Goal: Task Accomplishment & Management: Use online tool/utility

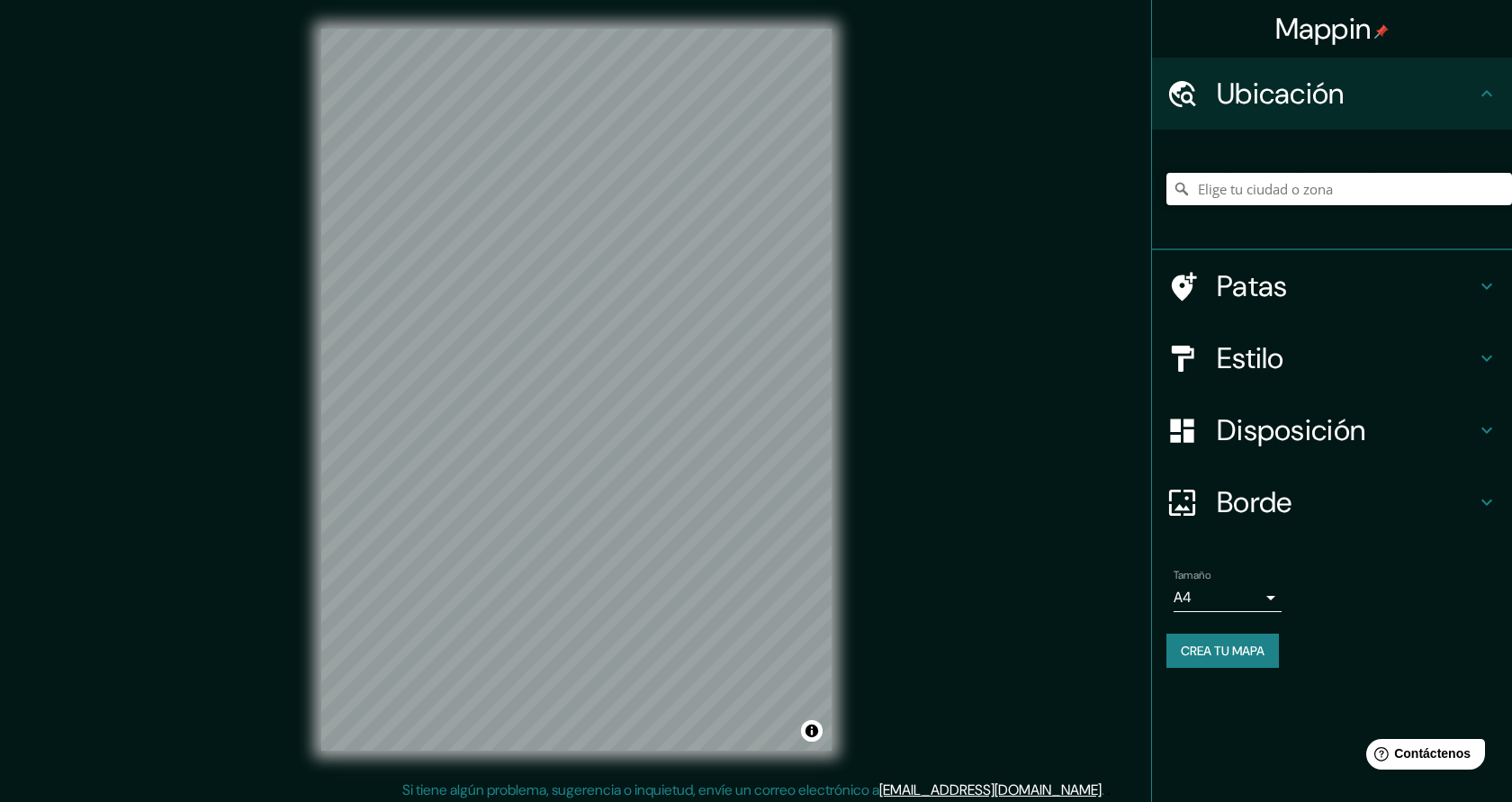
click at [1303, 189] on input "Elige tu ciudad o zona" at bounding box center [1339, 189] width 346 height 32
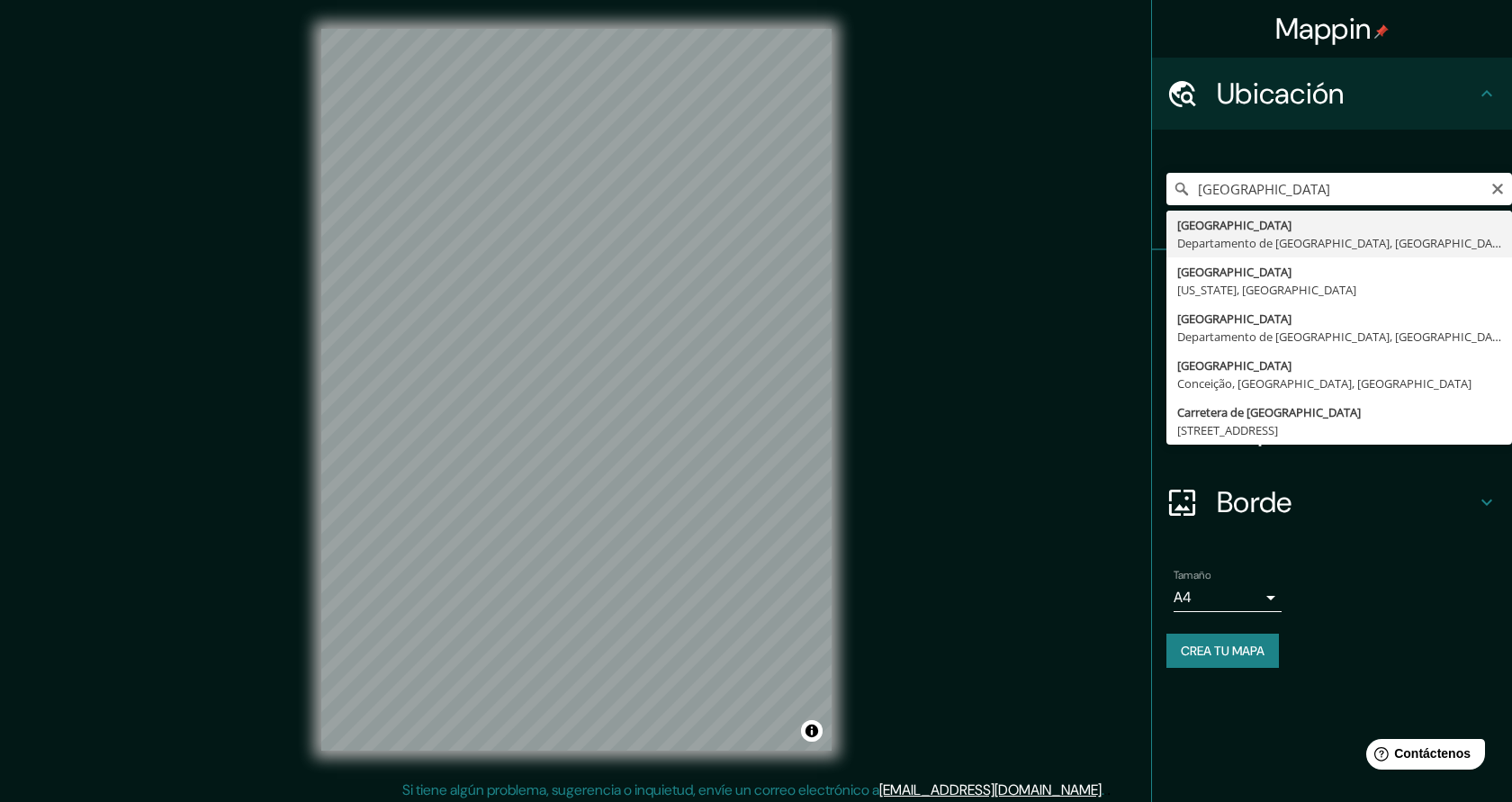
type input "Montevideo, Departamento de Montevideo, Uruguay"
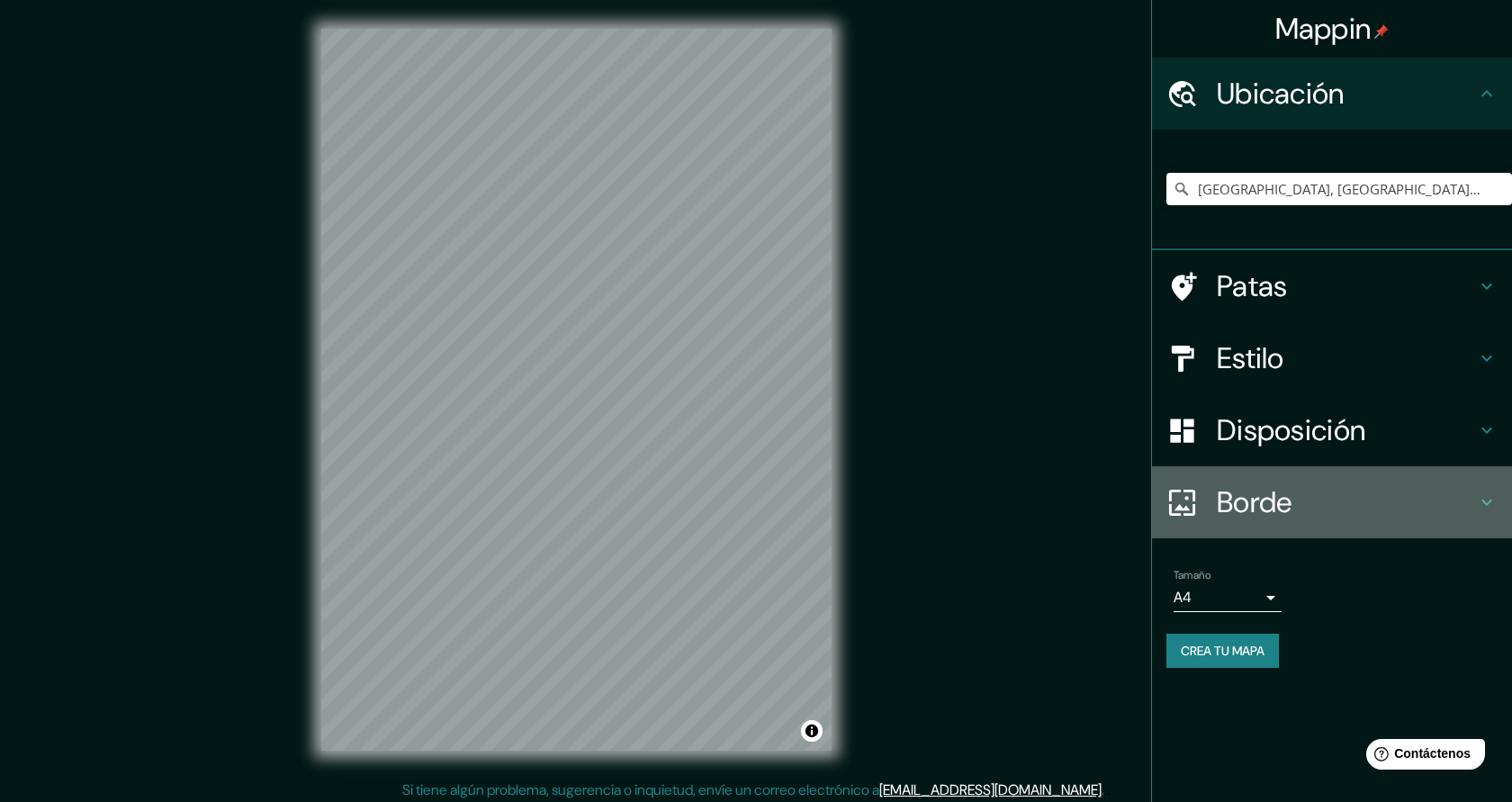
click at [1305, 494] on h4 "Borde" at bounding box center [1346, 502] width 259 height 36
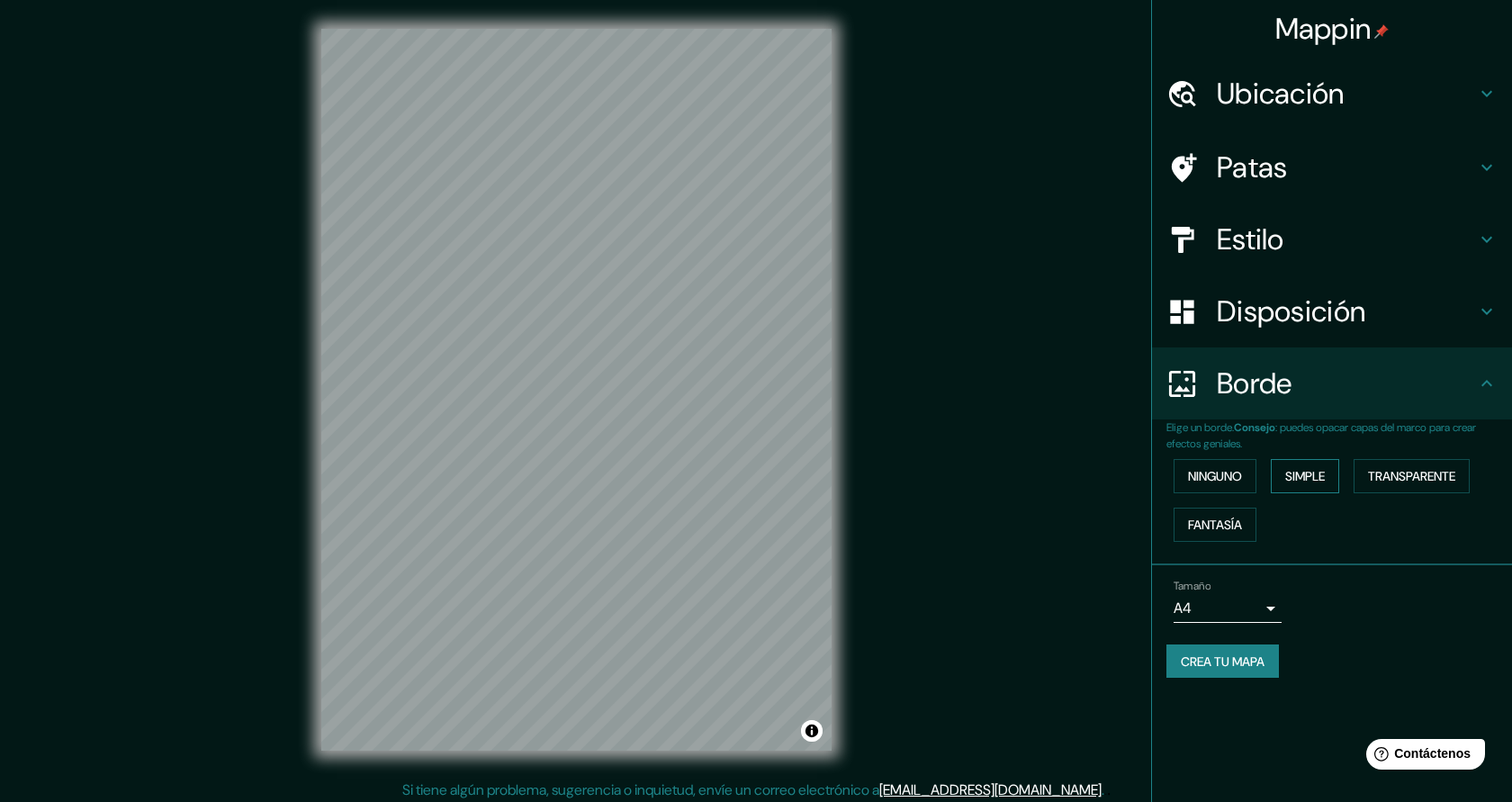
click at [1315, 480] on font "Simple" at bounding box center [1305, 475] width 40 height 16
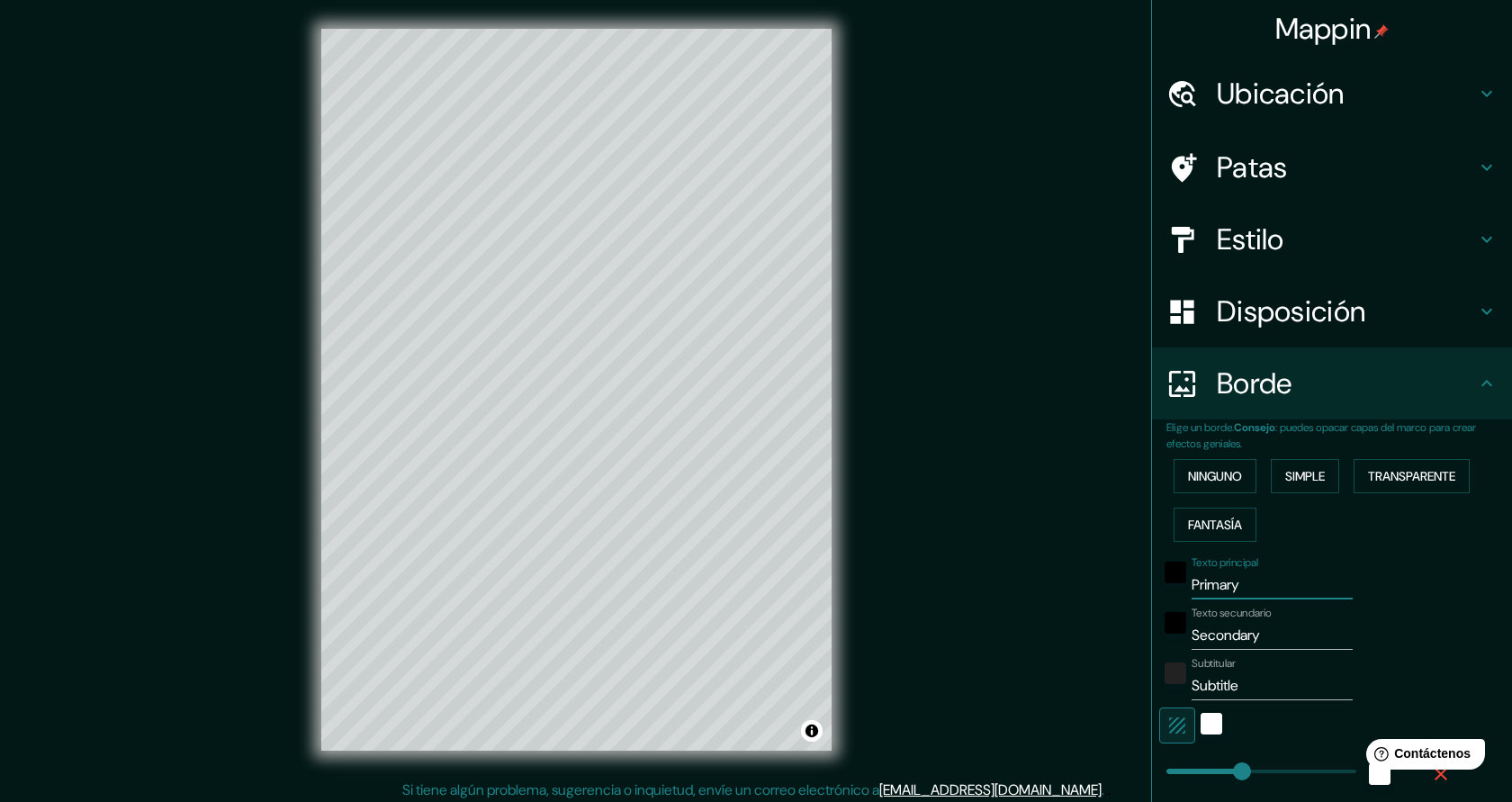
drag, startPoint x: 1259, startPoint y: 594, endPoint x: 1192, endPoint y: 592, distance: 67.0
click at [1192, 592] on input "Primary" at bounding box center [1272, 585] width 161 height 29
type input "M"
type input "227"
type input "45"
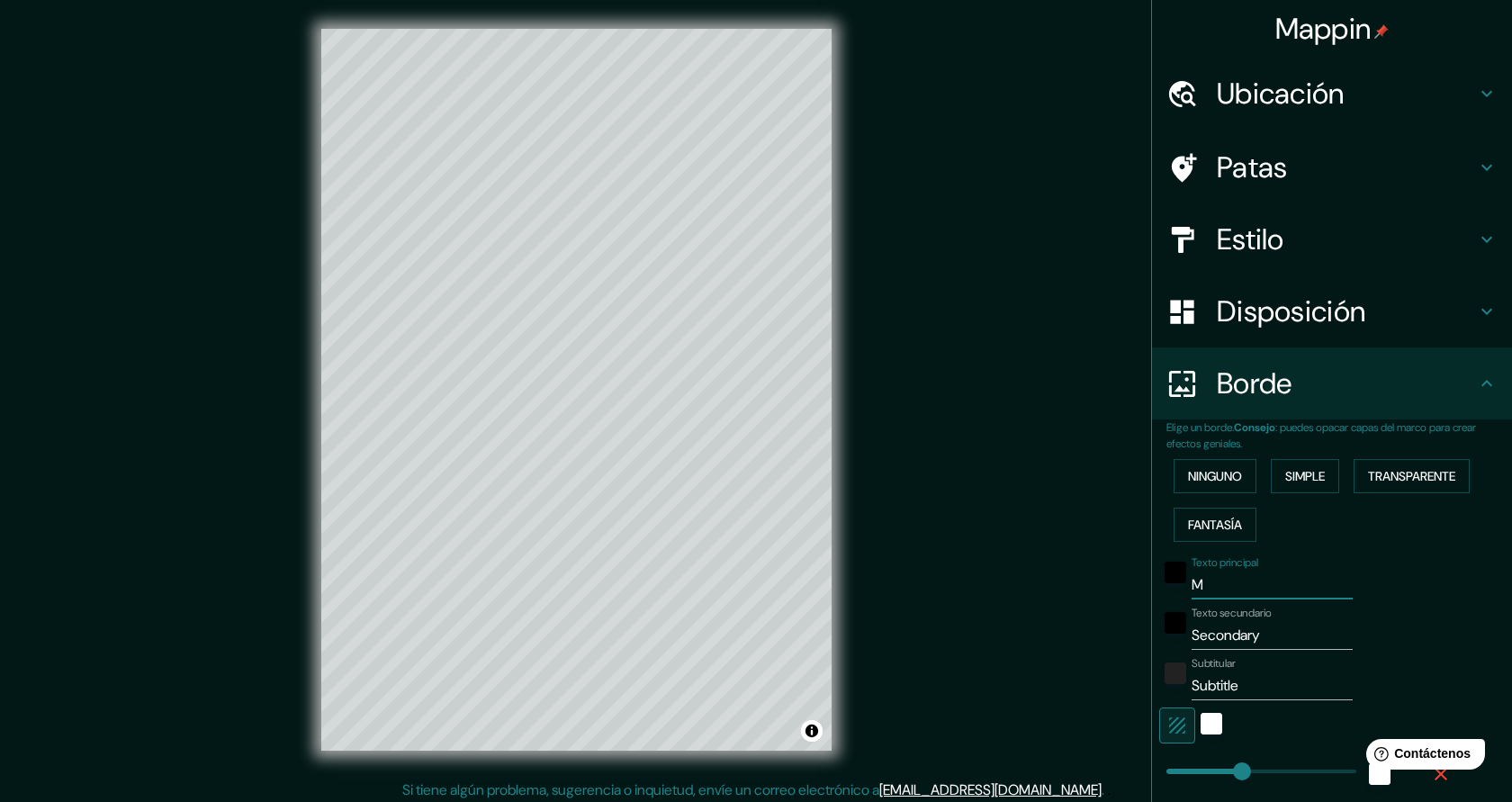
type input "MO"
type input "227"
type input "45"
type input "MON"
type input "227"
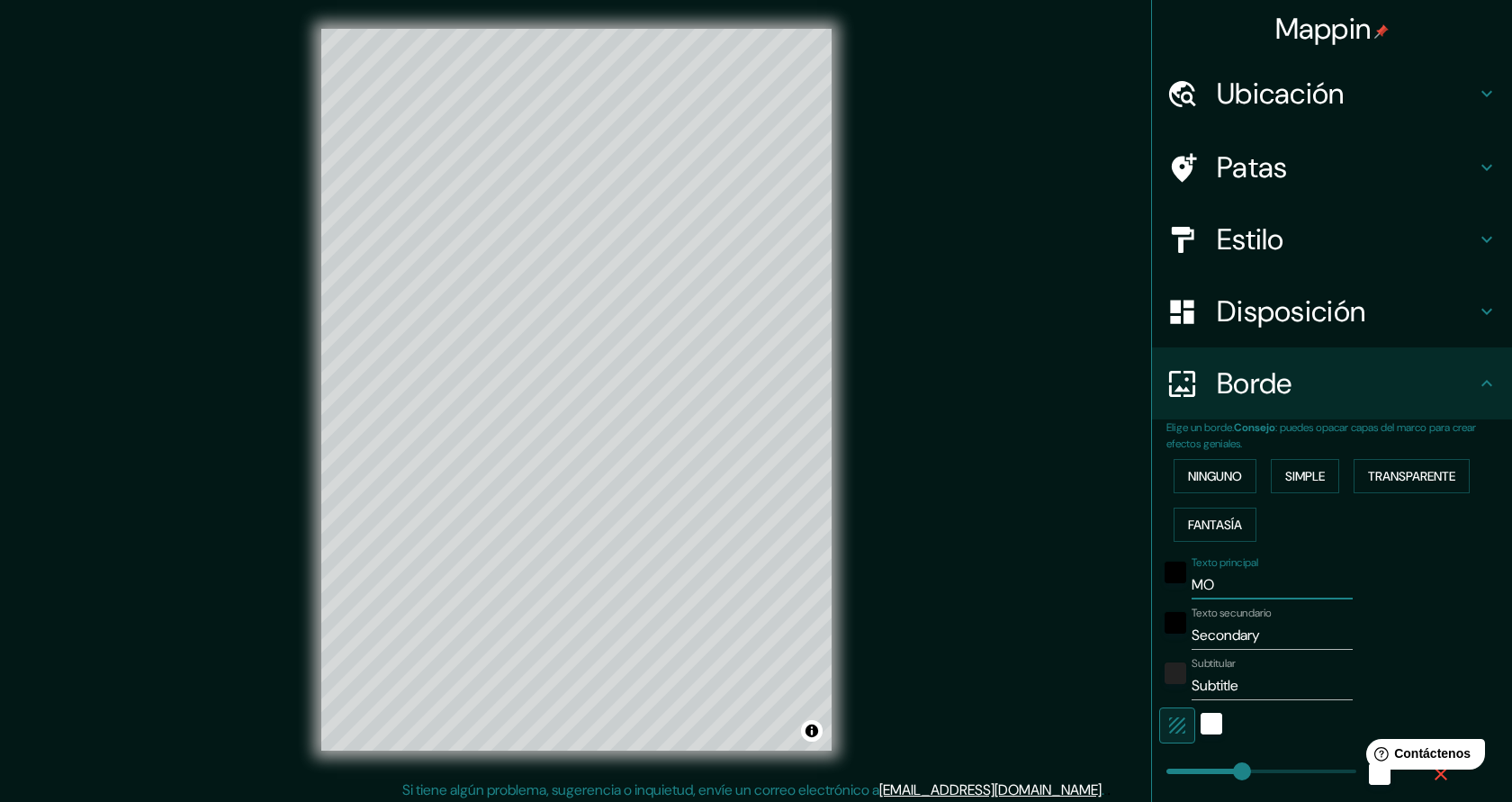
type input "45"
type input "MONT"
type input "227"
type input "45"
type input "MONTE"
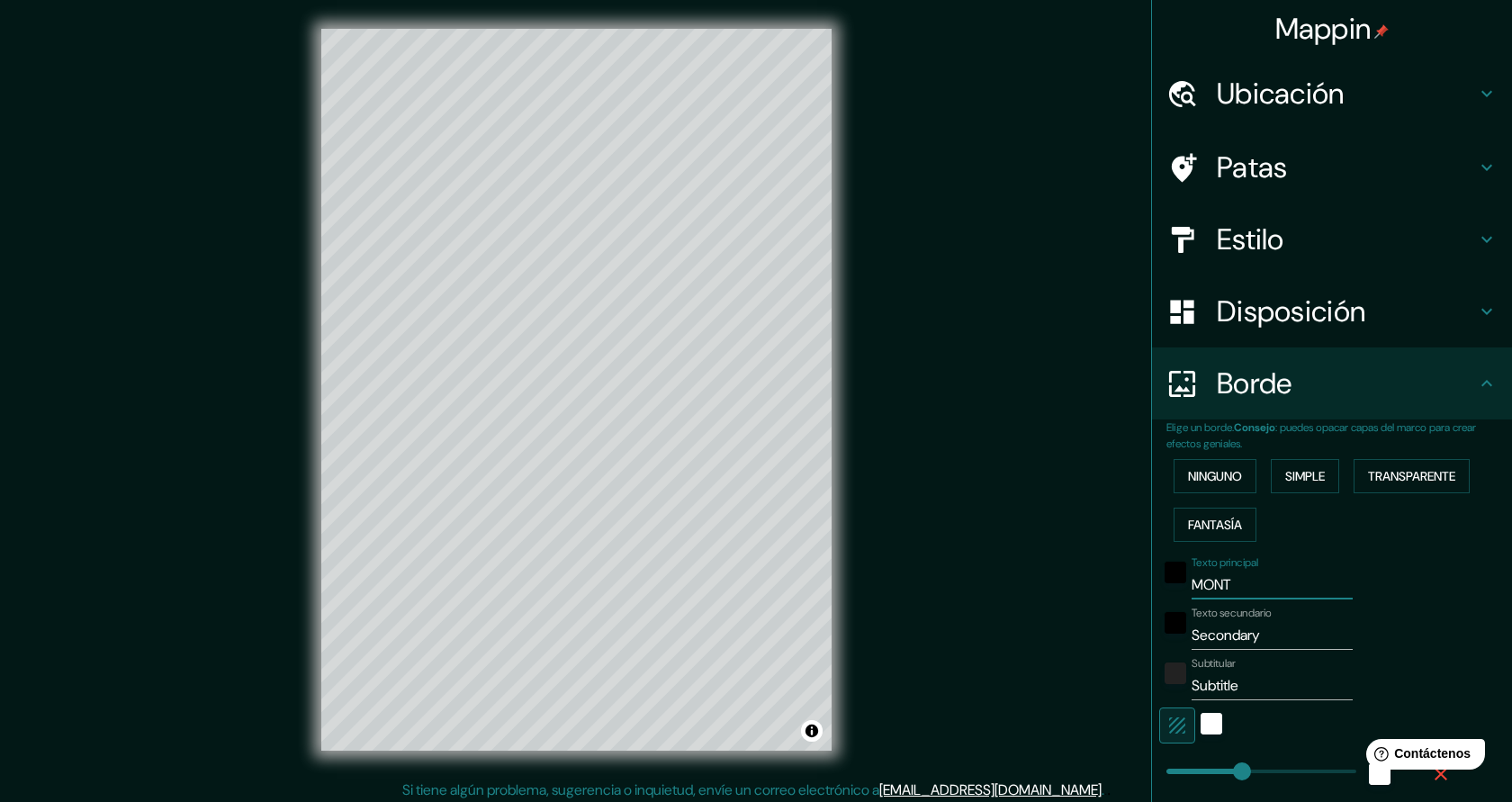
type input "227"
type input "45"
type input "MONTEV"
type input "227"
type input "45"
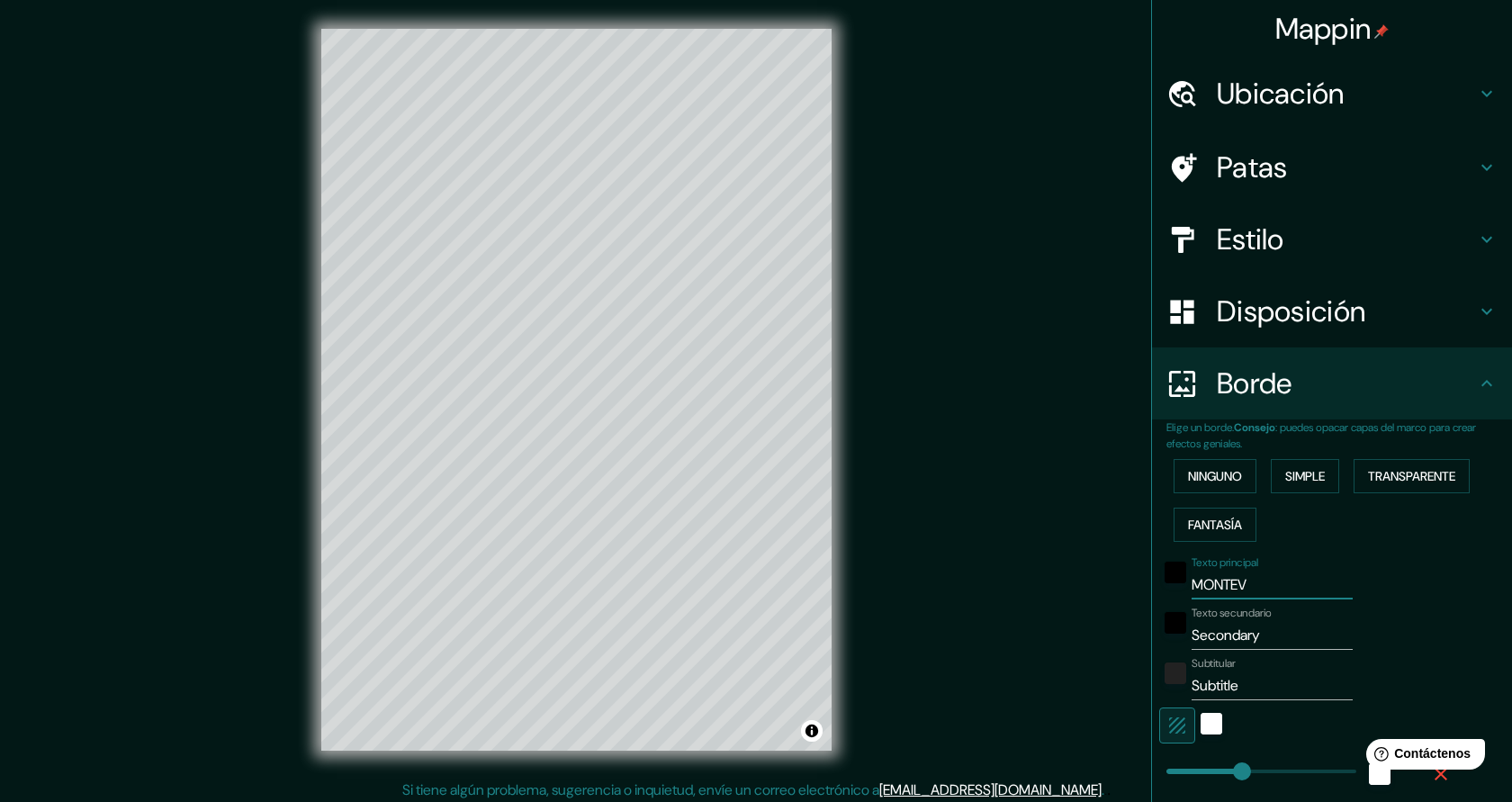
type input "MONTEVI"
type input "227"
type input "45"
type input "MONTEVID"
type input "227"
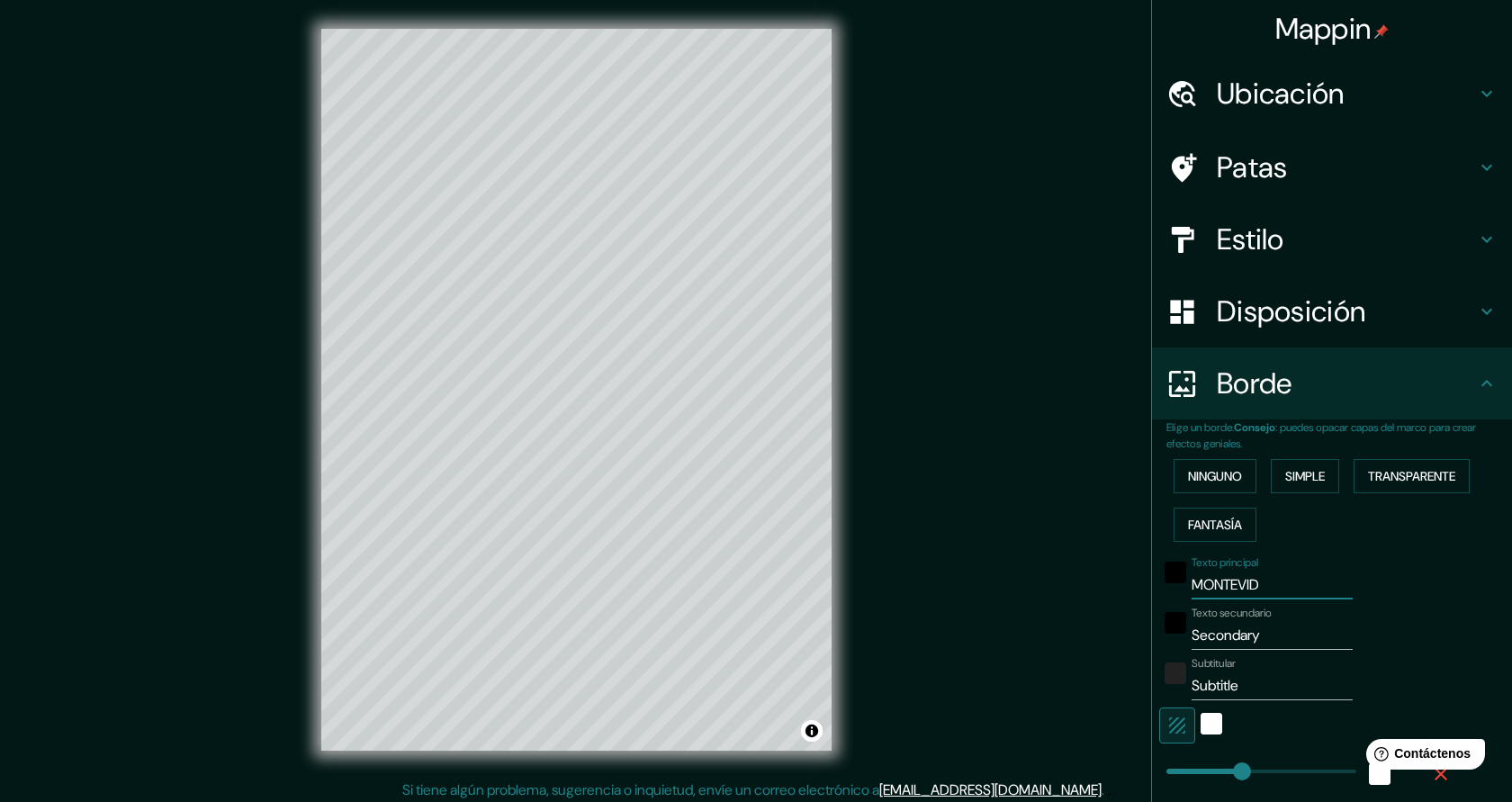
type input "45"
type input "MONTEVIDE"
type input "227"
type input "45"
type input "MONTEVIDEO"
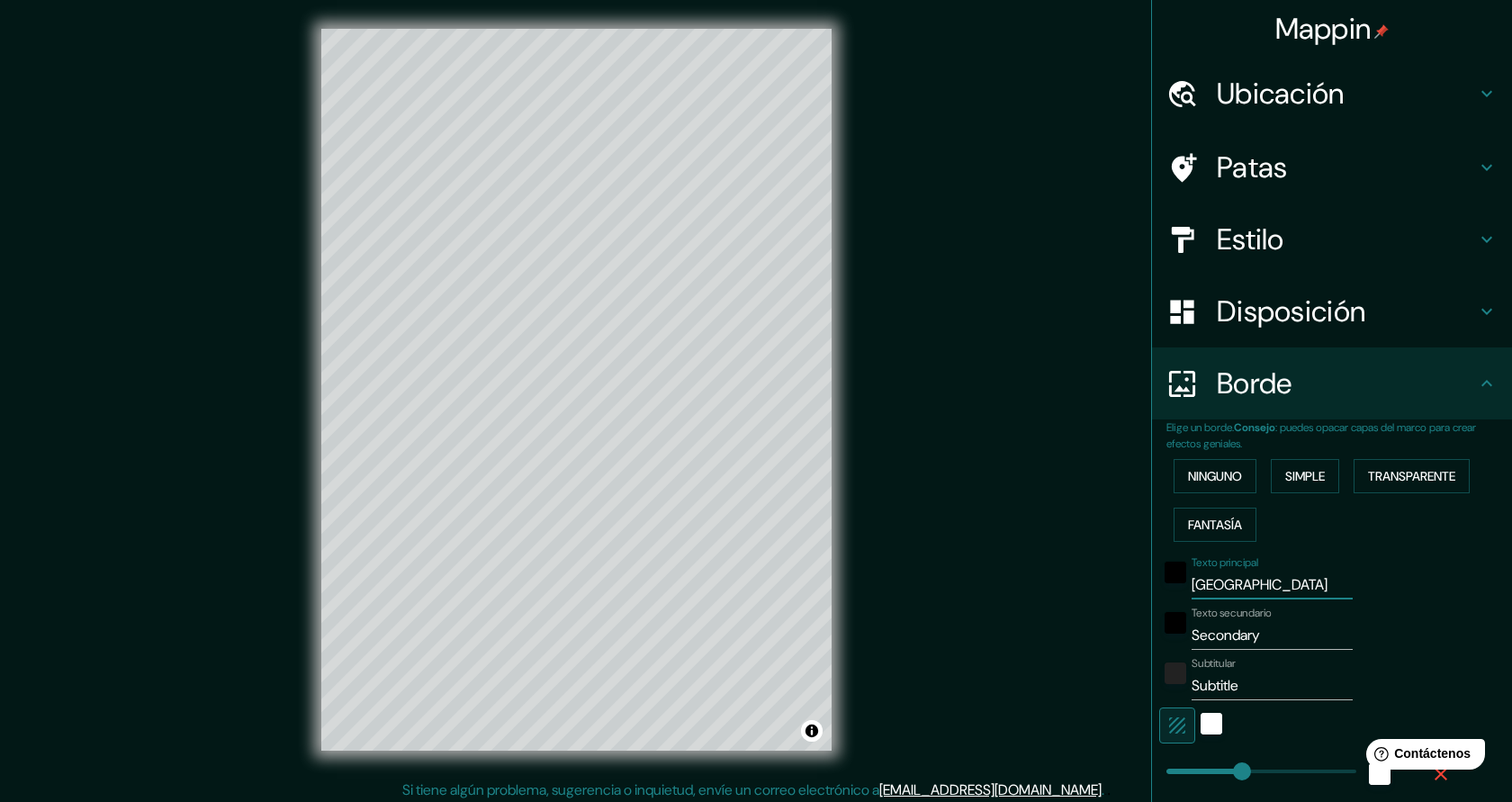
type input "227"
type input "45"
type input "MONTEVIDEO"
drag, startPoint x: 1290, startPoint y: 639, endPoint x: 1188, endPoint y: 634, distance: 102.1
click at [1188, 634] on div "Texto secundario Secondary" at bounding box center [1307, 628] width 296 height 43
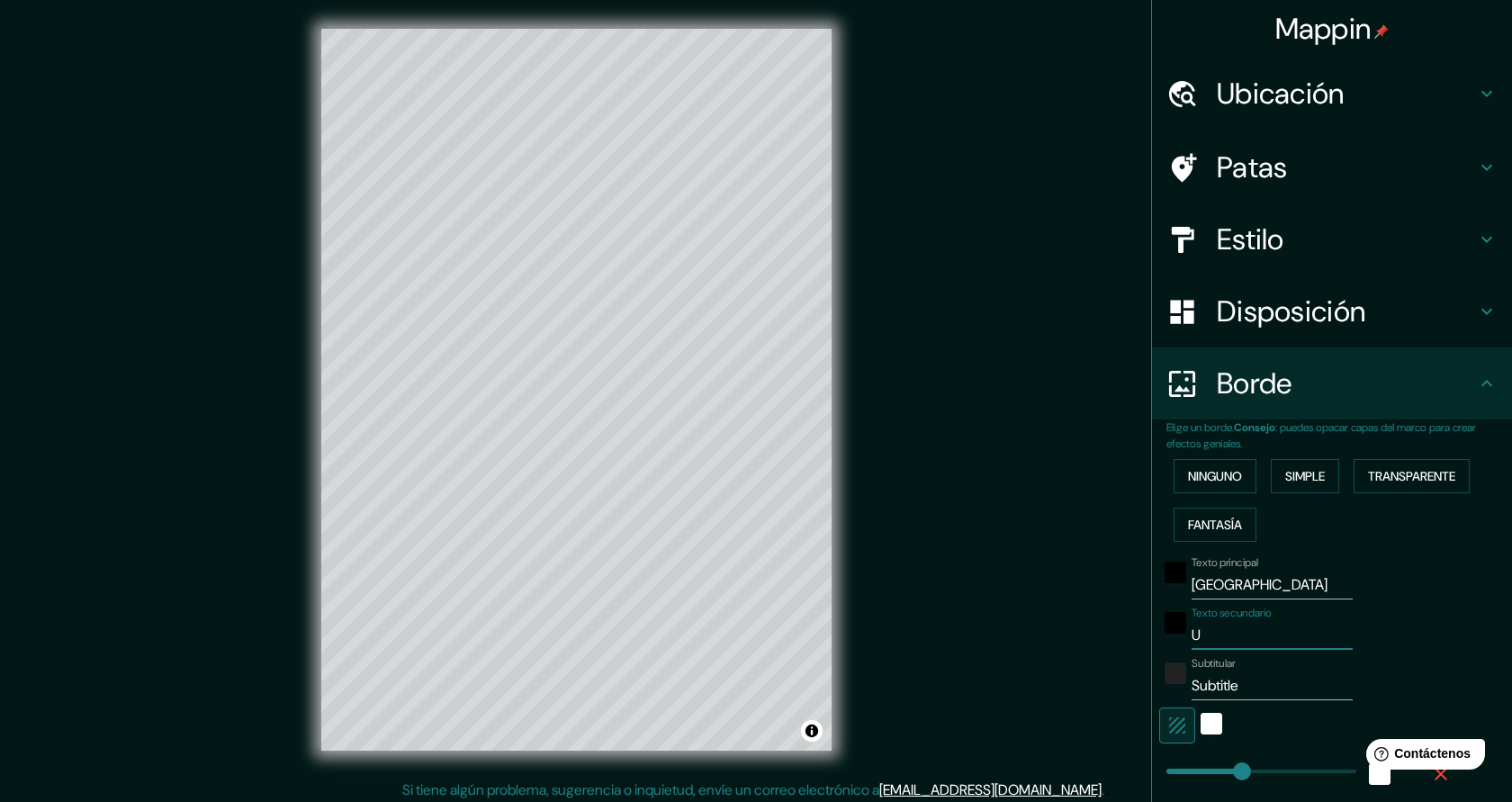
type input "UR"
type input "227"
type input "45"
type input "URU"
type input "227"
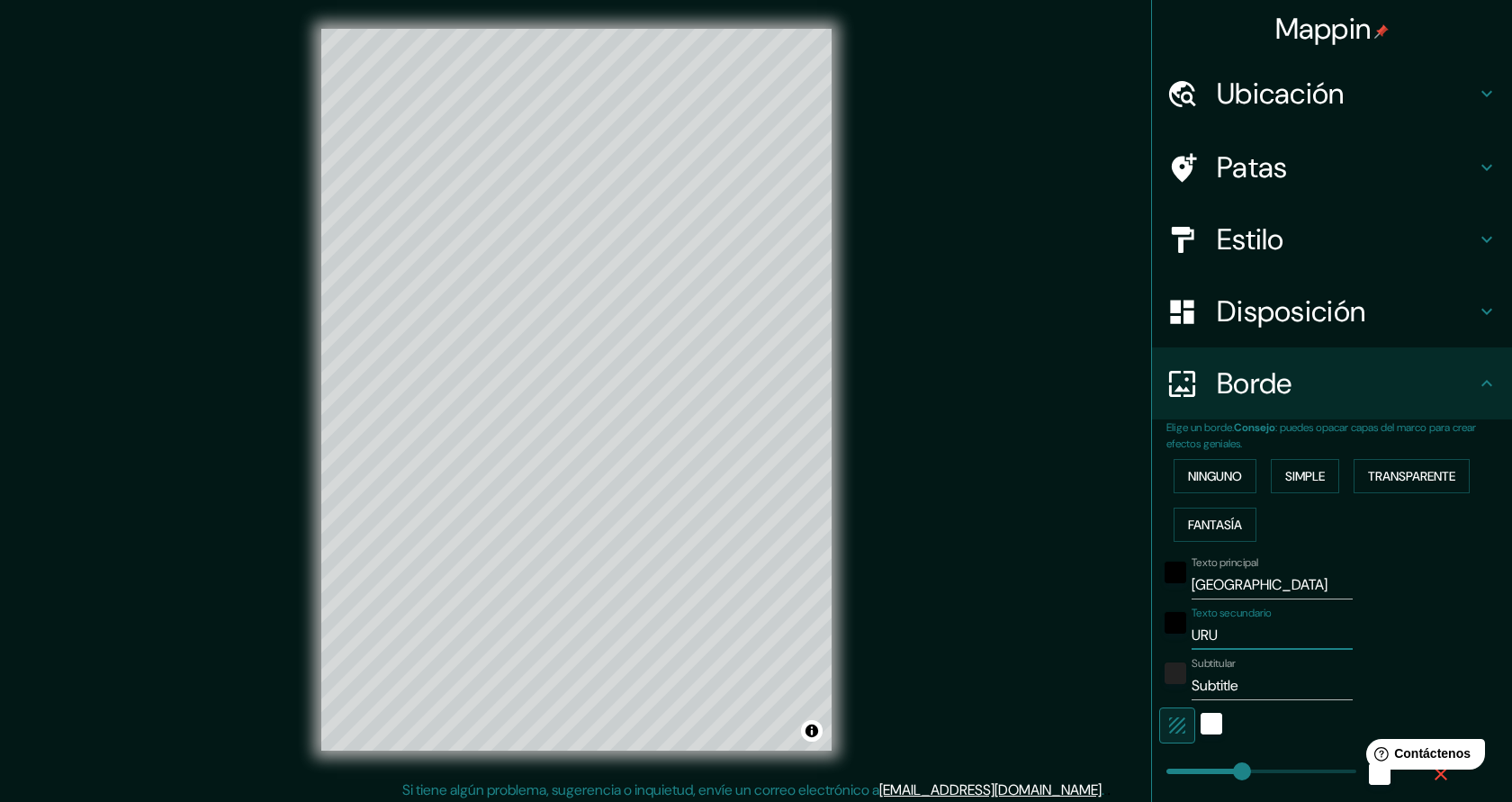
type input "45"
type input "URUG"
type input "227"
type input "45"
type input "URUGU"
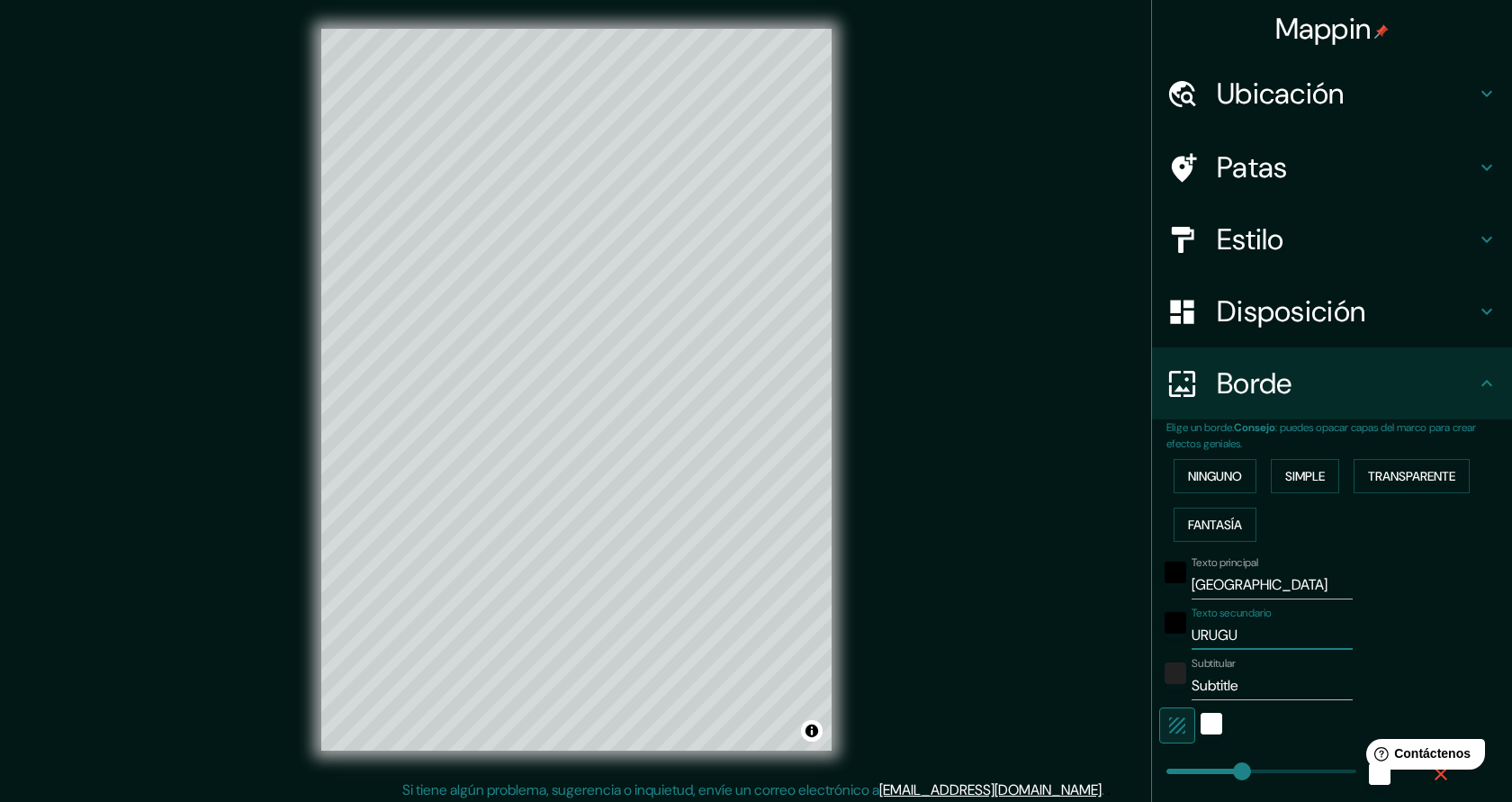
type input "227"
type input "45"
type input "URUGUA"
type input "227"
type input "45"
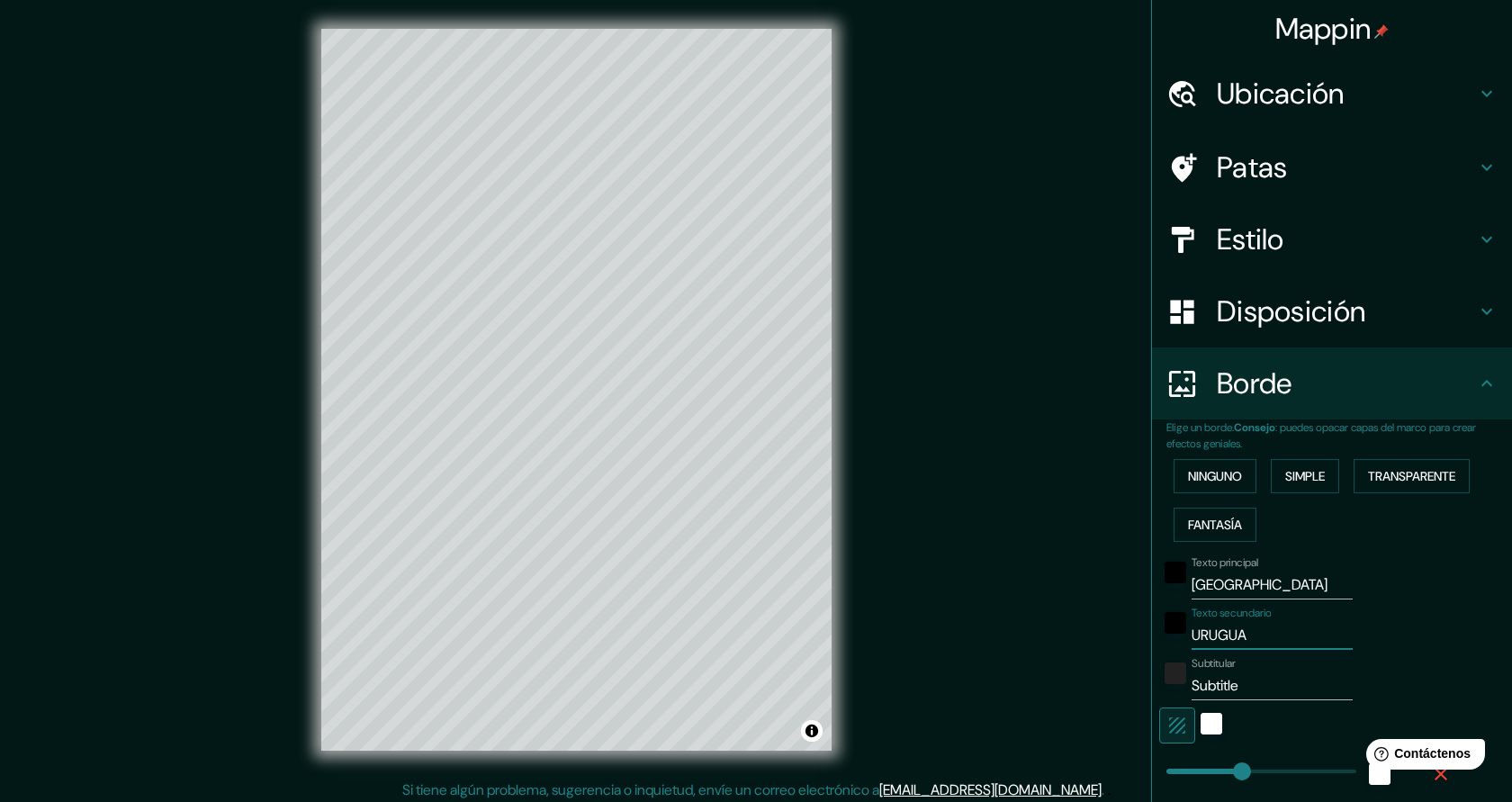
type input "URUGUAY"
type input "227"
type input "45"
type input "URUGUAY"
click at [1249, 686] on input "Subtitle" at bounding box center [1272, 685] width 161 height 29
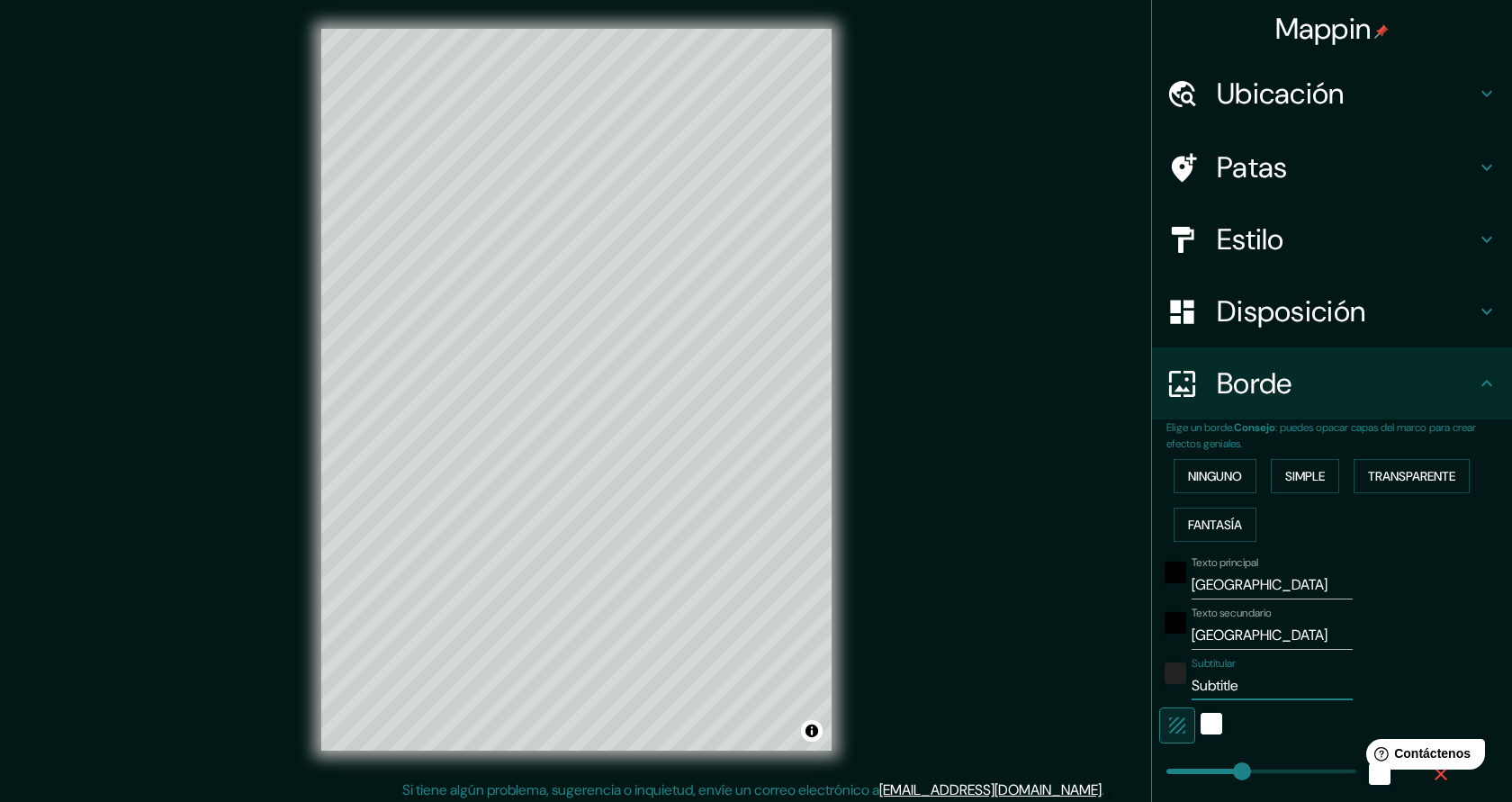
type input "Subtitl"
type input "227"
type input "45"
type input "Subtit"
type input "227"
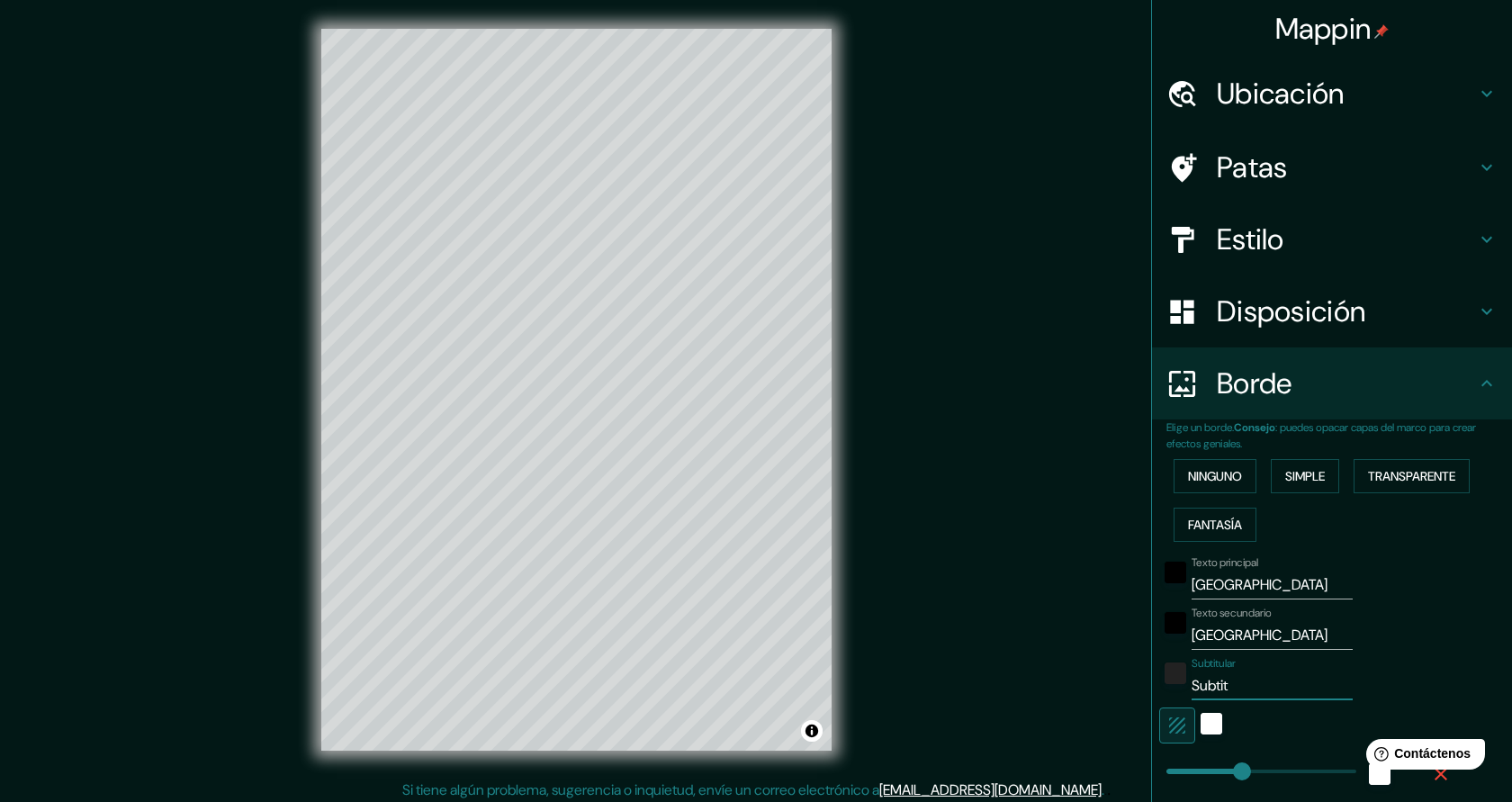
type input "45"
type input "Subti"
type input "227"
type input "45"
type input "Subt"
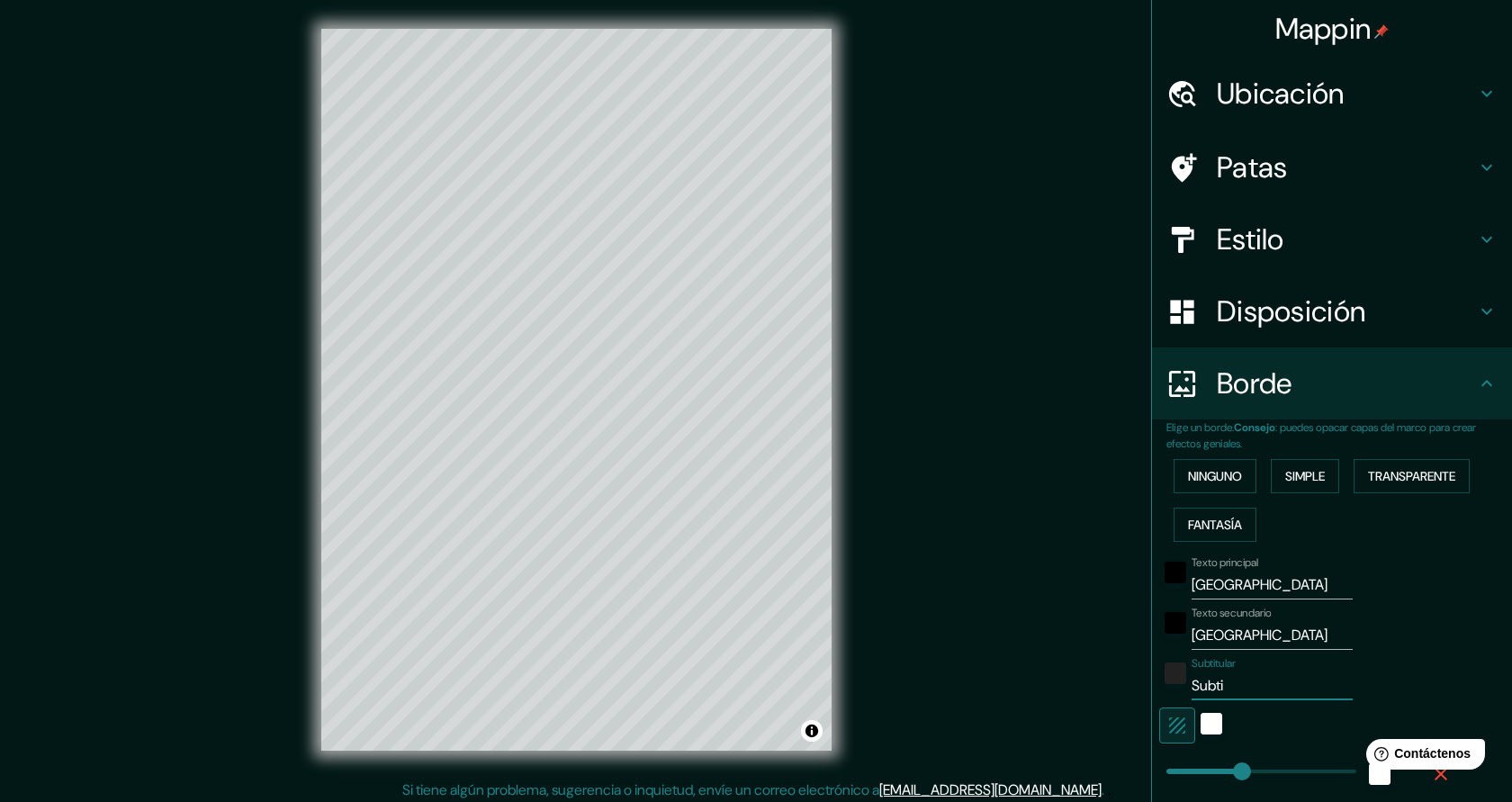
type input "227"
type input "45"
type input "Sub"
type input "227"
type input "45"
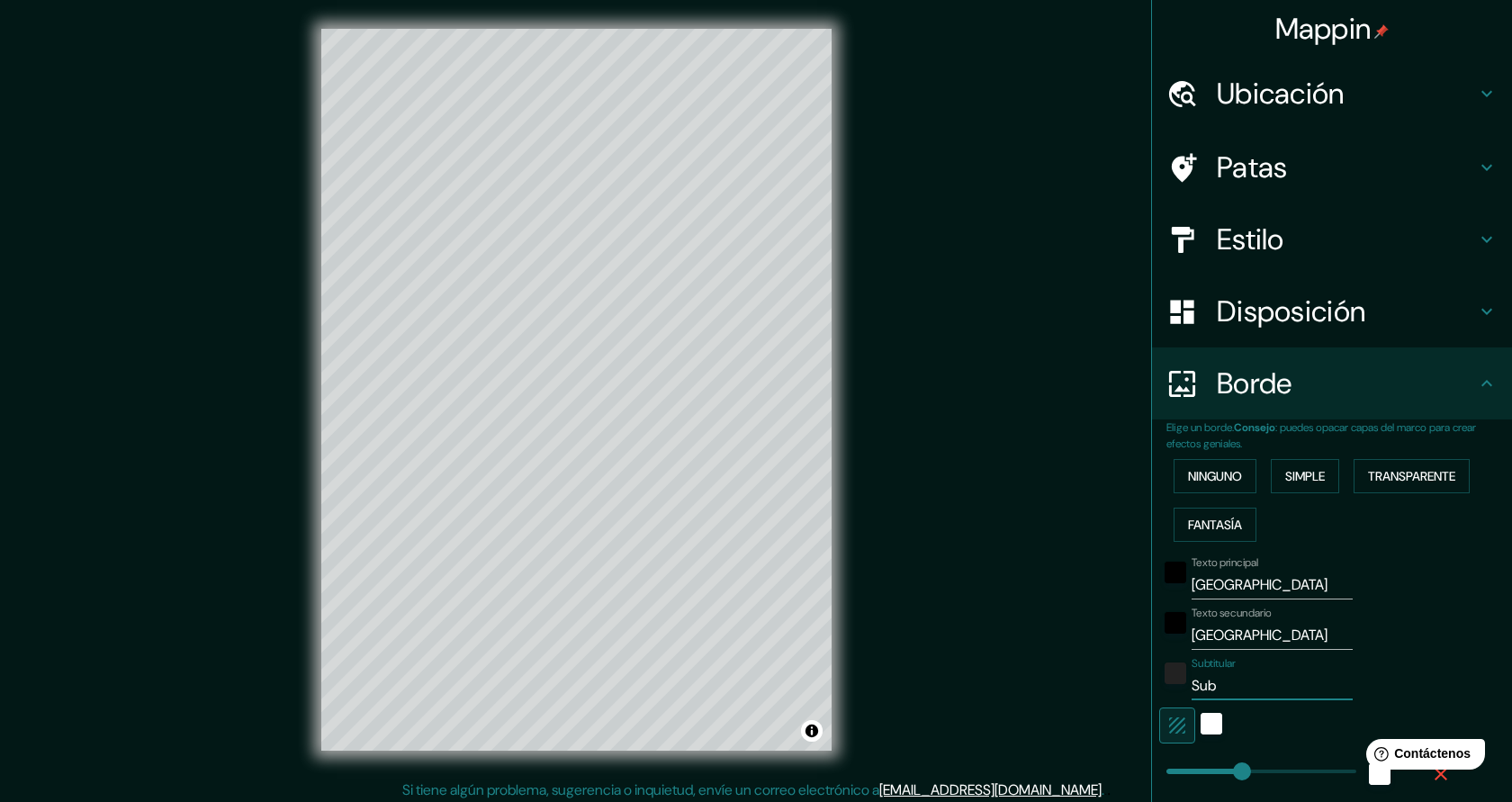
type input "Su"
type input "227"
type input "45"
type input "S"
type input "227"
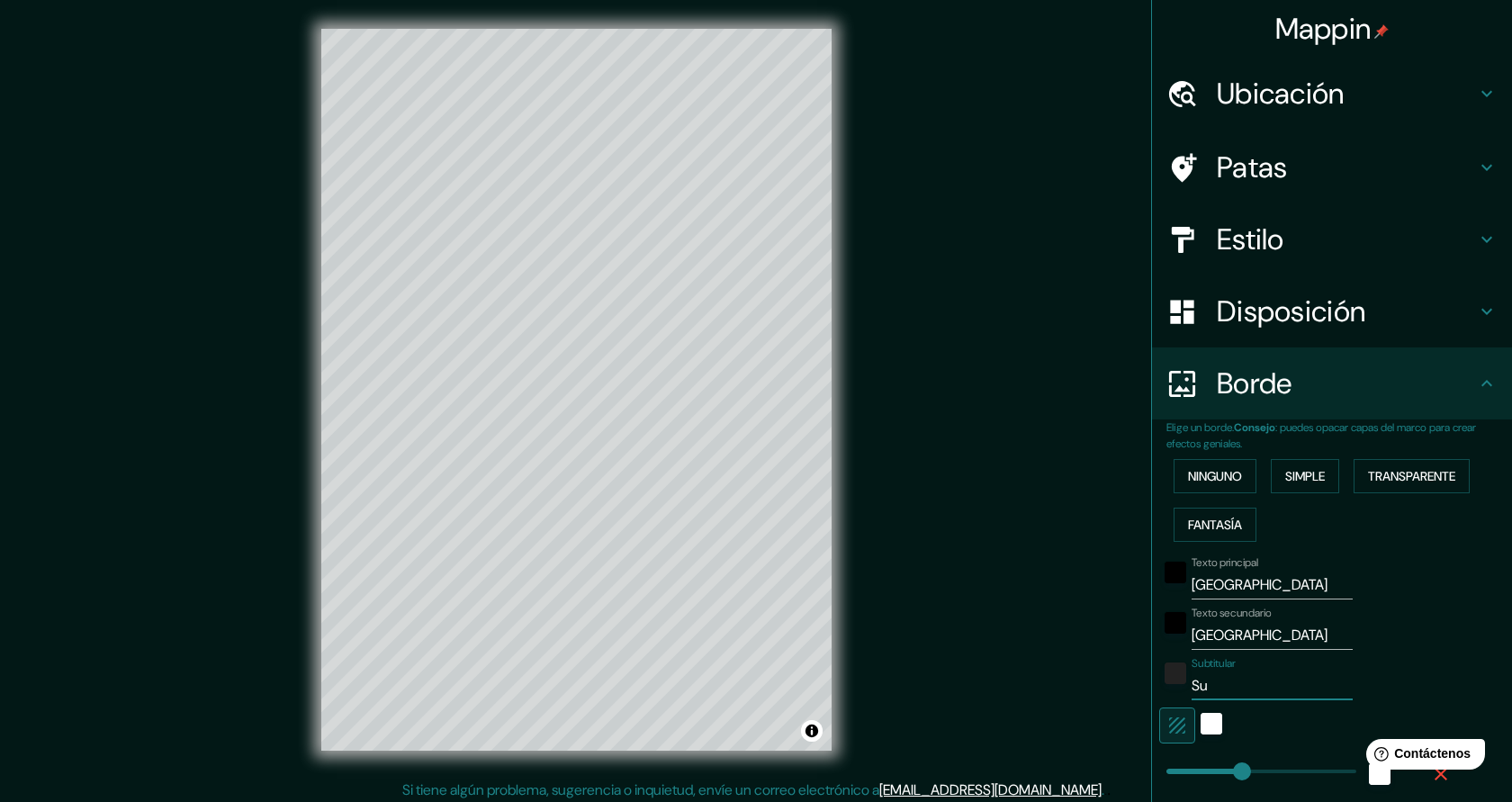
type input "45"
type input "227"
type input "45"
type input "227"
type input "45"
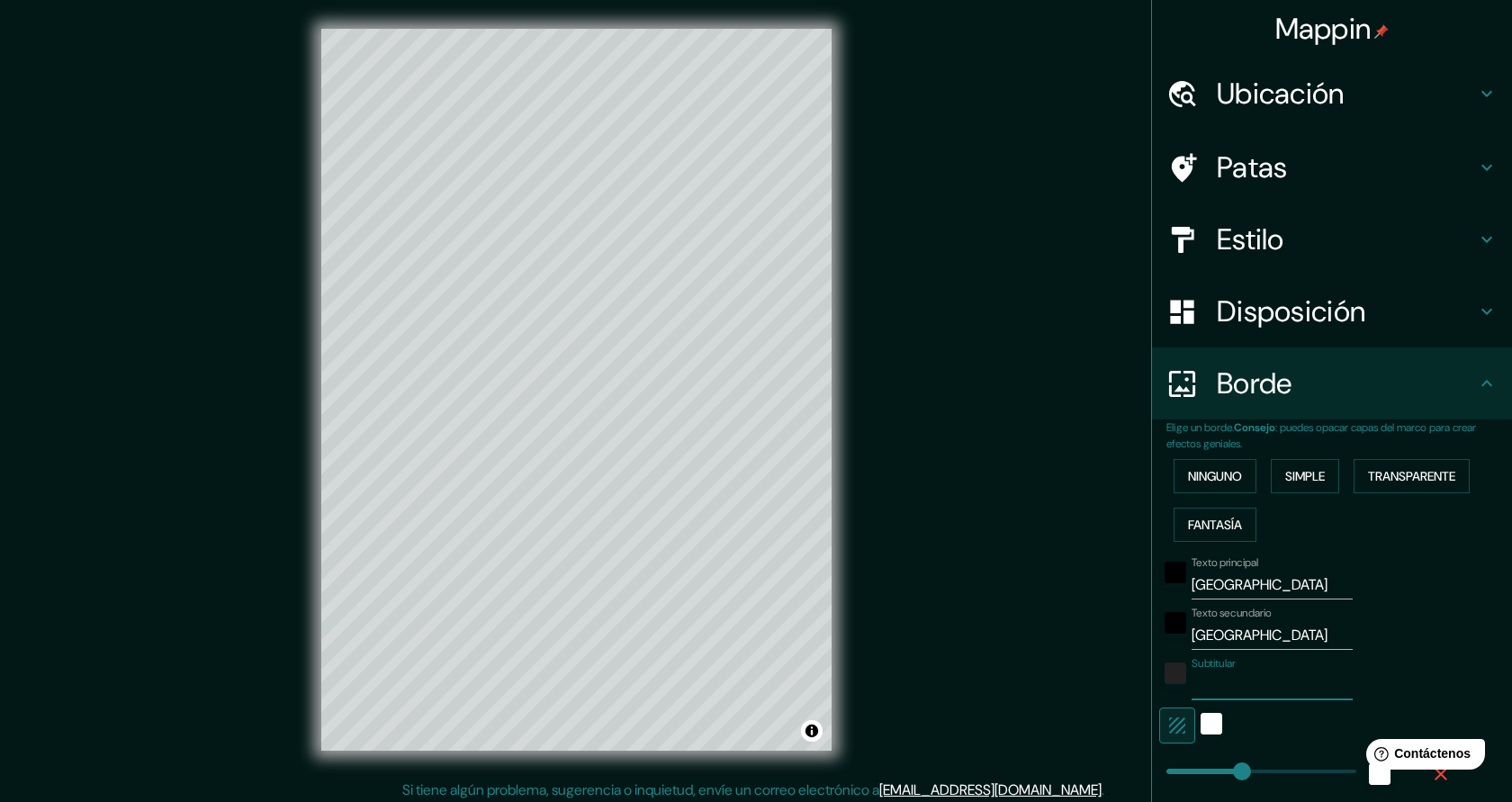
type input "227"
type input "45"
type input "227"
type input "45"
type input "227"
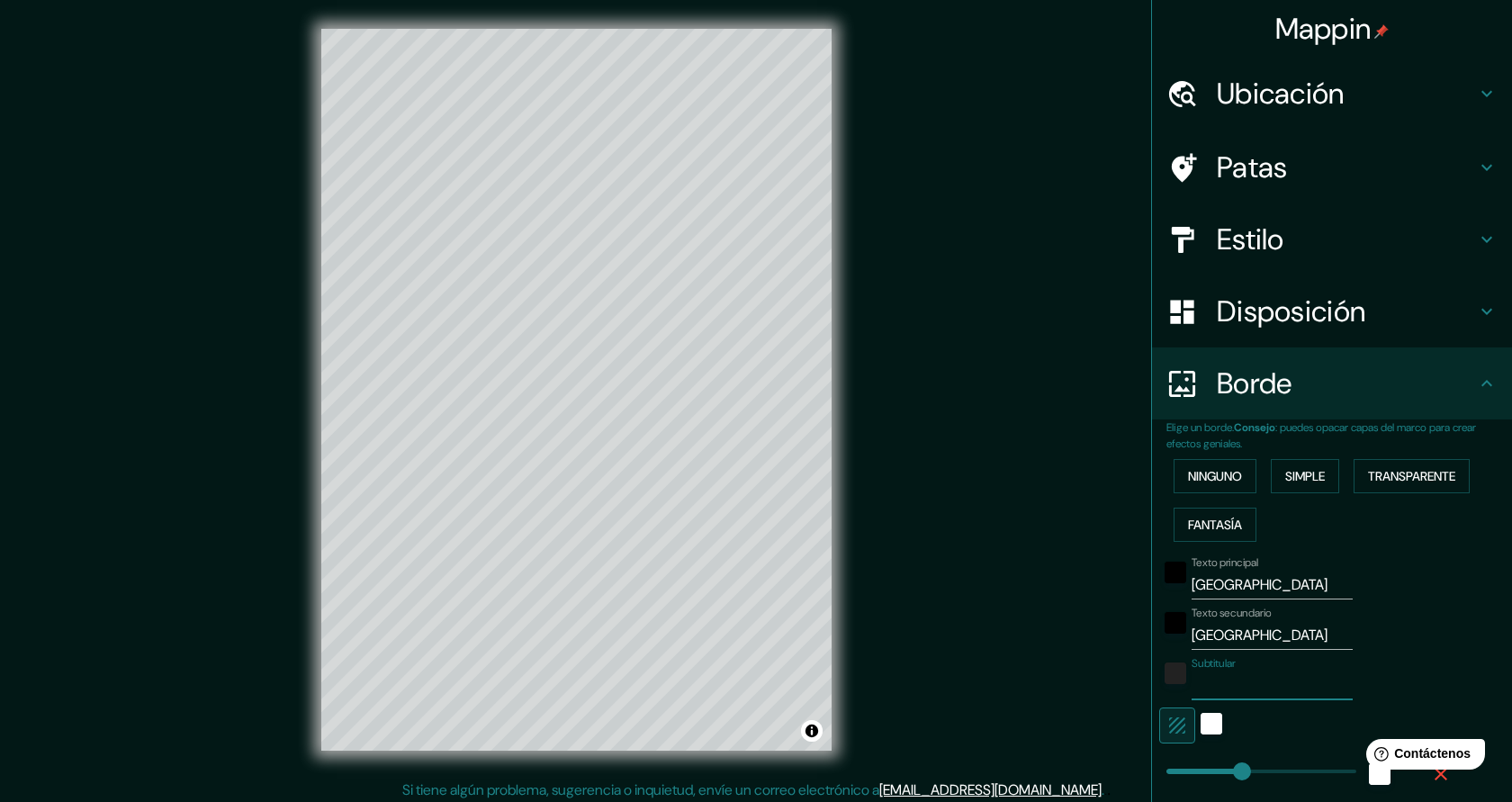
type input "45"
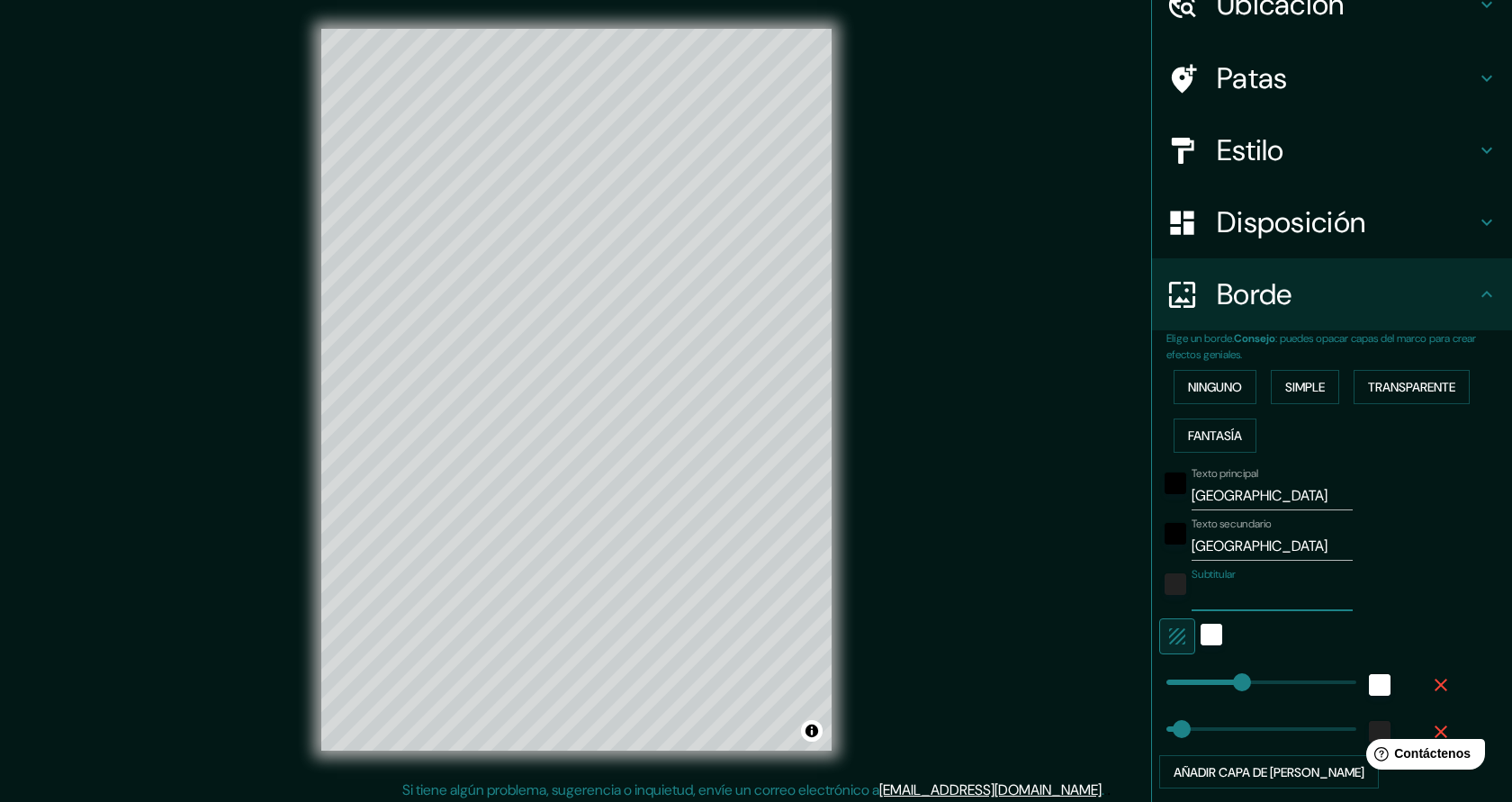
scroll to position [90, 0]
type input "227"
type input "3"
drag, startPoint x: 1238, startPoint y: 682, endPoint x: 1167, endPoint y: 684, distance: 71.0
type input "0"
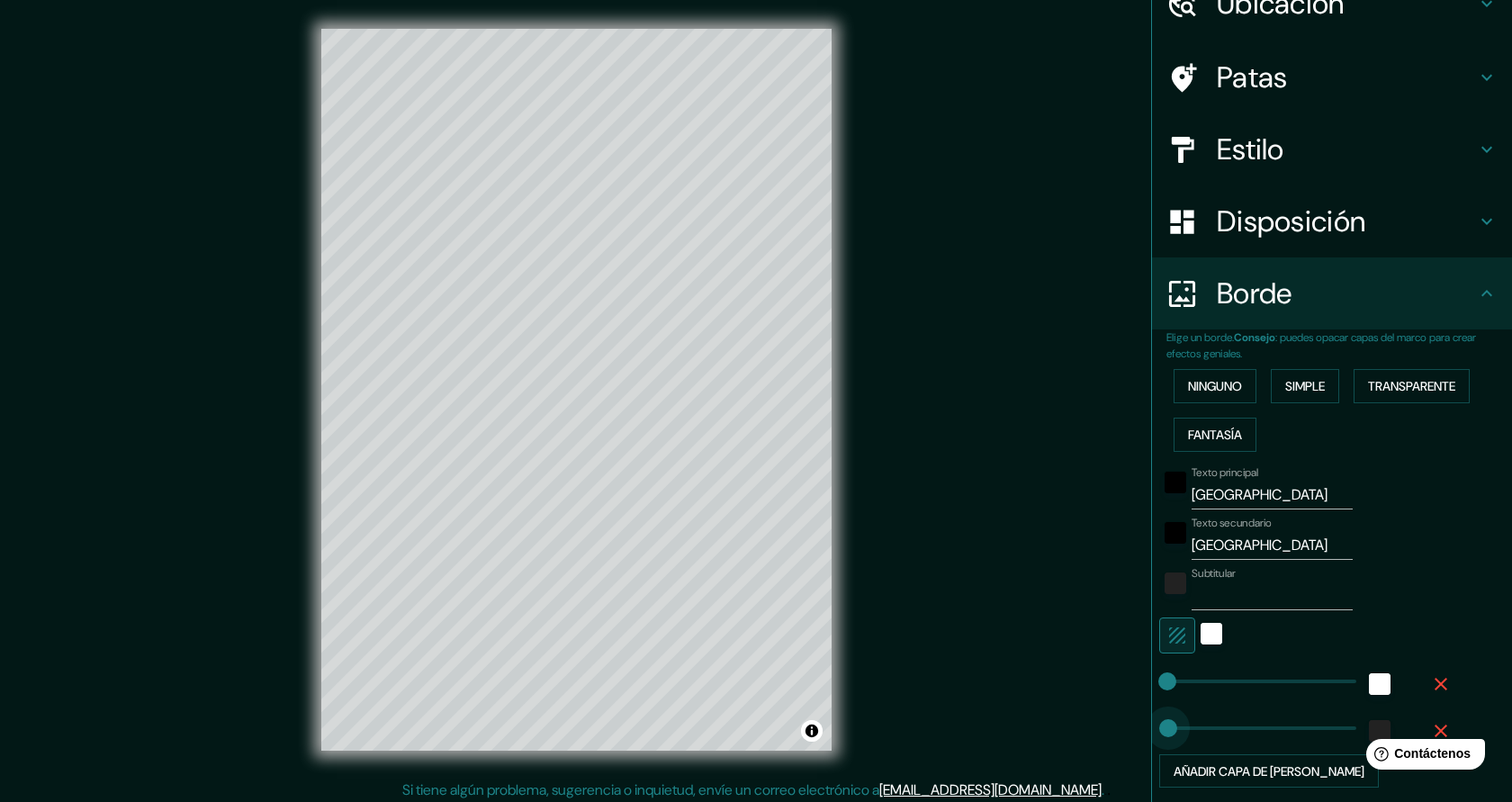
drag, startPoint x: 1187, startPoint y: 731, endPoint x: 1163, endPoint y: 730, distance: 24.0
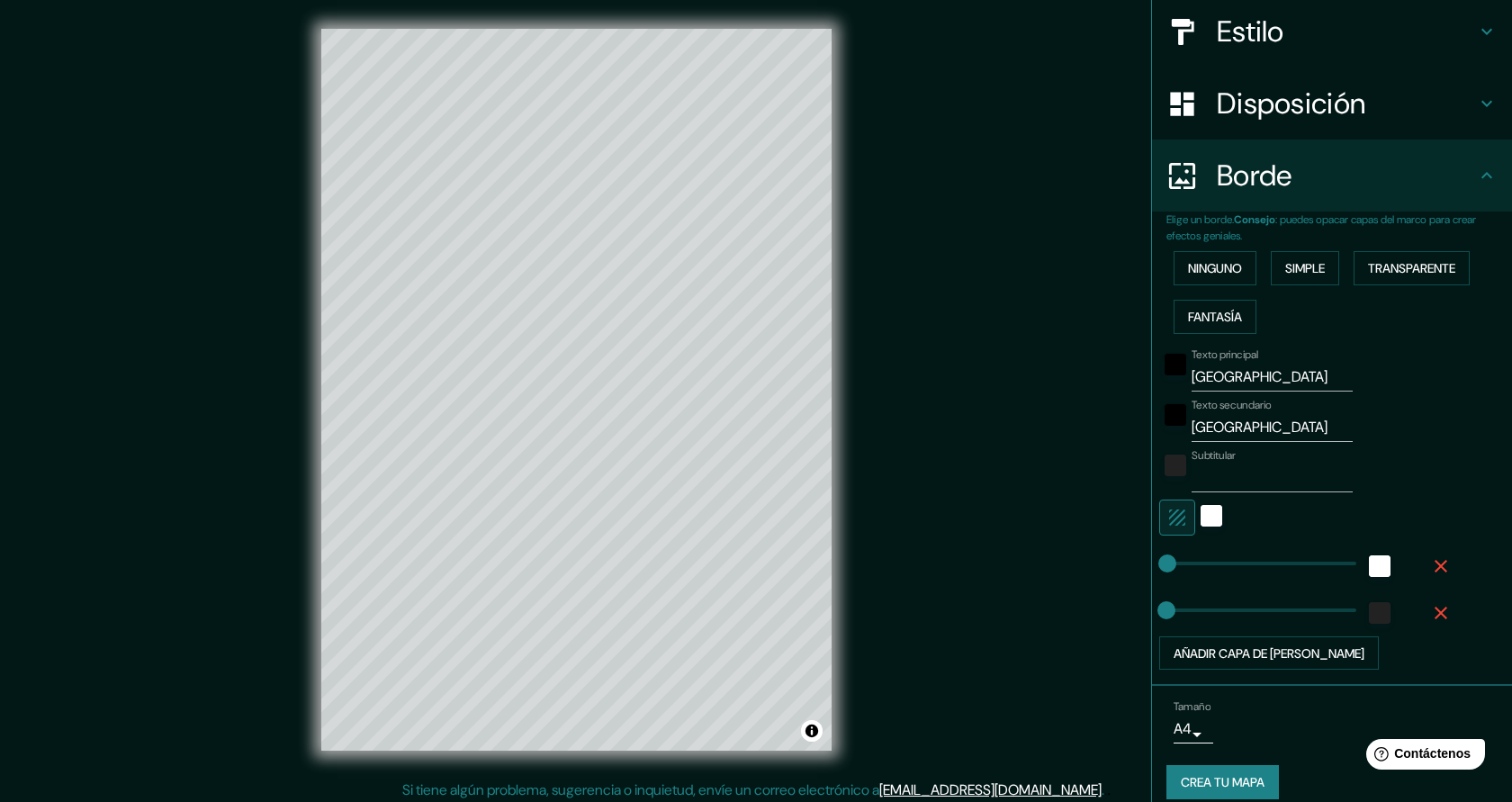
scroll to position [210, 0]
click at [1263, 781] on font "Crea tu mapa" at bounding box center [1222, 780] width 84 height 16
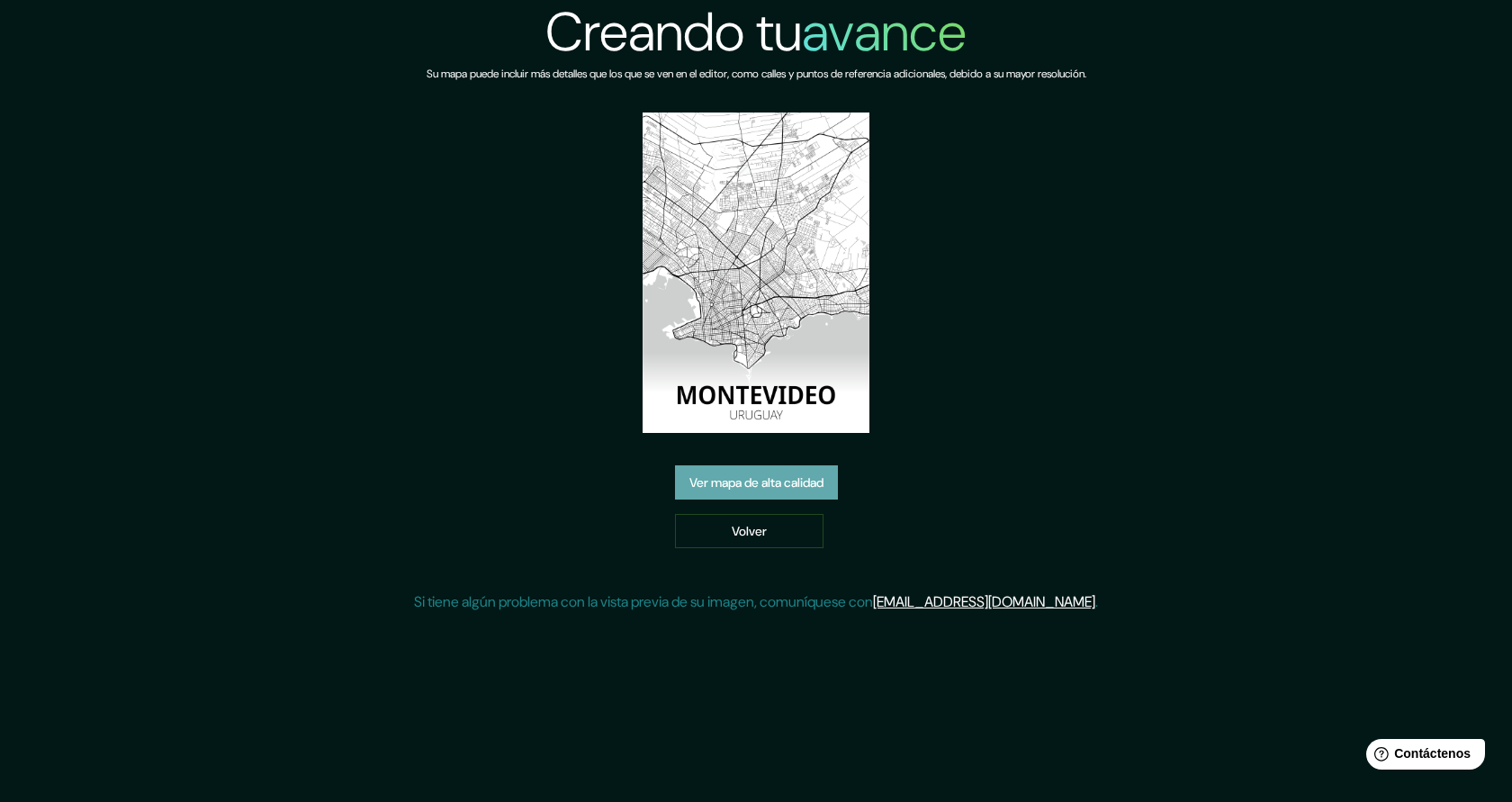
click at [815, 487] on font "Ver mapa de alta calidad" at bounding box center [756, 483] width 134 height 16
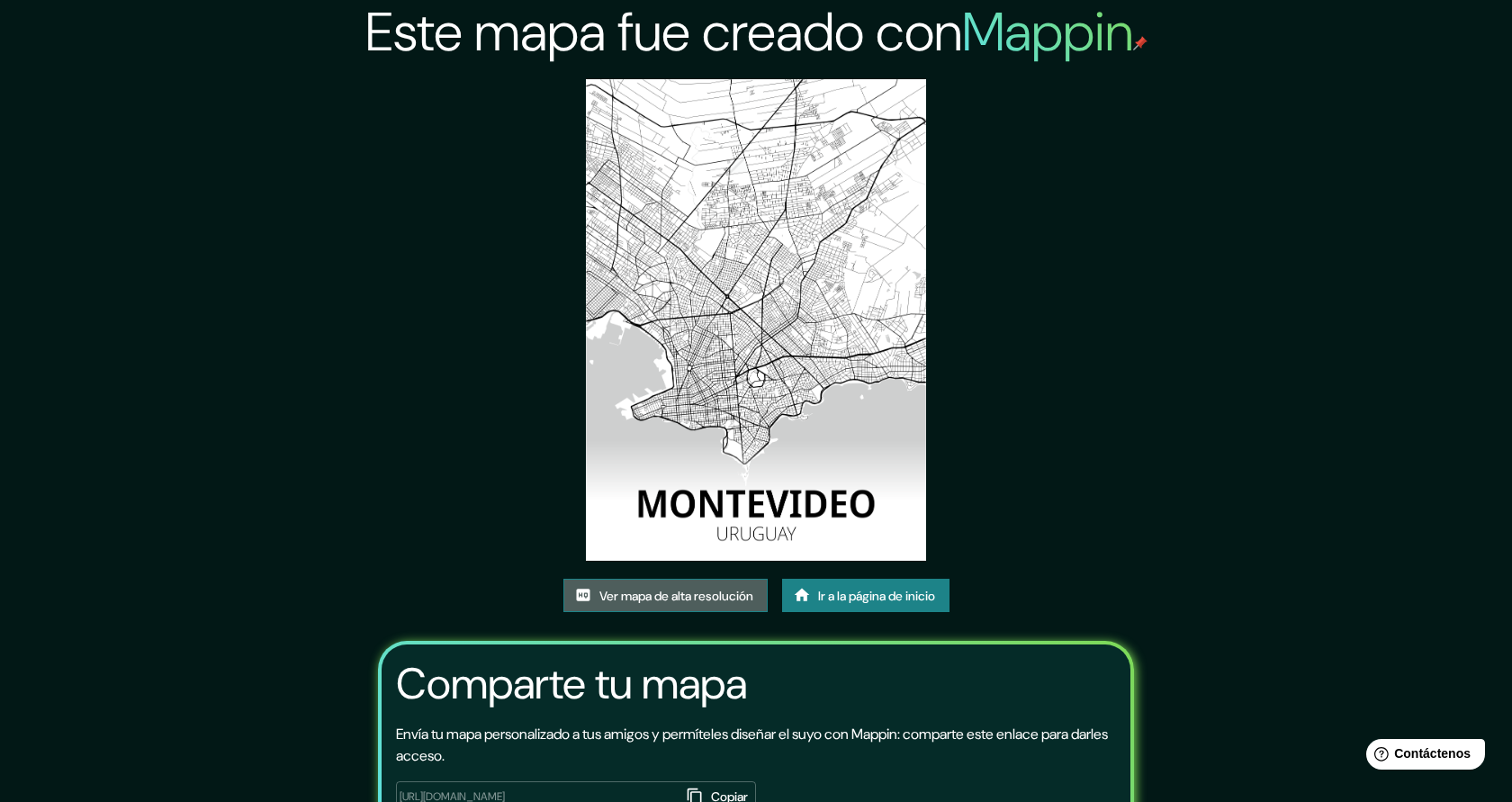
click at [600, 602] on font "Ver mapa de alta resolución" at bounding box center [676, 595] width 153 height 16
click at [845, 605] on font "Ir a la página de inicio" at bounding box center [877, 595] width 117 height 24
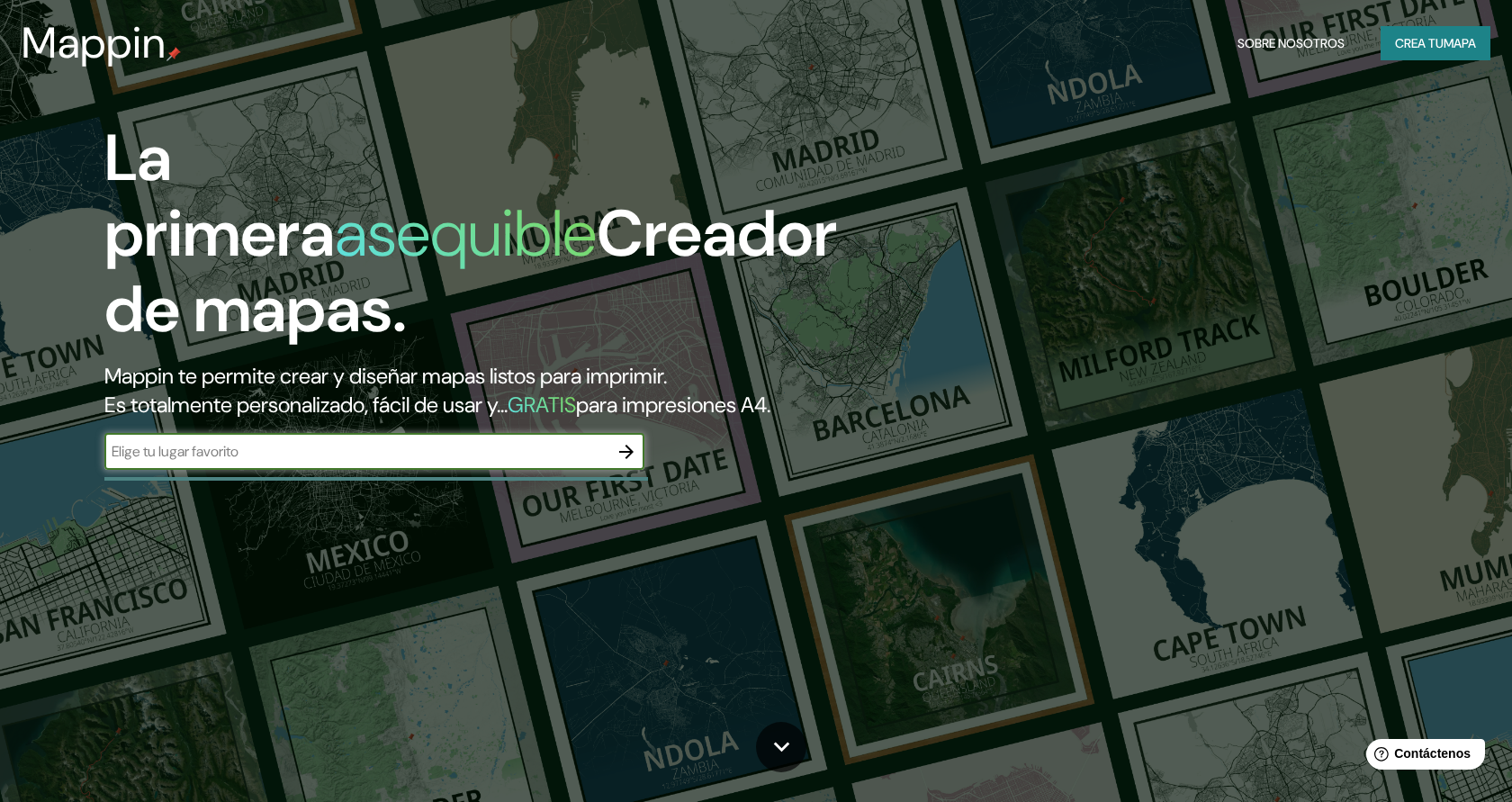
click at [493, 450] on input "text" at bounding box center [356, 451] width 504 height 21
type input "CAMPING MAS PATOXAS"
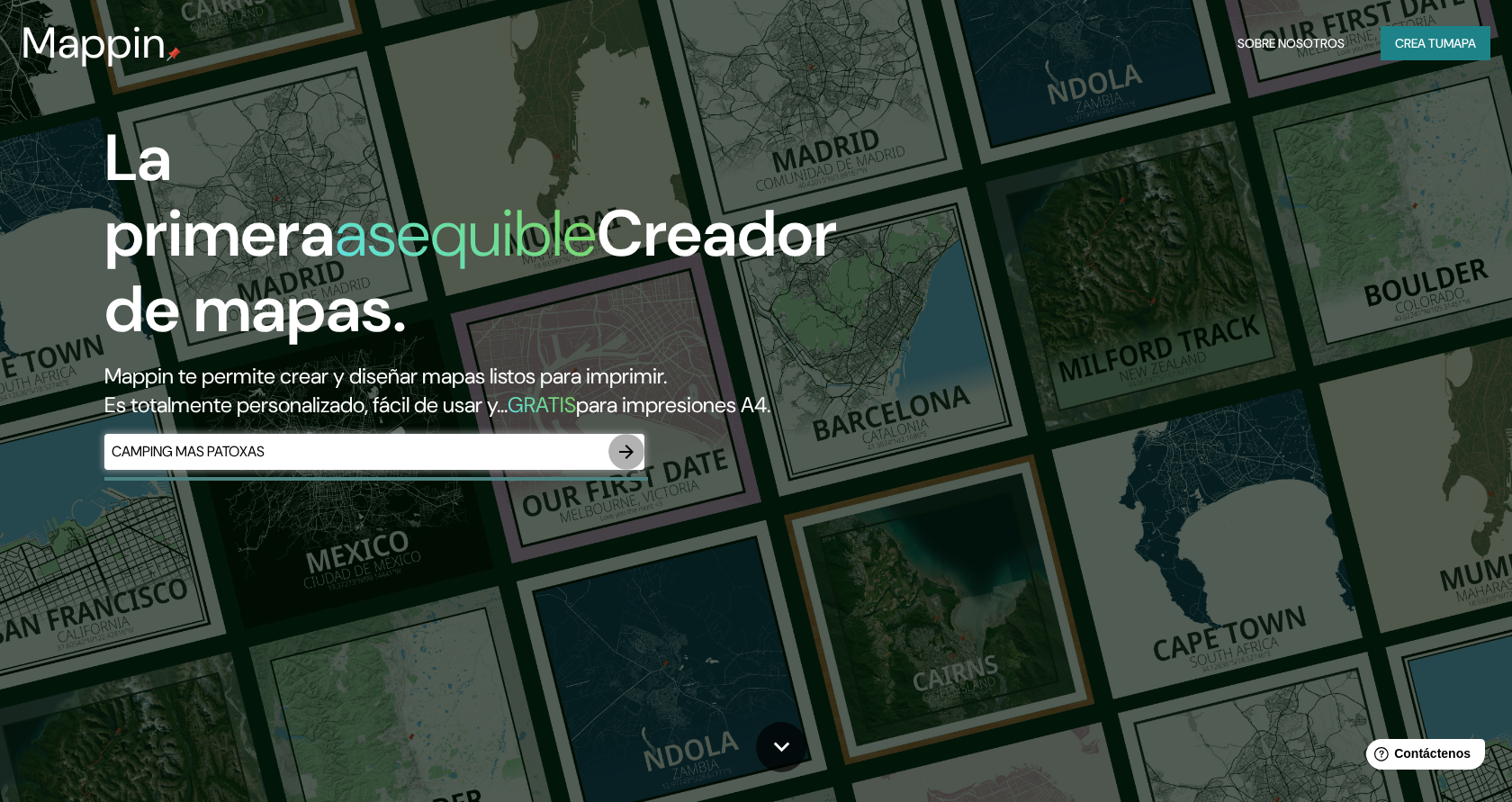
click at [630, 451] on icon "button" at bounding box center [626, 451] width 14 height 14
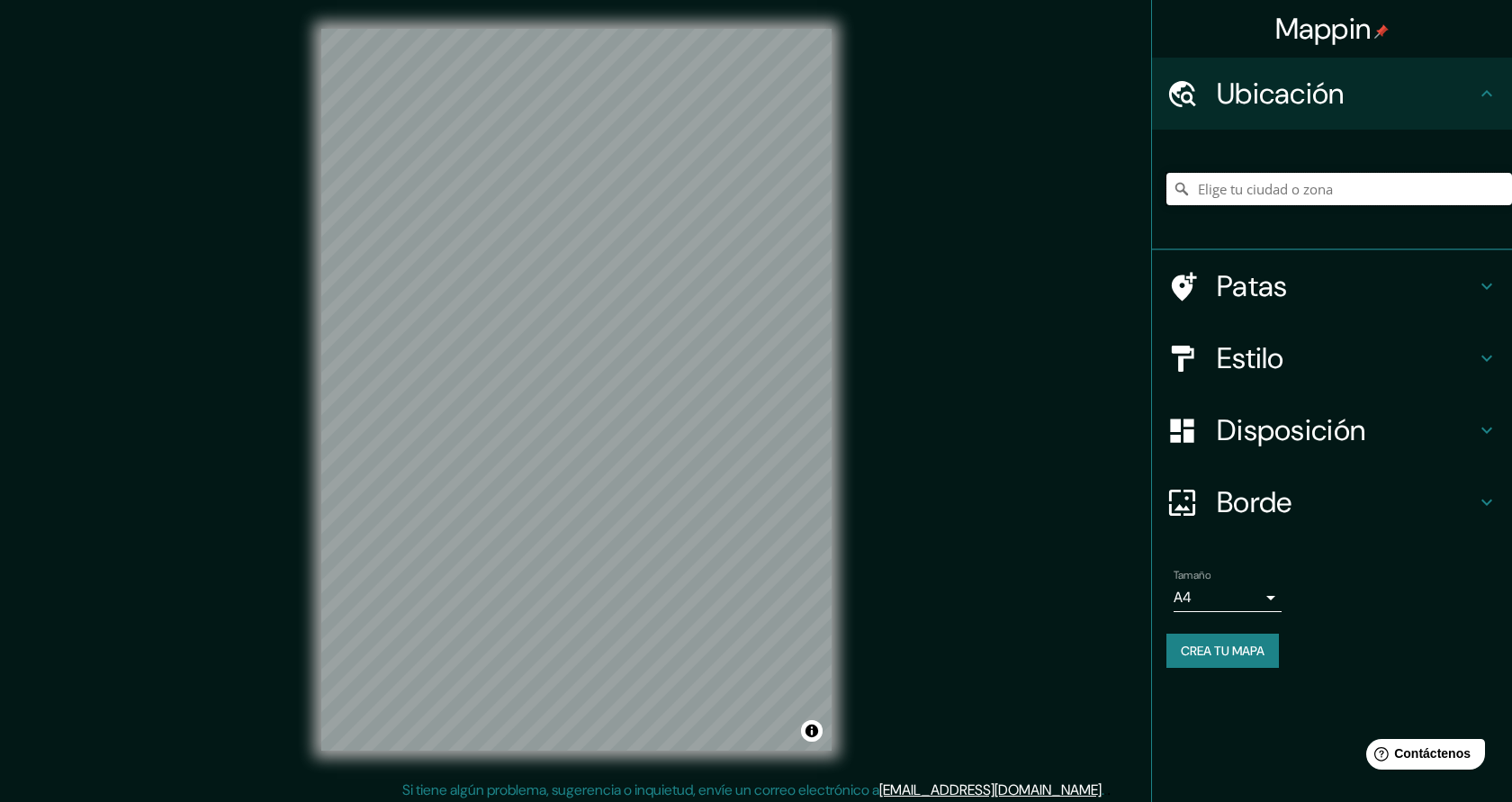
click at [1249, 195] on input "Elige tu ciudad o zona" at bounding box center [1339, 189] width 346 height 32
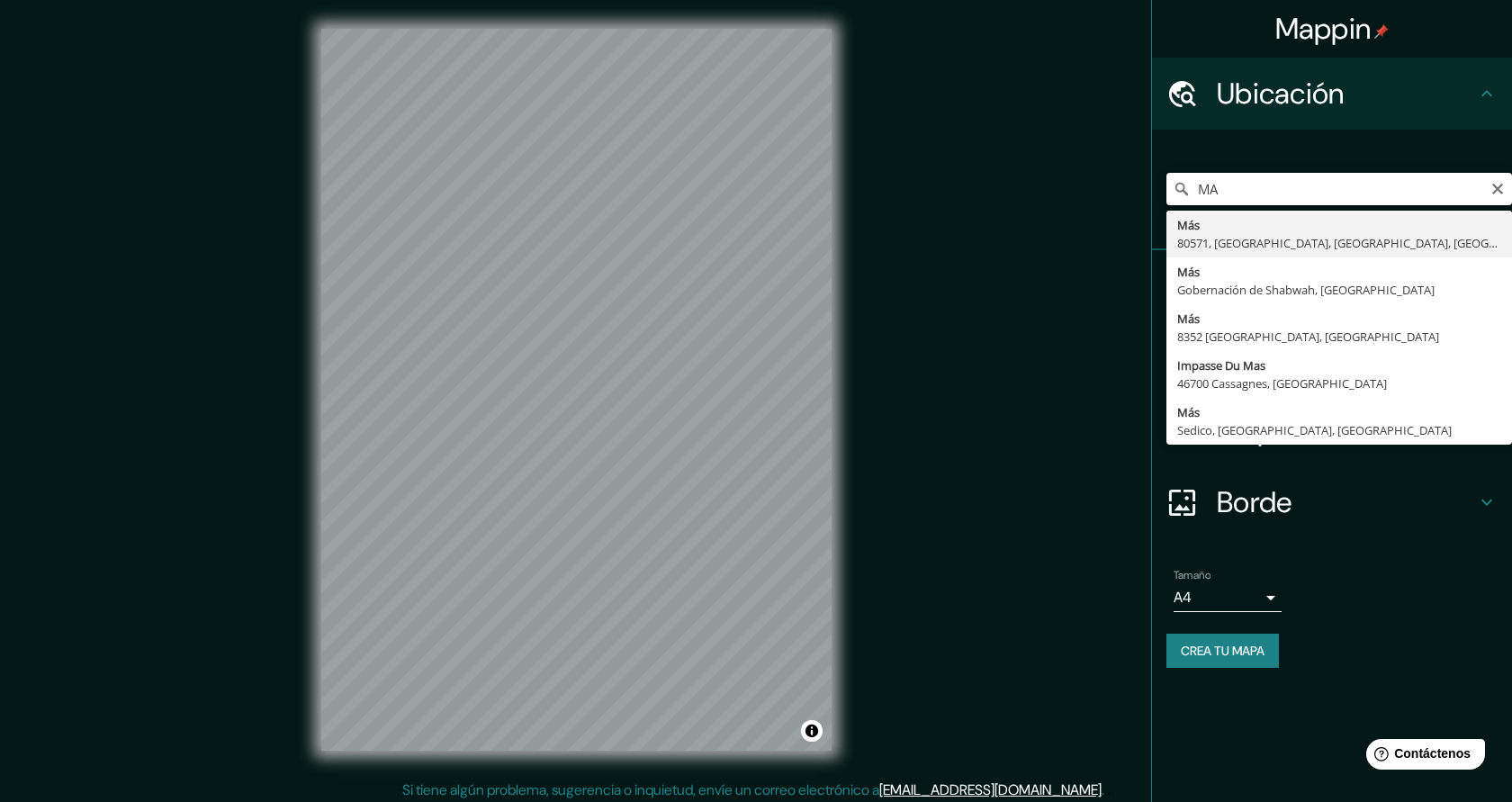
type input "M"
type input "C"
type input "17256, Pals, provincia de Gerona, España"
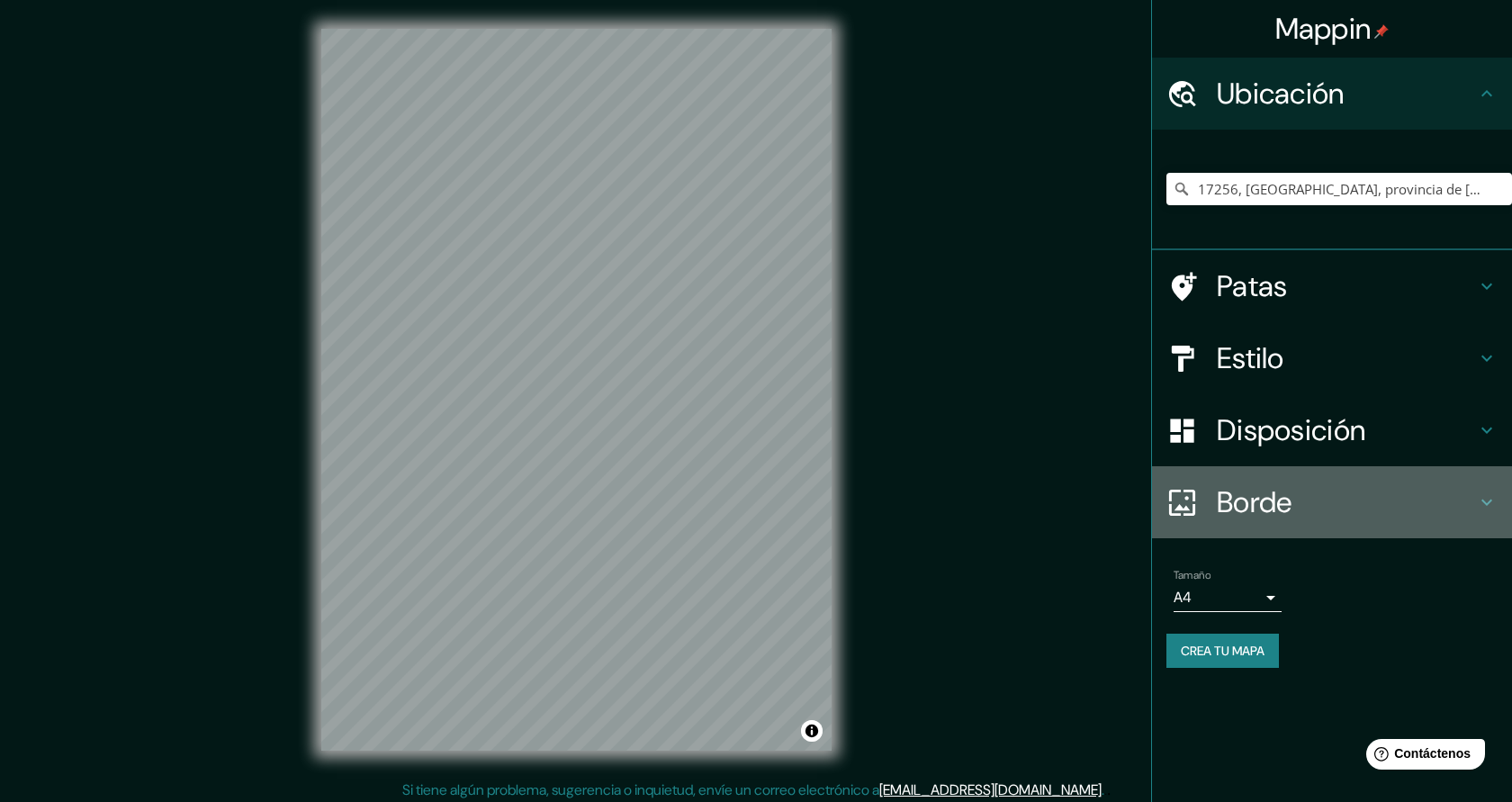
click at [1288, 496] on font "Borde" at bounding box center [1255, 502] width 75 height 38
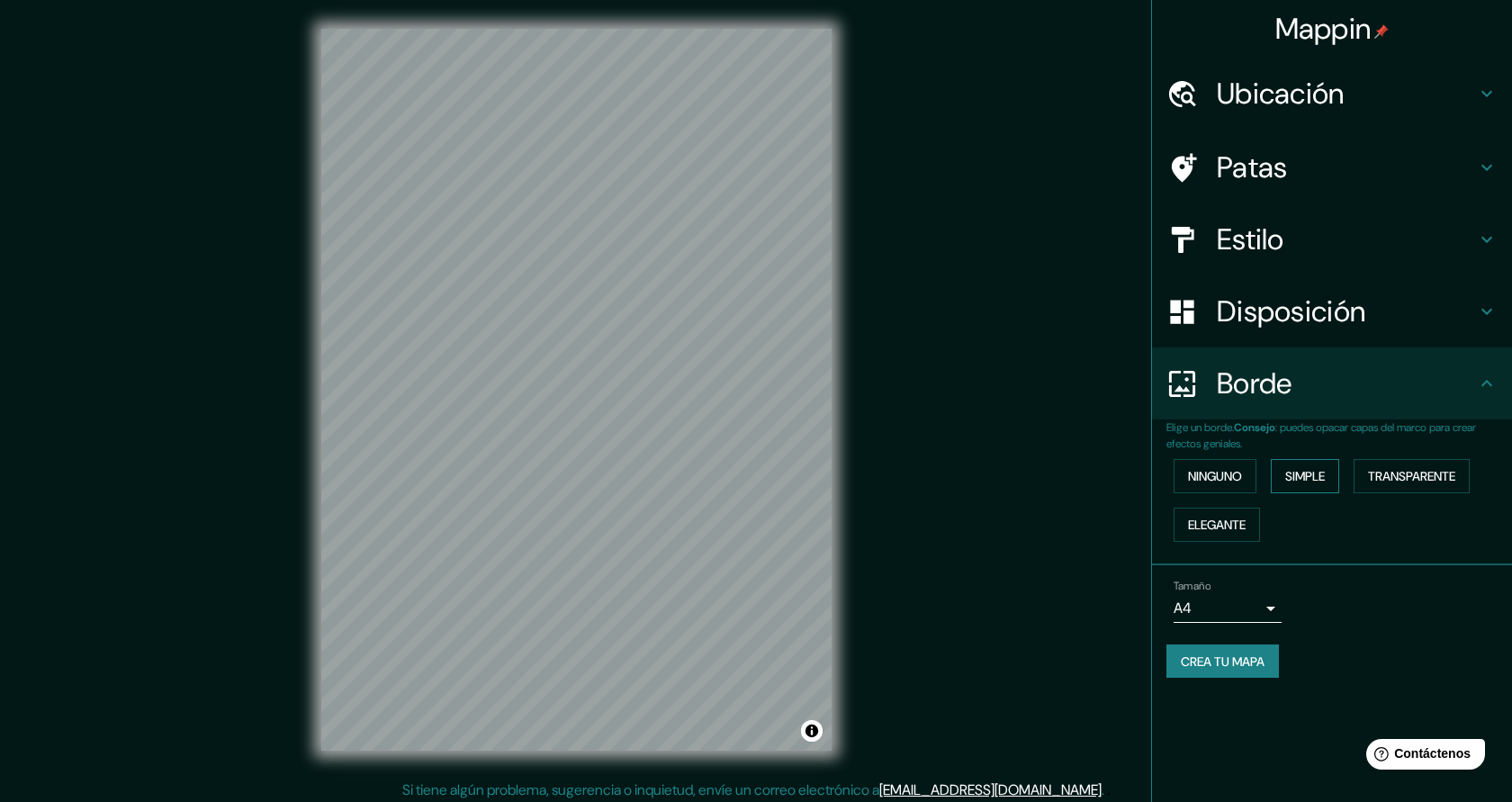
click at [1309, 479] on font "Simple" at bounding box center [1305, 475] width 40 height 16
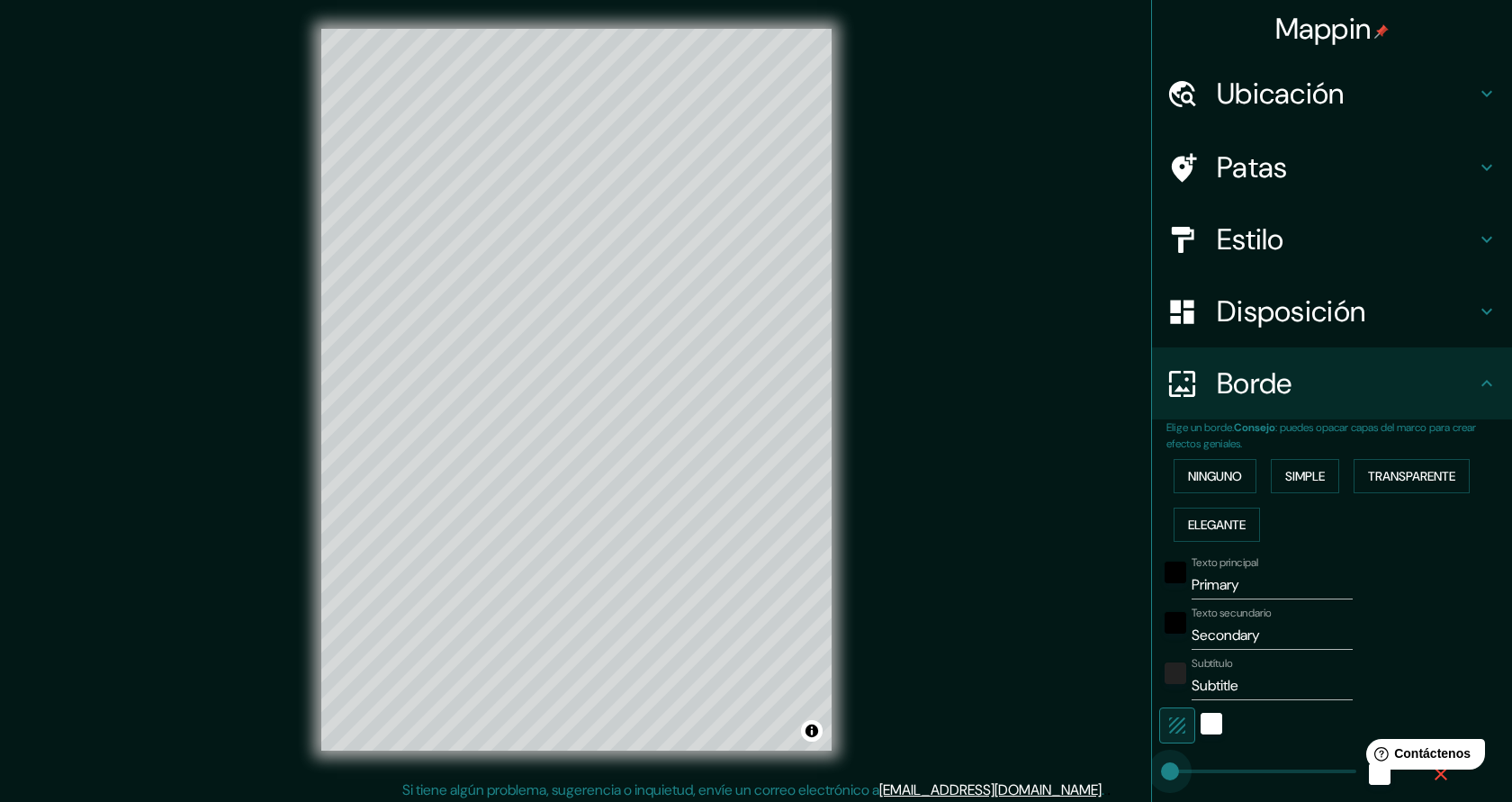
type input "0"
drag, startPoint x: 1244, startPoint y: 769, endPoint x: 1166, endPoint y: 770, distance: 78.0
type input "45"
drag, startPoint x: 1264, startPoint y: 598, endPoint x: 1176, endPoint y: 585, distance: 89.0
click at [1176, 585] on div "Texto principal Primary" at bounding box center [1307, 578] width 296 height 43
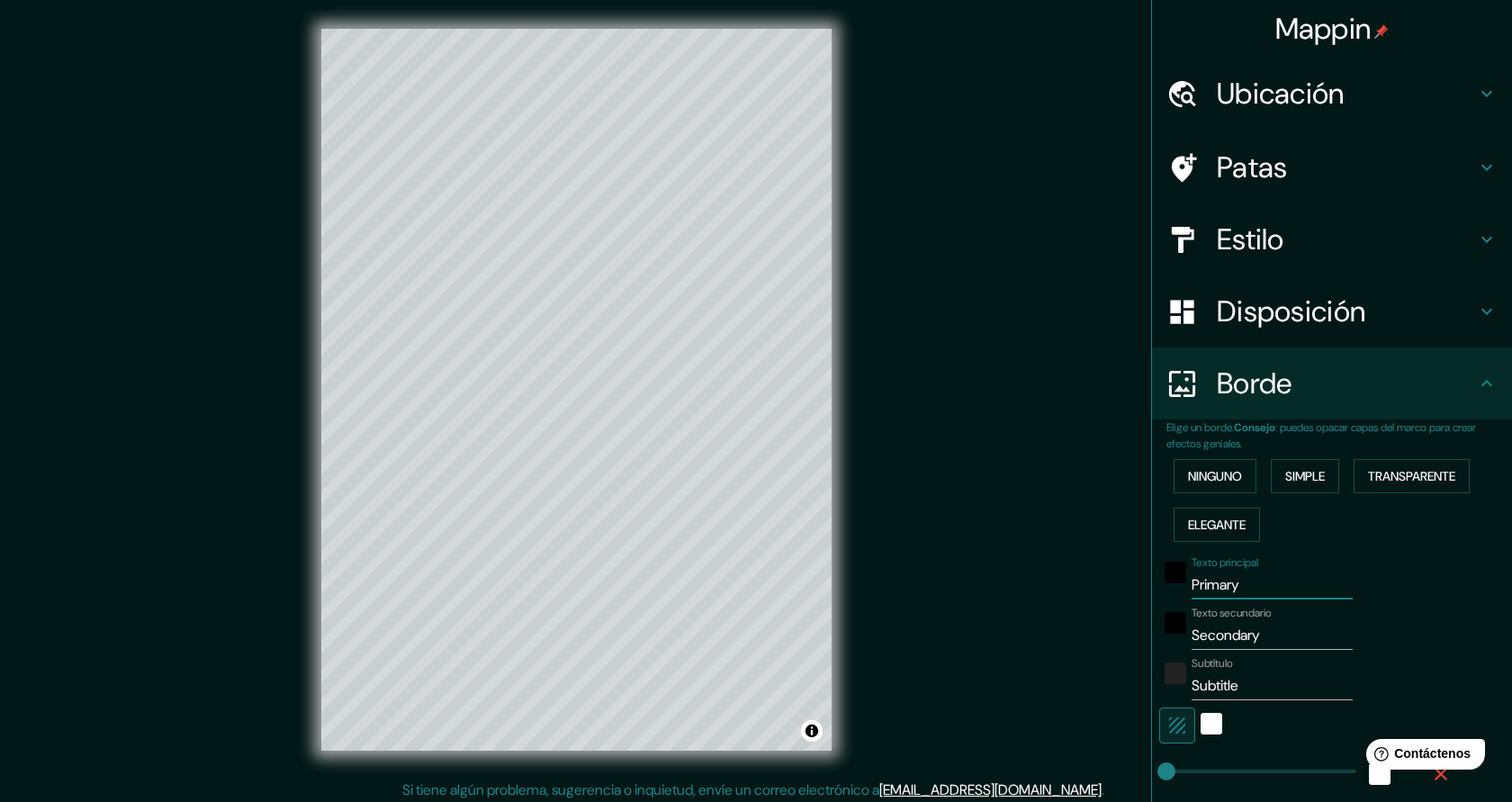
type input "C"
type input "45"
type input "CA"
type input "45"
type input "CAM"
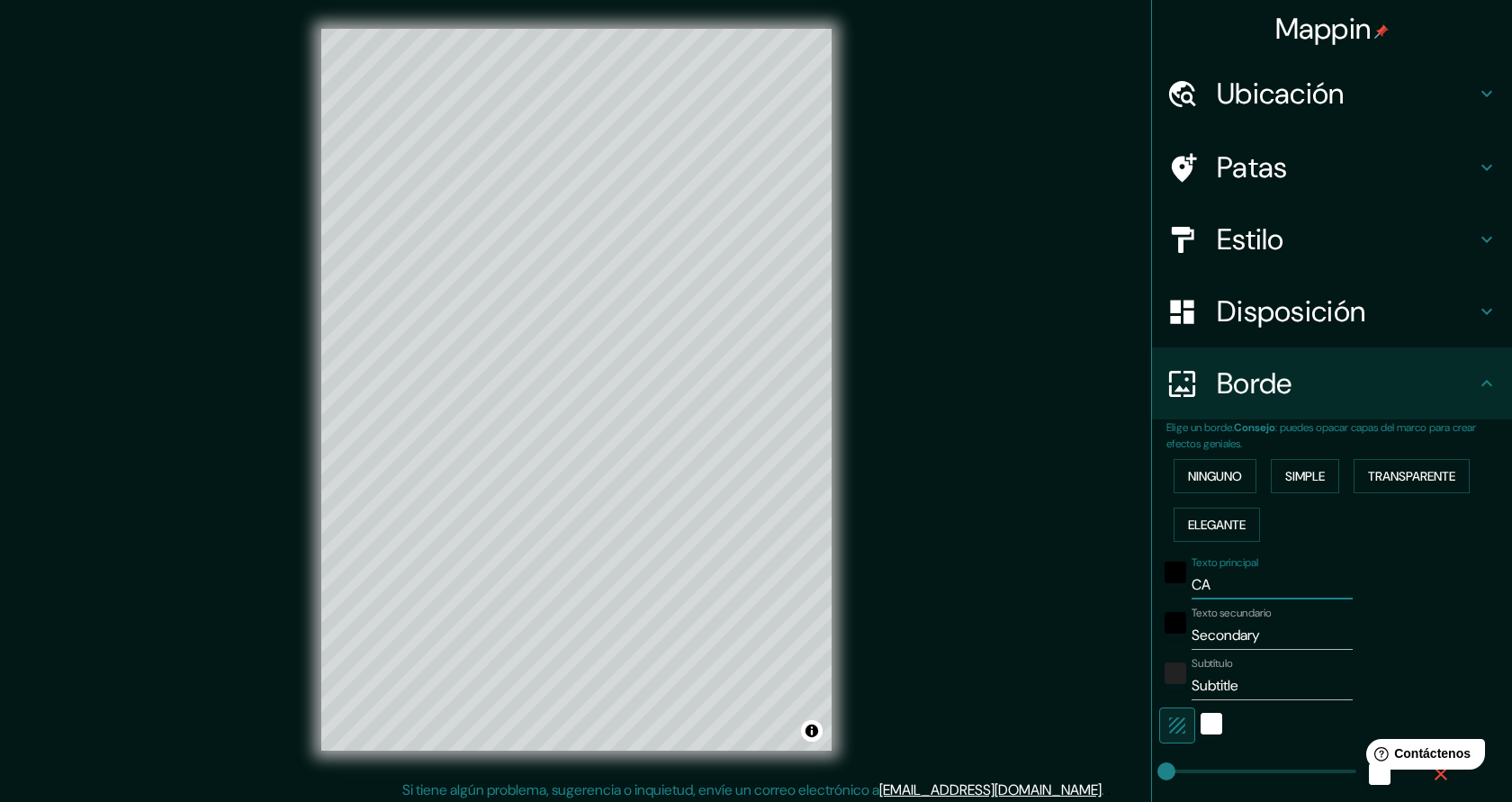
type input "45"
type input "CAMP"
type input "45"
type input "CAM"
type input "45"
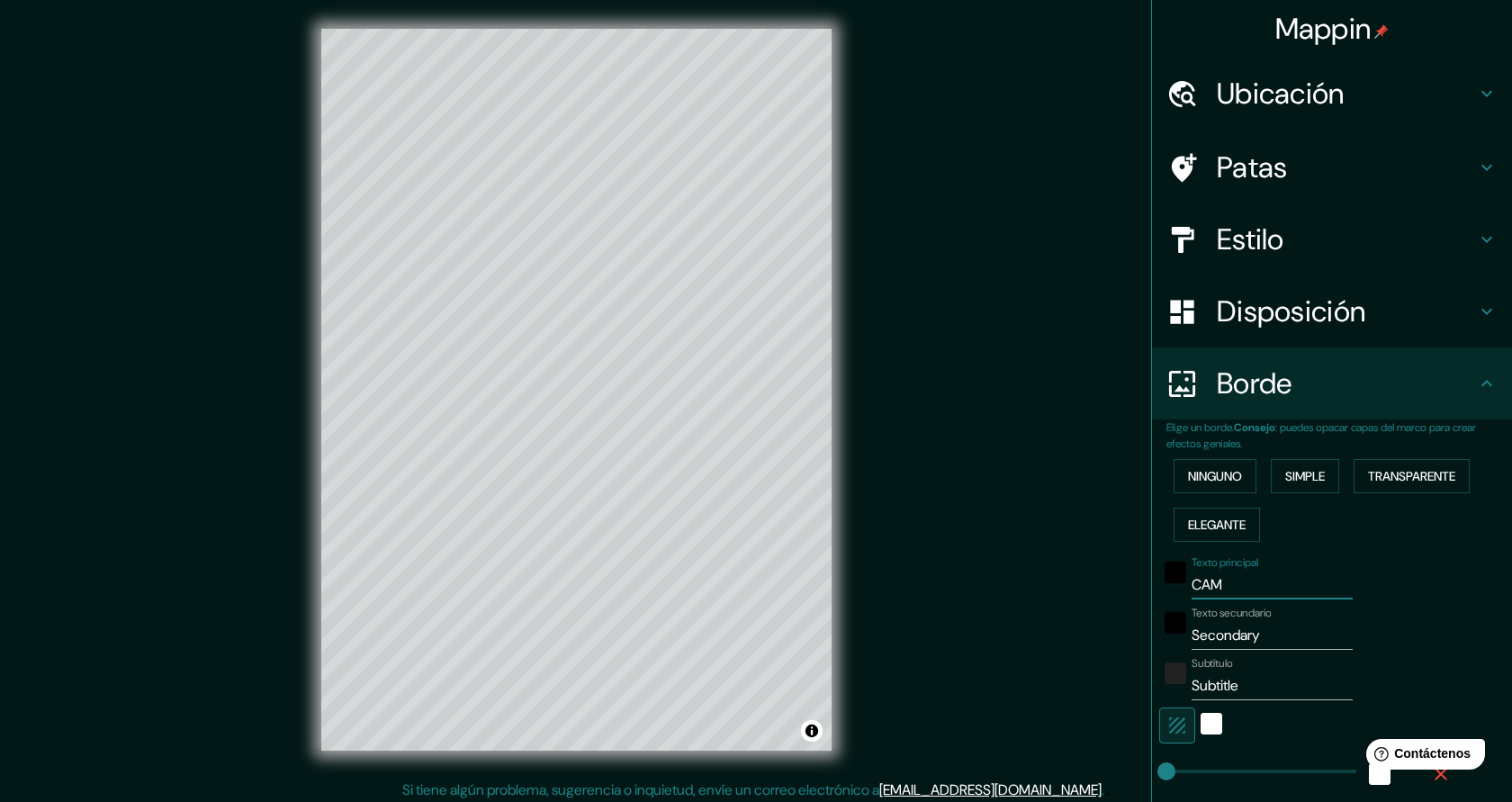
type input "CA"
type input "45"
type input "C"
type input "45"
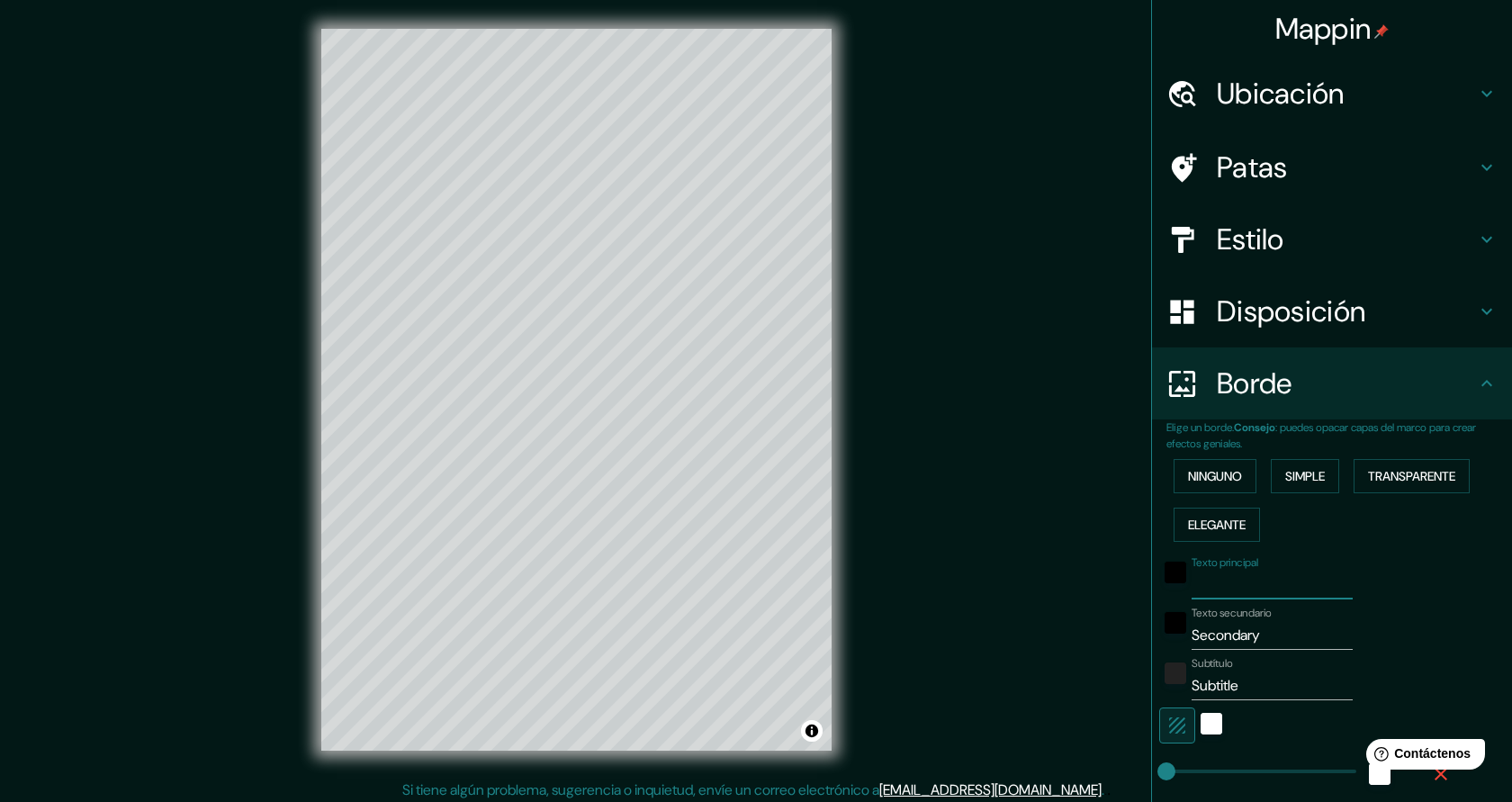
type input "M"
type input "45"
type input "MA"
type input "45"
type input "MAS"
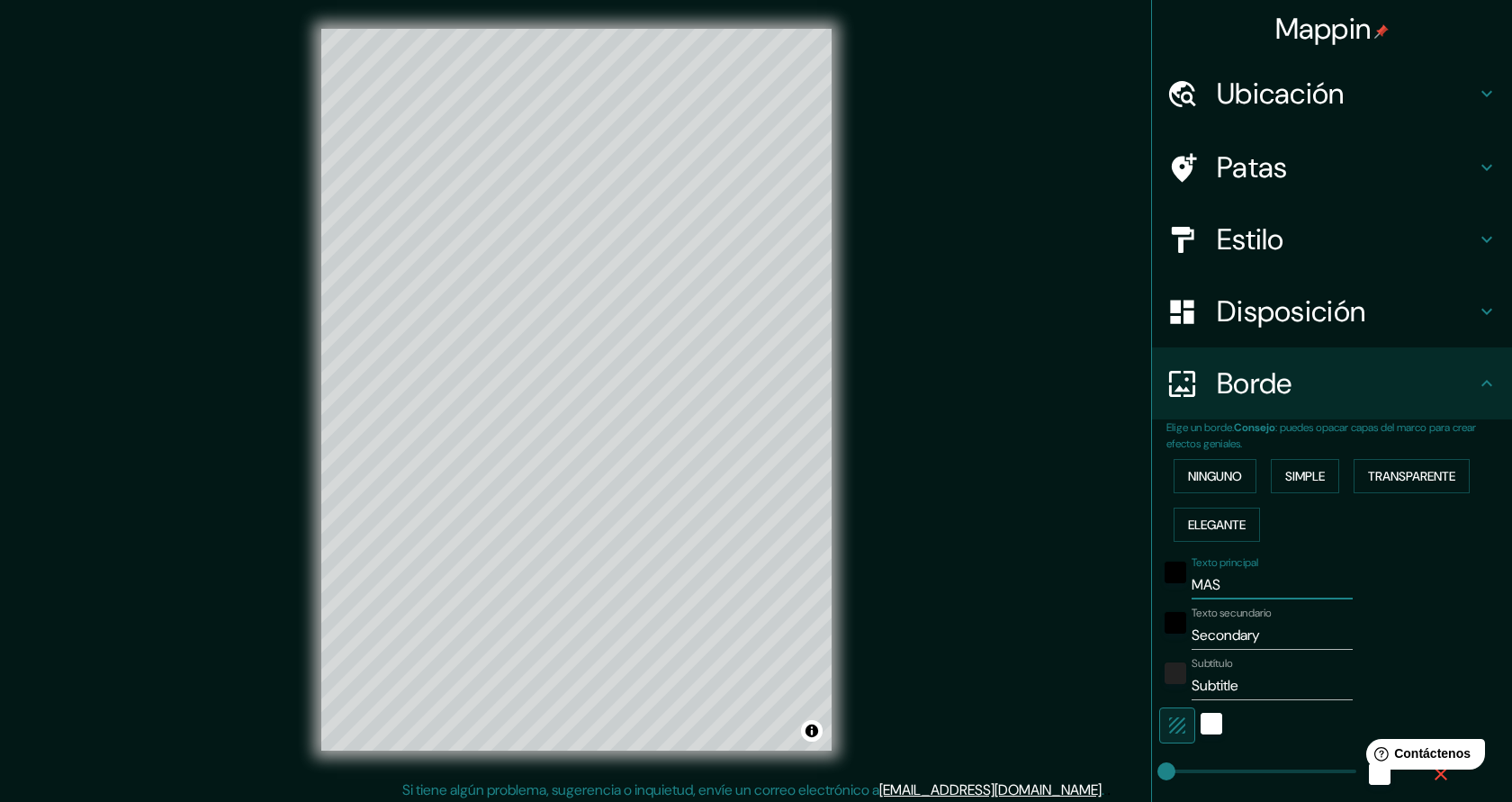
type input "45"
type input "MAS P"
type input "45"
type input "MAS PA"
type input "45"
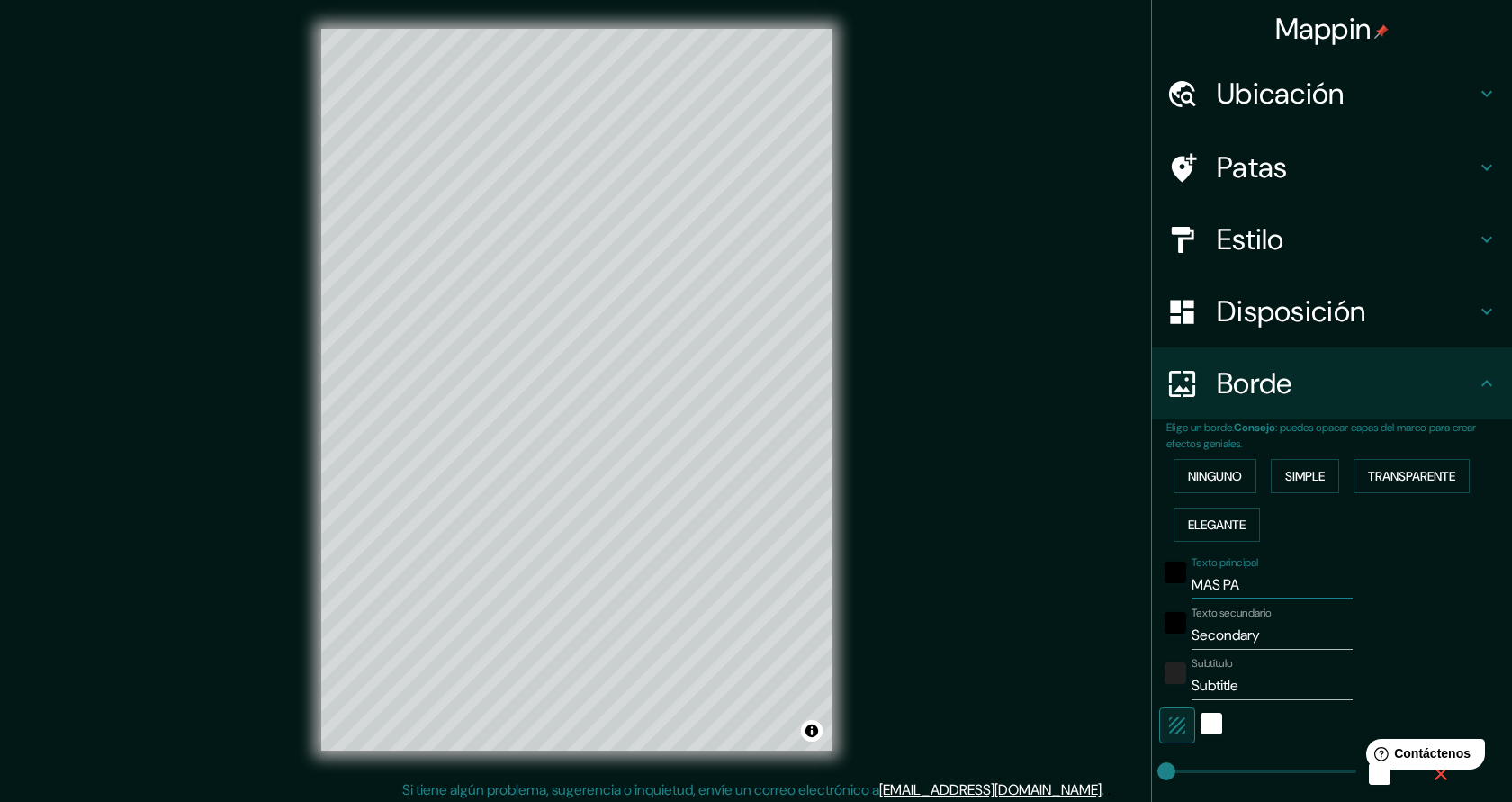
type input "MAS PAT"
type input "45"
type input "MAS PATO"
type input "45"
type input "MAS PATOX"
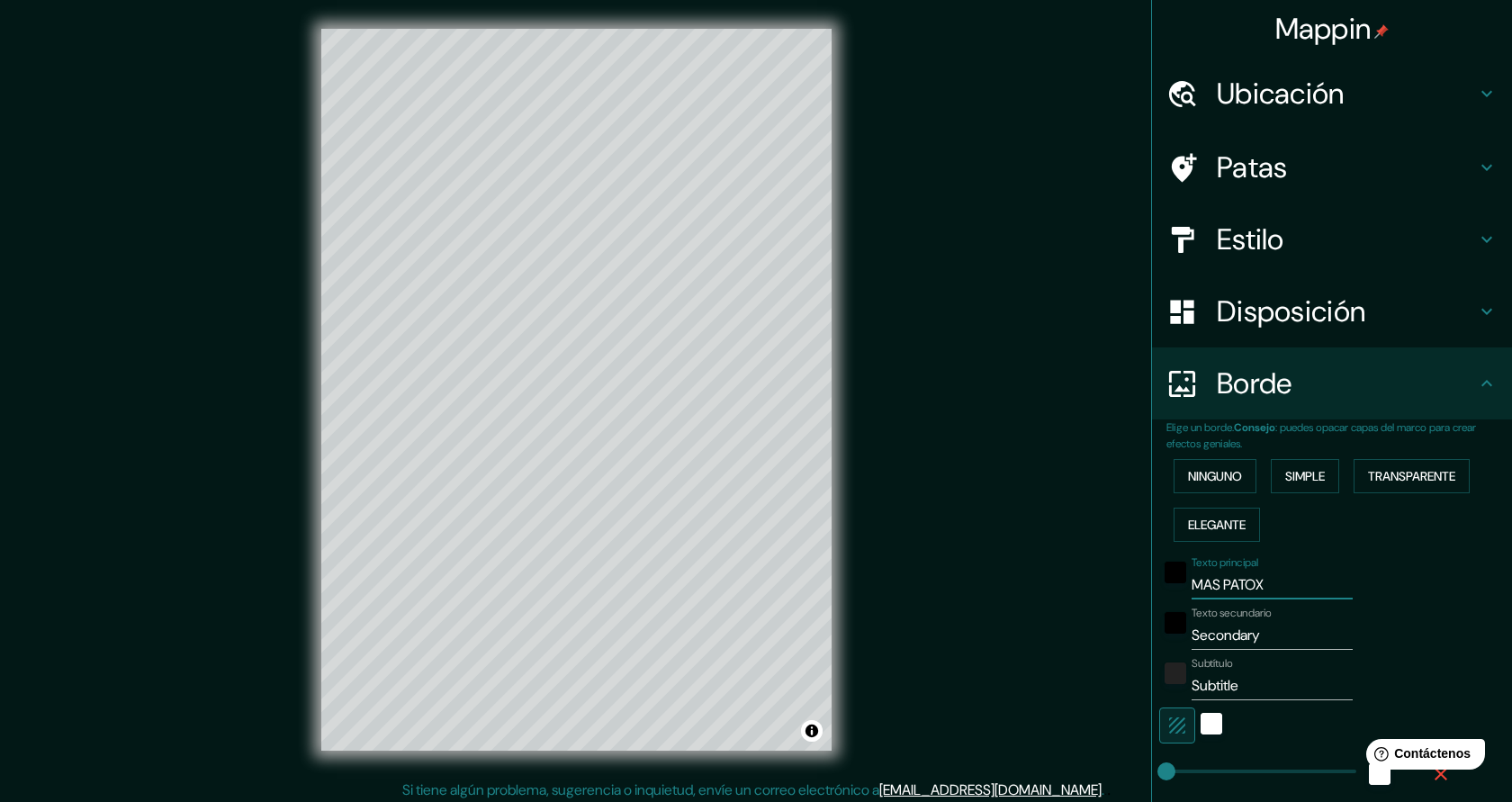
type input "45"
type input "MAS PATOXA"
type input "45"
type input "MAS PATOXAS"
type input "45"
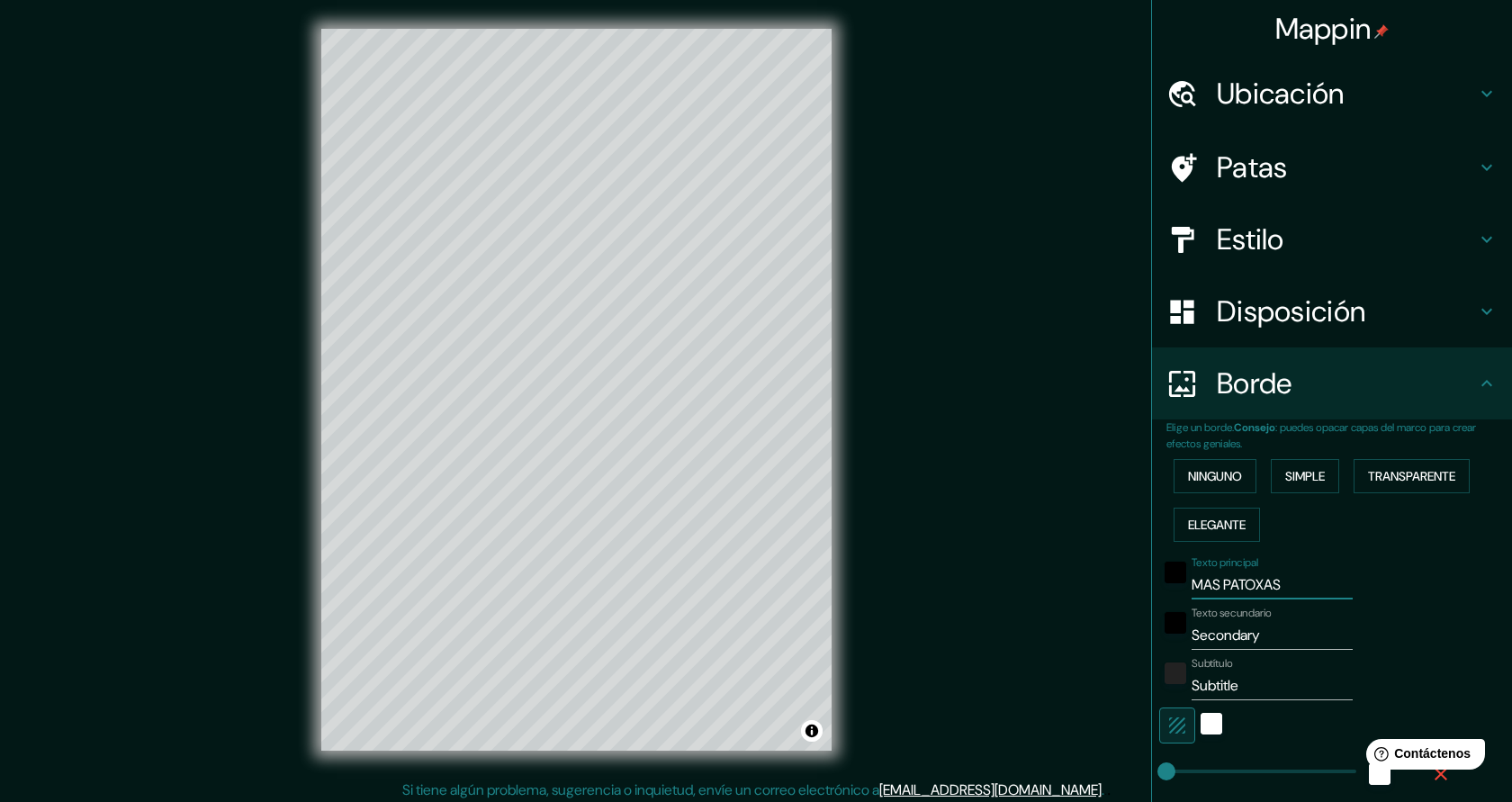
type input "MAS PATOXAS"
drag, startPoint x: 1282, startPoint y: 638, endPoint x: 1171, endPoint y: 637, distance: 111.0
click at [1171, 637] on div "Texto secundario Secondary" at bounding box center [1307, 628] width 296 height 43
type input "P"
type input "45"
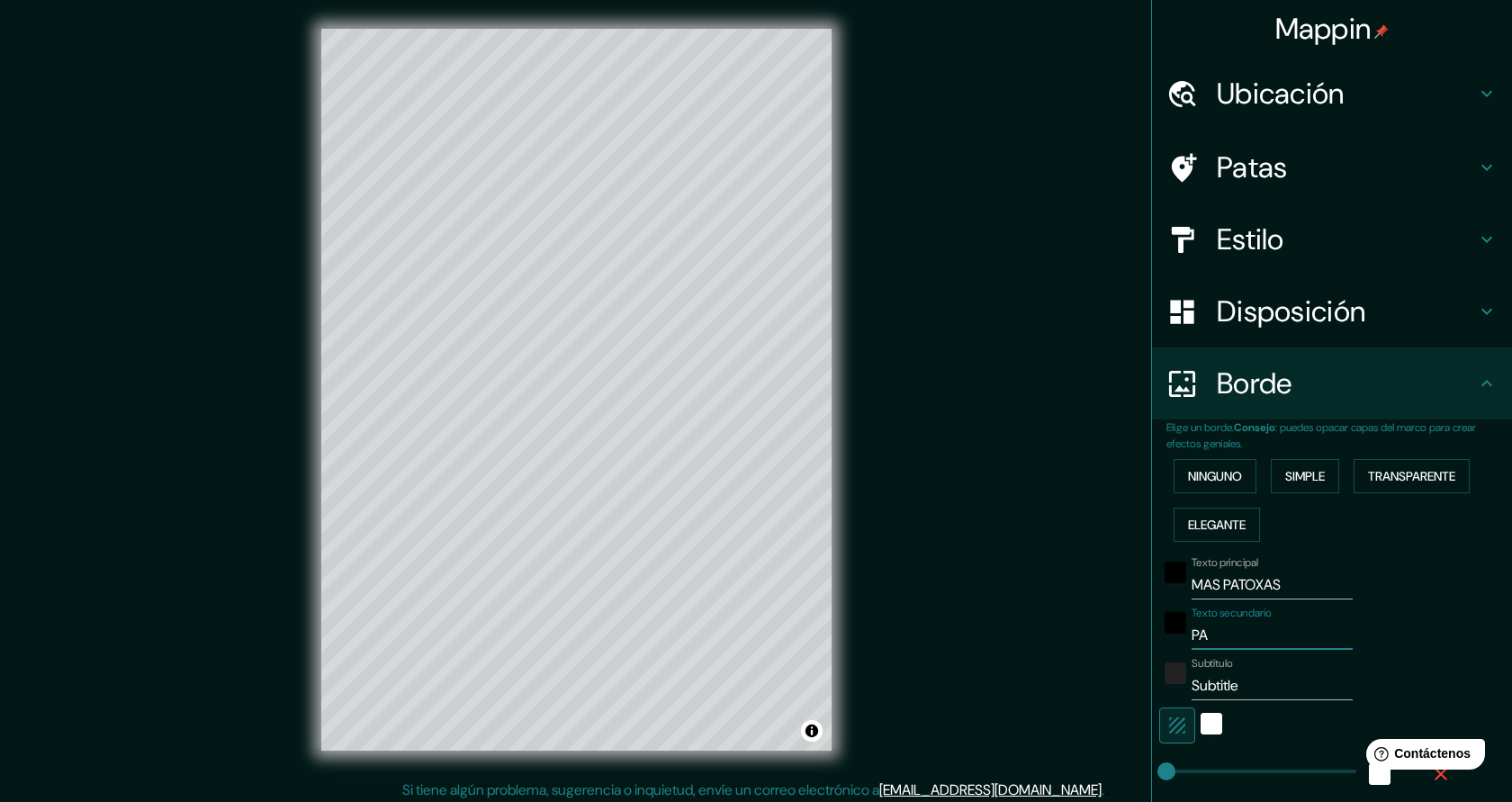
type input "PAL"
type input "45"
type input "PALS"
type input "45"
type input "PALS"
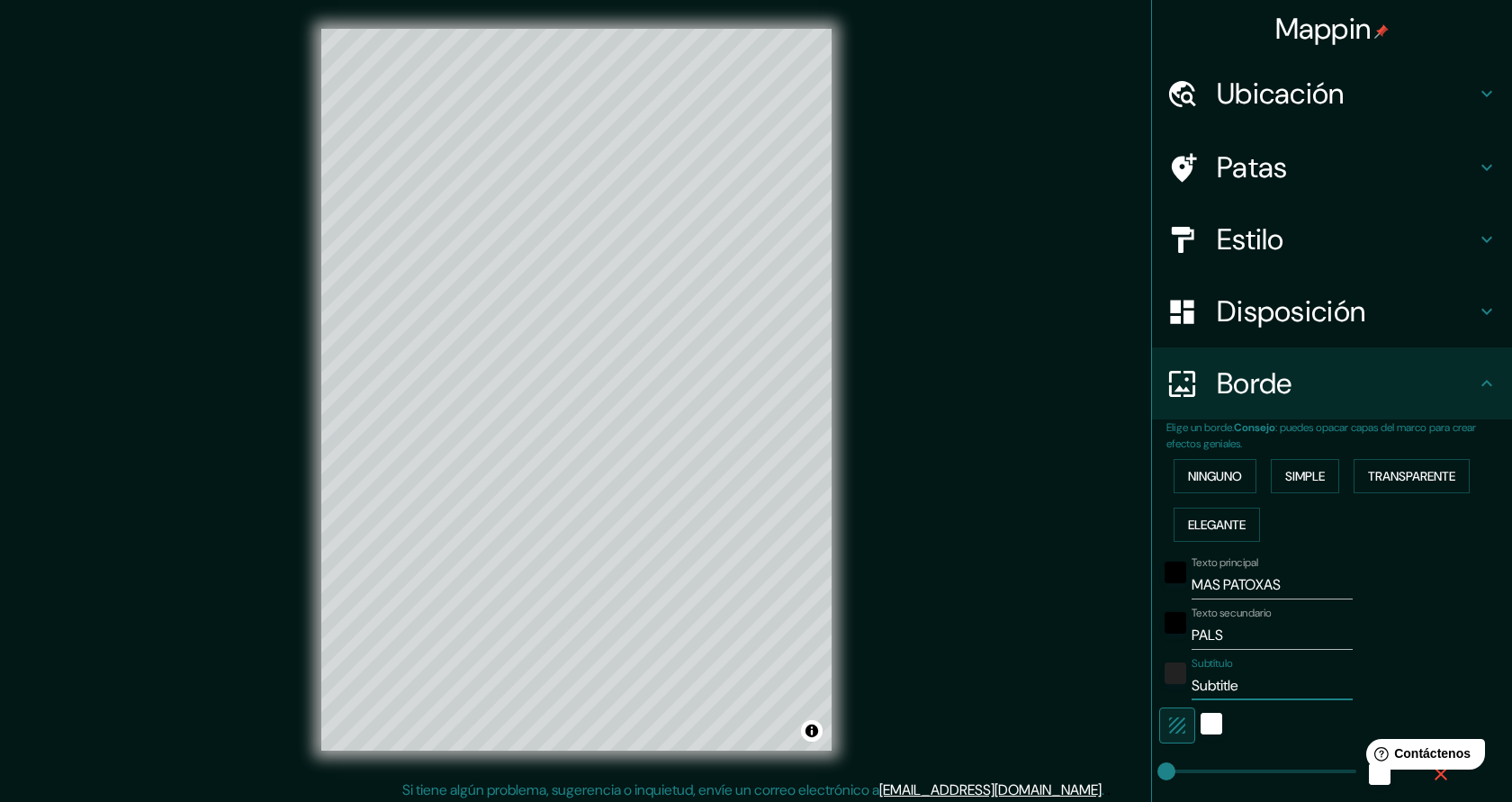
drag, startPoint x: 1263, startPoint y: 686, endPoint x: 1191, endPoint y: 684, distance: 72.0
click at [1192, 684] on input "Subtitle" at bounding box center [1272, 685] width 161 height 29
type input "45"
drag, startPoint x: 1310, startPoint y: 584, endPoint x: 1196, endPoint y: 580, distance: 114.1
click at [1196, 580] on input "MAS PATOXAS" at bounding box center [1272, 585] width 161 height 29
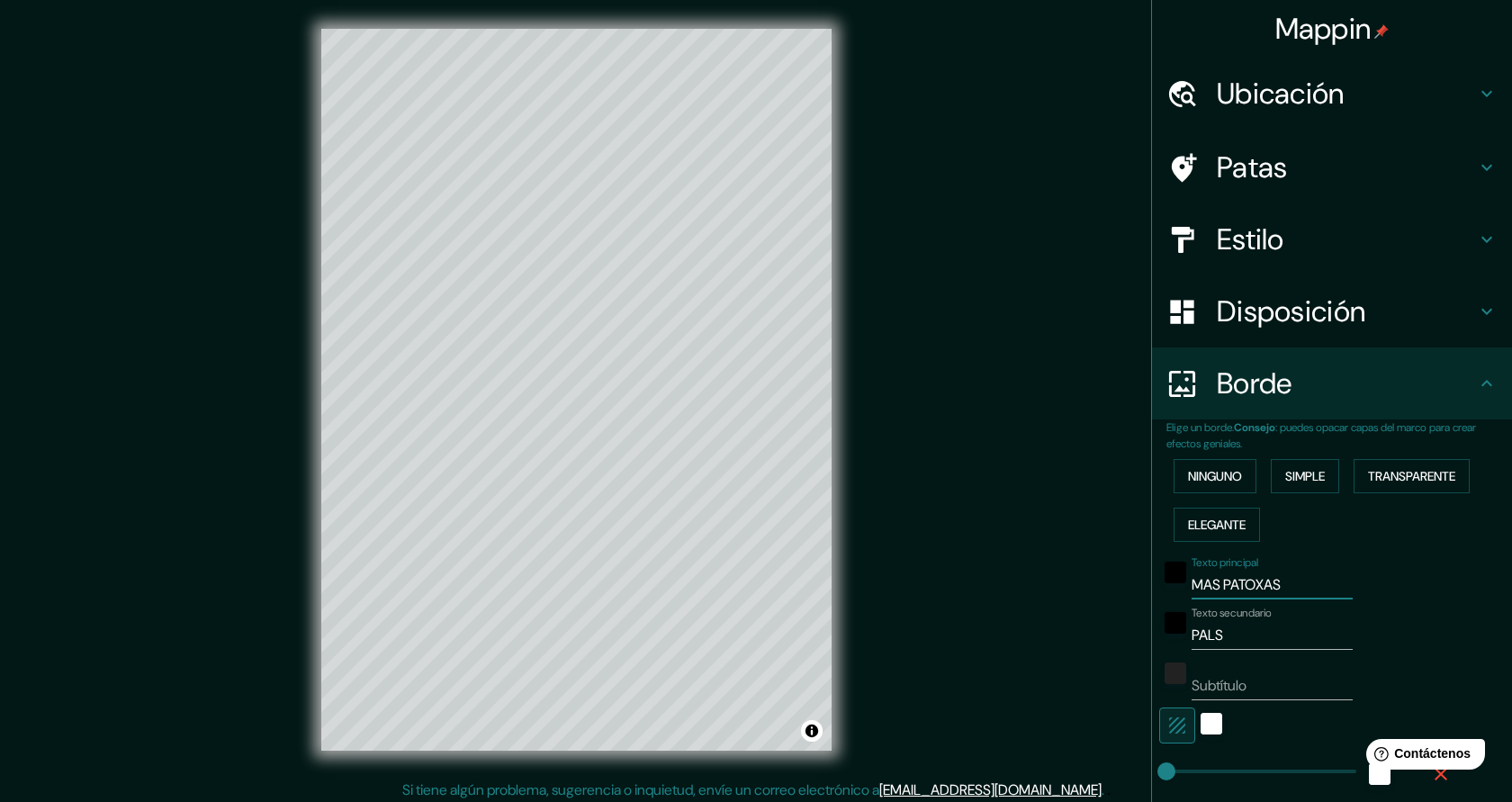
type input "C"
type input "45"
type input "CA"
type input "45"
type input "CAM"
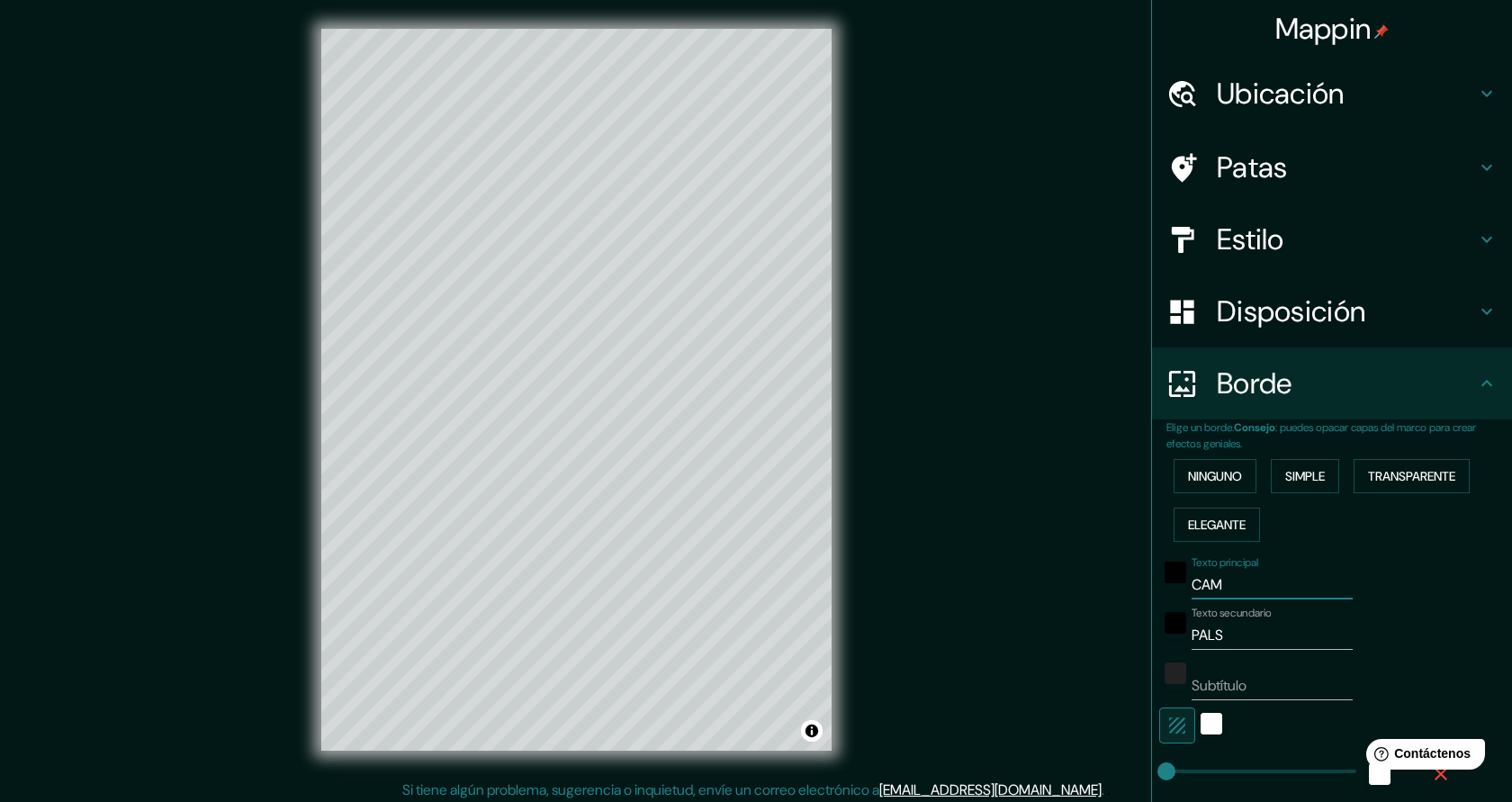
type input "45"
type input "CAMP"
type input "45"
type input "CAMPI"
type input "45"
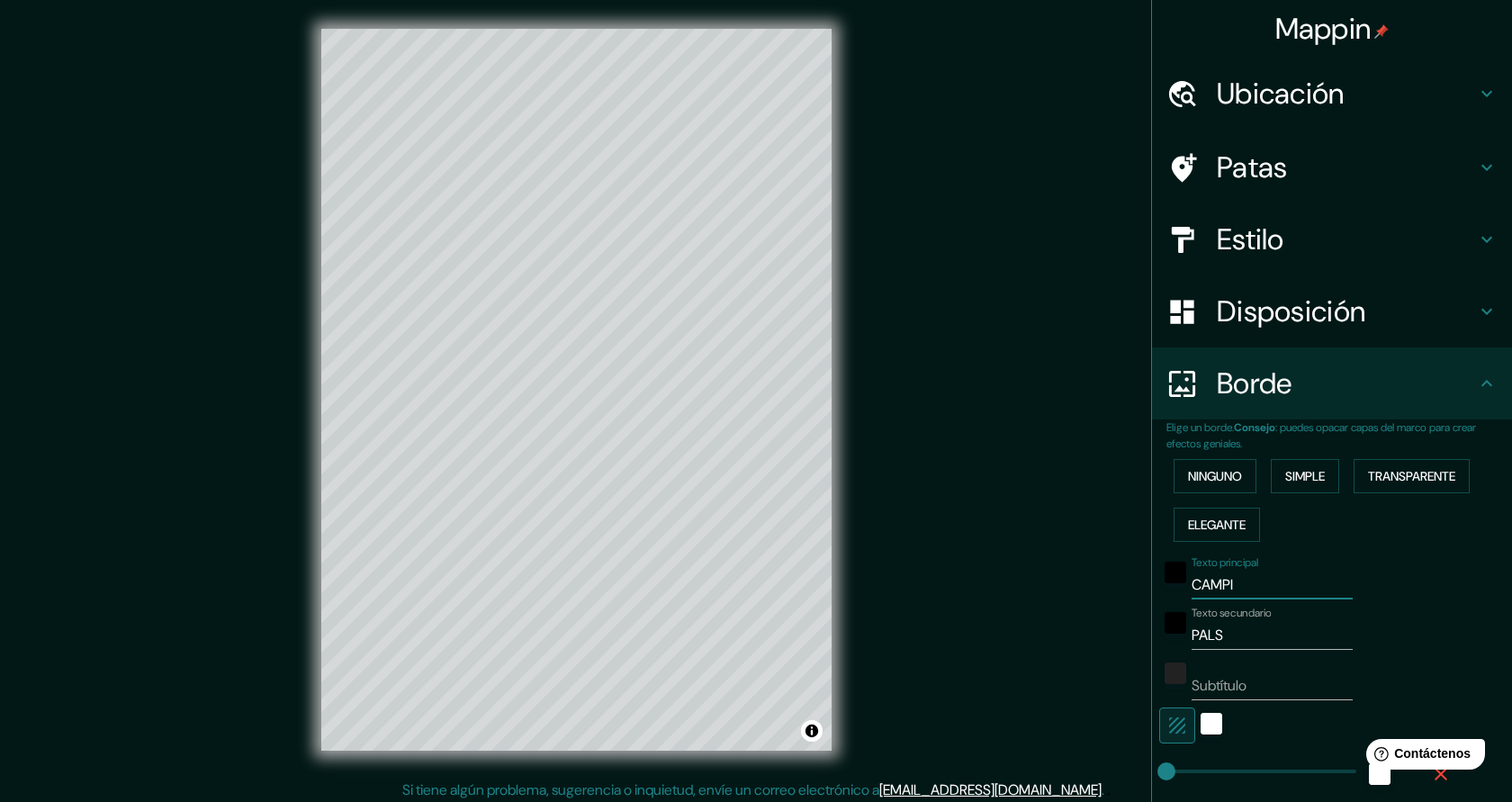
type input "CAMPIN"
type input "45"
type input "CAMPING"
type input "45"
type input "CAMPING"
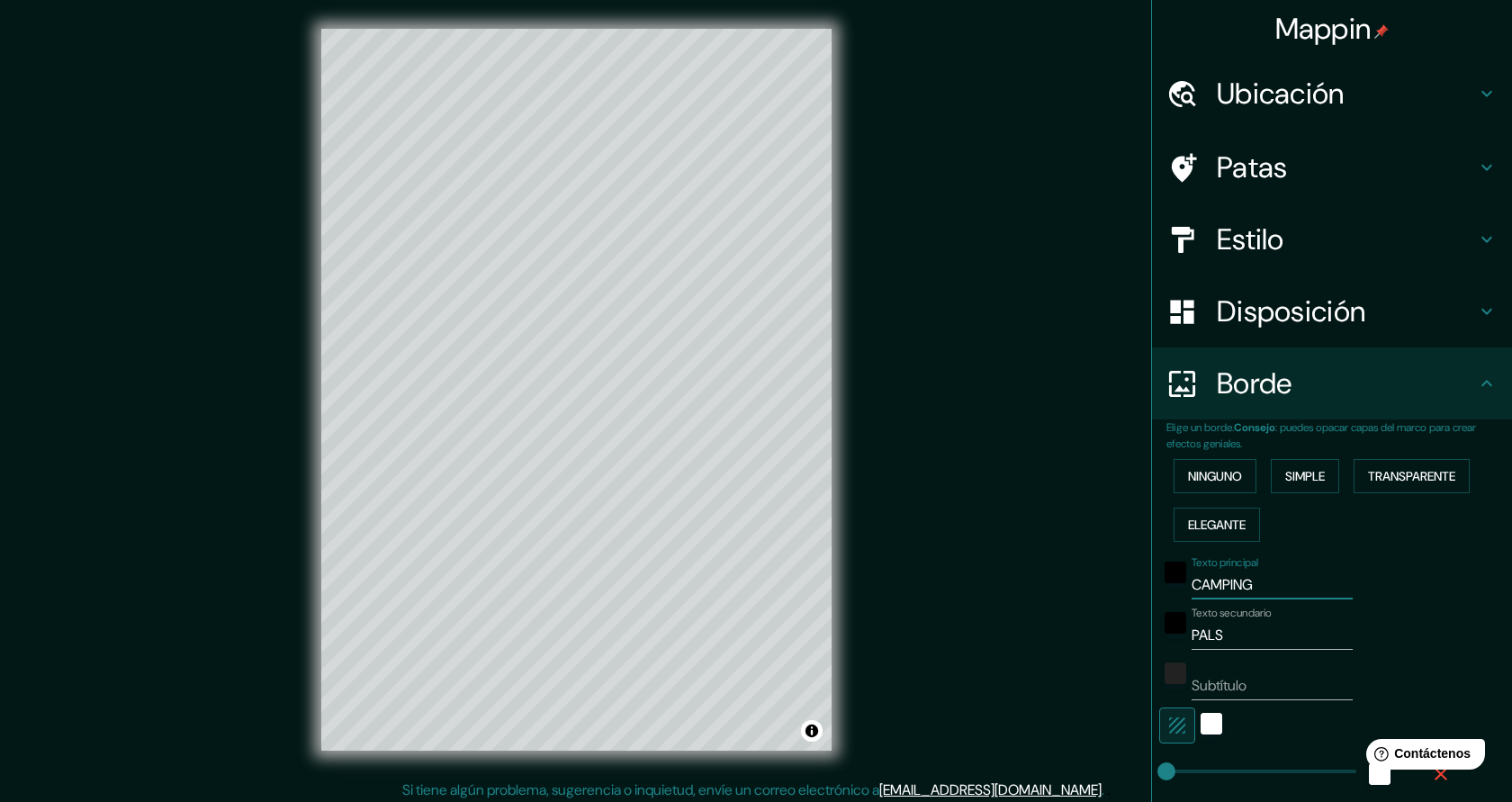
click at [1195, 633] on input "PALS" at bounding box center [1272, 635] width 161 height 29
type input "MPALS"
type input "45"
type input "MAPALS"
type input "45"
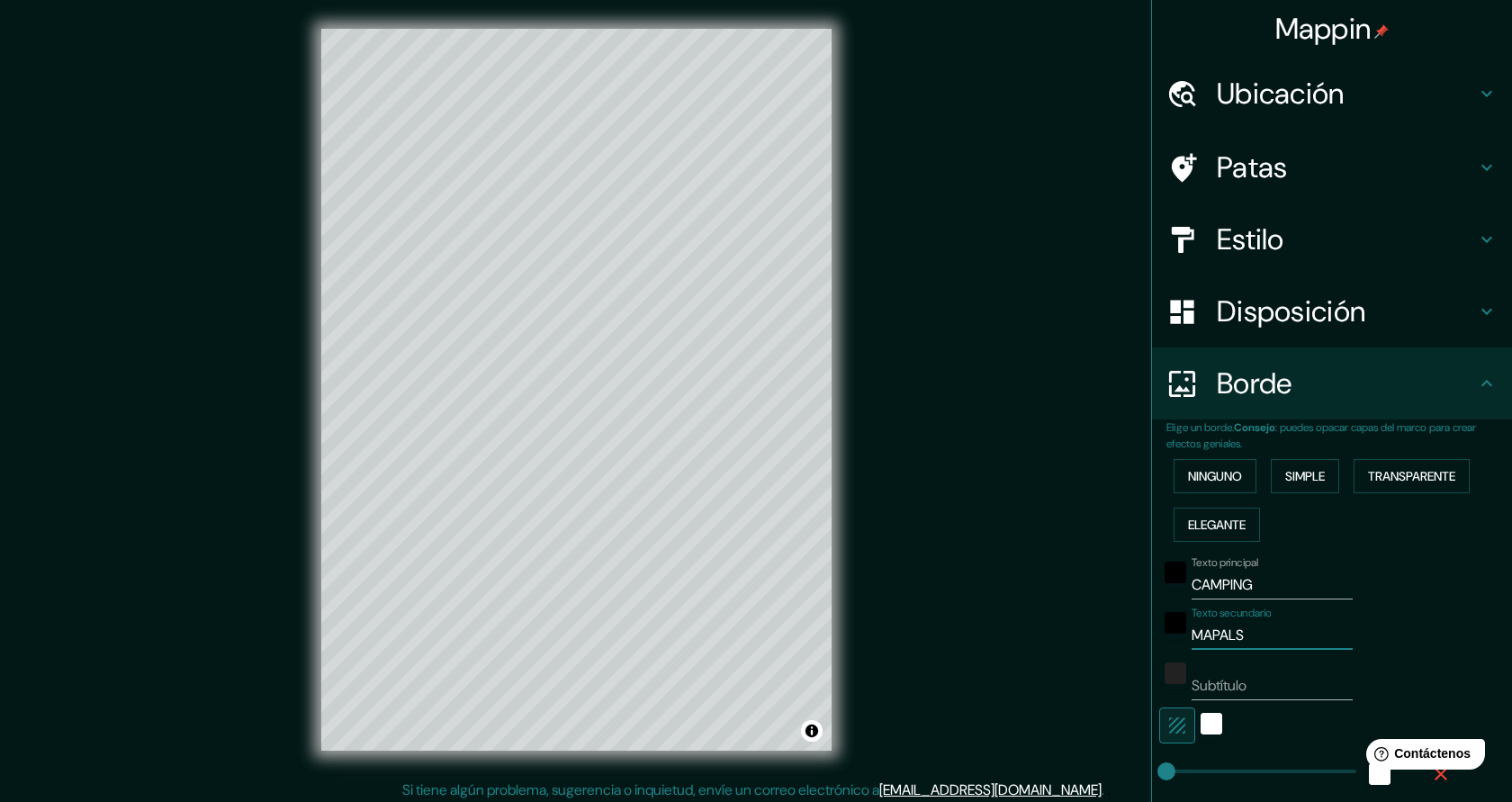
type input "MASPALS"
type input "45"
type input "MAS PALS"
type input "45"
type input "MAS PPALS"
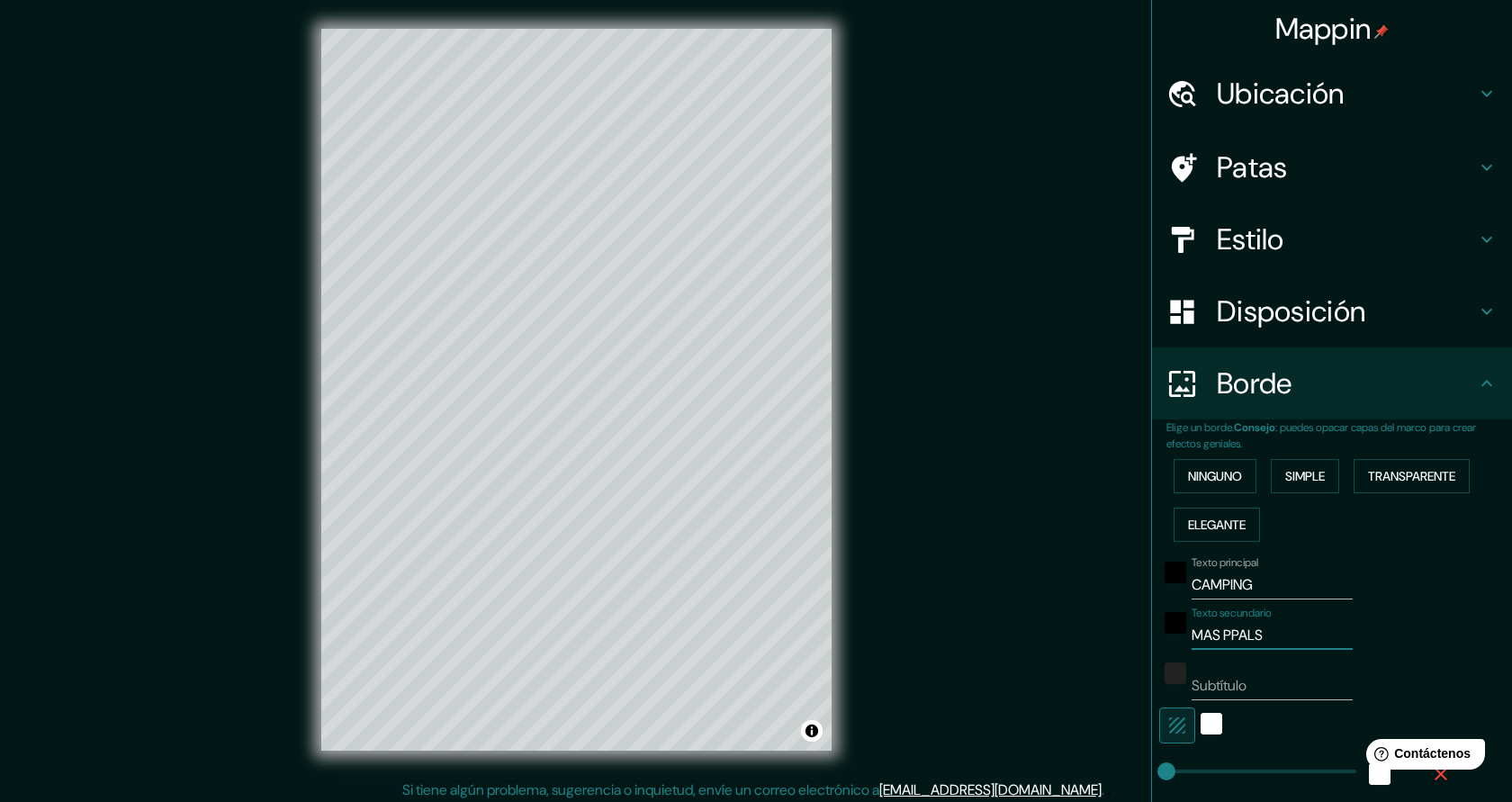
type input "45"
type input "MAS PAPALS"
type input "45"
type input "MAS PATPALS"
type input "45"
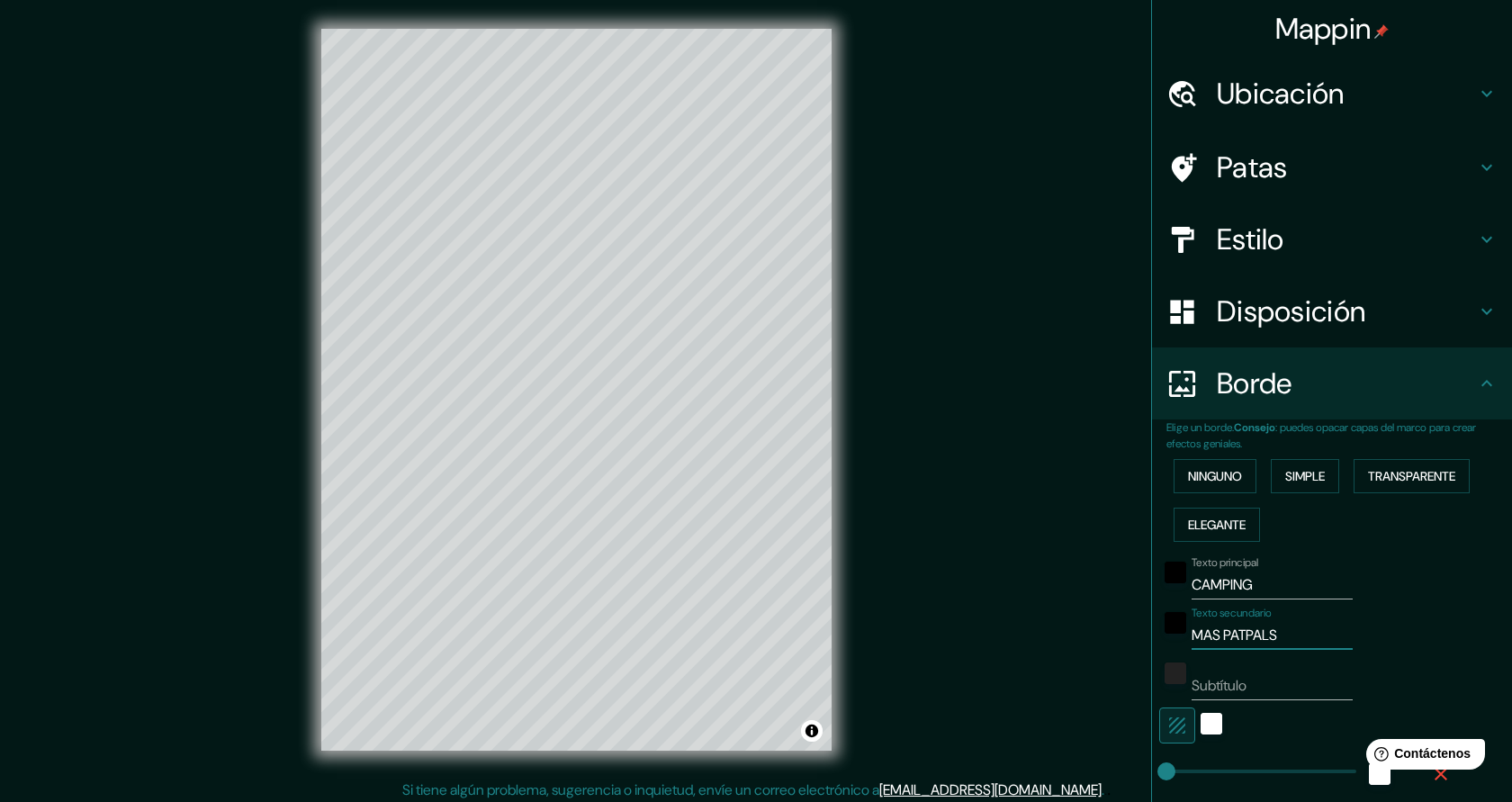
type input "MAS PATOPALS"
type input "45"
type input "MAS PATOXPALS"
type input "45"
type input "MAS PATOXAPALS"
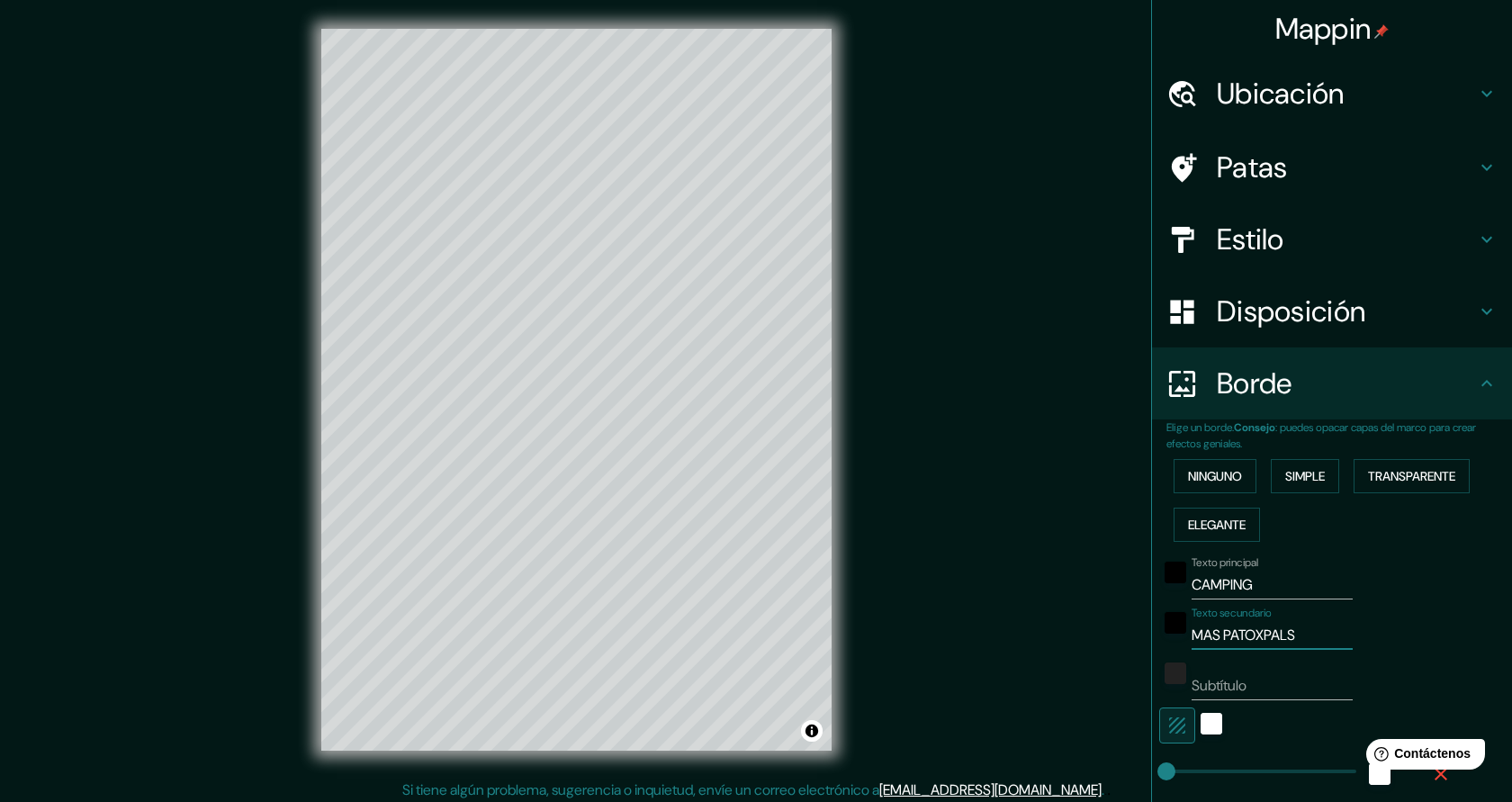
type input "45"
type input "MAS PATOXASPALS"
type input "45"
type input "MAS PATOXAS PALS"
type input "45"
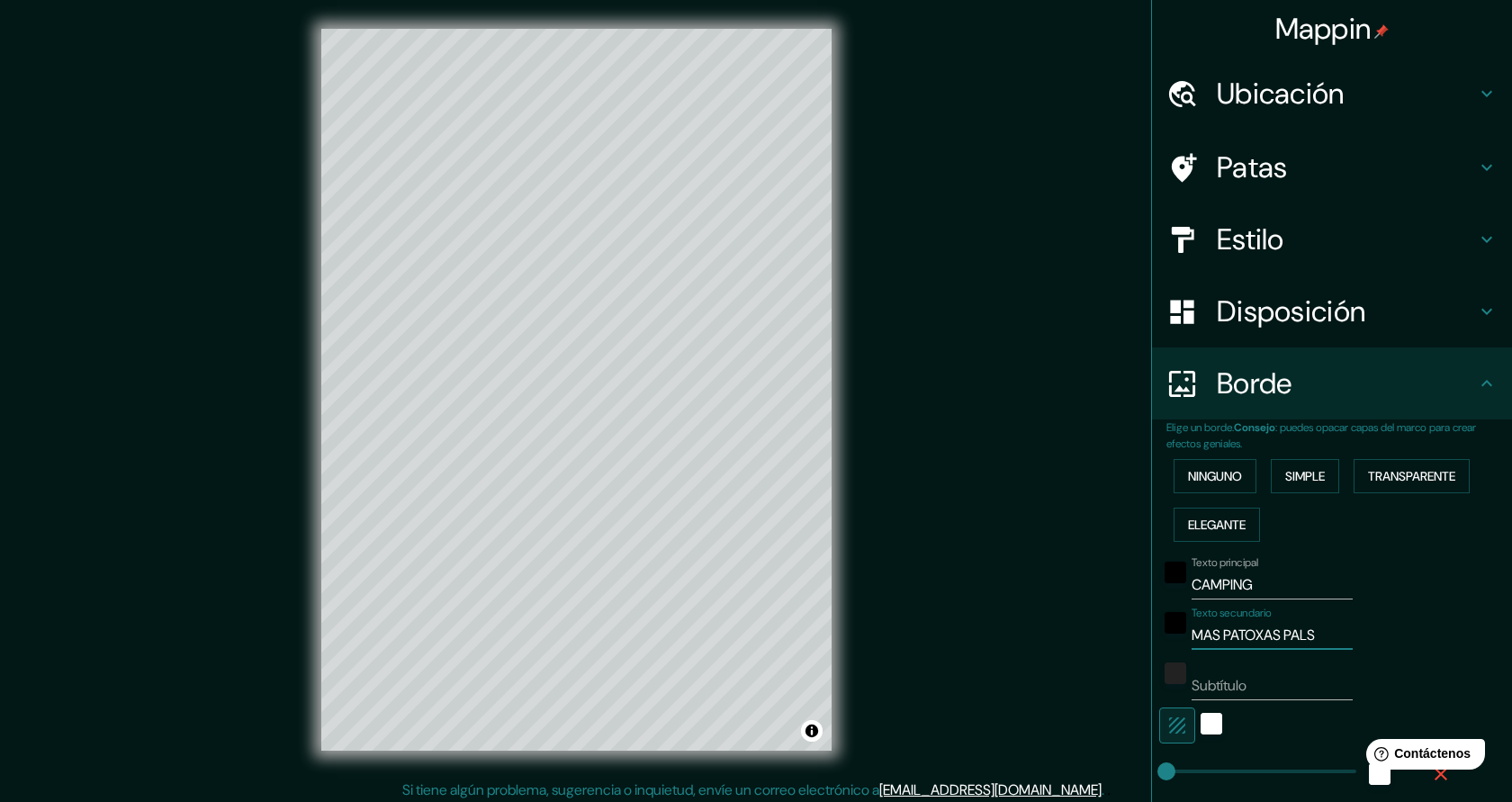
type input "MAS PATOXAS -PALS"
type input "45"
type input "MAS PATOXAS - PALS"
type input "45"
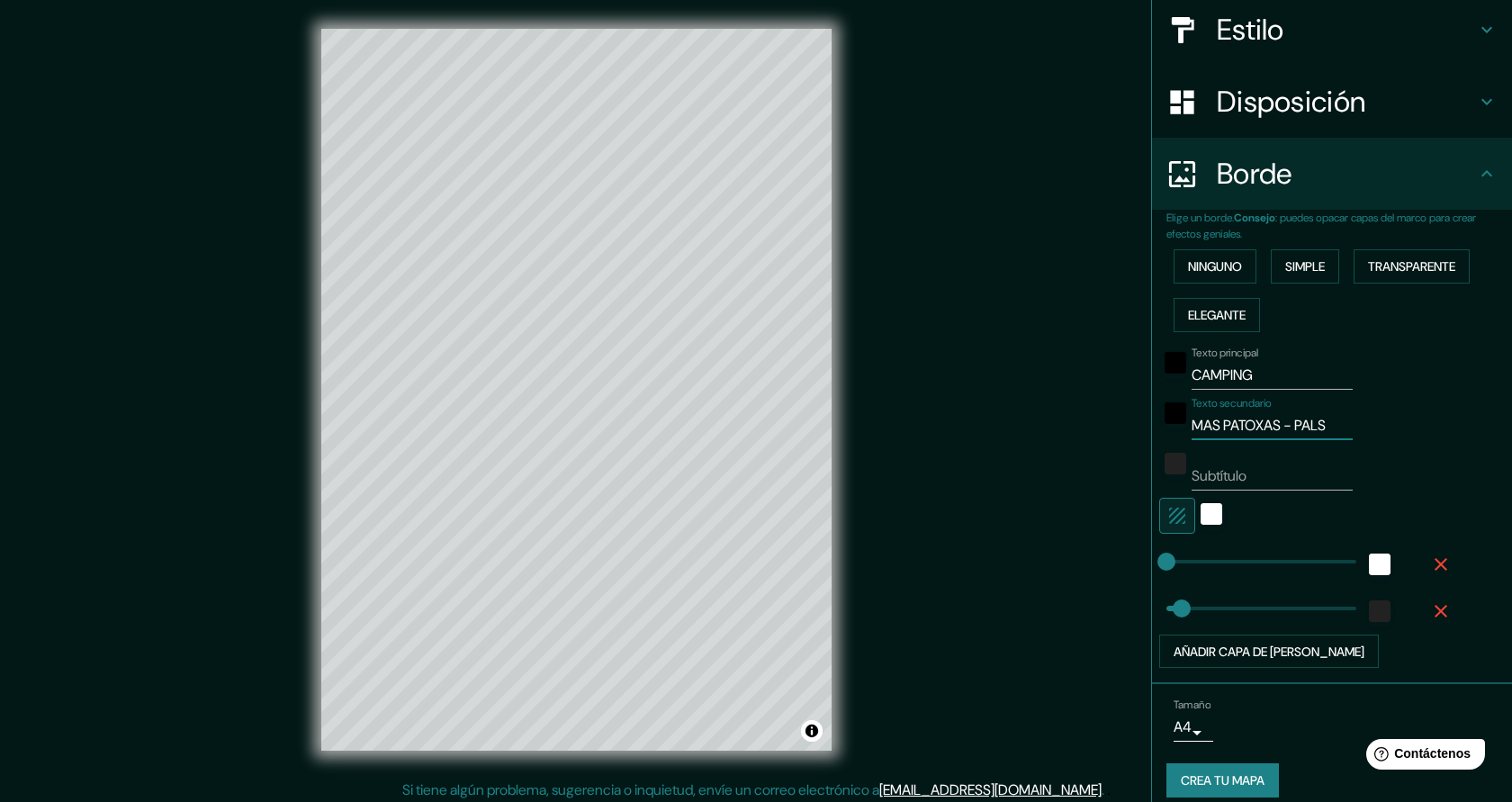
scroll to position [227, 0]
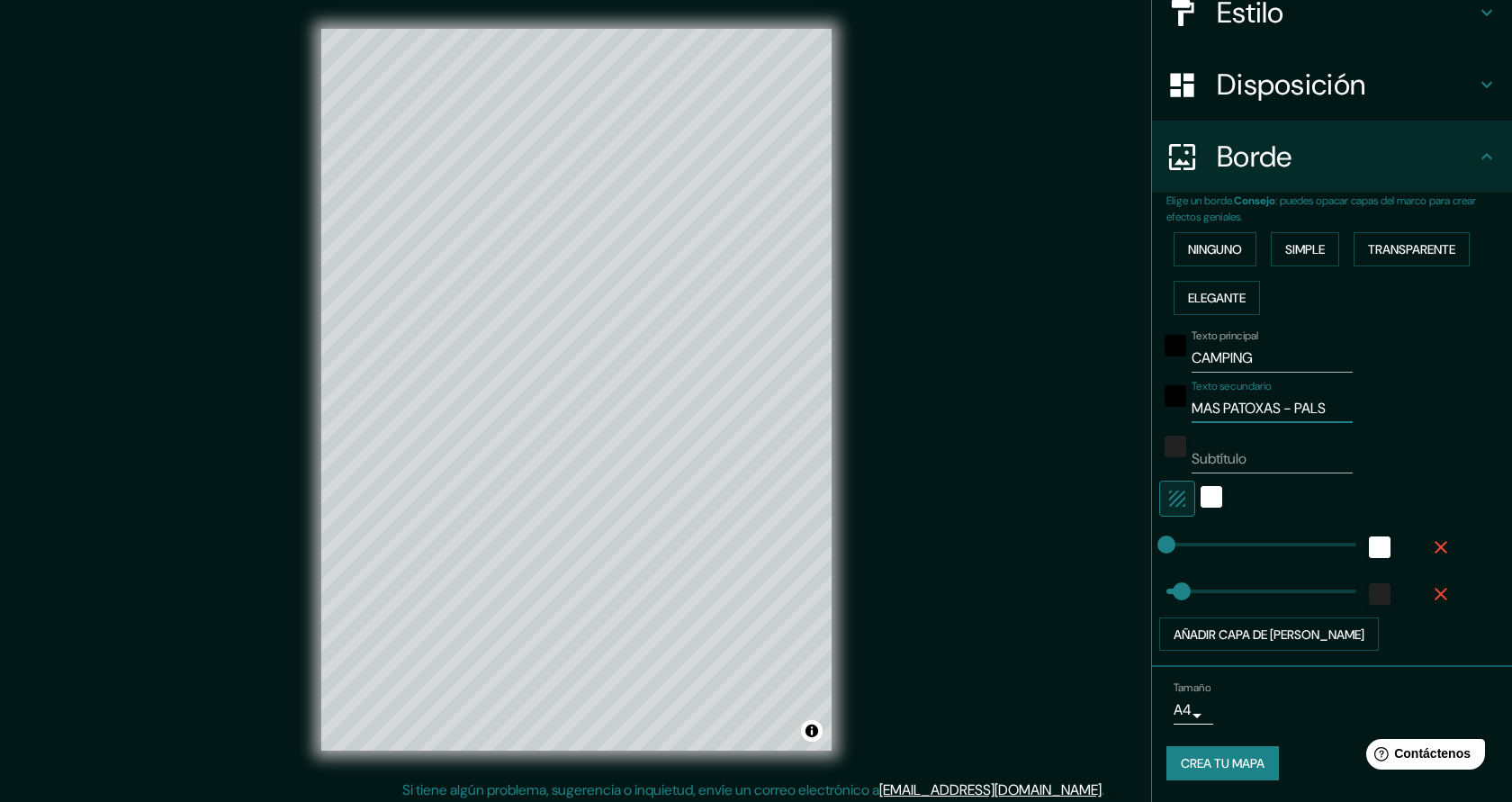
type input "MAS PATOXAS - PALS"
click at [1253, 760] on font "Crea tu mapa" at bounding box center [1222, 763] width 84 height 16
click at [1262, 466] on input "Subtítulo" at bounding box center [1272, 458] width 161 height 29
type input "45"
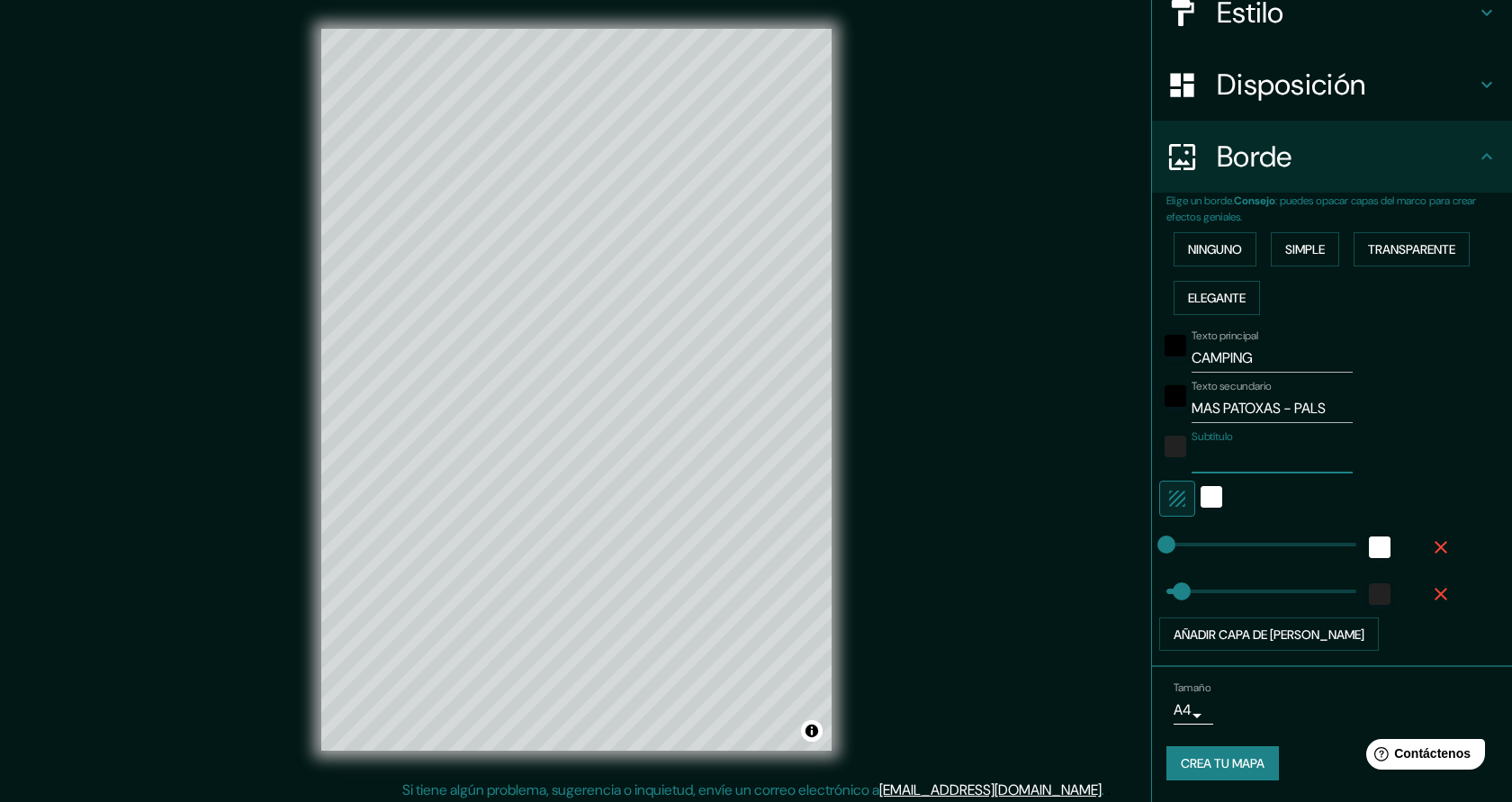
type input "45"
type input "0"
drag, startPoint x: 1179, startPoint y: 588, endPoint x: 1150, endPoint y: 594, distance: 29.6
click at [1211, 762] on font "Crea tu mapa" at bounding box center [1222, 763] width 84 height 16
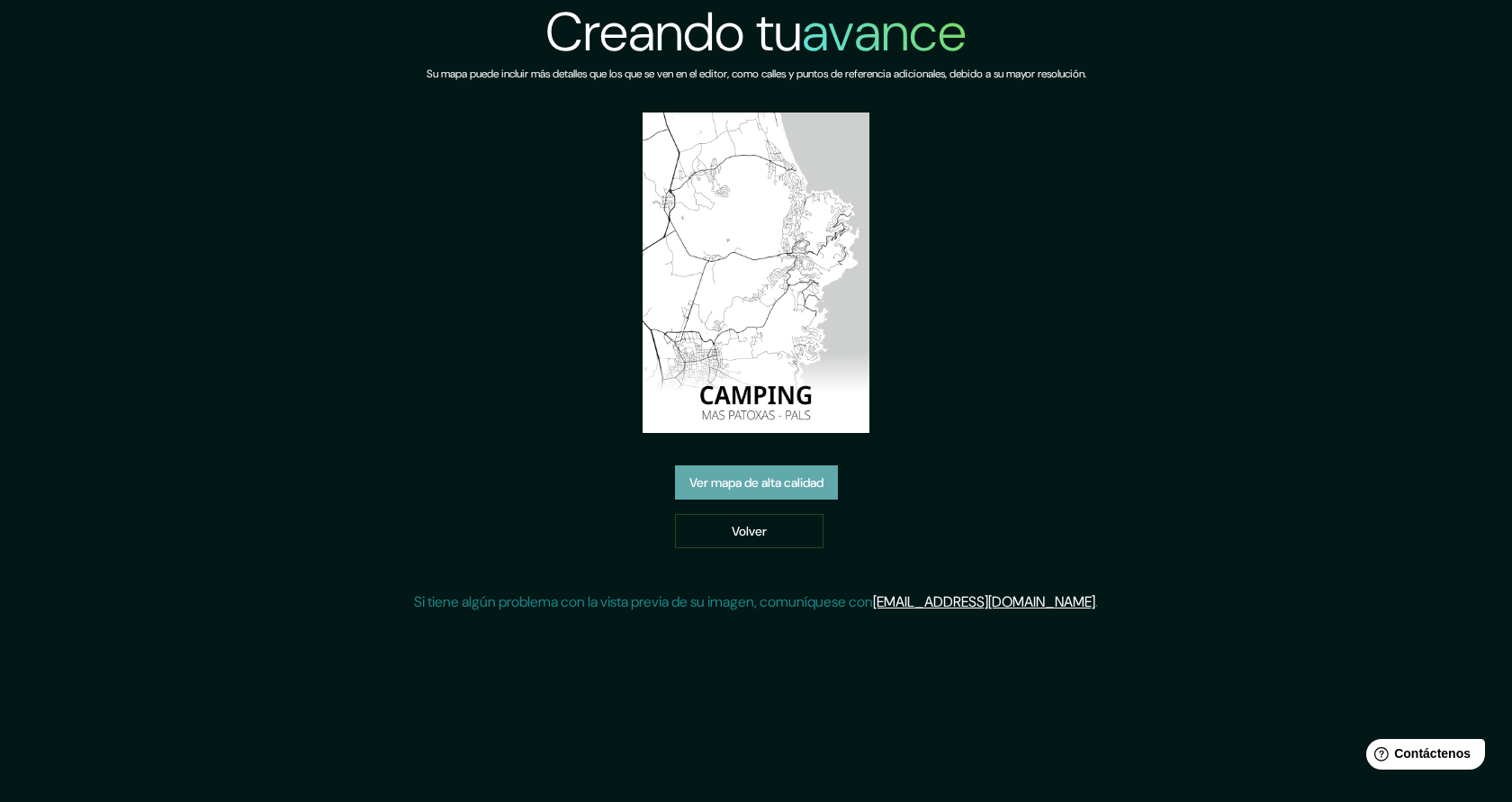
click at [769, 484] on font "Ver mapa de alta calidad" at bounding box center [756, 483] width 134 height 16
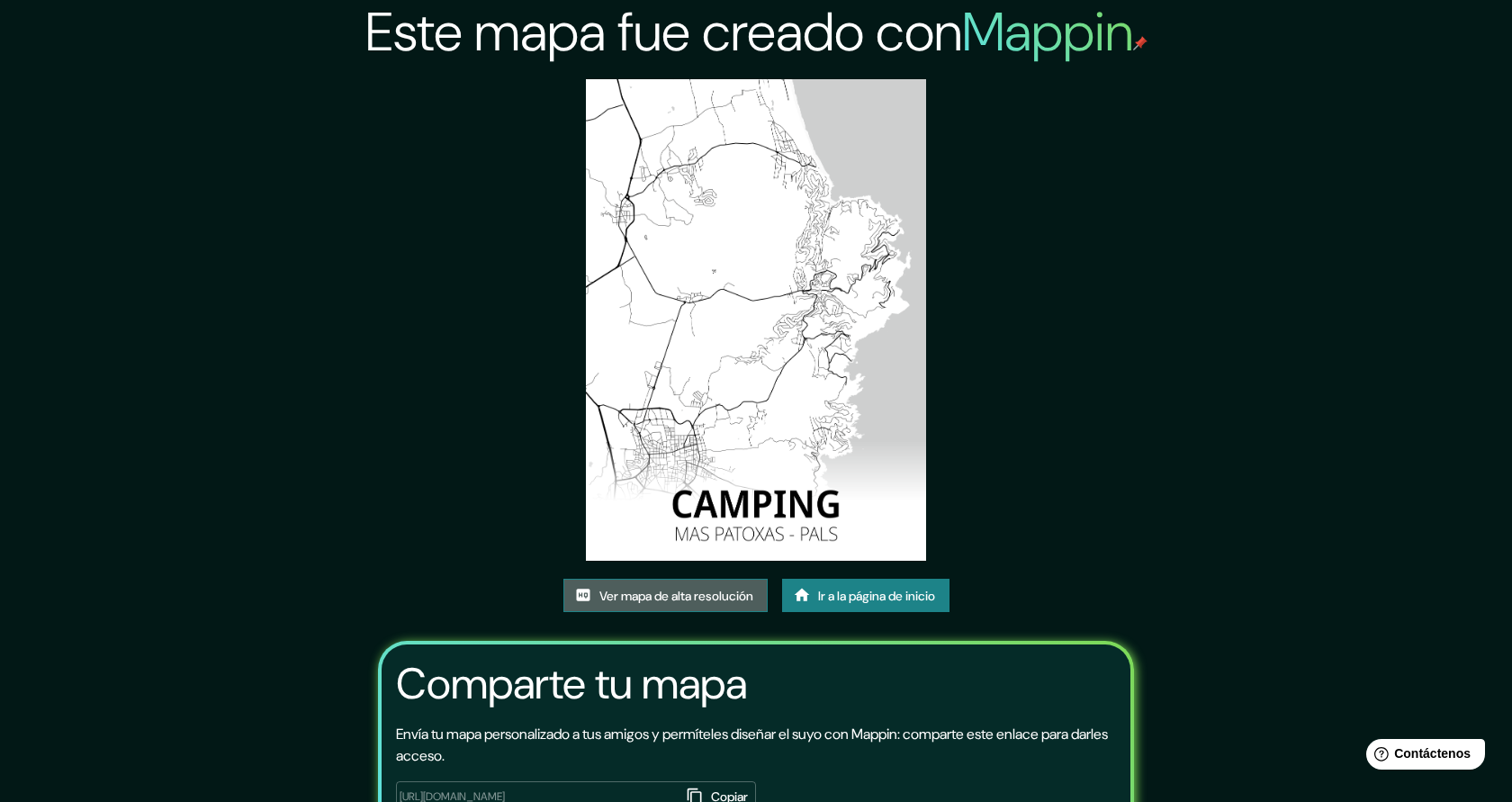
click at [653, 599] on font "Ver mapa de alta resolución" at bounding box center [676, 595] width 153 height 16
click at [835, 606] on link "Ir a la página de inicio" at bounding box center [866, 596] width 168 height 34
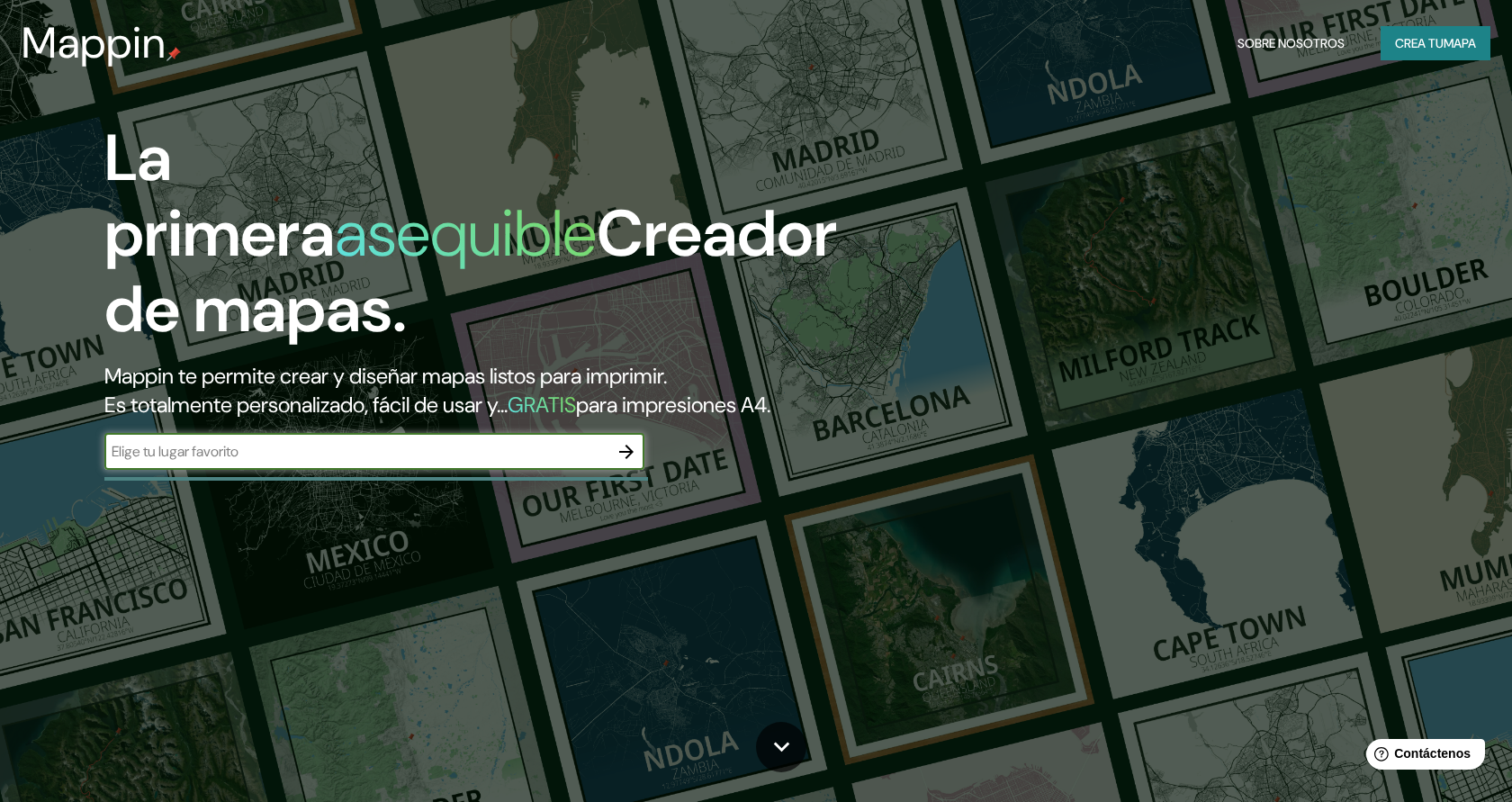
click at [532, 453] on input "text" at bounding box center [356, 451] width 504 height 21
type input "SIERRA DE YEGUAS"
click at [630, 456] on icon "button" at bounding box center [626, 451] width 22 height 22
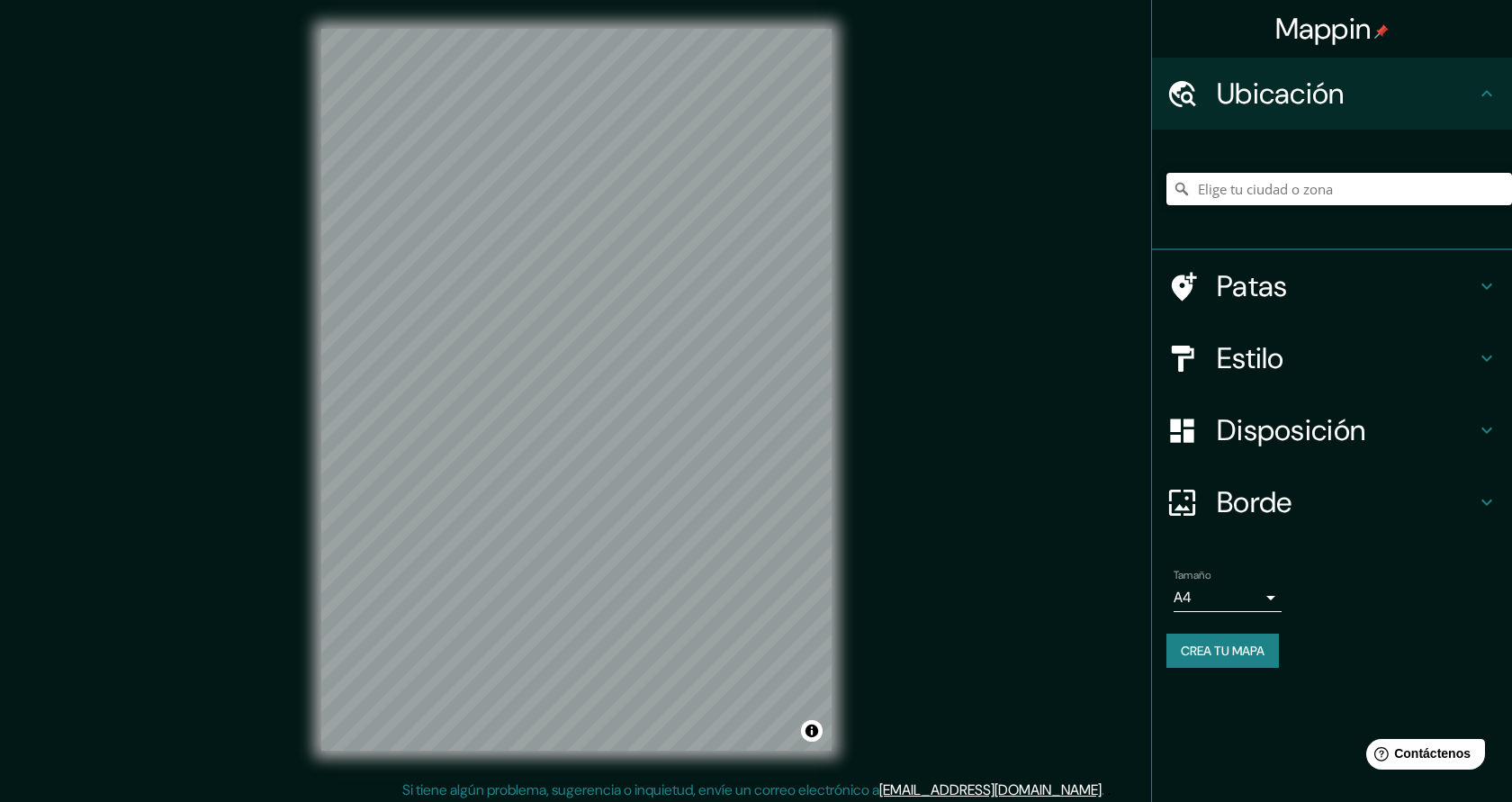
click at [1231, 197] on input "Elige tu ciudad o zona" at bounding box center [1339, 189] width 346 height 32
click at [255, 78] on div "Mappin Ubicación Sierra de Yeguas, provincia de Málaga, España Patas Estilo Dis…" at bounding box center [756, 404] width 1512 height 809
drag, startPoint x: 1205, startPoint y: 198, endPoint x: 1511, endPoint y: 200, distance: 306.0
click at [1511, 200] on input "Sierra de Yeguas, provincia de Málaga, España" at bounding box center [1339, 189] width 346 height 32
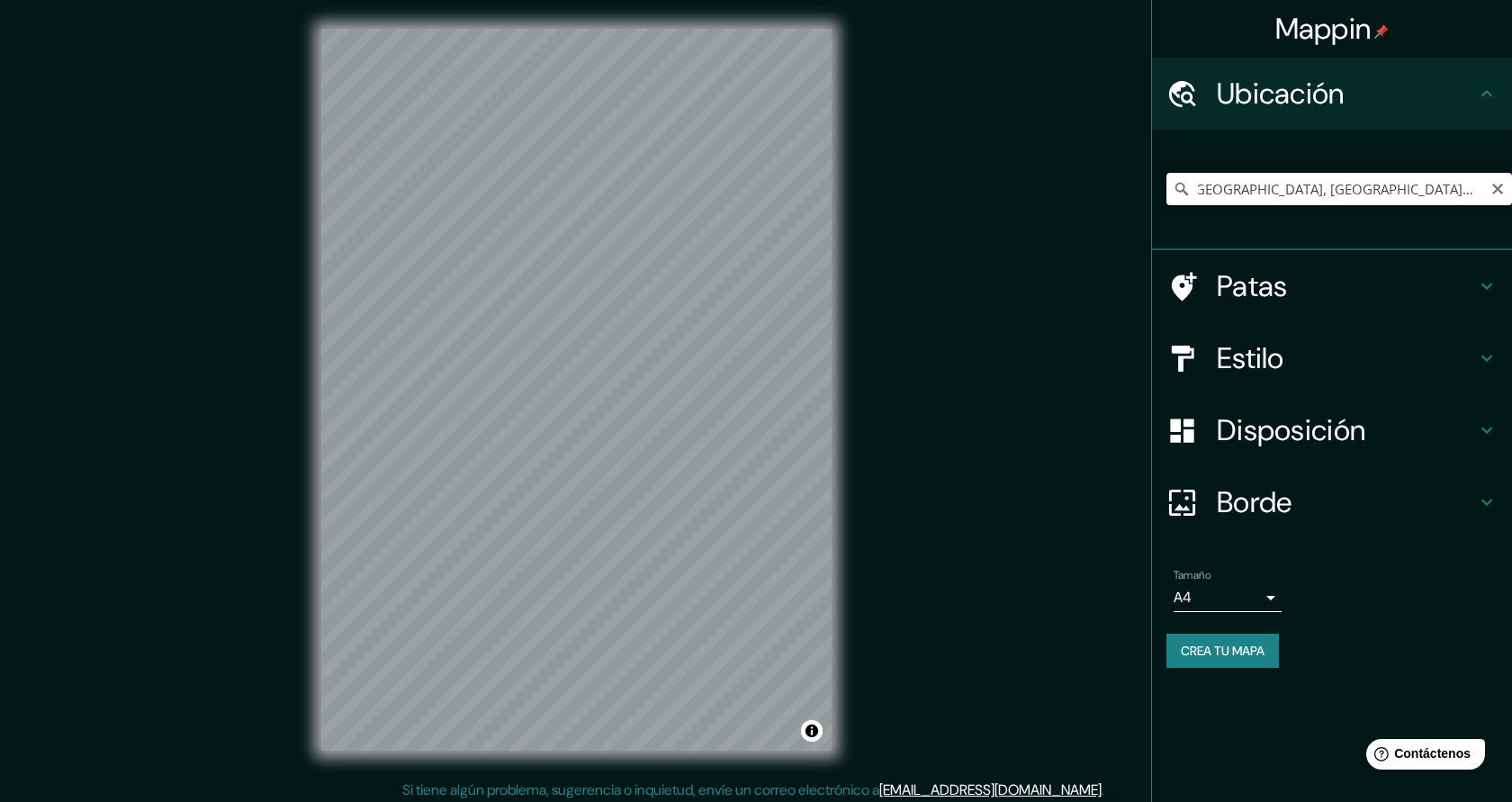
type input "S"
type input "Málaga, provincia de Málaga, España"
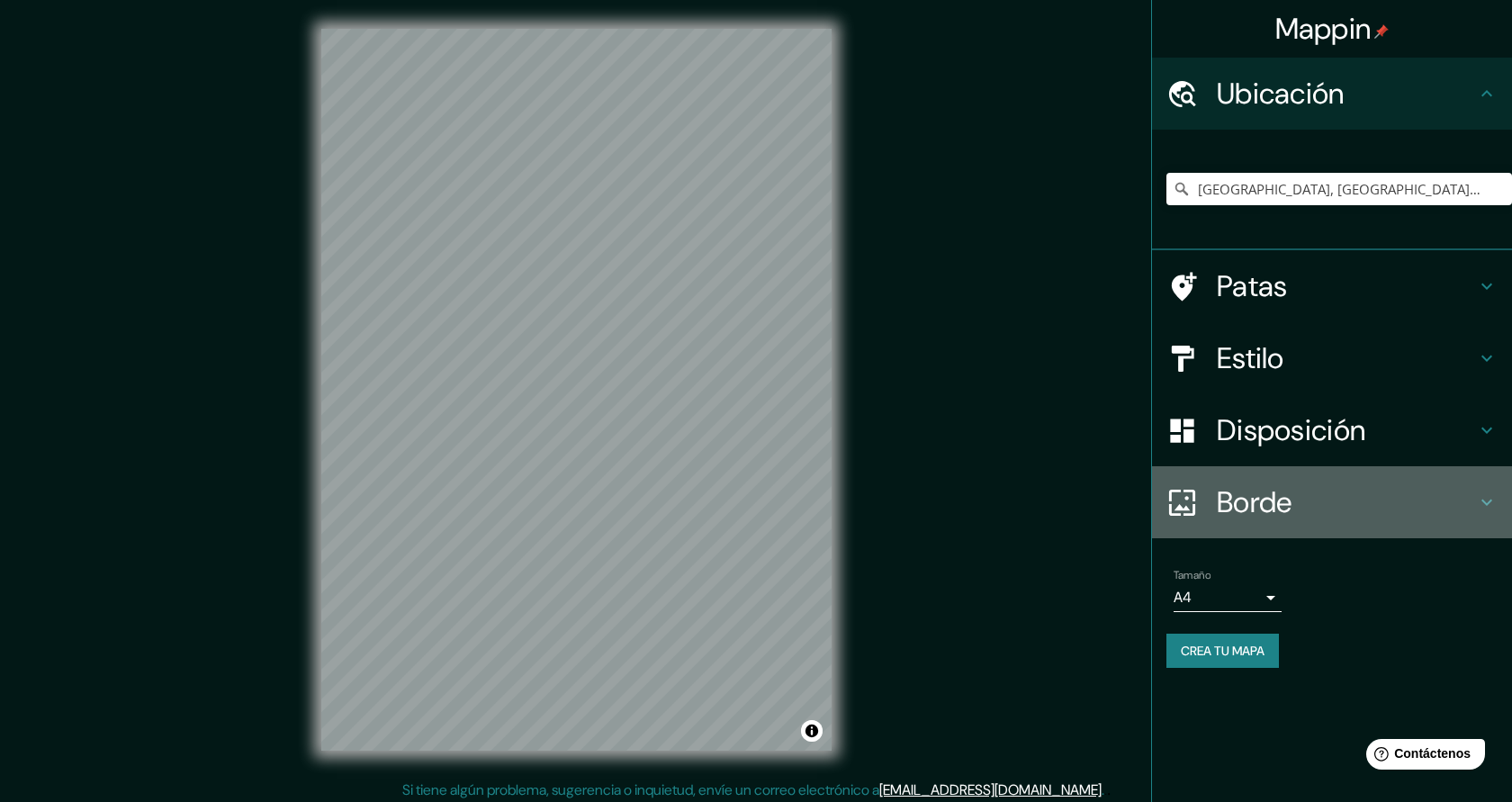
click at [1270, 516] on font "Borde" at bounding box center [1255, 502] width 75 height 38
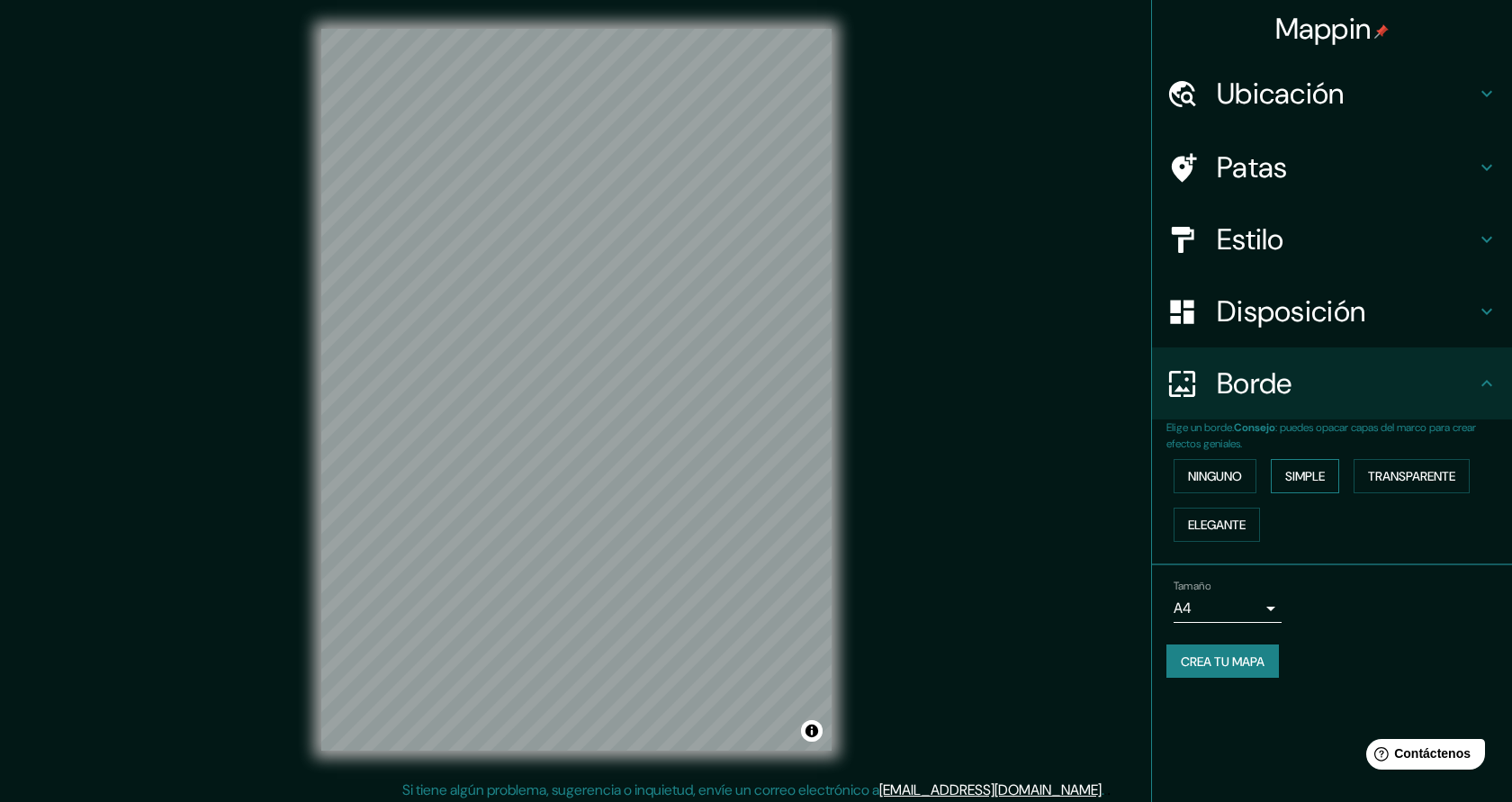
click at [1297, 466] on font "Simple" at bounding box center [1305, 475] width 40 height 24
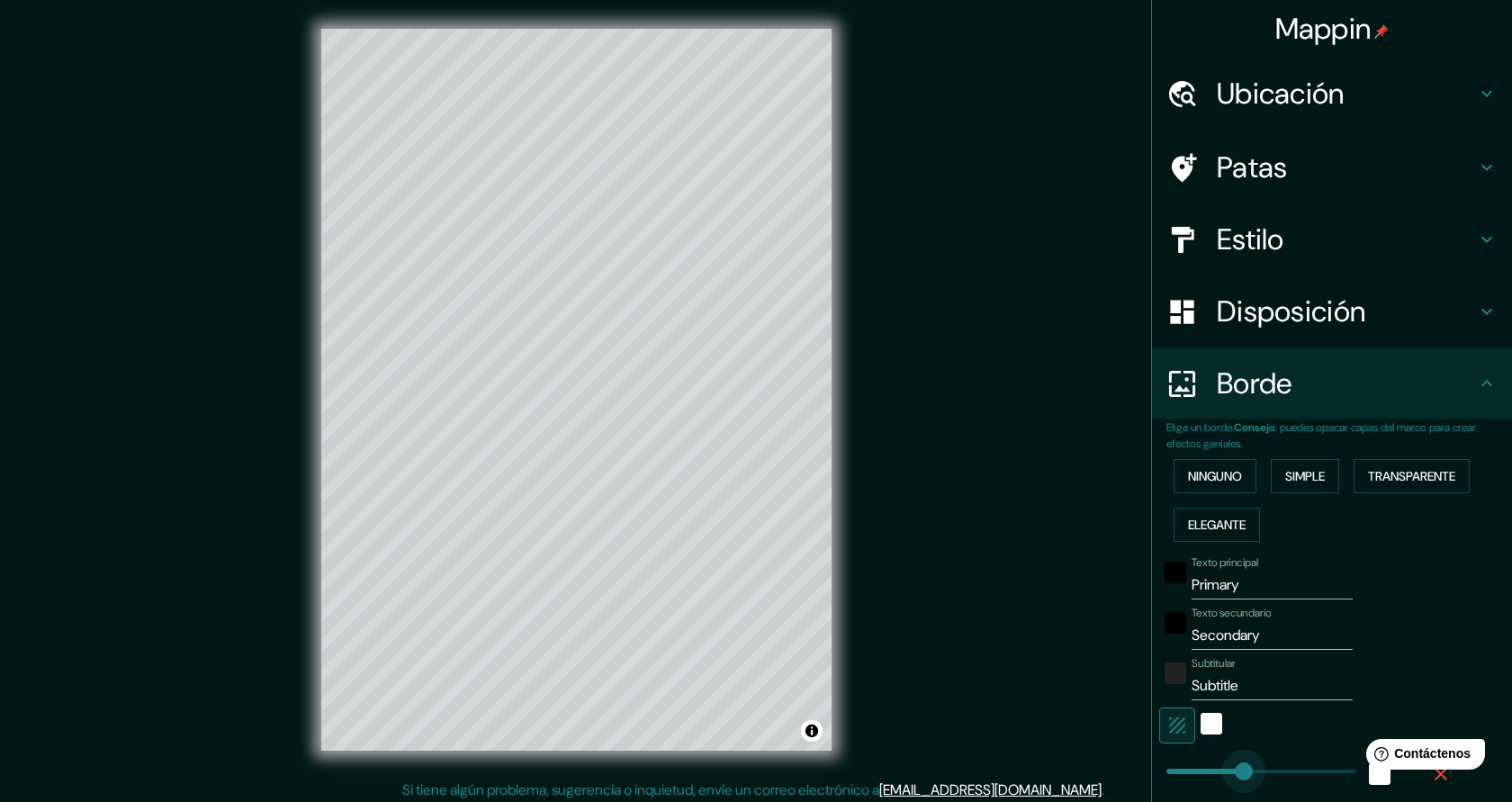
type input "5"
drag, startPoint x: 1244, startPoint y: 768, endPoint x: 1168, endPoint y: 768, distance: 76.0
type input "45"
drag, startPoint x: 1250, startPoint y: 589, endPoint x: 1183, endPoint y: 584, distance: 67.2
click at [1183, 584] on div "Texto principal Primary" at bounding box center [1307, 578] width 296 height 43
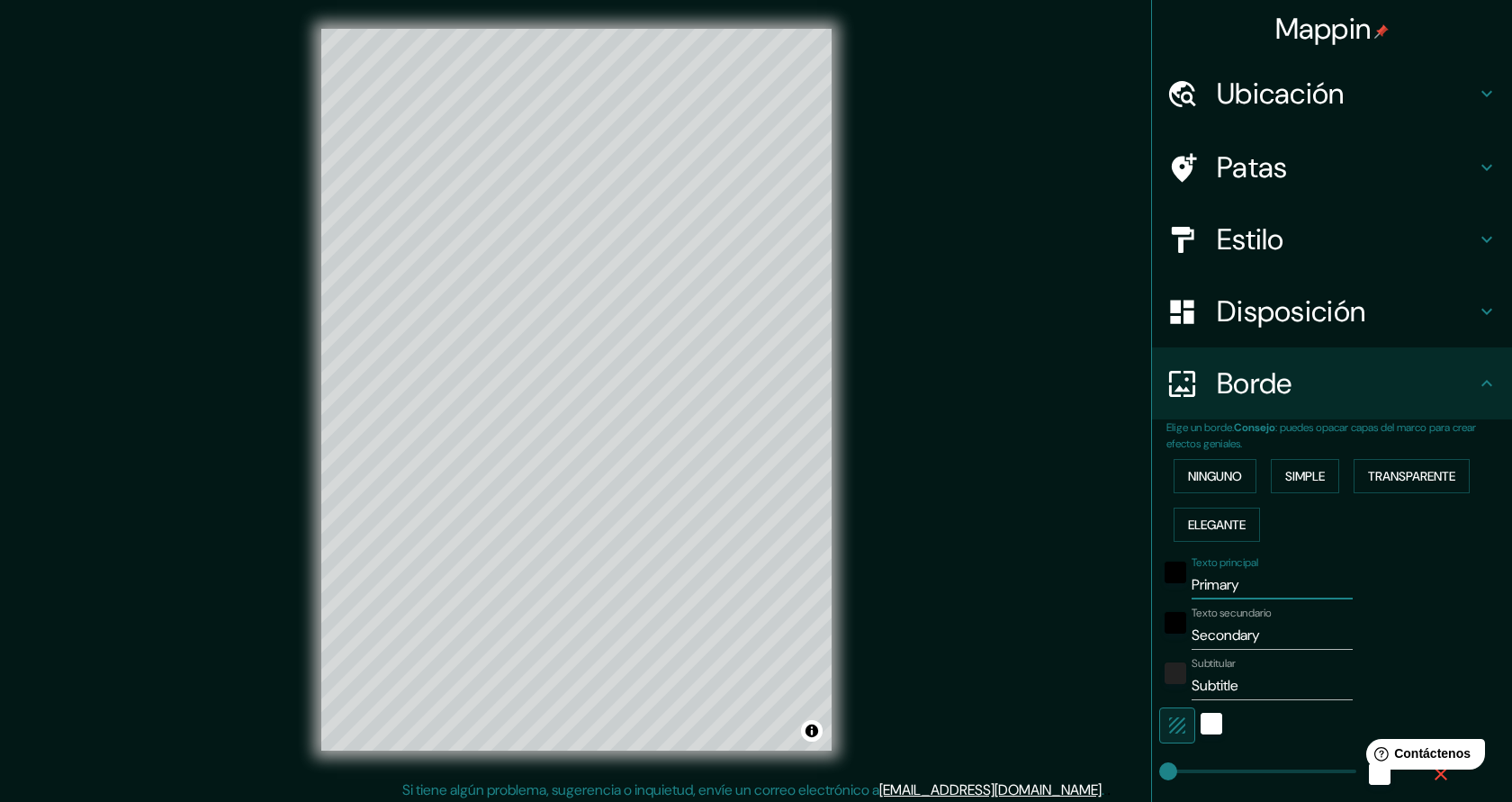
type input "S"
type input "45"
type input "SI"
type input "45"
type input "SIE"
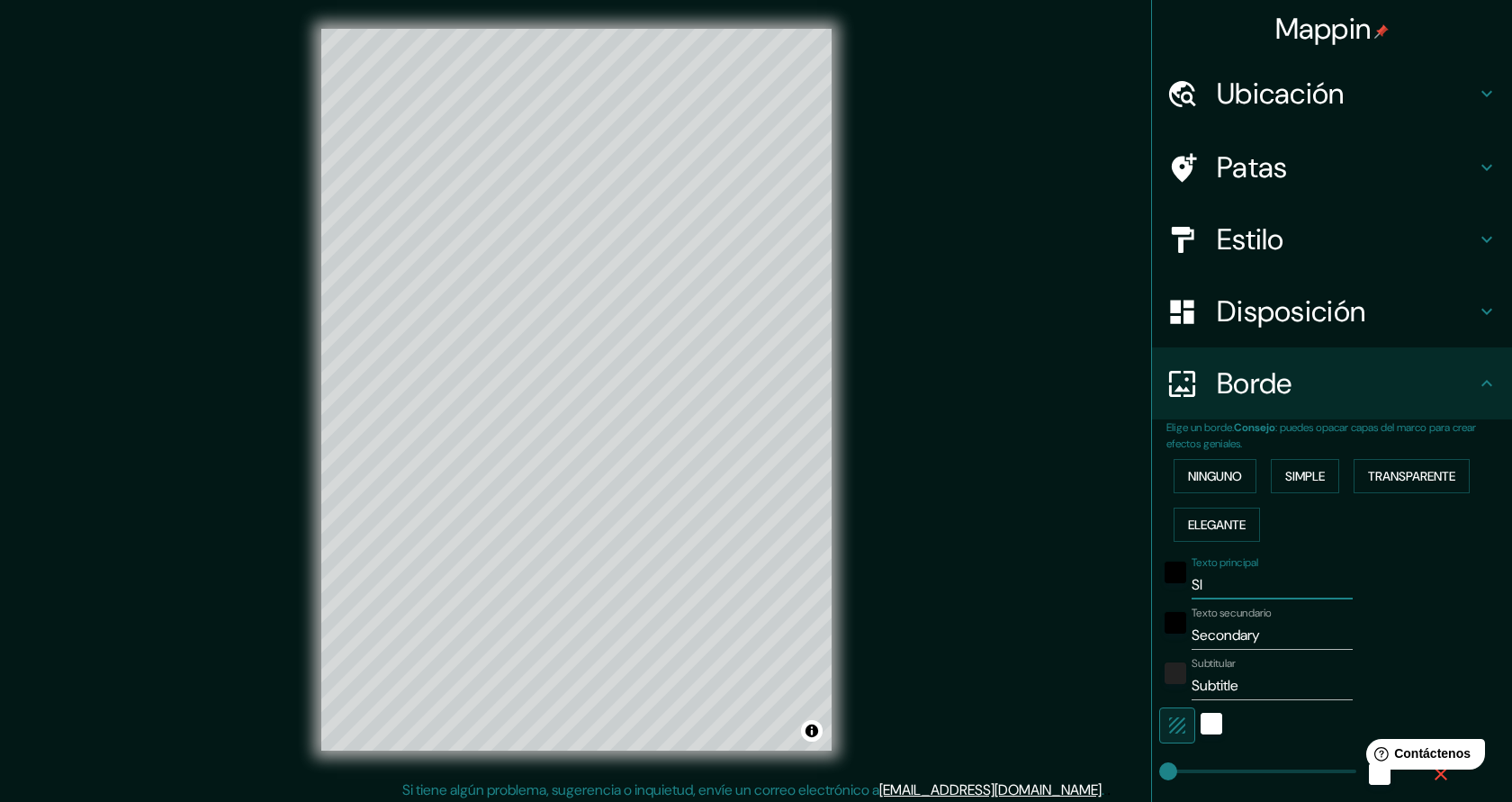
type input "45"
type input "SIER"
type input "45"
type input "SIERRA"
type input "45"
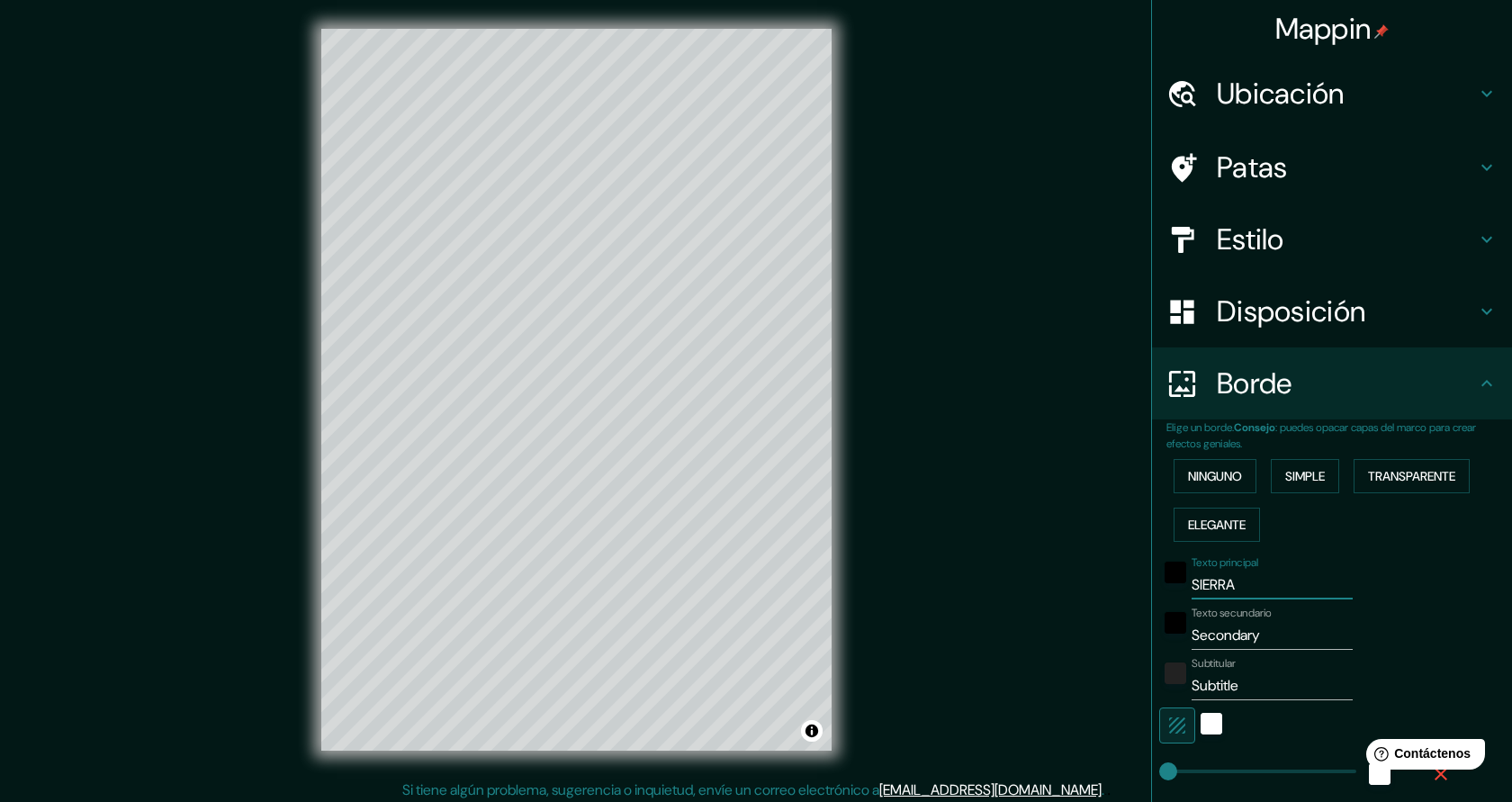
type input "SIERRA"
type input "45"
type input "SIERRA D"
type input "45"
type input "SIERRA DE"
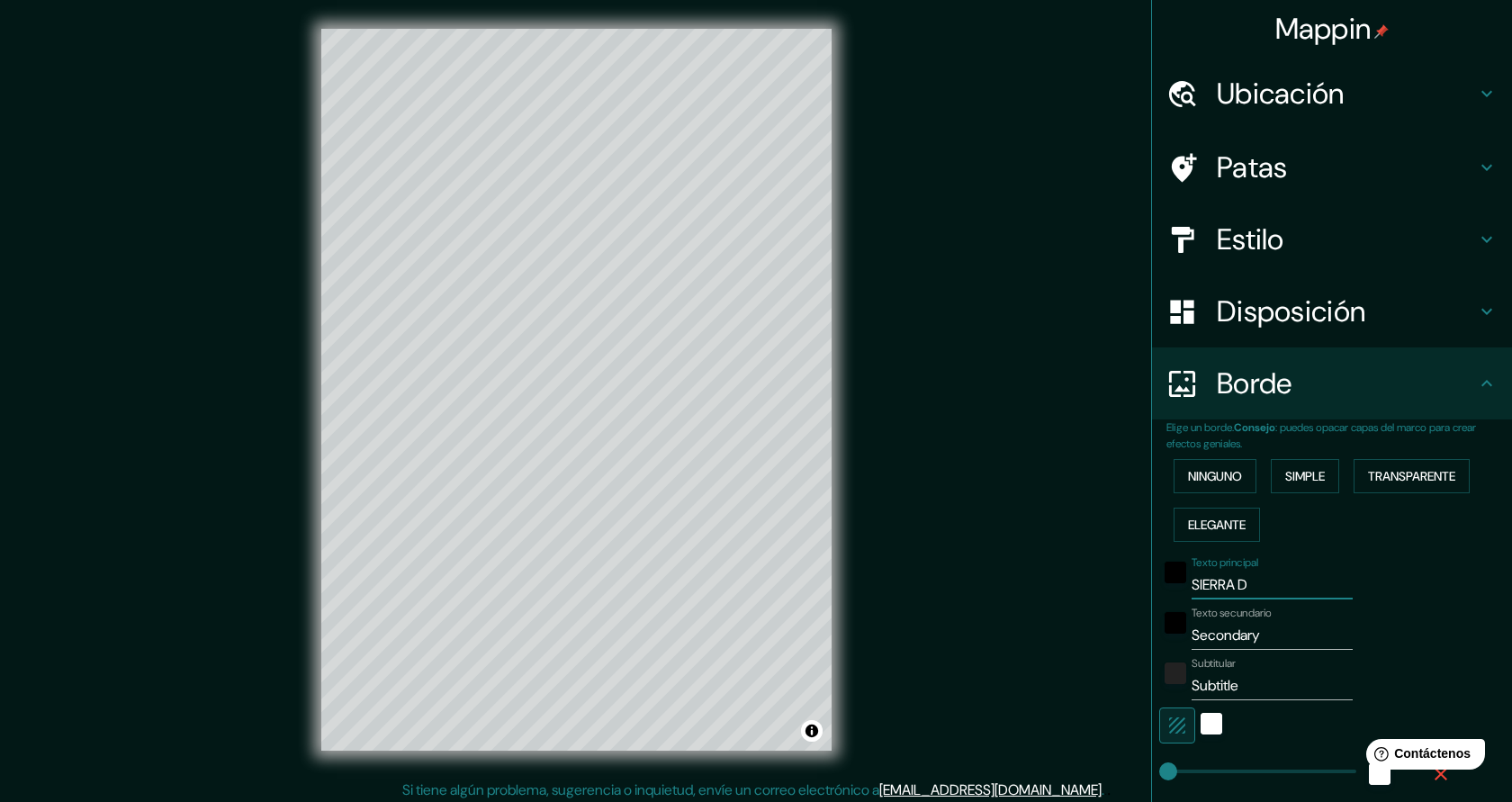
type input "45"
type input "SIERRA DE"
type input "45"
type input "SIERRA DE YE"
type input "45"
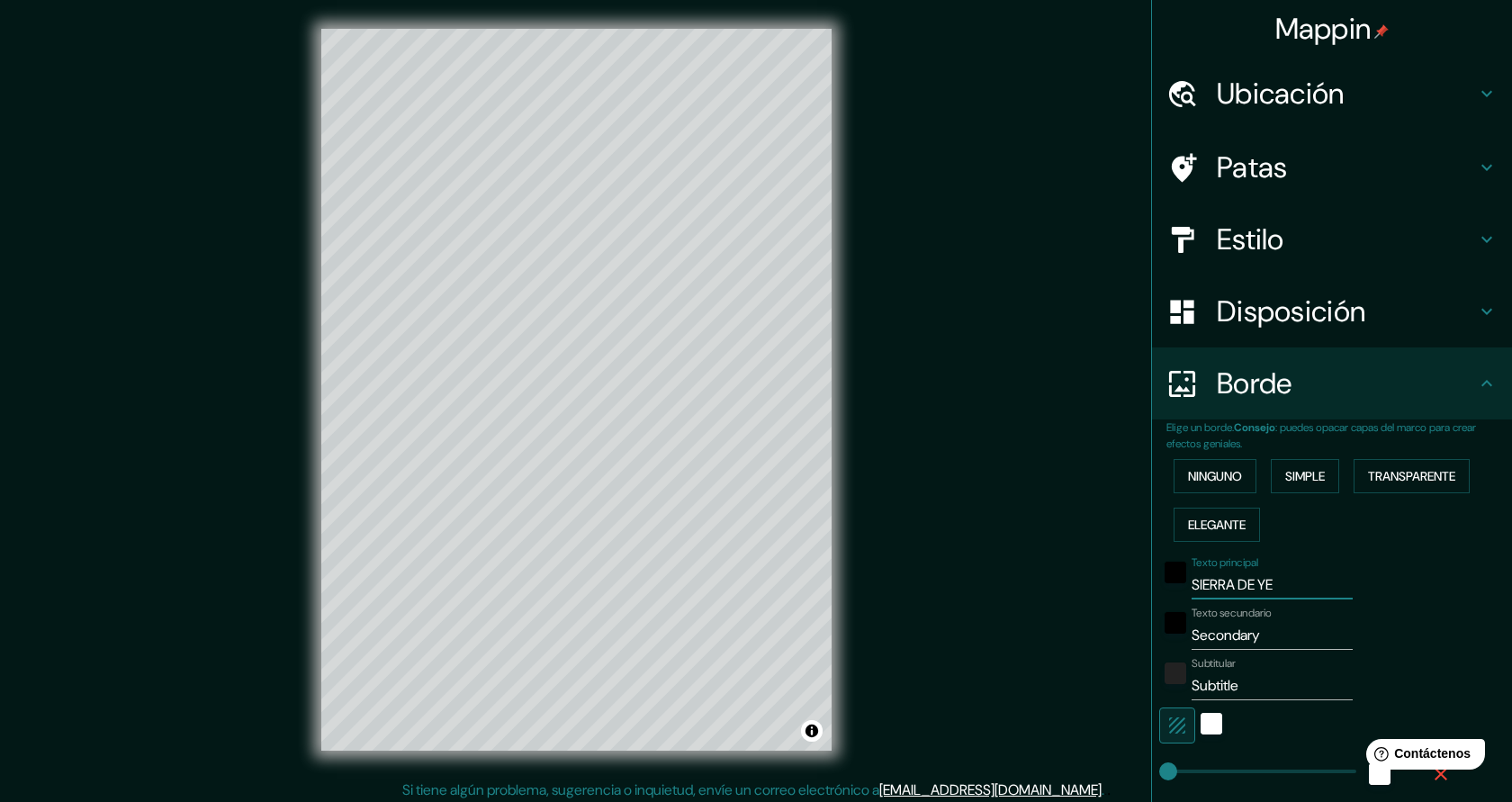
type input "SIERRA DE YEG"
type input "45"
type input "SIERRA DE YE"
type input "45"
type input "SIERRA DE Y"
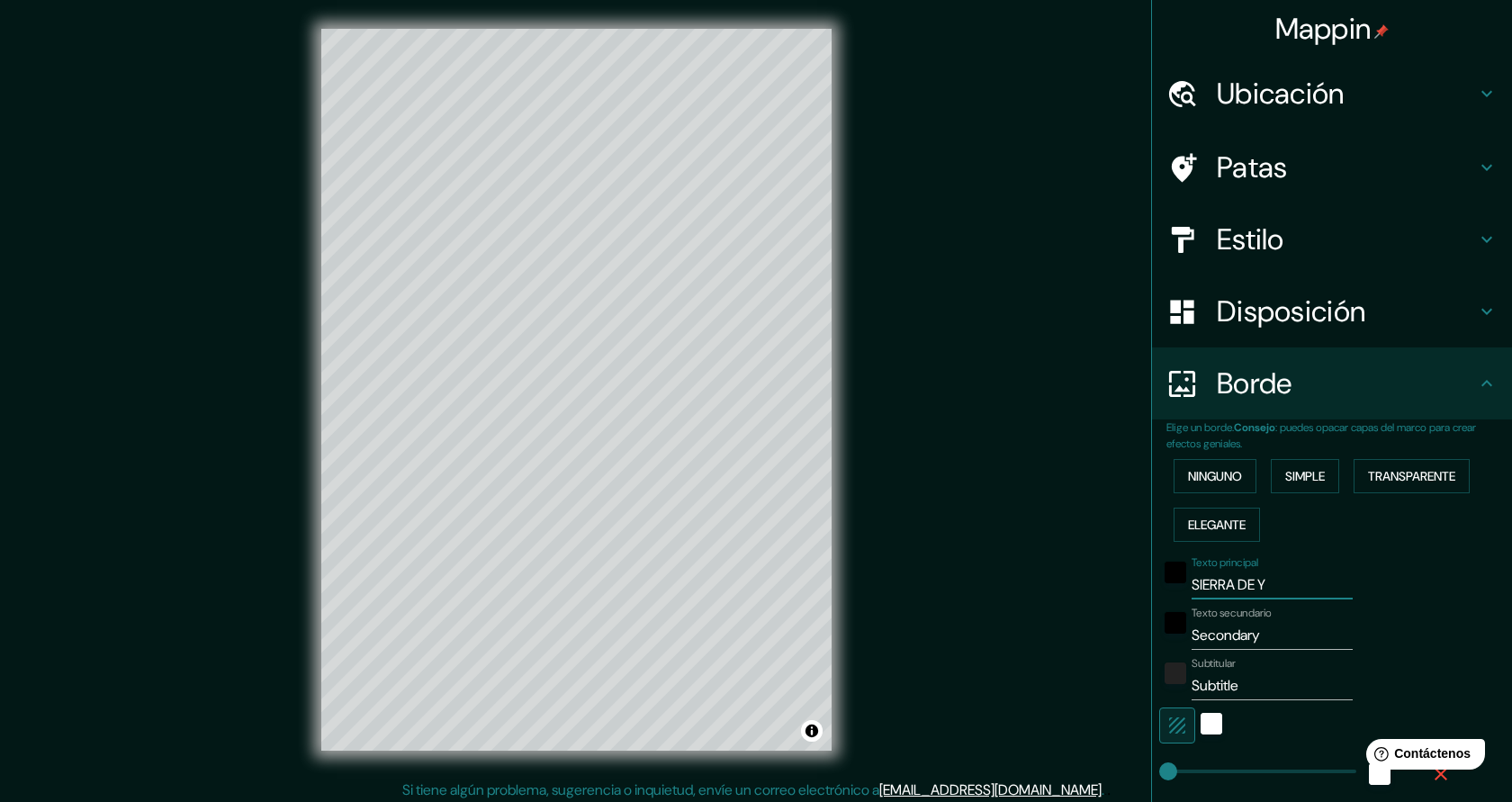
type input "45"
type input "SIERRA DE"
type input "45"
type input "SIERRA DE"
type input "45"
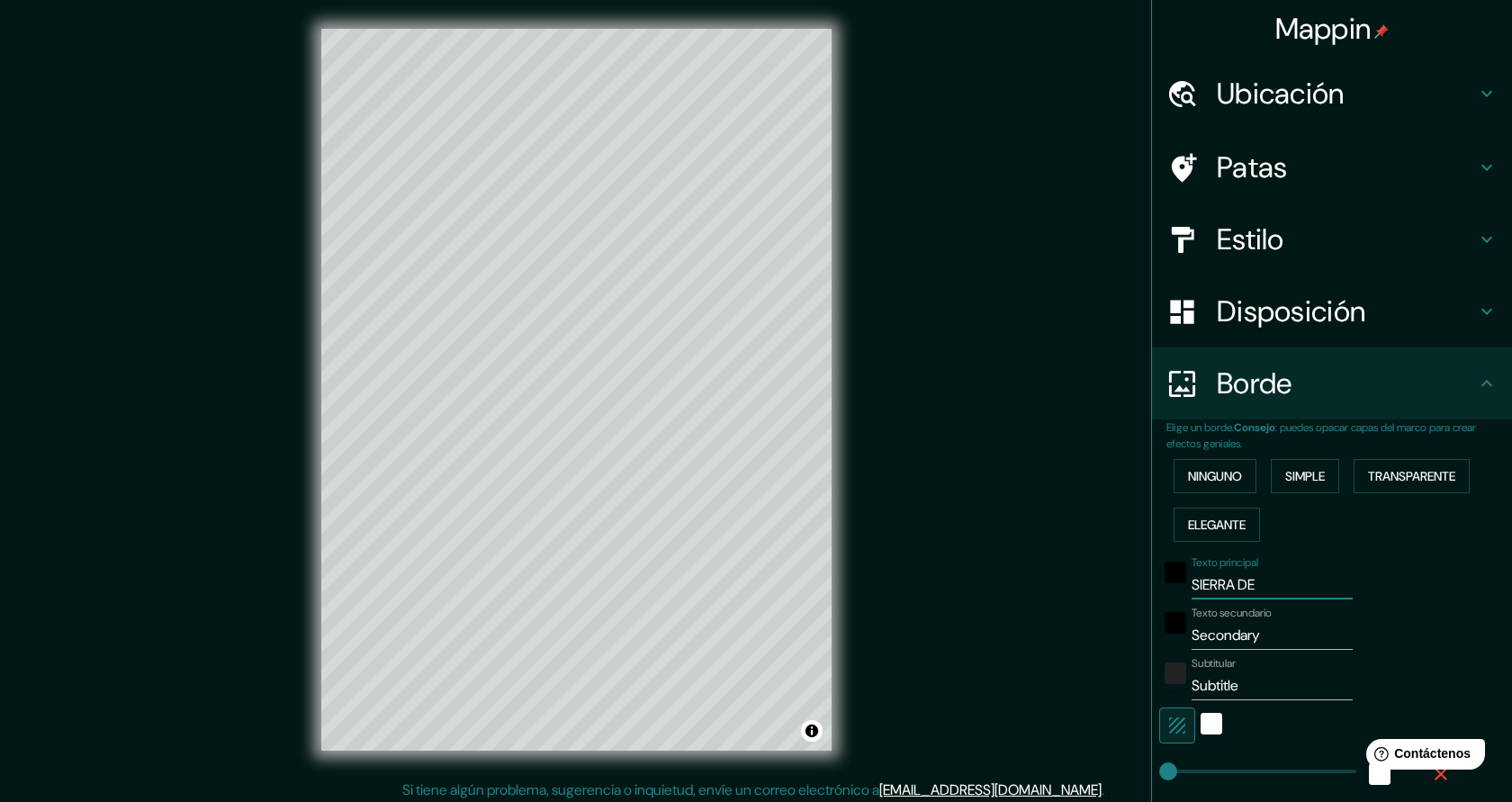
type input "SIERRA D"
type input "45"
type input "SIERRA"
type input "45"
type input "SIERRA"
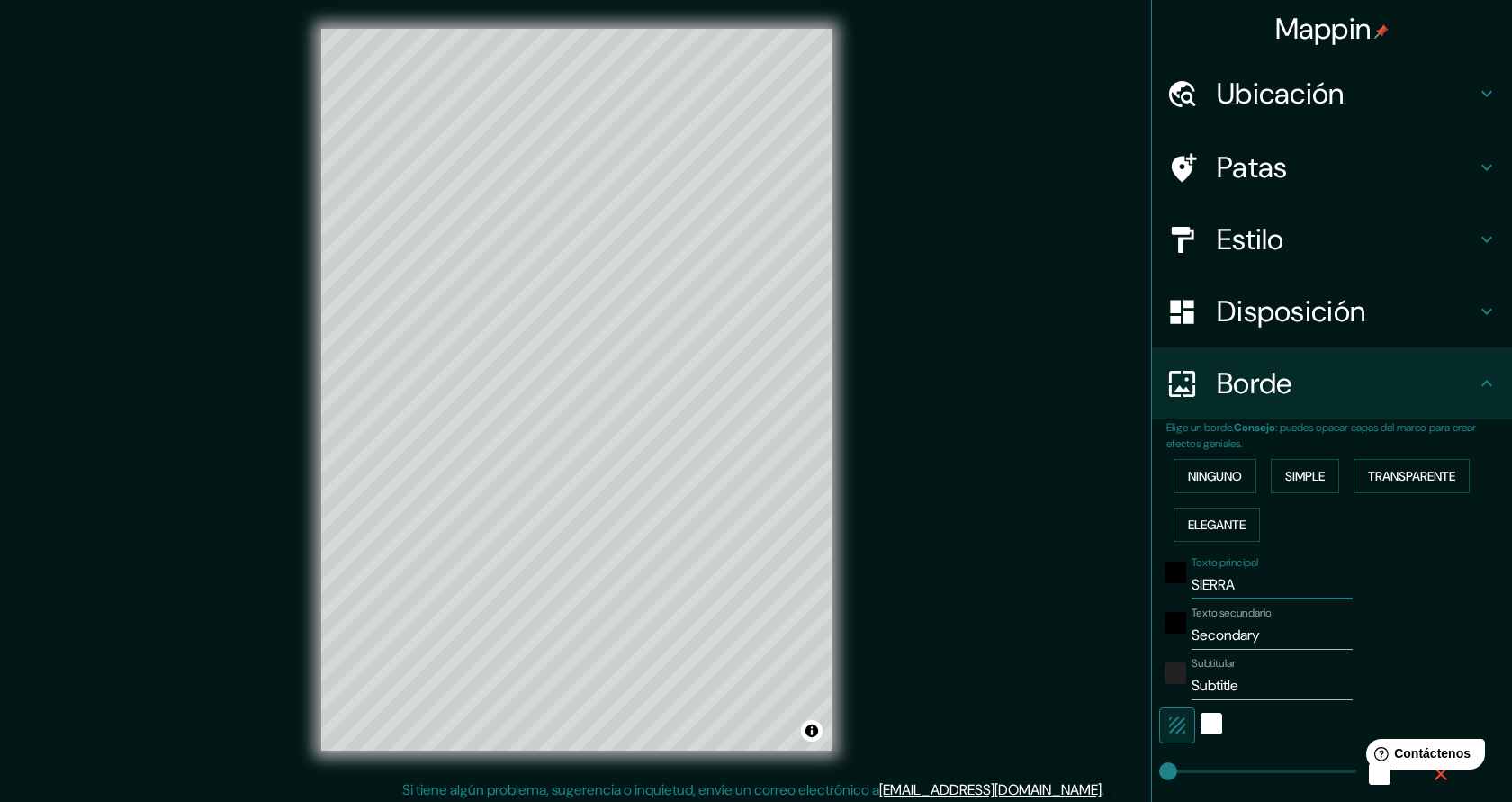
type input "45"
type input "SIERRA"
type input "45"
type input "SIERRA YE"
type input "45"
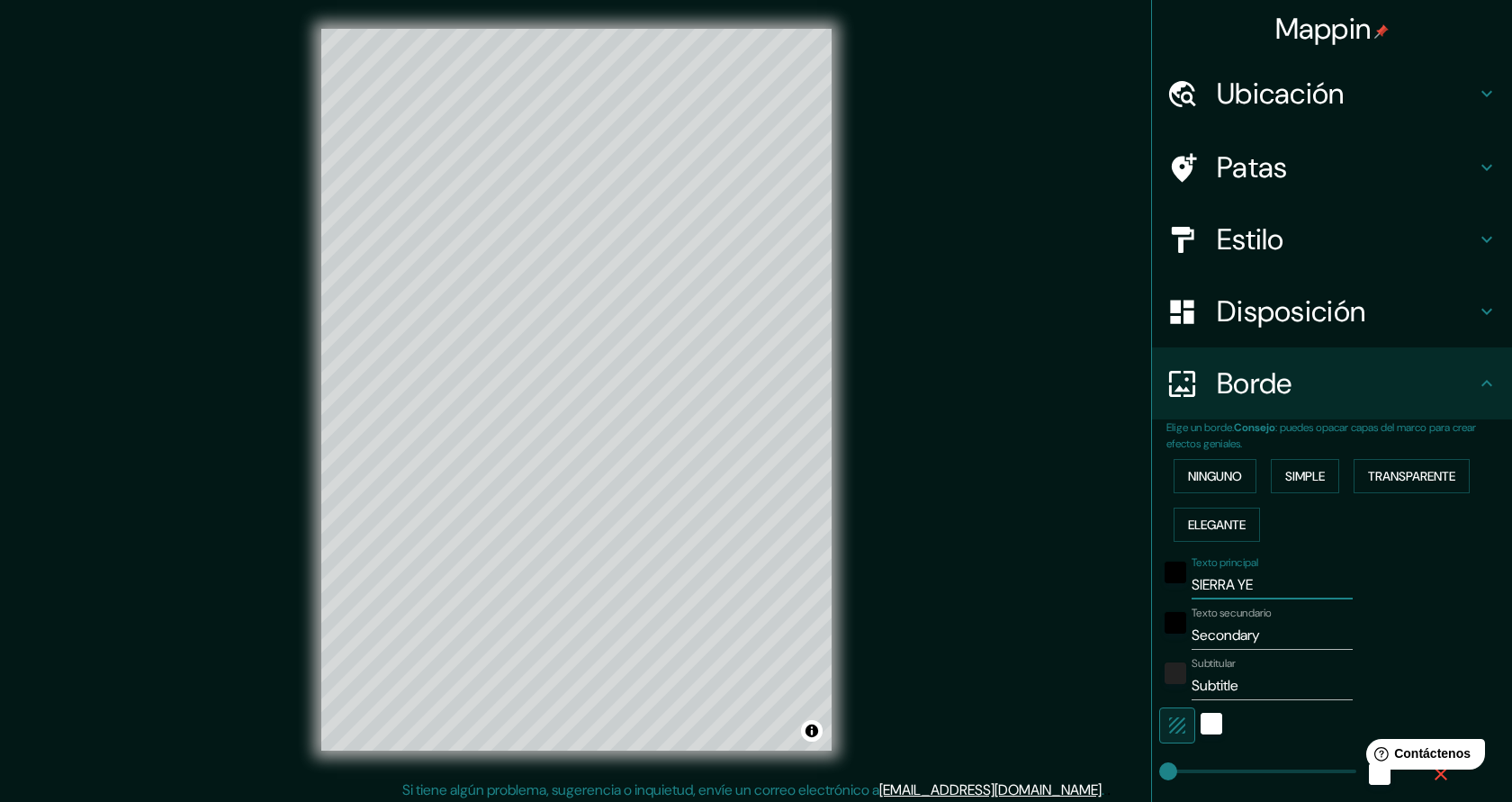
type input "SIERRA YEG"
type input "45"
type input "SIERRA YEGU"
type input "45"
type input "SIERRA YEGUA"
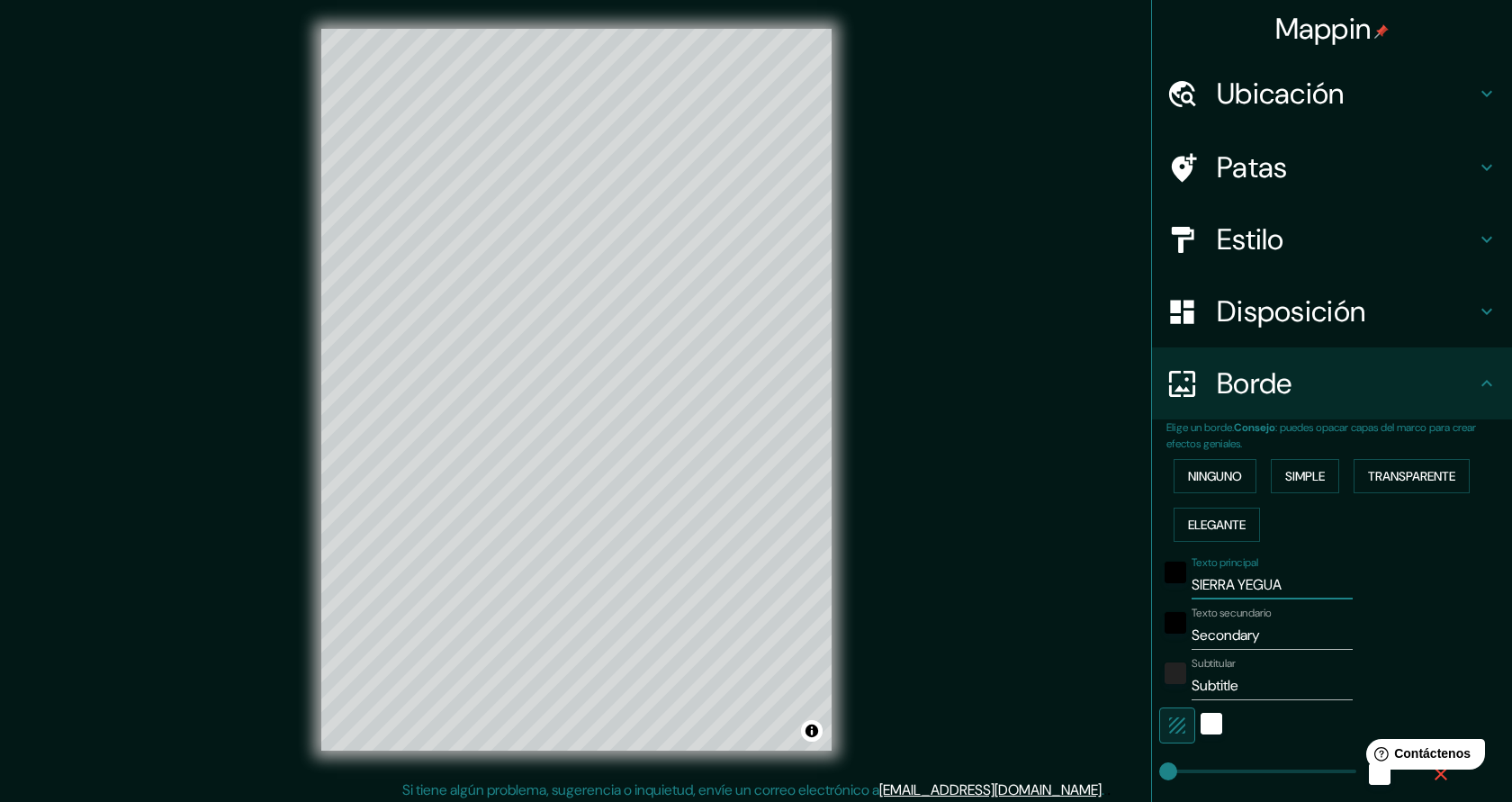
type input "45"
type input "SIERRA YEGUAS"
type input "45"
click at [1243, 583] on input "SIERRA YEGUAS" at bounding box center [1272, 585] width 161 height 29
type input "SIERRA YEGUAS"
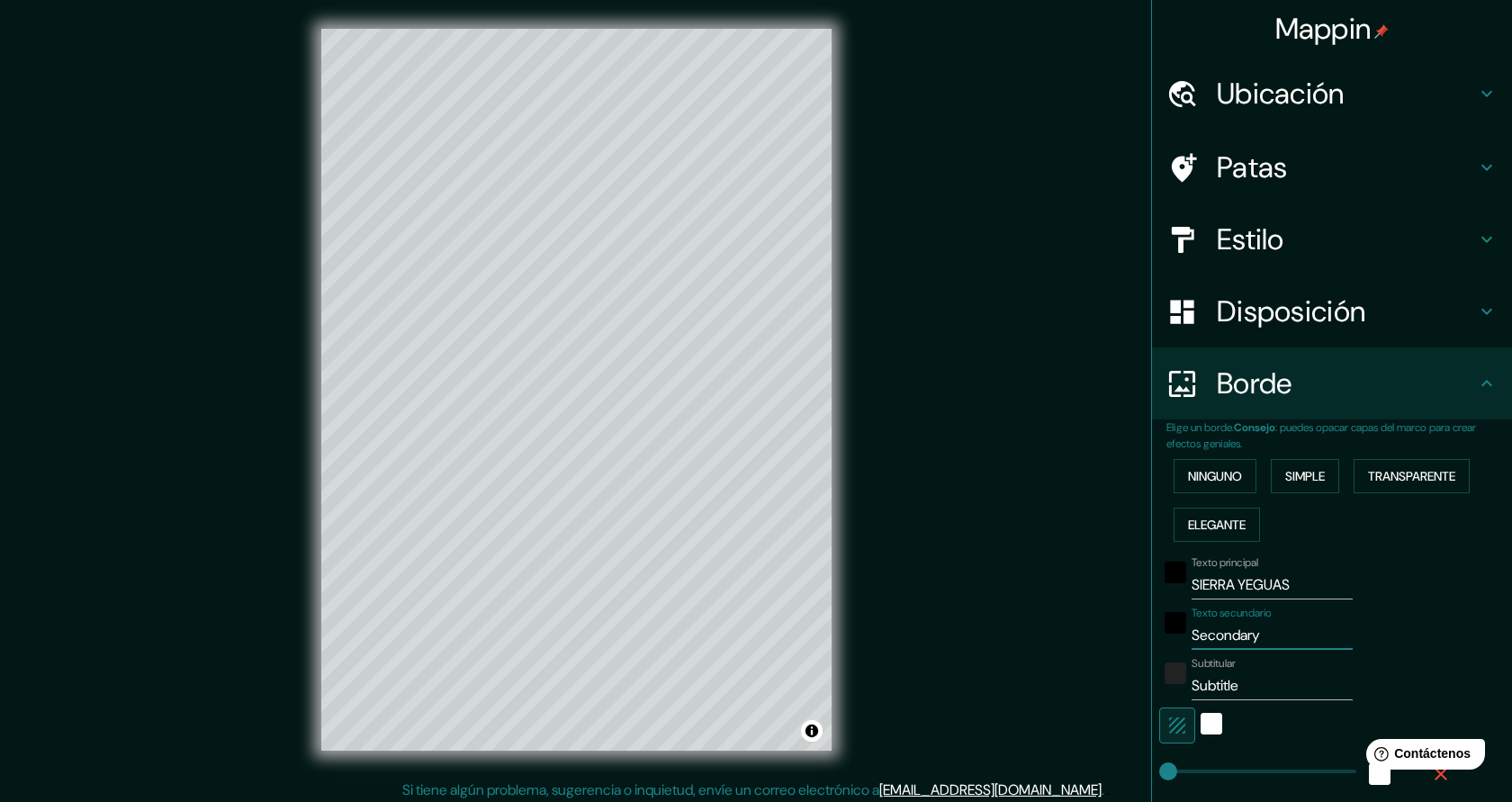
drag, startPoint x: 1268, startPoint y: 635, endPoint x: 1191, endPoint y: 633, distance: 77.0
click at [1191, 633] on div "Texto secundario Secondary" at bounding box center [1307, 628] width 296 height 43
type input "M"
type input "45"
type input "MAL"
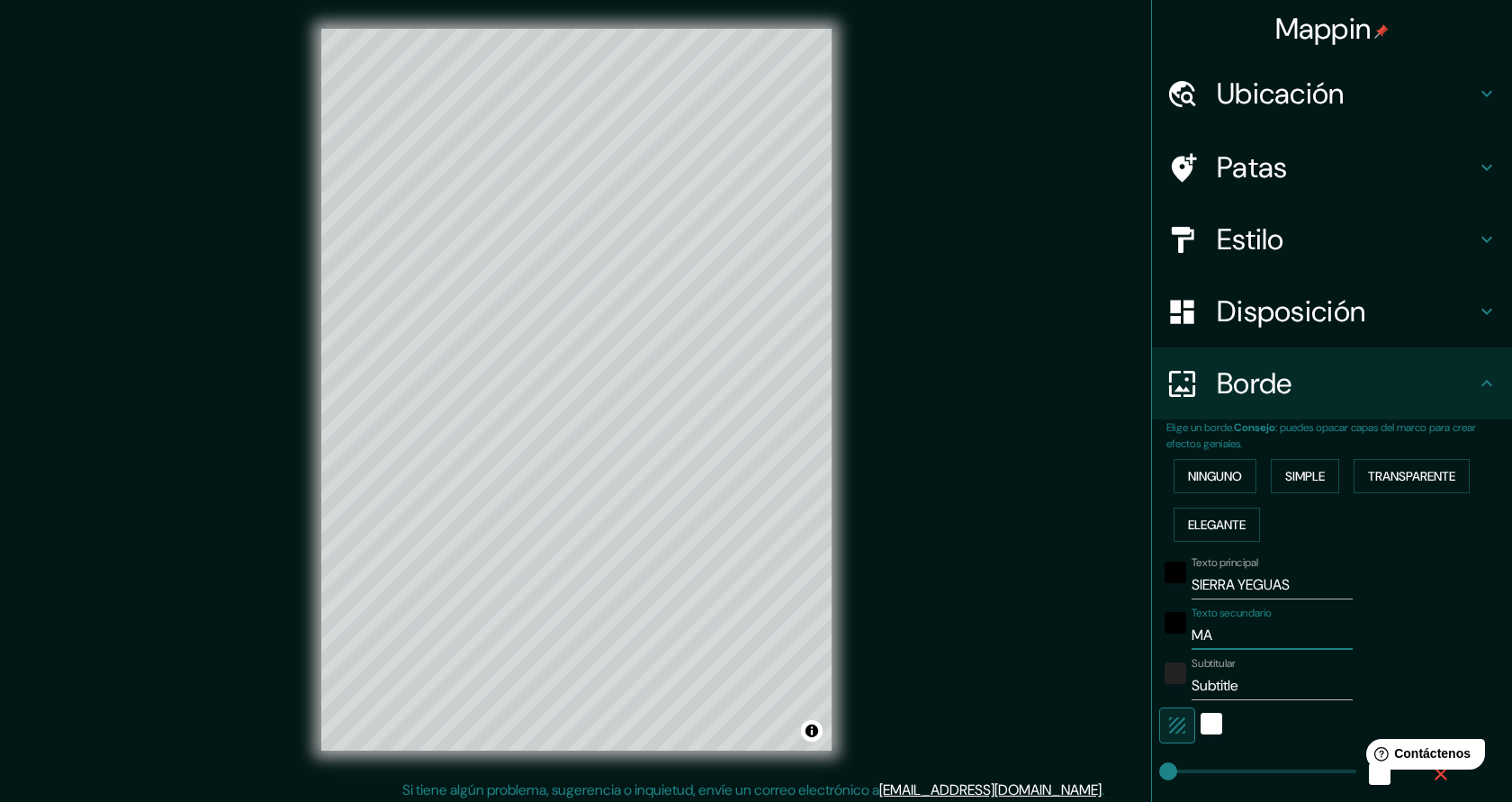
type input "45"
type input "MALA"
type input "45"
type input "MALAG"
type input "45"
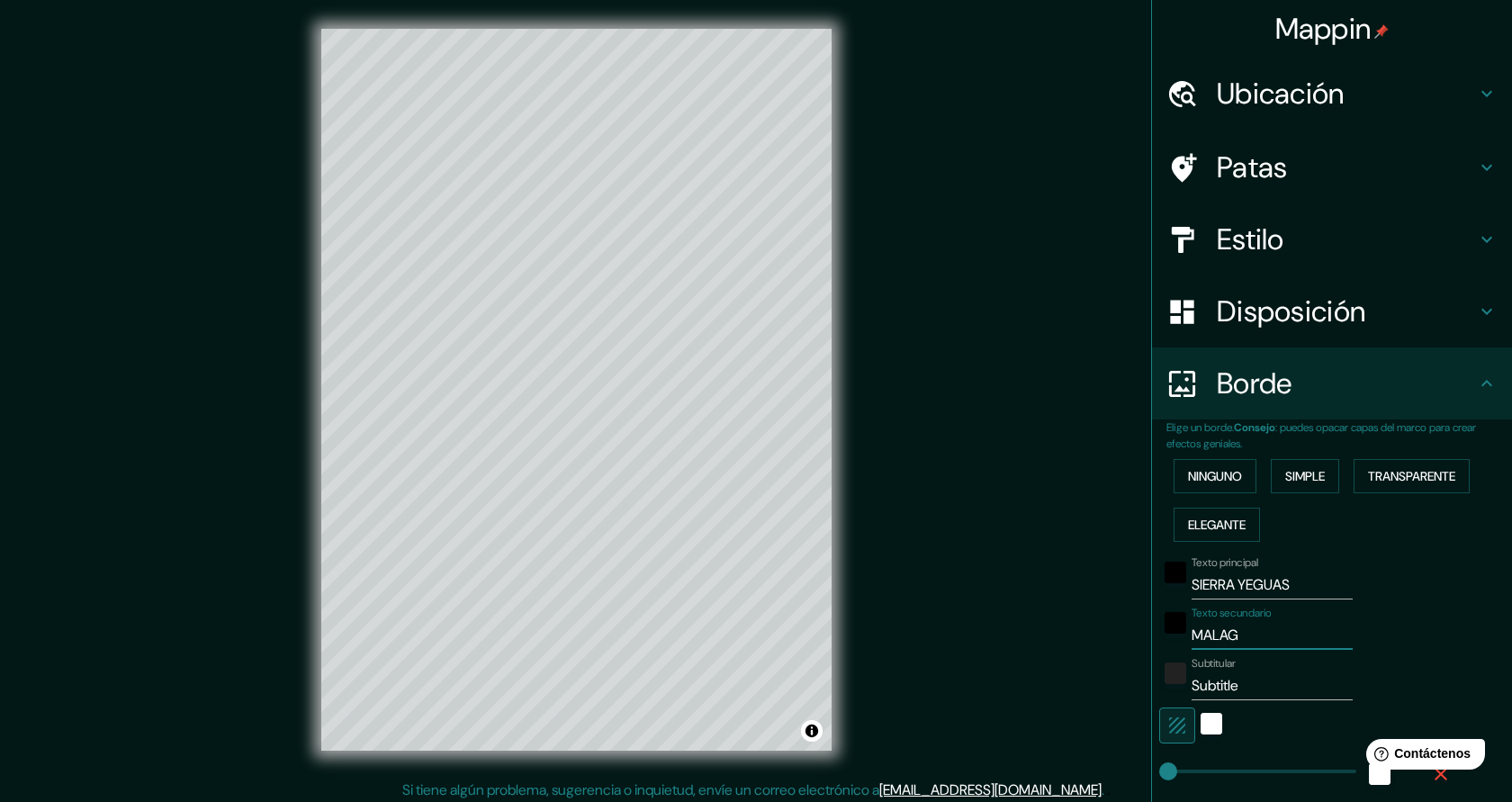
type input "MALAGA"
type input "45"
type input "MALAGA"
click at [1257, 693] on input "Subtitle" at bounding box center [1272, 685] width 161 height 29
type input "Subtitl"
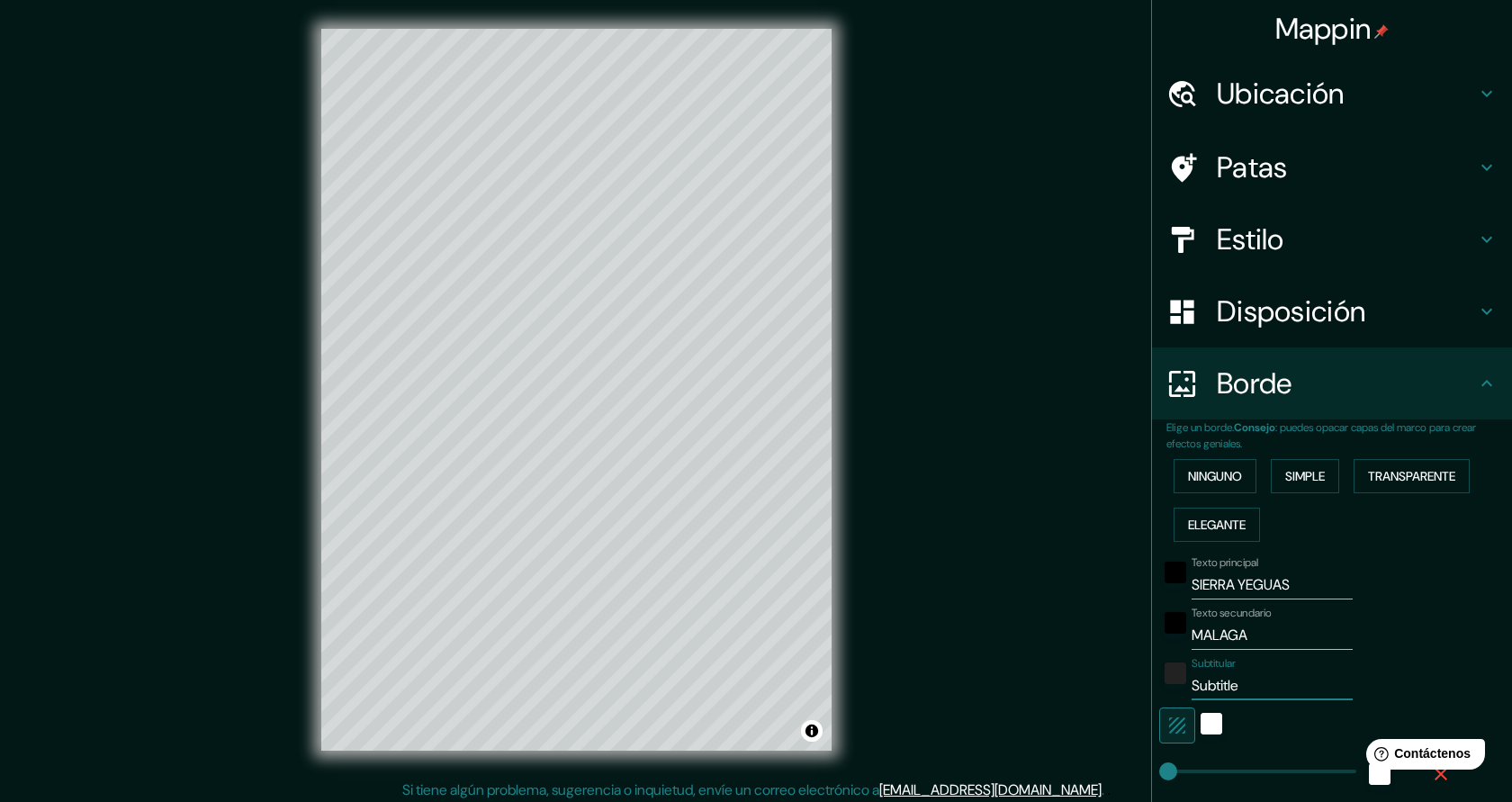
type input "45"
type input "Subt"
type input "45"
type input "S"
type input "45"
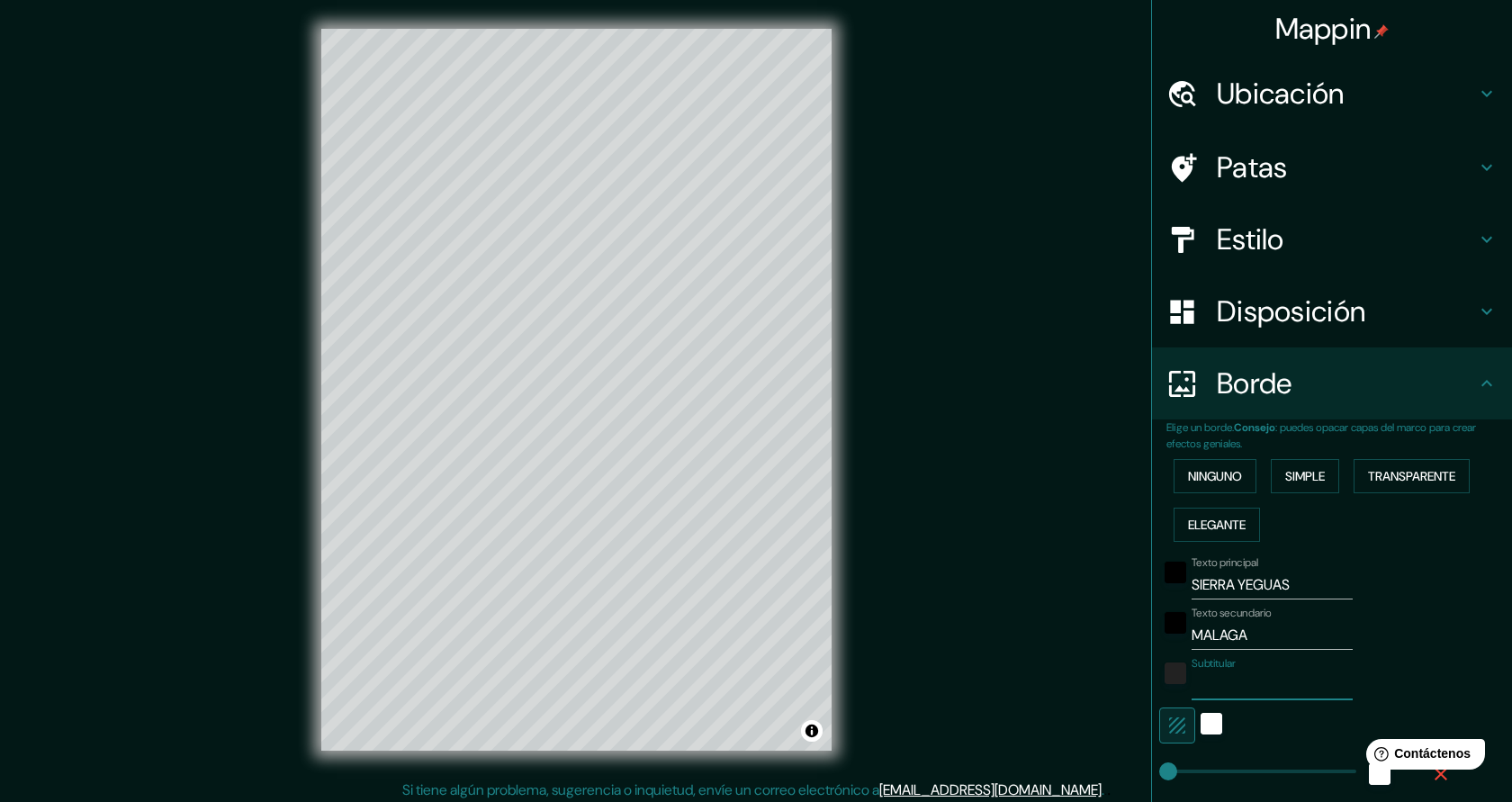
type input "45"
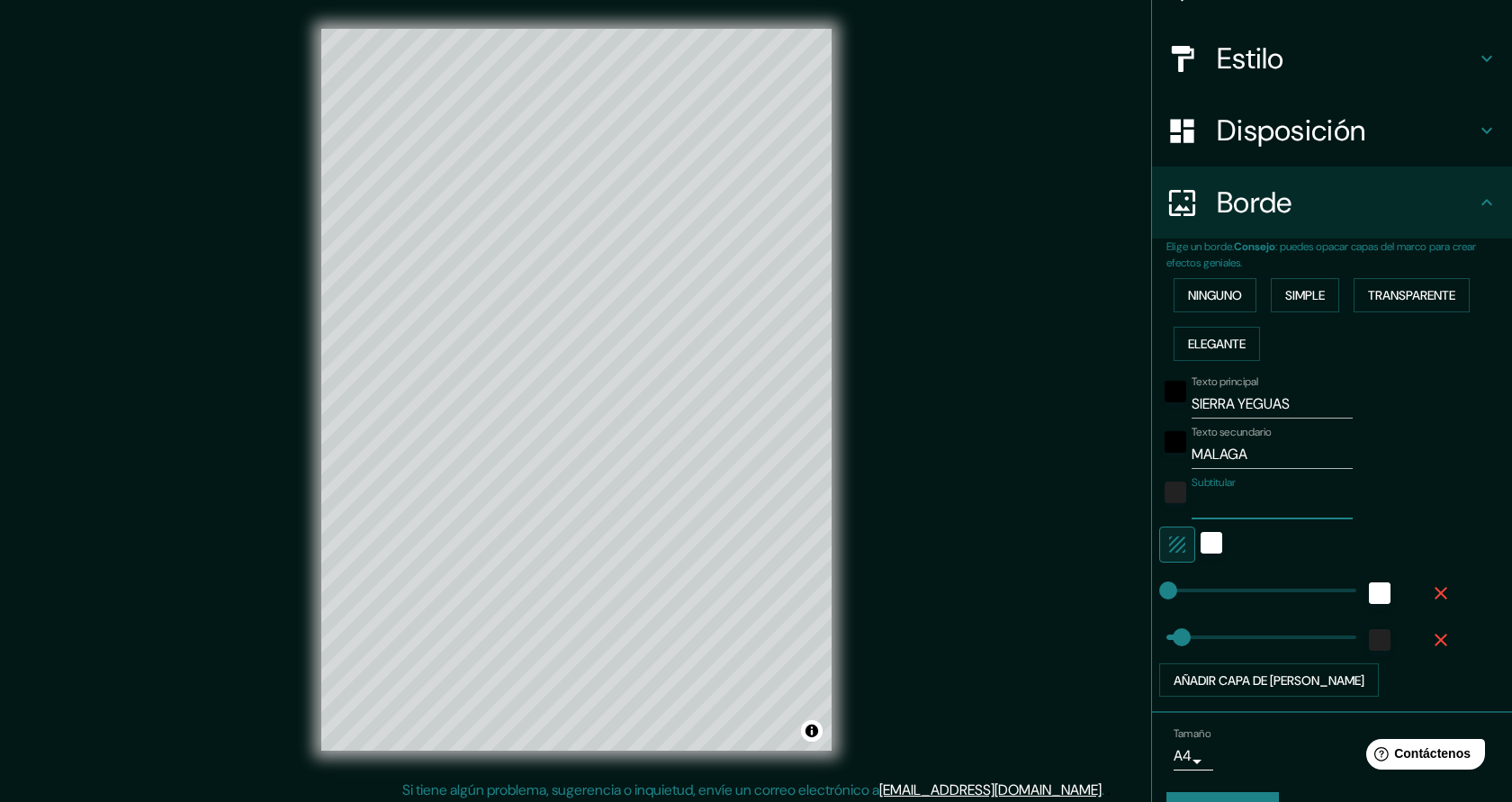
scroll to position [182, 0]
type input "45"
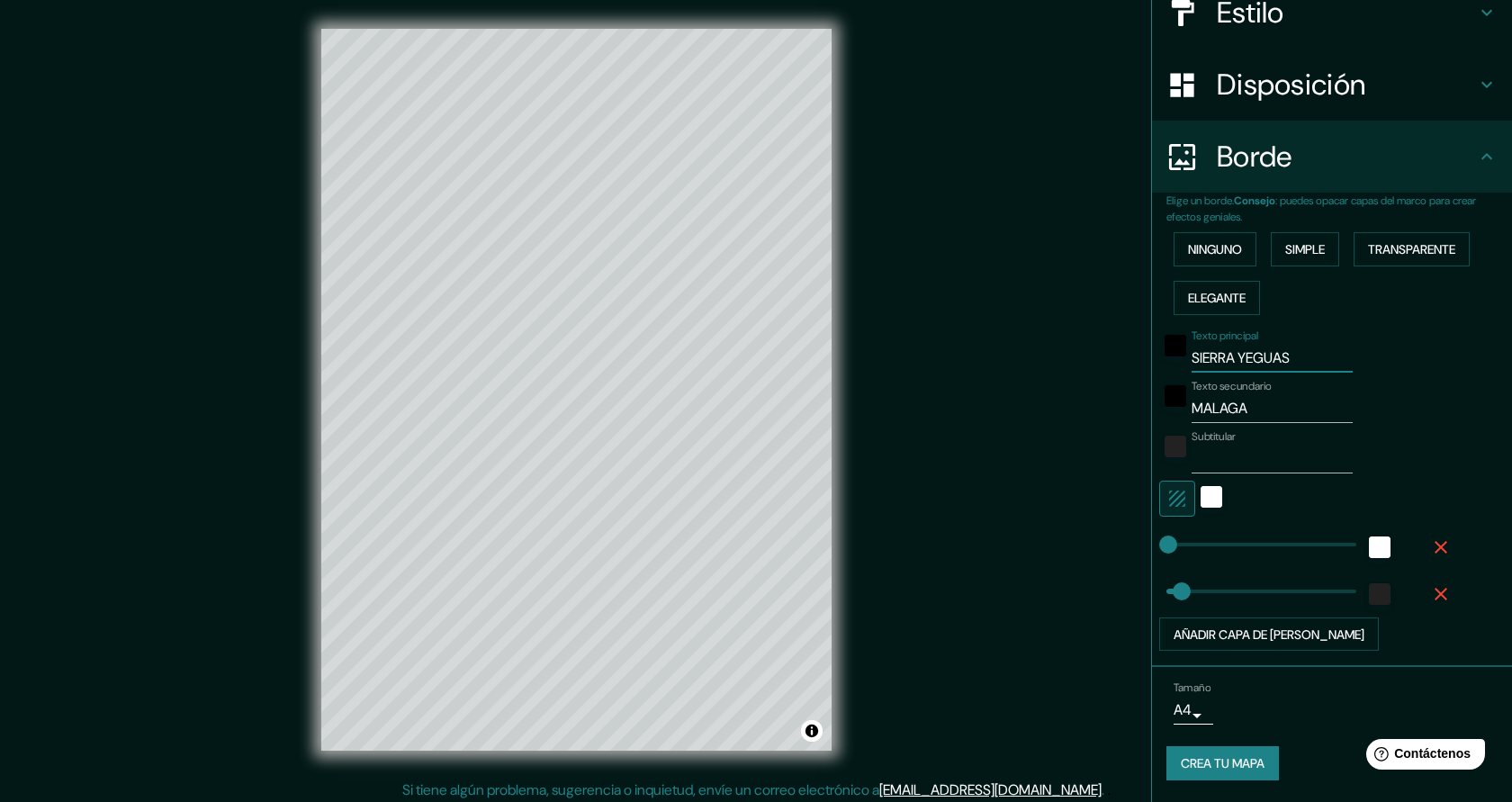
click at [1241, 354] on input "SIERRA YEGUAS" at bounding box center [1272, 358] width 161 height 29
type input "SIERRAYEGUAS"
type input "45"
type input "SIERRADYEGUAS"
type input "45"
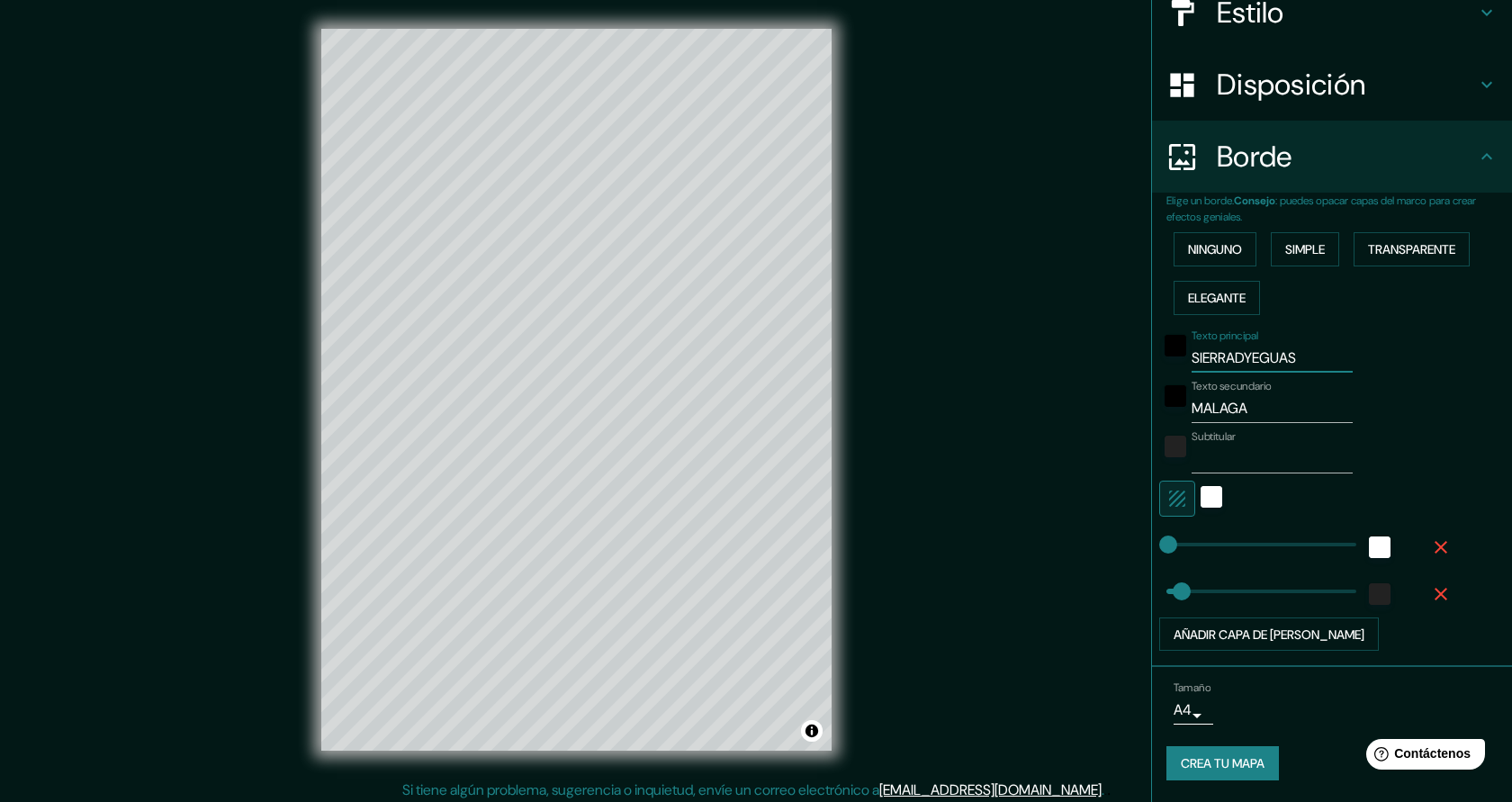
type input "SIERRAYEGUAS"
type input "45"
type input "SIERRAdYEGUAS"
type input "45"
type input "SIERRAYEGUAS"
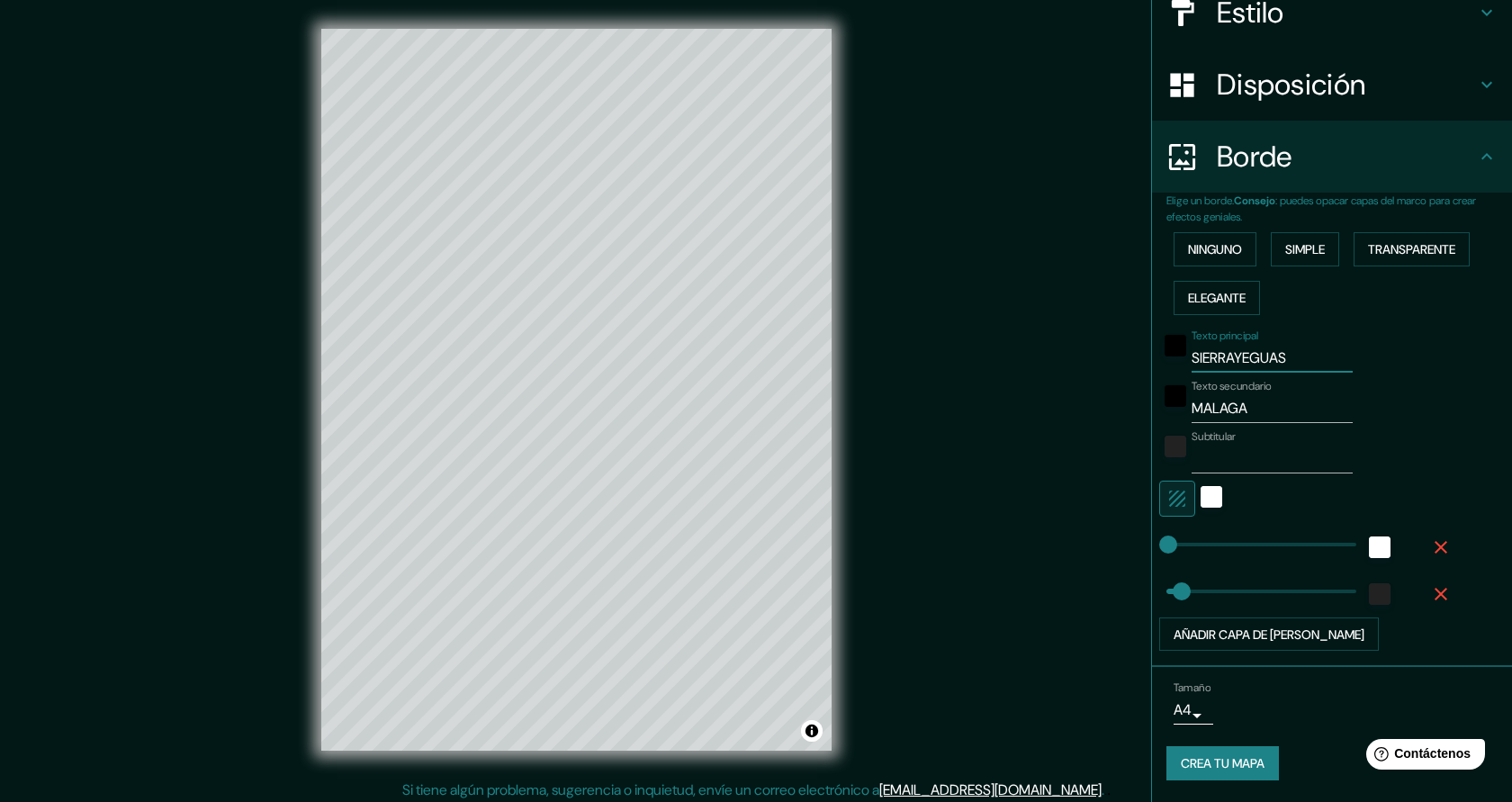
type input "45"
type input "SIERRA YEGUAS"
type input "45"
type input "SIERRAYEGUAS"
type input "45"
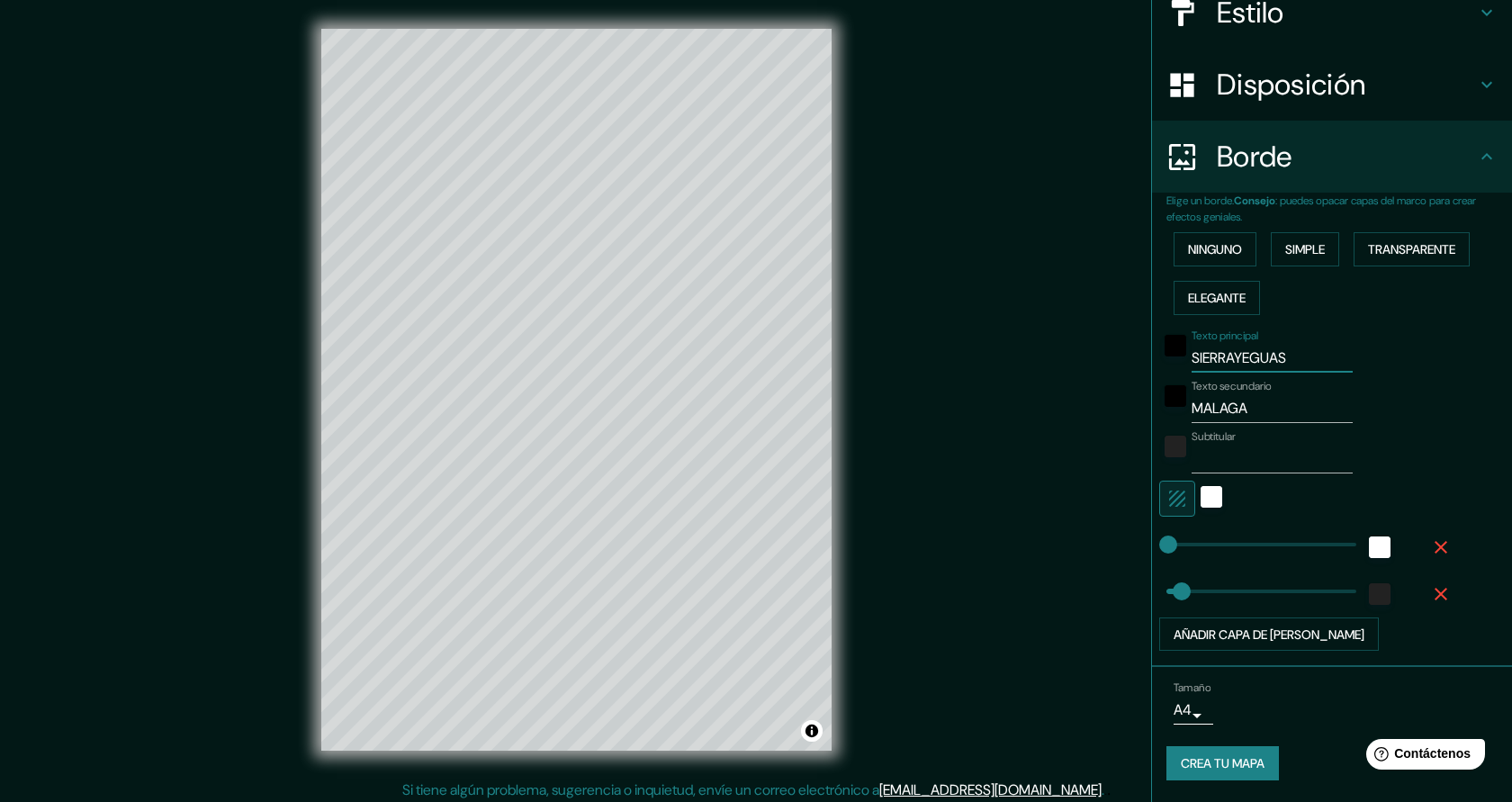
type input "SIERRA YEGUAS"
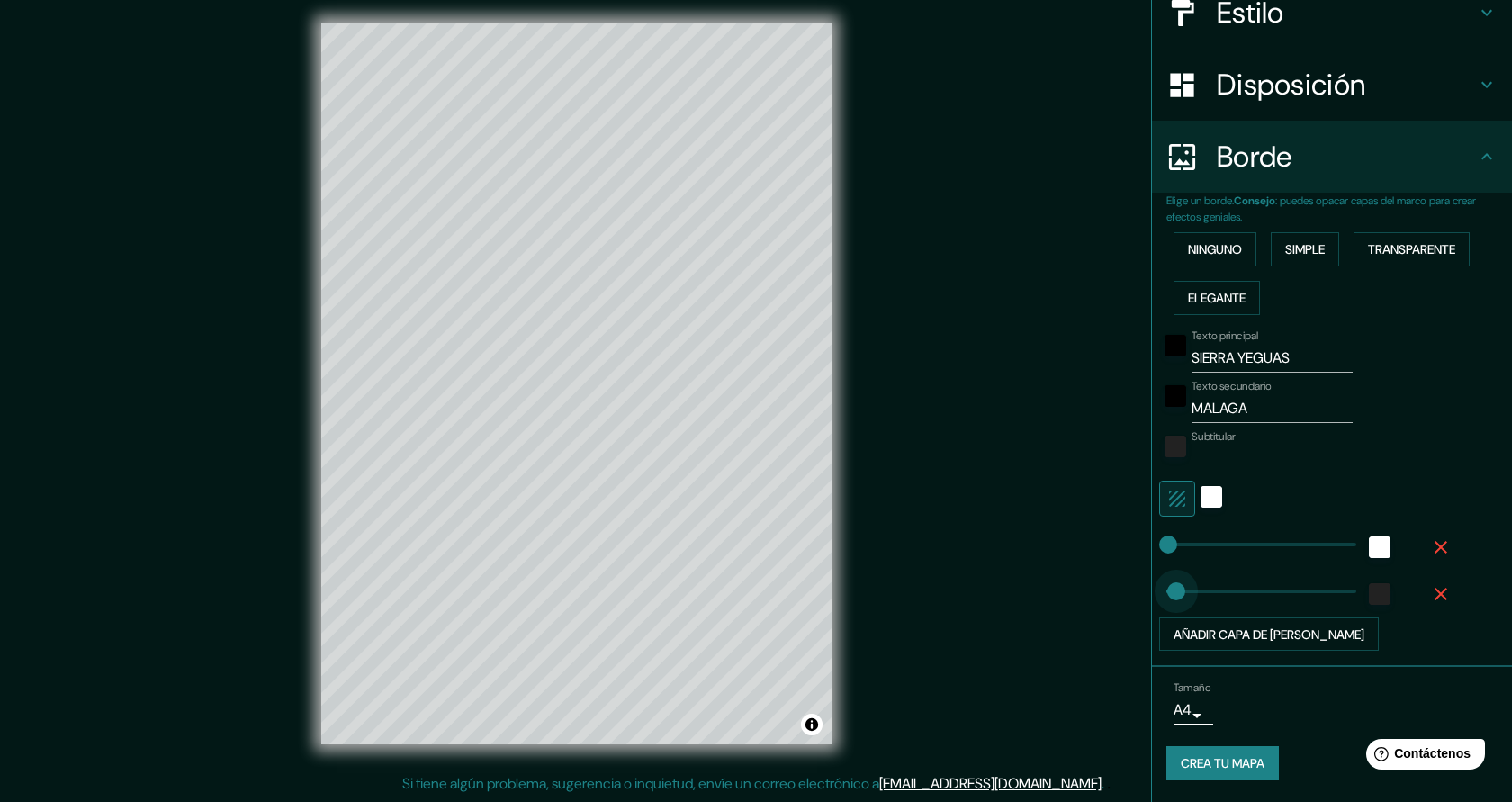
type input "0"
drag, startPoint x: 1185, startPoint y: 589, endPoint x: 1160, endPoint y: 592, distance: 25.2
click at [1275, 756] on button "Crea tu mapa" at bounding box center [1223, 763] width 113 height 34
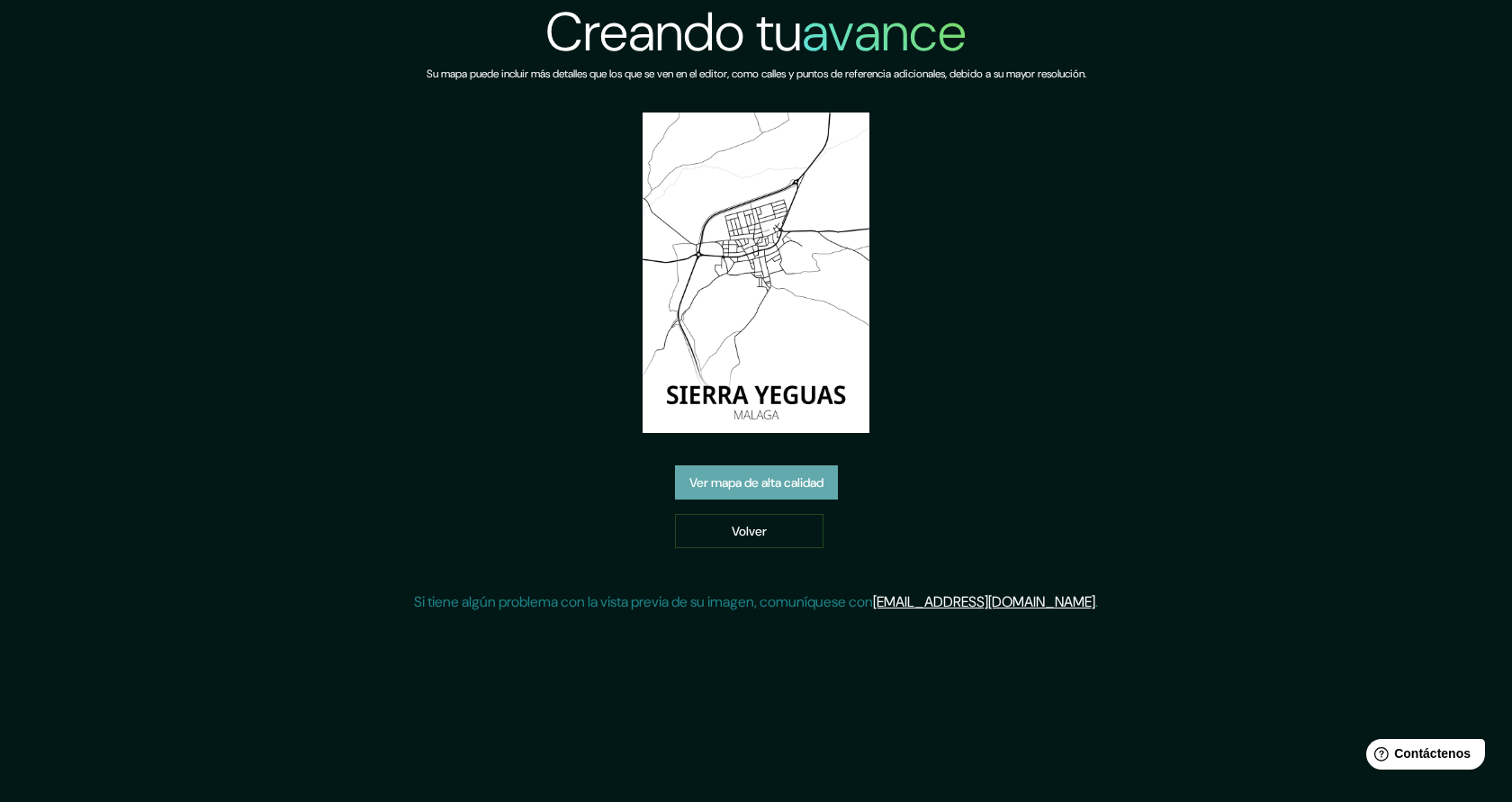
click at [775, 480] on font "Ver mapa de alta calidad" at bounding box center [756, 483] width 134 height 16
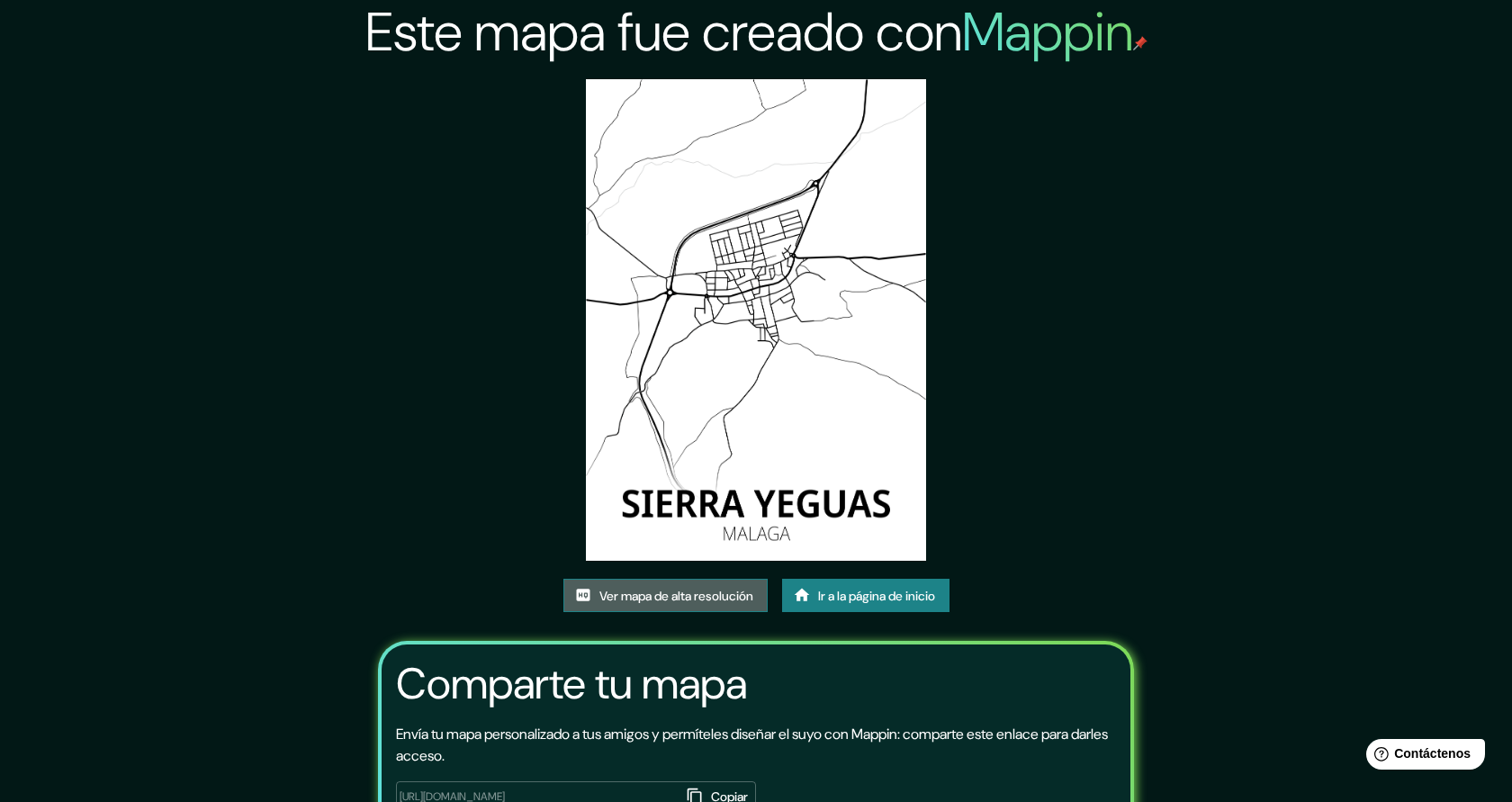
click at [679, 591] on font "Ver mapa de alta resolución" at bounding box center [676, 595] width 153 height 16
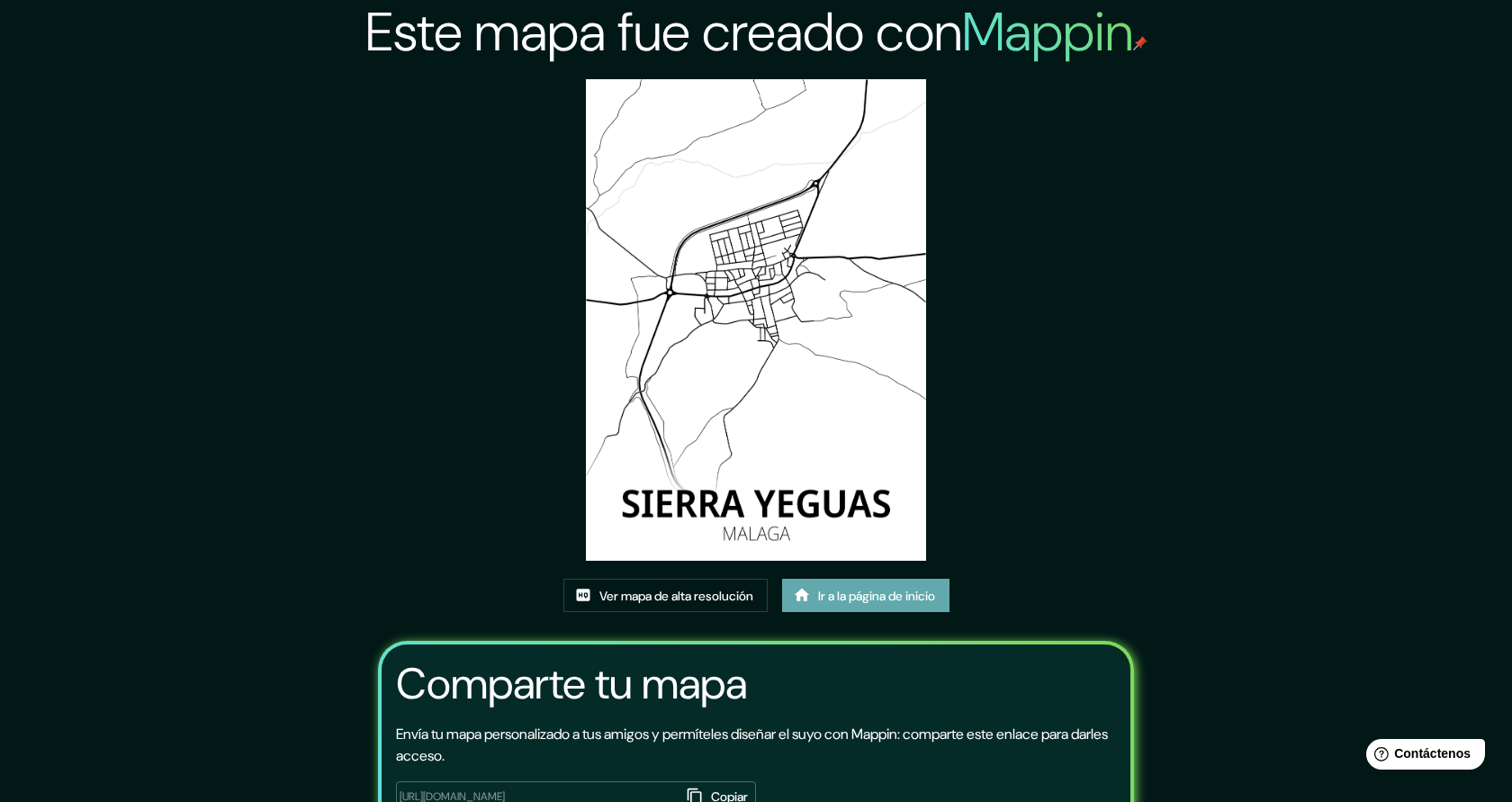
click at [844, 598] on font "Ir a la página de inicio" at bounding box center [877, 595] width 117 height 16
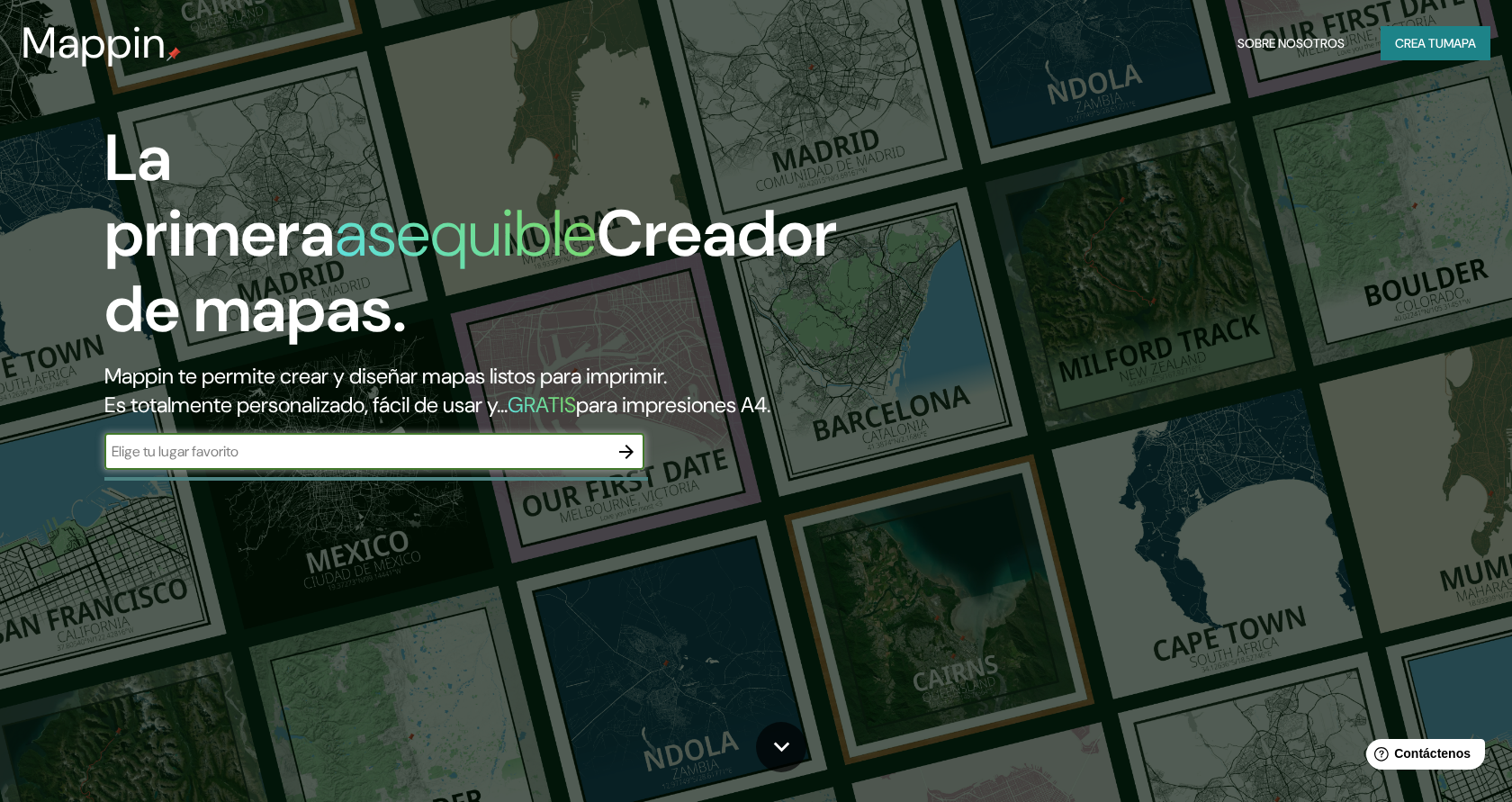
click at [462, 450] on input "text" at bounding box center [356, 451] width 504 height 21
type input "carrer riu segre"
click at [626, 448] on icon "button" at bounding box center [626, 451] width 22 height 22
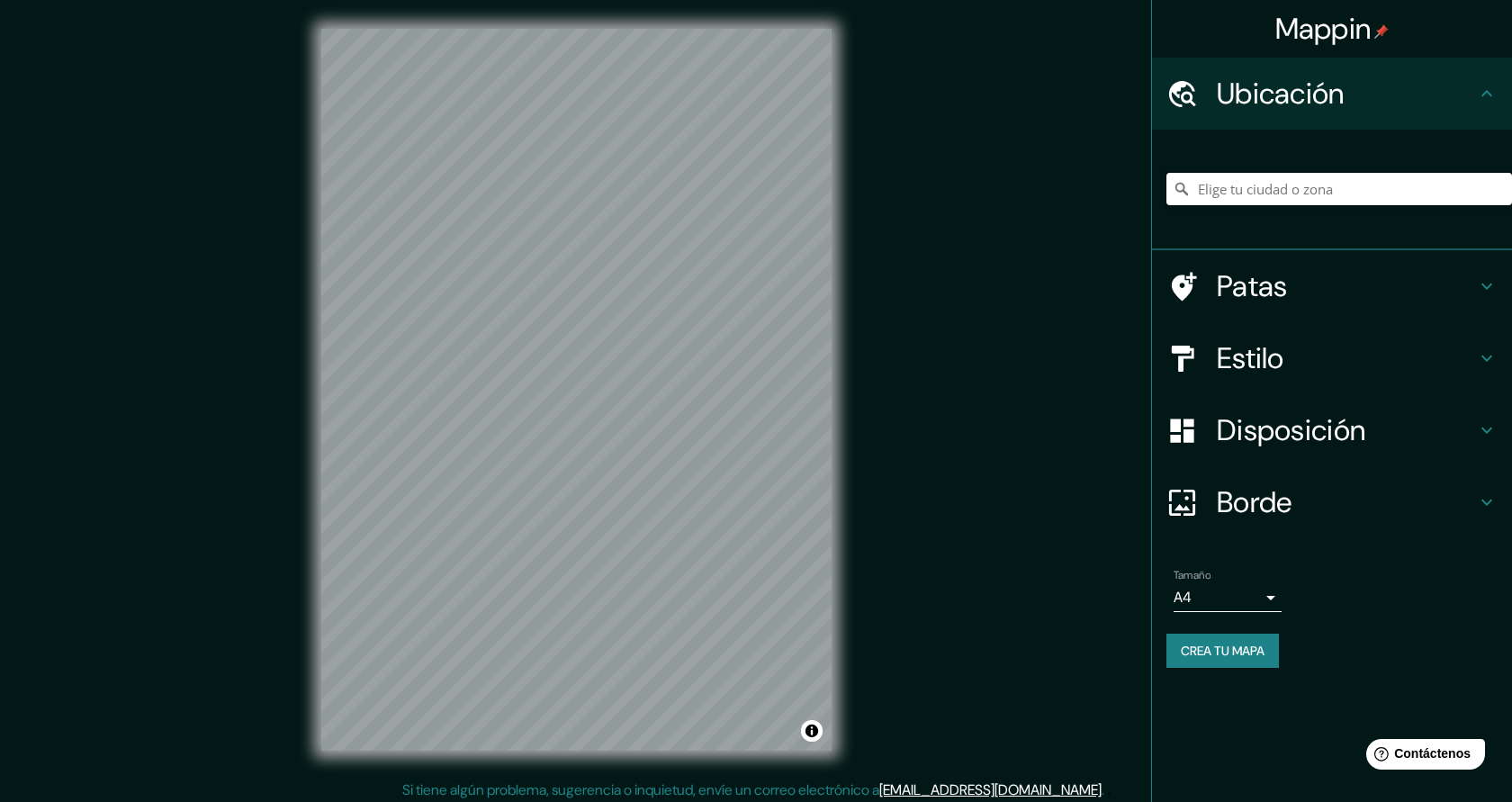
click at [1257, 187] on input "Elige tu ciudad o zona" at bounding box center [1339, 189] width 346 height 32
click at [1331, 191] on input "[GEOGRAPHIC_DATA], 08304 [GEOGRAPHIC_DATA], [GEOGRAPHIC_DATA], [GEOGRAPHIC_DATA]" at bounding box center [1339, 189] width 346 height 32
drag, startPoint x: 1201, startPoint y: 195, endPoint x: 1508, endPoint y: 200, distance: 307.0
click at [1508, 200] on input "[GEOGRAPHIC_DATA], 08304 [GEOGRAPHIC_DATA], [GEOGRAPHIC_DATA], [GEOGRAPHIC_DATA]" at bounding box center [1339, 189] width 346 height 32
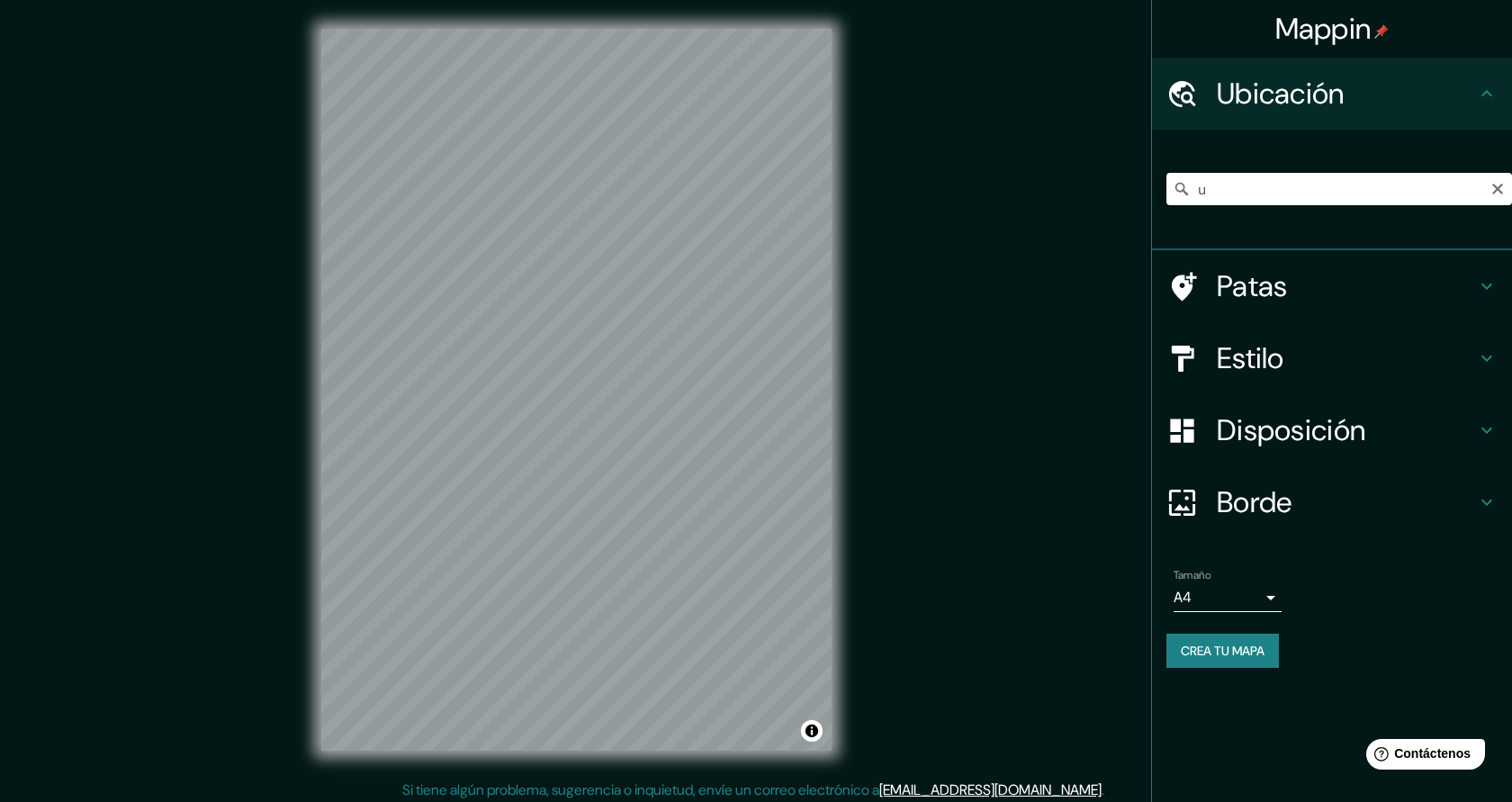
scroll to position [0, 0]
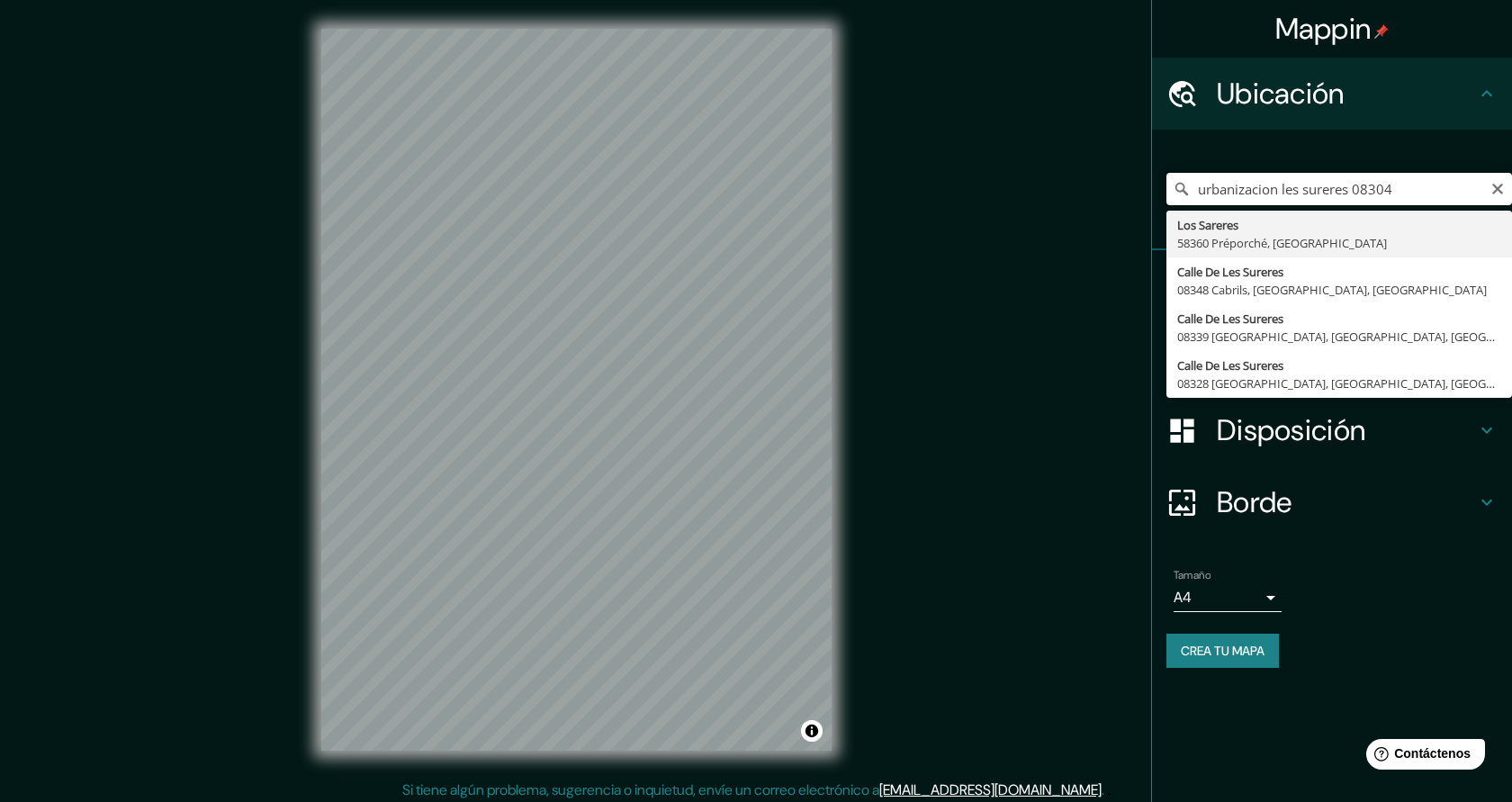
click at [1283, 190] on input "urbanizacion les sureres 08304" at bounding box center [1339, 189] width 346 height 32
drag, startPoint x: 1223, startPoint y: 189, endPoint x: 1172, endPoint y: 192, distance: 51.1
click at [1172, 192] on input "les sureres 08304" at bounding box center [1339, 189] width 346 height 32
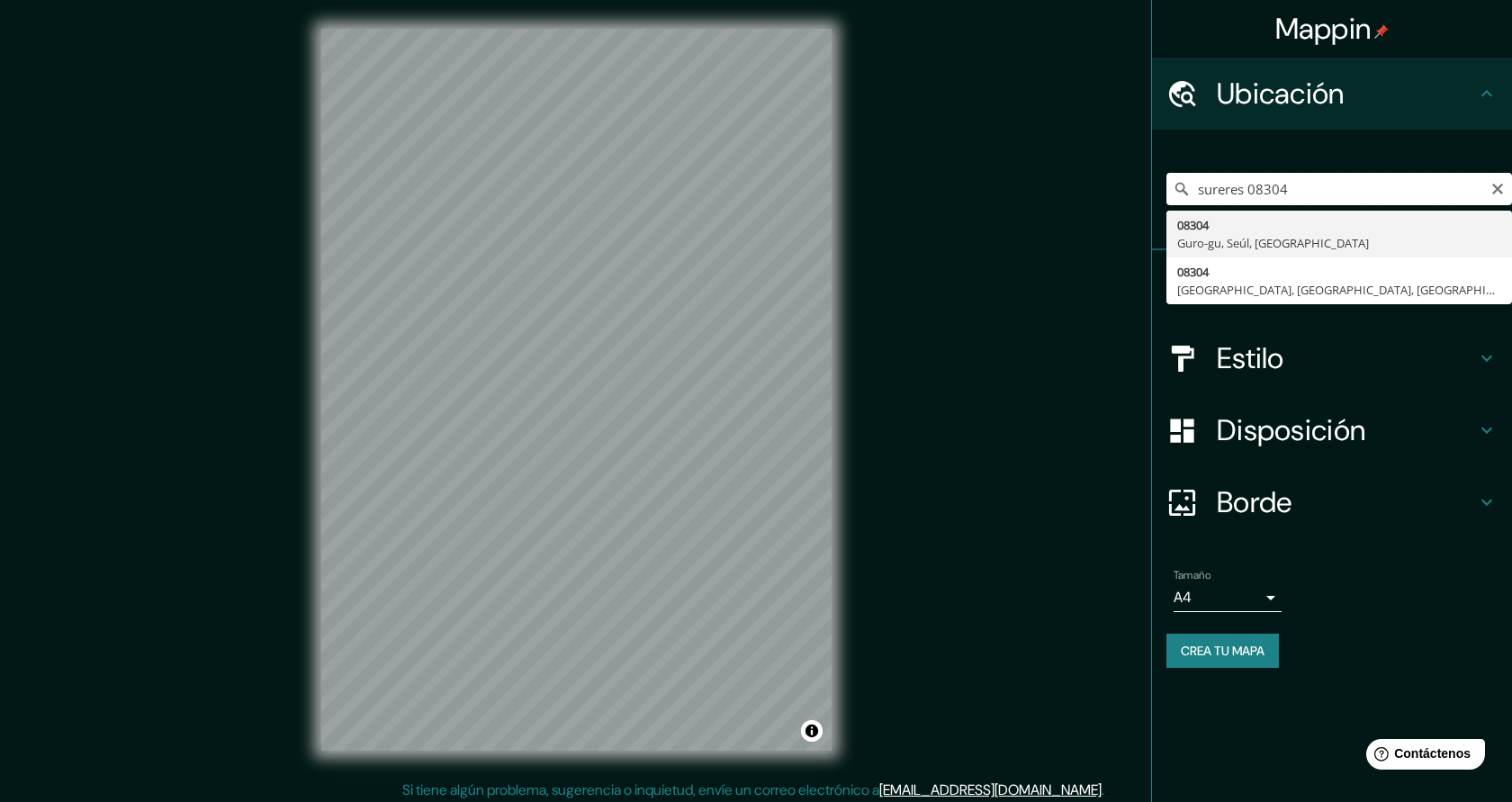
click at [1363, 191] on input "sureres 08304" at bounding box center [1339, 189] width 346 height 32
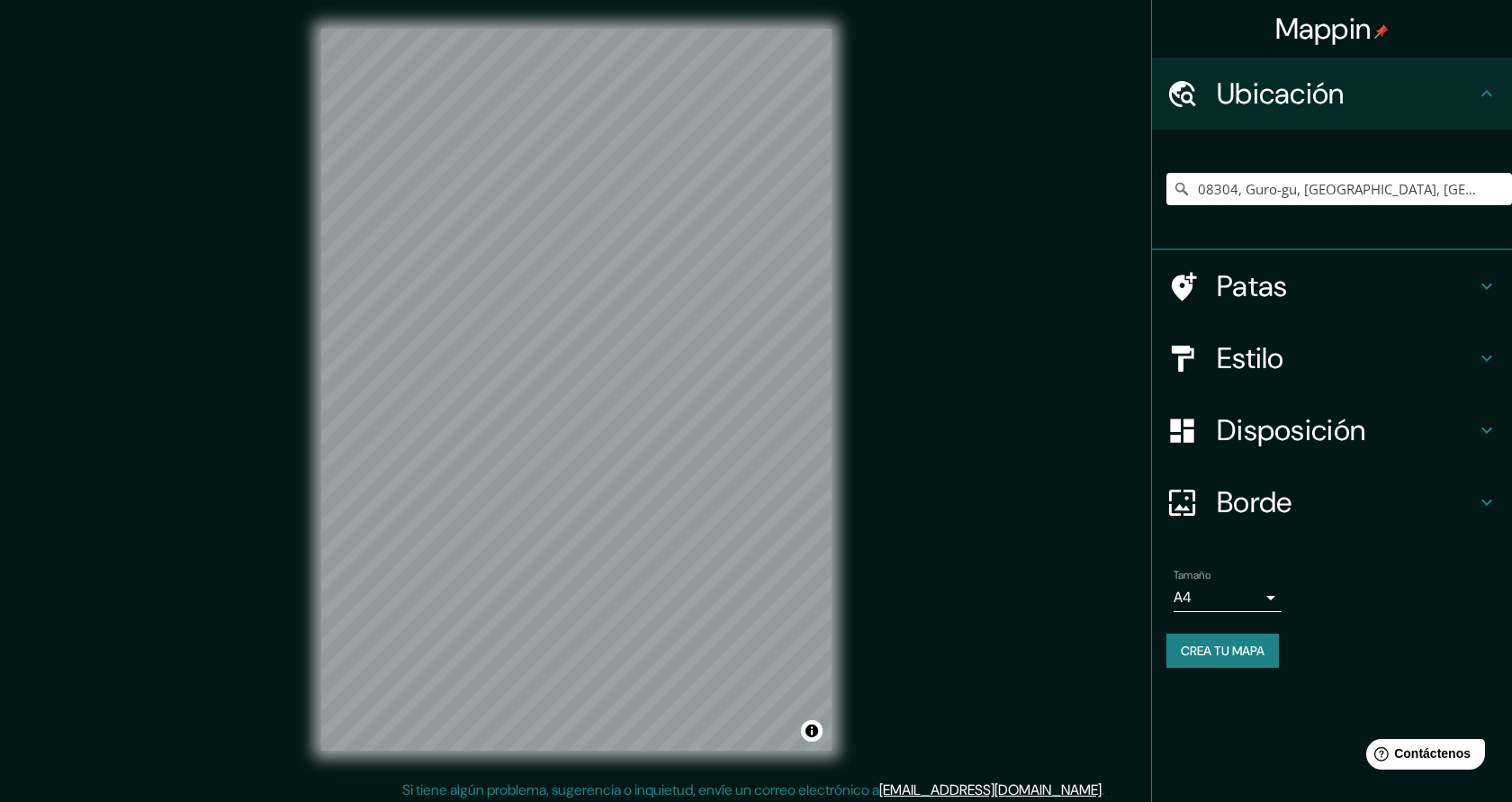
click at [1363, 191] on input "08304, Guro-gu, Seúl, Corea del Sur" at bounding box center [1339, 189] width 346 height 32
click at [1424, 194] on input "08304, Guro-gu, Seúl, Corea del Sur" at bounding box center [1339, 189] width 346 height 32
drag, startPoint x: 1424, startPoint y: 194, endPoint x: 1209, endPoint y: 191, distance: 215.0
click at [1209, 191] on input "08304, Guro-gu, Seúl, Corea del Sur" at bounding box center [1339, 189] width 346 height 32
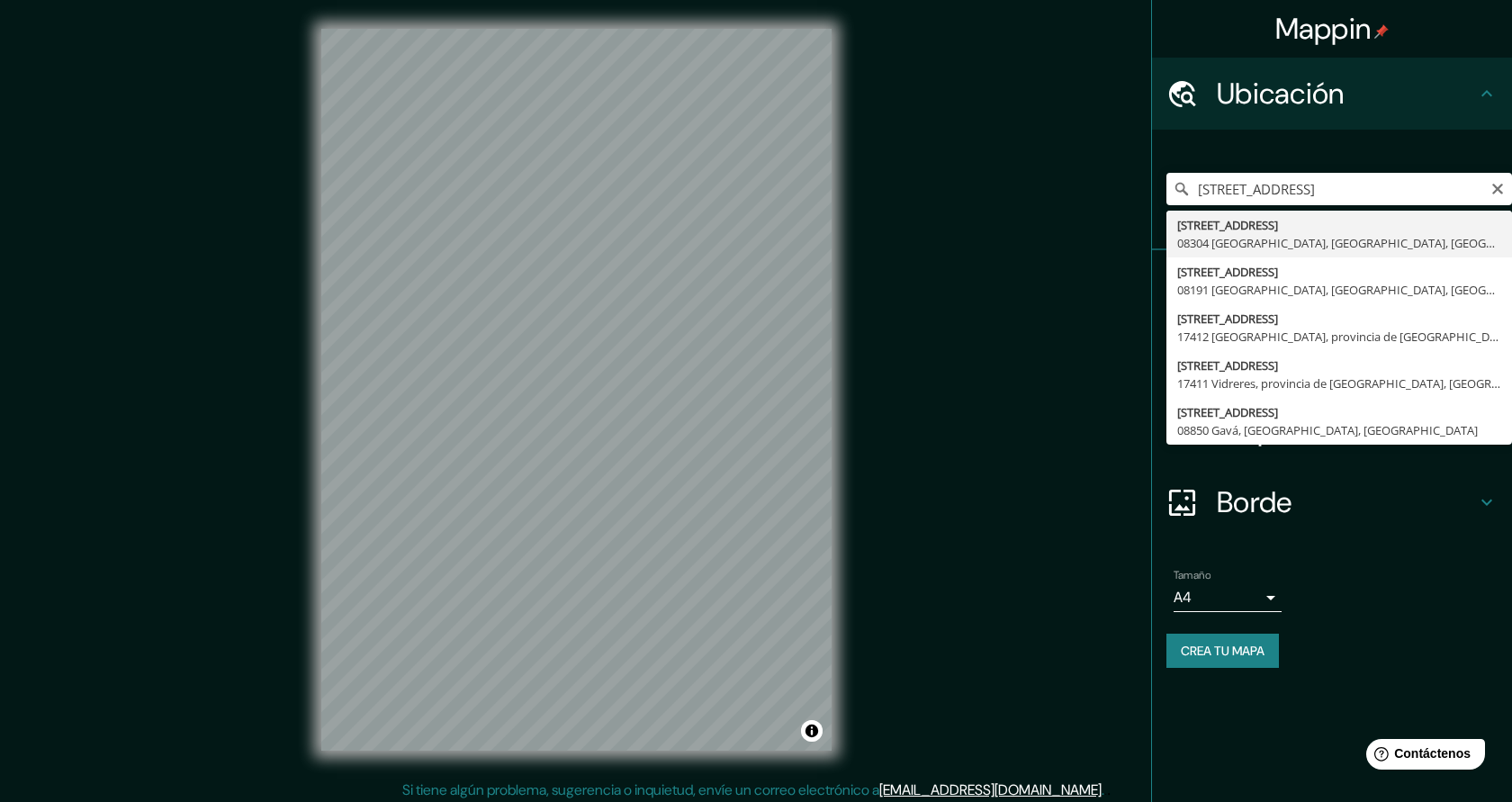
type input "Carrer Del Riu Segre 25, 08304 Mataró, provincia de Barcelona, España"
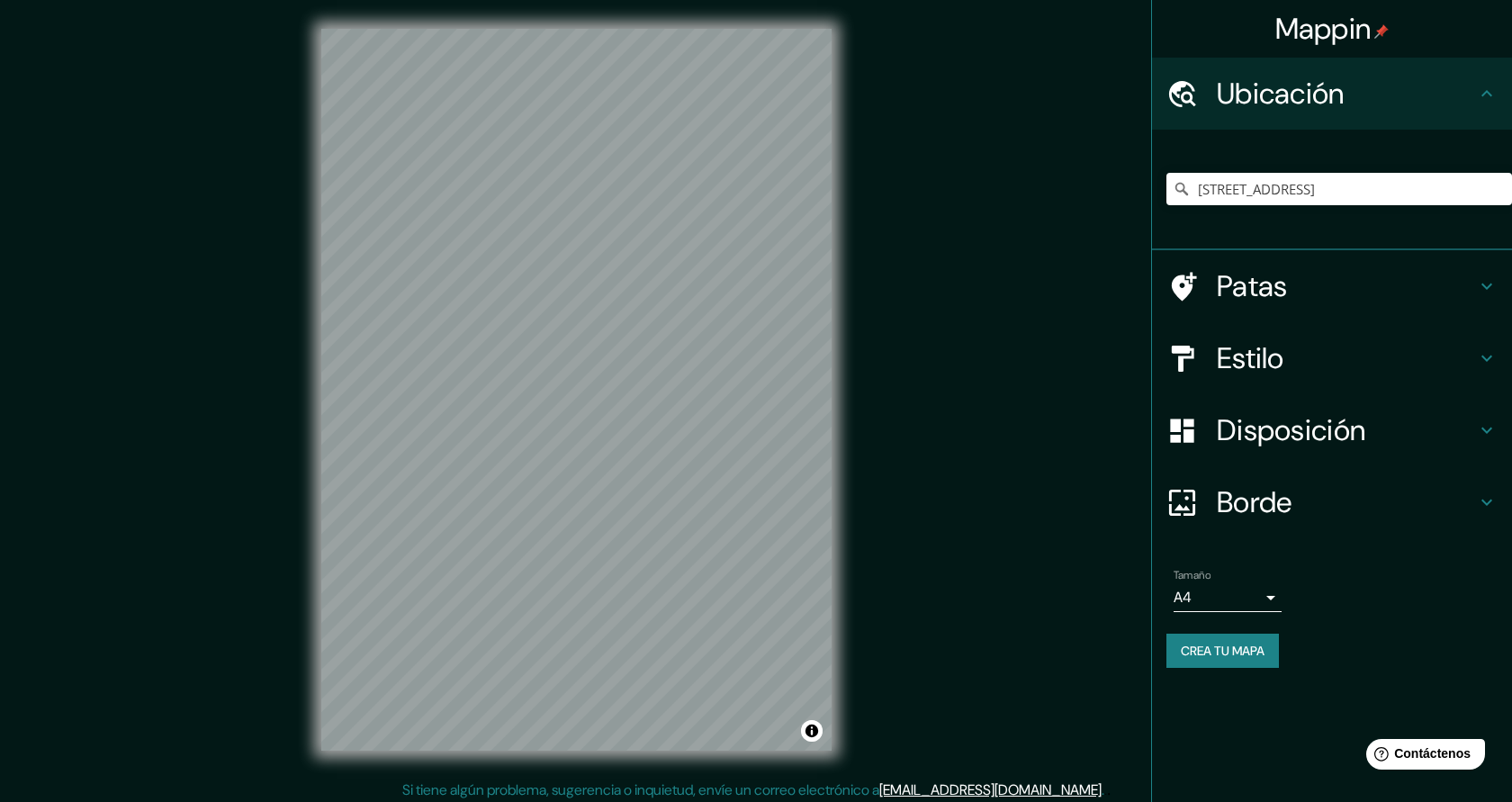
click at [1267, 489] on font "Borde" at bounding box center [1255, 502] width 75 height 38
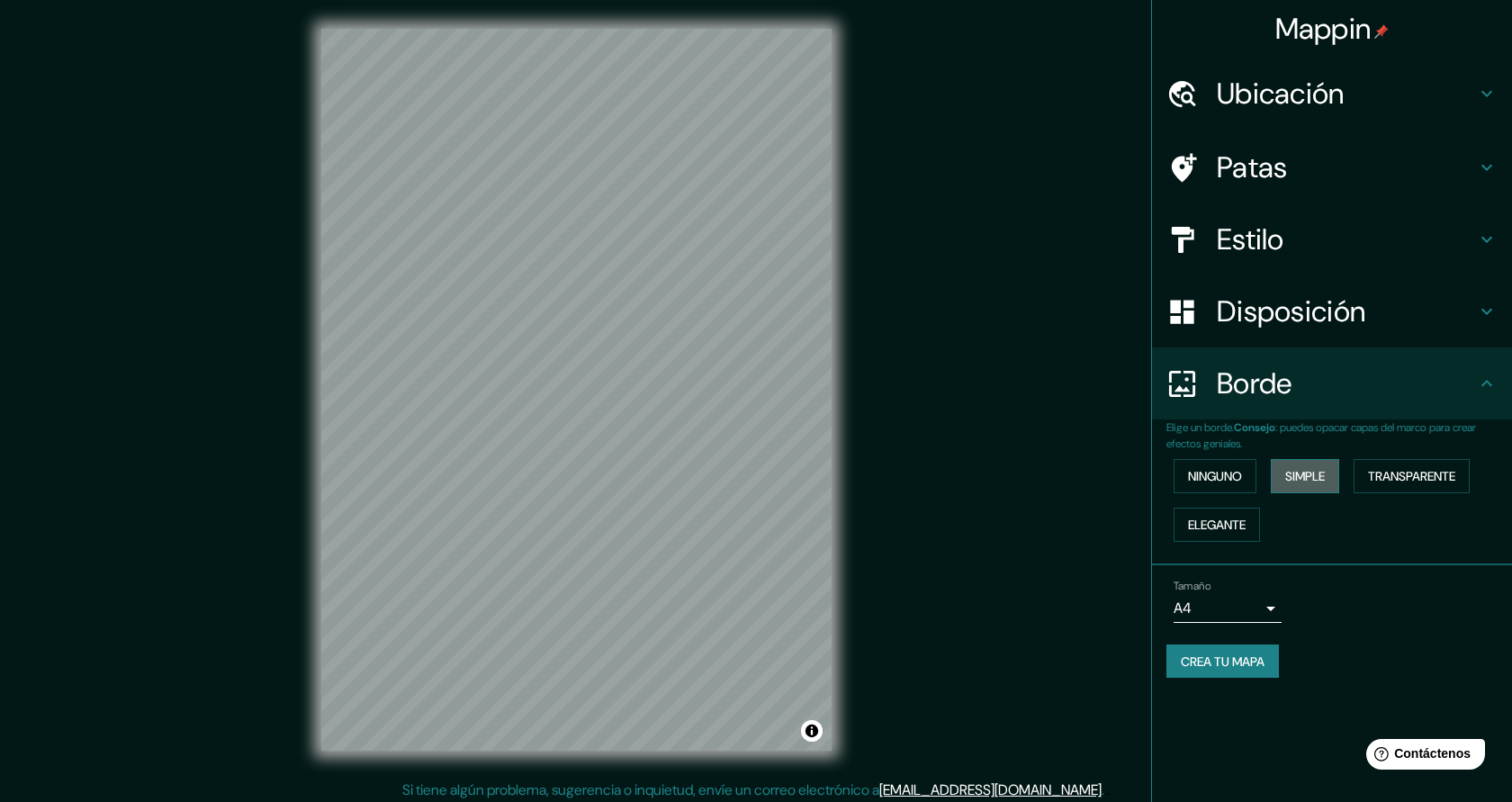
click at [1316, 479] on font "Simple" at bounding box center [1305, 475] width 40 height 16
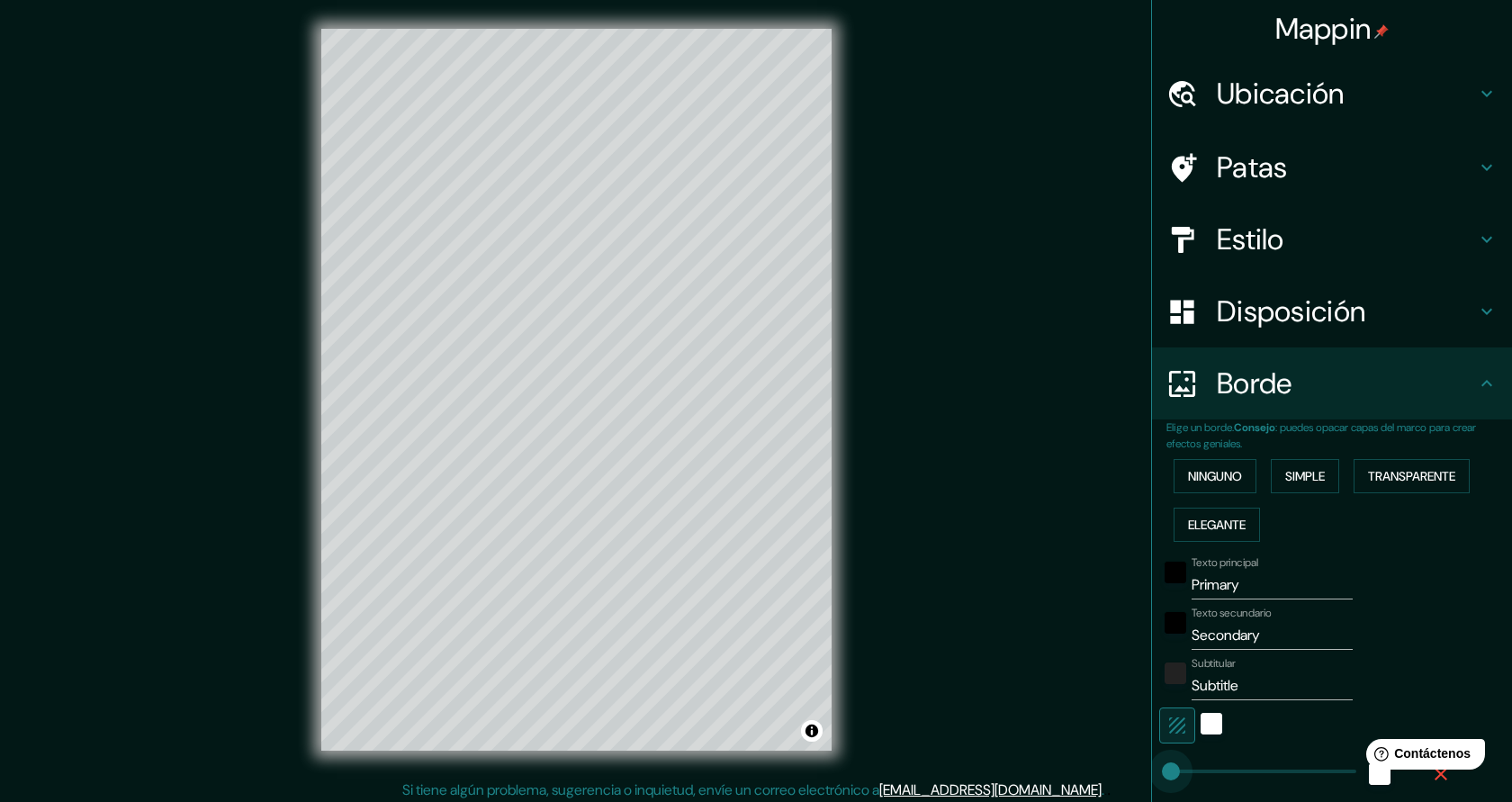
type input "0"
drag, startPoint x: 1243, startPoint y: 766, endPoint x: 1166, endPoint y: 768, distance: 77.0
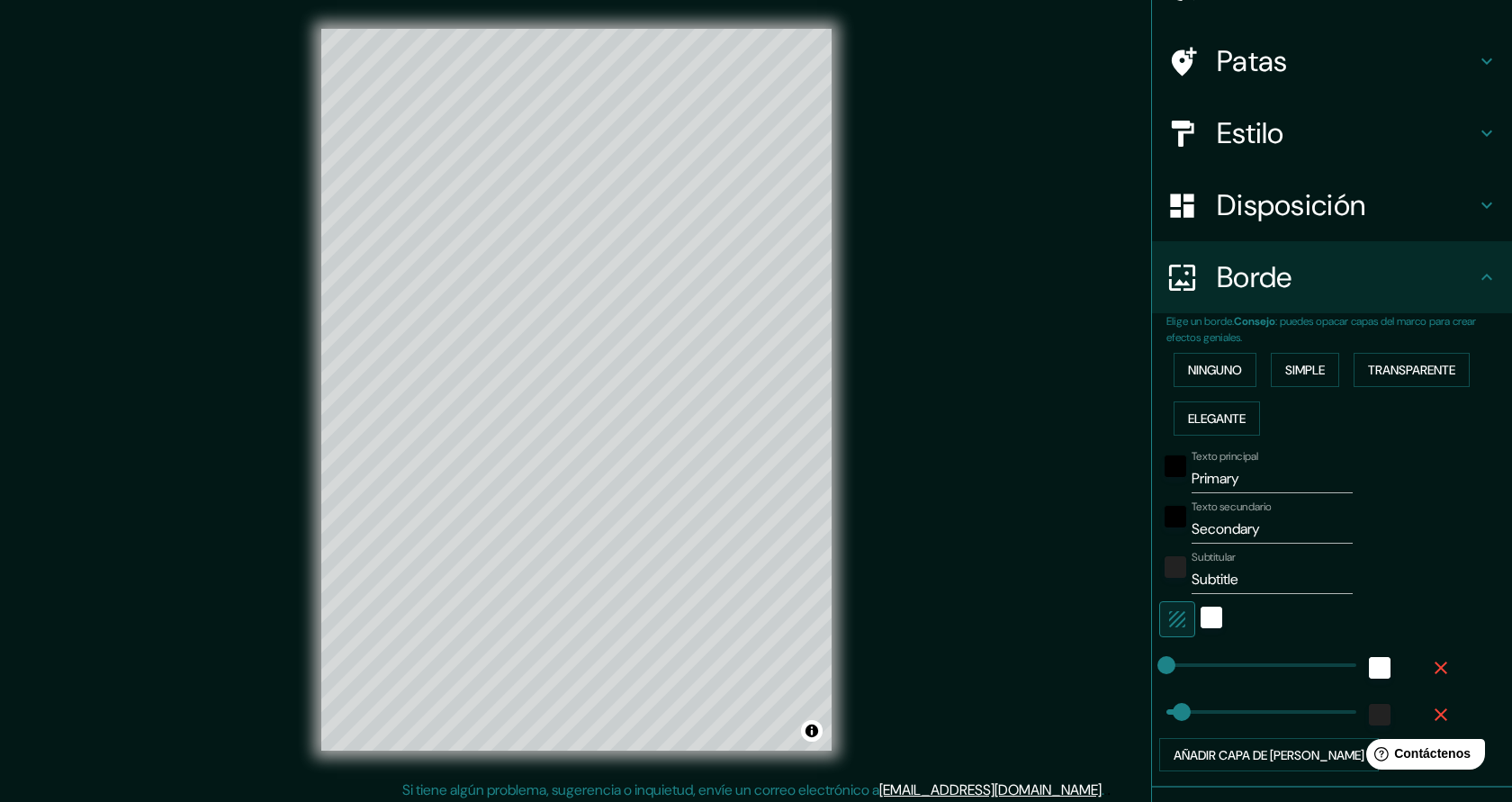
scroll to position [108, 0]
type input "0"
drag, startPoint x: 1177, startPoint y: 709, endPoint x: 1150, endPoint y: 709, distance: 27.0
drag, startPoint x: 1272, startPoint y: 486, endPoint x: 1183, endPoint y: 474, distance: 89.8
click at [1183, 474] on div "Texto principal Primary" at bounding box center [1307, 470] width 296 height 43
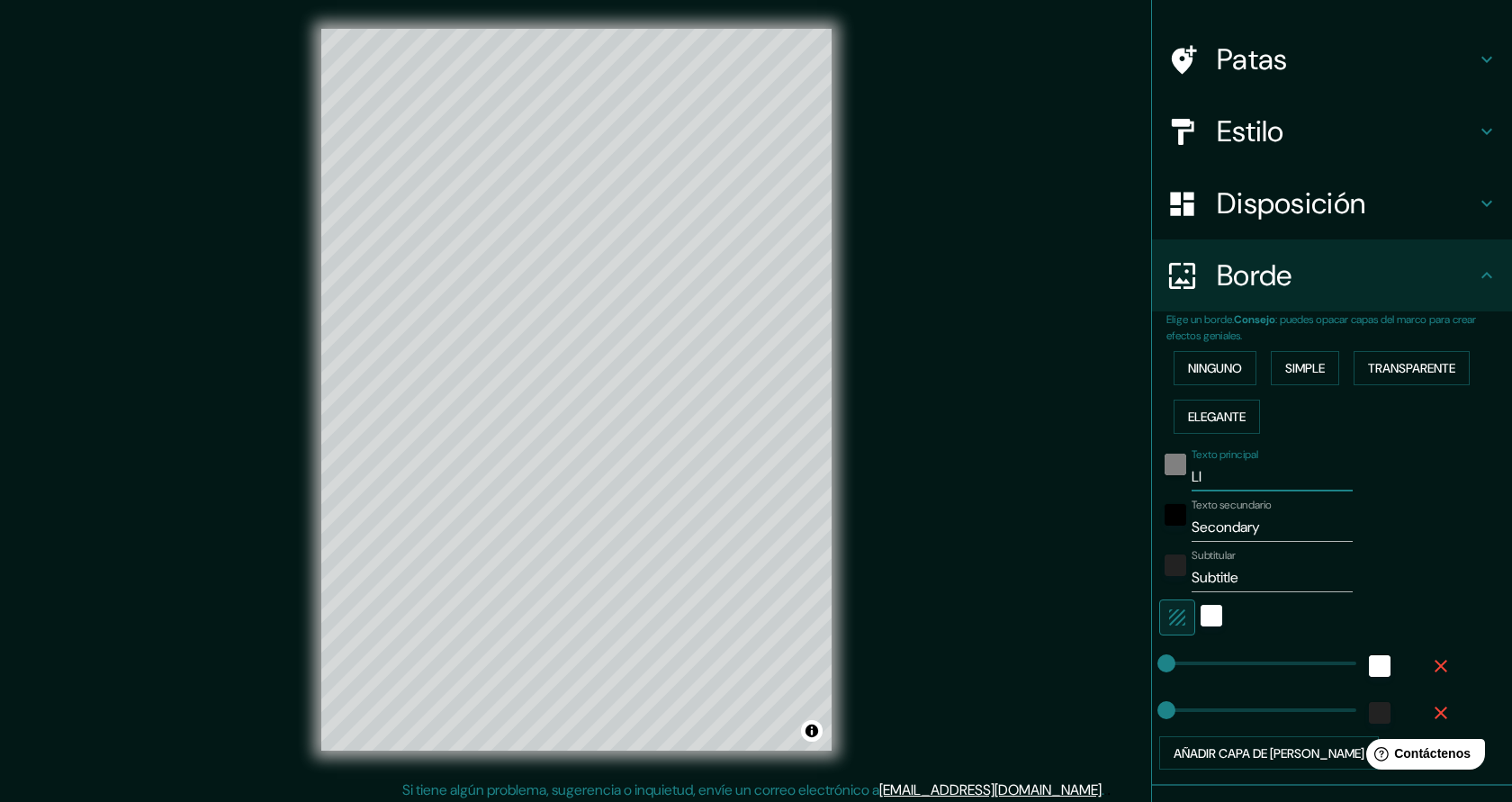
type input "L"
type input "Les sureres"
drag, startPoint x: 1277, startPoint y: 531, endPoint x: 1185, endPoint y: 528, distance: 92.0
click at [1185, 528] on div "Texto secundario Secondary" at bounding box center [1307, 521] width 296 height 43
type input "mataro"
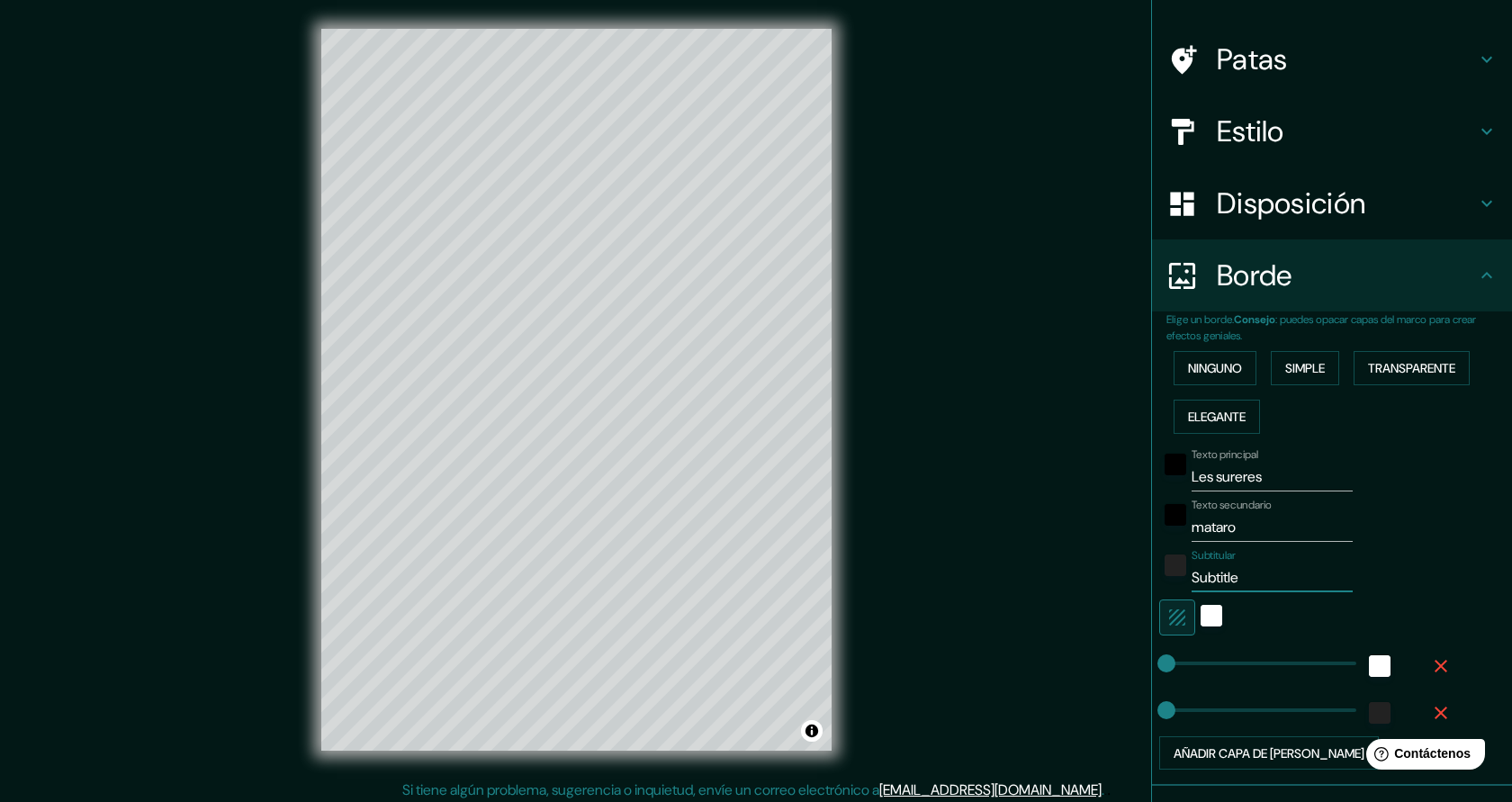
drag, startPoint x: 1247, startPoint y: 584, endPoint x: 1193, endPoint y: 580, distance: 54.1
click at [1193, 580] on input "Subtitle" at bounding box center [1272, 577] width 161 height 29
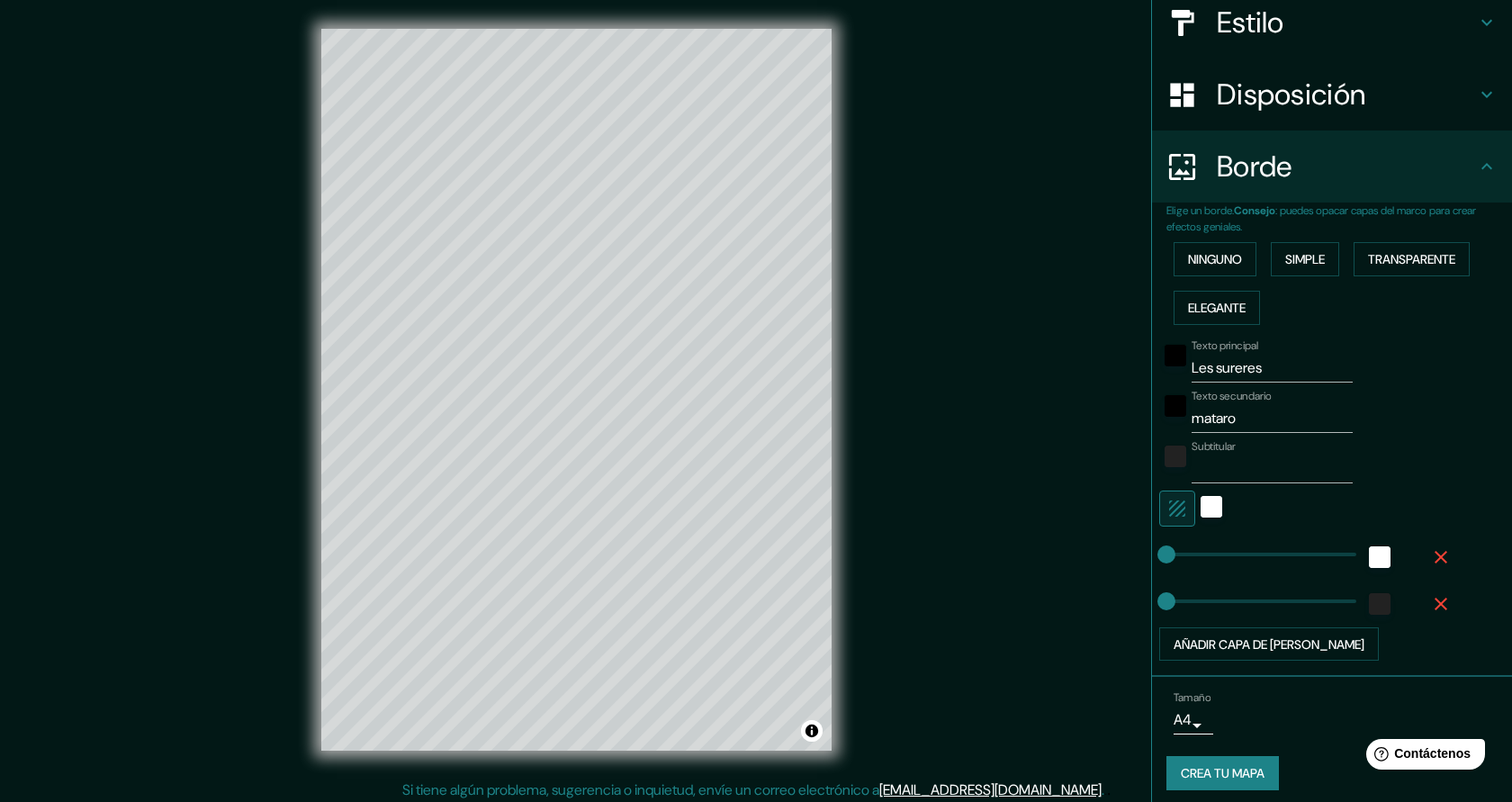
scroll to position [227, 0]
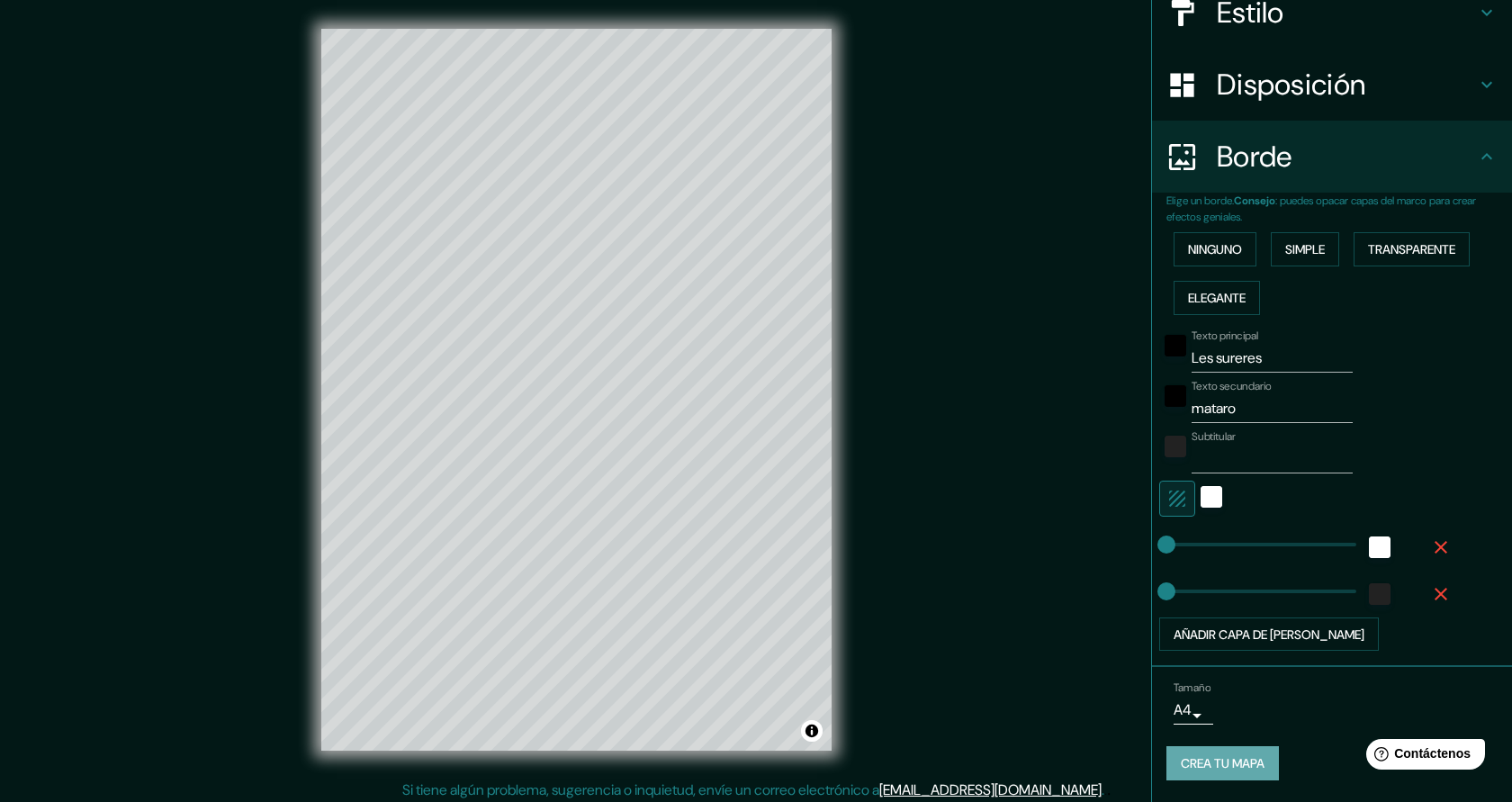
click at [1260, 766] on font "Crea tu mapa" at bounding box center [1222, 763] width 84 height 16
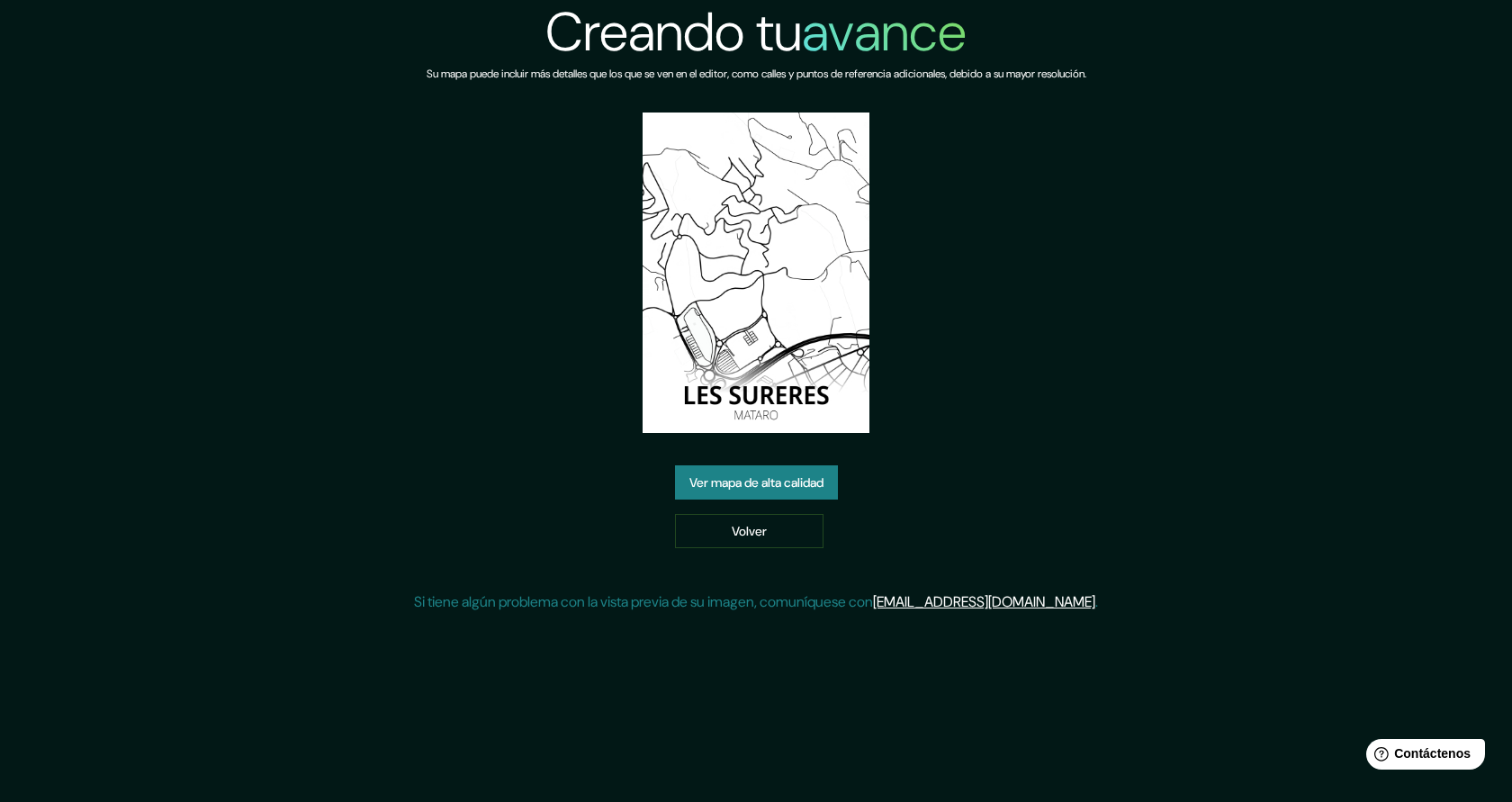
click at [807, 489] on font "Ver mapa de alta calidad" at bounding box center [756, 483] width 134 height 16
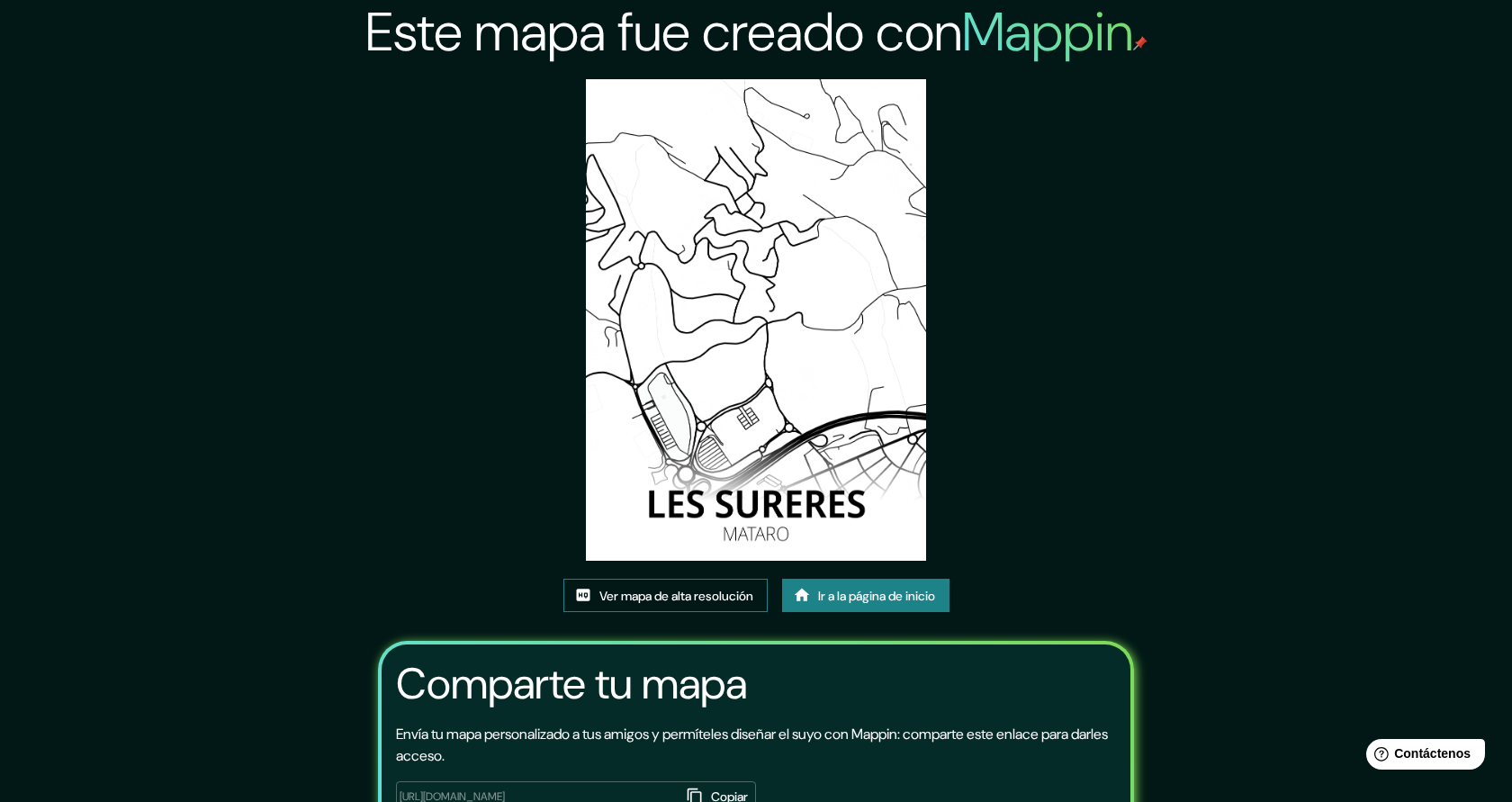
click at [699, 592] on font "Ver mapa de alta resolución" at bounding box center [676, 595] width 153 height 16
click at [835, 597] on font "Ir a la página de inicio" at bounding box center [877, 595] width 117 height 16
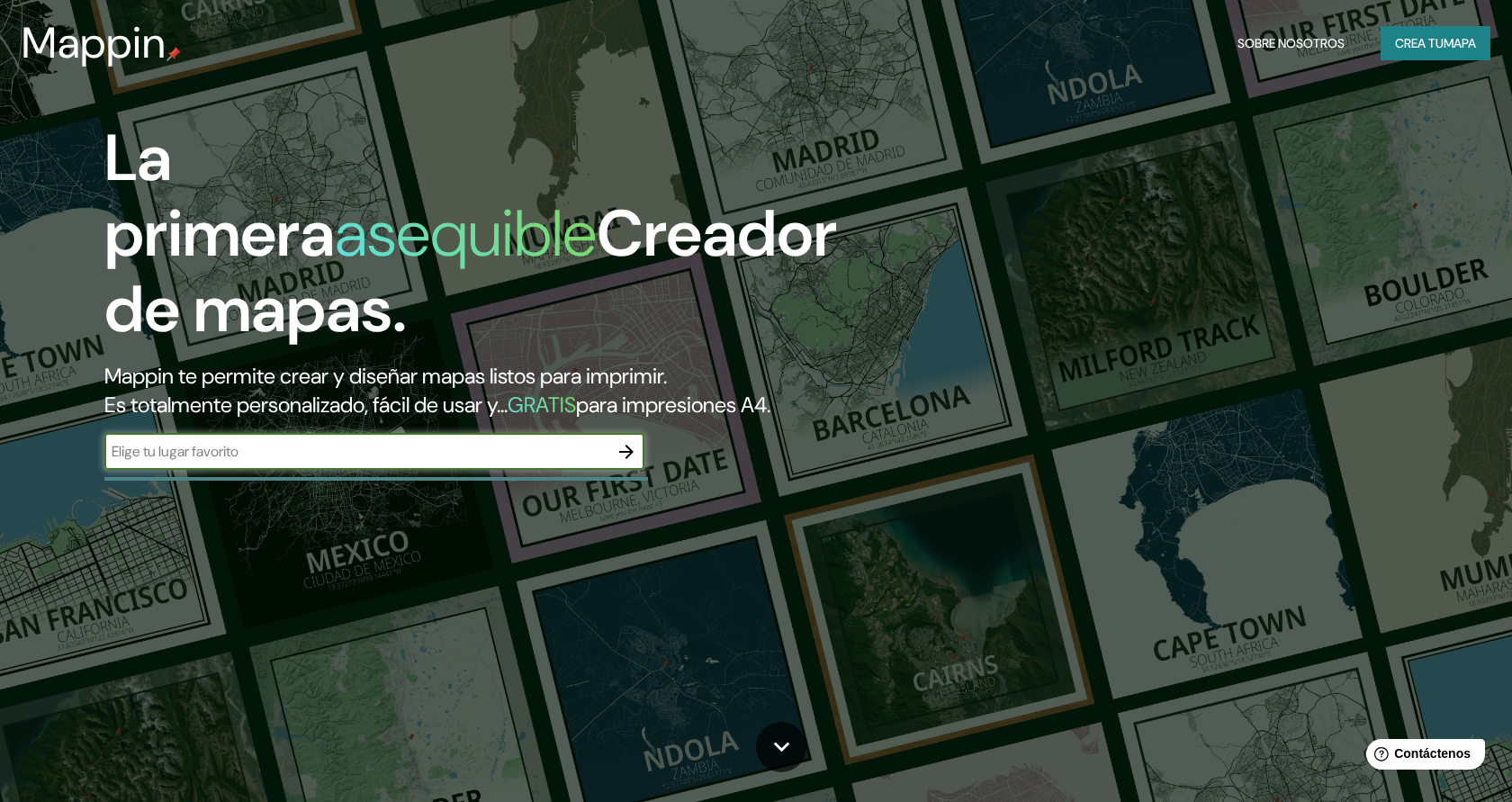
click at [463, 446] on input "text" at bounding box center [356, 451] width 504 height 21
type input "[PERSON_NAME]"
click at [623, 452] on icon "button" at bounding box center [626, 451] width 14 height 14
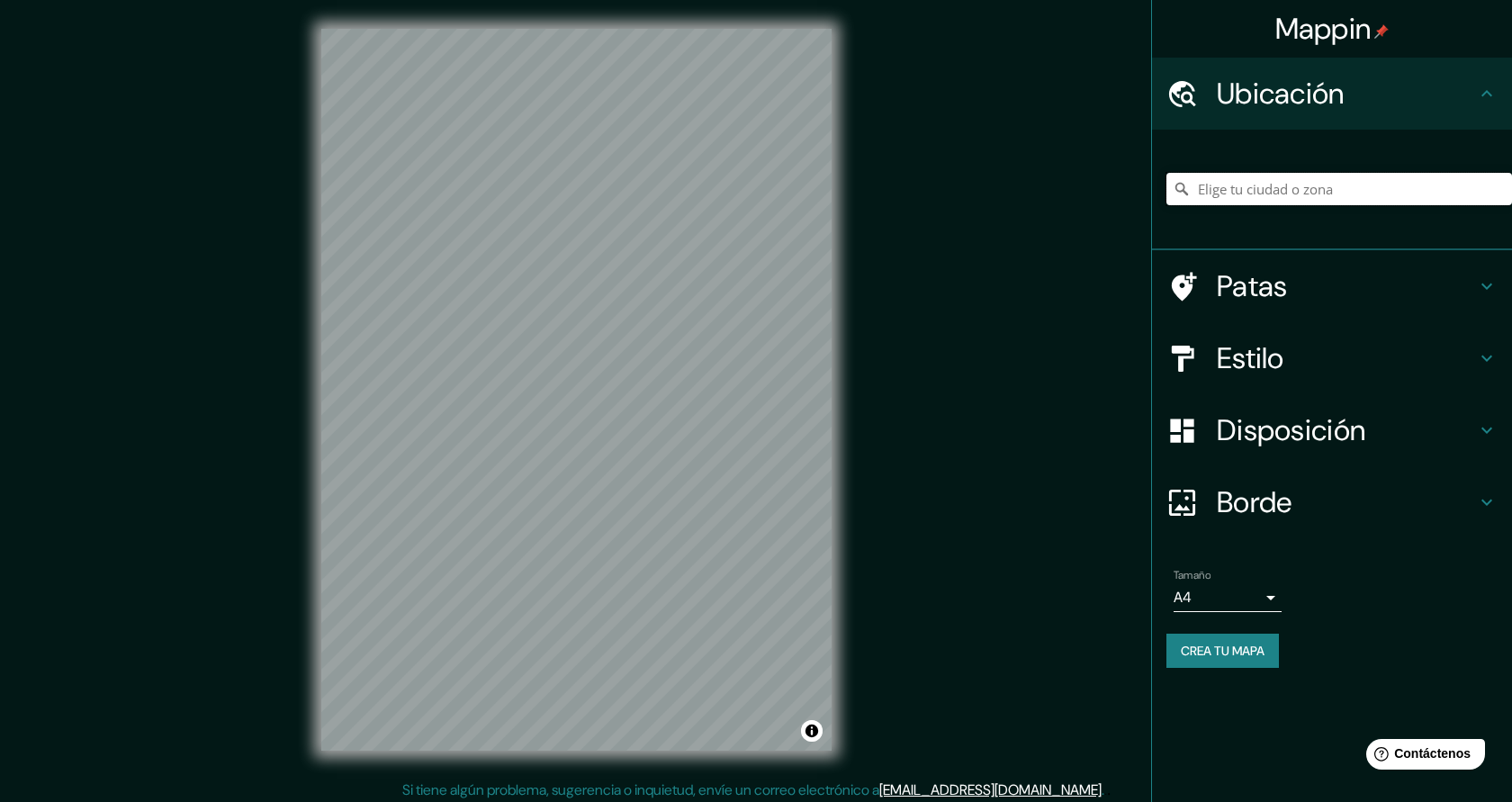
click at [1322, 193] on input "Elige tu ciudad o zona" at bounding box center [1339, 189] width 346 height 32
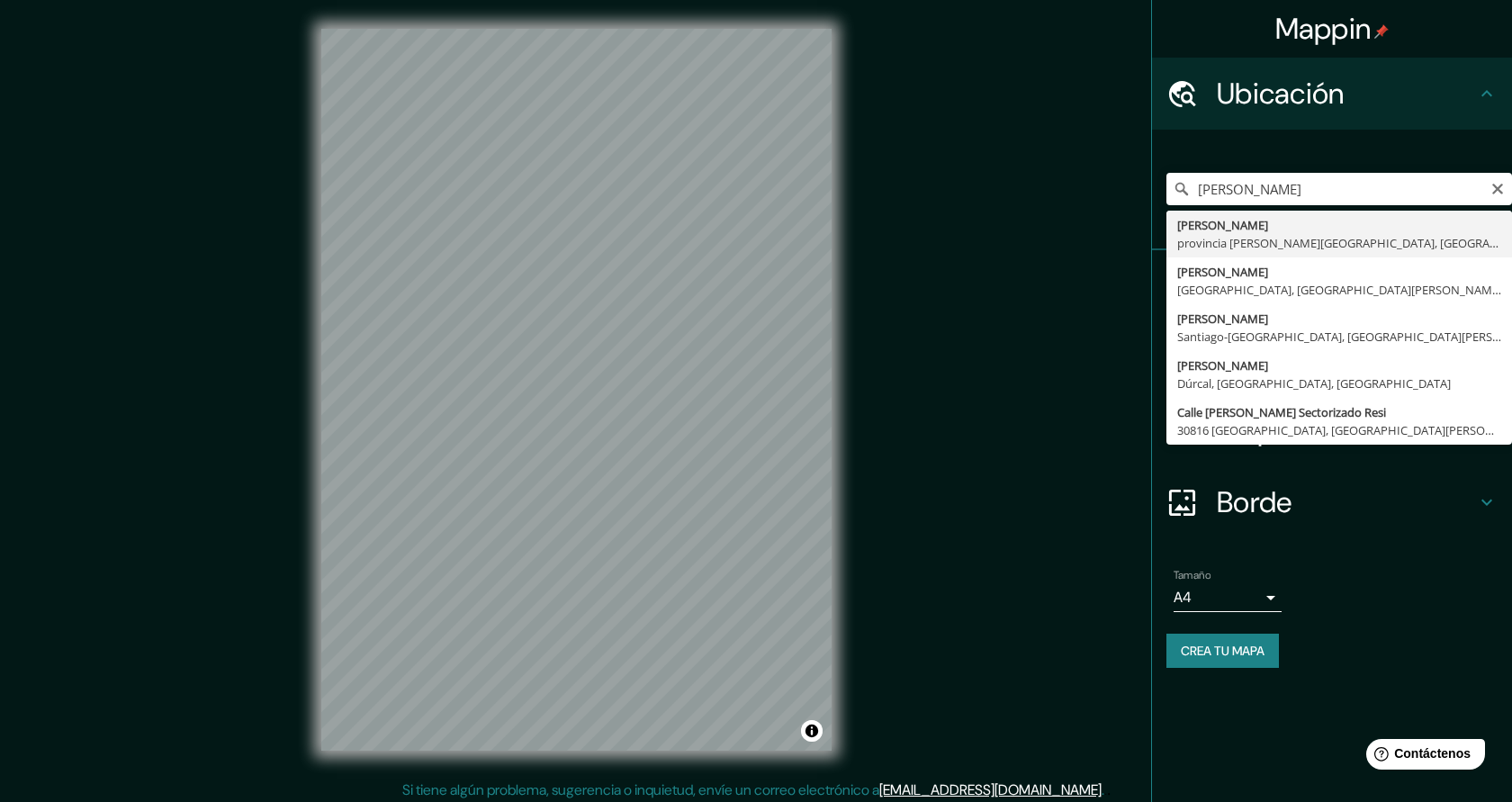
type input "[GEOGRAPHIC_DATA], [GEOGRAPHIC_DATA][PERSON_NAME], [GEOGRAPHIC_DATA]"
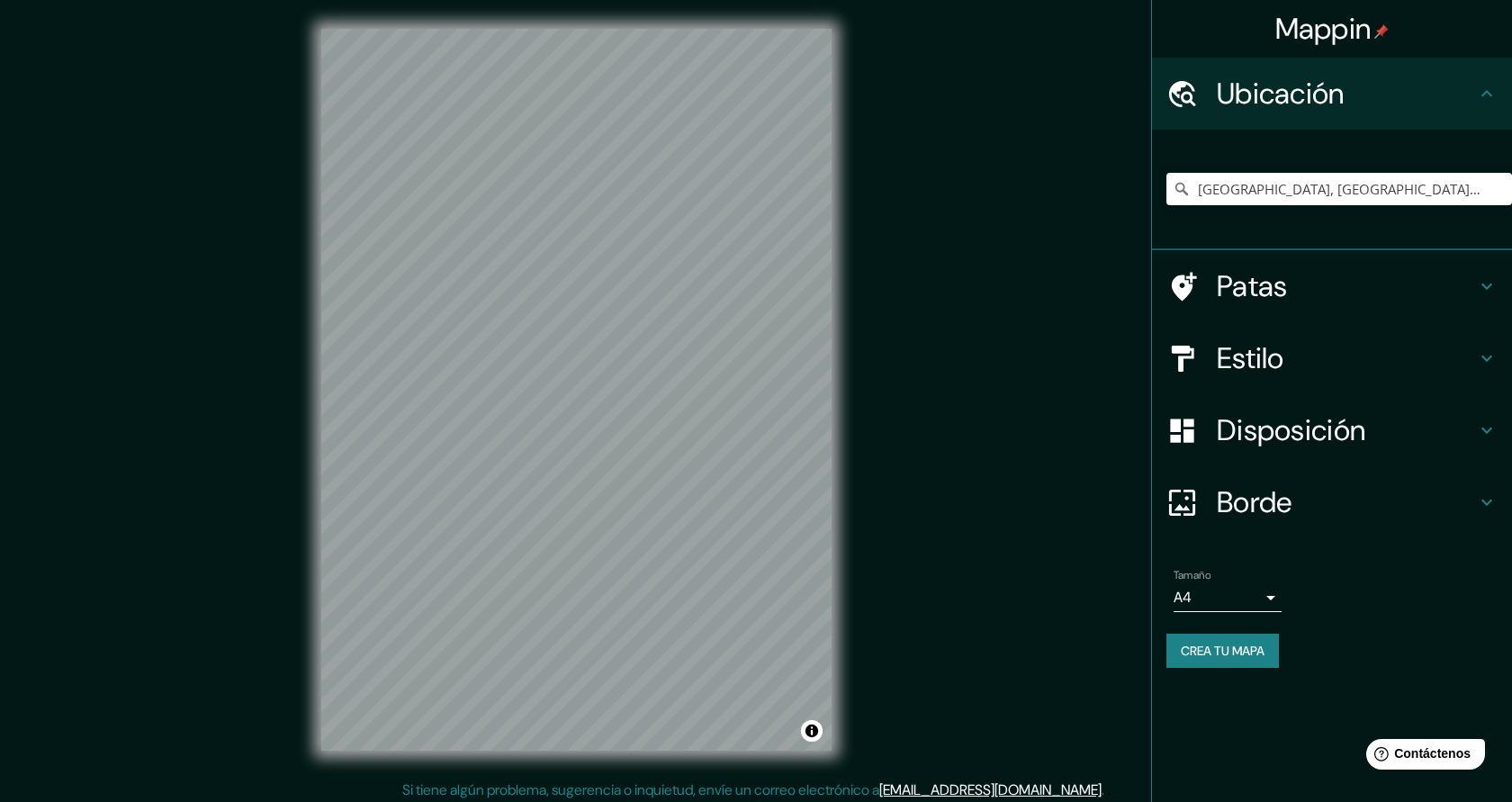
click at [1280, 513] on font "Borde" at bounding box center [1255, 502] width 75 height 38
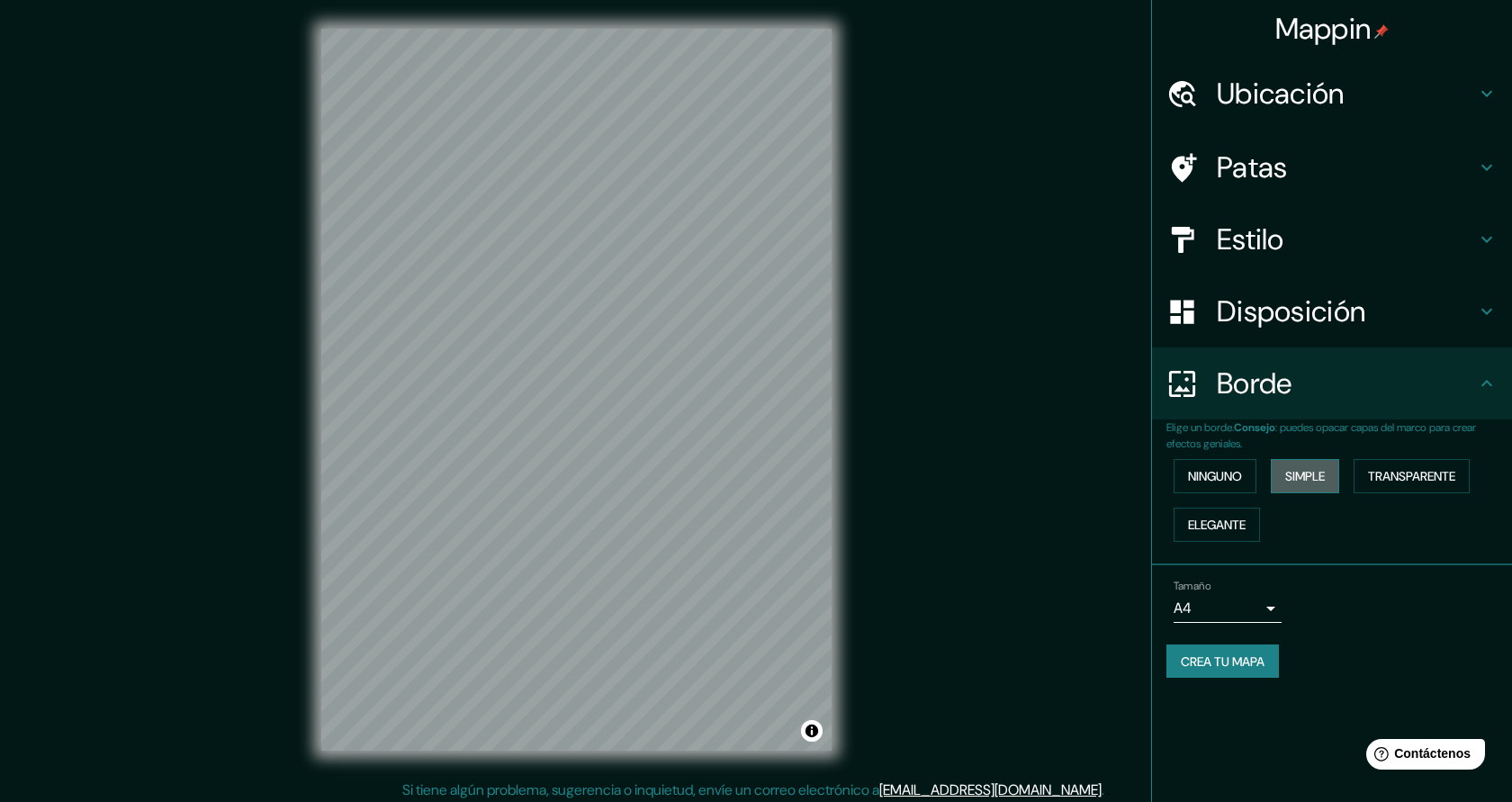
click at [1304, 481] on font "Simple" at bounding box center [1305, 475] width 40 height 16
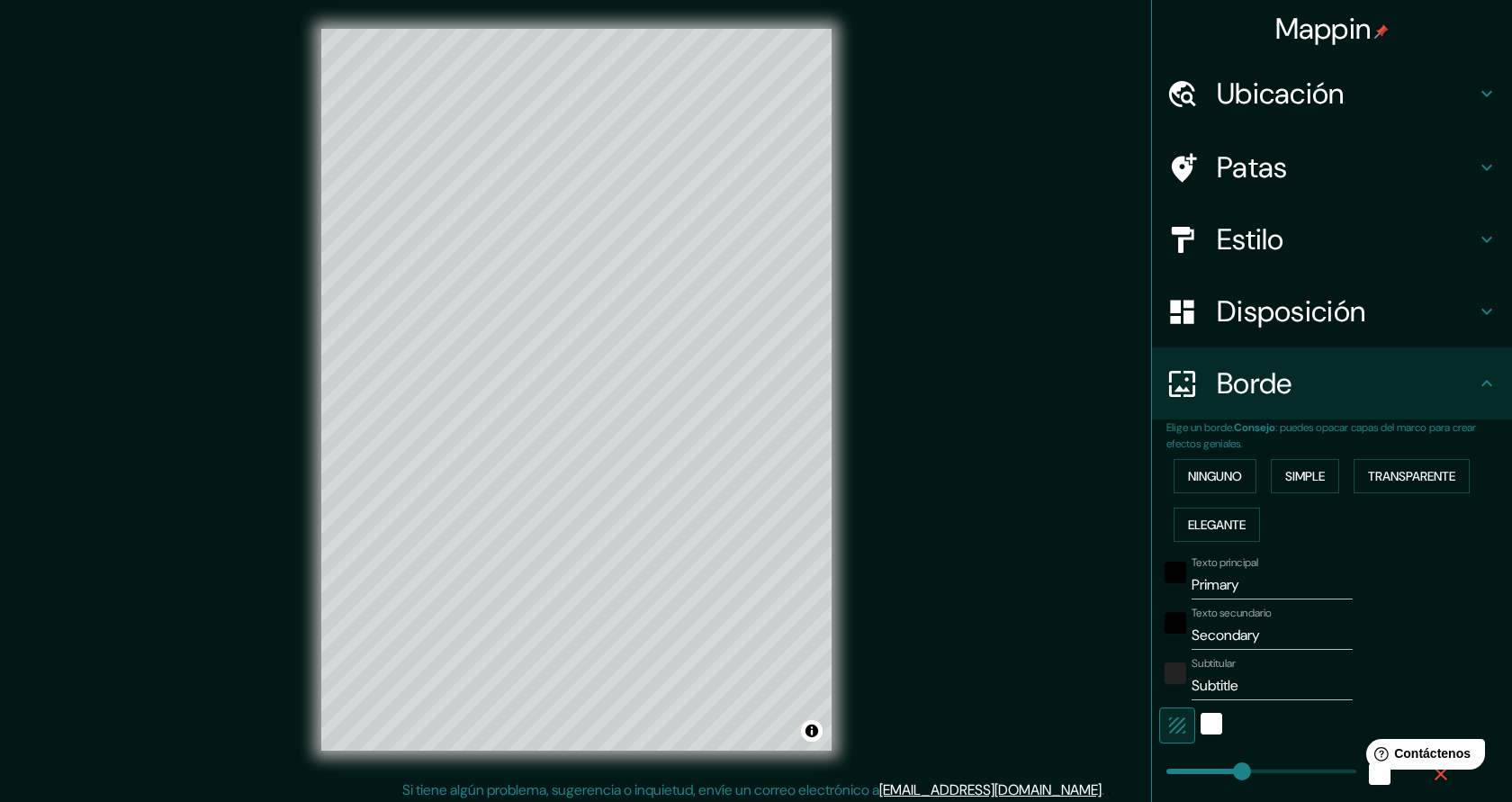
click at [1255, 594] on input "Primary" at bounding box center [1272, 585] width 161 height 29
drag, startPoint x: 1255, startPoint y: 594, endPoint x: 1196, endPoint y: 593, distance: 59.0
click at [1196, 593] on input "Primary" at bounding box center [1272, 585] width 161 height 29
type input "m"
type input "227"
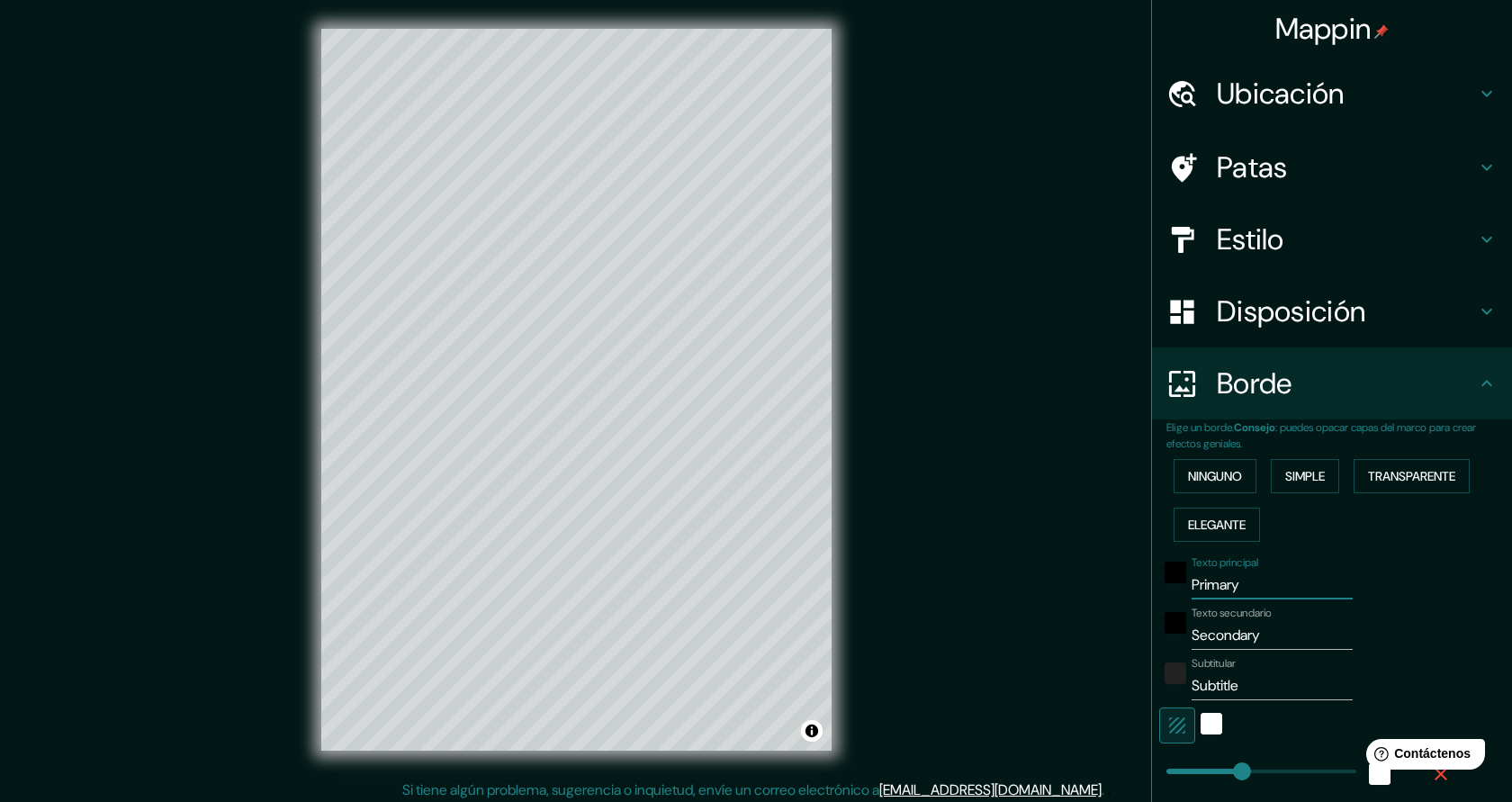
type input "45"
type input "ma"
type input "227"
type input "45"
type input "mar"
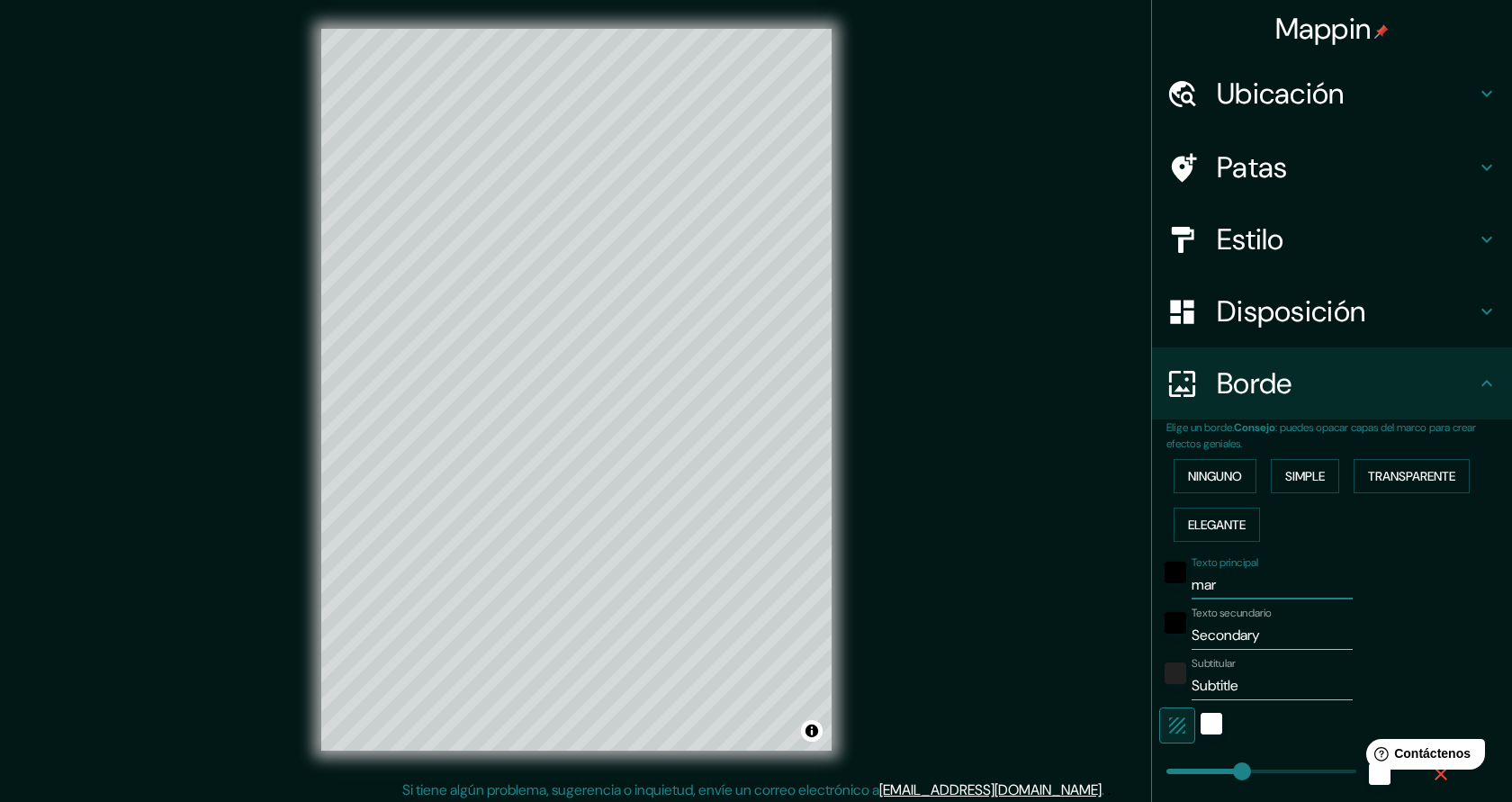
type input "227"
type input "45"
type input "marc"
type input "227"
type input "45"
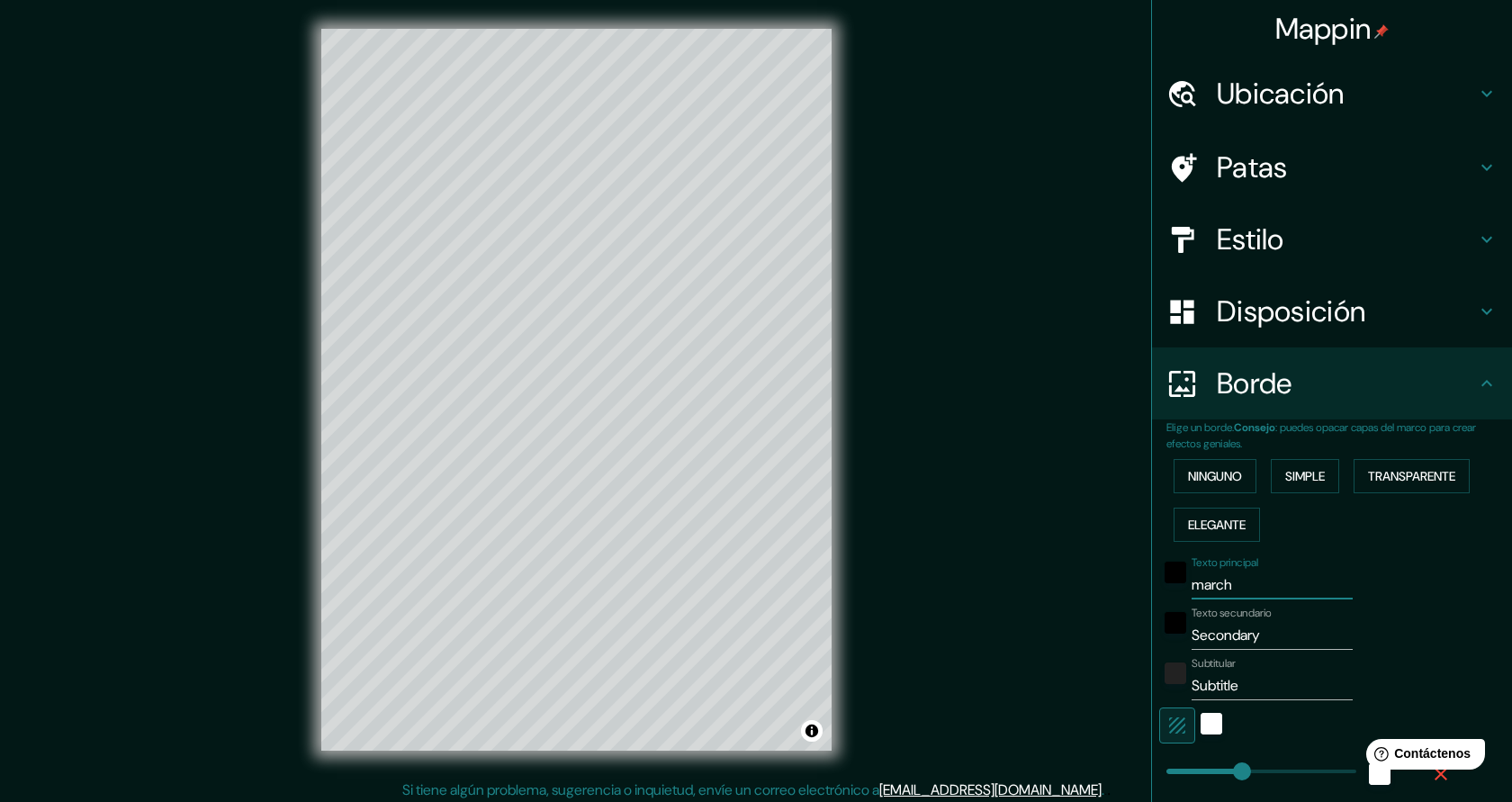
type input "marche"
type input "227"
type input "45"
type input "marchen"
type input "227"
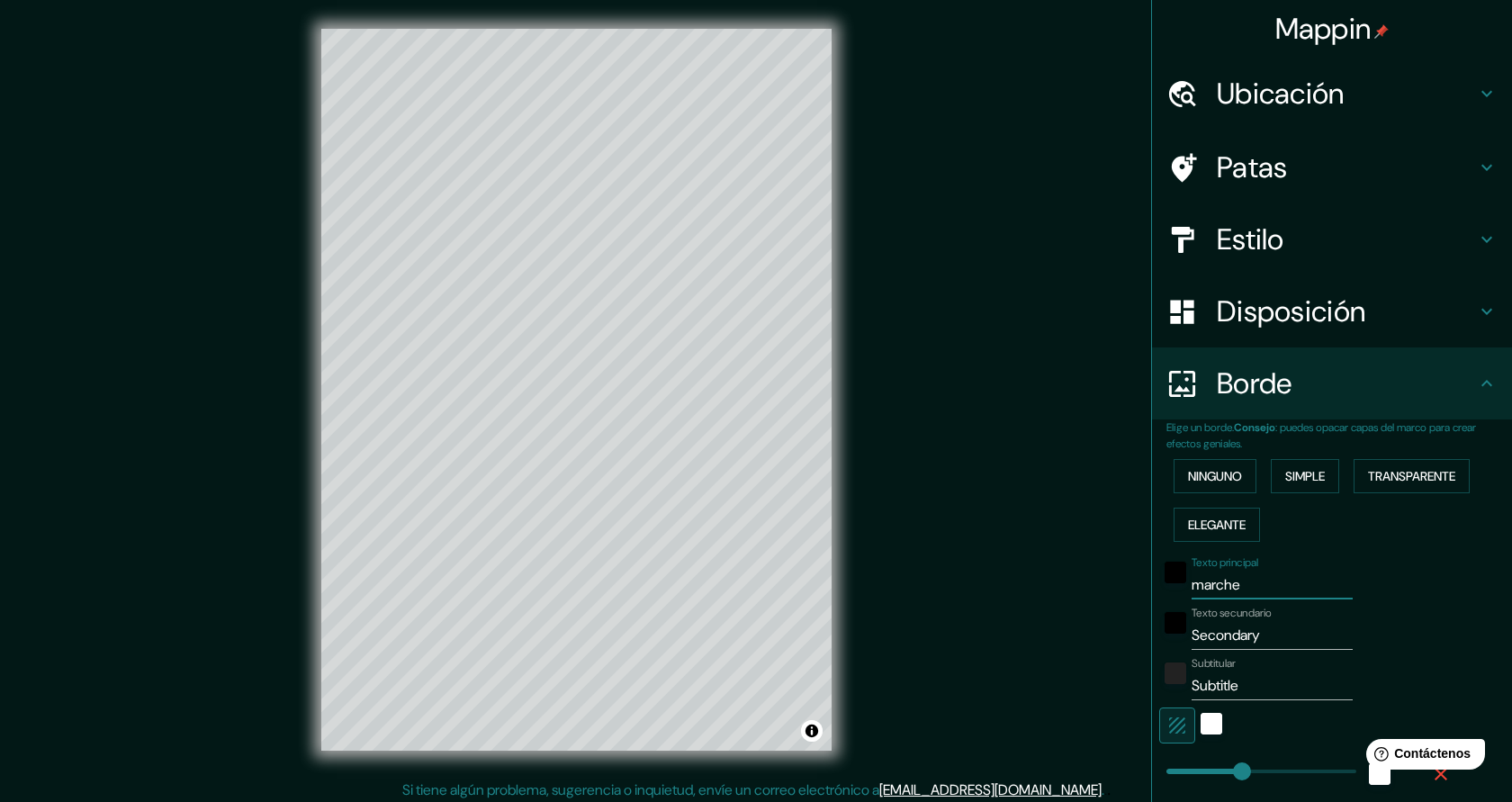
type input "45"
type input "[PERSON_NAME]"
type input "227"
type input "45"
type input "[PERSON_NAME]"
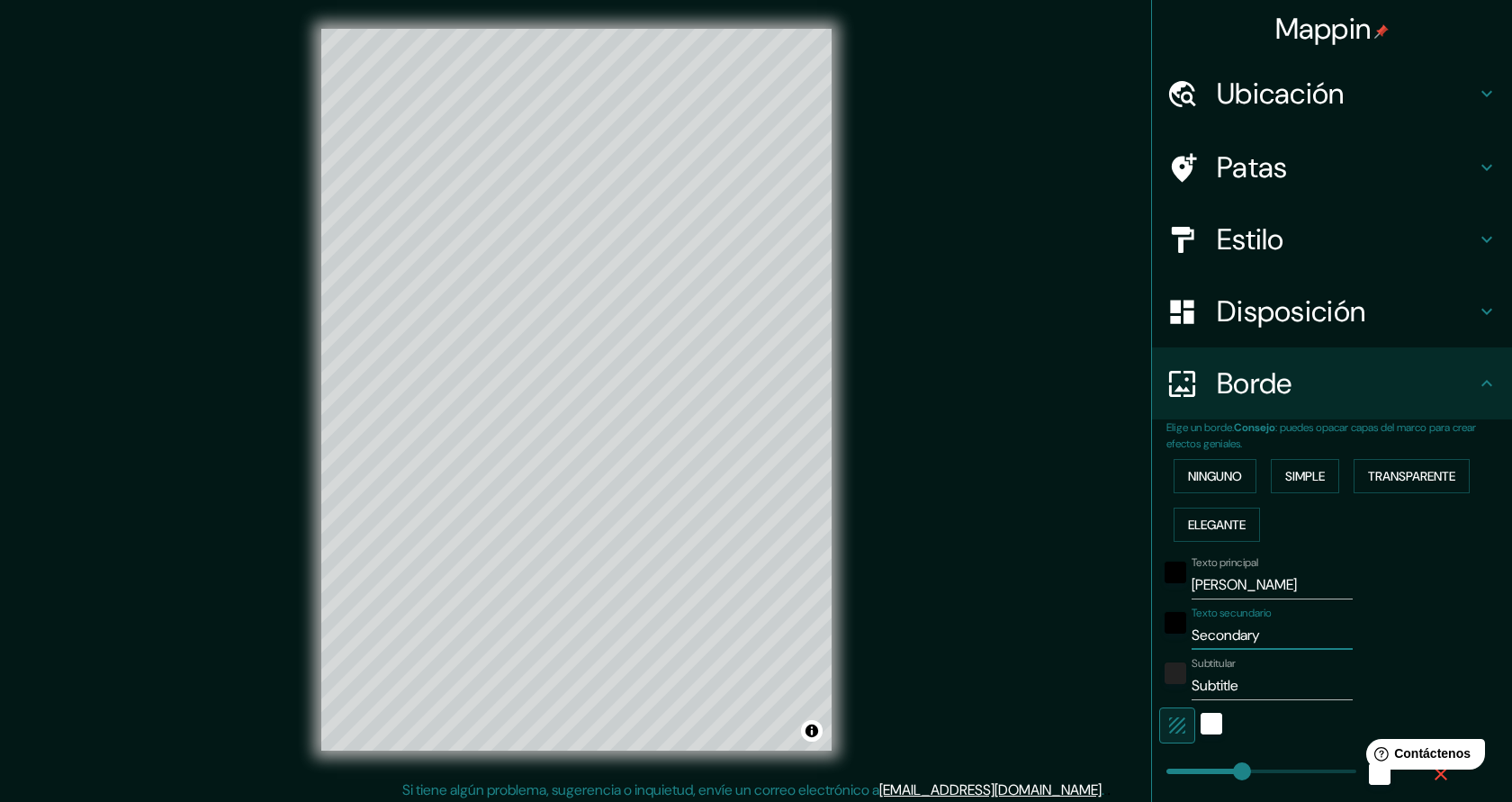
drag, startPoint x: 1279, startPoint y: 644, endPoint x: 1194, endPoint y: 632, distance: 85.8
click at [1194, 632] on input "Secondary" at bounding box center [1272, 635] width 161 height 29
type input "s"
type input "227"
type input "45"
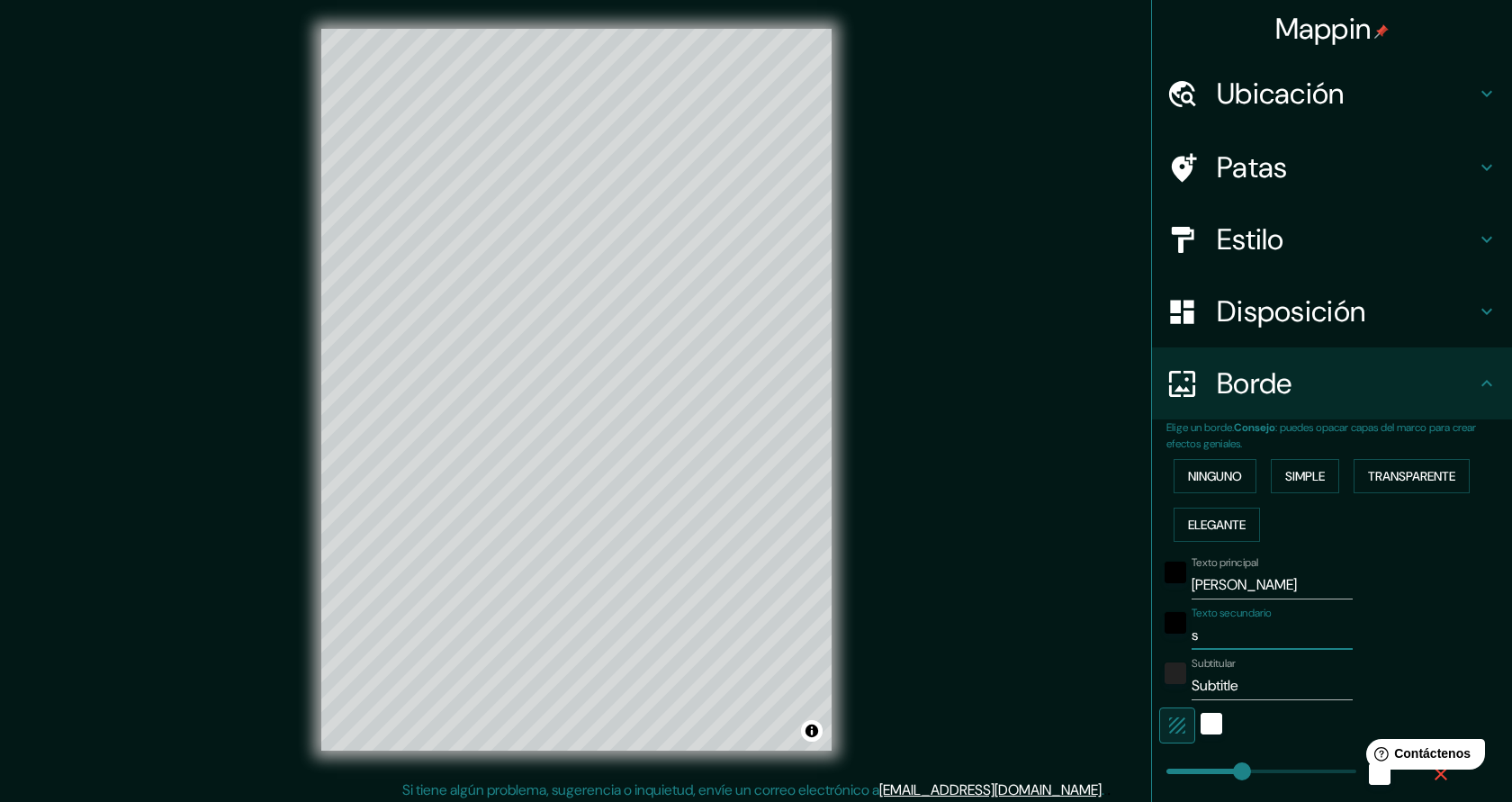
type input "se"
type input "227"
type input "45"
type input "sev"
type input "227"
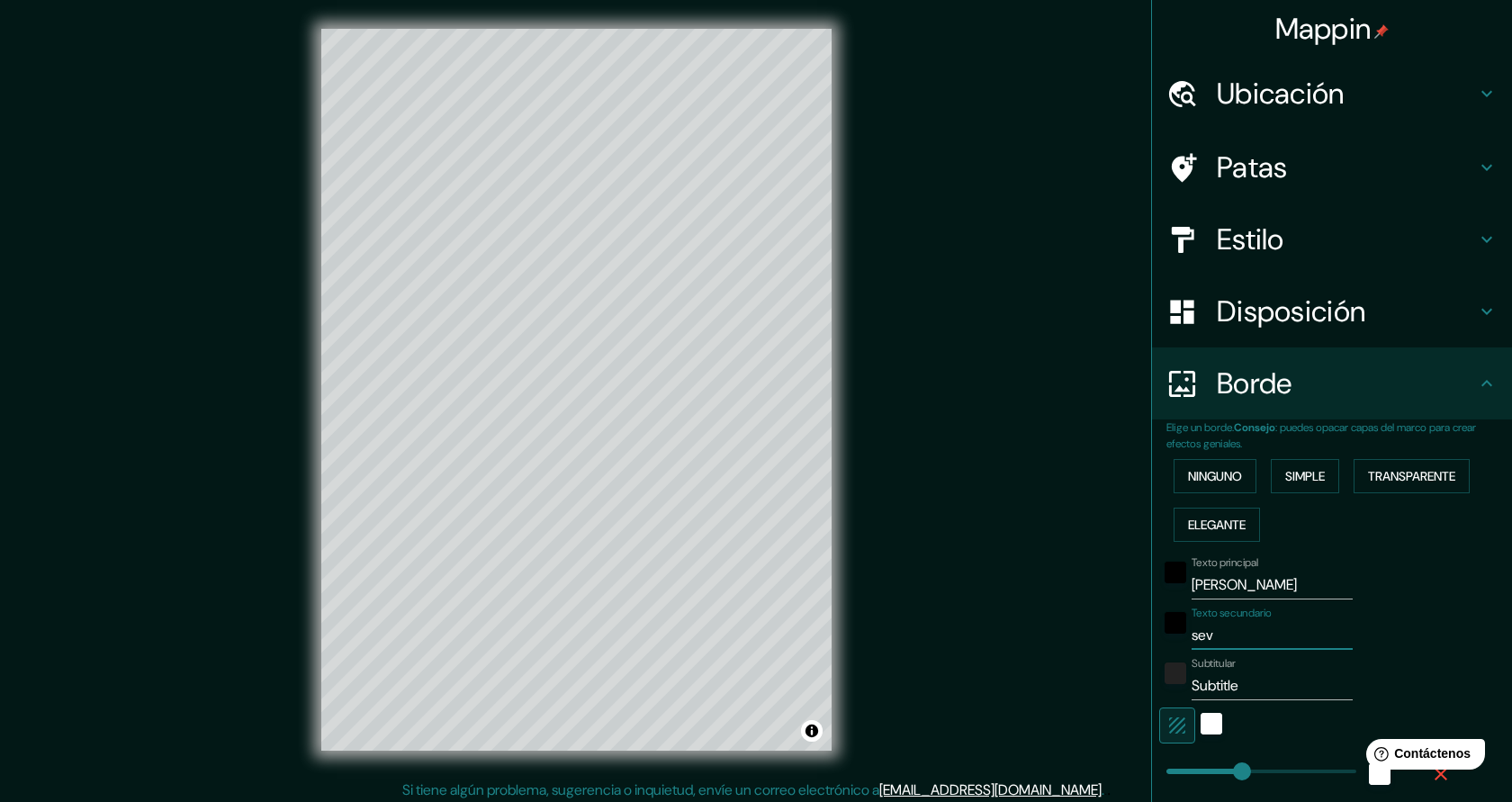
type input "45"
type input "sevi"
type input "227"
type input "45"
type input "sevil"
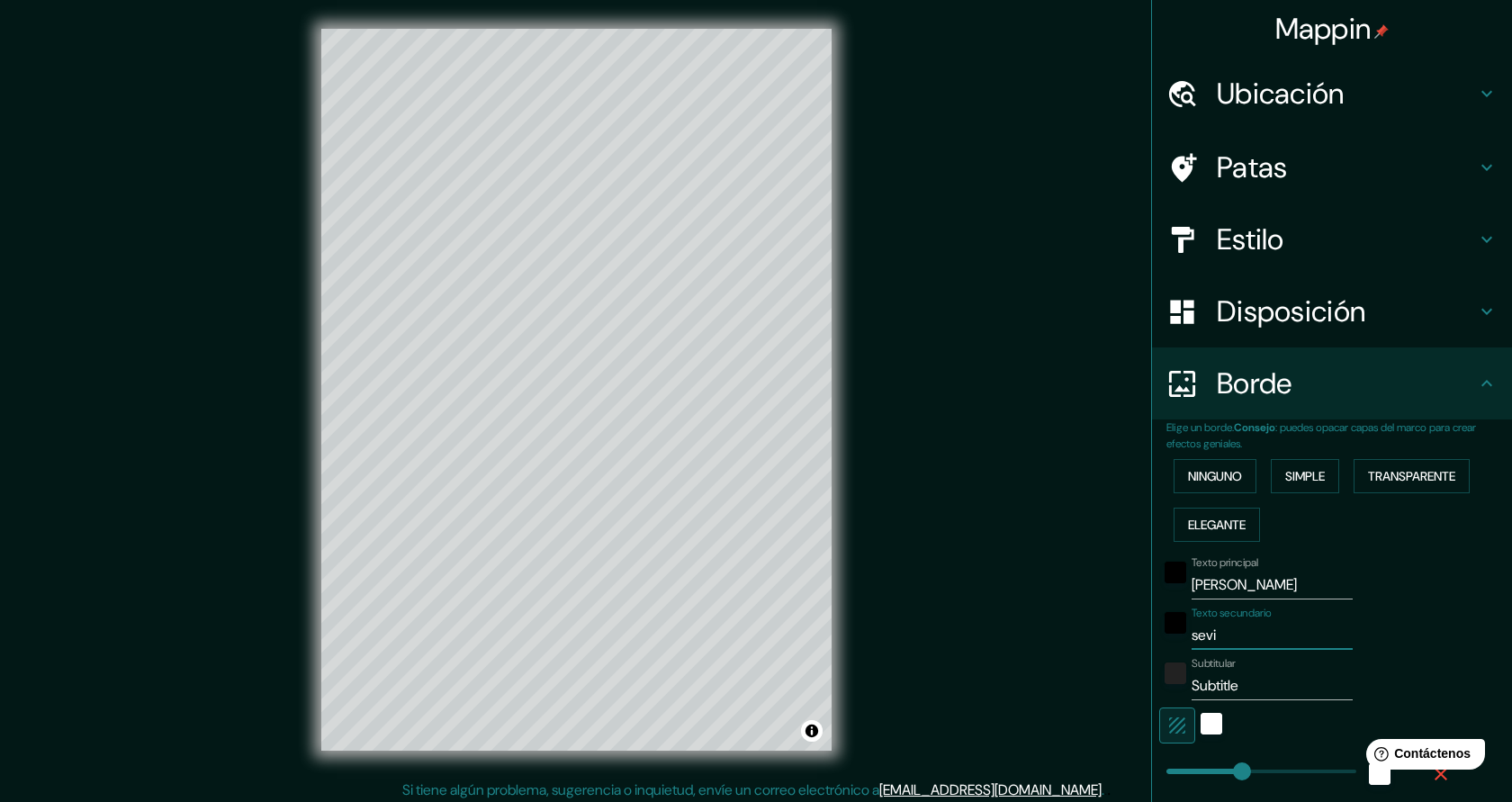
type input "227"
type input "45"
type input "sevill"
type input "227"
type input "45"
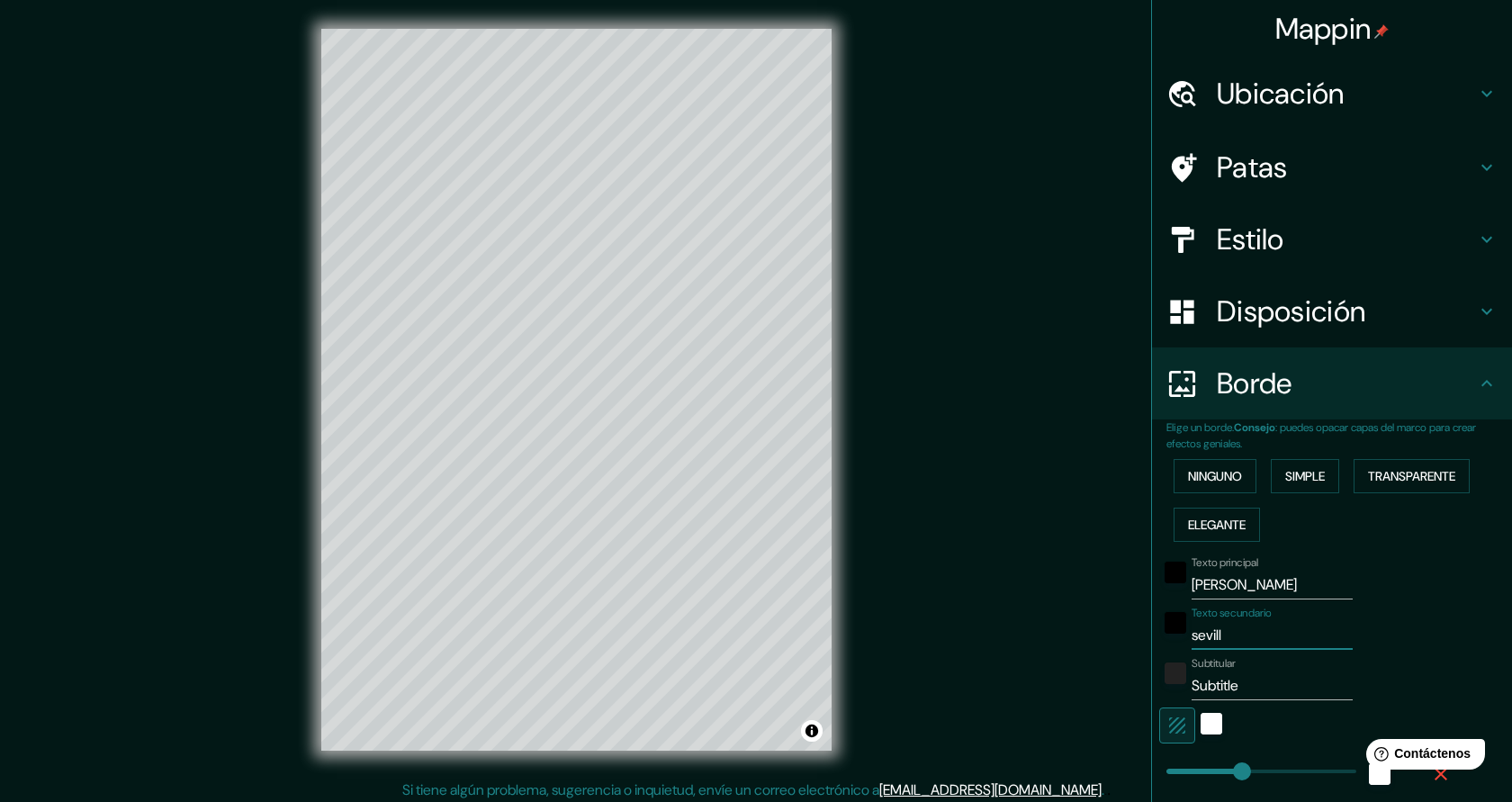
type input "[GEOGRAPHIC_DATA]"
type input "227"
type input "45"
type input "[GEOGRAPHIC_DATA]"
drag, startPoint x: 1280, startPoint y: 683, endPoint x: 1185, endPoint y: 676, distance: 95.3
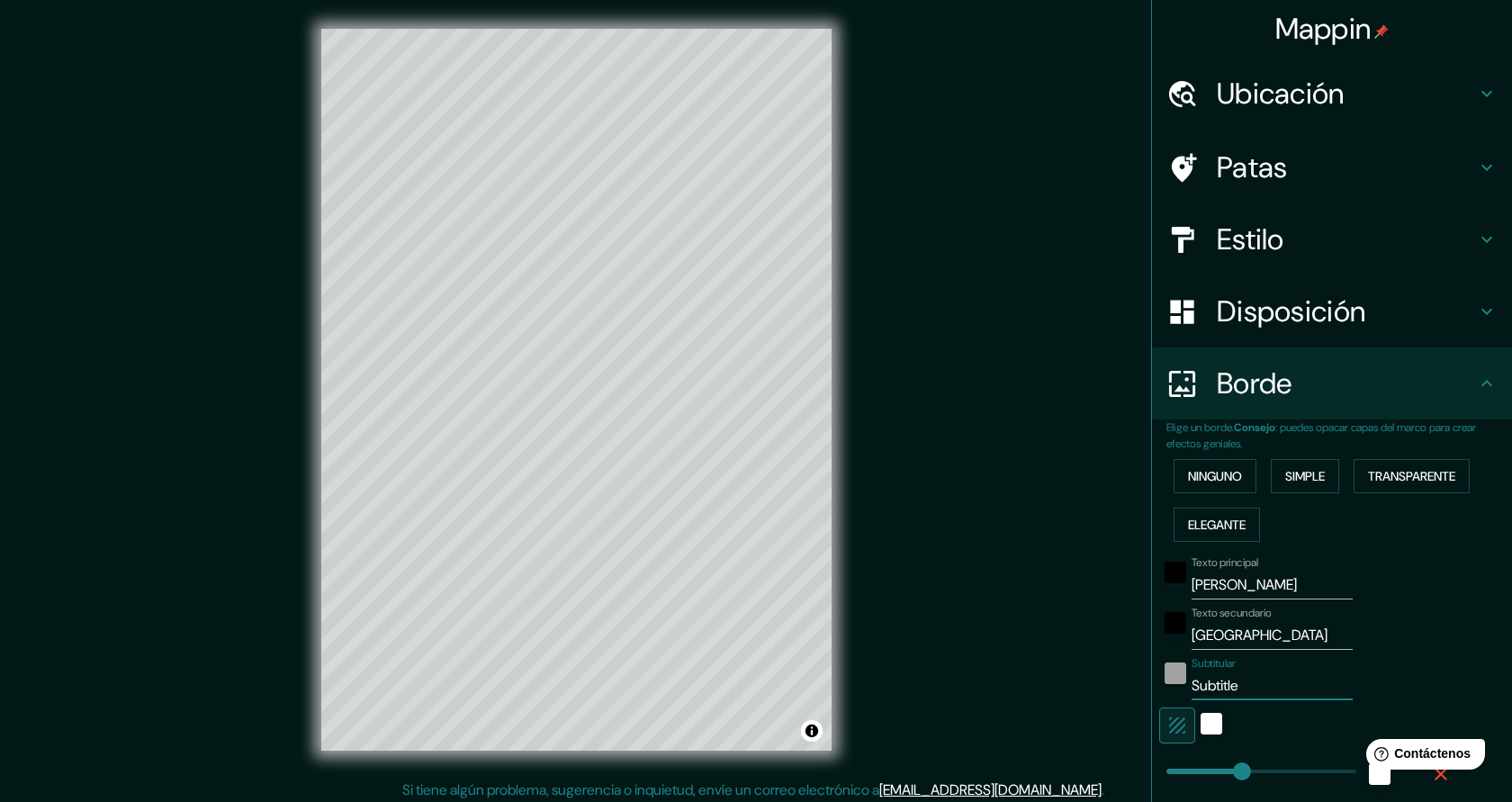
click at [1185, 676] on div "Subtitular Subtitle" at bounding box center [1307, 679] width 296 height 43
type input "227"
type input "45"
type input "227"
type input "45"
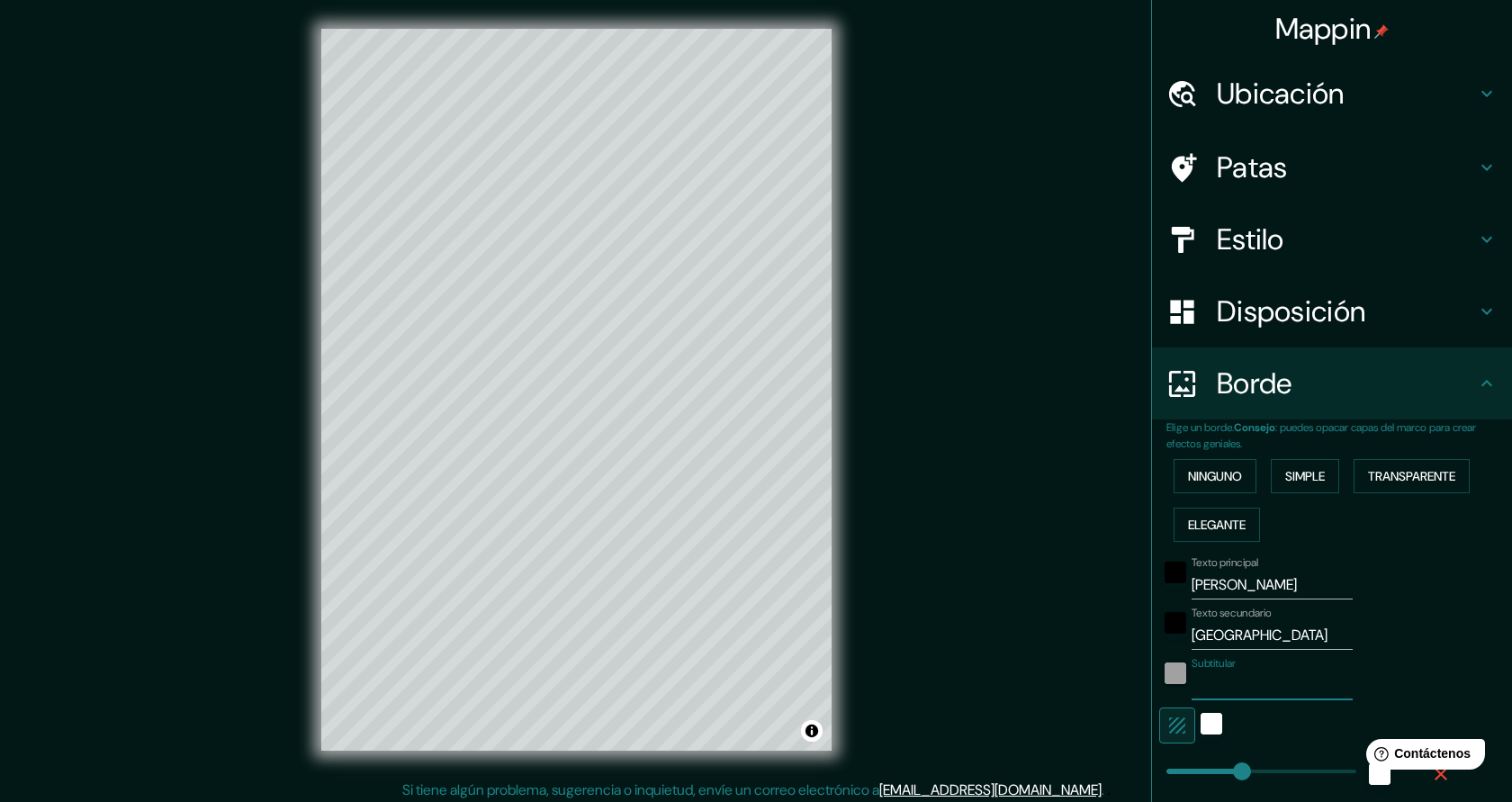
type input "227"
type input "45"
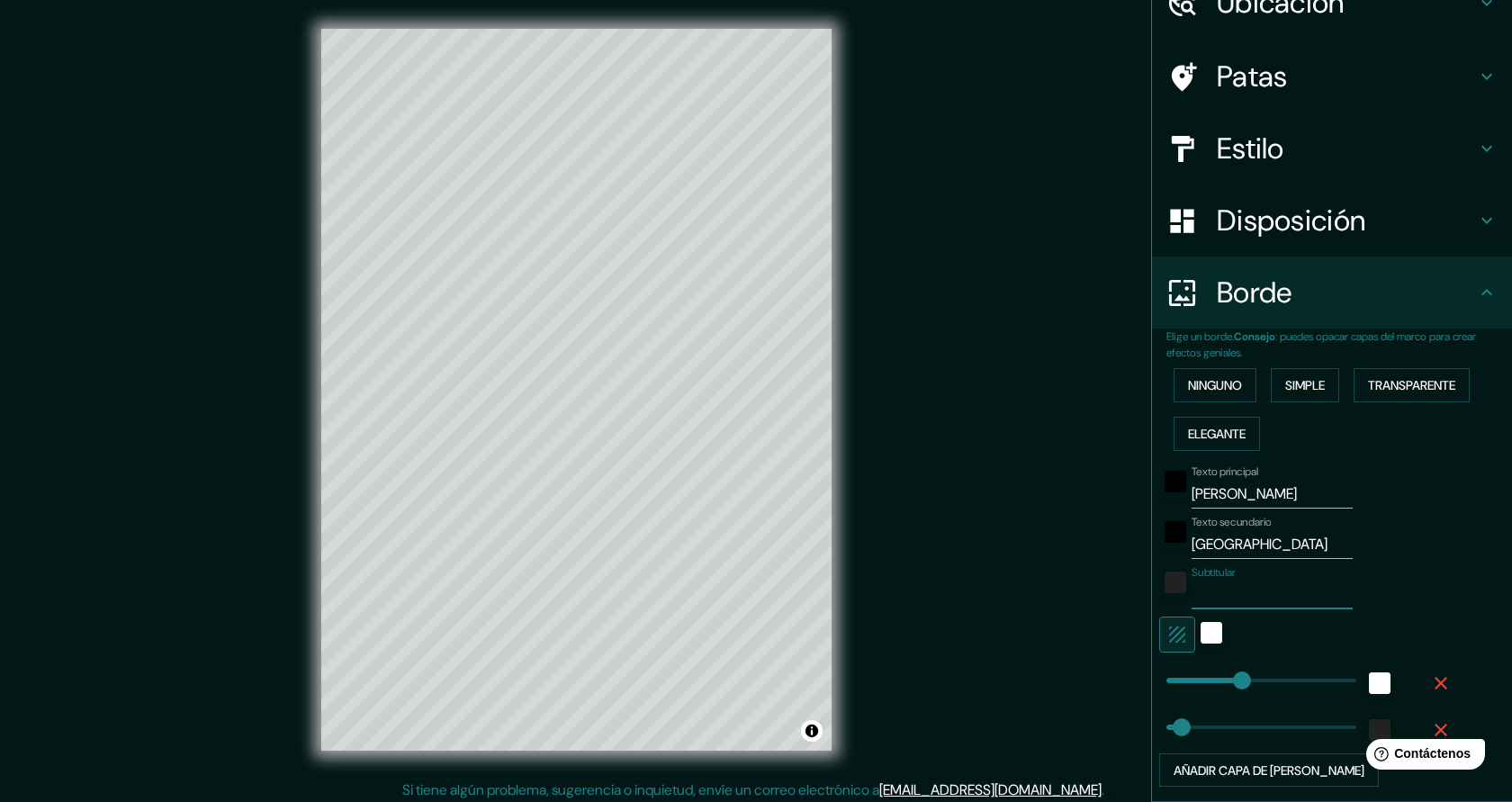
scroll to position [104, 0]
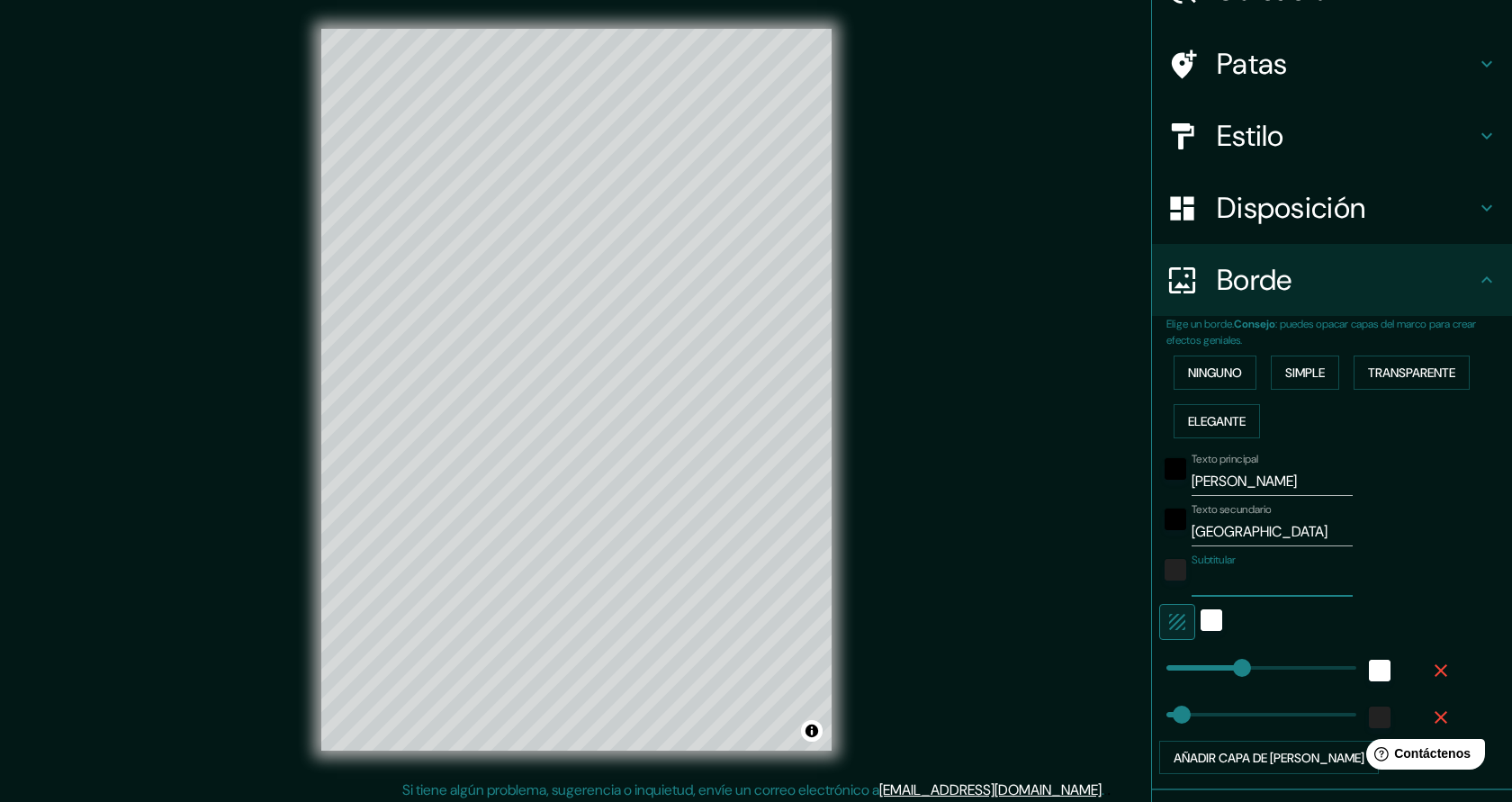
type input "227"
type input "0"
drag, startPoint x: 1241, startPoint y: 669, endPoint x: 1162, endPoint y: 663, distance: 79.2
type input "0"
drag, startPoint x: 1186, startPoint y: 715, endPoint x: 1150, endPoint y: 714, distance: 36.0
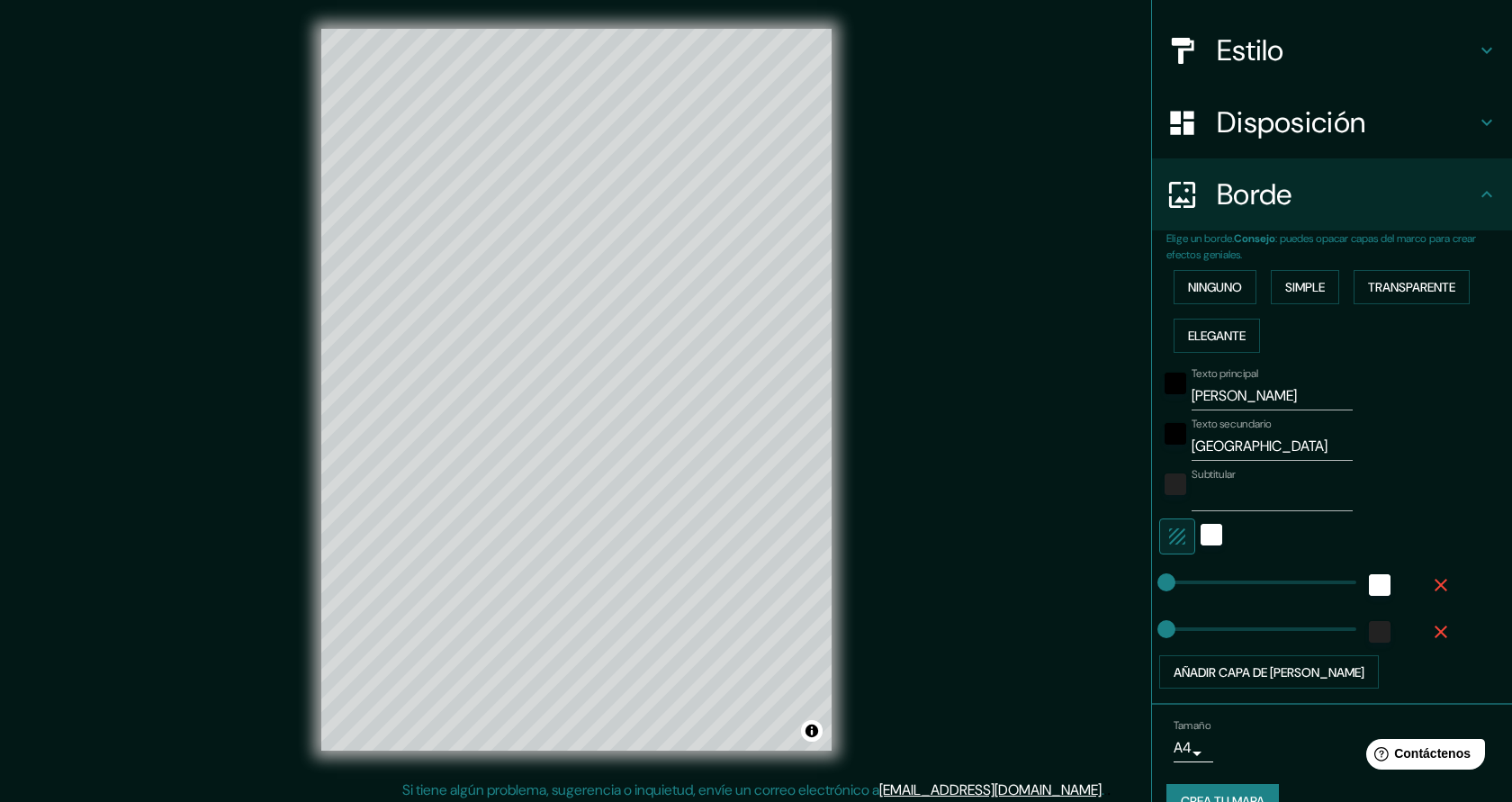
scroll to position [227, 0]
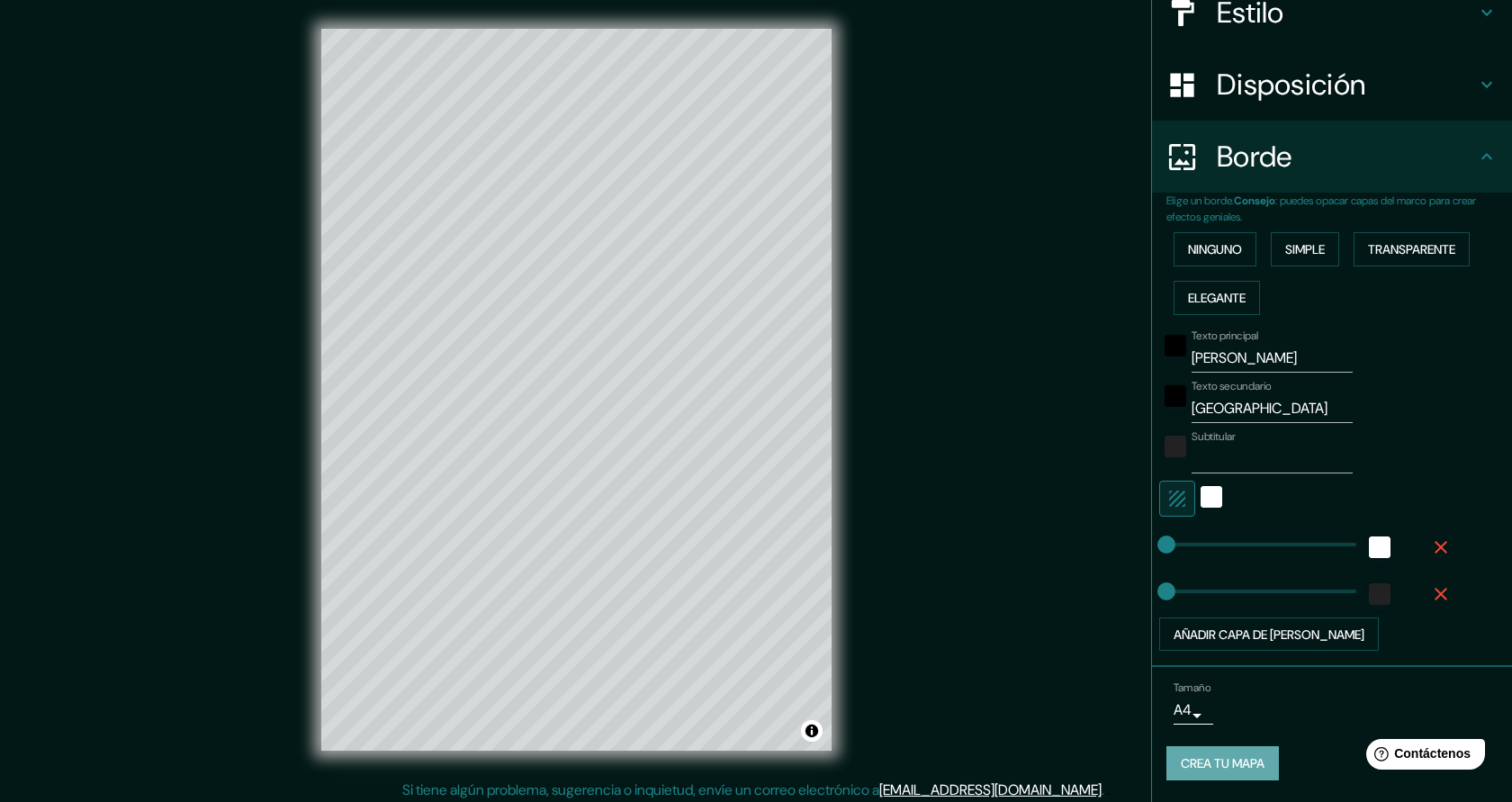
click at [1247, 761] on font "Crea tu mapa" at bounding box center [1222, 763] width 84 height 16
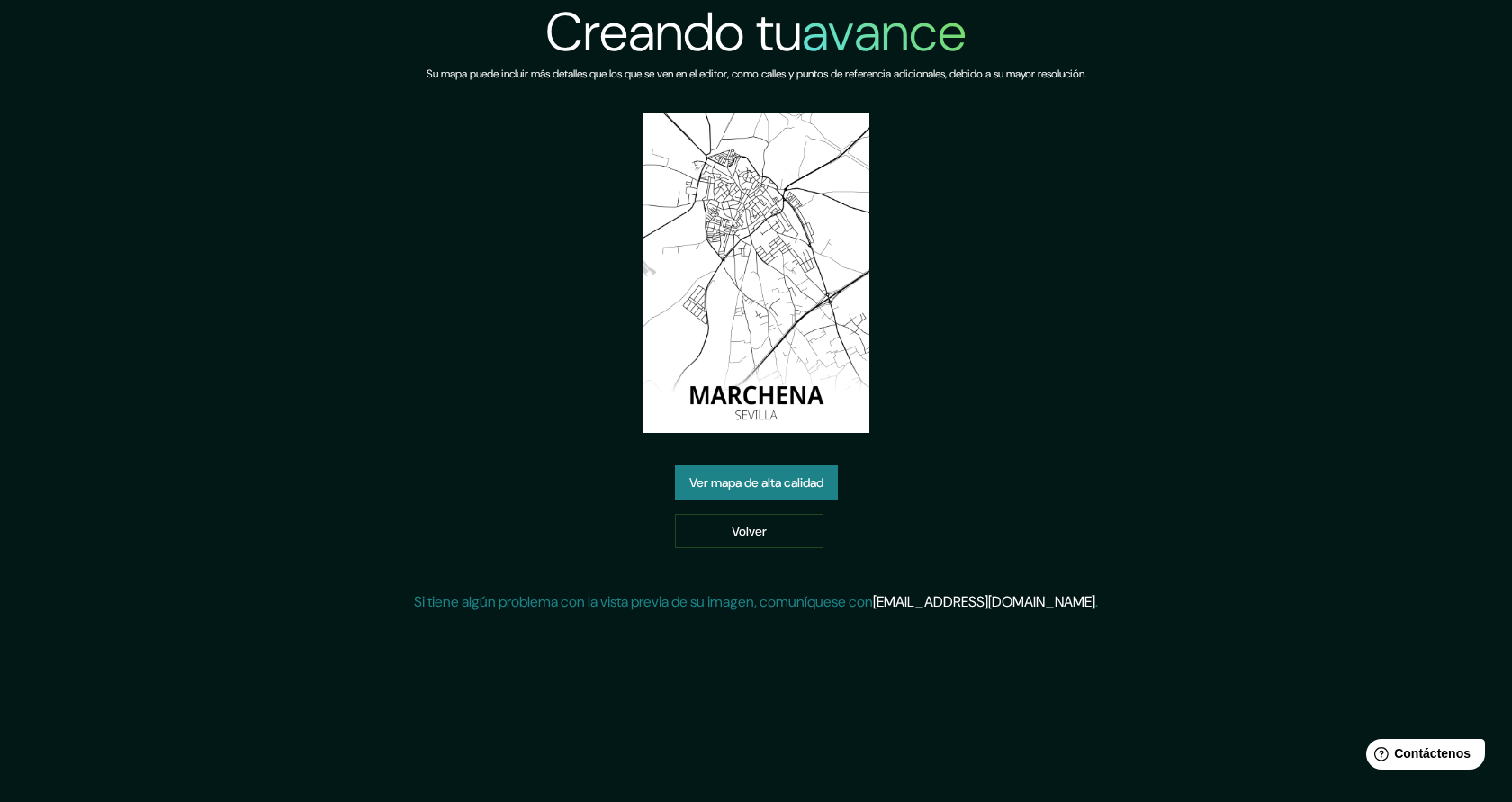
click at [787, 496] on link "Ver mapa de alta calidad" at bounding box center [756, 482] width 163 height 34
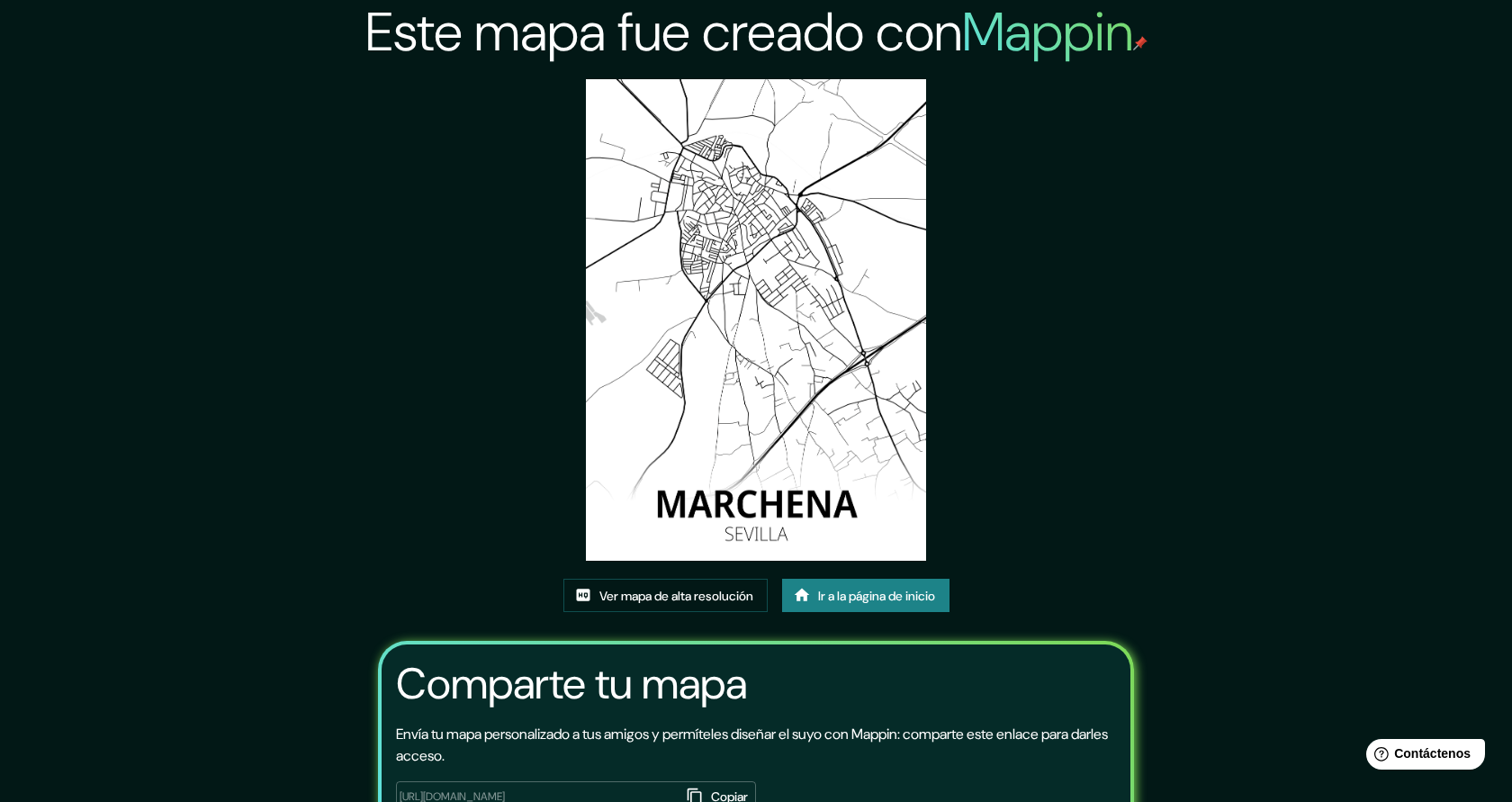
click at [819, 602] on font "Ir a la página de inicio" at bounding box center [877, 595] width 117 height 16
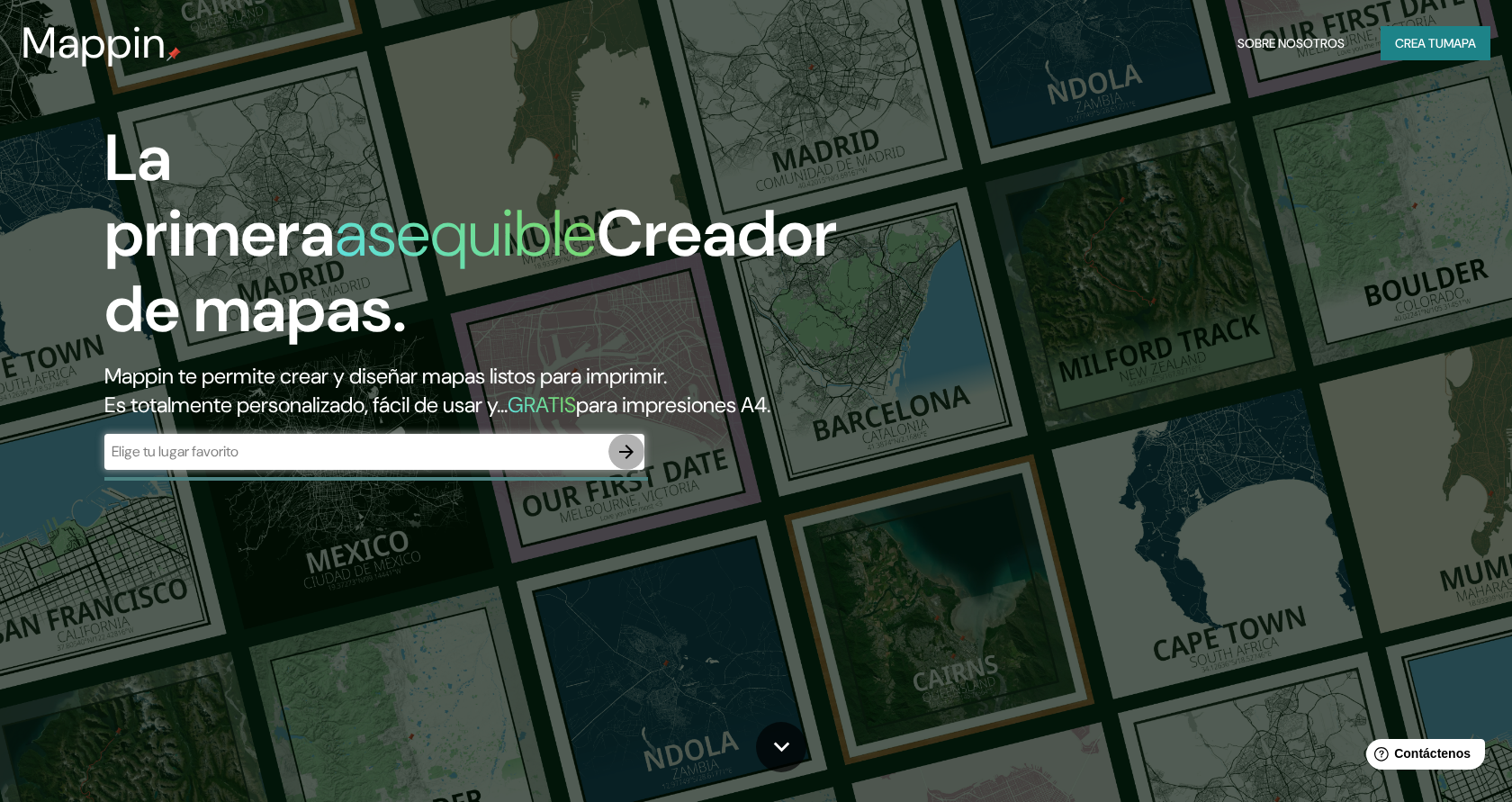
click at [633, 451] on icon "button" at bounding box center [626, 451] width 14 height 14
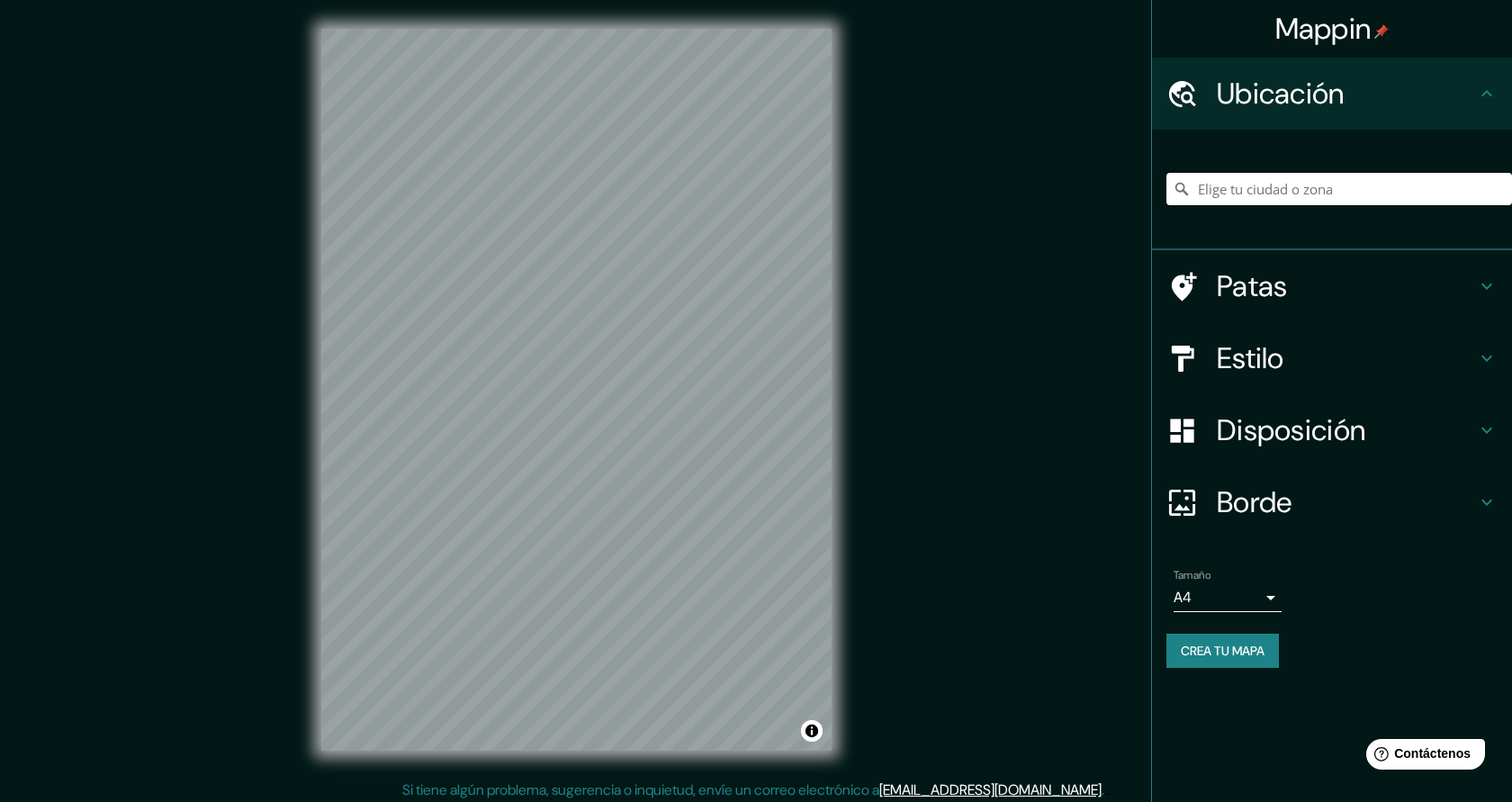
click at [1268, 190] on input "Elige tu ciudad o zona" at bounding box center [1339, 189] width 346 height 32
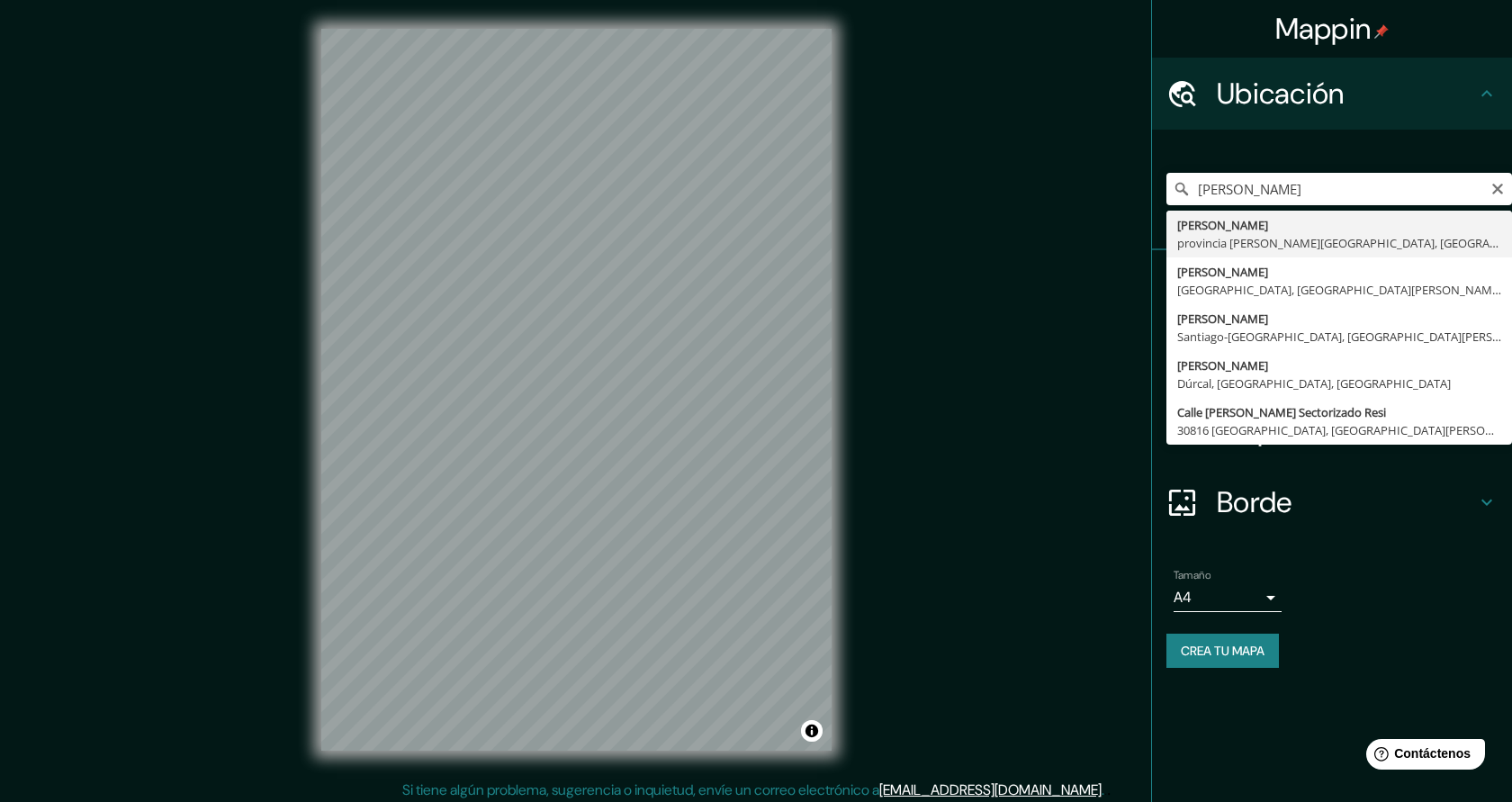
type input "Marchena, provincia de Sevilla, España"
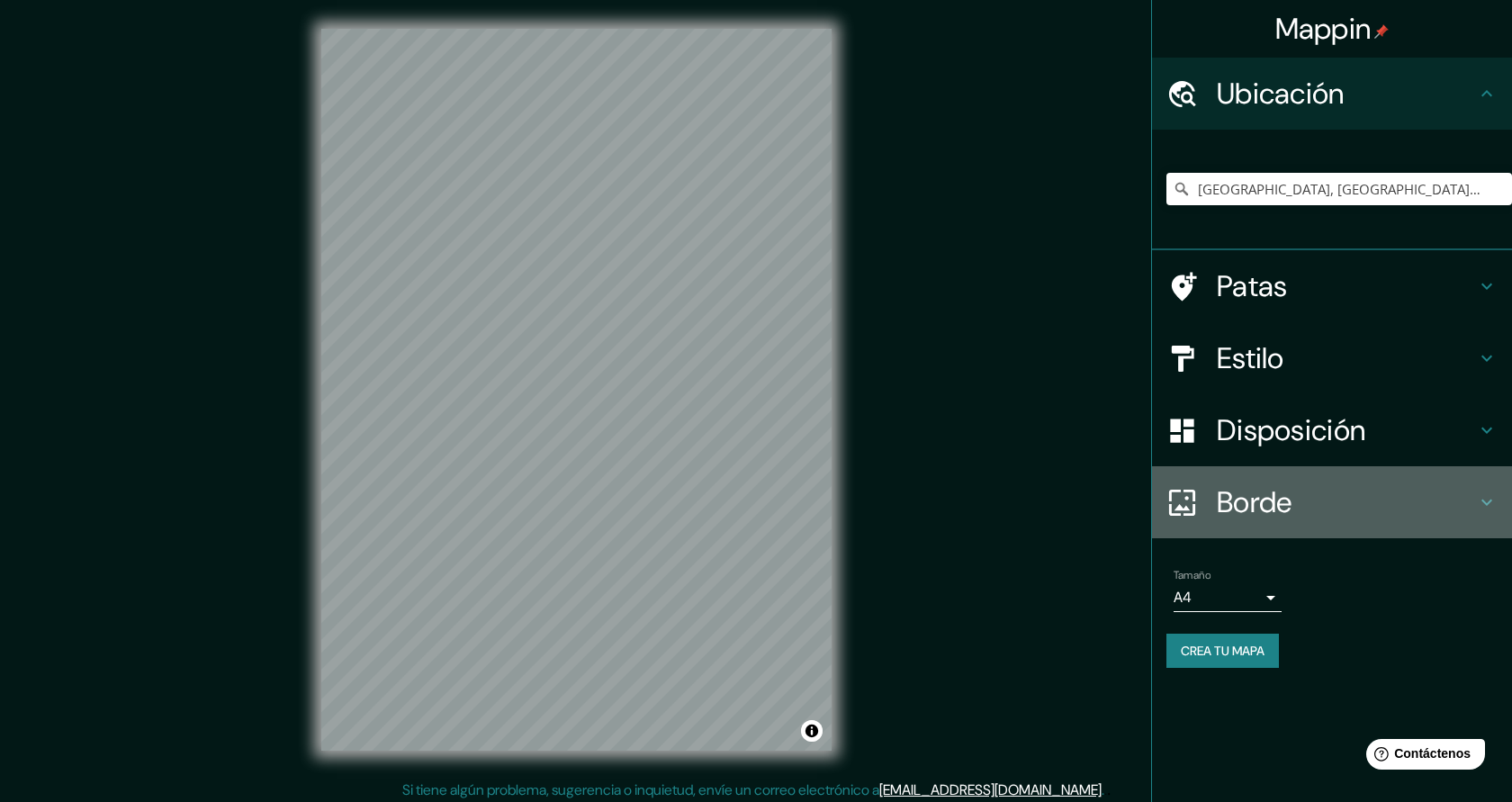
click at [1226, 514] on font "Borde" at bounding box center [1255, 502] width 75 height 38
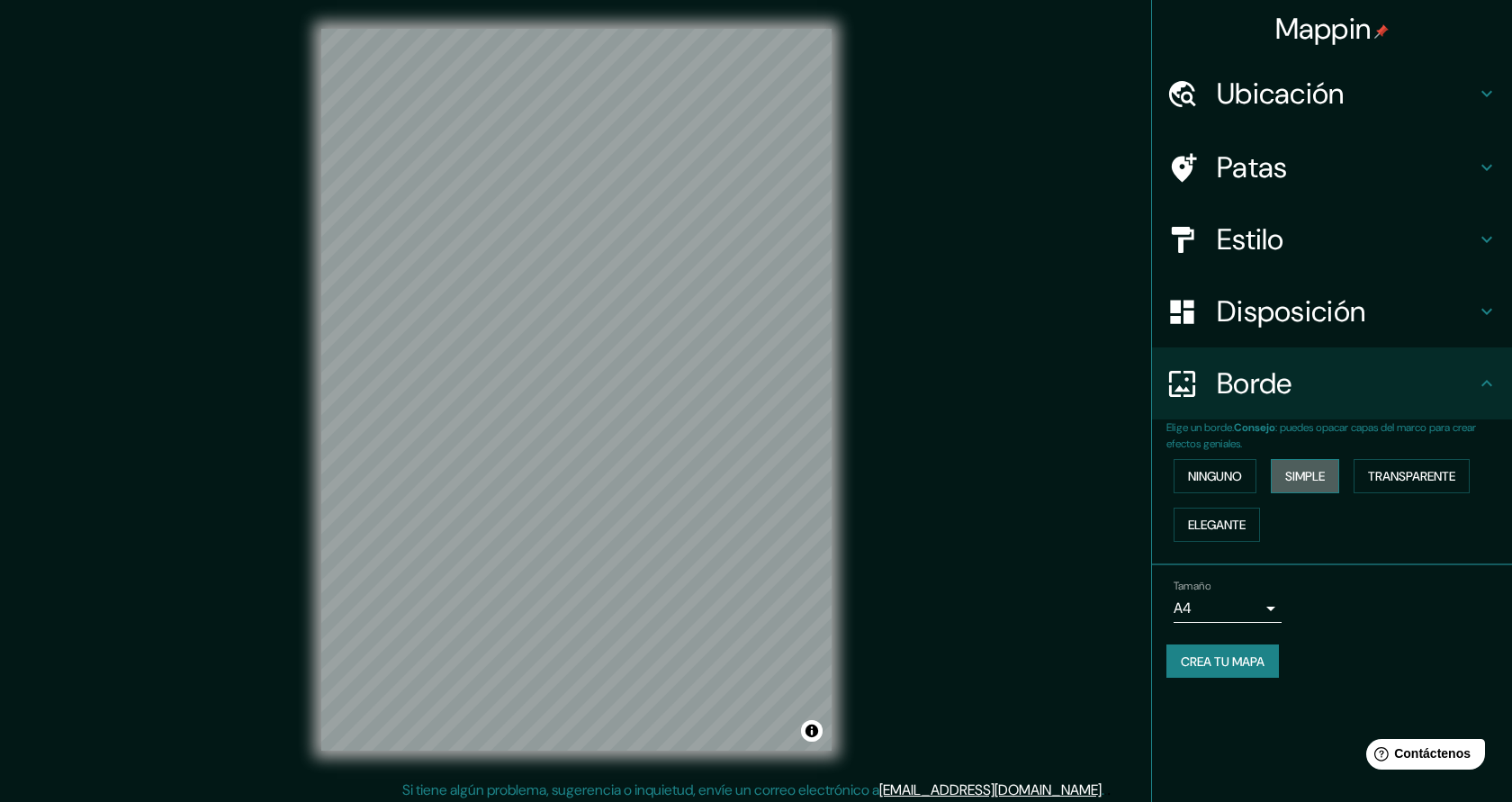
click at [1333, 483] on button "Simple" at bounding box center [1305, 476] width 69 height 34
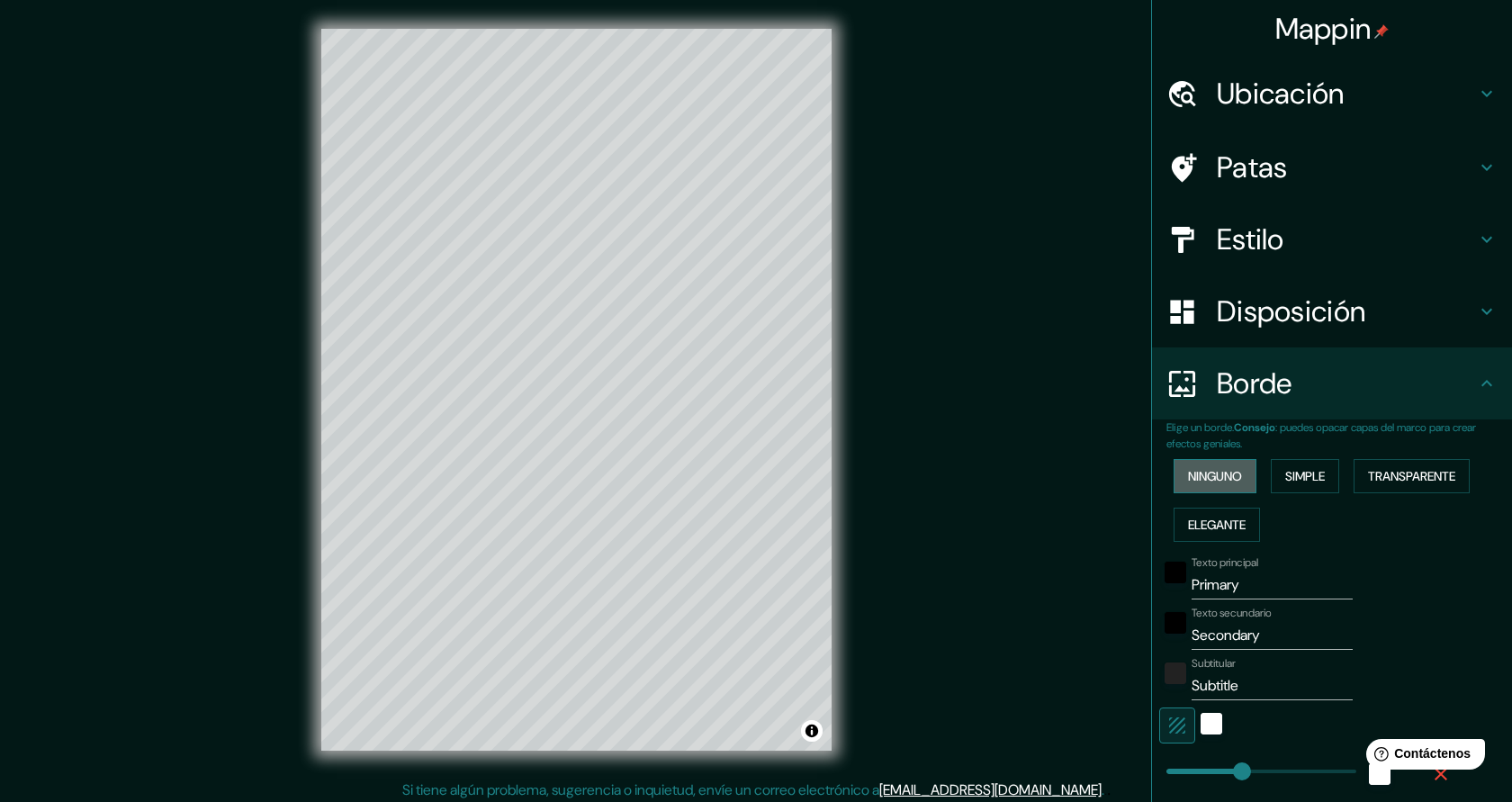
click at [1238, 483] on font "Ninguno" at bounding box center [1214, 475] width 54 height 16
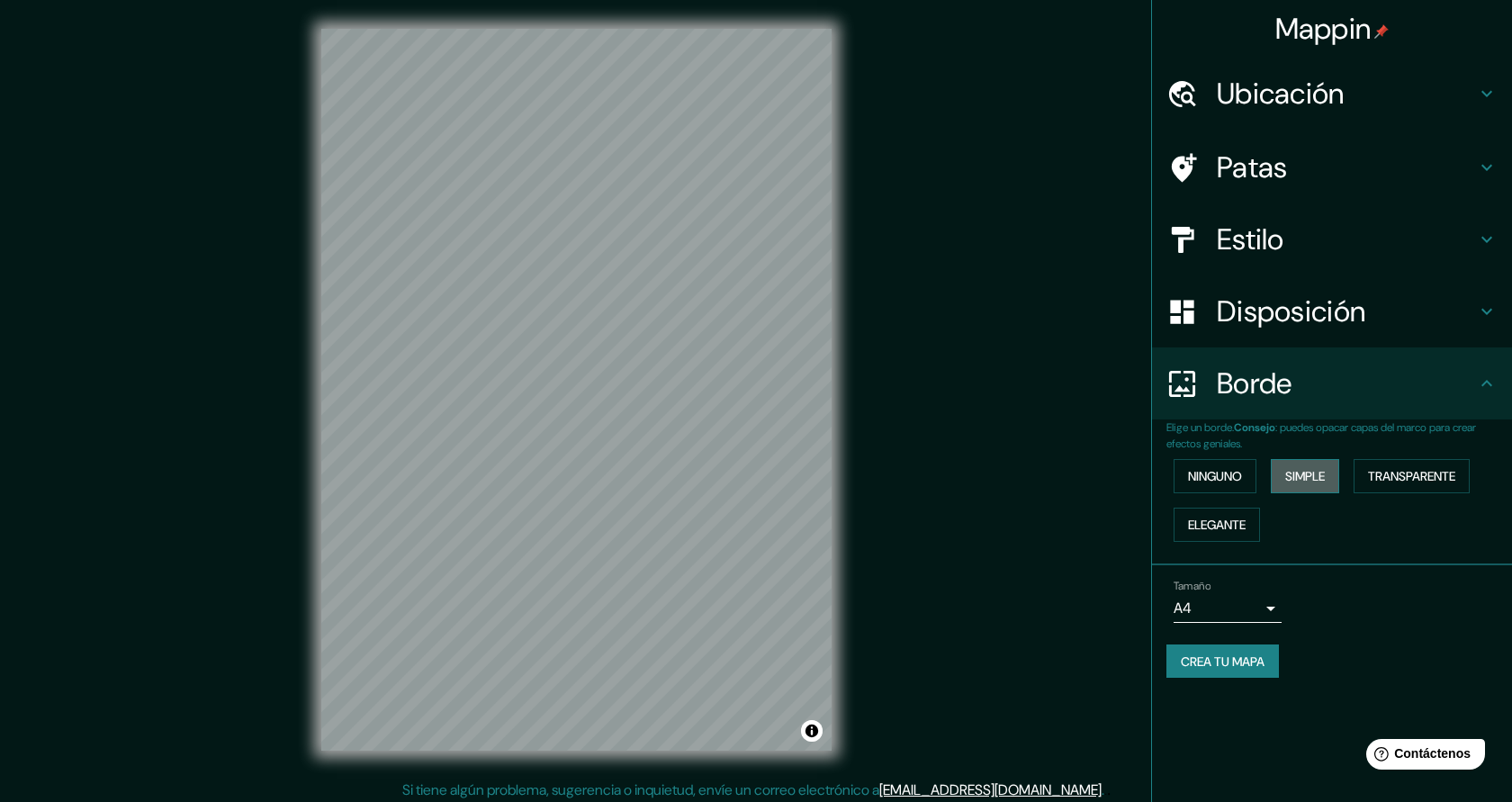
click at [1302, 484] on font "Simple" at bounding box center [1305, 475] width 40 height 16
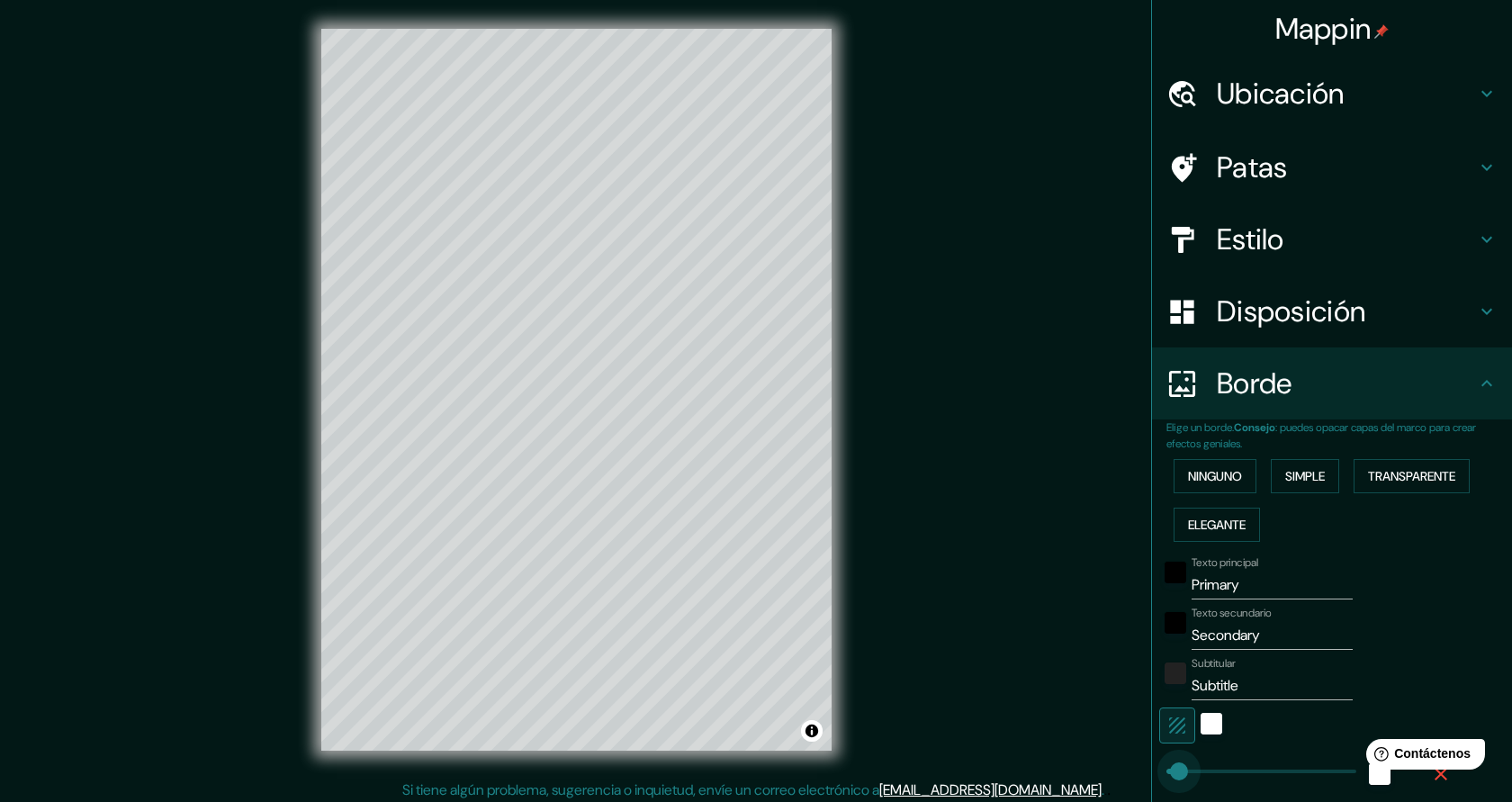
type input "0"
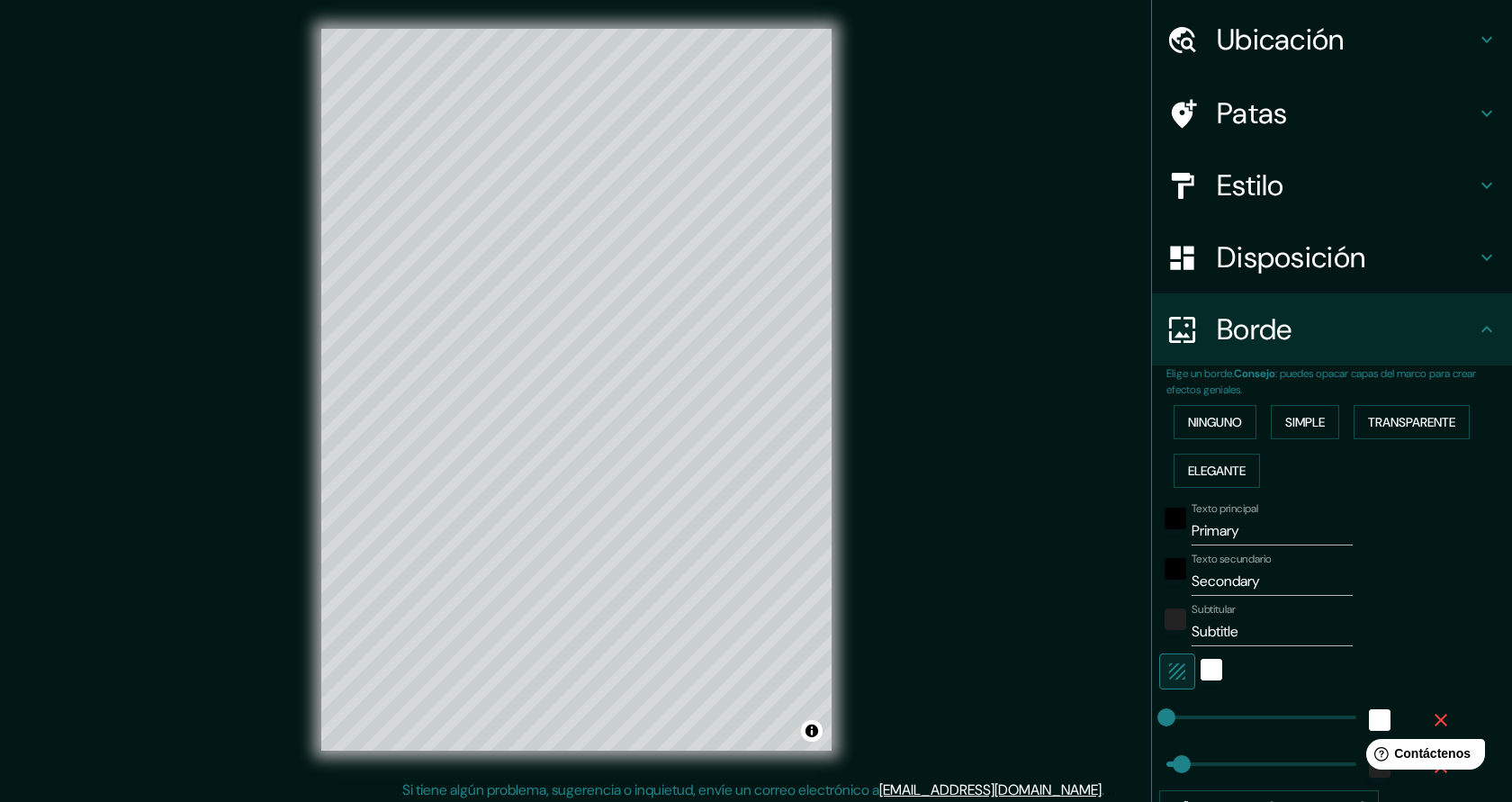
scroll to position [67, 0]
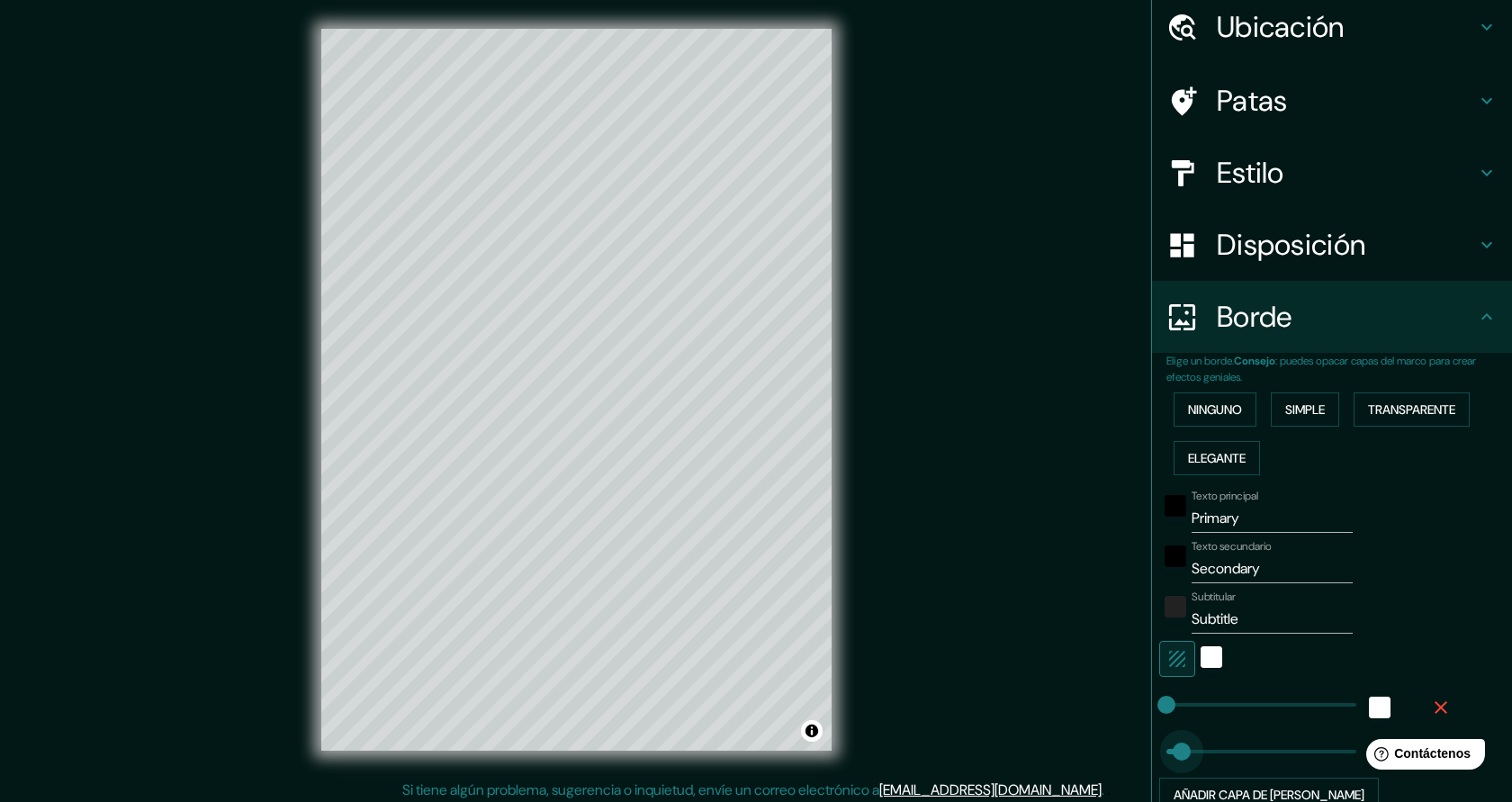
type input "0"
drag, startPoint x: 1182, startPoint y: 754, endPoint x: 1155, endPoint y: 752, distance: 27.1
drag, startPoint x: 1257, startPoint y: 519, endPoint x: 1190, endPoint y: 513, distance: 67.3
click at [1190, 513] on div "Texto principal Primary" at bounding box center [1307, 511] width 296 height 43
type input "marchena"
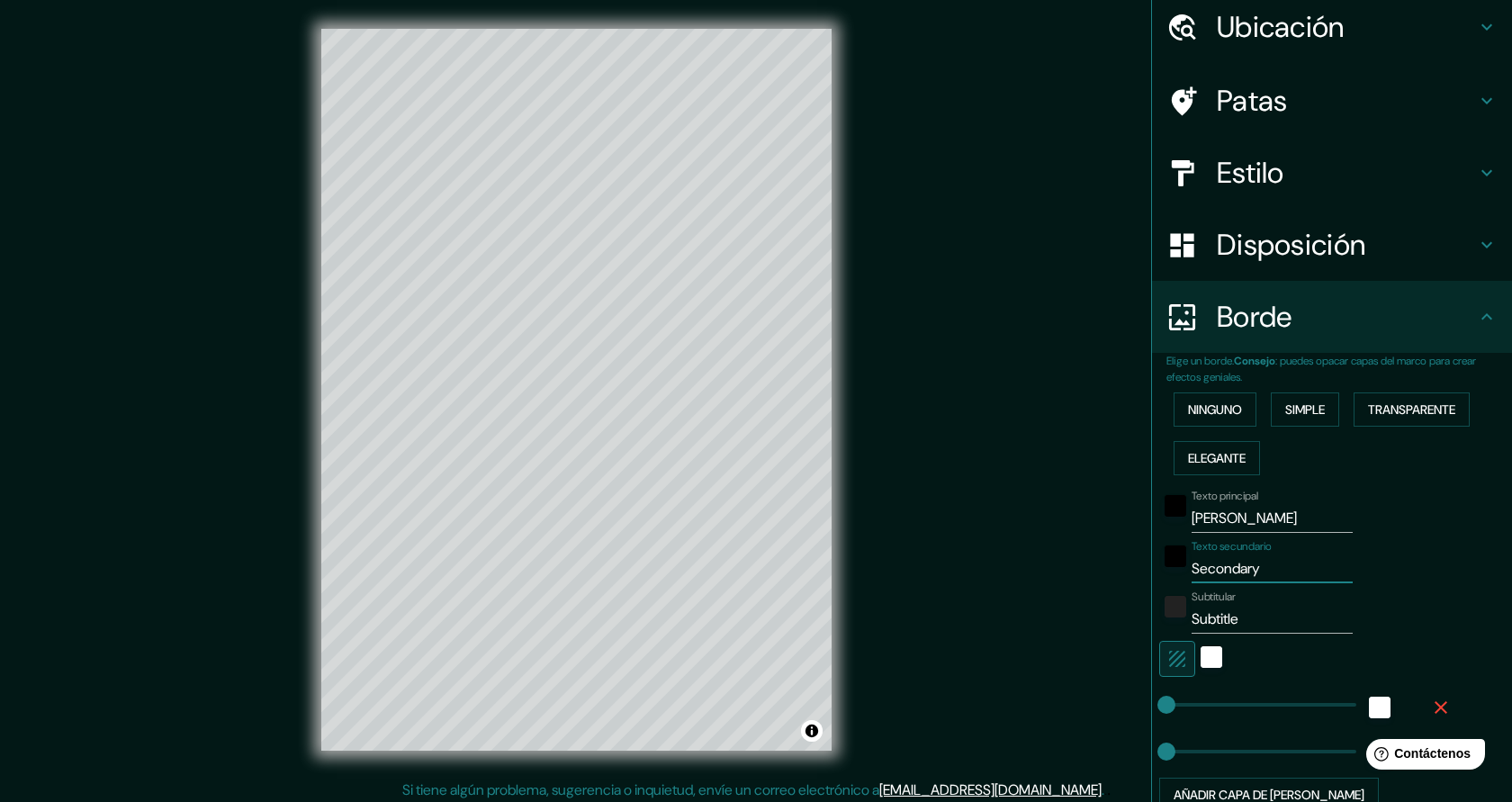
drag, startPoint x: 1280, startPoint y: 565, endPoint x: 1193, endPoint y: 565, distance: 87.0
click at [1193, 565] on input "Secondary" at bounding box center [1272, 569] width 161 height 29
type input "sevilla"
drag, startPoint x: 1272, startPoint y: 628, endPoint x: 1165, endPoint y: 611, distance: 108.3
click at [1165, 611] on div "Subtitular Subtitle" at bounding box center [1307, 612] width 296 height 43
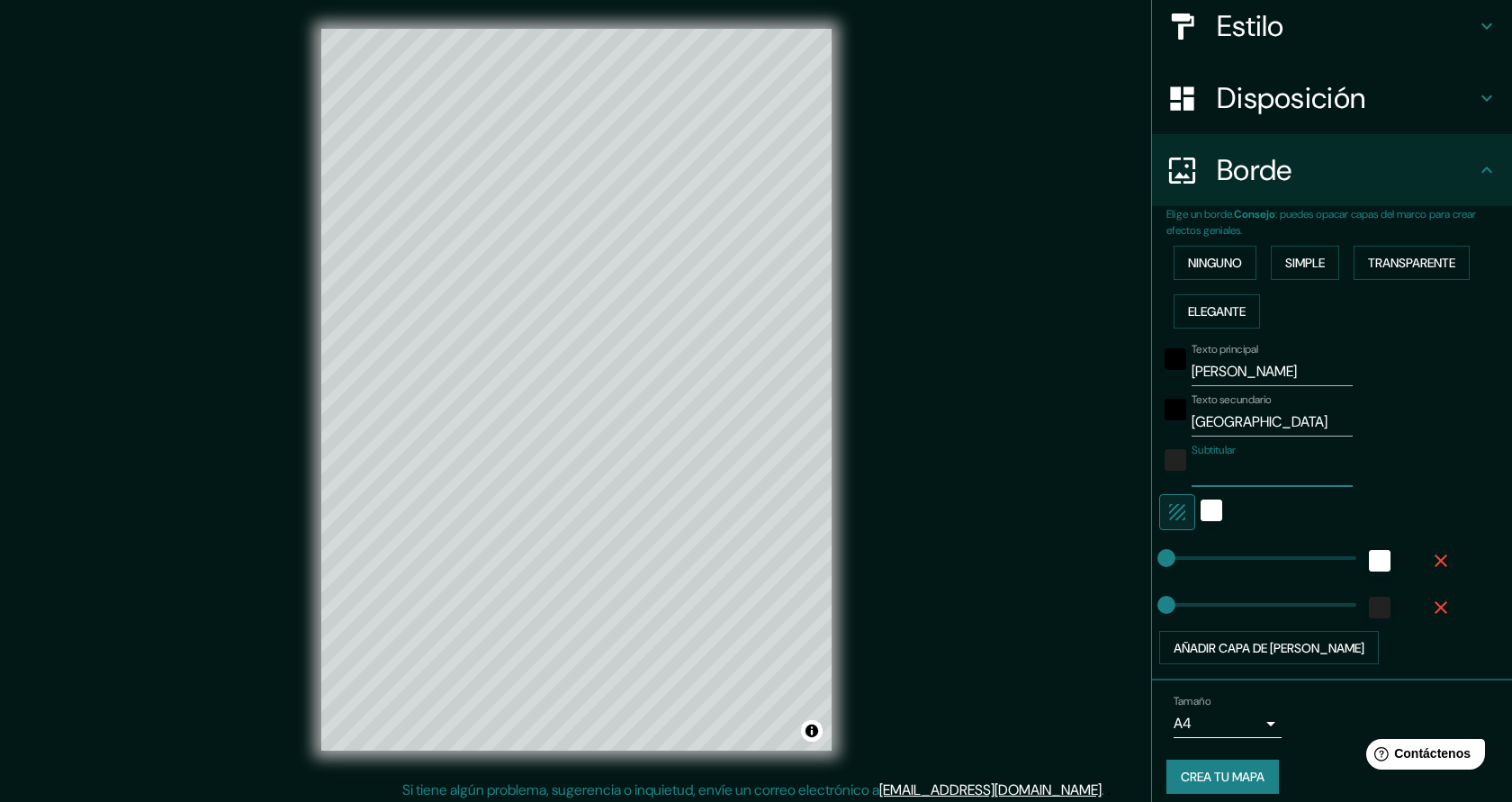
scroll to position [227, 0]
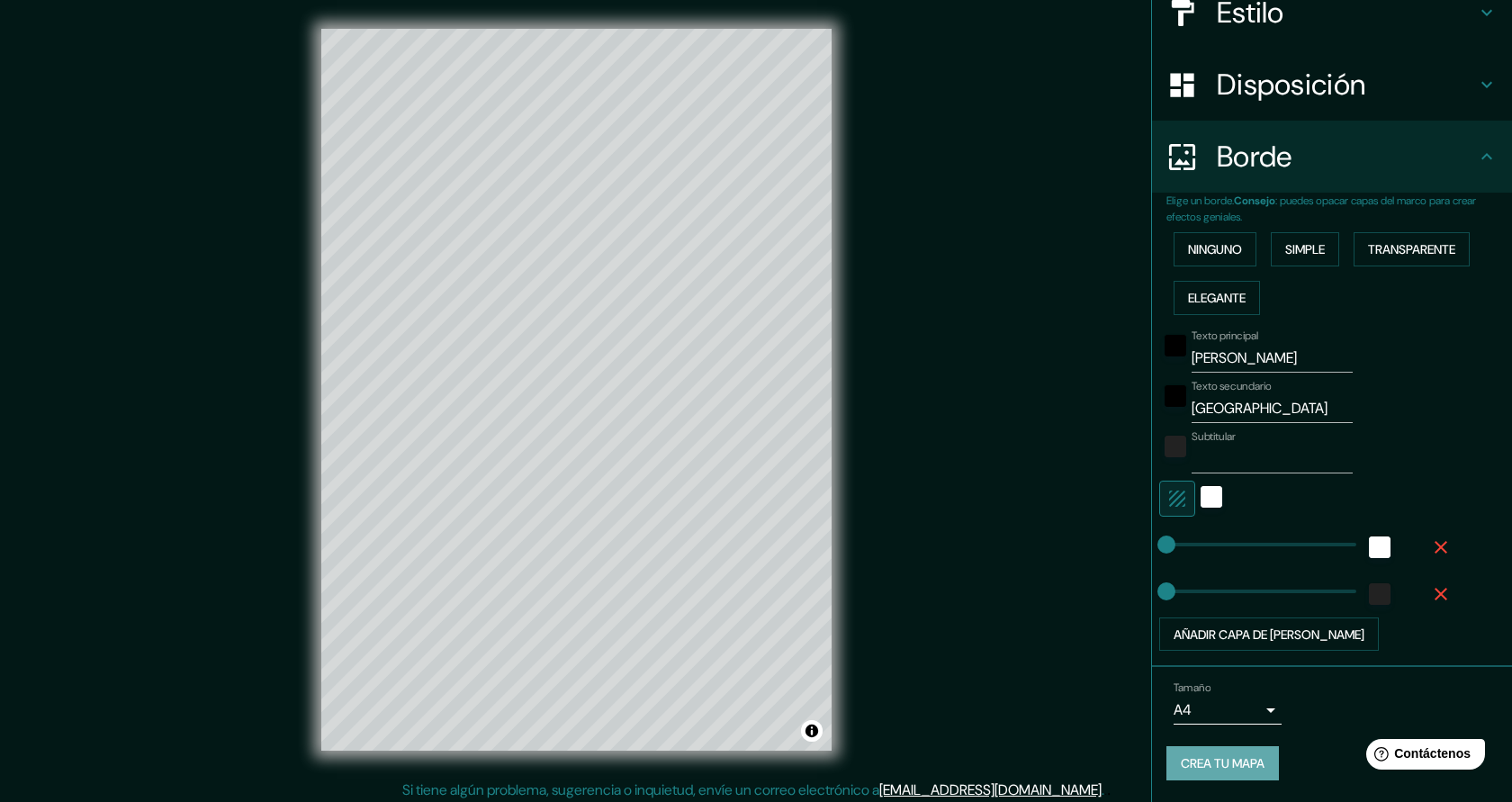
click at [1243, 754] on font "Crea tu mapa" at bounding box center [1222, 762] width 84 height 24
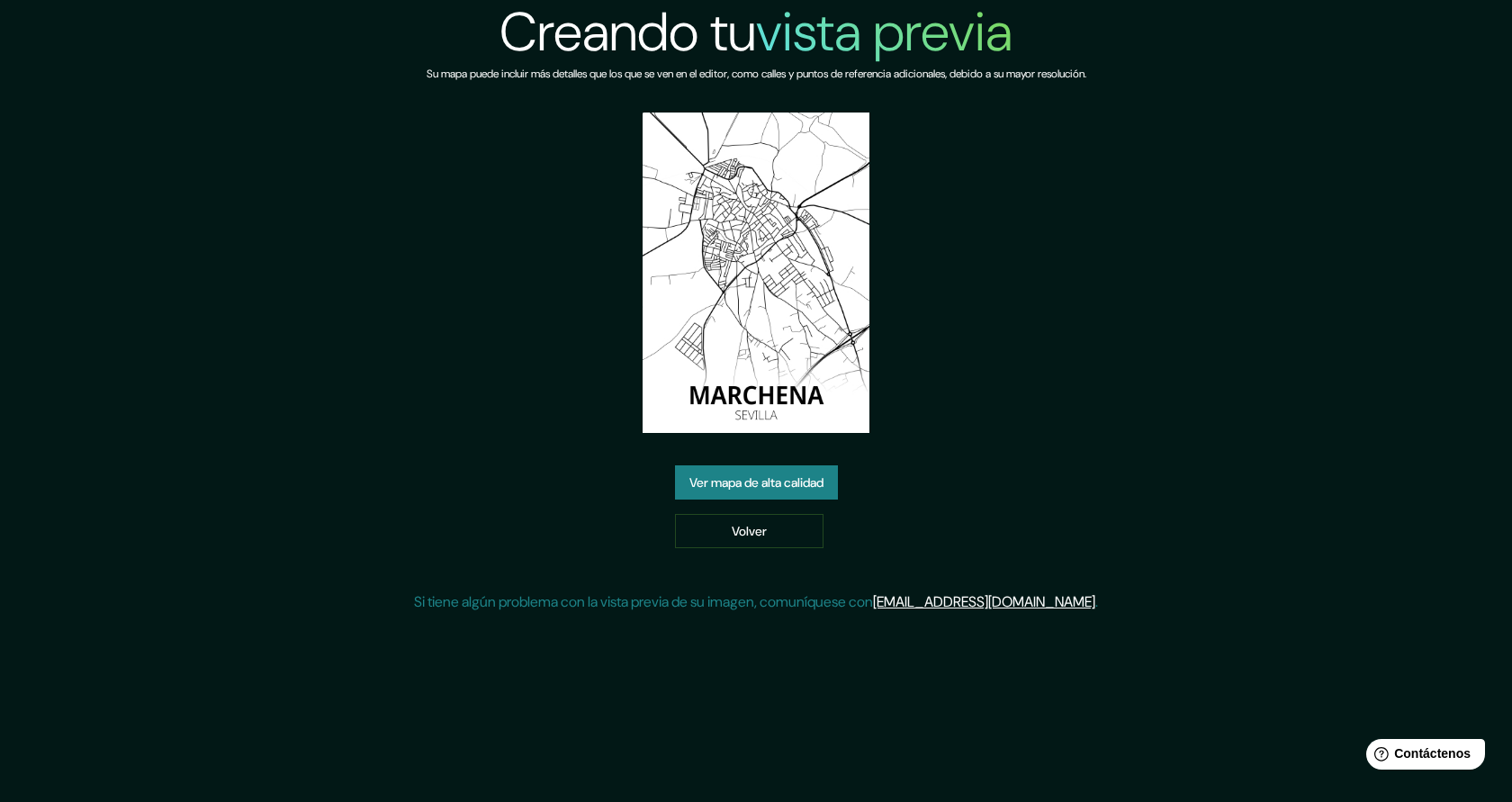
click at [834, 465] on link "Ver mapa de alta calidad" at bounding box center [756, 482] width 163 height 34
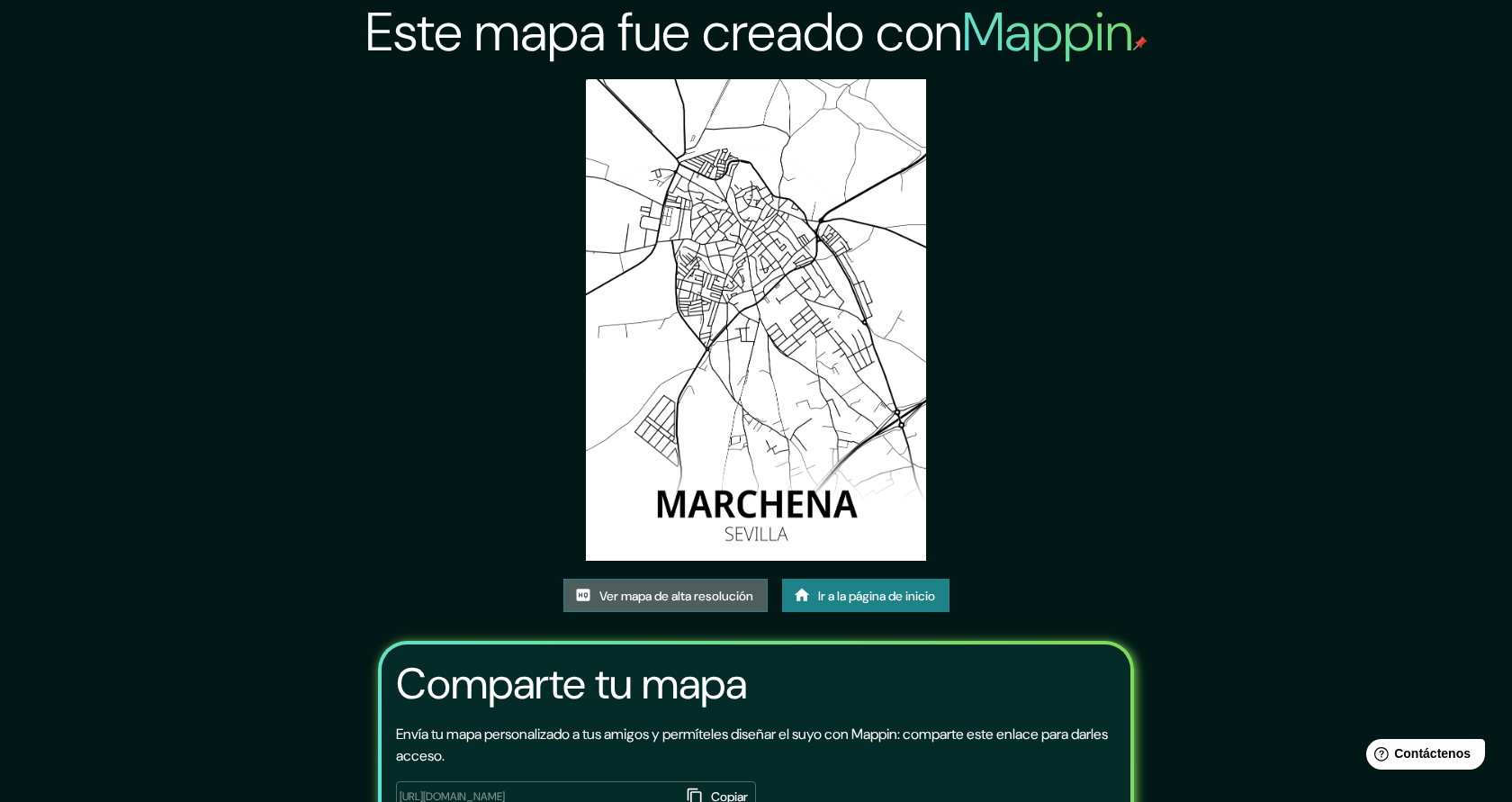
click at [646, 592] on font "Ver mapa de alta resolución" at bounding box center [676, 595] width 153 height 16
click at [892, 607] on link "Ir a la página de inicio" at bounding box center [866, 596] width 168 height 34
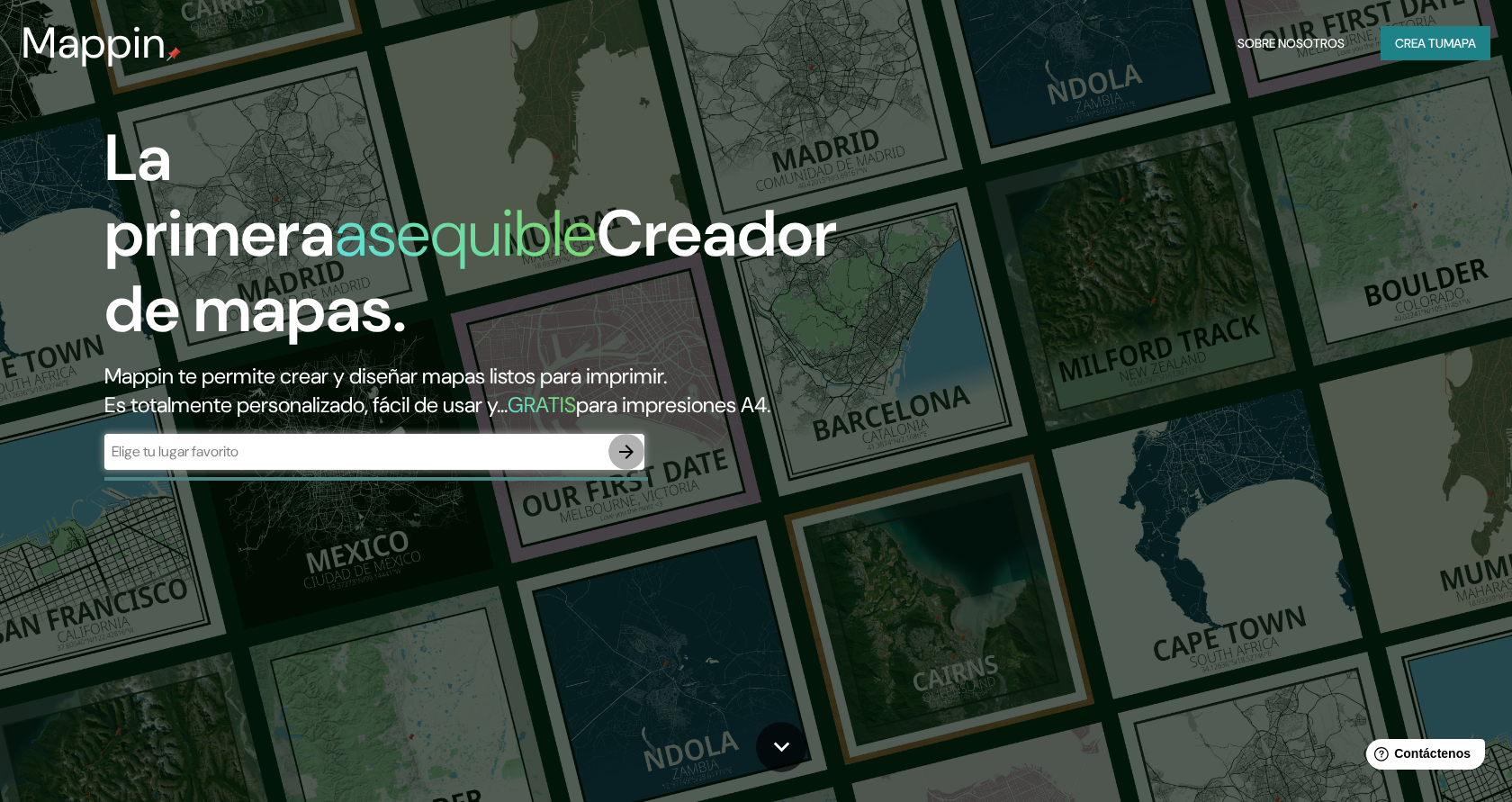
click at [629, 445] on icon "button" at bounding box center [626, 451] width 22 height 22
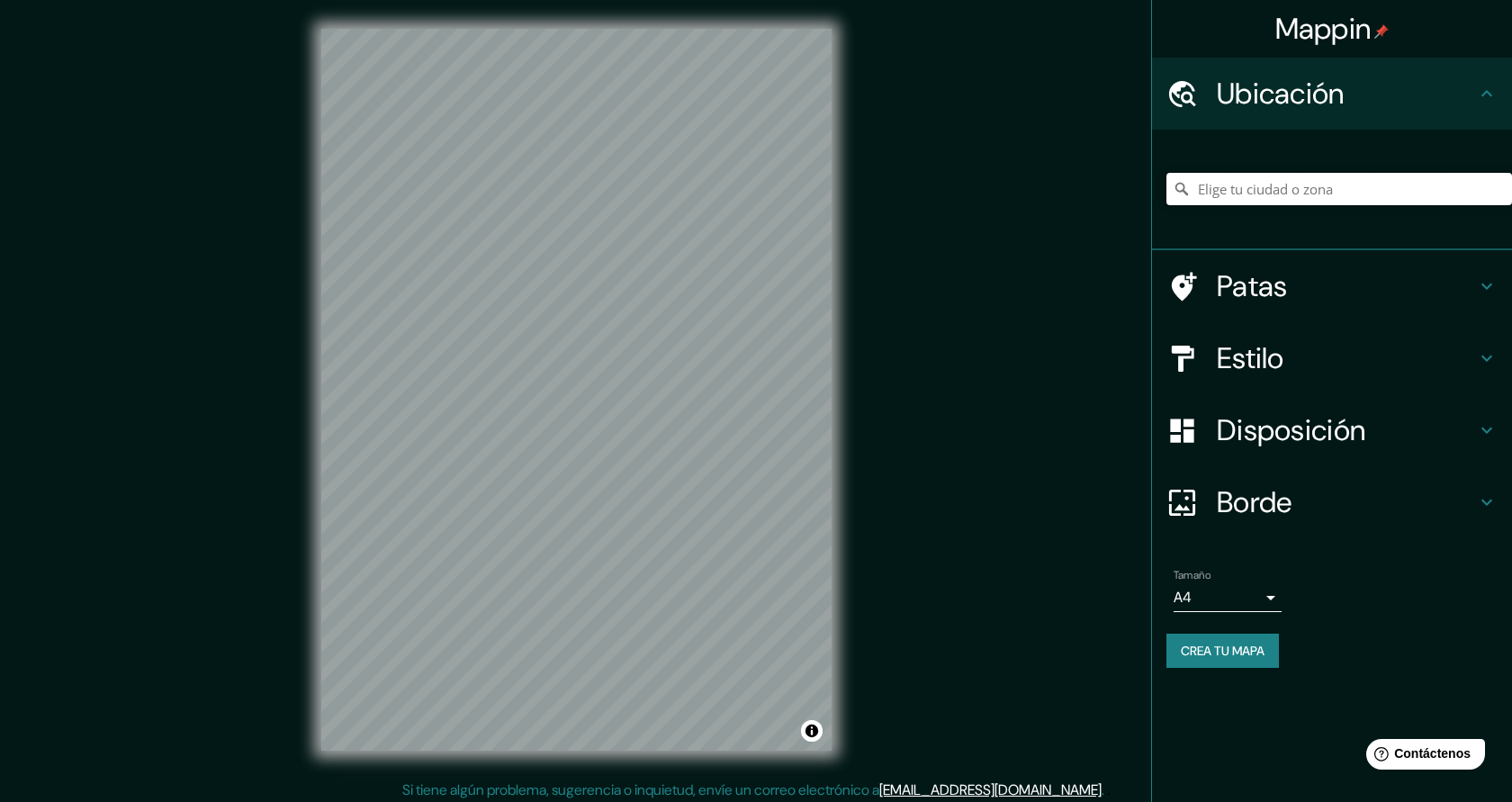
click at [1247, 193] on input "Elige tu ciudad o zona" at bounding box center [1339, 189] width 346 height 32
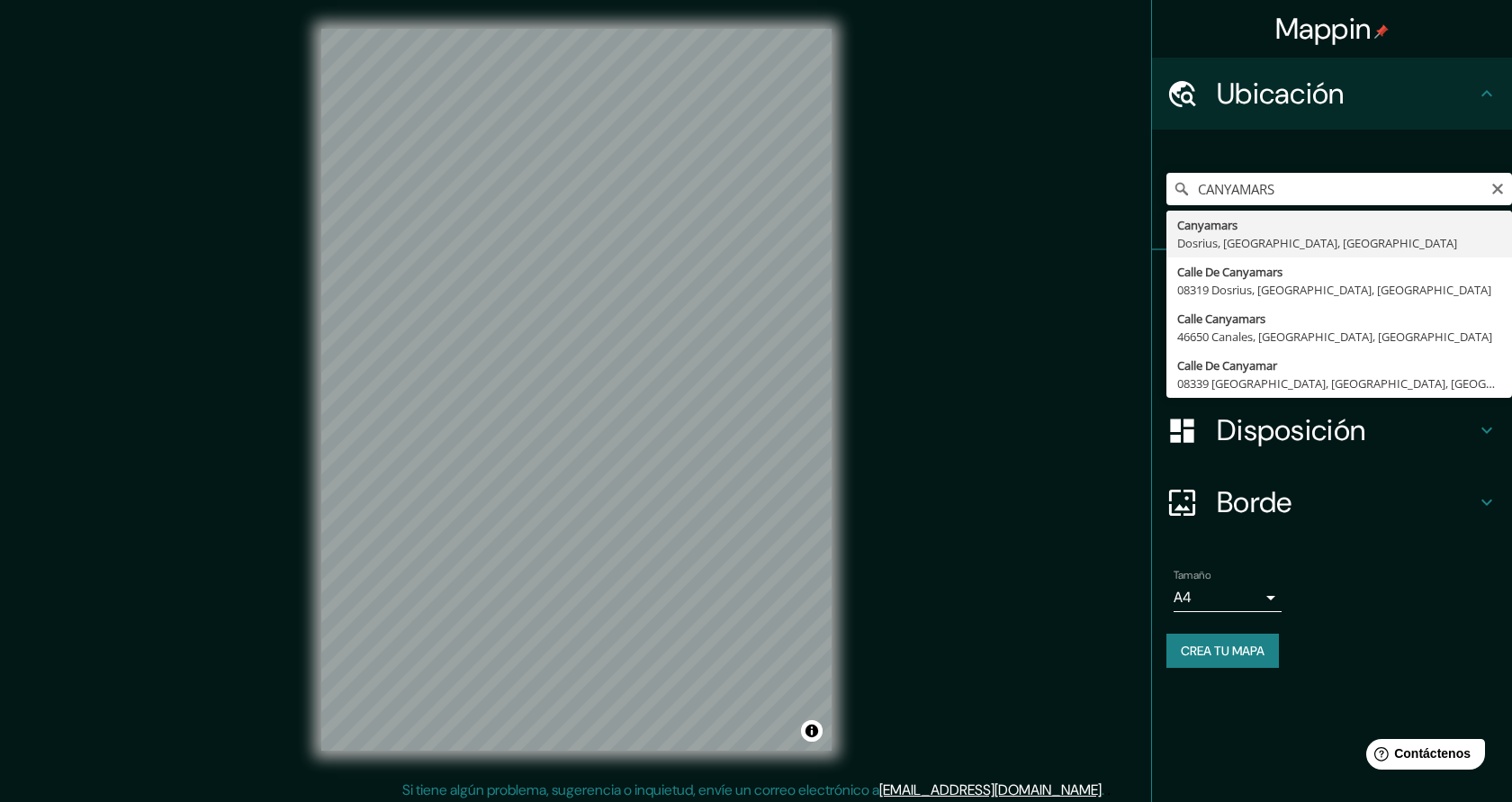
type input "Canyamars, Dosrius, provincia de [GEOGRAPHIC_DATA], [GEOGRAPHIC_DATA]"
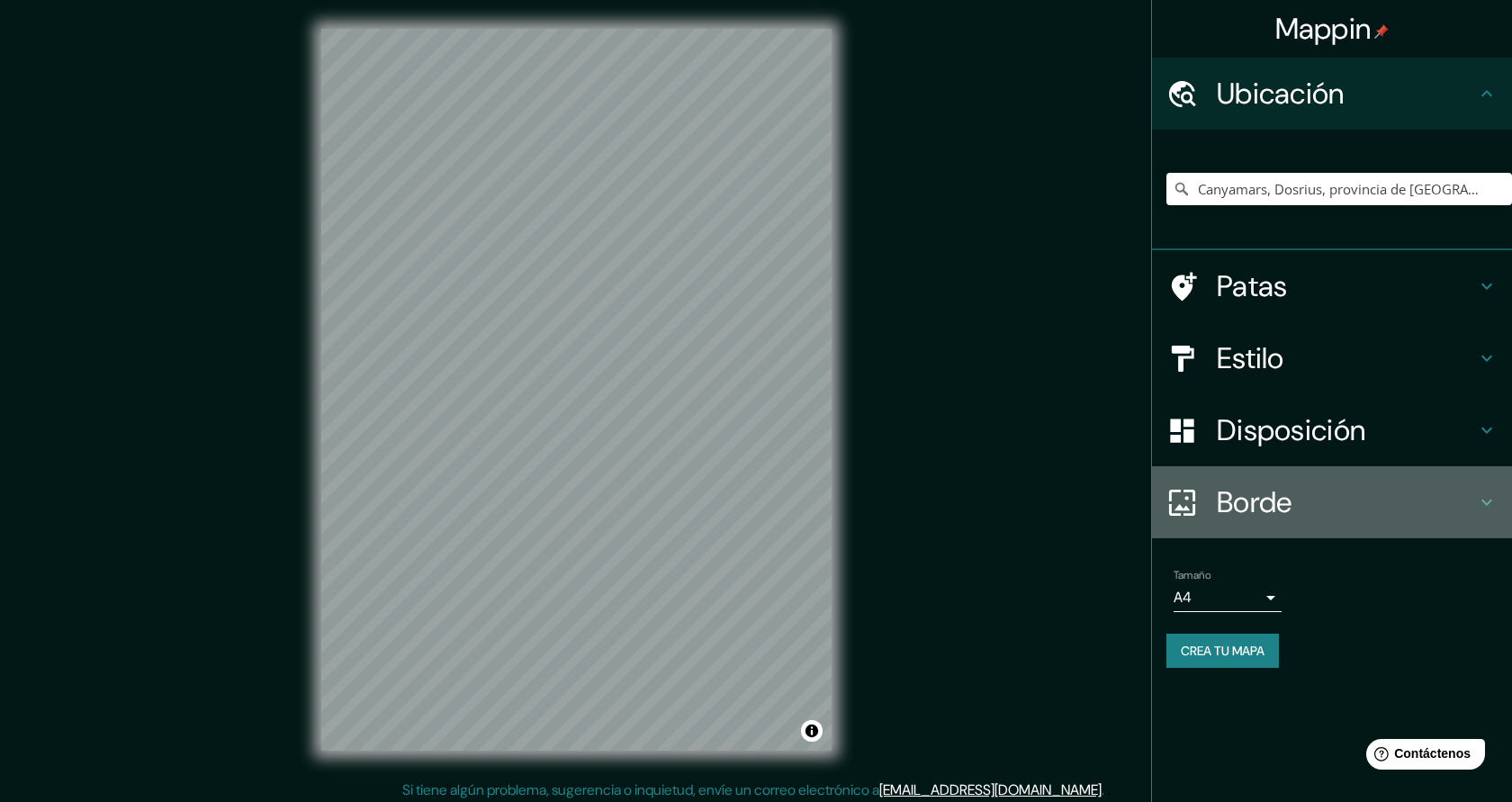
click at [1283, 505] on font "Borde" at bounding box center [1255, 502] width 75 height 38
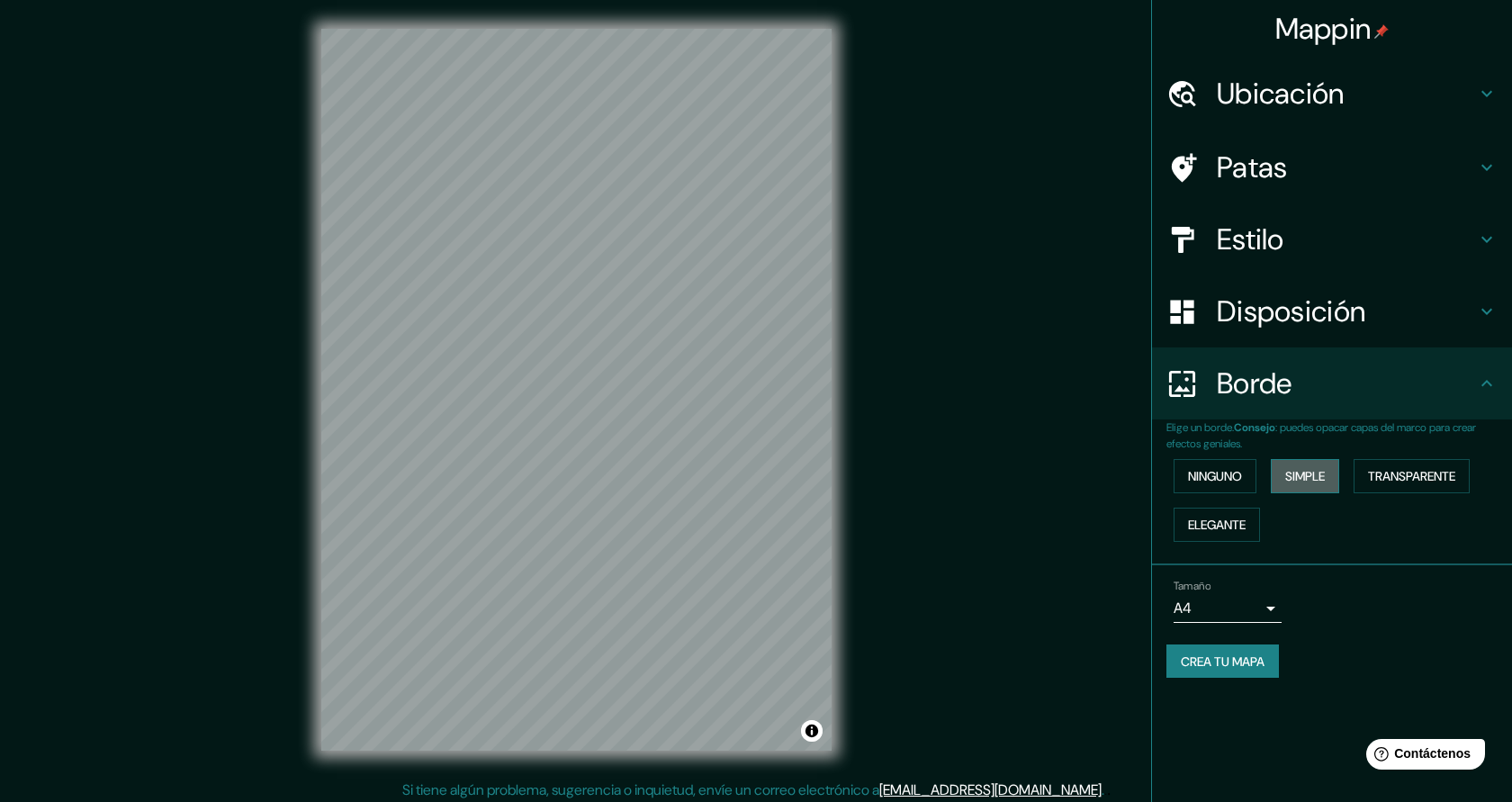
click at [1325, 475] on font "Simple" at bounding box center [1305, 475] width 40 height 16
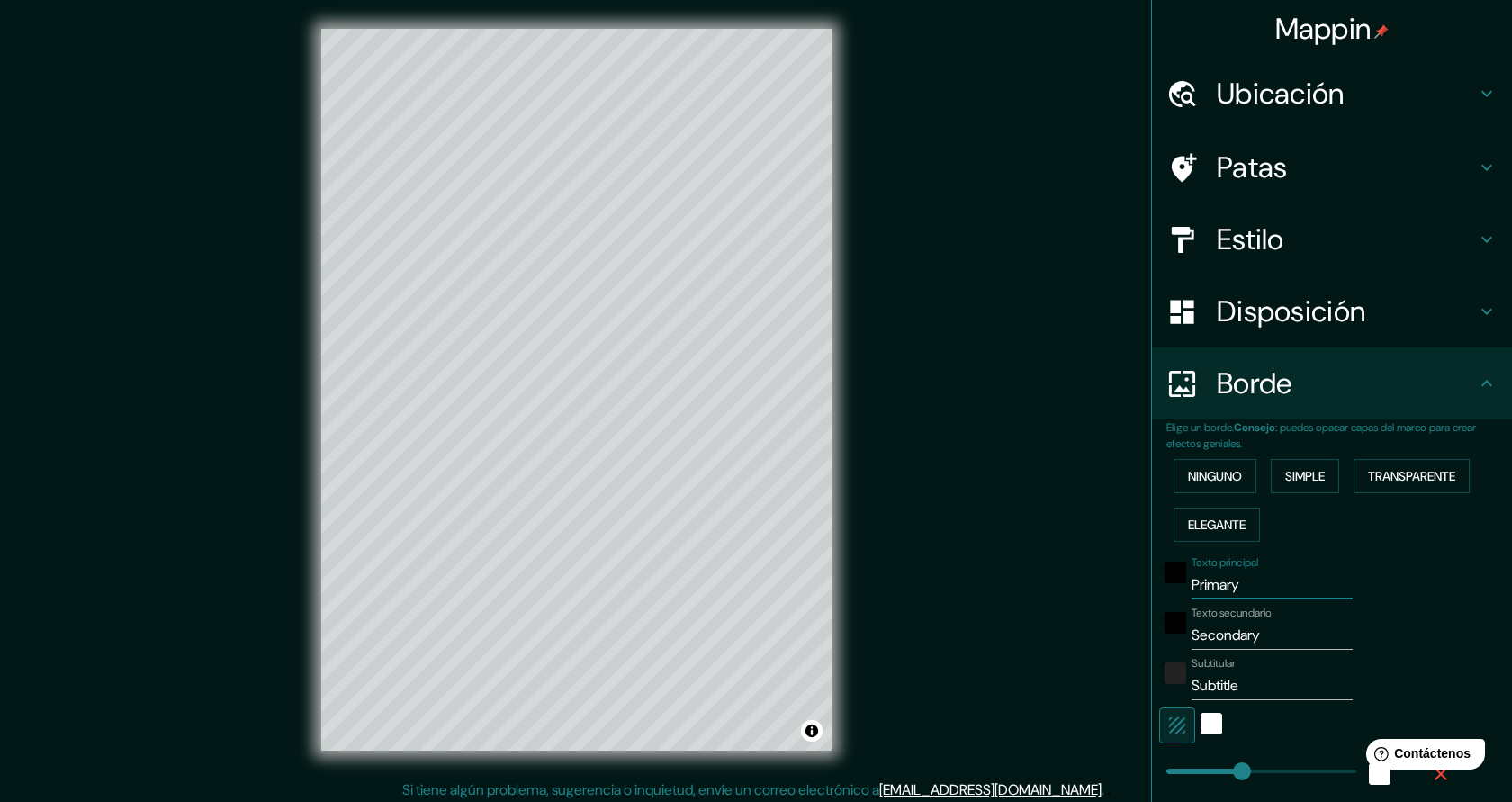
drag, startPoint x: 1251, startPoint y: 587, endPoint x: 1190, endPoint y: 583, distance: 61.1
click at [1190, 583] on div "Texto principal Primary" at bounding box center [1307, 578] width 296 height 43
type input "C"
type input "227"
type input "45"
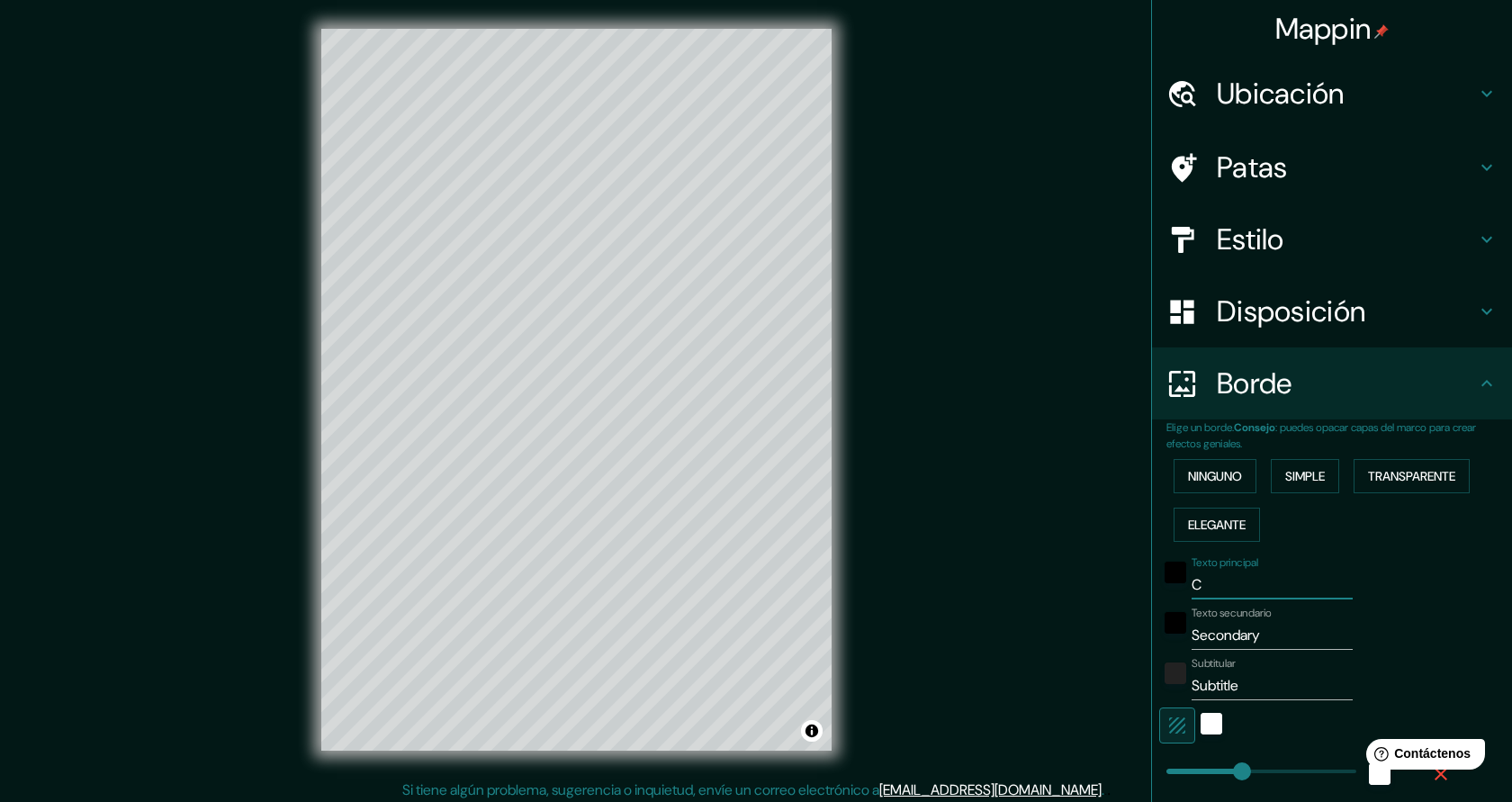
type input "CA"
type input "227"
type input "45"
type input "CAN"
type input "227"
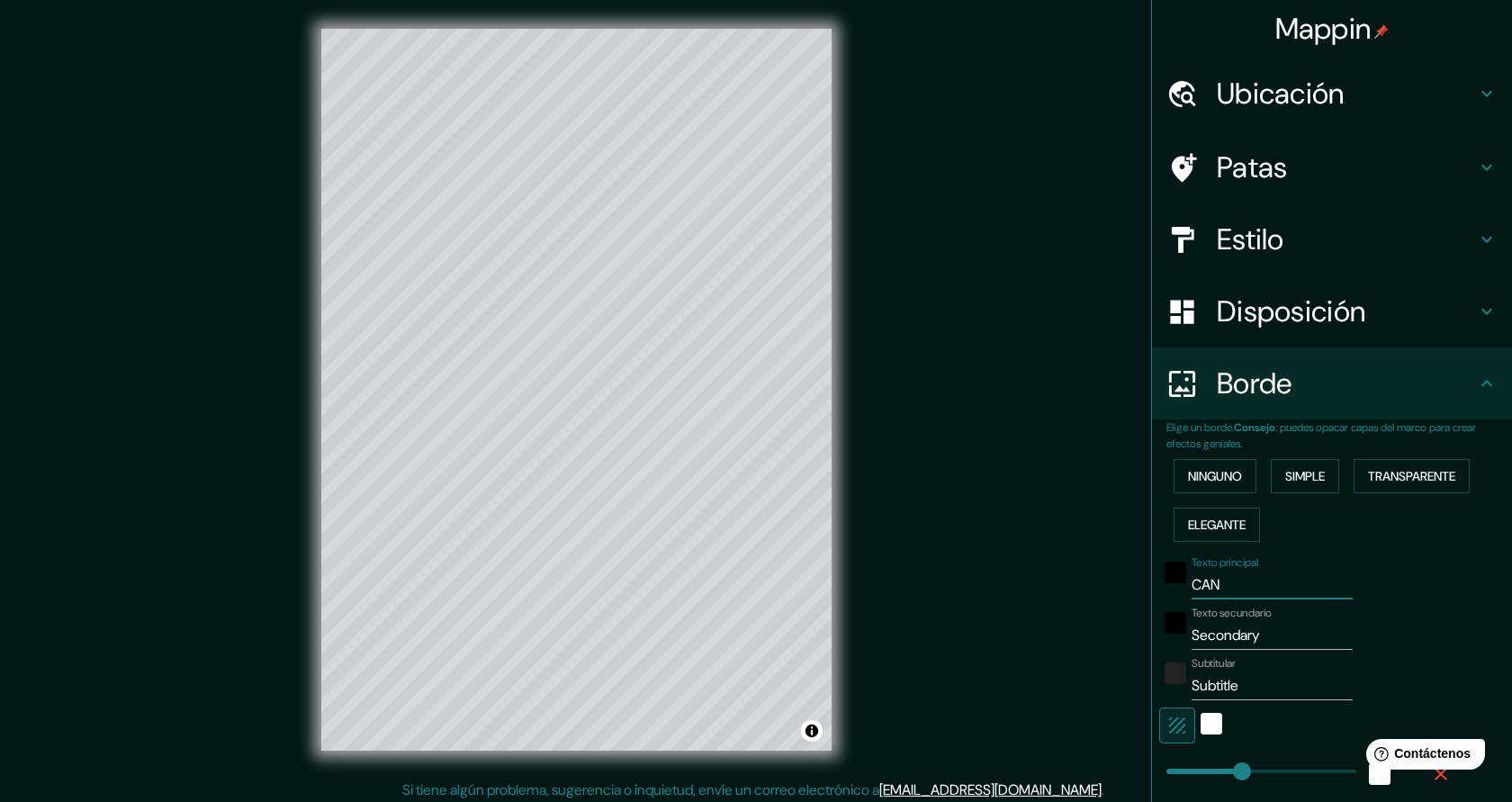
type input "45"
type input "CANY"
type input "227"
type input "45"
type input "CANYA"
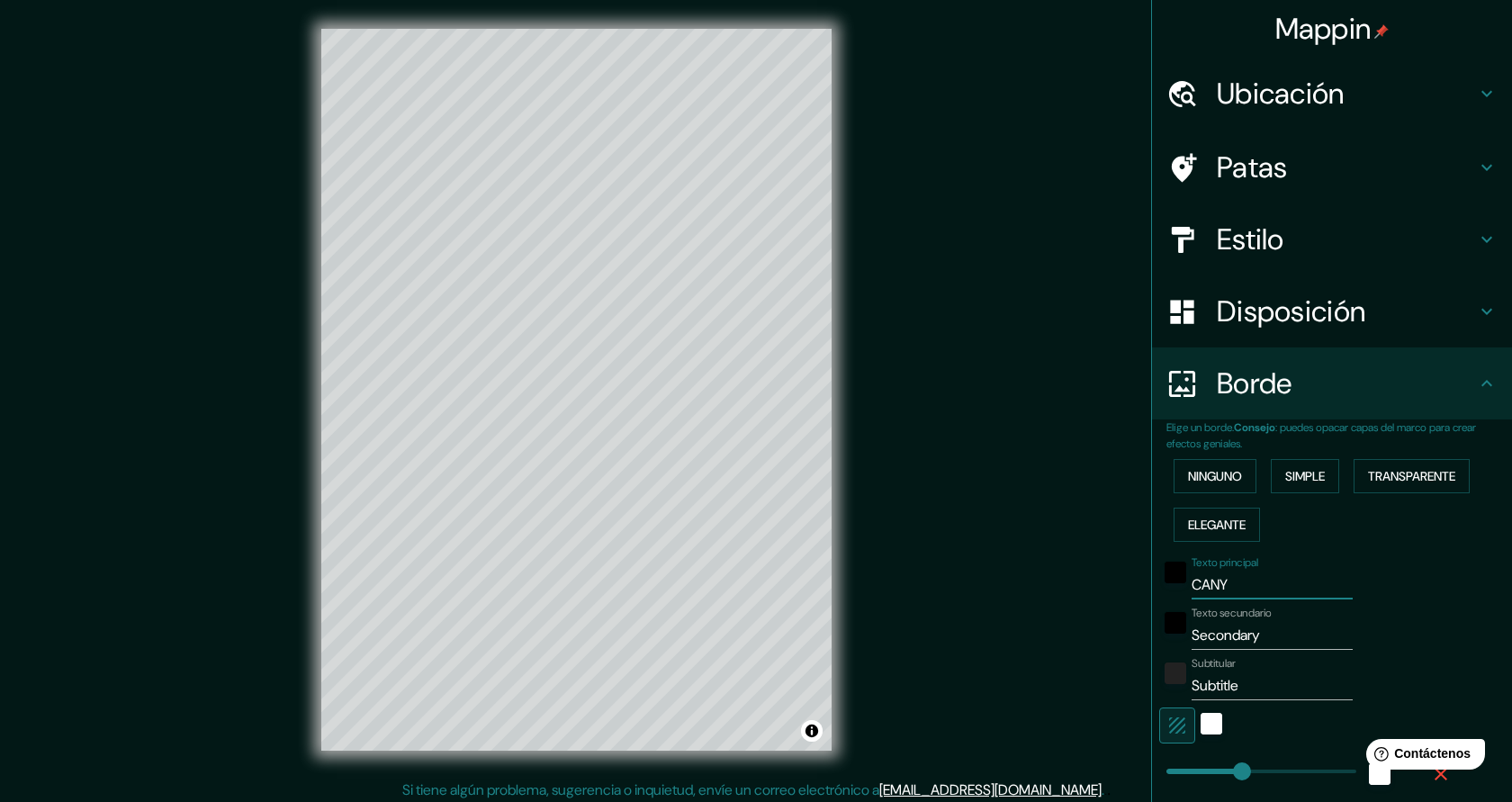
type input "227"
type input "45"
type input "CANYAM"
type input "227"
type input "45"
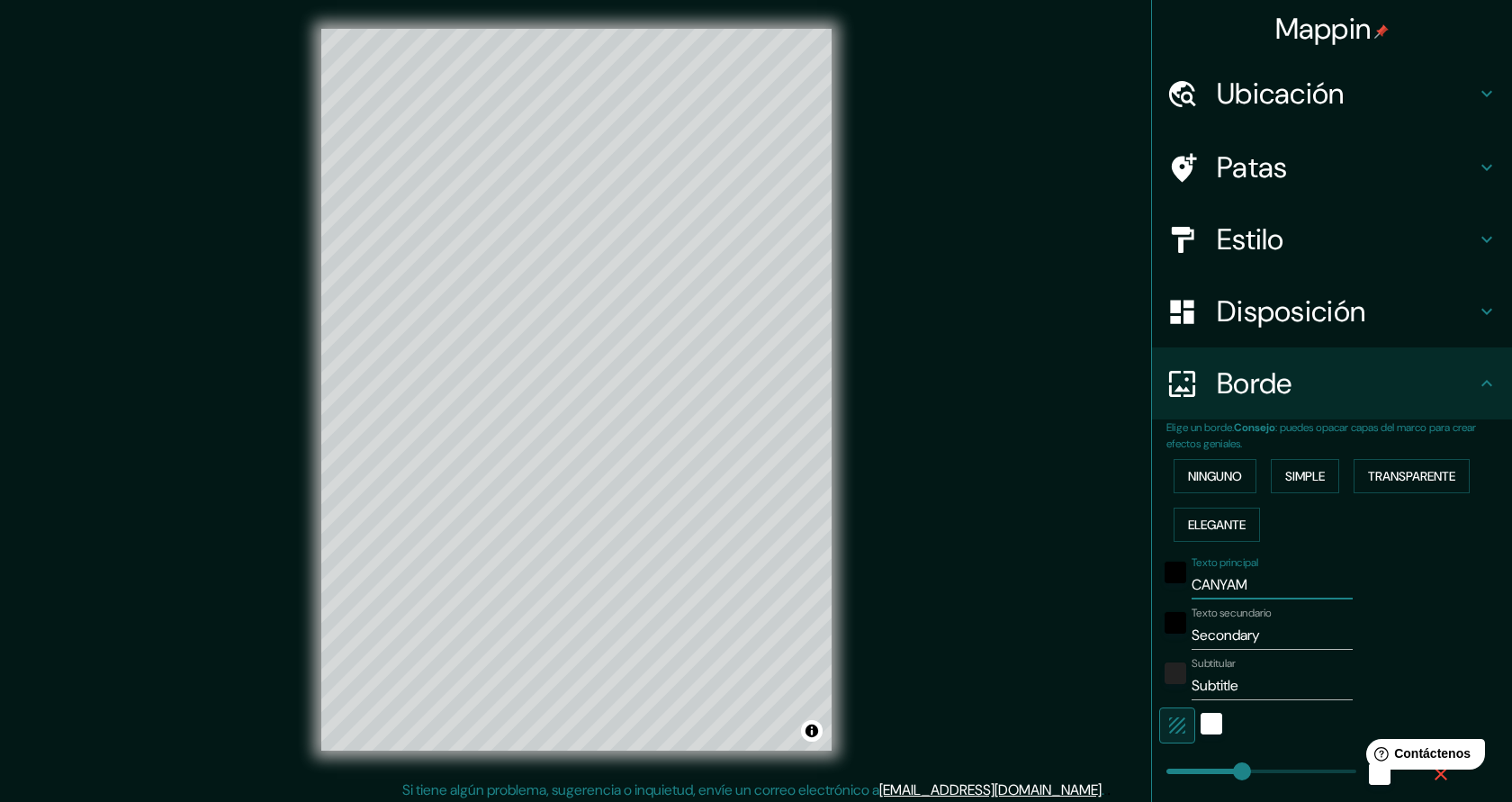
type input "CANYAMA"
type input "227"
type input "45"
type input "CANYAMAR"
type input "227"
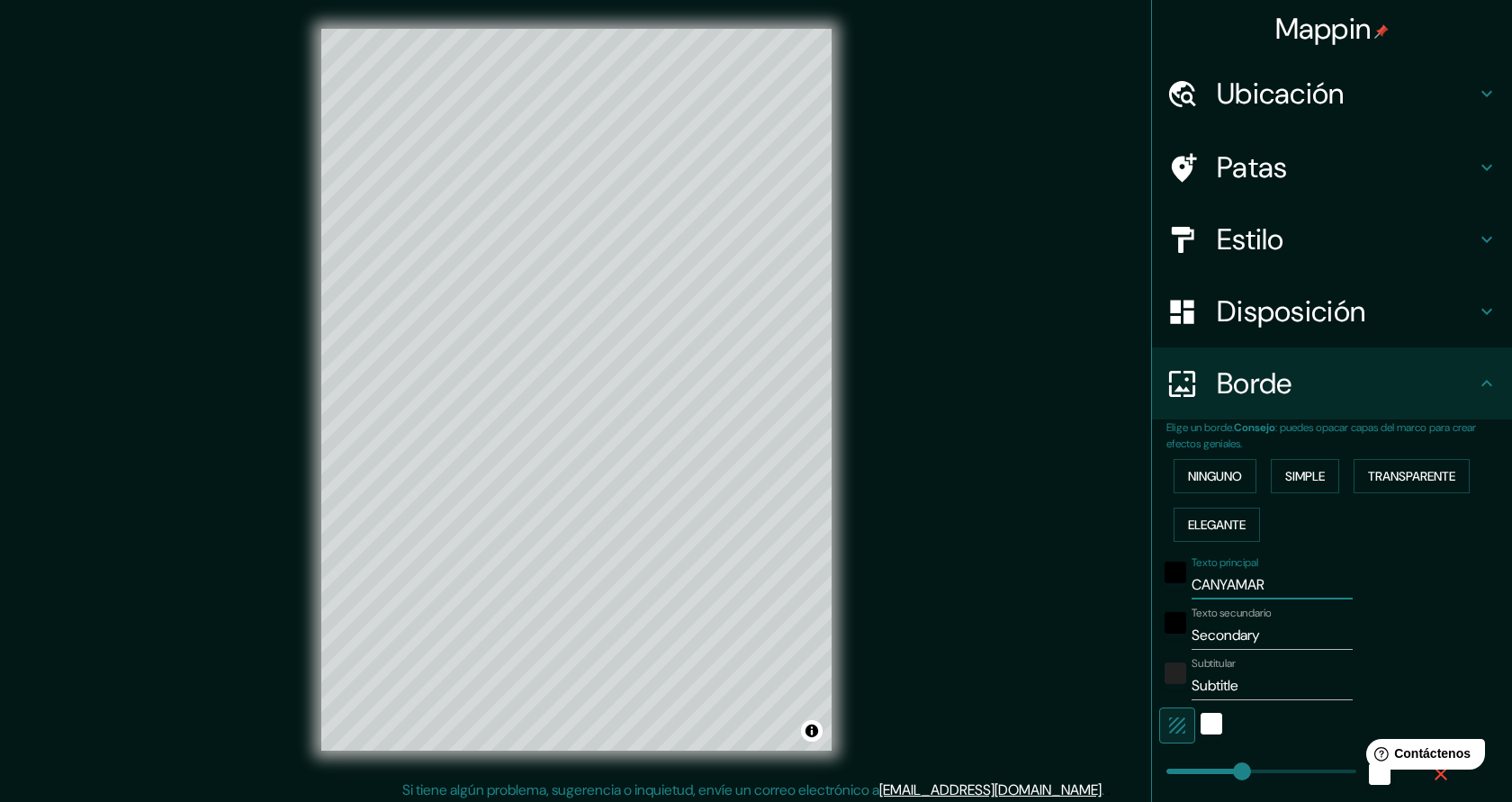
type input "45"
type input "CANYAMARS"
type input "227"
type input "45"
type input "CANYAMARS"
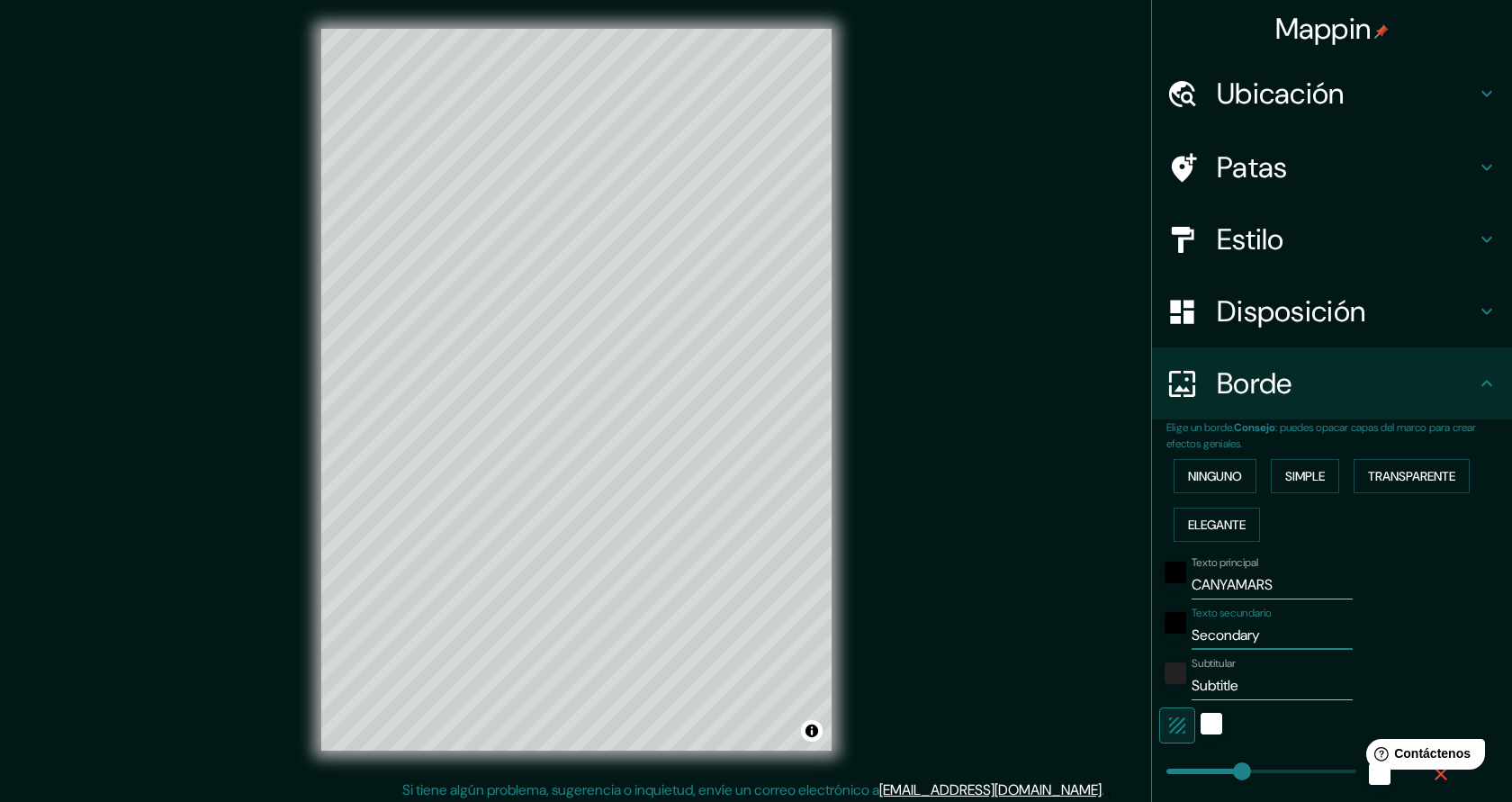
drag, startPoint x: 1273, startPoint y: 639, endPoint x: 1182, endPoint y: 634, distance: 91.1
click at [1182, 634] on div "Texto secundario Secondary" at bounding box center [1307, 628] width 296 height 43
type input "D"
type input "227"
type input "45"
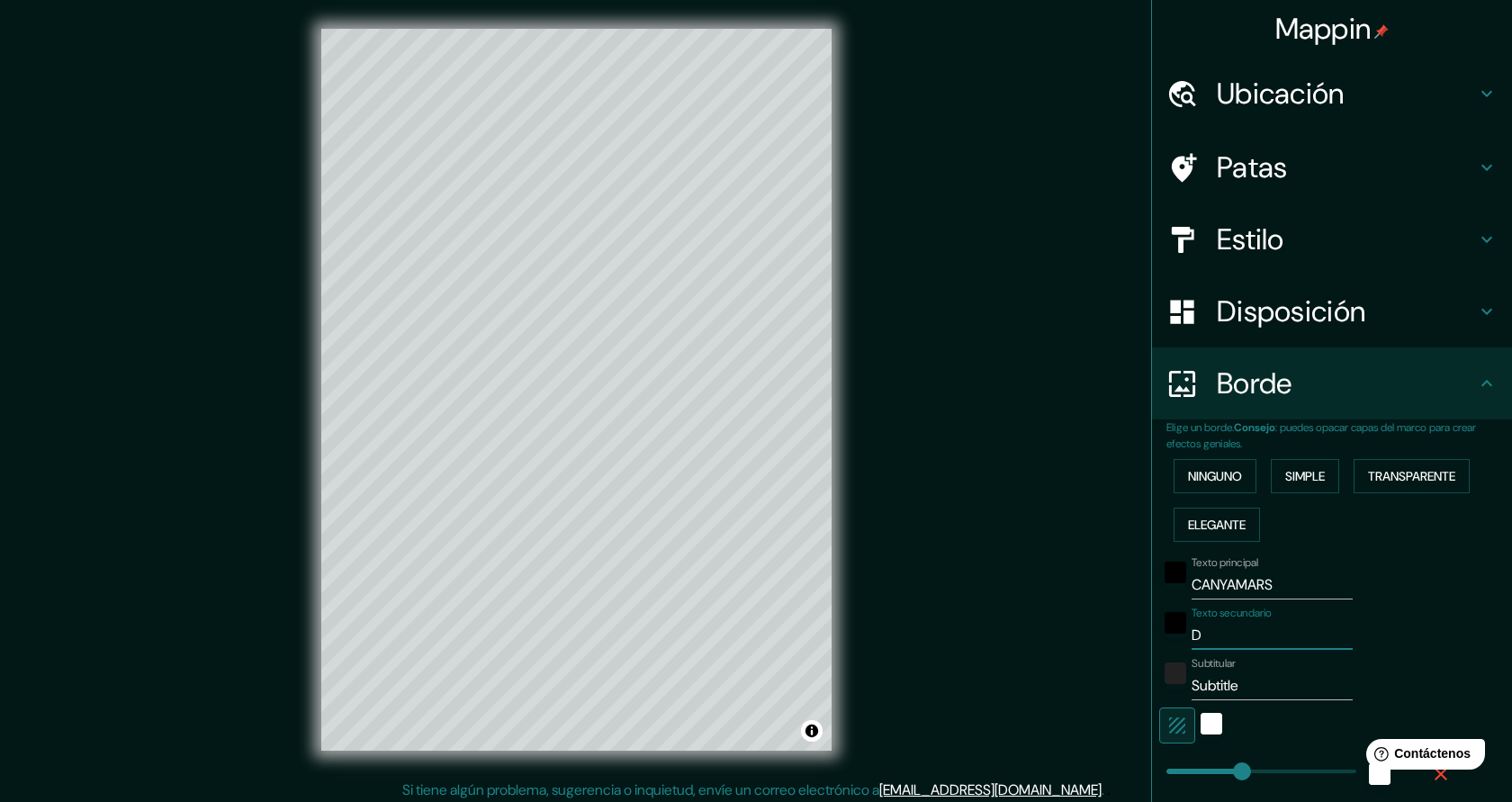
type input "DO"
type input "227"
type input "45"
type input "DOS"
type input "227"
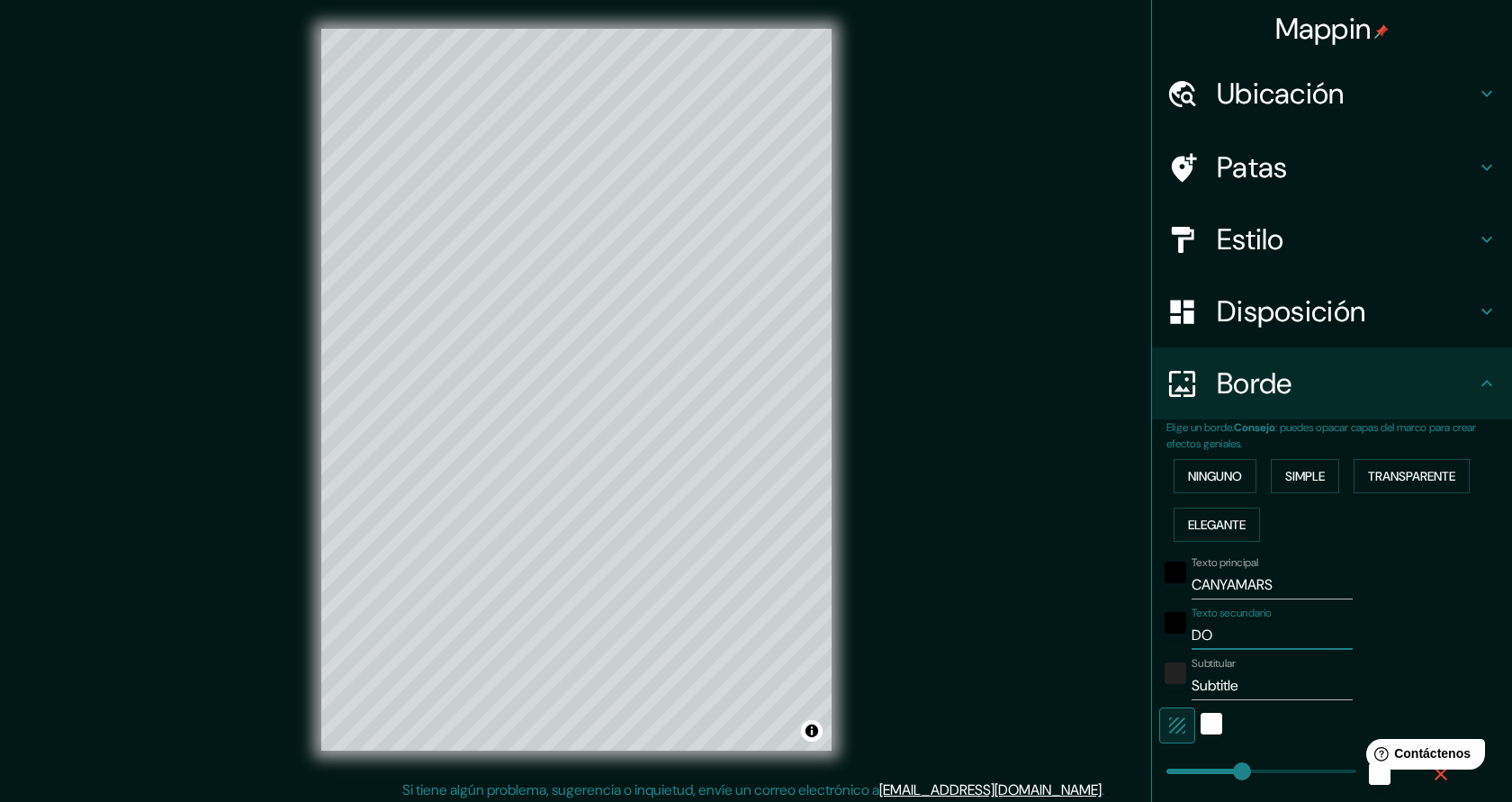
type input "45"
type input "DOSRI"
type input "227"
type input "45"
type input "DOSRIU"
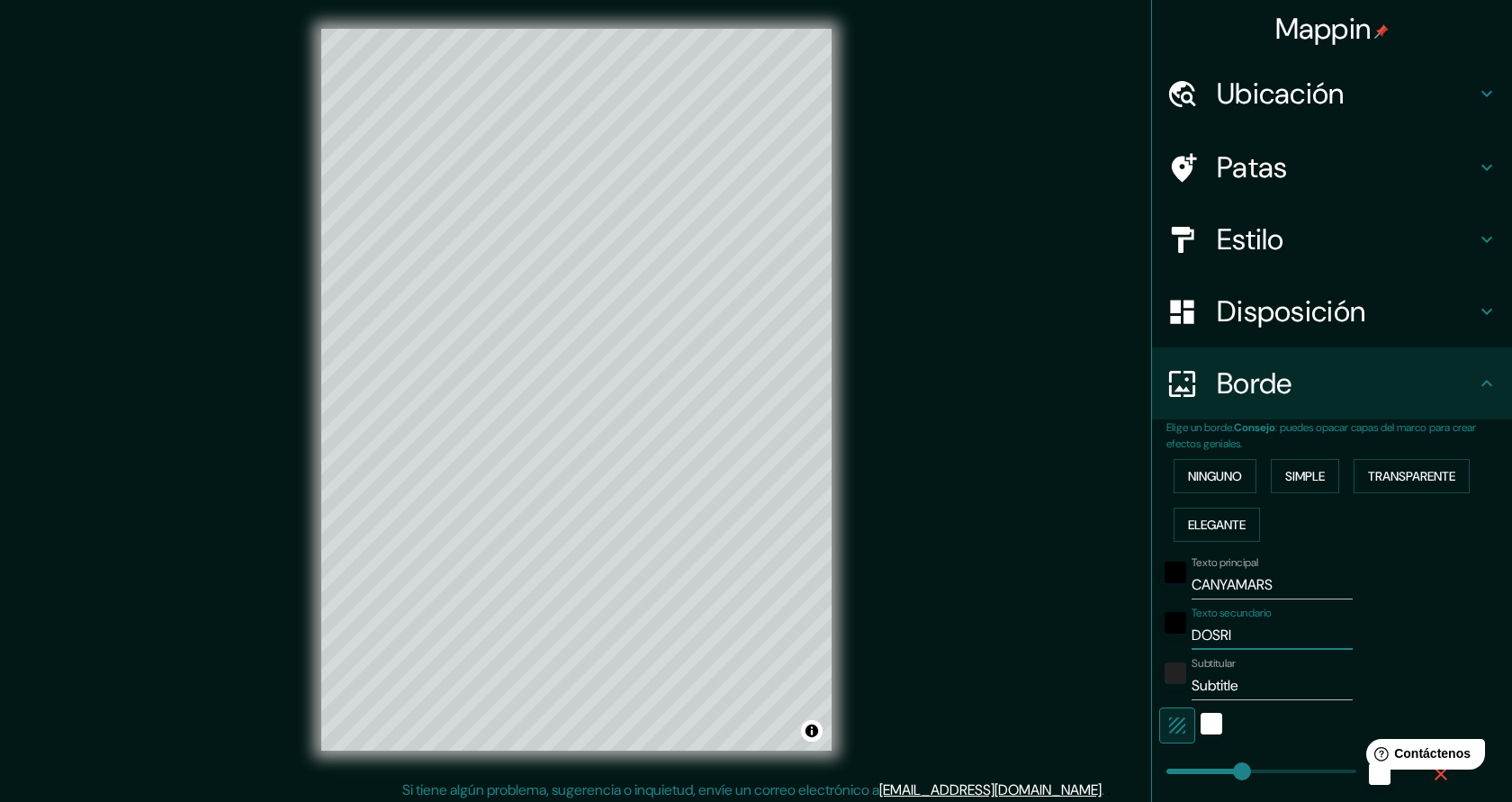
type input "227"
type input "45"
type input "DOSRIUS"
type input "227"
type input "45"
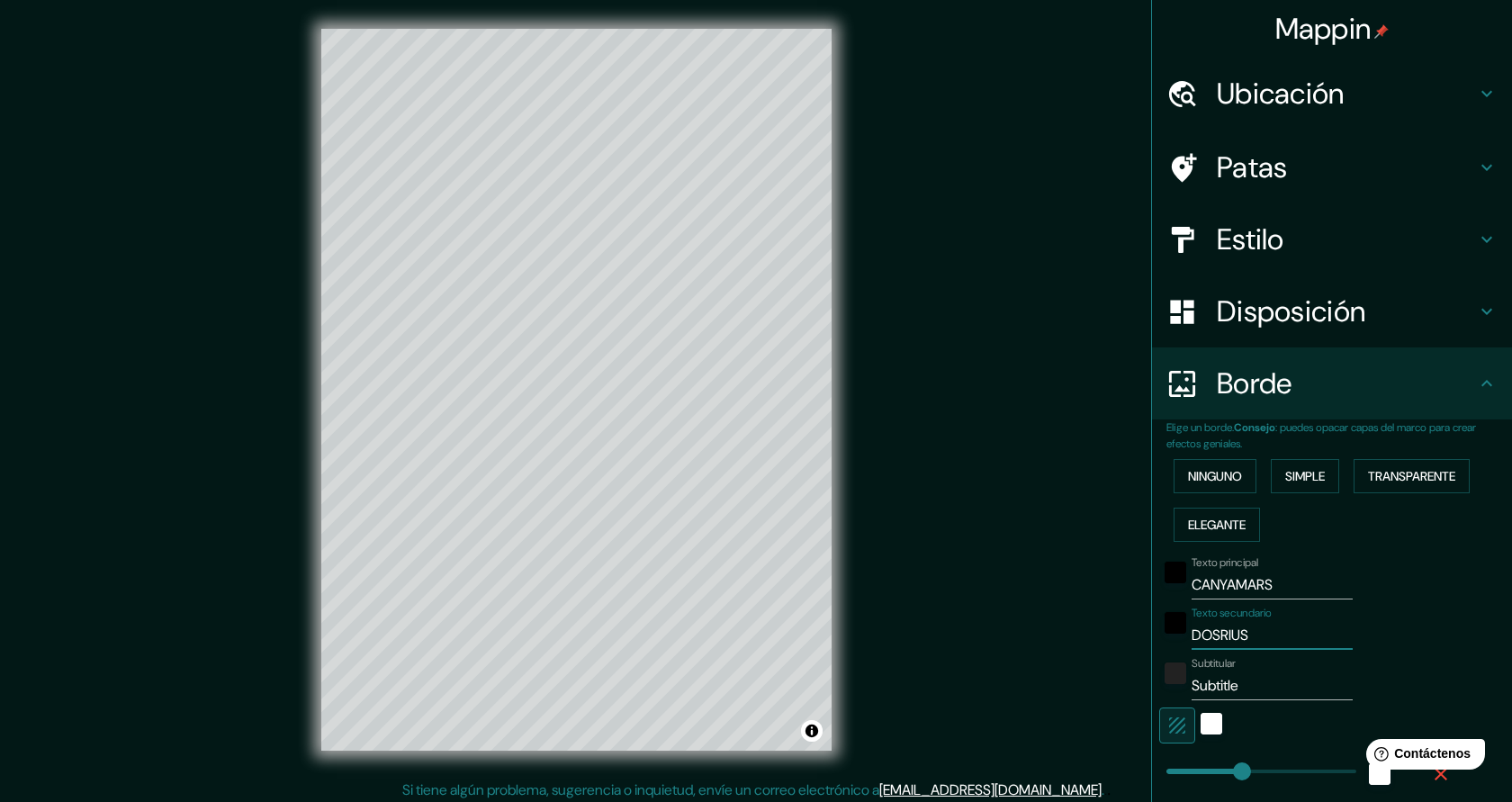
type input "DOSRIUS"
drag, startPoint x: 1271, startPoint y: 690, endPoint x: 1196, endPoint y: 686, distance: 75.1
click at [1196, 686] on input "Subtitle" at bounding box center [1272, 685] width 161 height 29
type input "227"
type input "45"
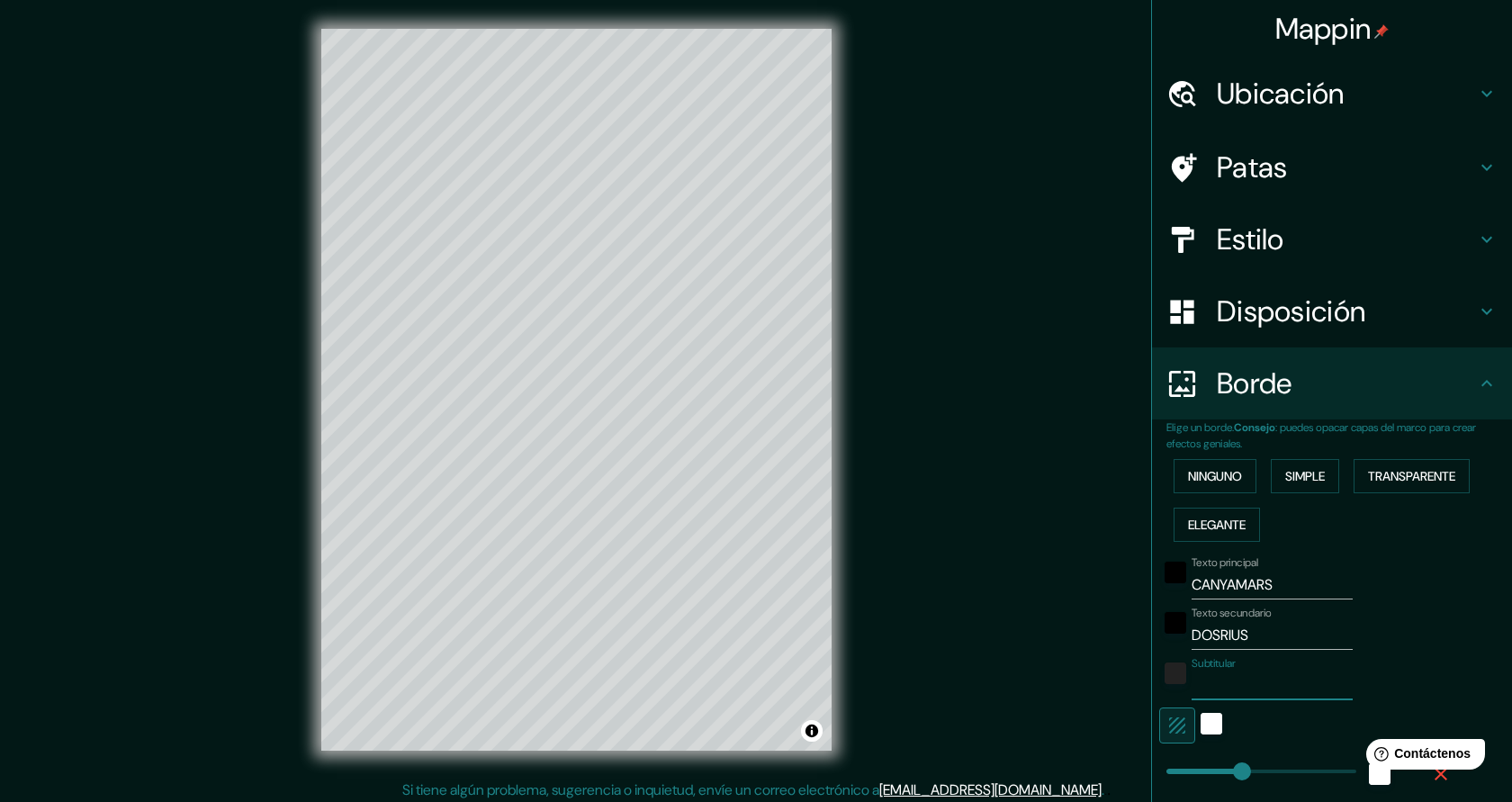
type input "P"
type input "227"
type input "45"
type input "PE"
type input "227"
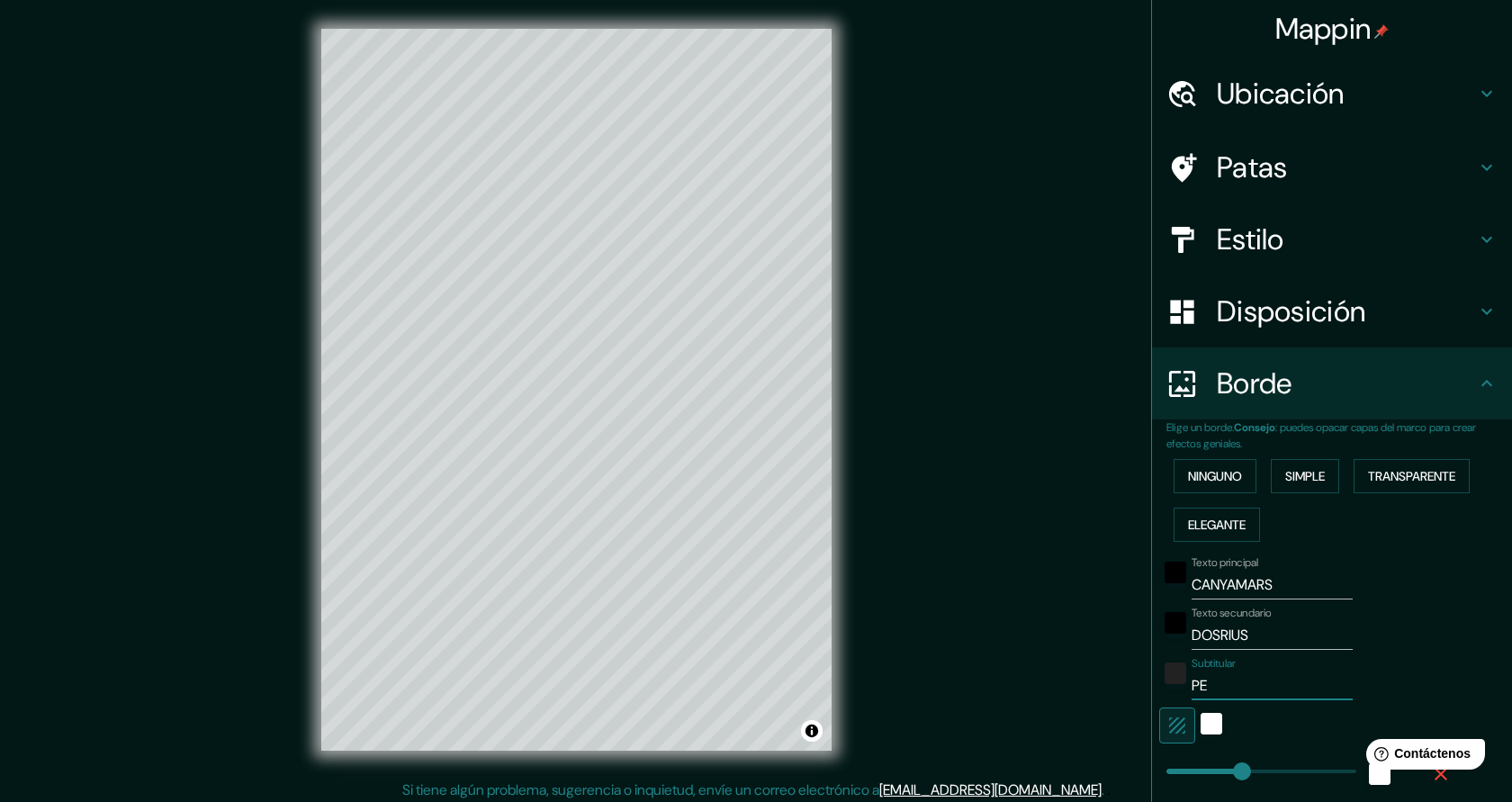
type input "45"
type input "PER"
type input "227"
type input "45"
type input "PERE"
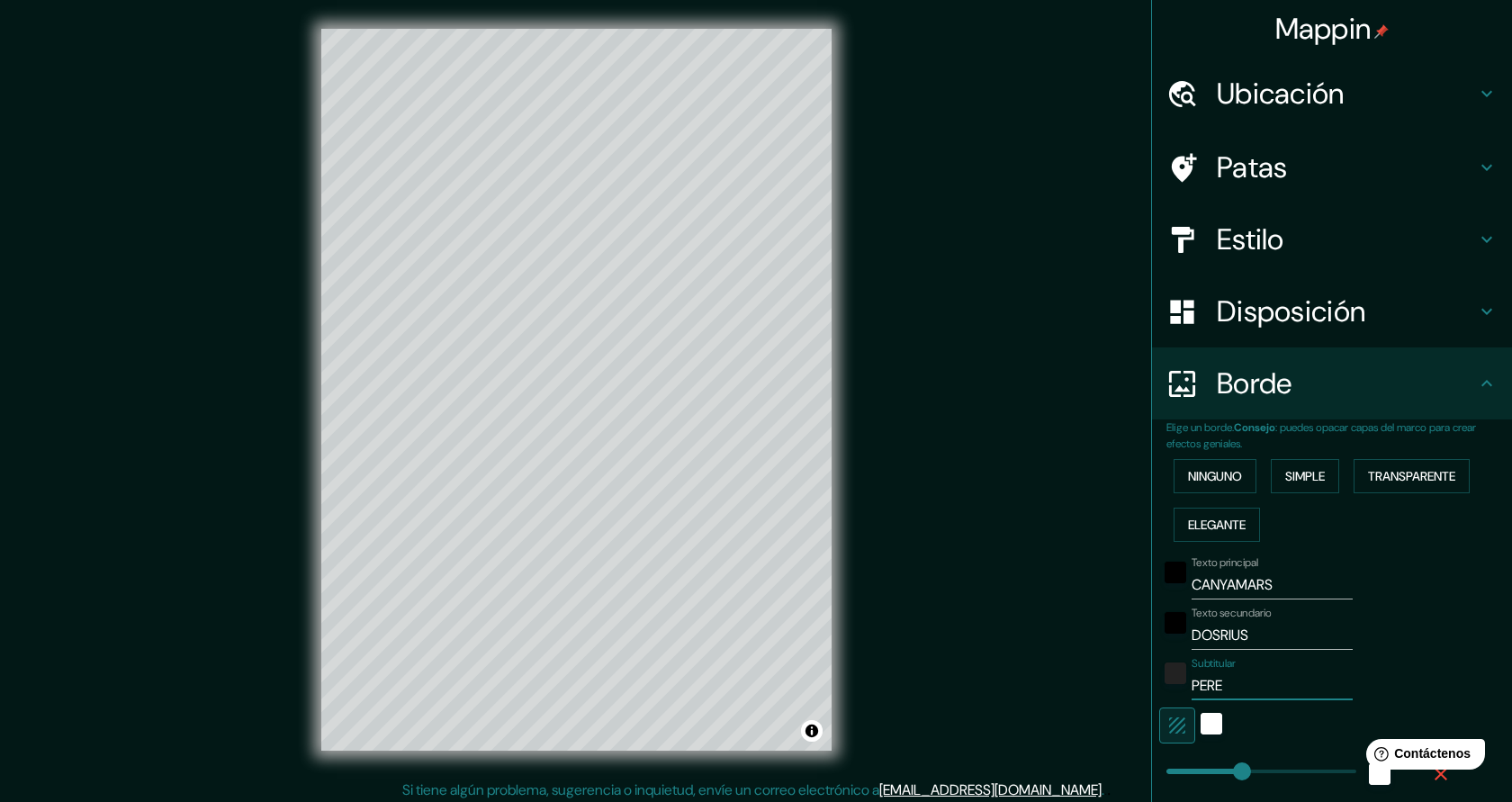
type input "227"
type input "45"
type input "PERE"
type input "227"
type input "45"
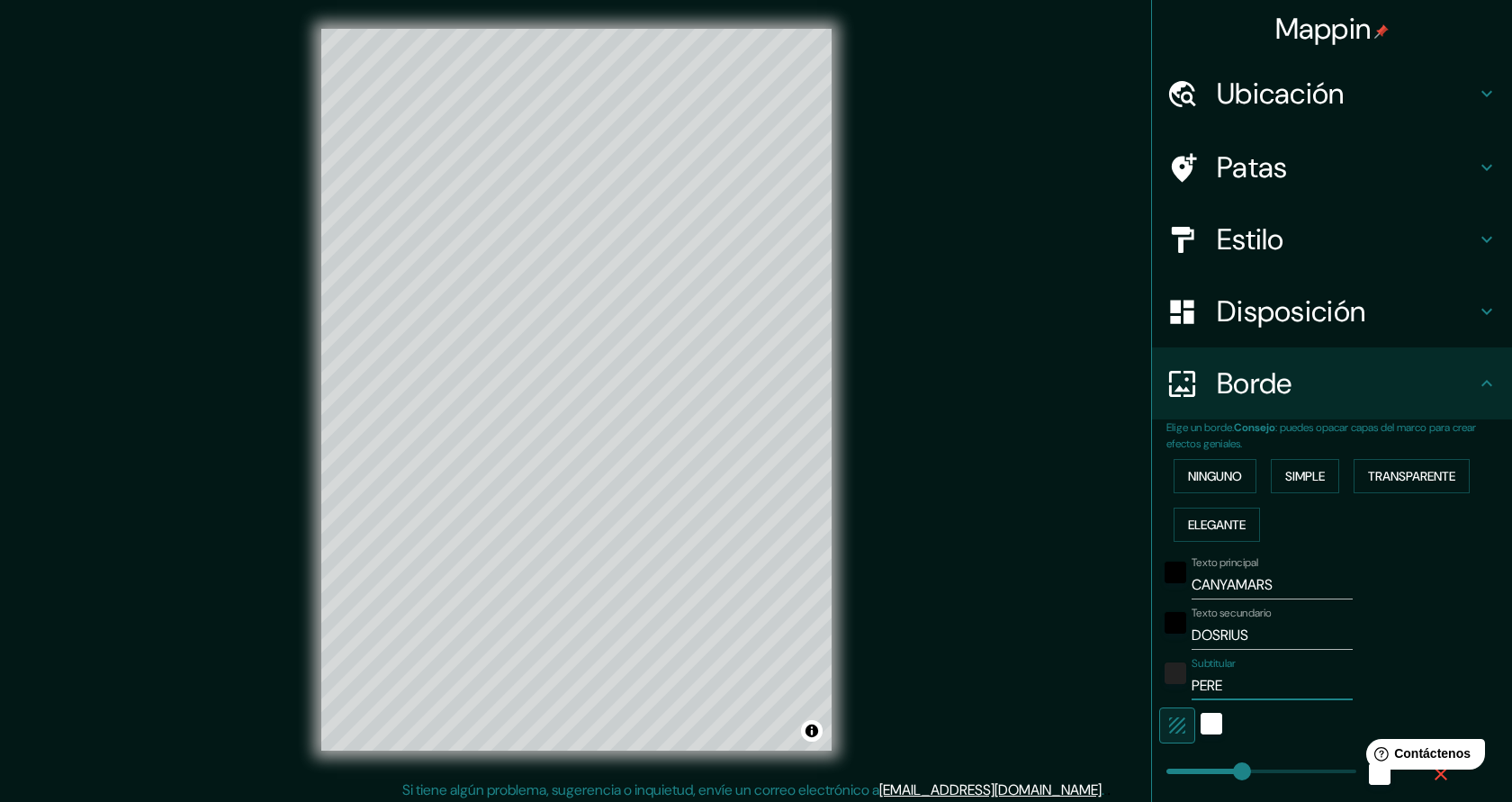
type input "PERE J"
type input "227"
type input "45"
type input "PERE JUB"
type input "227"
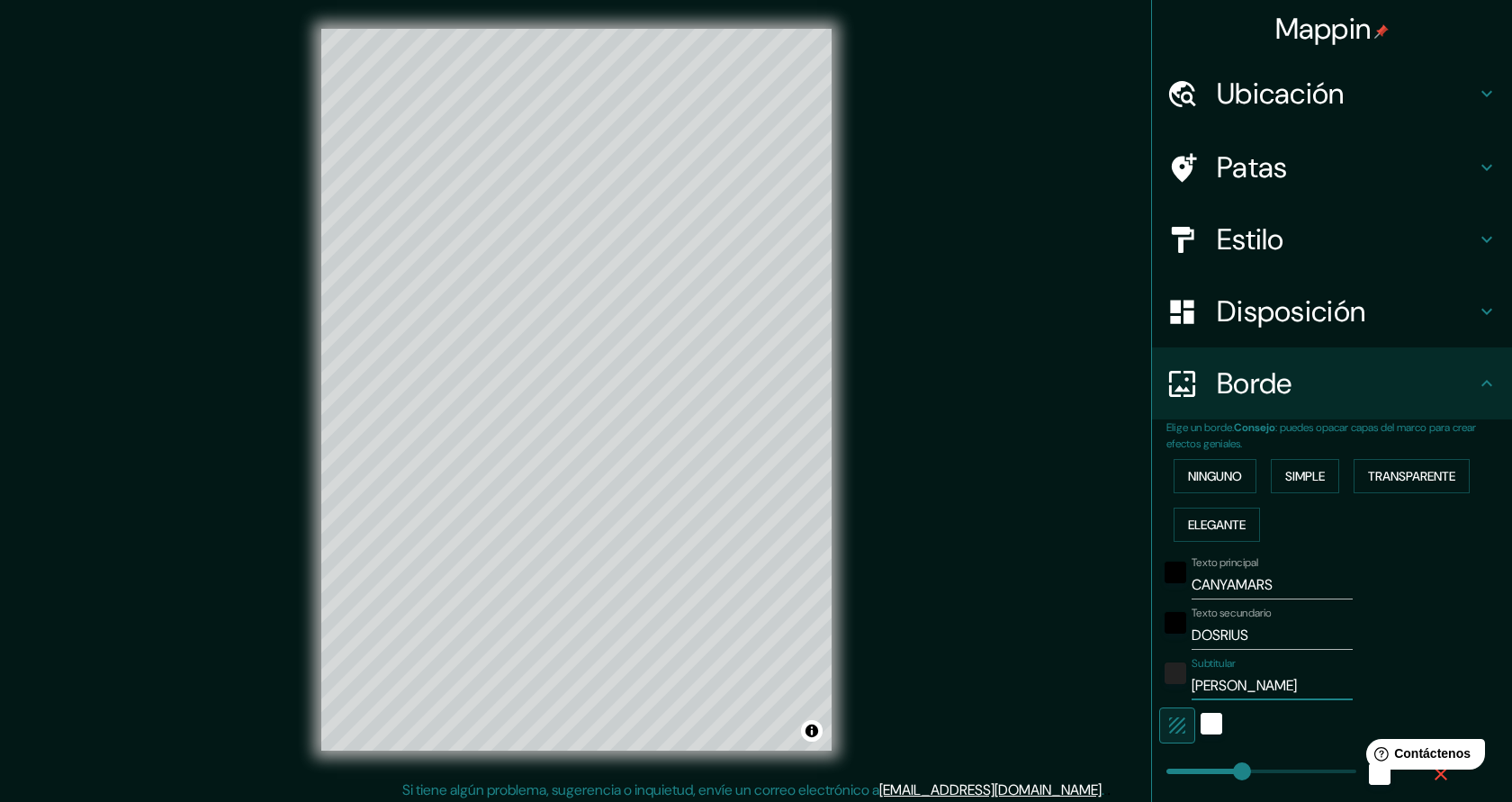
type input "45"
type input "PERE JUBA"
type input "227"
type input "45"
type input "PERE JUBAN"
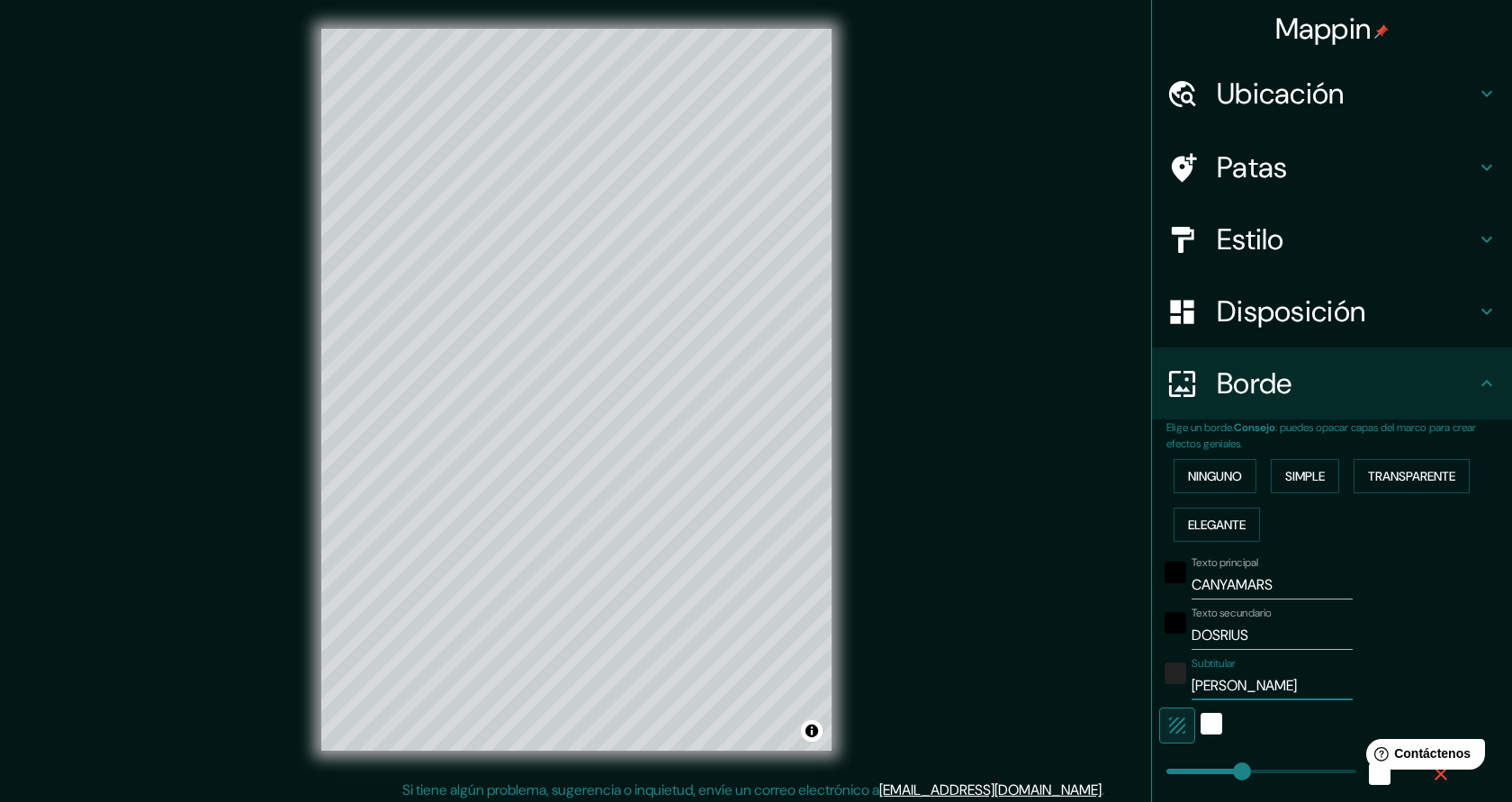
type input "227"
type input "45"
type input "PERE JUBANY"
type input "227"
type input "45"
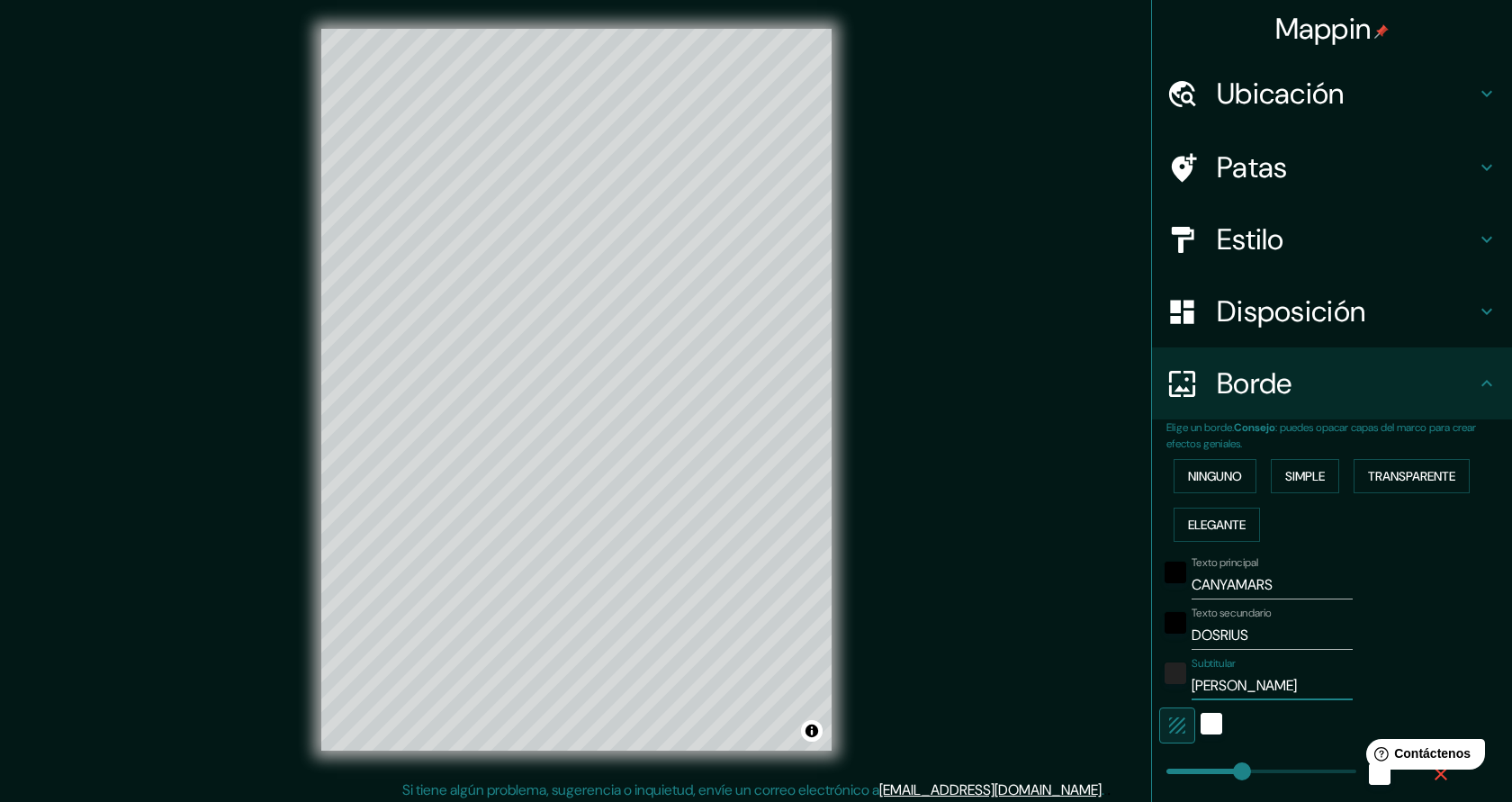
type input "227"
type input "PERE JUBANY"
type input "0"
drag, startPoint x: 1250, startPoint y: 775, endPoint x: 1163, endPoint y: 772, distance: 87.1
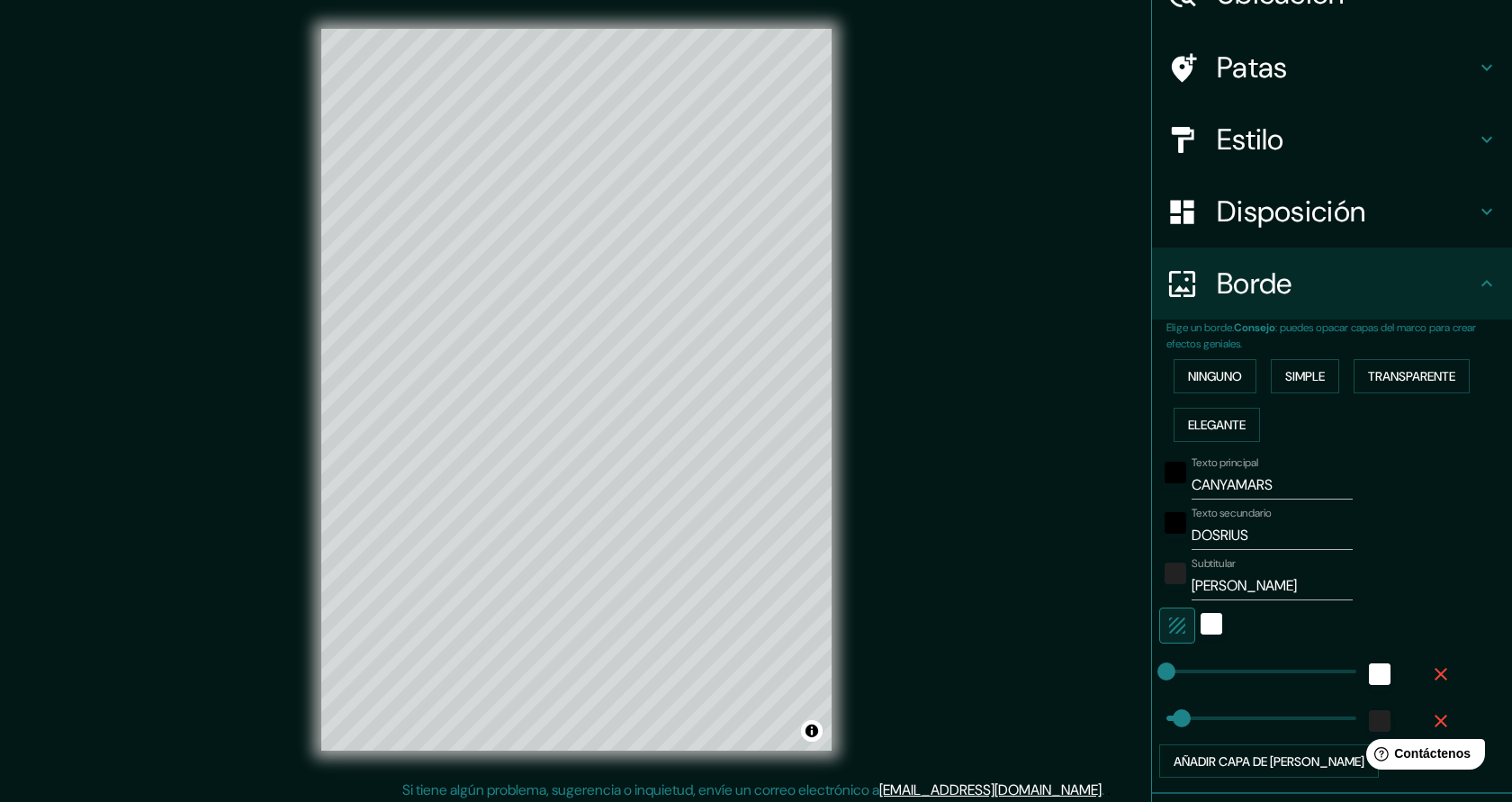
scroll to position [133, 0]
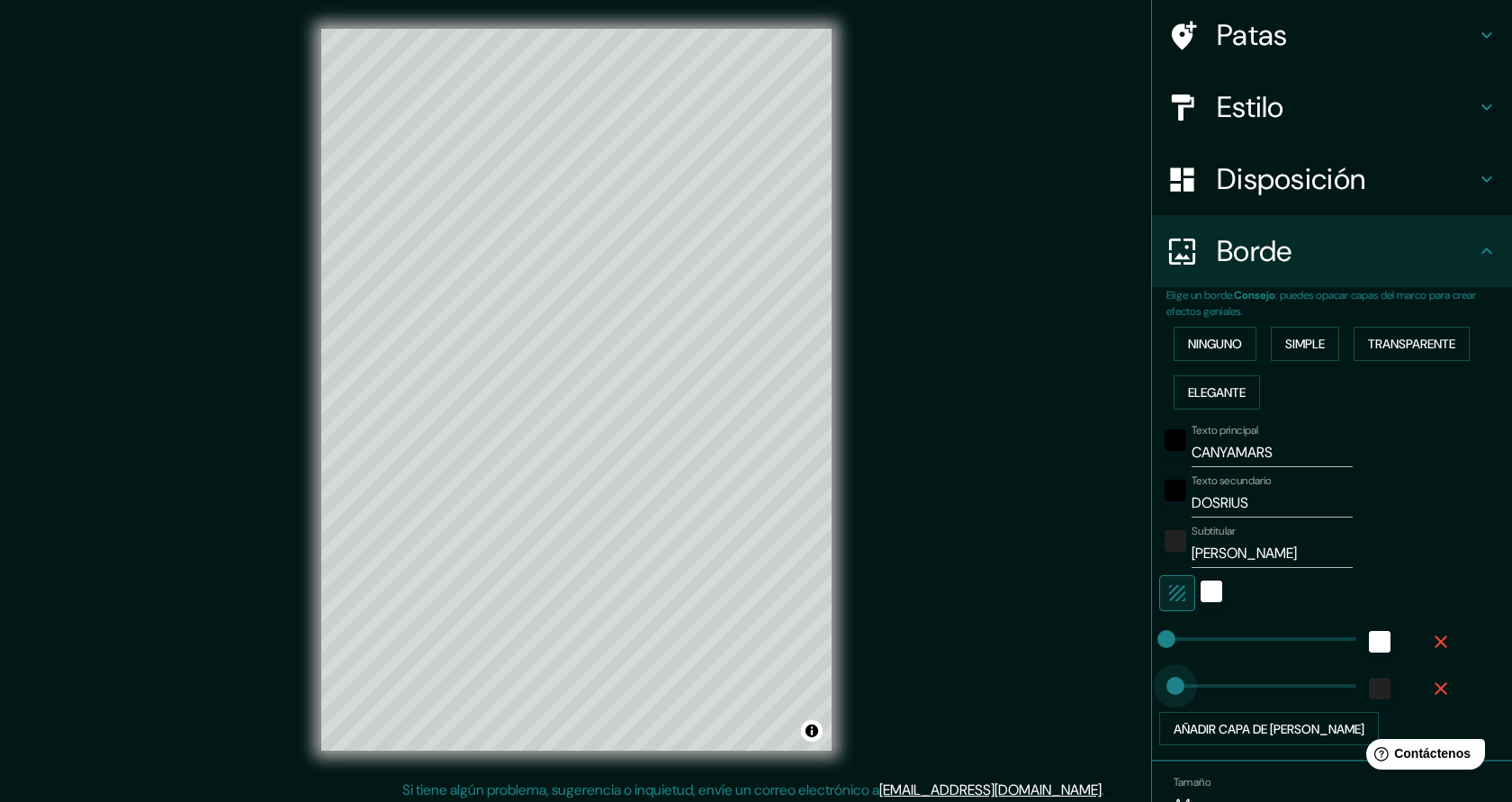
type input "0"
drag, startPoint x: 1182, startPoint y: 690, endPoint x: 1160, endPoint y: 688, distance: 22.1
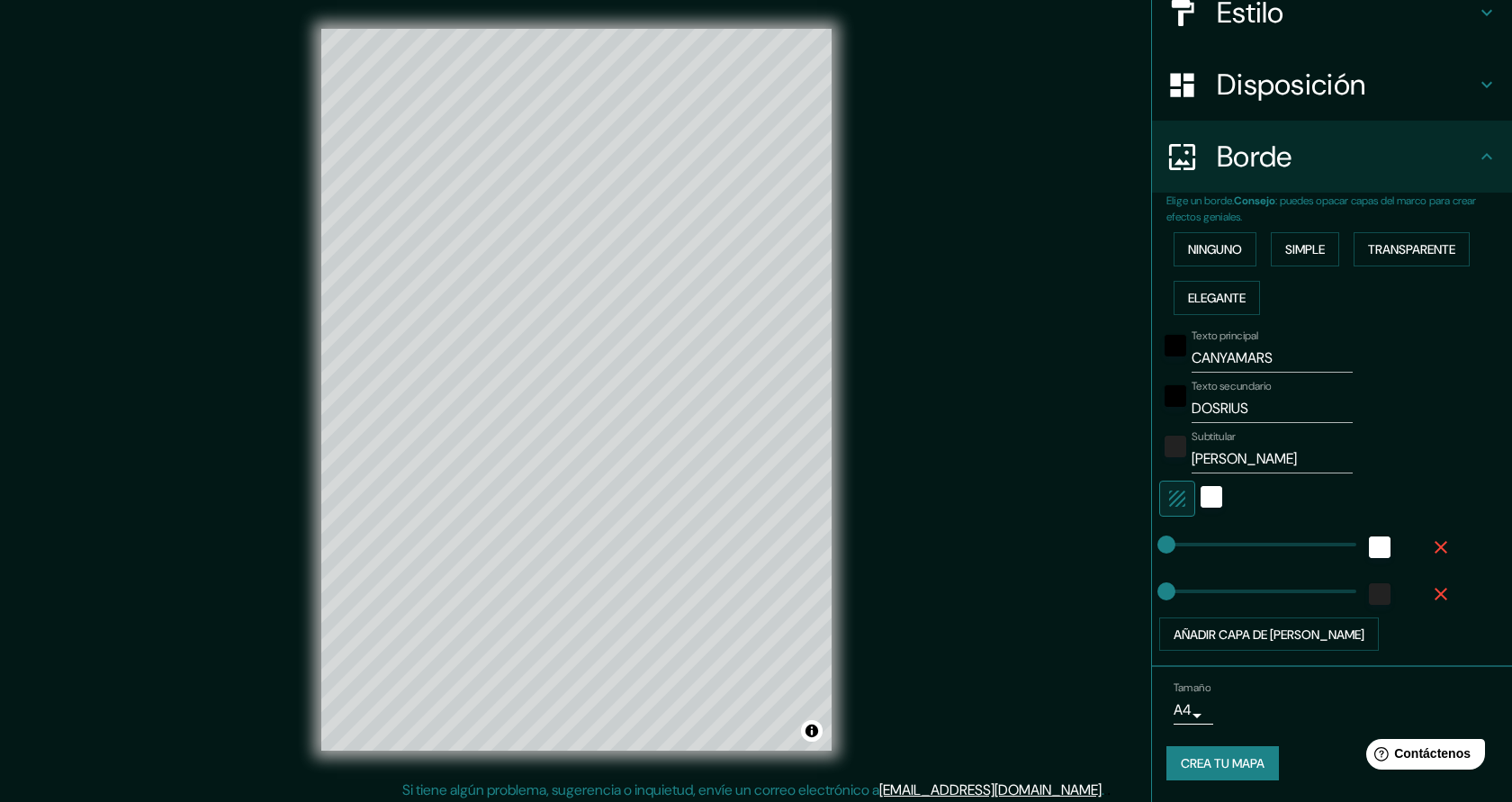
scroll to position [7, 0]
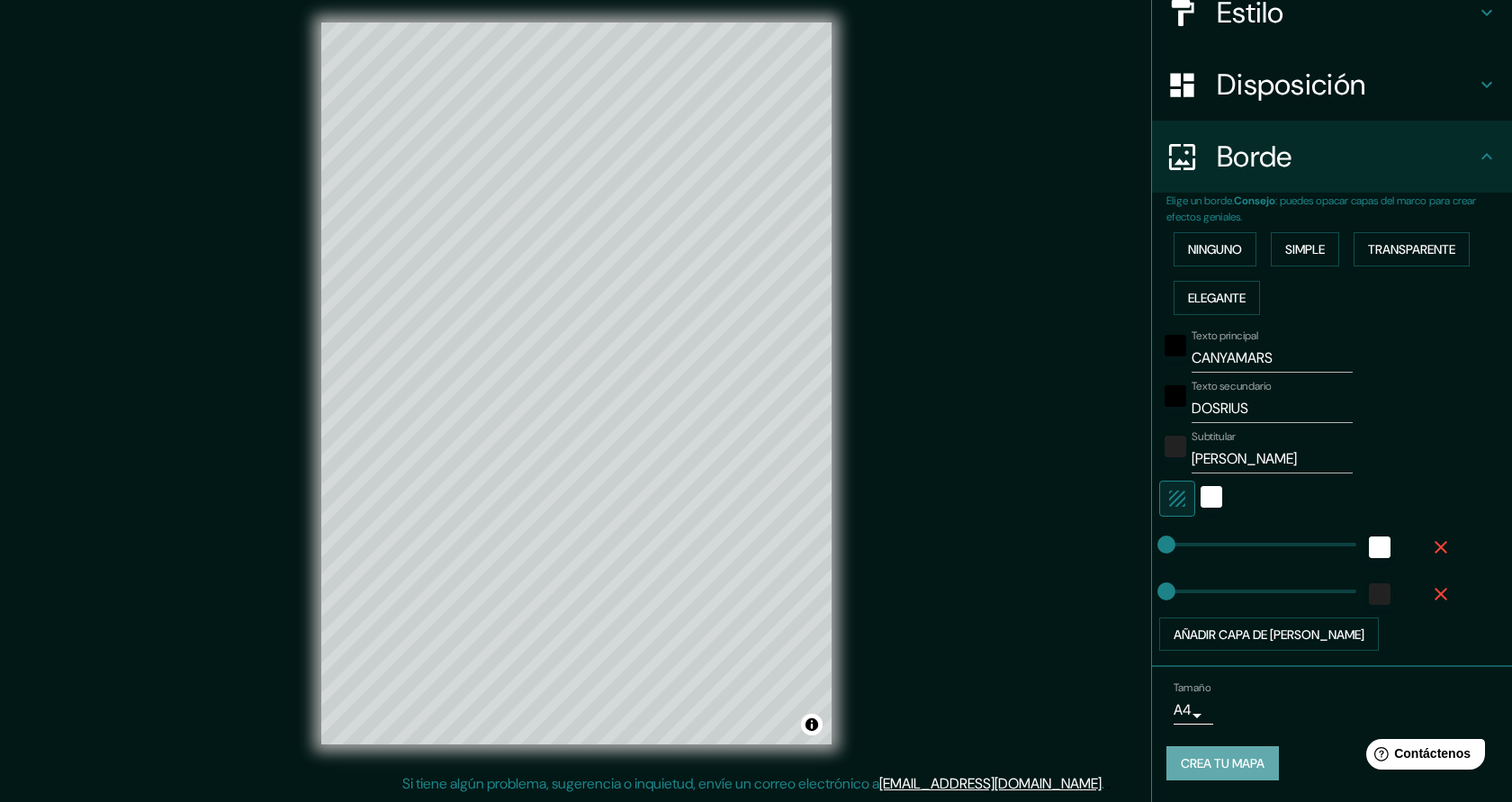
click at [1264, 764] on font "Crea tu mapa" at bounding box center [1222, 763] width 84 height 16
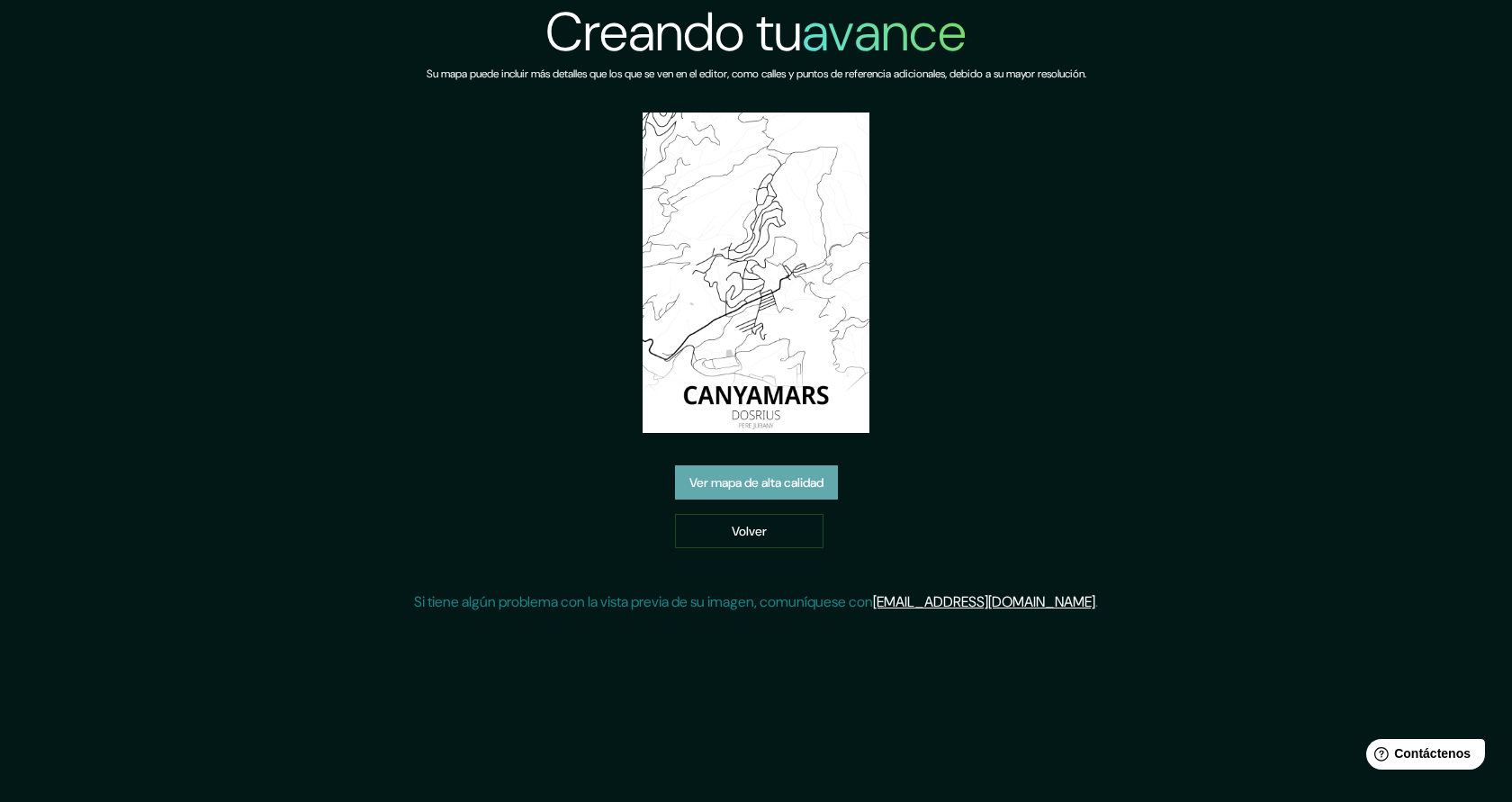
click at [751, 482] on font "Ver mapa de alta calidad" at bounding box center [756, 483] width 134 height 16
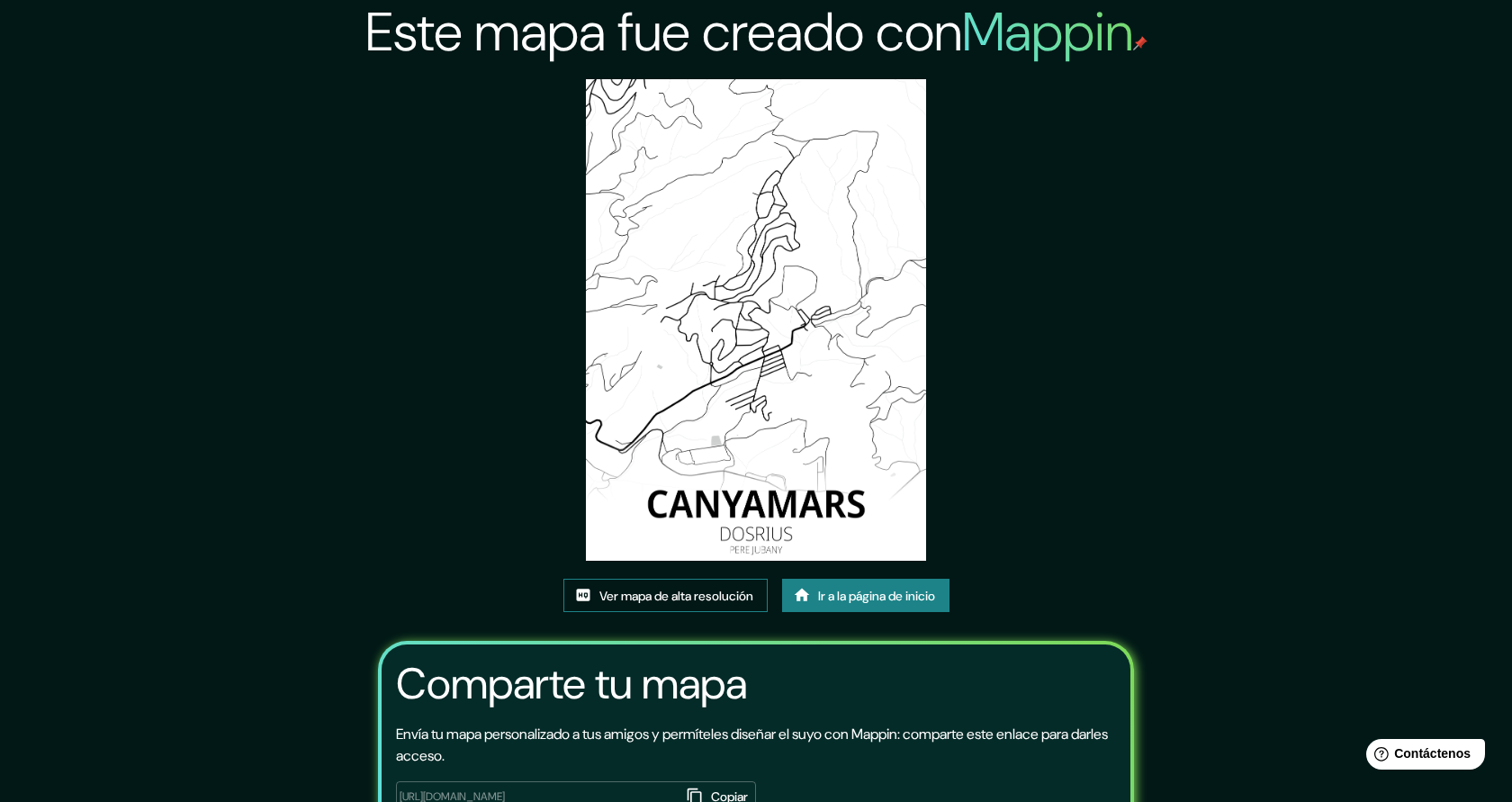
click at [699, 589] on font "Ver mapa de alta resolución" at bounding box center [676, 595] width 153 height 16
click at [900, 601] on font "Ir a la página de inicio" at bounding box center [877, 595] width 117 height 16
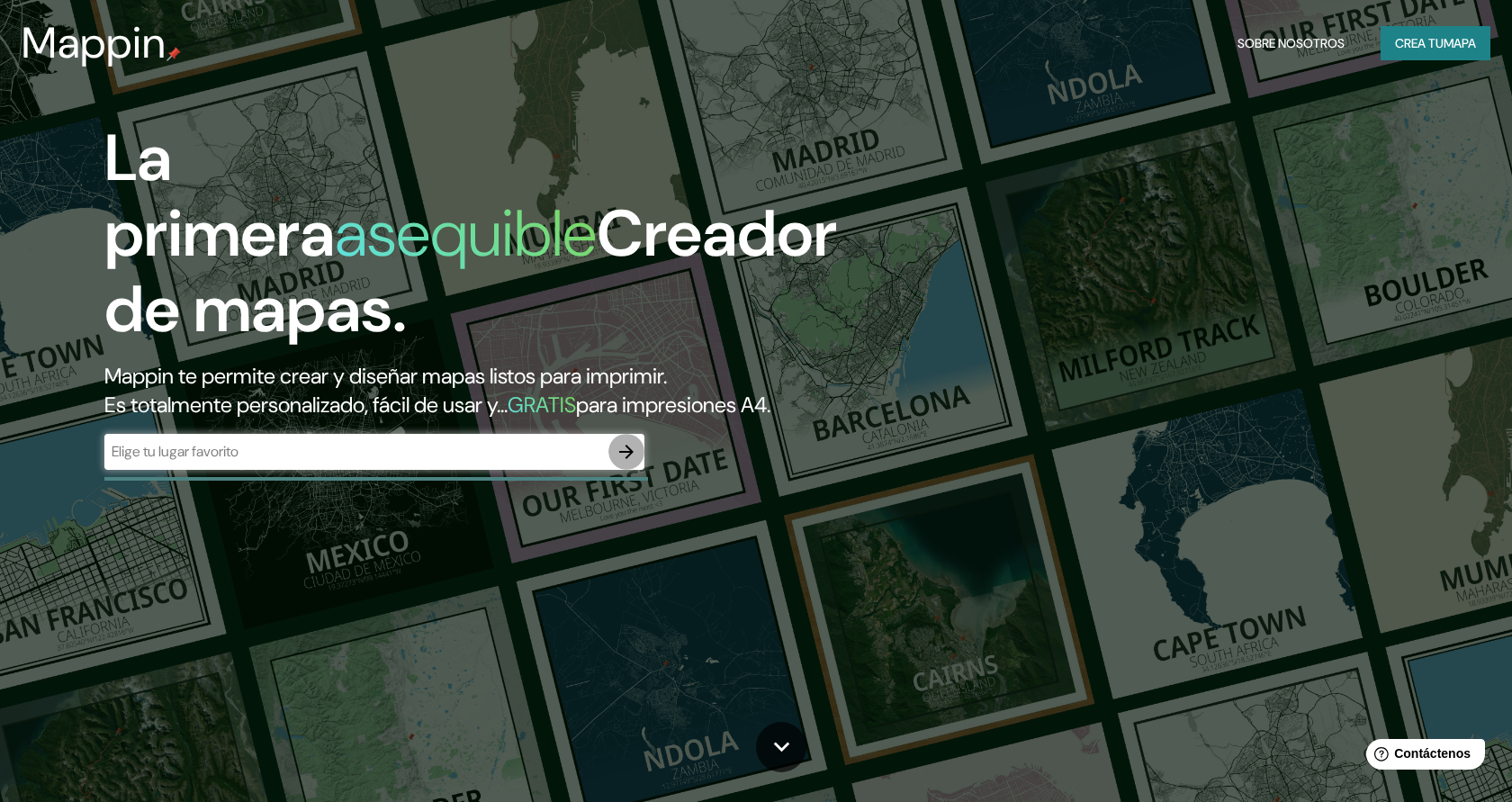
click at [625, 447] on icon "button" at bounding box center [626, 451] width 22 height 22
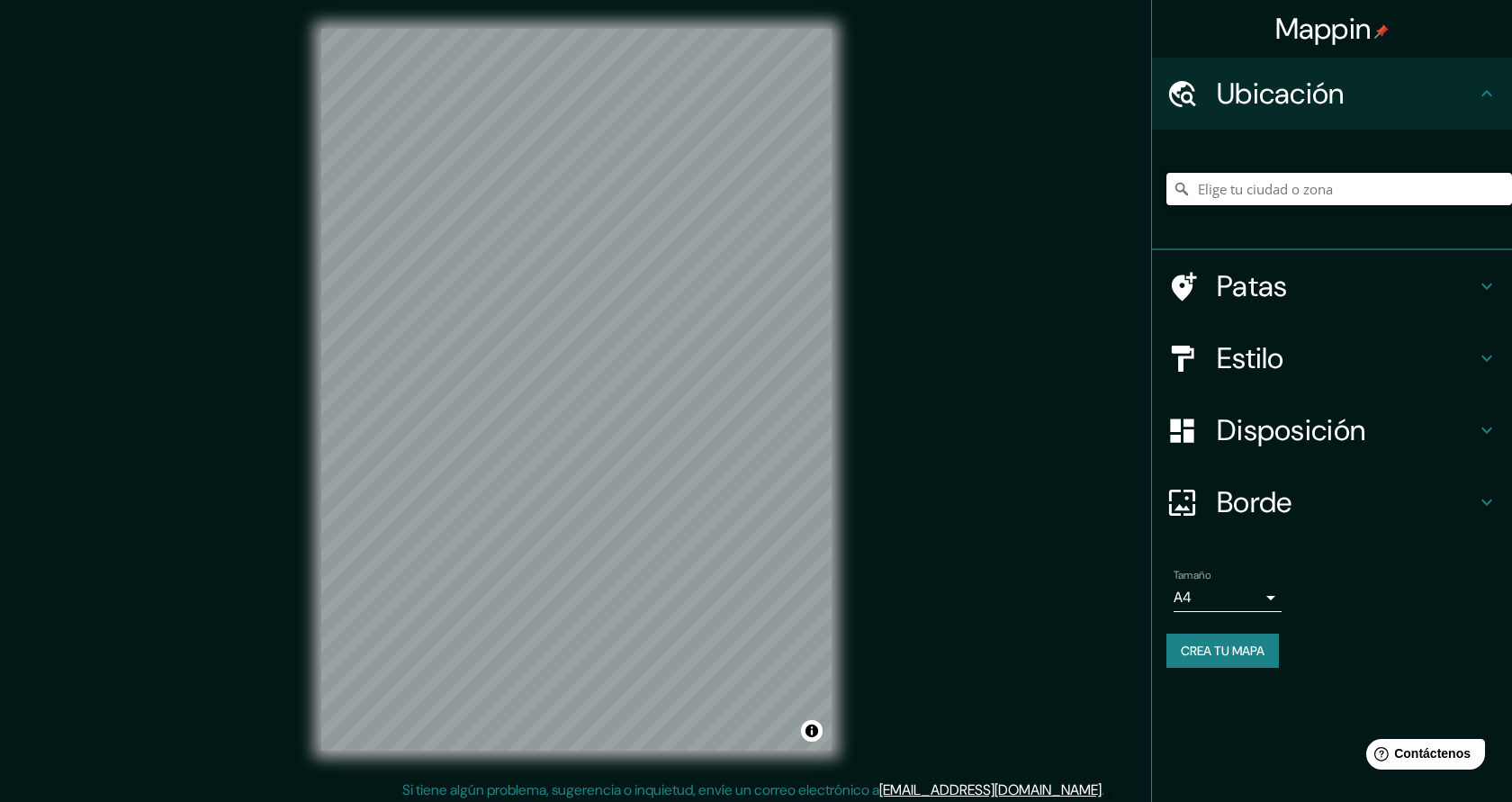
click at [1272, 187] on input "Elige tu ciudad o zona" at bounding box center [1339, 189] width 346 height 32
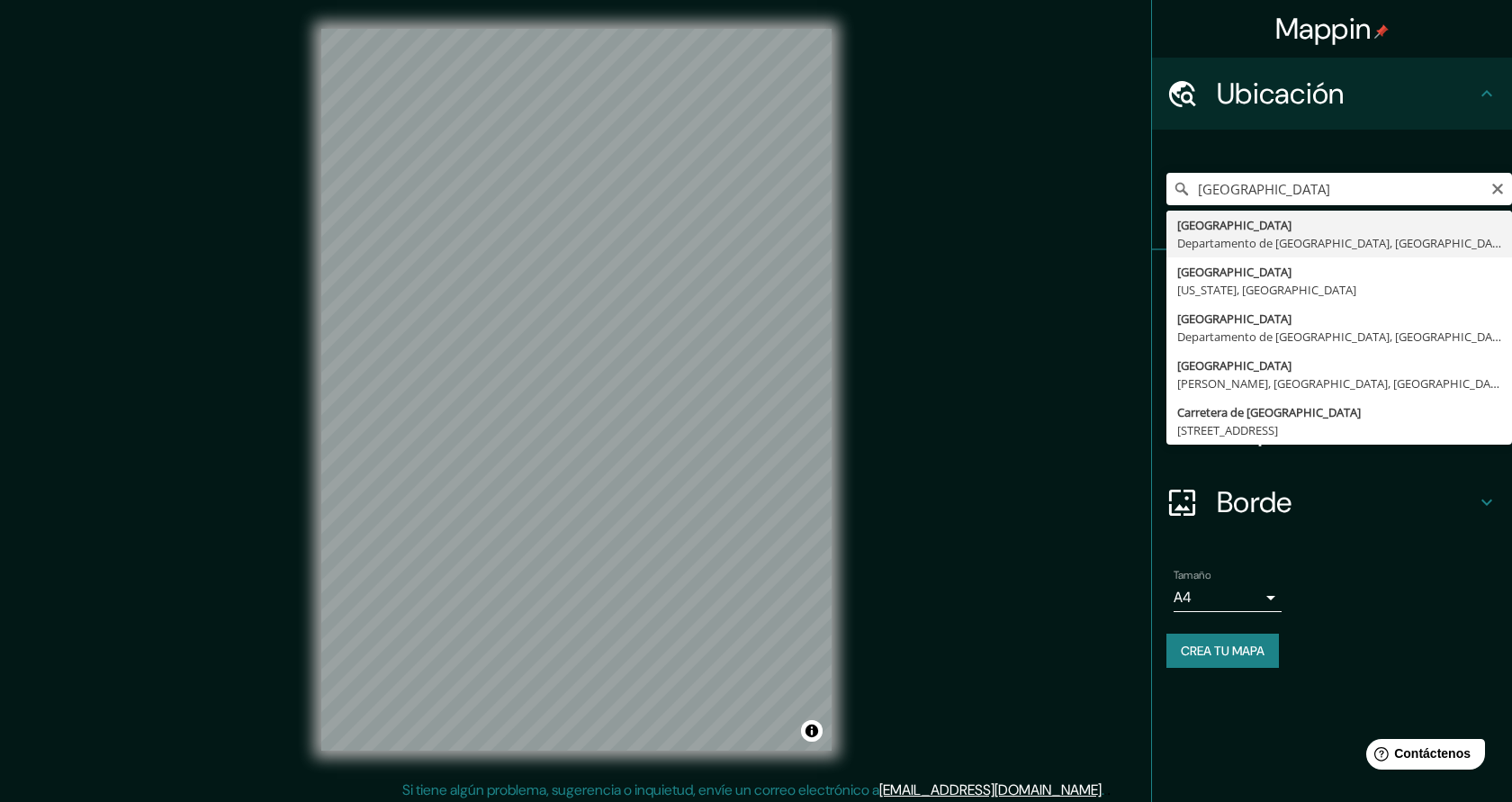
type input "Montevideo, Departamento de Montevideo, Uruguay"
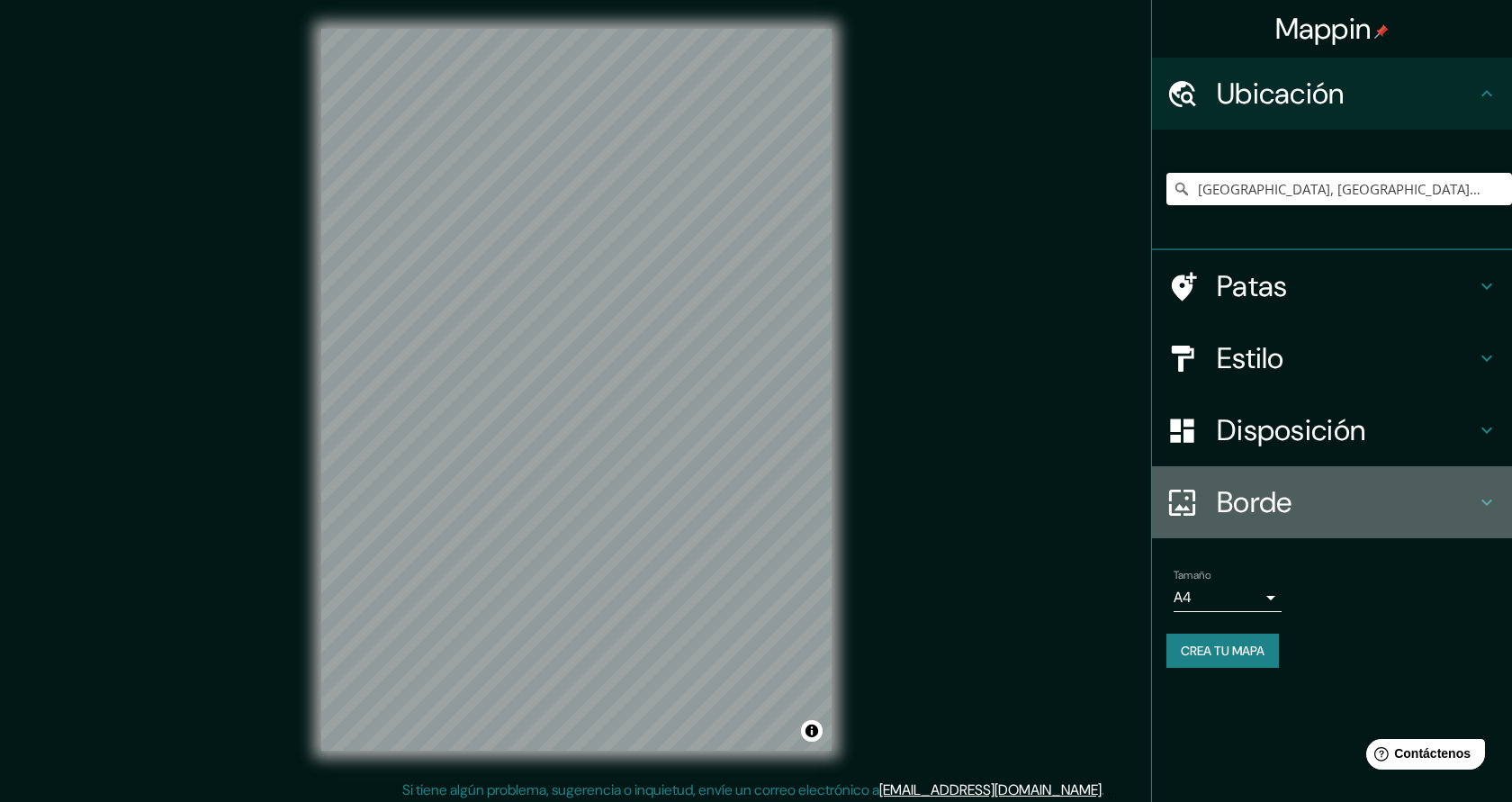
click at [1251, 495] on font "Borde" at bounding box center [1255, 502] width 75 height 38
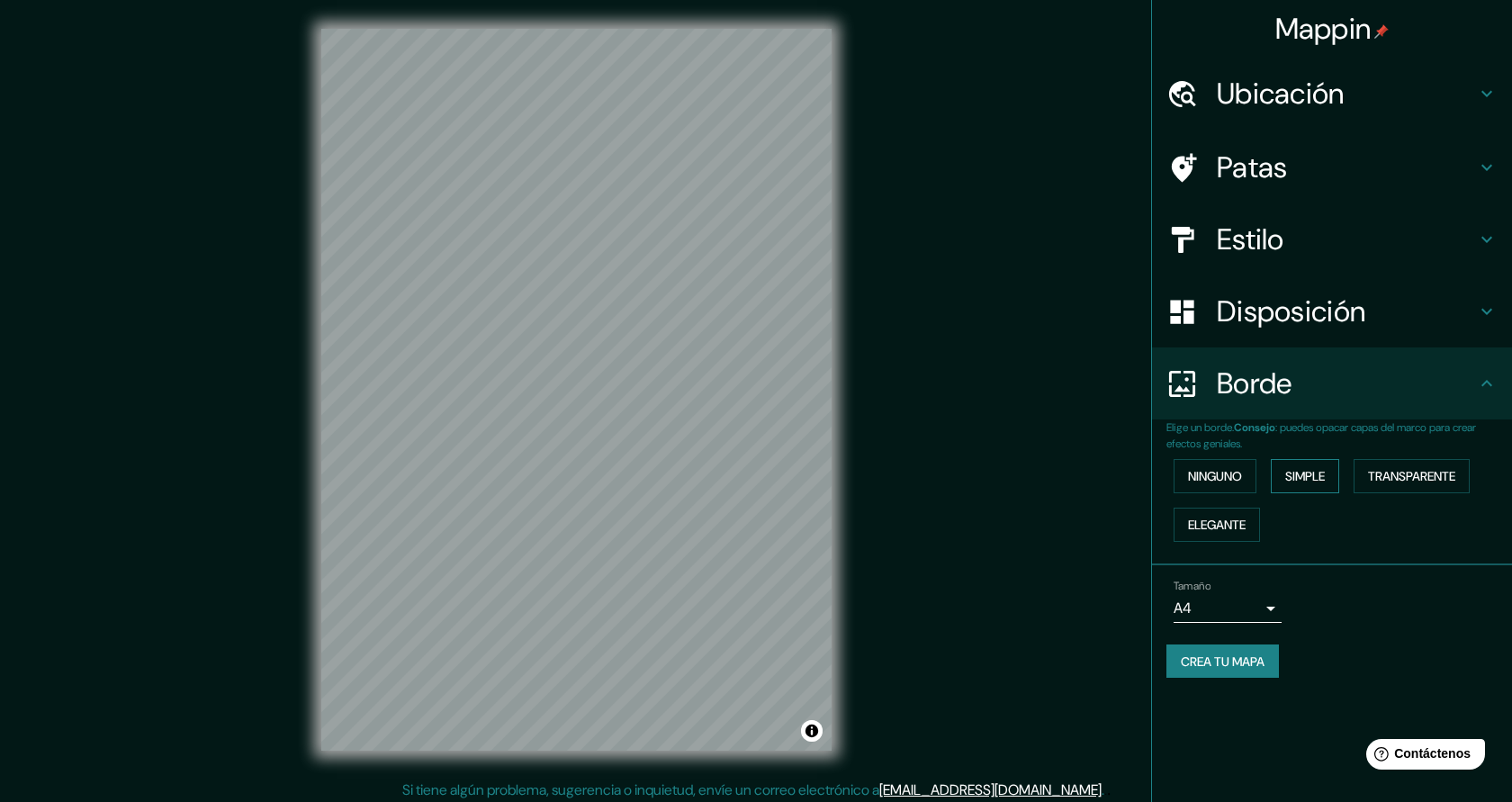
click at [1300, 487] on font "Simple" at bounding box center [1305, 475] width 40 height 24
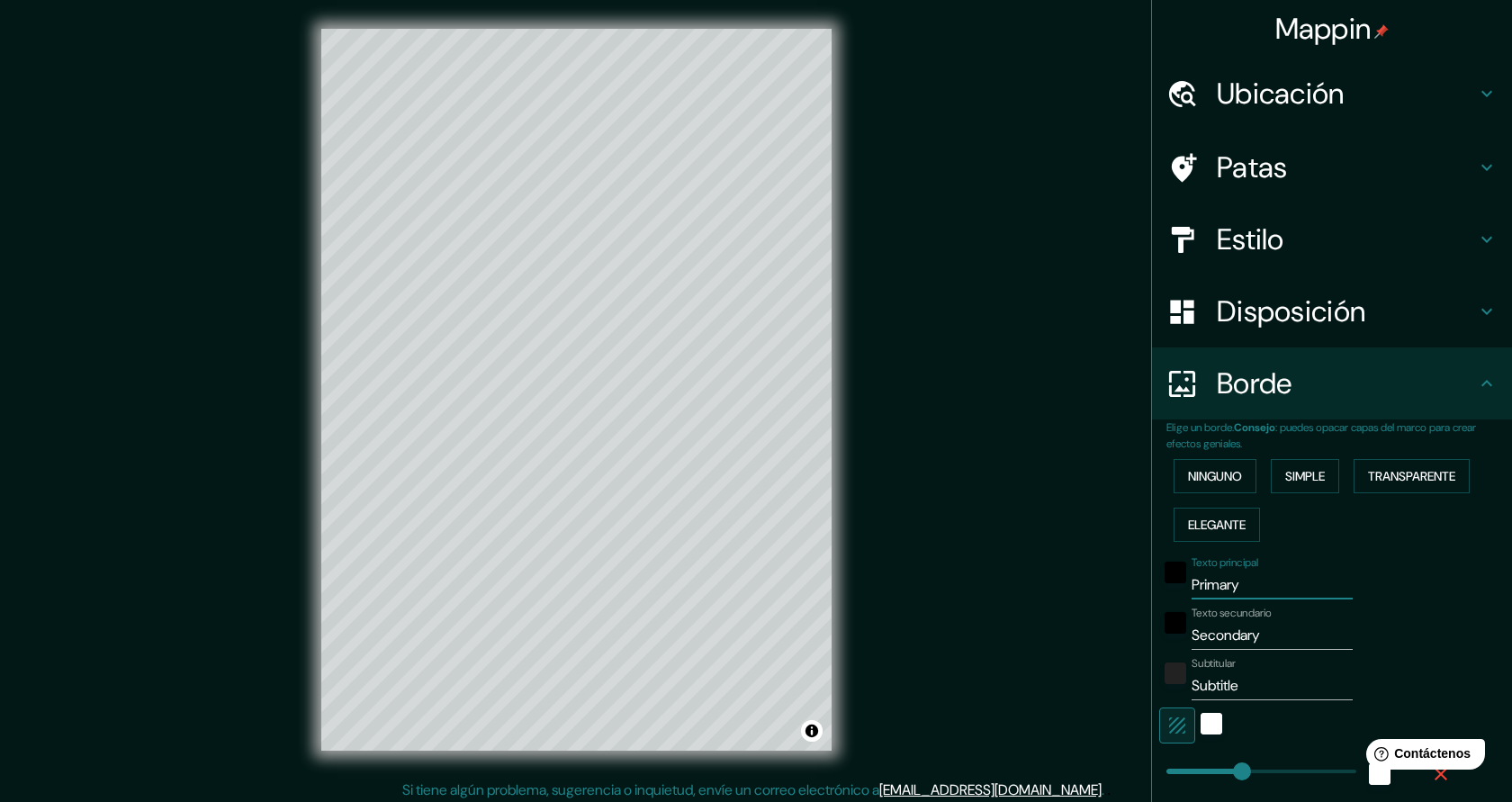
drag, startPoint x: 1259, startPoint y: 584, endPoint x: 1187, endPoint y: 583, distance: 72.0
click at [1187, 583] on div "Texto principal Primary" at bounding box center [1307, 578] width 296 height 43
type input "M"
type input "227"
type input "45"
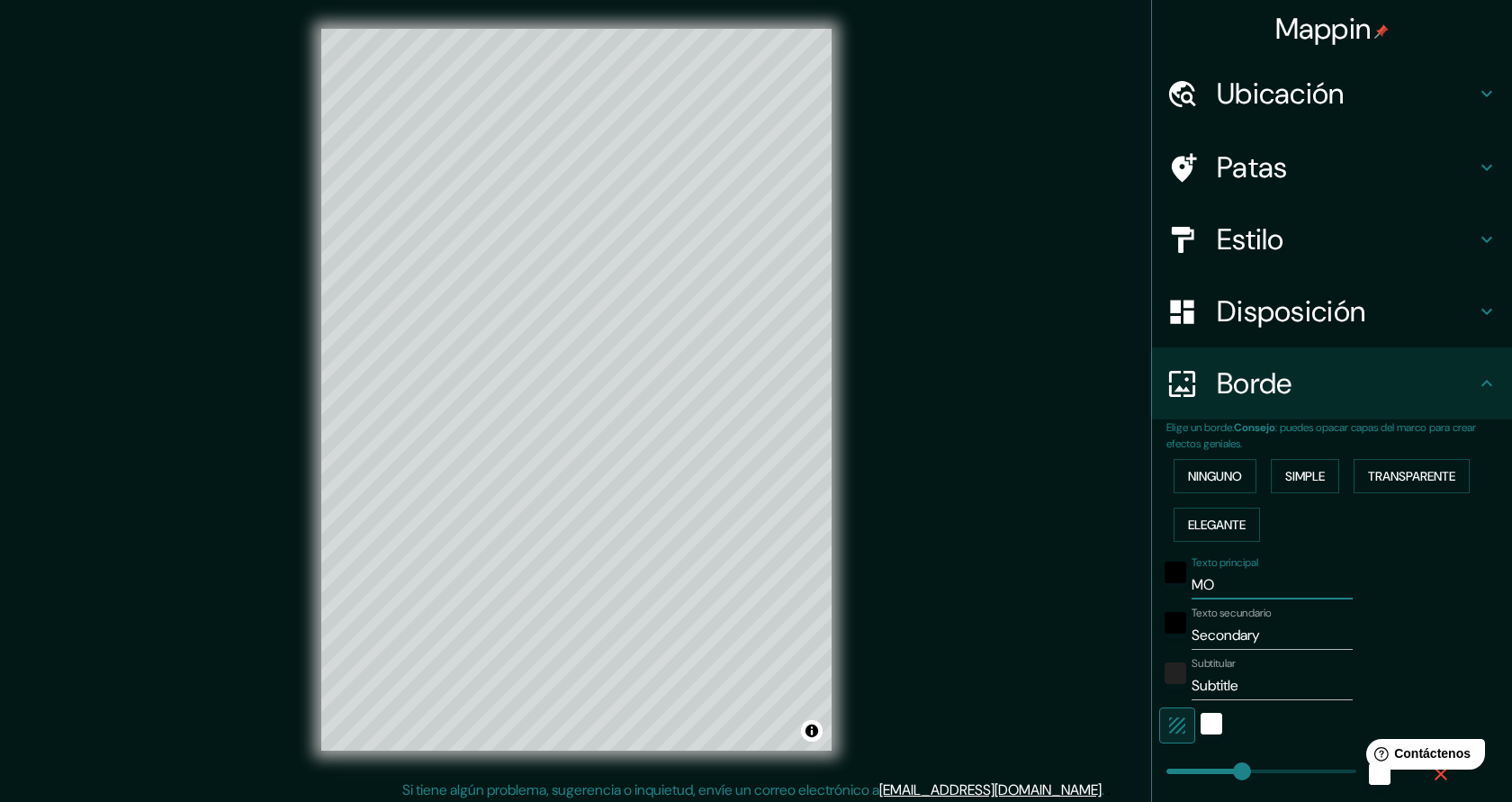
type input "MON"
type input "227"
type input "45"
type input "MONTE"
type input "227"
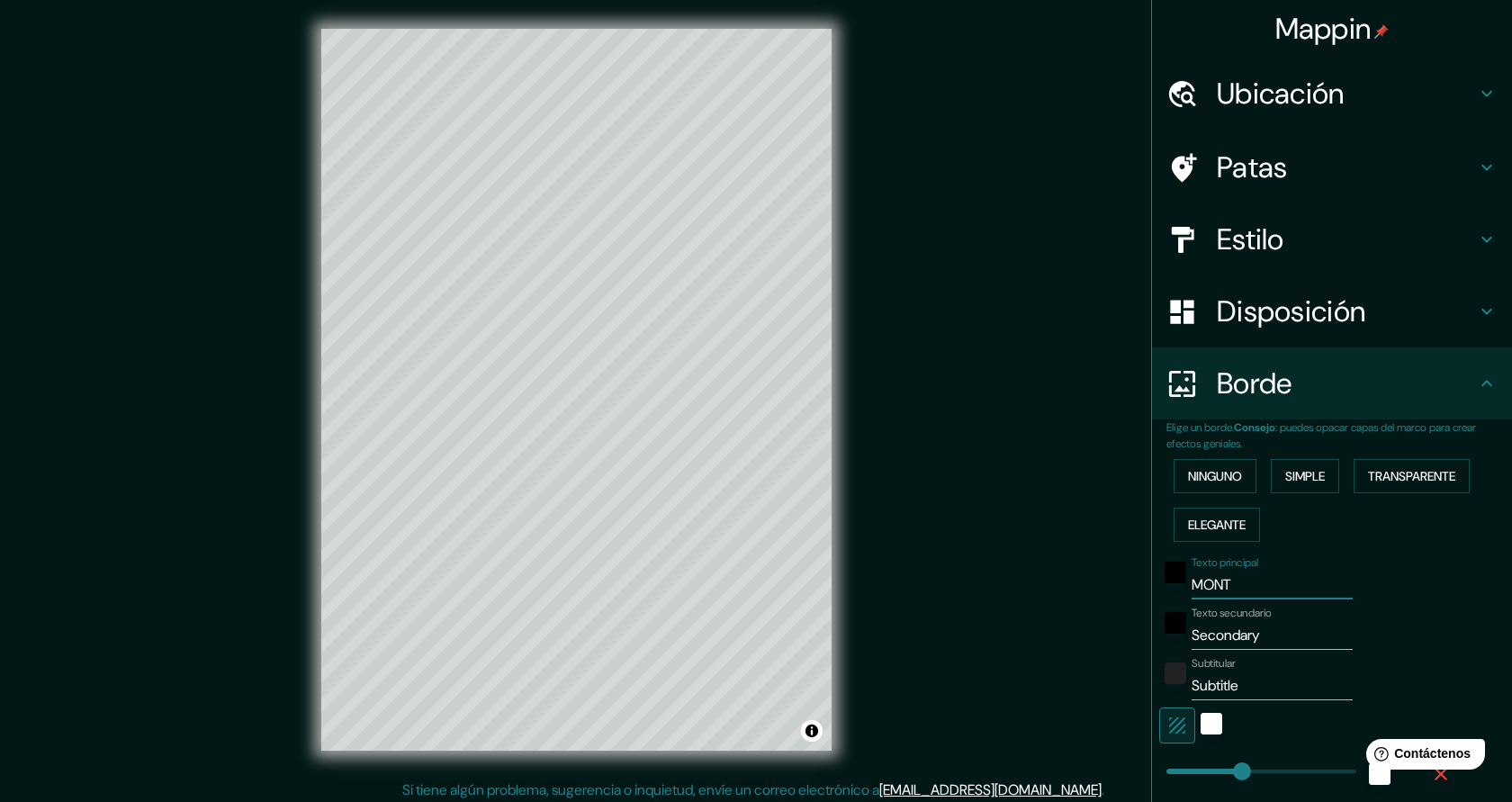
type input "45"
type input "MONTEV"
type input "227"
type input "45"
type input "MONTEVID"
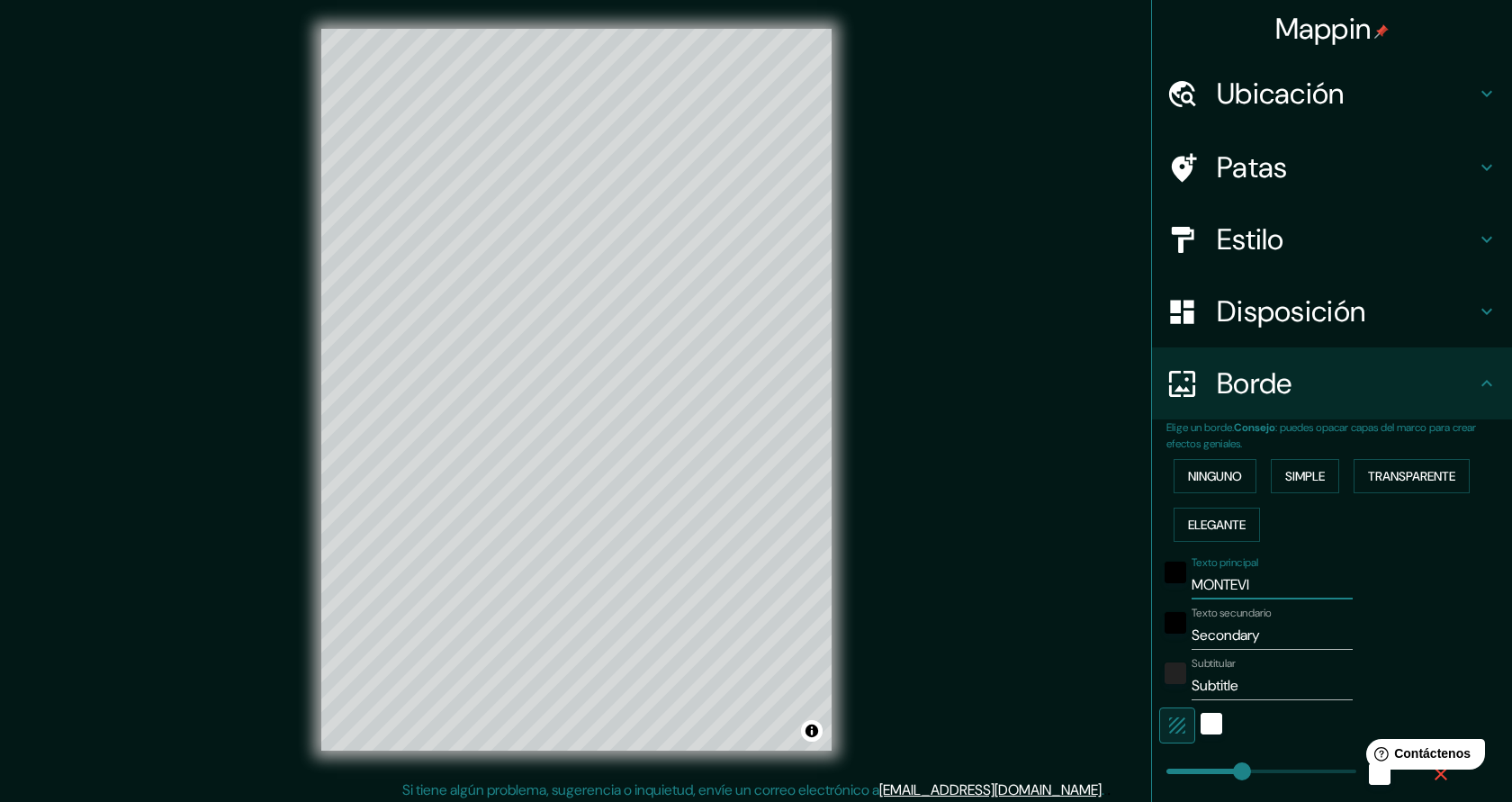
type input "227"
type input "45"
type input "MONTEVIDE"
type input "227"
type input "45"
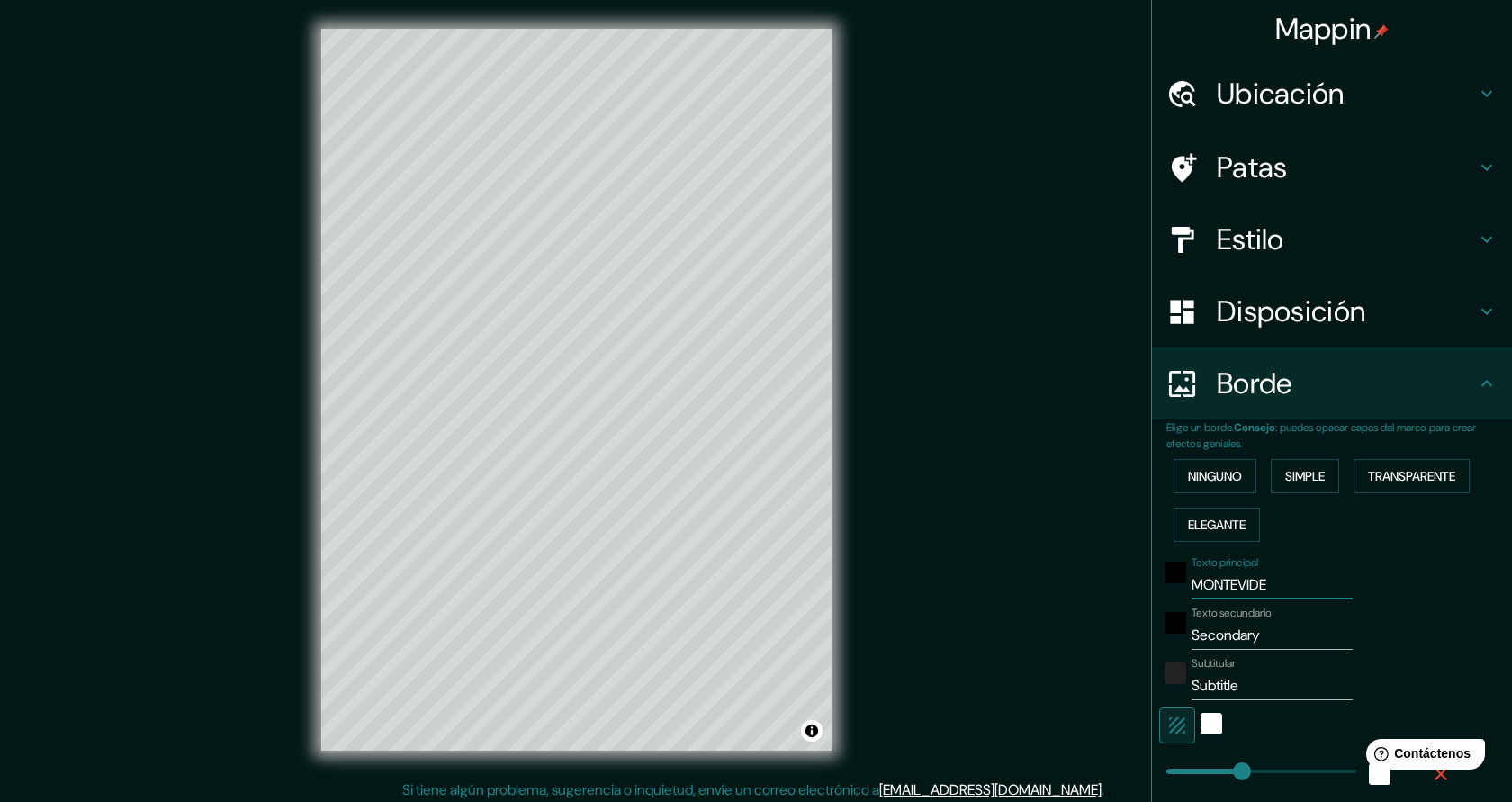
type input "MONTEVIDEO"
type input "227"
type input "45"
type input "MONTEVIDEO"
drag, startPoint x: 1268, startPoint y: 636, endPoint x: 1189, endPoint y: 628, distance: 79.4
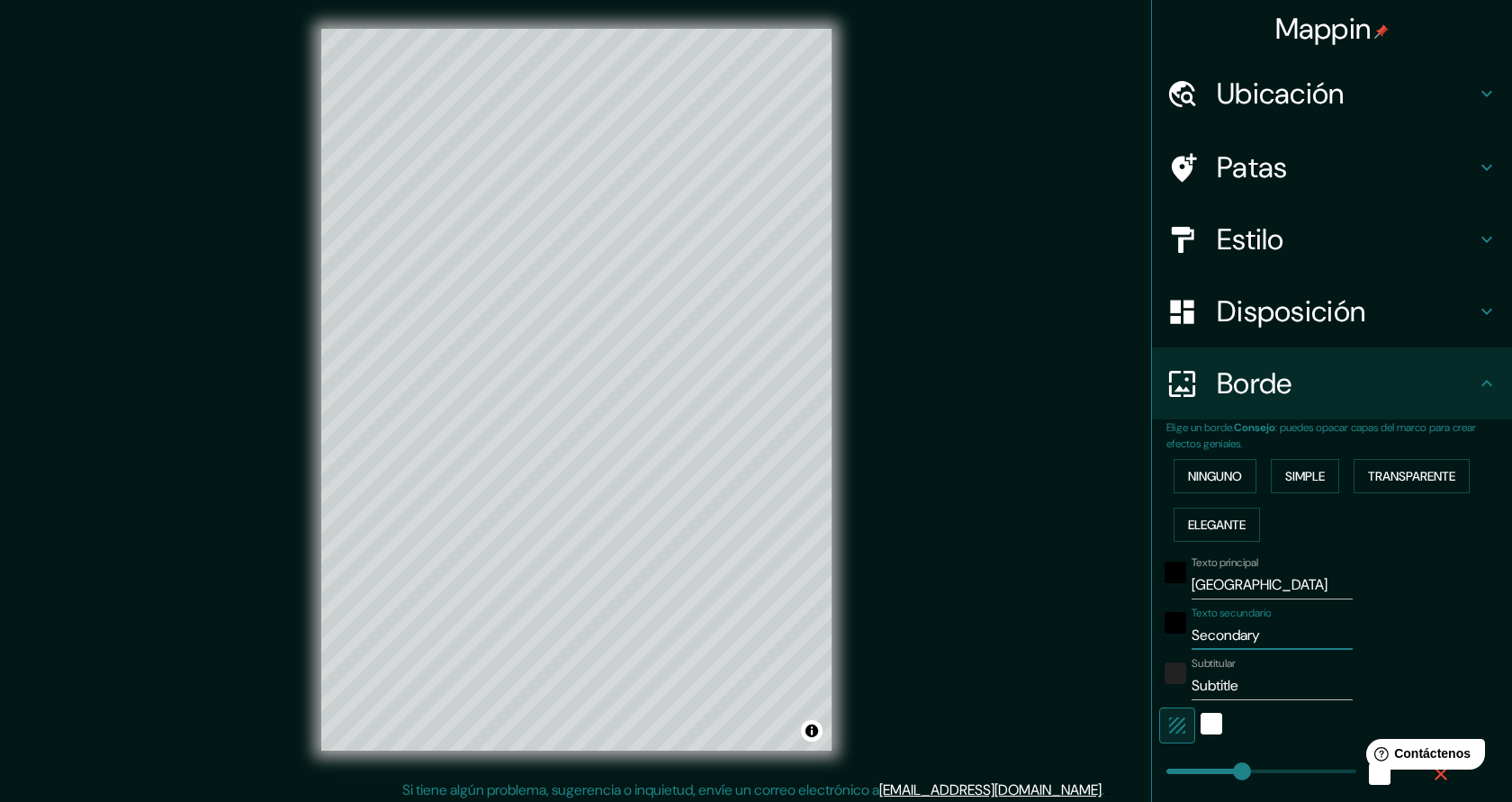
click at [1189, 628] on div "Texto secundario Secondary" at bounding box center [1307, 628] width 296 height 43
type input "U"
type input "227"
type input "45"
type input "URU"
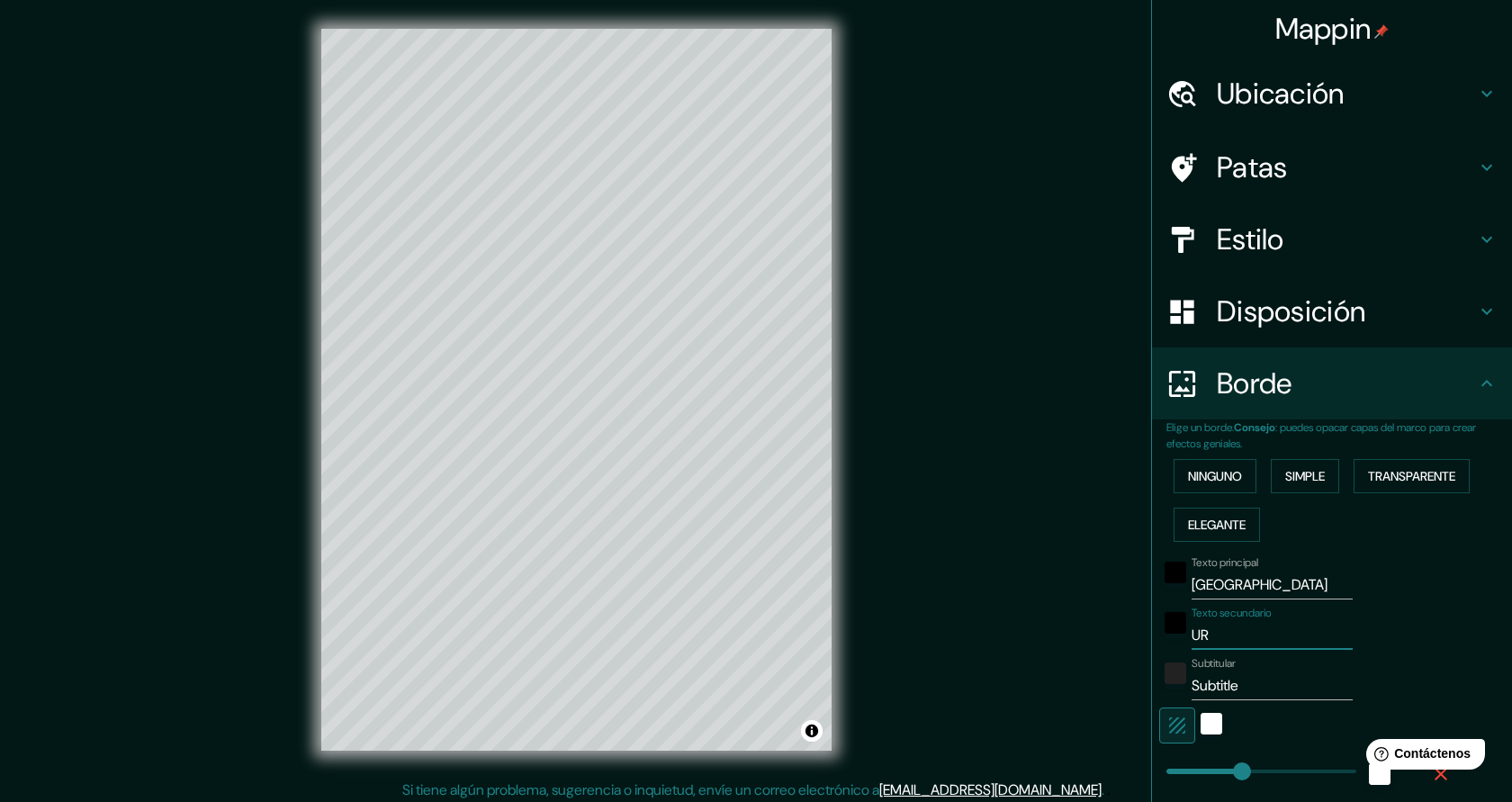
type input "227"
type input "45"
type input "URUG"
type input "227"
type input "45"
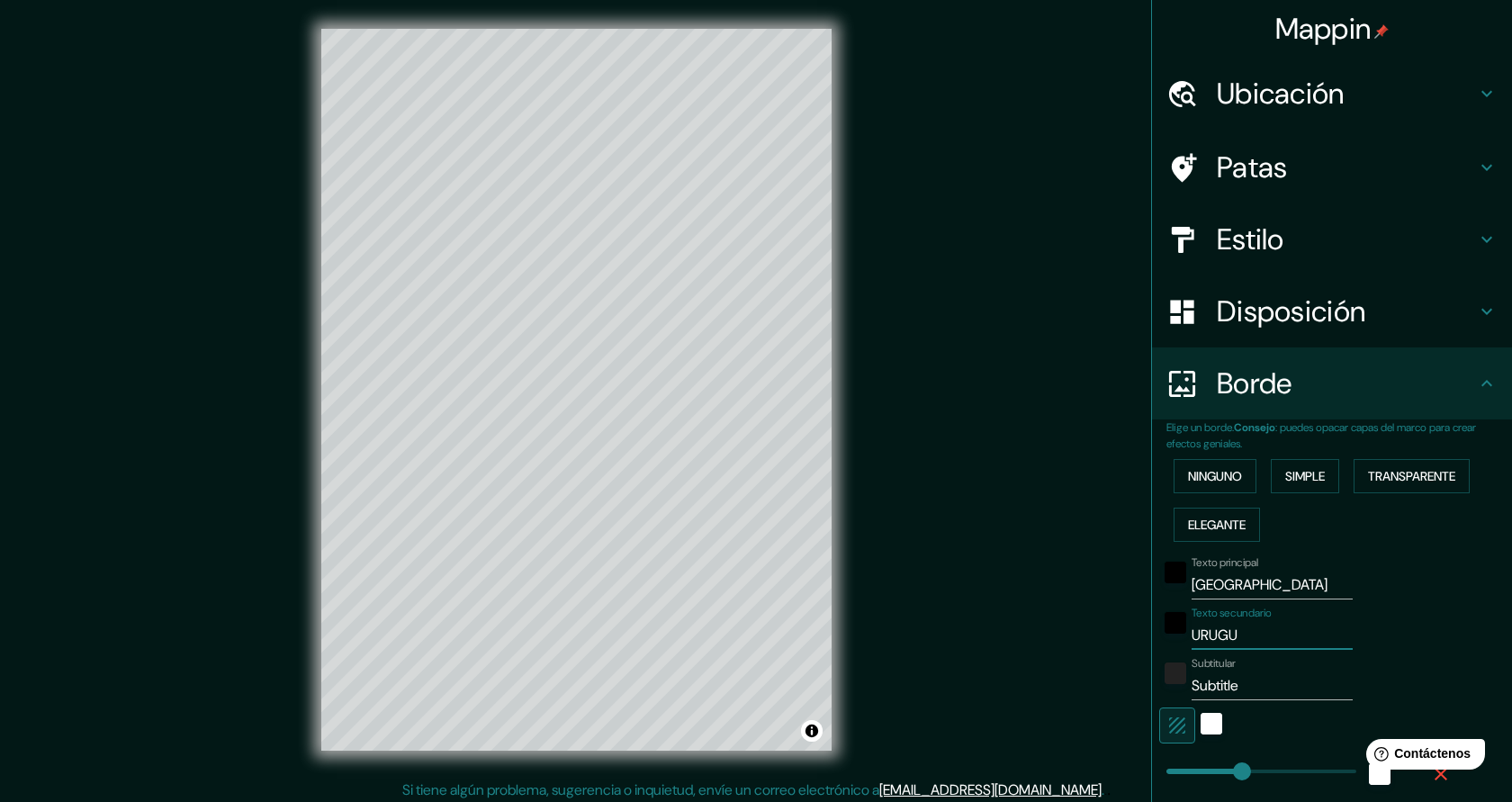
type input "URUGUA"
type input "227"
type input "45"
type input "URUGUAY"
type input "227"
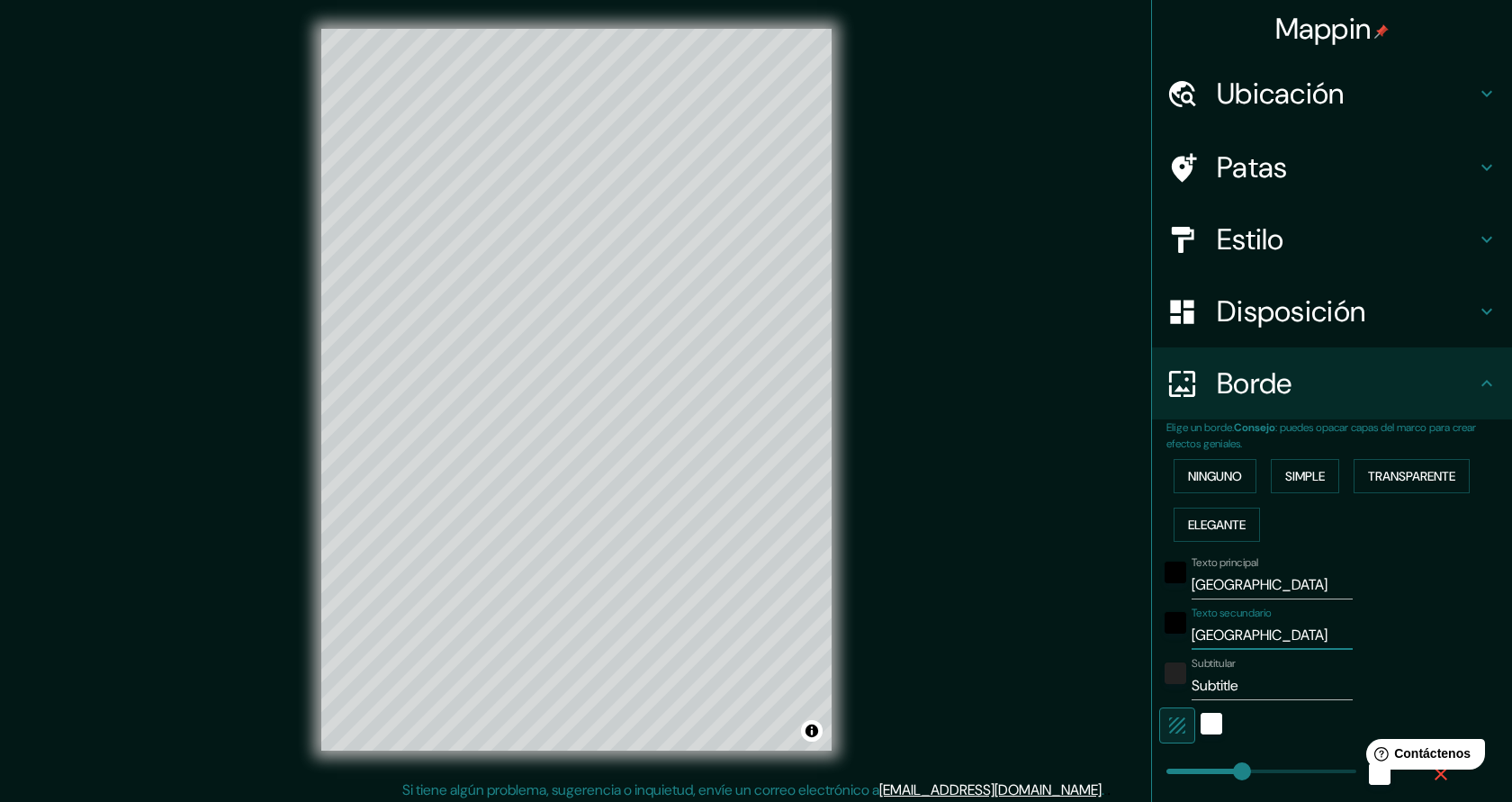
type input "45"
type input "URUGUAY"
drag, startPoint x: 1262, startPoint y: 687, endPoint x: 1193, endPoint y: 677, distance: 69.7
click at [1193, 677] on input "Subtitle" at bounding box center [1272, 685] width 161 height 29
type input "M"
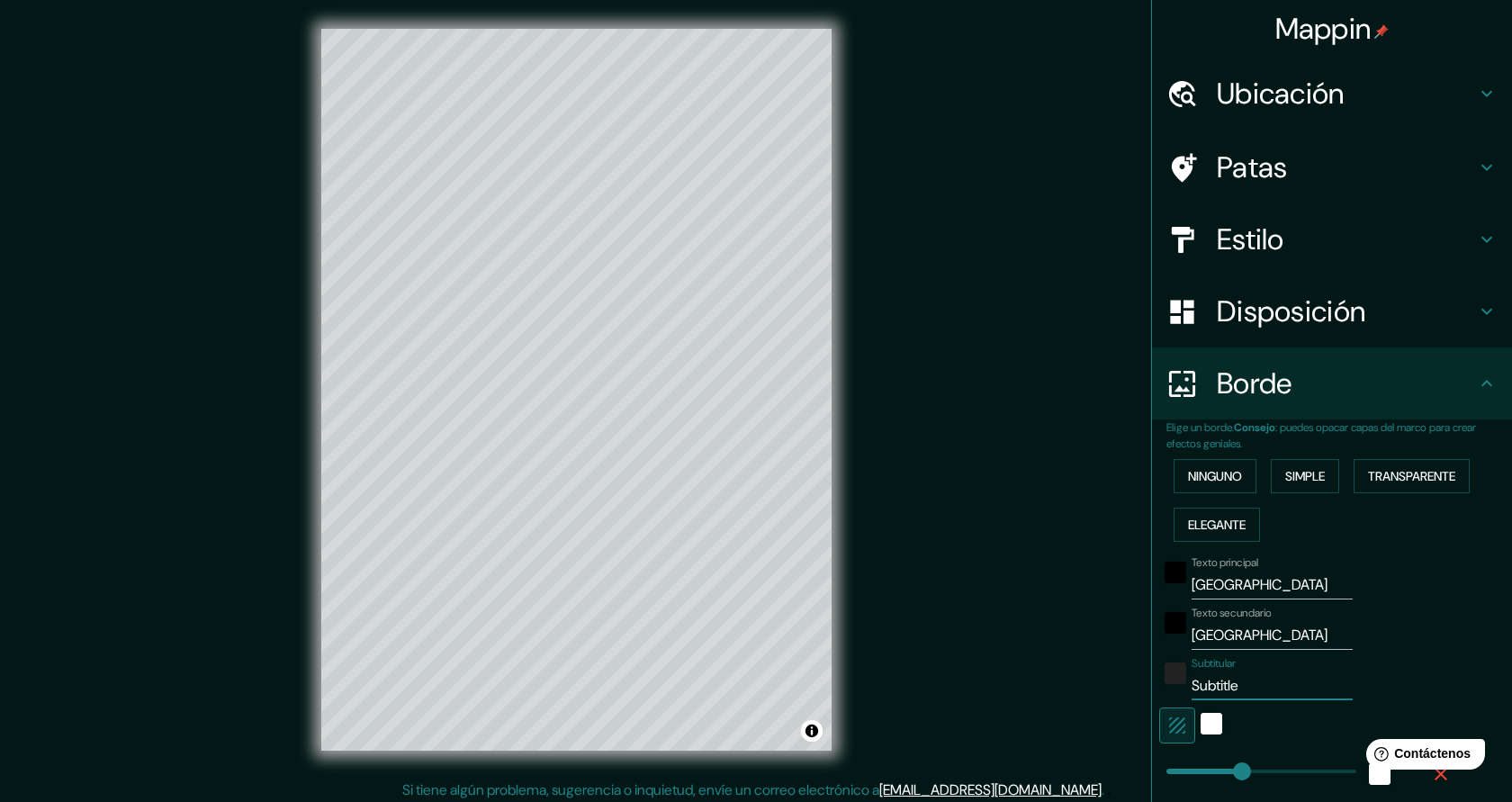
type input "227"
type input "45"
type input "MA"
type input "227"
type input "45"
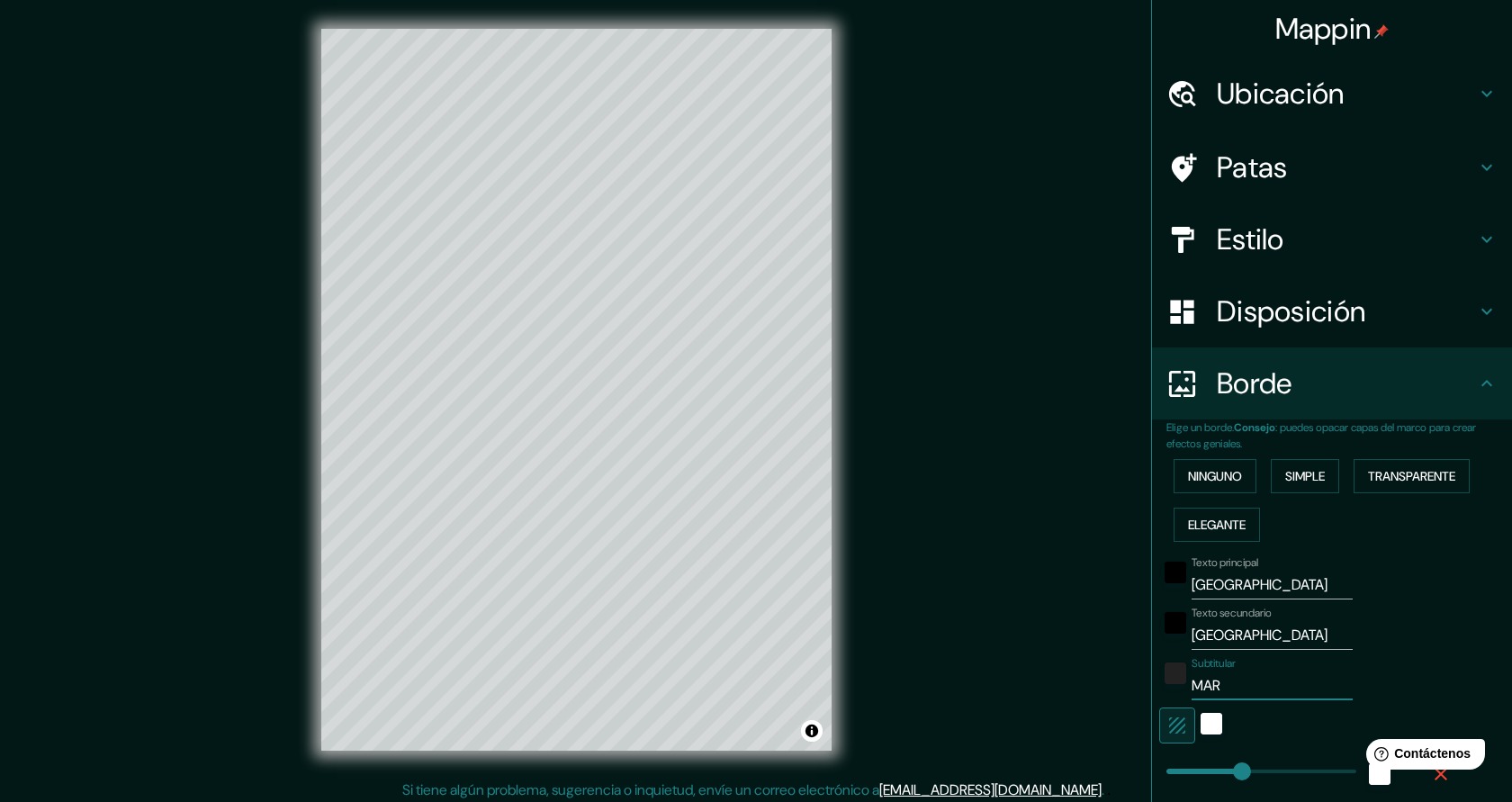
type input "MARI"
type input "227"
type input "45"
type input "MARIA"
type input "227"
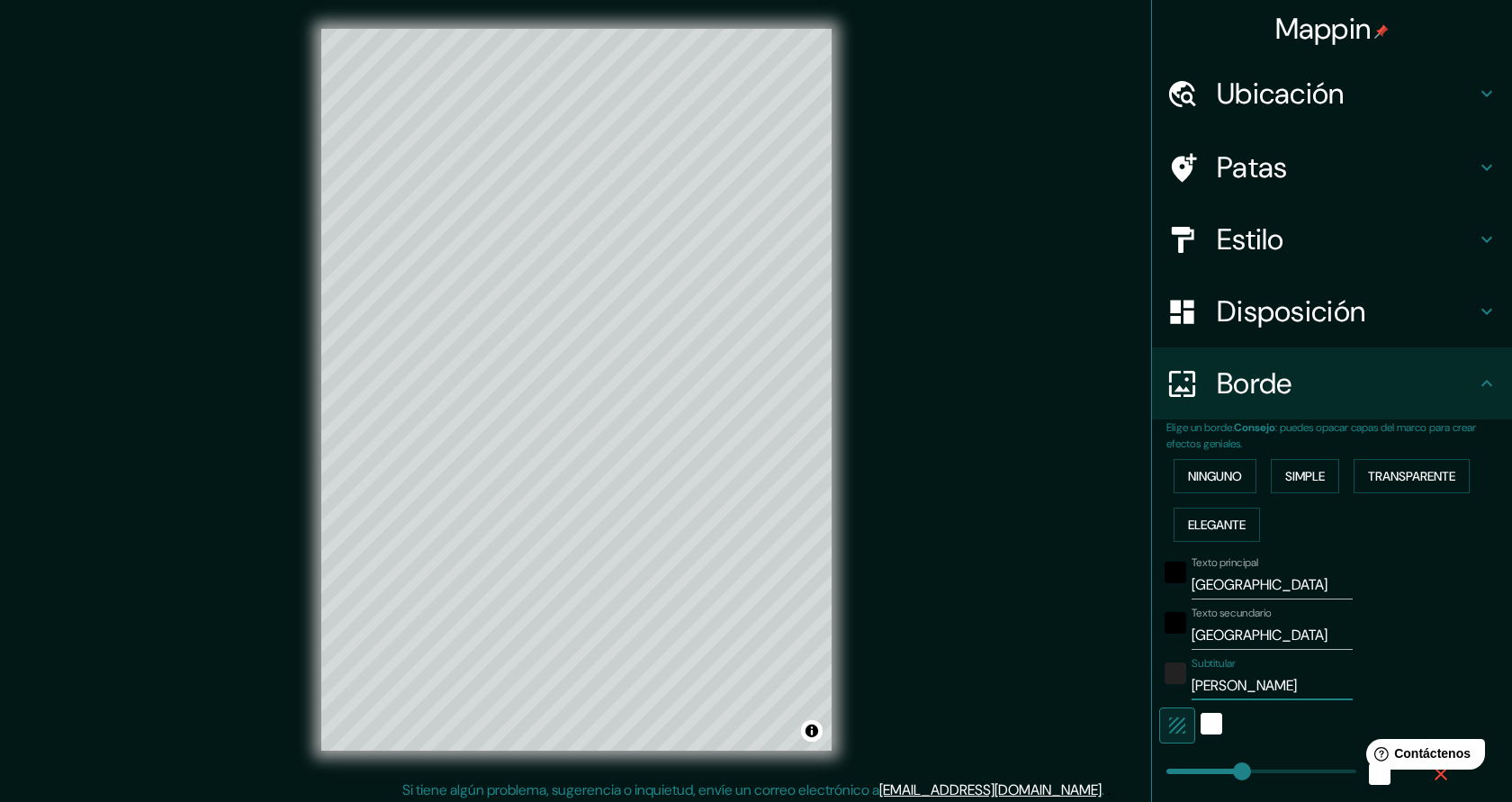
type input "45"
type input "MARIA L"
type input "227"
type input "45"
type input "MARIA LIN"
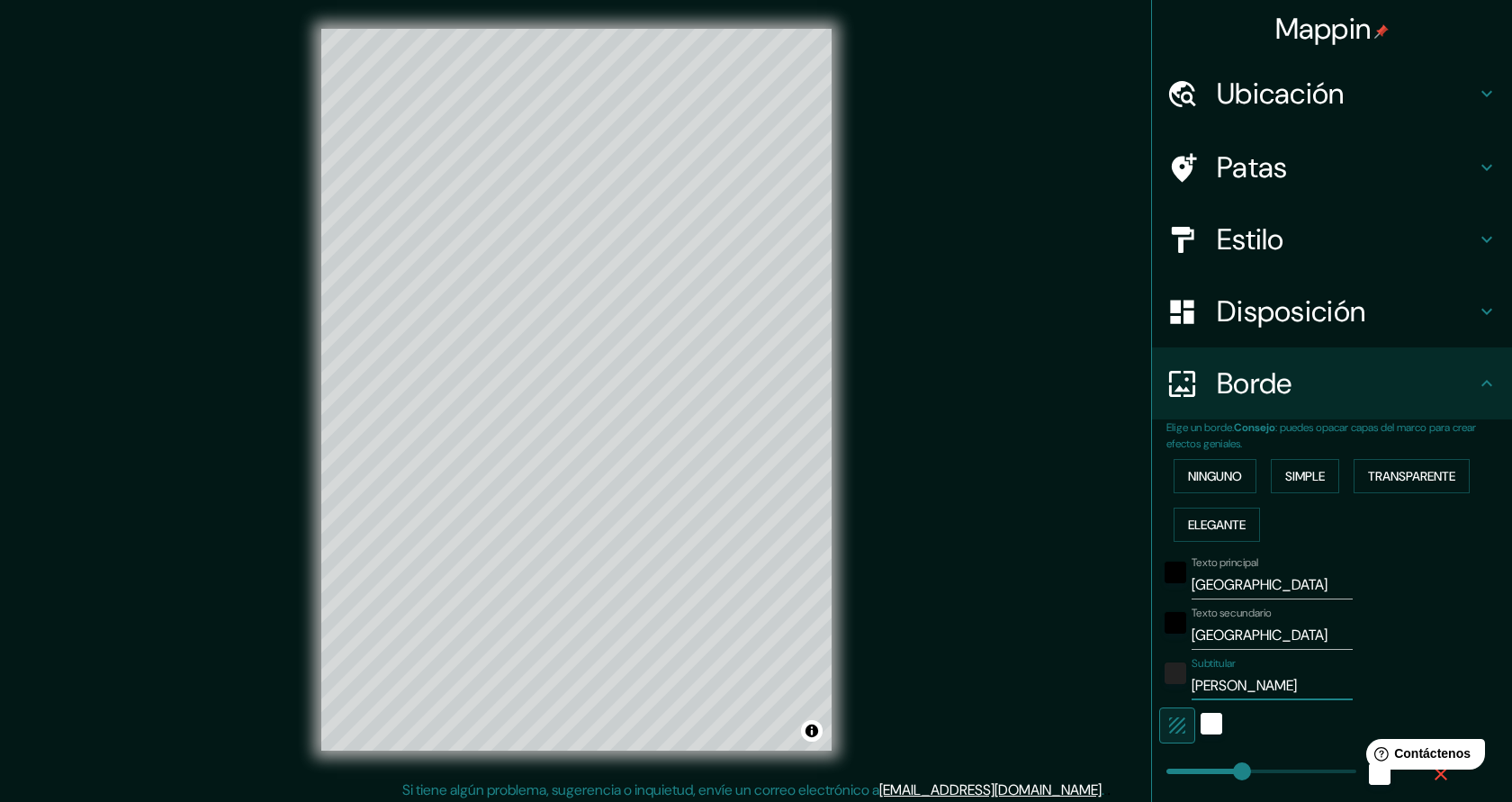
type input "227"
type input "45"
type input "MARIA LINA"
type input "227"
type input "45"
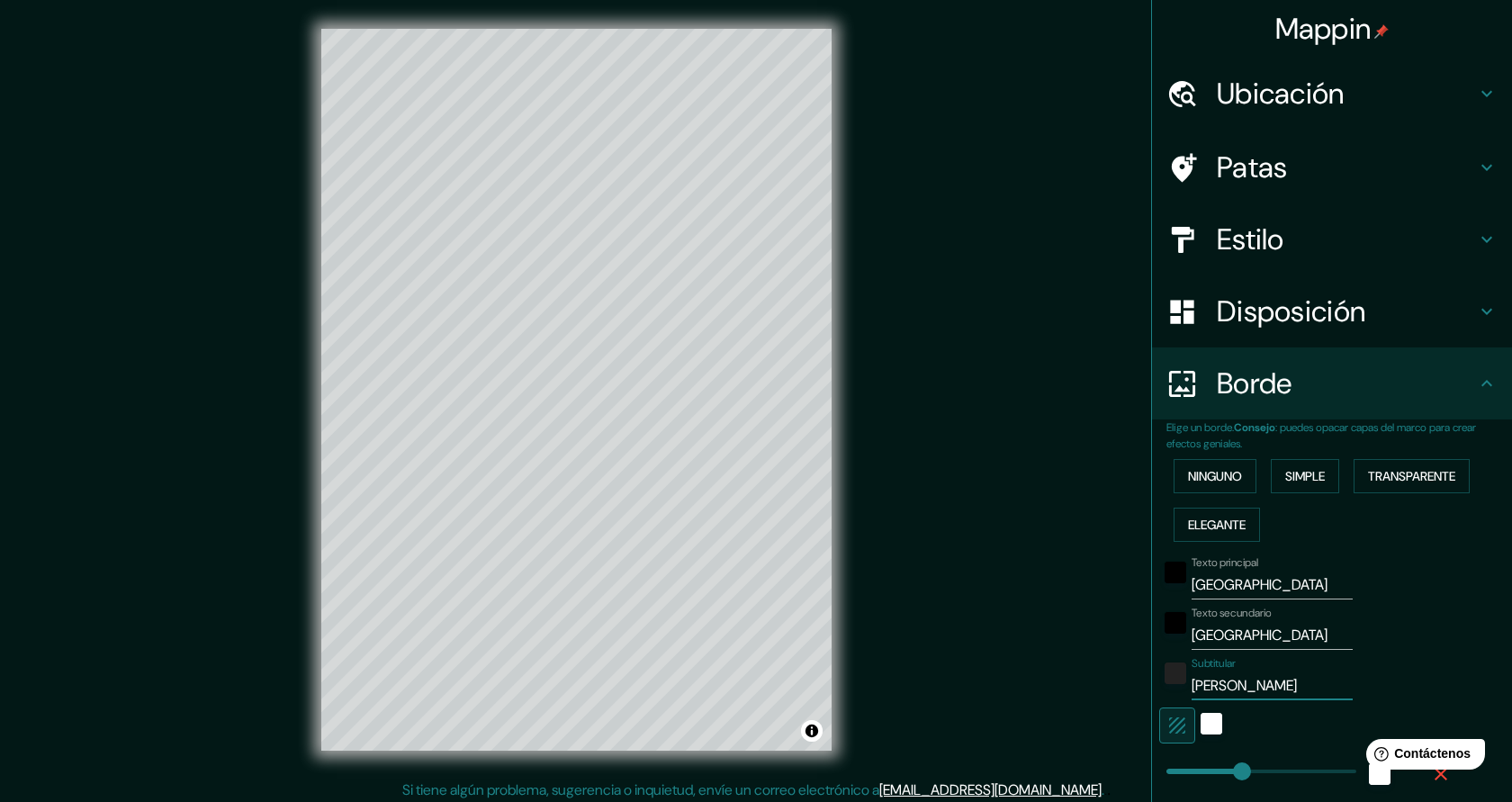
type input "MARIA LINA"
type input "227"
type input "45"
type input "MARIA LINA GE"
type input "227"
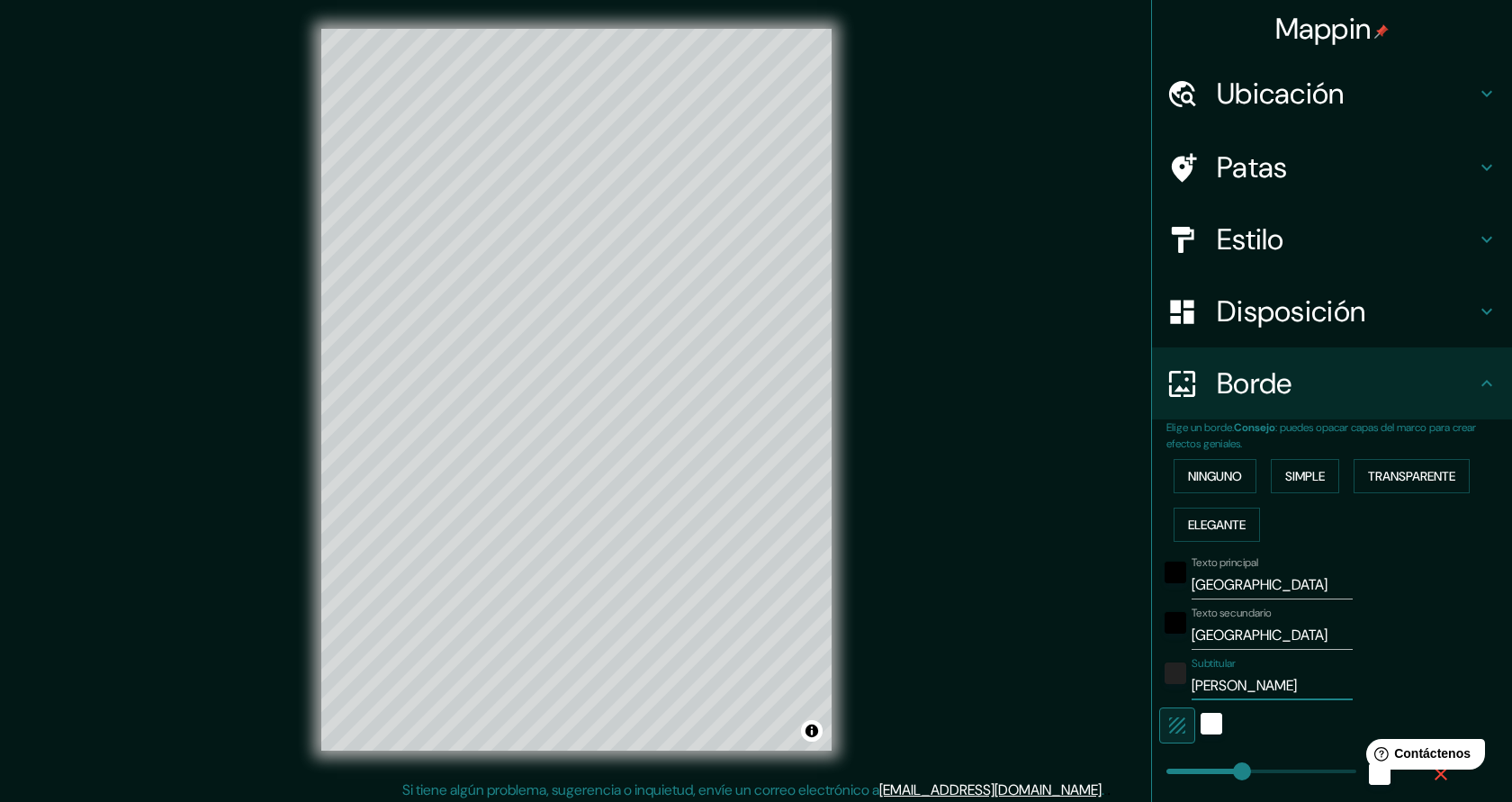
type input "45"
type input "MARIA LINA GER"
type input "227"
type input "45"
type input "MARIA LINA GERL"
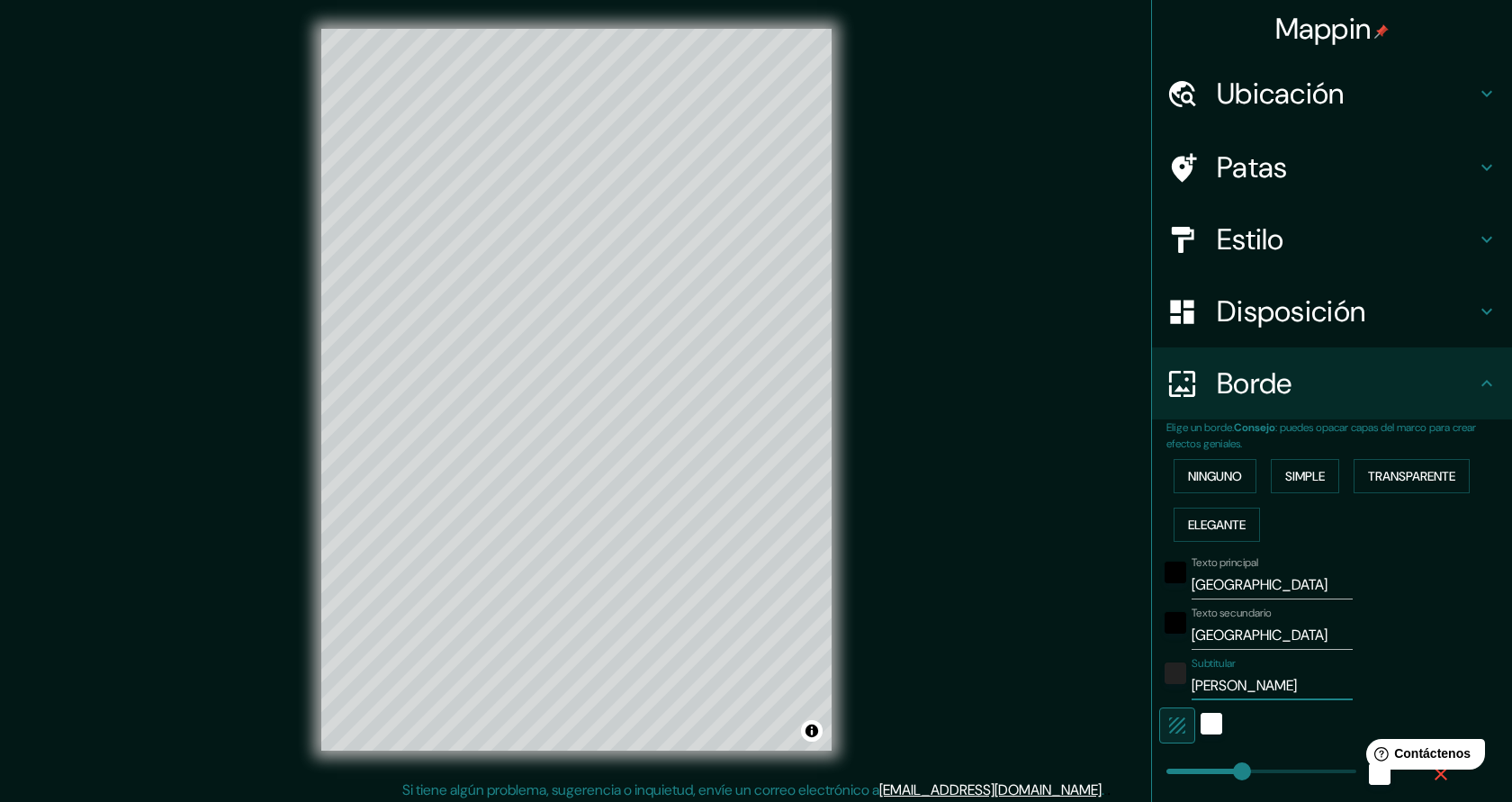
type input "227"
type input "45"
type input "MARIA LINA GERLA"
type input "227"
type input "45"
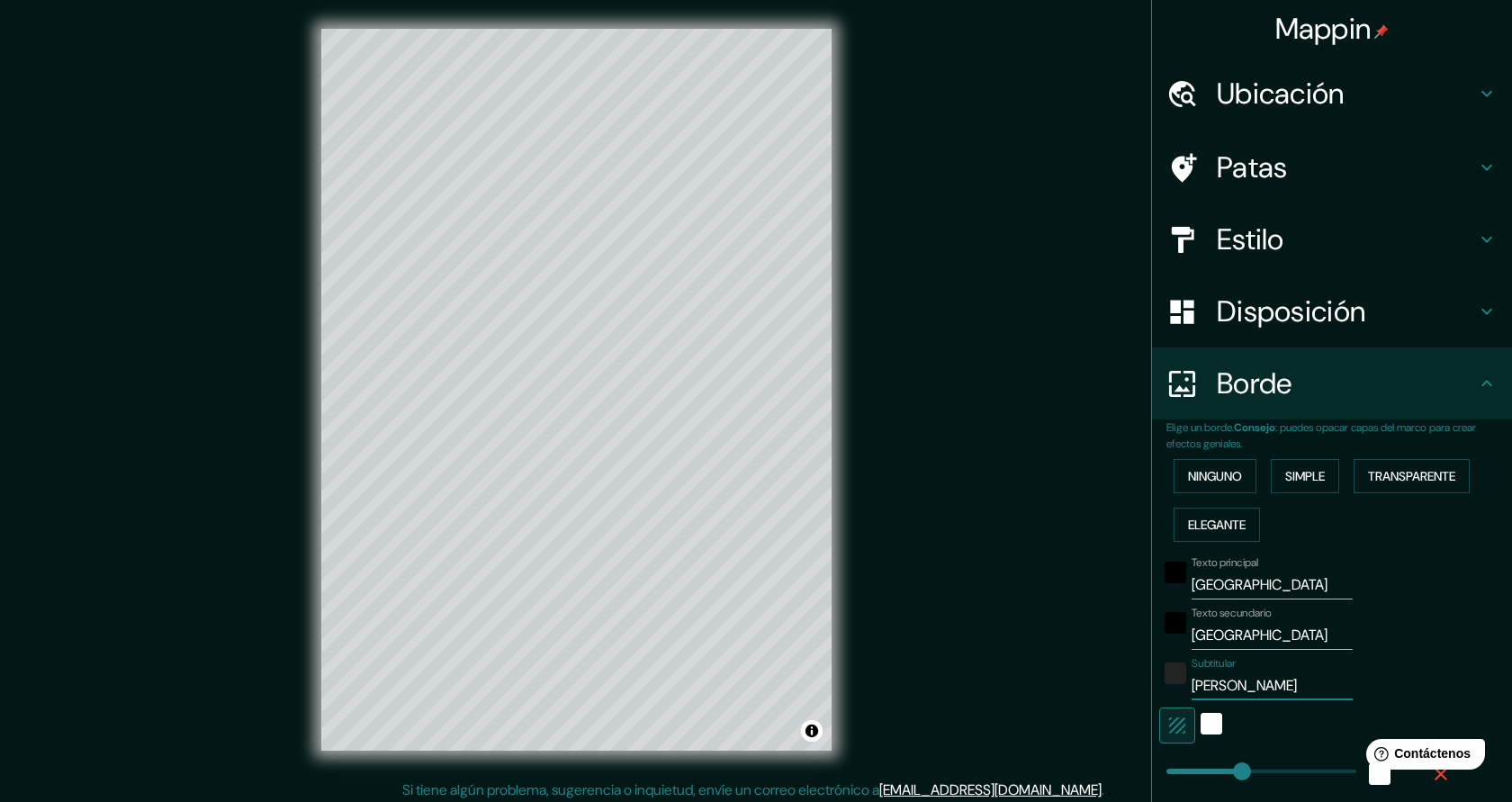
type input "MARIA LINA GERLAC"
type input "227"
type input "45"
type input "MARIA LINA GERLACH"
type input "227"
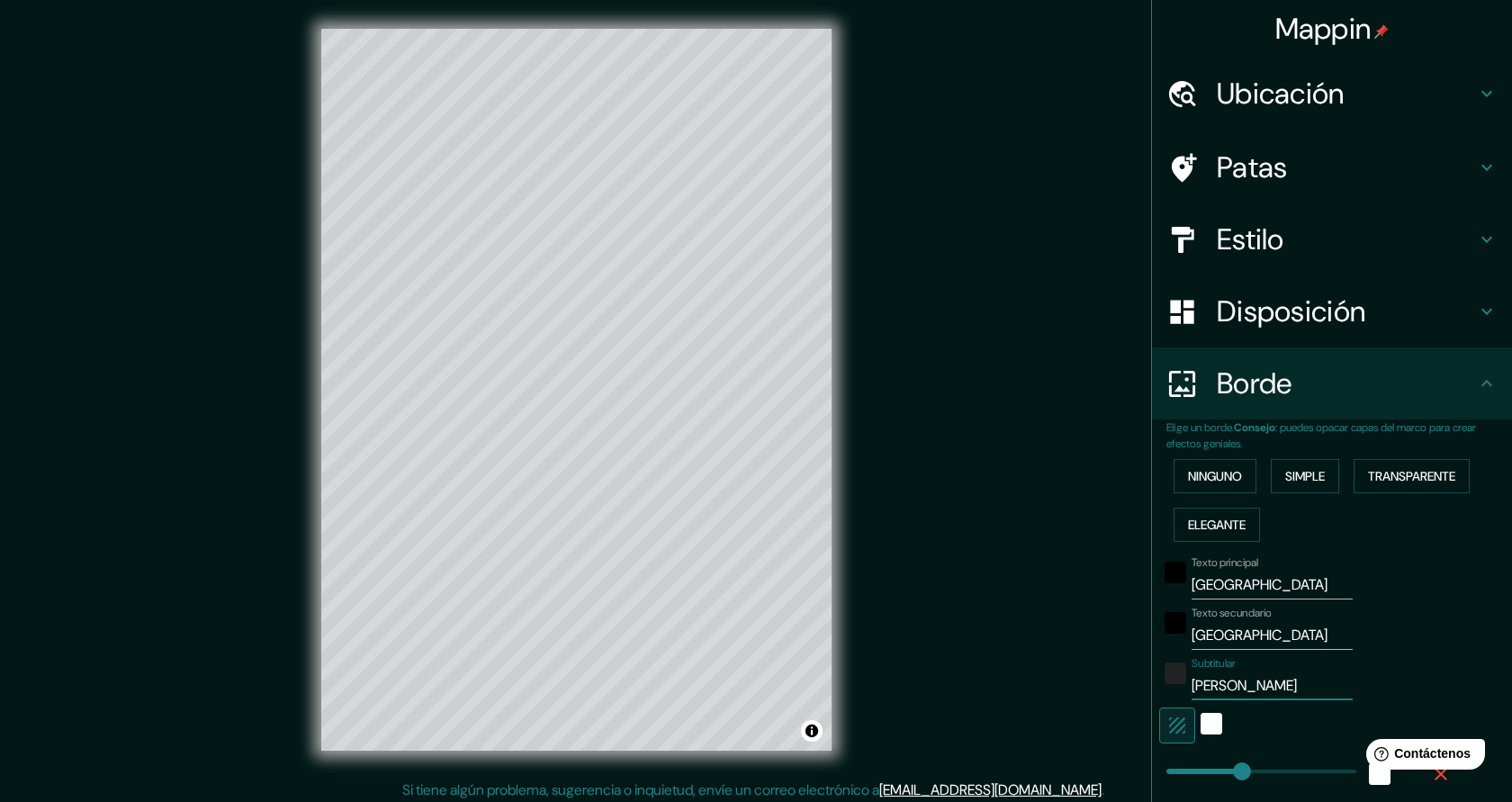
type input "45"
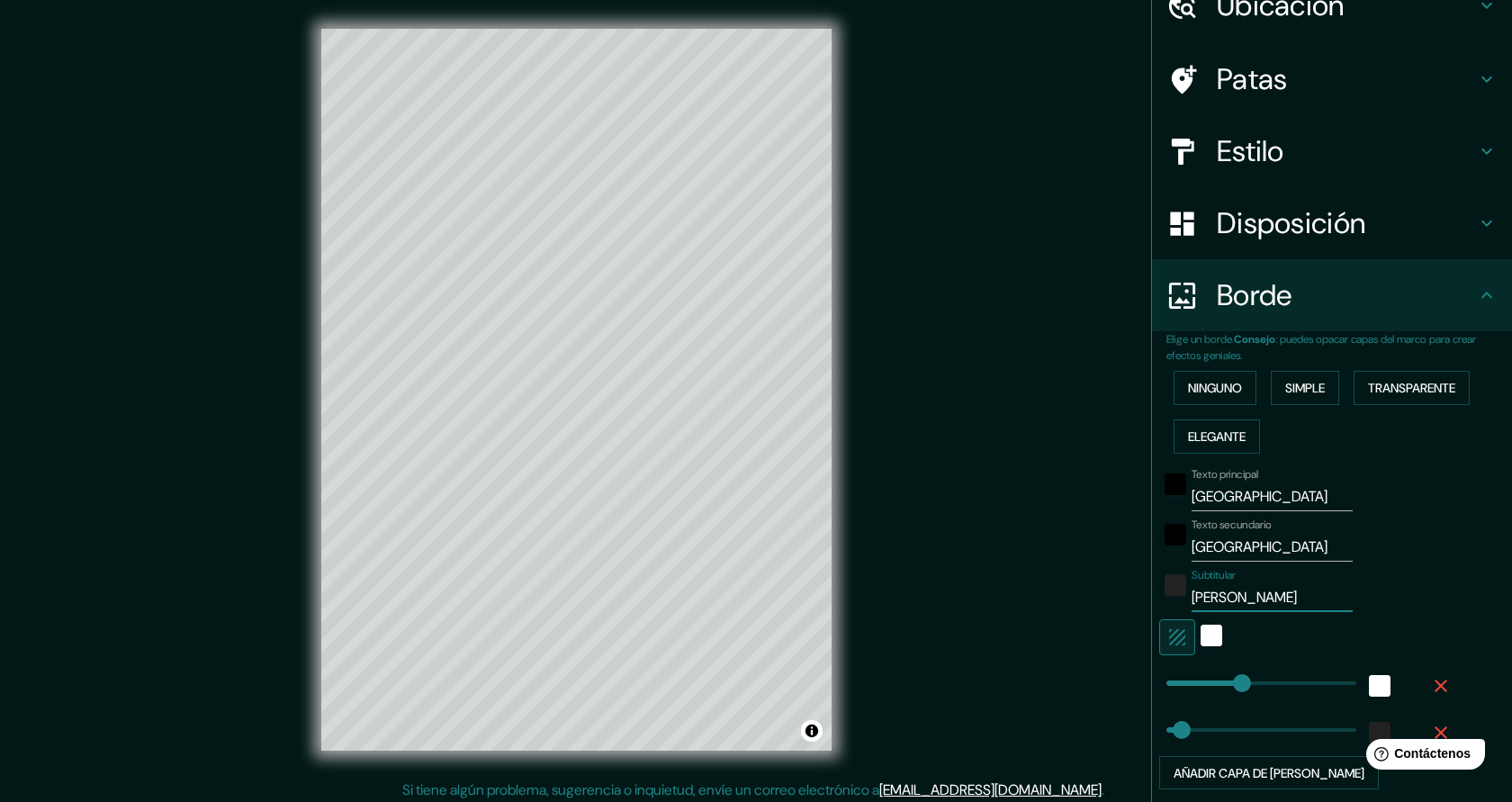
scroll to position [89, 0]
type input "227"
type input "MARIA LINA GERLACH"
type input "0"
drag, startPoint x: 1240, startPoint y: 689, endPoint x: 1154, endPoint y: 680, distance: 86.5
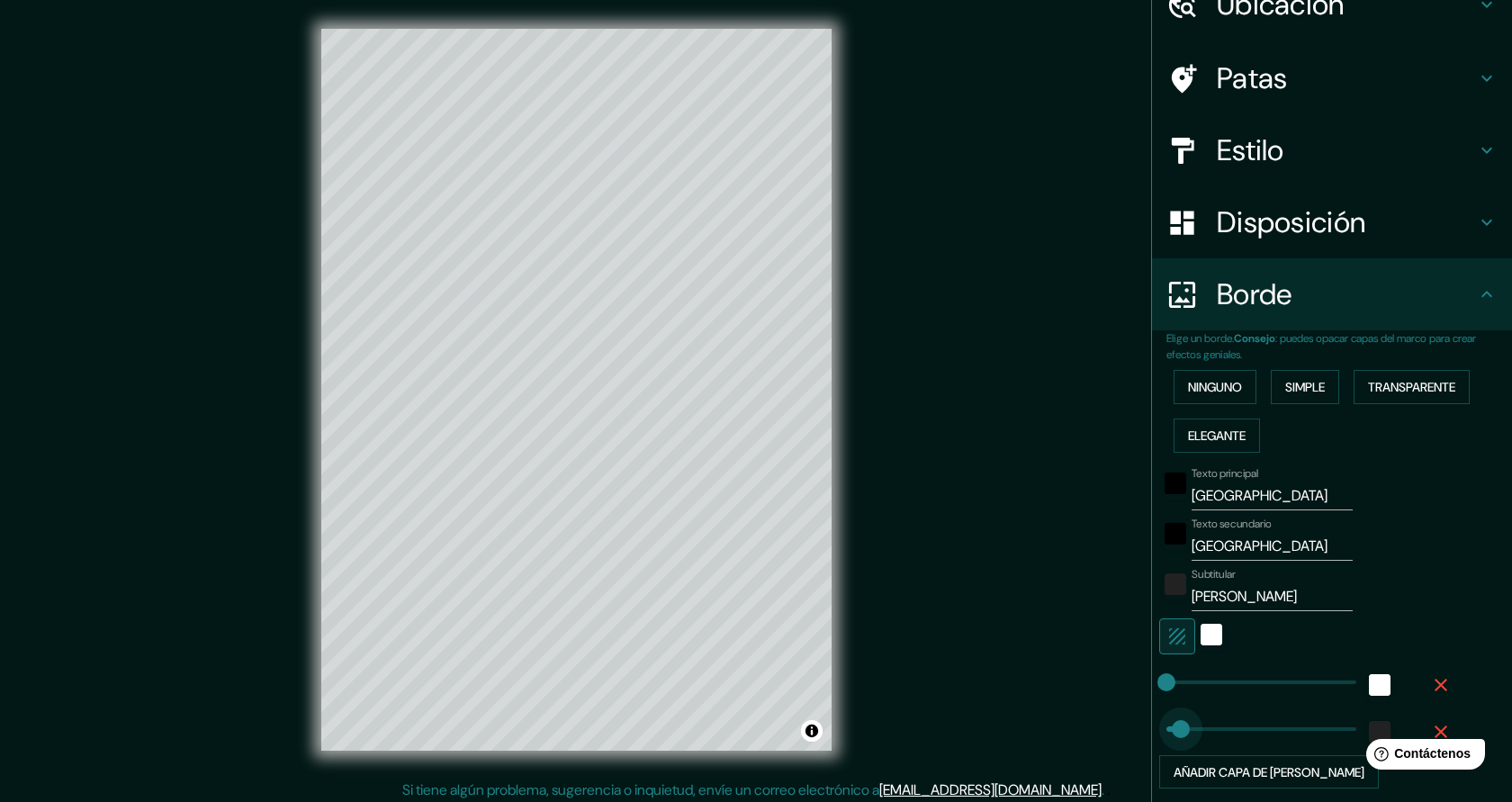
type input "0"
drag, startPoint x: 1183, startPoint y: 728, endPoint x: 1163, endPoint y: 728, distance: 20.0
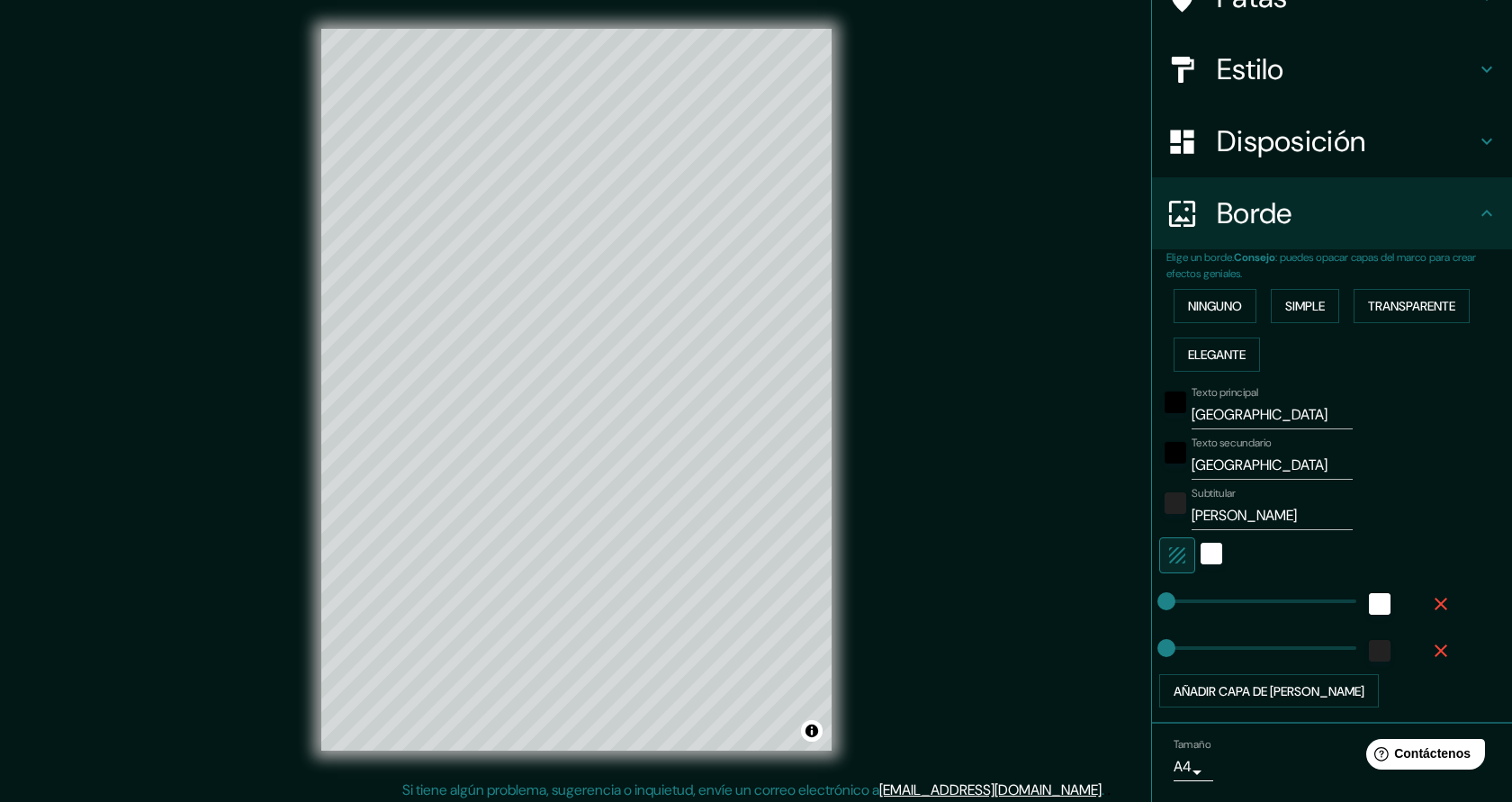
scroll to position [199, 0]
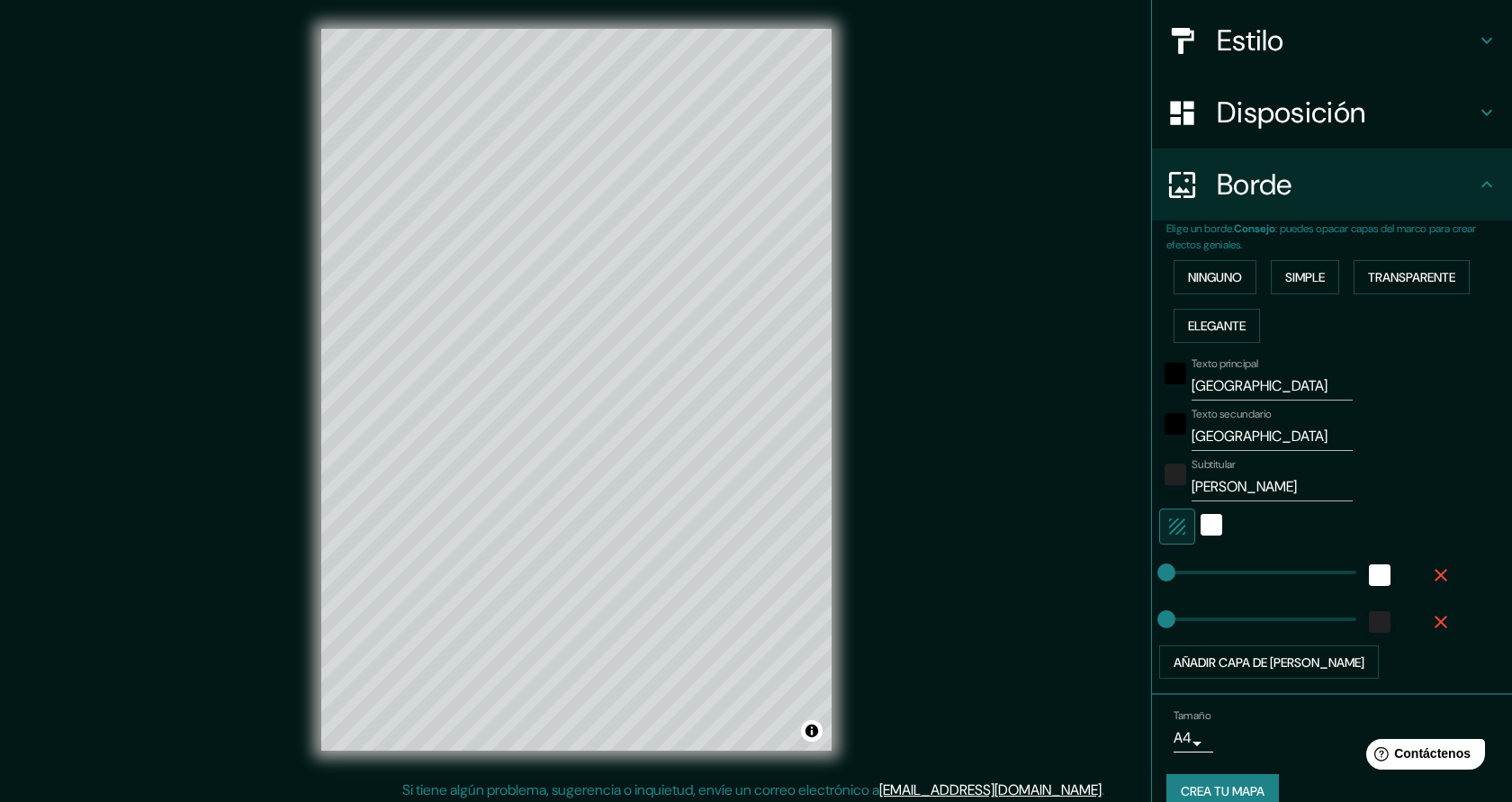
click at [1260, 790] on font "Crea tu mapa" at bounding box center [1222, 792] width 84 height 16
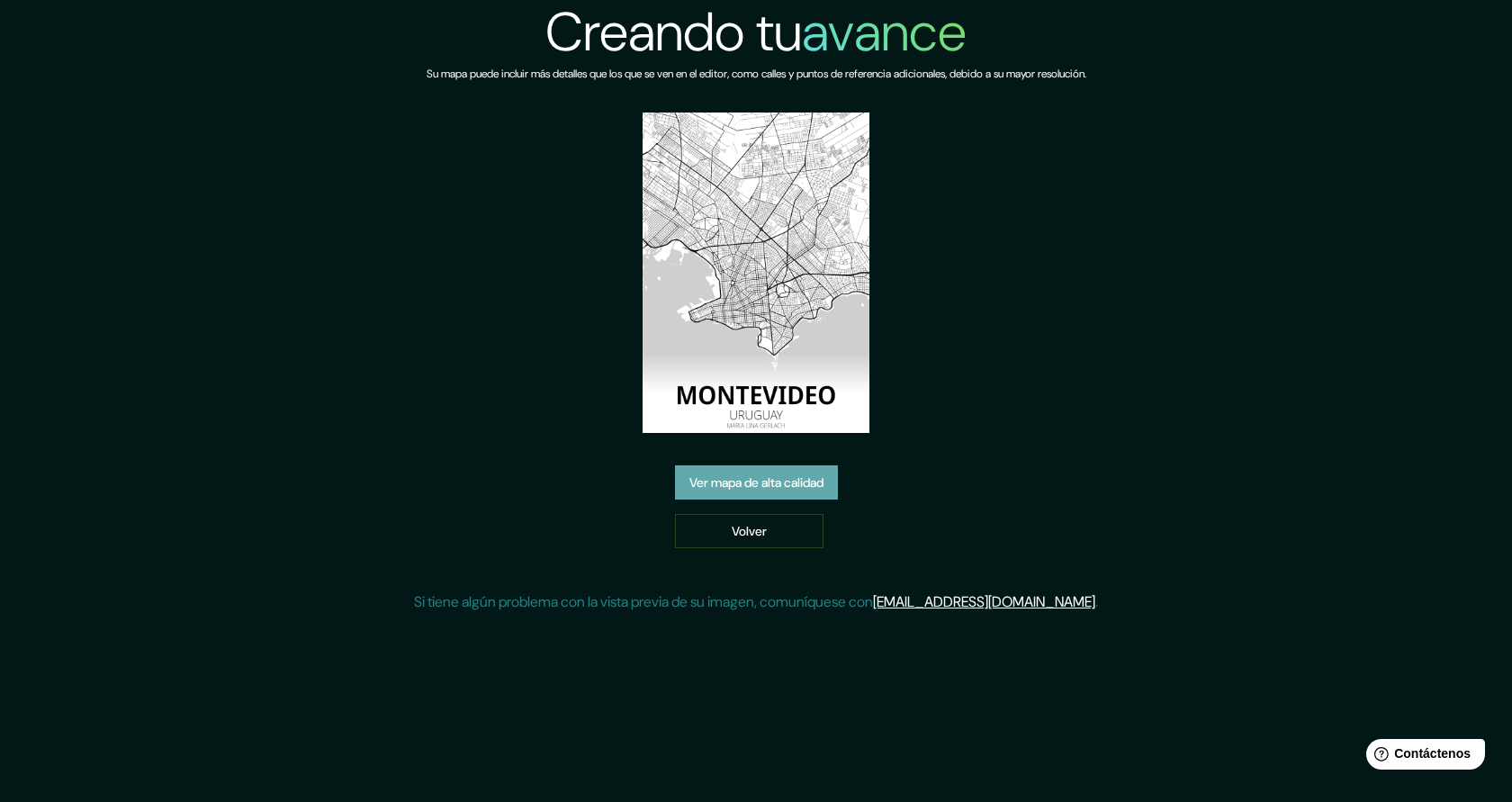
click at [789, 495] on link "Ver mapa de alta calidad" at bounding box center [756, 482] width 163 height 34
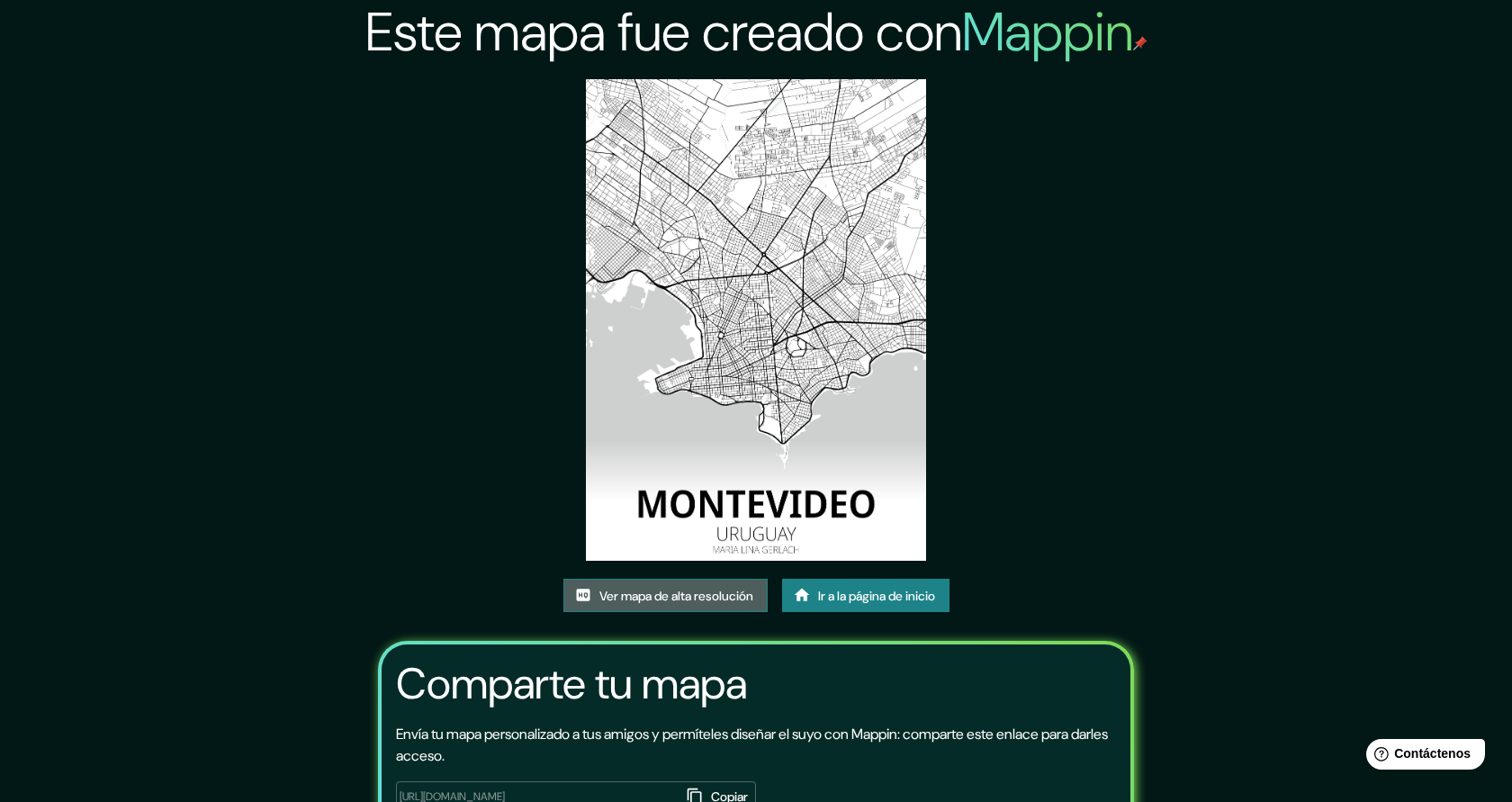
click at [649, 595] on font "Ver mapa de alta resolución" at bounding box center [676, 595] width 153 height 16
click at [909, 603] on font "Ir a la página de inicio" at bounding box center [877, 595] width 117 height 16
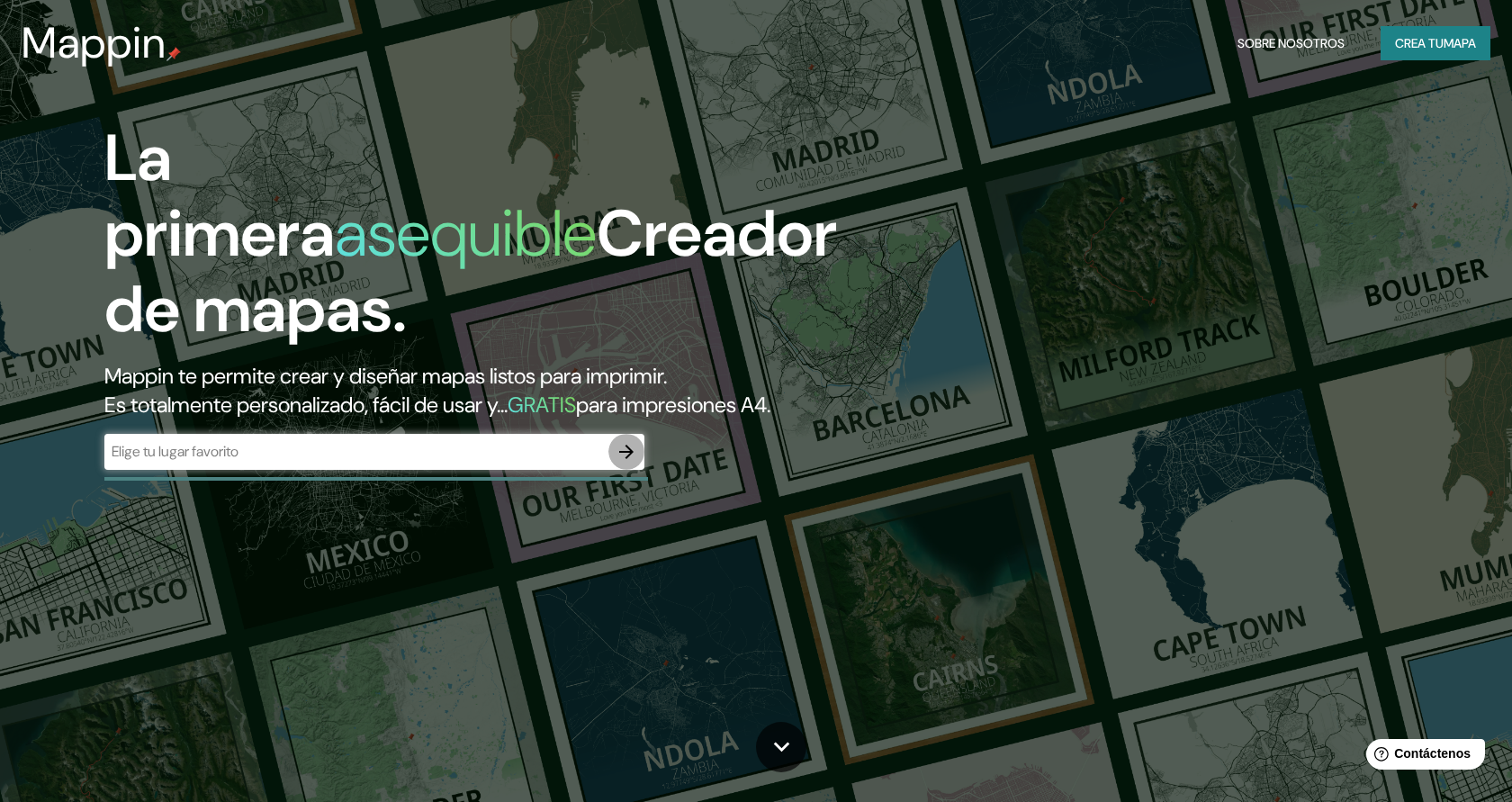
click at [635, 453] on icon "button" at bounding box center [626, 451] width 22 height 22
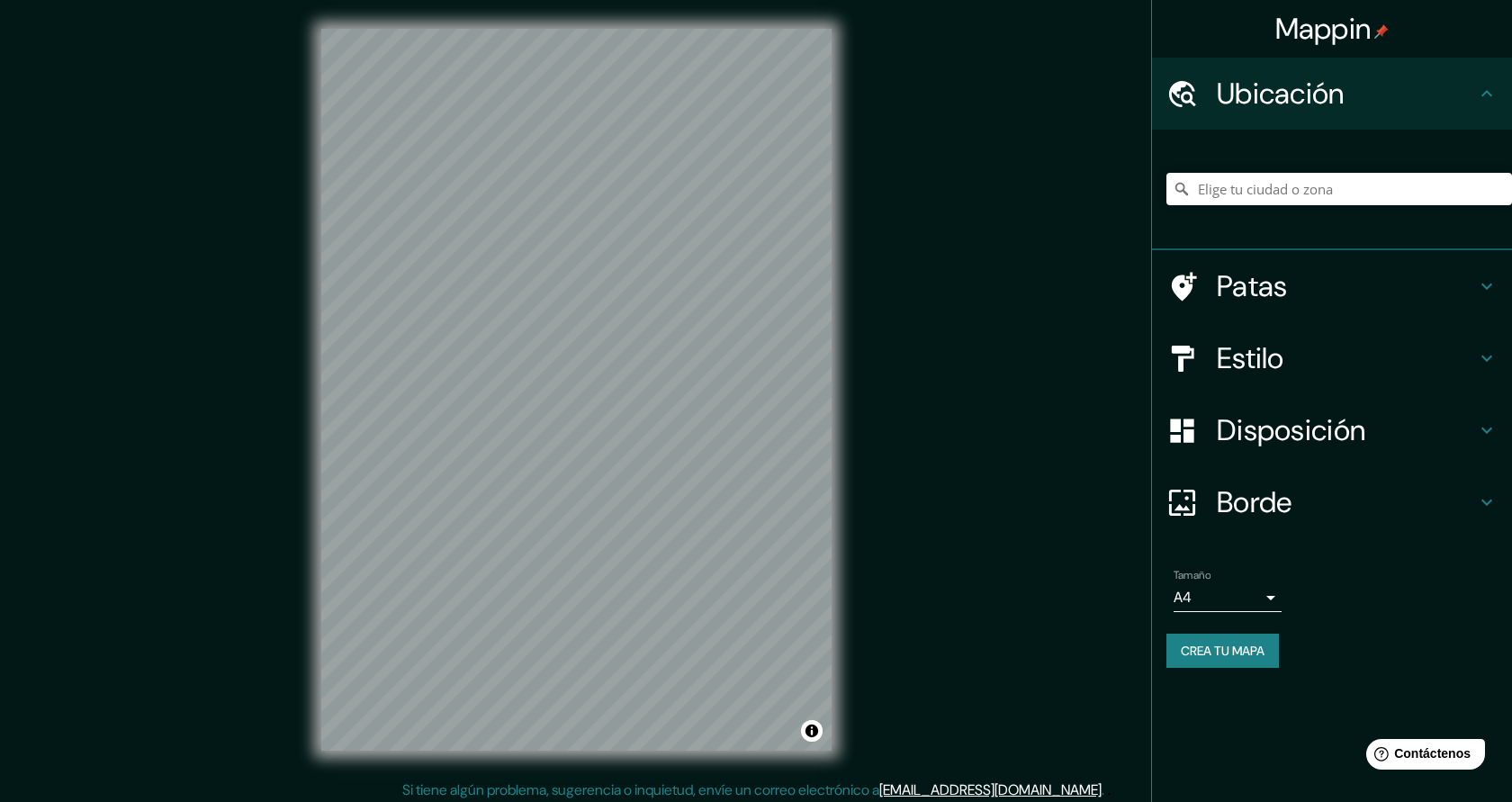
click at [1287, 205] on div at bounding box center [1339, 189] width 346 height 90
click at [1287, 198] on input "Elige tu ciudad o zona" at bounding box center [1339, 189] width 346 height 32
type input "Sierra de Yeguas, provincia de Málaga, España"
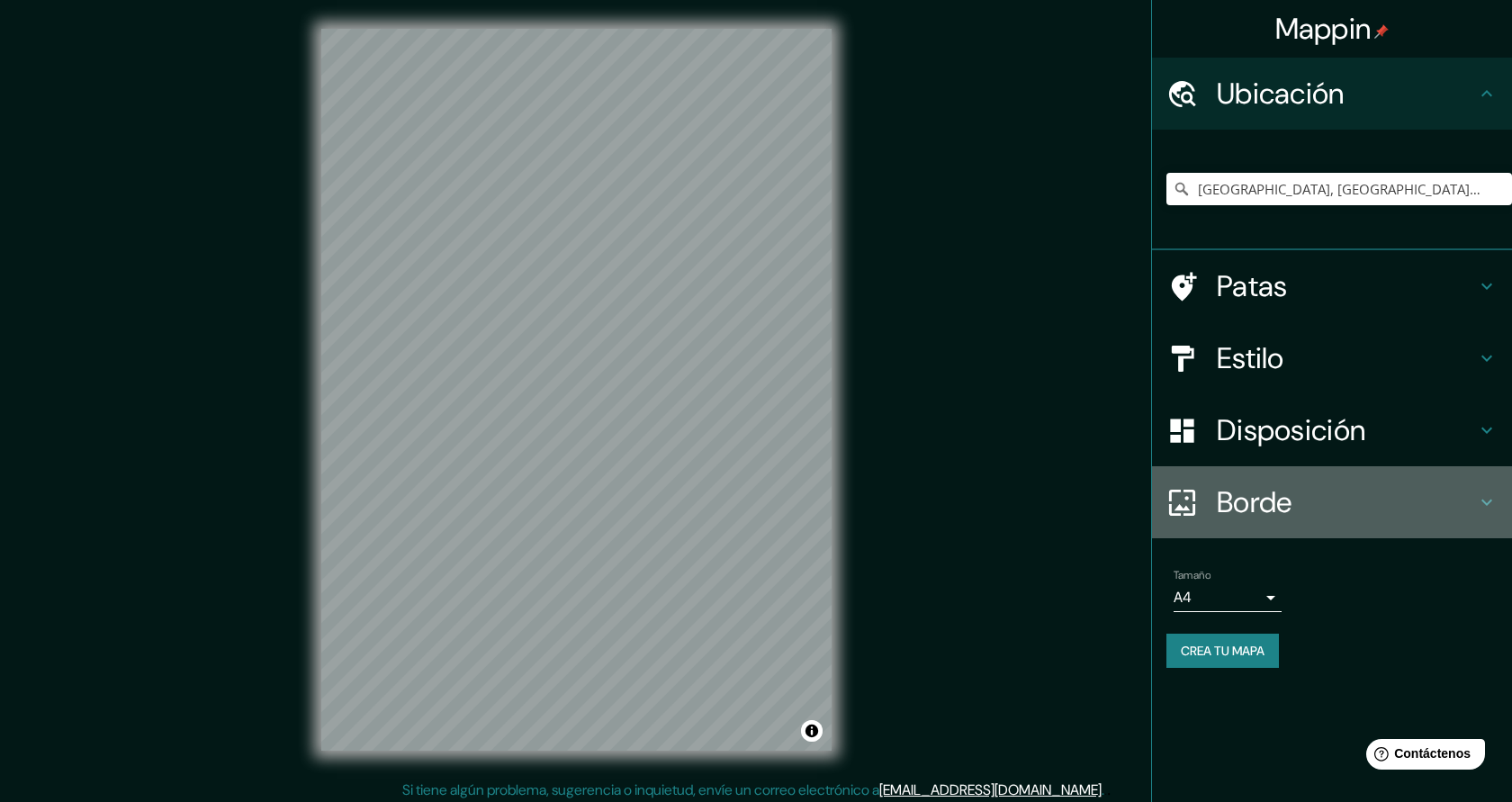
click at [1250, 498] on font "Borde" at bounding box center [1255, 502] width 75 height 38
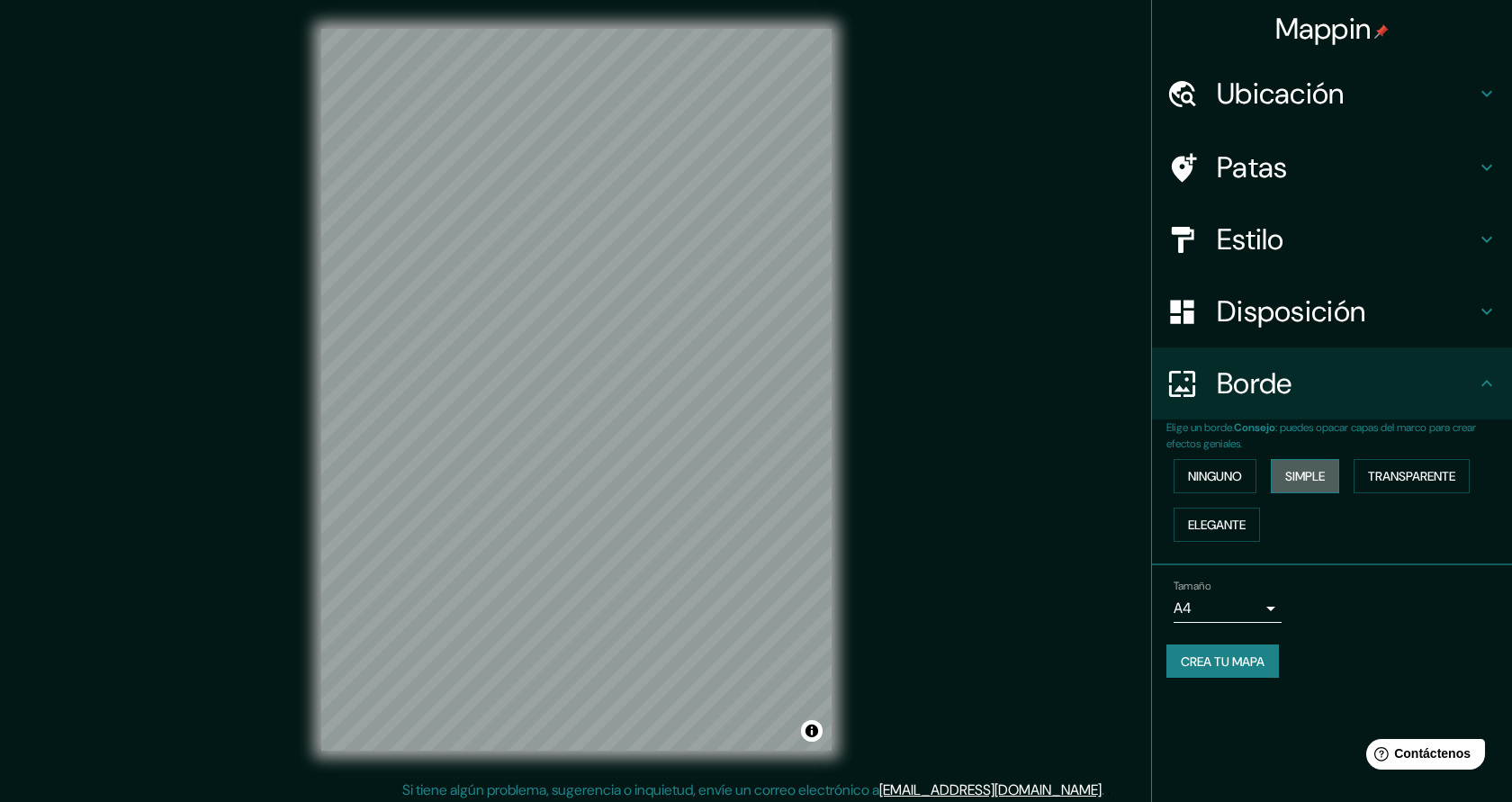
click at [1294, 486] on font "Simple" at bounding box center [1305, 475] width 40 height 24
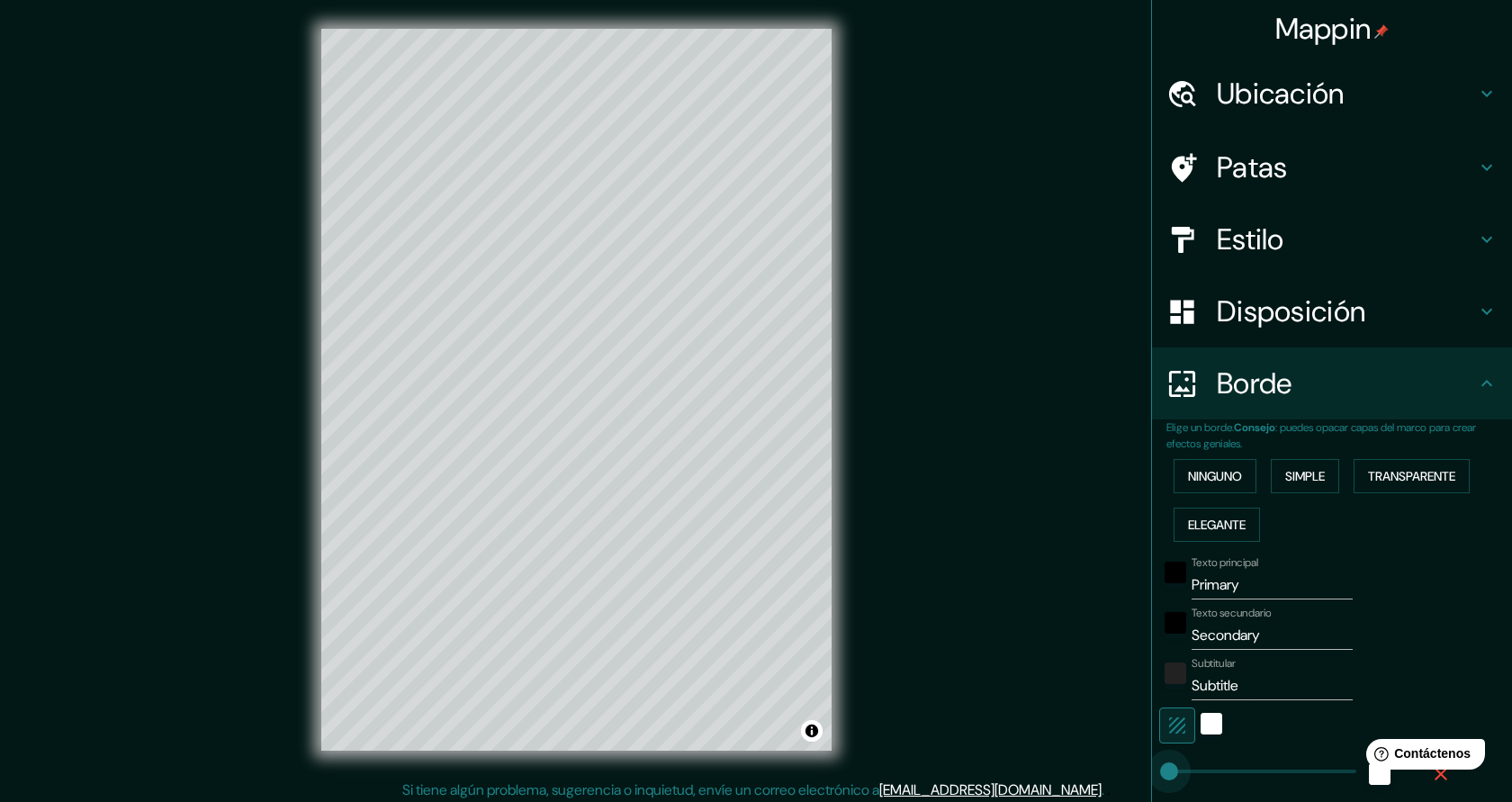
type input "0"
drag, startPoint x: 1241, startPoint y: 774, endPoint x: 1166, endPoint y: 771, distance: 75.1
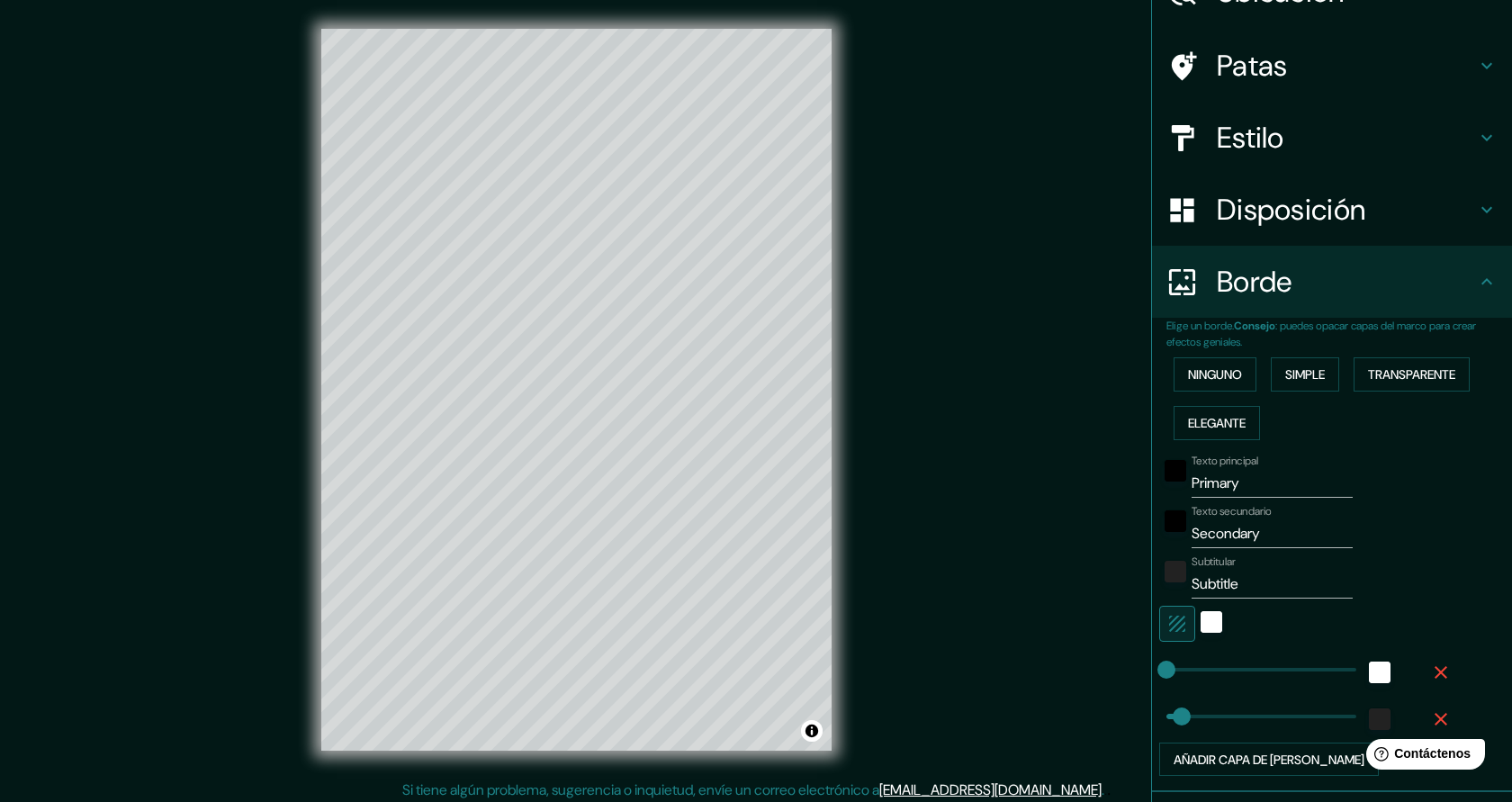
scroll to position [112, 0]
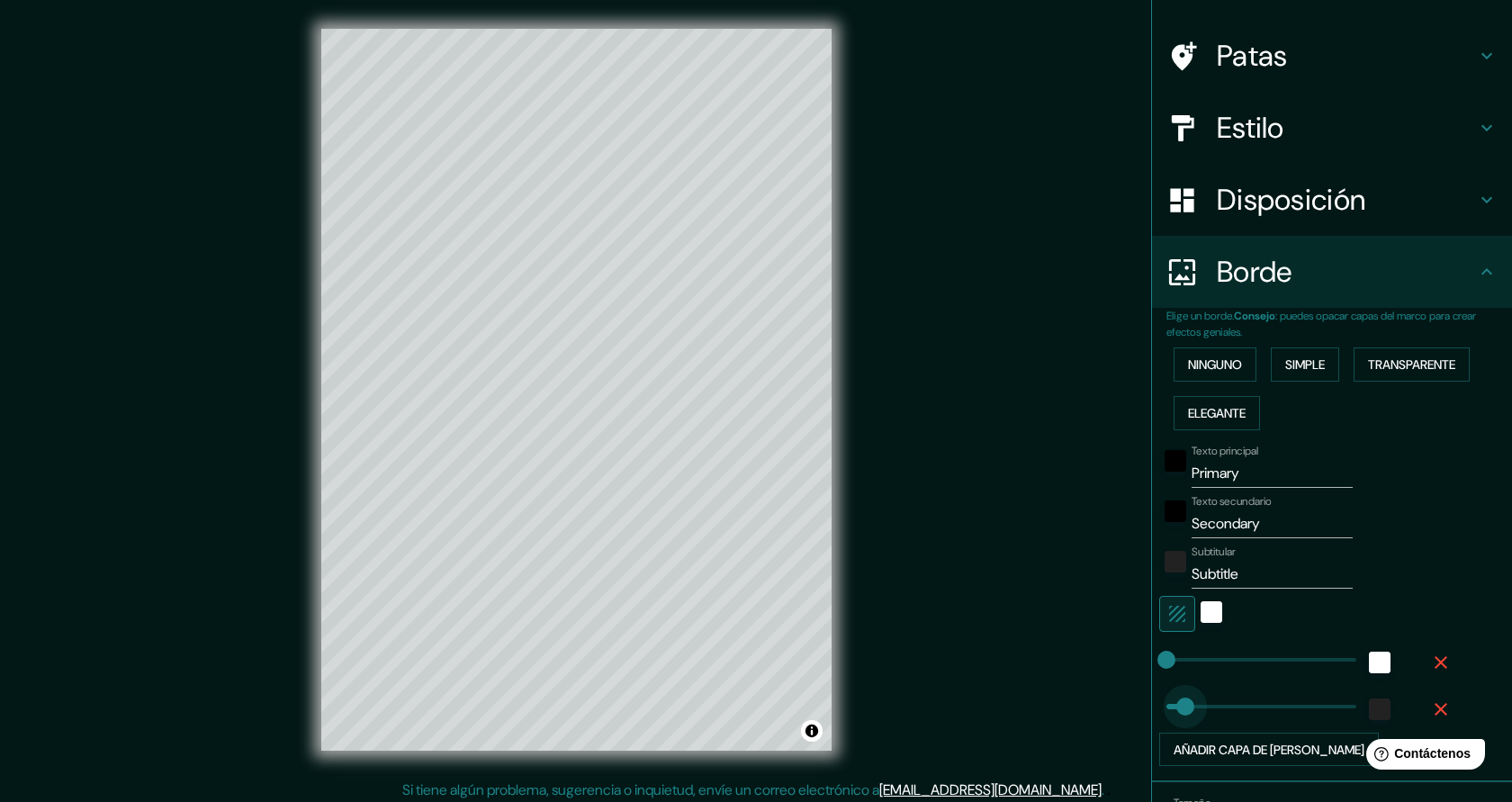
type input "0"
drag, startPoint x: 1185, startPoint y: 701, endPoint x: 1156, endPoint y: 702, distance: 29.0
drag, startPoint x: 1257, startPoint y: 474, endPoint x: 1190, endPoint y: 473, distance: 67.0
click at [1190, 473] on div "Texto principal Primary" at bounding box center [1307, 466] width 296 height 43
click at [1268, 474] on input "SIERRA DE YEG" at bounding box center [1272, 473] width 161 height 29
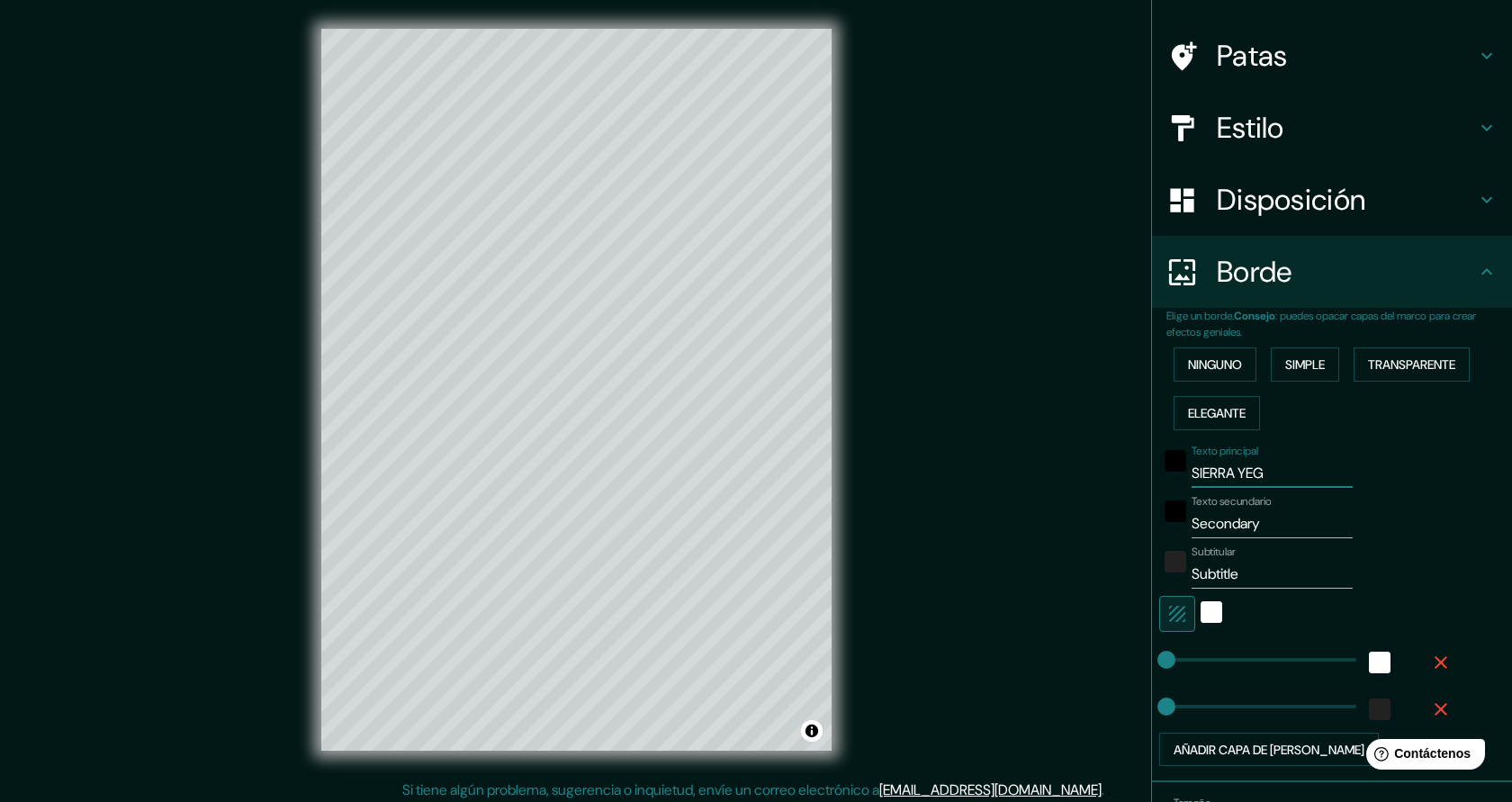
click at [1315, 475] on input "SIERRA YEG" at bounding box center [1272, 473] width 161 height 29
type input "SIERRA YEGUAS"
drag, startPoint x: 1275, startPoint y: 527, endPoint x: 1197, endPoint y: 525, distance: 78.0
click at [1197, 525] on input "Secondary" at bounding box center [1272, 523] width 161 height 29
click at [1199, 522] on input "SMALAGA" at bounding box center [1272, 523] width 161 height 29
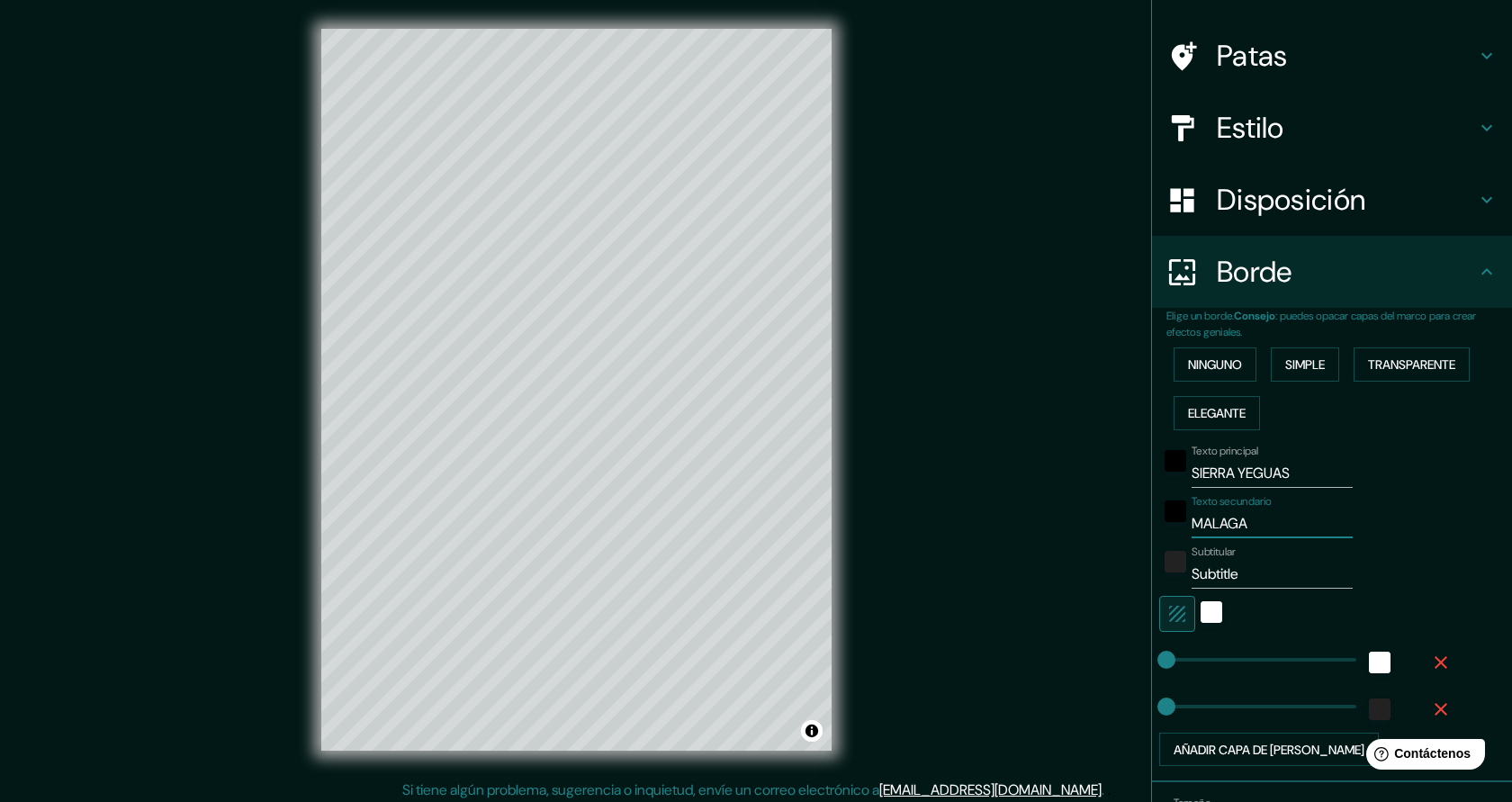
type input "MALAGA"
drag, startPoint x: 1256, startPoint y: 579, endPoint x: 1194, endPoint y: 576, distance: 62.1
click at [1193, 576] on input "Subtitle" at bounding box center [1272, 574] width 161 height 29
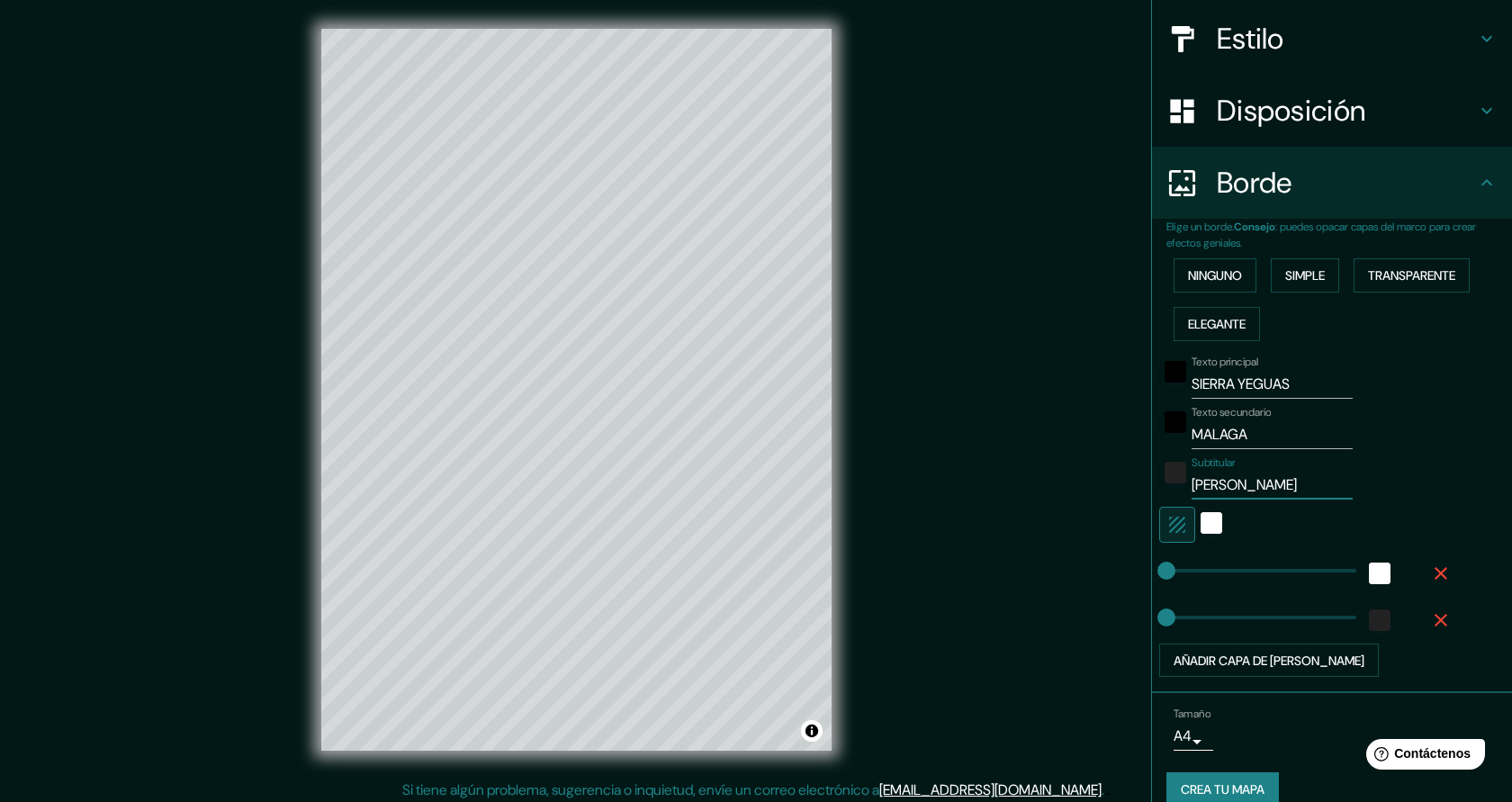
scroll to position [227, 0]
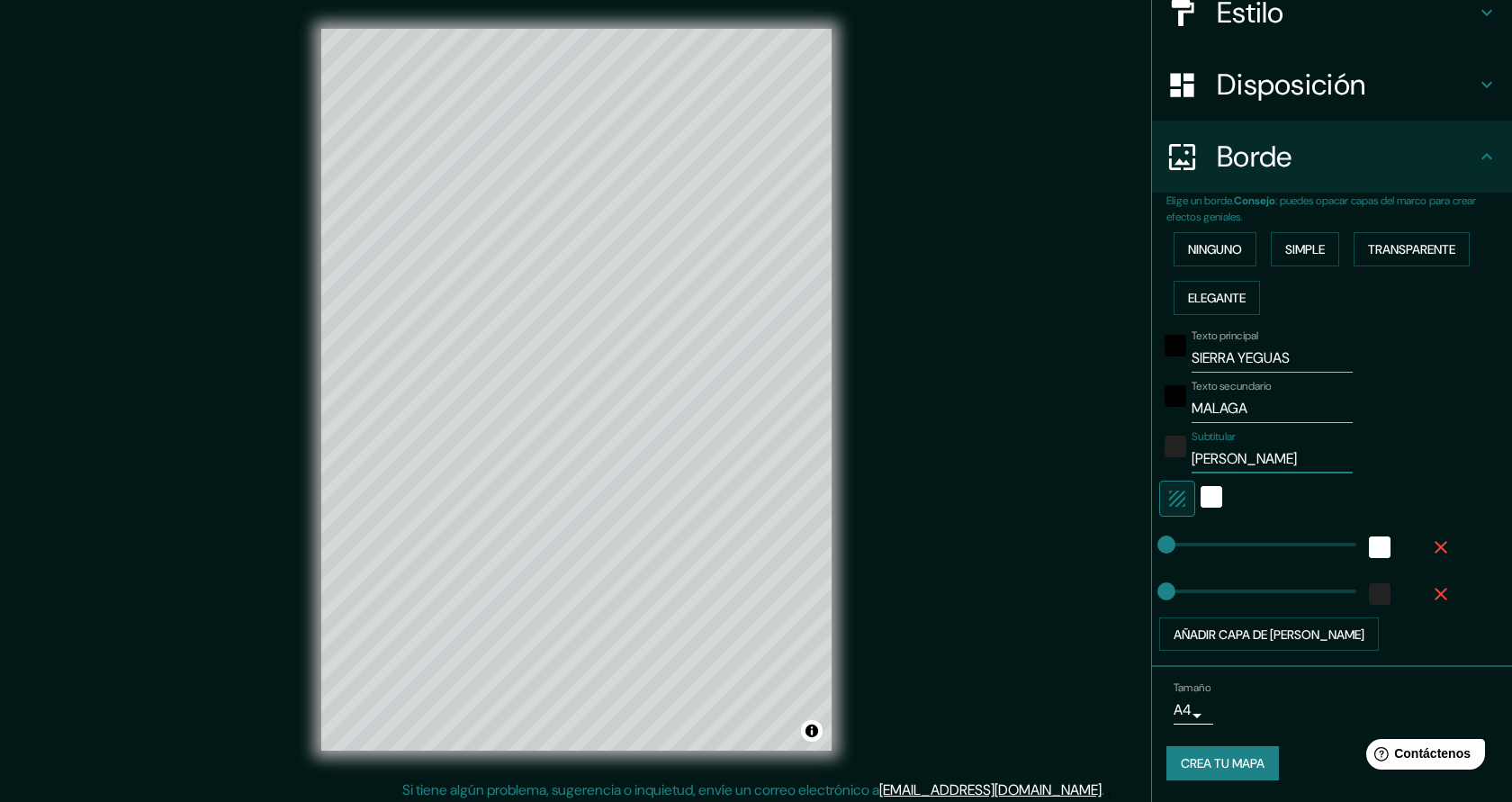
type input "MARIA JOSÉ PRADOS"
click at [1229, 768] on font "Crea tu mapa" at bounding box center [1222, 763] width 84 height 16
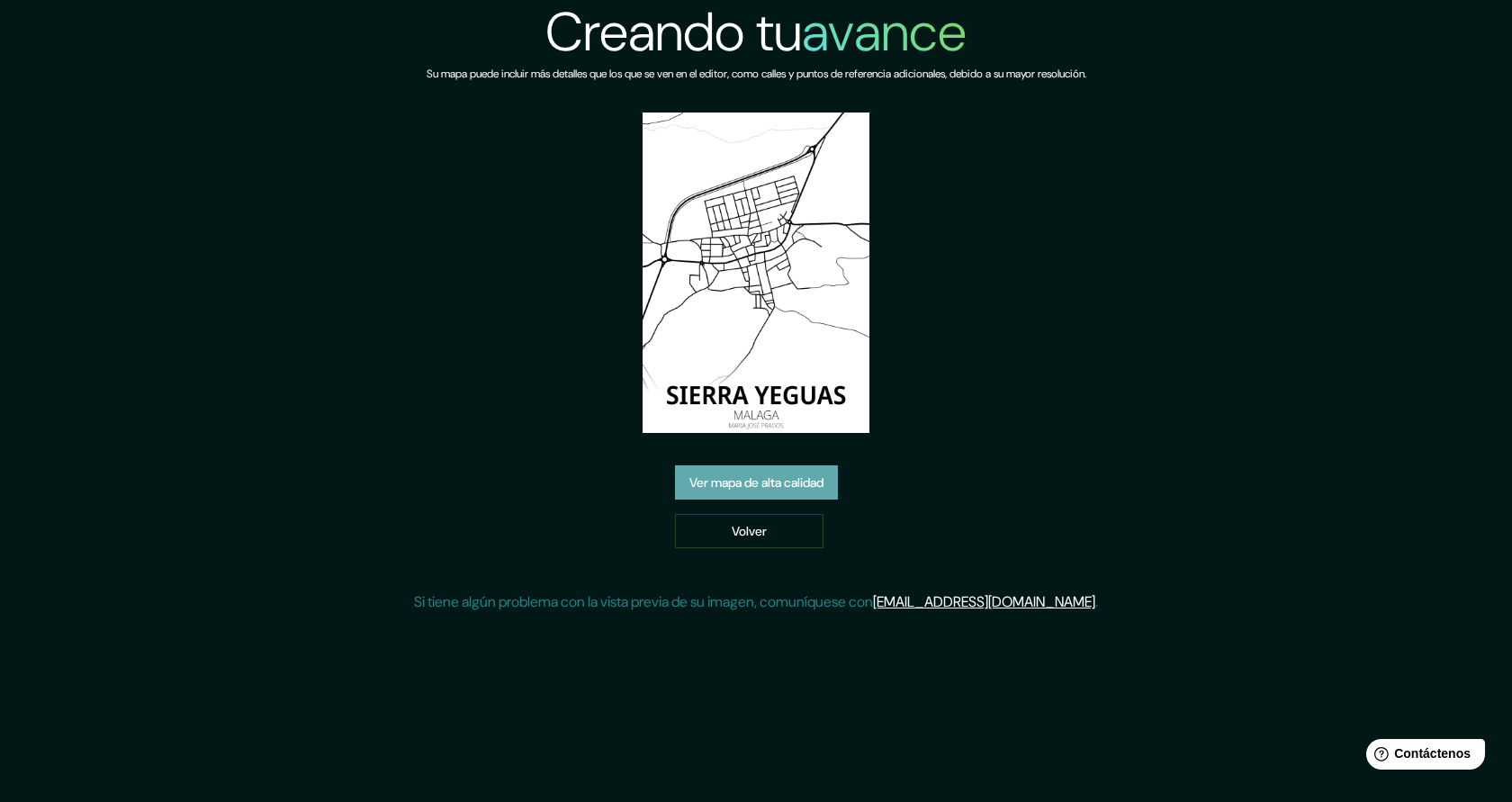
click at [824, 483] on font "Ver mapa de alta calidad" at bounding box center [756, 483] width 134 height 16
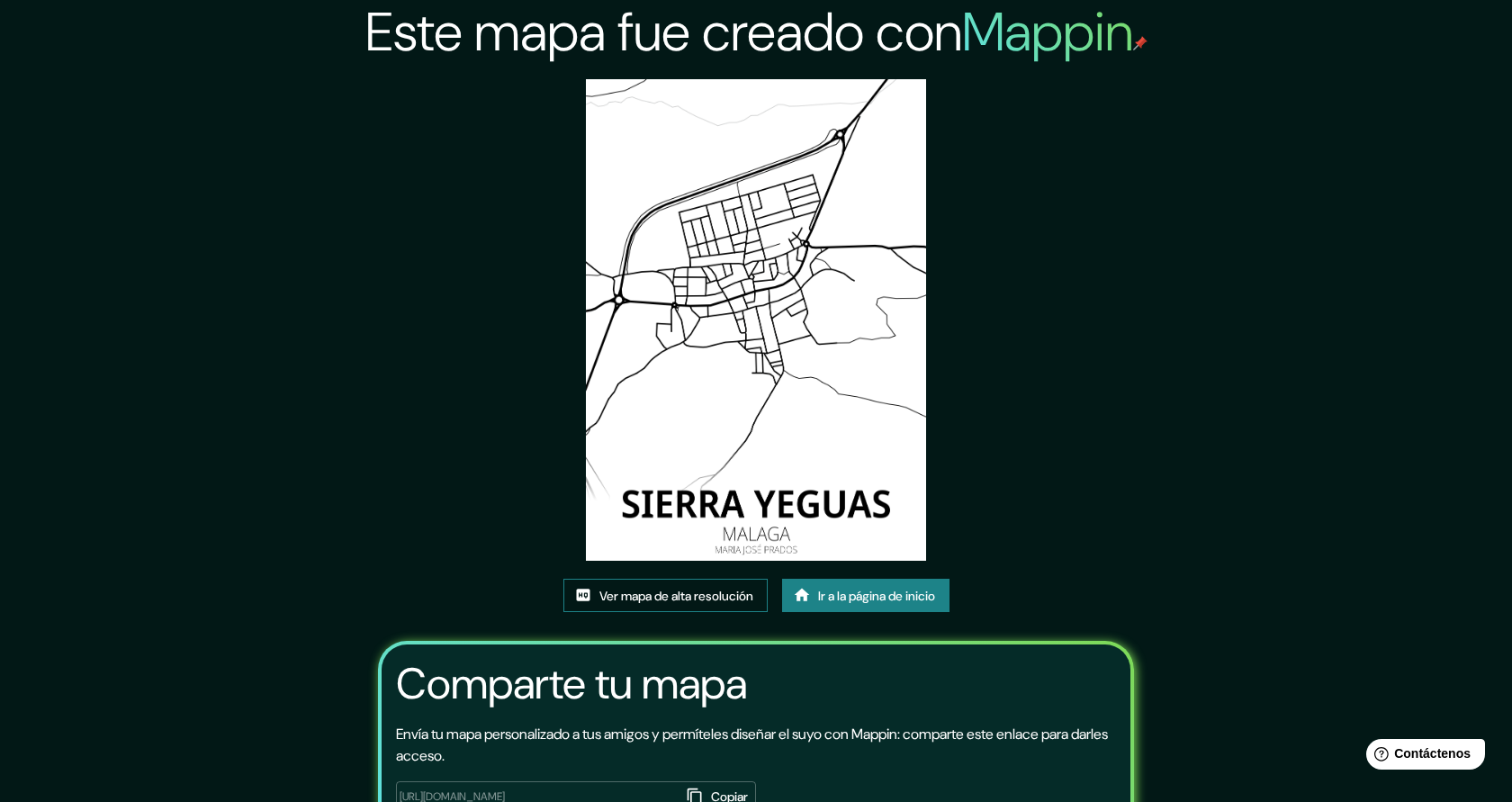
click at [685, 601] on font "Ver mapa de alta resolución" at bounding box center [676, 595] width 153 height 16
click at [828, 598] on font "Ir a la página de inicio" at bounding box center [877, 595] width 117 height 16
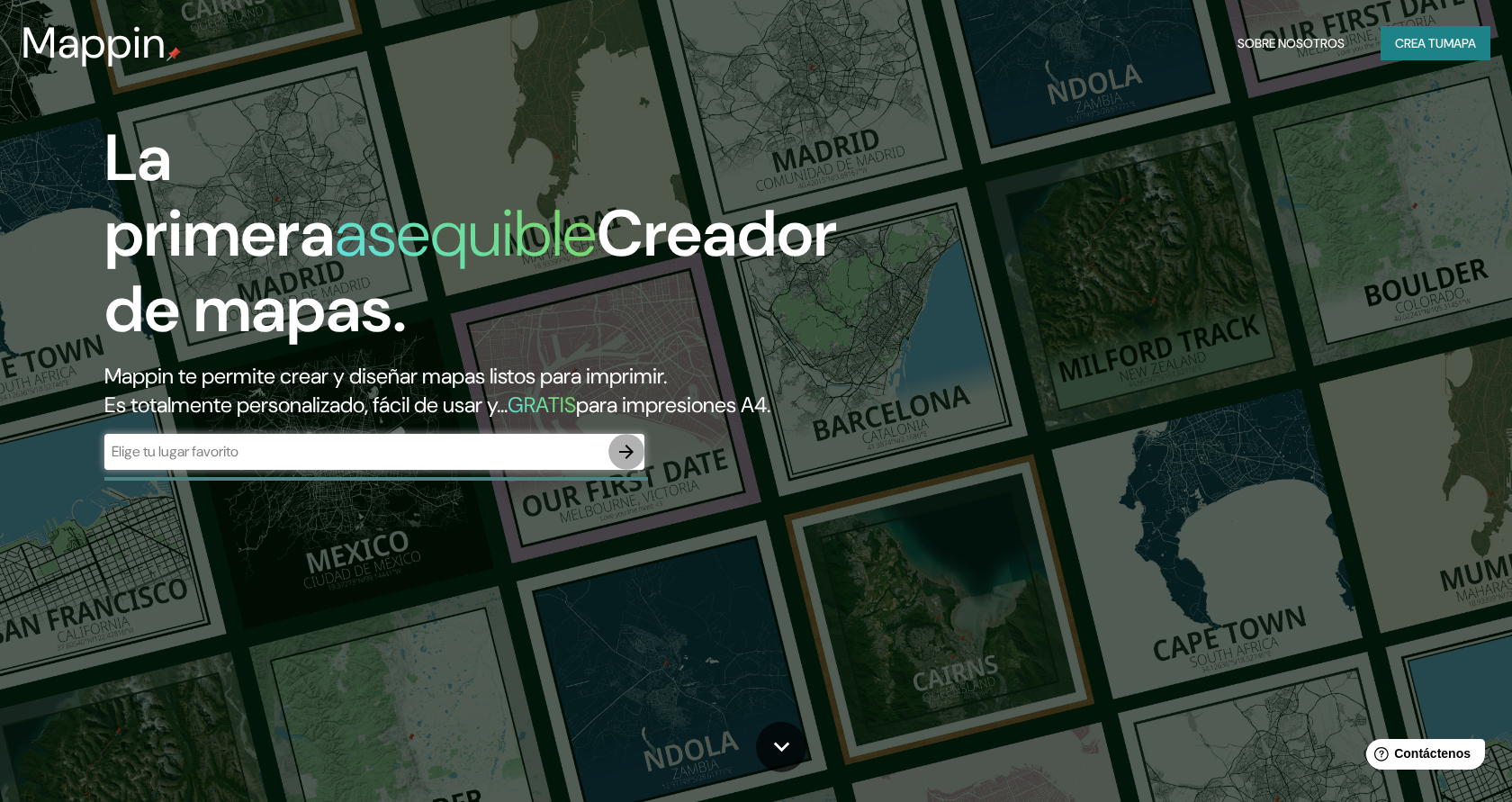
click at [635, 447] on icon "button" at bounding box center [626, 451] width 22 height 22
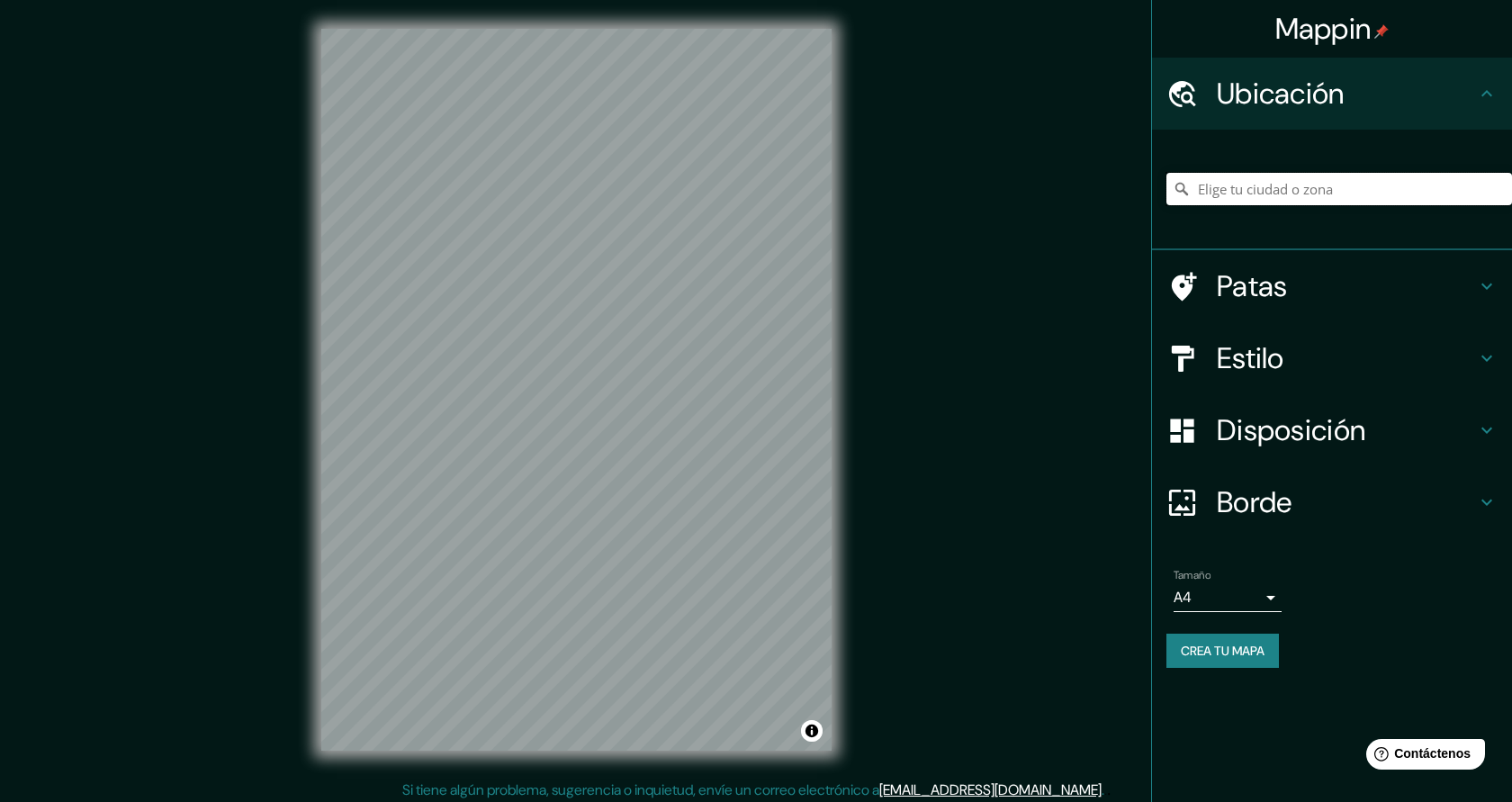
click at [1235, 193] on input "Elige tu ciudad o zona" at bounding box center [1339, 189] width 346 height 32
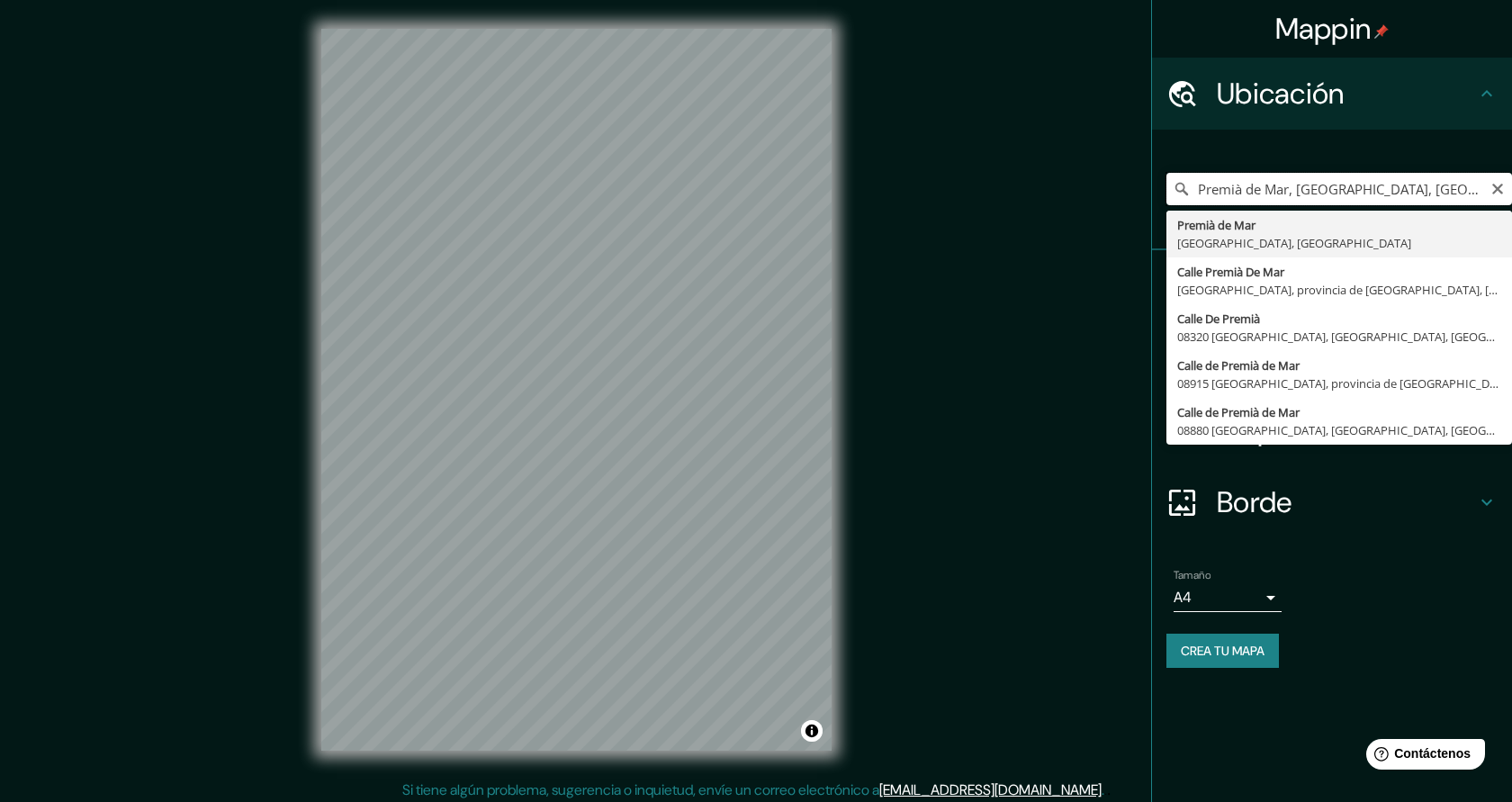
type input "Premià de Mar, provincia de Barcelona, España"
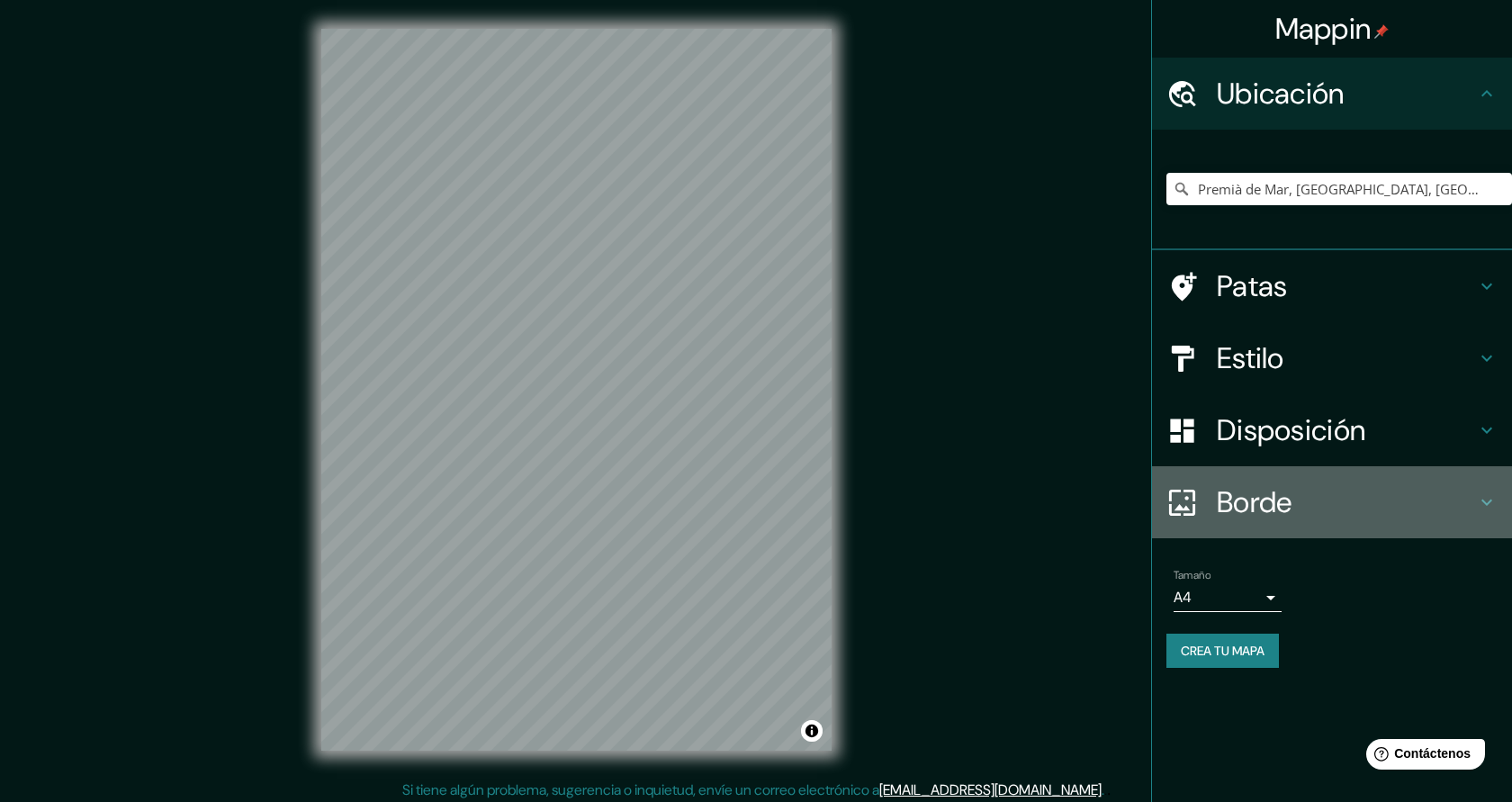
click at [1285, 489] on font "Borde" at bounding box center [1255, 502] width 75 height 38
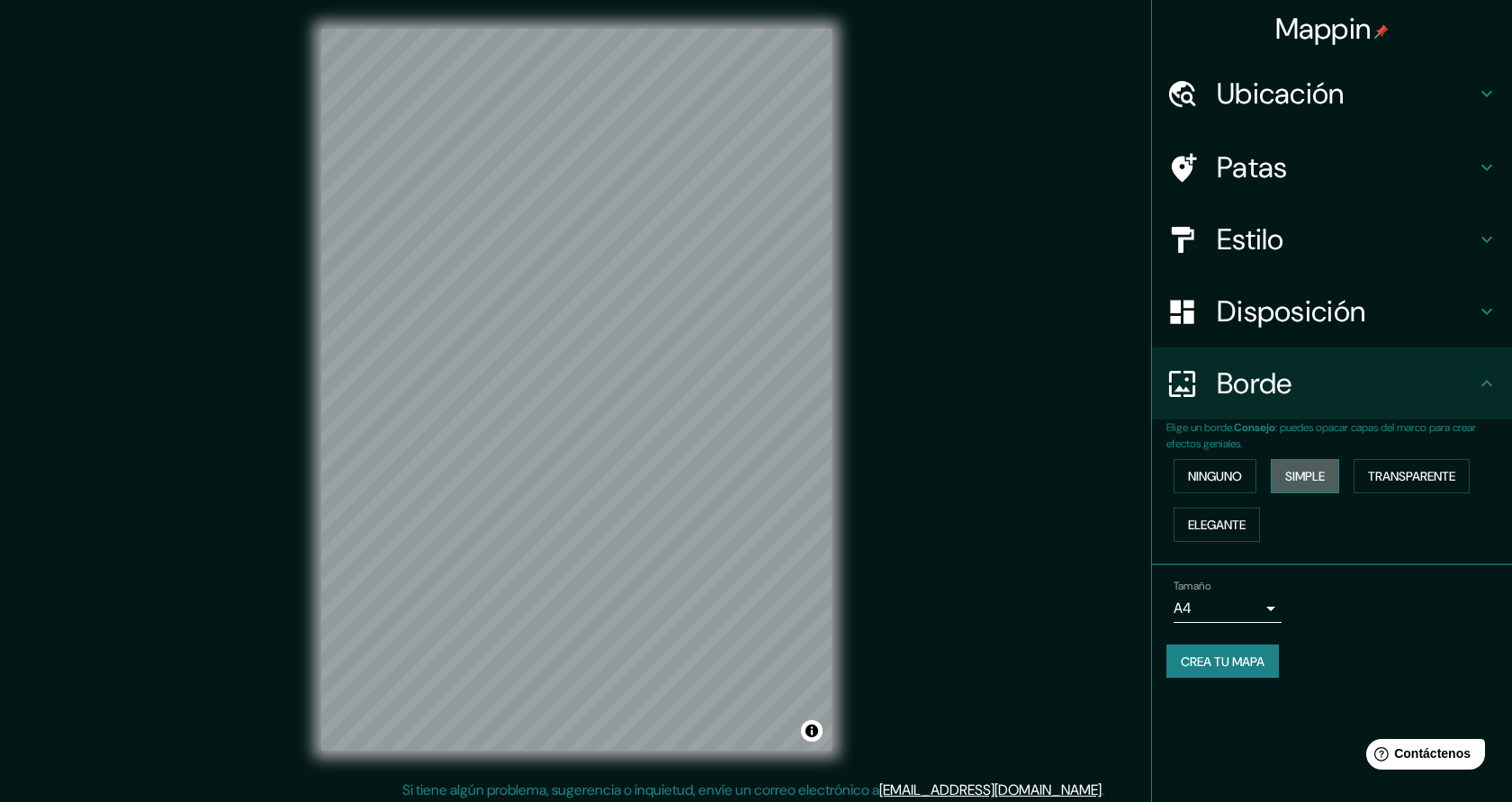
click at [1307, 480] on font "Simple" at bounding box center [1305, 475] width 40 height 16
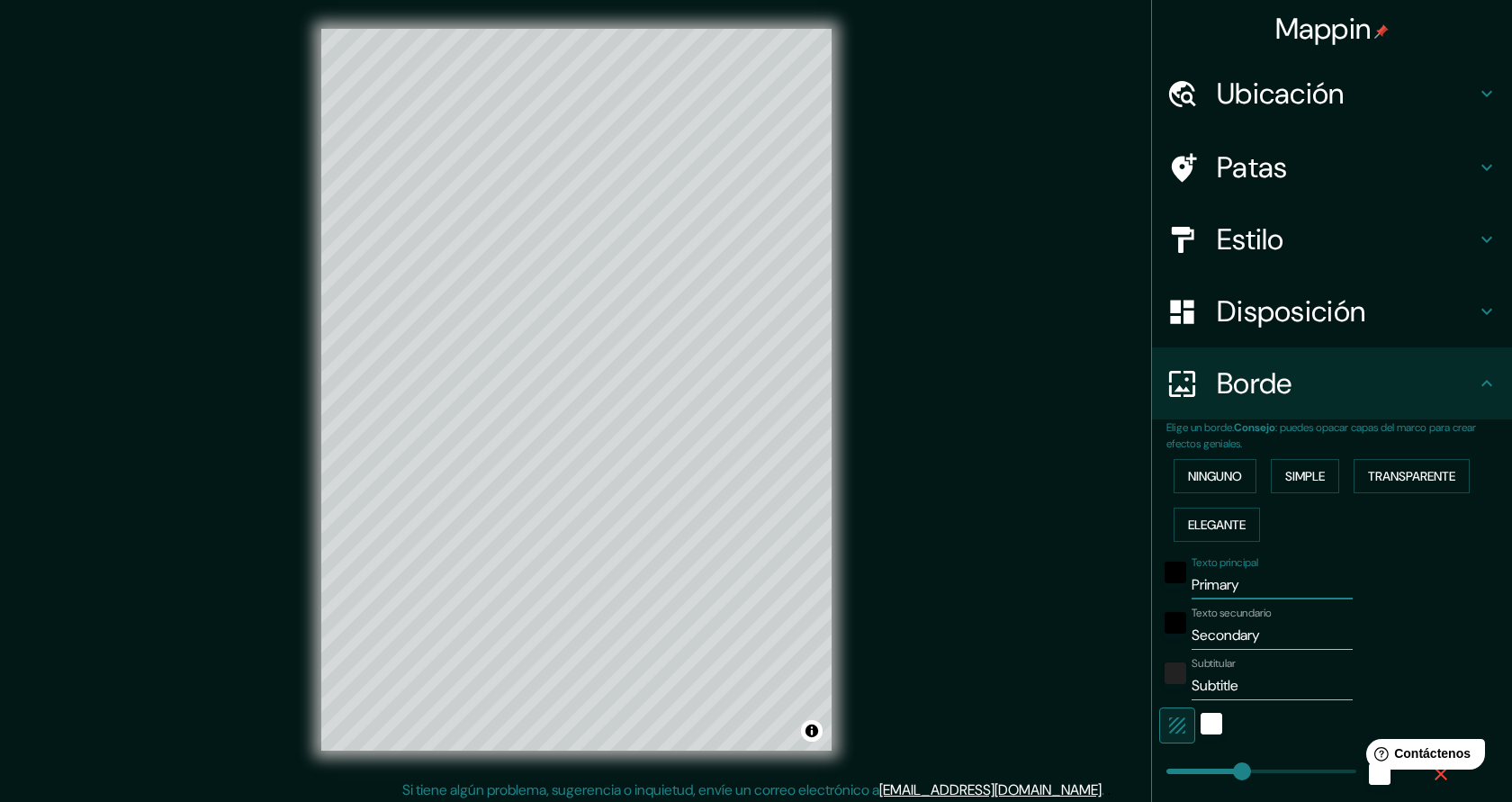
drag, startPoint x: 1248, startPoint y: 582, endPoint x: 1180, endPoint y: 584, distance: 68.0
click at [1180, 584] on div "Texto principal Primary" at bounding box center [1307, 578] width 296 height 43
type input "P"
type input "227"
type input "45"
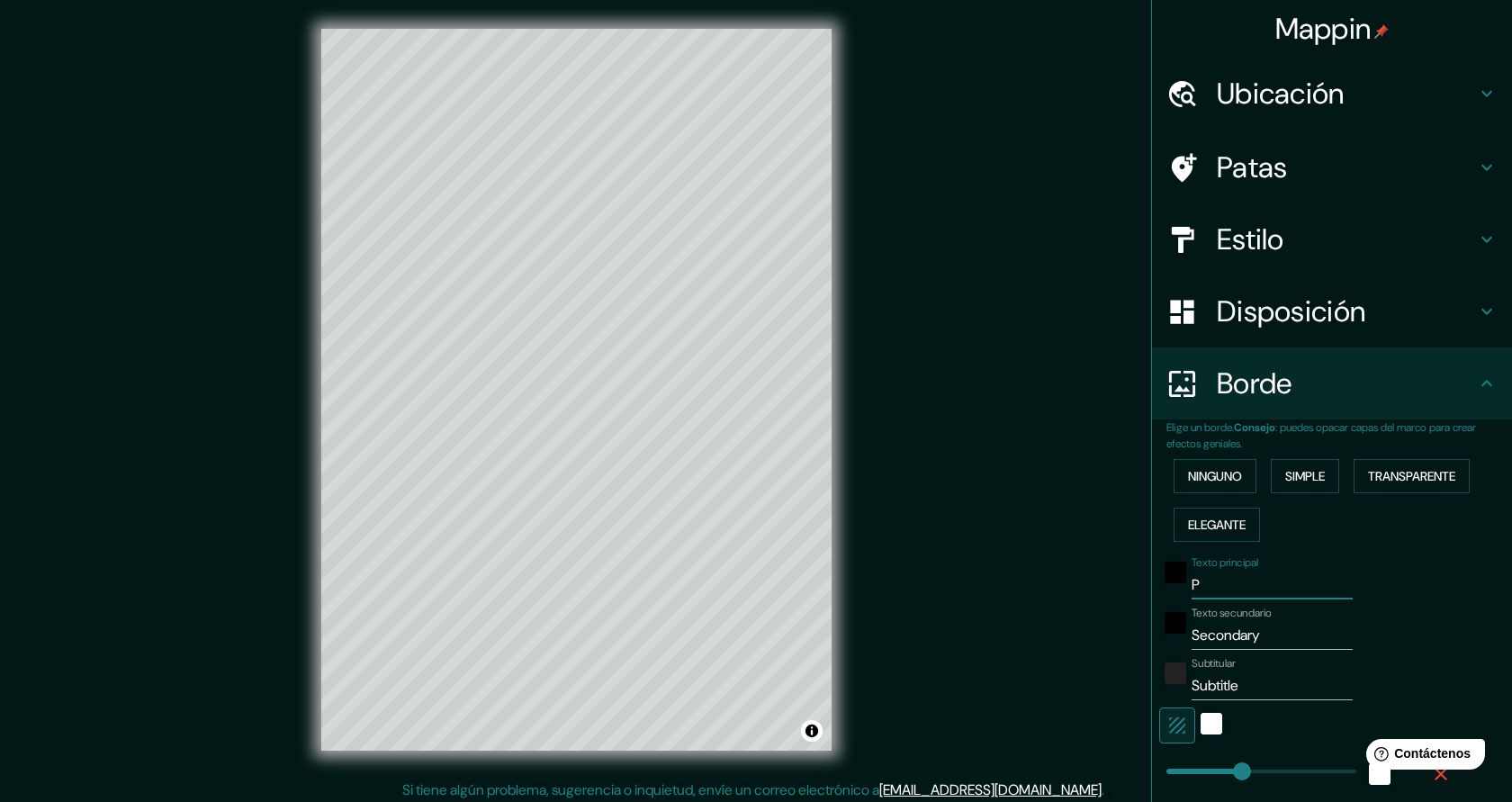
type input "PR"
type input "227"
type input "45"
type input "PRE"
type input "227"
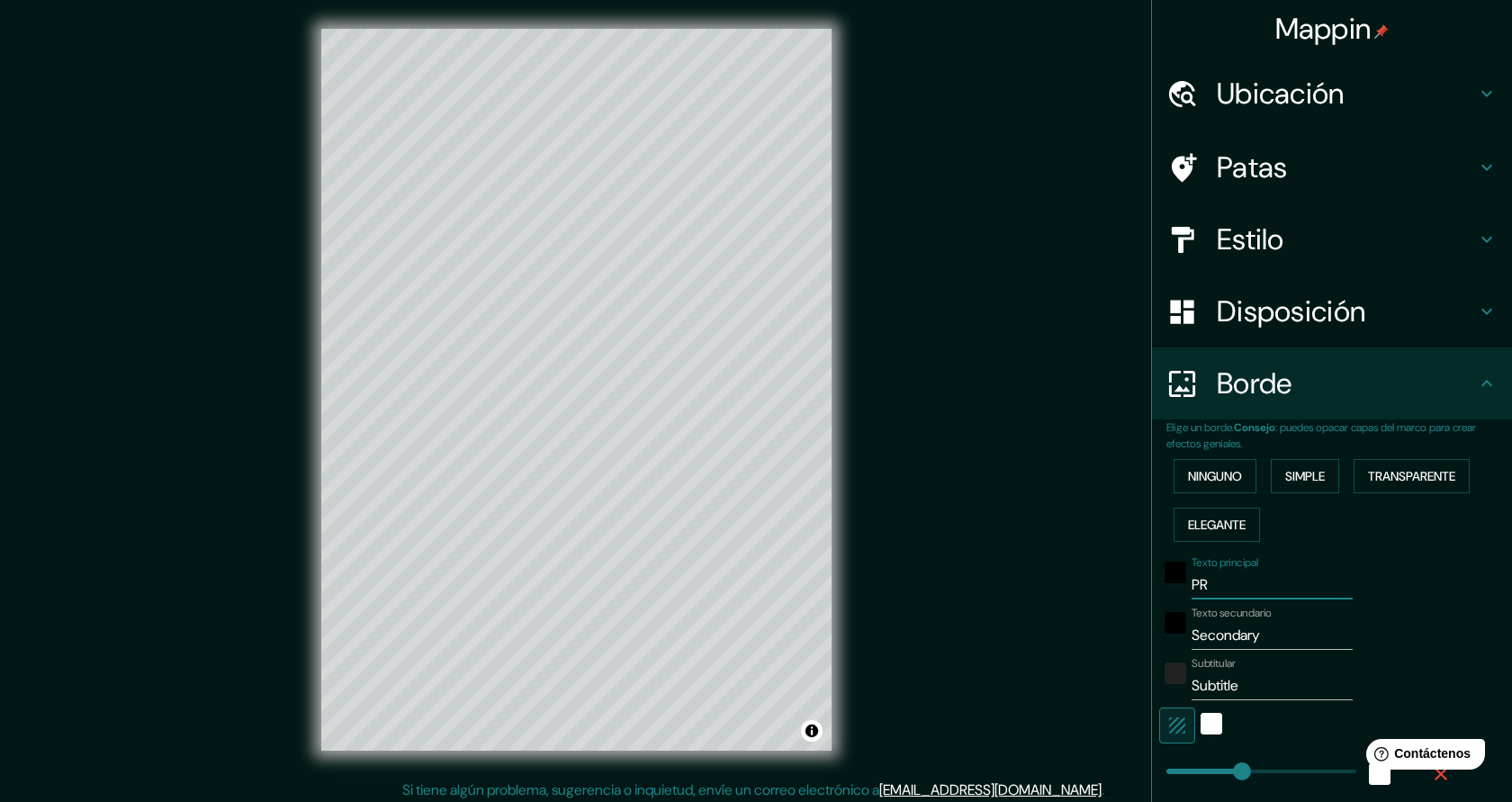
type input "45"
type input "PREM"
type input "227"
type input "45"
type input "PREMI"
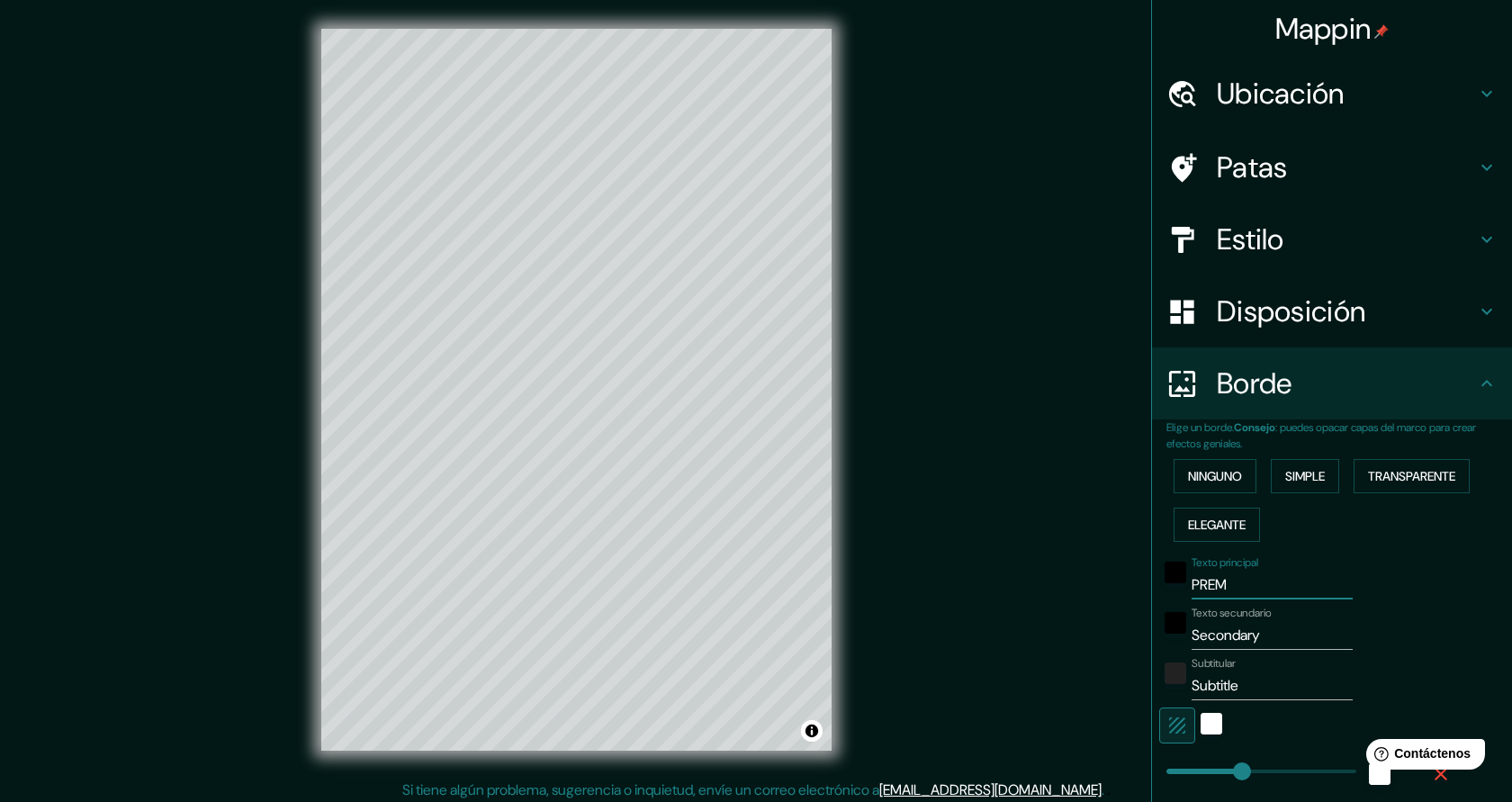
type input "227"
type input "45"
type input "PREMIA"
type input "227"
type input "45"
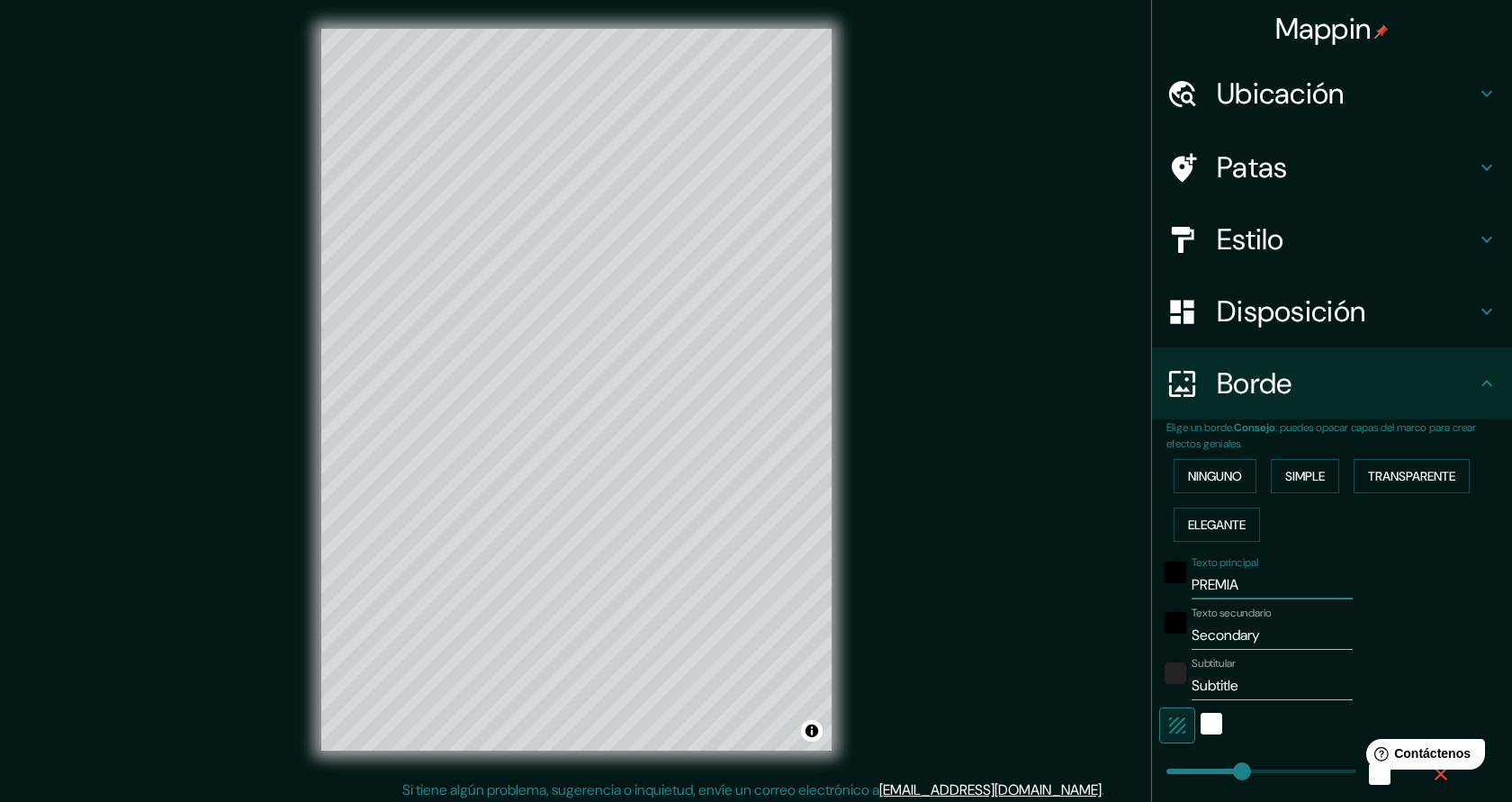
type input "PREMIA"
type input "227"
type input "45"
type input "PREMIA D"
type input "227"
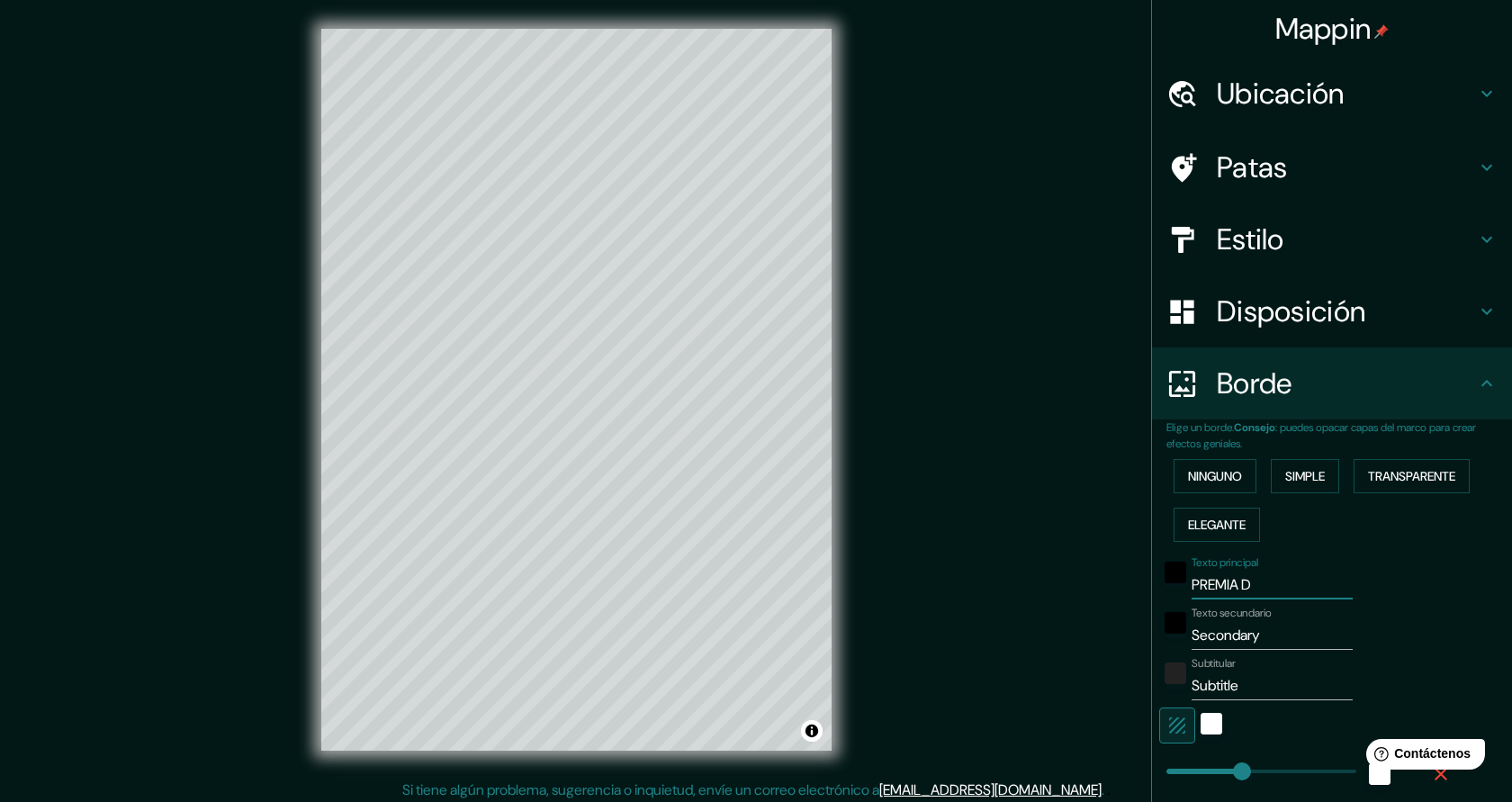
type input "45"
type input "PREMIA DE"
type input "227"
type input "45"
type input "PREMIA DE"
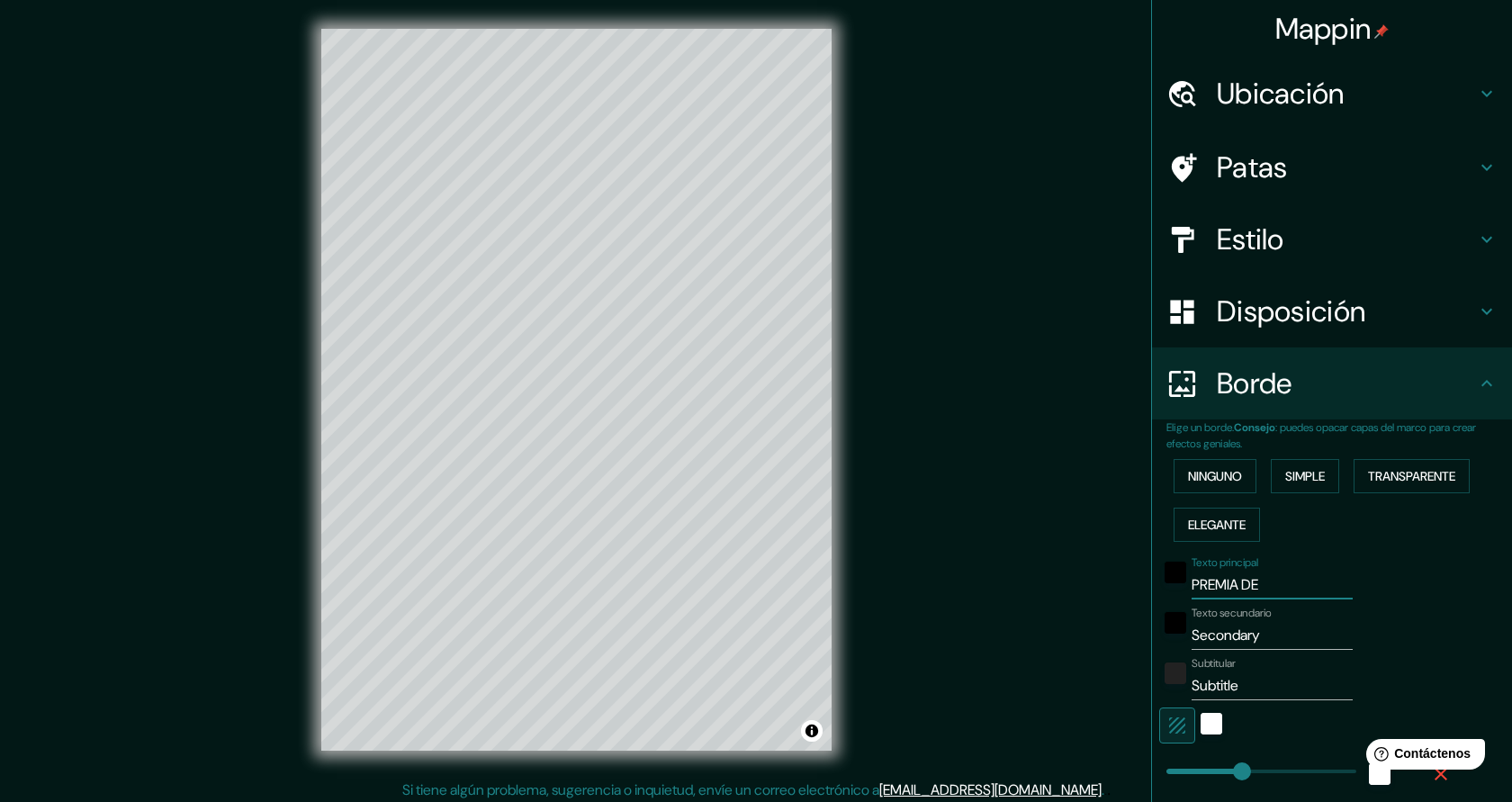
type input "227"
type input "45"
type input "PREMIA DE M"
type input "227"
type input "45"
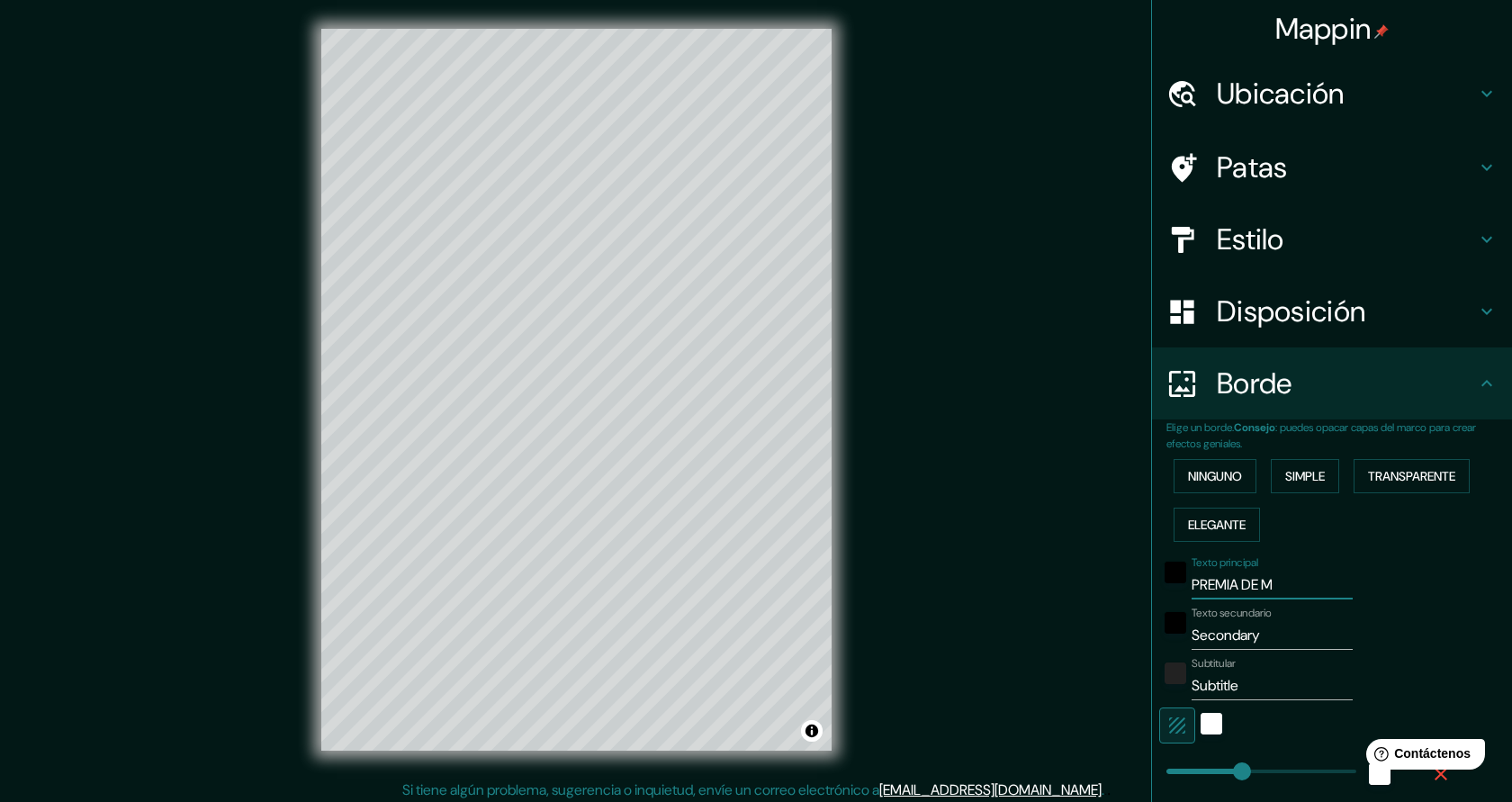
type input "PREMIA DE MA"
type input "227"
type input "45"
type input "PREMIA DE MAR"
type input "227"
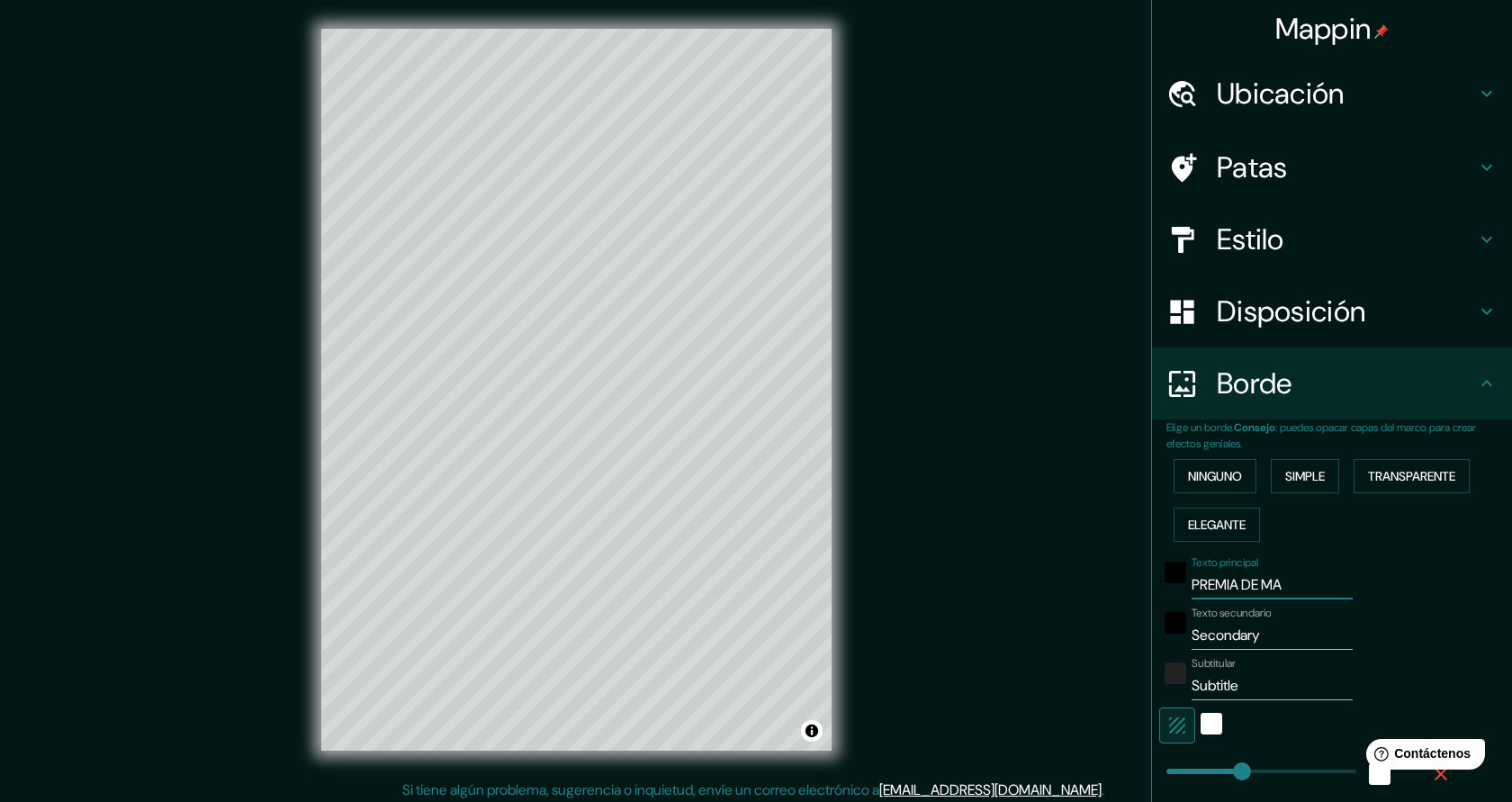
type input "45"
type input "PREMIA DE MAR"
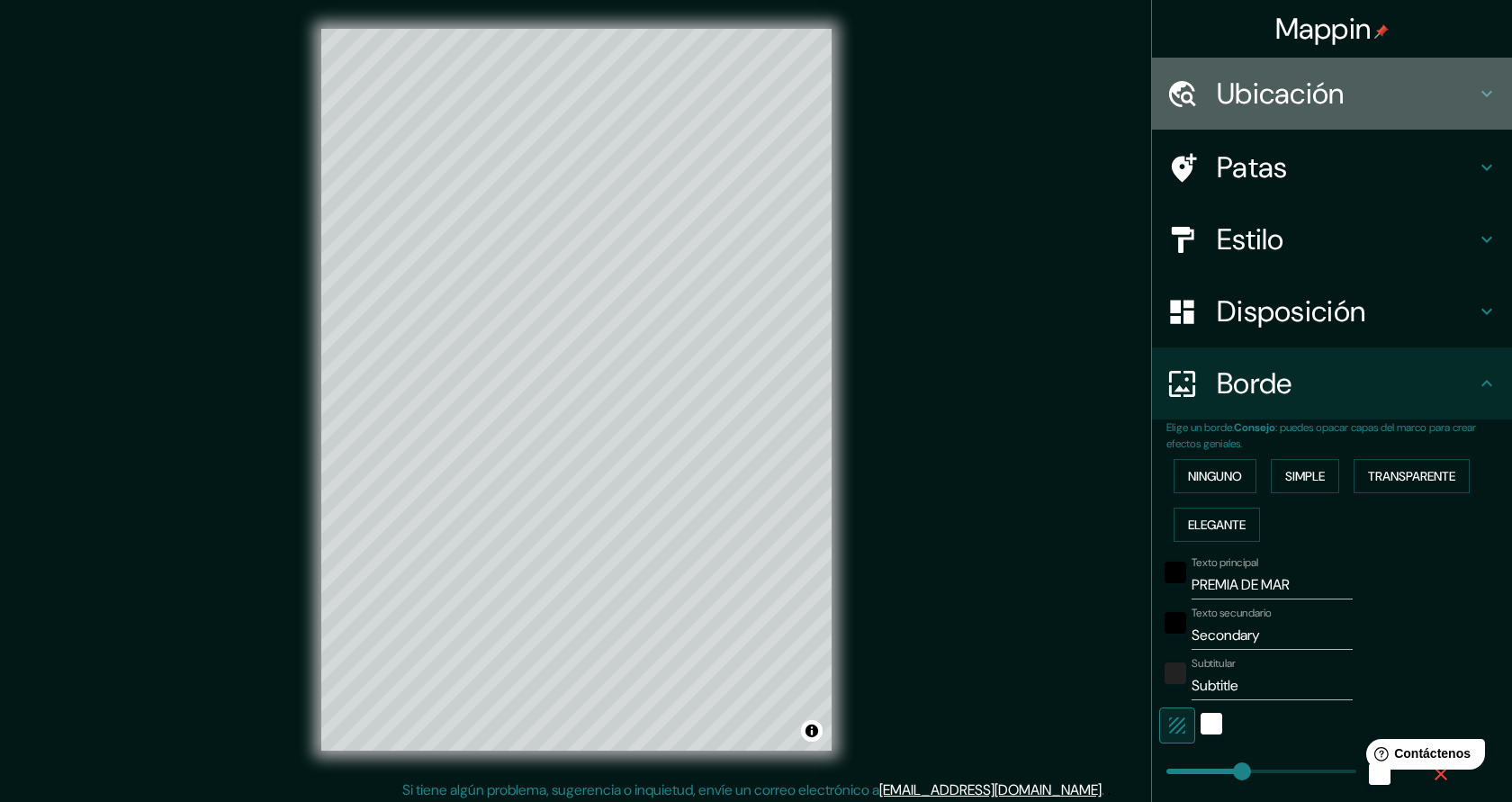
click at [1486, 92] on icon at bounding box center [1487, 93] width 22 height 22
type input "227"
type input "45"
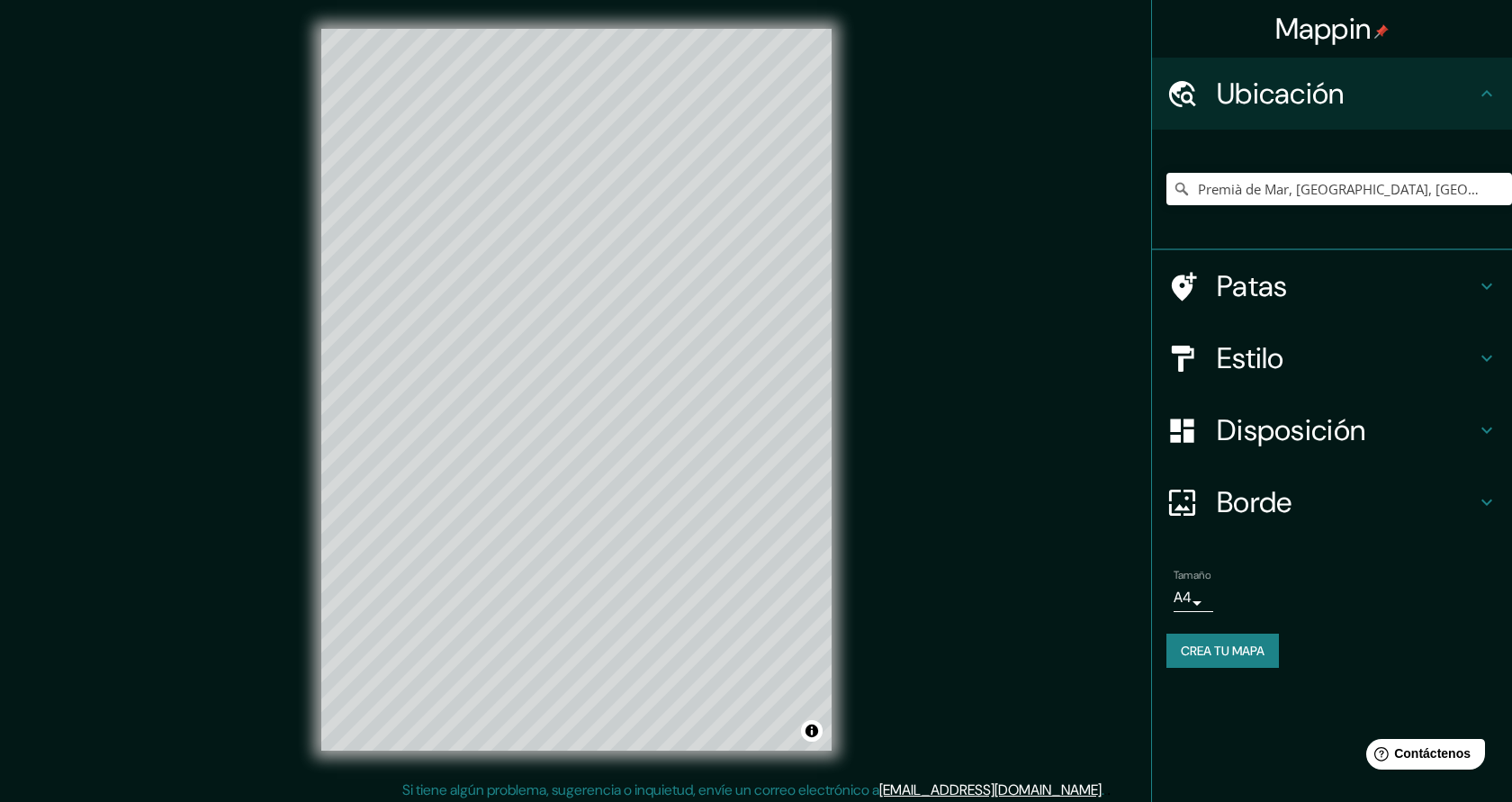
click at [1276, 517] on font "Borde" at bounding box center [1255, 502] width 75 height 38
type input "227"
type input "45"
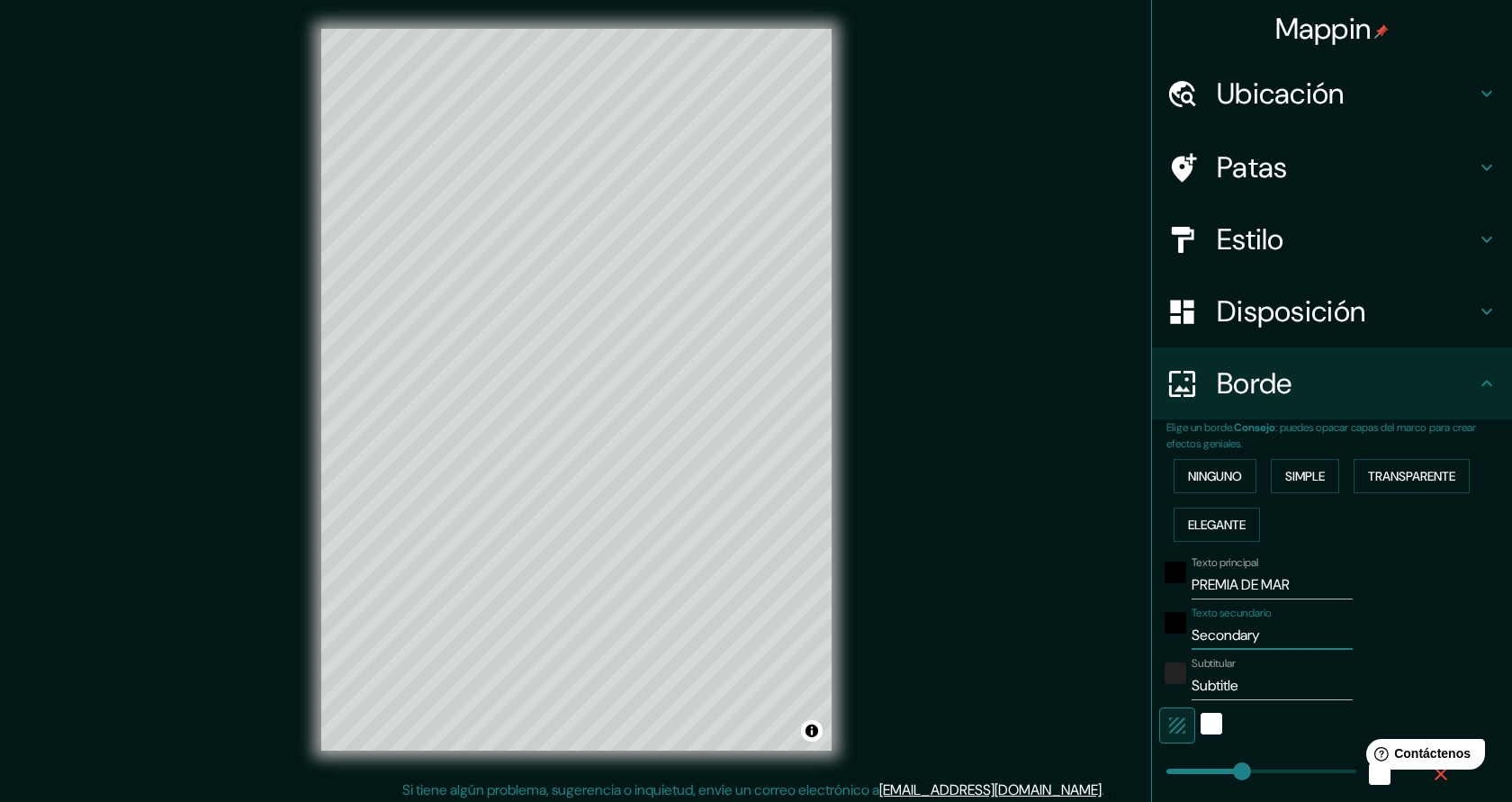
drag, startPoint x: 1283, startPoint y: 637, endPoint x: 1195, endPoint y: 637, distance: 88.0
click at [1195, 637] on input "Secondary" at bounding box center [1272, 635] width 161 height 29
type input "B"
type input "227"
type input "45"
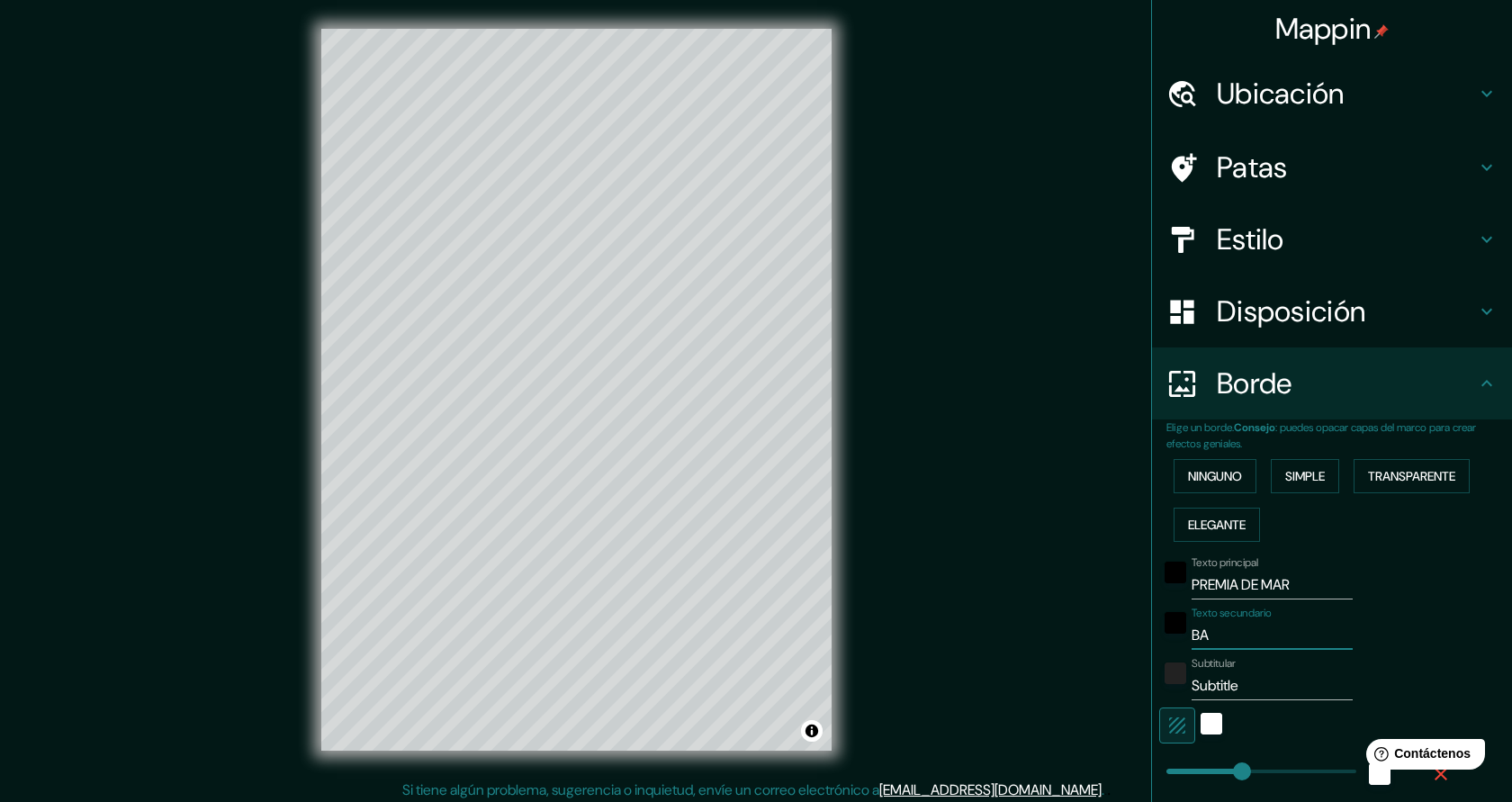
type input "BAR"
type input "227"
type input "45"
type input "BARC"
type input "227"
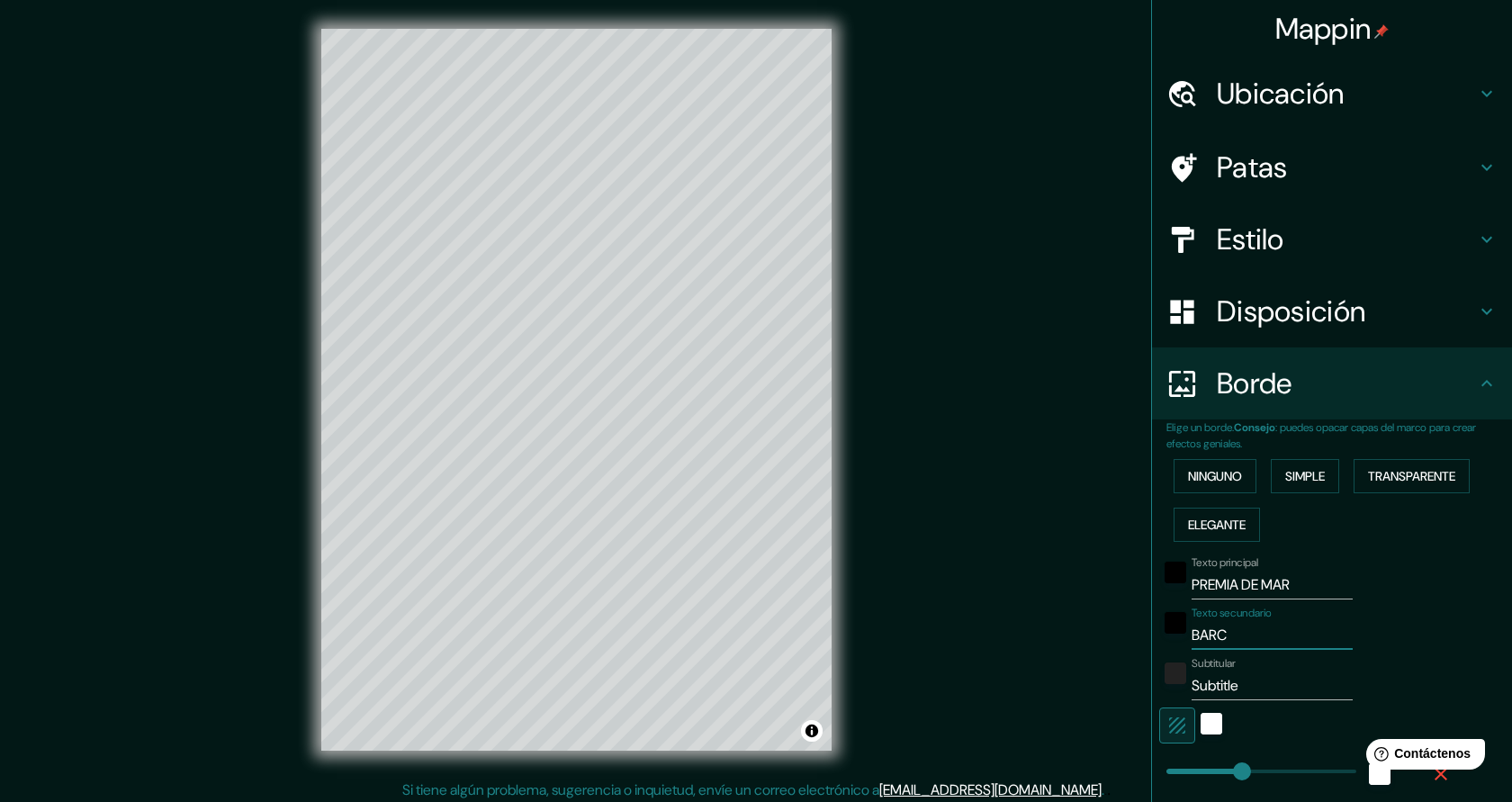
type input "45"
type input "BARCE"
type input "227"
type input "45"
type input "BARCEL"
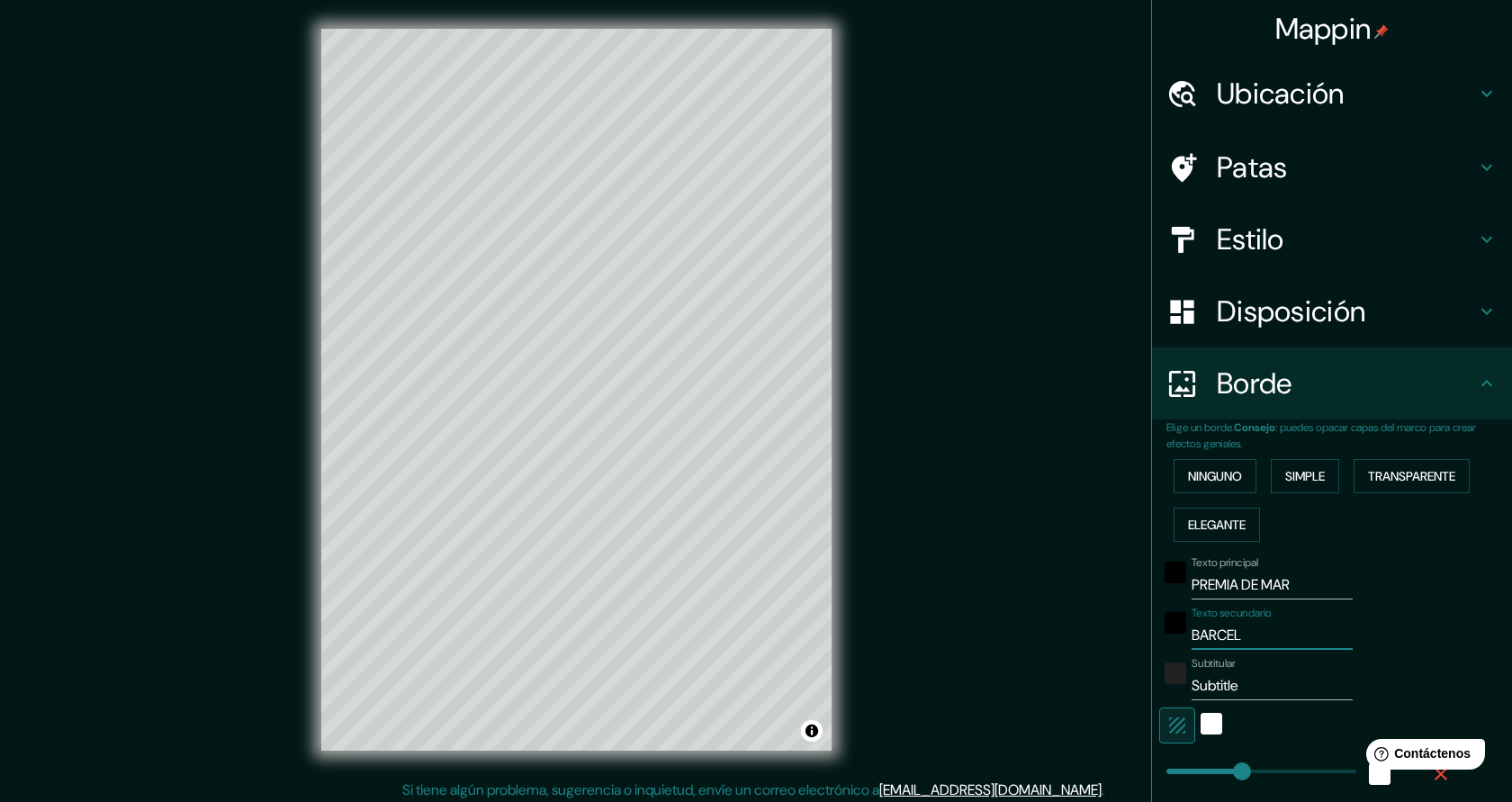
type input "227"
type input "45"
type input "BARCELON"
type input "227"
type input "45"
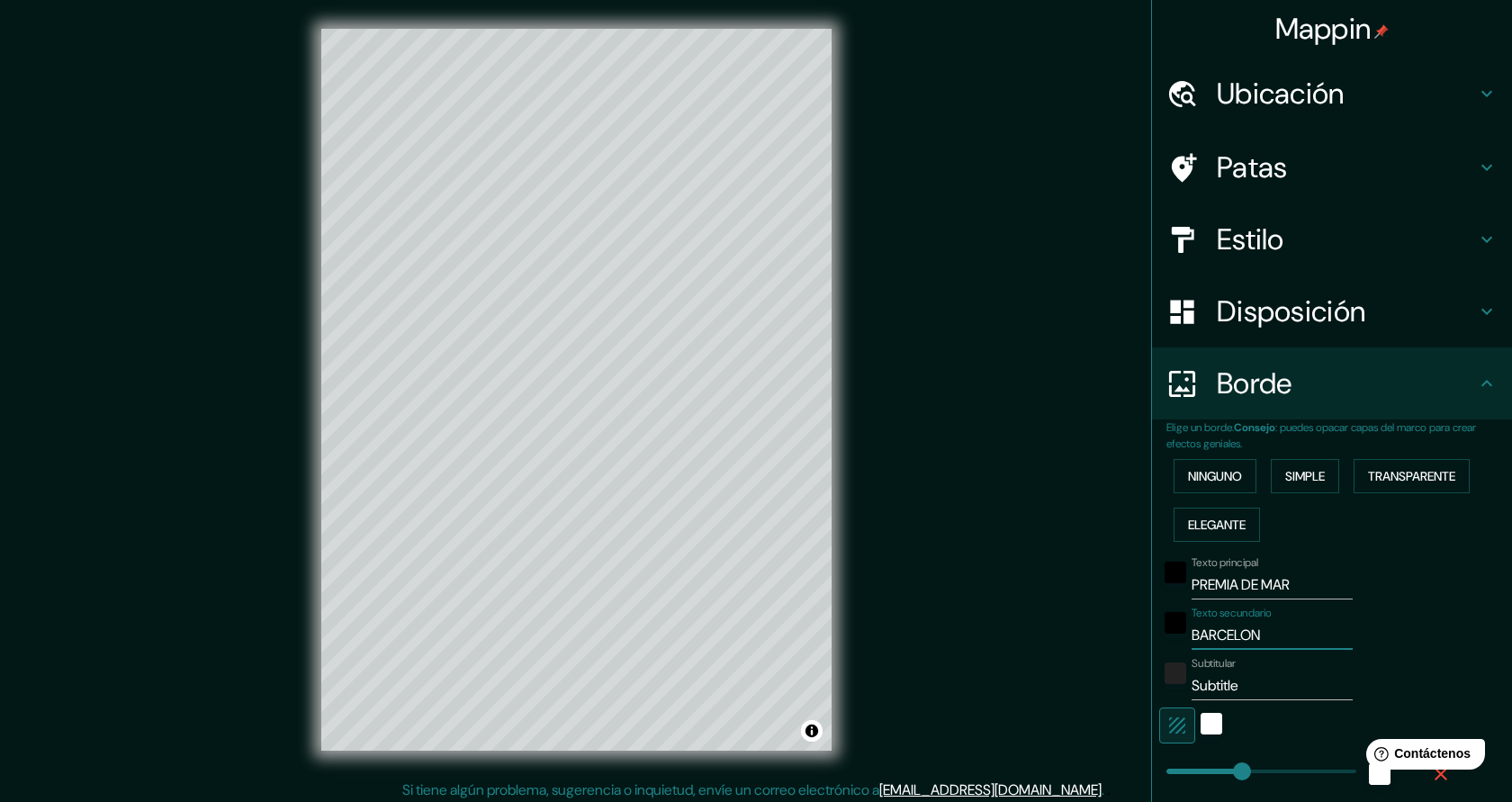
type input "[GEOGRAPHIC_DATA]"
type input "227"
type input "45"
type input "[GEOGRAPHIC_DATA]"
drag, startPoint x: 1254, startPoint y: 687, endPoint x: 1194, endPoint y: 686, distance: 60.0
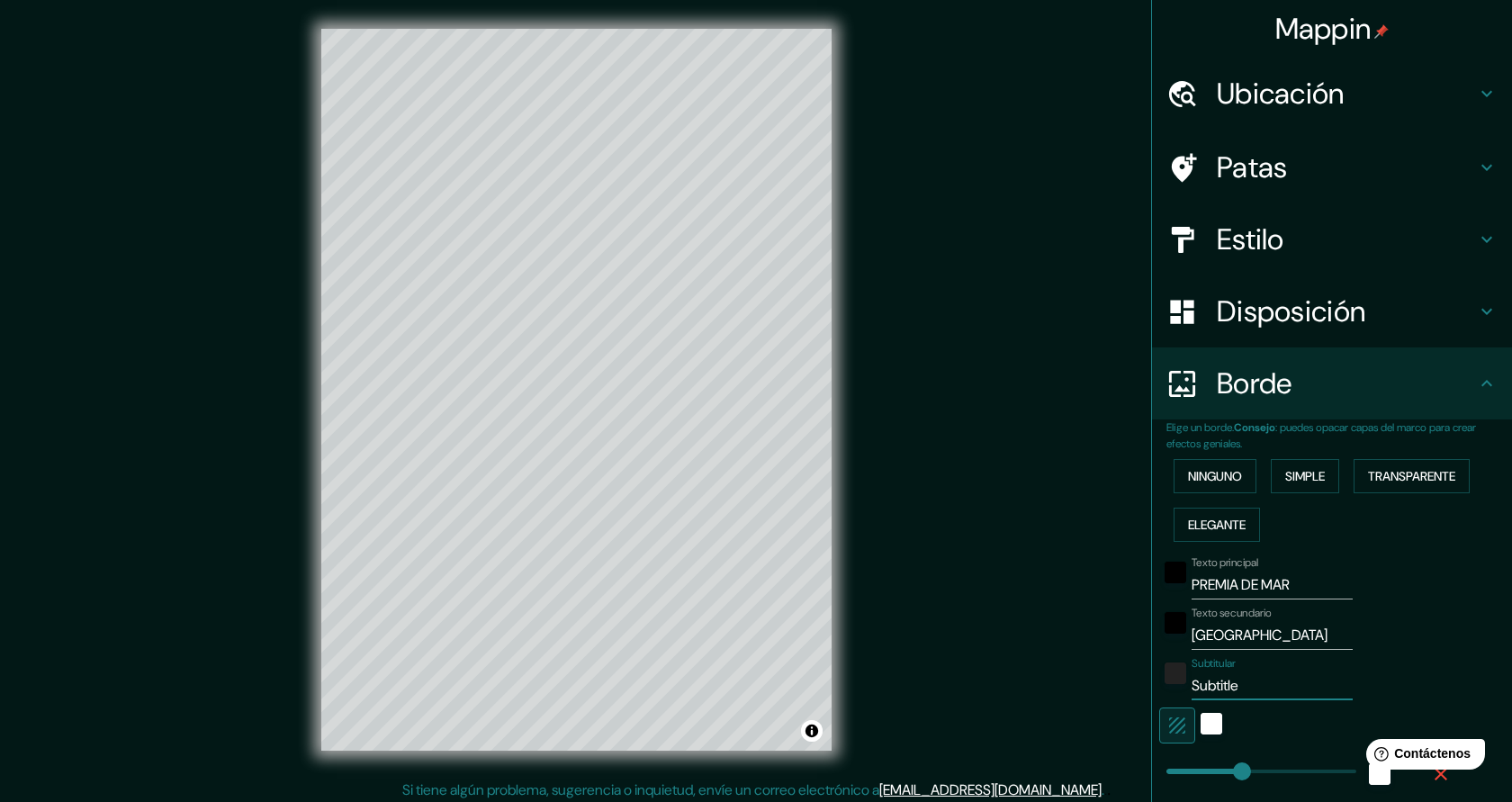
click at [1194, 686] on input "Subtitle" at bounding box center [1272, 685] width 161 height 29
type input "J"
type input "227"
type input "45"
type input "JAU"
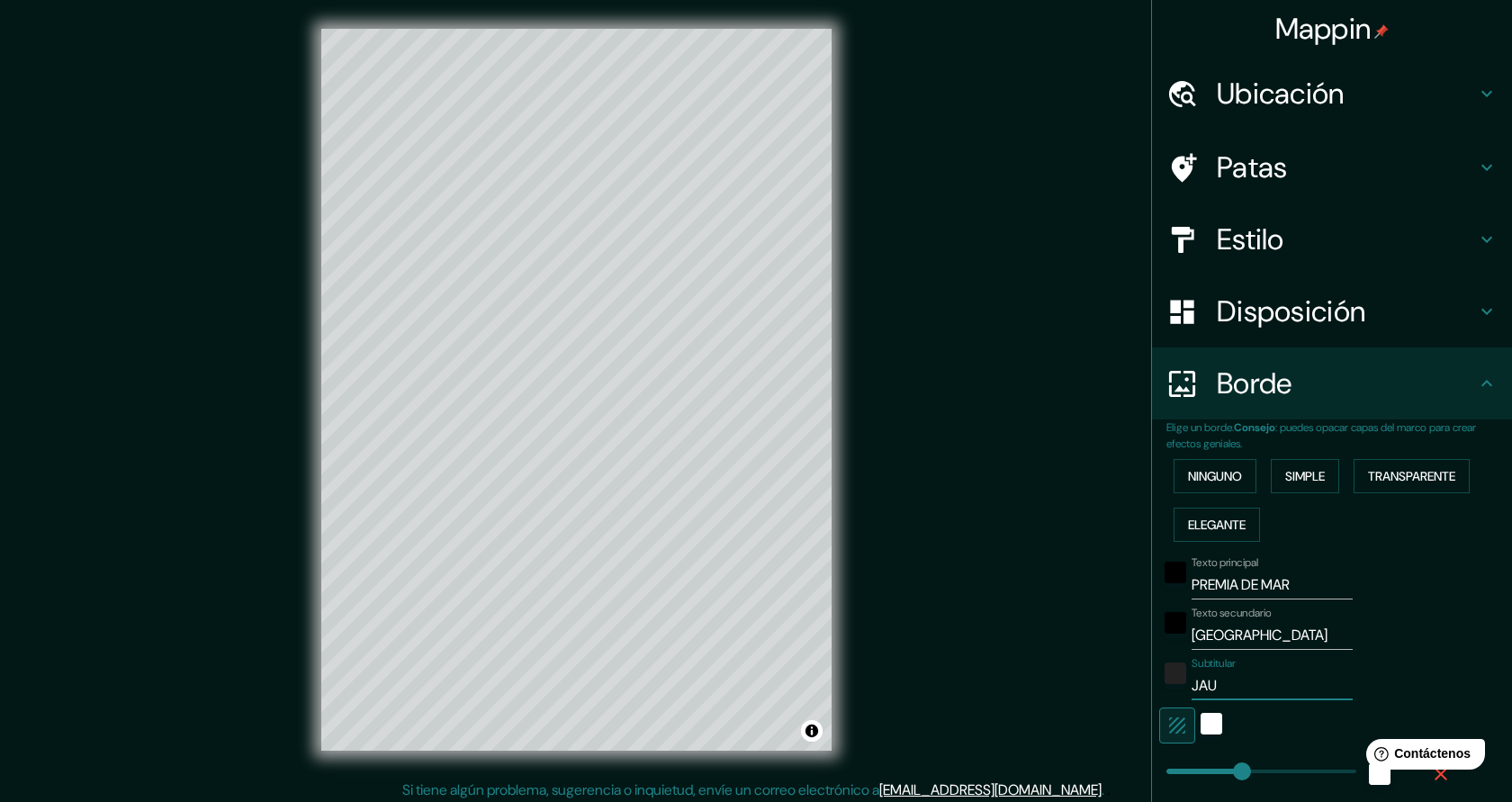
type input "227"
type input "45"
type input "JAUME"
type input "227"
type input "45"
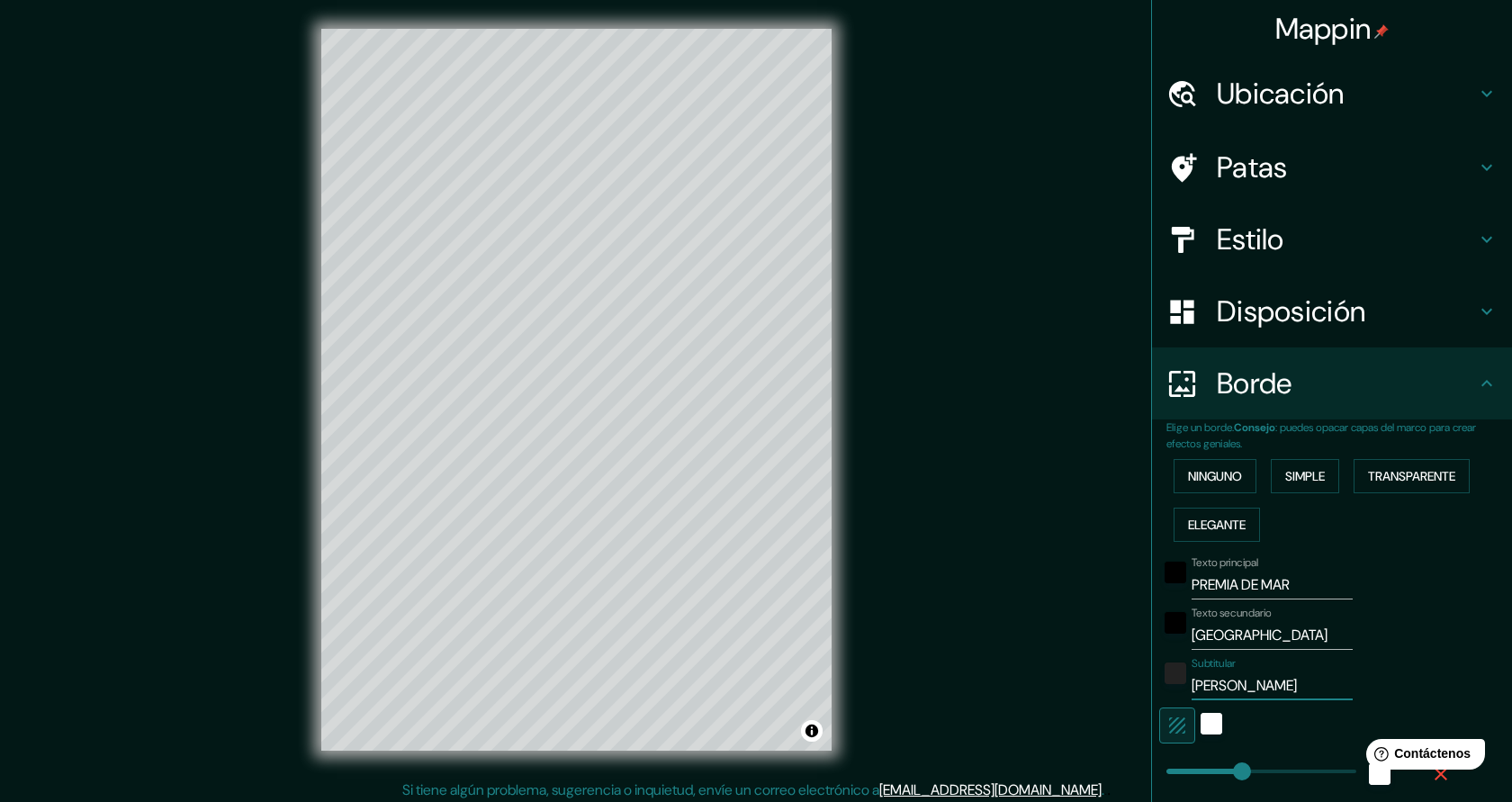
type input "JAUME CL"
type input "227"
type input "45"
type input "JAUME CLO"
type input "227"
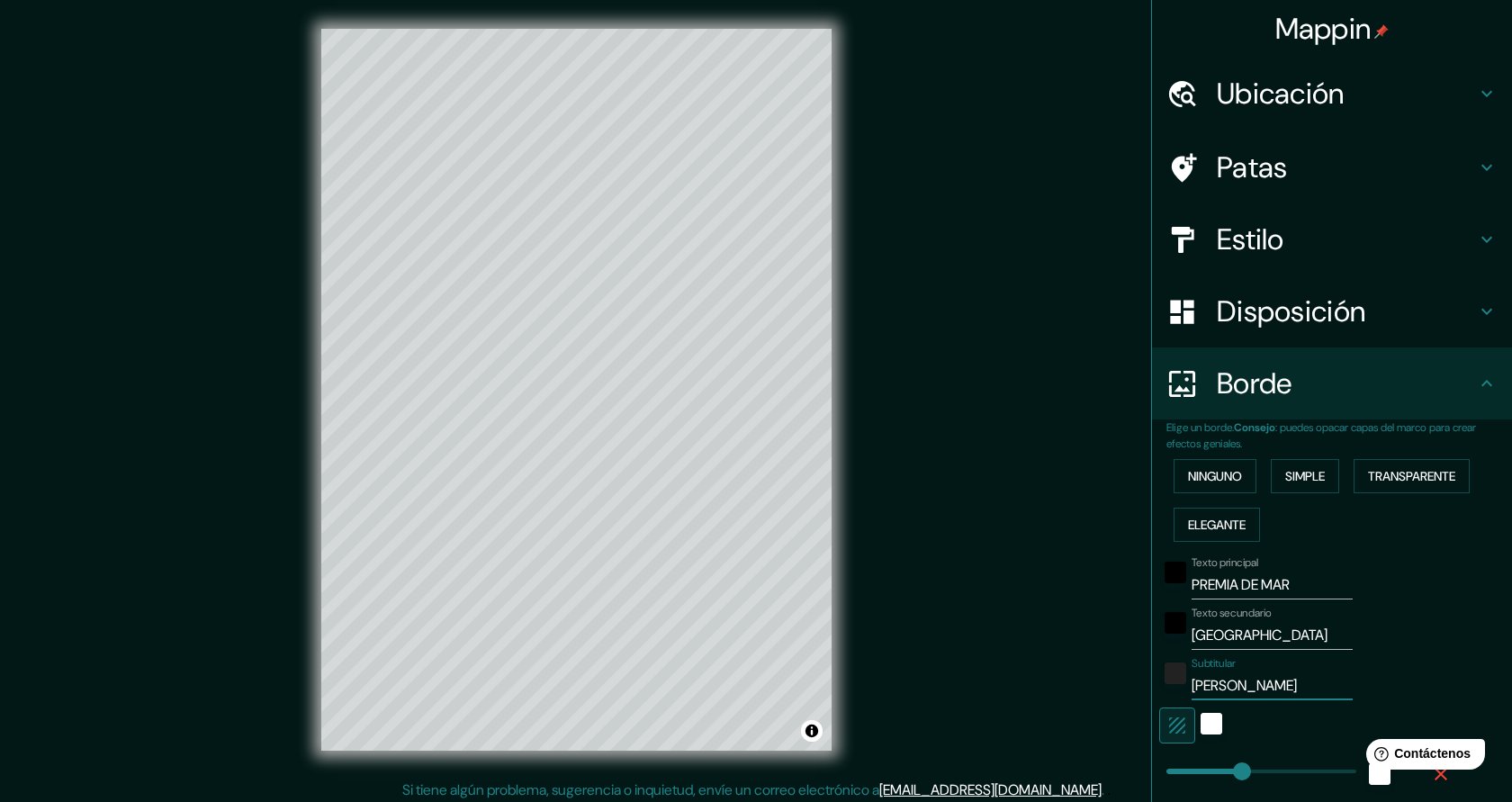
type input "45"
type input "JAUME CLOT"
type input "227"
type input "45"
type input "JAUME CLOTE"
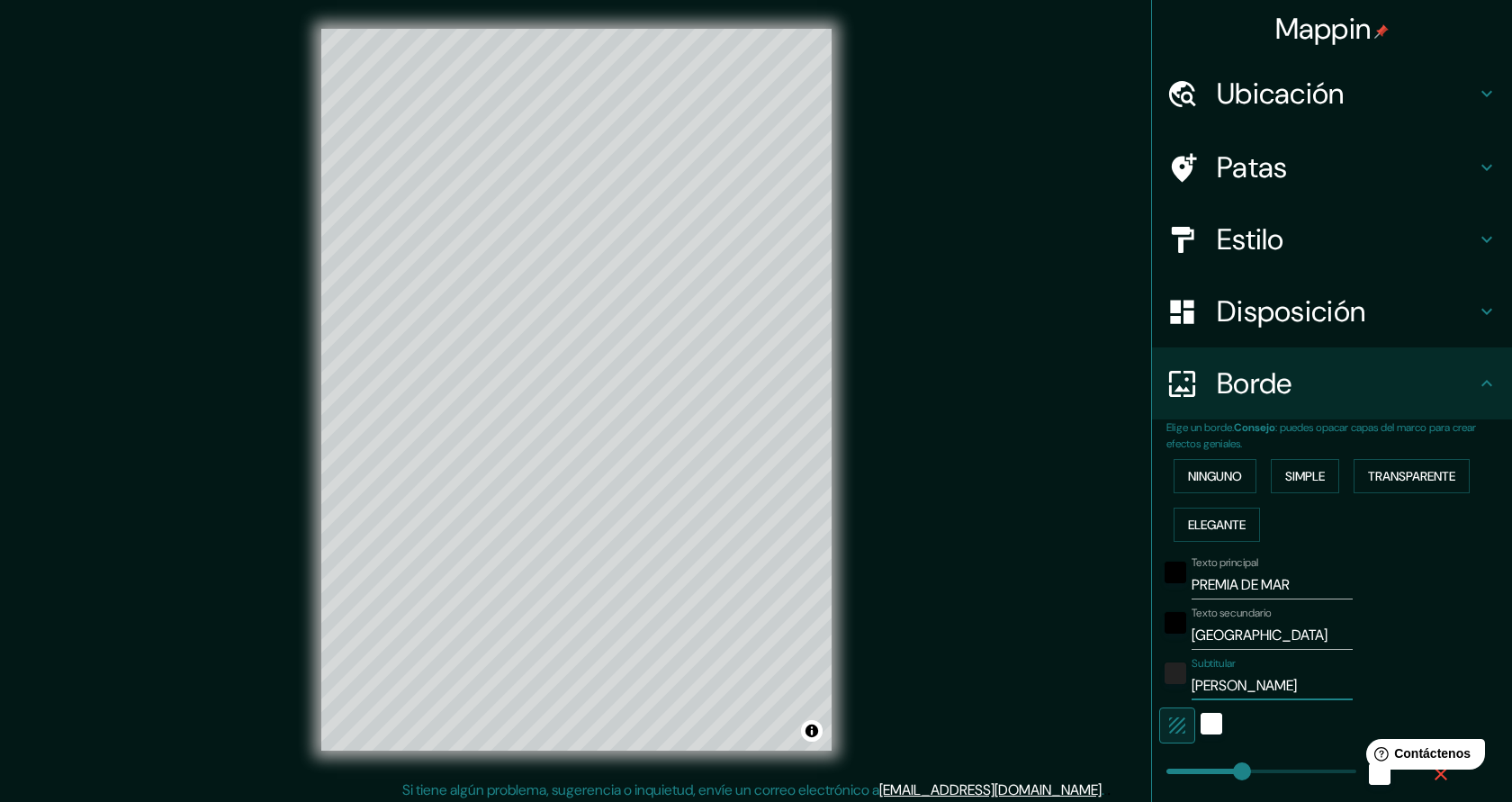
type input "227"
type input "45"
type input "JAUME CLOTET"
type input "227"
type input "45"
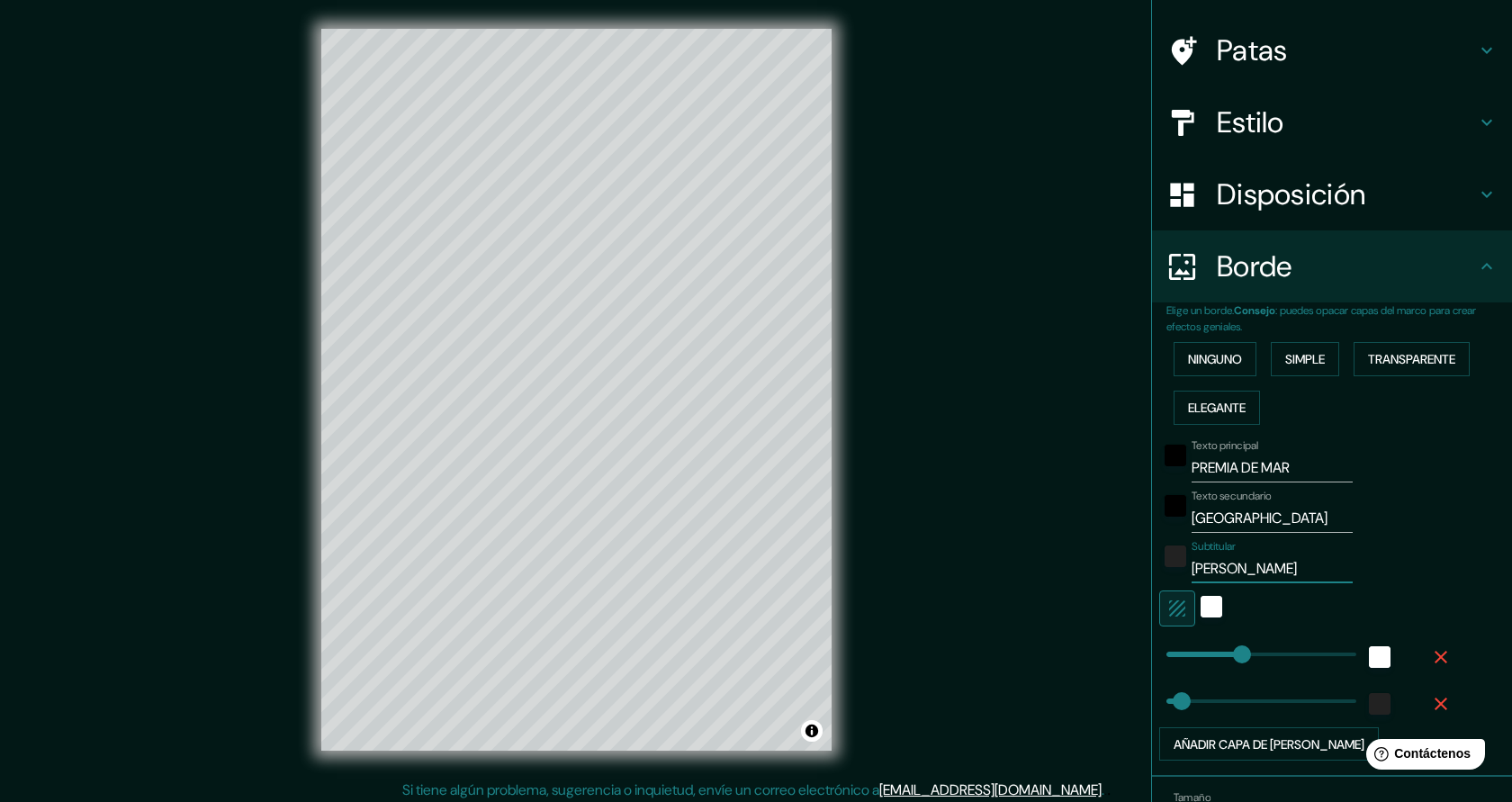
scroll to position [128, 0]
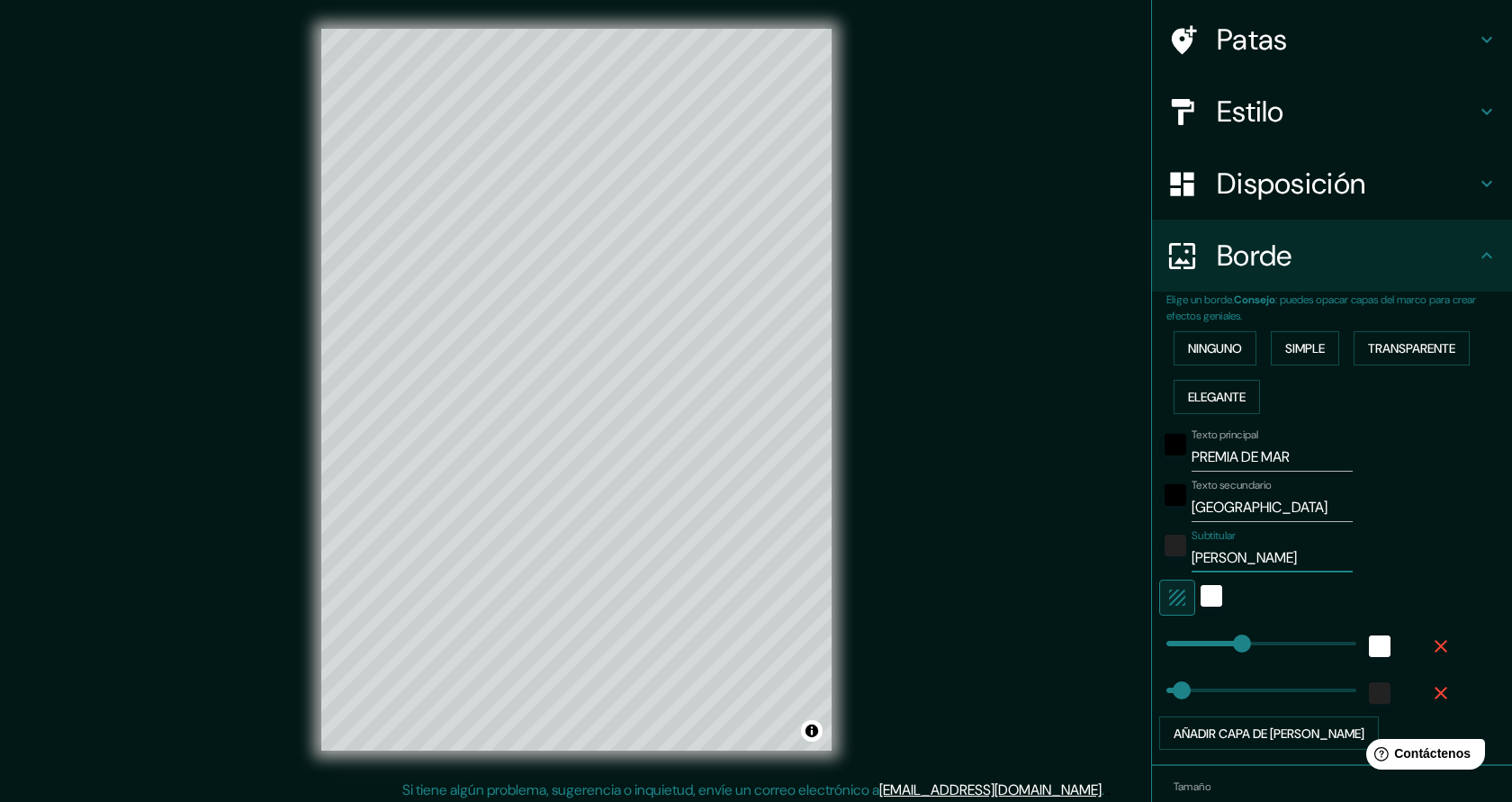
type input "227"
type input "JAUME CLOTET"
type input "8"
drag, startPoint x: 1241, startPoint y: 643, endPoint x: 1169, endPoint y: 643, distance: 72.0
type input "0"
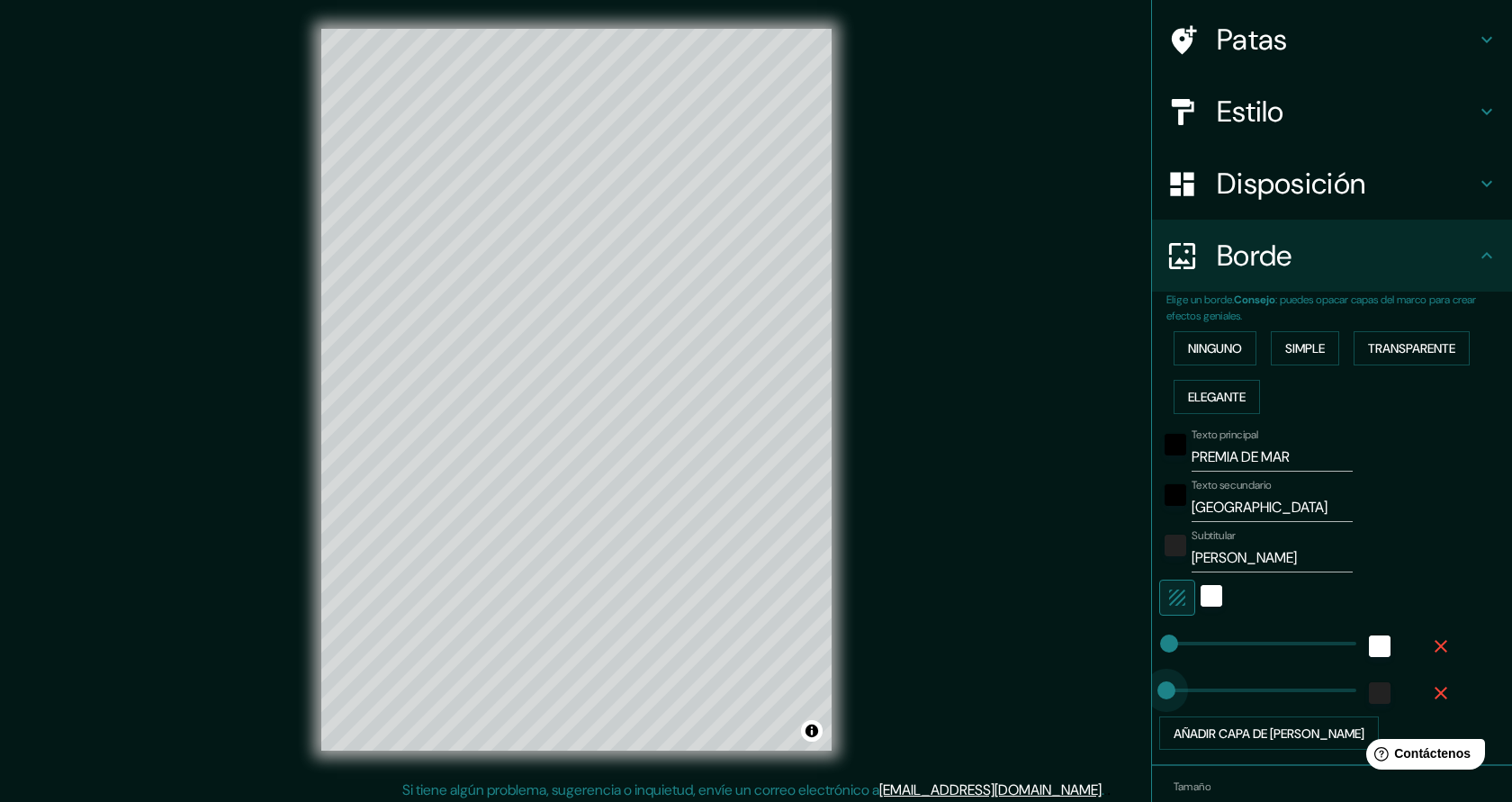
drag, startPoint x: 1183, startPoint y: 685, endPoint x: 1164, endPoint y: 685, distance: 19.0
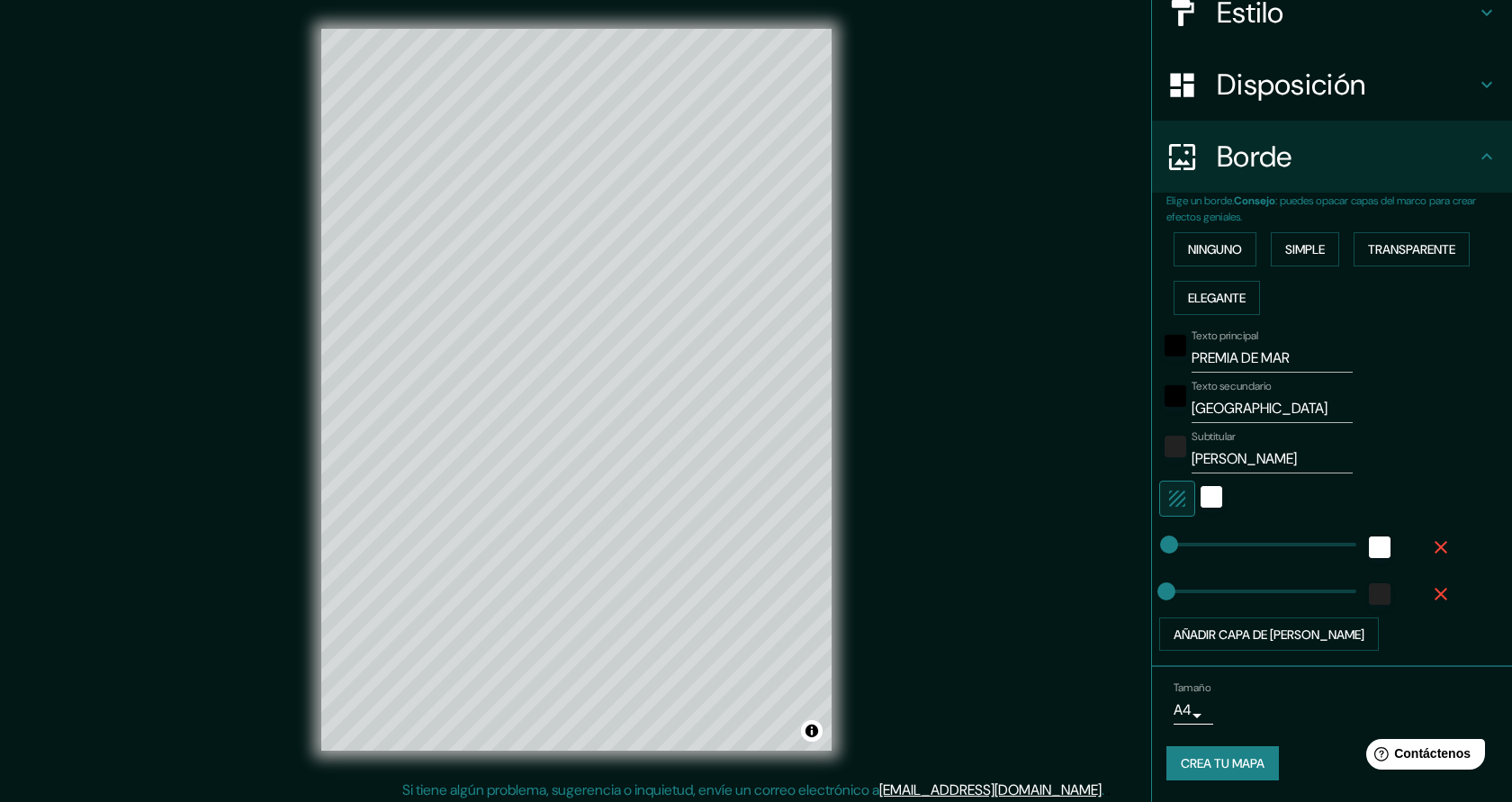
scroll to position [7, 0]
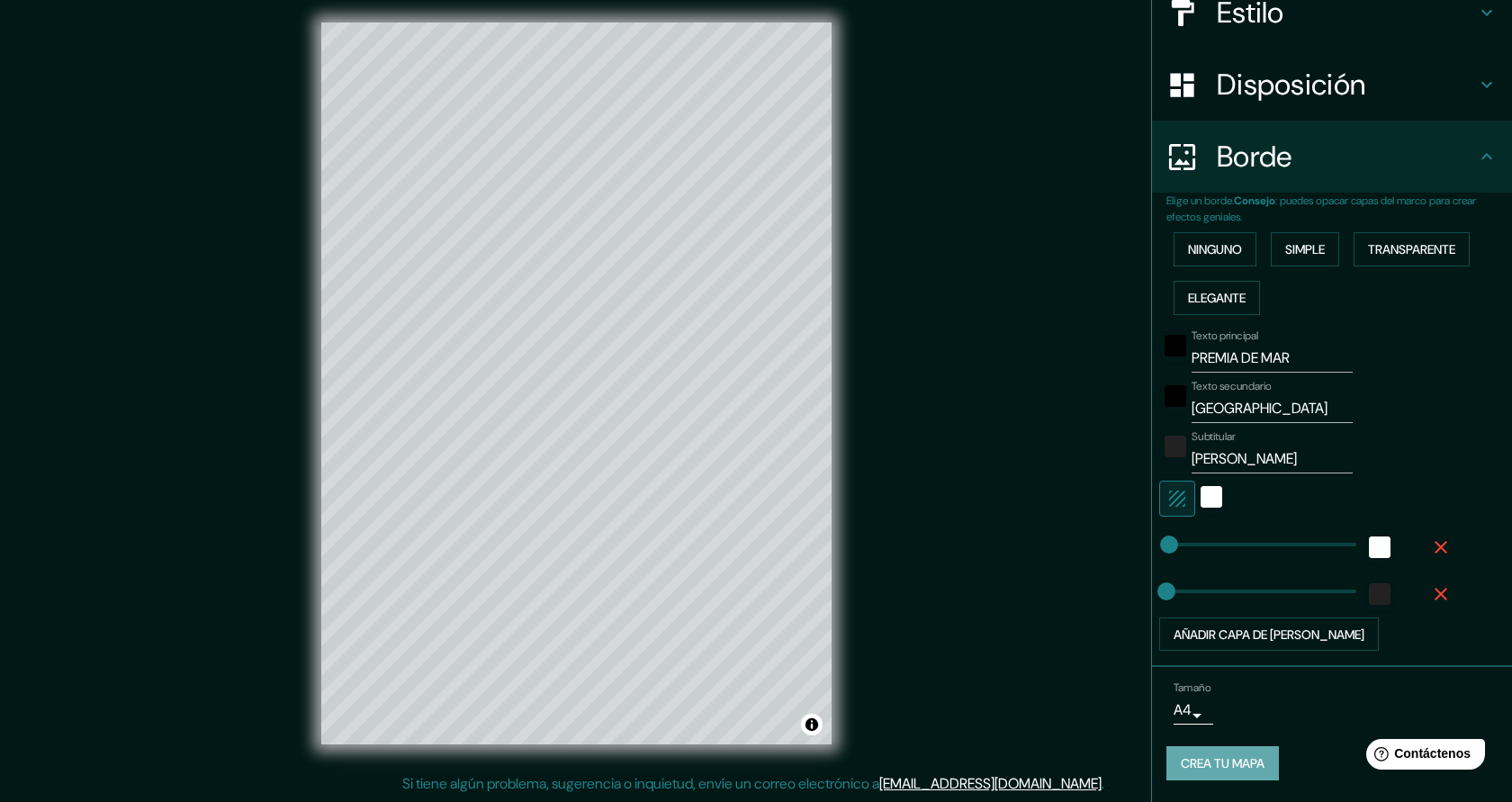
click at [1264, 762] on font "Crea tu mapa" at bounding box center [1222, 763] width 84 height 16
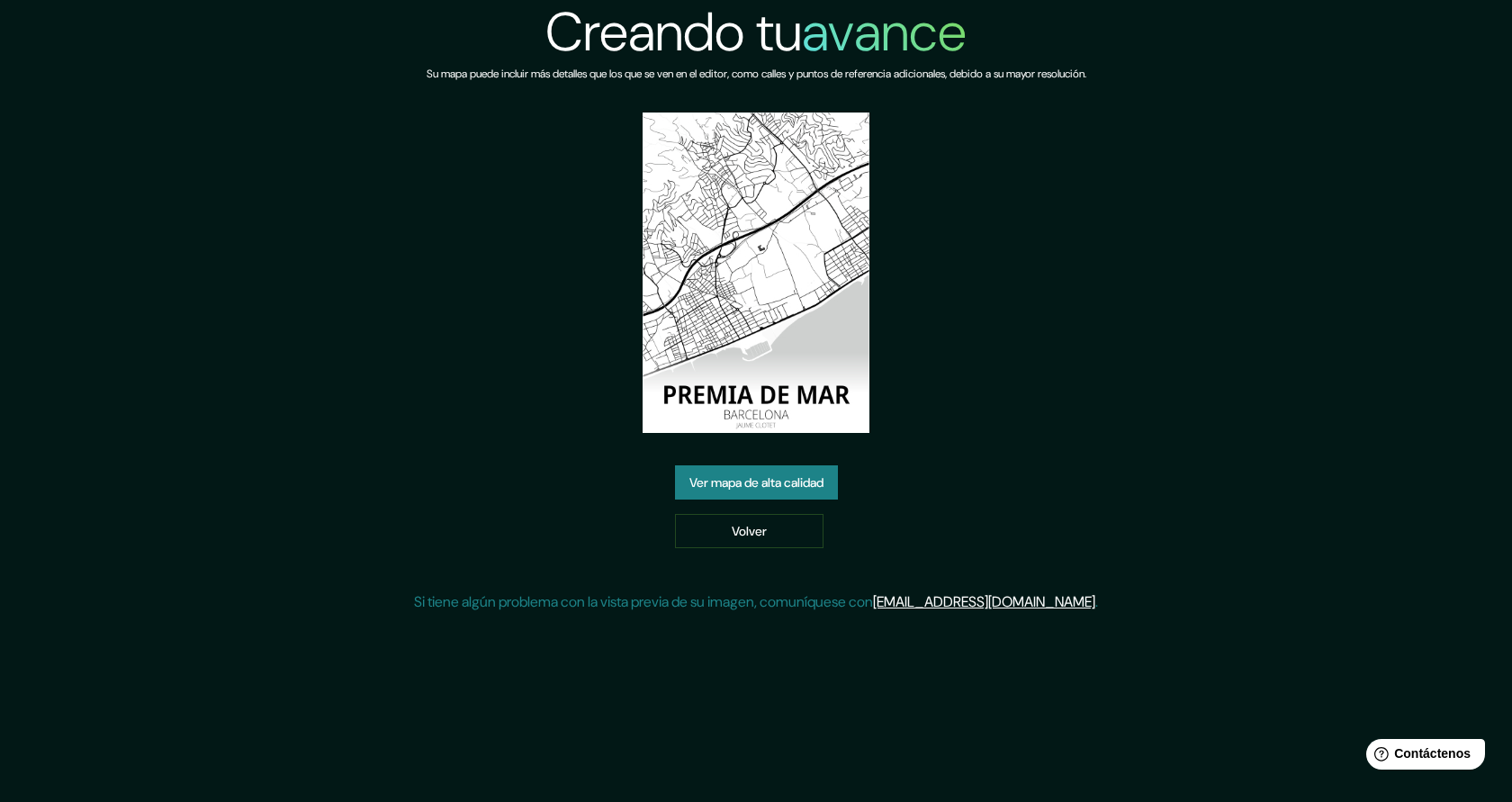
click at [833, 489] on link "Ver mapa de alta calidad" at bounding box center [756, 482] width 163 height 34
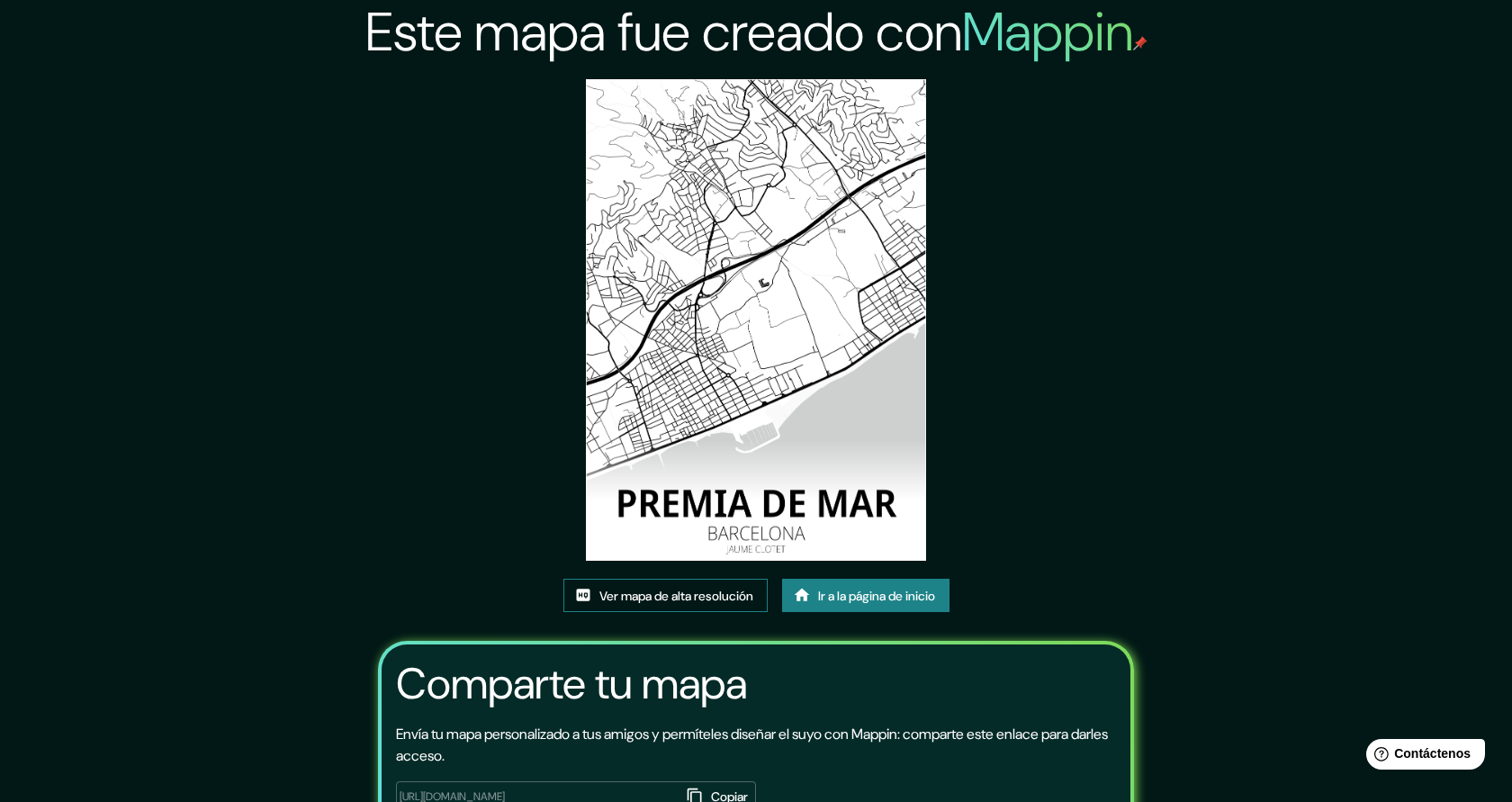
click at [702, 604] on font "Ver mapa de alta resolución" at bounding box center [676, 595] width 153 height 24
click at [926, 607] on link "Ir a la página de inicio" at bounding box center [866, 596] width 168 height 34
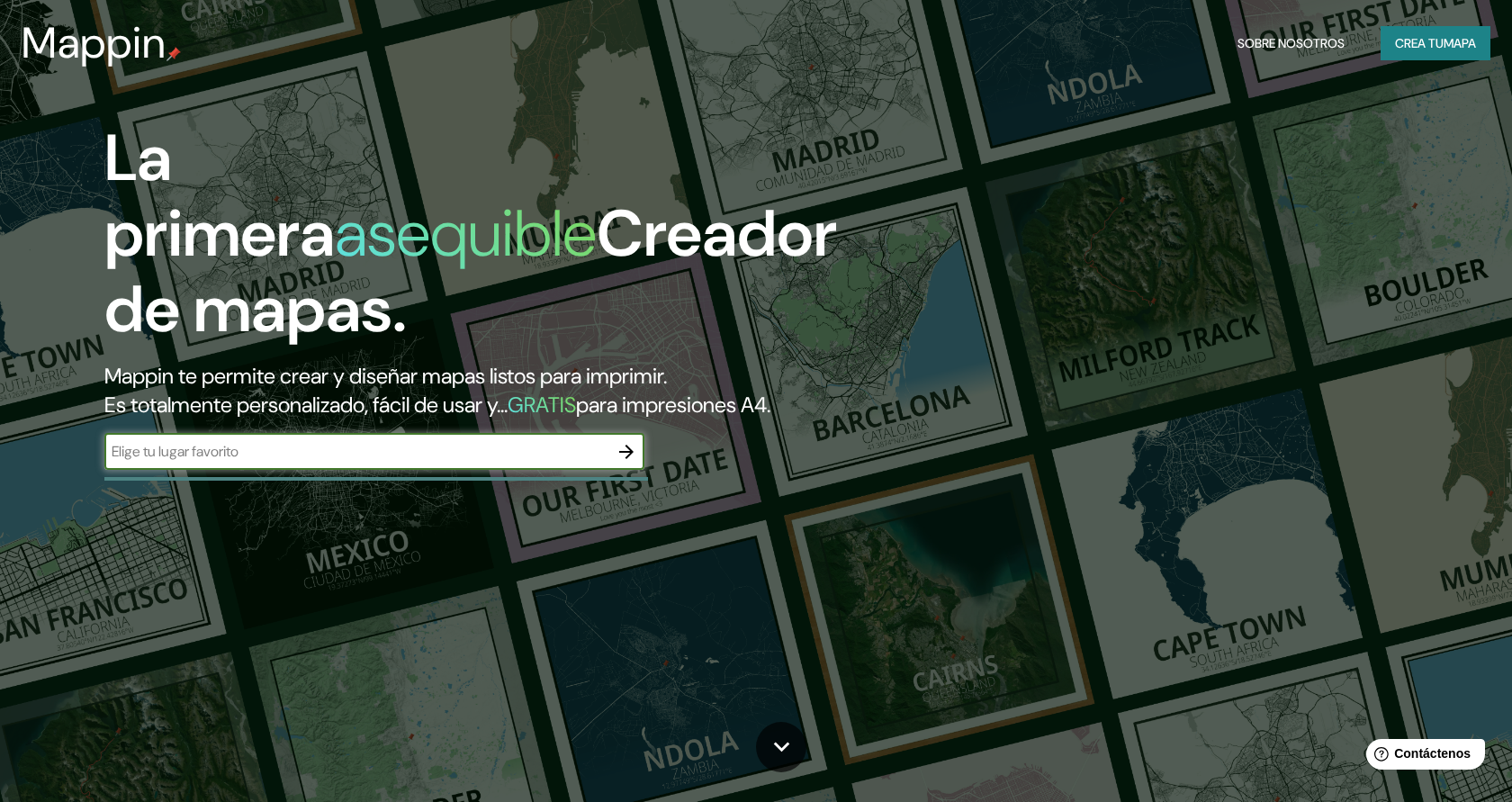
click at [619, 451] on icon "button" at bounding box center [626, 451] width 14 height 14
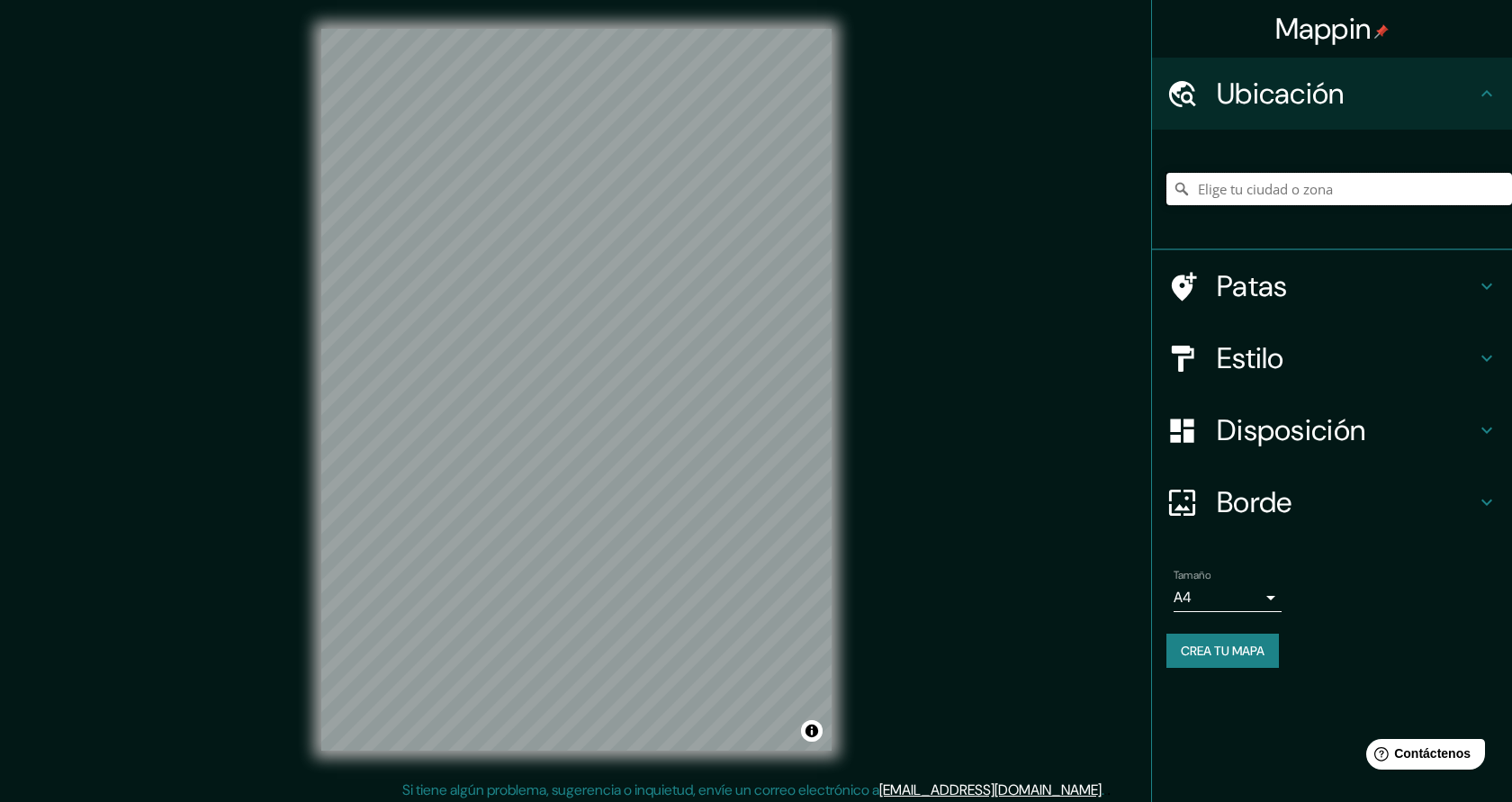
click at [1258, 194] on input "Elige tu ciudad o zona" at bounding box center [1339, 189] width 346 height 32
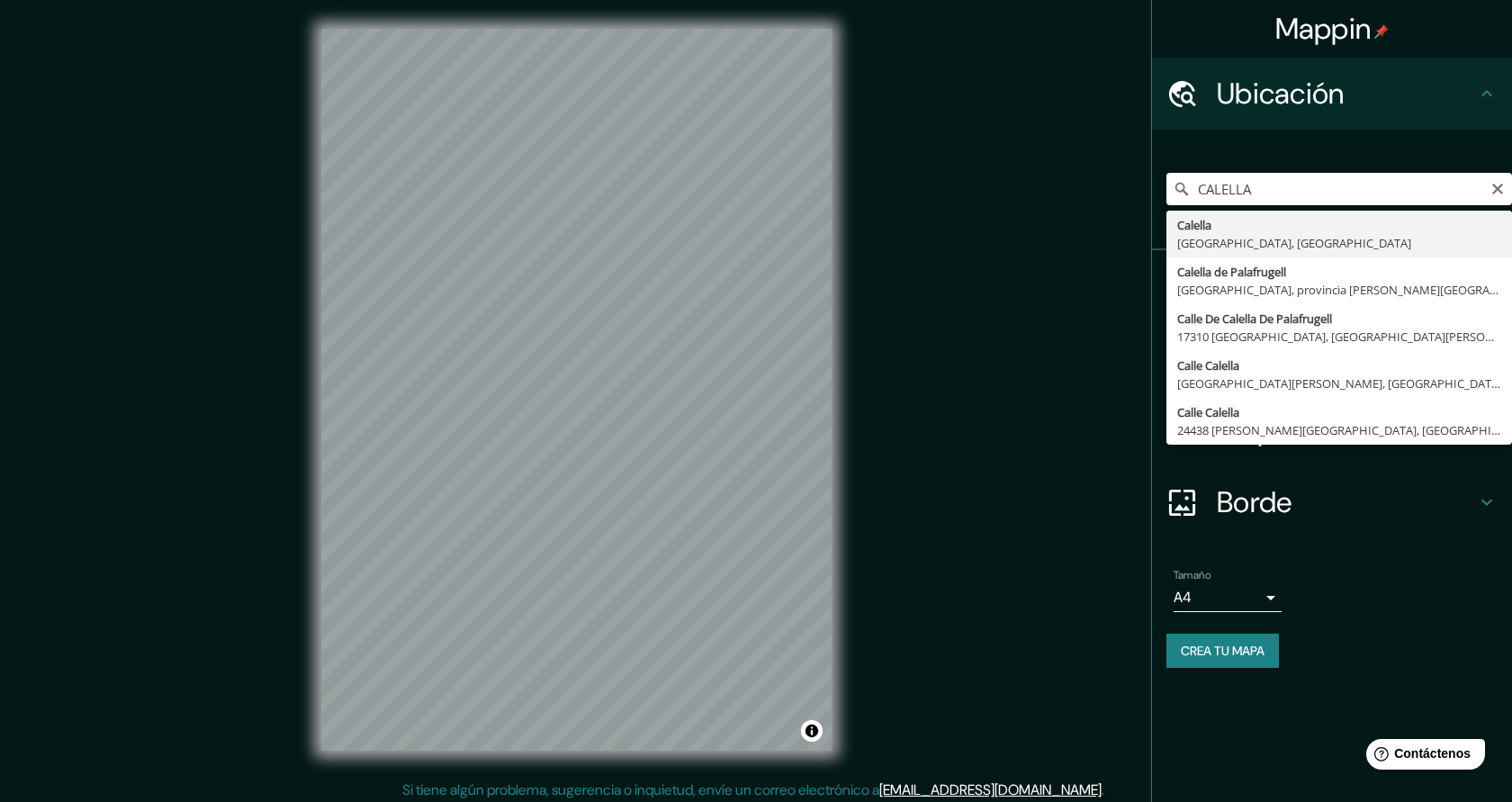
type input "[GEOGRAPHIC_DATA], [GEOGRAPHIC_DATA], [GEOGRAPHIC_DATA]"
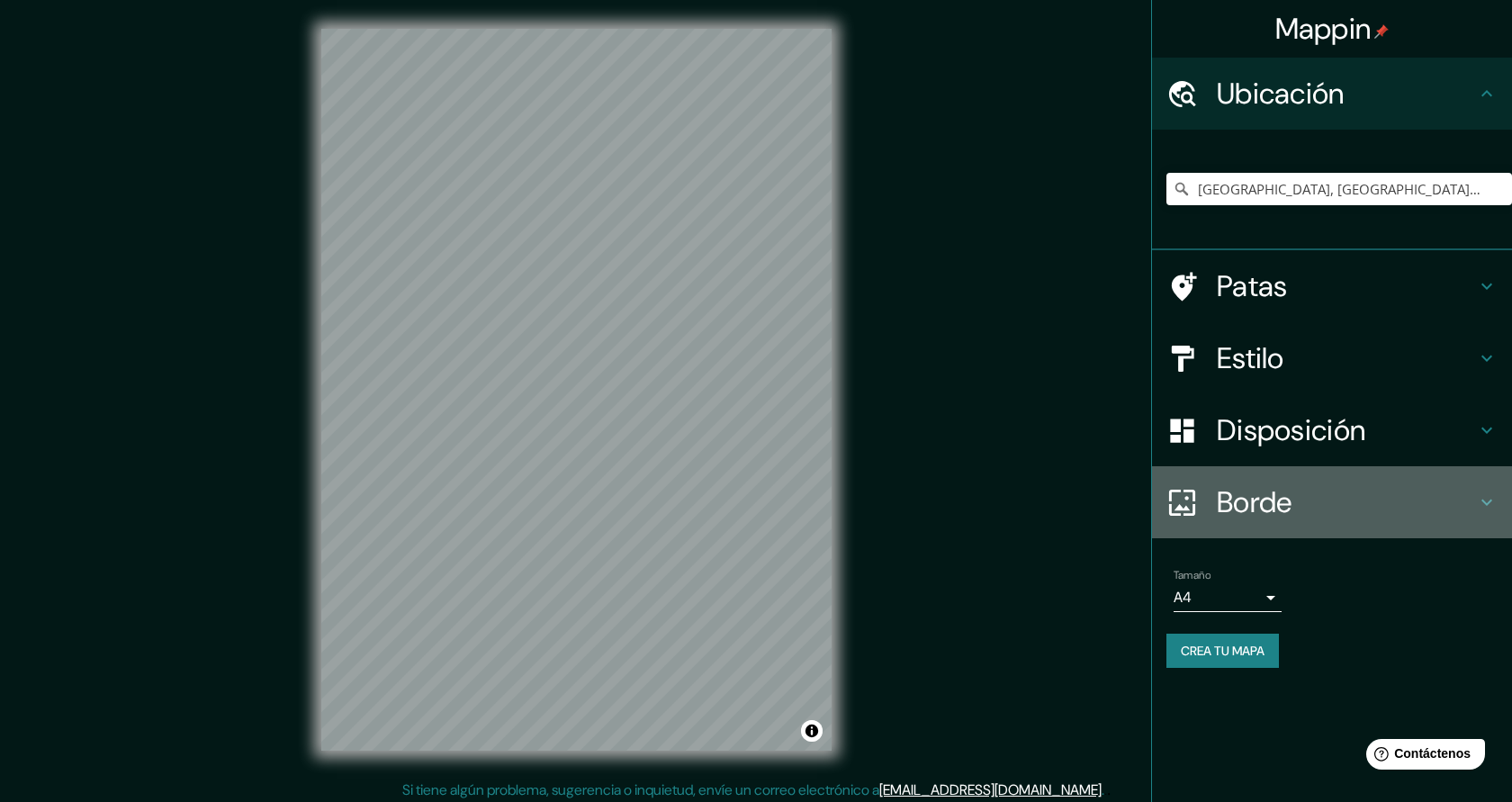
click at [1243, 505] on font "Borde" at bounding box center [1255, 502] width 75 height 38
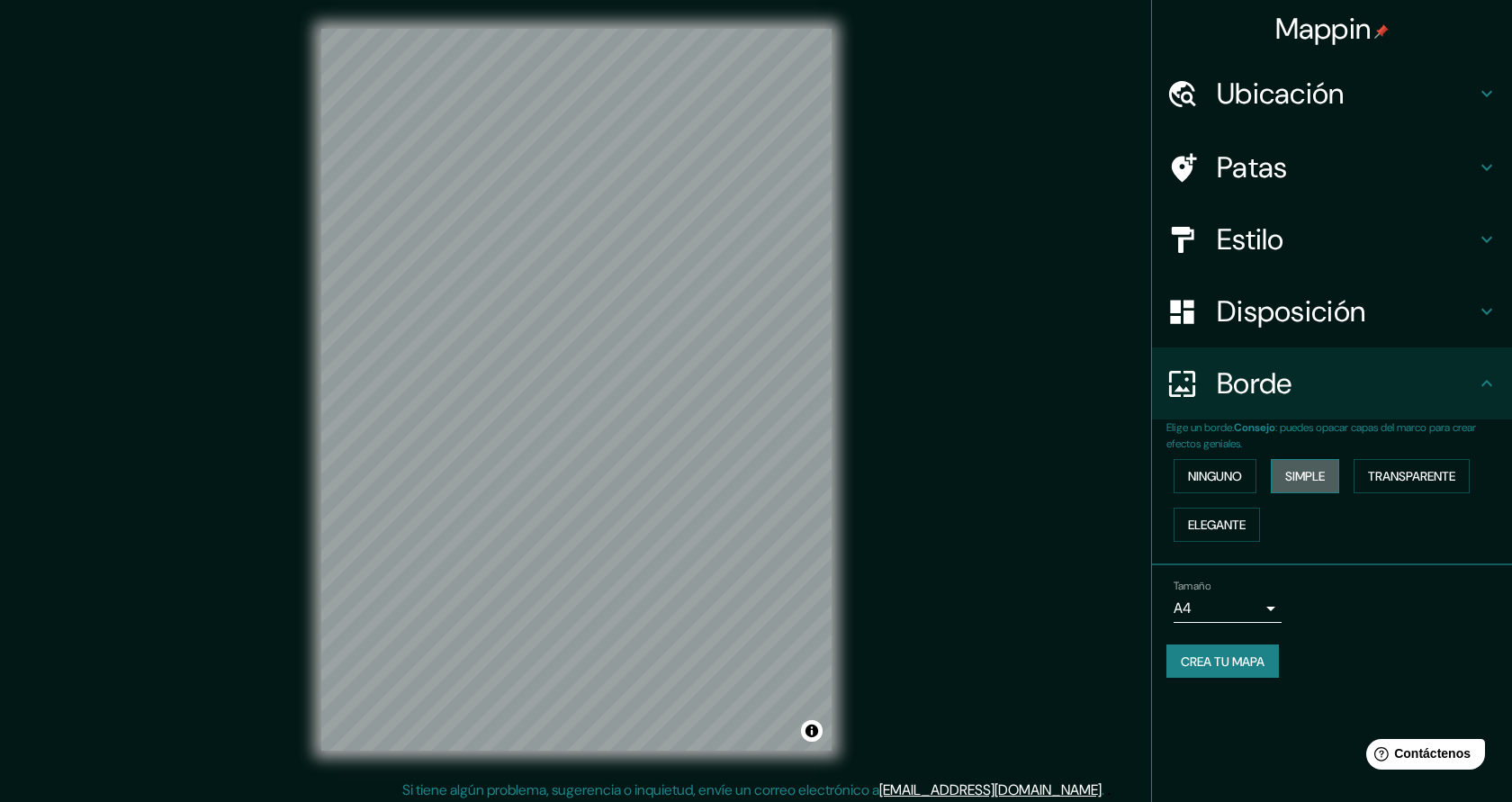
click at [1301, 484] on font "Simple" at bounding box center [1305, 475] width 40 height 16
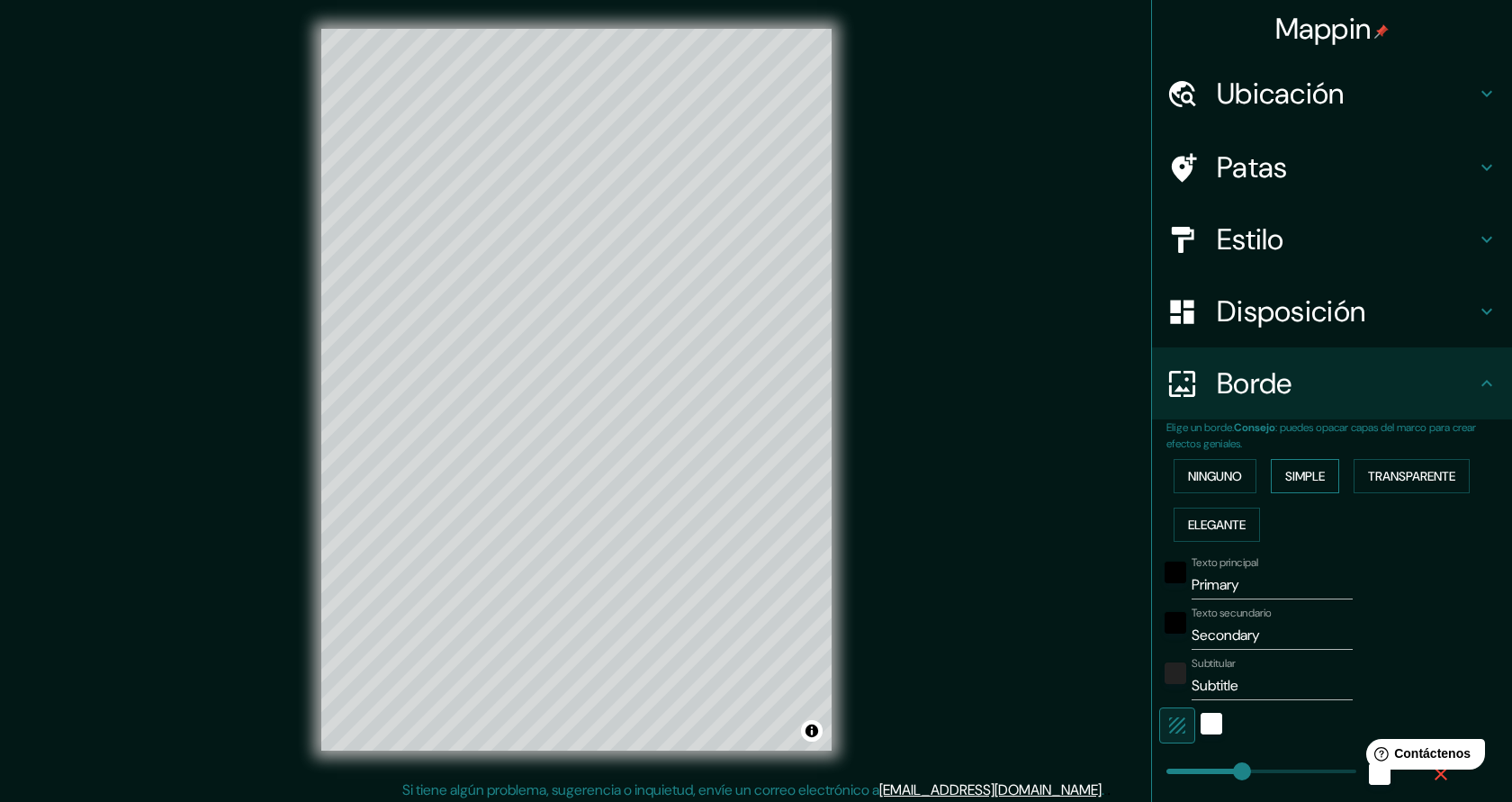
click at [1301, 482] on font "Simple" at bounding box center [1305, 475] width 40 height 16
type input "227"
type input "45"
drag, startPoint x: 1257, startPoint y: 591, endPoint x: 1177, endPoint y: 584, distance: 80.3
click at [1177, 584] on div "Texto principal Primary" at bounding box center [1307, 578] width 296 height 43
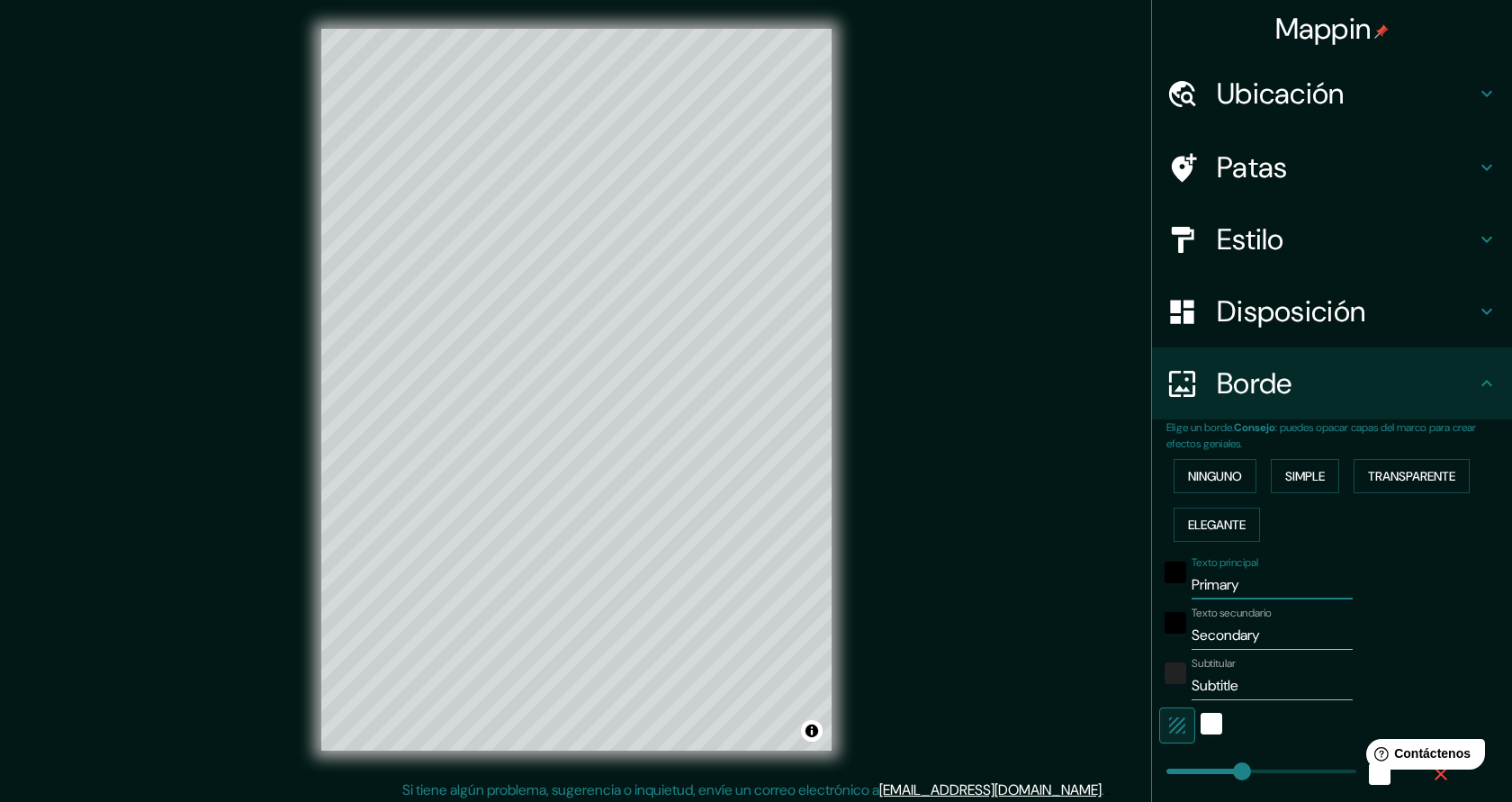
type input "C"
type input "227"
type input "45"
type input "CA"
type input "227"
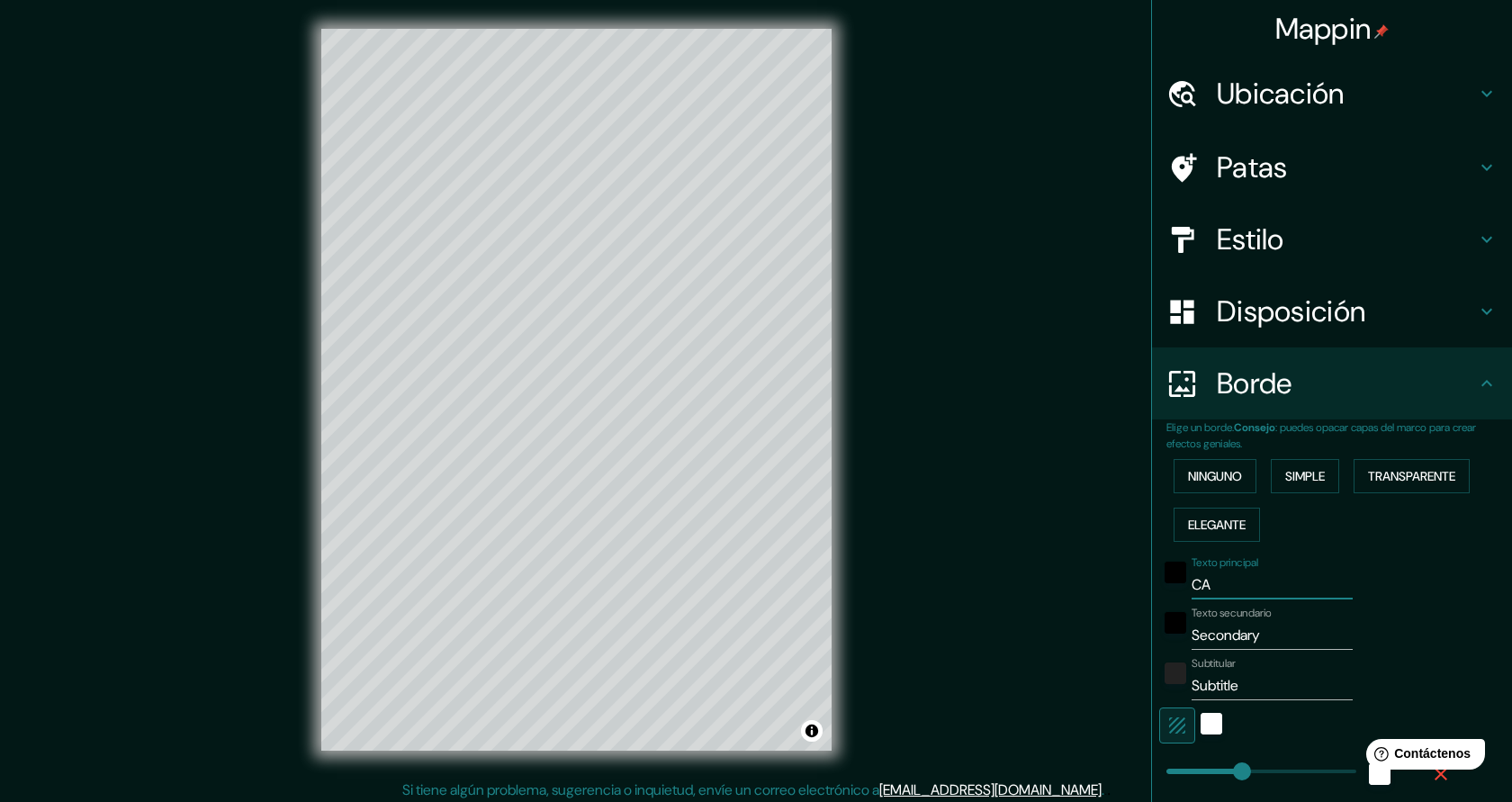
type input "45"
type input "CAL"
type input "227"
type input "45"
type input "CALE"
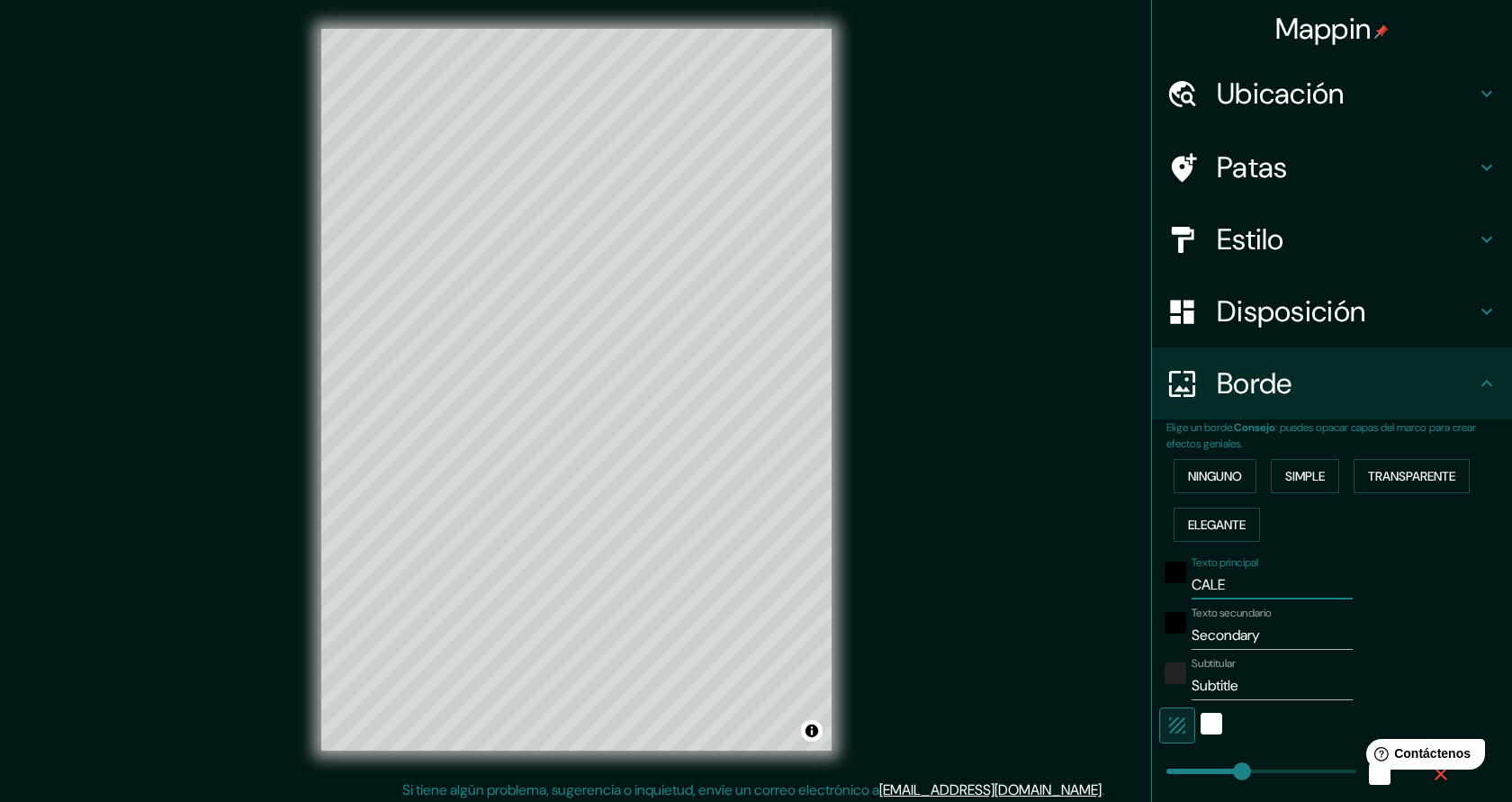
type input "227"
type input "45"
type input "CALEL"
type input "227"
type input "45"
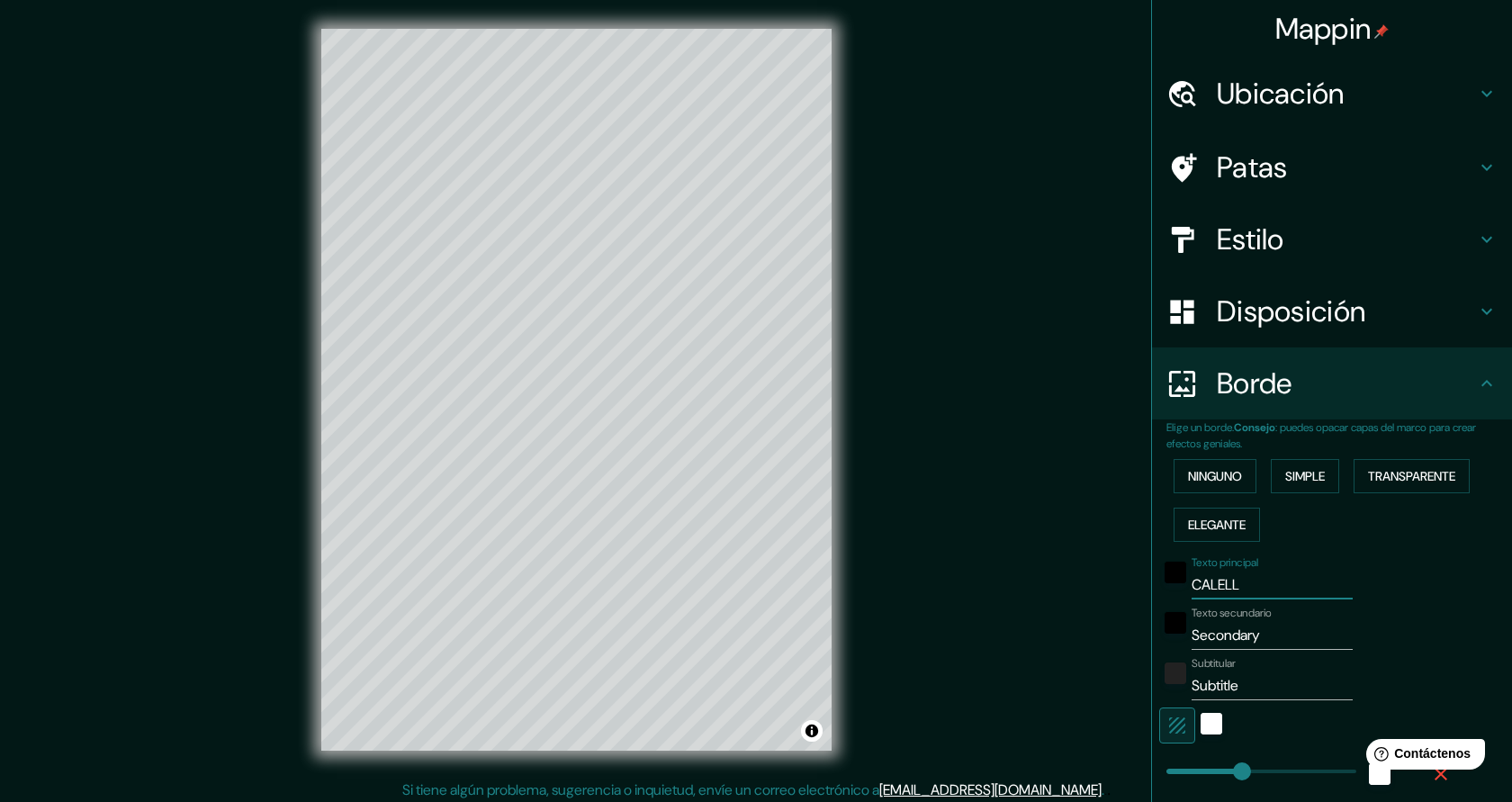
type input "CALELLA"
type input "227"
type input "45"
type input "CALELLA"
drag, startPoint x: 1275, startPoint y: 645, endPoint x: 1196, endPoint y: 639, distance: 79.2
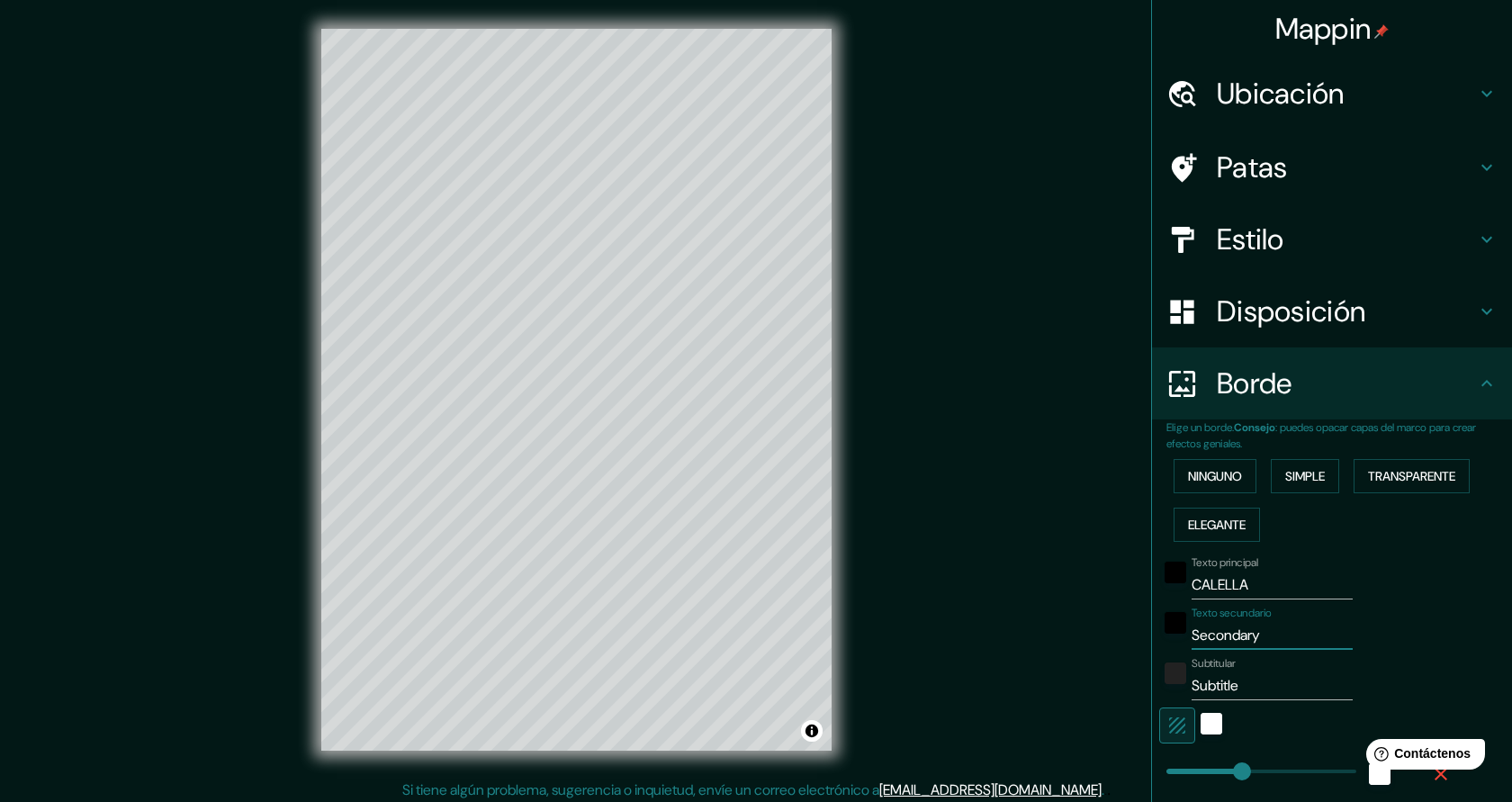
click at [1196, 639] on input "Secondary" at bounding box center [1272, 635] width 161 height 29
type input "BA"
type input "227"
type input "45"
type input "BAR"
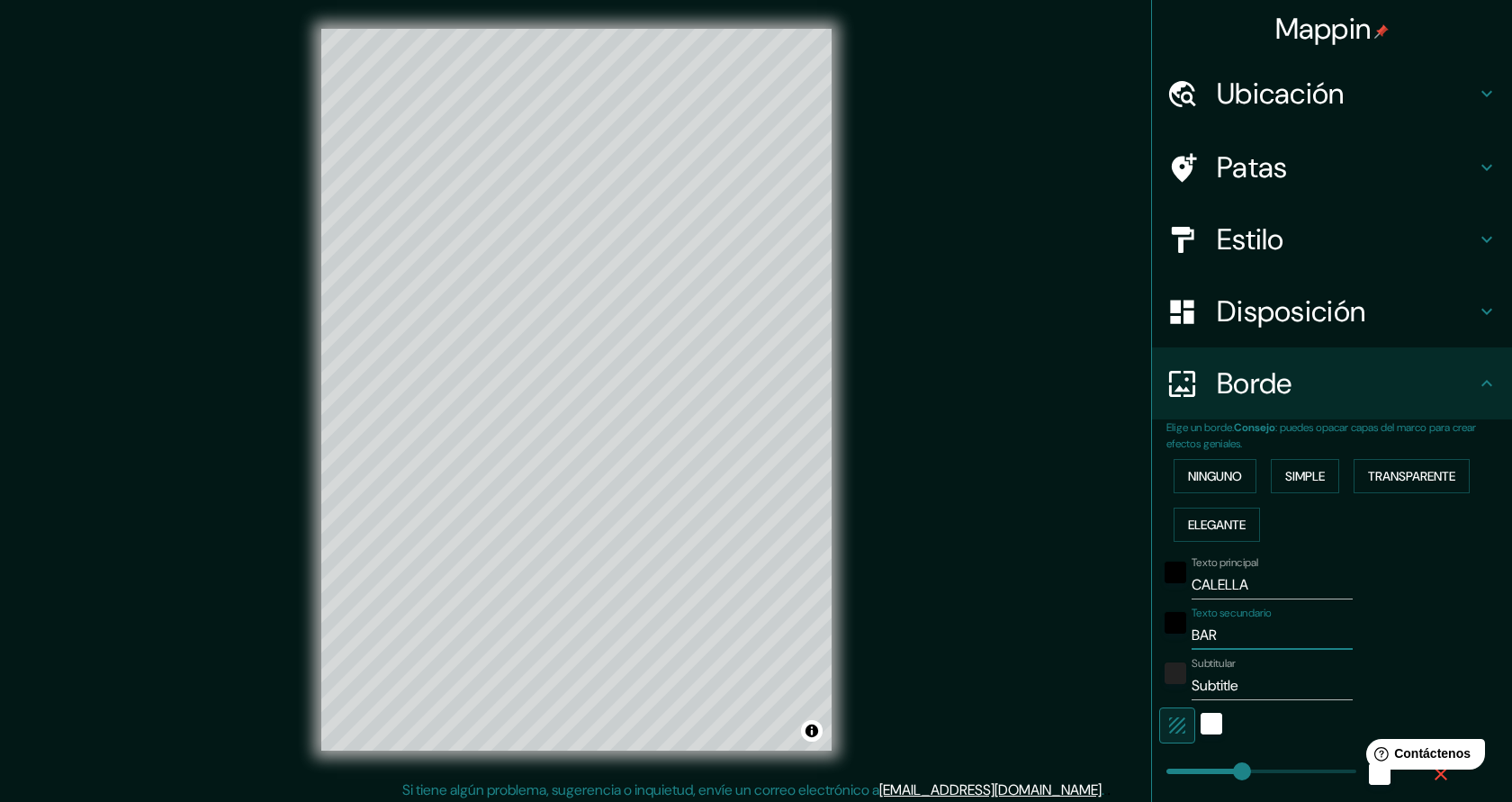
type input "227"
type input "45"
type input "BARC"
type input "227"
type input "45"
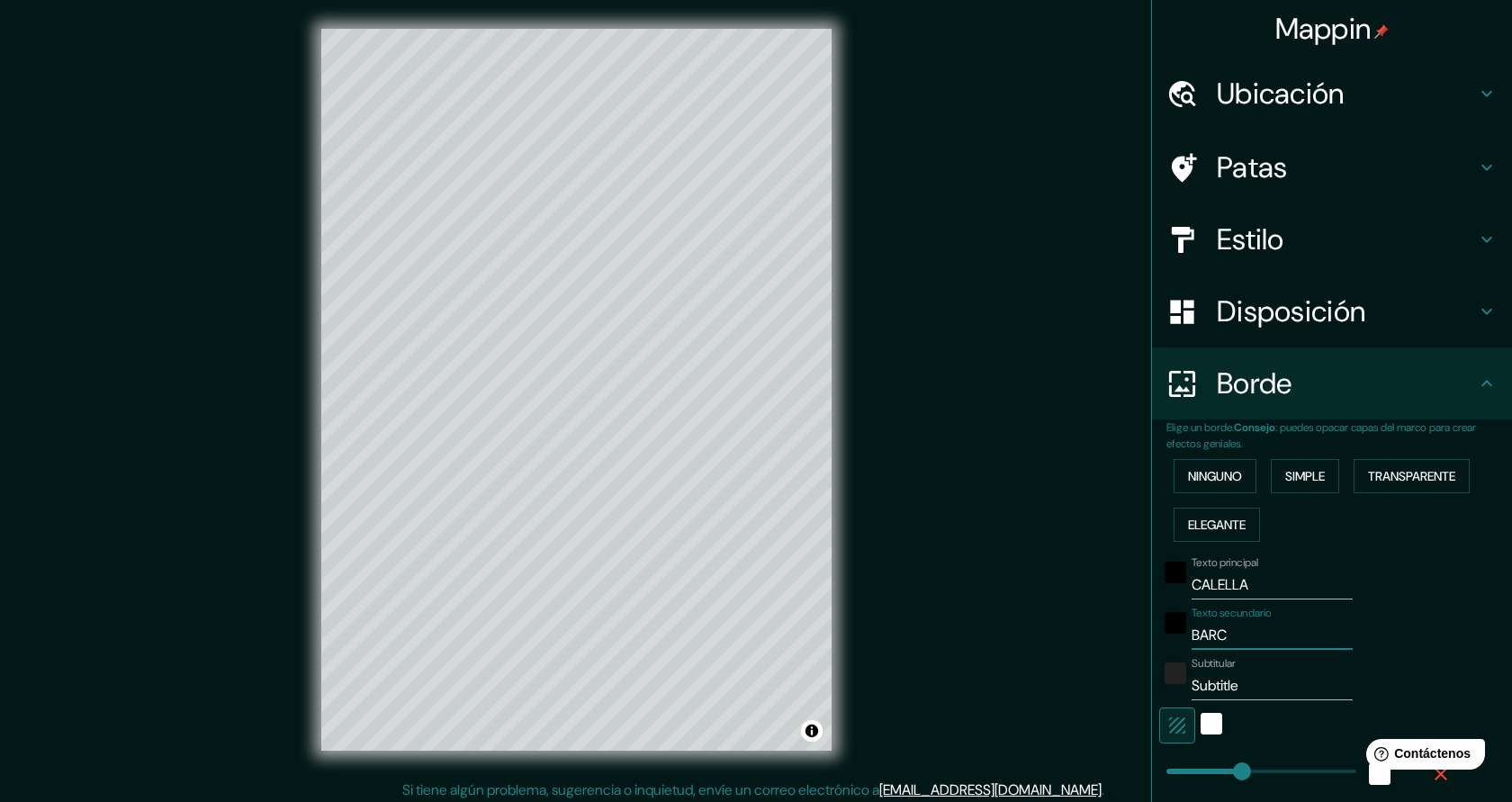
type input "BARCE"
type input "227"
type input "45"
type input "BARCEL"
type input "227"
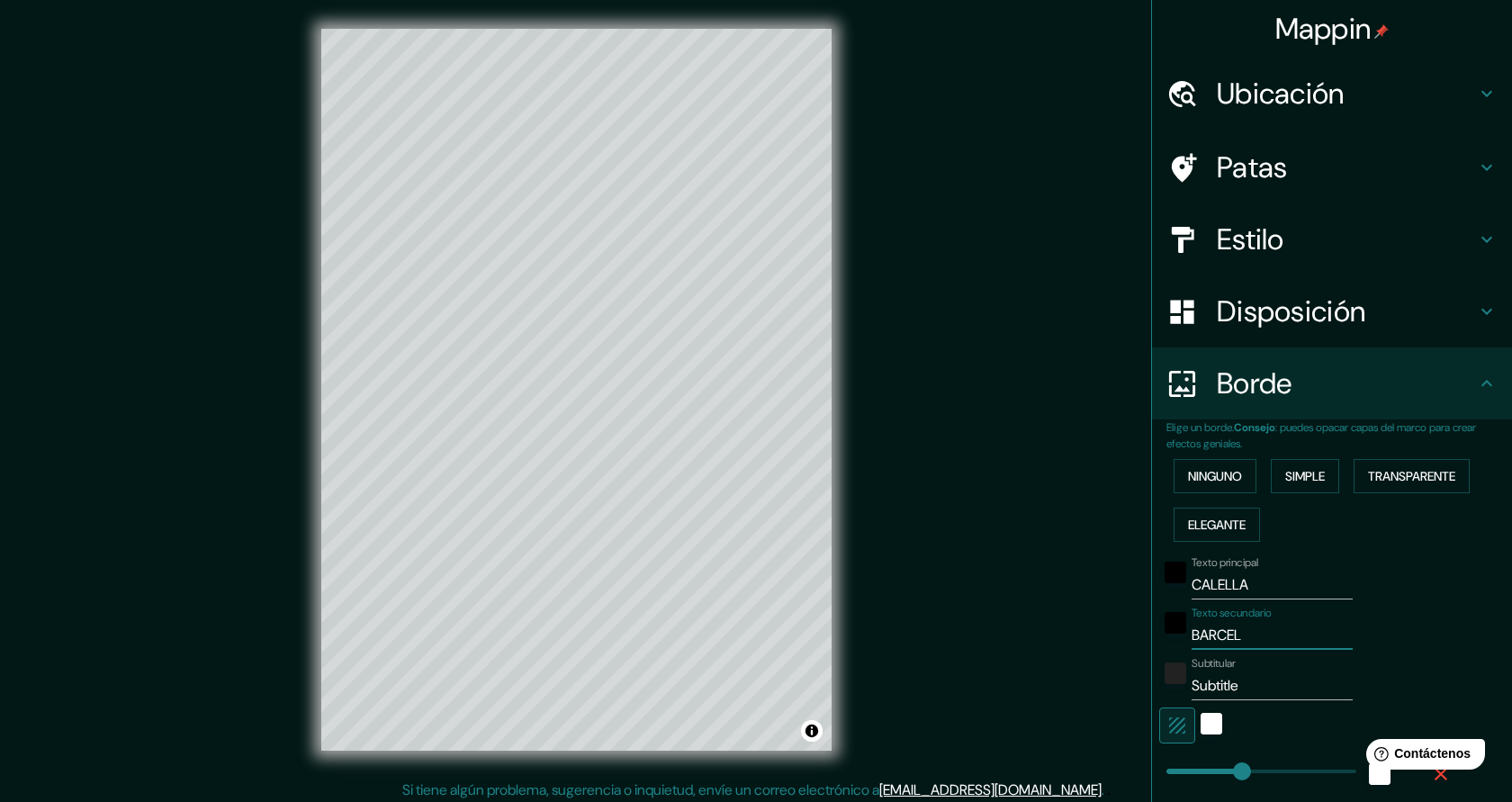
type input "45"
type input "BARCELO"
type input "227"
type input "45"
type input "BARCELON"
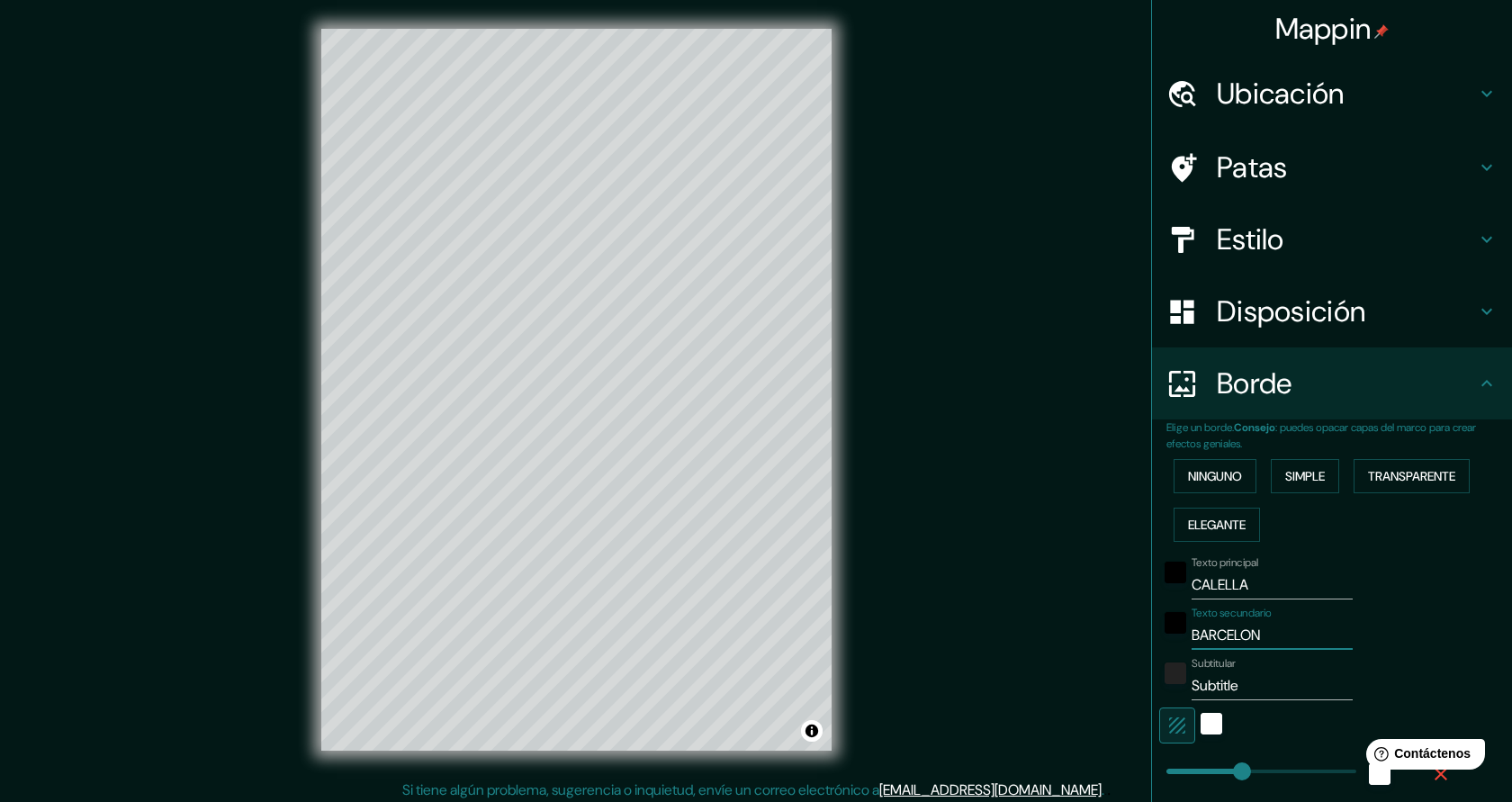
type input "227"
type input "45"
type input "[GEOGRAPHIC_DATA]"
type input "227"
type input "45"
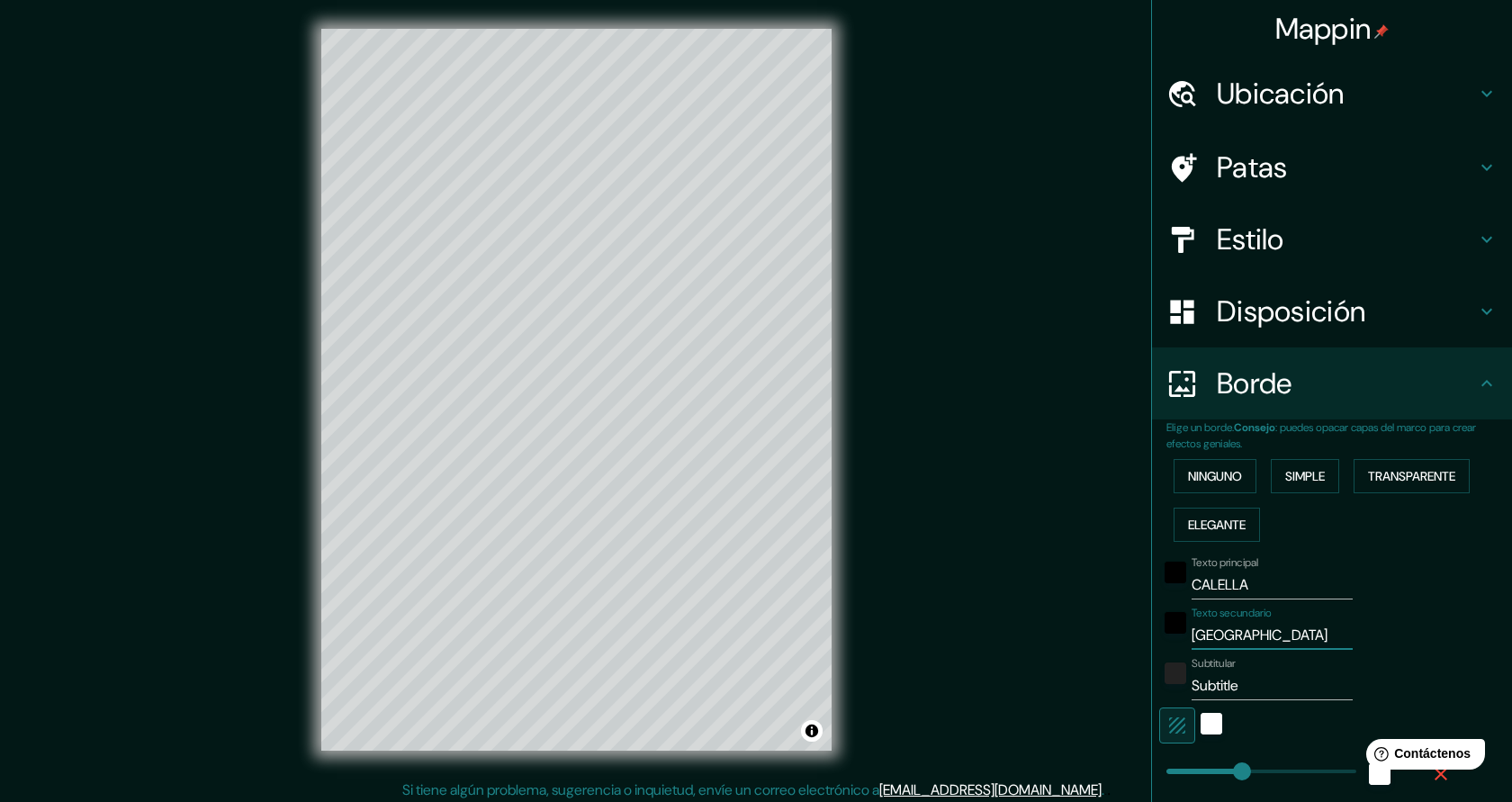
type input "[GEOGRAPHIC_DATA]"
drag, startPoint x: 1263, startPoint y: 691, endPoint x: 1189, endPoint y: 683, distance: 74.4
click at [1189, 683] on div "Subtitular Subtitle" at bounding box center [1307, 679] width 296 height 43
type input "J"
type input "227"
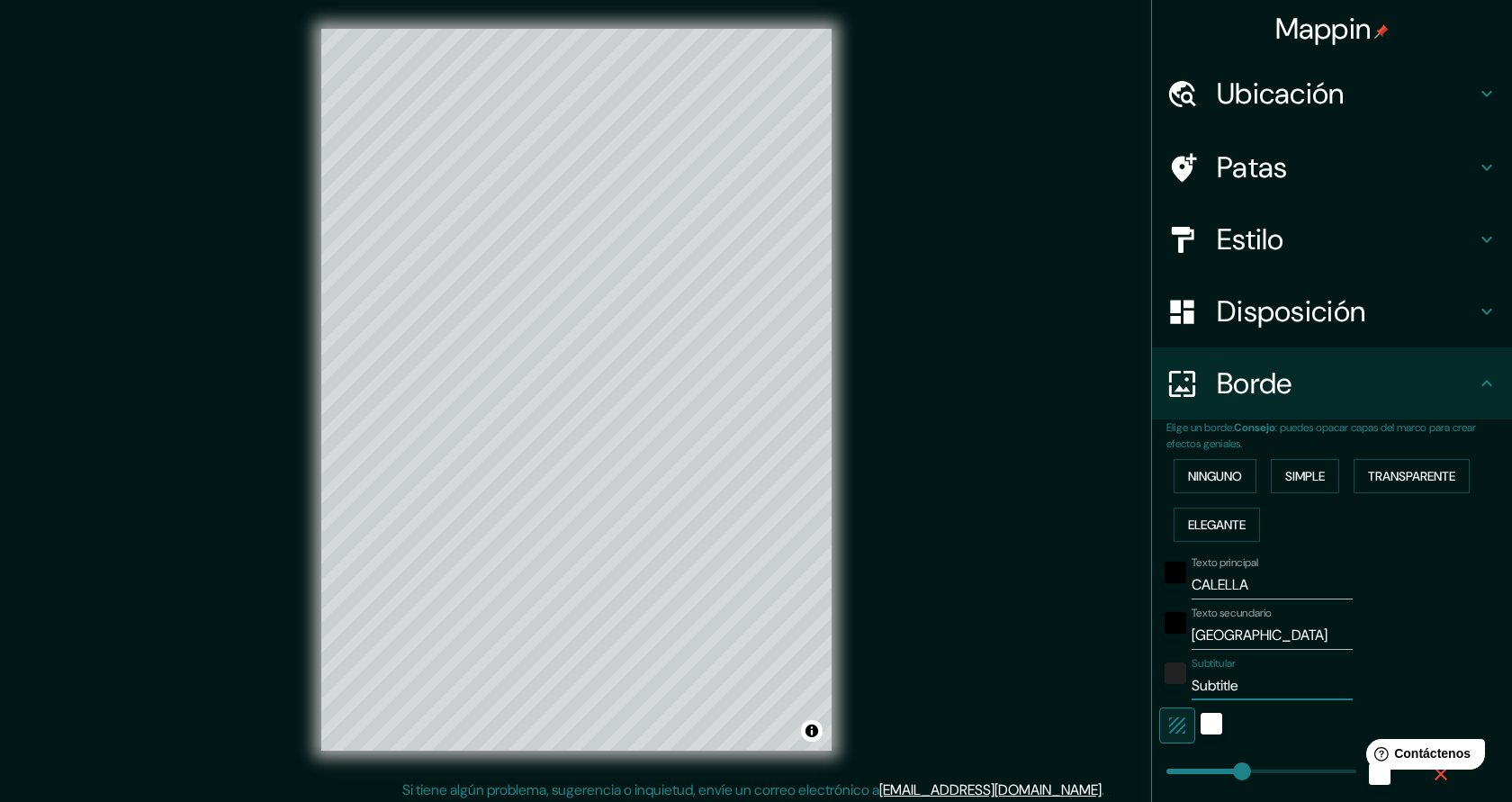
type input "45"
type input "JO"
type input "227"
type input "45"
type input "JOR"
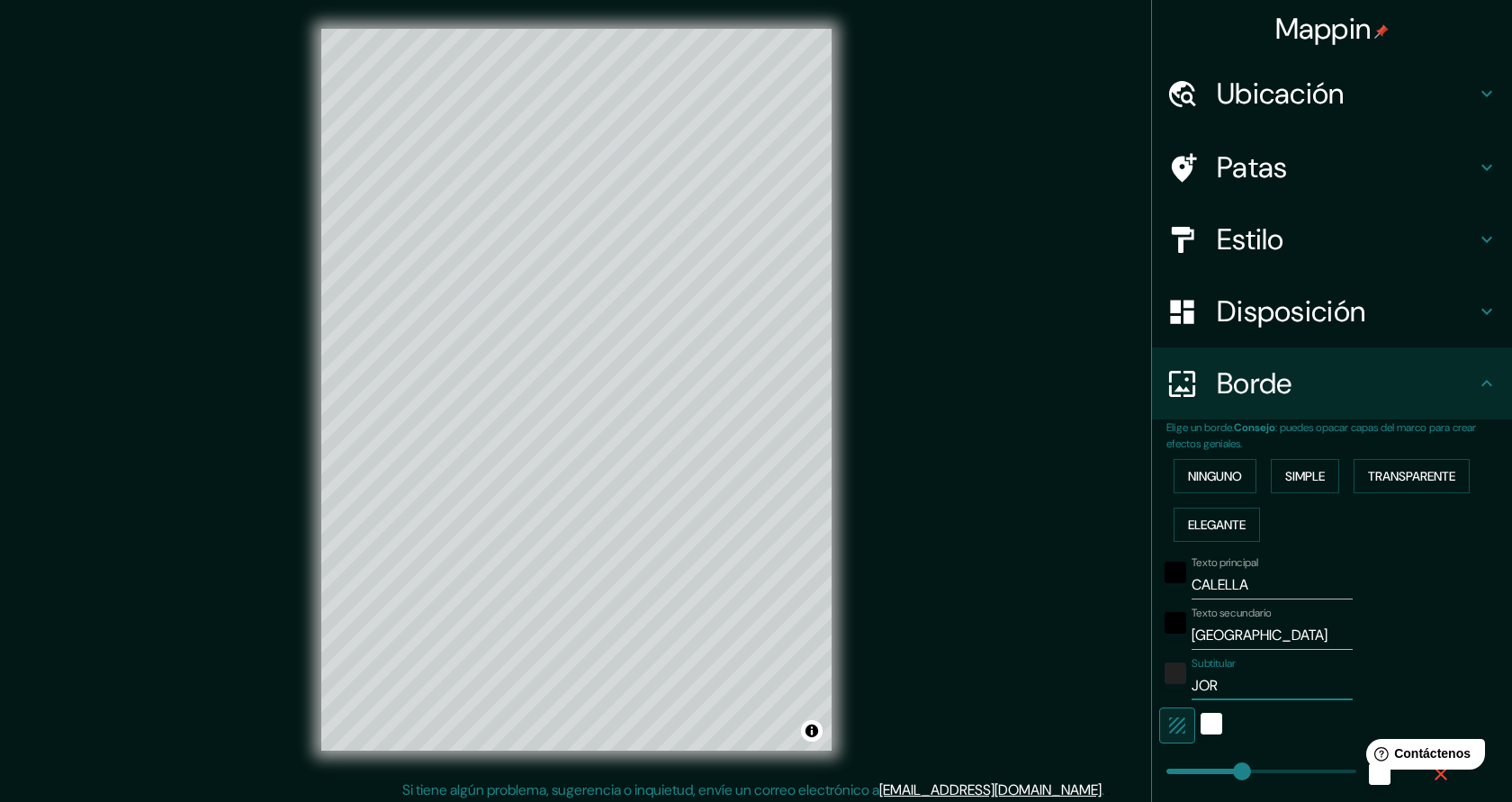
type input "227"
type input "45"
type input "JORDI"
type input "227"
type input "45"
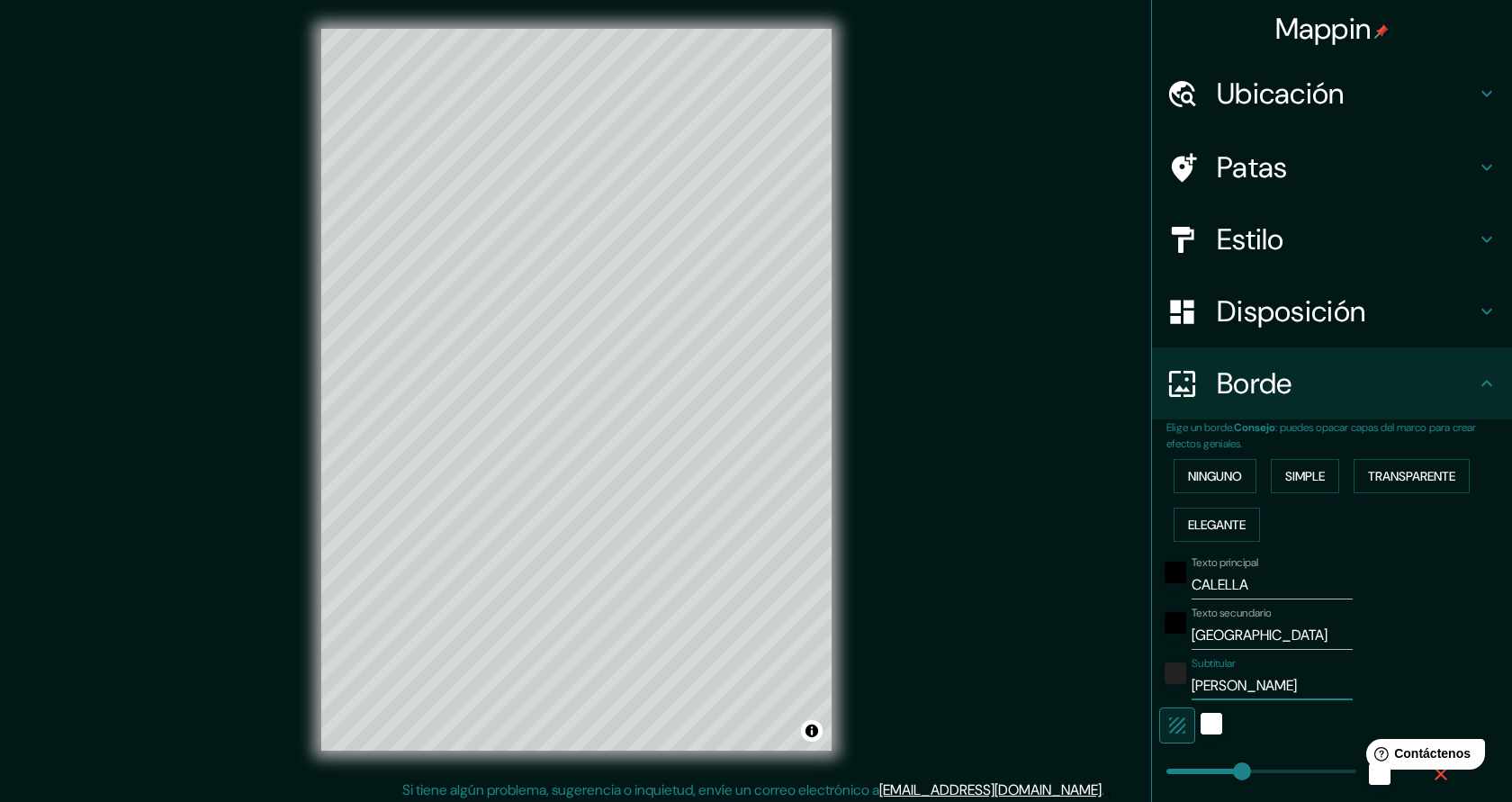
type input "JORDI"
type input "227"
type input "45"
type input "JORDI A"
type input "227"
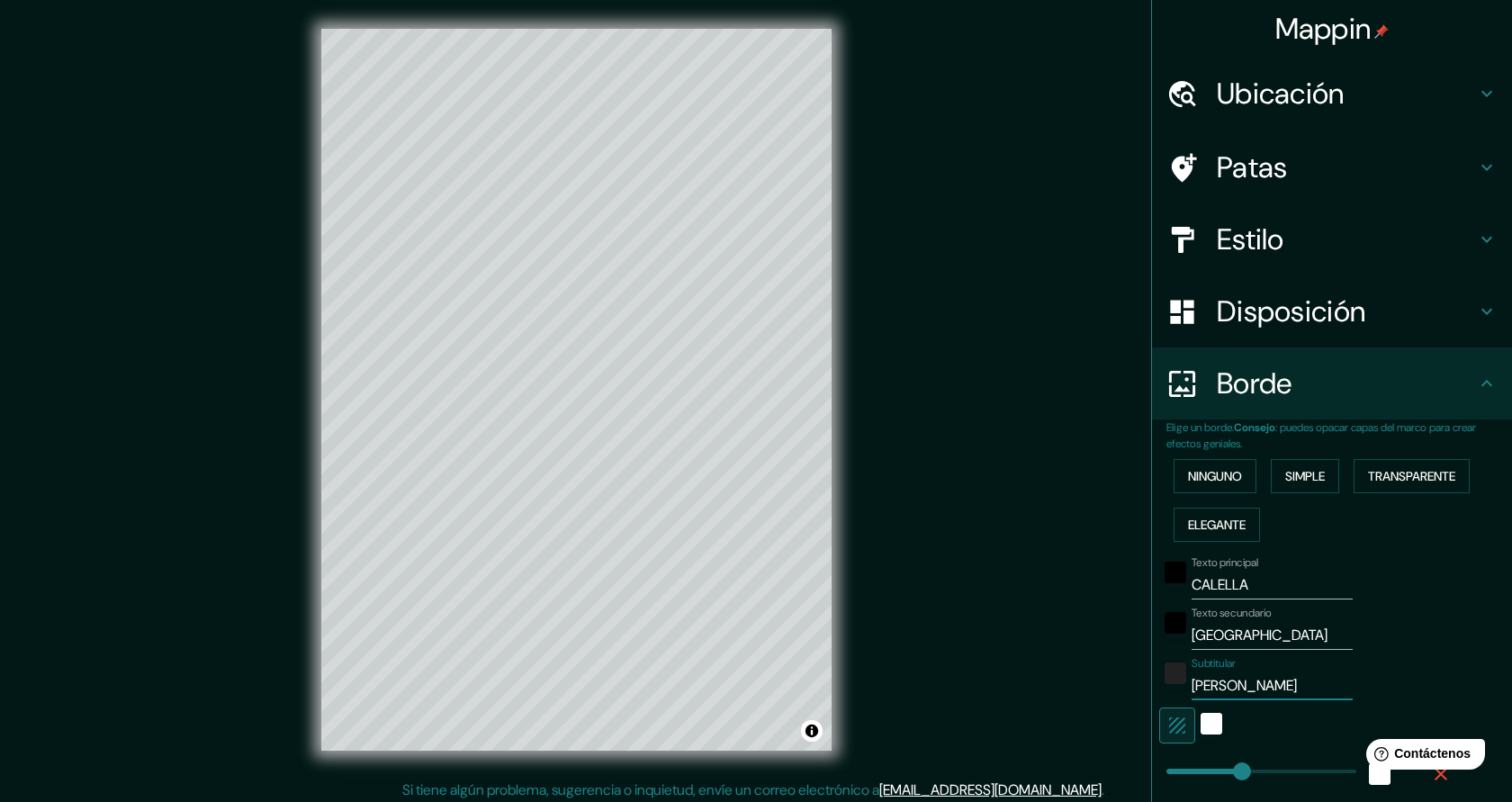
type input "45"
type input "JORDI AX"
type input "227"
type input "45"
type input "JORDI AXO"
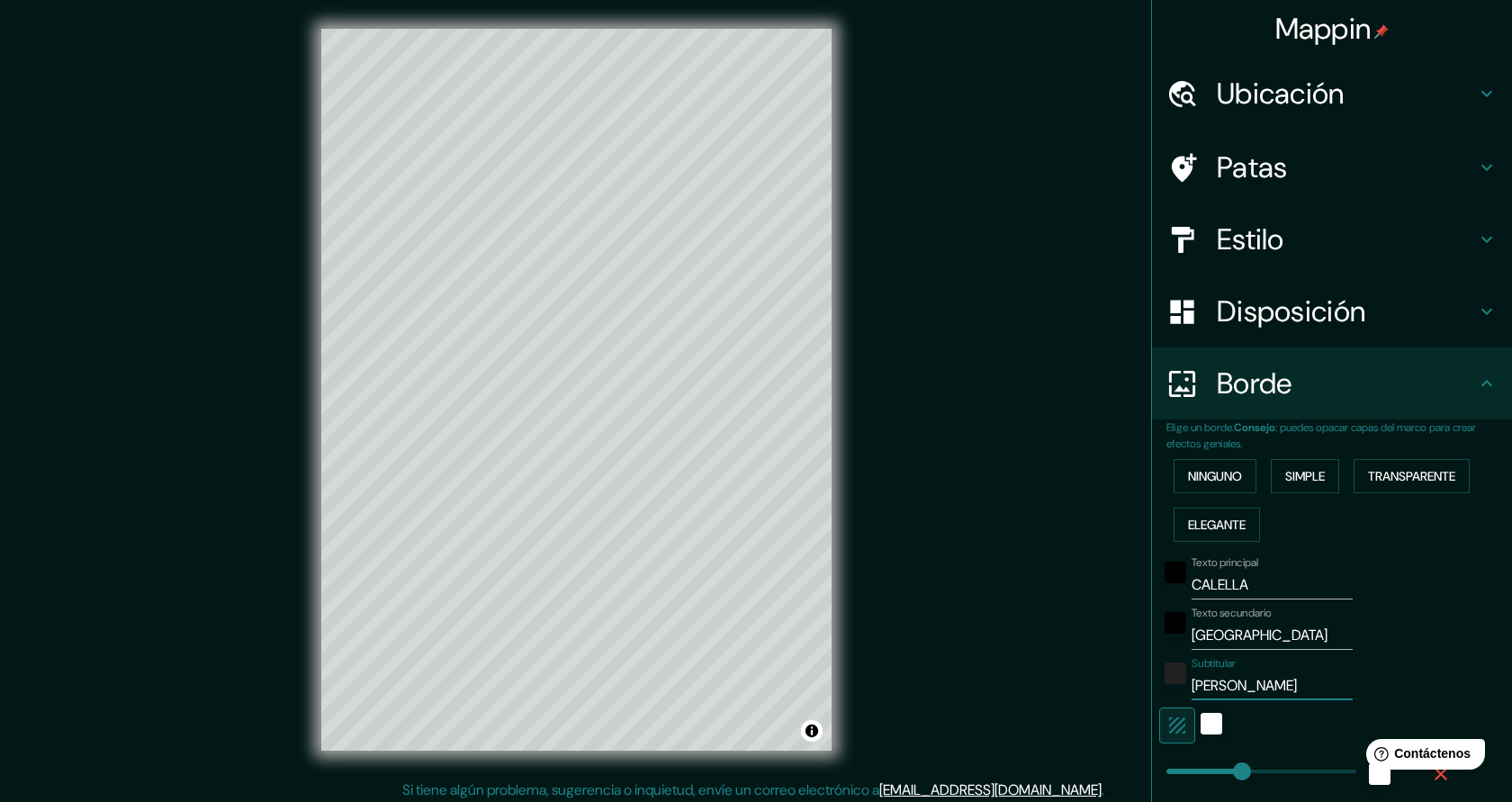
type input "227"
type input "45"
type input "JORDI AXOR"
type input "227"
type input "45"
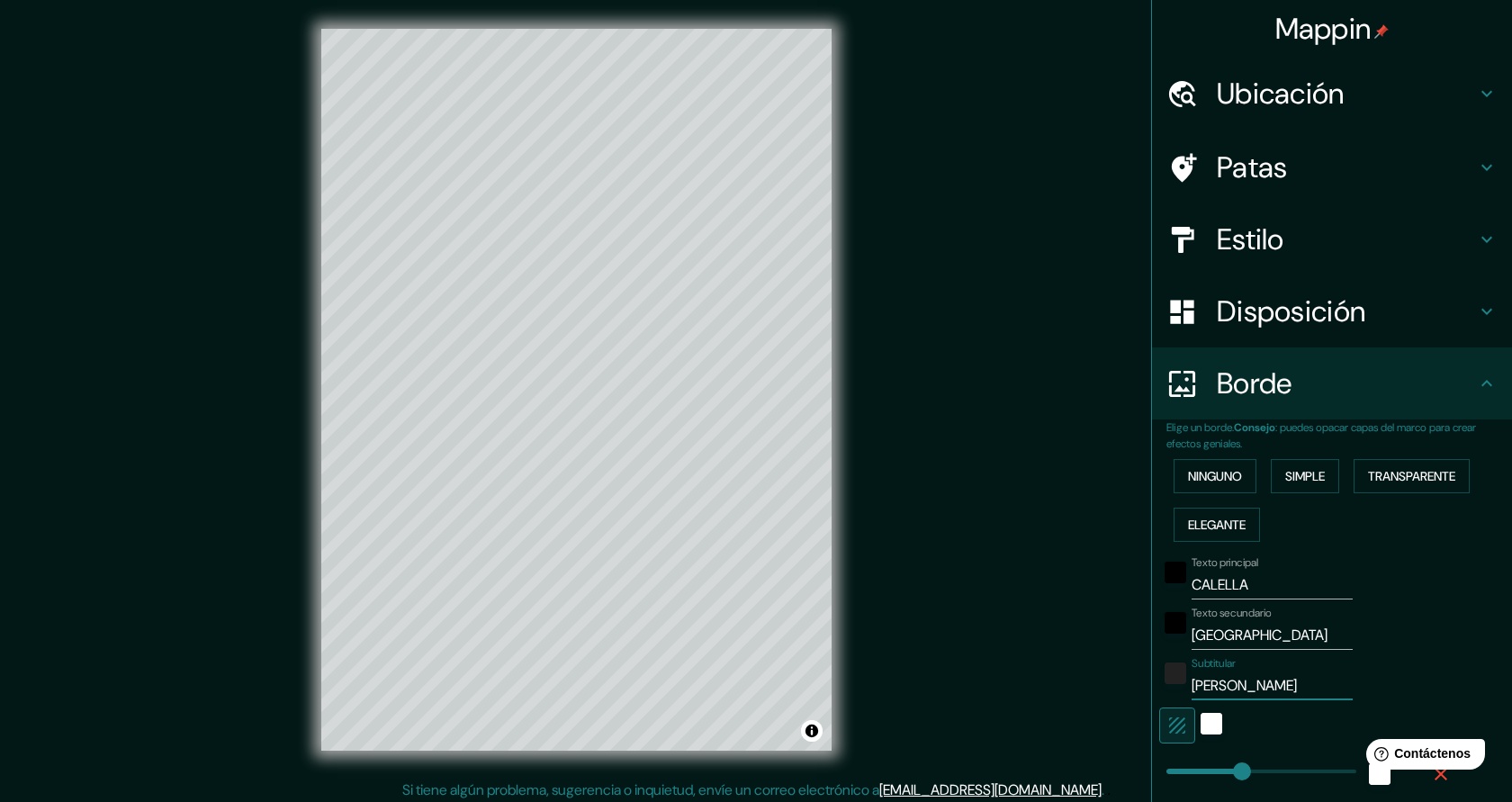
type input "JORDI AXO"
type input "227"
type input "45"
type input "JORDI AX"
type input "227"
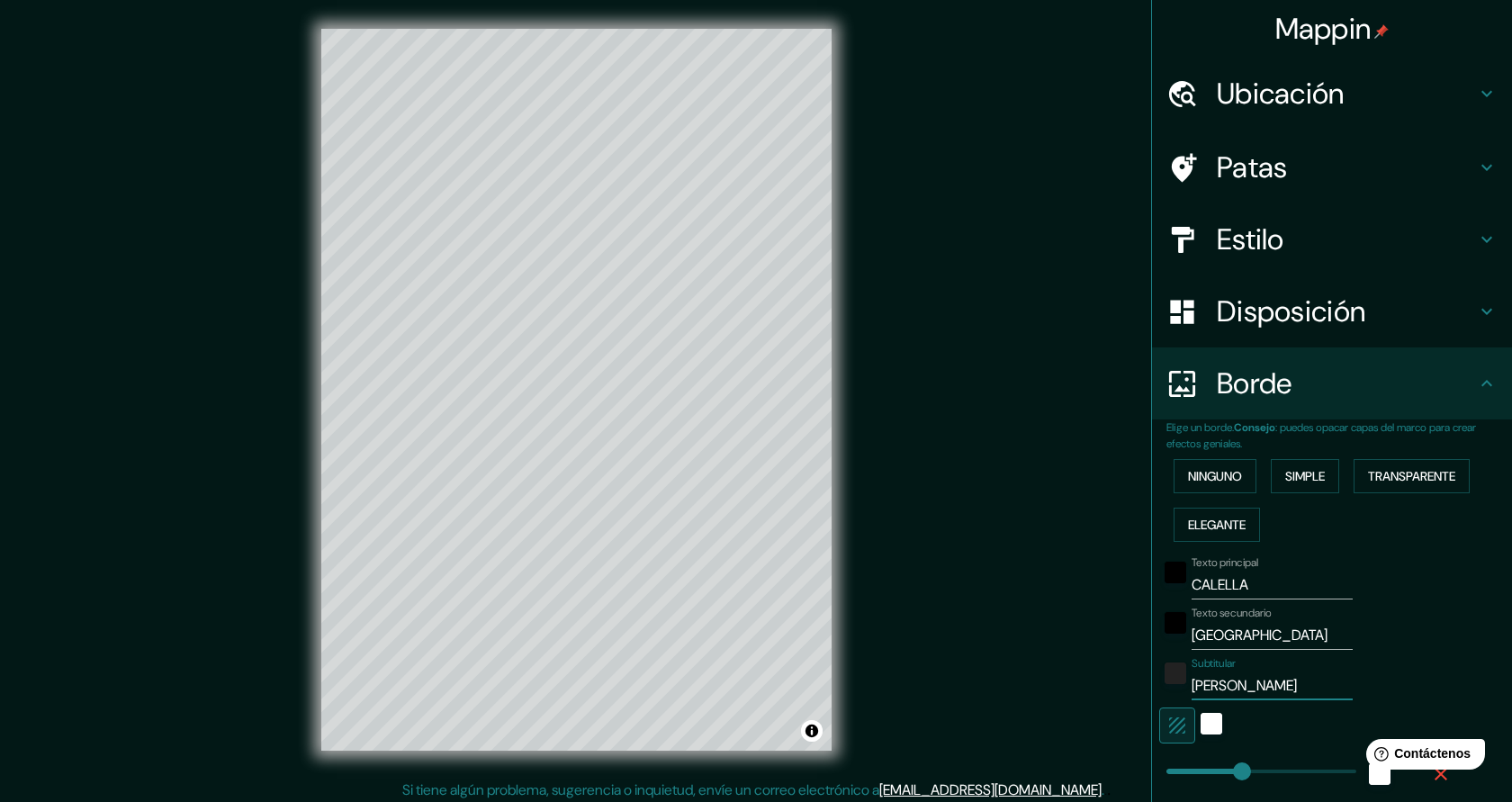
type input "45"
type input "JORDI A"
type input "227"
type input "45"
type input "JORDI AZO"
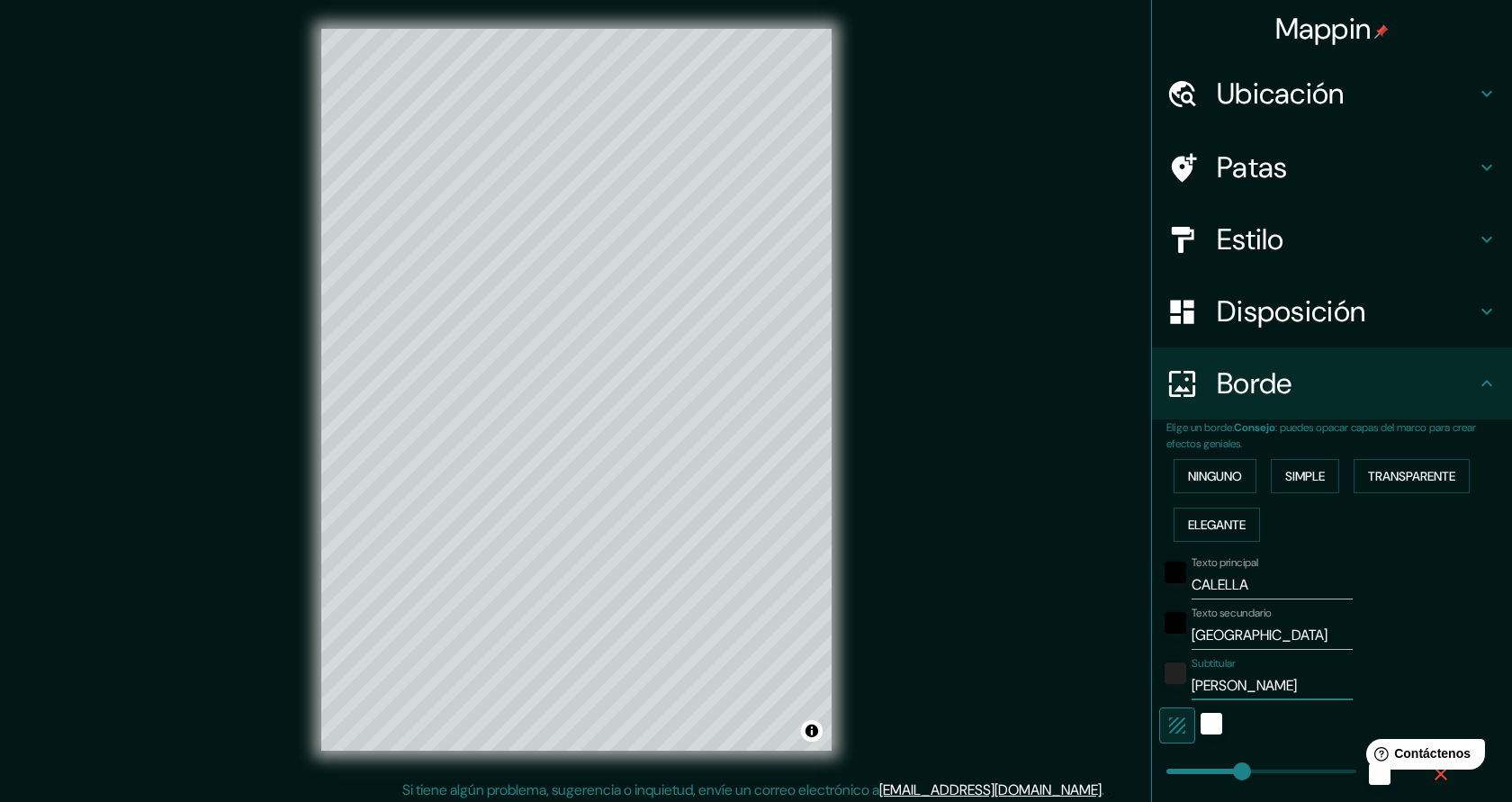
type input "227"
type input "45"
type input "JORDI AZOR"
type input "227"
type input "45"
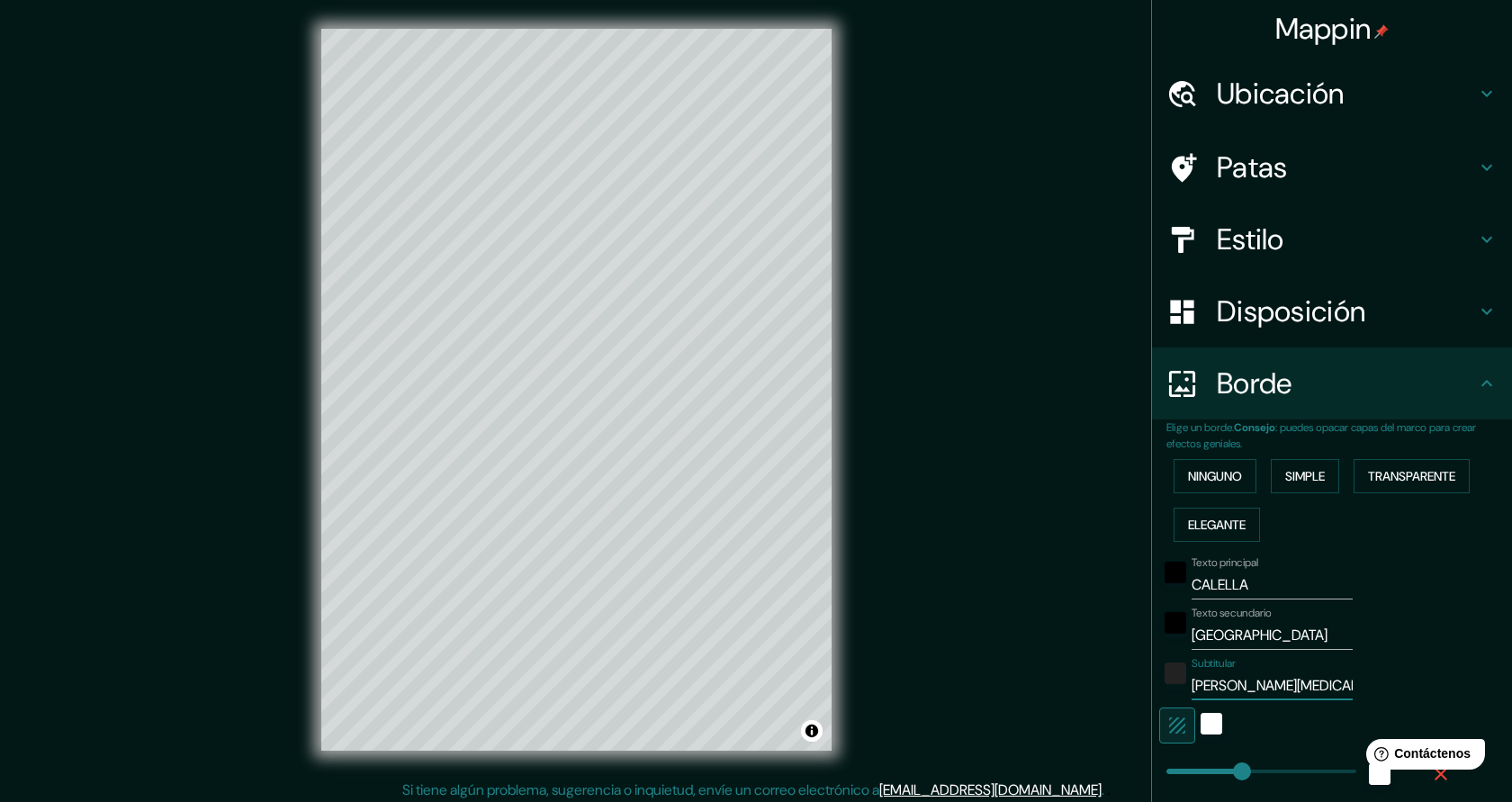
type input "227"
type input "JORDI AZOR"
type input "8"
drag, startPoint x: 1243, startPoint y: 770, endPoint x: 1169, endPoint y: 774, distance: 74.1
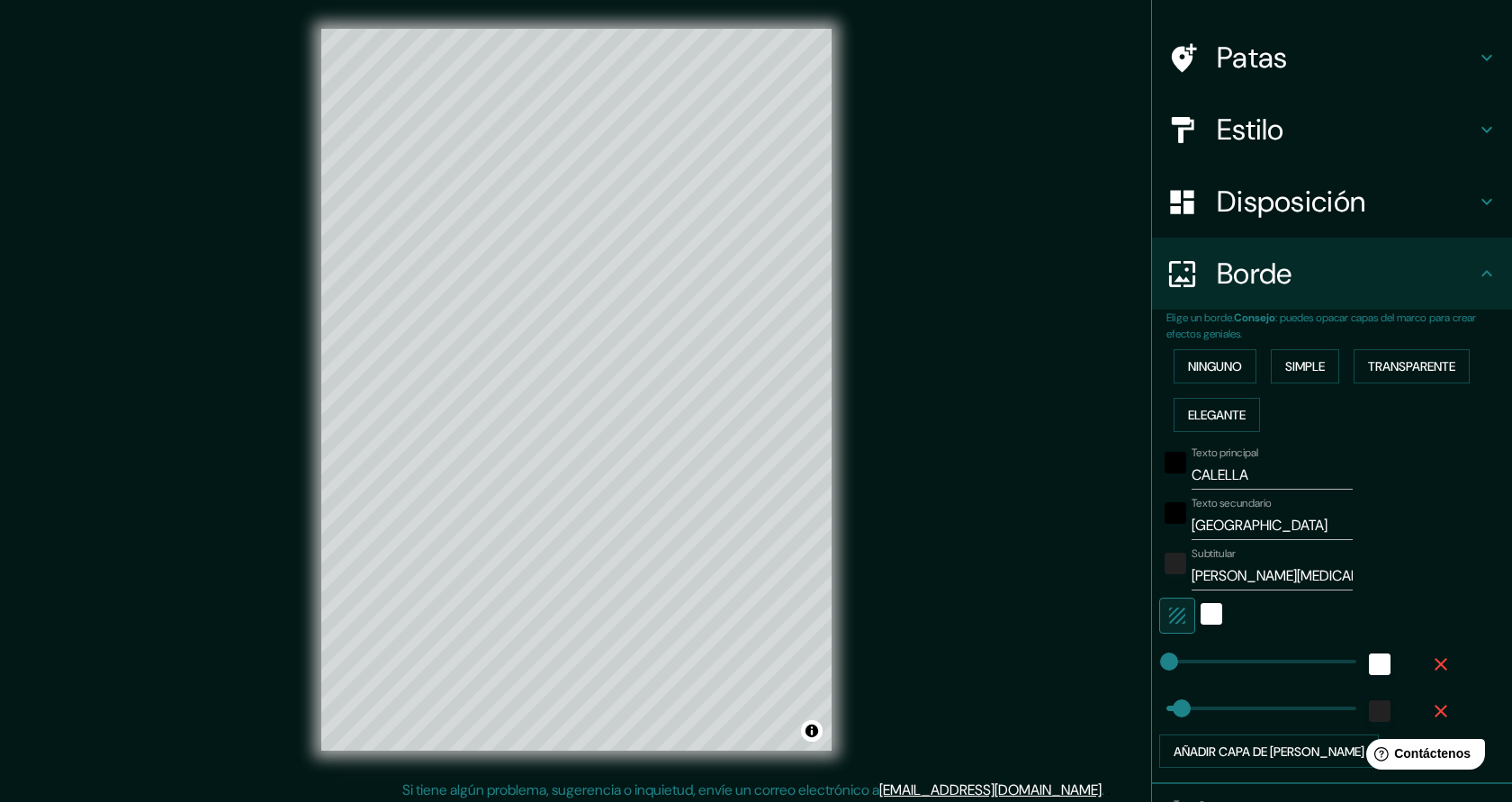
scroll to position [120, 0]
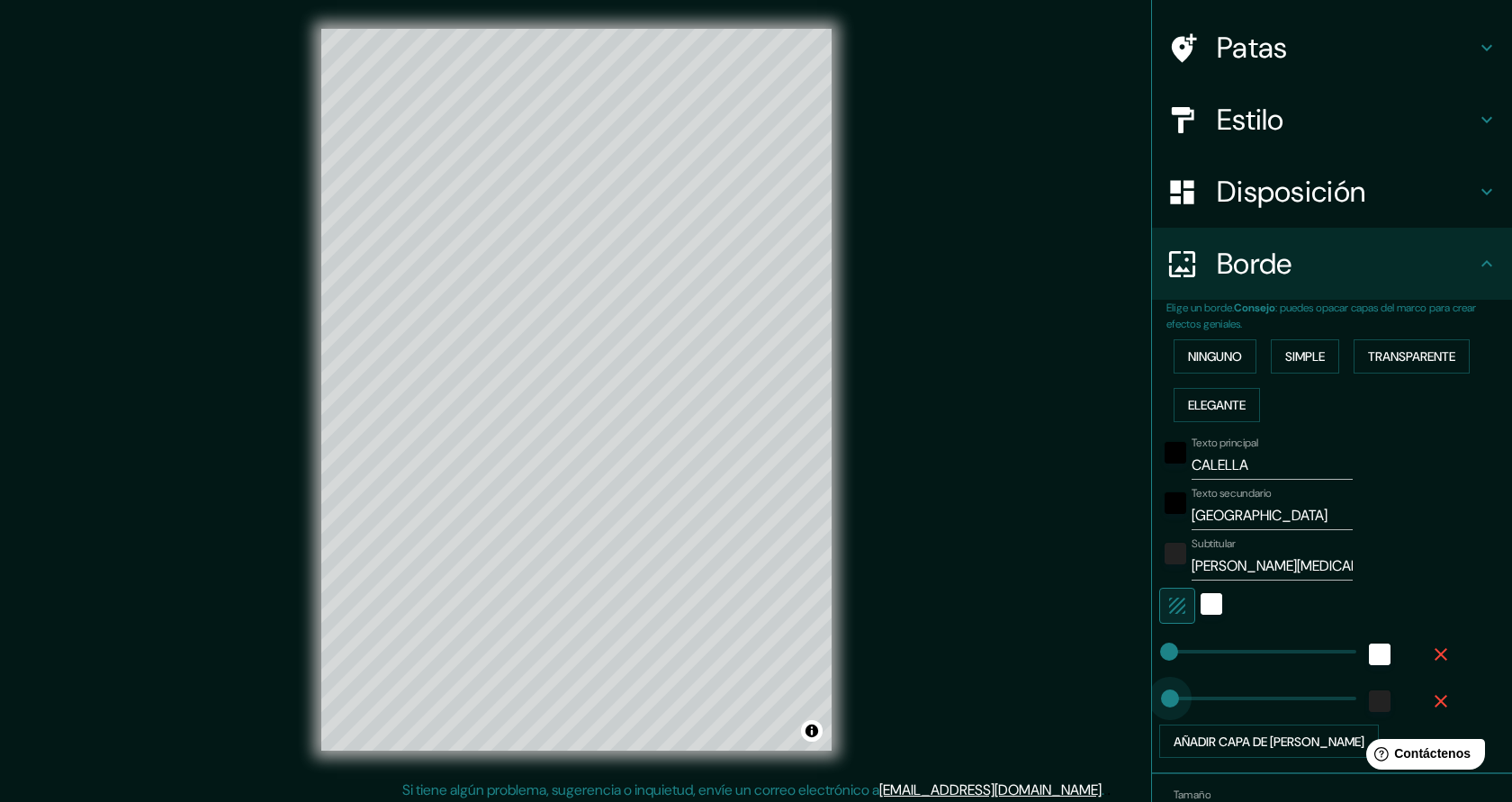
type input "0"
drag, startPoint x: 1186, startPoint y: 697, endPoint x: 1162, endPoint y: 698, distance: 24.0
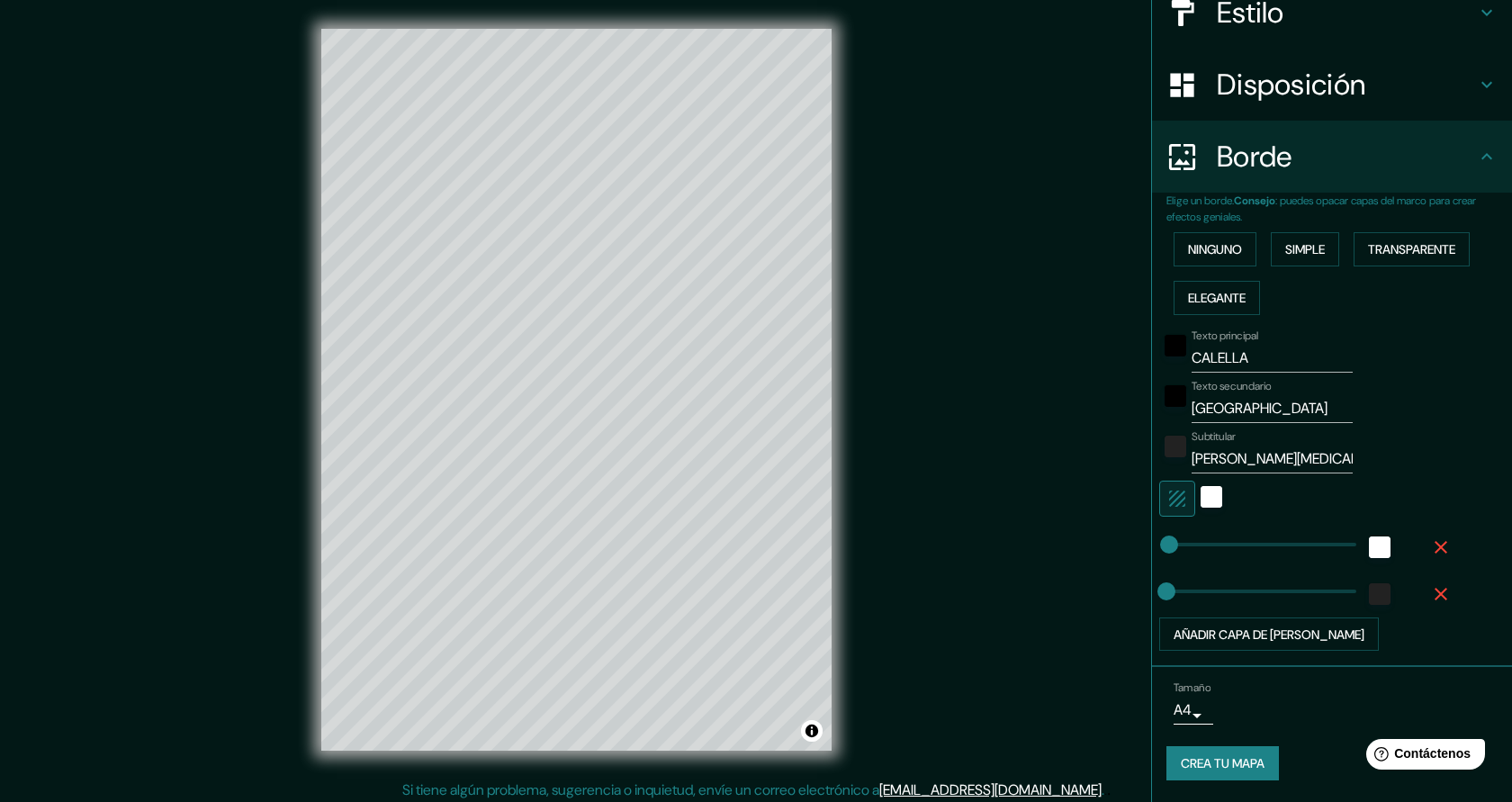
scroll to position [7, 0]
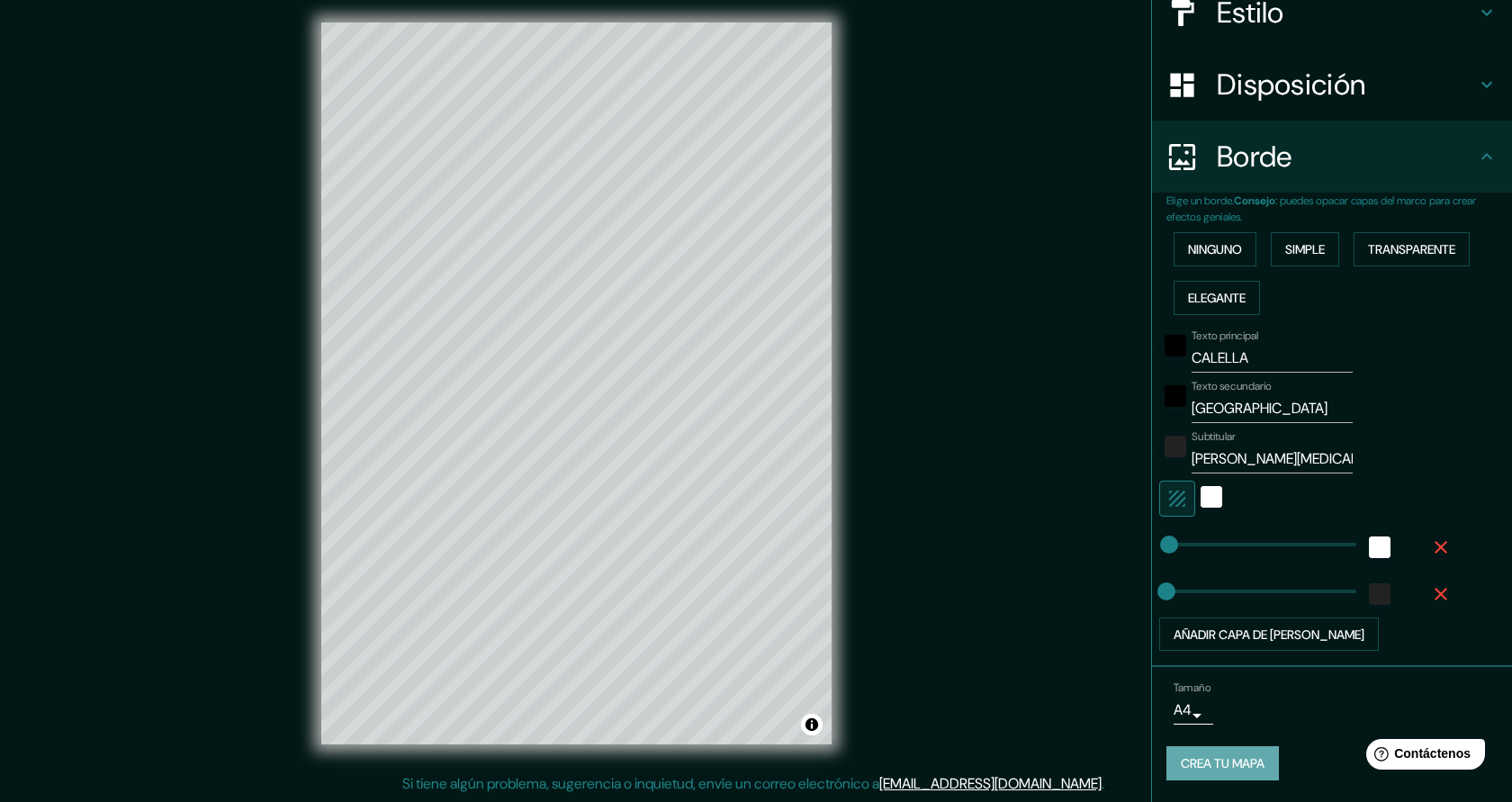
click at [1218, 762] on font "Crea tu mapa" at bounding box center [1222, 763] width 84 height 16
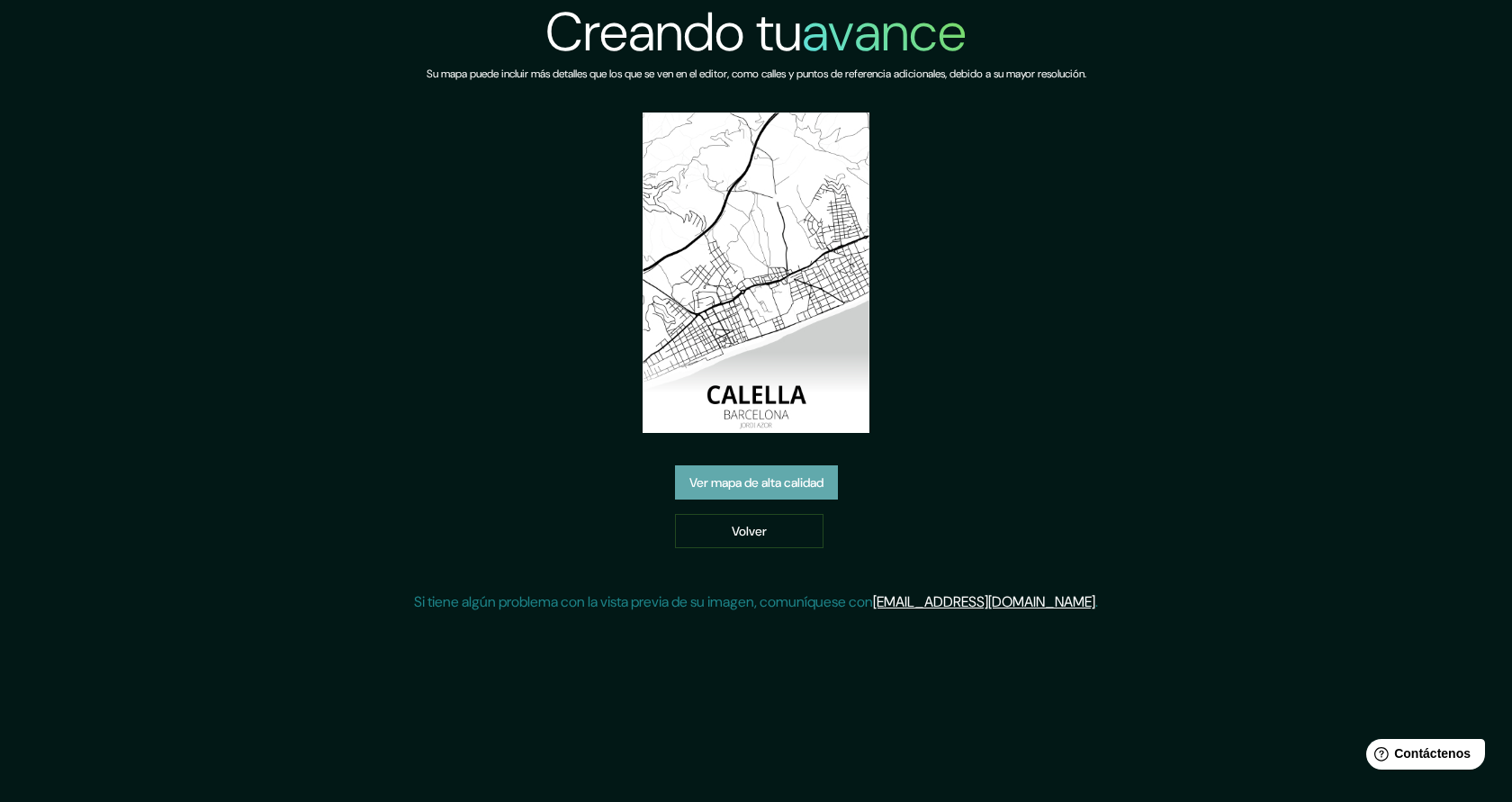
click at [733, 484] on font "Ver mapa de alta calidad" at bounding box center [756, 483] width 134 height 16
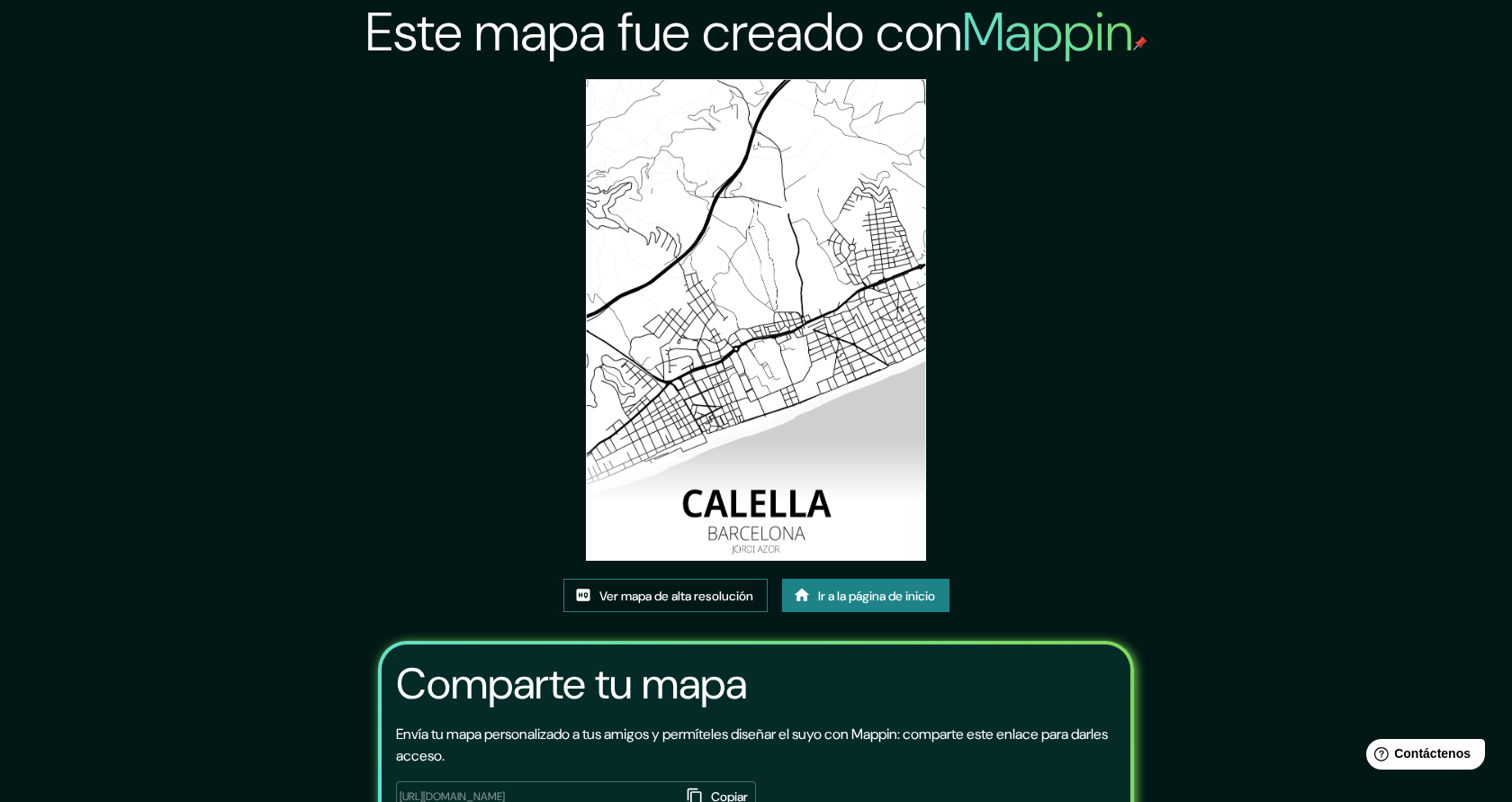
click at [728, 597] on font "Ver mapa de alta resolución" at bounding box center [676, 595] width 153 height 16
click at [949, 605] on link "Ir a la página de inicio" at bounding box center [866, 596] width 168 height 34
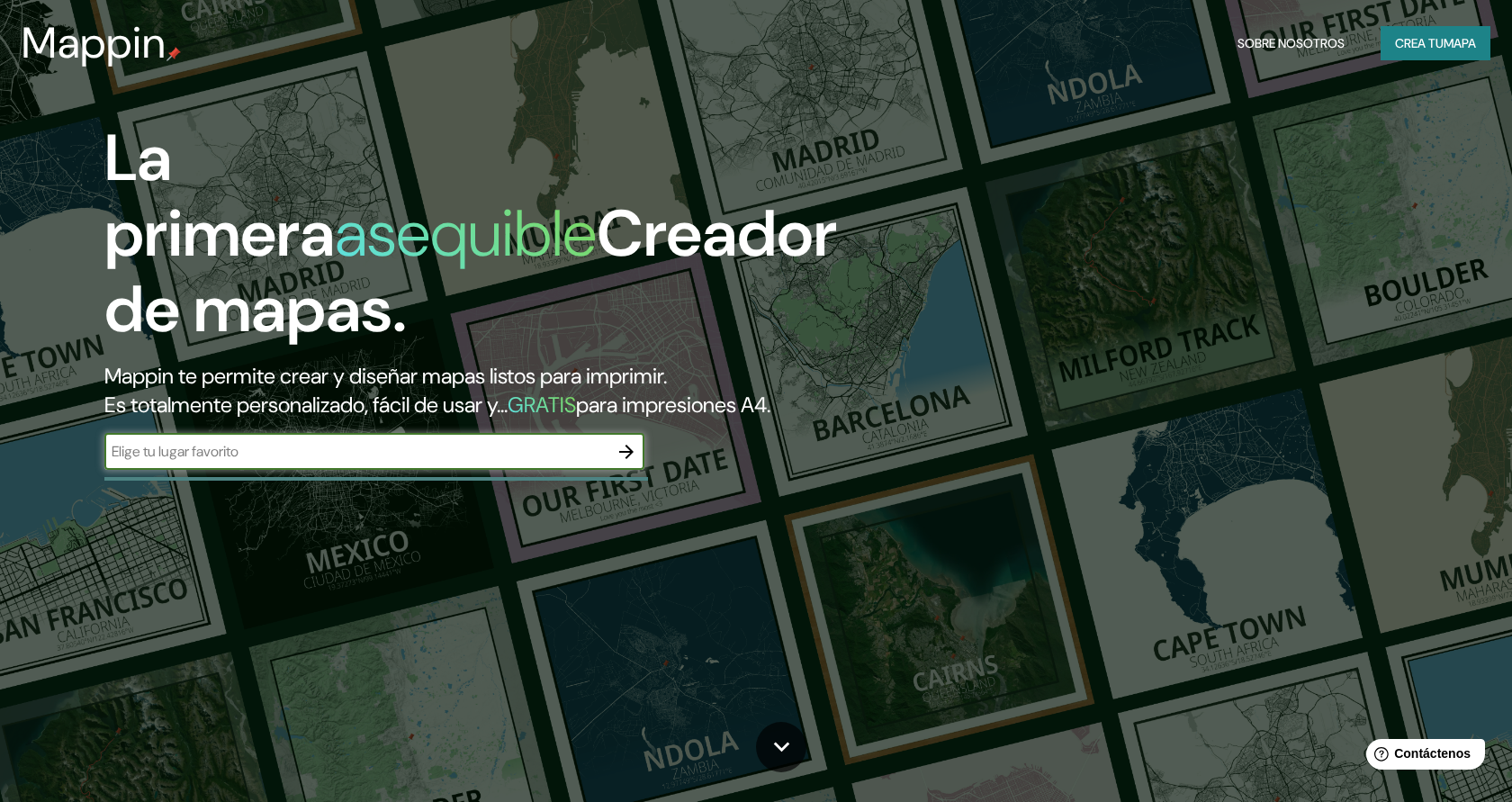
click at [534, 459] on input "text" at bounding box center [356, 451] width 504 height 21
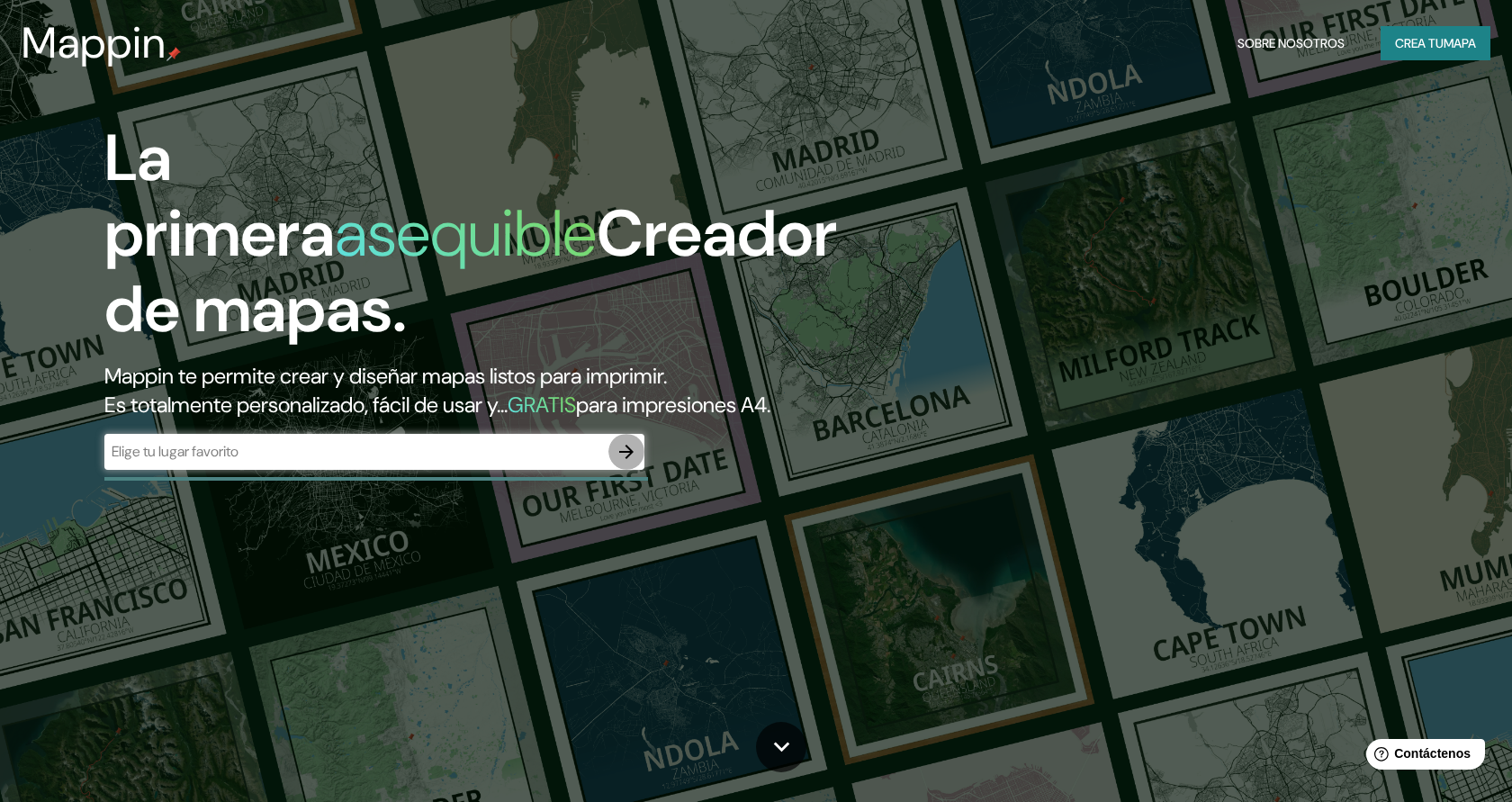
click at [625, 454] on icon "button" at bounding box center [626, 451] width 22 height 22
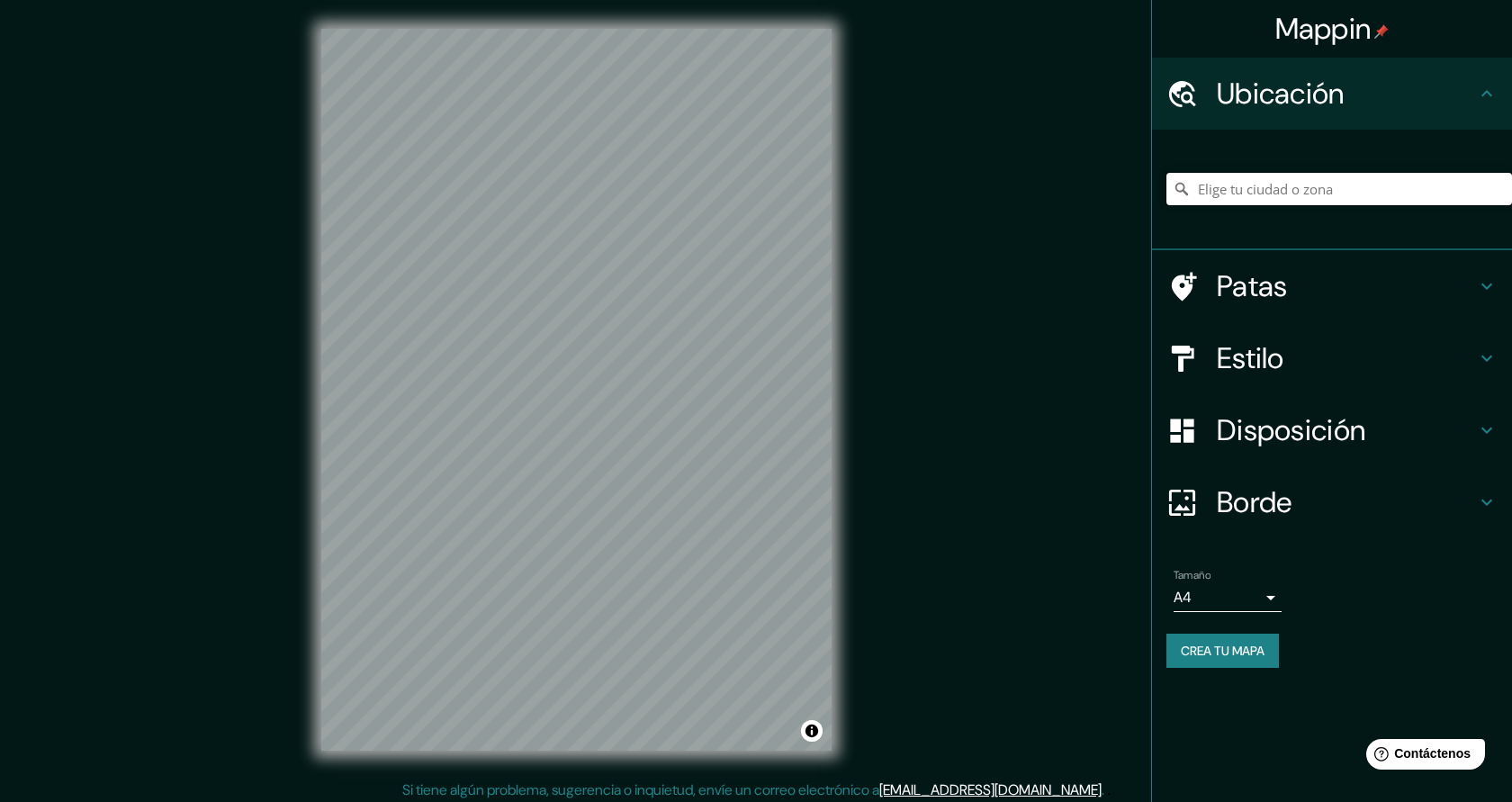
click at [1281, 194] on input "Elige tu ciudad o zona" at bounding box center [1339, 189] width 346 height 32
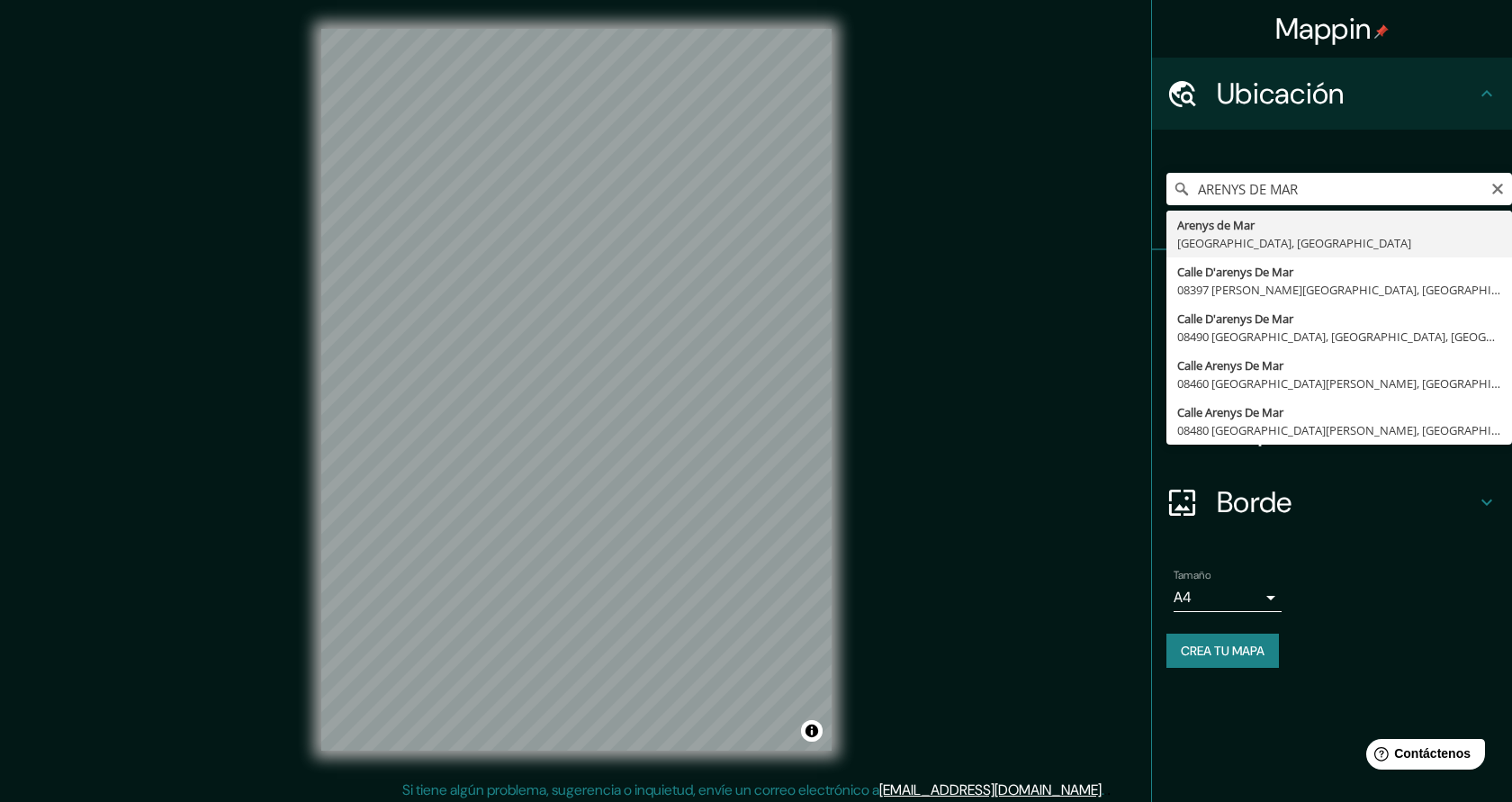
type input "[GEOGRAPHIC_DATA], [GEOGRAPHIC_DATA], [GEOGRAPHIC_DATA]"
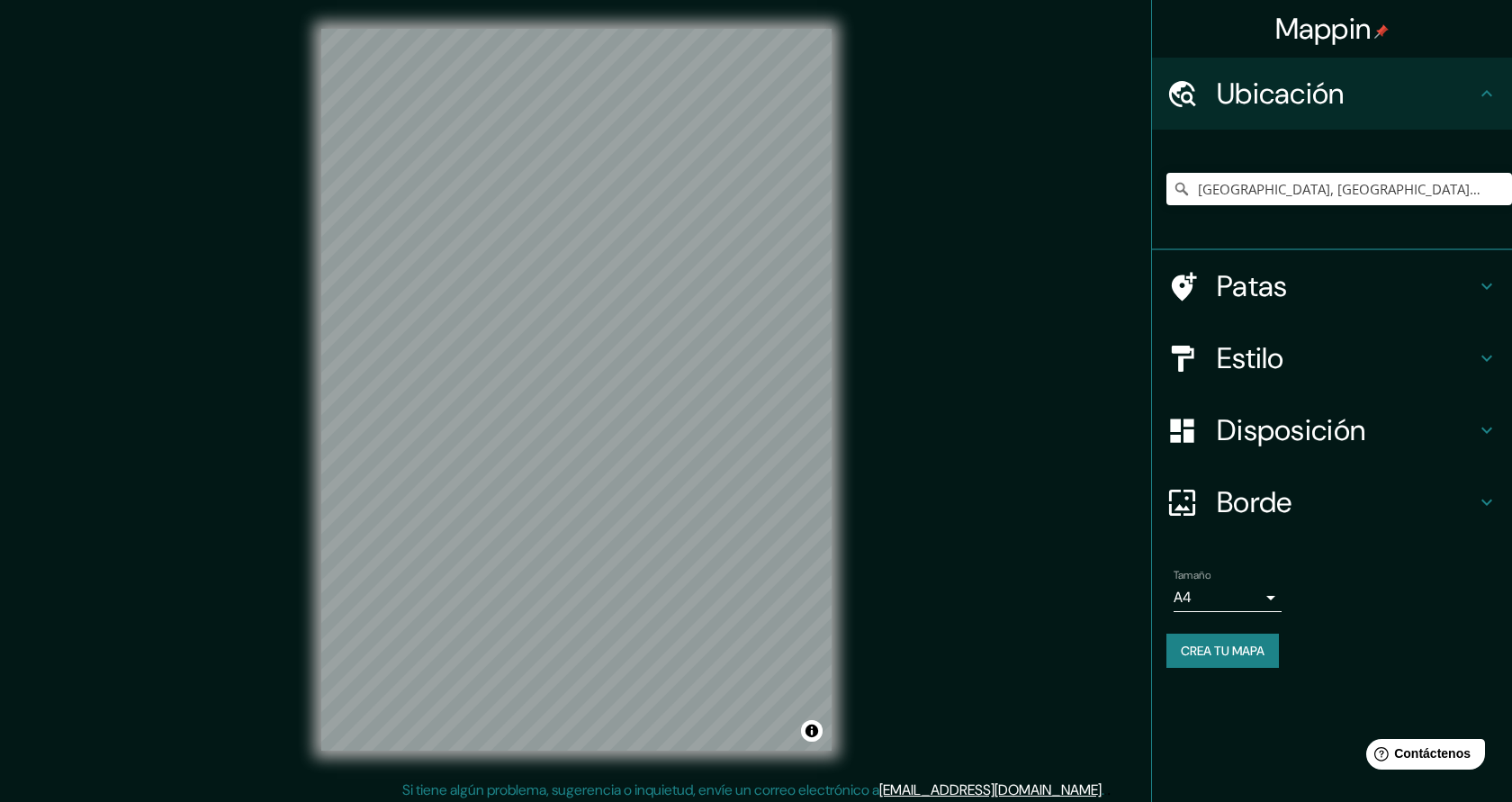
click at [1352, 519] on h4 "Borde" at bounding box center [1346, 502] width 259 height 36
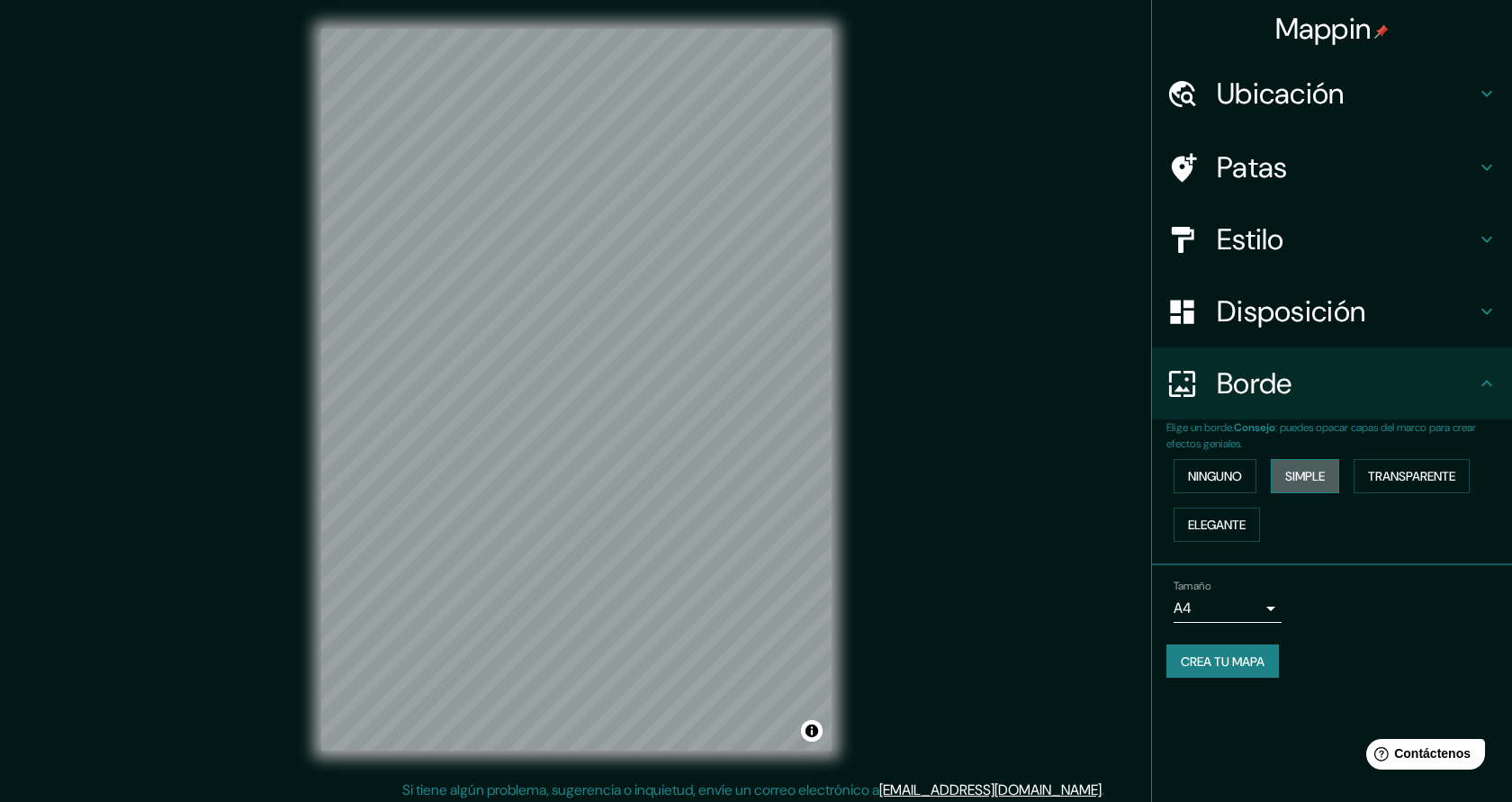
click at [1320, 479] on font "Simple" at bounding box center [1305, 475] width 40 height 16
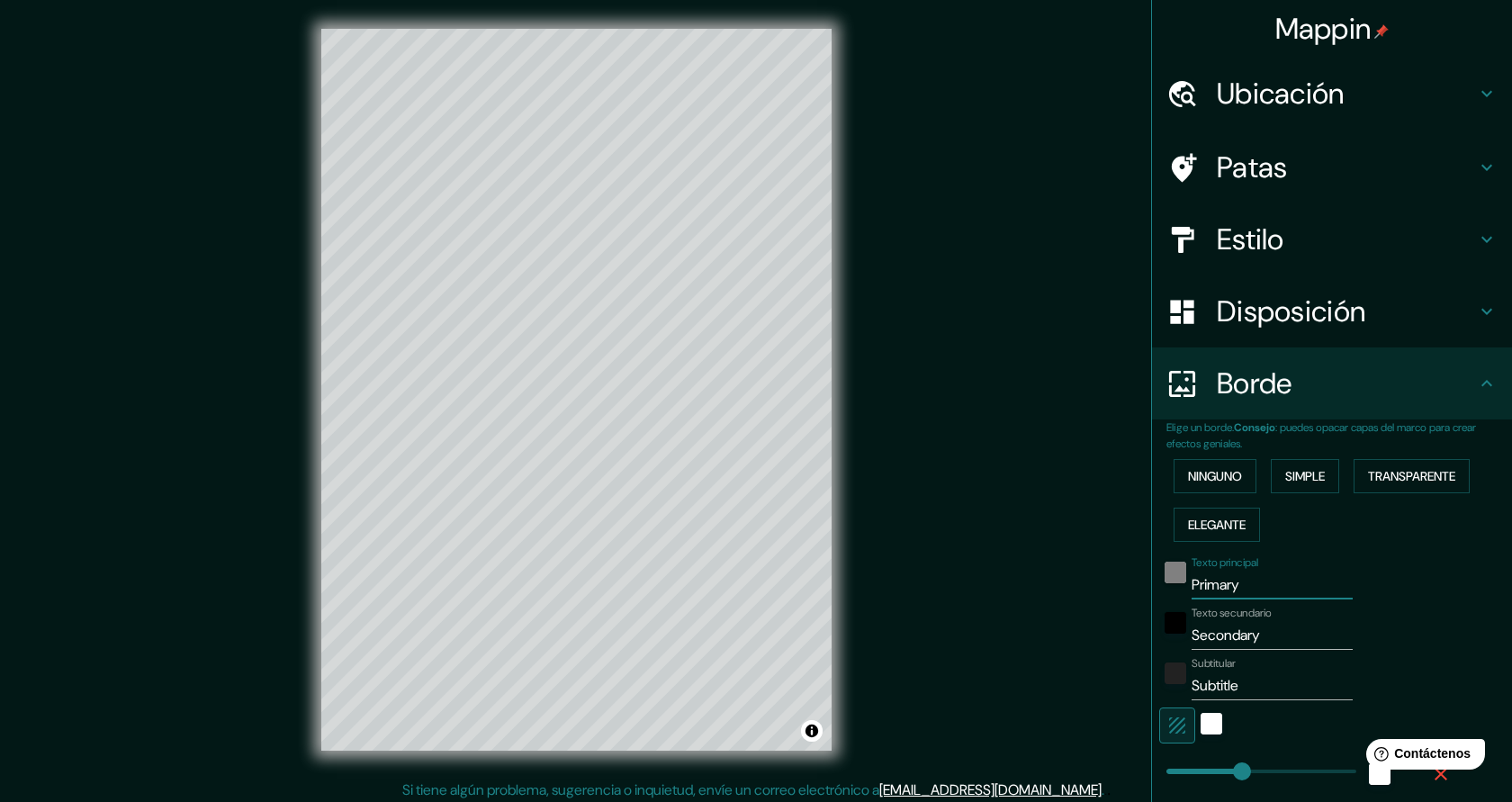
drag, startPoint x: 1257, startPoint y: 584, endPoint x: 1180, endPoint y: 580, distance: 77.1
click at [1180, 580] on div "Texto principal Primary" at bounding box center [1307, 578] width 296 height 43
type input "A"
type input "227"
type input "45"
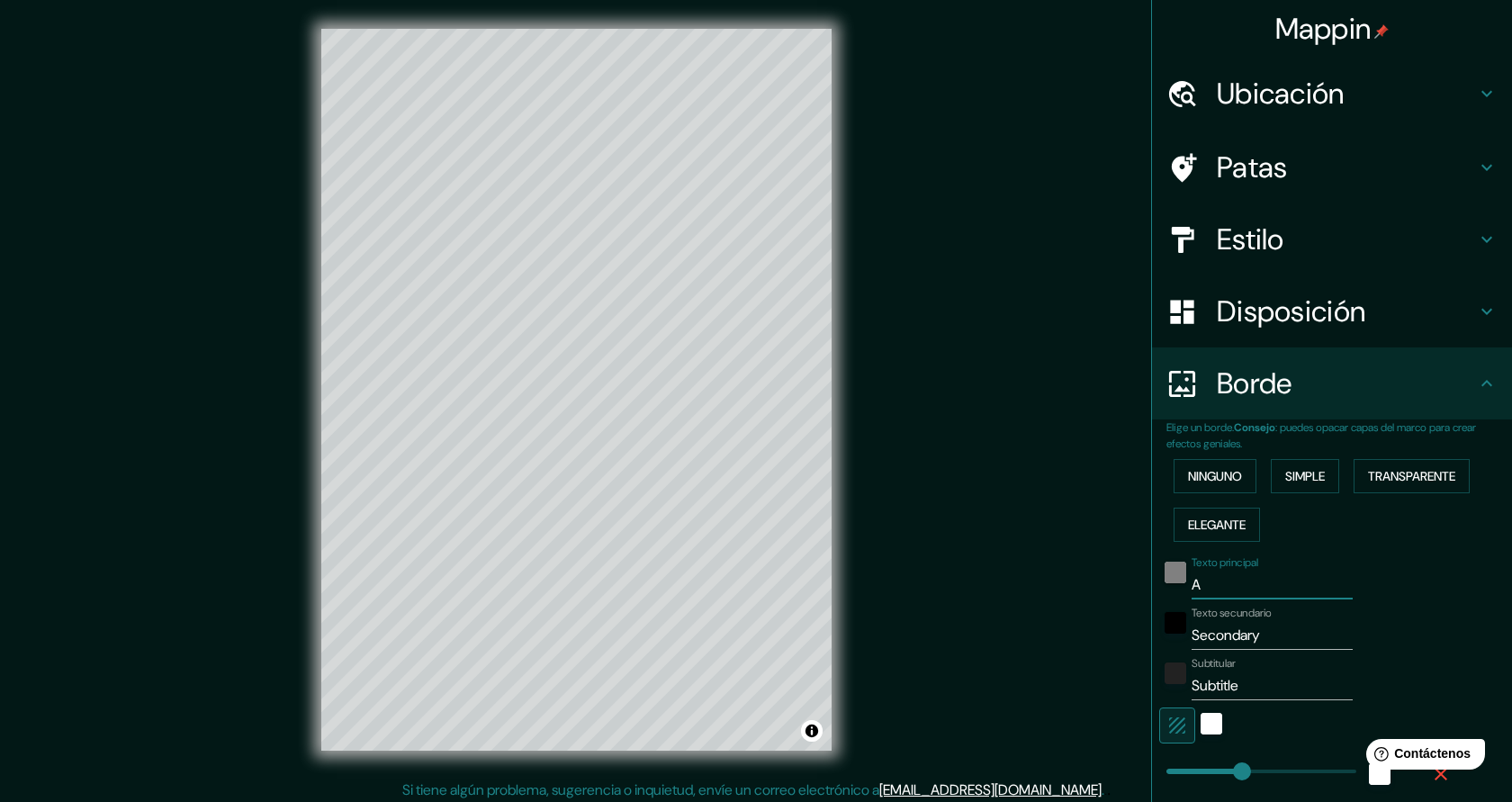
type input "AR"
type input "227"
type input "45"
type input "ARE"
type input "227"
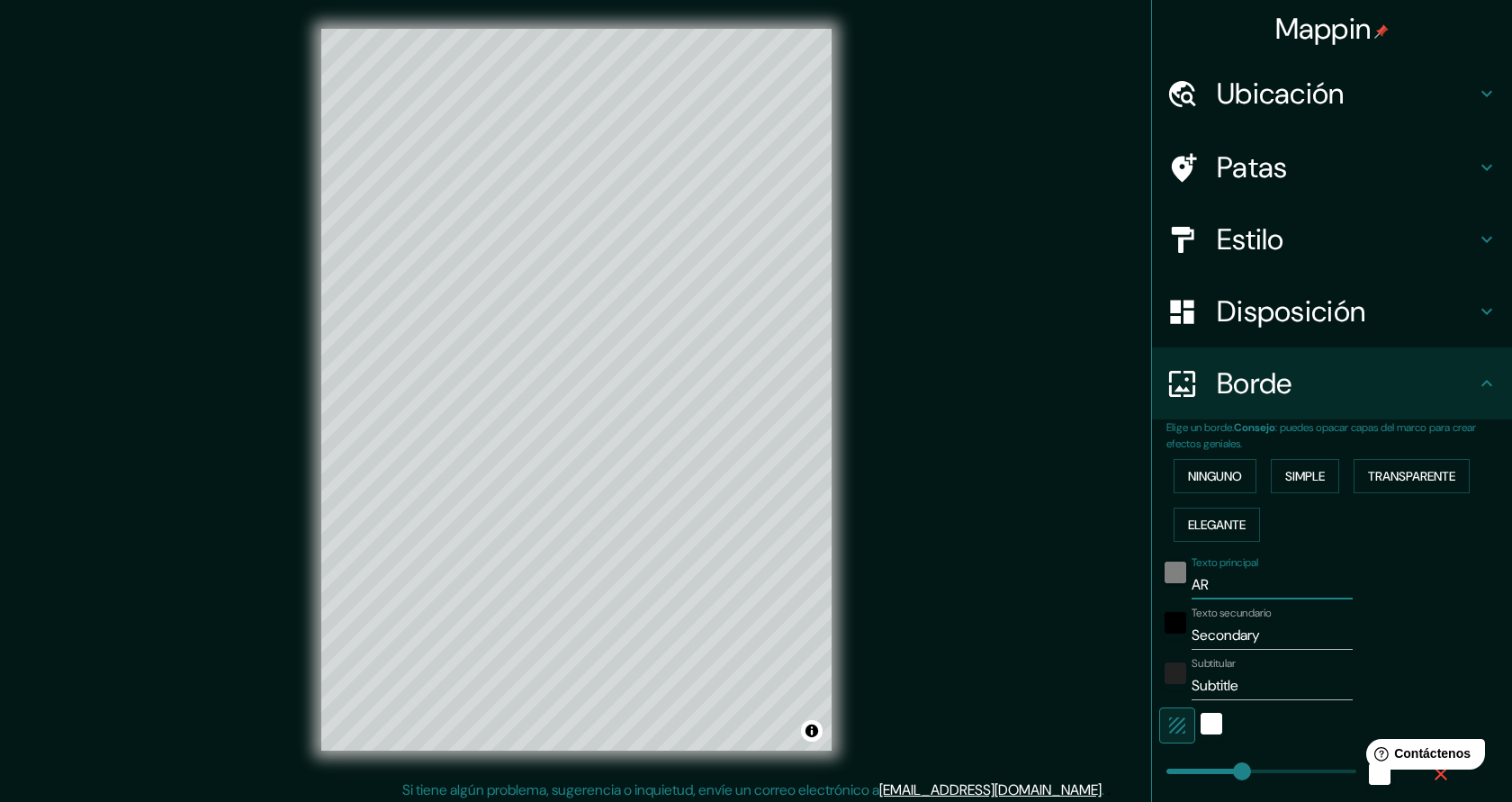
type input "45"
type input "AREN"
type input "227"
type input "45"
type input "ARENYS"
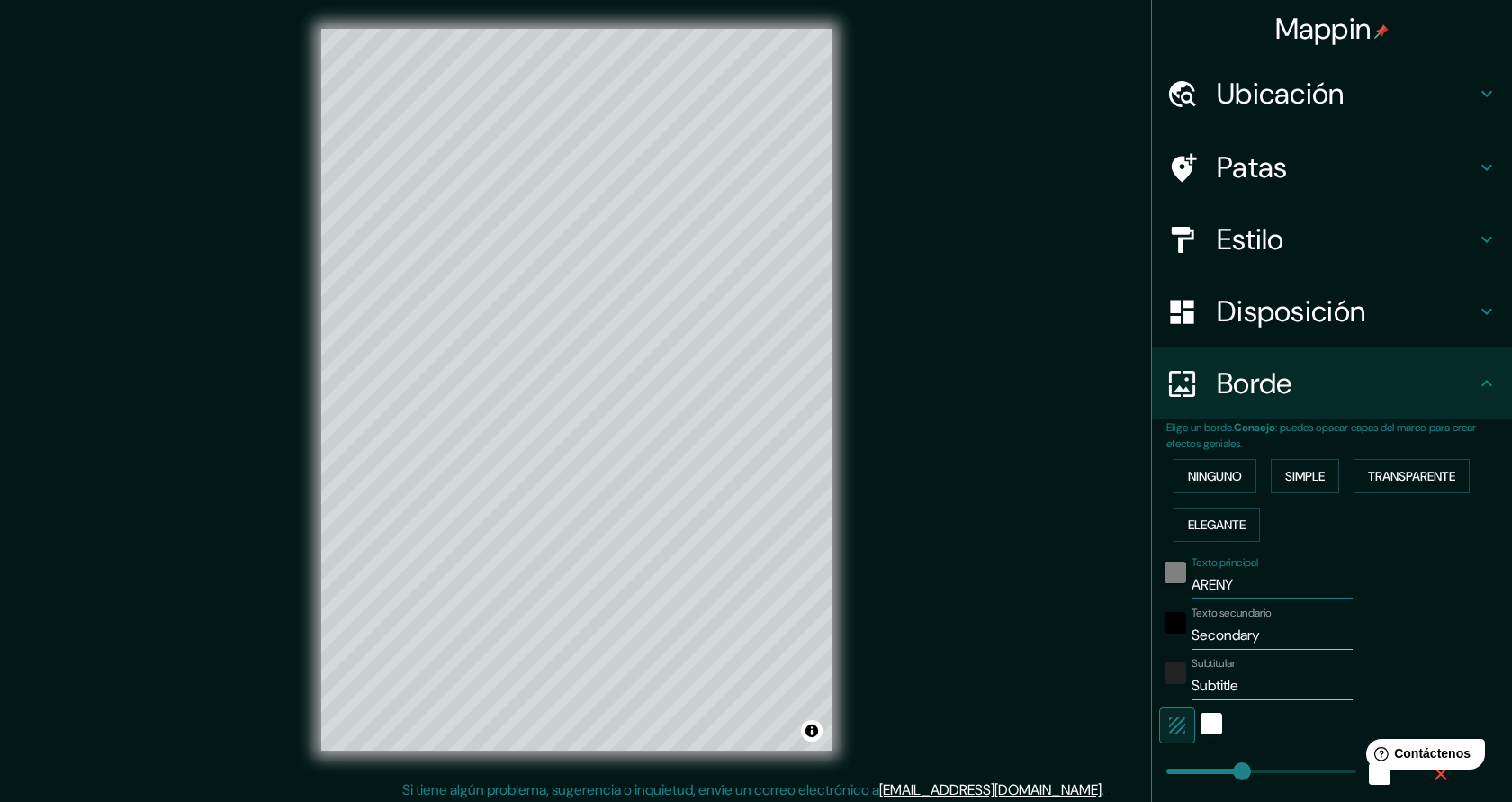
type input "227"
type input "45"
type input "ARENYS D"
type input "227"
type input "45"
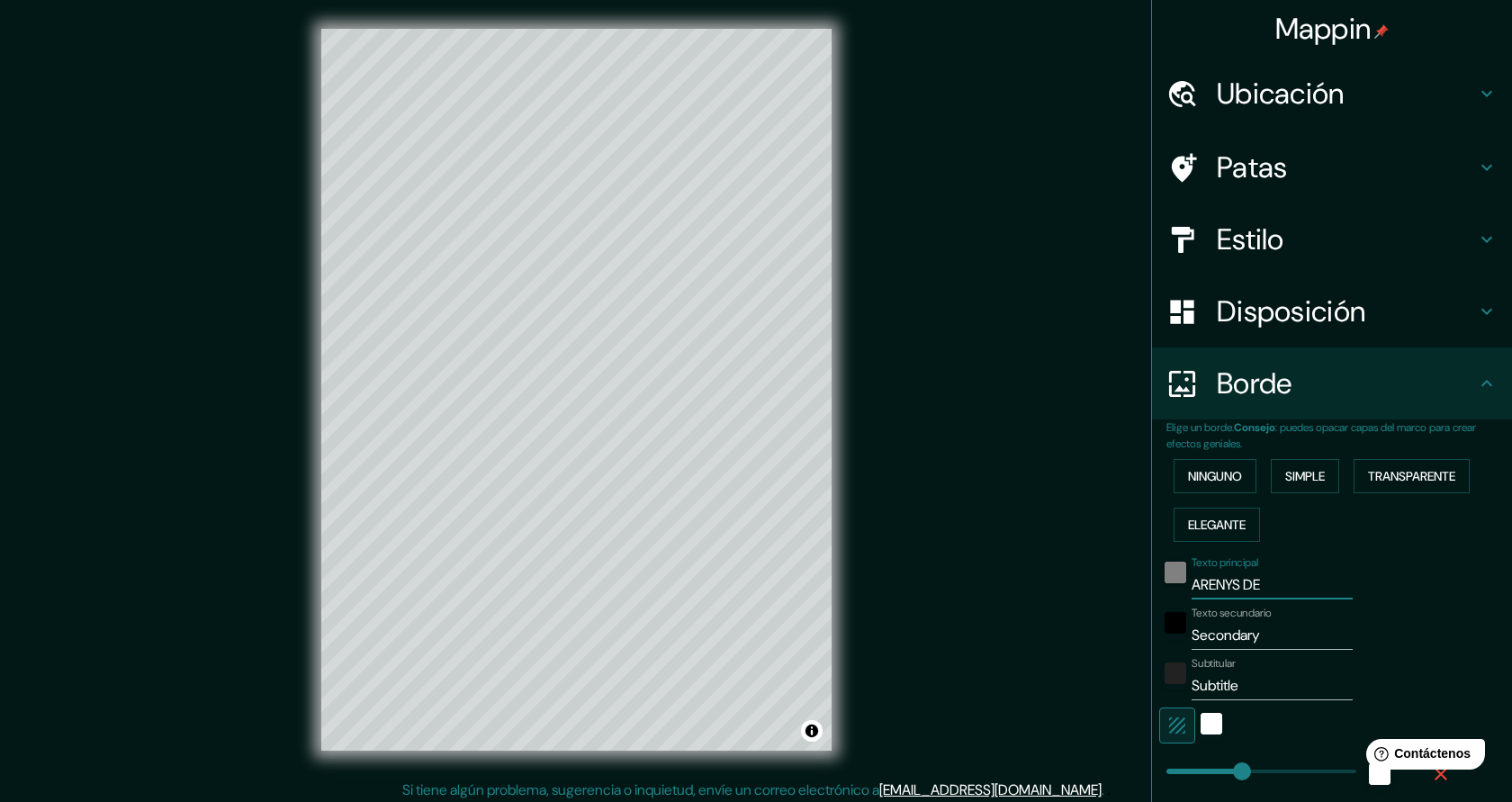
type input "ARENYS DE"
type input "227"
type input "45"
type input "ARENYS DE MA"
type input "227"
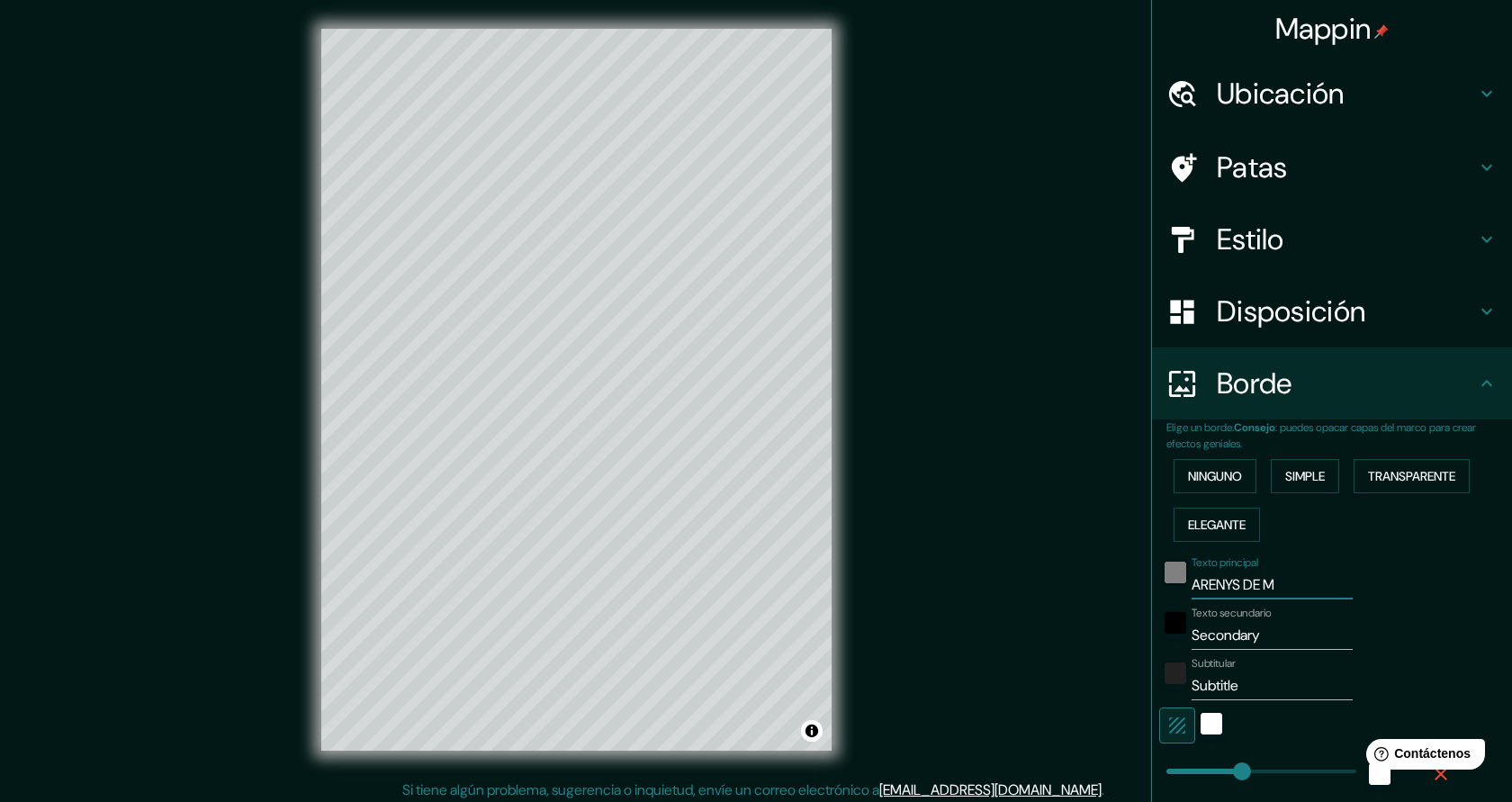
type input "45"
type input "ARENYS DE MAR"
type input "227"
type input "45"
type input "ARENYS DE MAR"
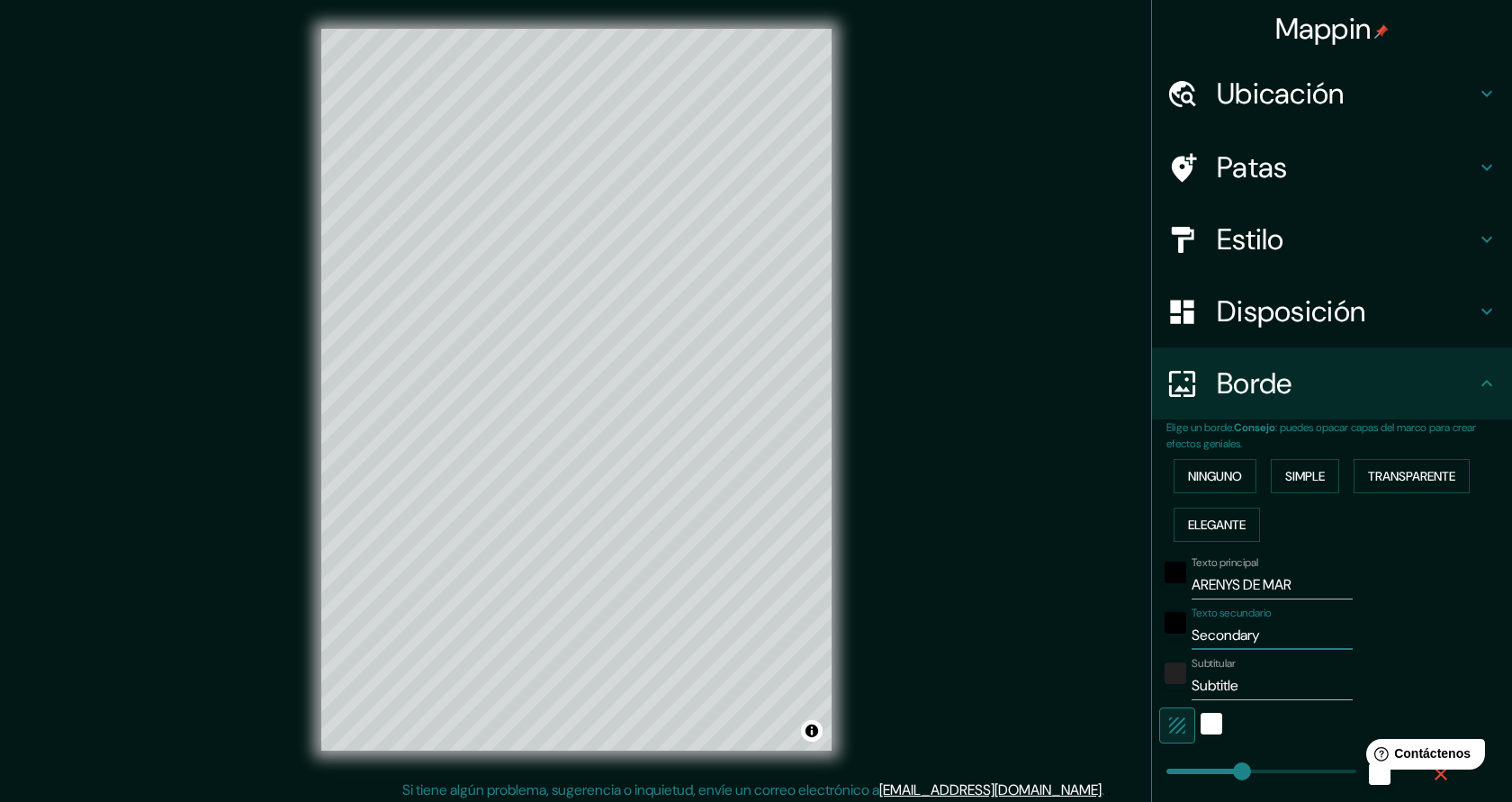
drag, startPoint x: 1269, startPoint y: 641, endPoint x: 1194, endPoint y: 638, distance: 75.1
click at [1194, 638] on input "Secondary" at bounding box center [1272, 635] width 161 height 29
type input "B"
type input "227"
type input "45"
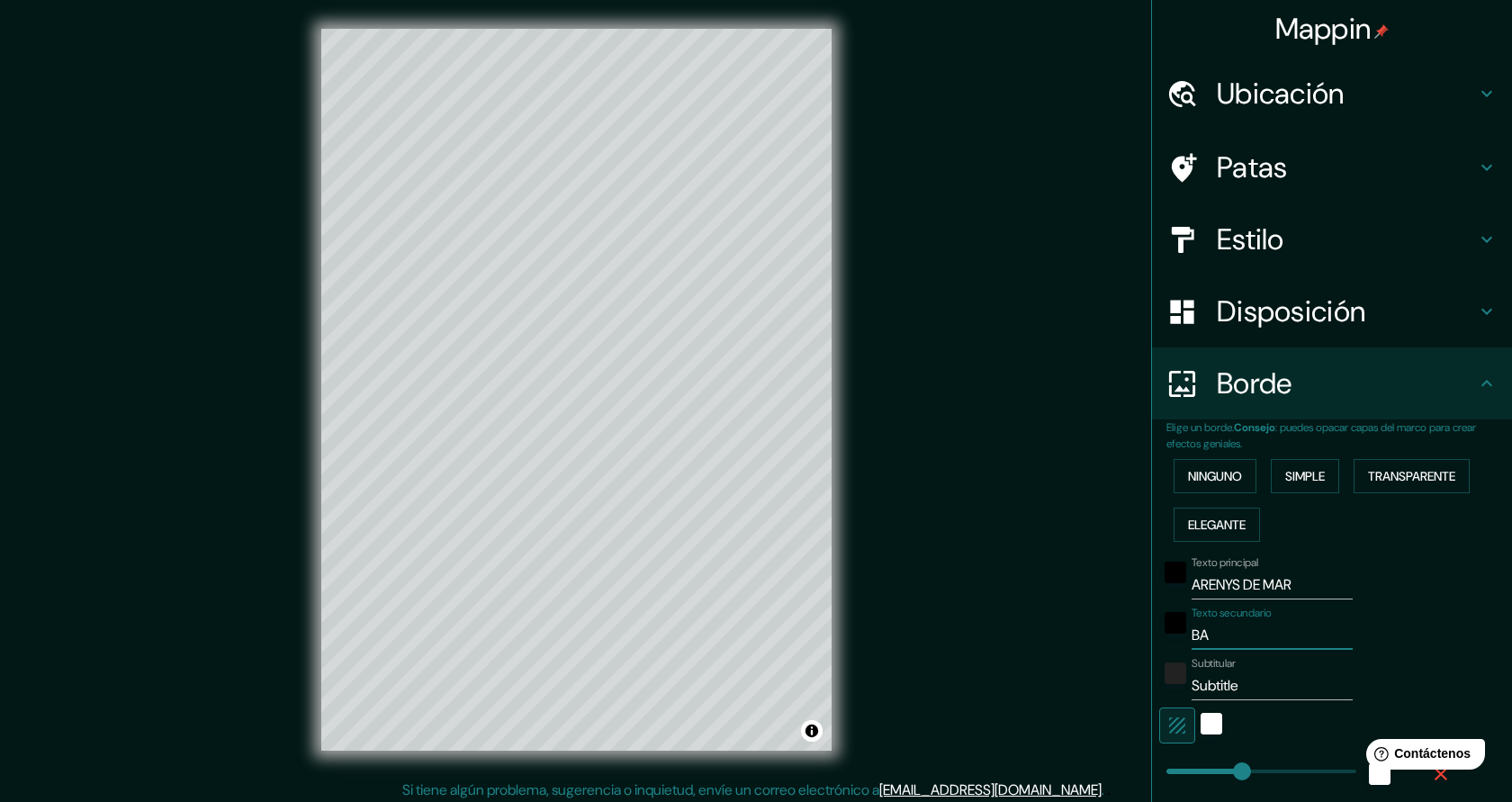
type input "BAR"
type input "227"
type input "45"
type input "BARCE"
type input "227"
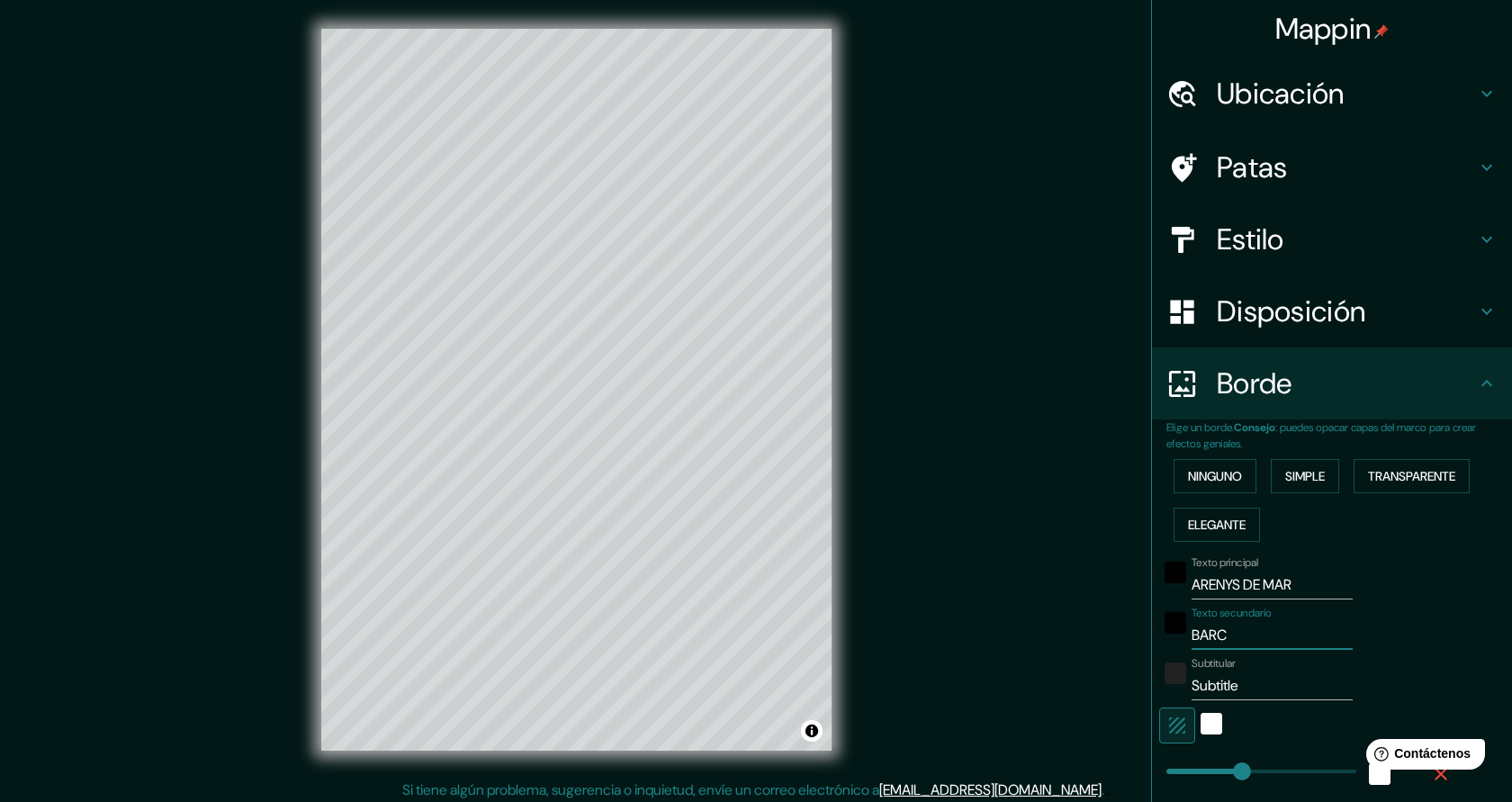
type input "45"
type input "BARCEL"
type input "227"
type input "45"
type input "BARCELO"
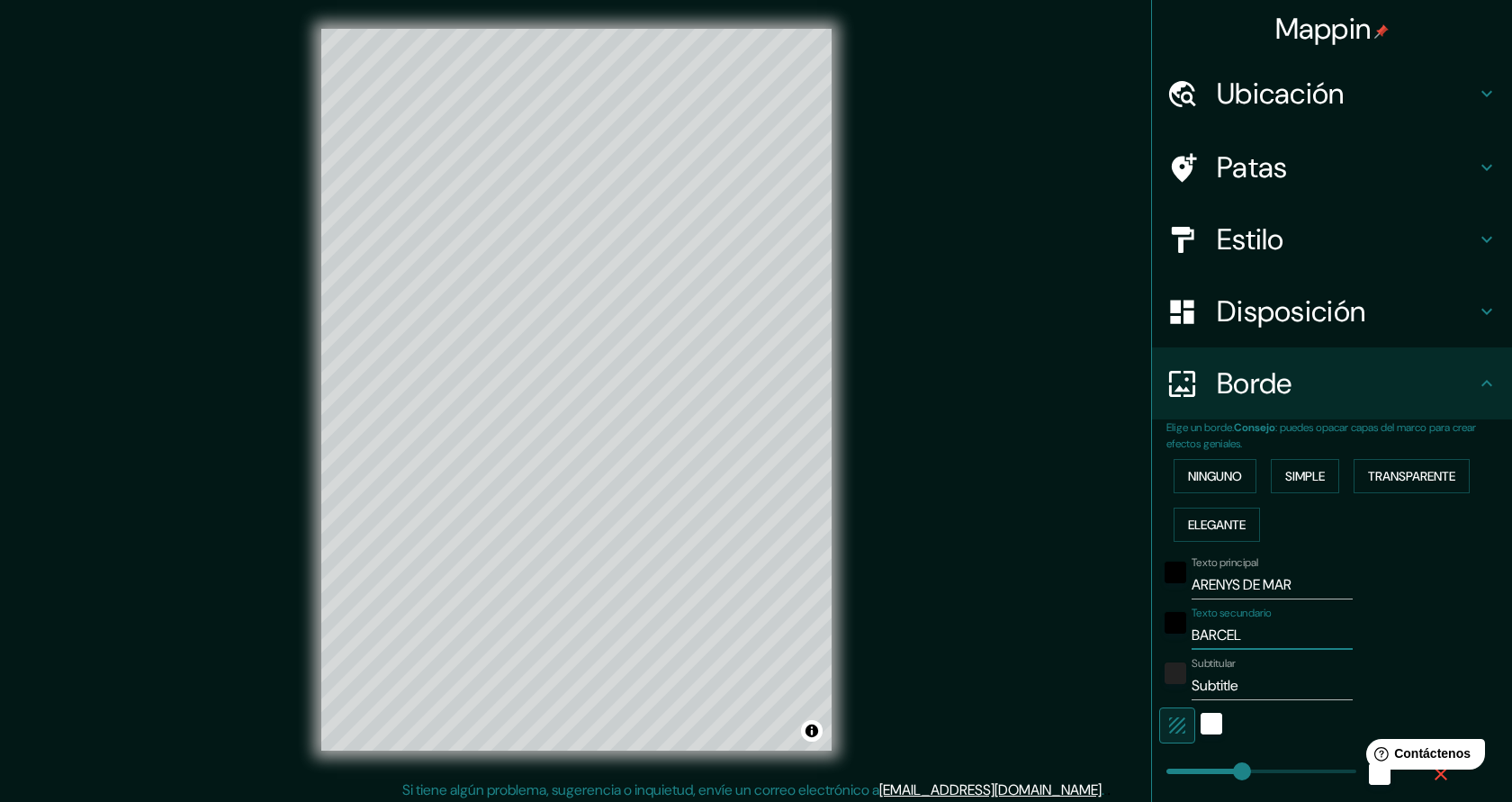
type input "227"
type input "45"
type input "BARCELOA"
type input "227"
type input "45"
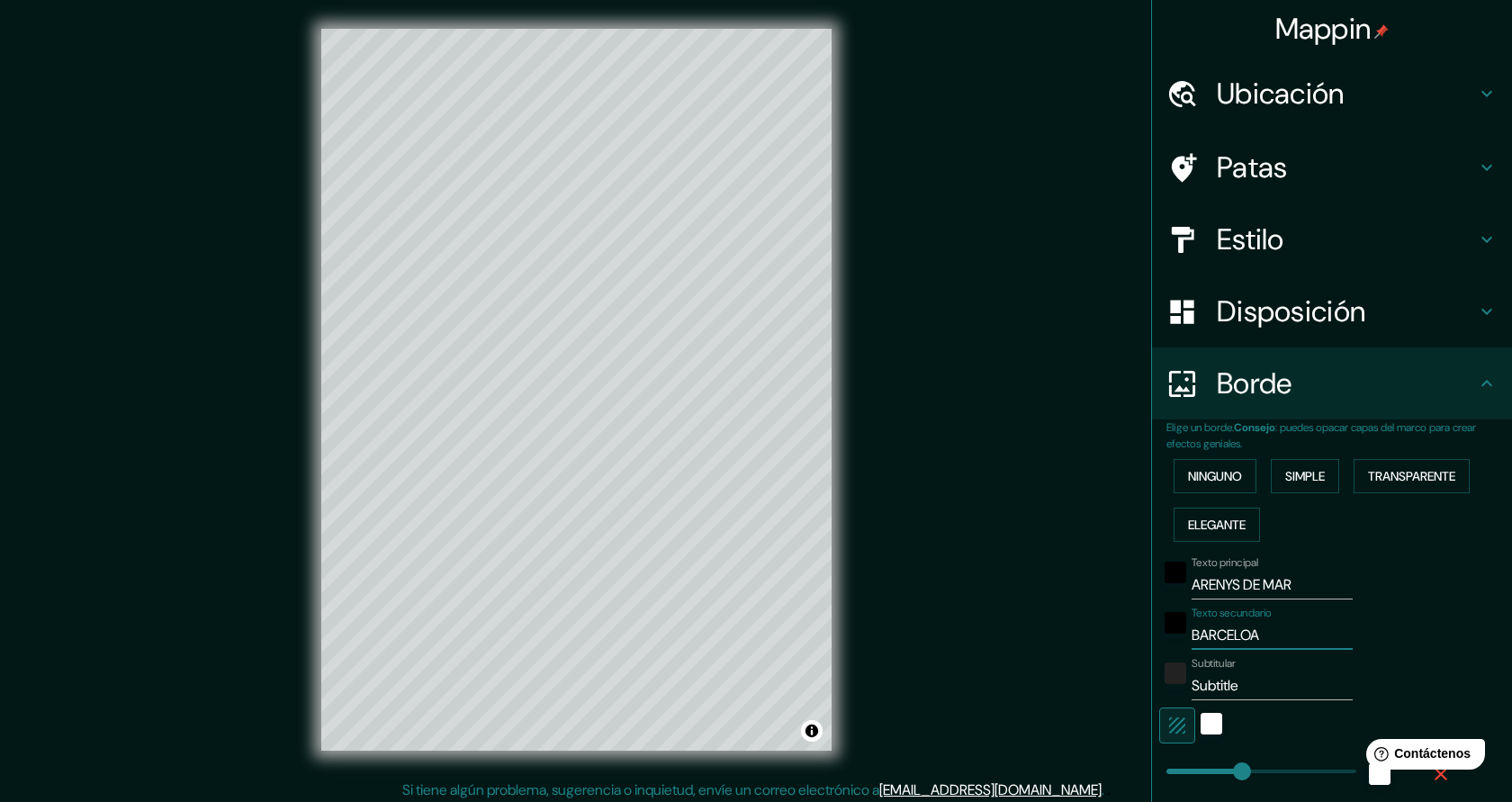
type input "BARCELO"
type input "227"
type input "45"
type input "BARCELON"
type input "227"
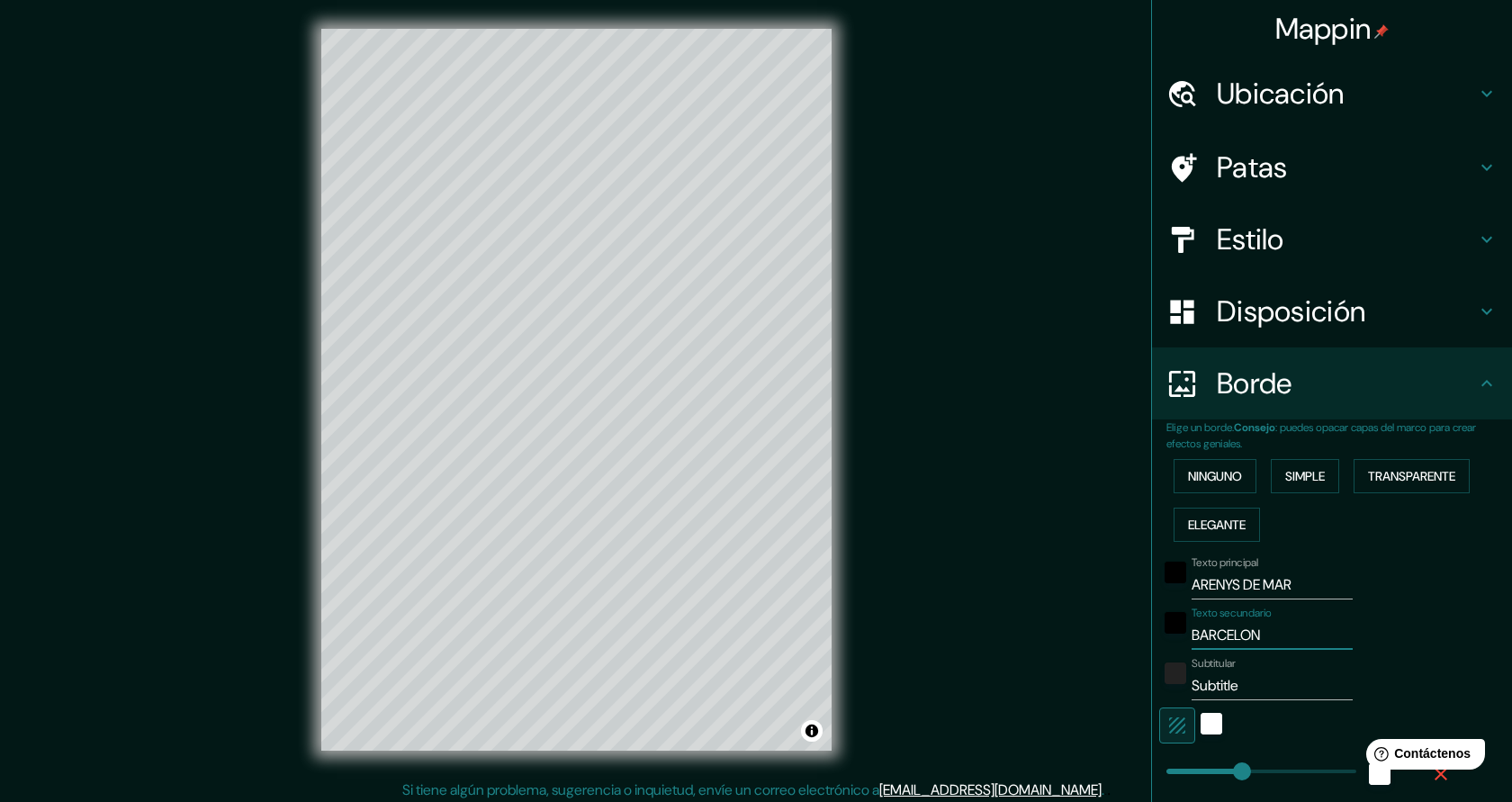
type input "45"
type input "[GEOGRAPHIC_DATA]"
type input "227"
type input "45"
type input "227"
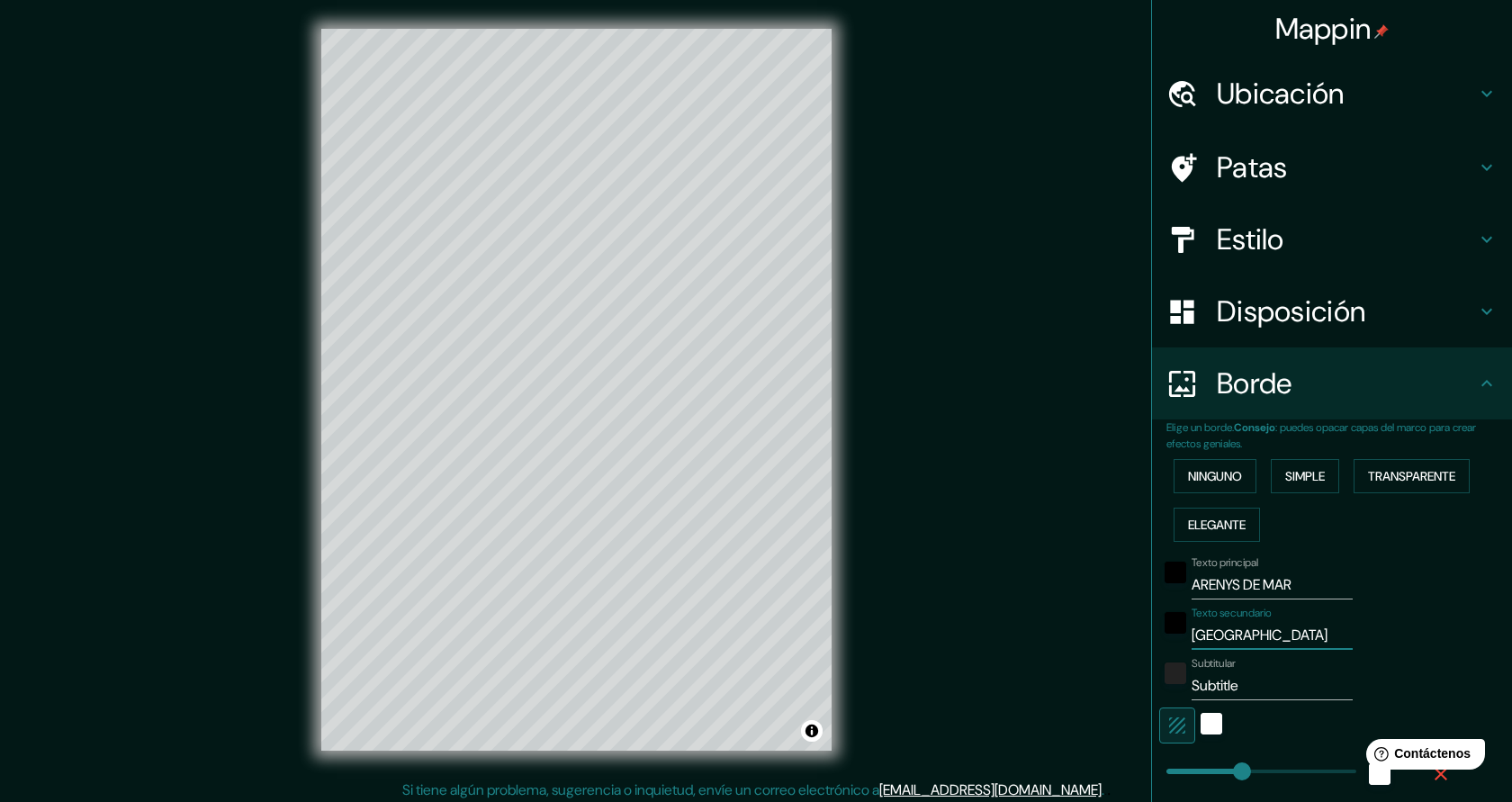
type input "[GEOGRAPHIC_DATA]"
type input "5"
drag, startPoint x: 1240, startPoint y: 770, endPoint x: 1168, endPoint y: 771, distance: 72.0
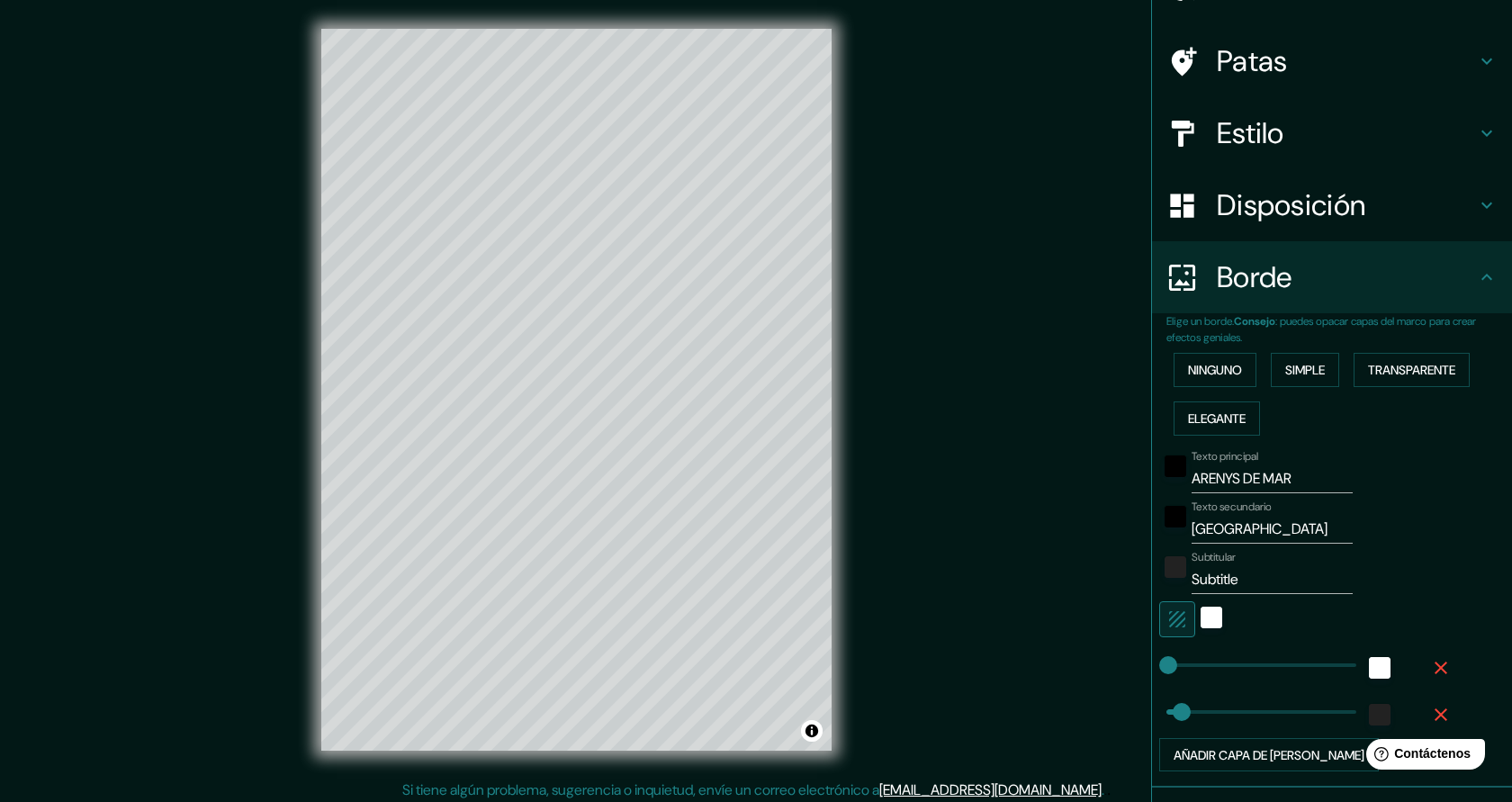
scroll to position [108, 0]
type input "0"
drag, startPoint x: 1182, startPoint y: 707, endPoint x: 1150, endPoint y: 707, distance: 32.0
drag, startPoint x: 1261, startPoint y: 585, endPoint x: 1192, endPoint y: 585, distance: 69.0
click at [1192, 585] on input "Subtitle" at bounding box center [1272, 577] width 161 height 29
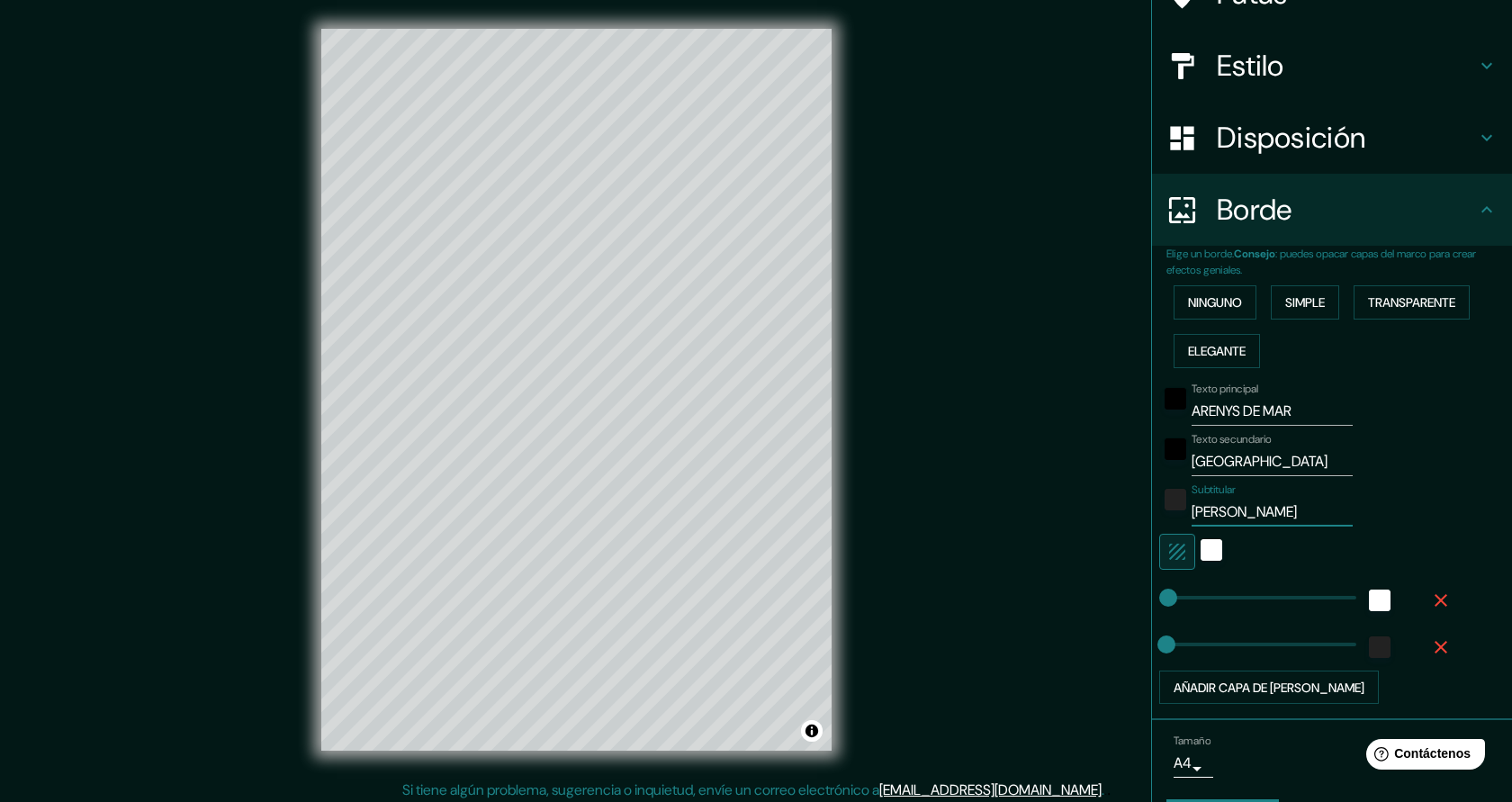
scroll to position [196, 0]
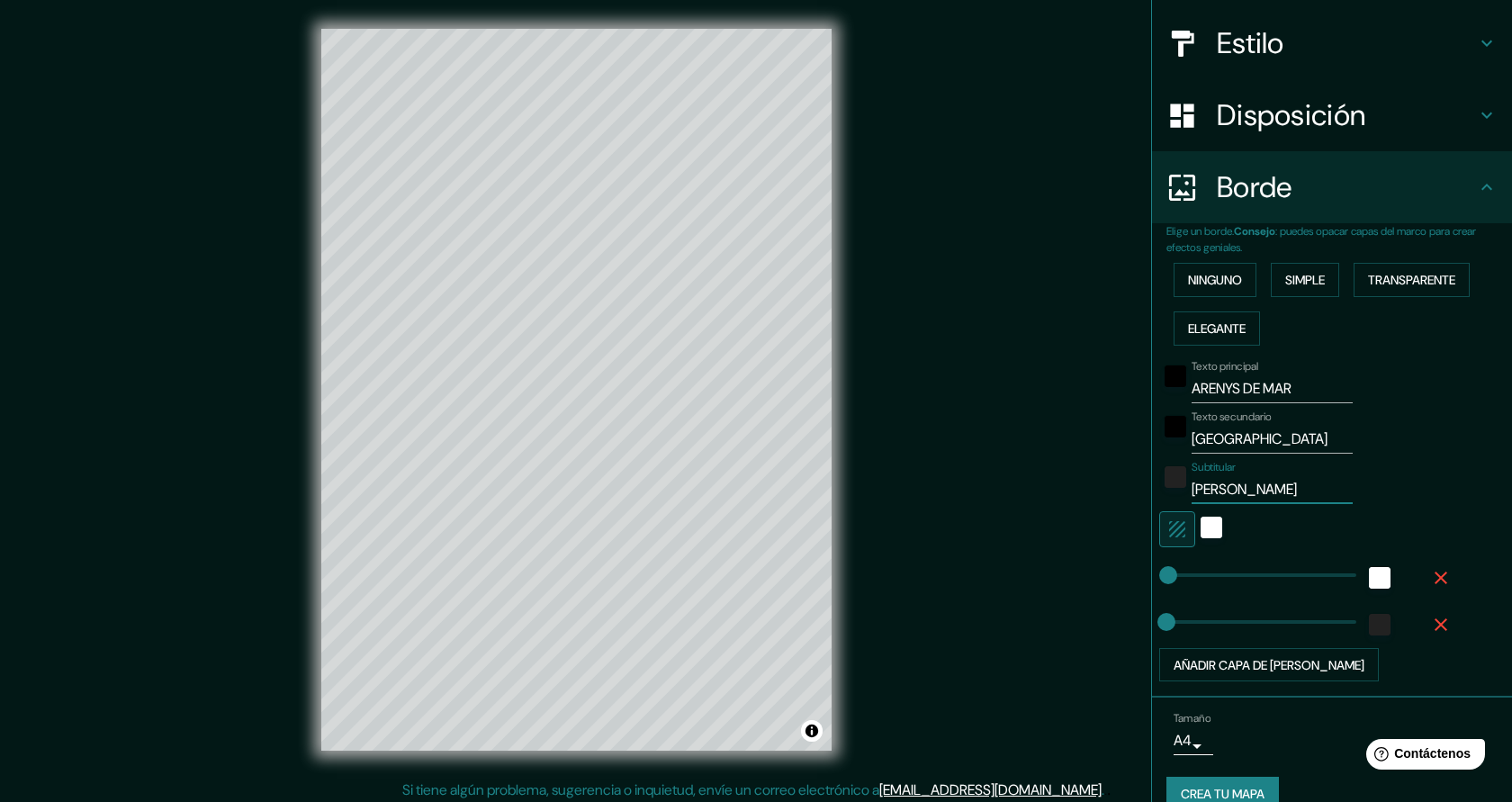
type input "[PERSON_NAME]"
click at [1270, 789] on button "Crea tu mapa" at bounding box center [1223, 794] width 113 height 34
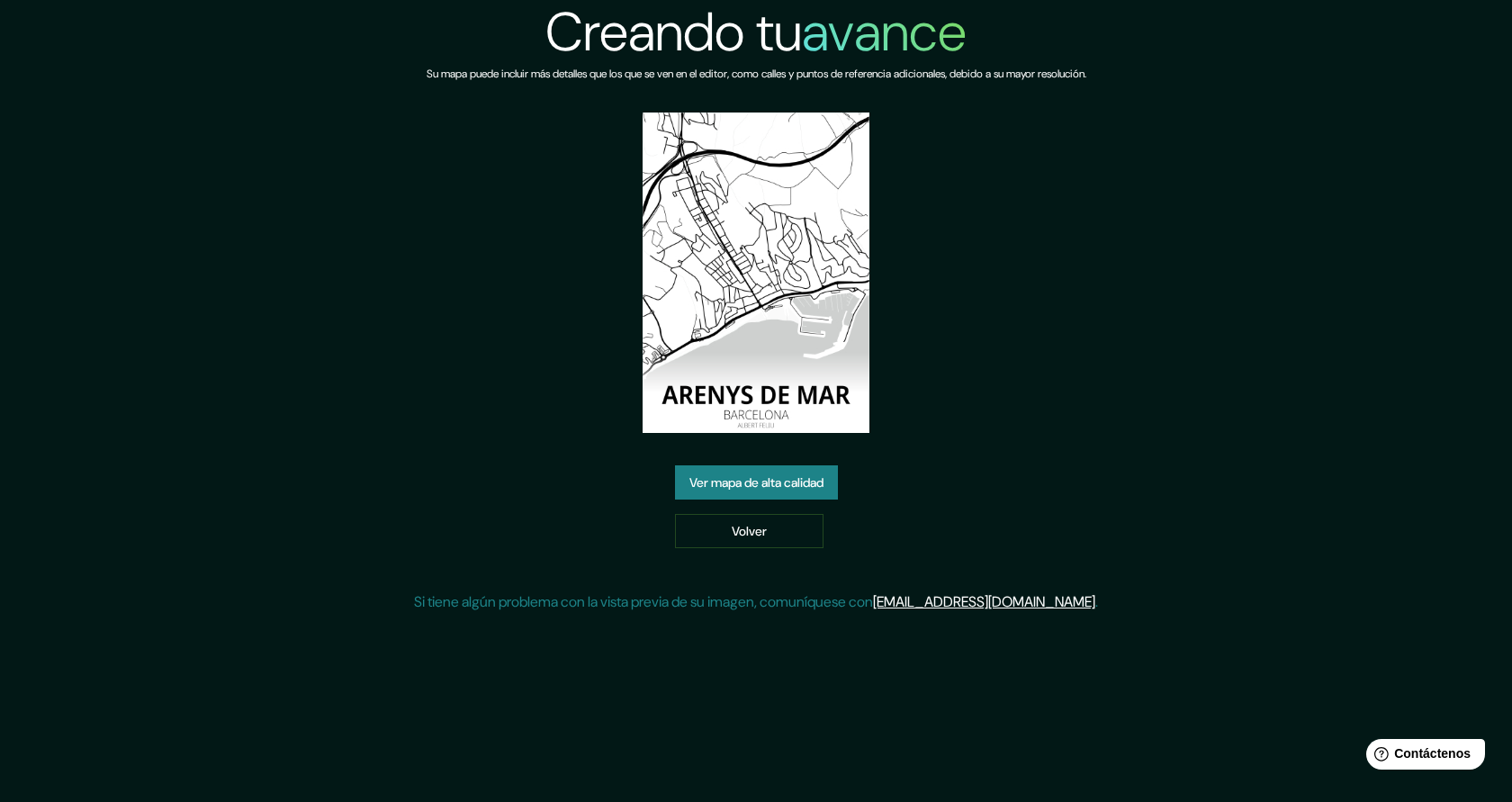
click at [820, 483] on font "Ver mapa de alta calidad" at bounding box center [756, 483] width 134 height 16
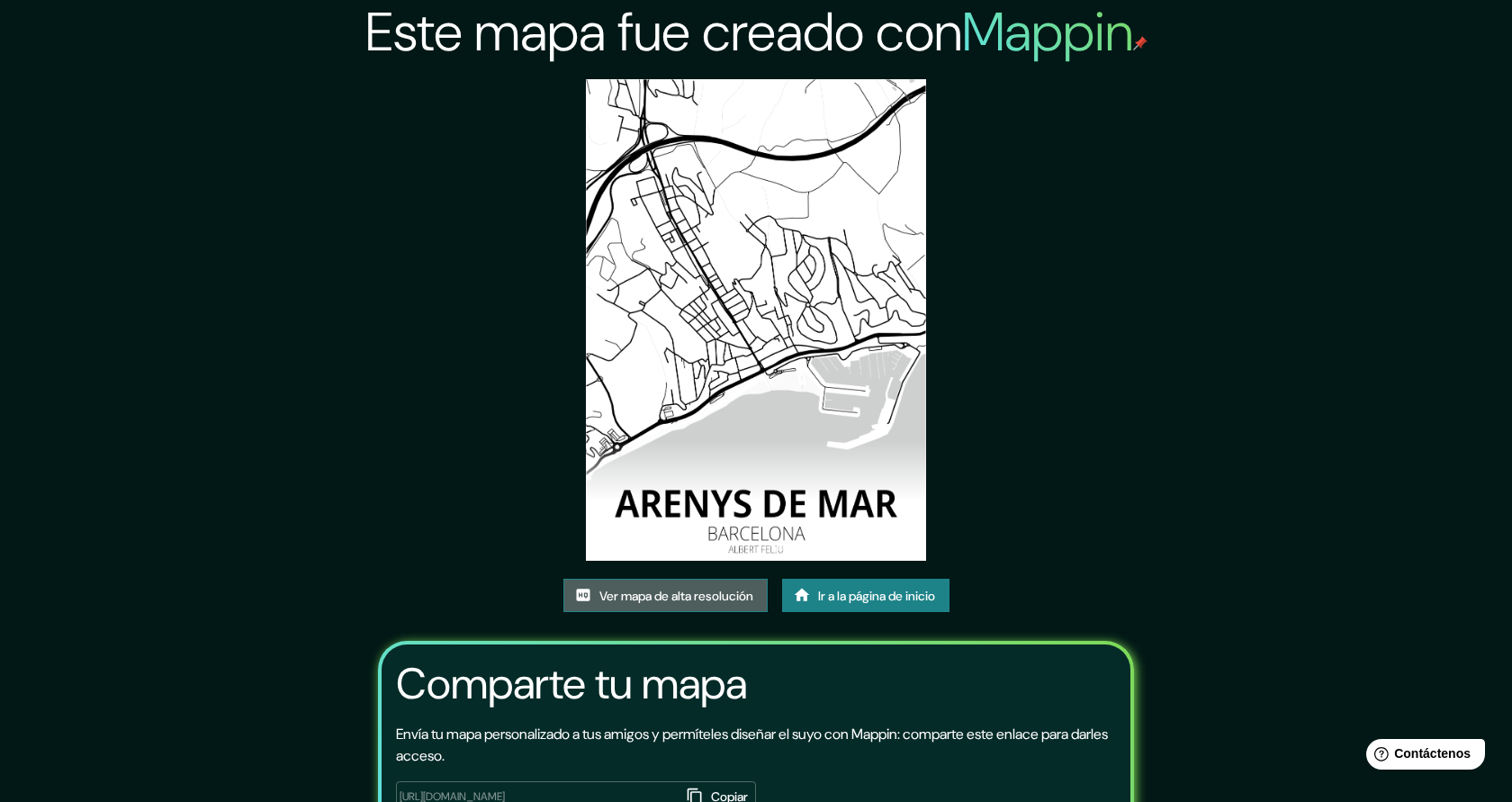
click at [685, 595] on font "Ver mapa de alta resolución" at bounding box center [676, 595] width 153 height 16
click at [868, 596] on font "Ir a la página de inicio" at bounding box center [877, 595] width 117 height 16
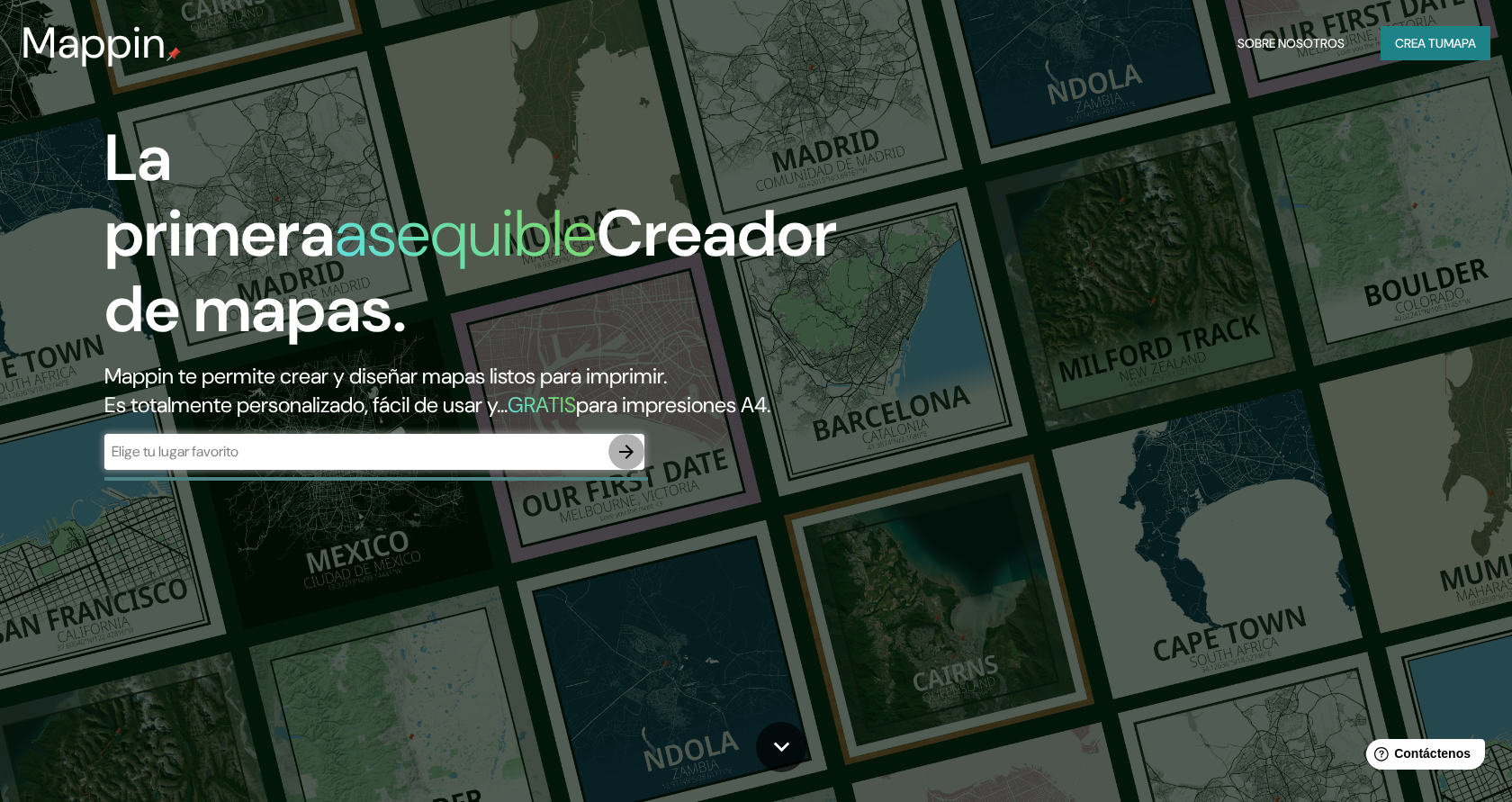
click at [624, 453] on icon "button" at bounding box center [626, 451] width 22 height 22
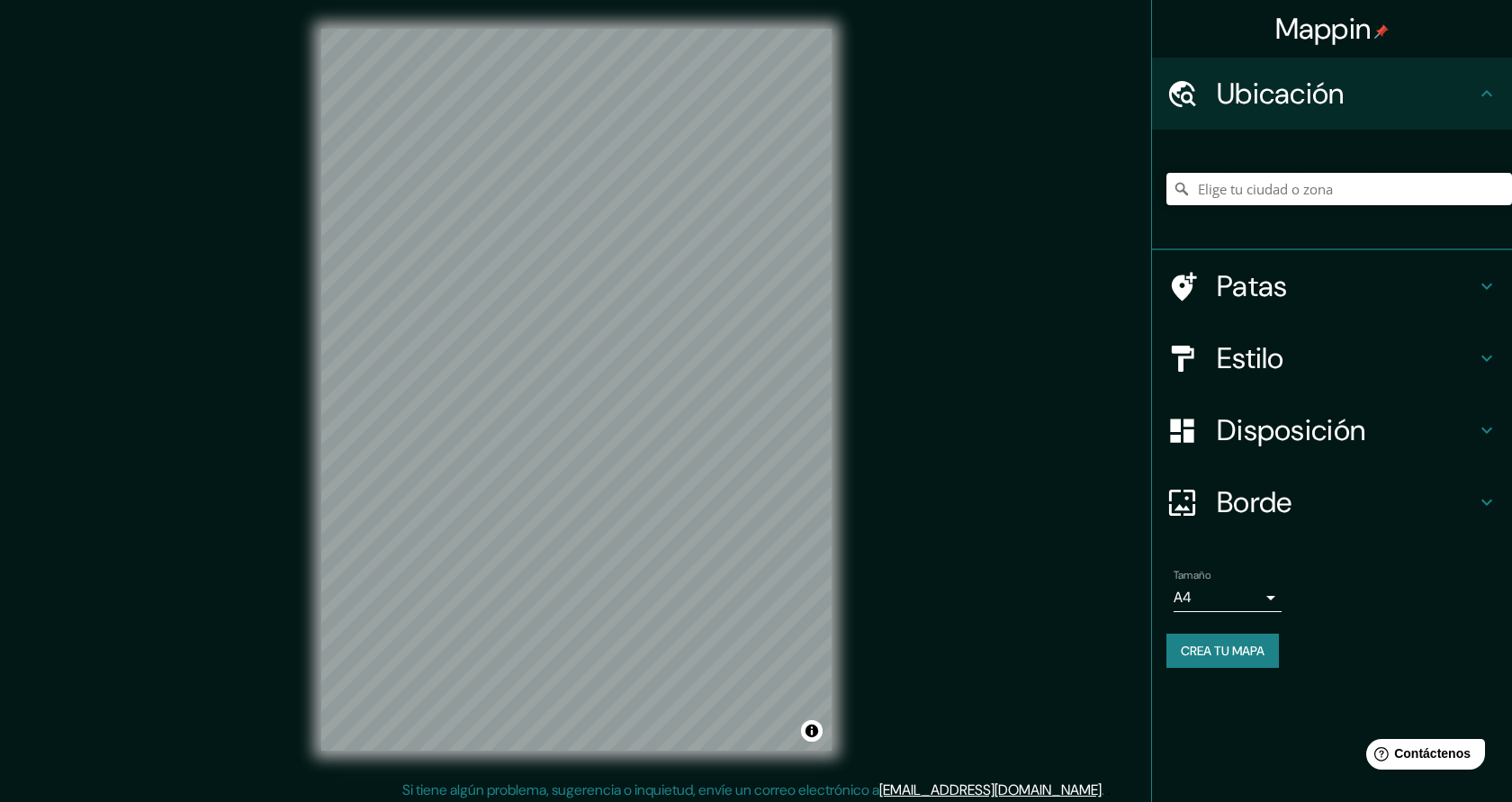
click at [1248, 194] on input "Elige tu ciudad o zona" at bounding box center [1339, 189] width 346 height 32
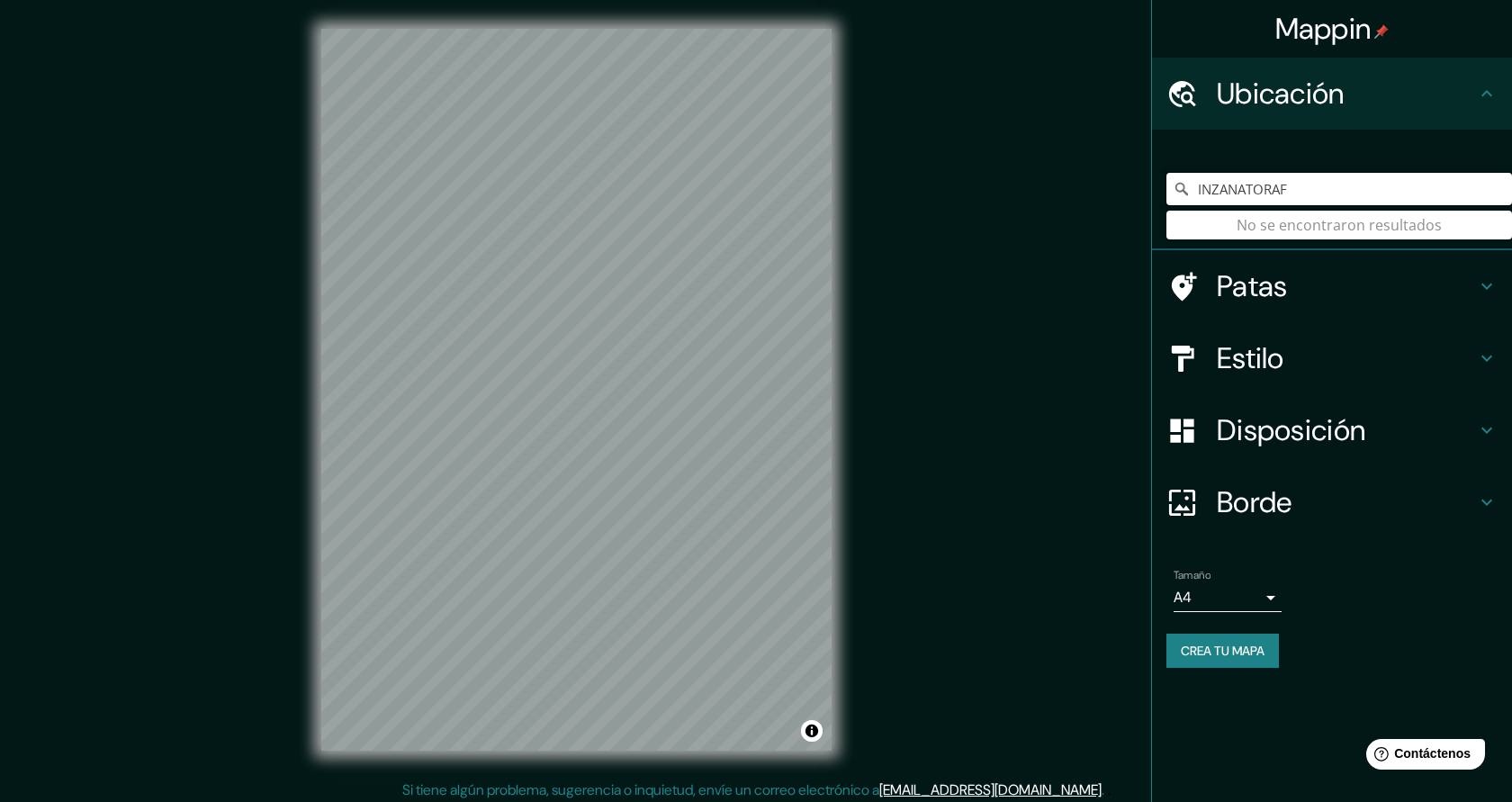
click at [1228, 190] on input "INZANATORAF" at bounding box center [1339, 189] width 346 height 32
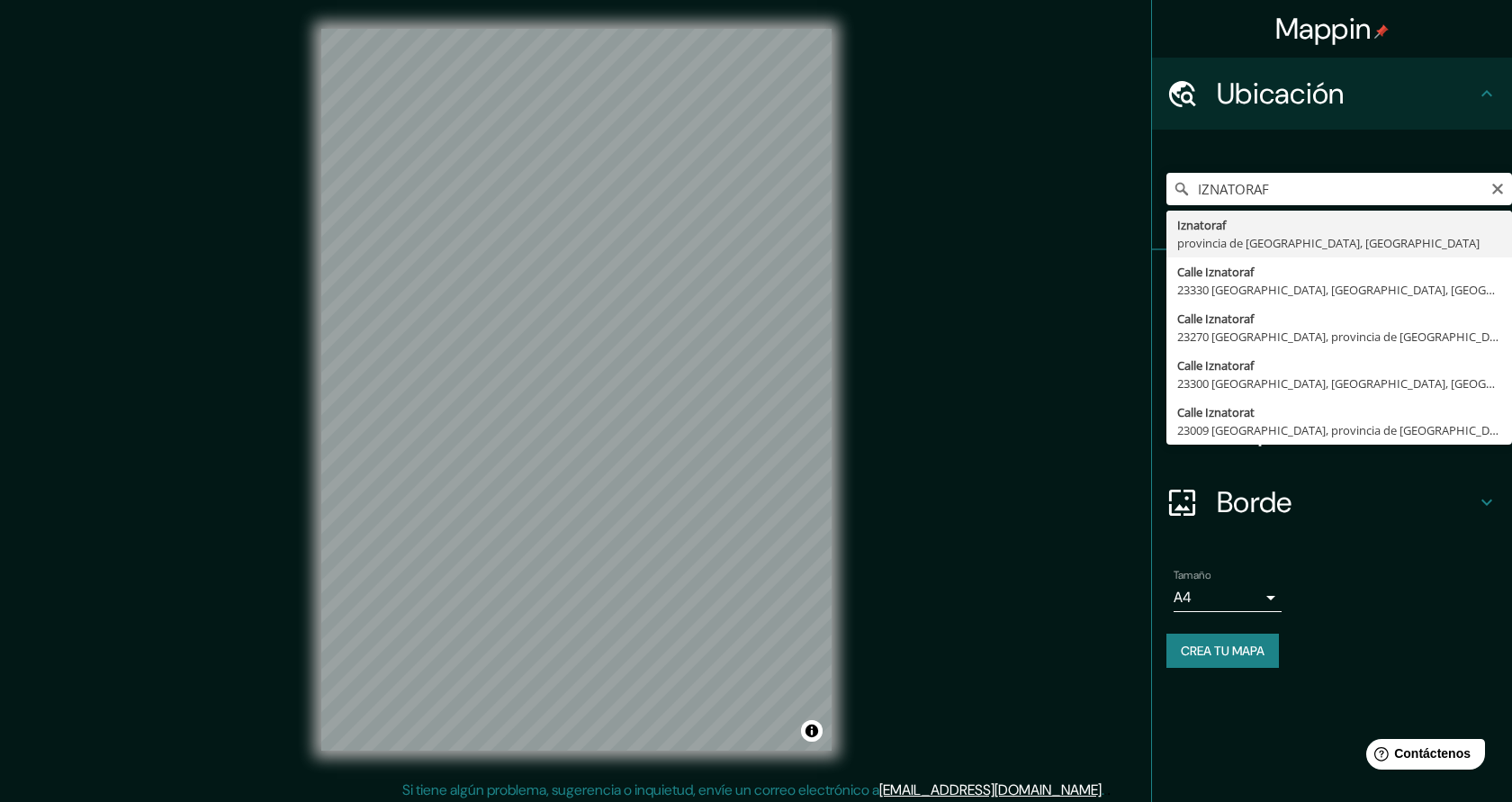
type input "Iznatoraf, provincia de Jaén, España"
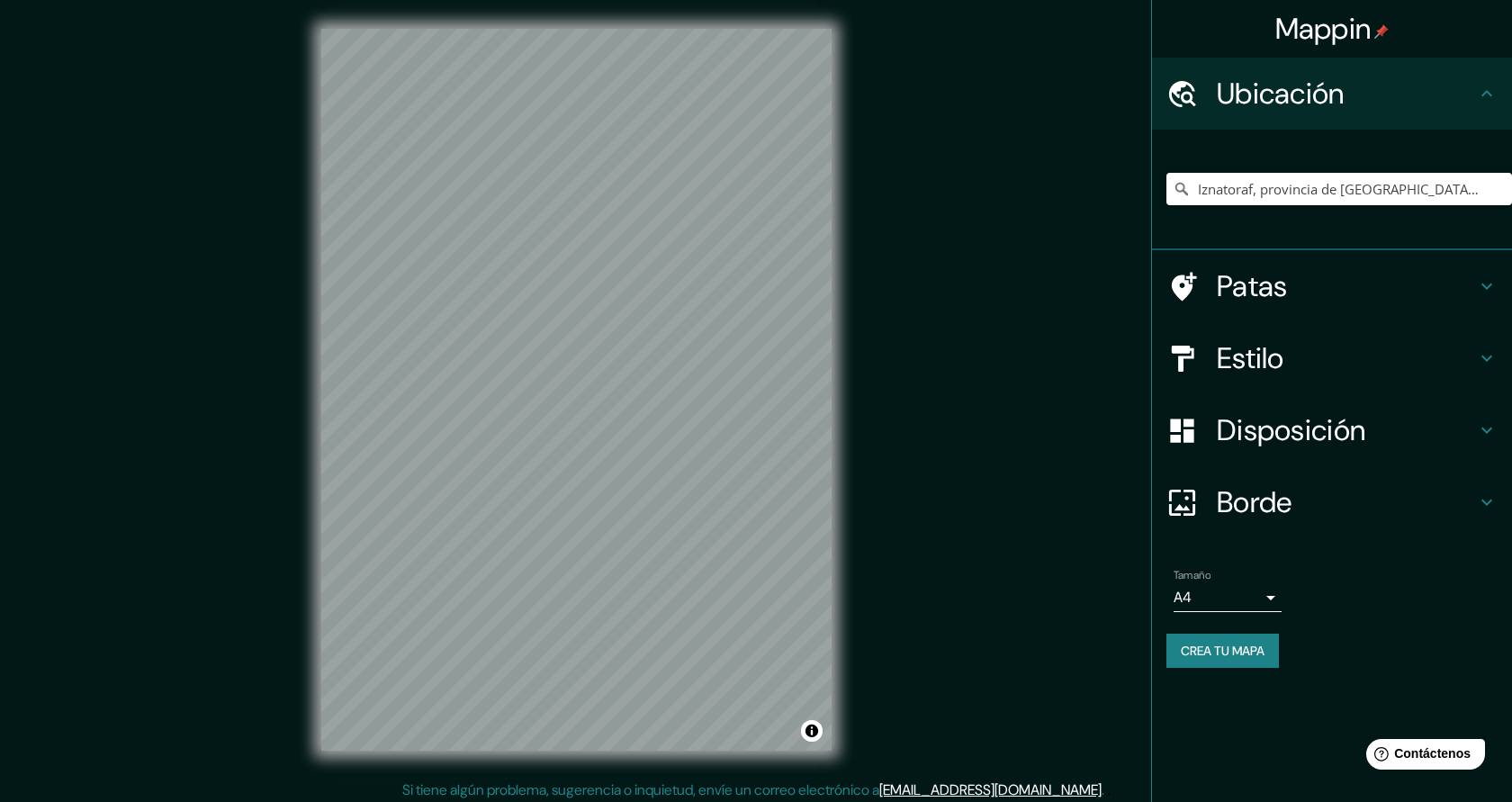
click at [1252, 511] on font "Borde" at bounding box center [1255, 502] width 75 height 38
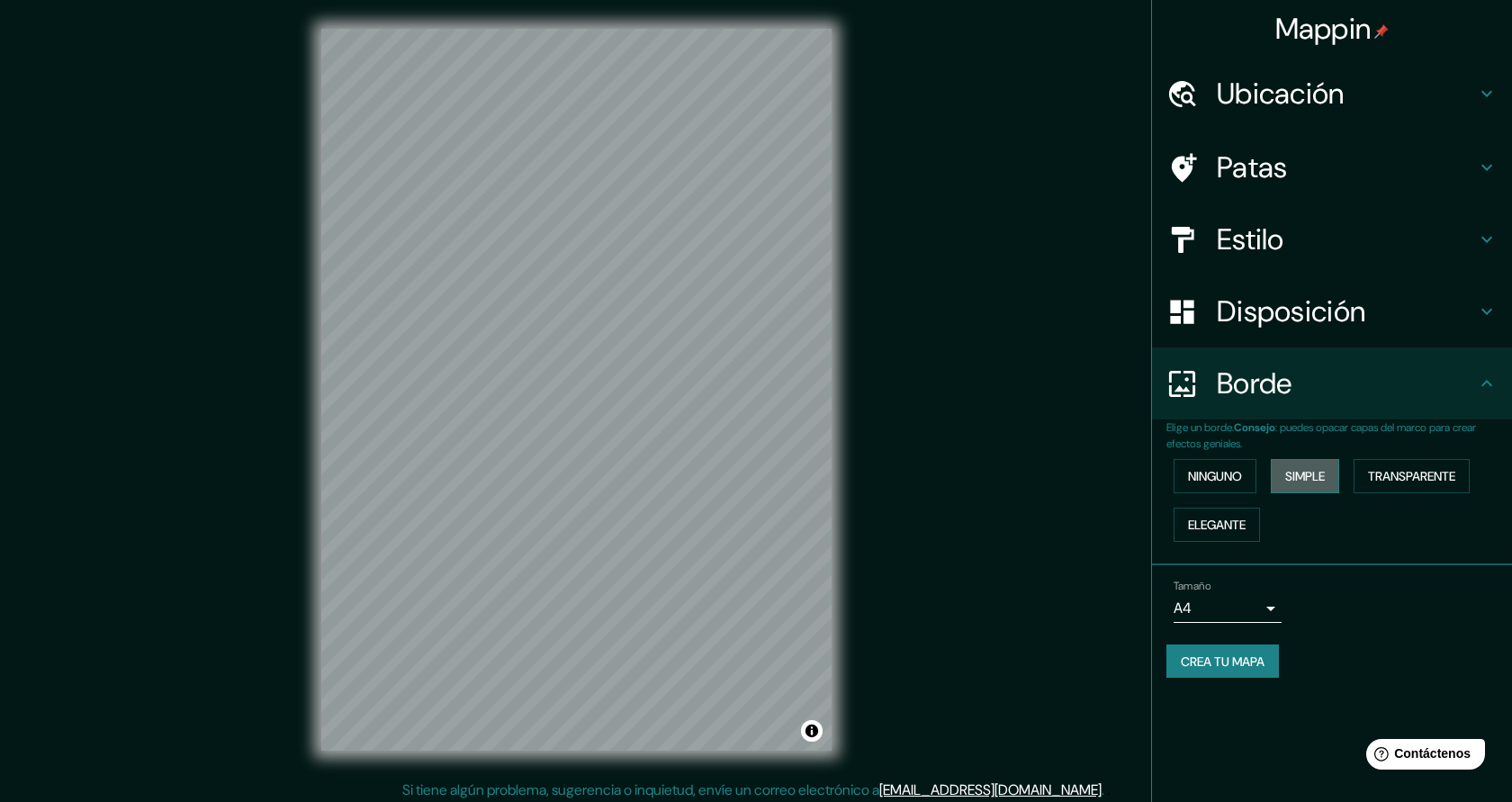
click at [1295, 487] on button "Simple" at bounding box center [1305, 476] width 69 height 34
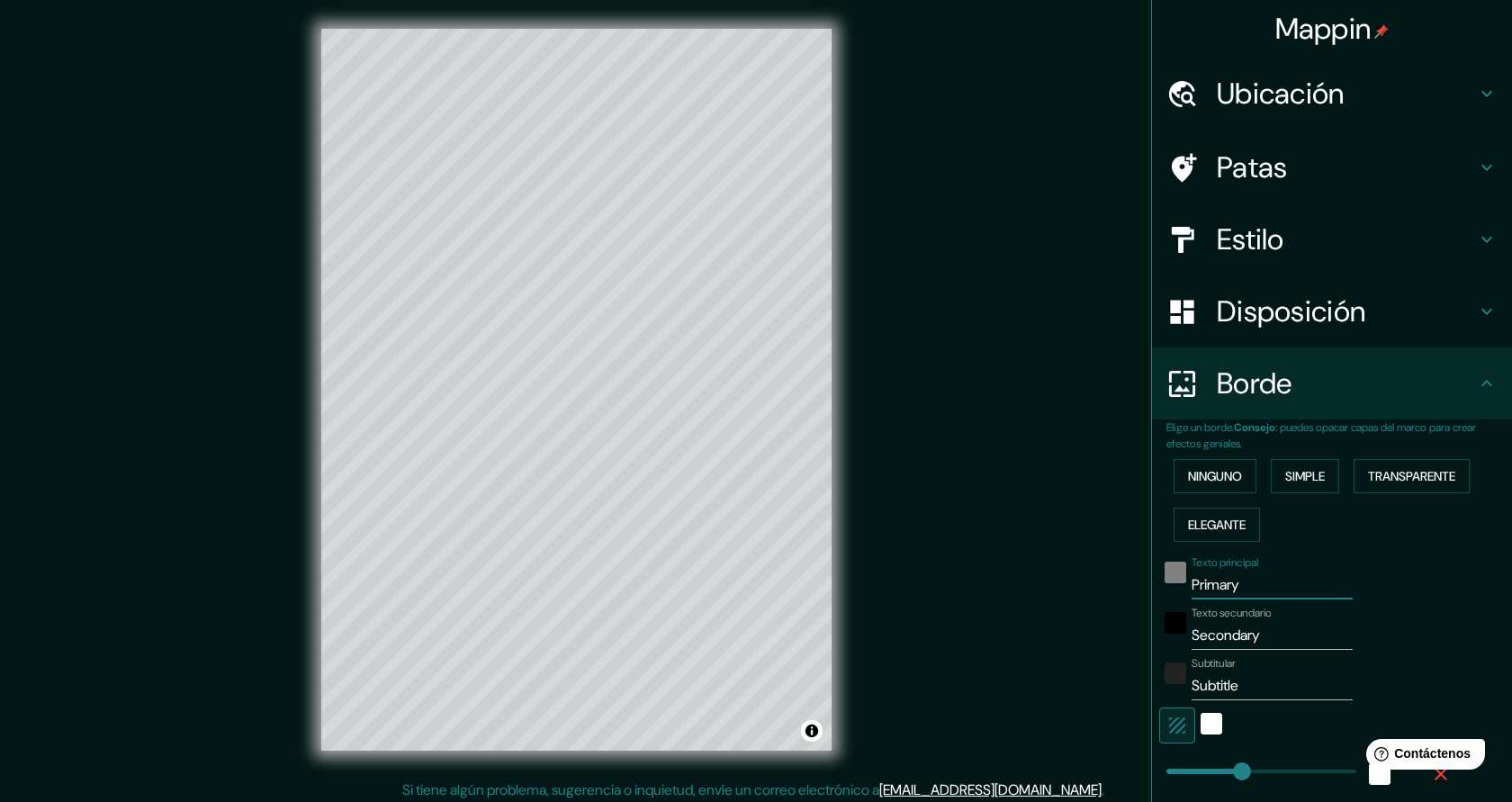
drag, startPoint x: 1263, startPoint y: 584, endPoint x: 1176, endPoint y: 582, distance: 87.0
click at [1176, 582] on div "Texto principal Primary" at bounding box center [1307, 578] width 296 height 43
type input "I"
type input "227"
type input "45"
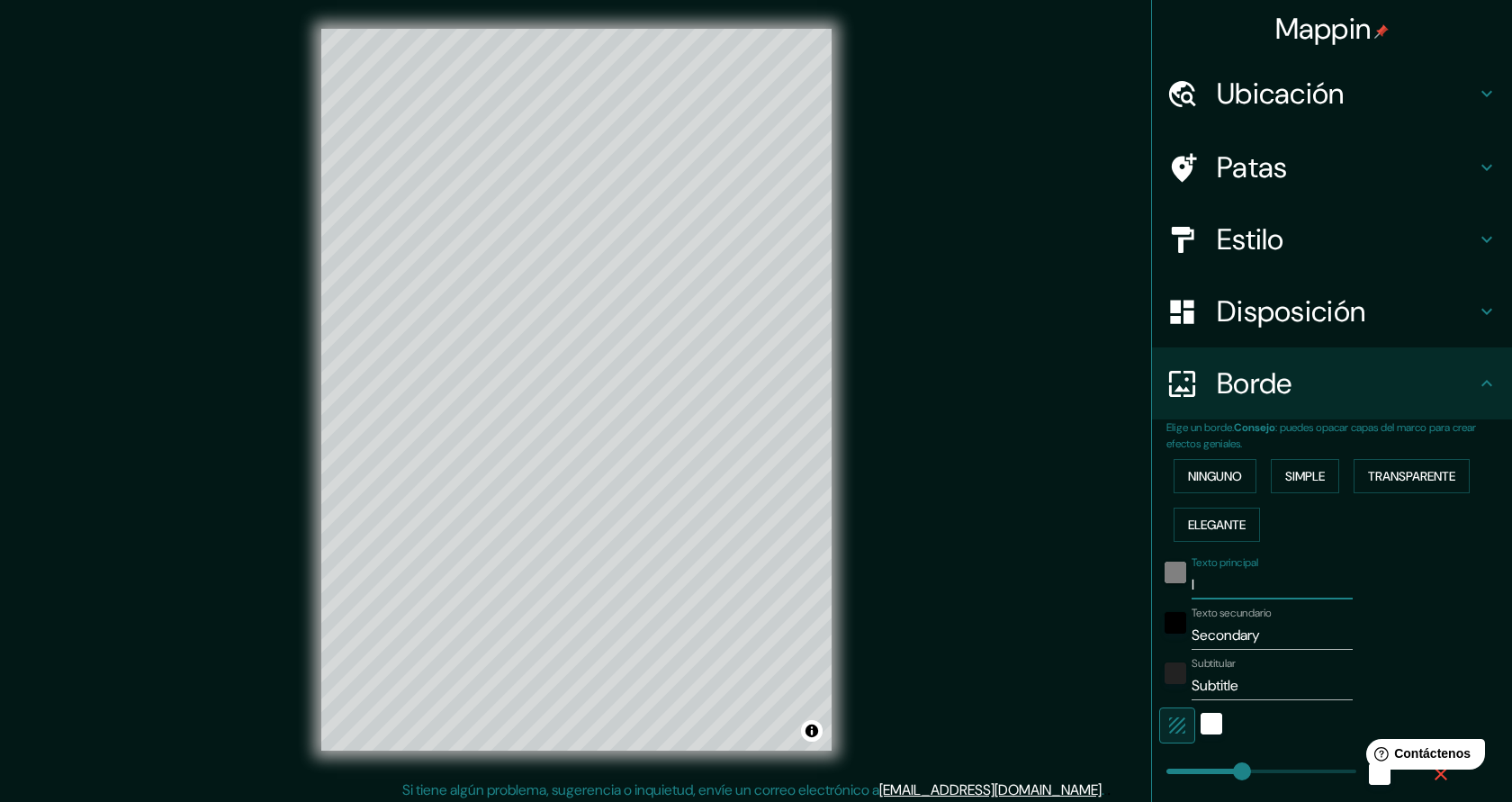
type input "IZ"
type input "227"
type input "45"
type input "IZN"
type input "227"
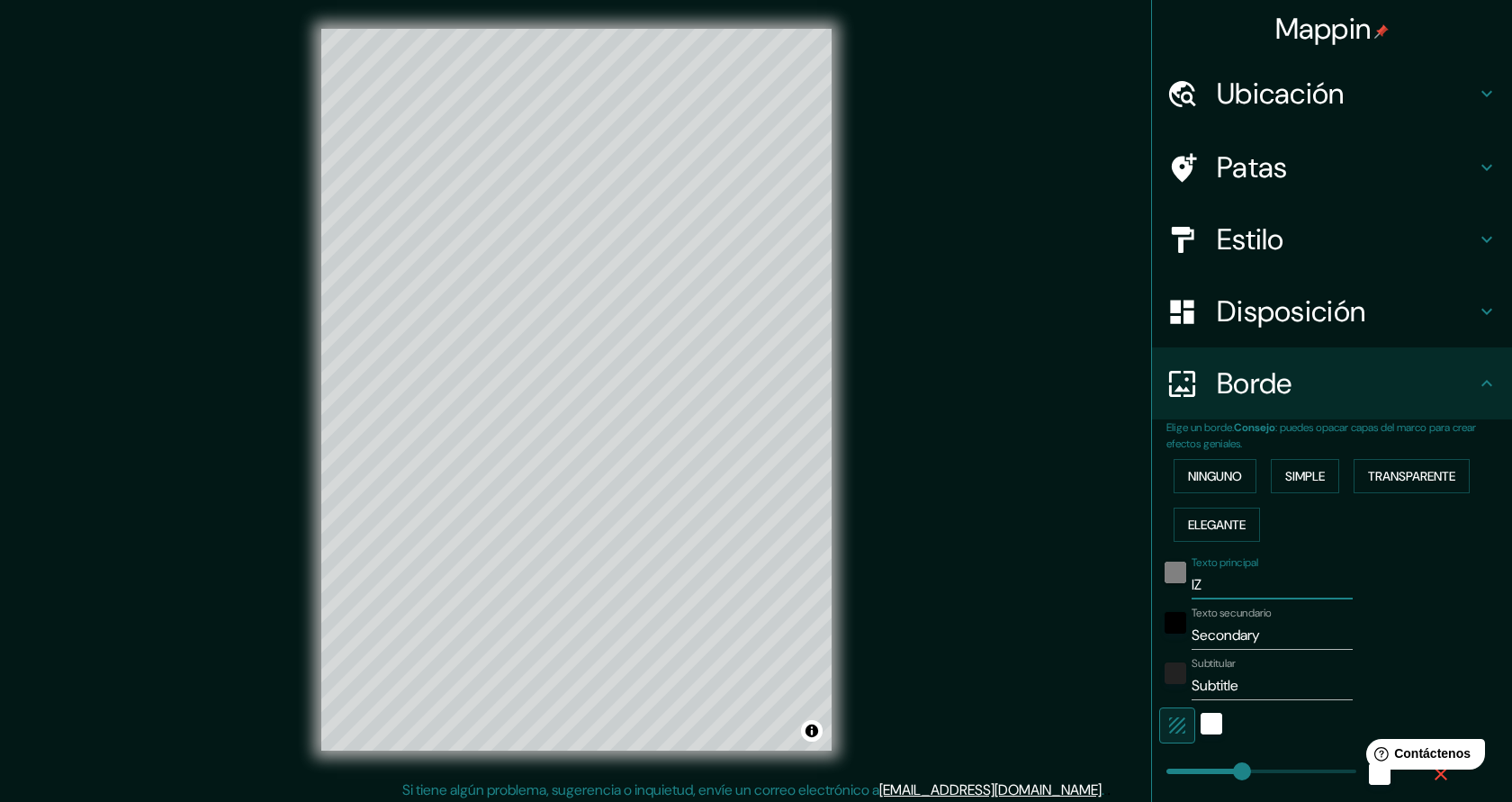
type input "45"
type input "IZNA"
type input "227"
type input "45"
type input "IZNAT"
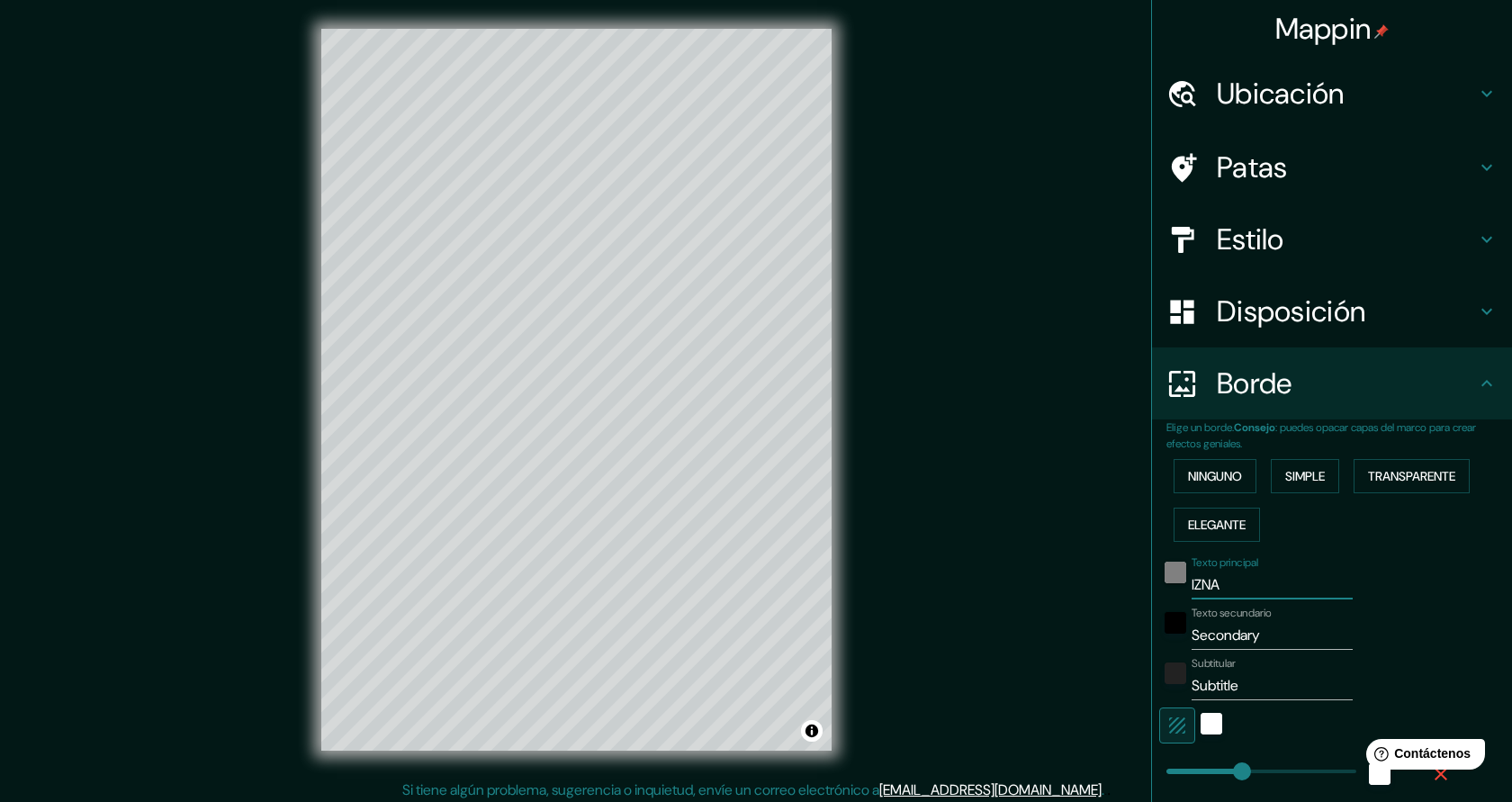
type input "227"
type input "45"
type input "IZNATO"
type input "227"
type input "45"
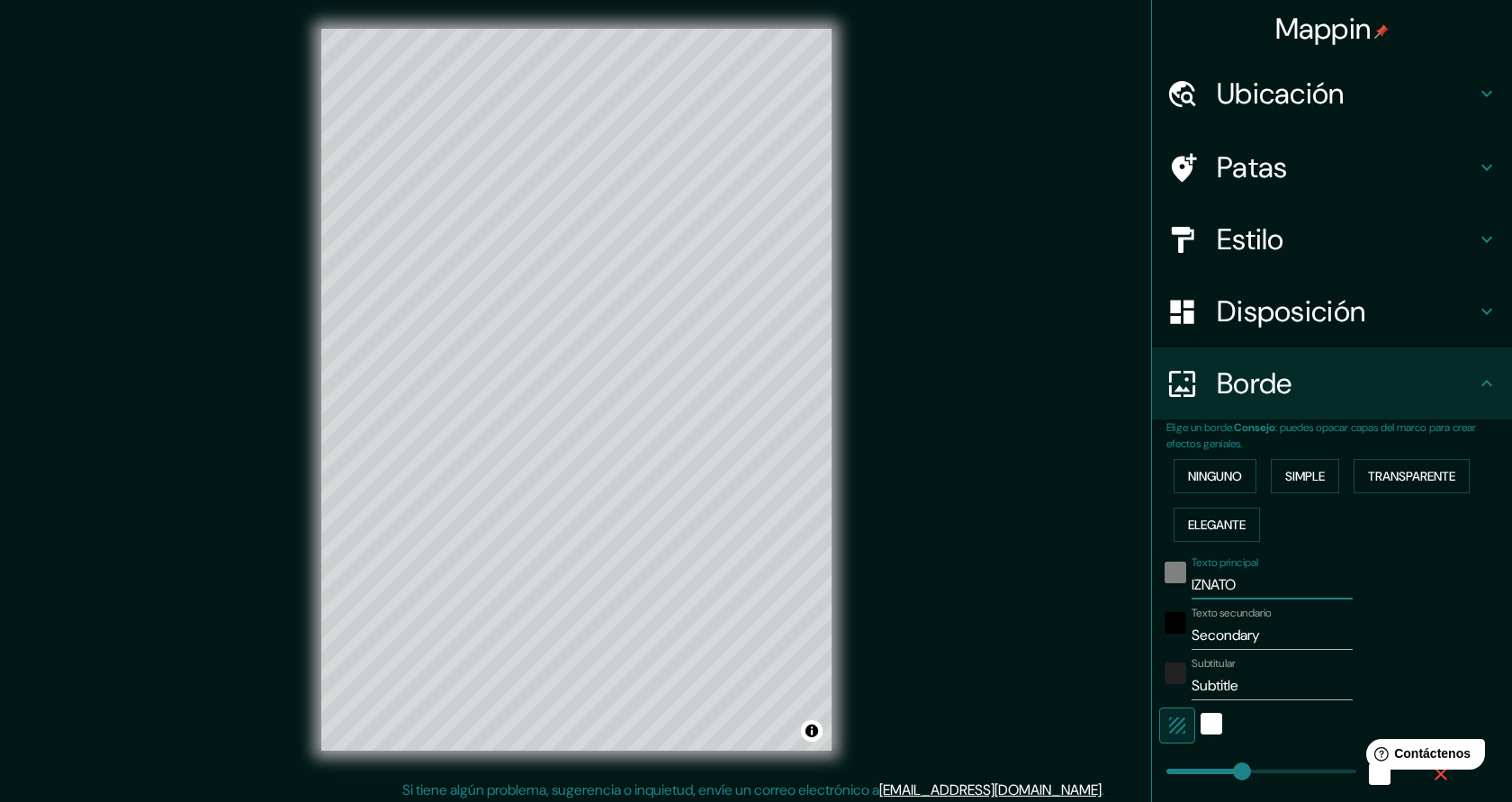
type input "IZNATOR"
type input "227"
type input "45"
type input "IZNATORA"
type input "227"
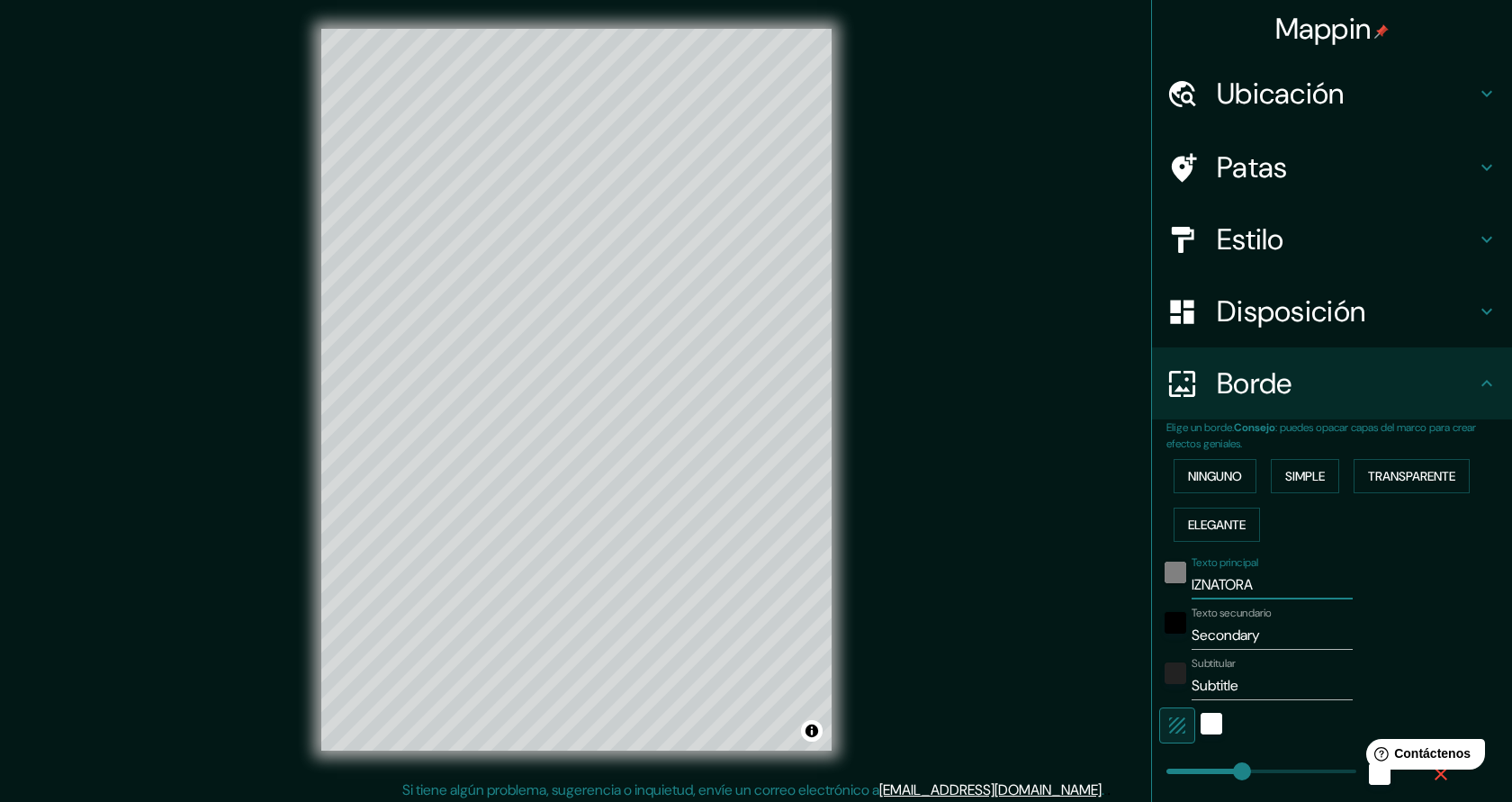
type input "45"
type input "IZNATORAF"
type input "227"
type input "45"
type input "IZNATORAF"
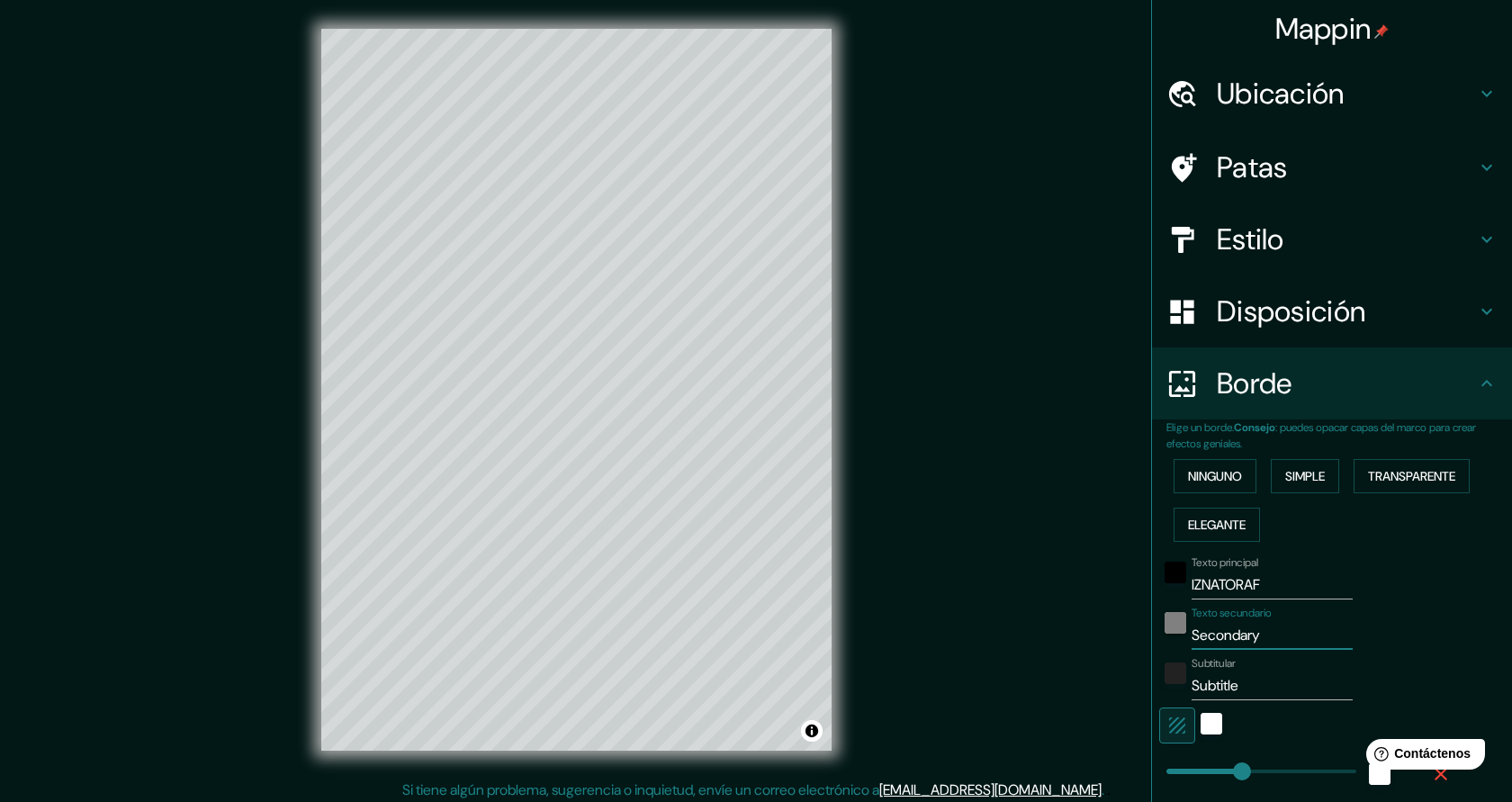
drag, startPoint x: 1276, startPoint y: 639, endPoint x: 1182, endPoint y: 631, distance: 94.3
click at [1182, 631] on div "Texto secundario Secondary" at bounding box center [1307, 628] width 296 height 43
type input "JA"
type input "227"
type input "45"
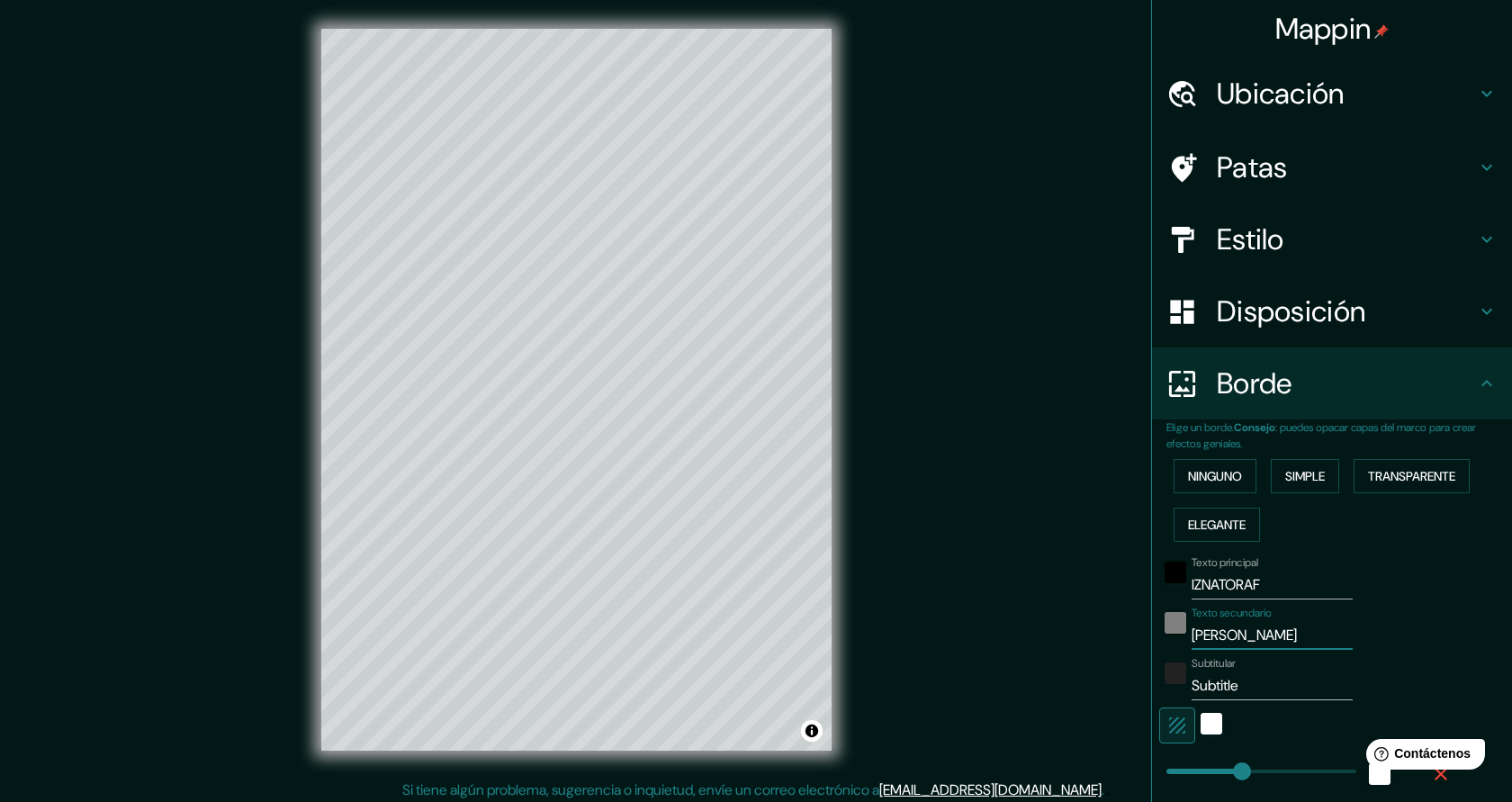
type input "JAE"
type input "227"
type input "45"
type input "JAEN"
type input "227"
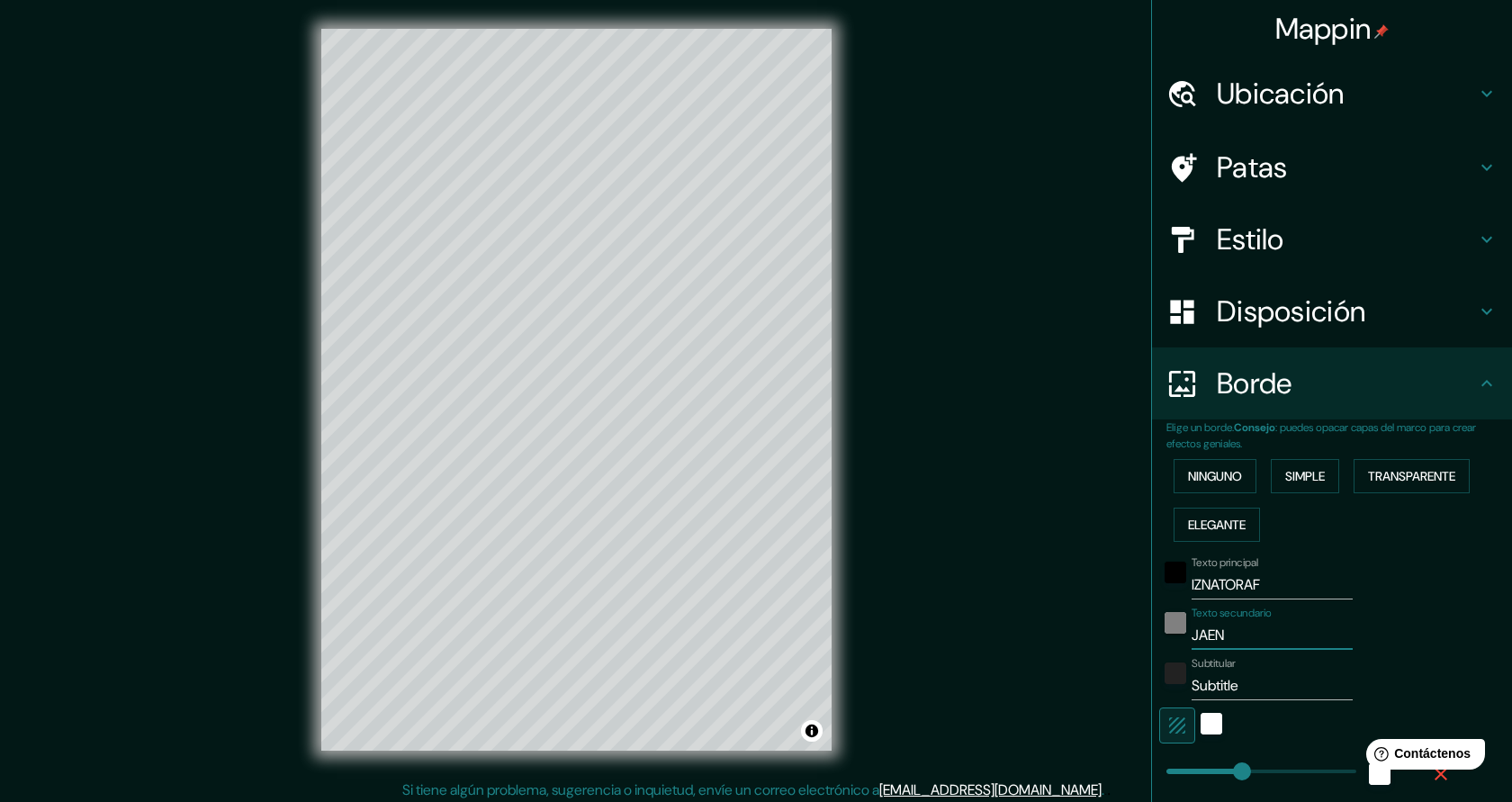
type input "45"
type input "JAEN"
drag, startPoint x: 1255, startPoint y: 691, endPoint x: 1191, endPoint y: 688, distance: 64.1
click at [1191, 688] on div "Subtitular Subtitle" at bounding box center [1307, 679] width 296 height 43
type input "J"
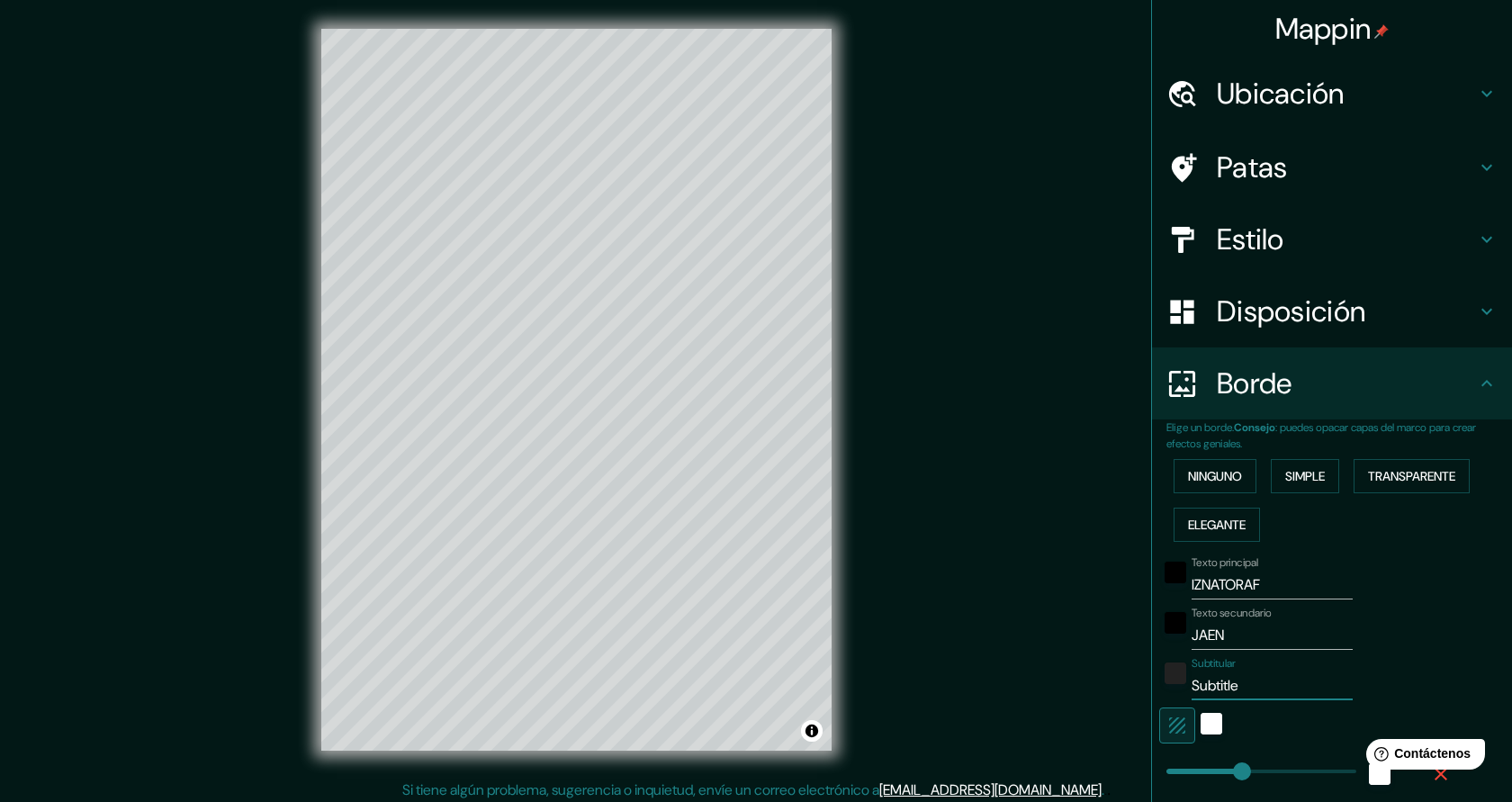
type input "227"
type input "45"
type input "JUANA M"
type input "227"
type input "45"
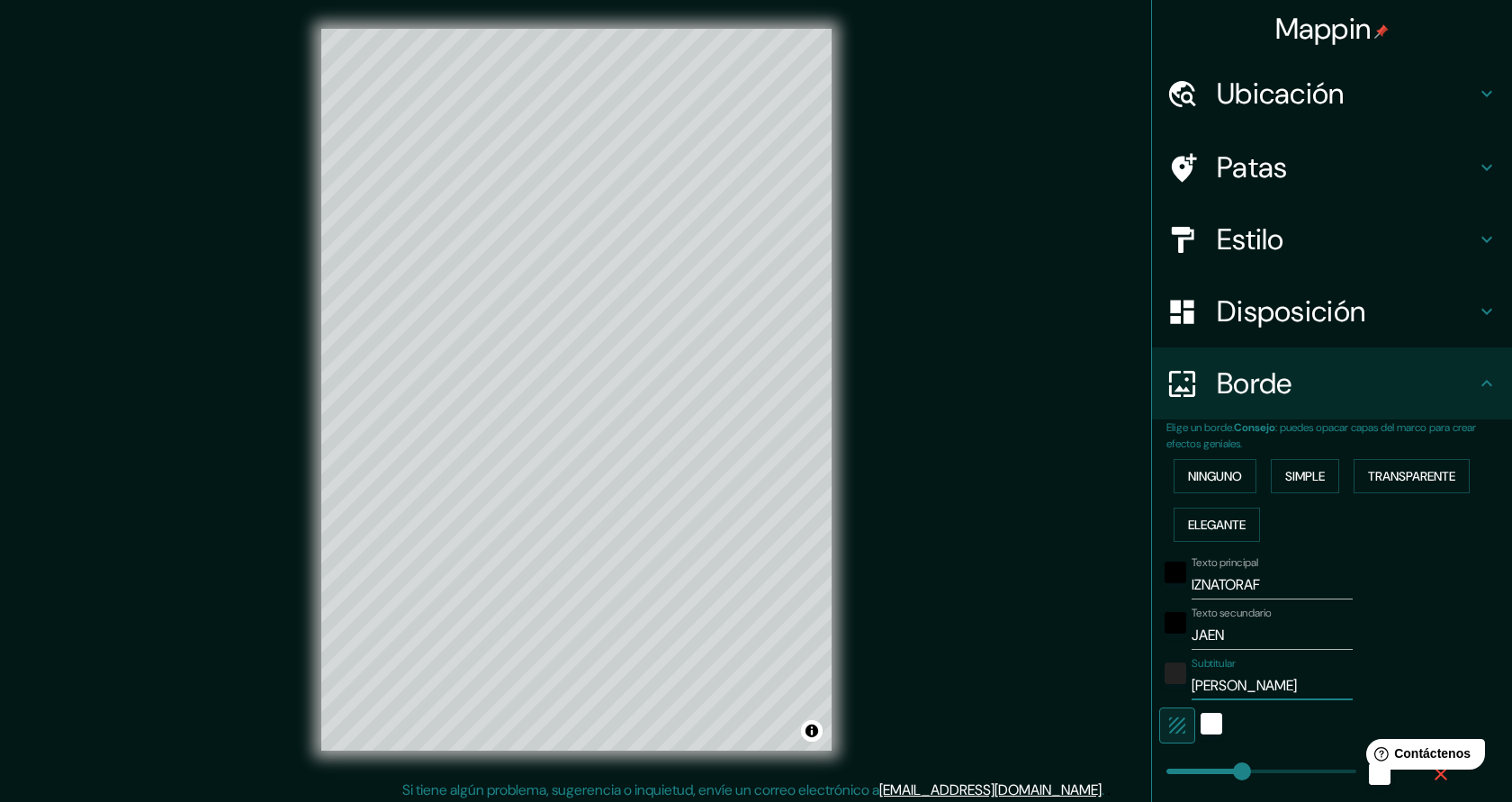
type input "JUANA MOR"
type input "227"
type input "45"
type input "JUANA MORA"
type input "227"
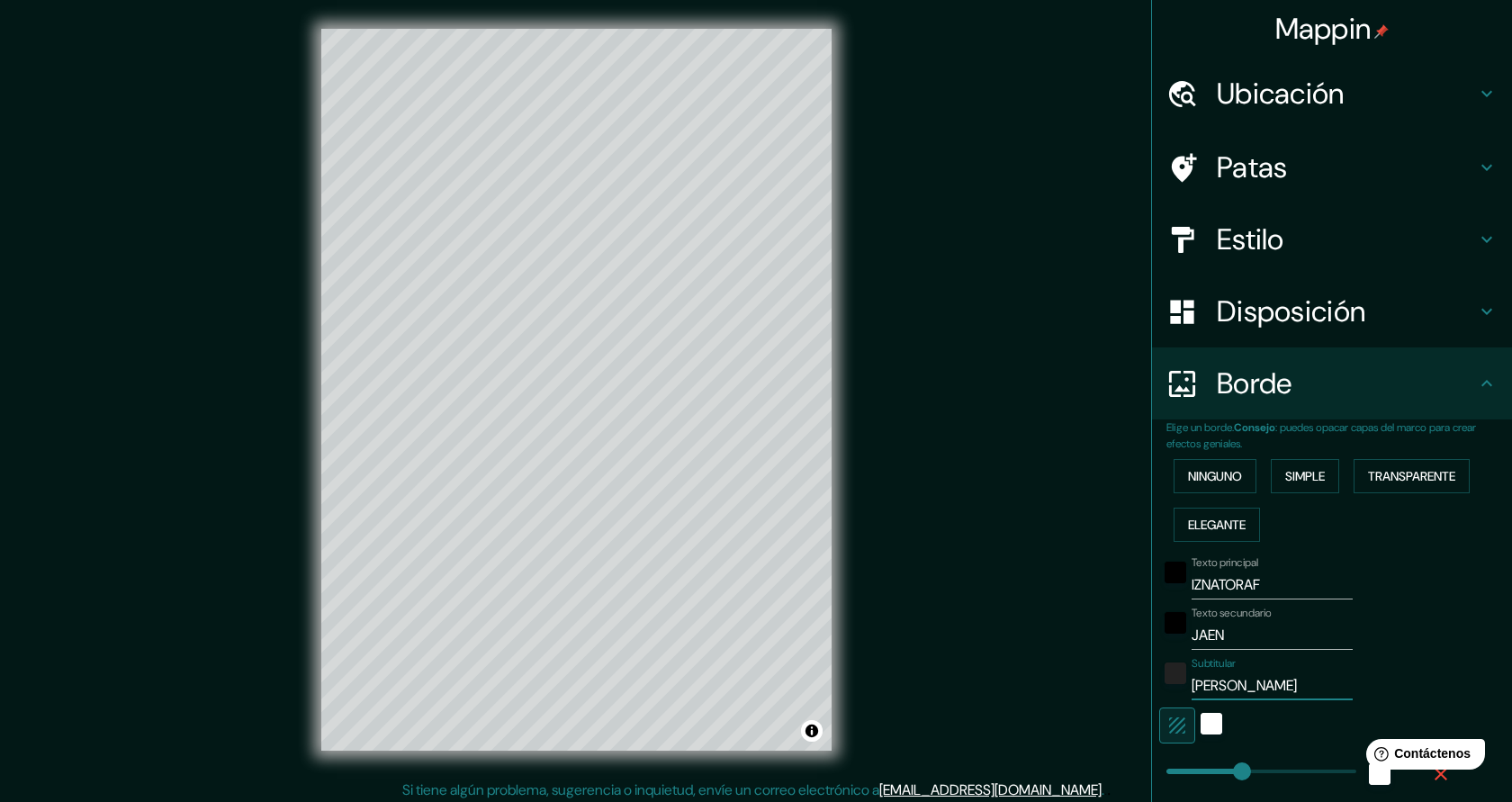
type input "45"
type input "227"
type input "JUANA MORA"
type input "0"
drag, startPoint x: 1239, startPoint y: 772, endPoint x: 1164, endPoint y: 772, distance: 75.0
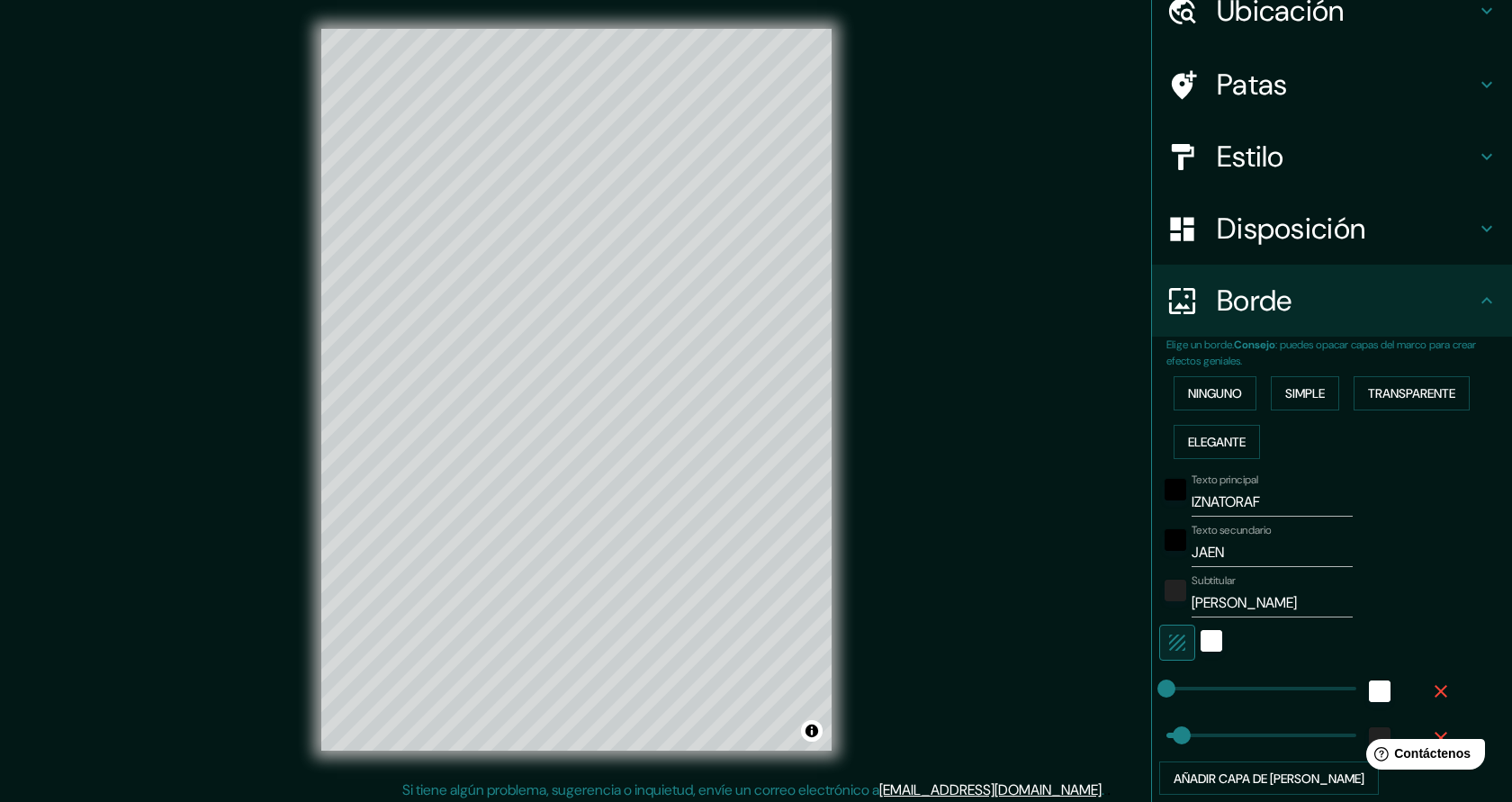
scroll to position [91, 0]
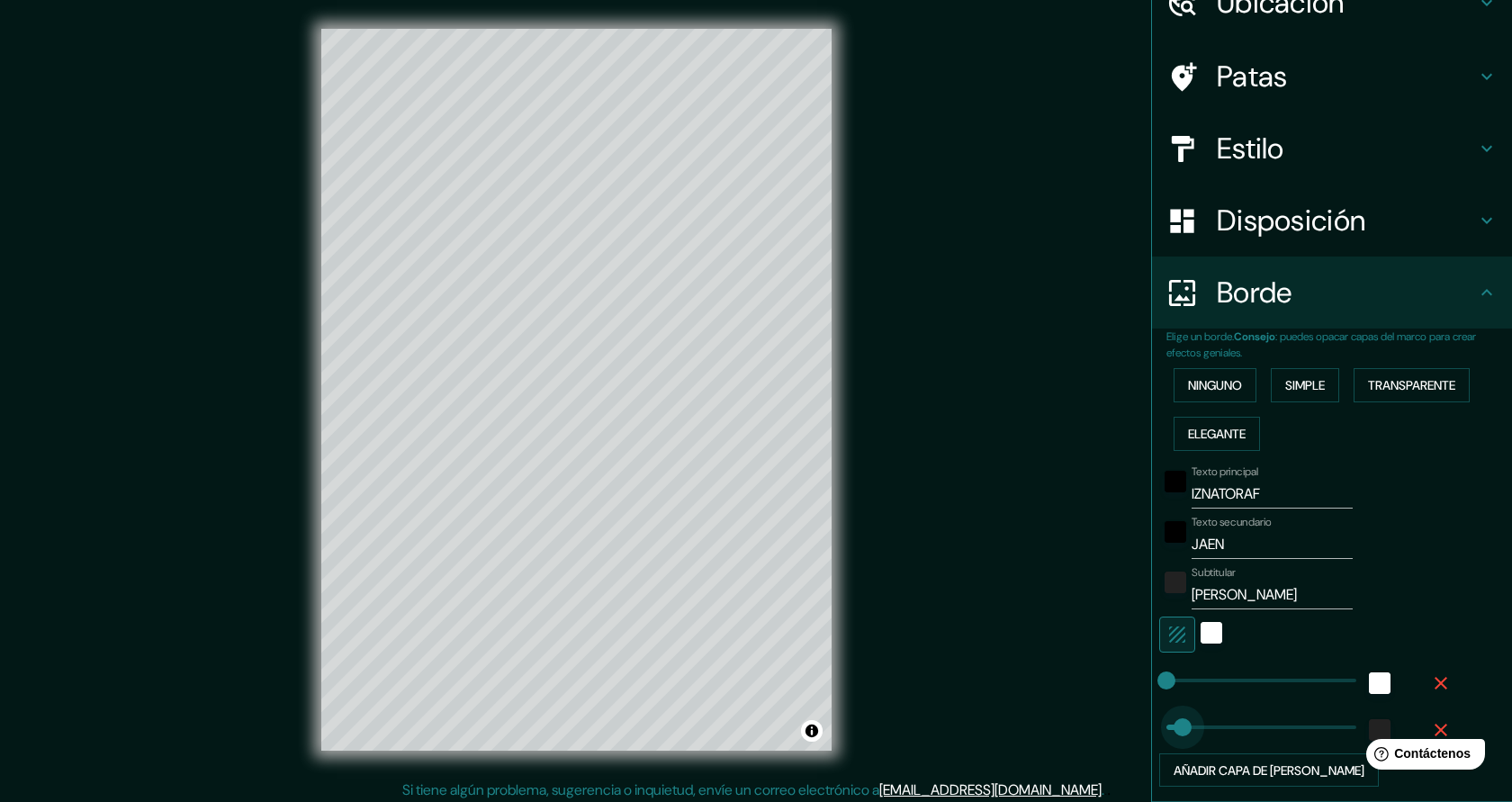
type input "0"
drag, startPoint x: 1185, startPoint y: 735, endPoint x: 1151, endPoint y: 735, distance: 34.0
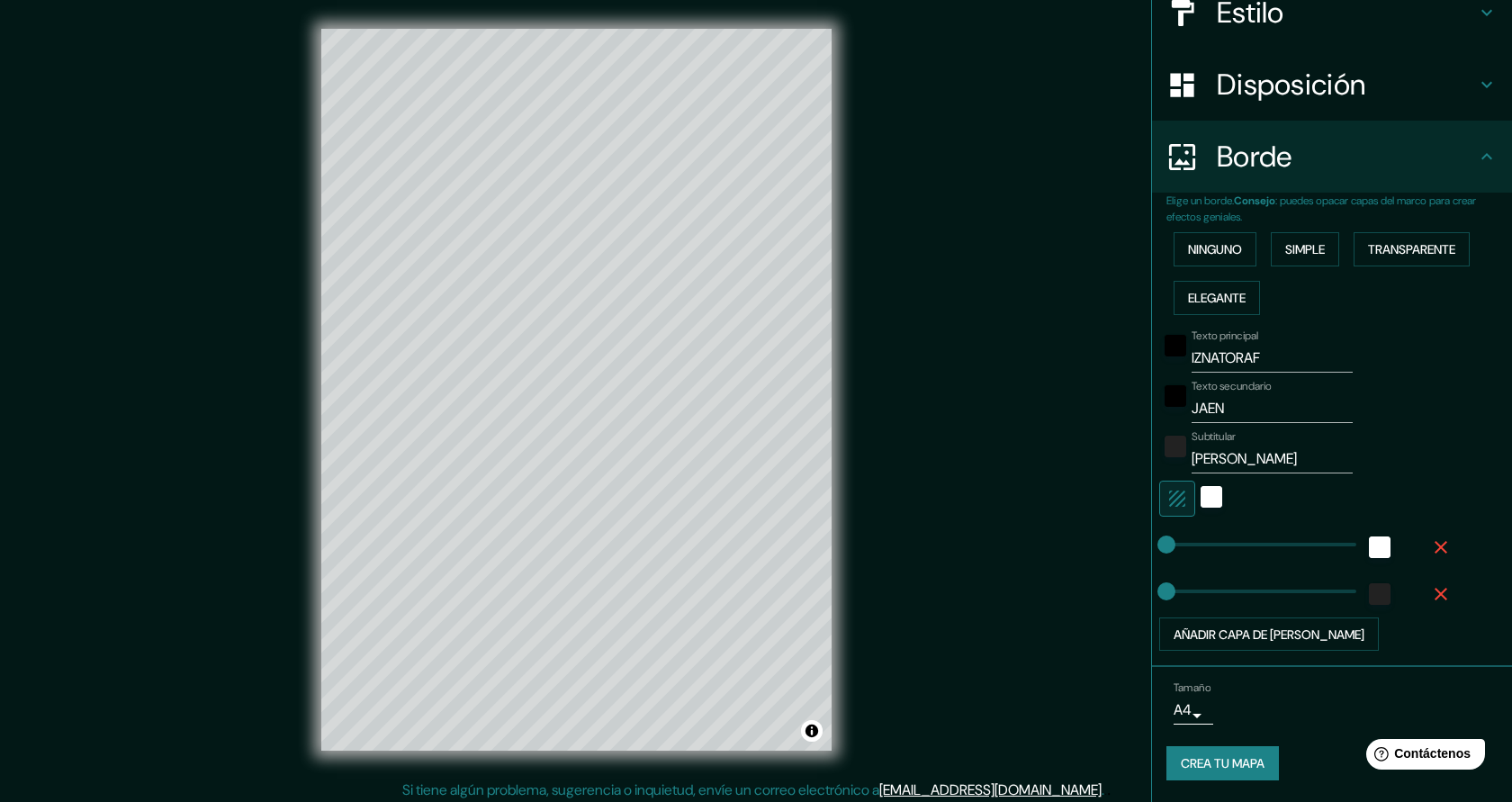
scroll to position [7, 0]
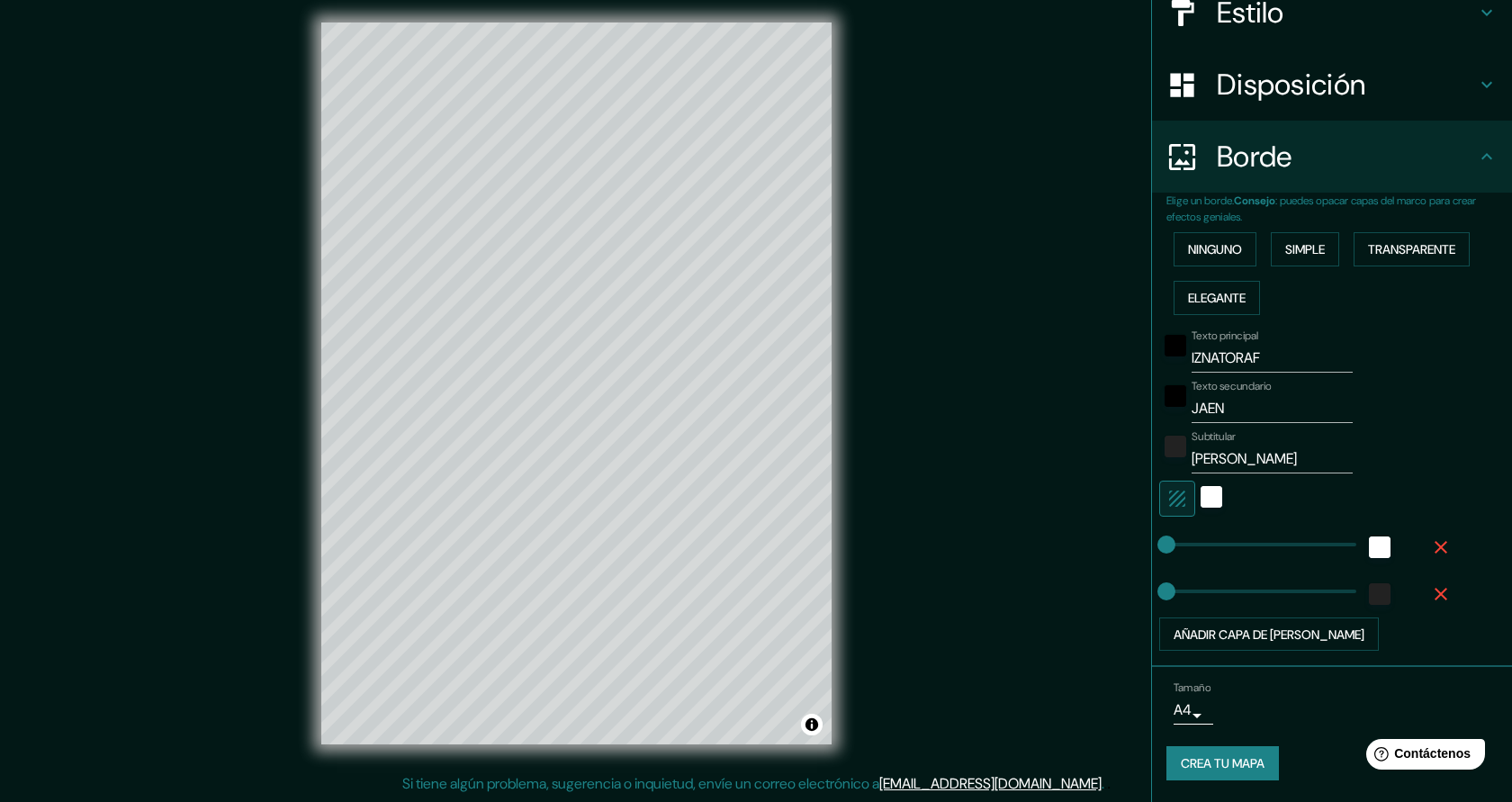
click at [1198, 766] on font "Crea tu mapa" at bounding box center [1222, 763] width 84 height 16
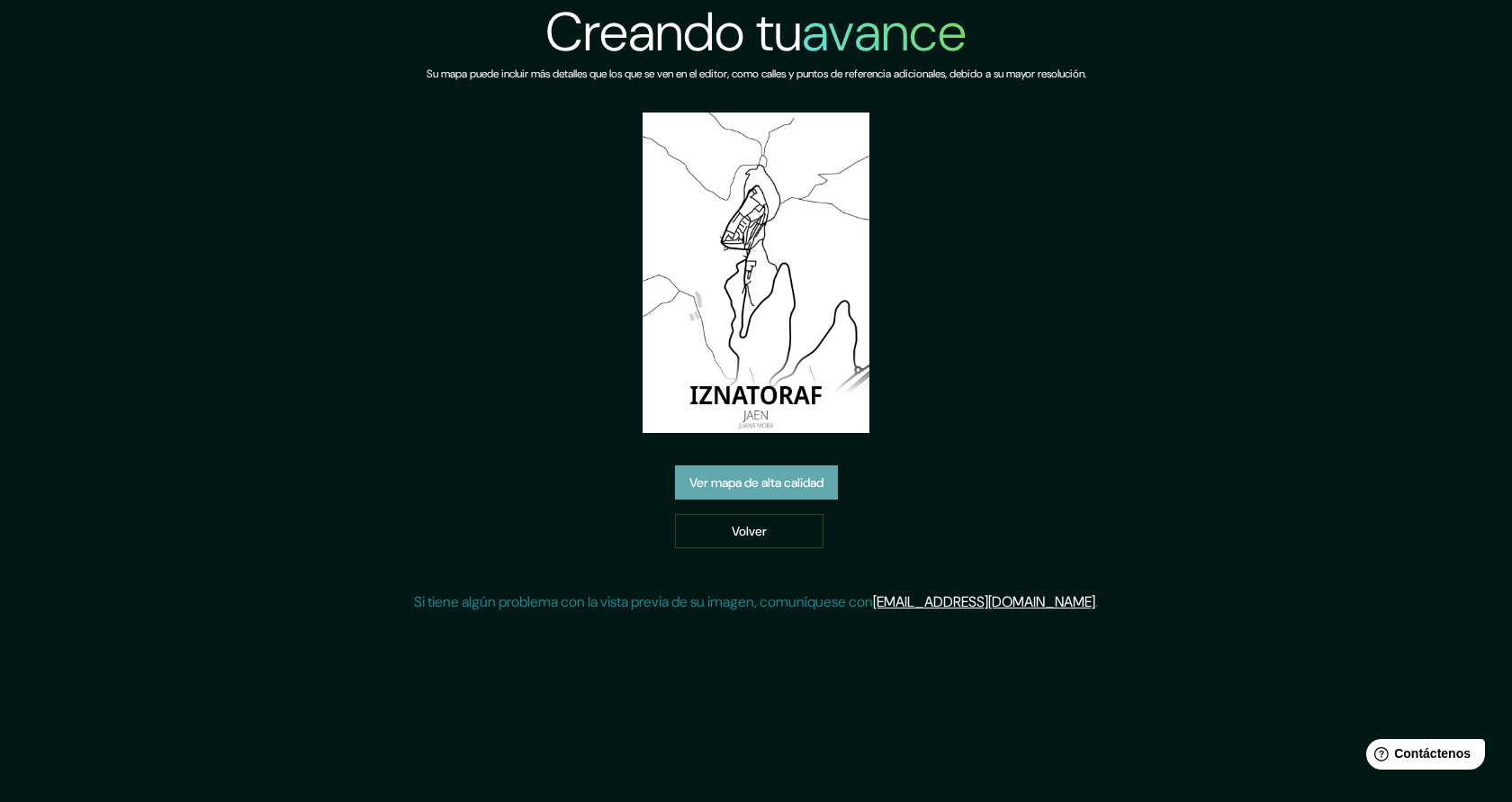
click at [801, 487] on font "Ver mapa de alta calidad" at bounding box center [756, 483] width 134 height 16
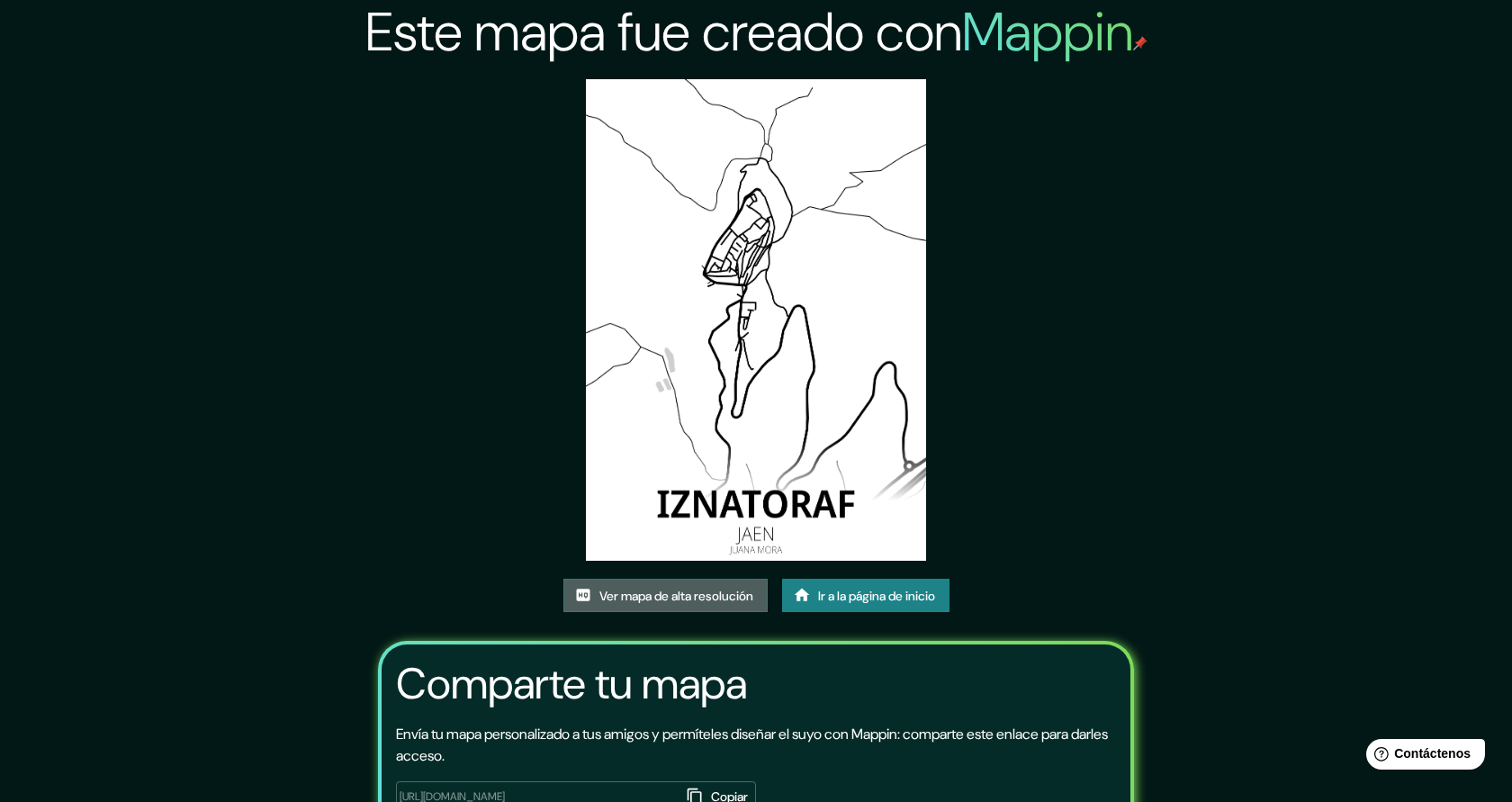
click at [695, 592] on font "Ver mapa de alta resolución" at bounding box center [676, 595] width 153 height 16
click at [818, 602] on font "Ir a la página de inicio" at bounding box center [877, 595] width 117 height 16
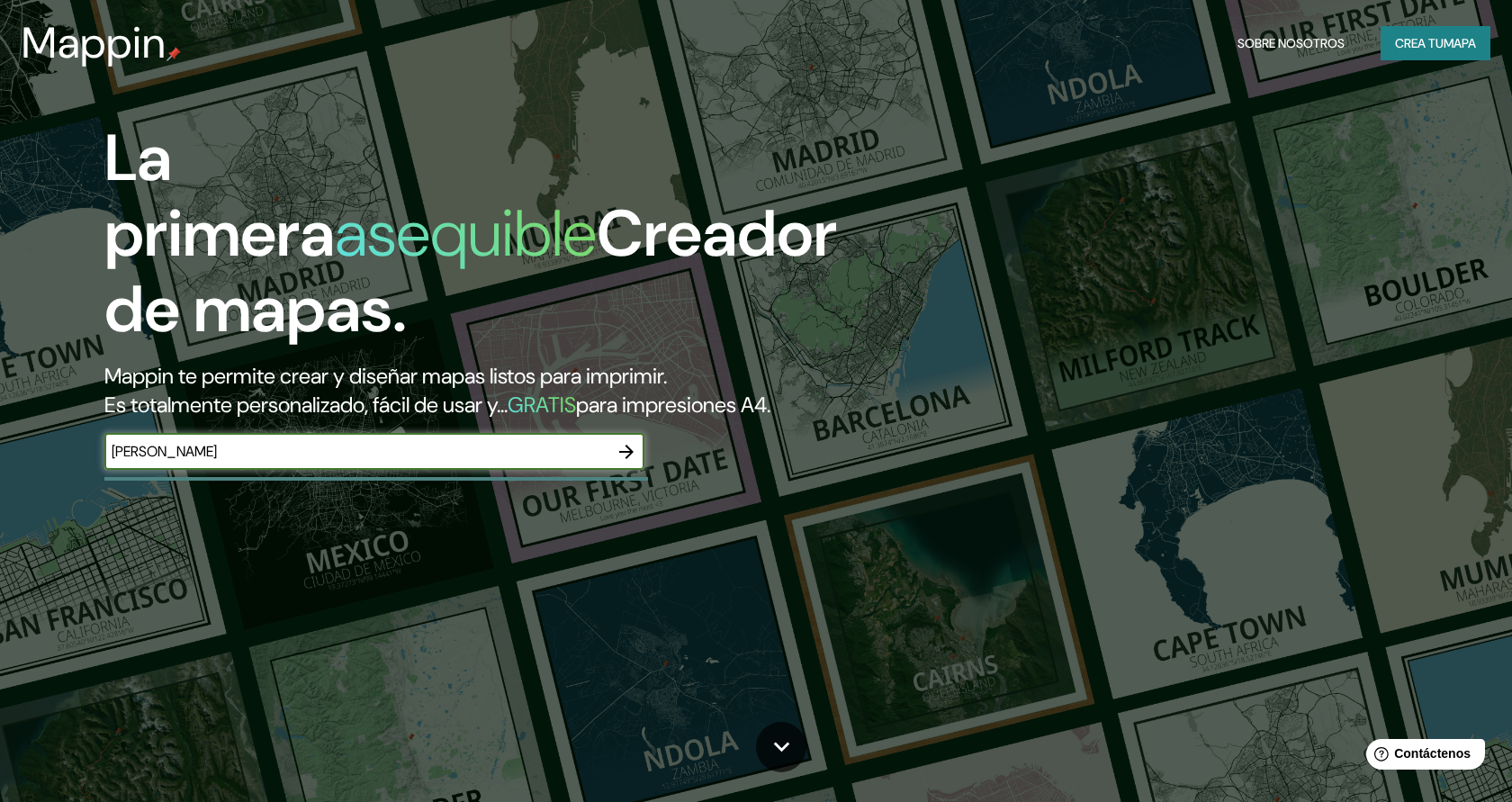
type input "marchena"
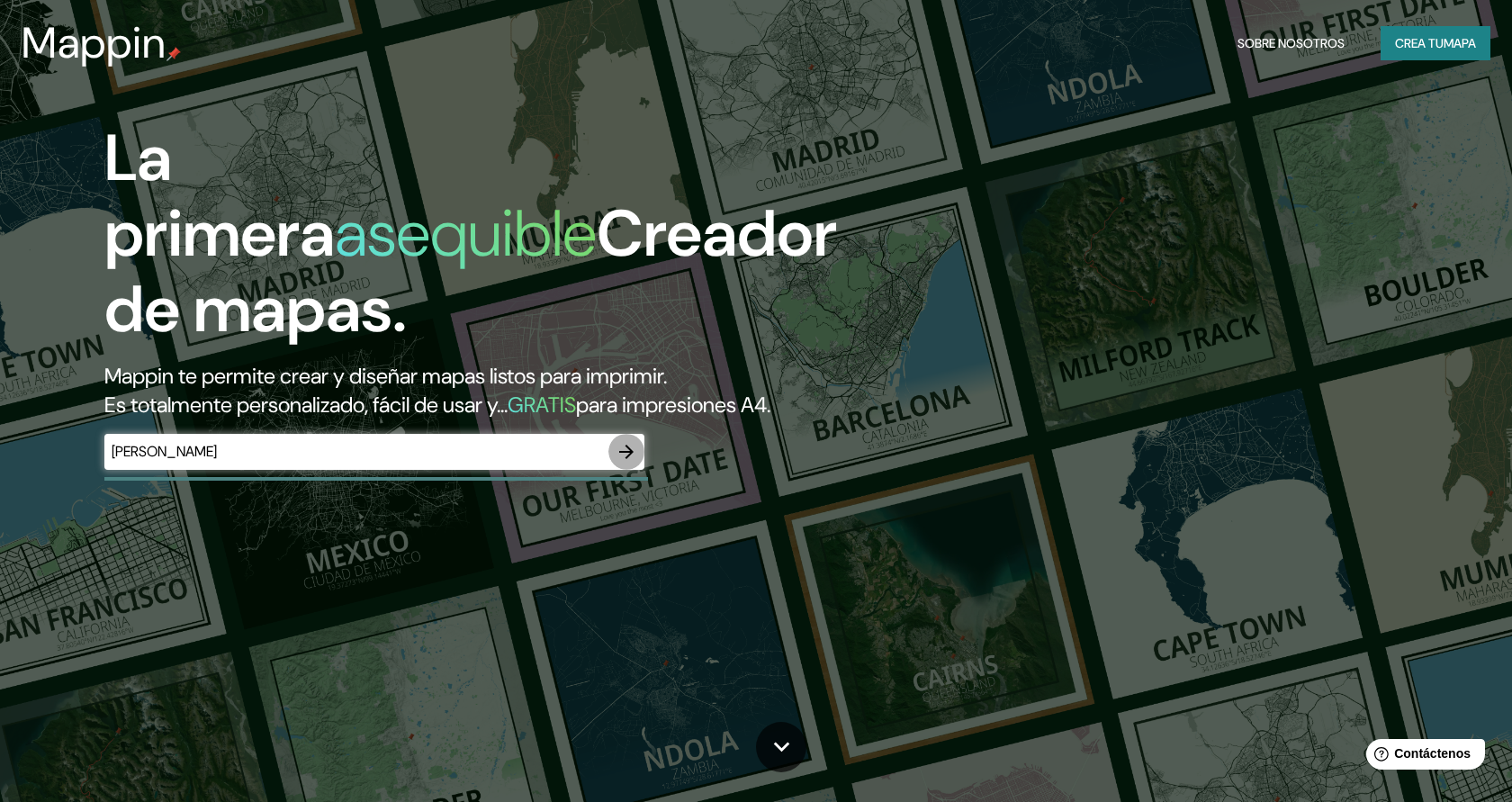
click at [628, 449] on icon "button" at bounding box center [626, 451] width 22 height 22
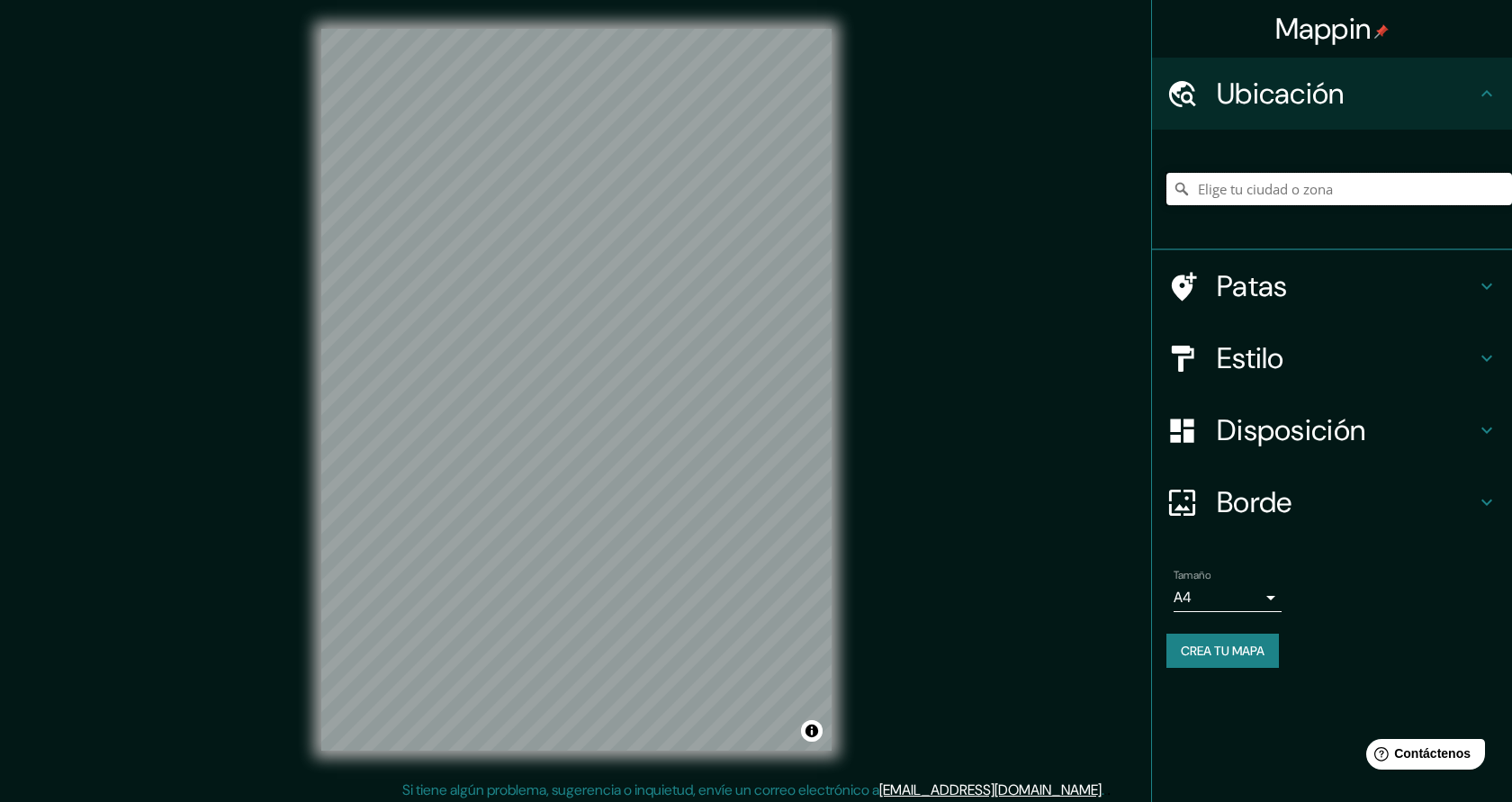
click at [1285, 193] on input "Elige tu ciudad o zona" at bounding box center [1339, 189] width 346 height 32
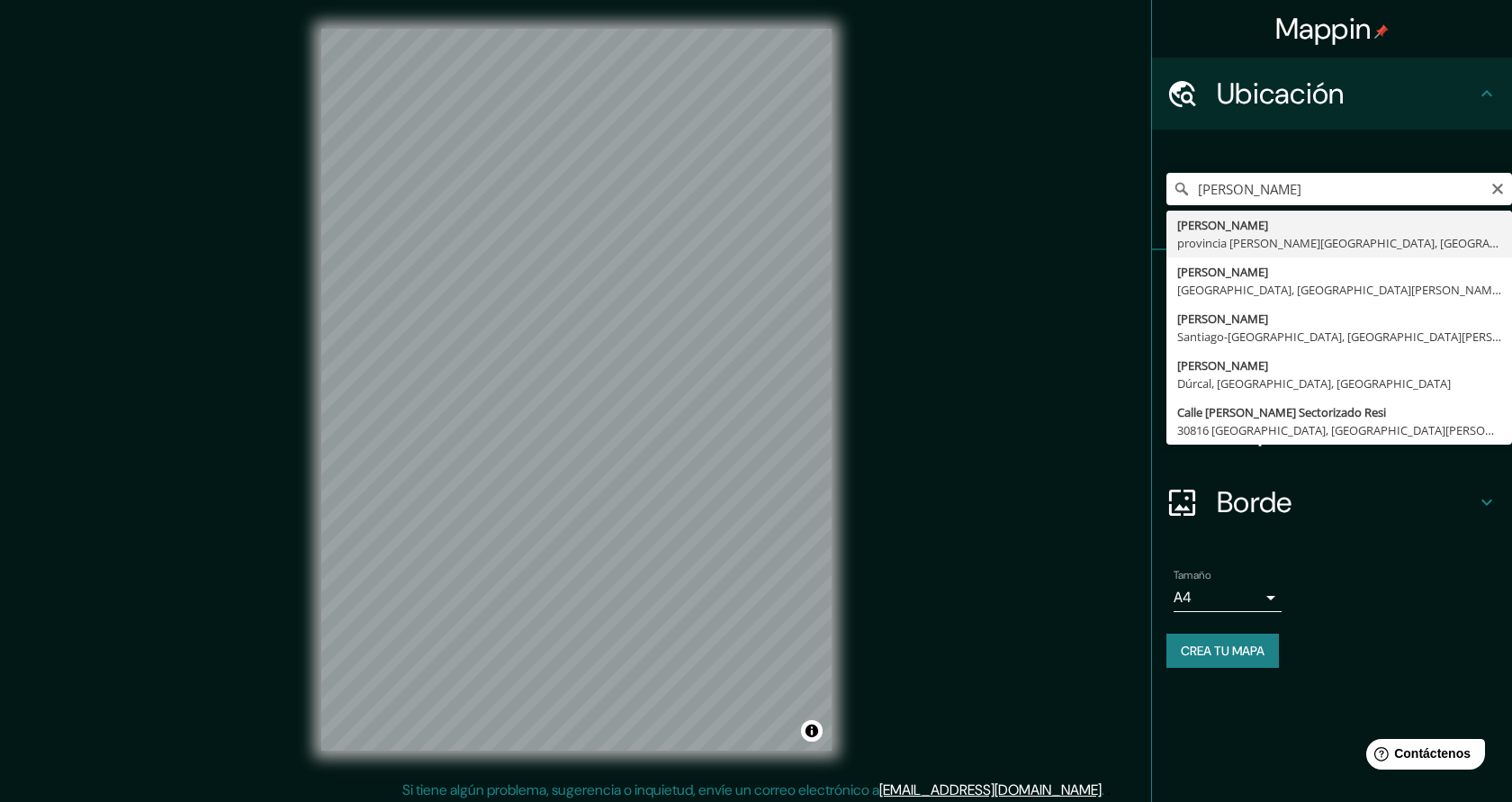
type input "Marchena, provincia de Sevilla, España"
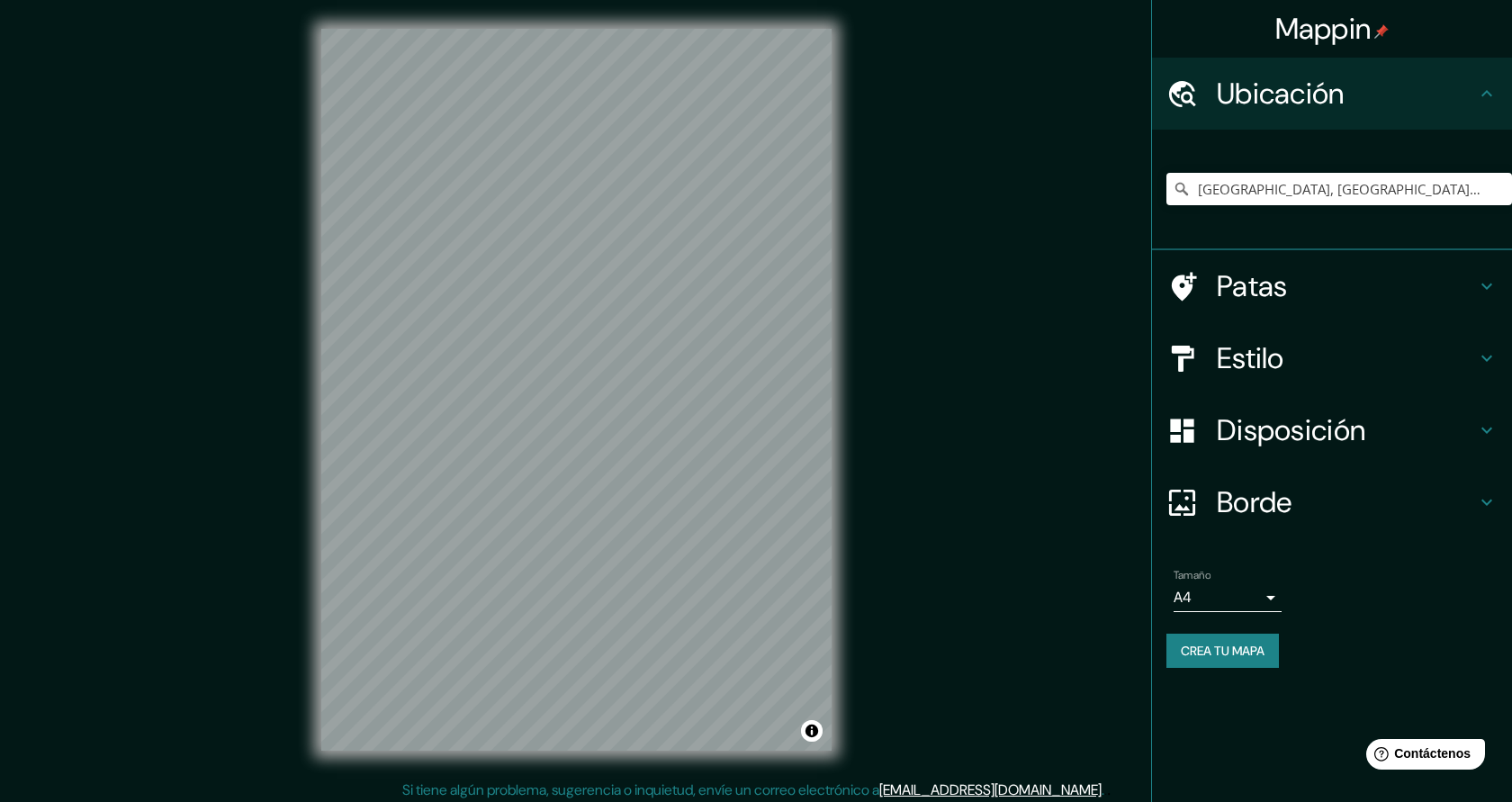
click at [1252, 504] on font "Borde" at bounding box center [1255, 502] width 75 height 38
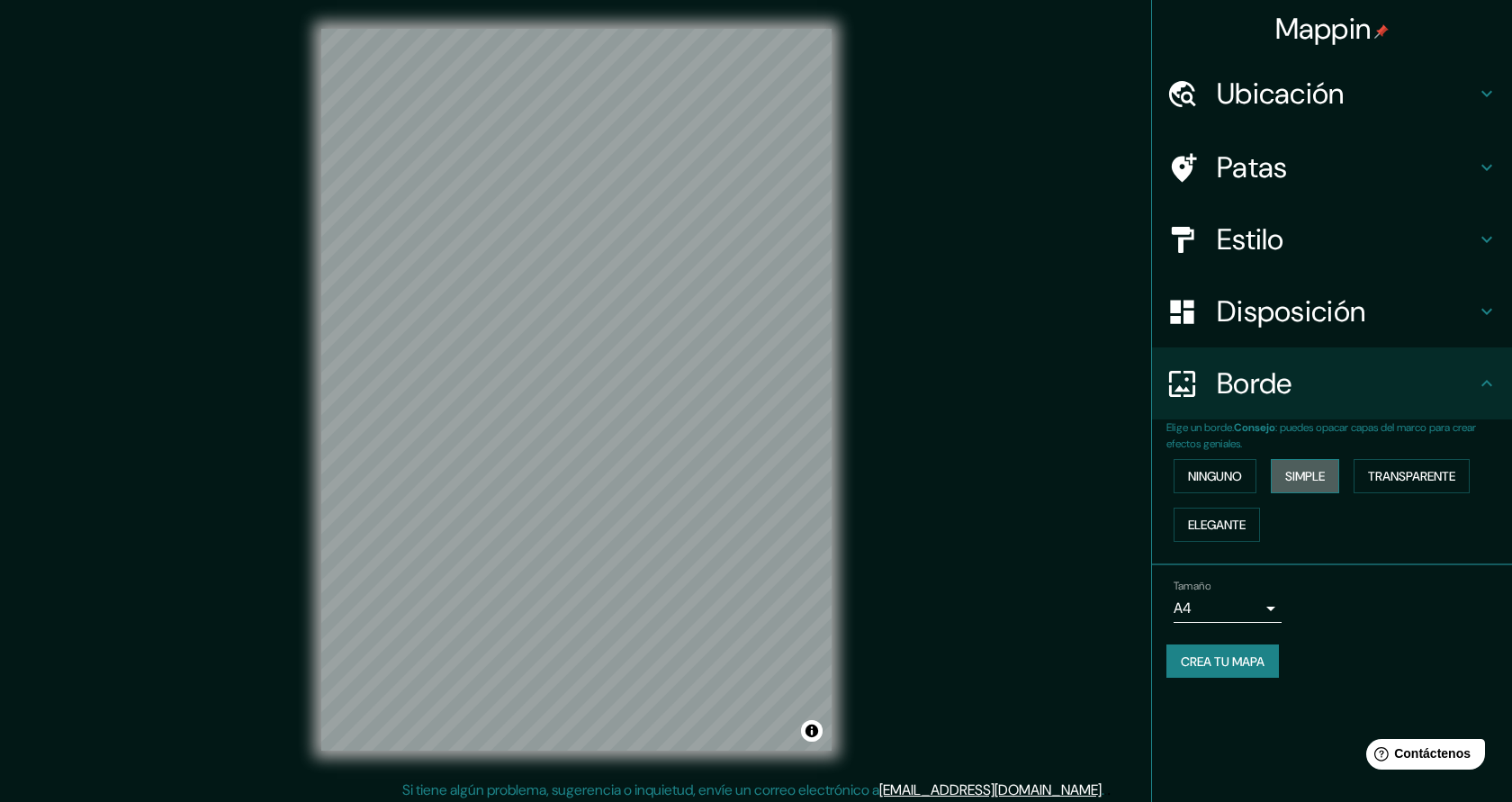
click at [1301, 488] on button "Simple" at bounding box center [1305, 476] width 69 height 34
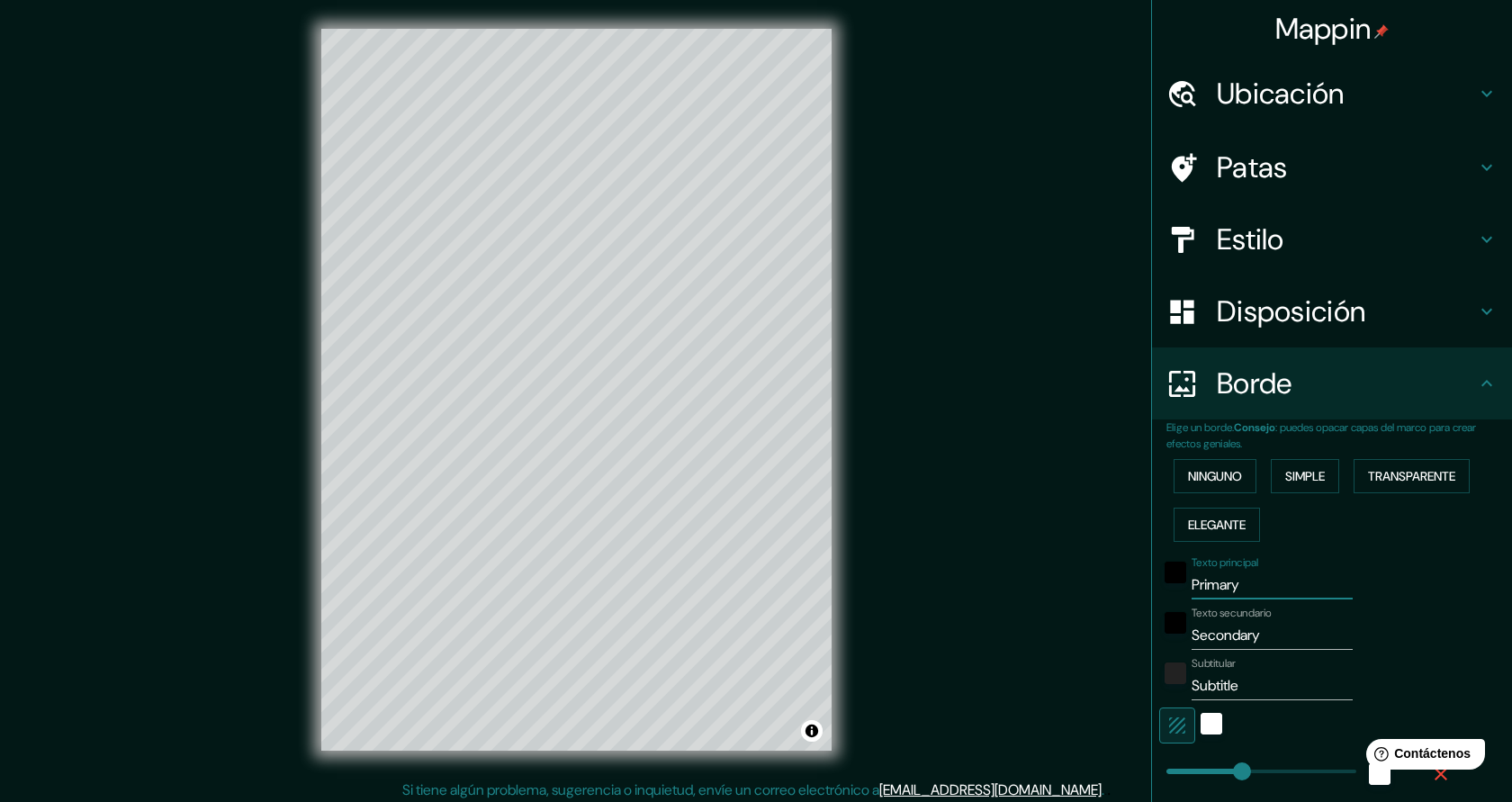
drag, startPoint x: 1248, startPoint y: 585, endPoint x: 1187, endPoint y: 584, distance: 61.0
click at [1187, 584] on div "Texto principal Primary" at bounding box center [1307, 578] width 296 height 43
type input "m"
type input "227"
type input "45"
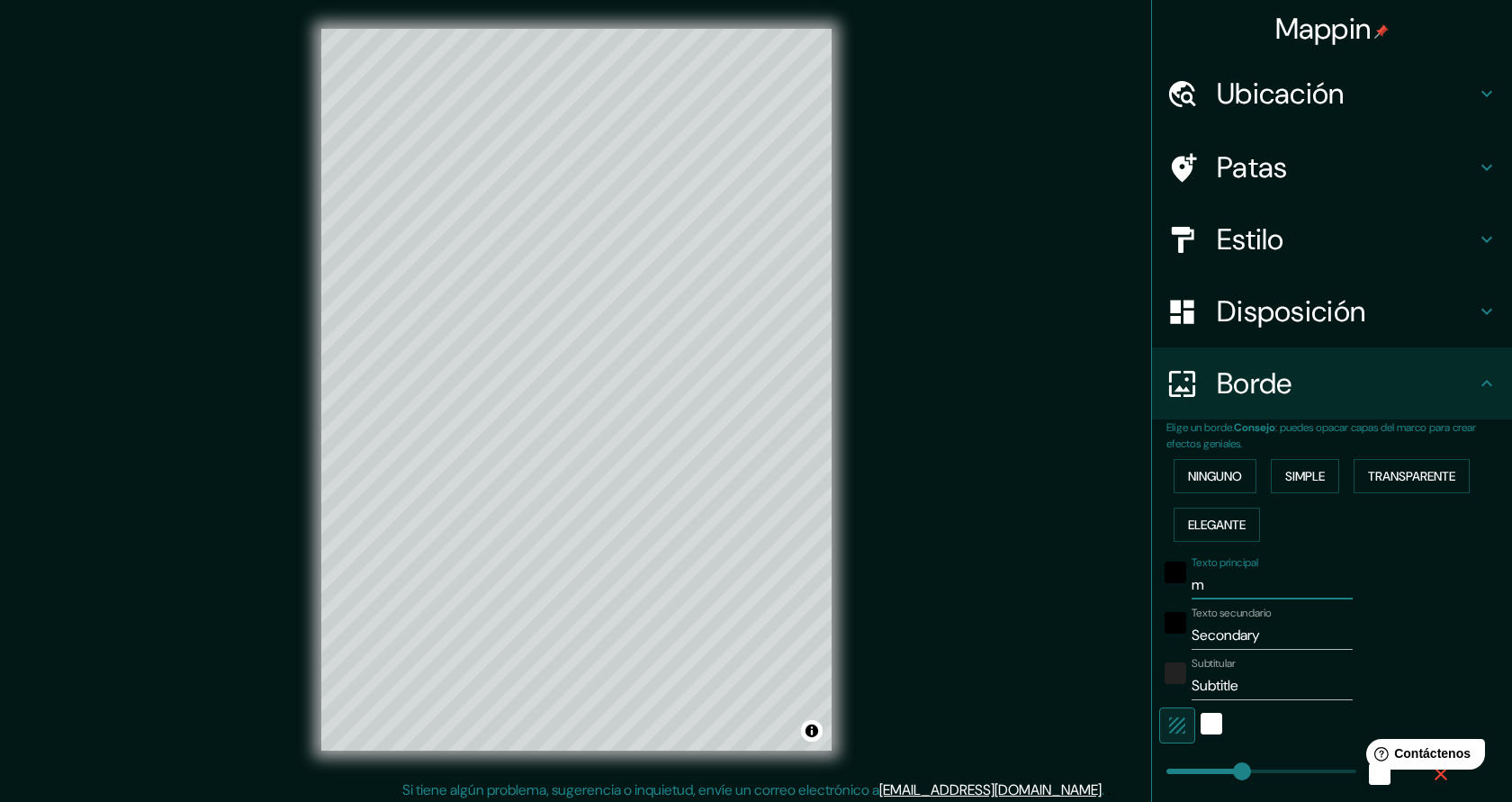
type input "ma"
type input "227"
type input "45"
type input "mar"
type input "227"
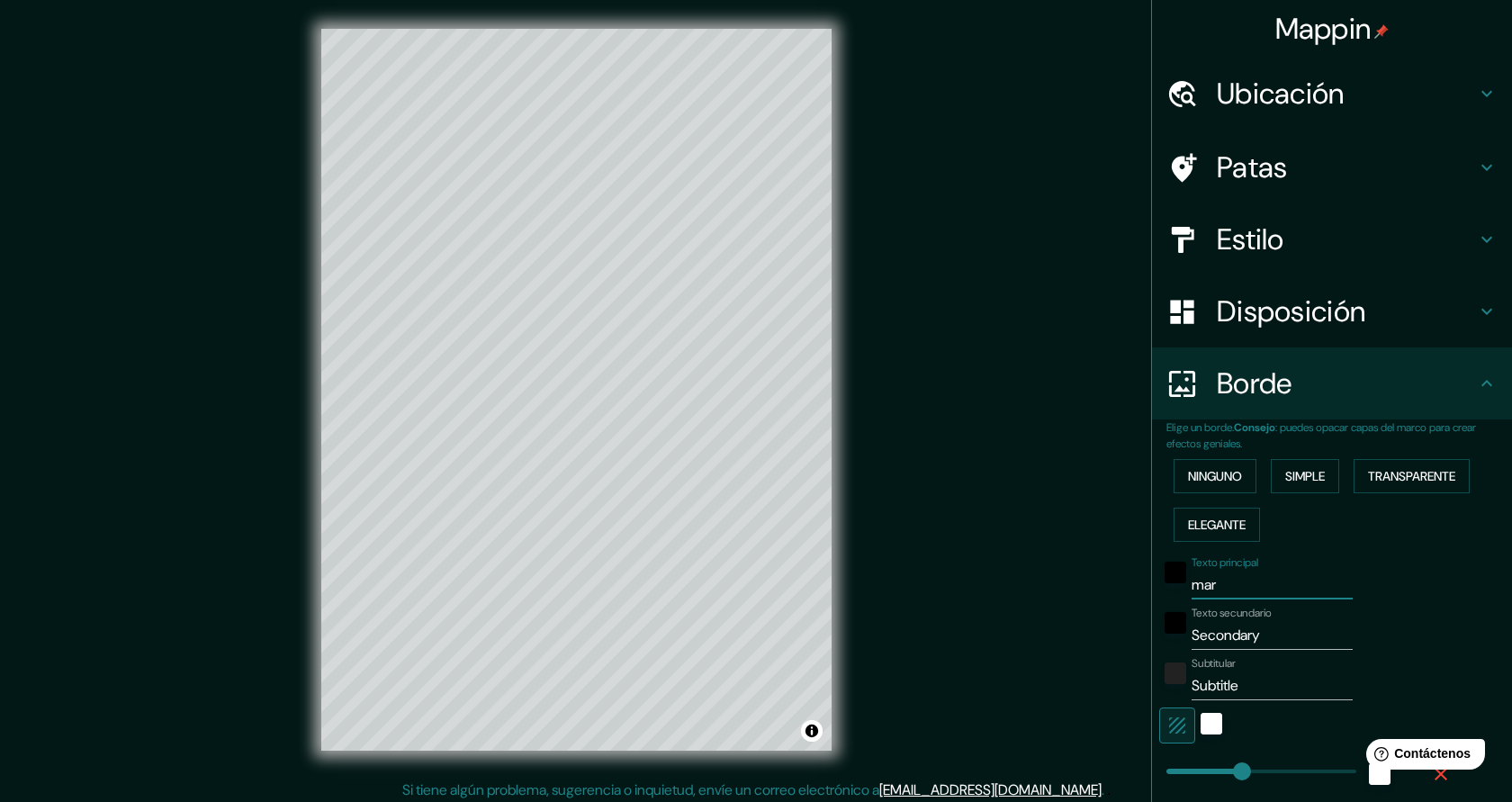
type input "45"
type input "marc"
type input "227"
type input "45"
type input "marche"
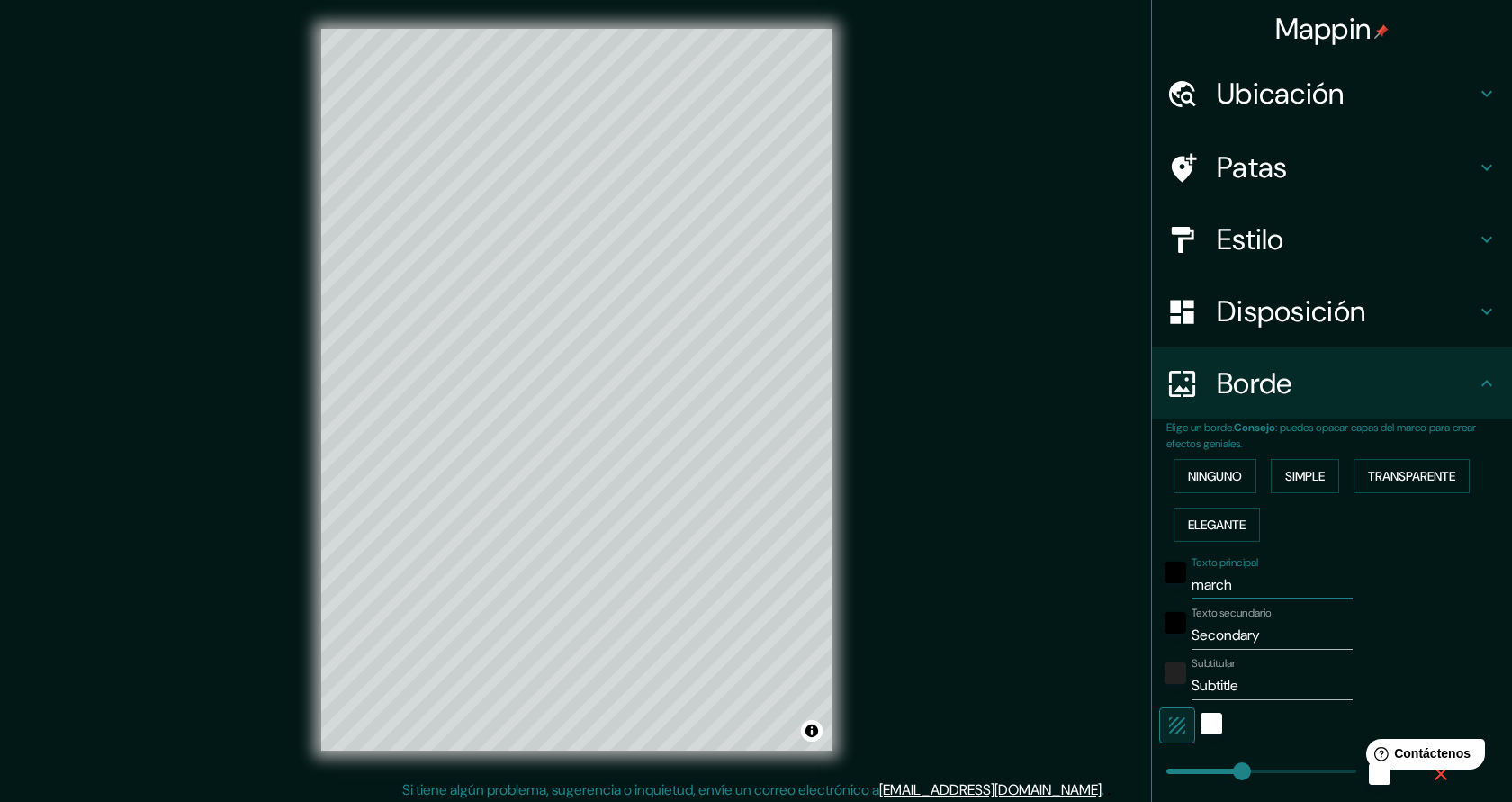
type input "227"
type input "45"
type input "marchen"
type input "227"
type input "45"
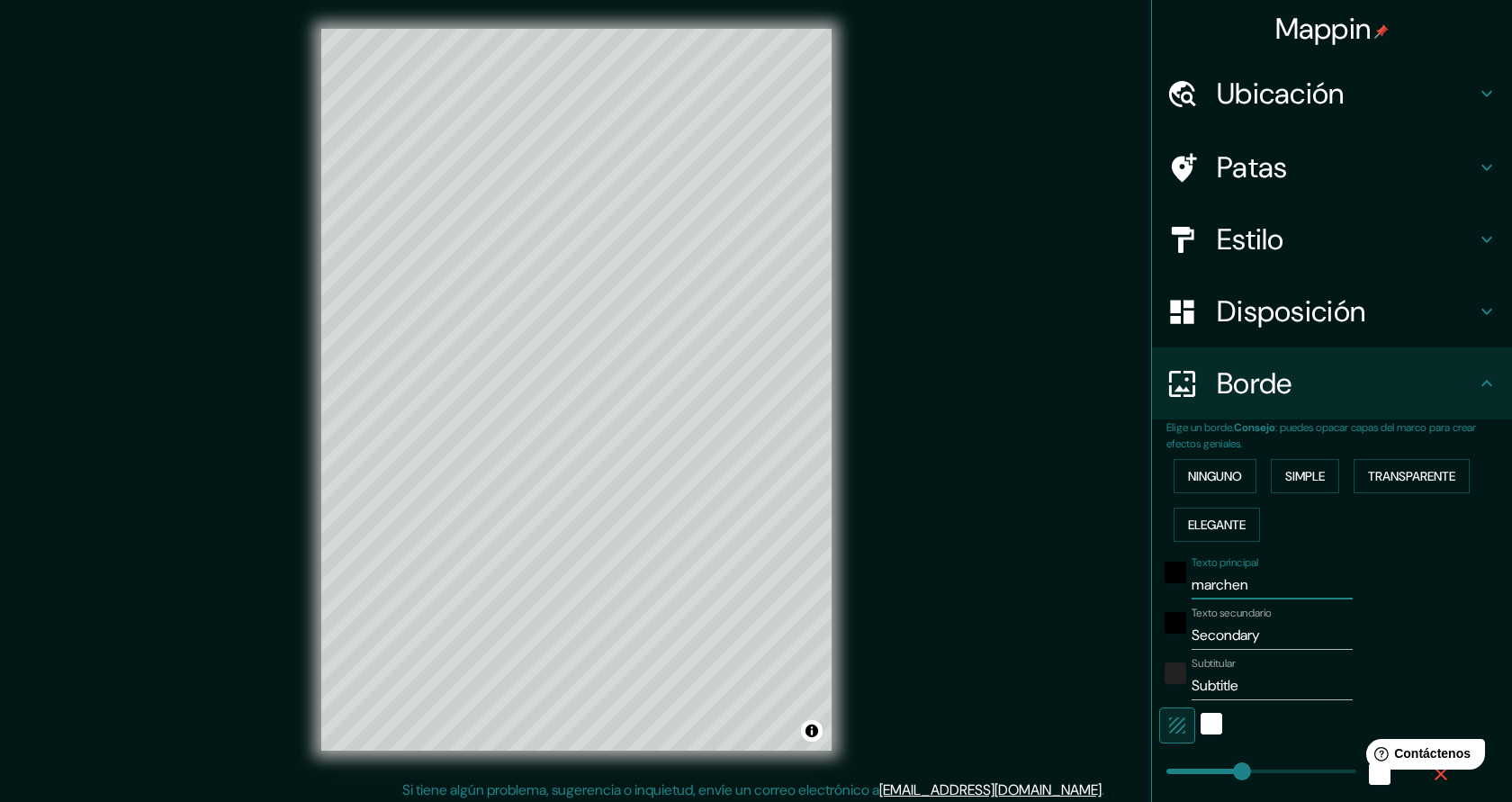
type input "marchena"
type input "227"
type input "45"
type input "marchena"
drag, startPoint x: 1284, startPoint y: 634, endPoint x: 1186, endPoint y: 634, distance: 98.0
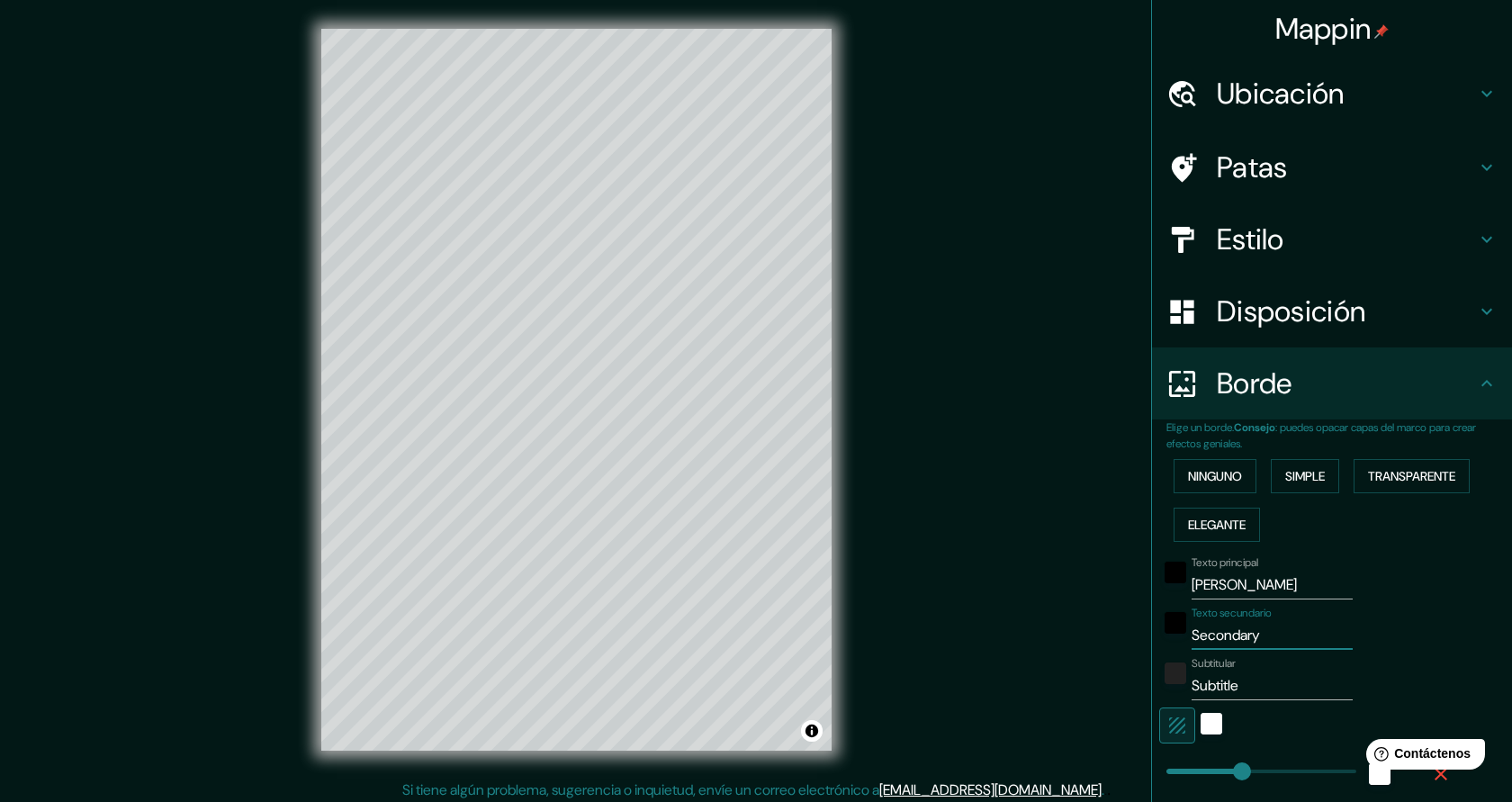
click at [1186, 634] on div "Texto secundario Secondary" at bounding box center [1307, 628] width 296 height 43
type input "s"
type input "227"
type input "45"
type input "sev"
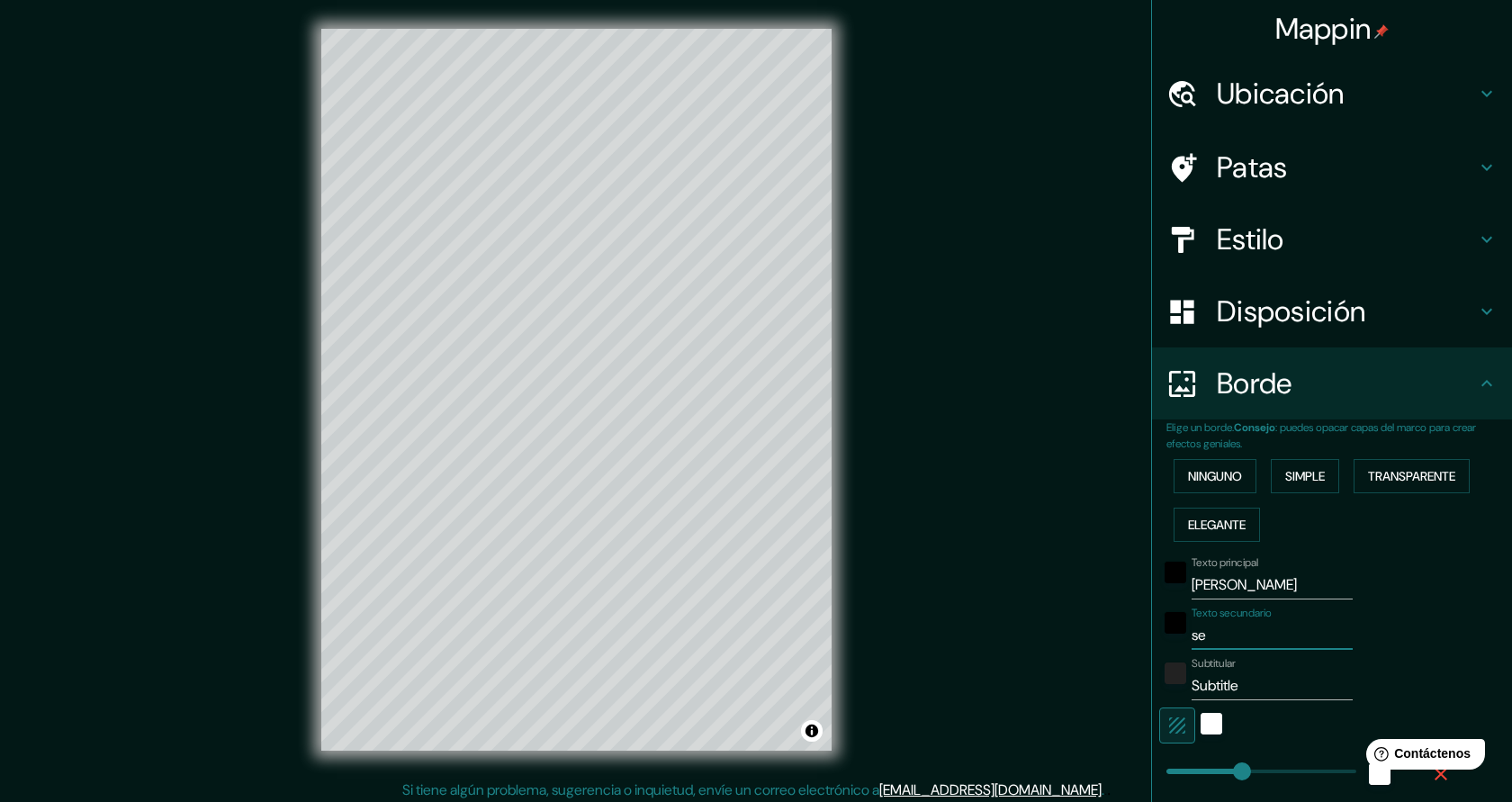
type input "227"
type input "45"
type input "sevi"
type input "227"
type input "45"
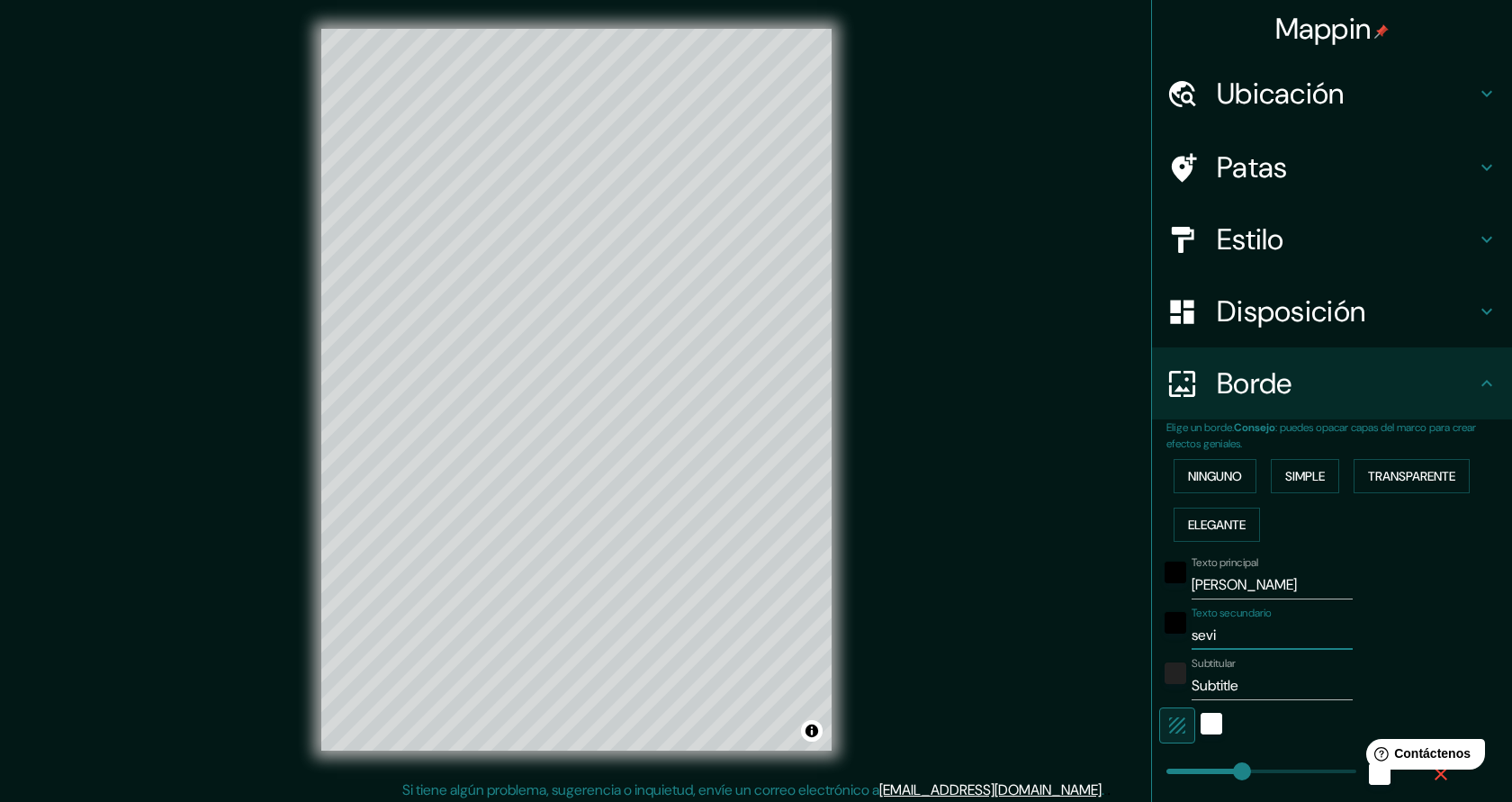
type input "sevil"
type input "227"
type input "45"
type input "sevill"
type input "227"
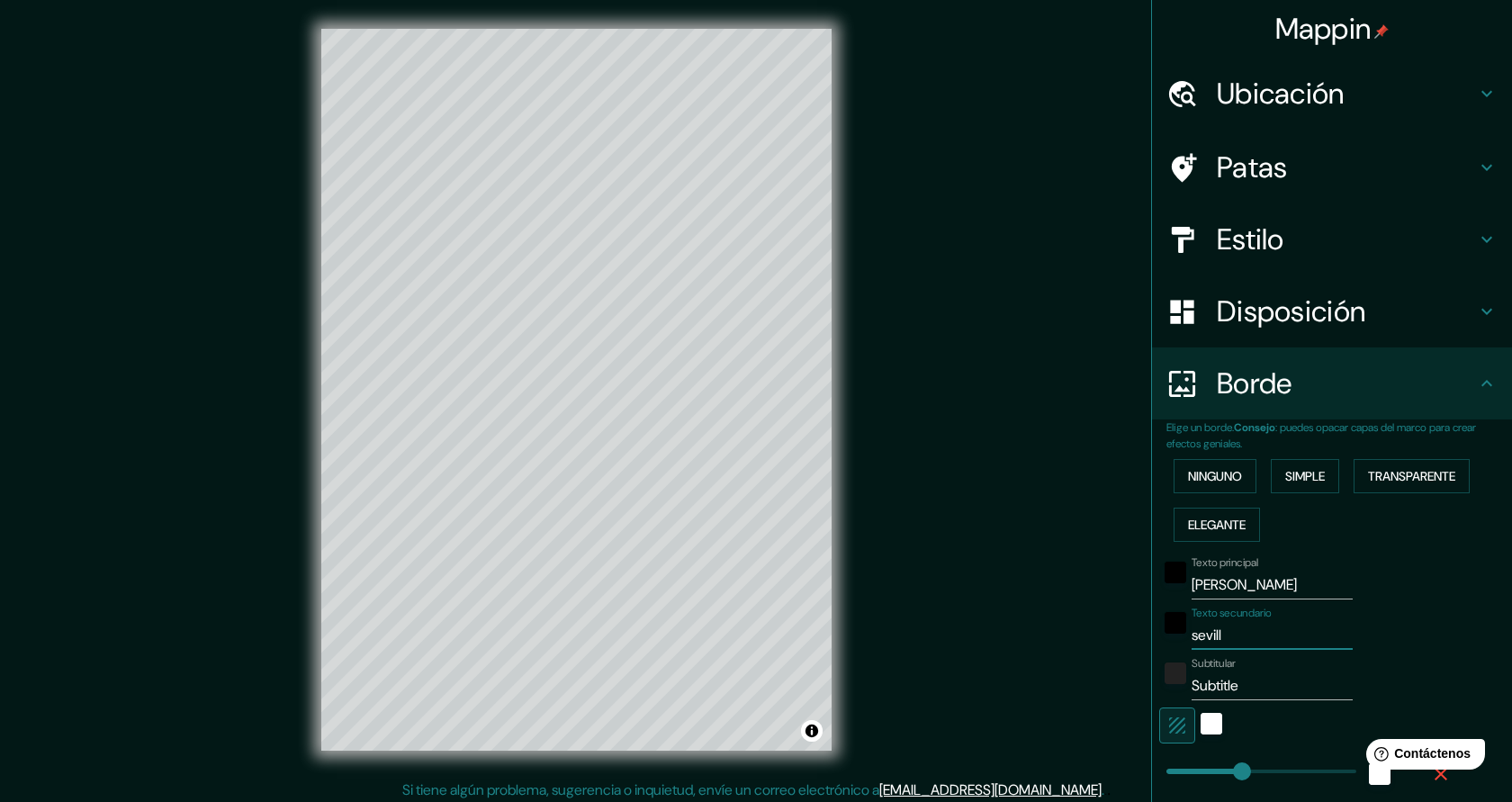
type input "45"
type input "sevilla"
type input "227"
type input "45"
type input "sevilla"
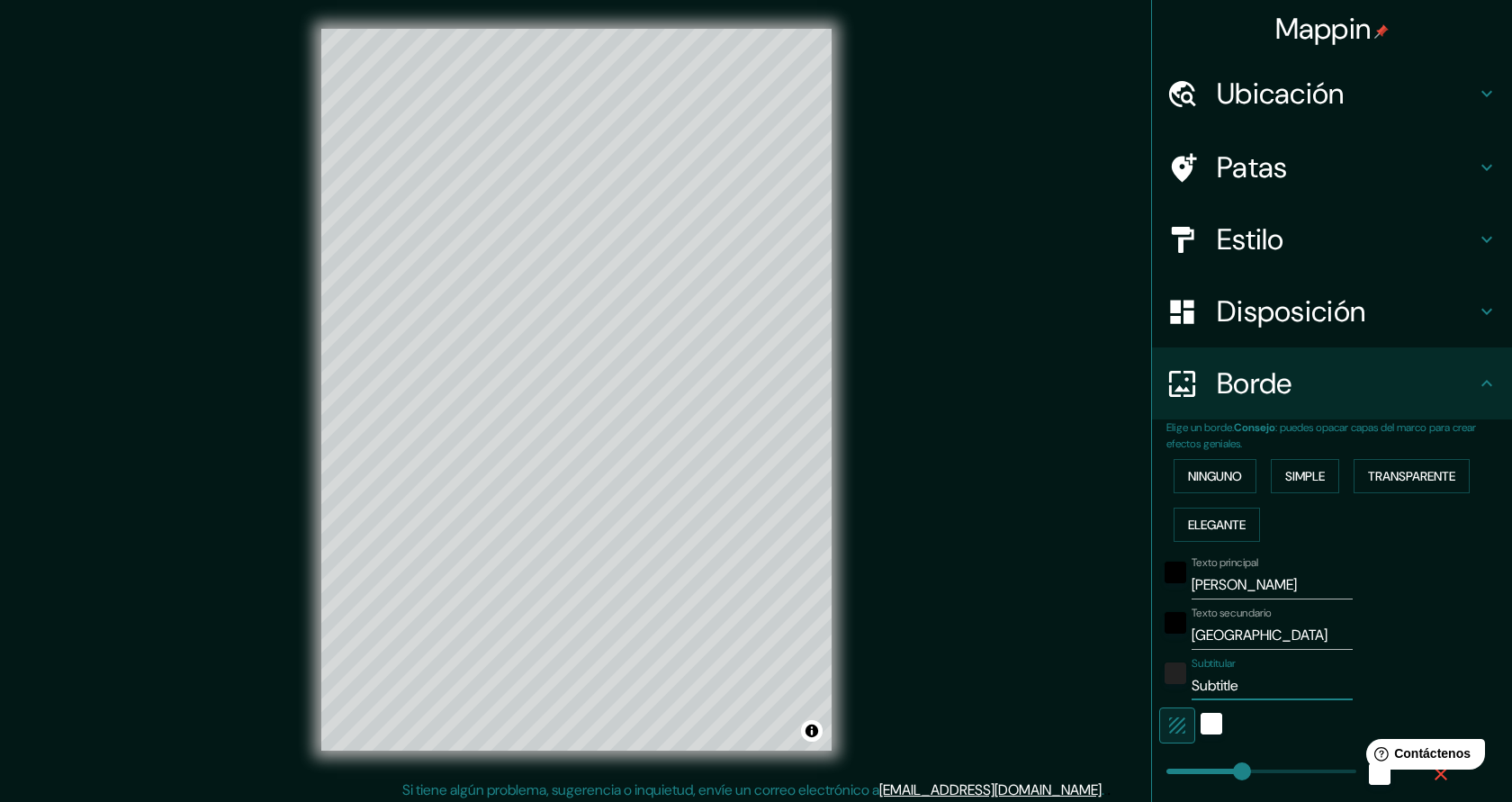
drag, startPoint x: 1263, startPoint y: 685, endPoint x: 1190, endPoint y: 686, distance: 73.0
click at [1190, 686] on div "Subtitular Subtitle" at bounding box center [1307, 679] width 296 height 43
type input "ma"
type input "227"
type input "45"
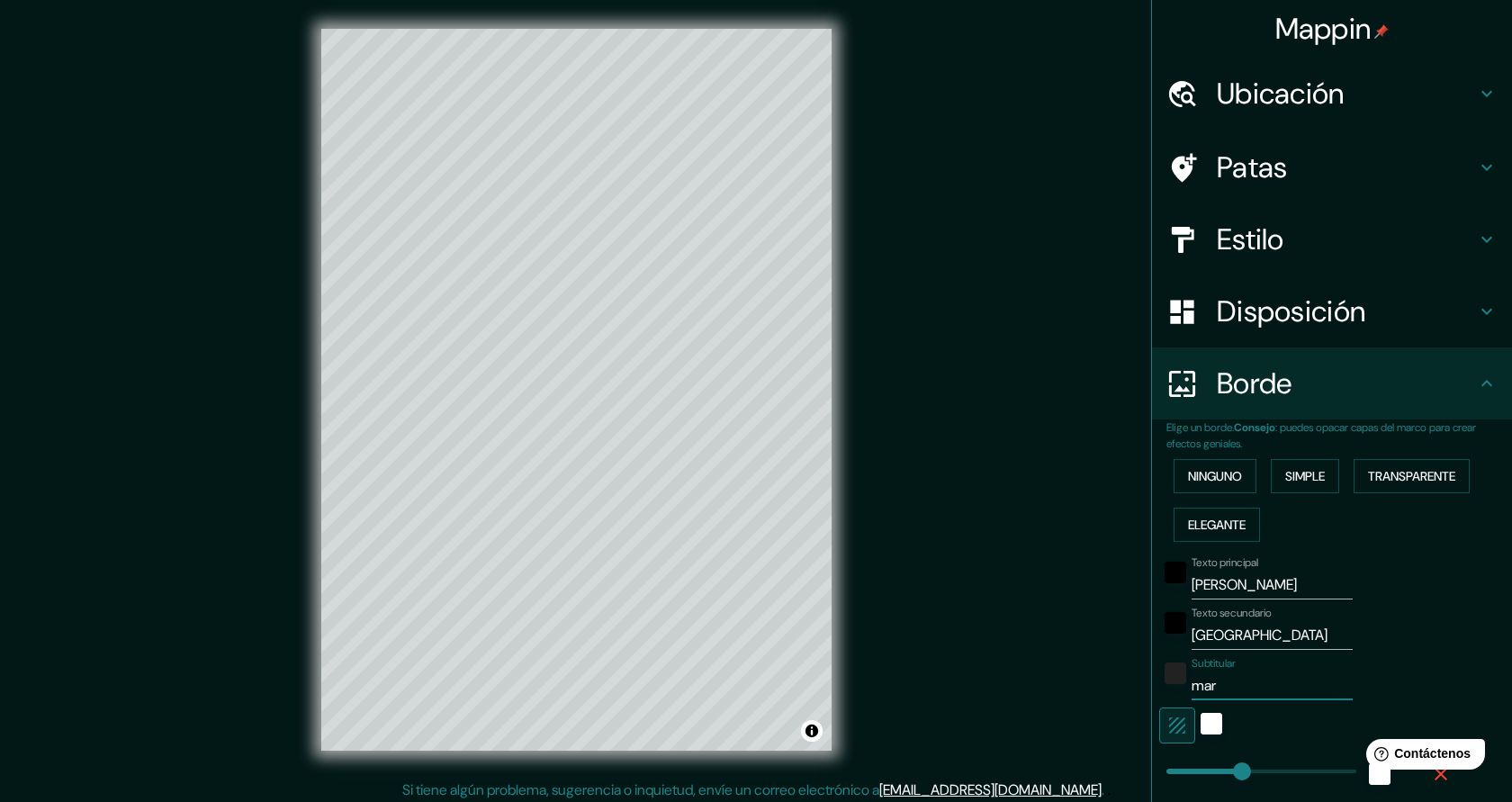
type input "mari"
type input "227"
type input "45"
type input "marian"
type input "227"
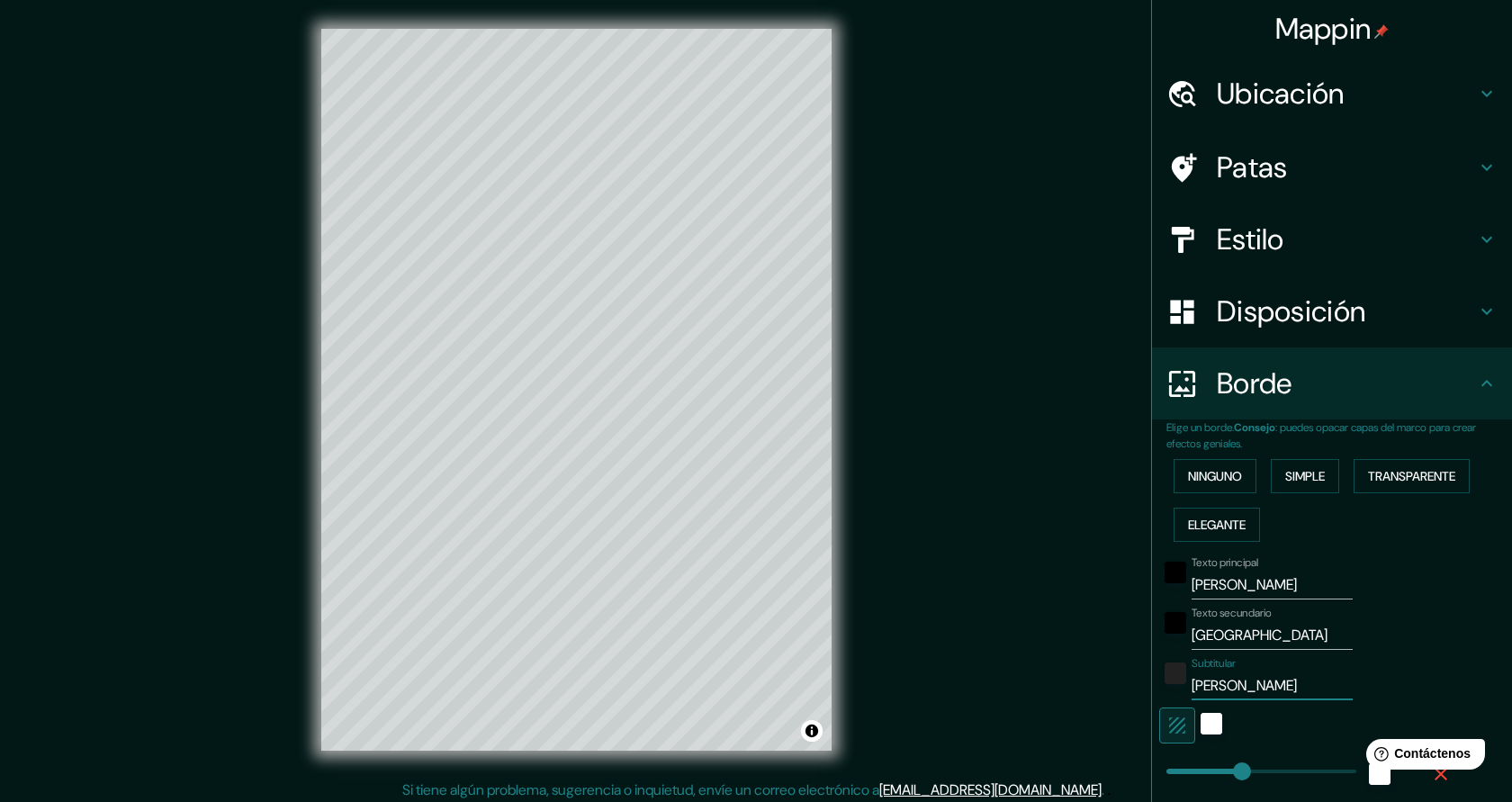
type input "45"
type input "mariano"
type input "227"
type input "45"
type input "mariano"
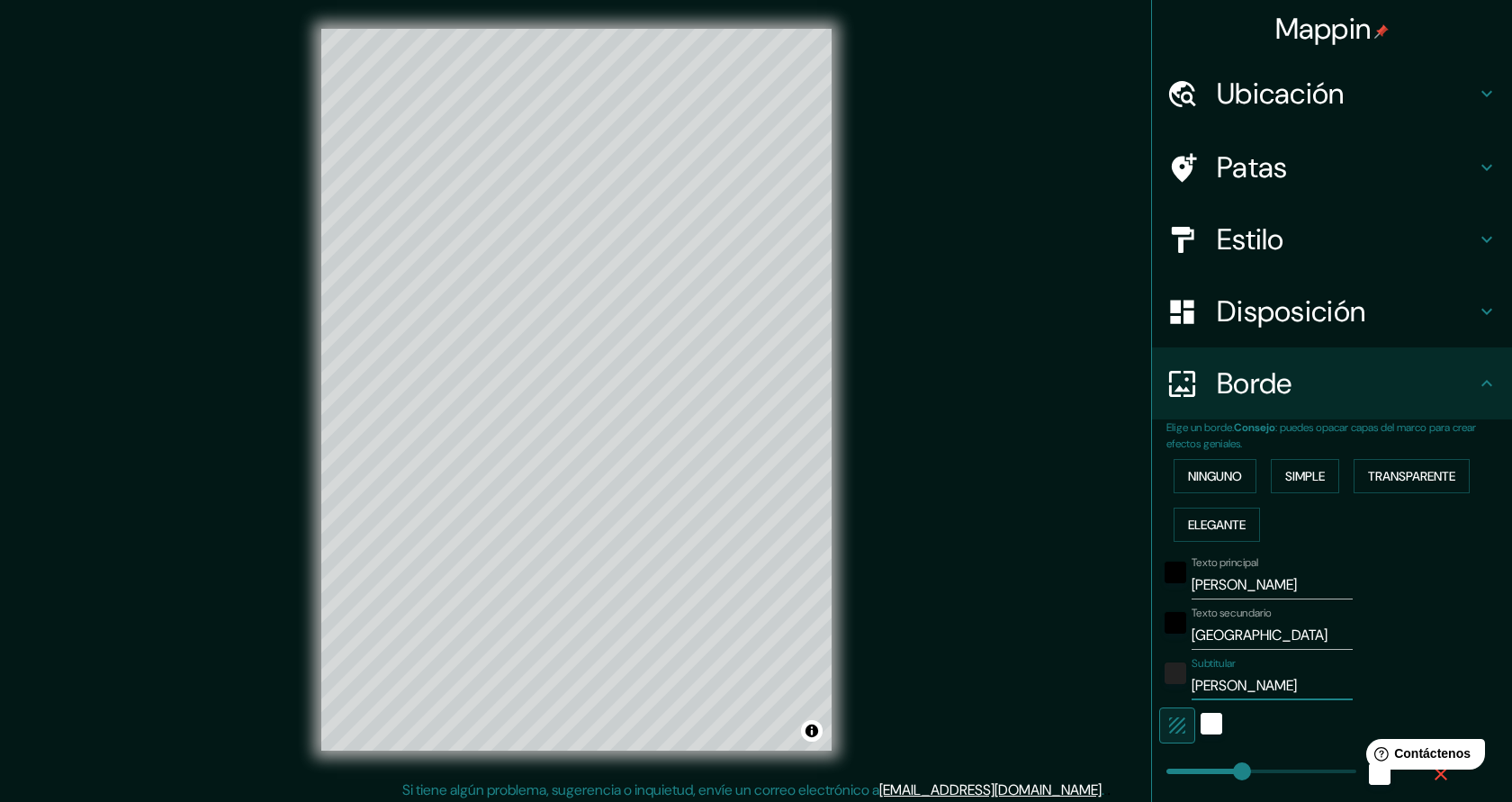
type input "227"
type input "45"
type input "mariano"
type input "227"
type input "45"
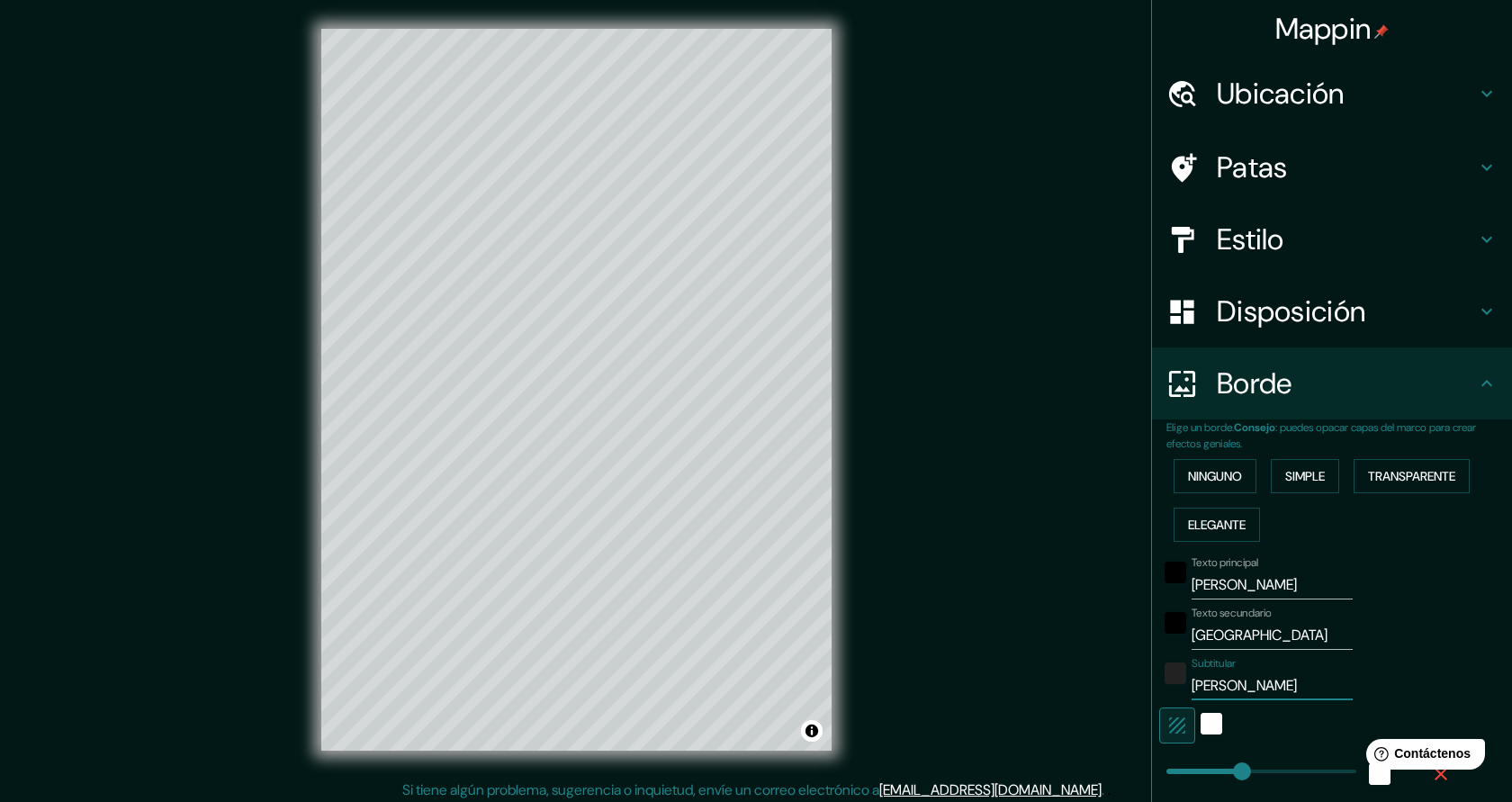
type input "marian"
type input "227"
type input "45"
type input "maria"
type input "227"
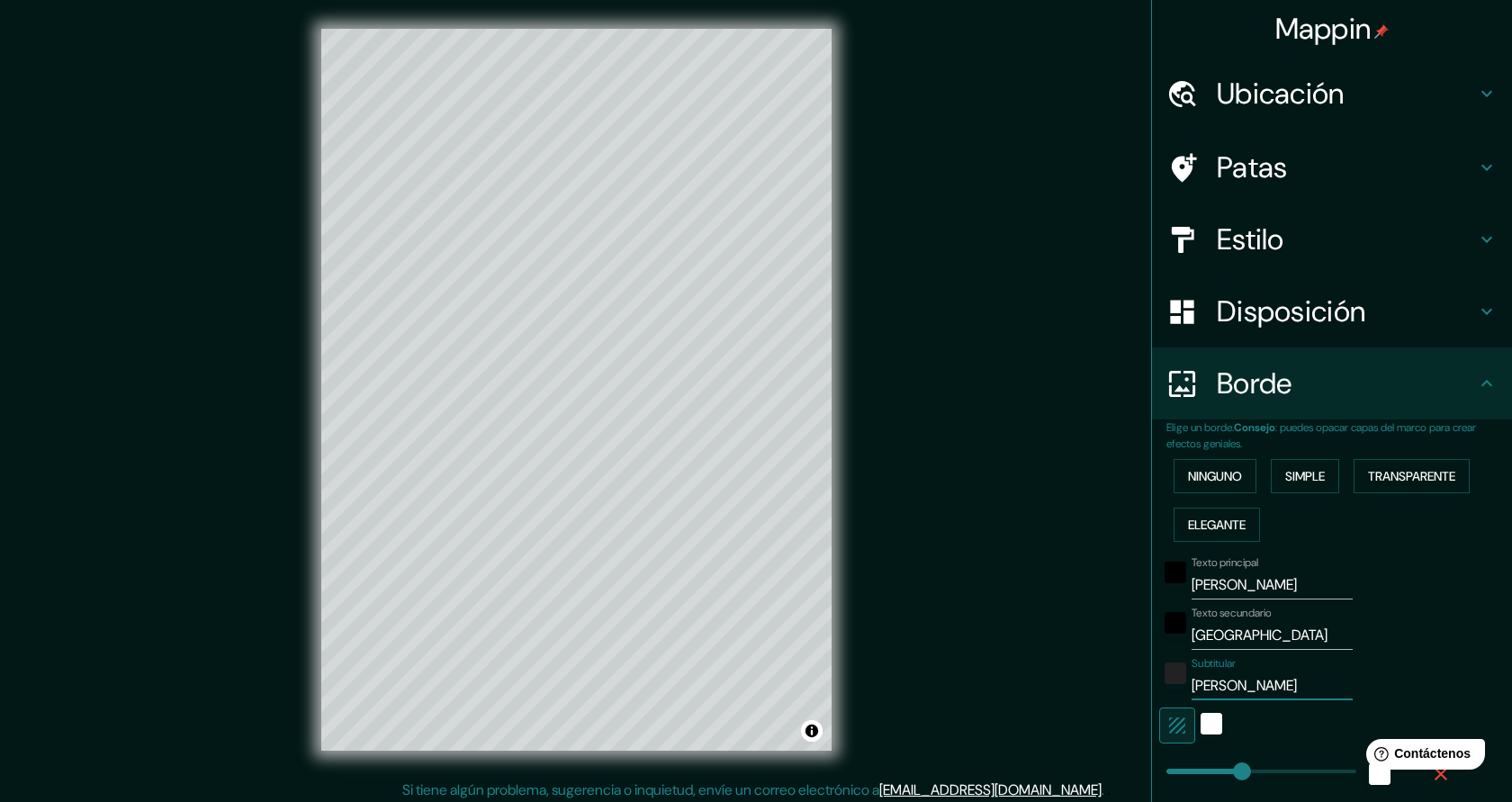
type input "45"
type input "mari"
type input "227"
type input "45"
type input "mar"
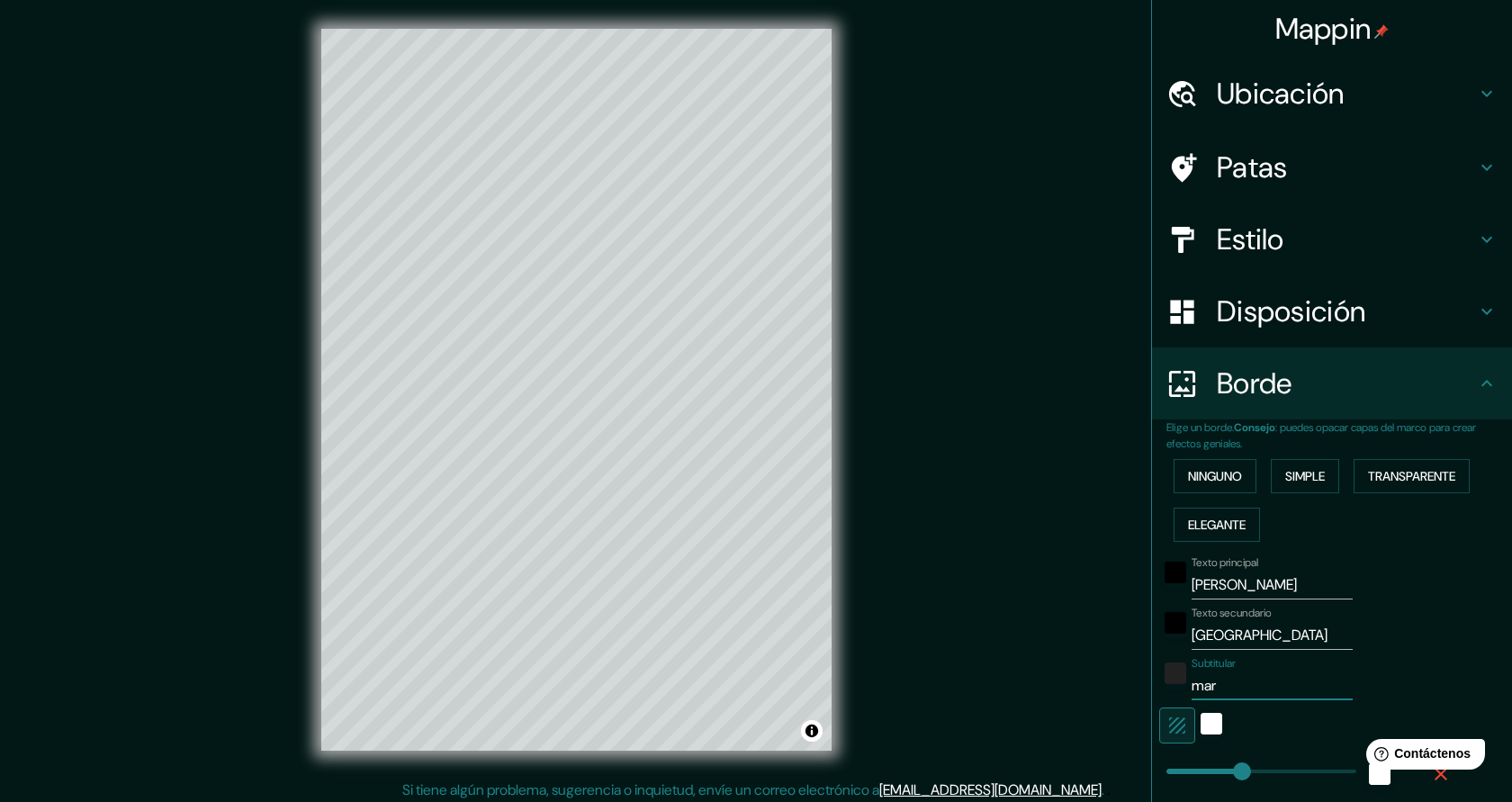
type input "227"
type input "45"
type input "ma"
type input "227"
type input "45"
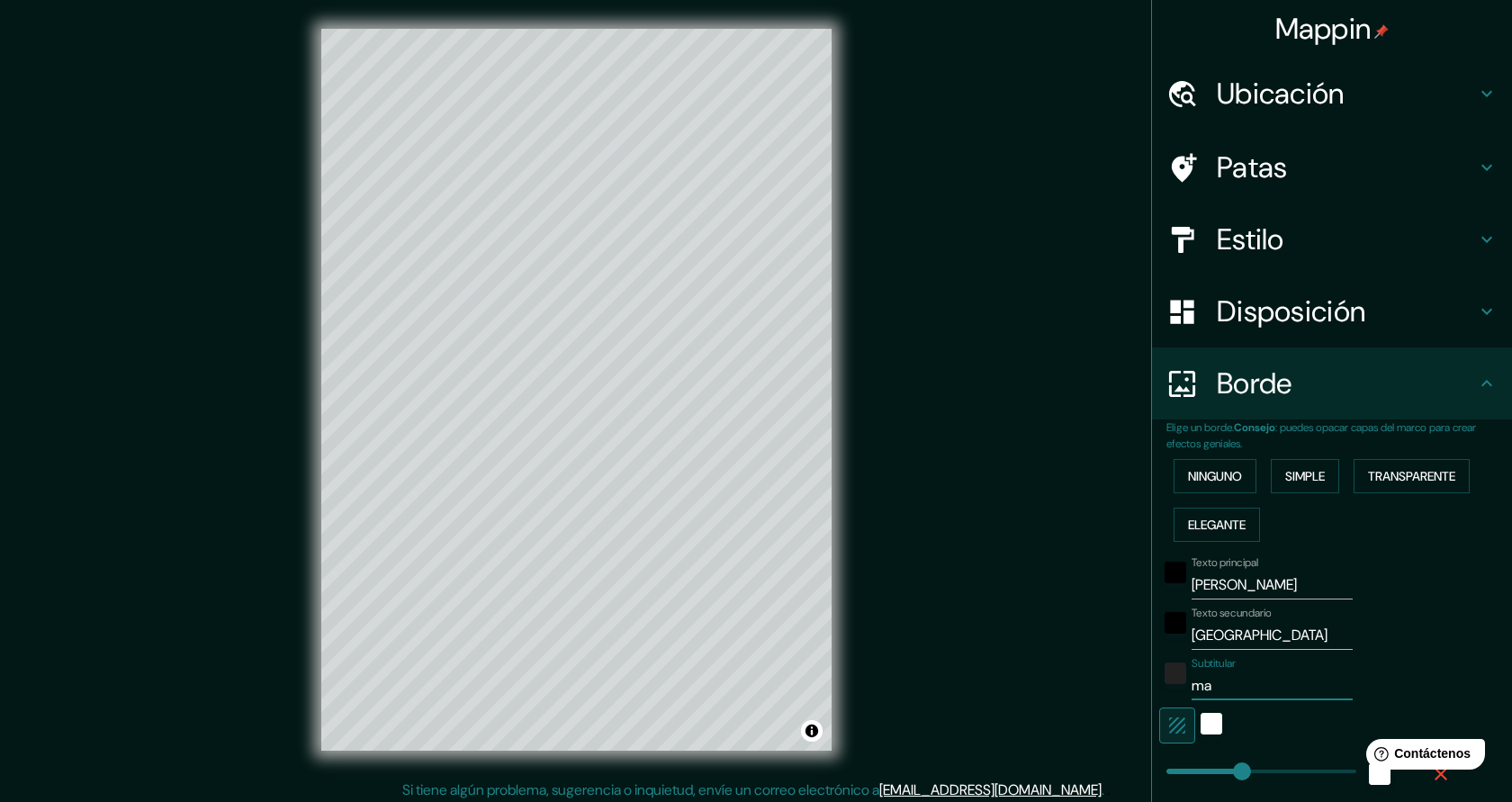
type input "m"
type input "227"
type input "45"
type input "227"
type input "45"
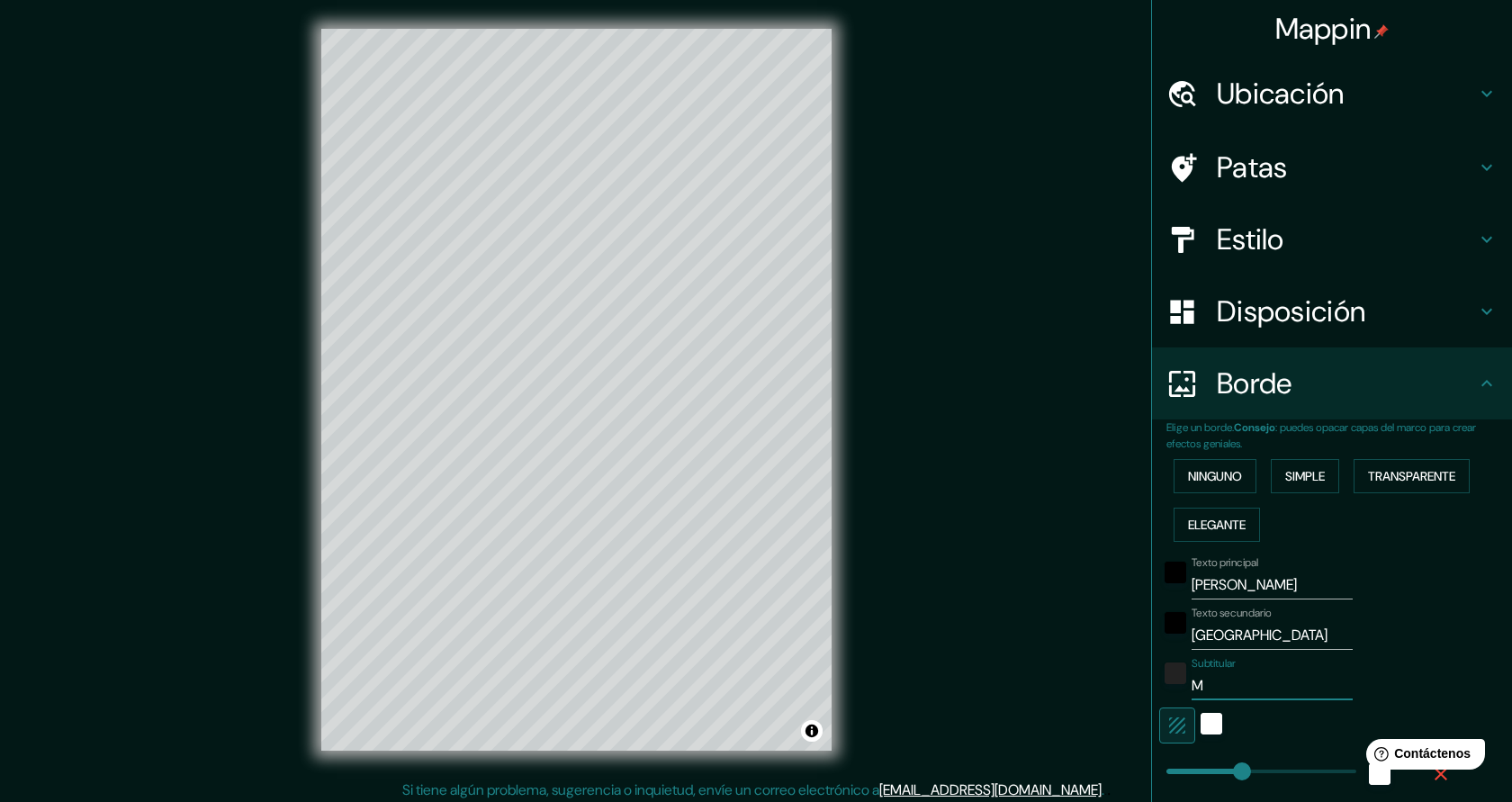
type input "MA"
type input "227"
type input "45"
type input "MAR"
type input "227"
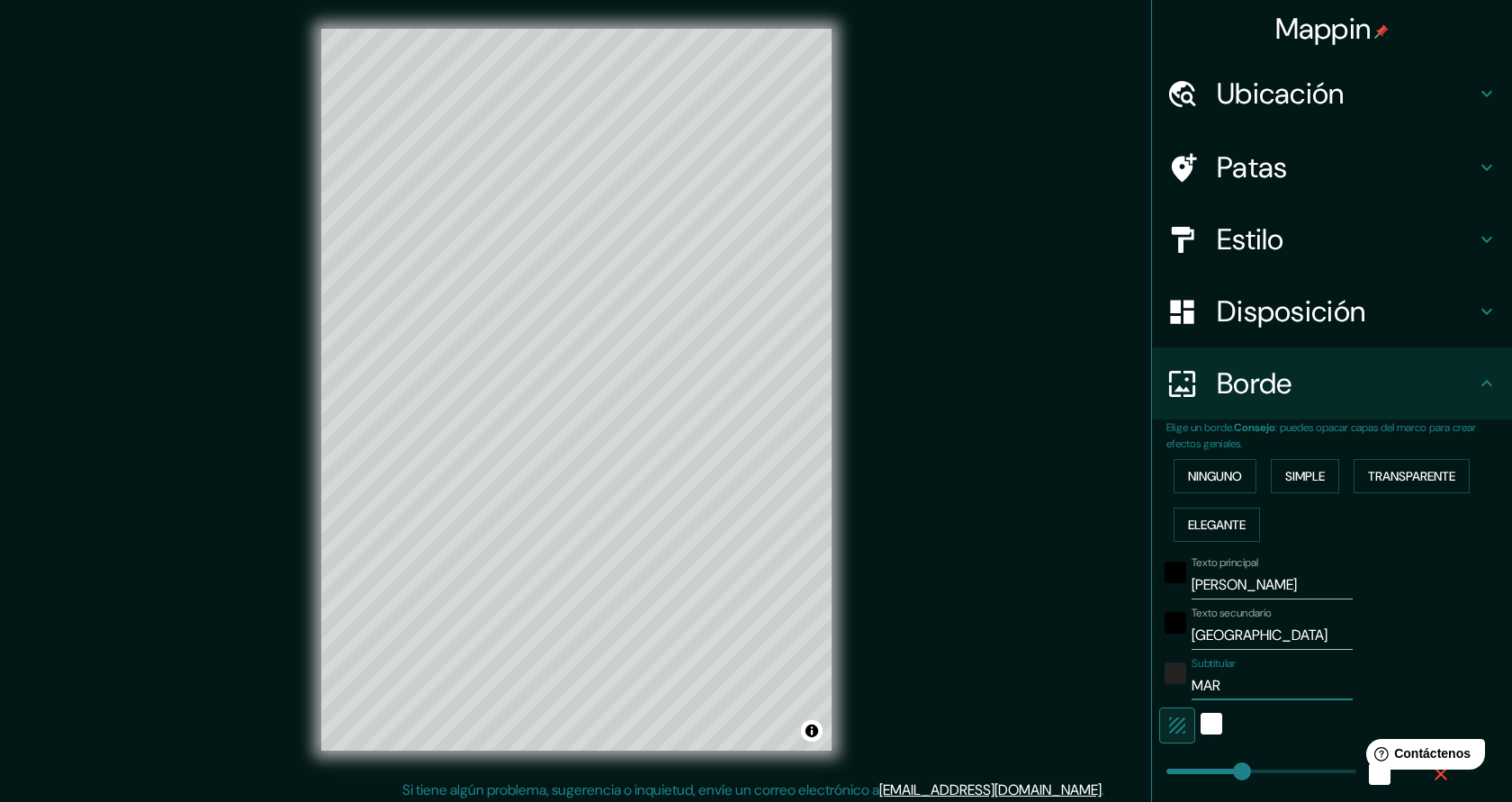
type input "45"
type input "MARI"
type input "227"
type input "45"
type input "MARIAN"
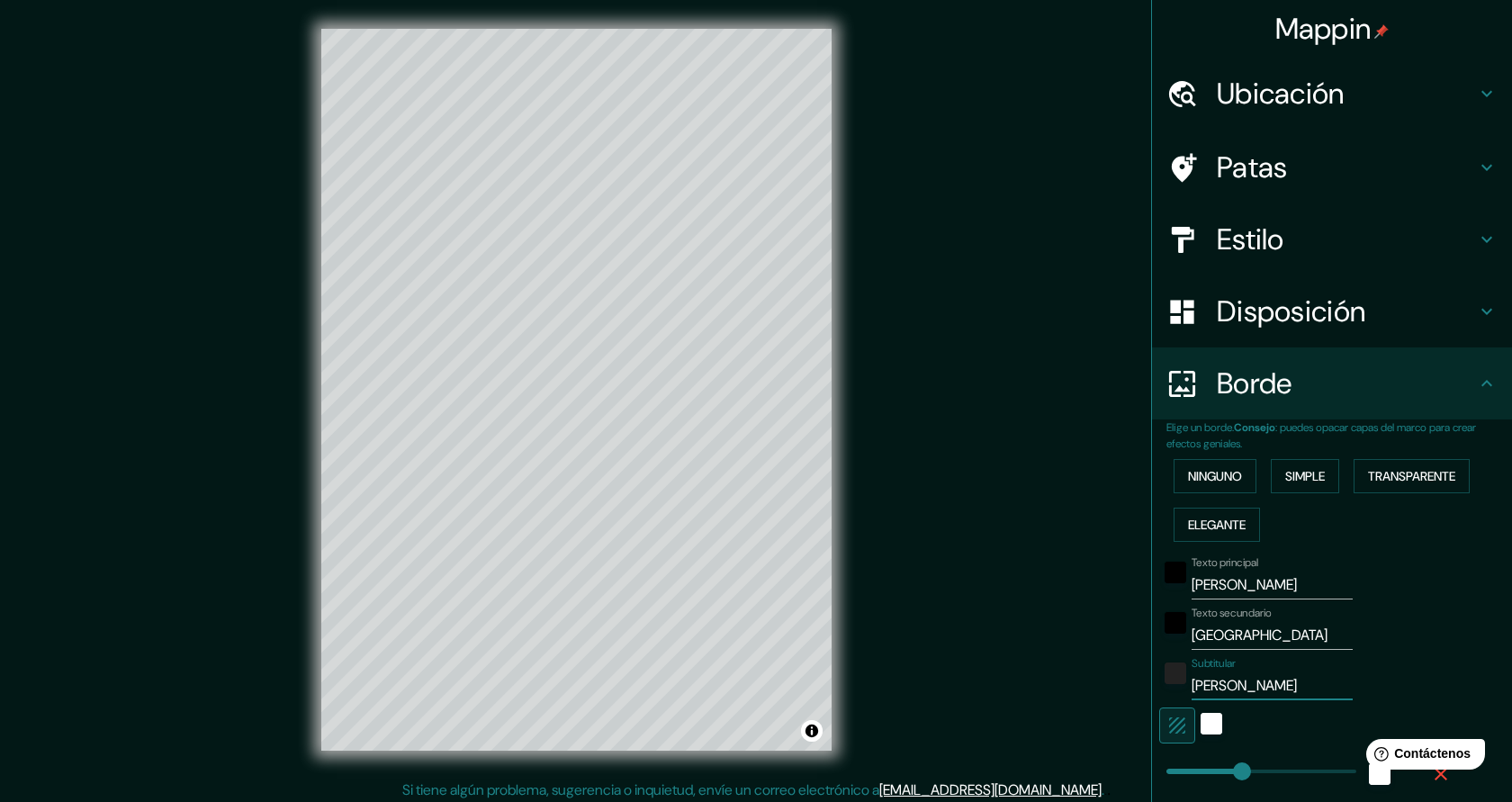
type input "227"
type input "45"
type input "MARIANO"
type input "227"
type input "45"
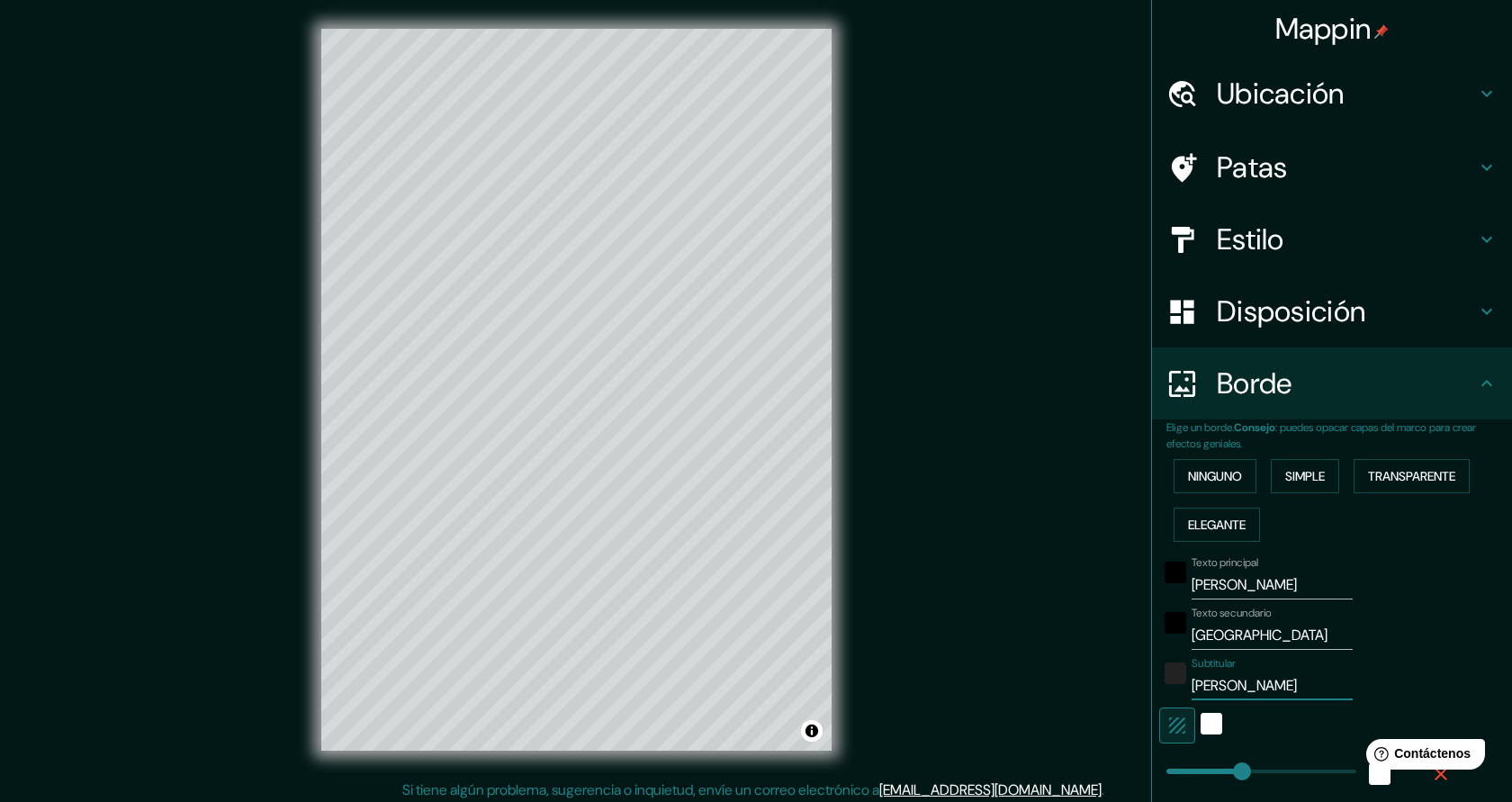
type input "MARIANO CO"
type input "227"
type input "45"
type input "MARIANO COR"
type input "227"
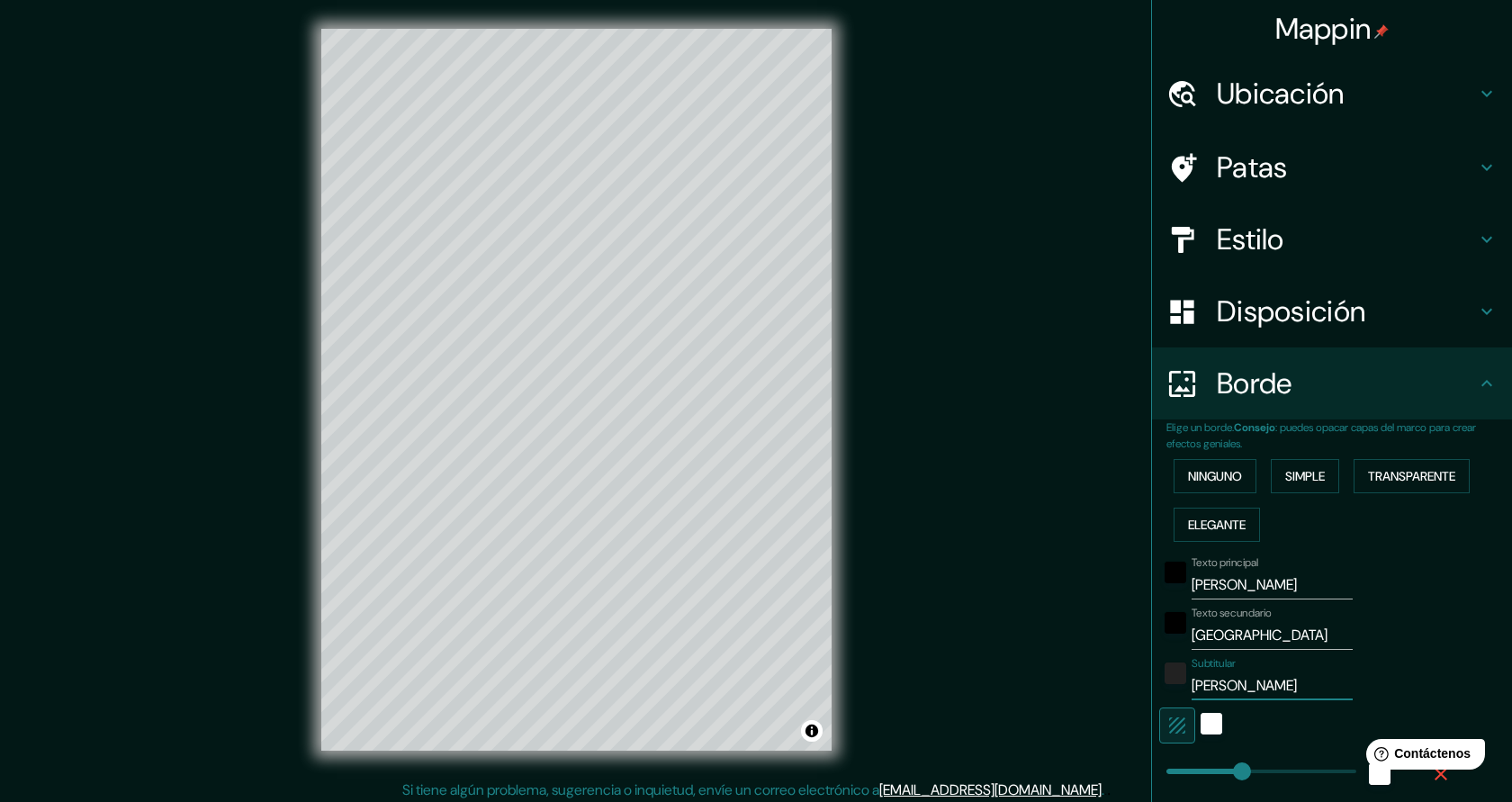
type input "45"
type input "MARIANO CORT"
type input "227"
type input "45"
type input "MARIANO CORTOE"
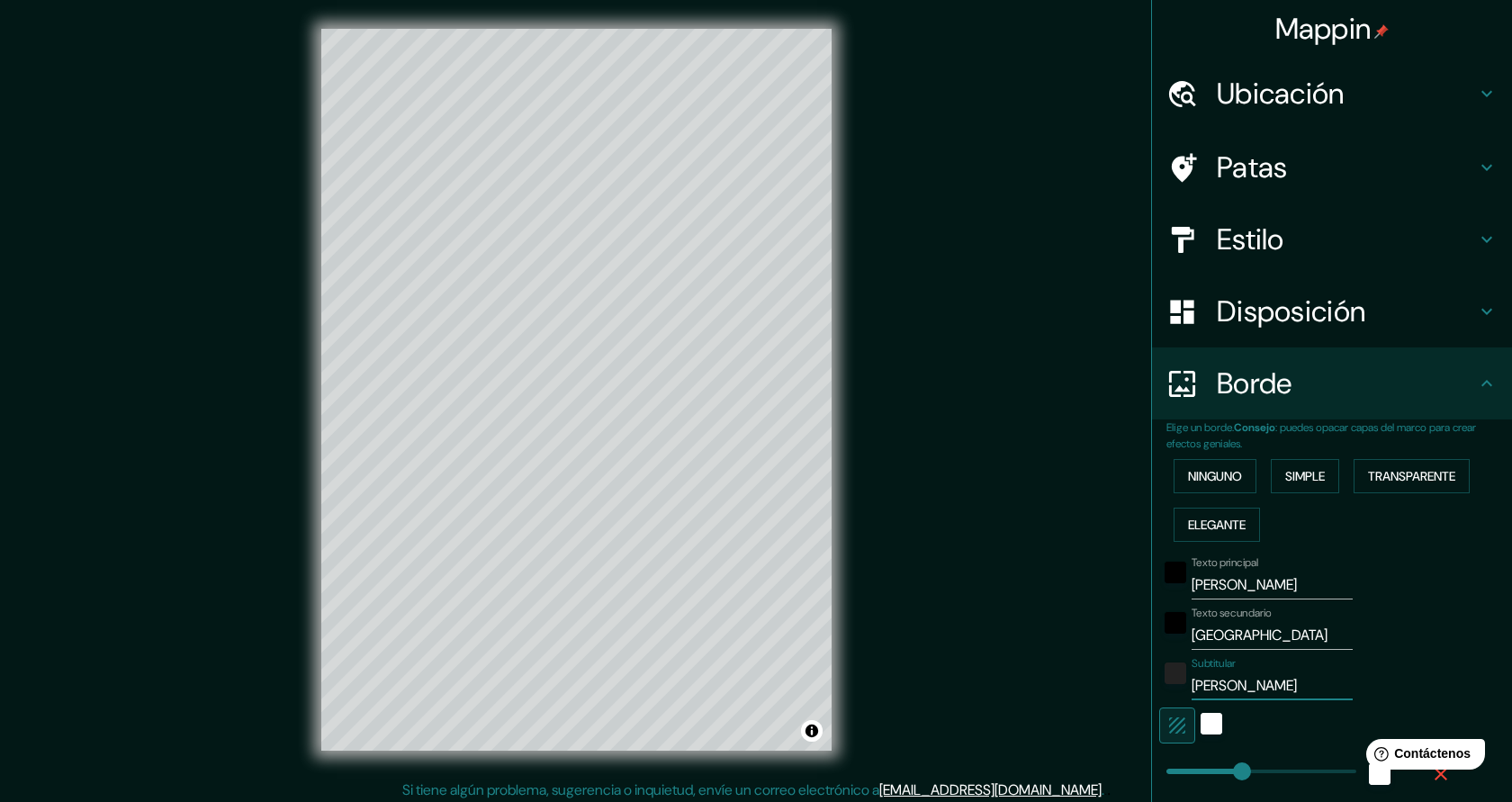
type input "227"
type input "45"
type input "MARIANO CORTOES"
type input "227"
type input "45"
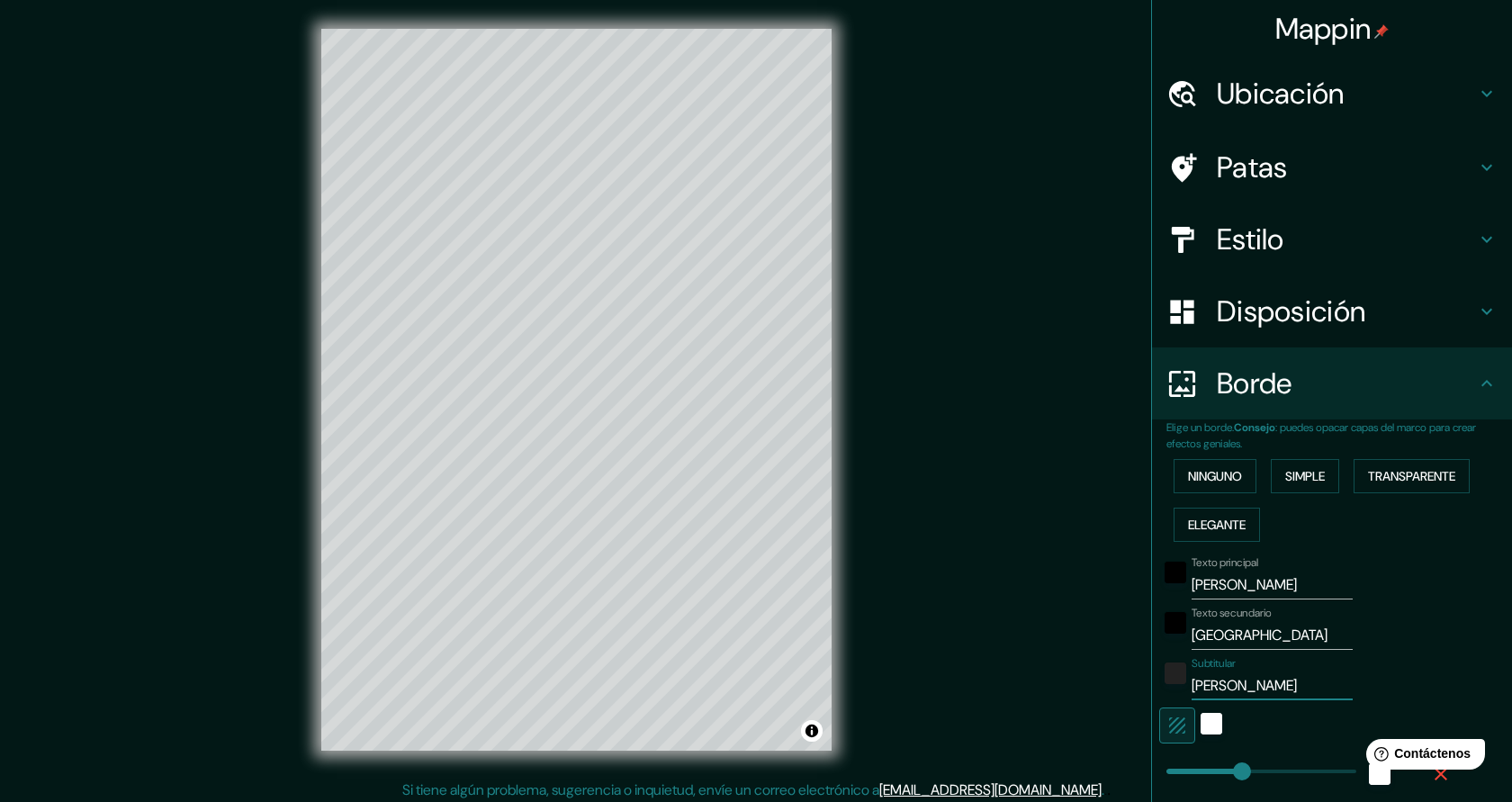
type input "MARIANO CORTOE"
type input "227"
type input "45"
type input "MARIANO CORTO"
type input "227"
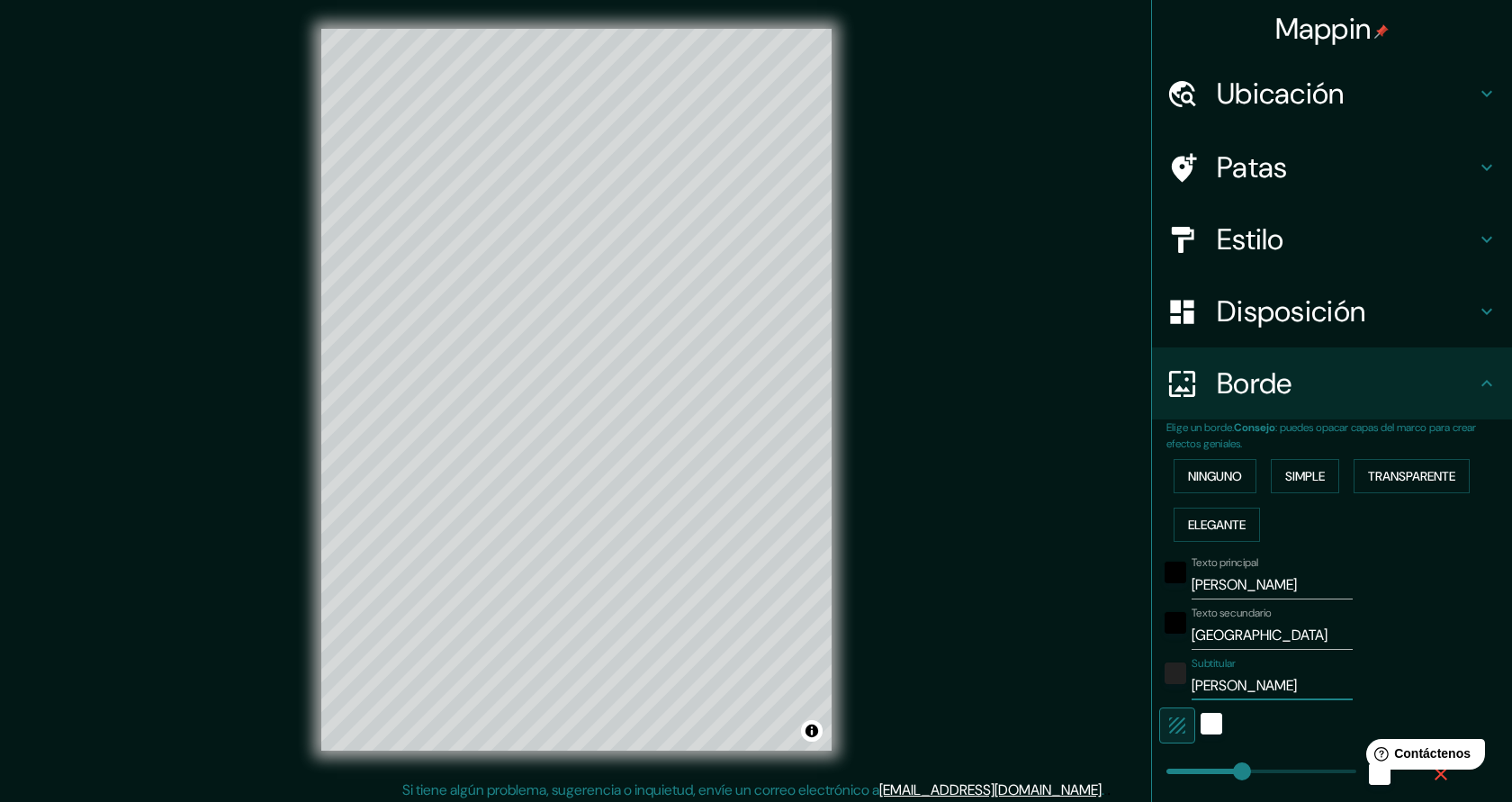
type input "45"
type input "MARIANO CORT"
type input "227"
type input "45"
type input "MARIANO CORTE"
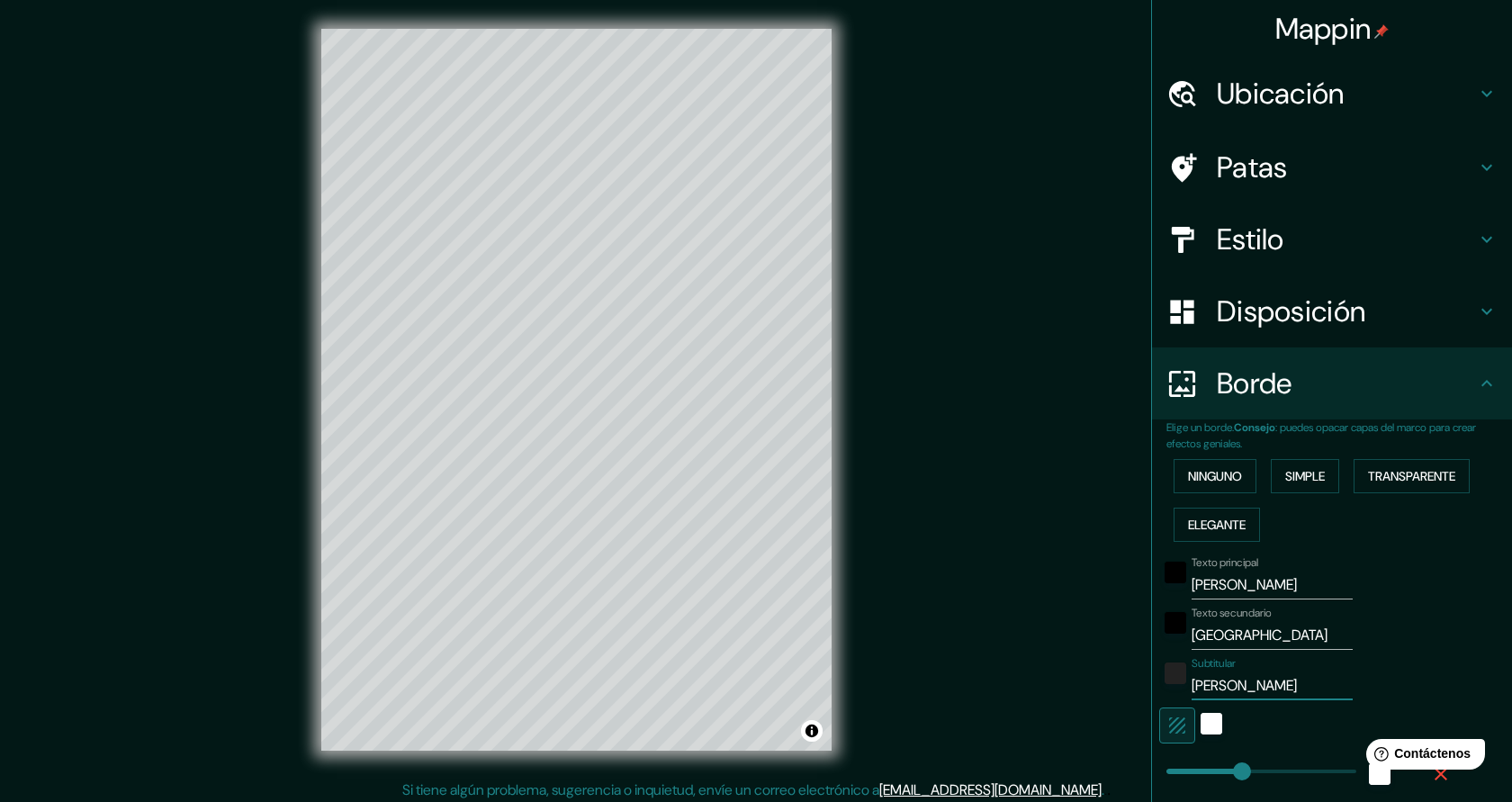
type input "227"
type input "45"
type input "MARIANO CORTES"
type input "227"
type input "45"
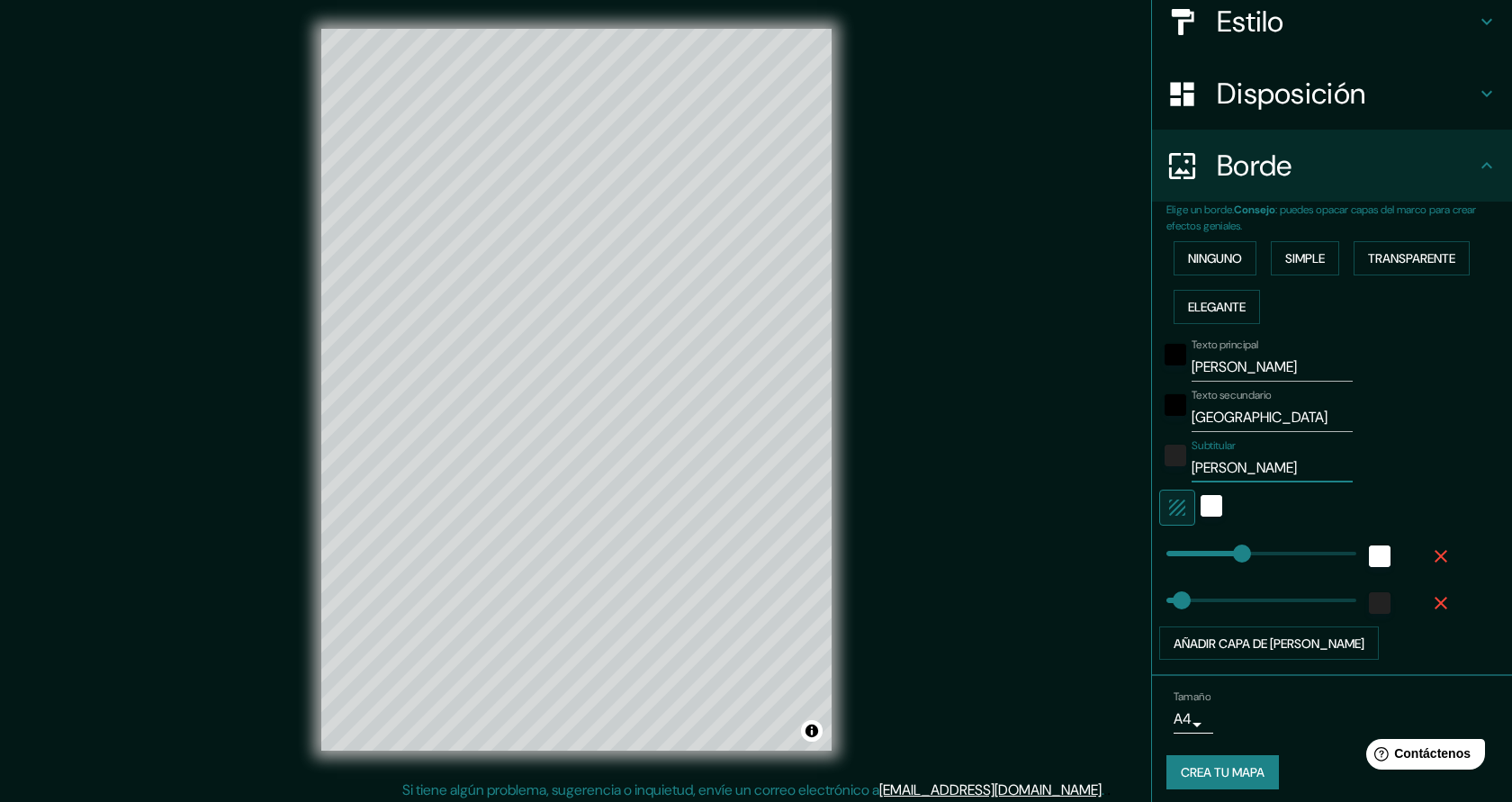
scroll to position [227, 0]
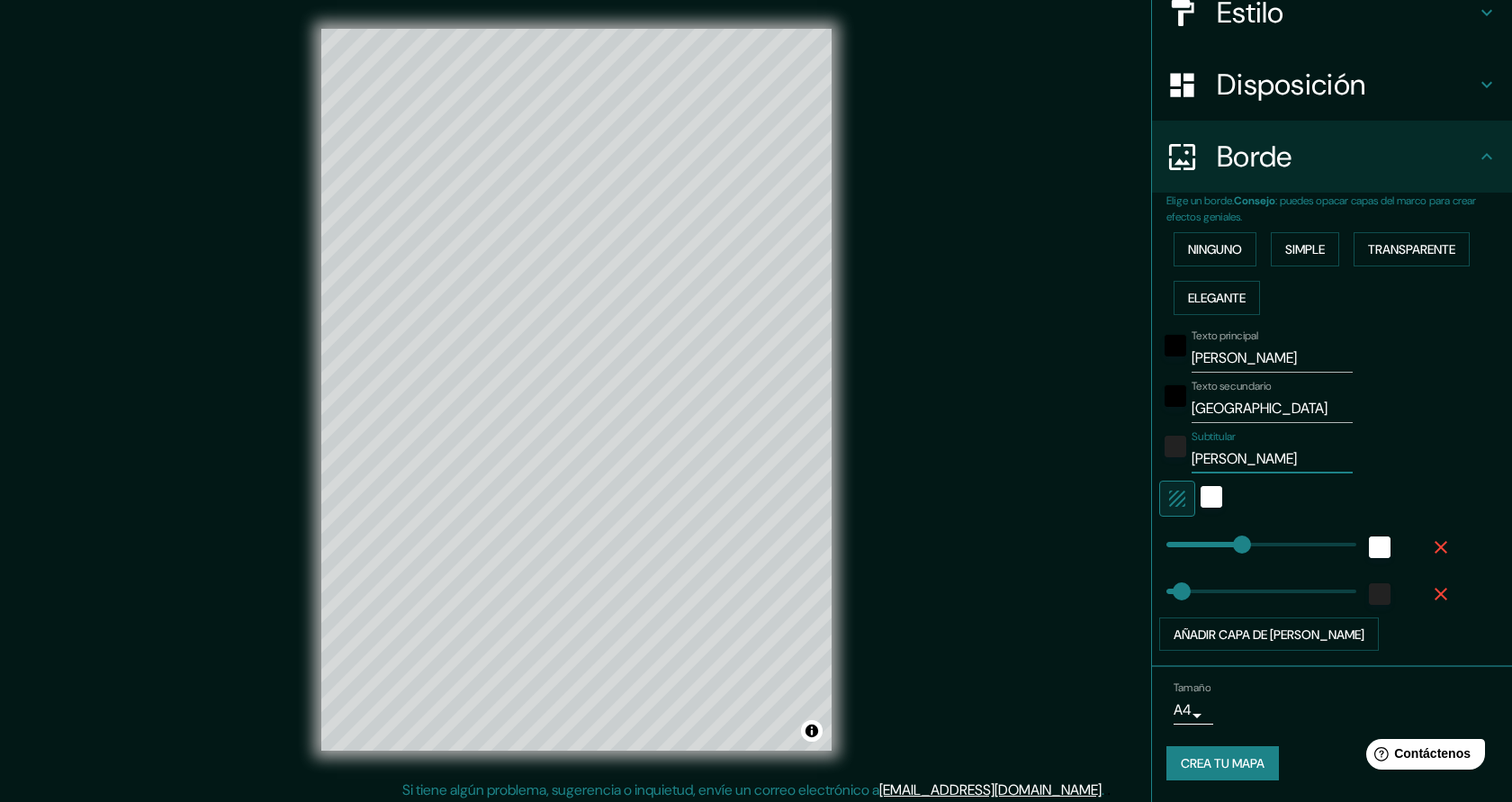
type input "227"
type input "MARIANO CORTES"
type input "0"
drag, startPoint x: 1240, startPoint y: 547, endPoint x: 1164, endPoint y: 548, distance: 76.0
type input "0"
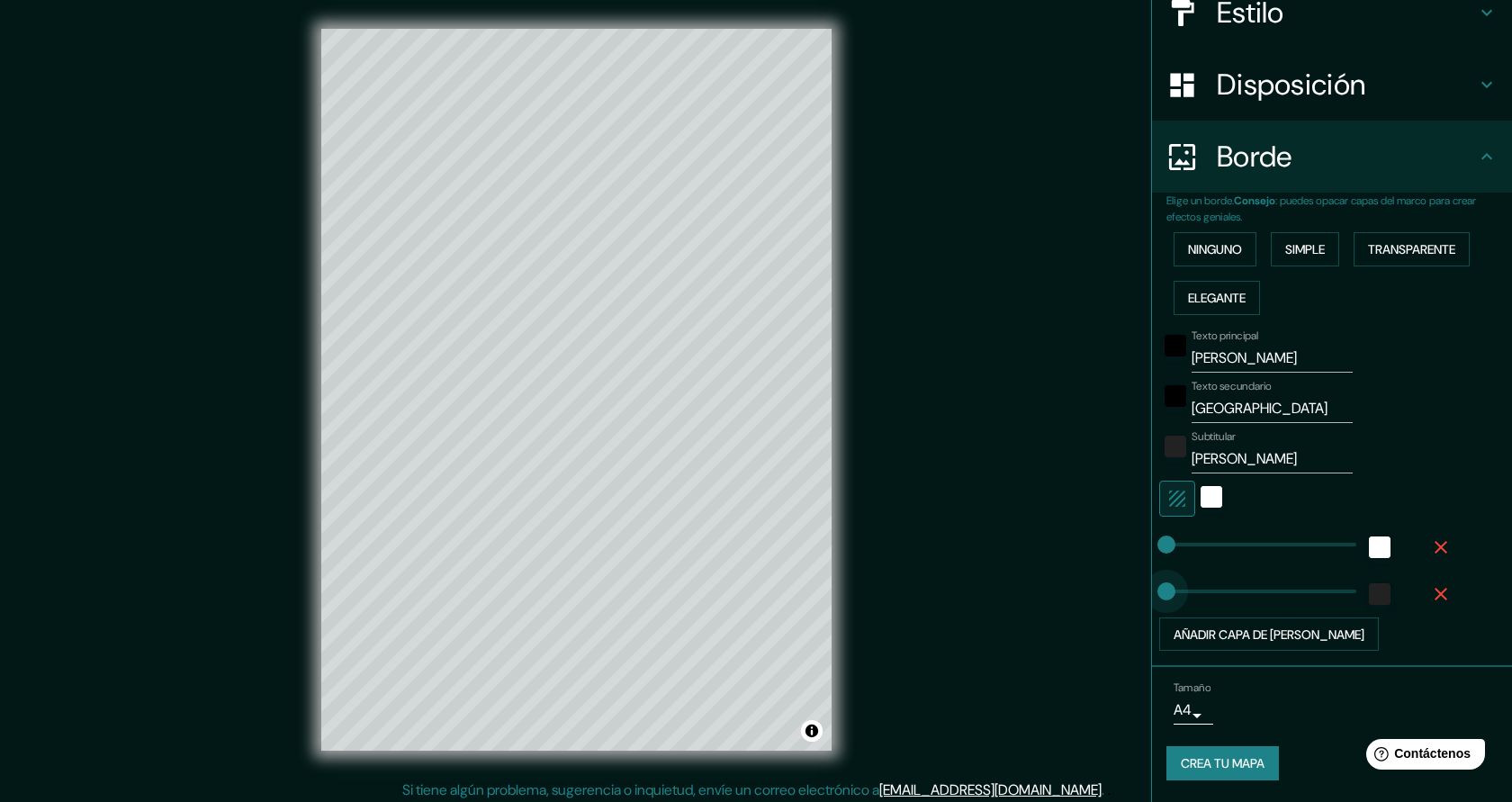
drag, startPoint x: 1186, startPoint y: 591, endPoint x: 1150, endPoint y: 592, distance: 36.0
click at [1204, 767] on font "Crea tu mapa" at bounding box center [1222, 763] width 84 height 16
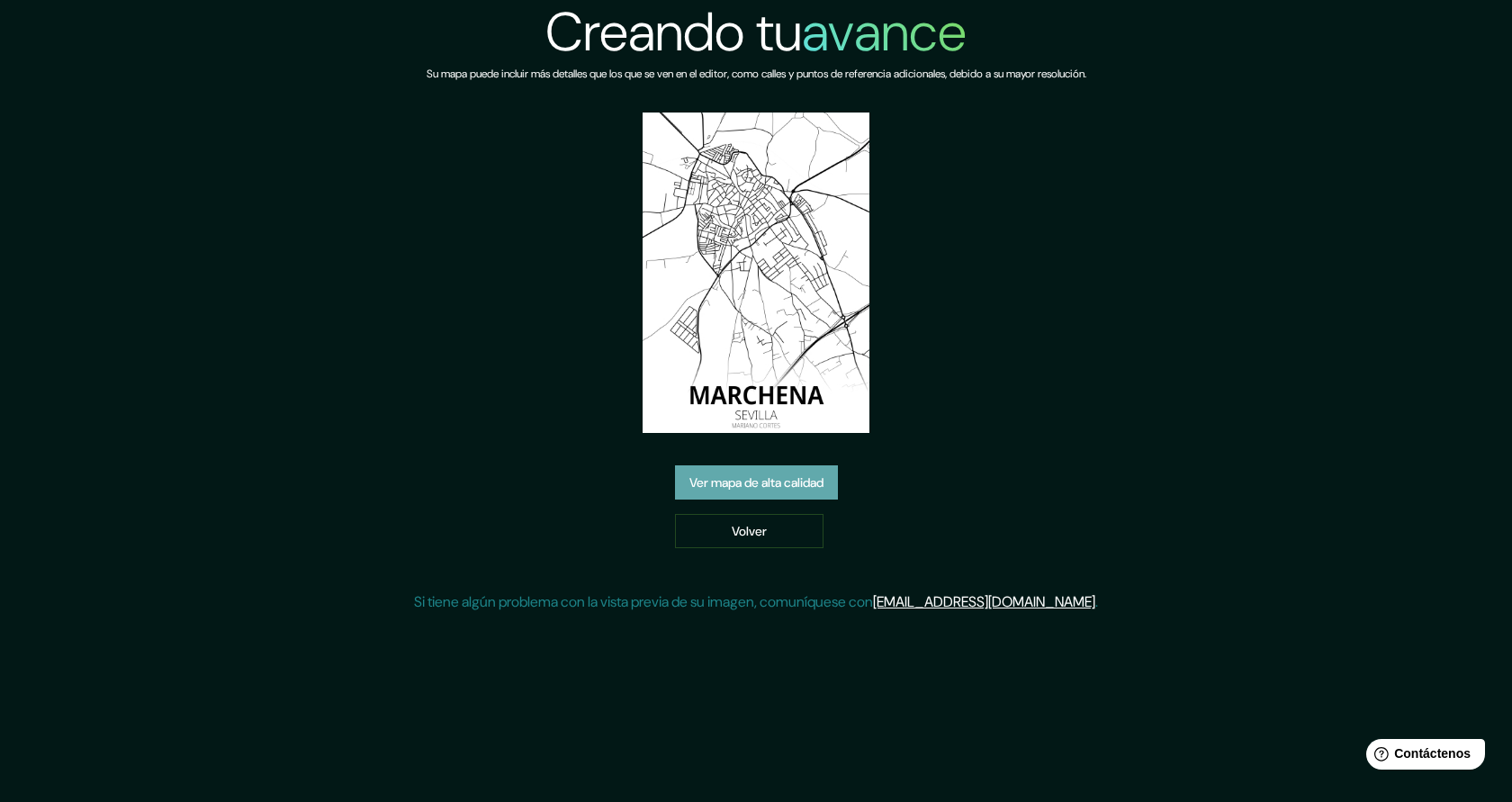
click at [755, 488] on font "Ver mapa de alta calidad" at bounding box center [756, 483] width 134 height 16
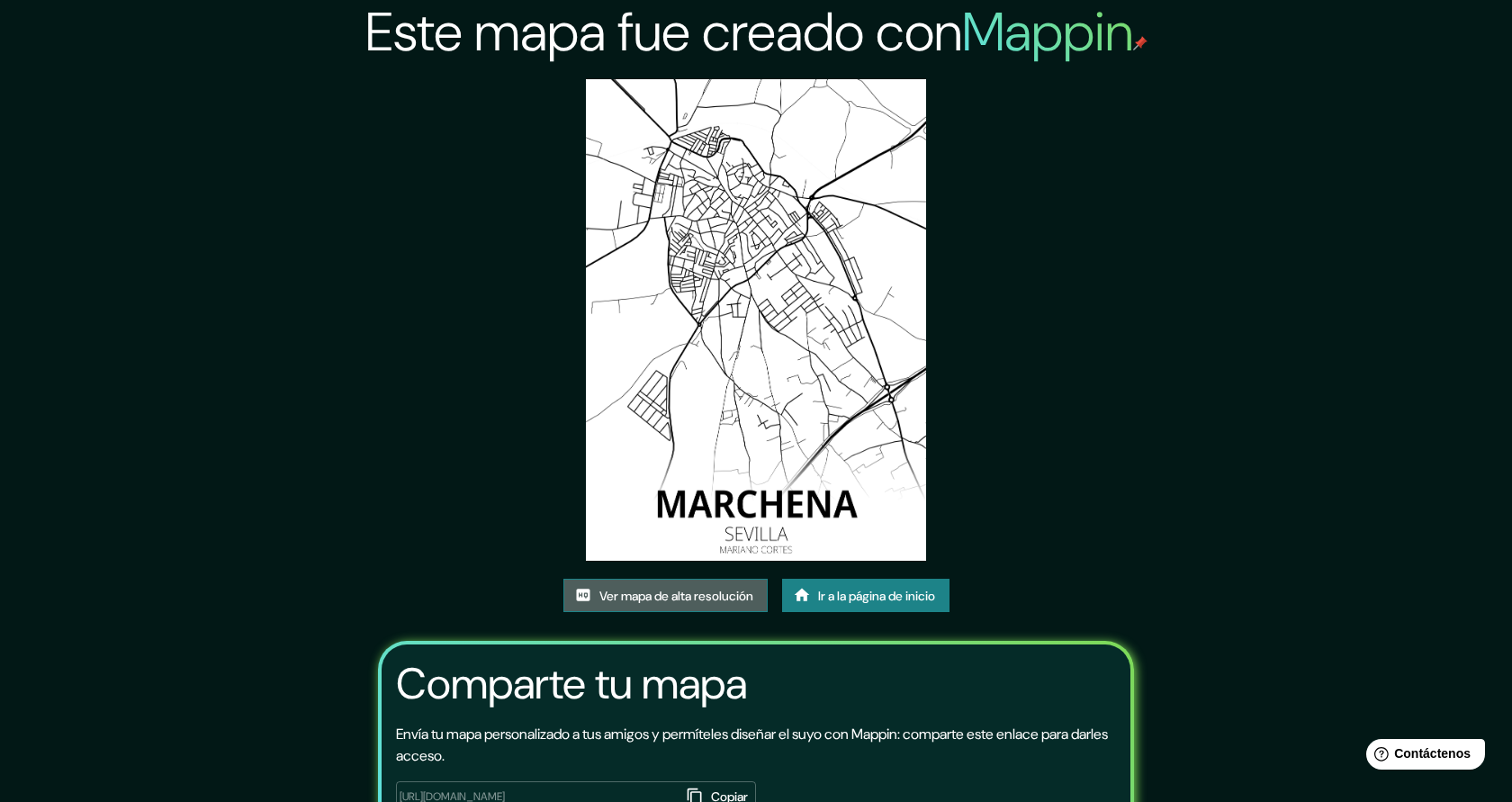
click at [676, 597] on font "Ver mapa de alta resolución" at bounding box center [676, 595] width 153 height 16
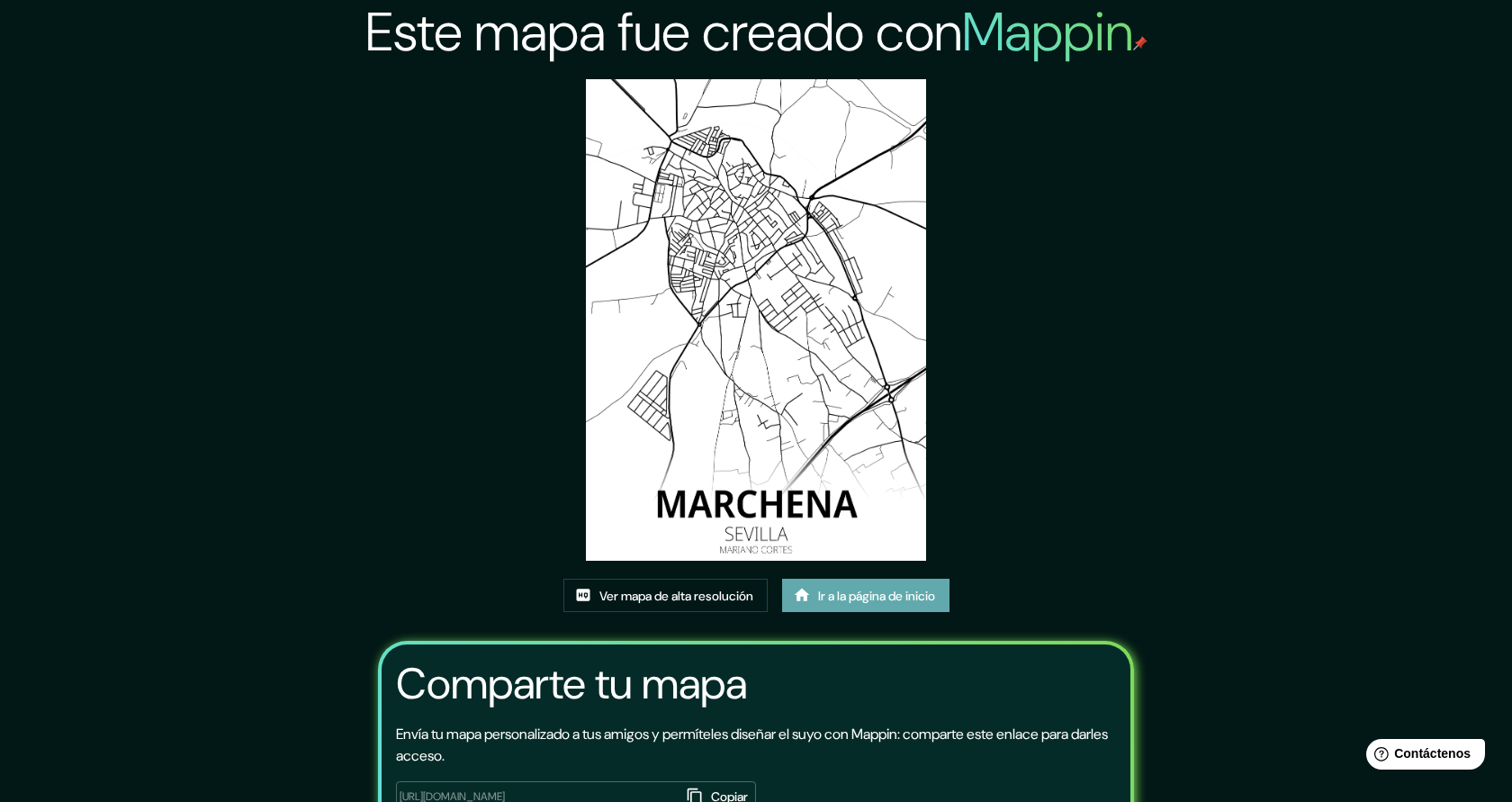
click at [891, 598] on font "Ir a la página de inicio" at bounding box center [877, 595] width 117 height 16
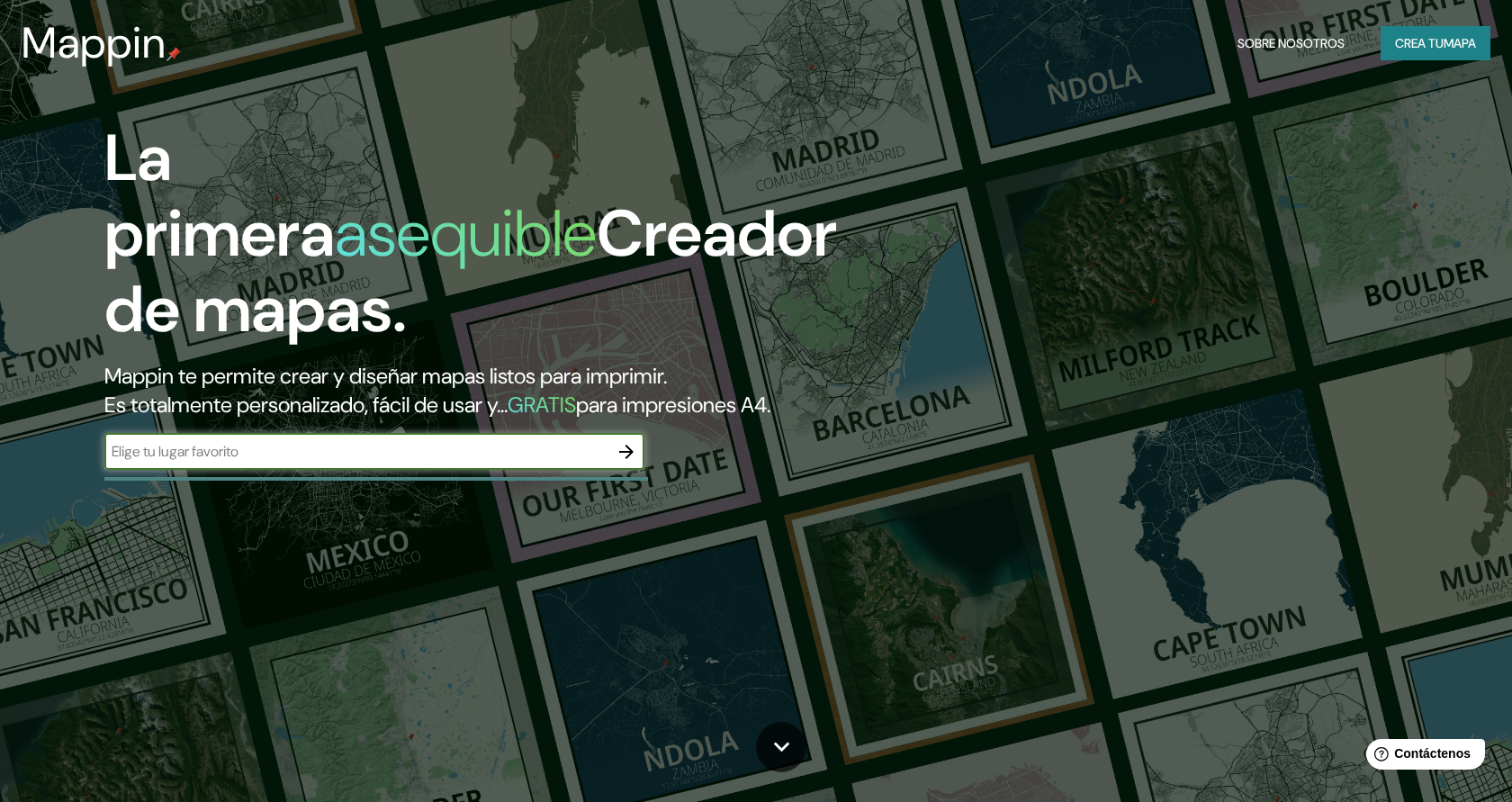
click at [508, 457] on input "text" at bounding box center [356, 451] width 504 height 21
click at [633, 456] on icon "button" at bounding box center [626, 451] width 22 height 22
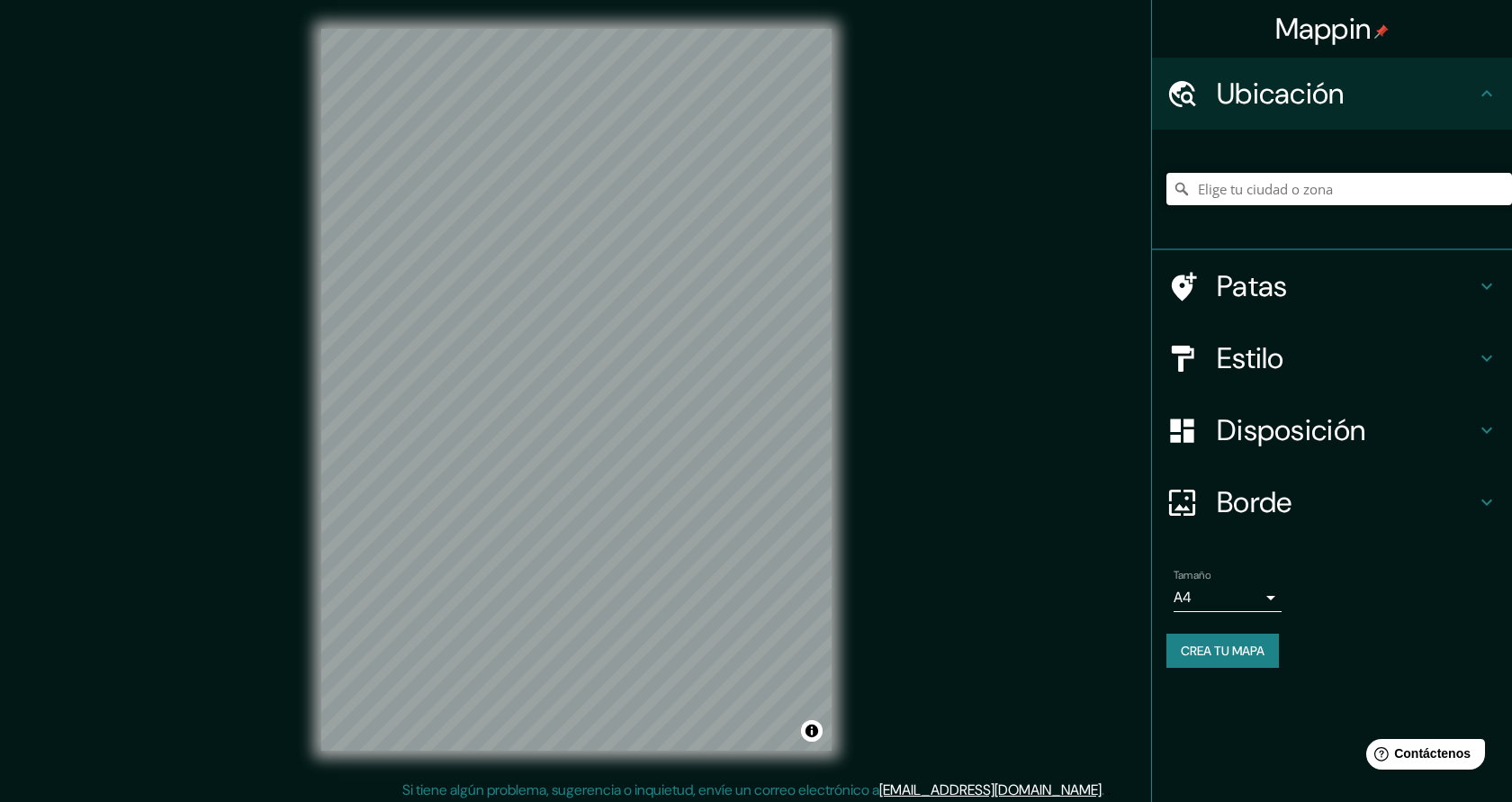
click at [1266, 198] on input "Elige tu ciudad o zona" at bounding box center [1339, 189] width 346 height 32
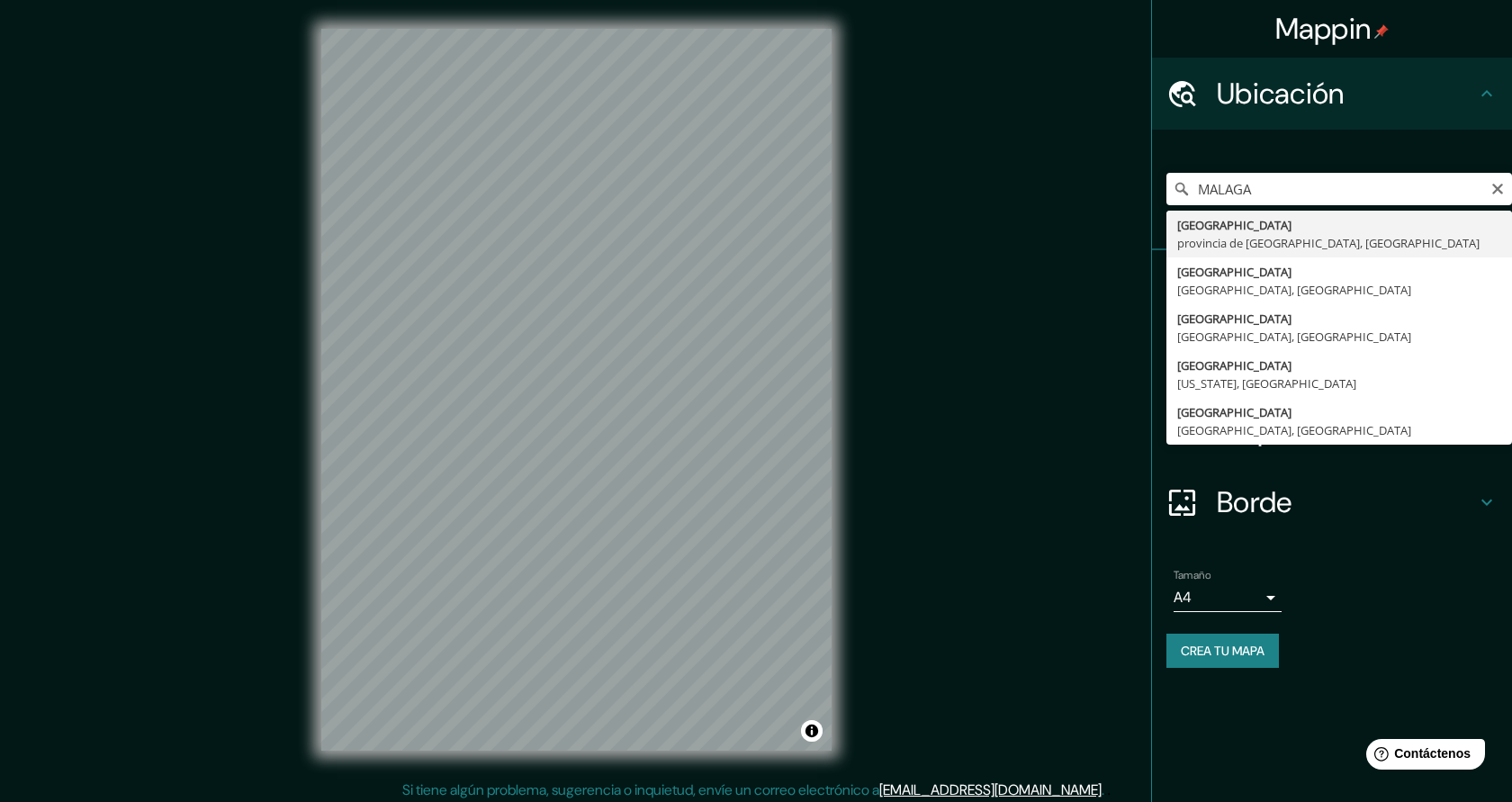
type input "Málaga, provincia de Málaga, España"
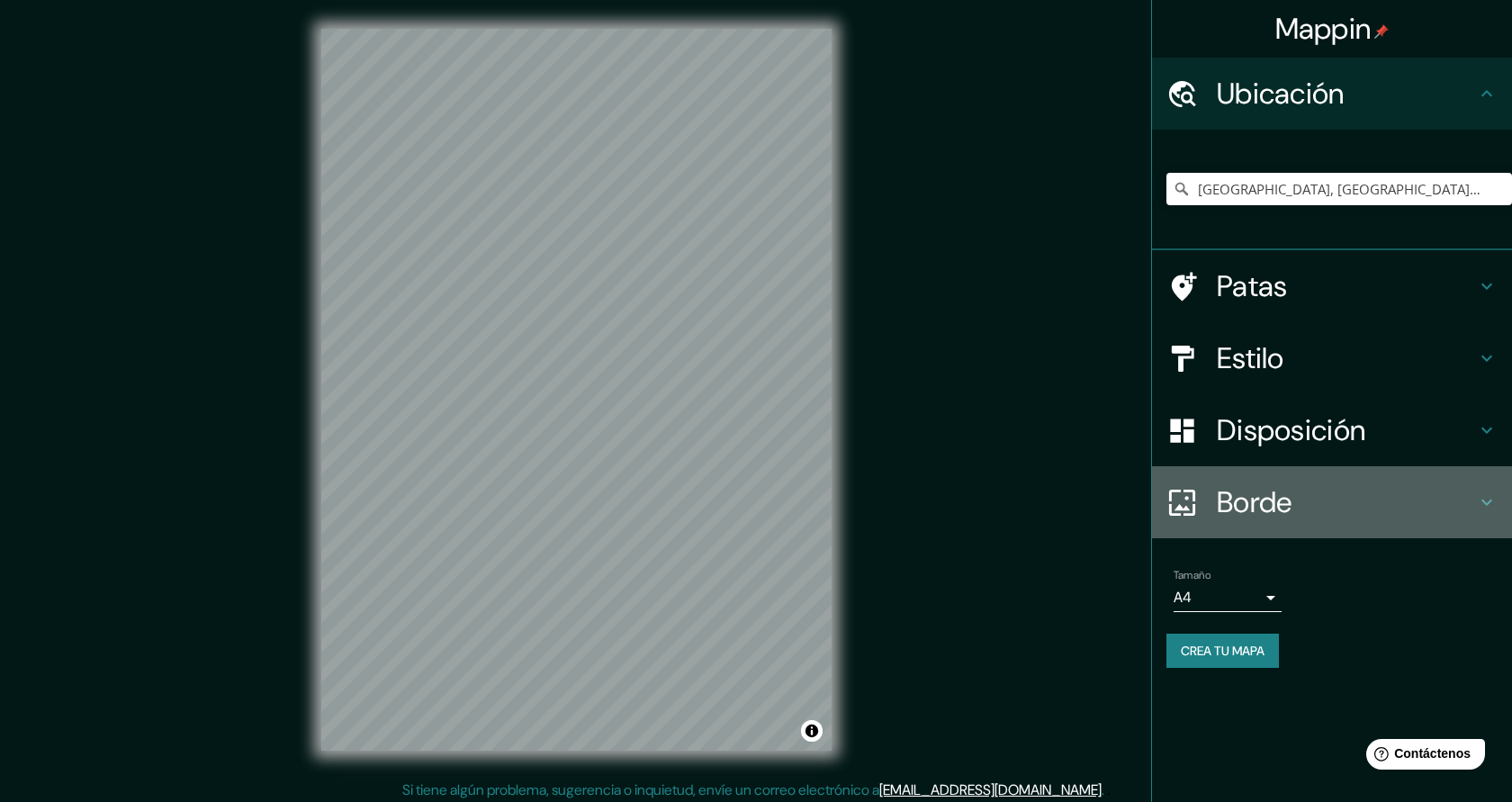
click at [1281, 511] on font "Borde" at bounding box center [1255, 502] width 75 height 38
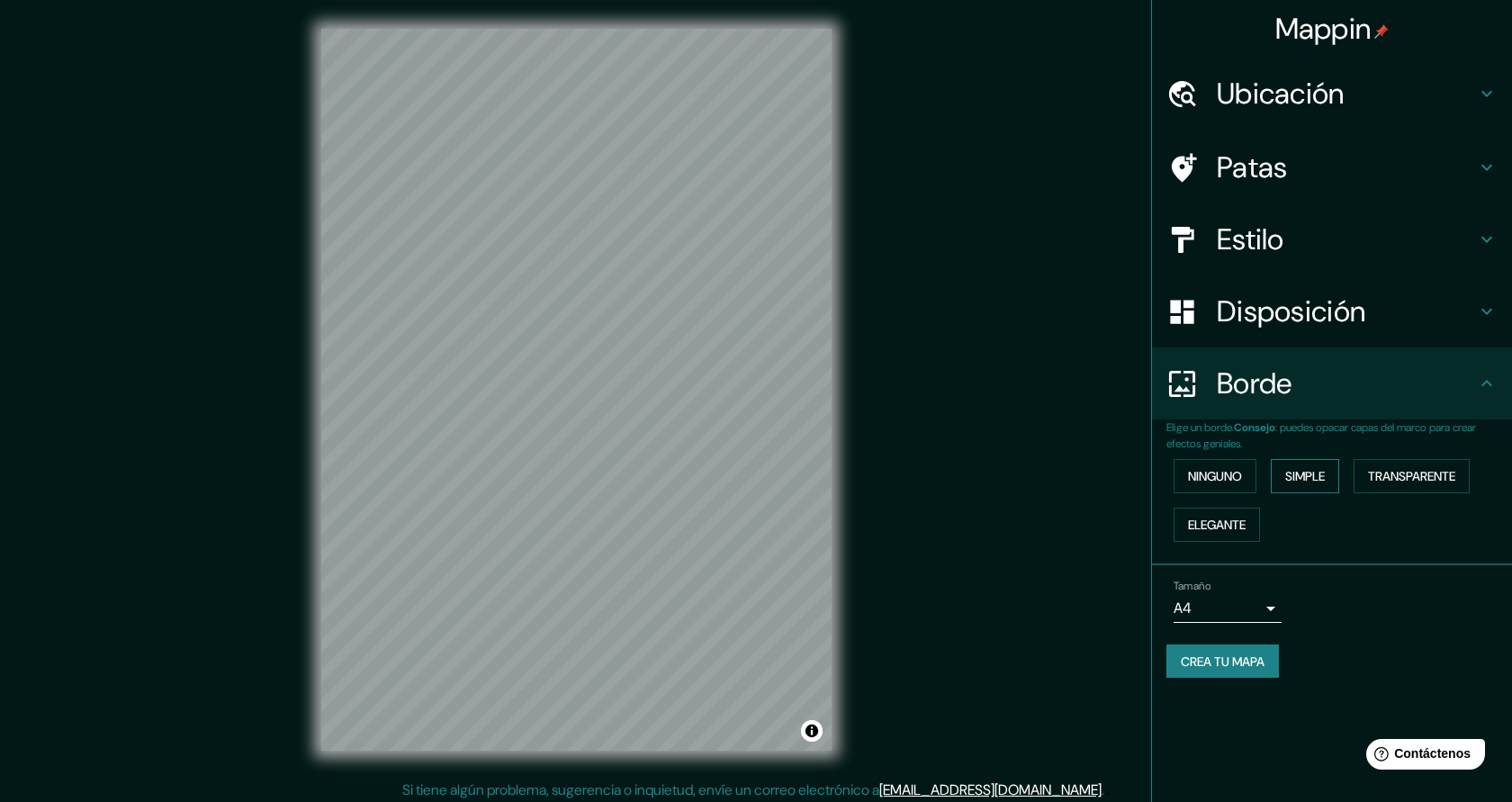
click at [1315, 488] on button "Simple" at bounding box center [1305, 476] width 69 height 34
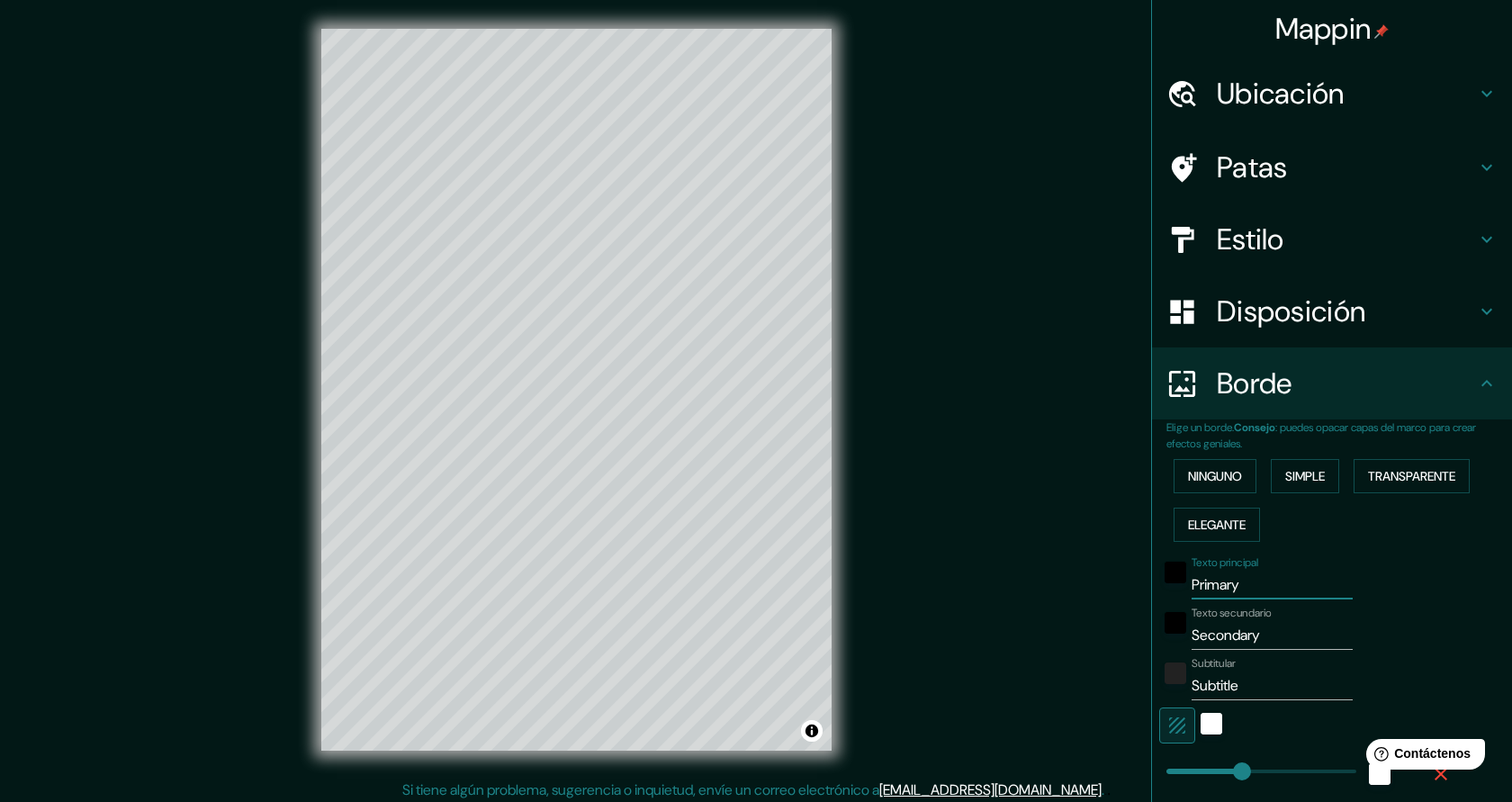
drag, startPoint x: 1254, startPoint y: 589, endPoint x: 1158, endPoint y: 580, distance: 96.4
click at [1158, 581] on div "Elige un borde. Consejo : puedes opacar capas del marco para crear efectos geni…" at bounding box center [1332, 657] width 360 height 474
type input "MA"
type input "227"
type input "45"
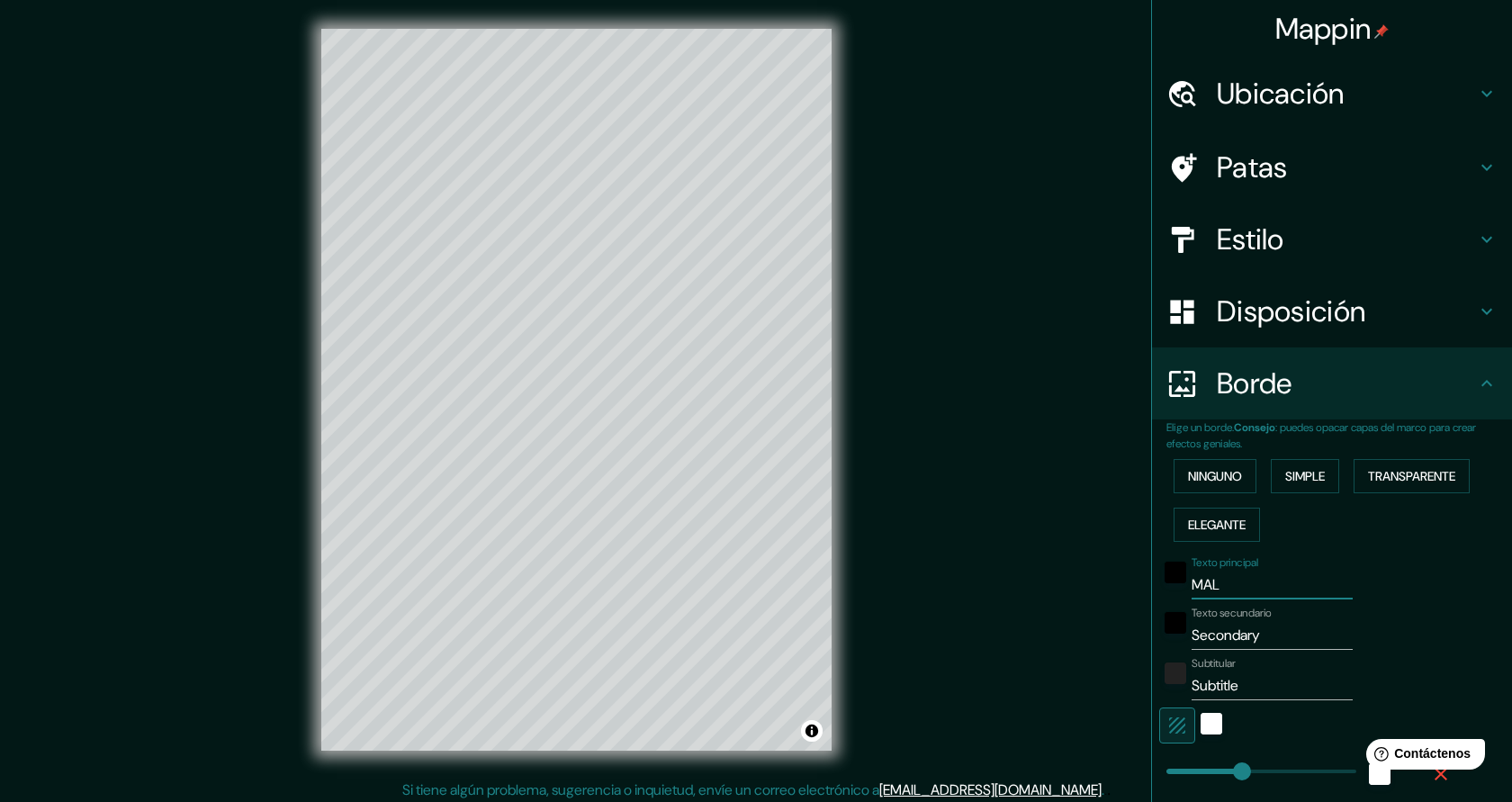
type input "MALA"
type input "227"
type input "45"
type input "MALAG"
type input "227"
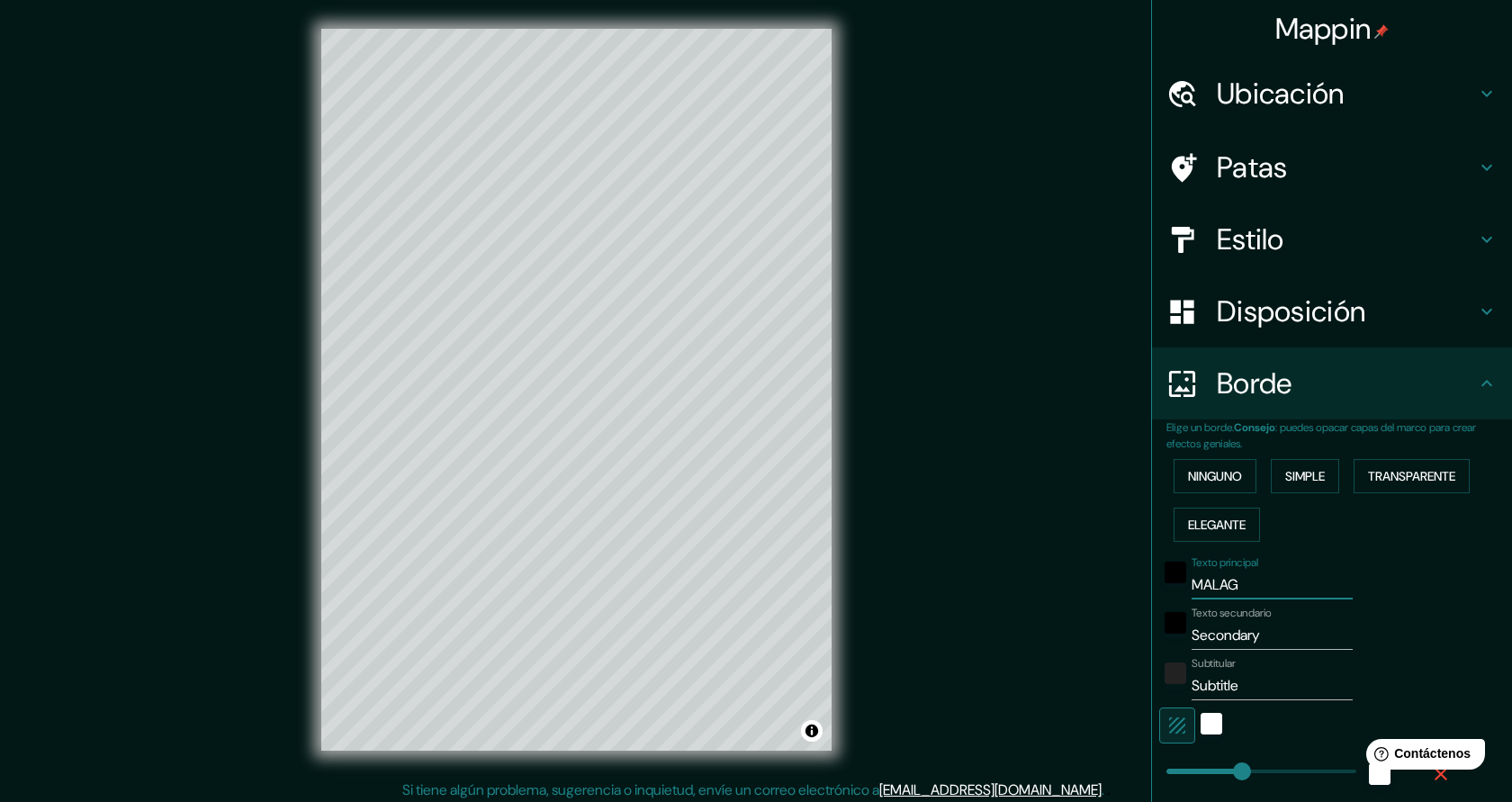
type input "45"
type input "MALAGA"
type input "227"
type input "45"
type input "MALAGA"
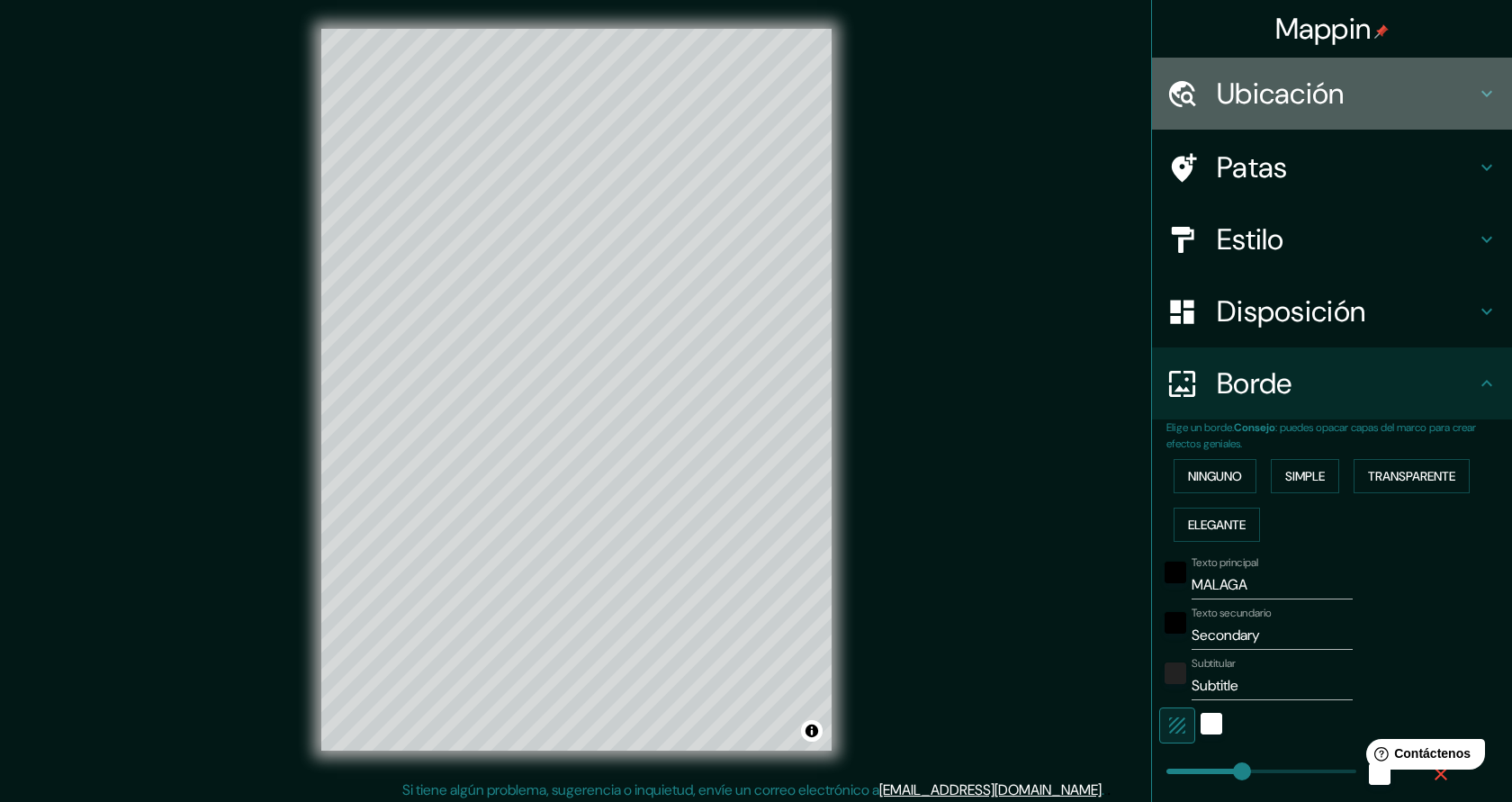
click at [1486, 101] on icon at bounding box center [1487, 93] width 22 height 22
type input "227"
type input "45"
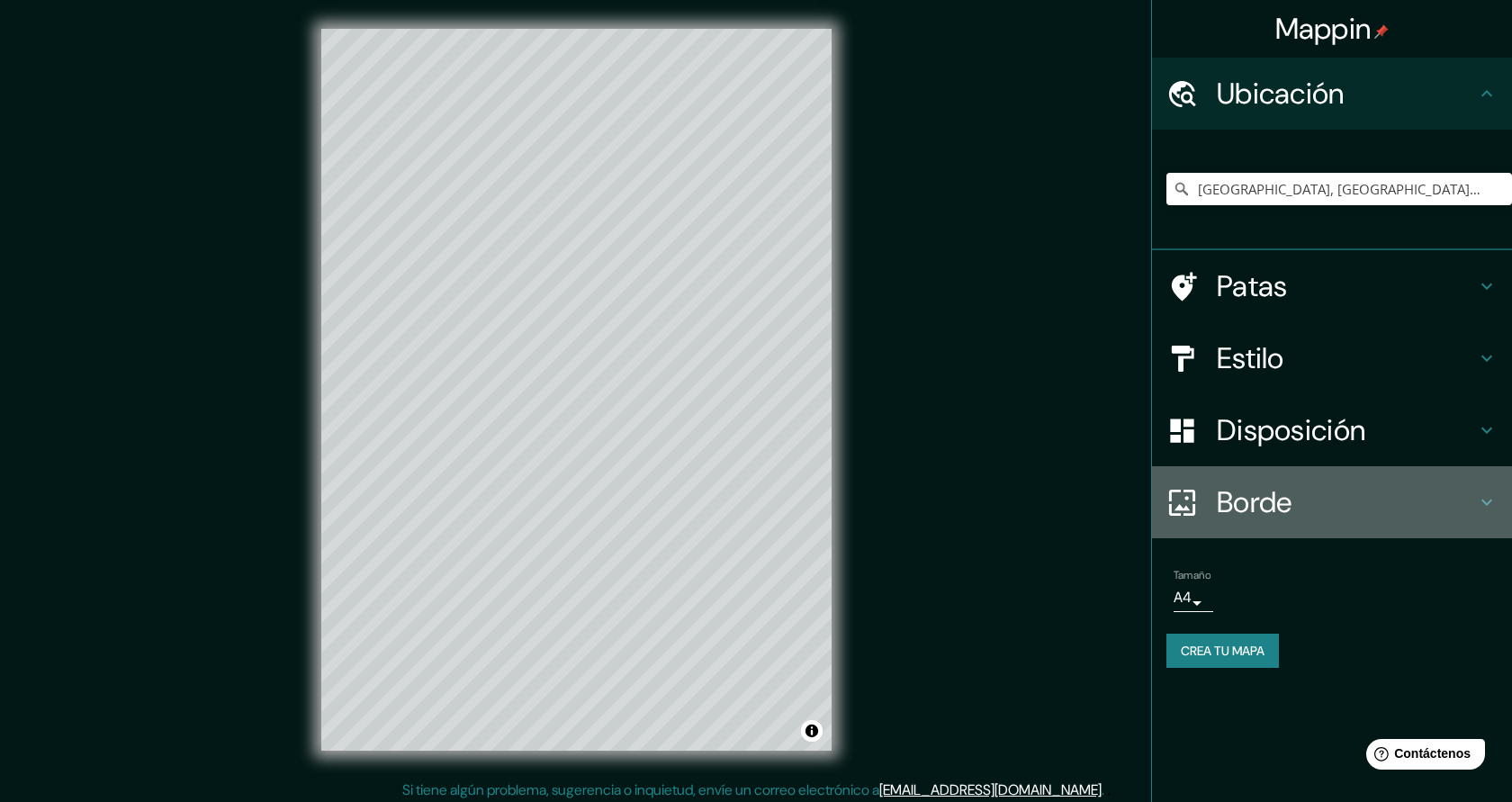
click at [1296, 505] on h4 "Borde" at bounding box center [1346, 502] width 259 height 36
type input "227"
type input "45"
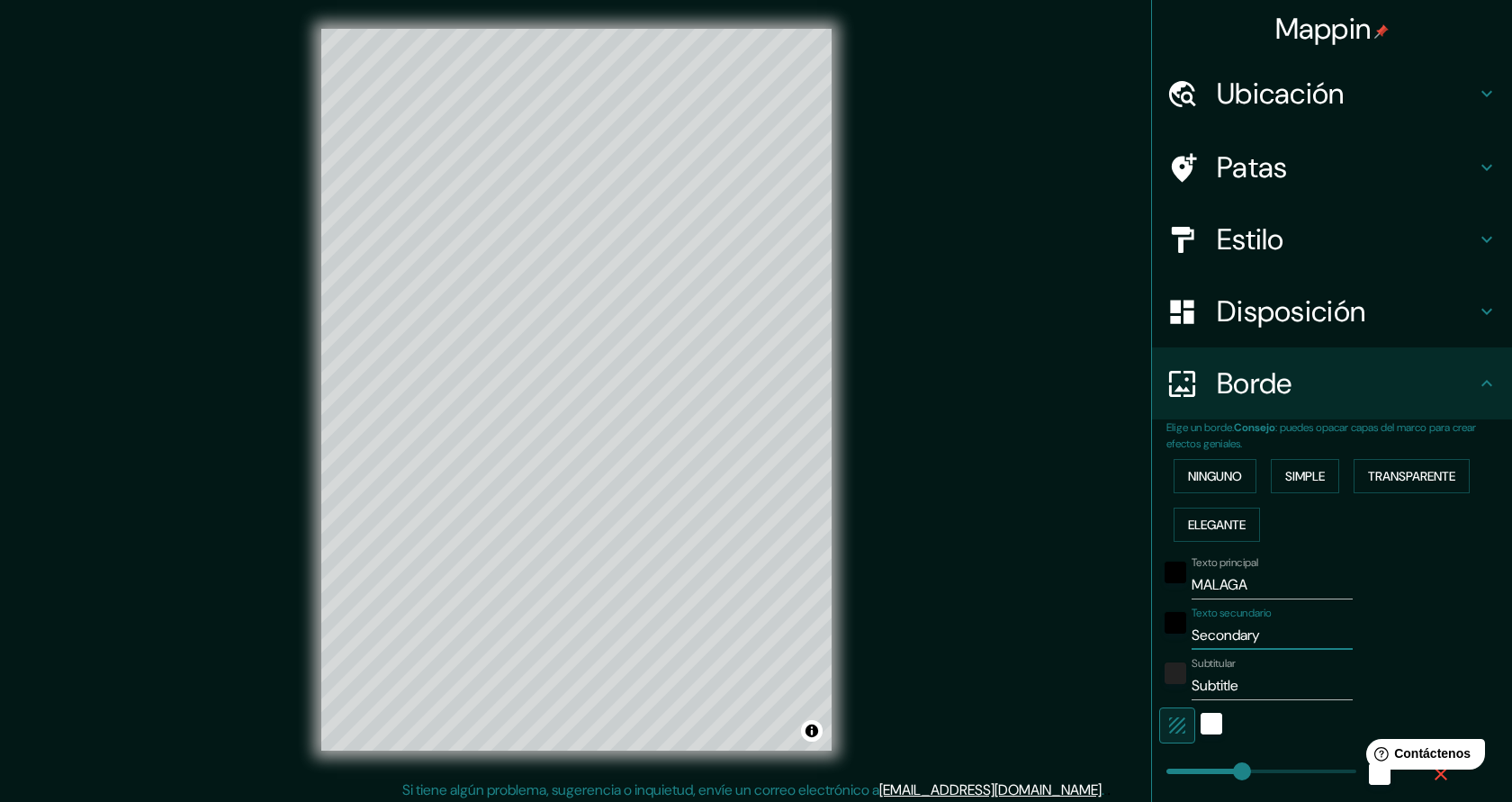
drag, startPoint x: 1274, startPoint y: 640, endPoint x: 1187, endPoint y: 641, distance: 87.0
click at [1187, 641] on div "Texto secundario Secondary" at bounding box center [1307, 628] width 296 height 43
type input "M"
type input "227"
type input "45"
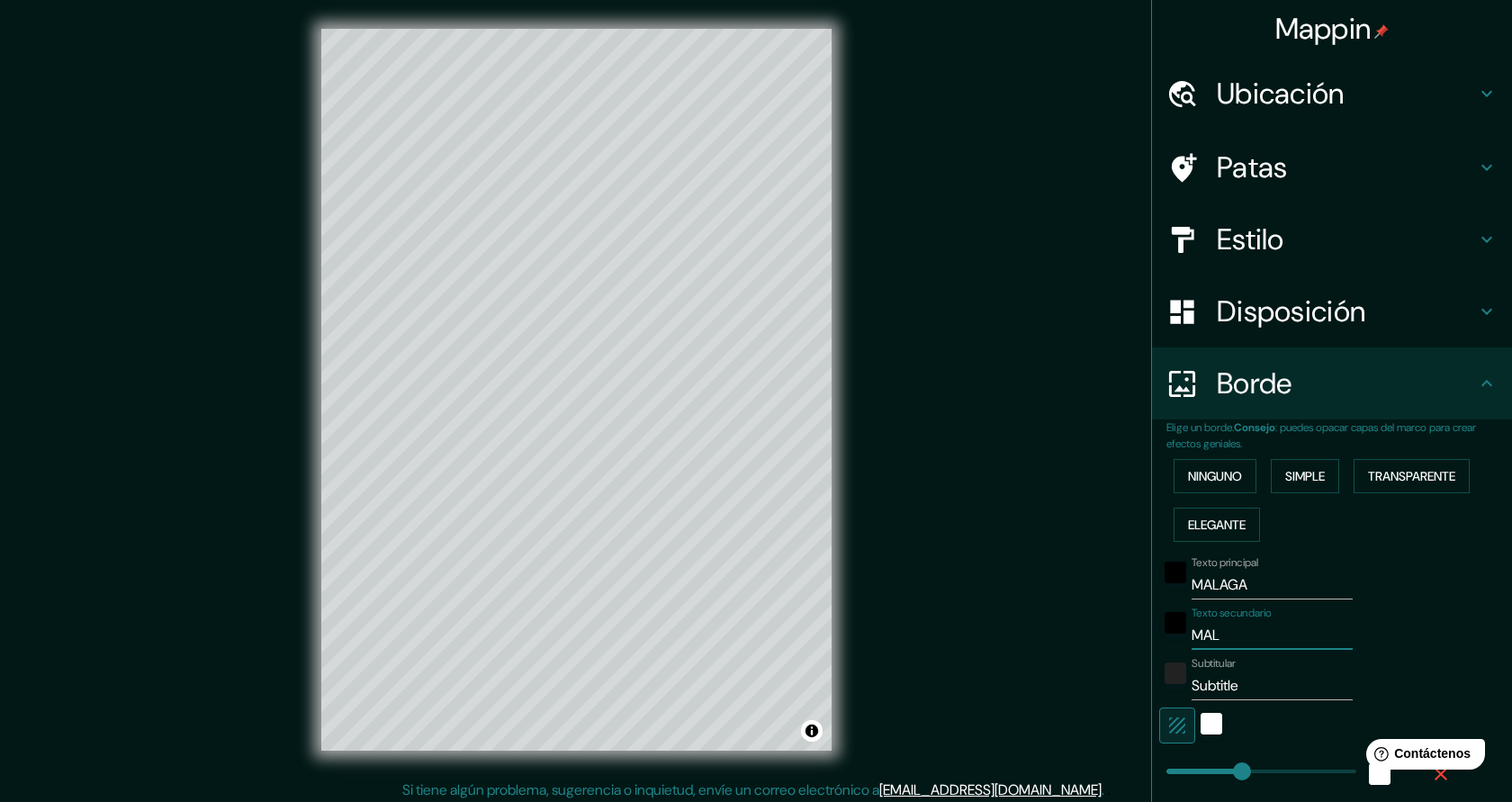
type input "MALA"
type input "227"
type input "45"
type input "MALAG"
type input "227"
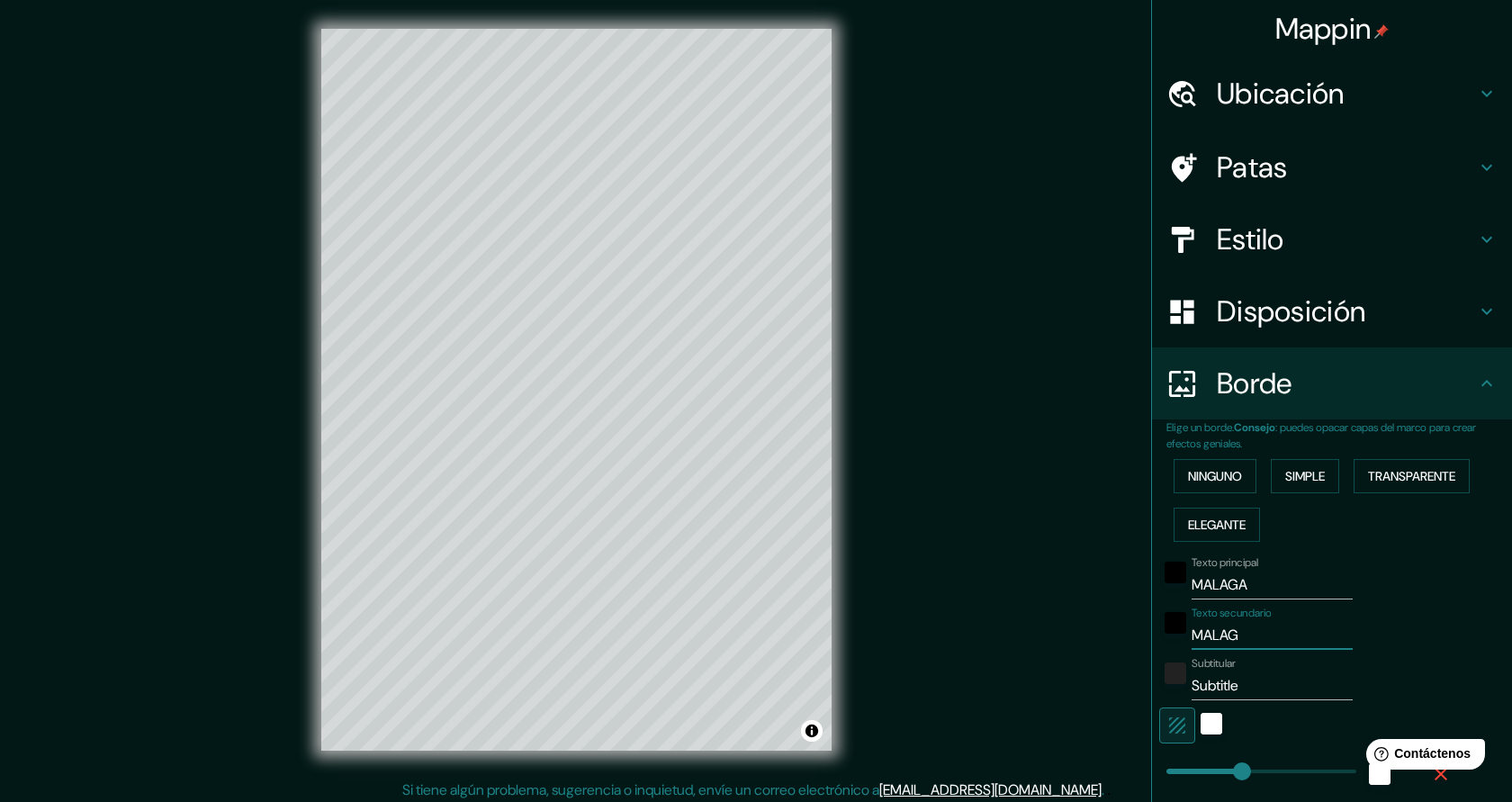
type input "45"
type input "MALAGA"
type input "227"
type input "45"
type input "MALAGA"
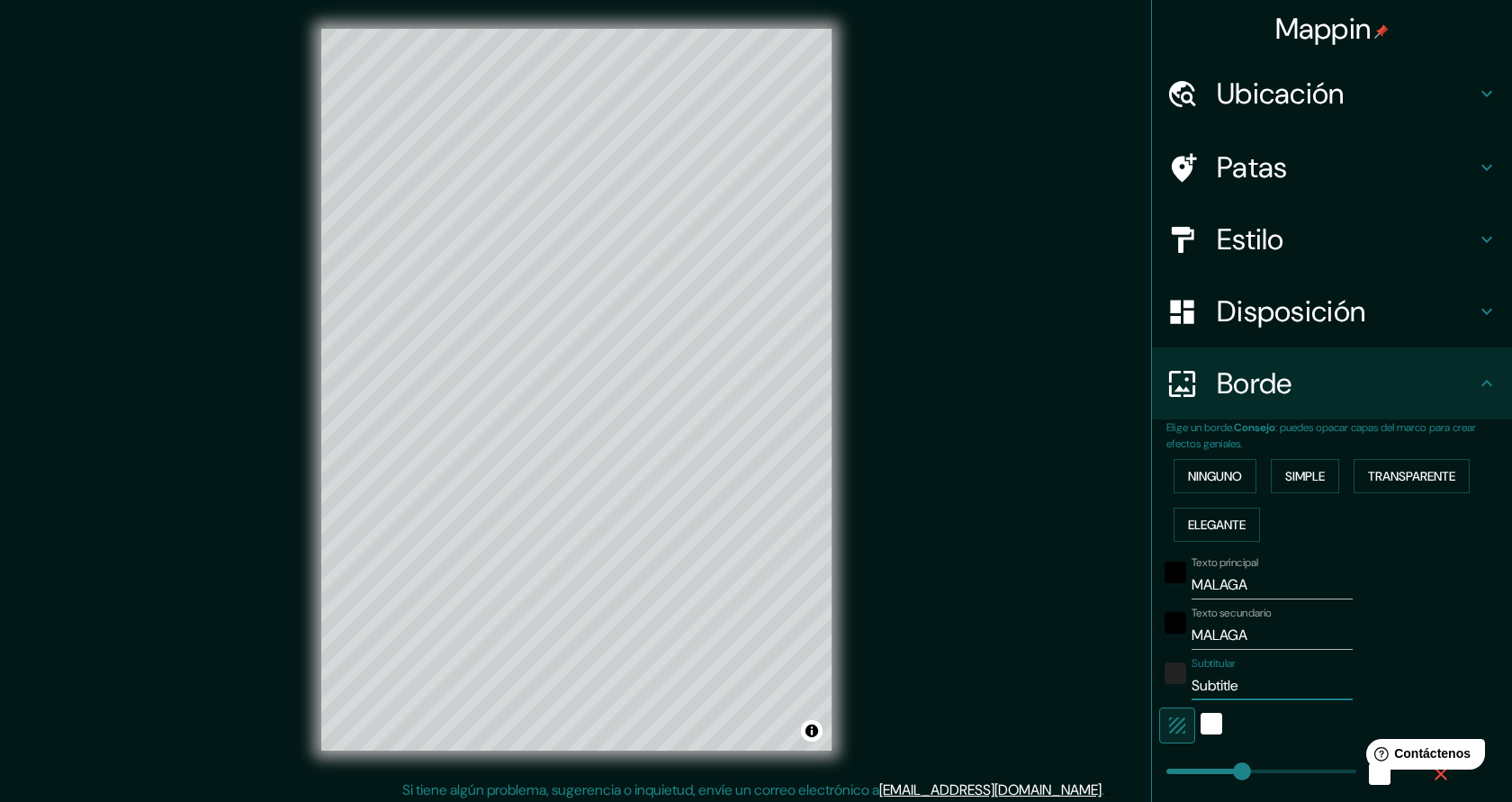
drag, startPoint x: 1249, startPoint y: 686, endPoint x: 1194, endPoint y: 682, distance: 55.1
click at [1194, 682] on input "Subtitle" at bounding box center [1272, 685] width 161 height 29
type input "AN"
type input "227"
type input "45"
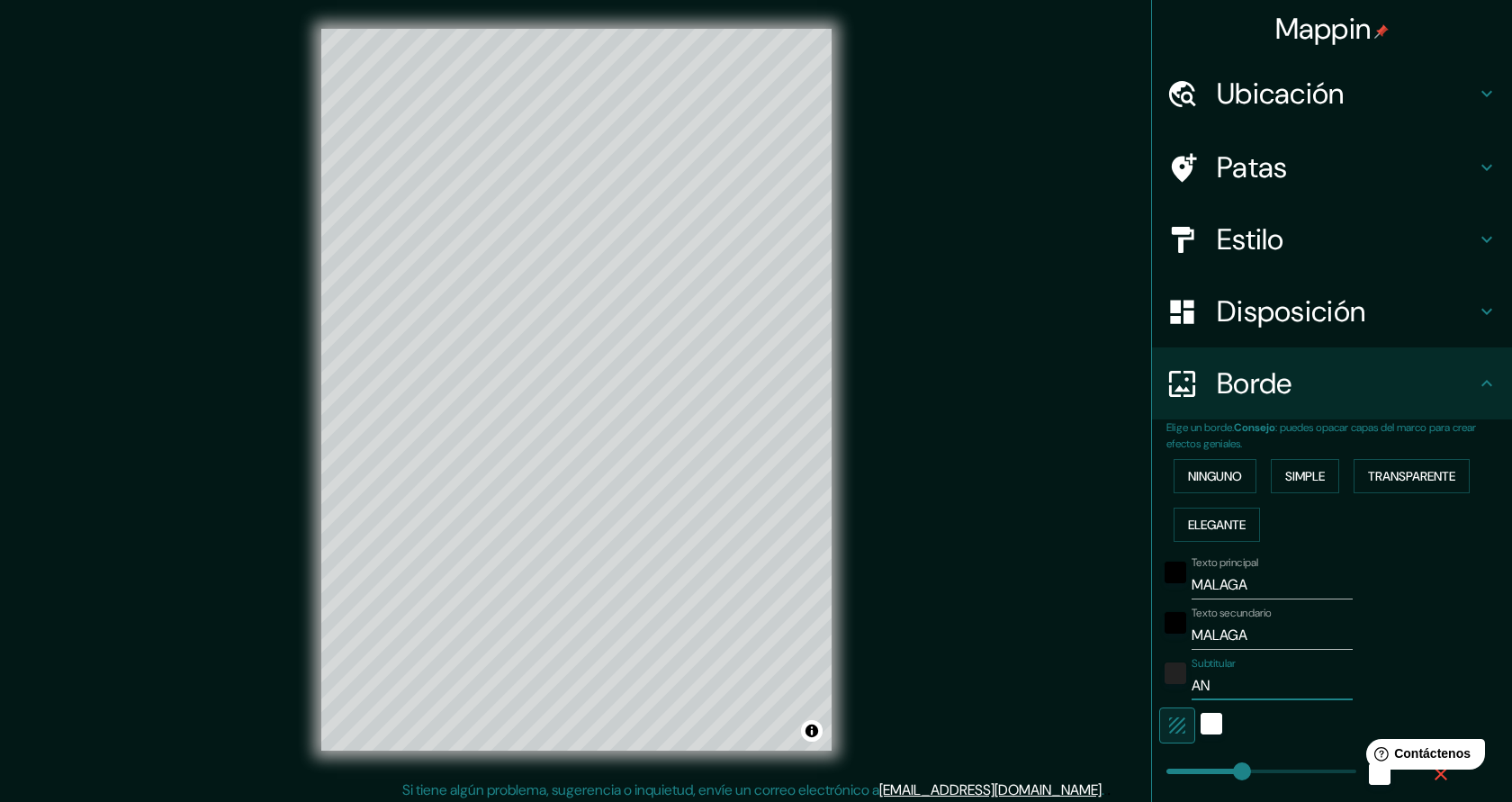
type input "ANT"
type input "227"
type input "45"
type input "ANTO"
type input "227"
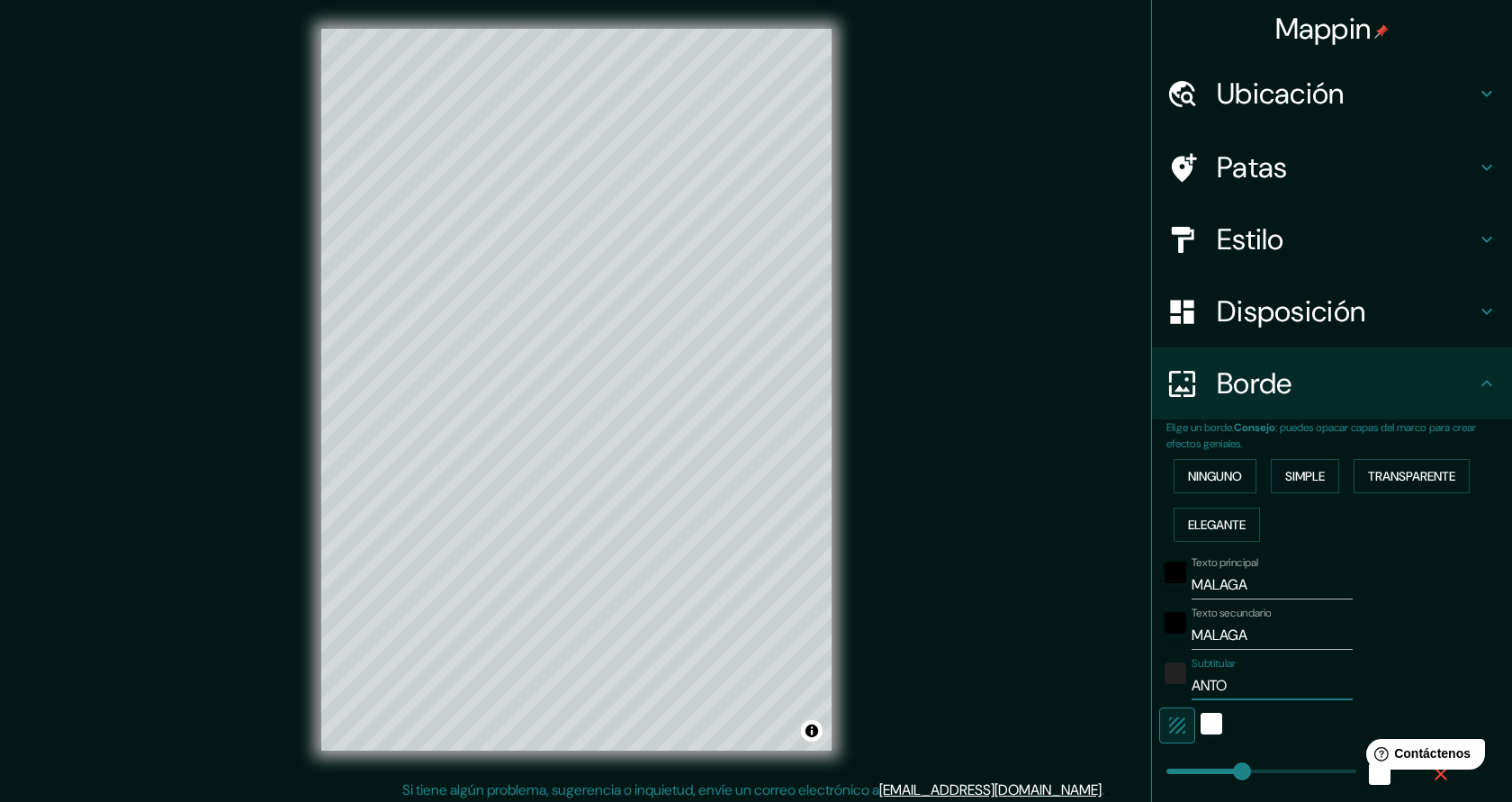
type input "45"
type input "ANTON"
type input "227"
type input "45"
type input "ANTONI"
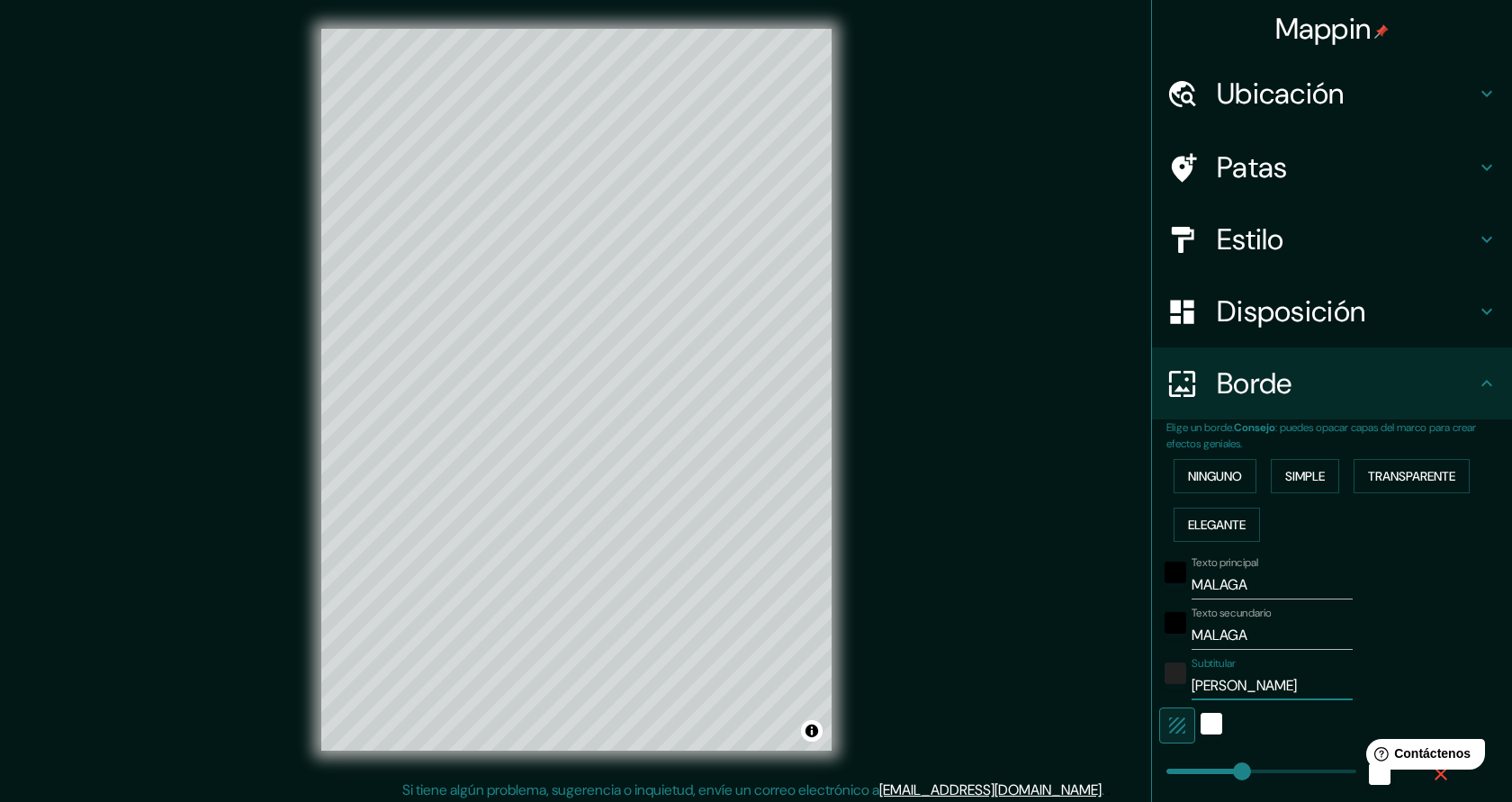
type input "227"
type input "45"
type input "ANTONIO"
type input "227"
type input "45"
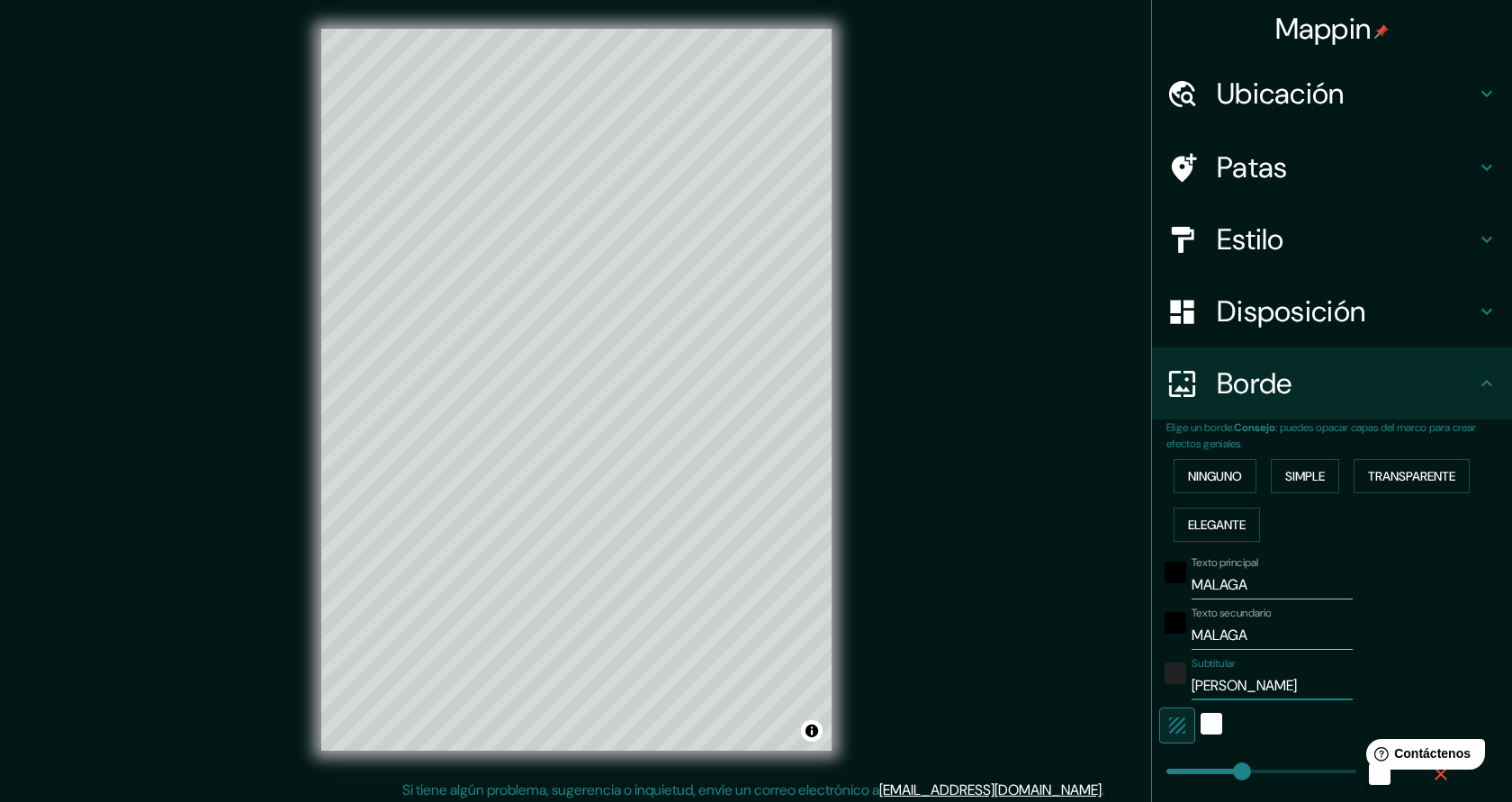
type input "ANTONIO A"
type input "227"
type input "45"
type input "ANTONIO AL"
type input "227"
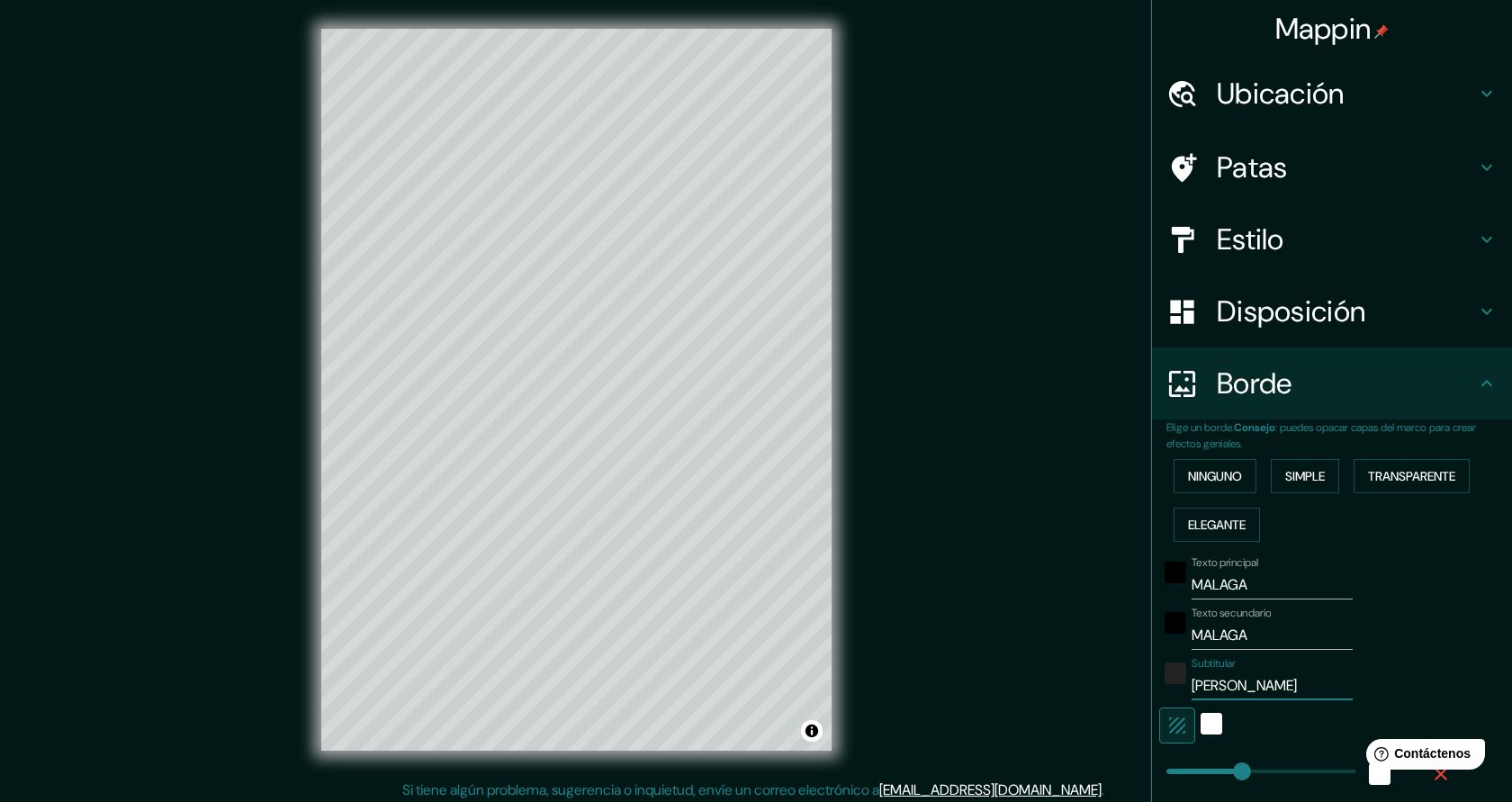
type input "45"
type input "ANTONIO ALVA"
type input "227"
type input "45"
type input "ANTONIO ALVAR"
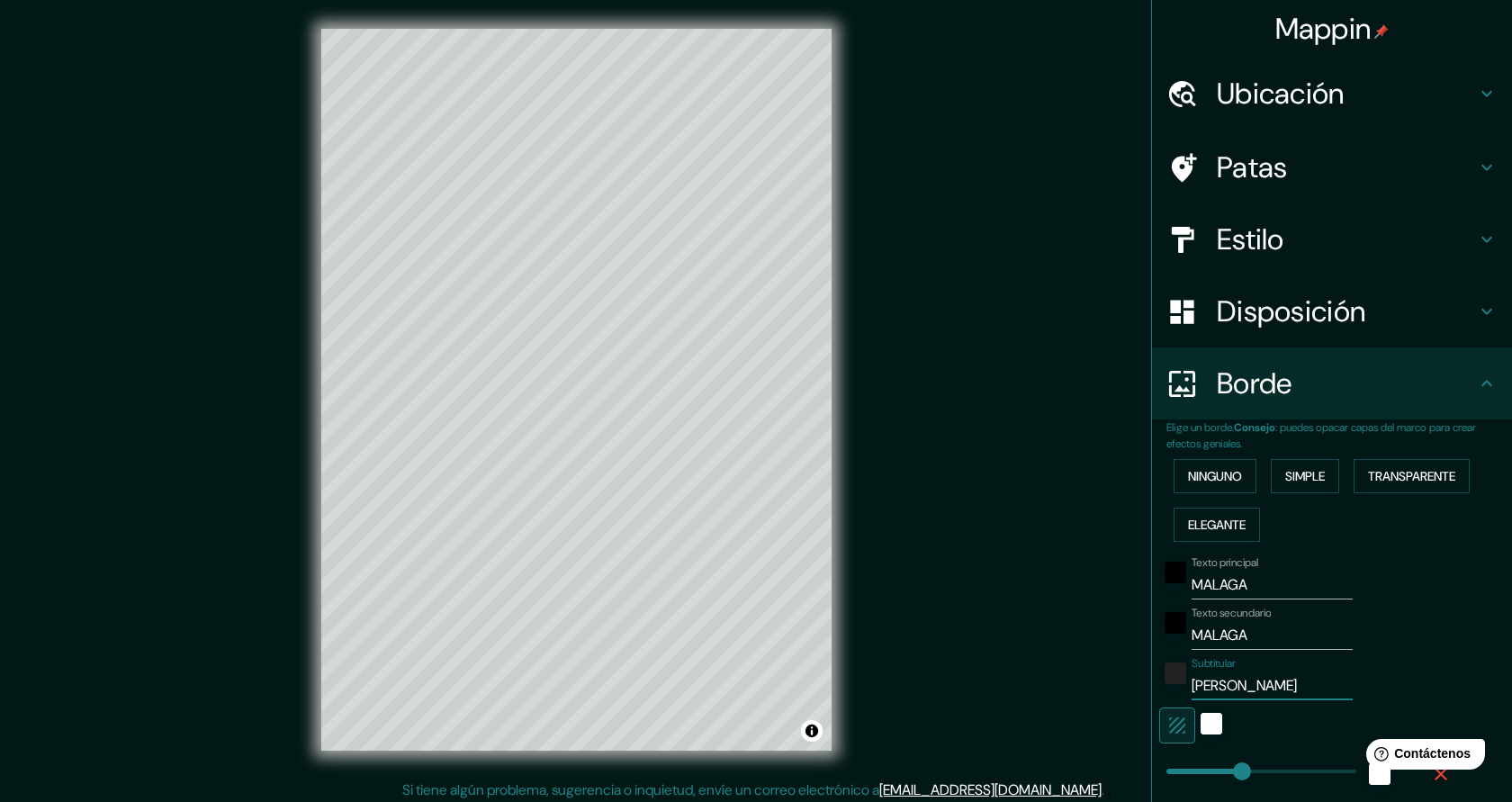
type input "227"
type input "45"
type input "ANTONIO ALVARE"
type input "227"
type input "45"
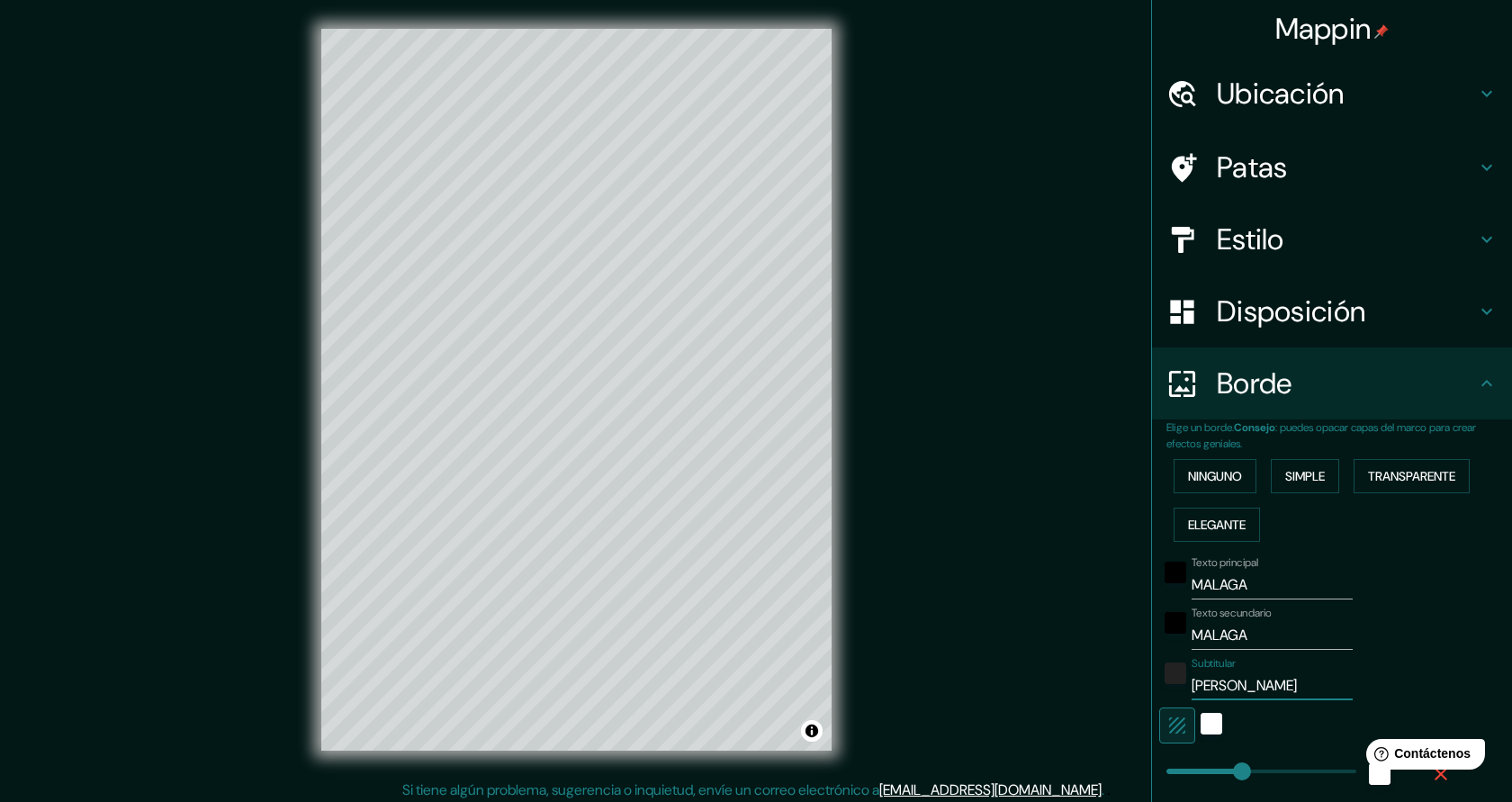
type input "ANTONIO ALVAREZ"
type input "227"
type input "45"
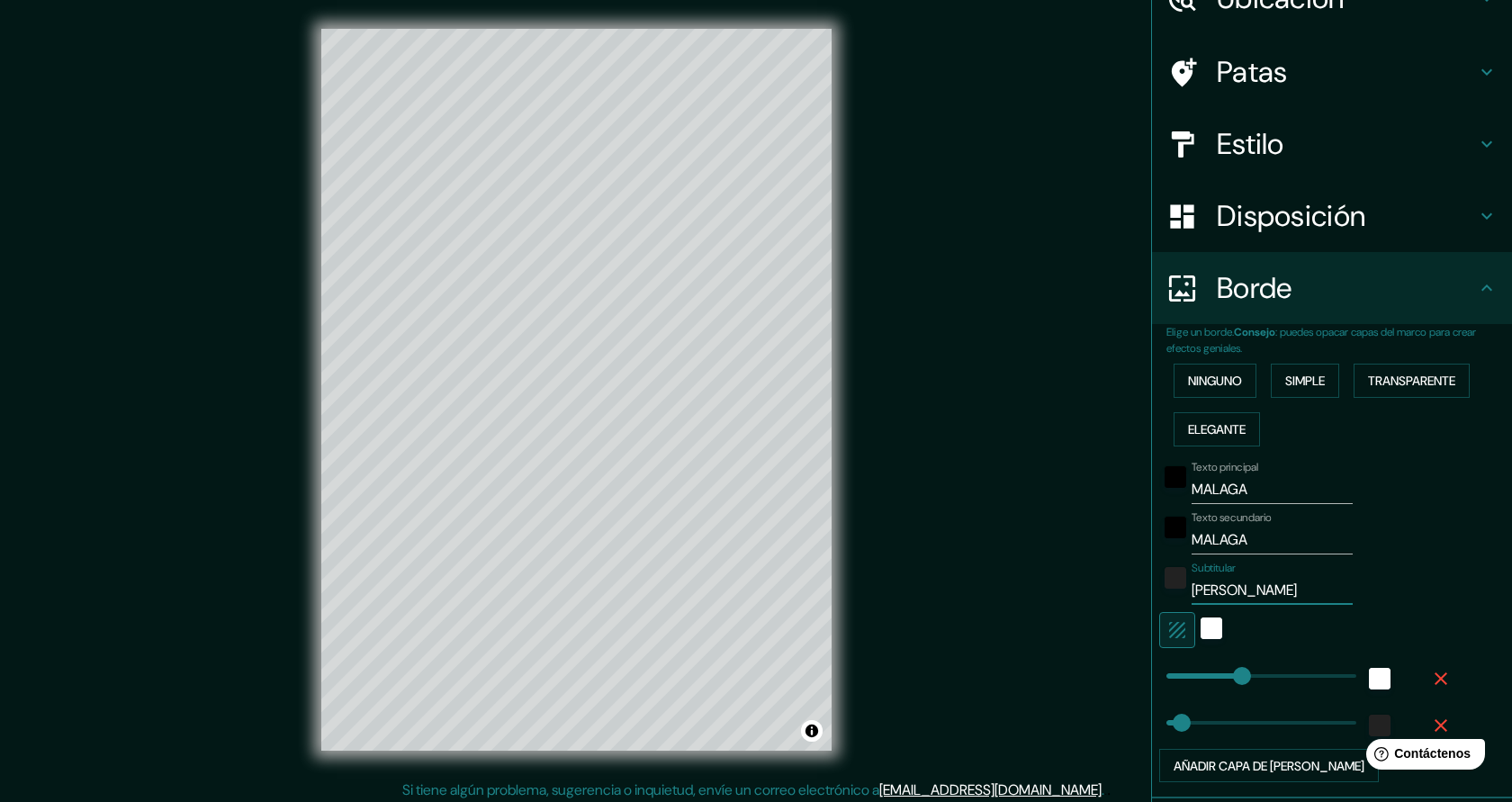
scroll to position [115, 0]
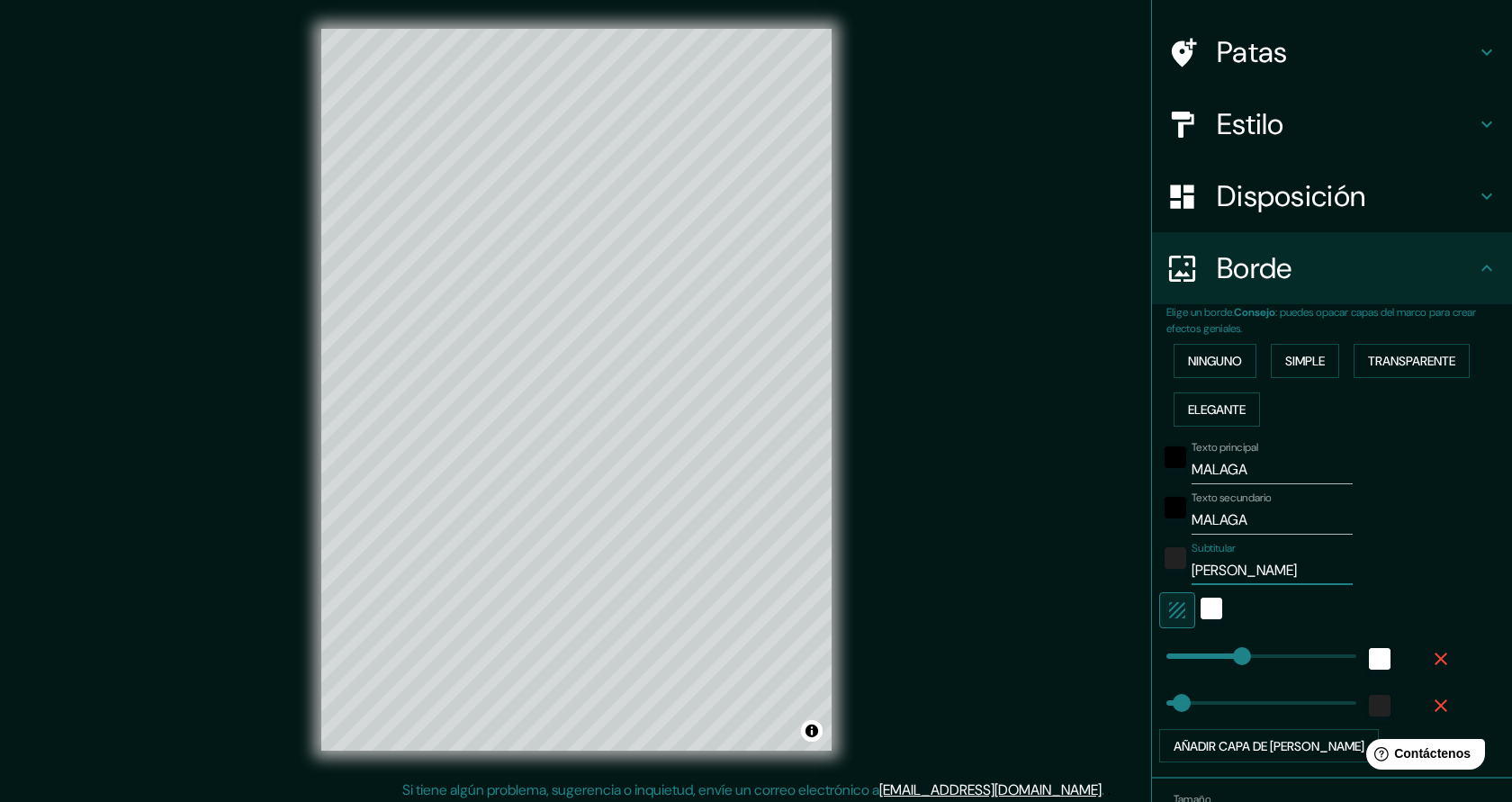
type input "227"
type input "ANTONIO ALVAREZ"
type input "5"
drag, startPoint x: 1241, startPoint y: 660, endPoint x: 1168, endPoint y: 661, distance: 73.0
type input "0"
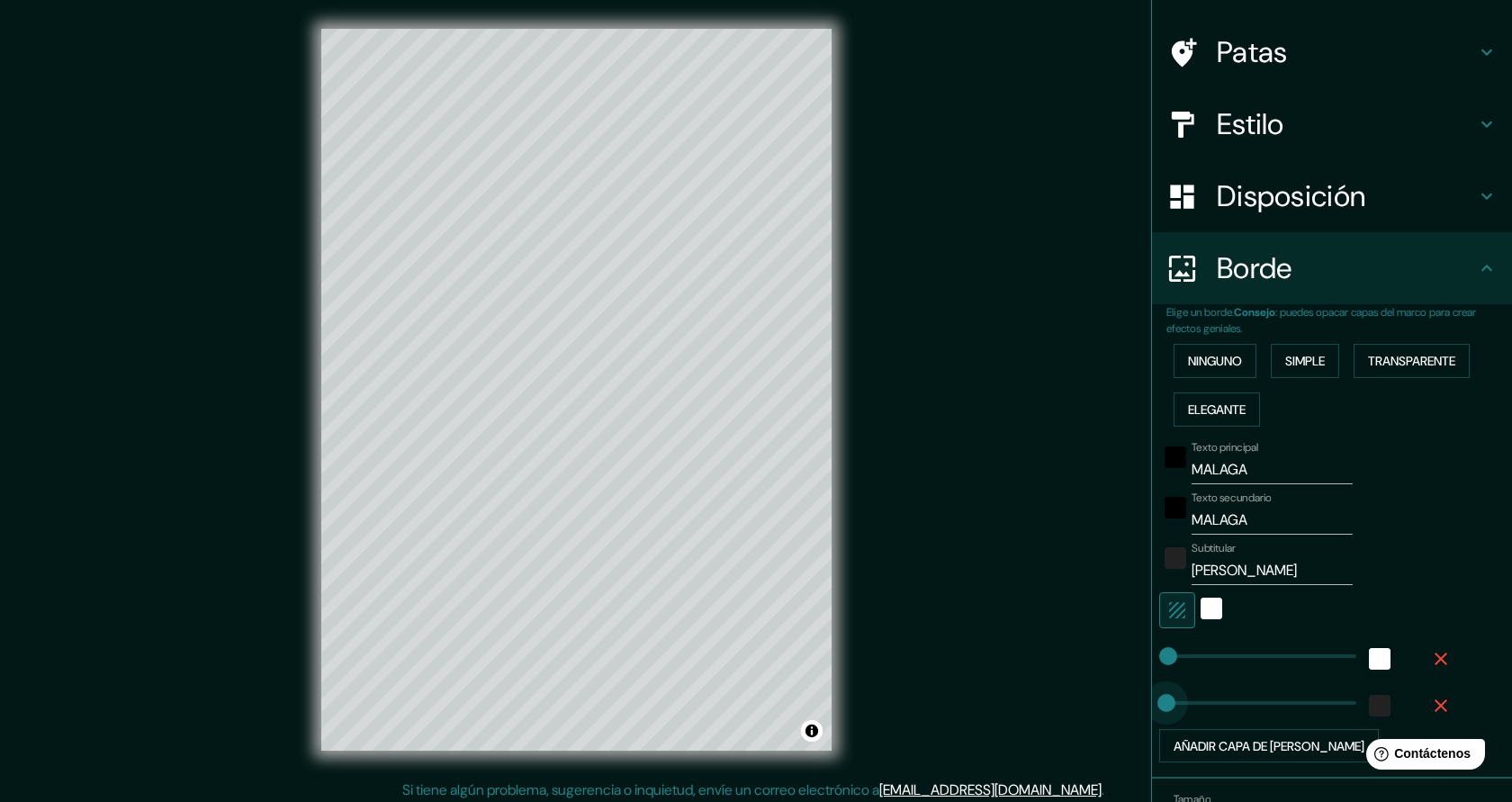
drag, startPoint x: 1179, startPoint y: 700, endPoint x: 1158, endPoint y: 704, distance: 21.4
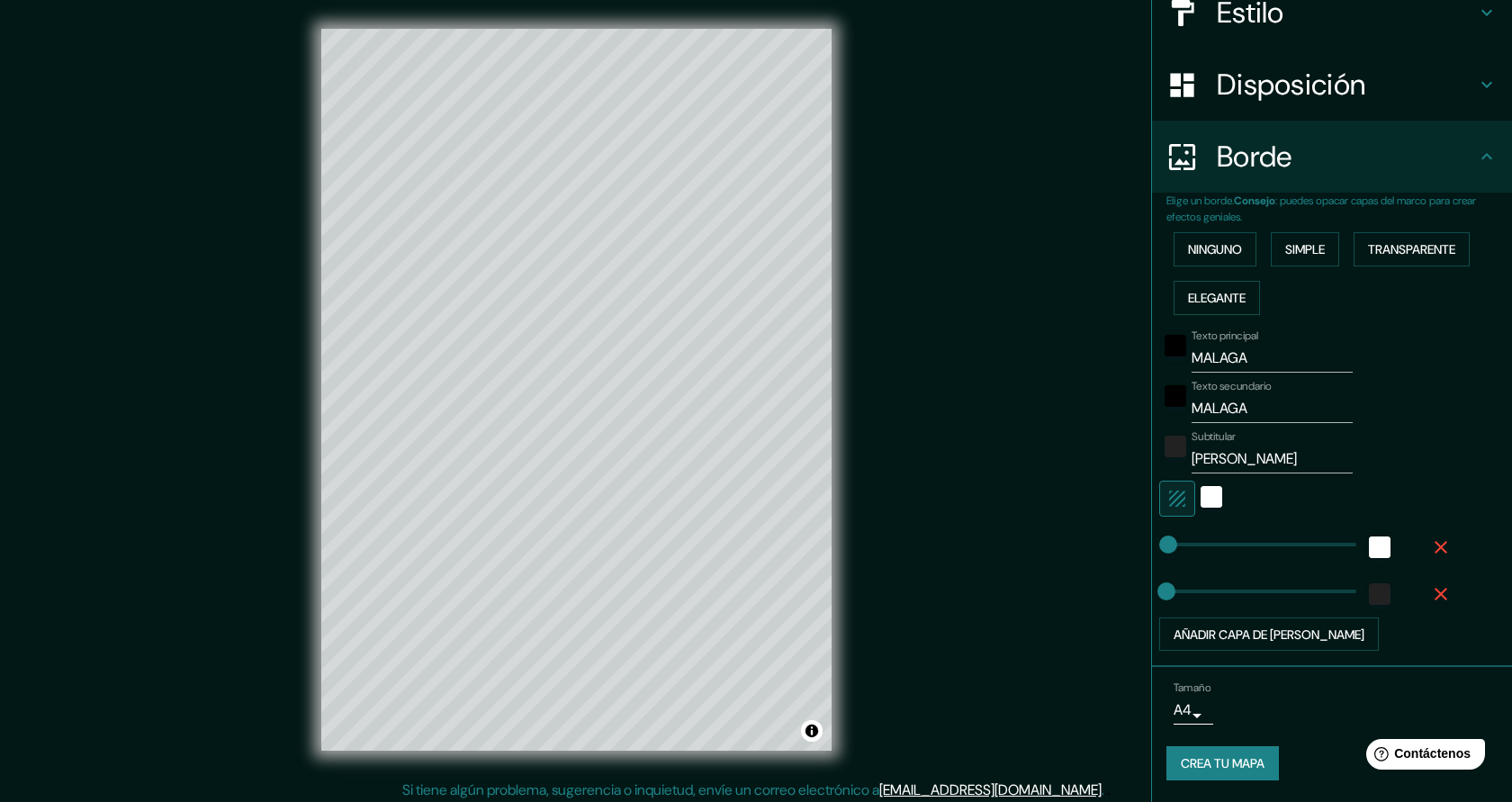
scroll to position [7, 0]
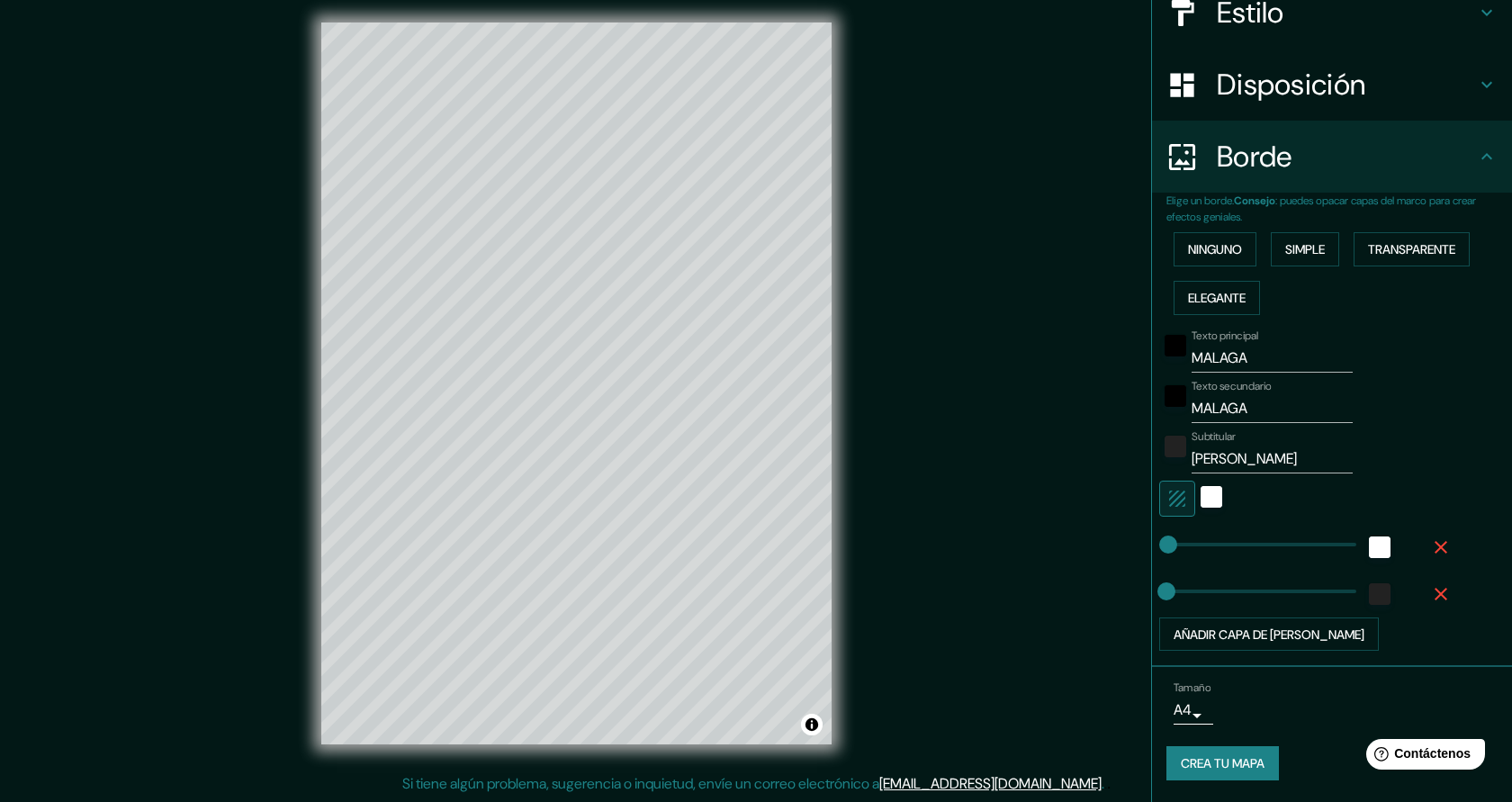
click at [1246, 764] on font "Crea tu mapa" at bounding box center [1222, 763] width 84 height 16
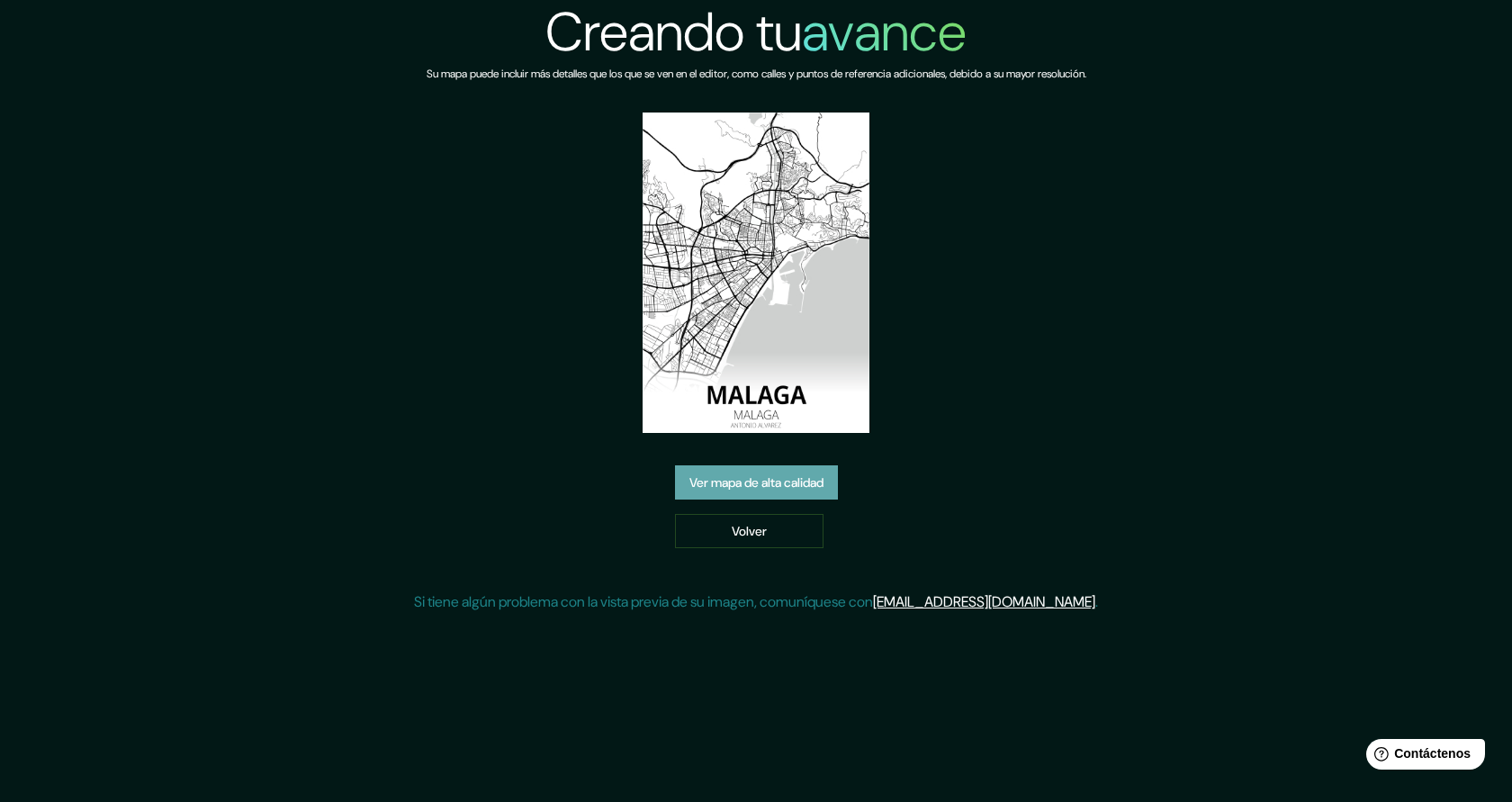
click at [823, 486] on font "Ver mapa de alta calidad" at bounding box center [756, 483] width 134 height 16
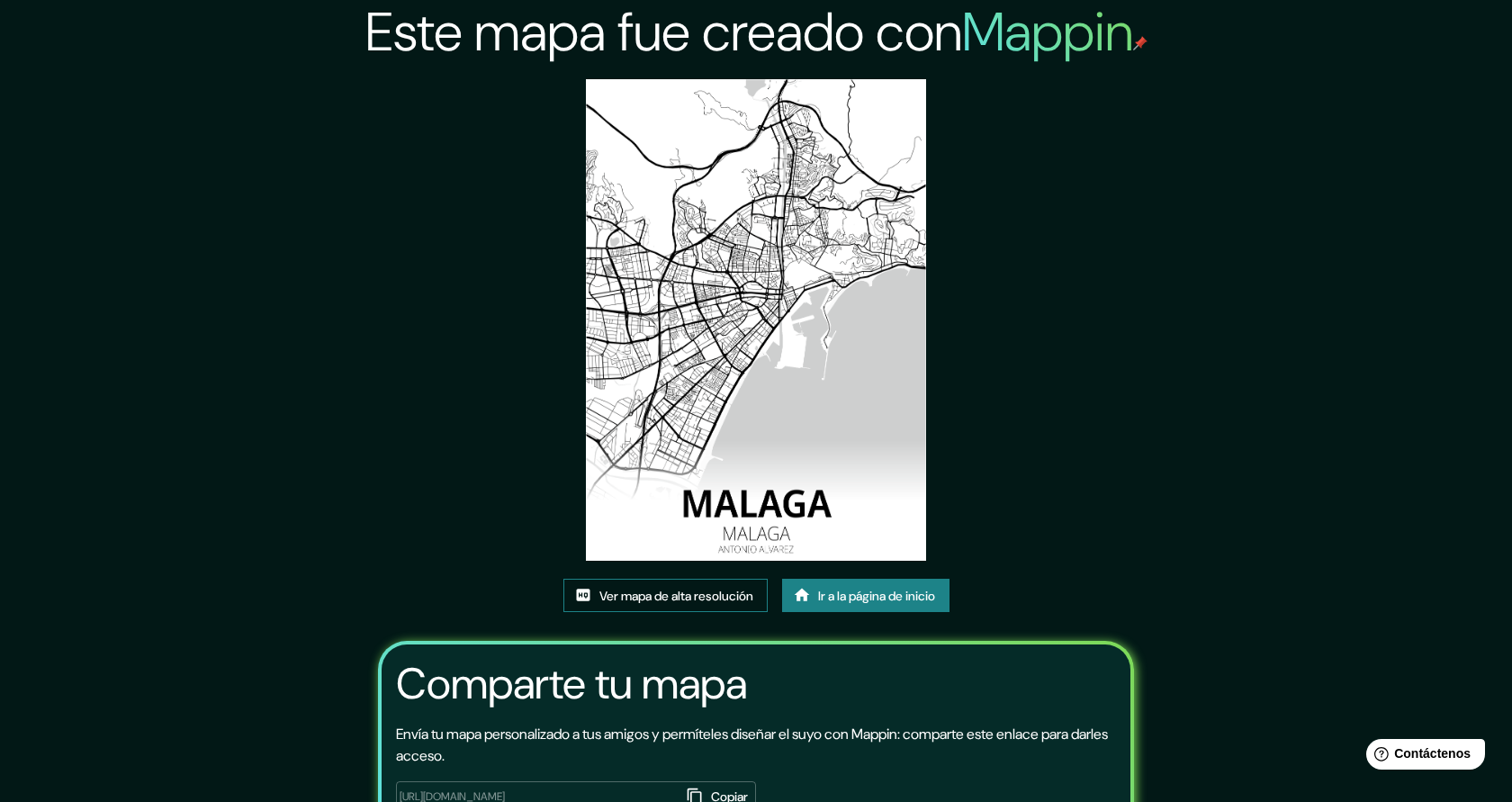
click at [646, 591] on font "Ver mapa de alta resolución" at bounding box center [676, 595] width 153 height 16
click at [932, 593] on font "Ir a la página de inicio" at bounding box center [877, 595] width 117 height 16
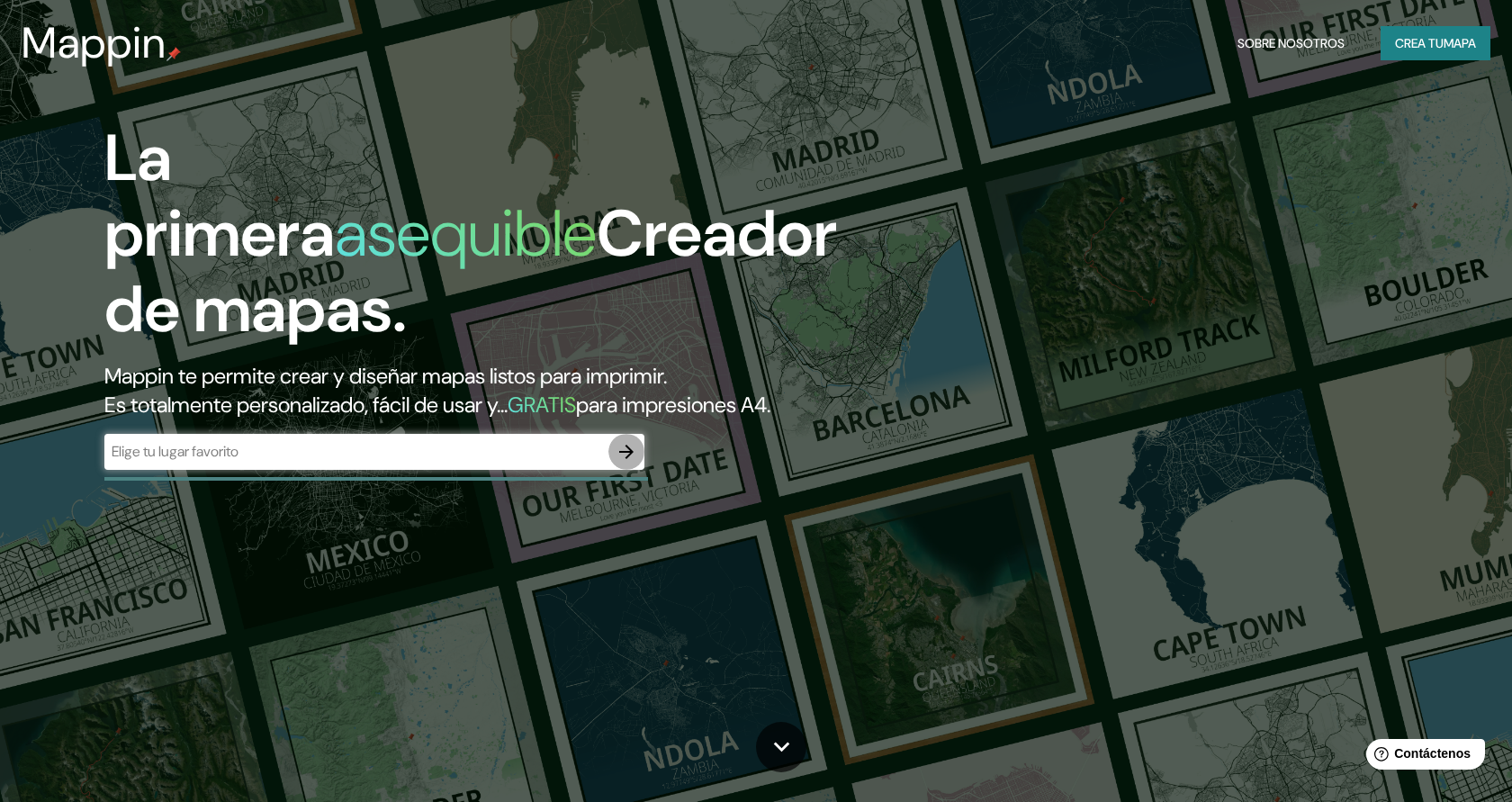
click at [626, 455] on icon "button" at bounding box center [626, 451] width 22 height 22
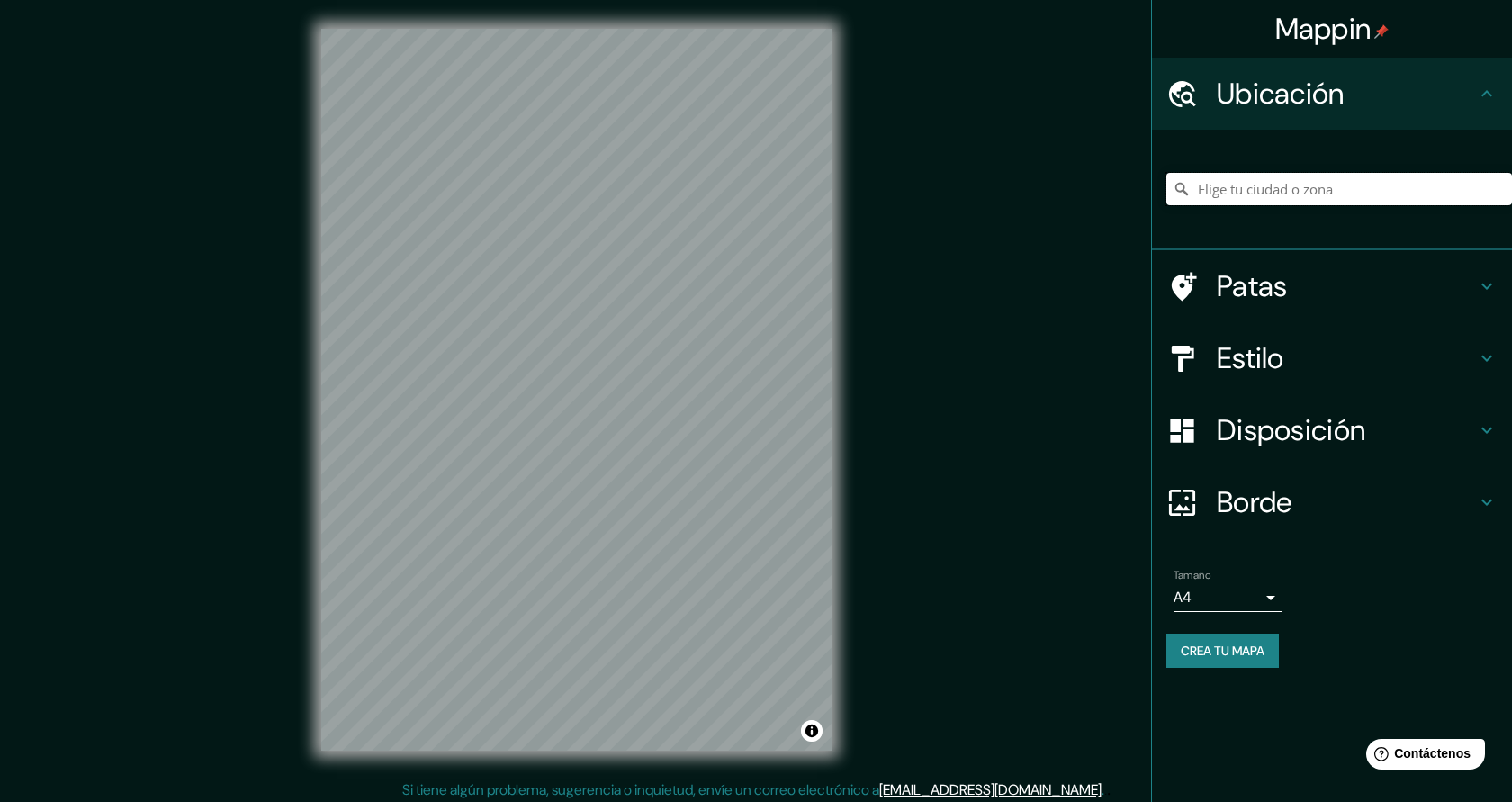
click at [1270, 185] on input "Elige tu ciudad o zona" at bounding box center [1339, 189] width 346 height 32
type input "[GEOGRAPHIC_DATA], 08970 [GEOGRAPHIC_DATA][PERSON_NAME], [GEOGRAPHIC_DATA], [GE…"
click at [1495, 192] on icon "Claro" at bounding box center [1497, 188] width 10 height 10
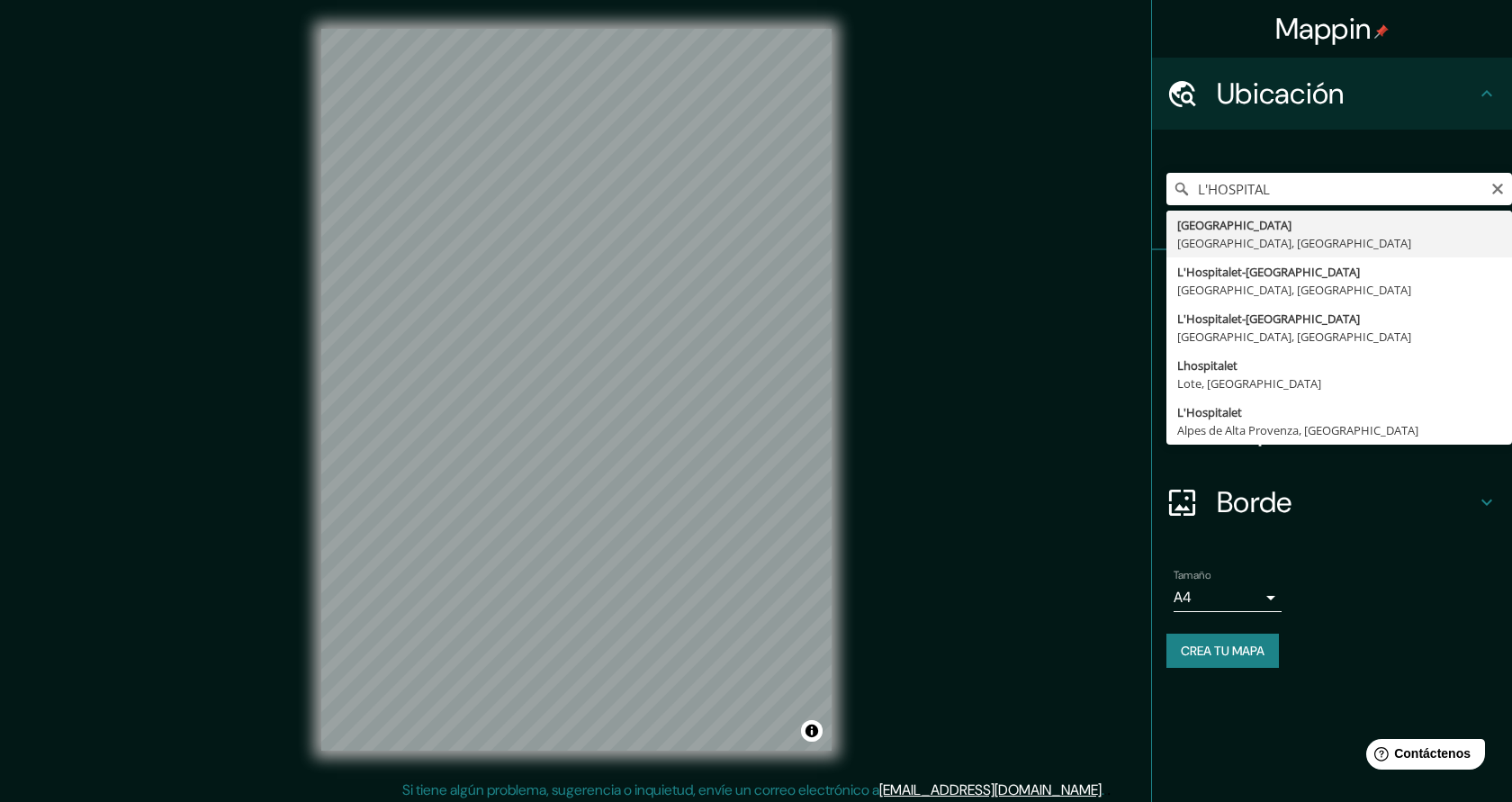
type input "[GEOGRAPHIC_DATA], [GEOGRAPHIC_DATA], [GEOGRAPHIC_DATA]"
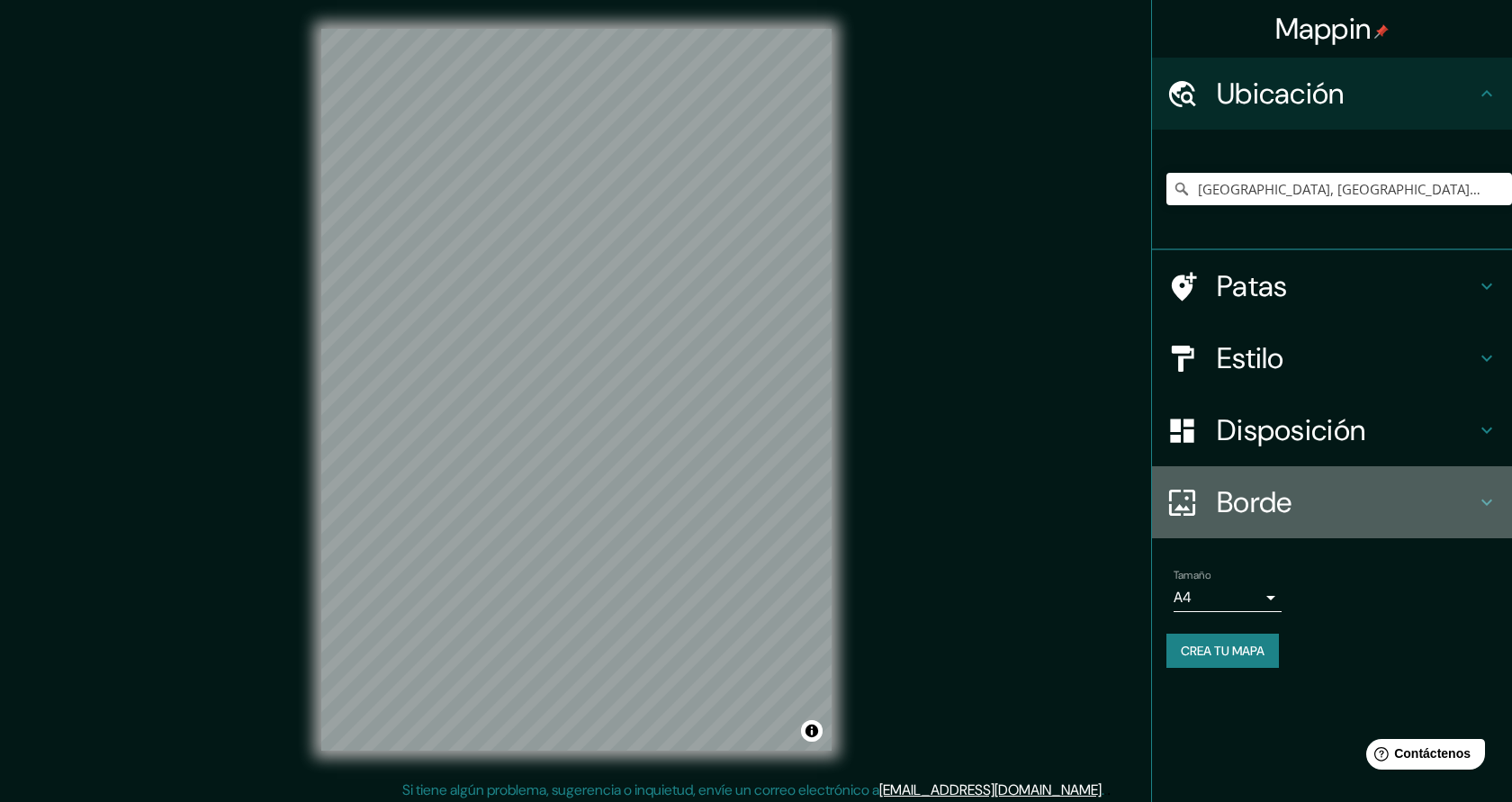
click at [1306, 505] on h4 "Borde" at bounding box center [1346, 502] width 259 height 36
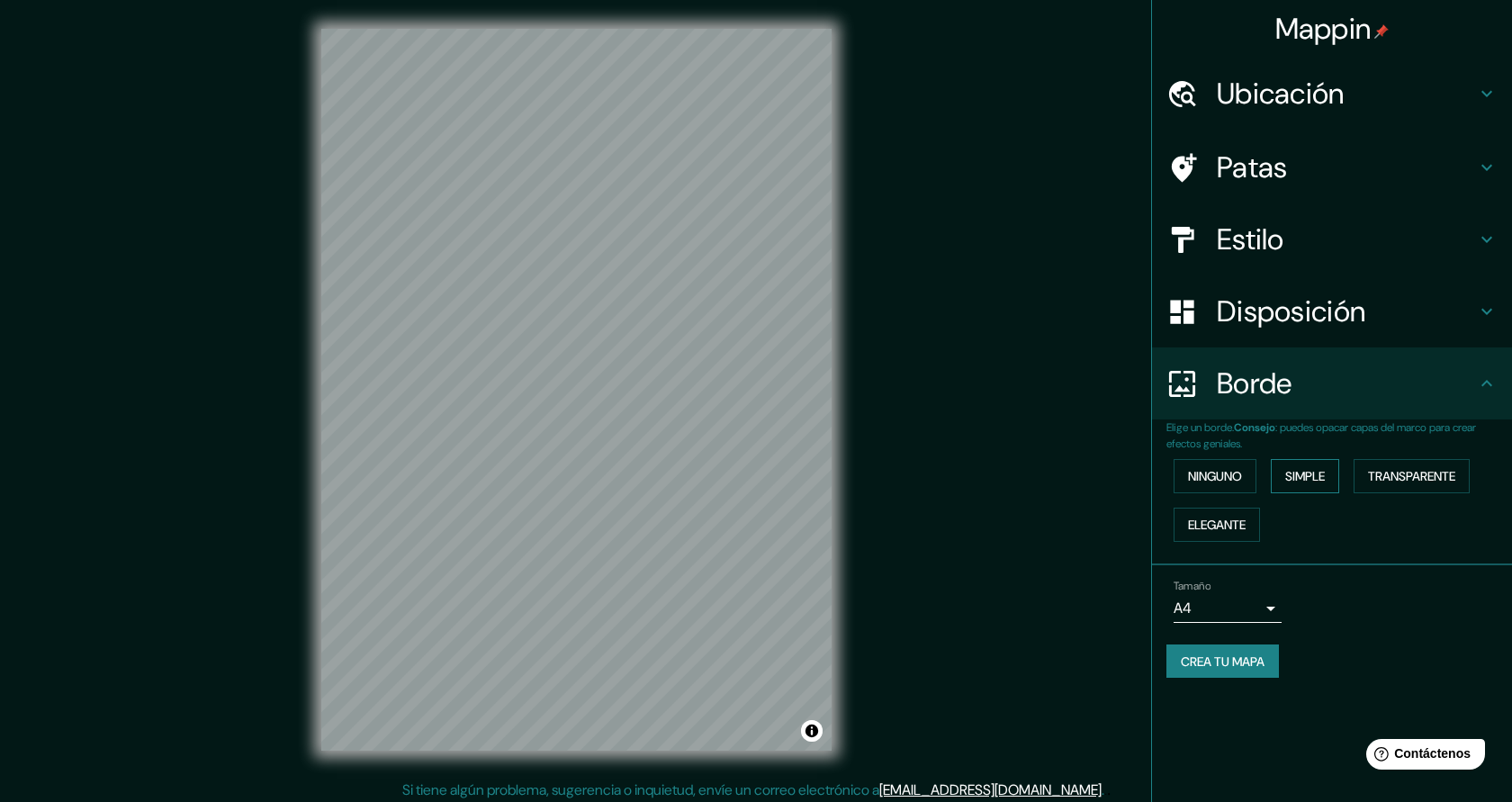
click at [1313, 485] on font "Simple" at bounding box center [1305, 475] width 40 height 24
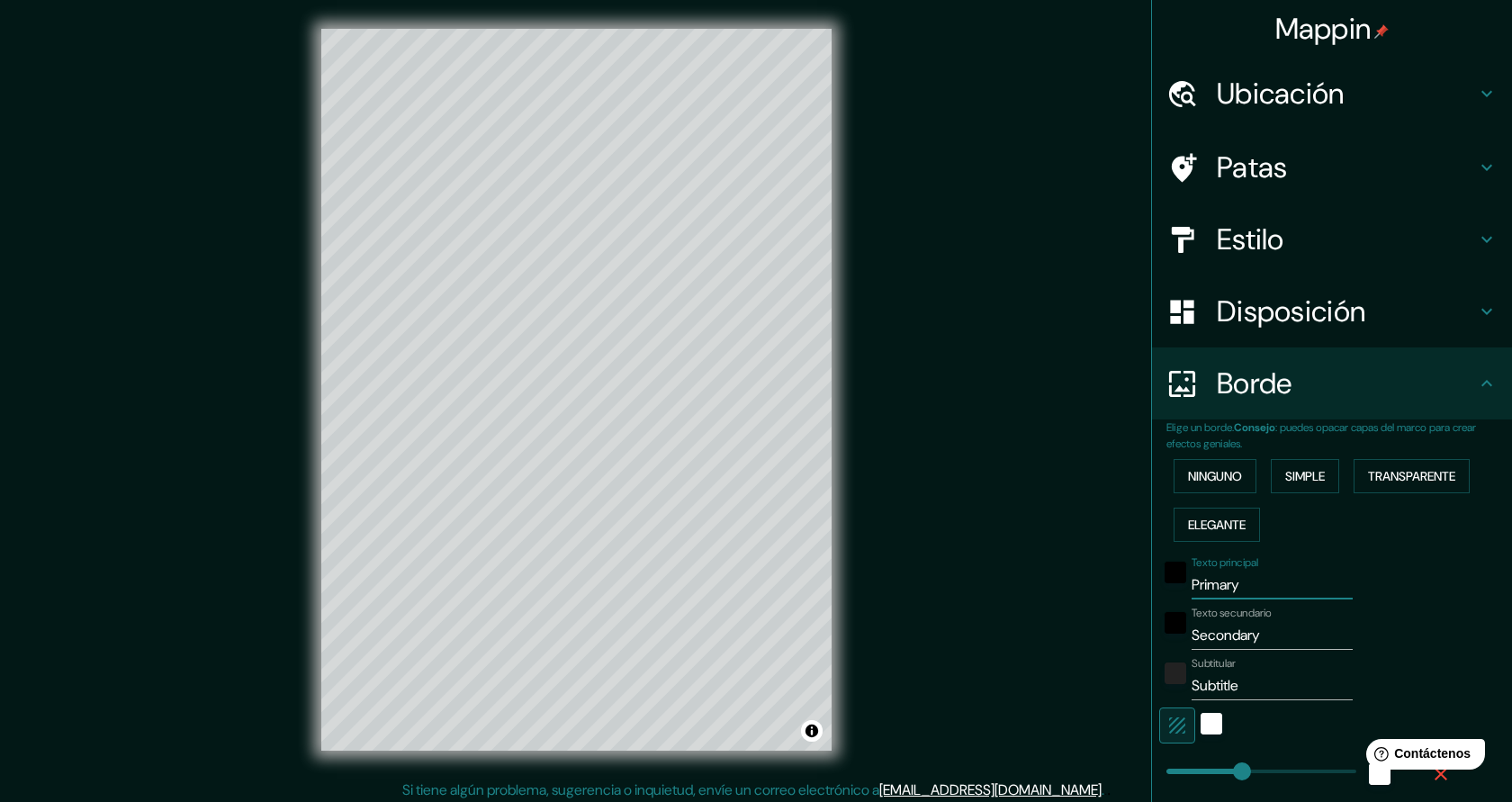
click at [1242, 590] on input "Primary" at bounding box center [1272, 585] width 161 height 29
drag, startPoint x: 1242, startPoint y: 590, endPoint x: 1191, endPoint y: 588, distance: 51.0
click at [1192, 588] on input "Primary" at bounding box center [1272, 585] width 161 height 29
type input "H"
type input "227"
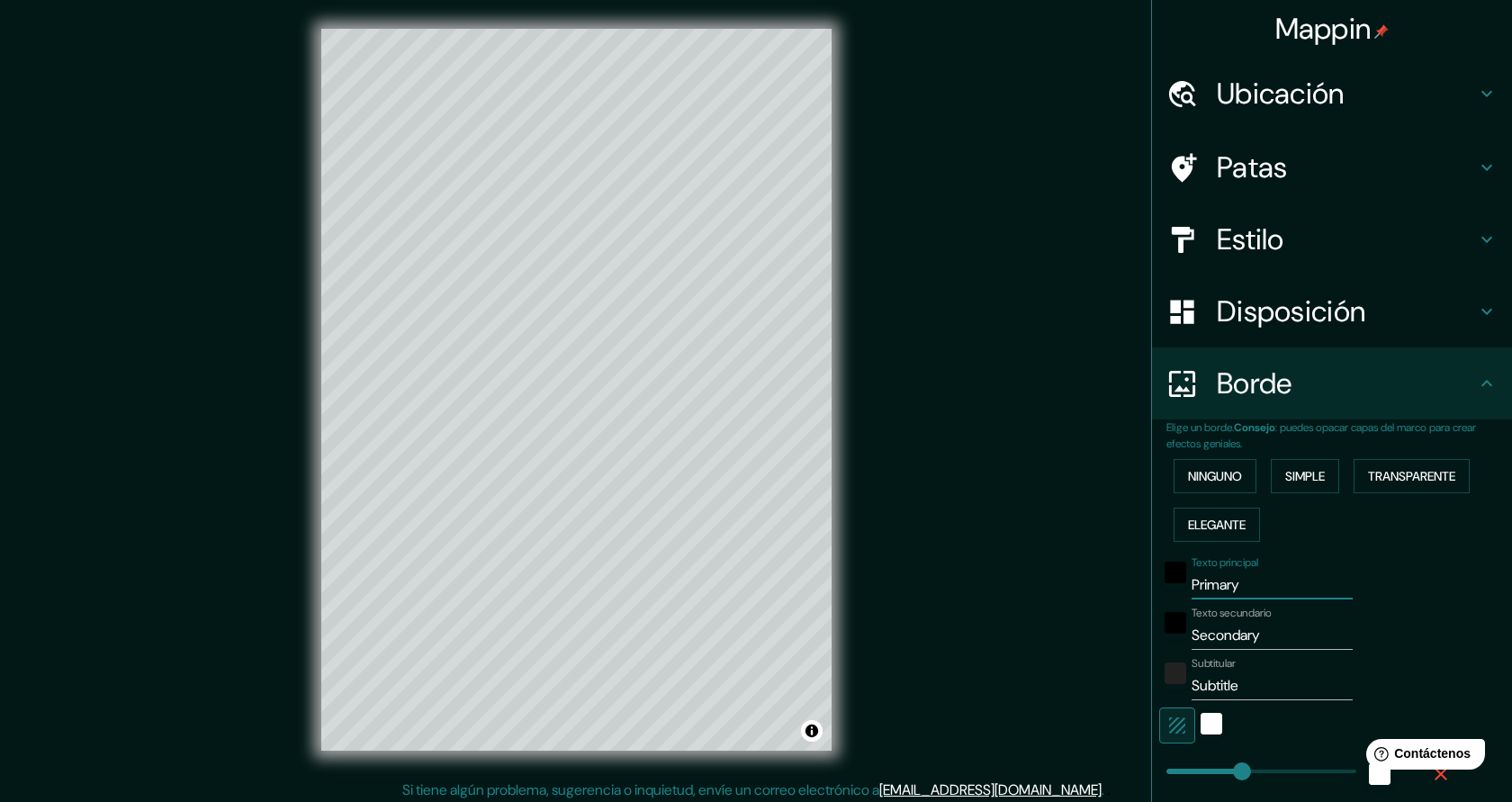
type input "45"
type input "HO"
type input "227"
type input "45"
type input "HOSP"
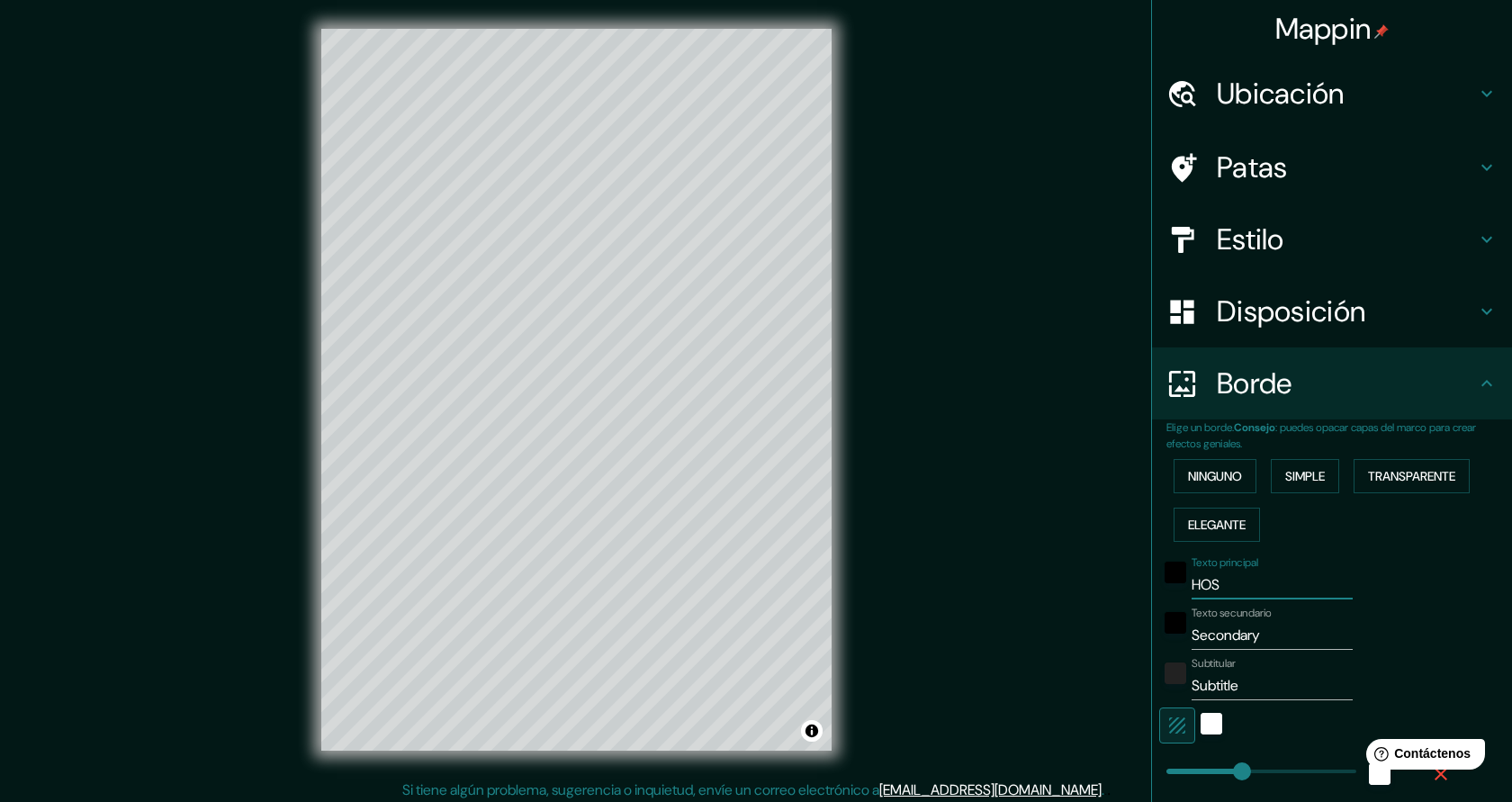
type input "227"
type input "45"
type input "HOSPI"
type input "227"
type input "45"
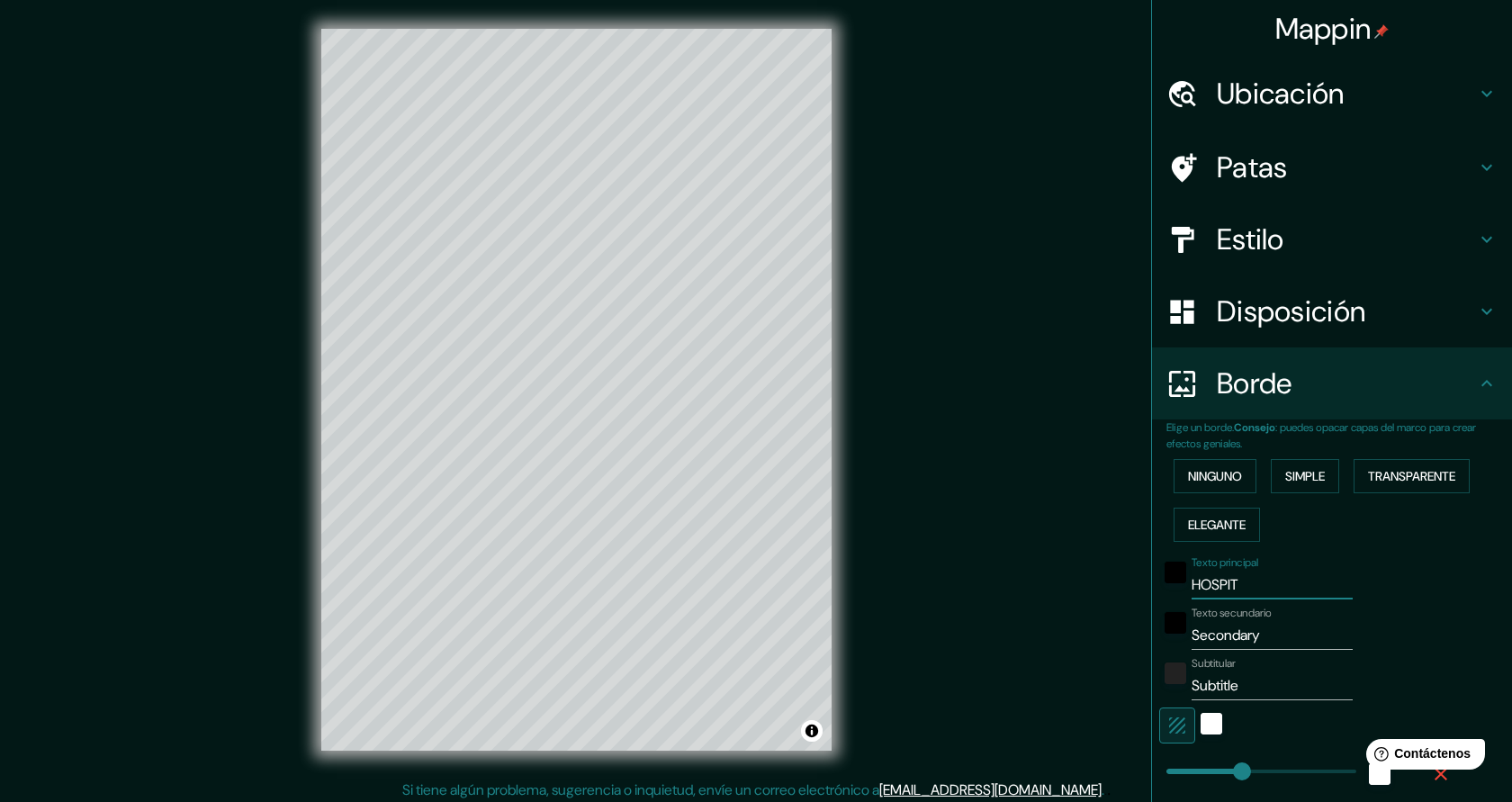
type input "HOSPITA"
type input "227"
type input "45"
type input "HOSPITAL"
type input "227"
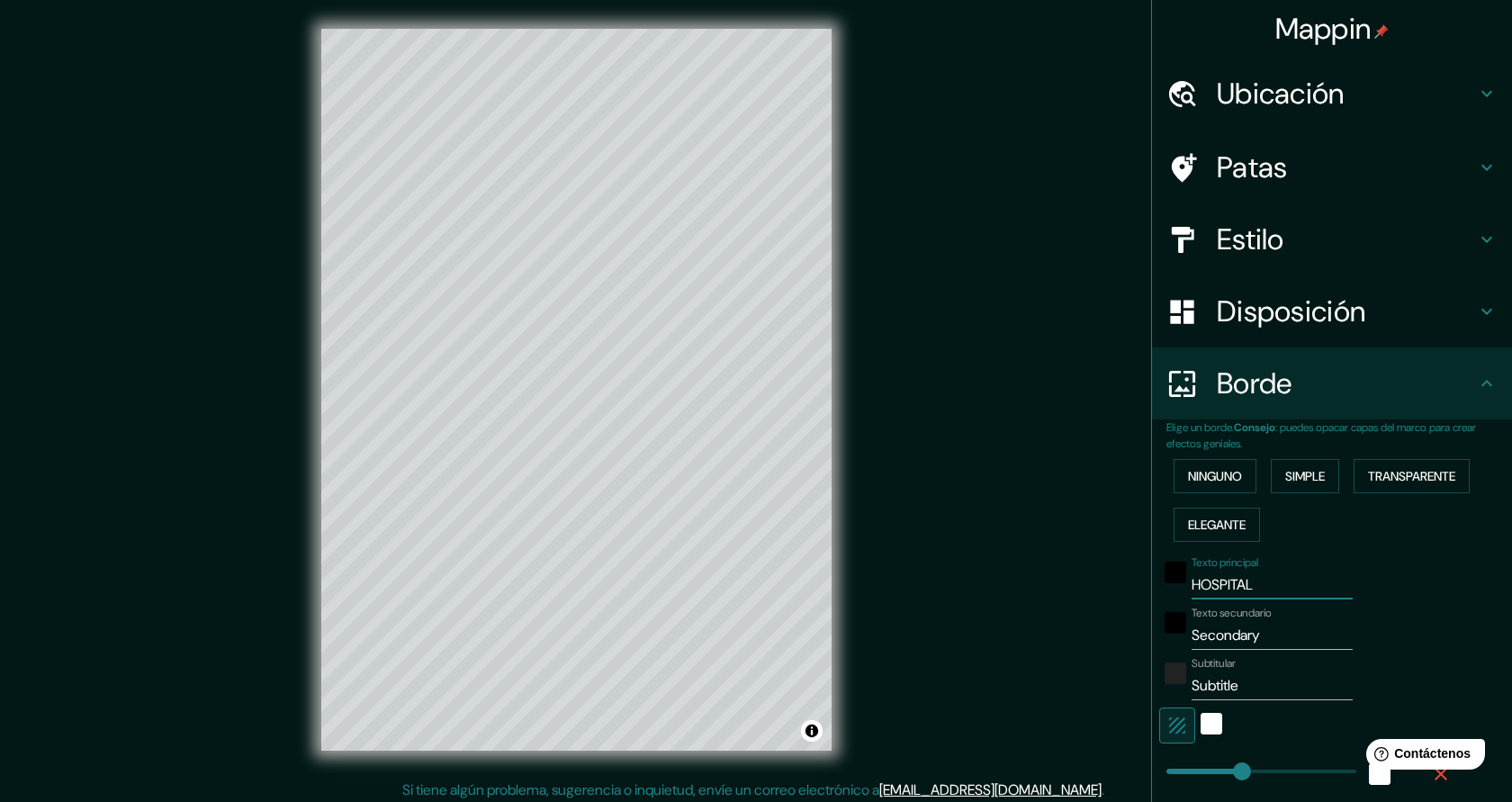
type input "45"
type input "HOSPITALE"
type input "227"
type input "45"
type input "HOSPITALET"
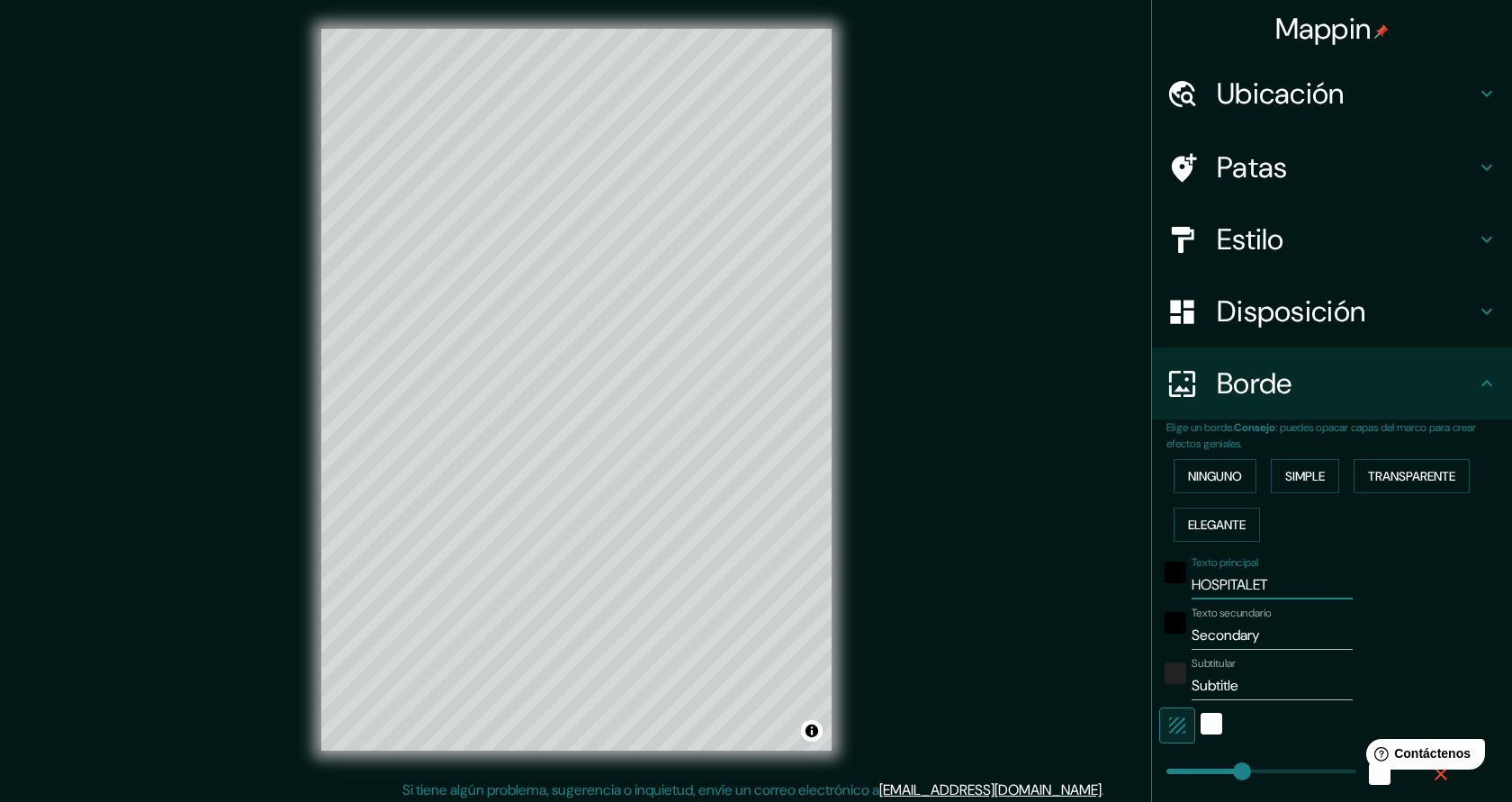
type input "227"
type input "45"
type input "HOSPITALET D"
type input "227"
type input "45"
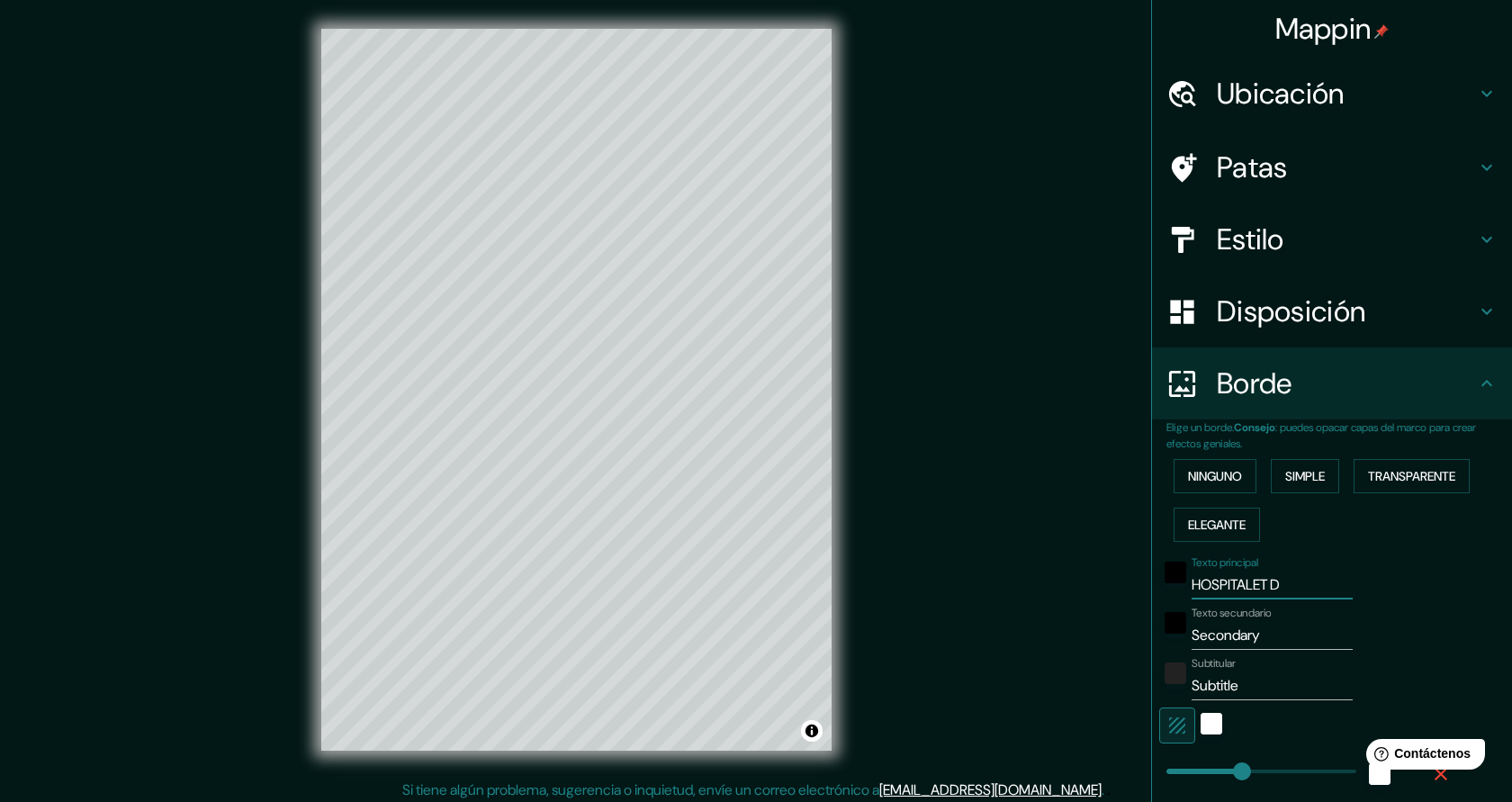
type input "HOSPITALET DE"
type input "227"
type input "45"
drag, startPoint x: 1298, startPoint y: 585, endPoint x: 1205, endPoint y: 585, distance: 93.0
click at [1205, 585] on input "HOSPITALET DE" at bounding box center [1272, 585] width 161 height 29
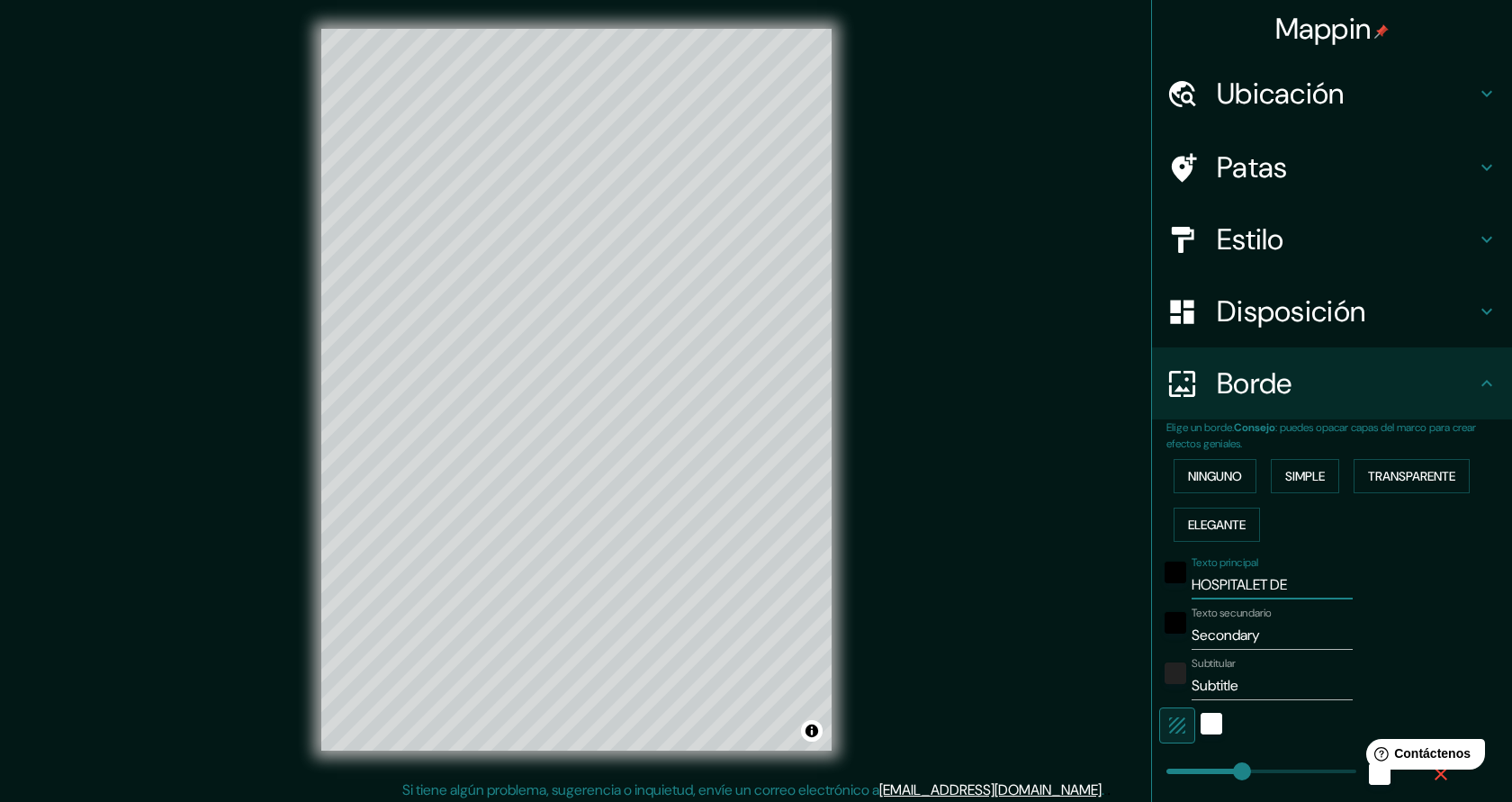
type input "H."
type input "227"
type input "45"
type input "H."
type input "227"
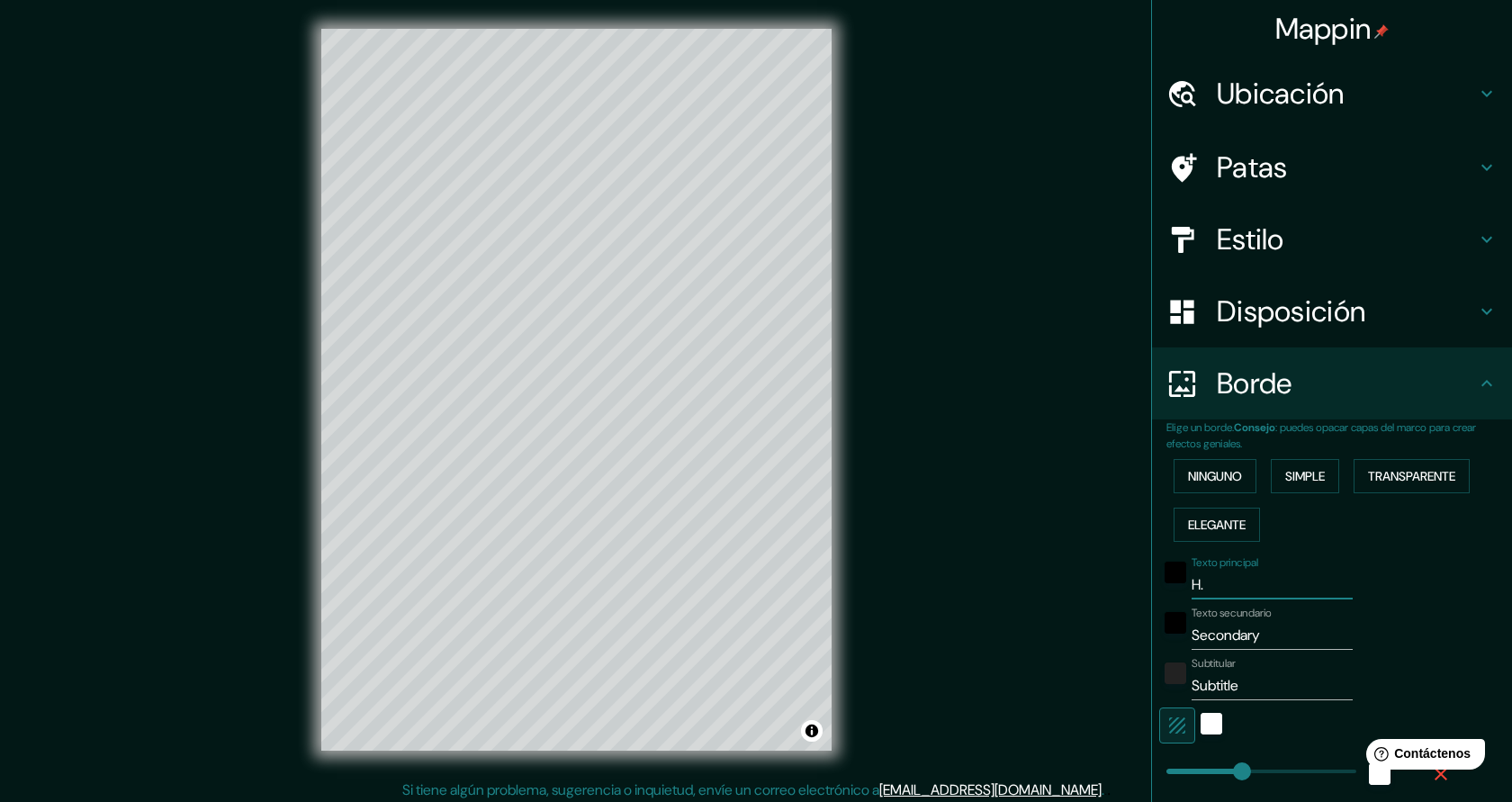
type input "45"
type input "H. D"
type input "227"
type input "45"
type input "H. D"
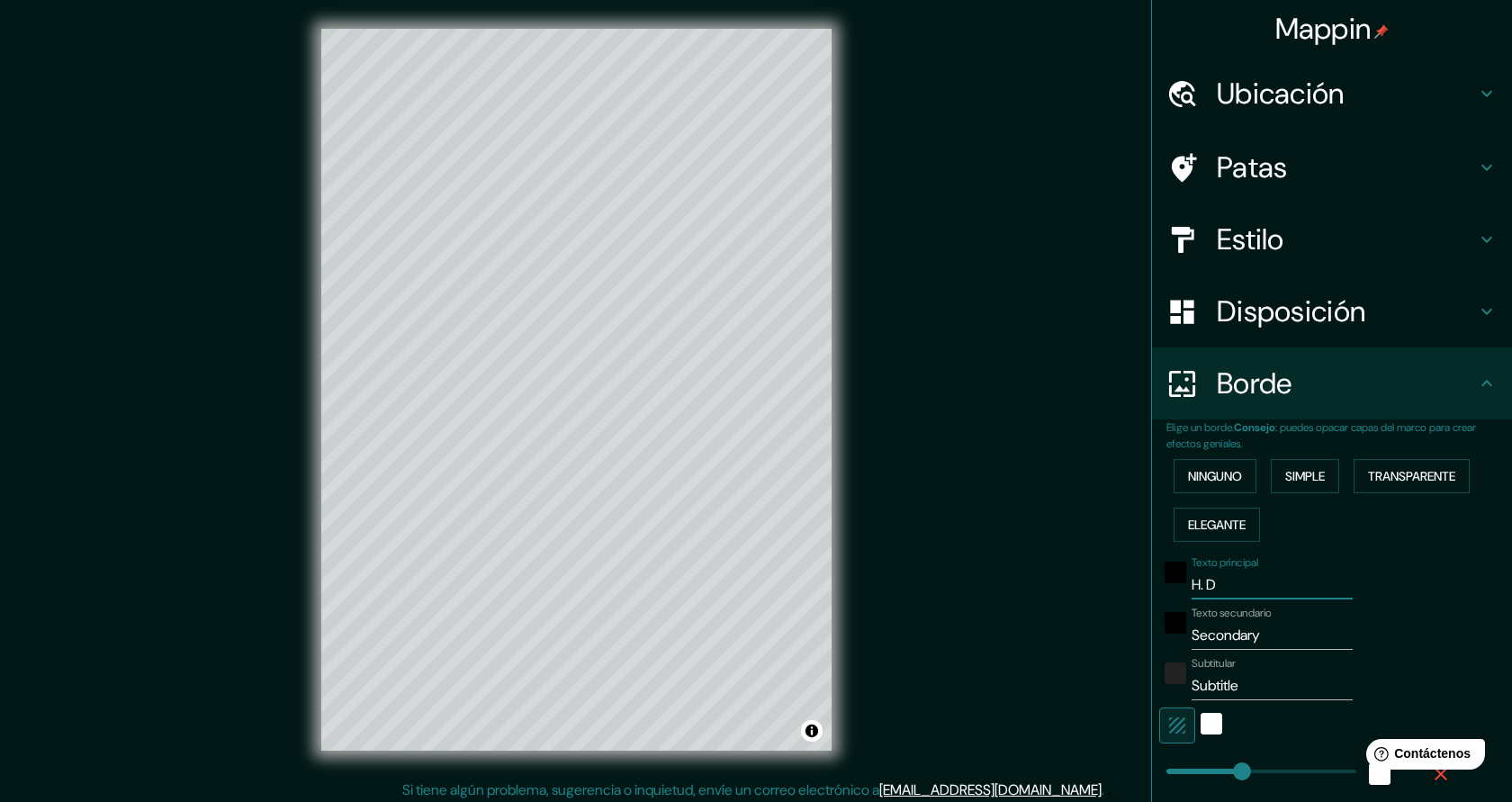
type input "227"
type input "45"
type input "H. D l"
type input "227"
type input "45"
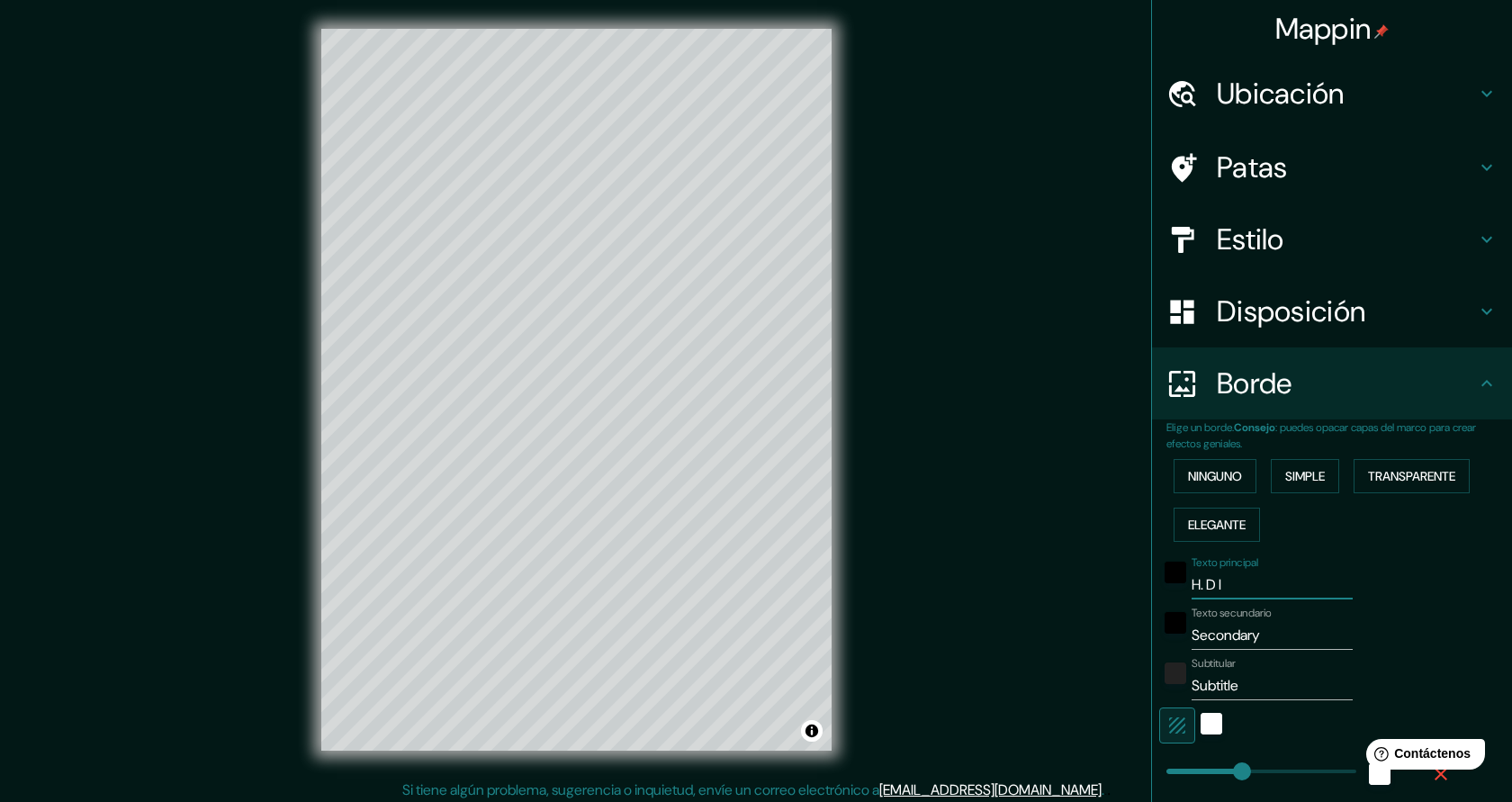
type input "H. D ll"
type input "227"
type input "45"
type input "H. D llo"
type input "227"
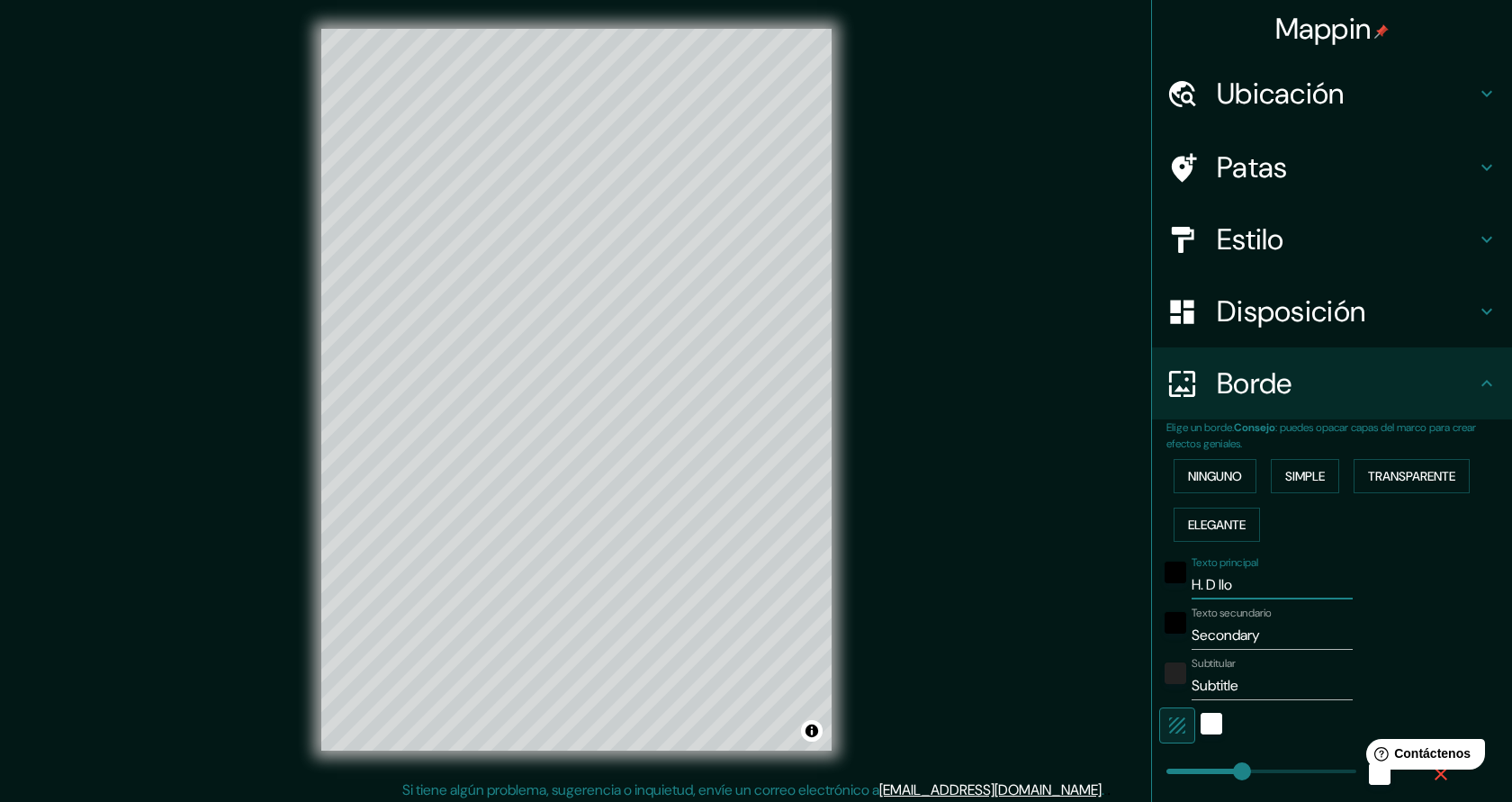
type input "45"
type input "H. D llobr"
type input "227"
type input "45"
type input "H. D llobre"
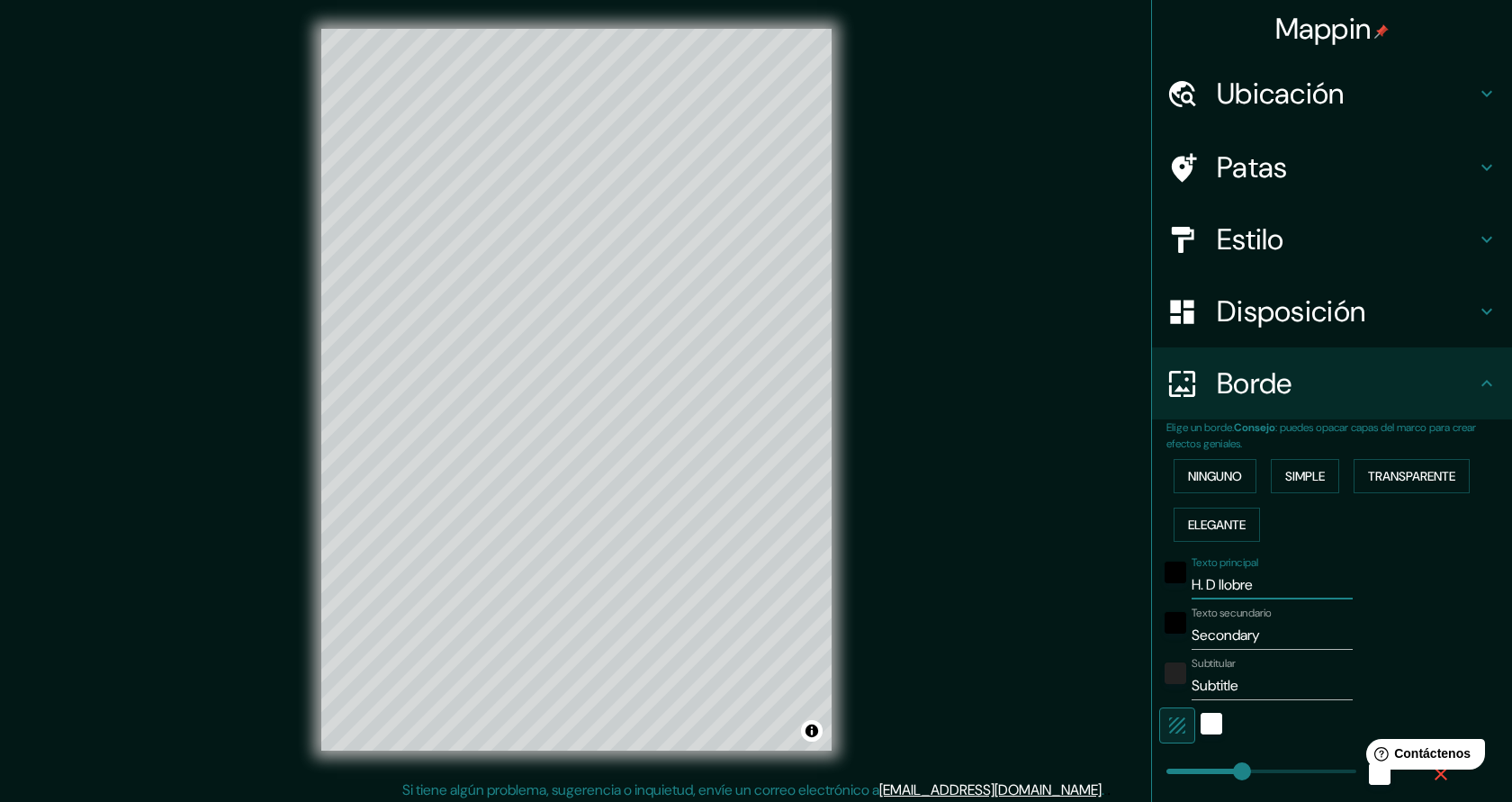
type input "227"
type input "45"
type input "H. D llobrega"
type input "227"
type input "45"
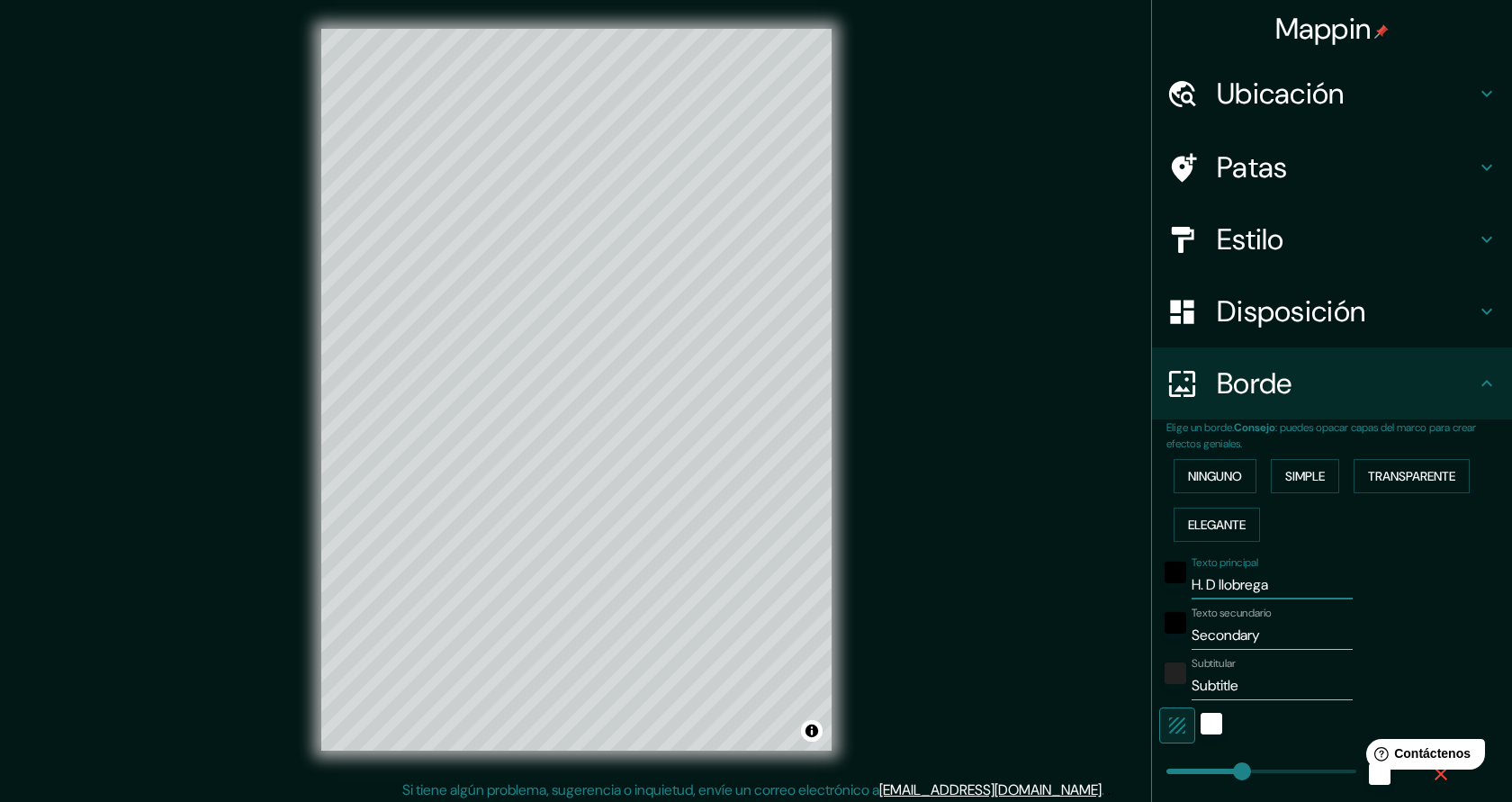
click at [1228, 588] on input "H. D llobrega" at bounding box center [1272, 585] width 161 height 29
click at [1225, 587] on input "H. D llobrega" at bounding box center [1272, 585] width 161 height 29
drag, startPoint x: 1284, startPoint y: 590, endPoint x: 1203, endPoint y: 586, distance: 81.1
click at [1203, 586] on input "H. D llobrega" at bounding box center [1272, 585] width 161 height 29
type input "H.o"
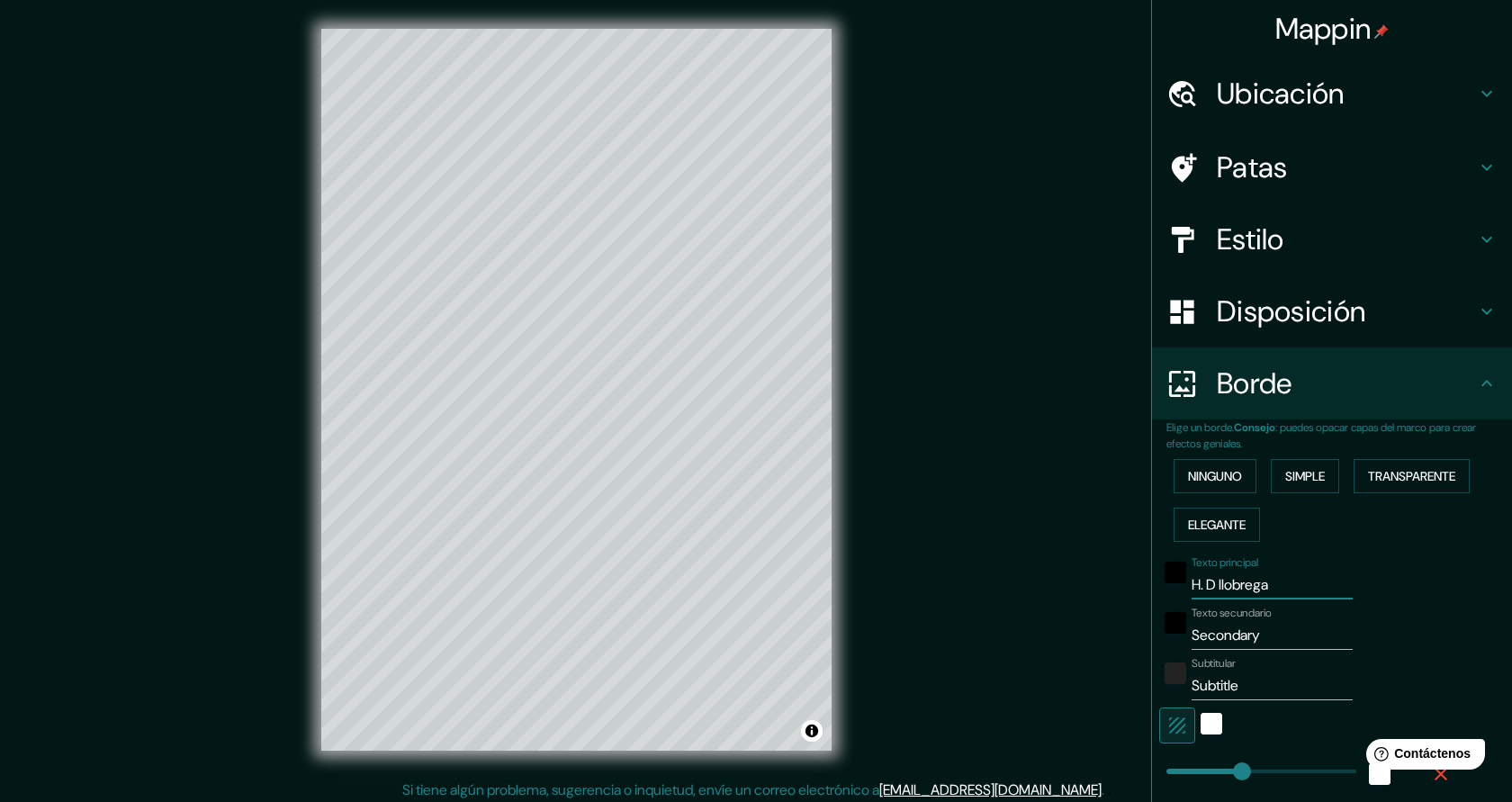
type input "227"
type input "45"
type input "H.osp"
type input "227"
type input "45"
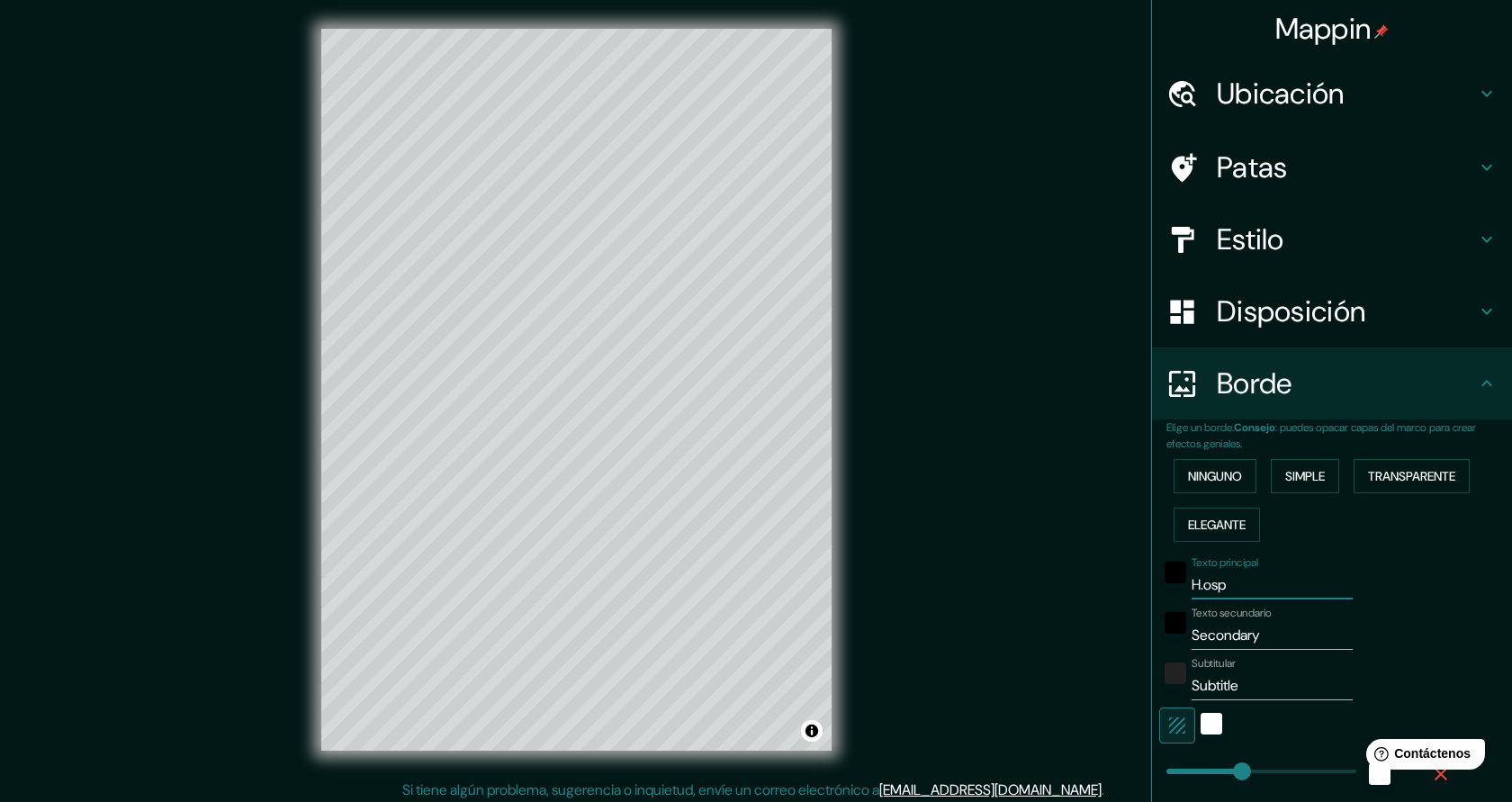
type input "H.ospi"
type input "227"
type input "45"
type input "H.ospita"
type input "227"
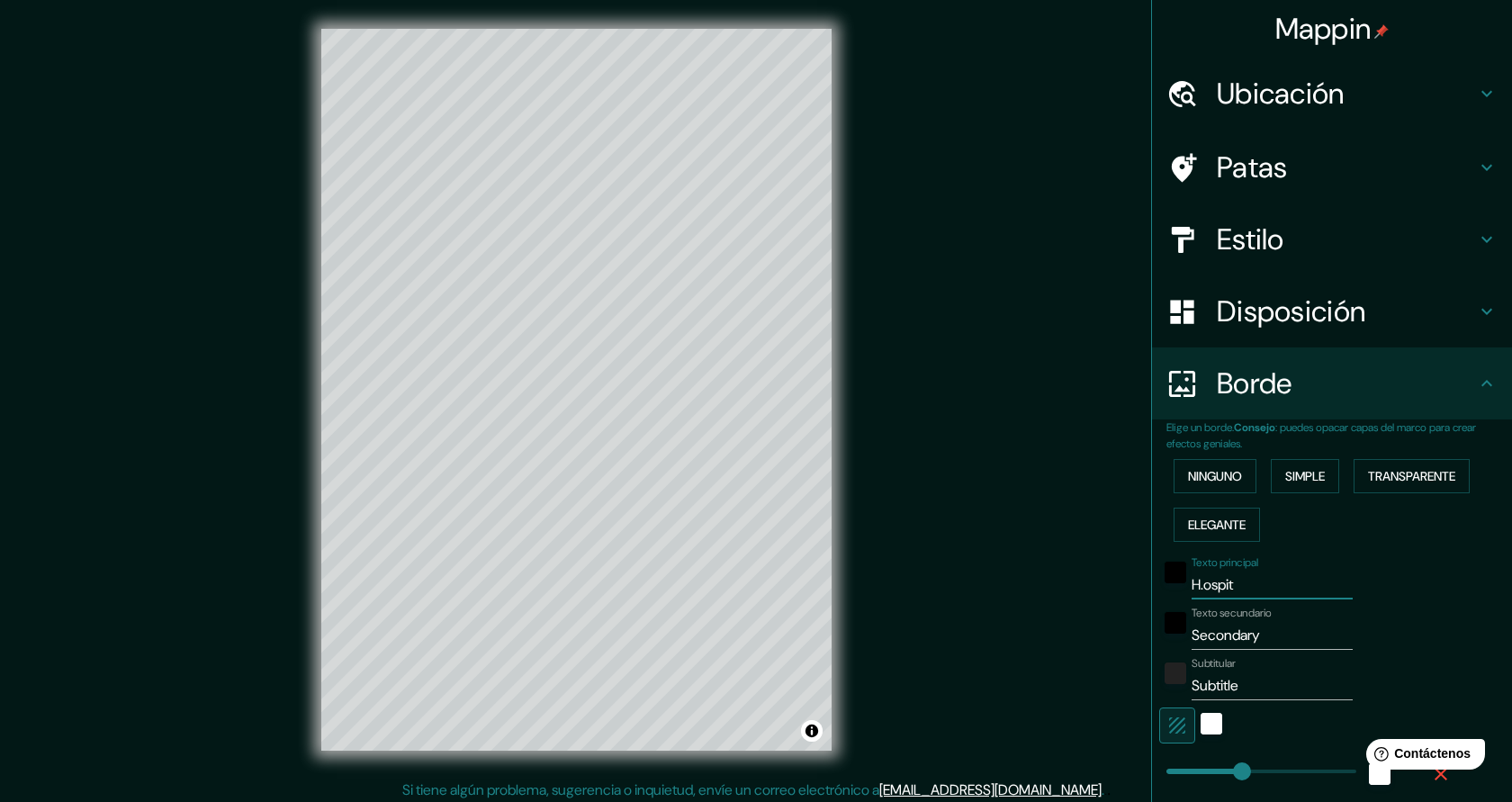
type input "45"
type input "H.ospit"
type input "227"
type input "45"
type input "H.ospi"
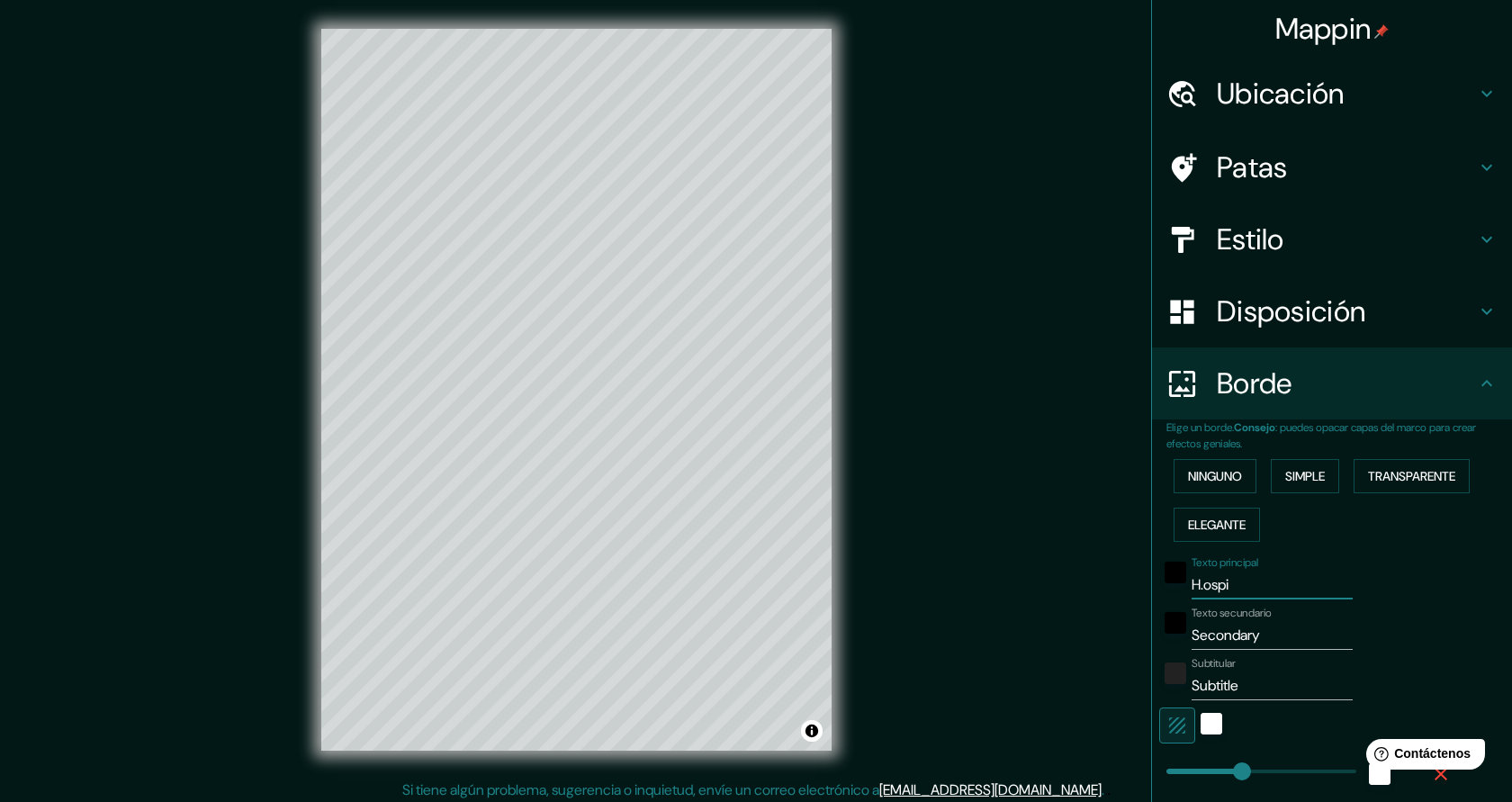
type input "227"
type input "45"
type input "H.osp"
type input "227"
type input "45"
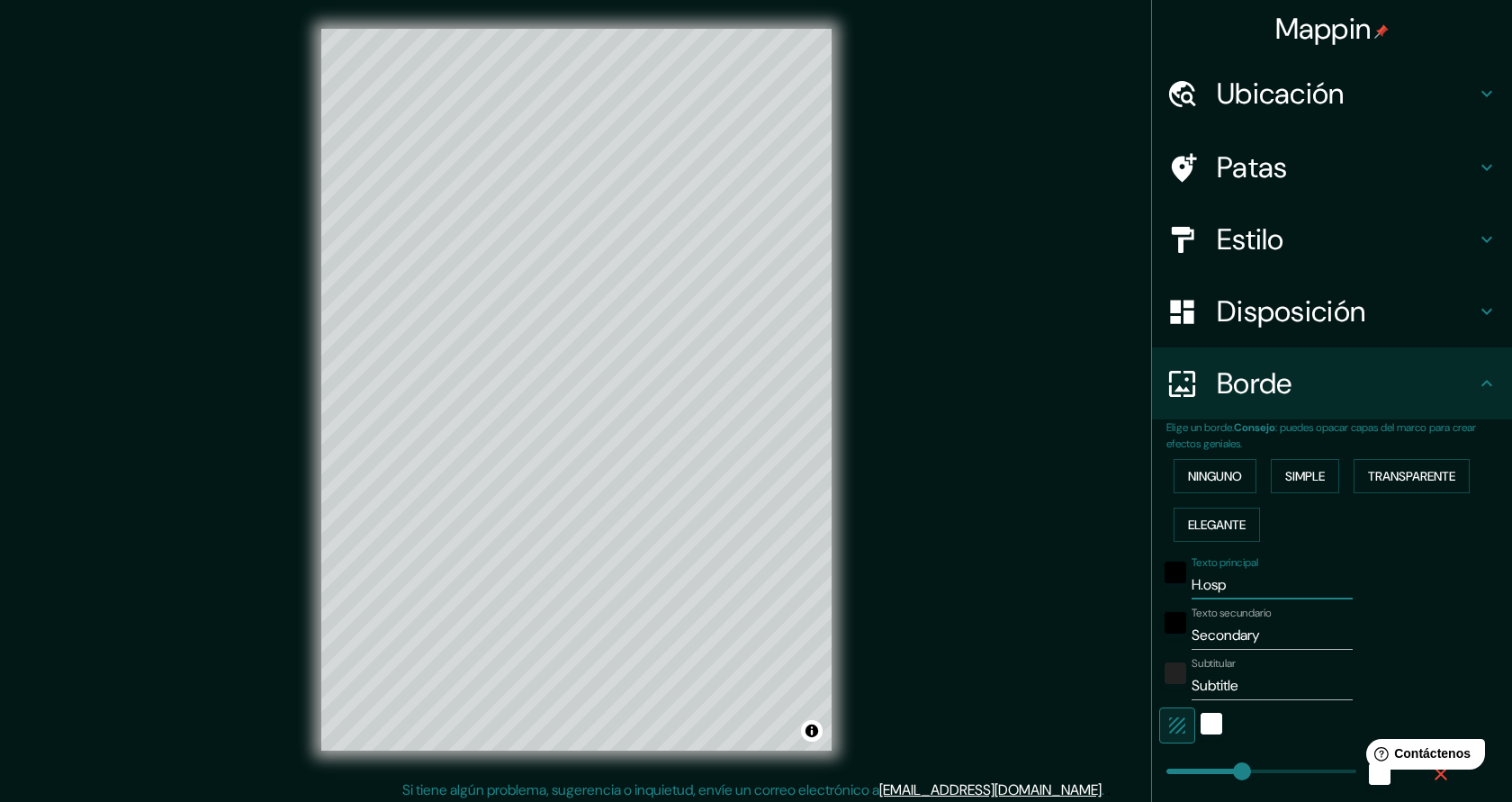
type input "H.os"
type input "227"
type input "45"
type input "H.o"
type input "227"
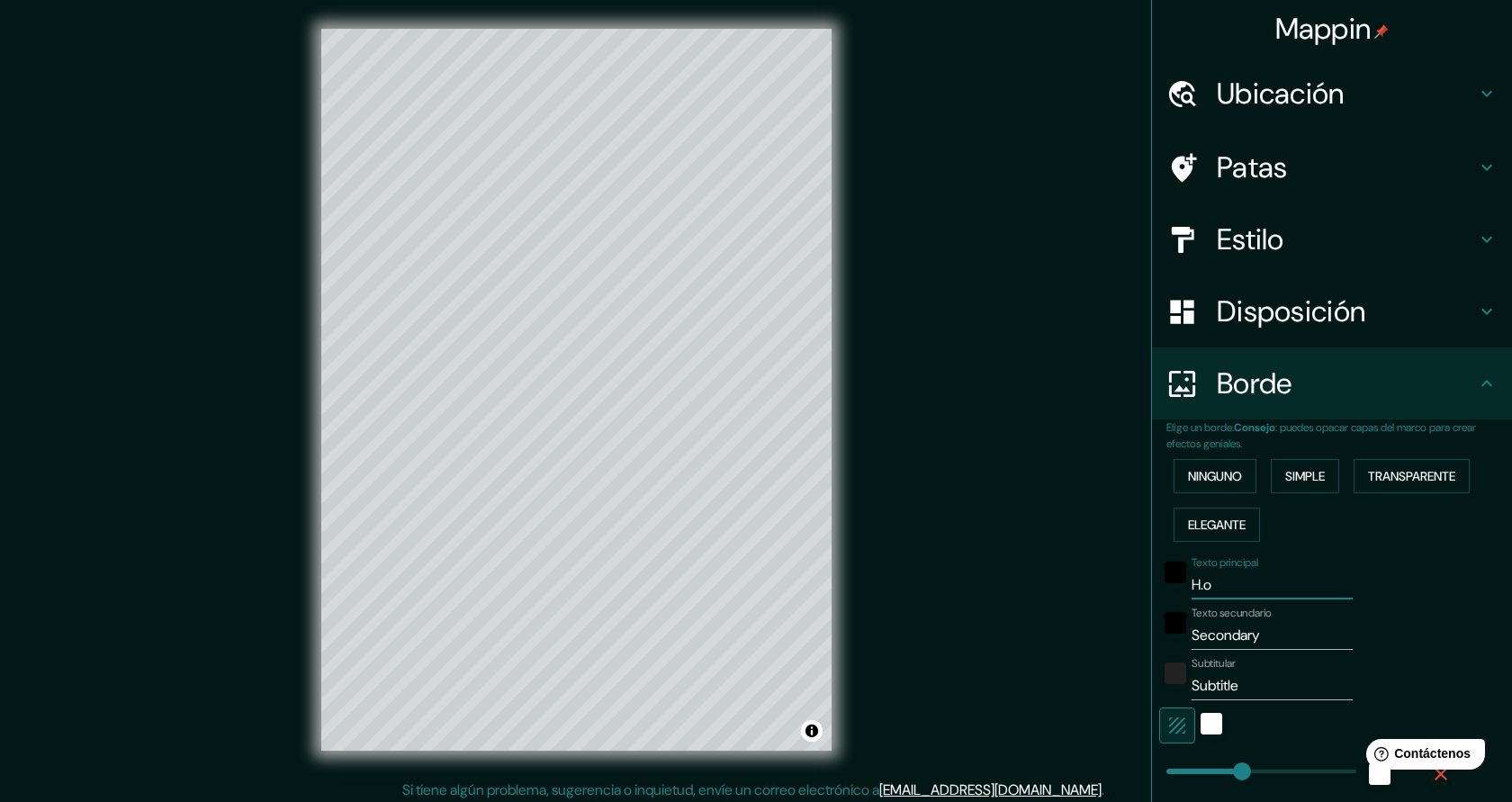
type input "45"
type input "H."
type input "227"
type input "45"
type input "H"
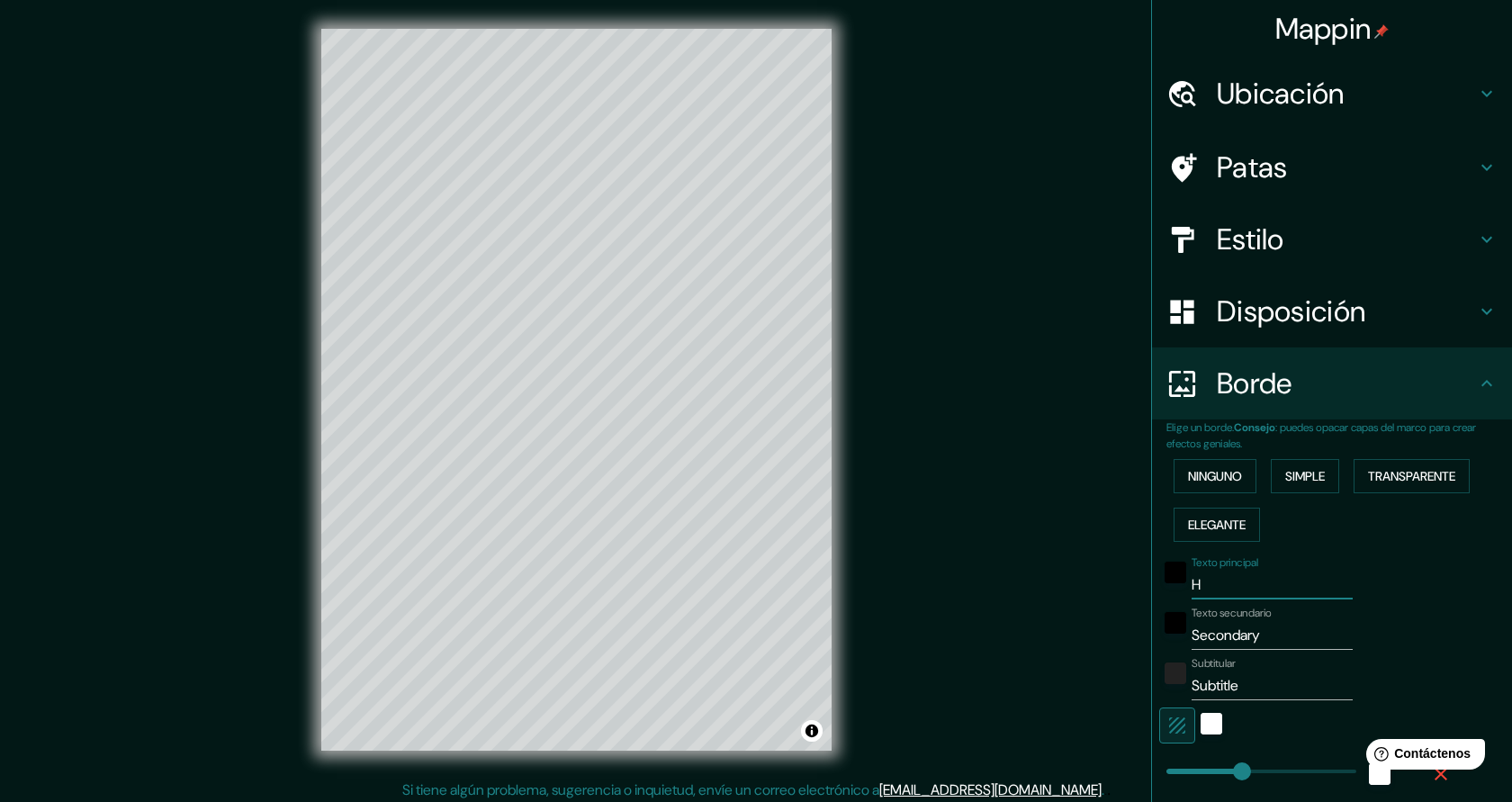
type input "227"
type input "45"
type input "Hos"
type input "227"
type input "45"
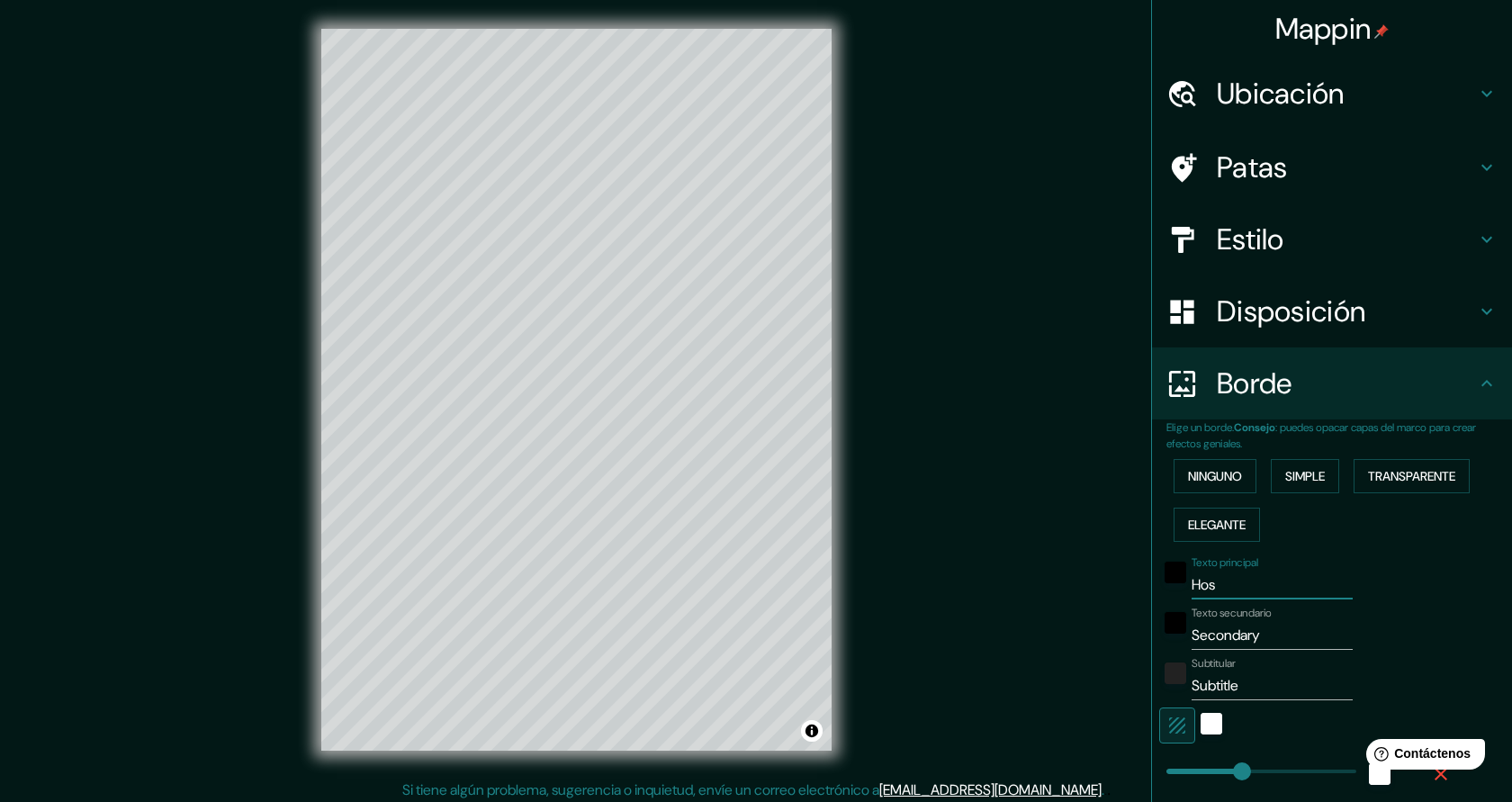
type input "Hosp"
type input "227"
type input "45"
type input "Hospi"
type input "227"
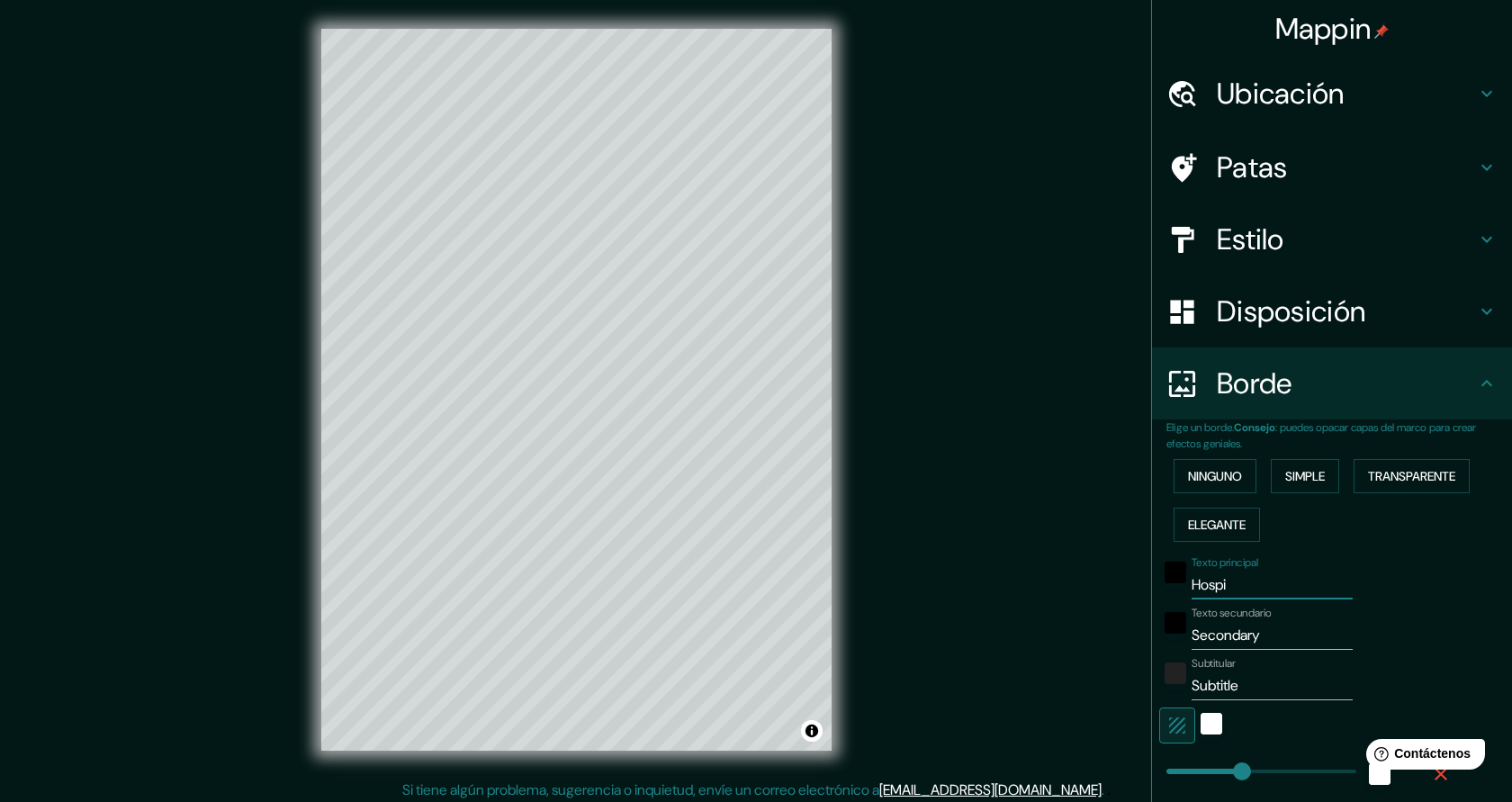
type input "45"
type input "Hospit"
type input "227"
type input "45"
type input "Hospita"
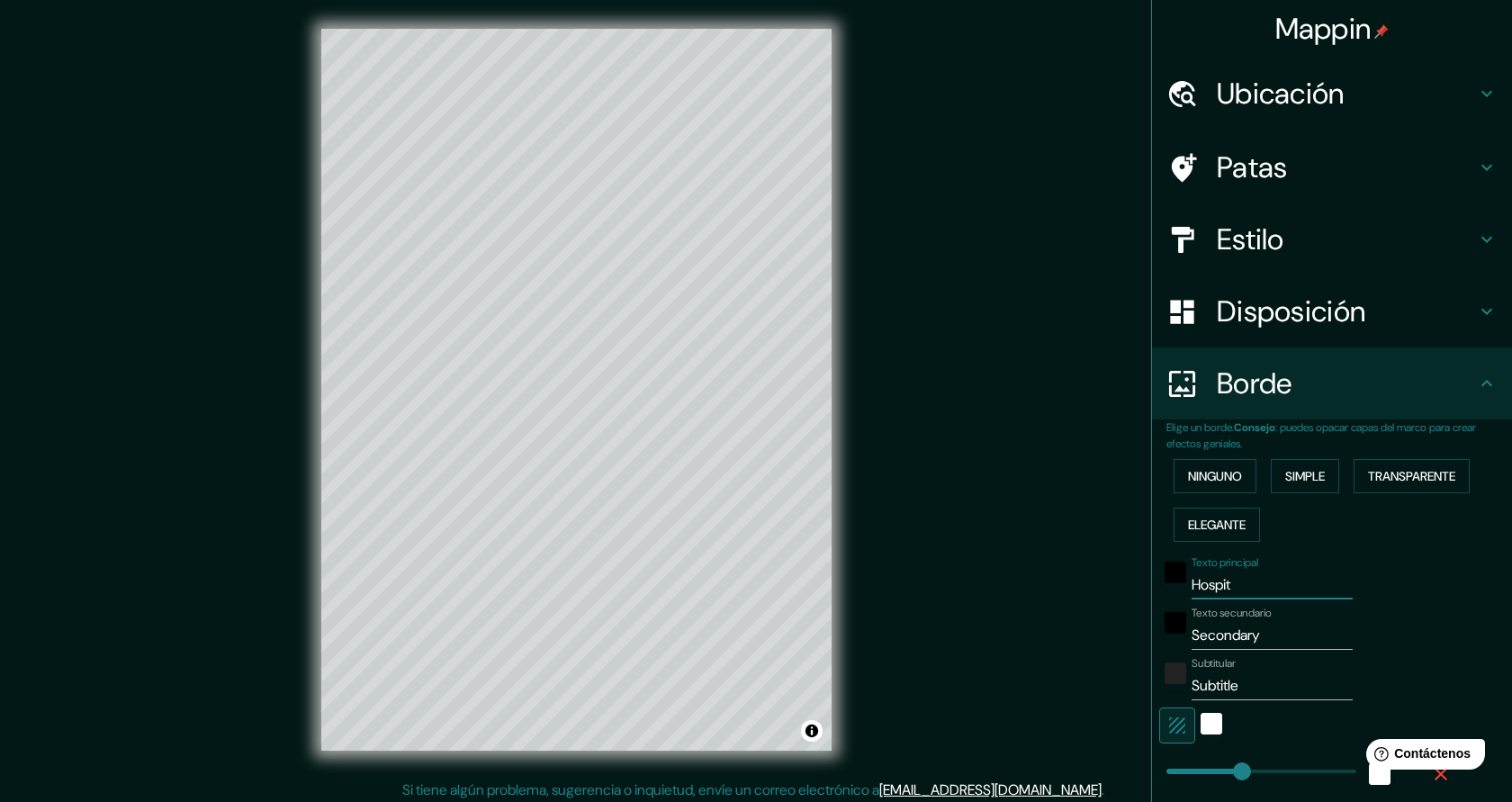
type input "227"
type input "45"
type input "Hospital"
type input "227"
type input "45"
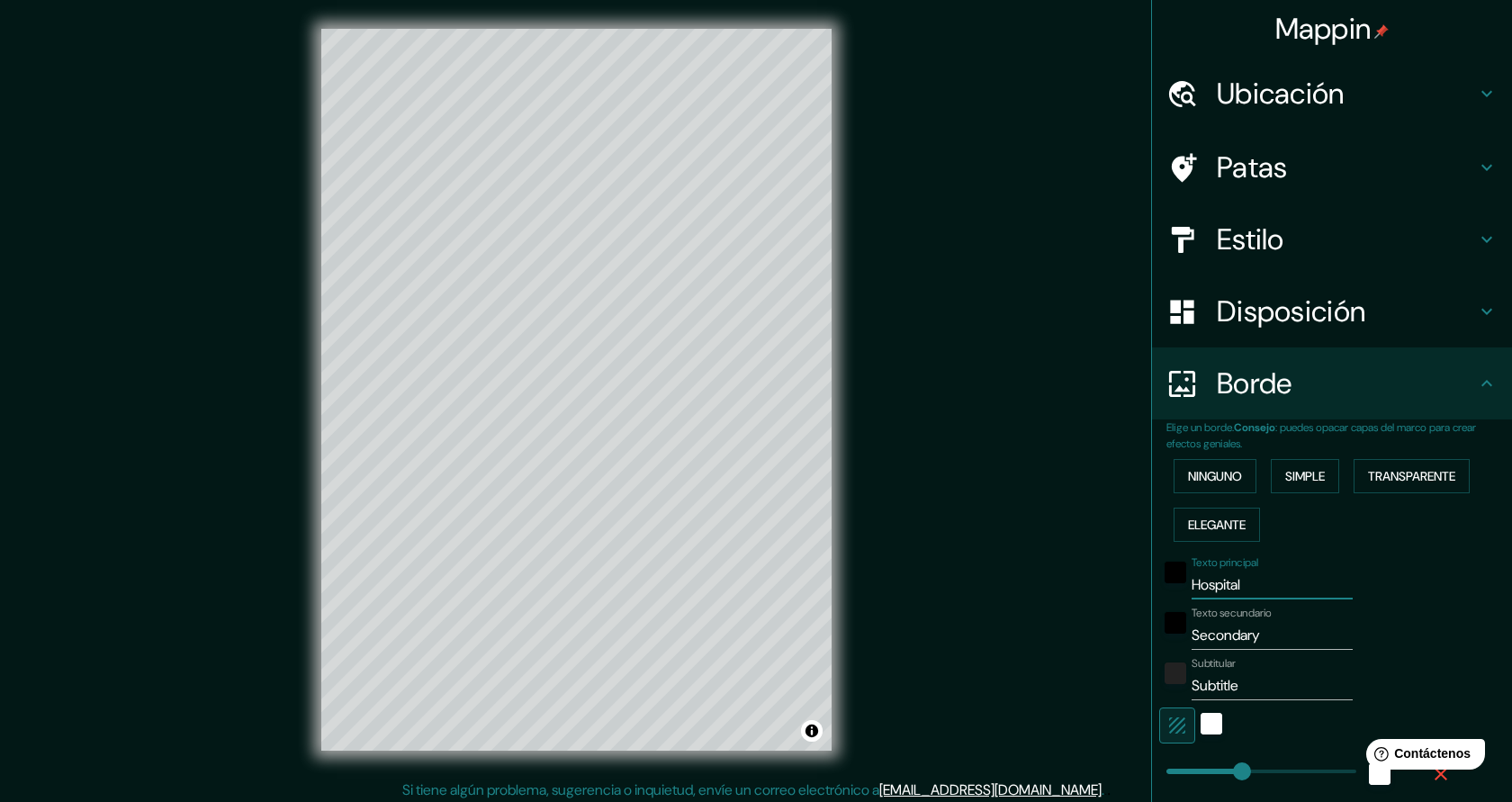
type input "Hospitale"
type input "227"
type input "45"
type input "Hospitalet"
type input "227"
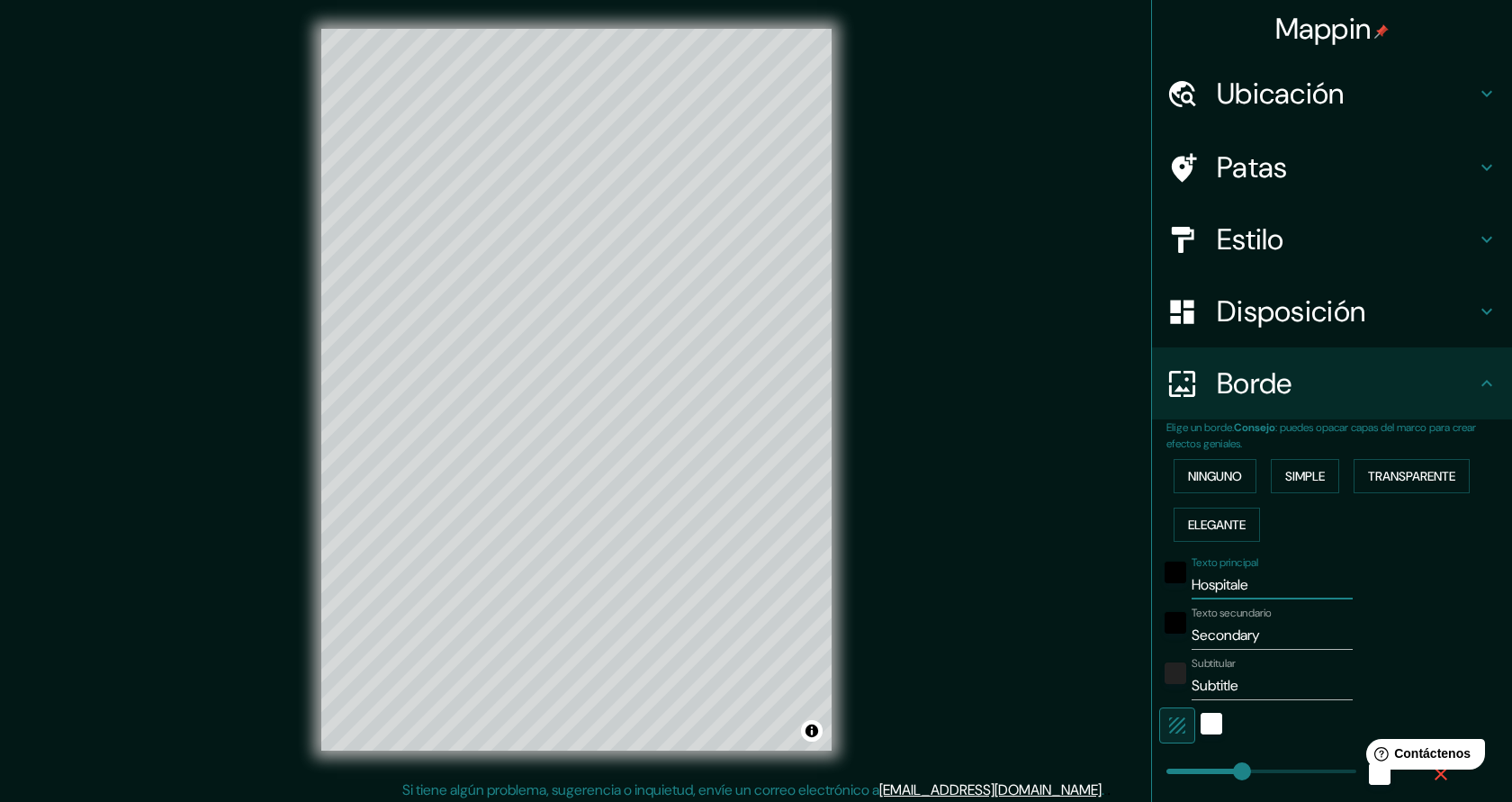
type input "45"
type input "Hospitalet"
drag, startPoint x: 1273, startPoint y: 642, endPoint x: 1193, endPoint y: 640, distance: 80.0
click at [1192, 640] on input "Secondary" at bounding box center [1272, 635] width 161 height 29
type input "b"
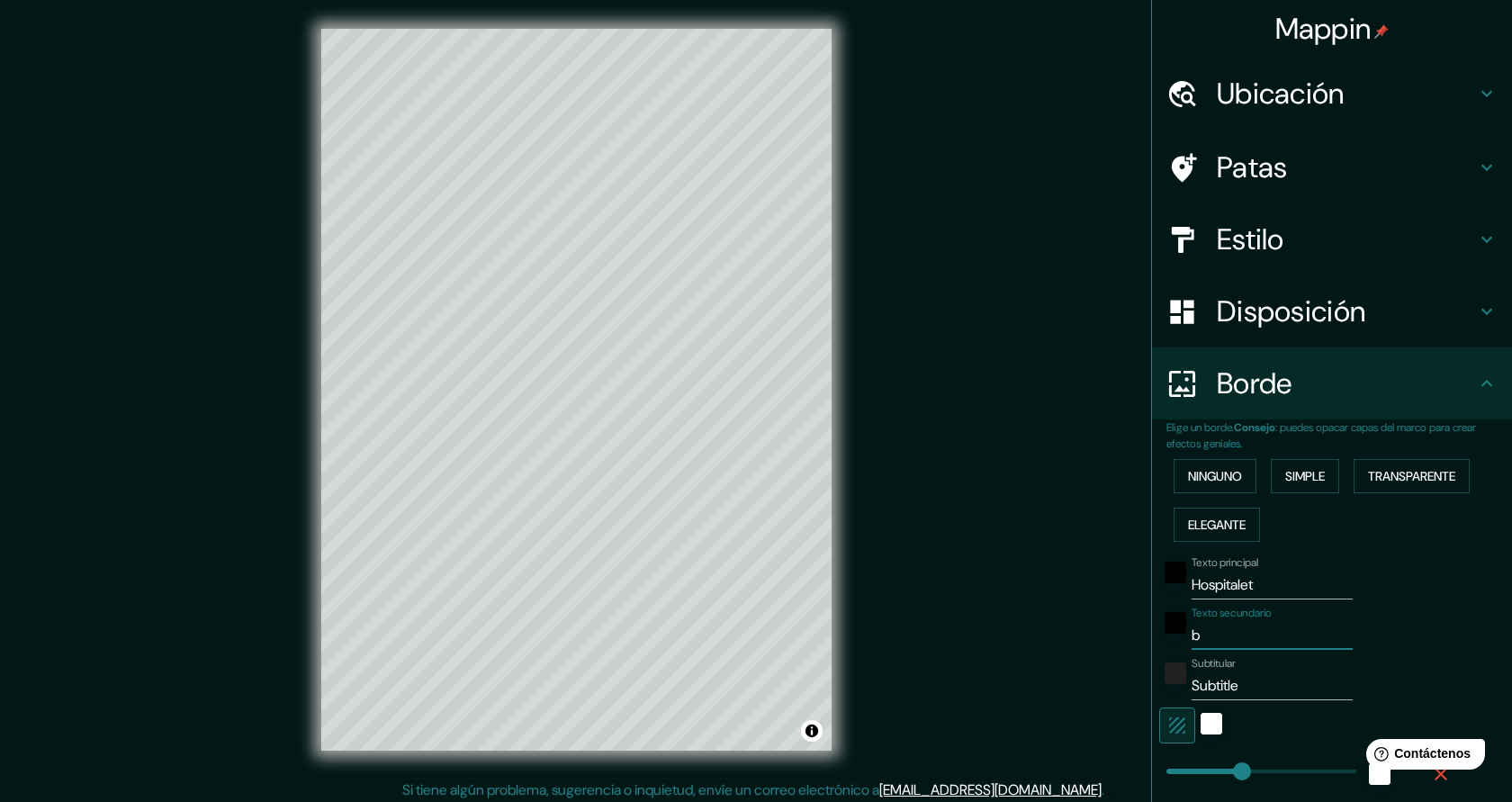
type input "227"
type input "45"
type input "ba"
type input "227"
type input "45"
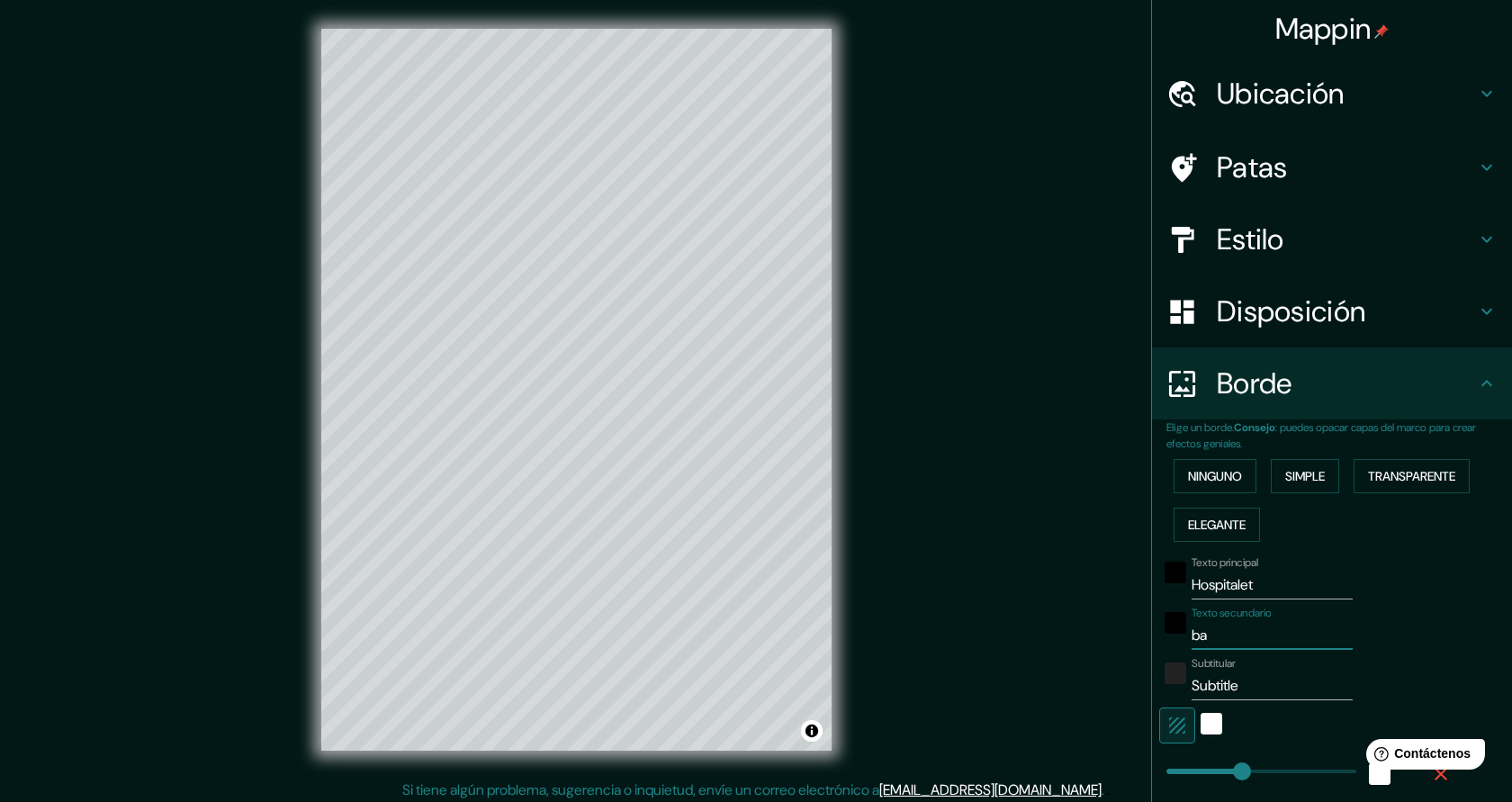
type input "bar"
type input "227"
type input "45"
type input "barc"
type input "227"
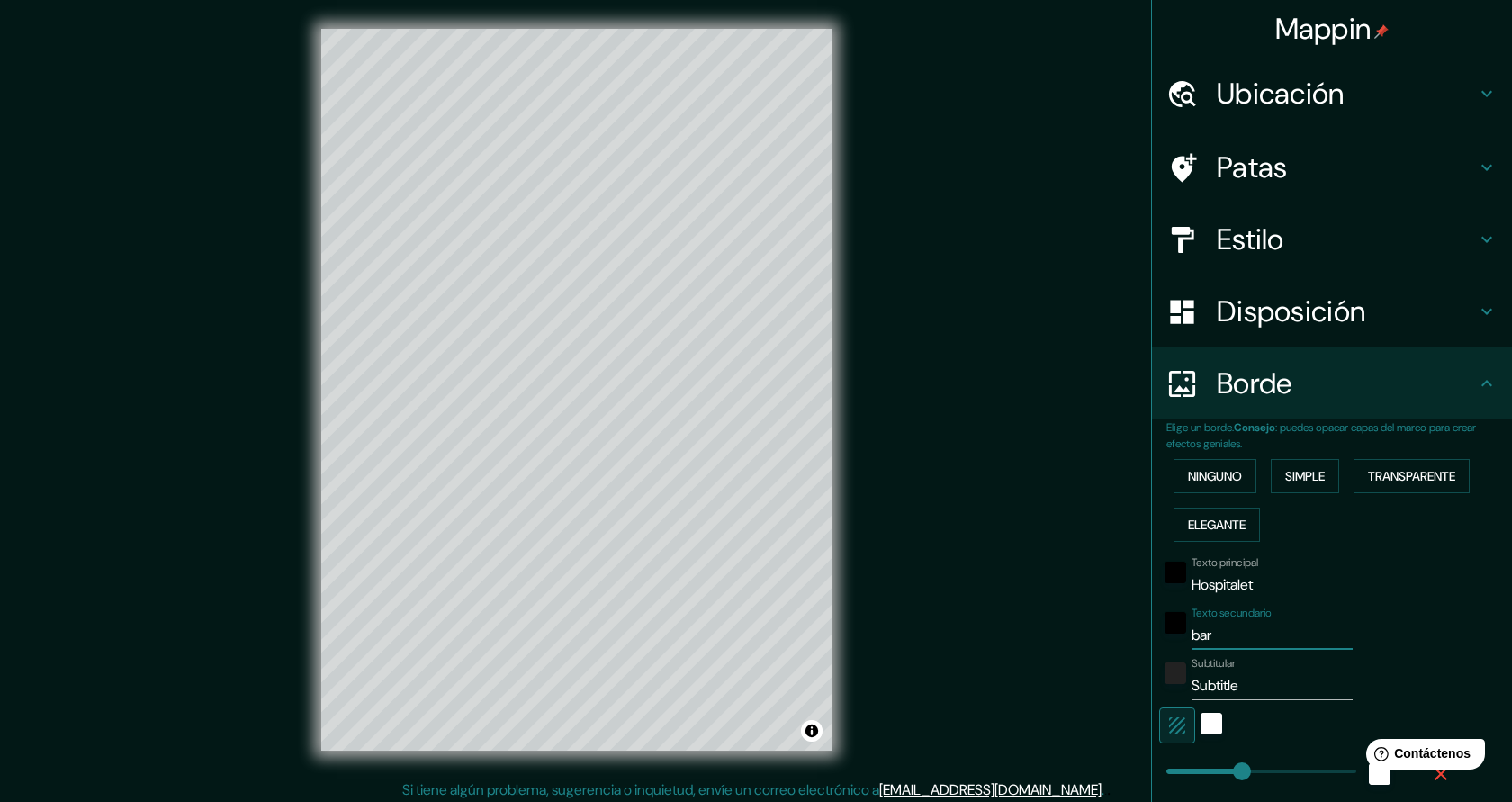
type input "45"
type input "barce"
type input "227"
type input "45"
type input "barcel"
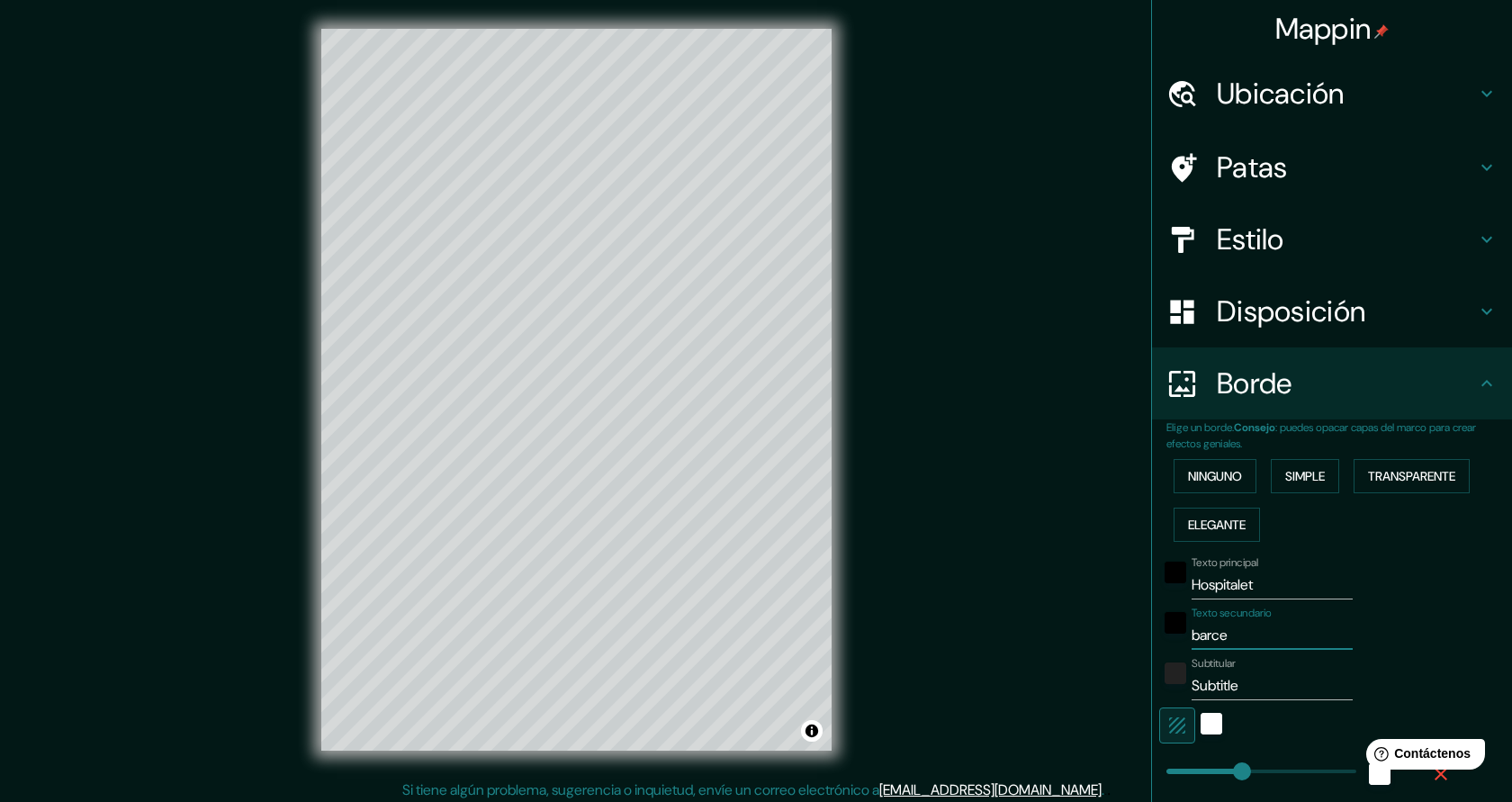
type input "227"
type input "45"
type input "barcelo"
type input "227"
type input "45"
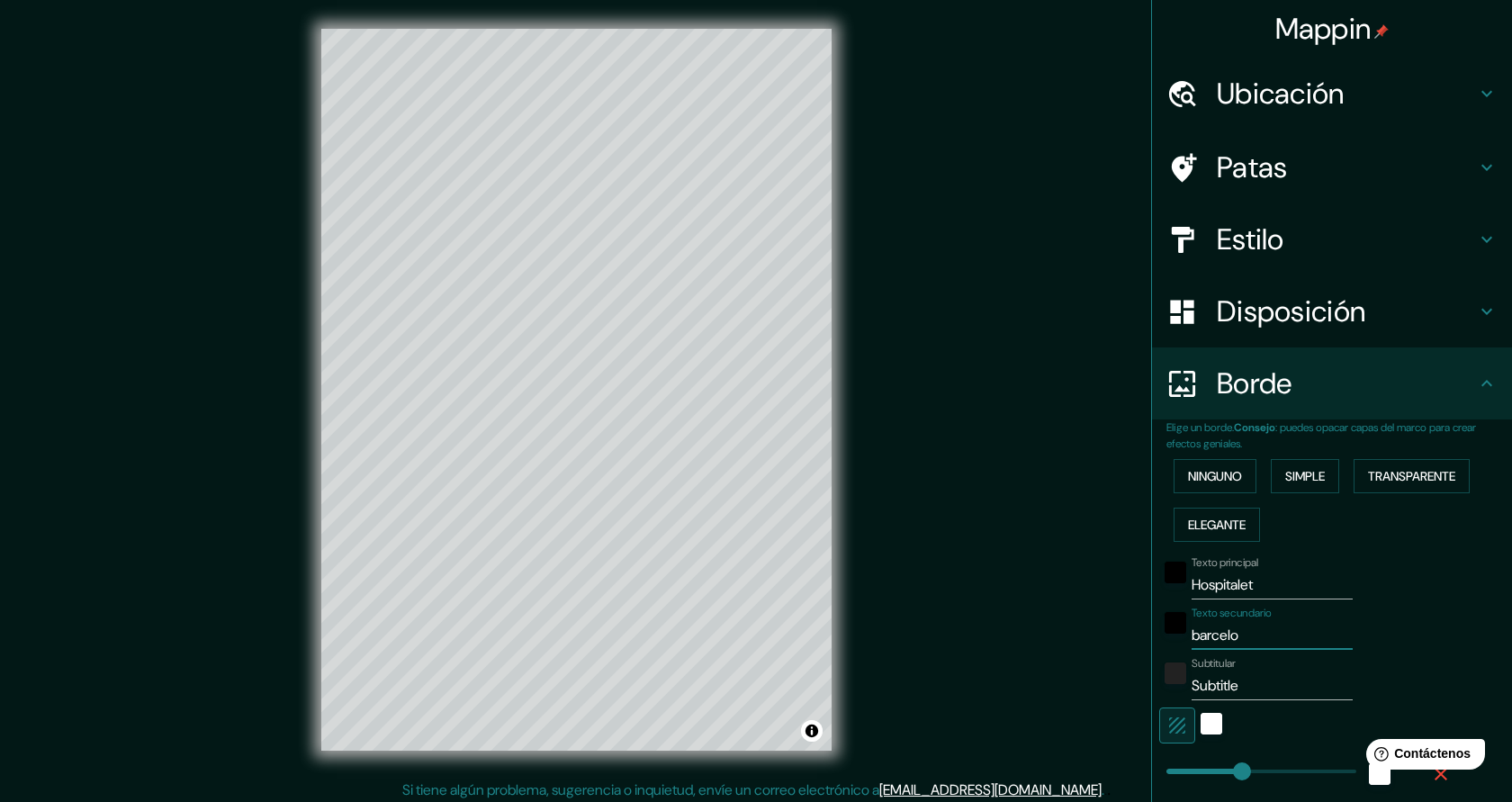
type input "barcelon"
type input "227"
type input "45"
type input "barcelona"
type input "227"
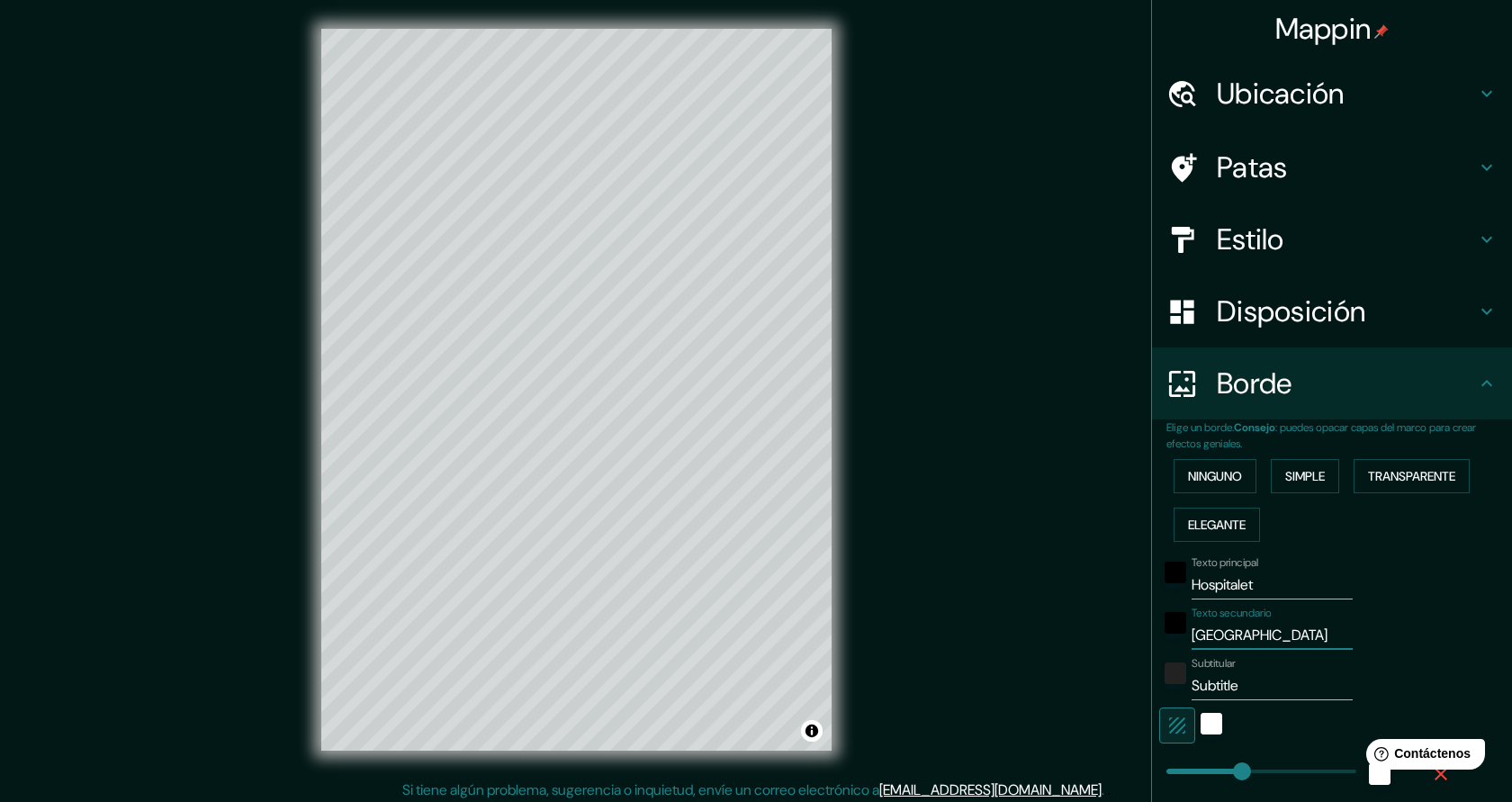
type input "45"
type input "barcelona"
click at [1236, 685] on input "Subtitle" at bounding box center [1272, 685] width 161 height 29
click at [1252, 686] on input "Subtitle" at bounding box center [1272, 685] width 161 height 29
type input "Subtitl"
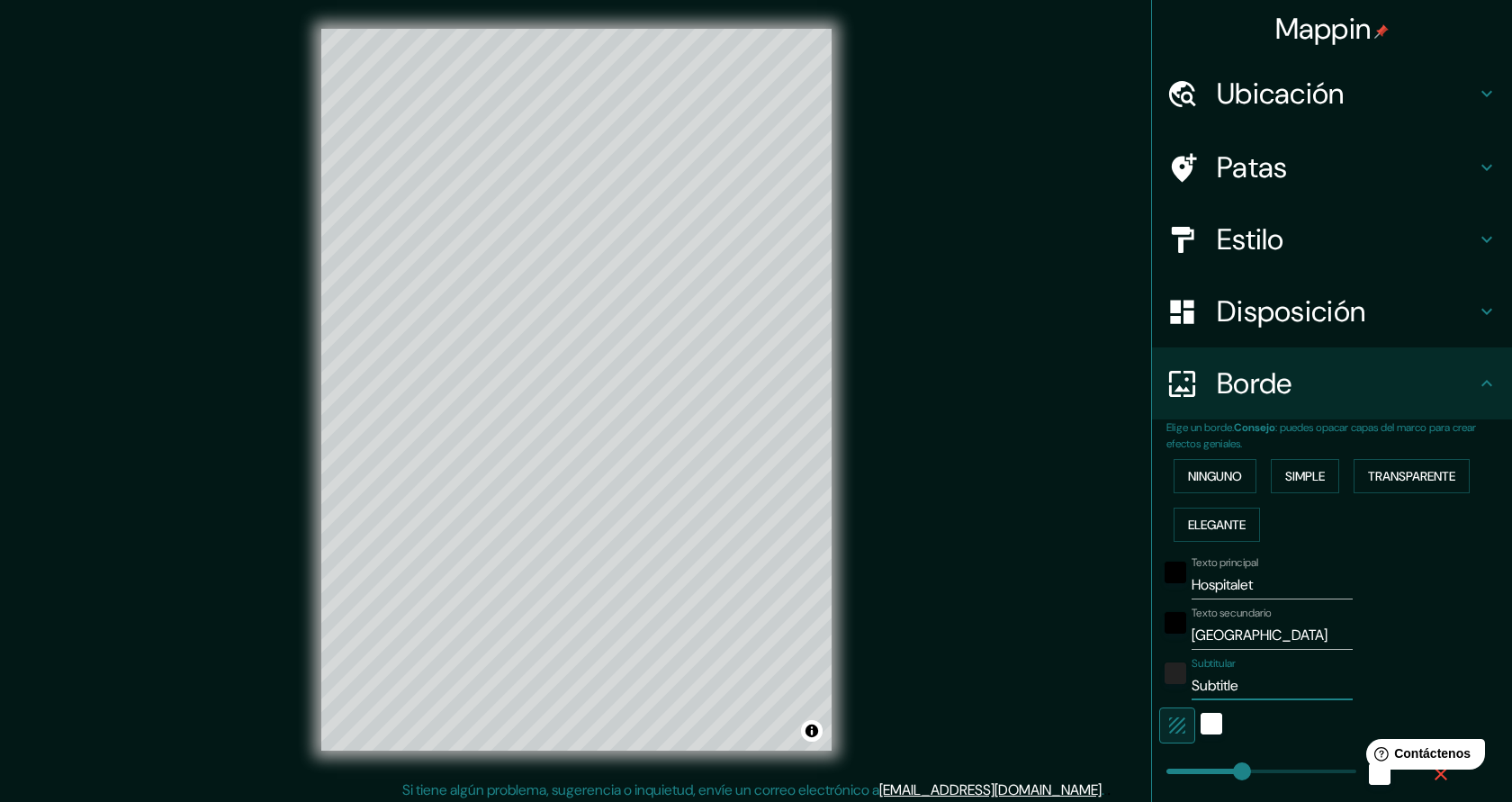
type input "227"
type input "45"
type input "Subt"
type input "227"
type input "45"
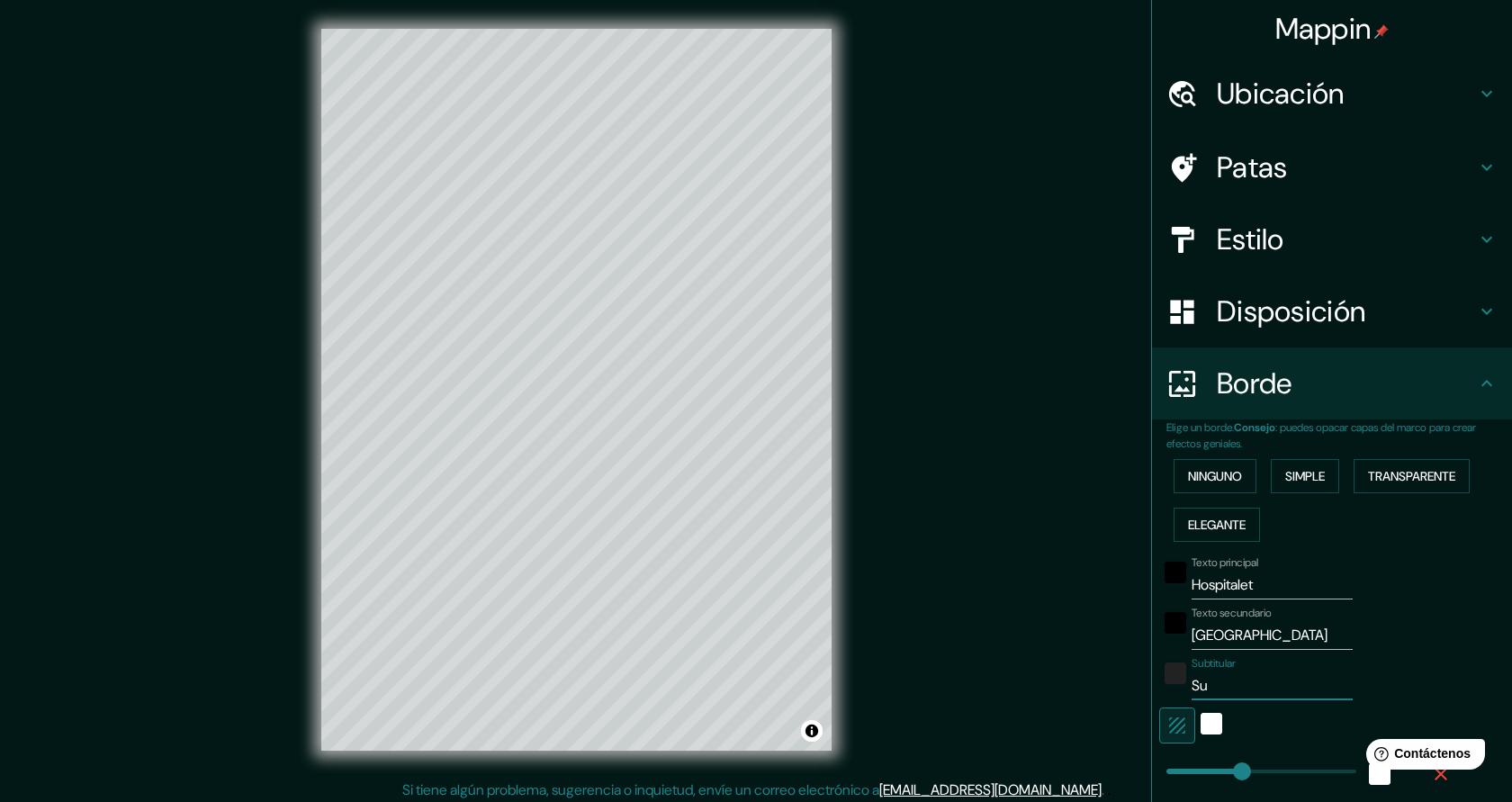
type input "S"
type input "227"
type input "45"
type input "f"
type input "227"
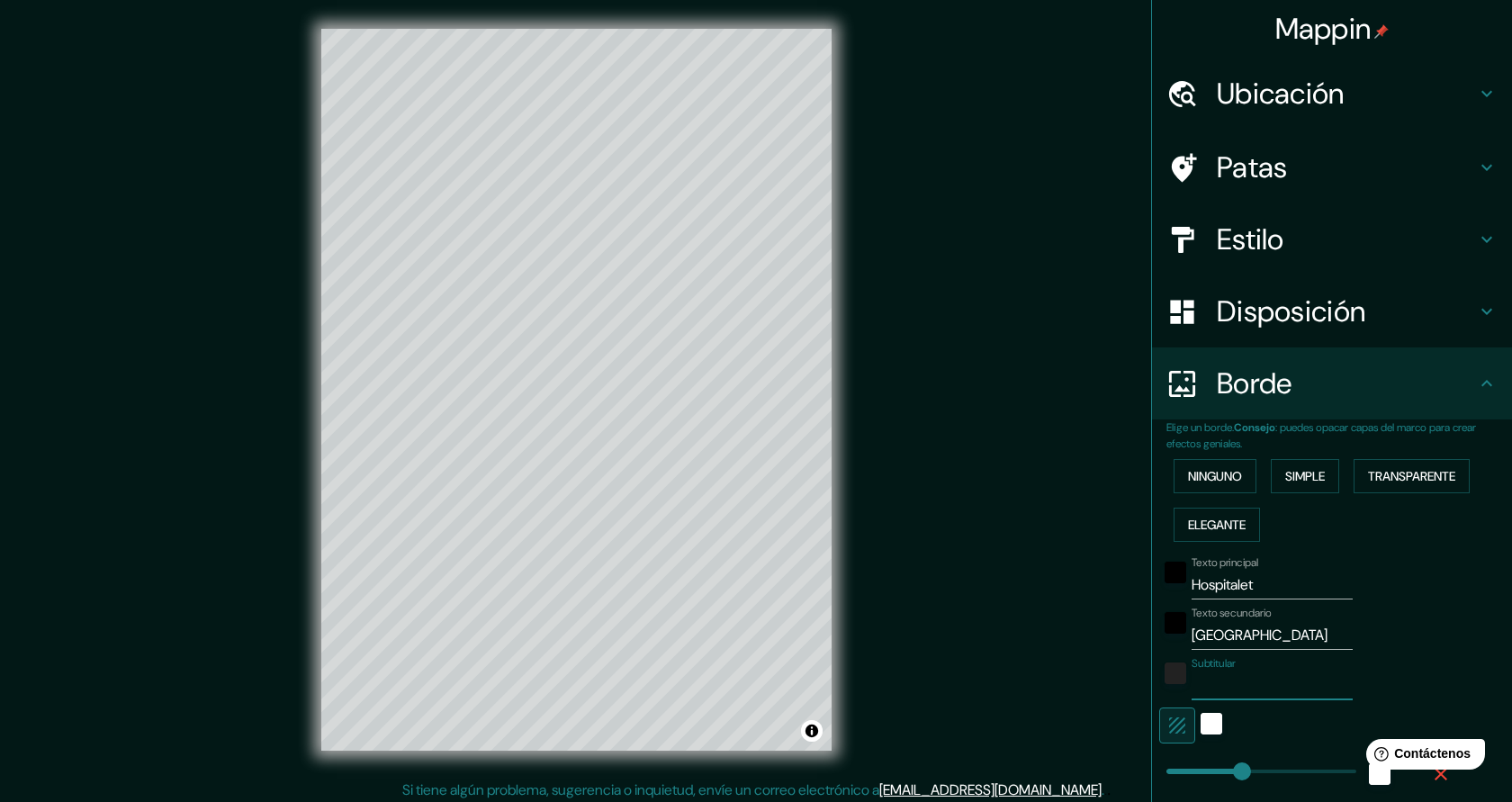
type input "45"
type input "fra"
type input "227"
type input "45"
type input "fran"
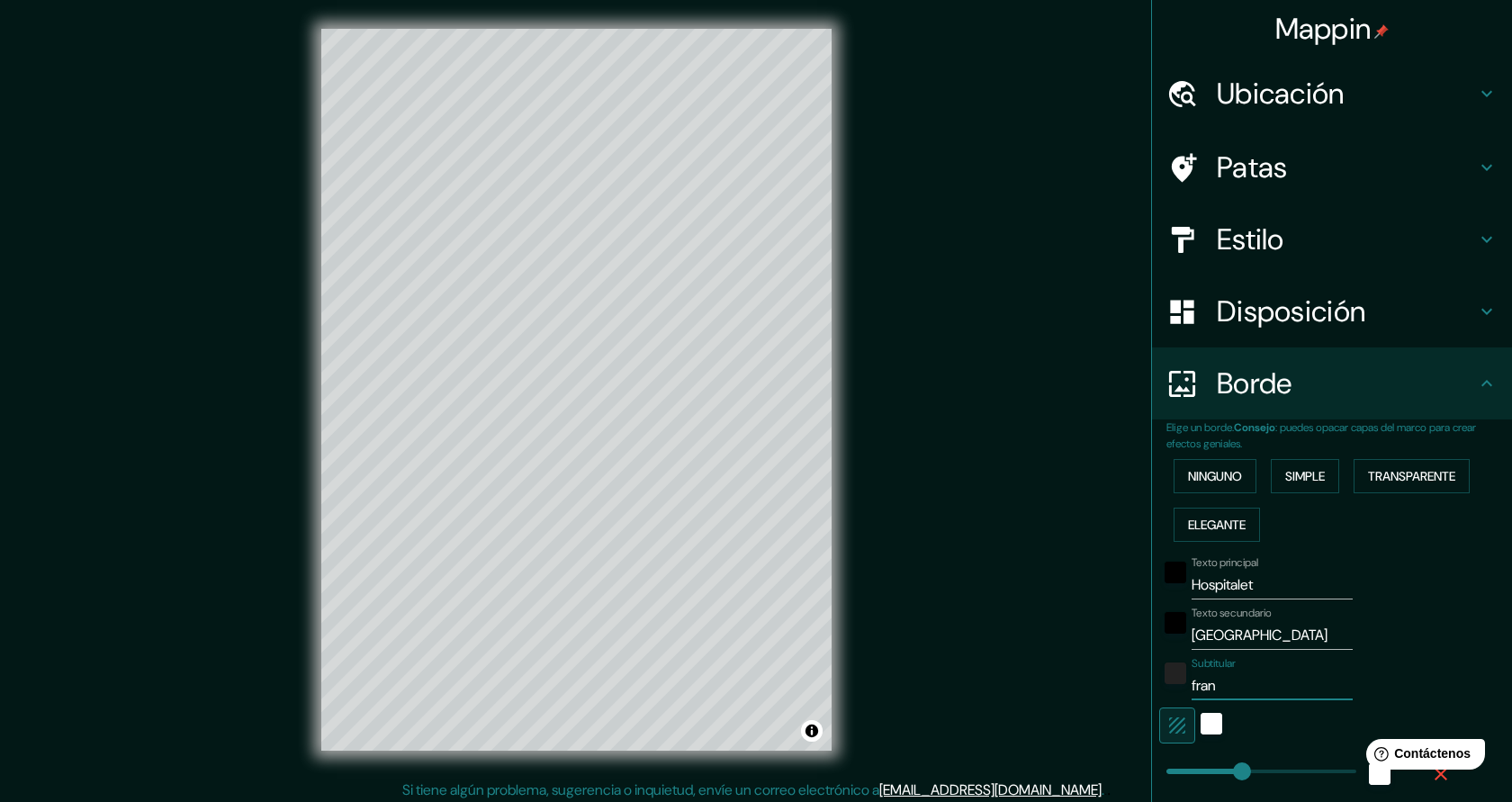
type input "227"
type input "45"
type input "franc"
type input "227"
type input "45"
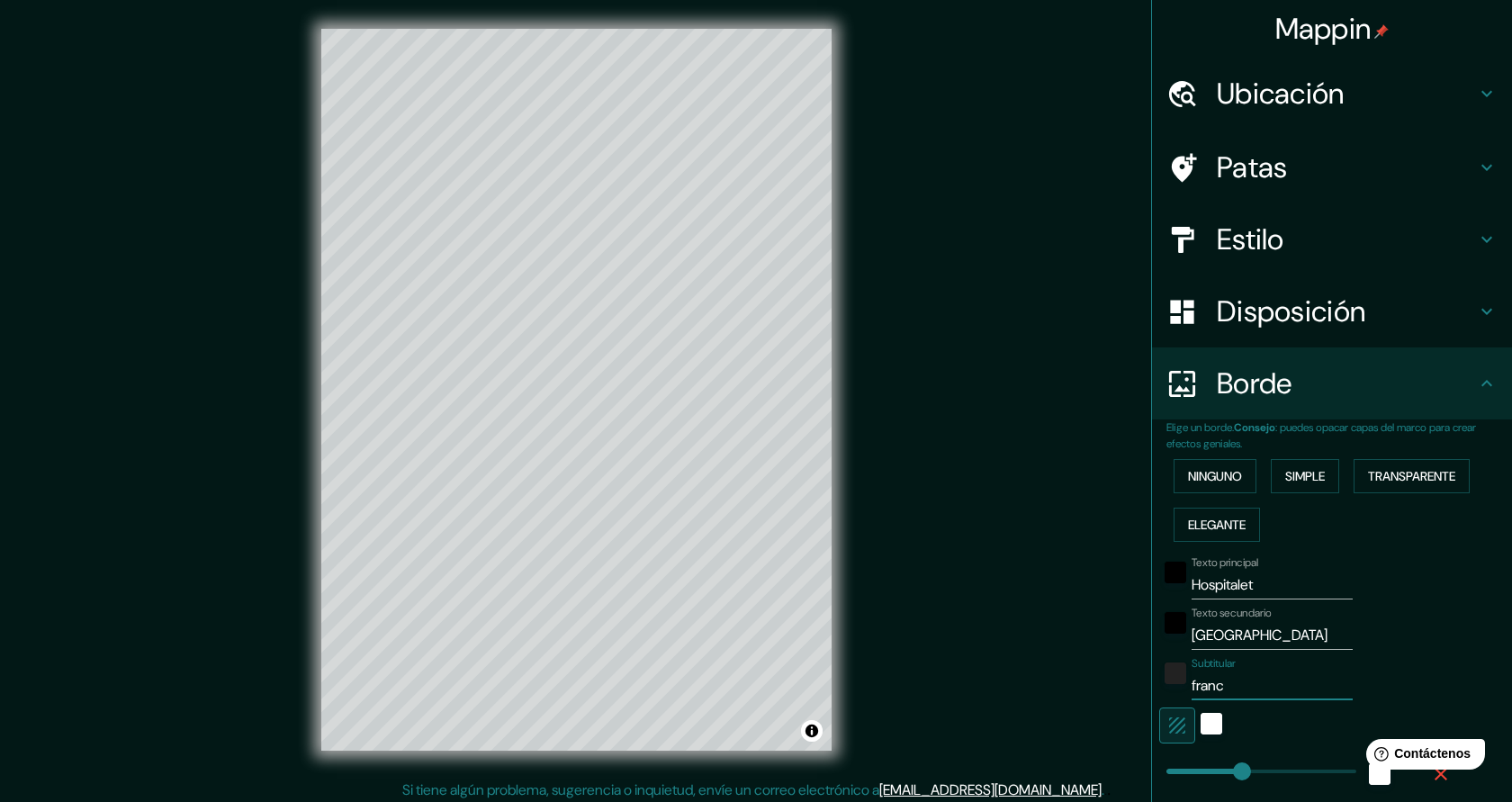
type input "fran"
type input "227"
type input "45"
type input "fra"
type input "227"
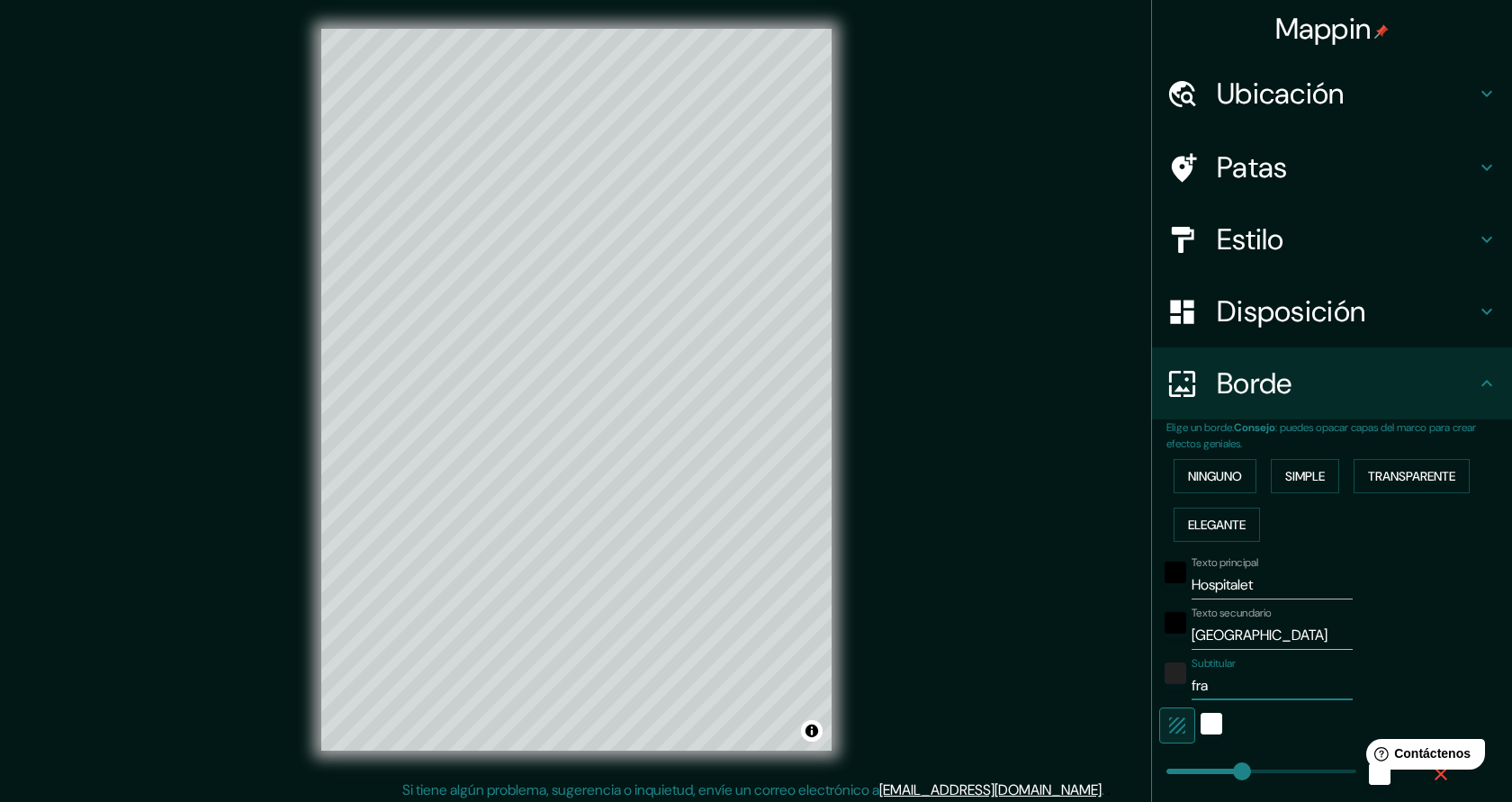
type input "45"
type input "fr"
type input "227"
type input "45"
type input "f"
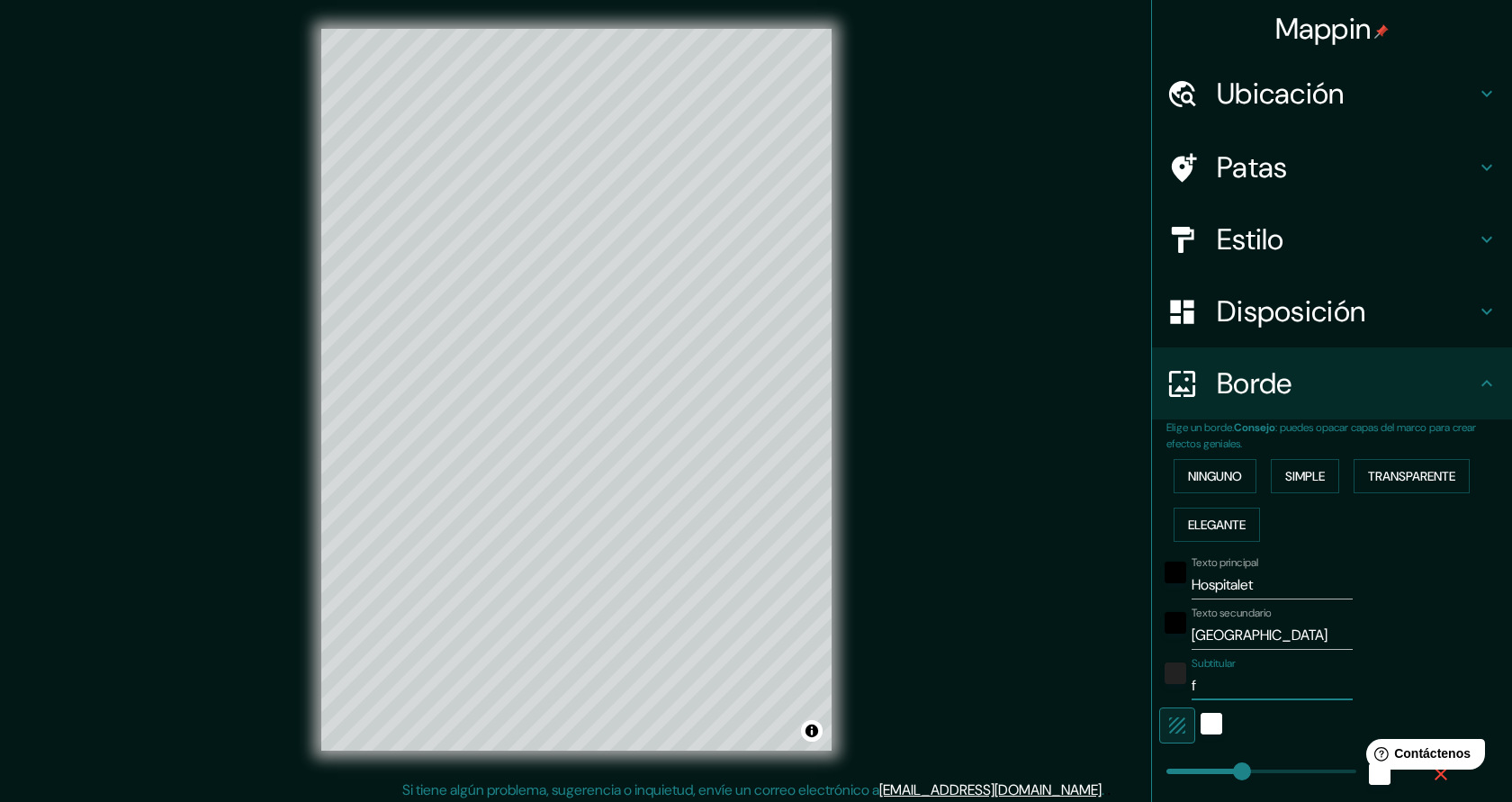
type input "227"
type input "45"
type input "227"
type input "45"
type input "F"
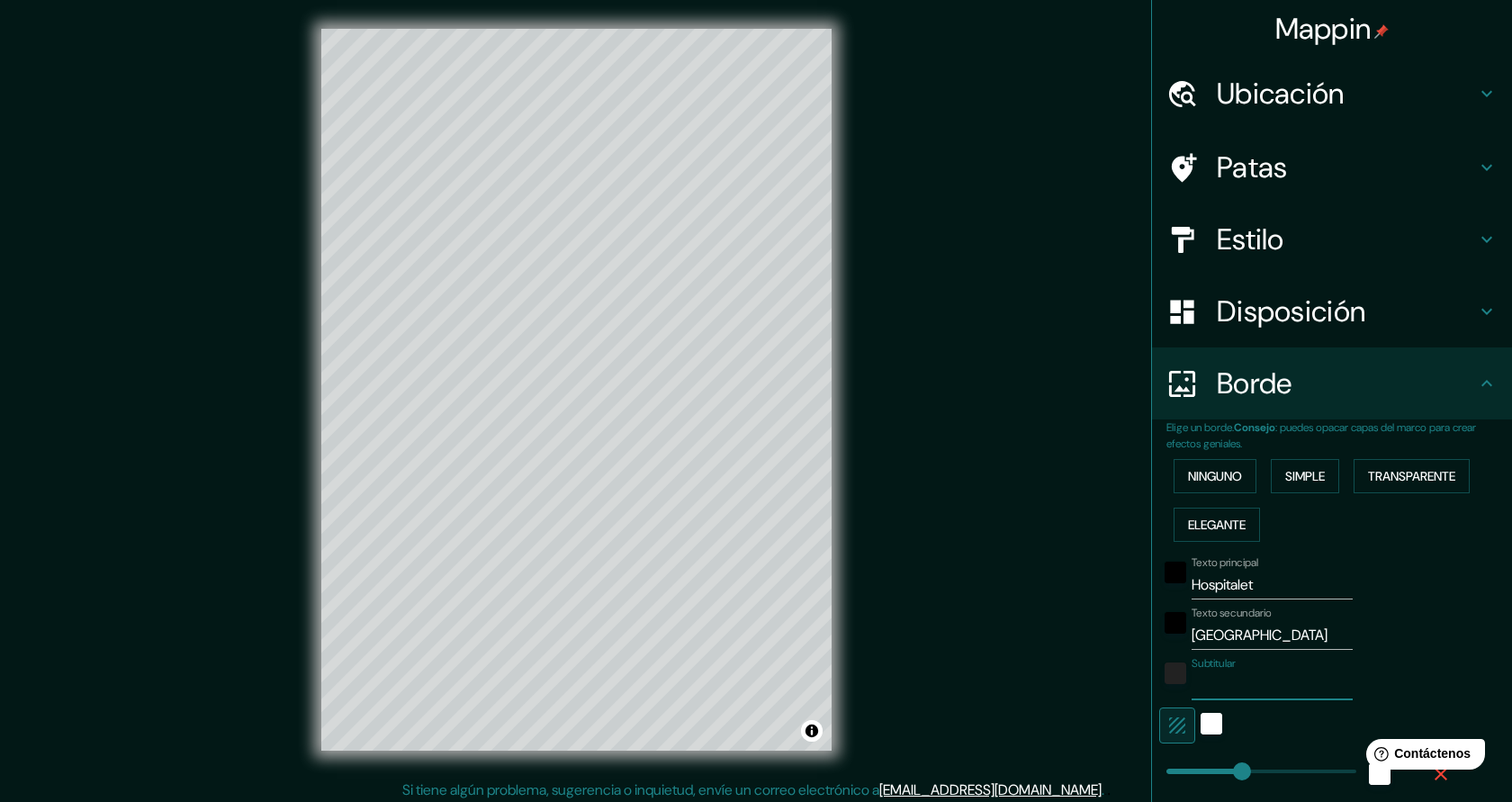
type input "227"
type input "45"
type input "Fr"
type input "227"
type input "45"
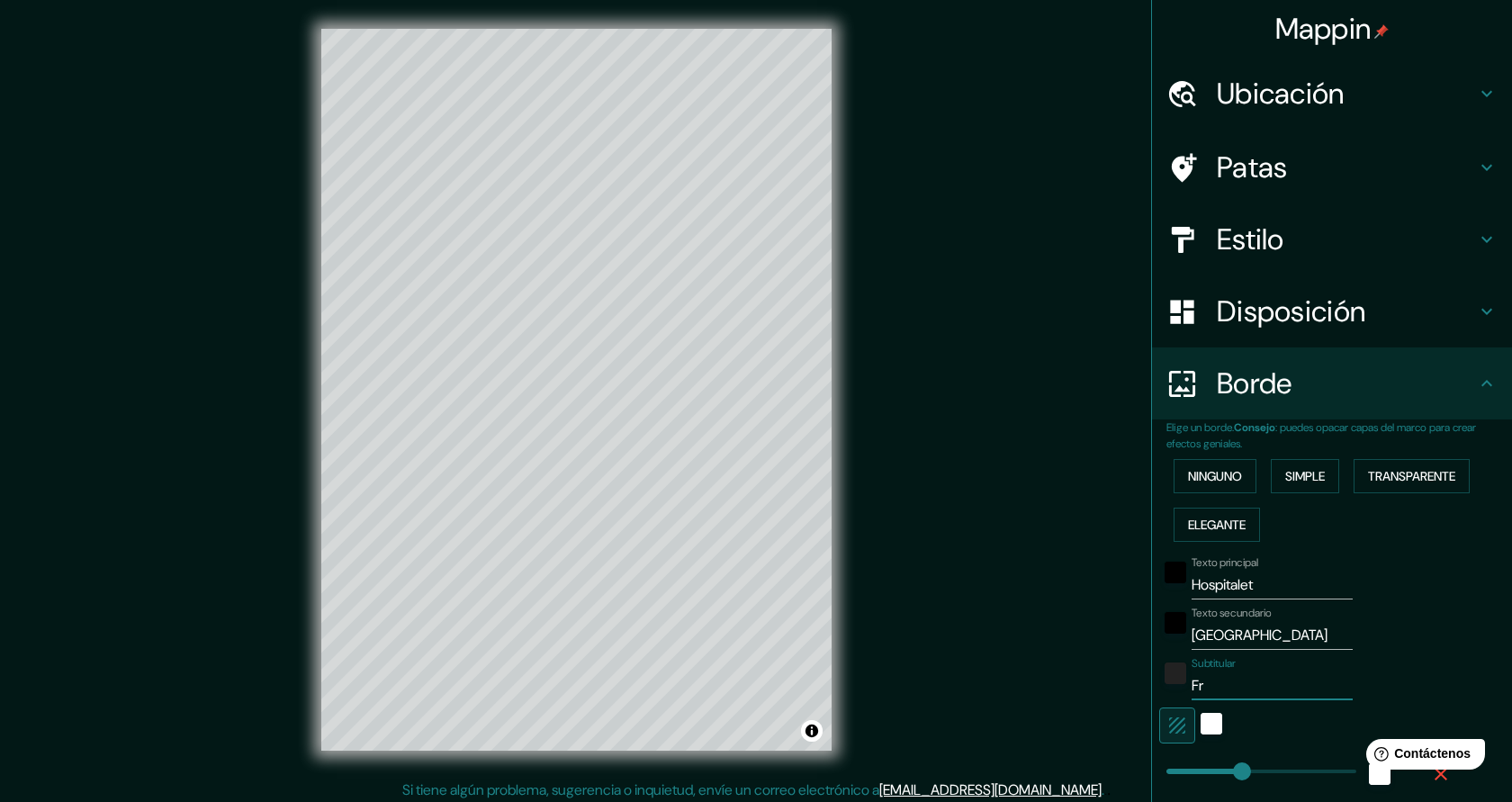
type input "Fra"
type input "227"
type input "45"
type input "Fran"
type input "227"
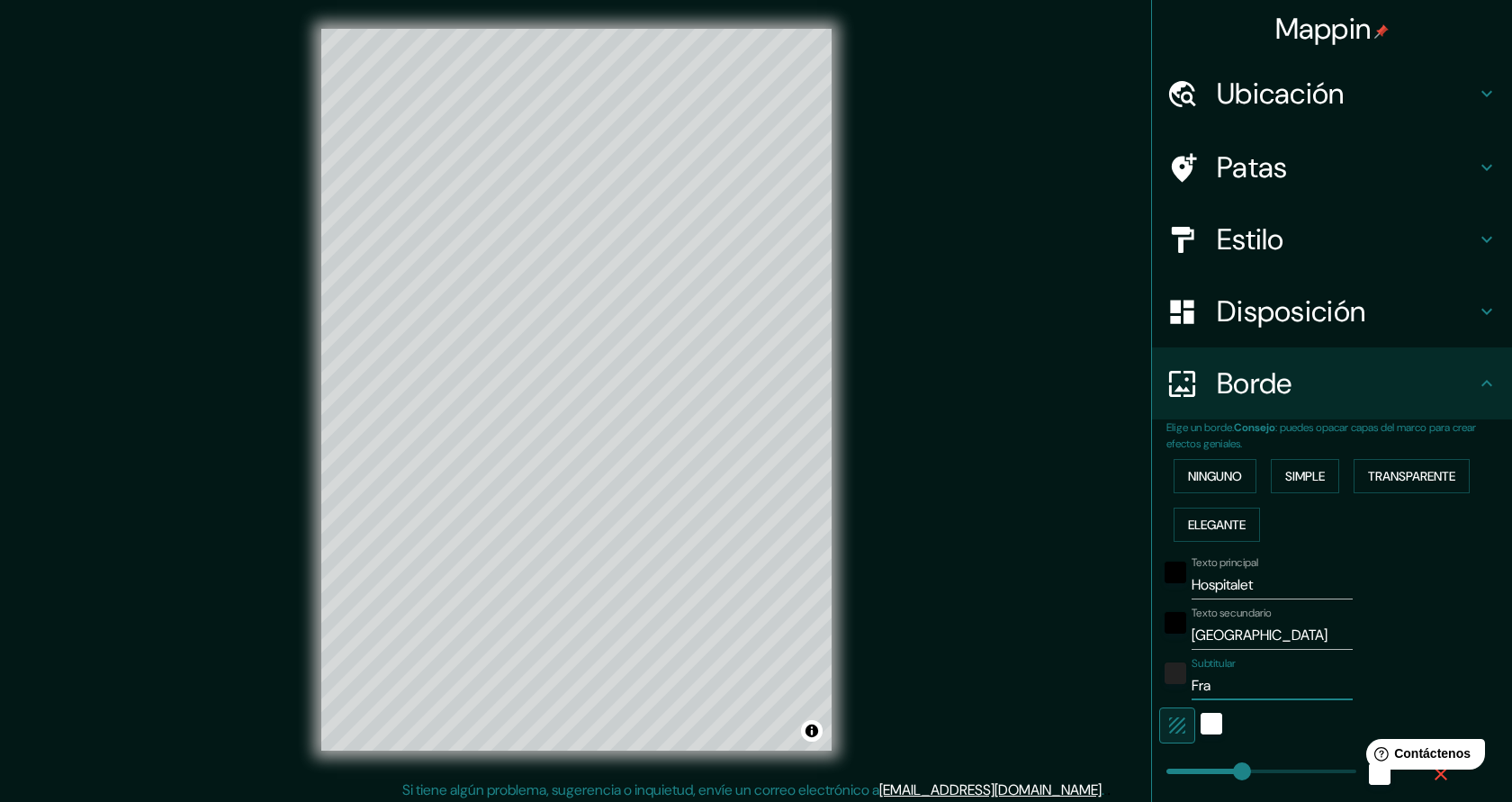
type input "45"
type input "Franc"
type input "227"
type input "45"
click at [1197, 587] on input "Hospitalet" at bounding box center [1272, 585] width 161 height 29
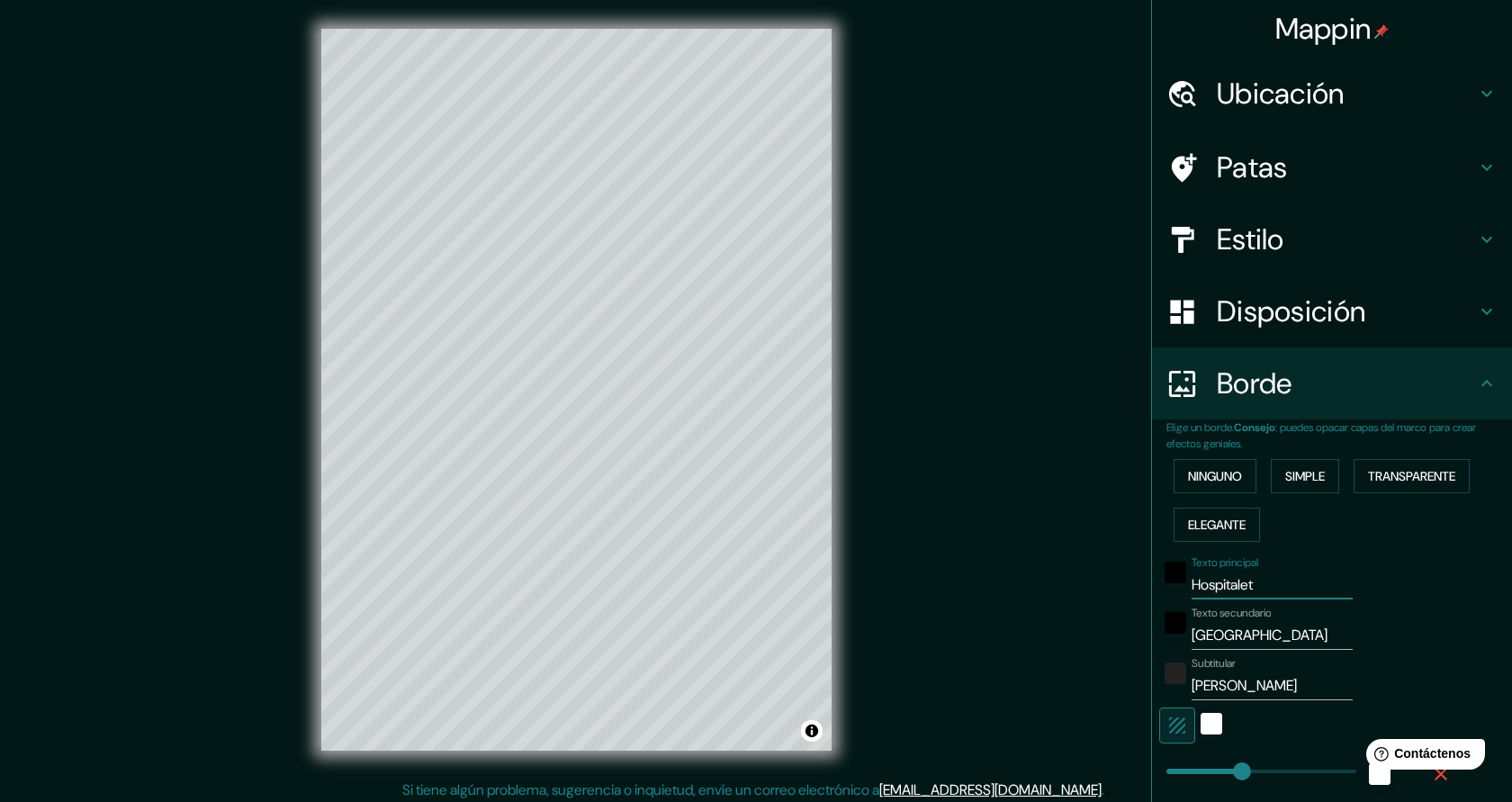
scroll to position [40, 0]
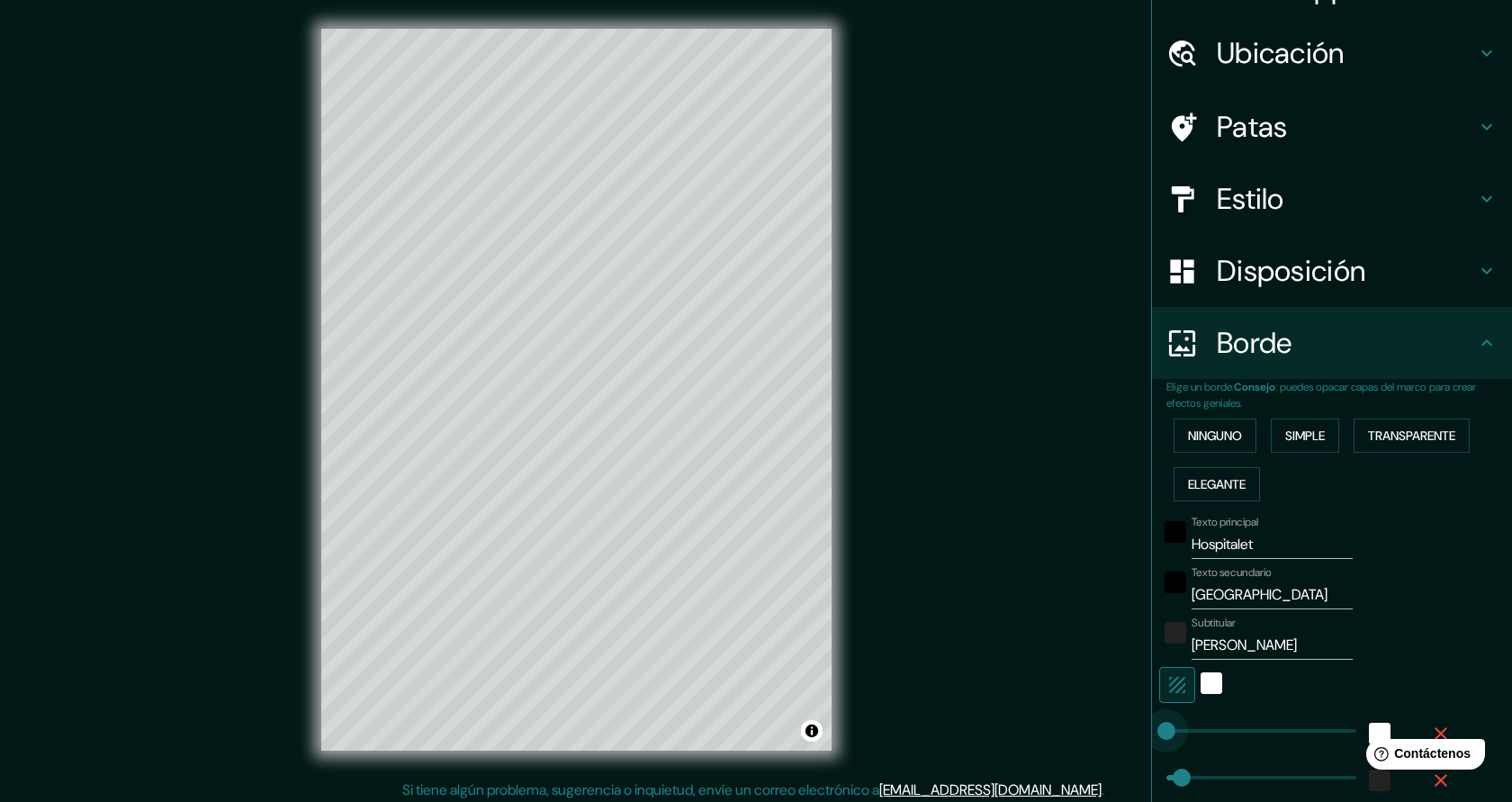
drag, startPoint x: 1244, startPoint y: 740, endPoint x: 1166, endPoint y: 742, distance: 78.0
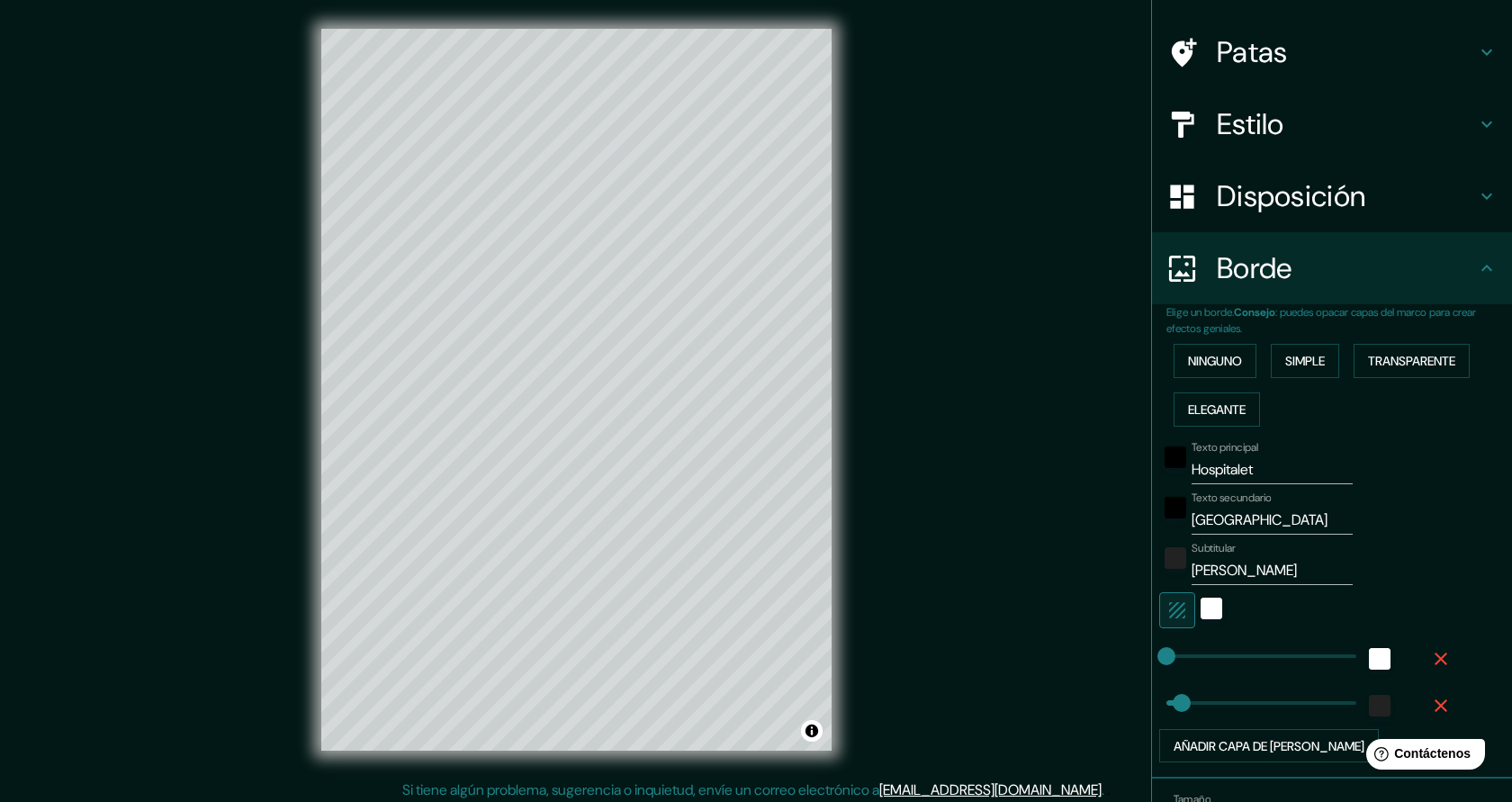
scroll to position [126, 0]
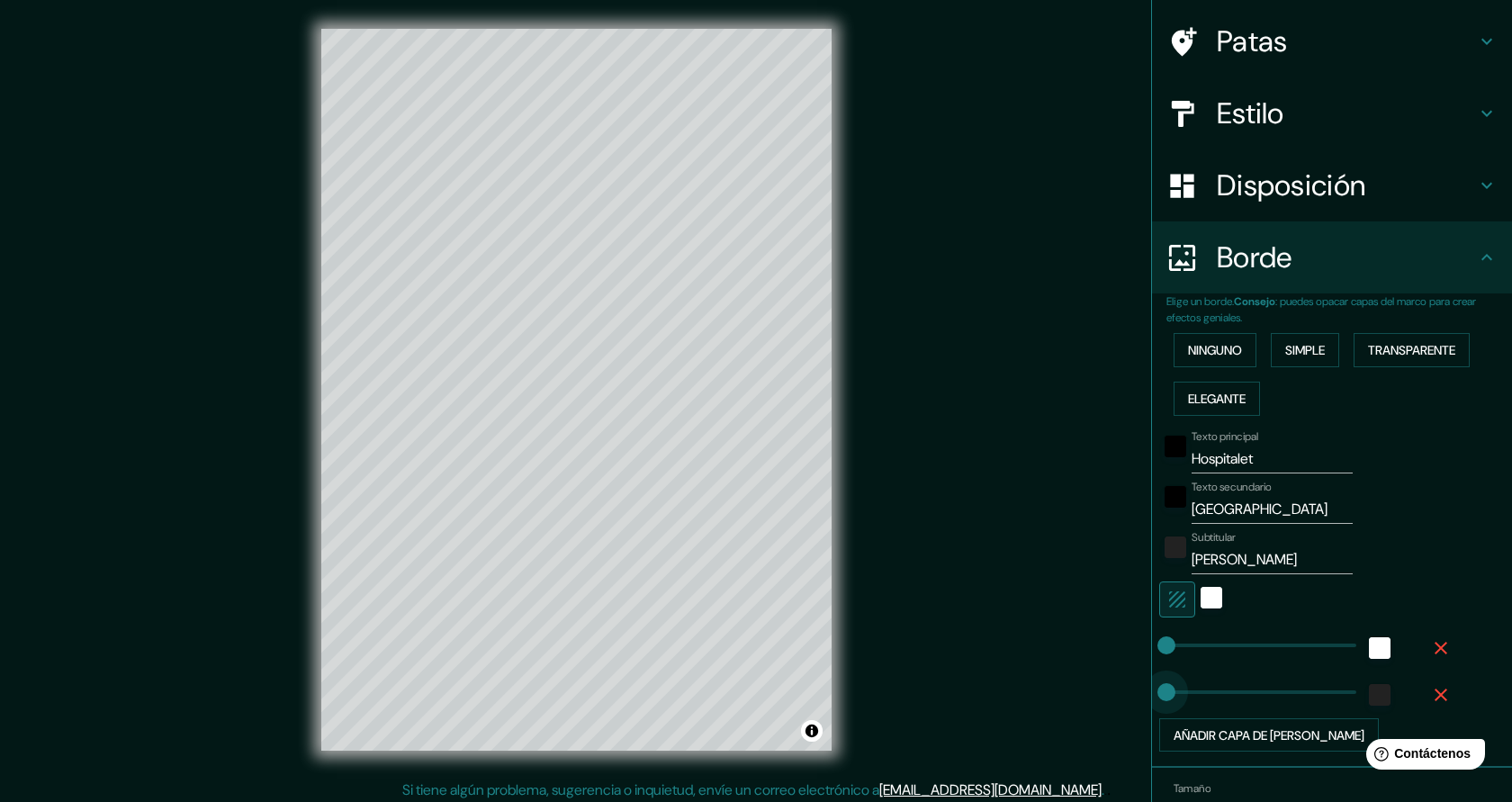
drag, startPoint x: 1183, startPoint y: 686, endPoint x: 1159, endPoint y: 688, distance: 24.1
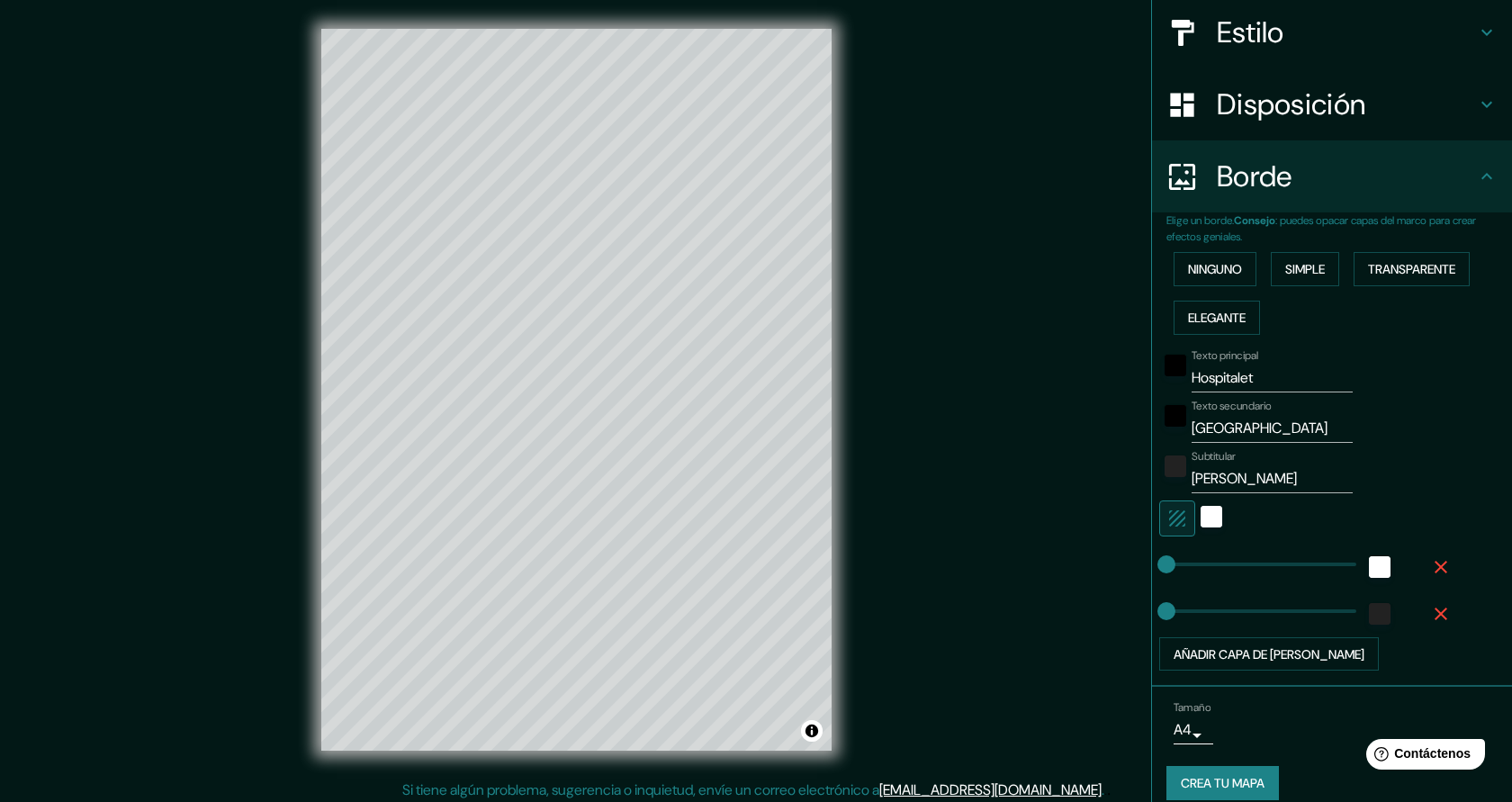
scroll to position [227, 0]
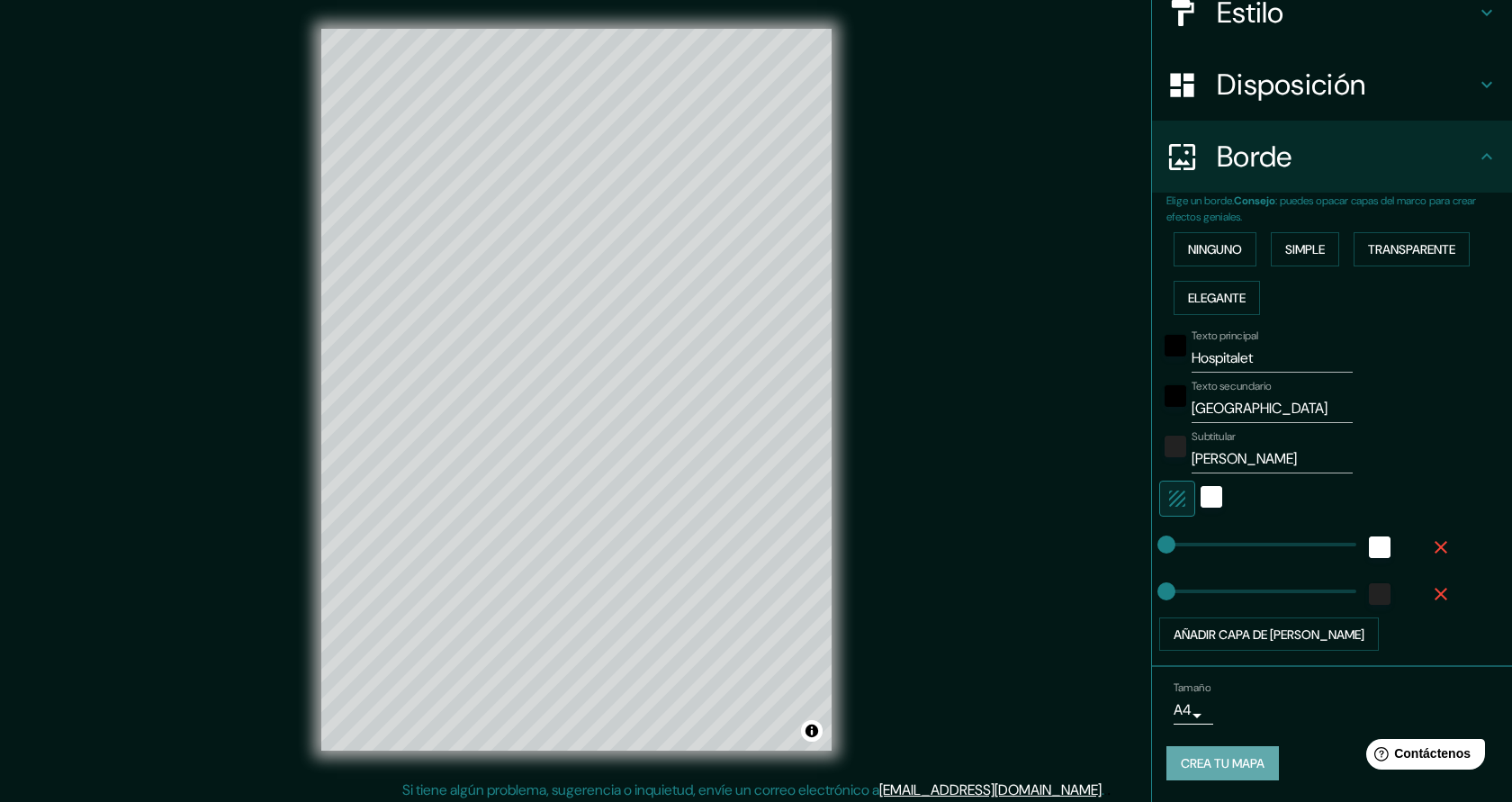
click at [1248, 757] on font "Crea tu mapa" at bounding box center [1222, 763] width 84 height 16
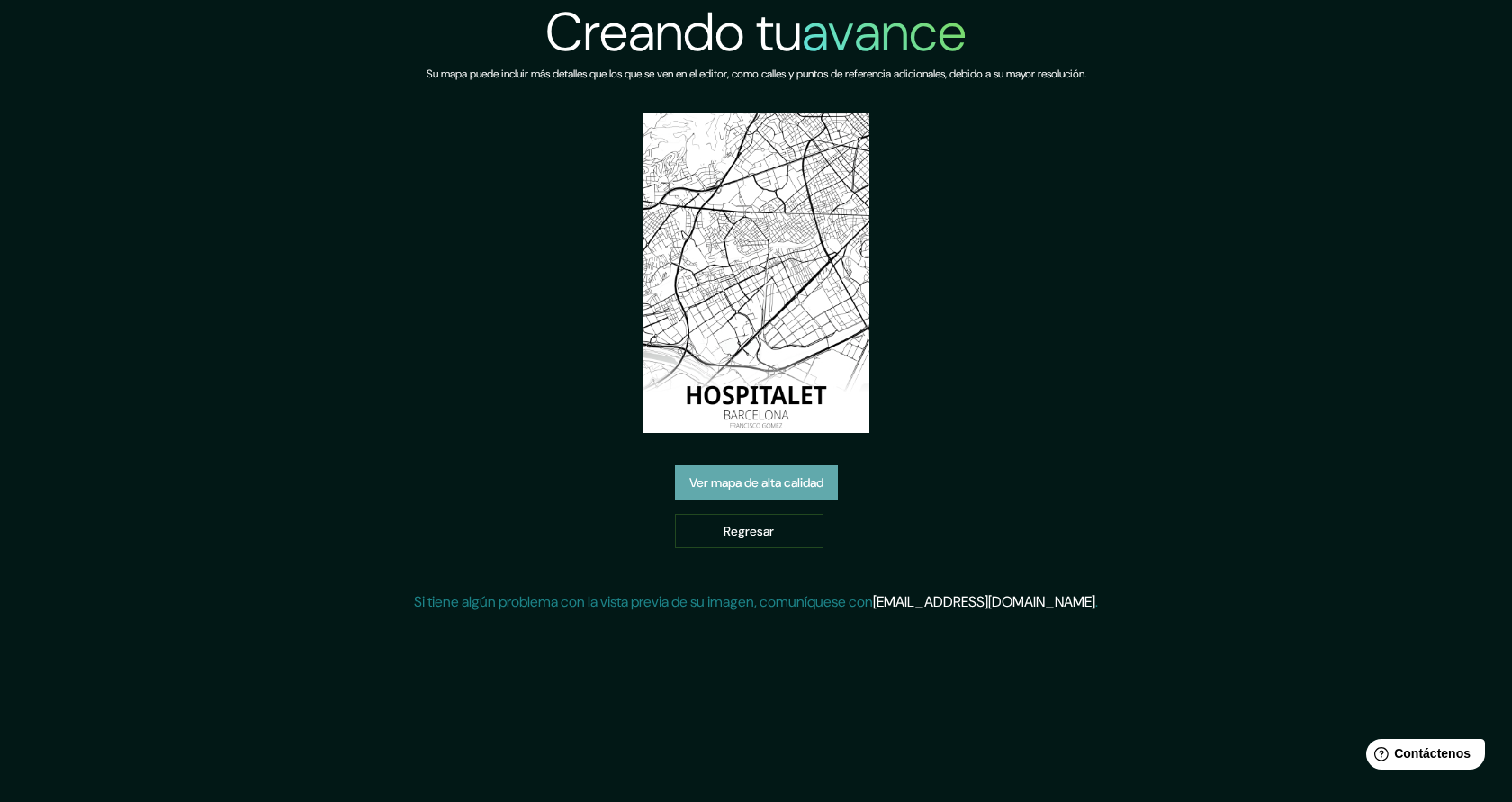
click at [737, 484] on font "Ver mapa de alta calidad" at bounding box center [756, 483] width 134 height 16
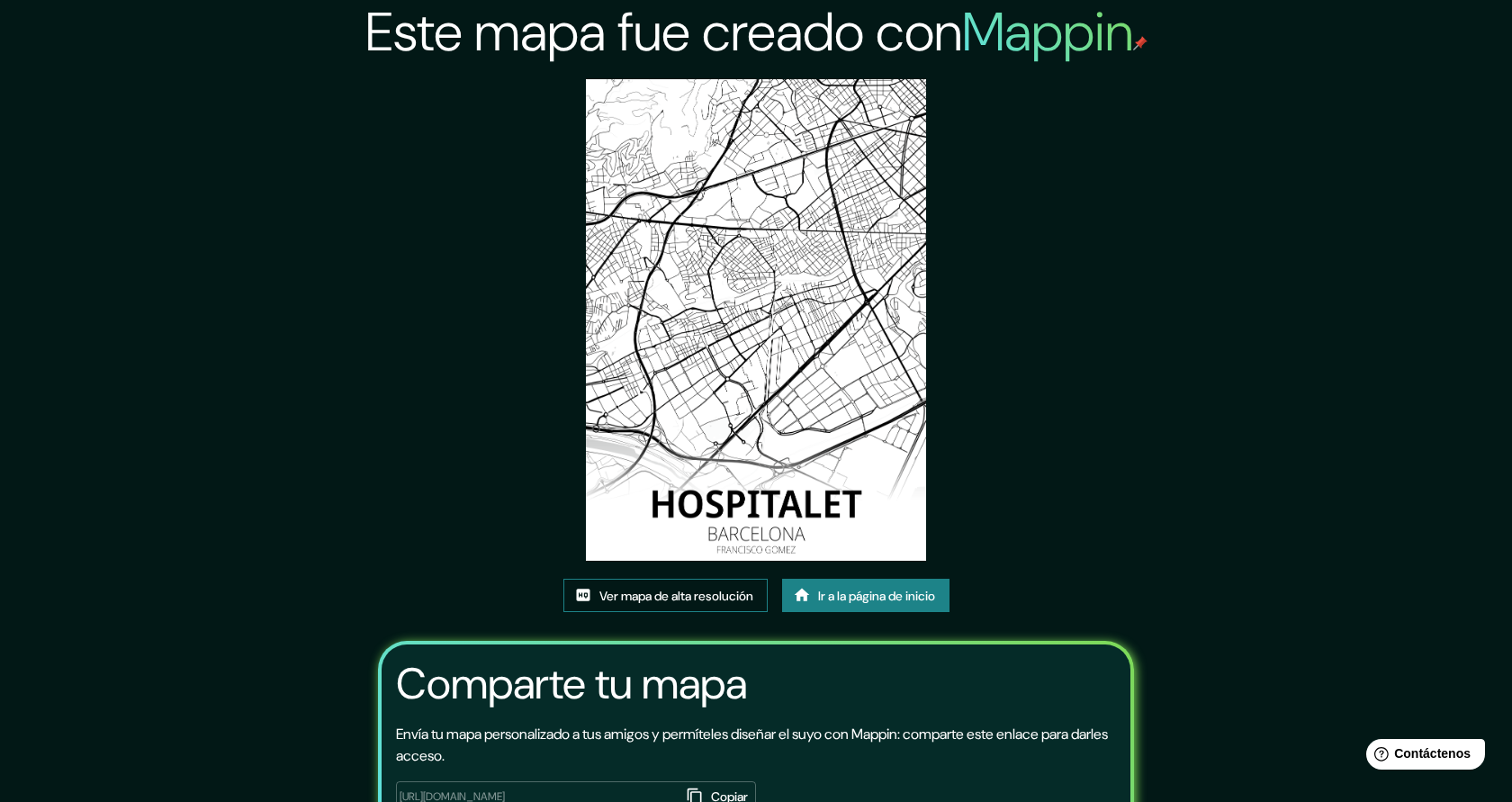
click at [673, 604] on font "Ver mapa de alta resolución" at bounding box center [676, 595] width 153 height 24
click at [915, 585] on font "Ir a la página de inicio" at bounding box center [877, 595] width 117 height 24
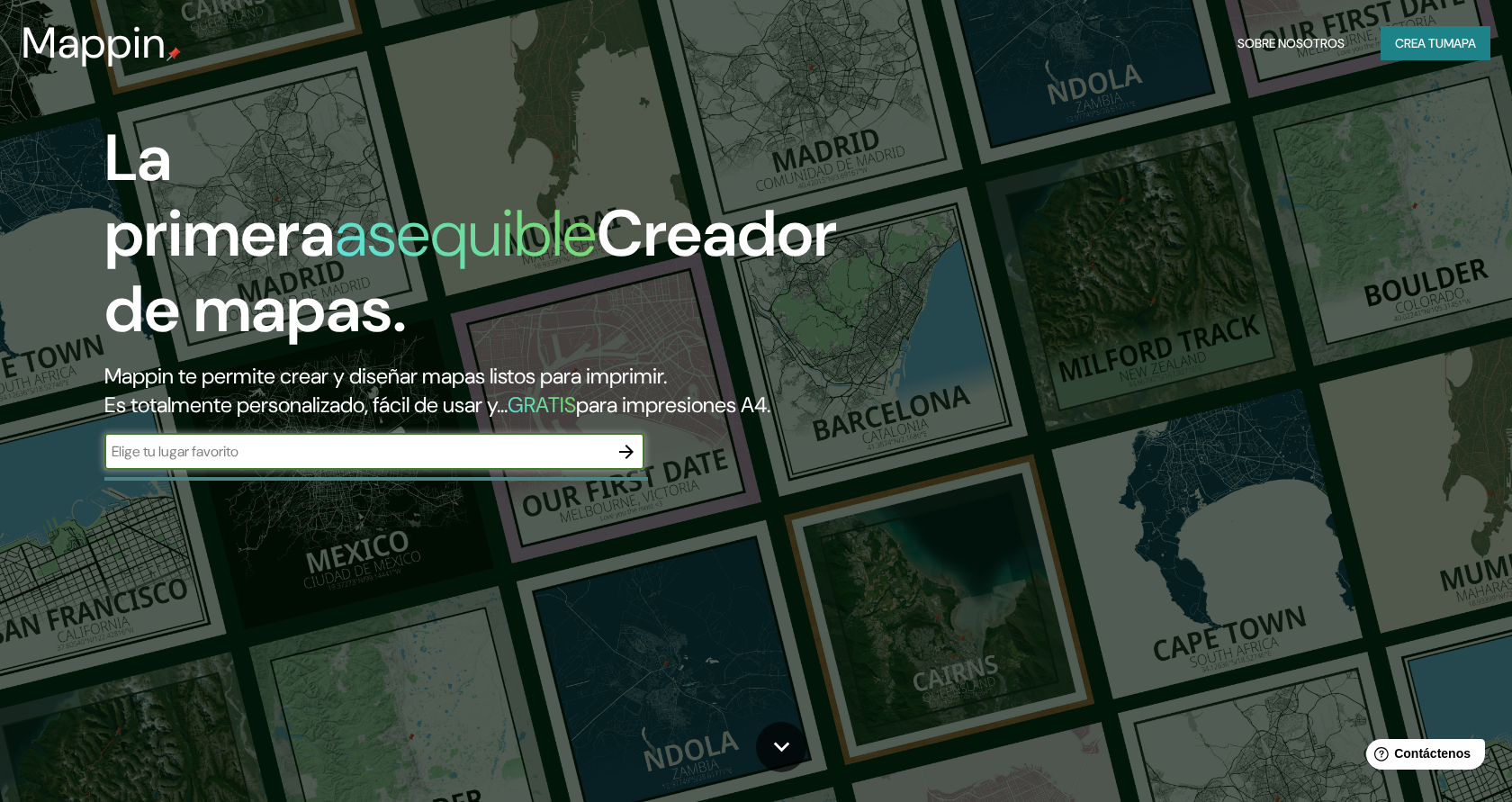
click at [632, 446] on icon "button" at bounding box center [626, 451] width 22 height 22
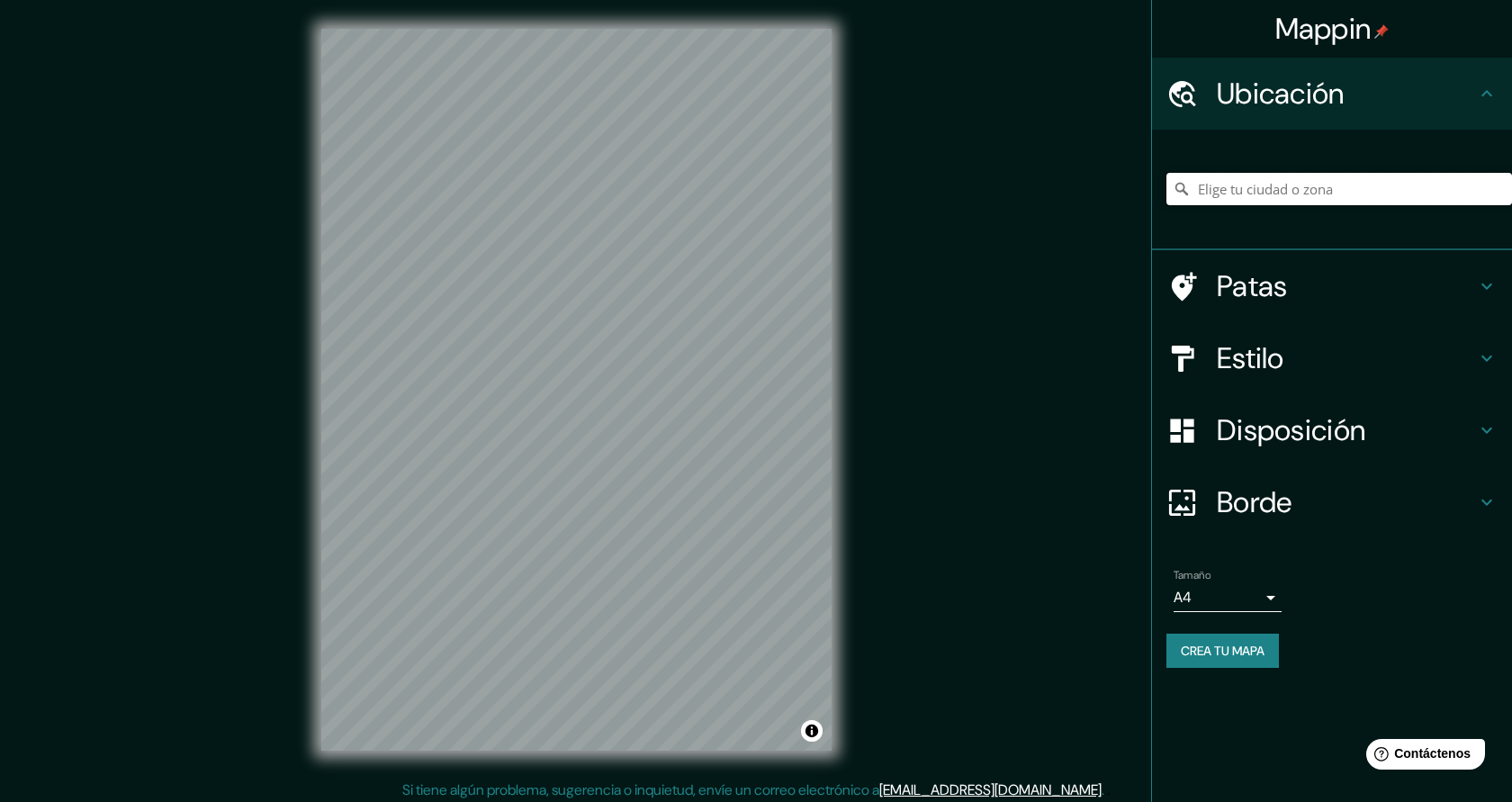
click at [1202, 192] on input "Elige tu ciudad o zona" at bounding box center [1339, 189] width 346 height 32
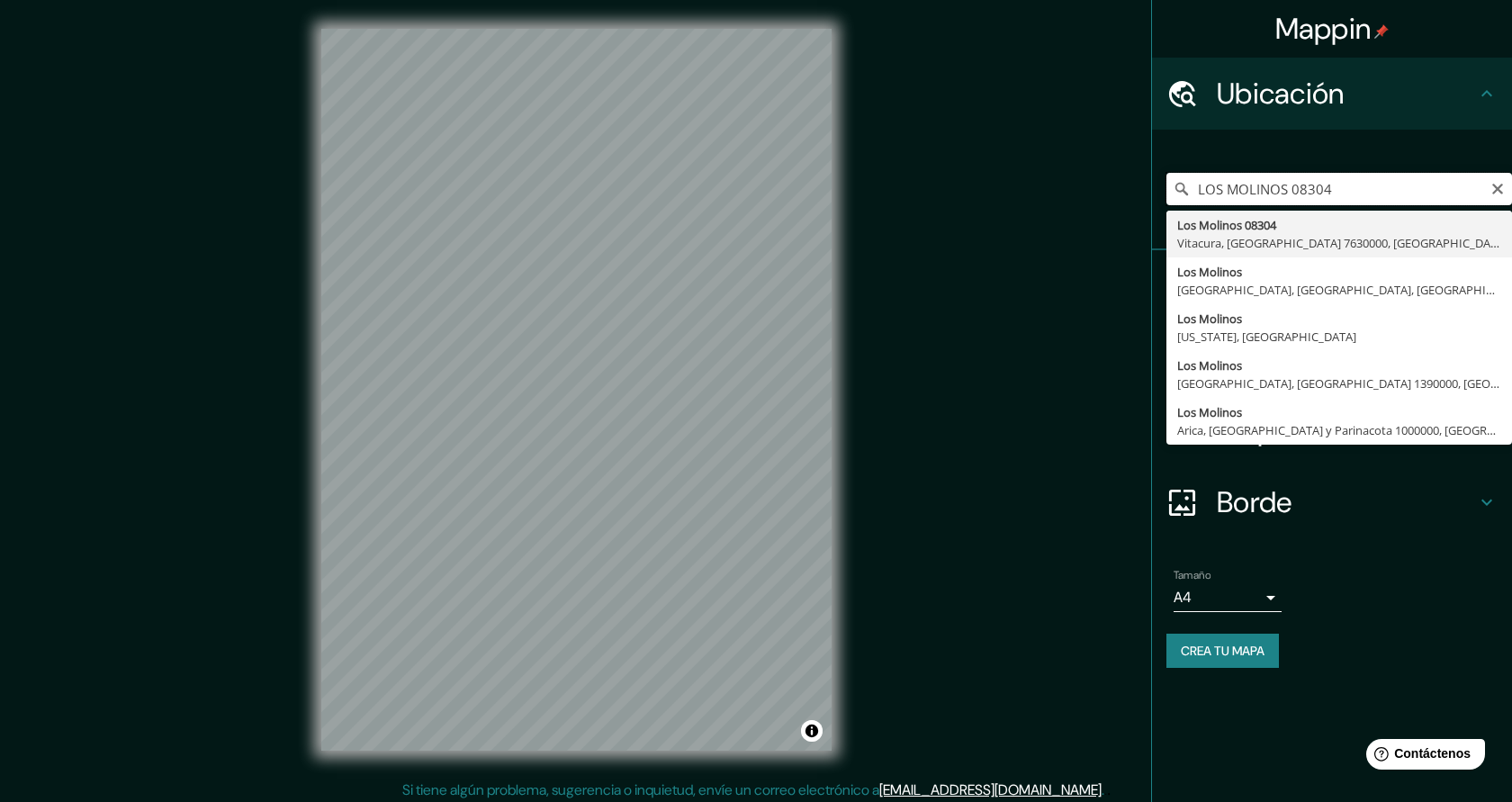
click at [1340, 191] on input "LOS MOLINOS 08304" at bounding box center [1339, 189] width 346 height 32
drag, startPoint x: 1340, startPoint y: 191, endPoint x: 1274, endPoint y: 184, distance: 66.4
click at [1271, 182] on input "LOS MOLINOS 08304" at bounding box center [1339, 189] width 346 height 32
click at [1276, 185] on input "LOS MOLINOS 08304" at bounding box center [1339, 189] width 346 height 32
click at [1294, 189] on input "LOS MOLINOS 08304" at bounding box center [1339, 189] width 346 height 32
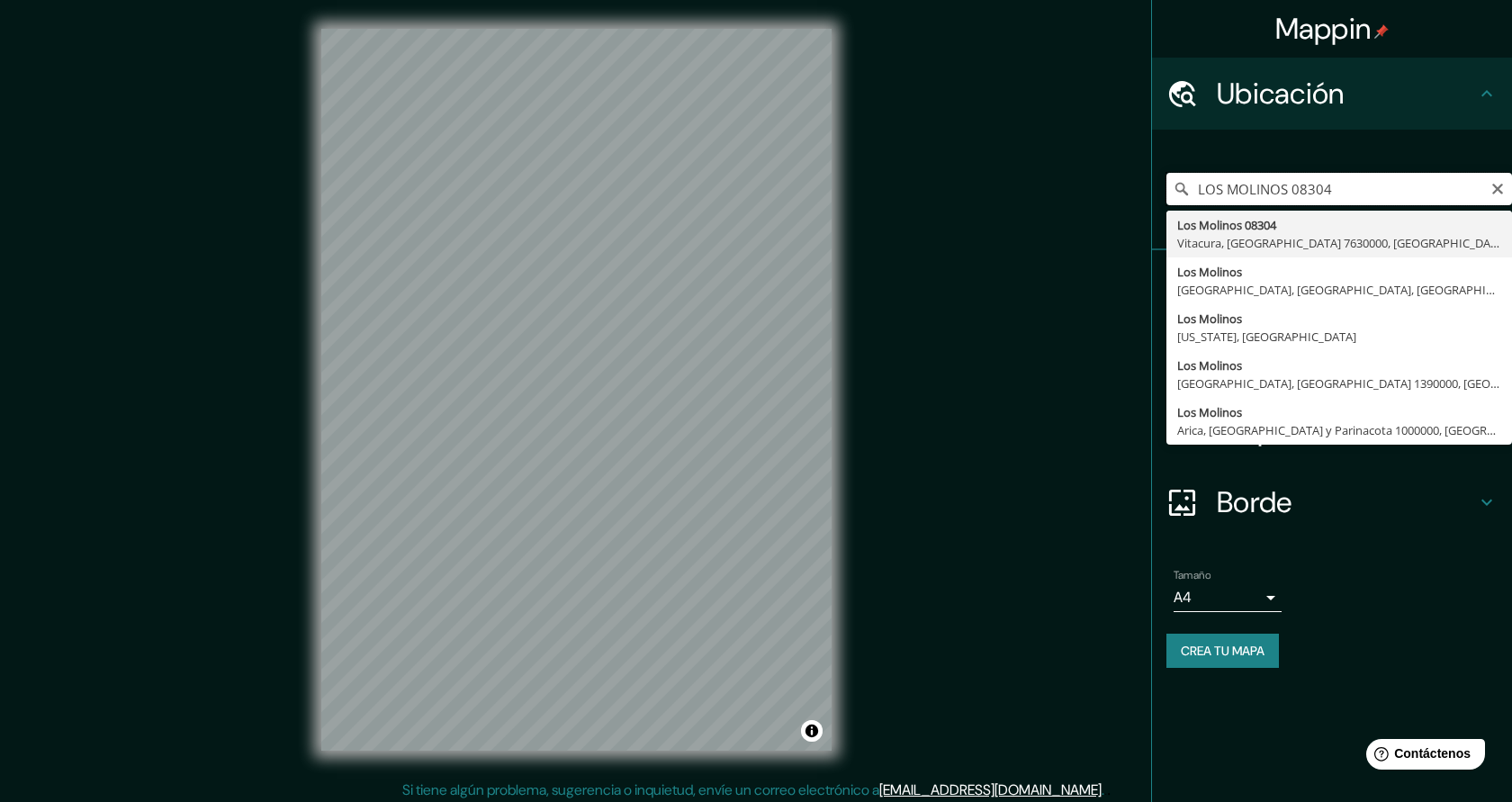
drag, startPoint x: 1294, startPoint y: 189, endPoint x: 1197, endPoint y: 189, distance: 97.0
click at [1197, 189] on input "LOS MOLINOS 08304" at bounding box center [1339, 189] width 346 height 32
type input "08304, Mataró, provincia de Barcelona, España"
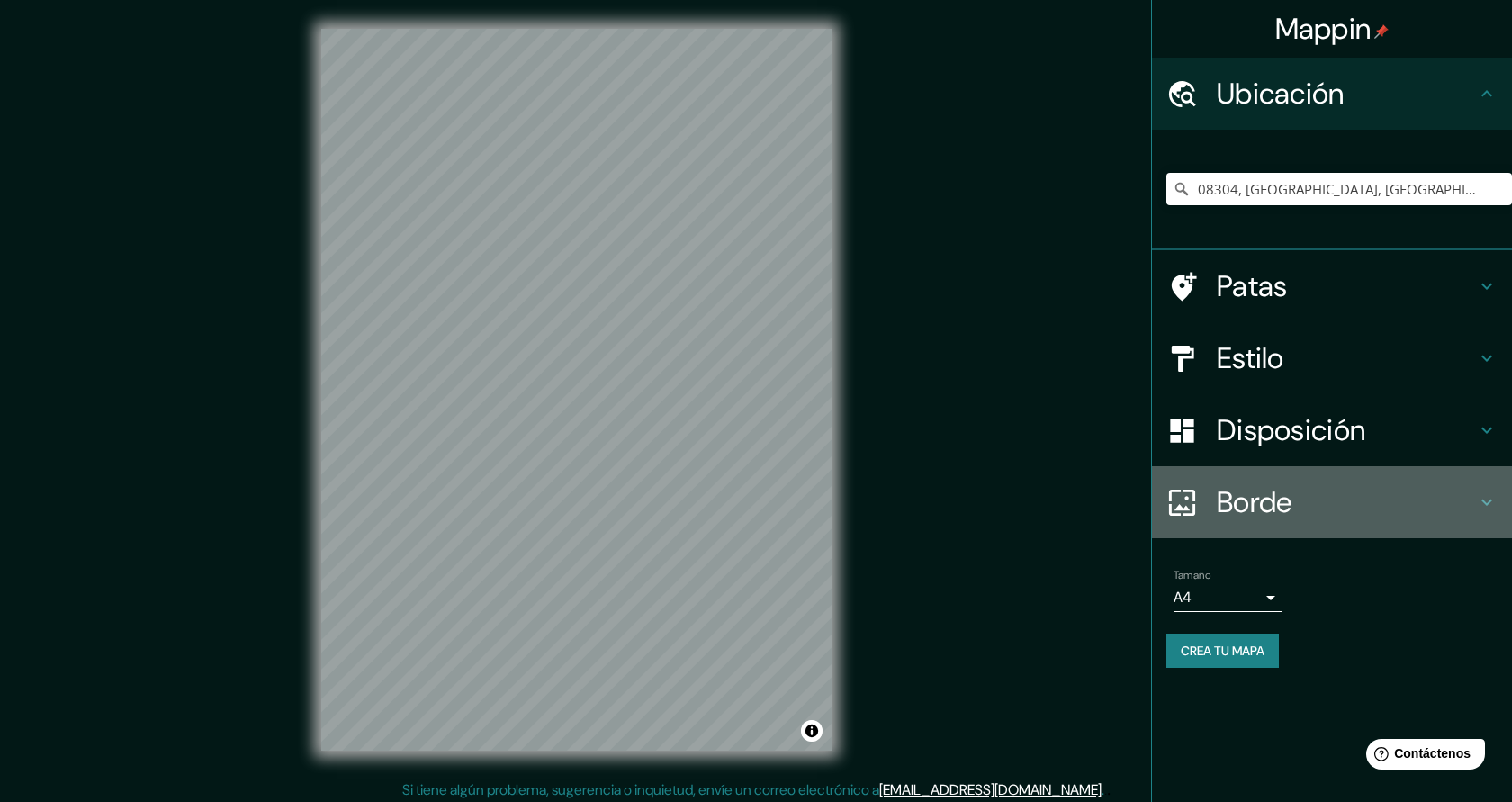
click at [1286, 496] on font "Borde" at bounding box center [1255, 502] width 75 height 38
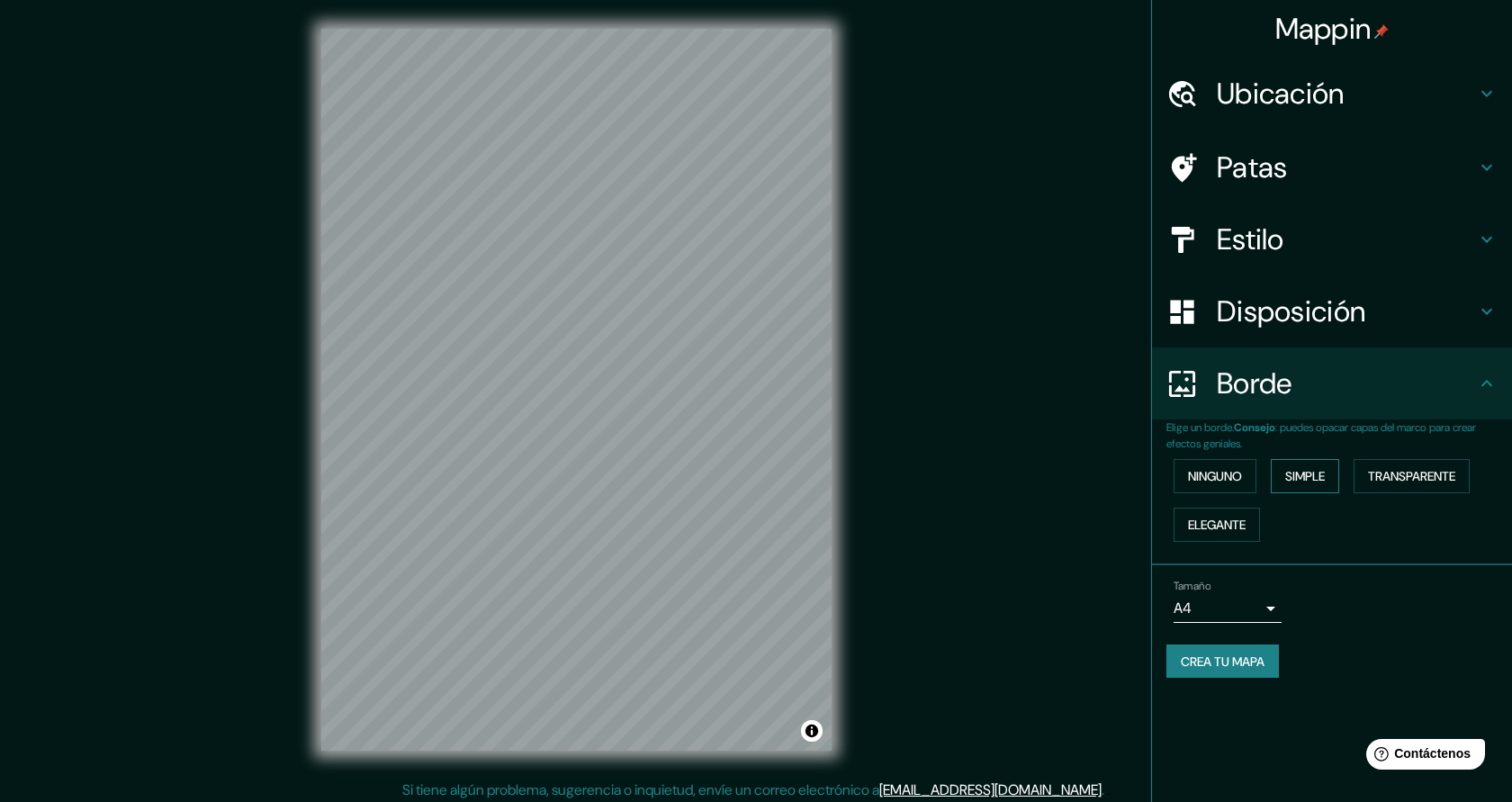
click at [1301, 487] on button "Simple" at bounding box center [1305, 476] width 69 height 34
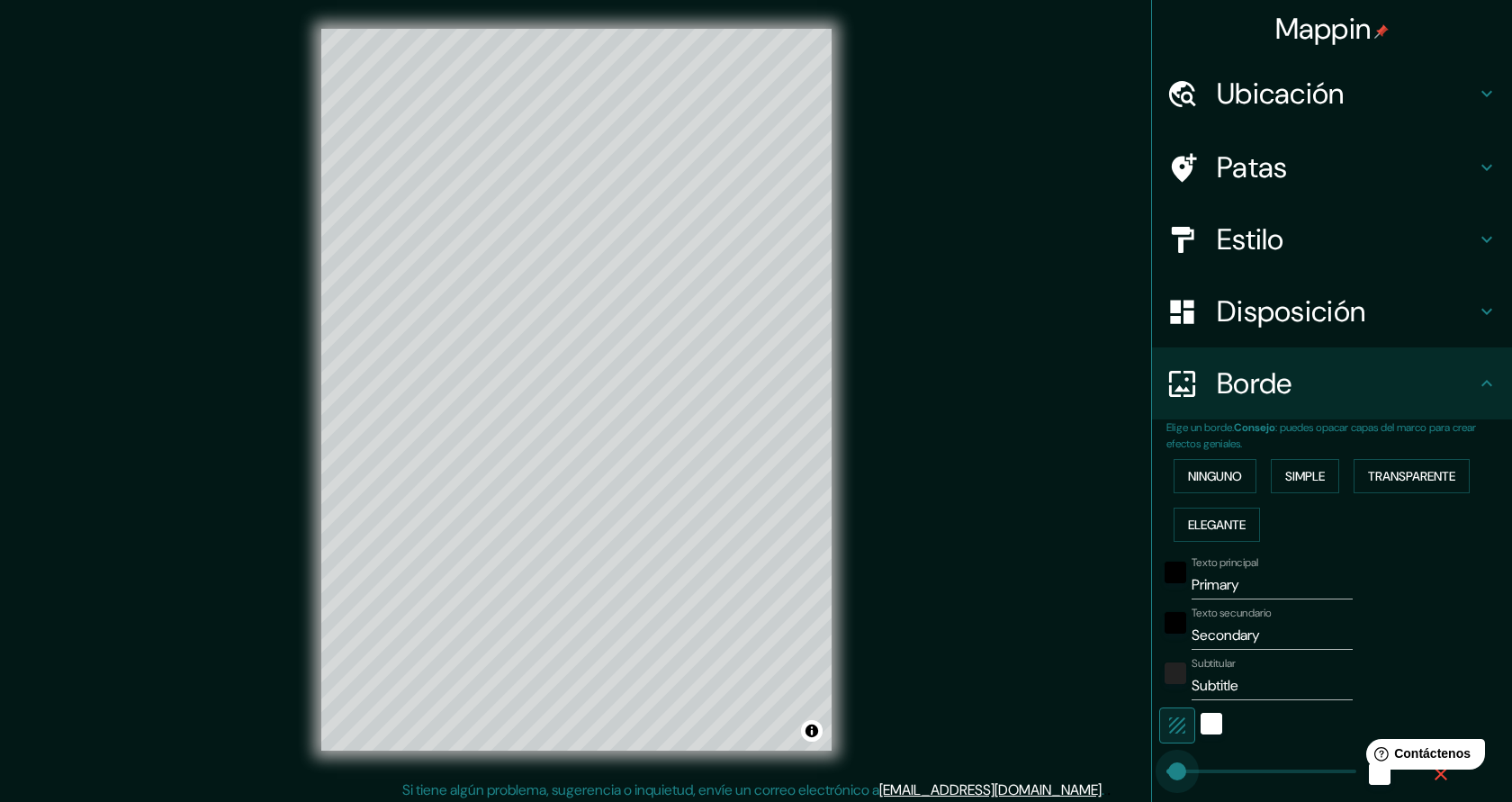
type input "0"
drag, startPoint x: 1237, startPoint y: 772, endPoint x: 1165, endPoint y: 776, distance: 72.1
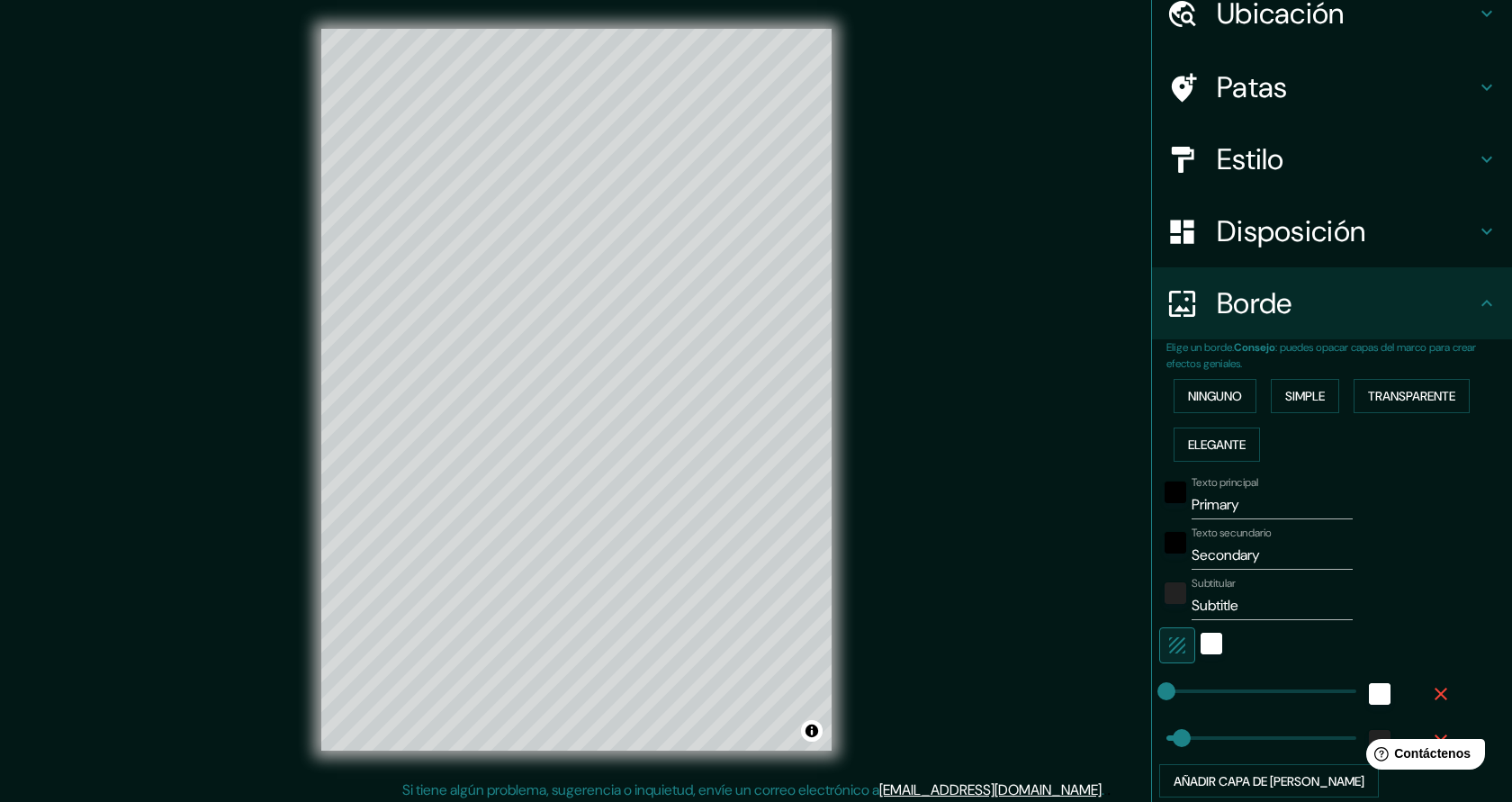
scroll to position [91, 0]
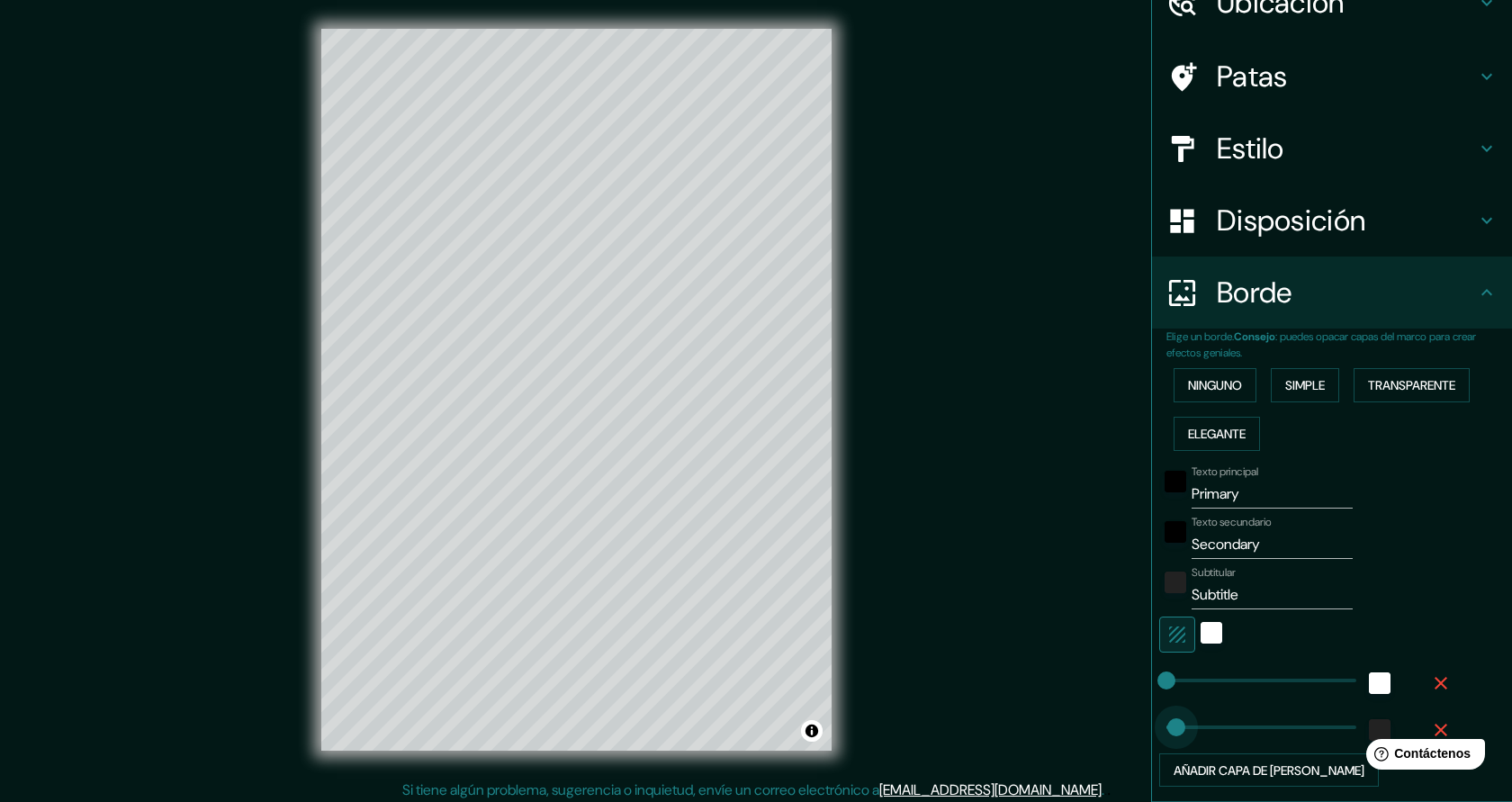
type input "0"
drag, startPoint x: 1177, startPoint y: 730, endPoint x: 1145, endPoint y: 731, distance: 32.0
click at [1285, 493] on input "Primary" at bounding box center [1272, 494] width 161 height 29
drag, startPoint x: 1285, startPoint y: 493, endPoint x: 1188, endPoint y: 488, distance: 97.1
click at [1188, 488] on div "Texto principal Primary" at bounding box center [1307, 487] width 296 height 43
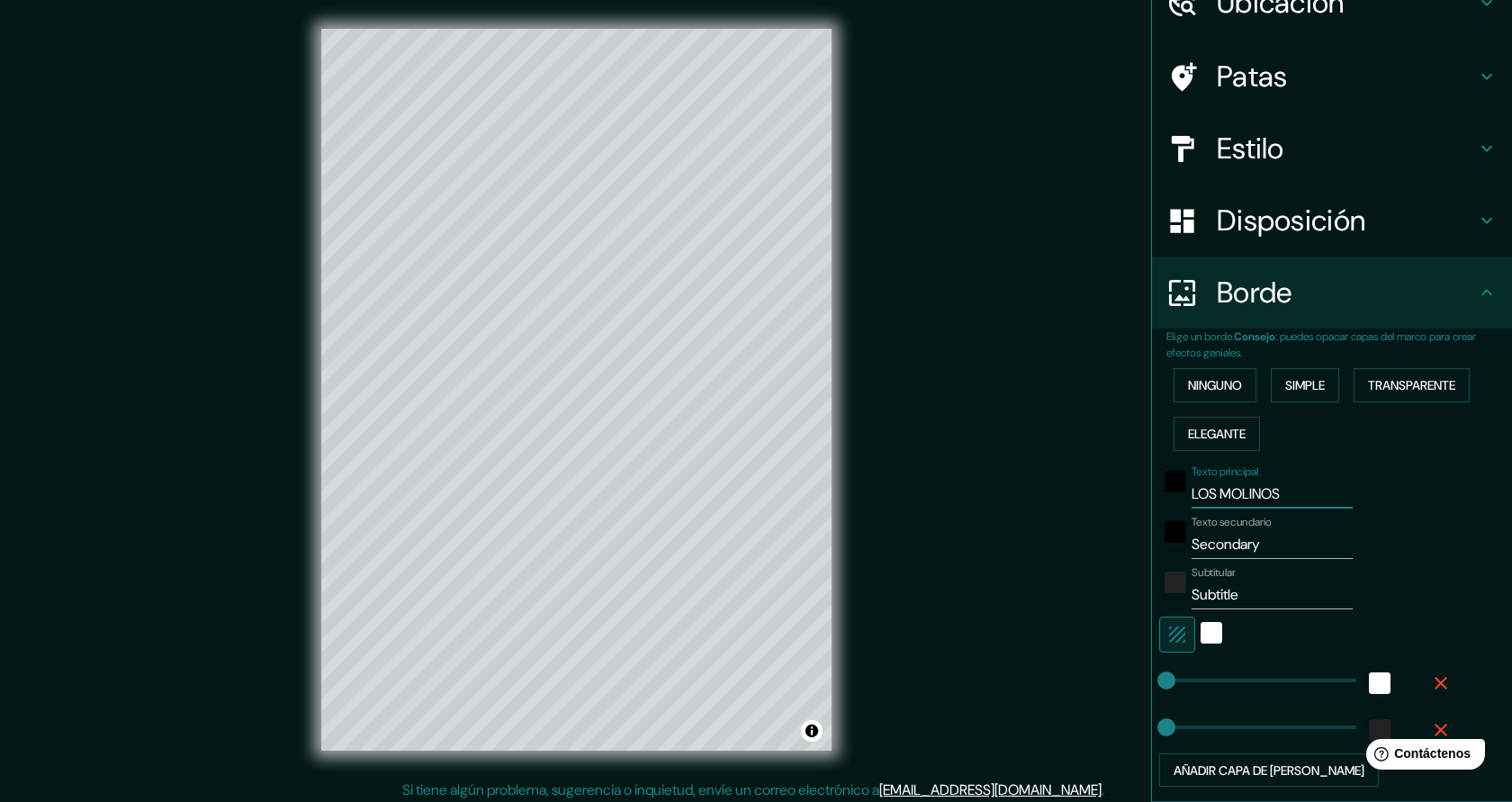
type input "LOS MOLINOS"
drag, startPoint x: 1275, startPoint y: 553, endPoint x: 1191, endPoint y: 553, distance: 84.0
click at [1190, 553] on div "Texto secundario Secondary" at bounding box center [1307, 537] width 296 height 43
drag, startPoint x: 1315, startPoint y: 554, endPoint x: 1240, endPoint y: 548, distance: 75.2
click at [1240, 548] on input "MATARSecondary" at bounding box center [1272, 544] width 161 height 29
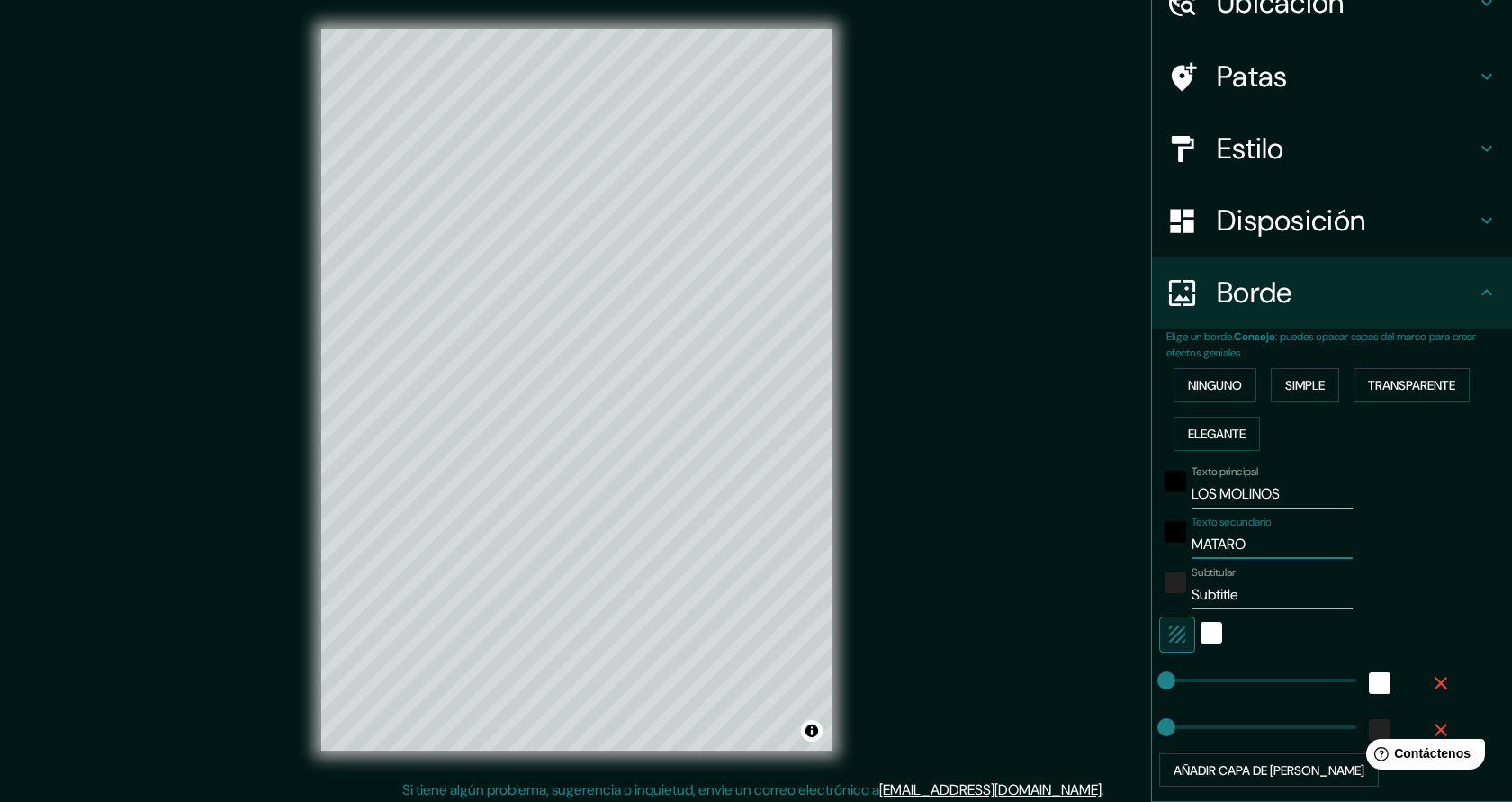
type input "MATARO"
click at [1231, 594] on input "Subtitle" at bounding box center [1272, 595] width 161 height 29
drag, startPoint x: 1261, startPoint y: 595, endPoint x: 1195, endPoint y: 597, distance: 66.0
click at [1195, 597] on input "Subtitle" at bounding box center [1272, 595] width 161 height 29
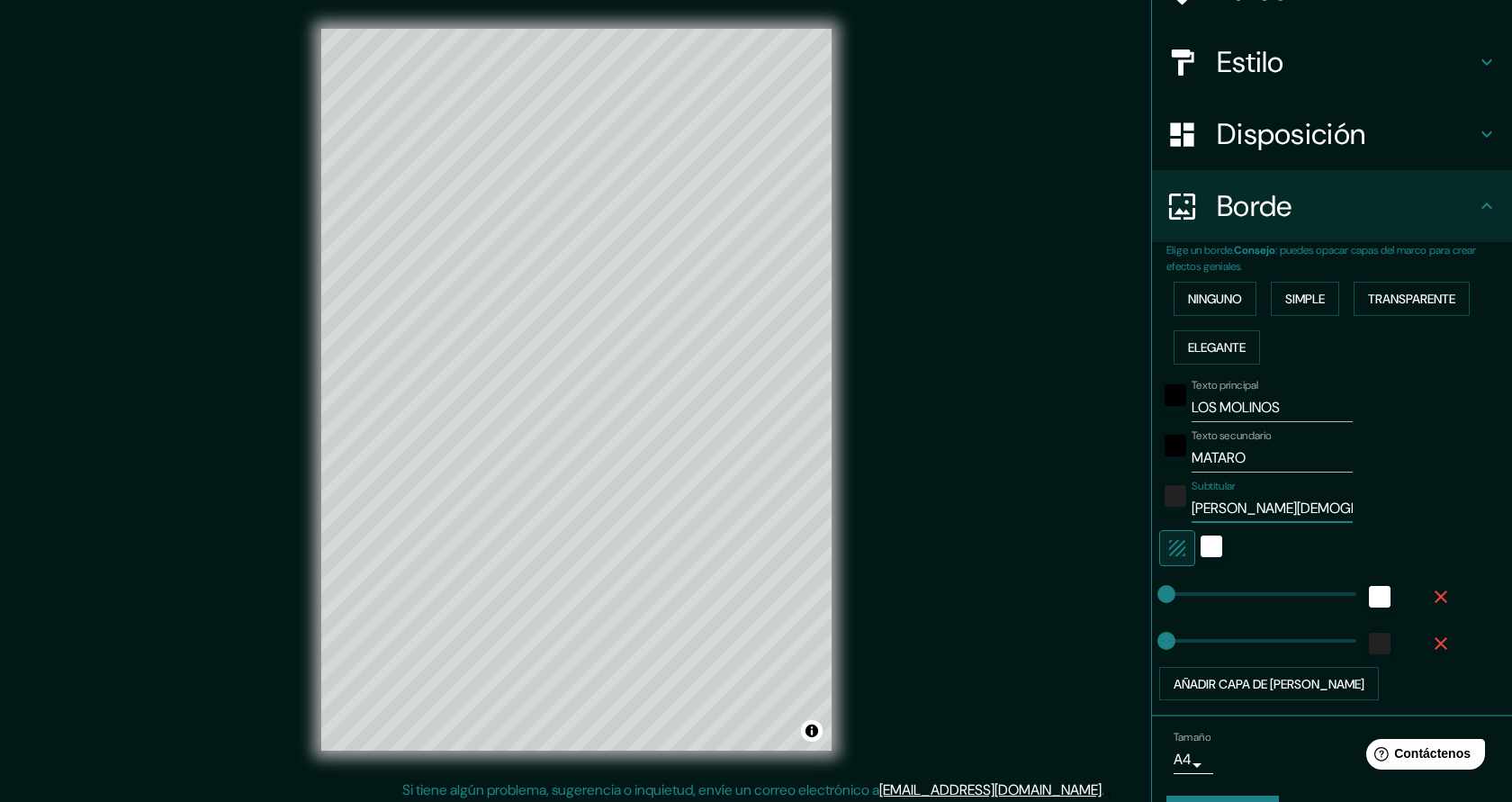
scroll to position [227, 0]
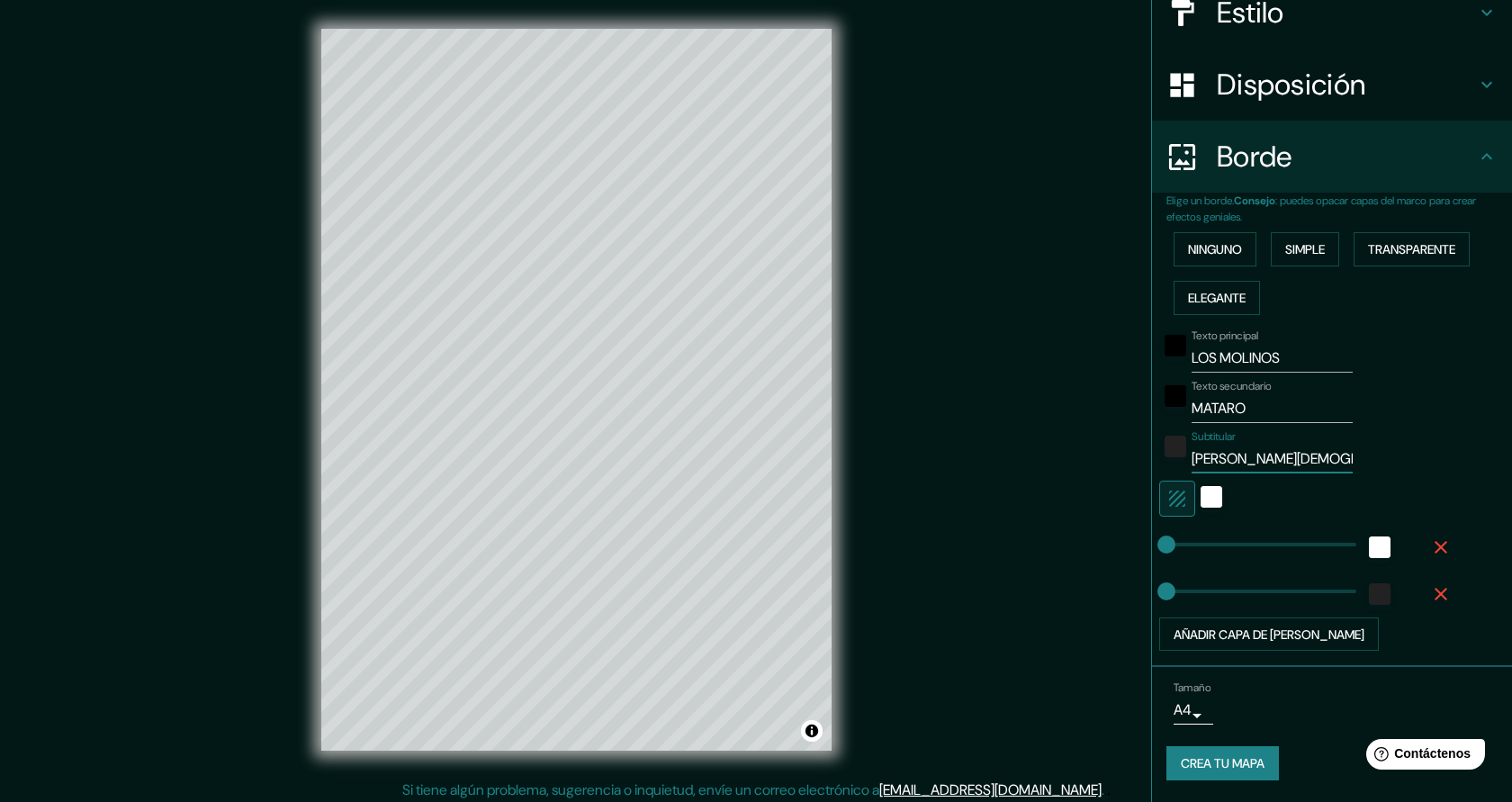
type input "PEPI PASTOR"
click at [1247, 770] on font "Crea tu mapa" at bounding box center [1222, 763] width 84 height 16
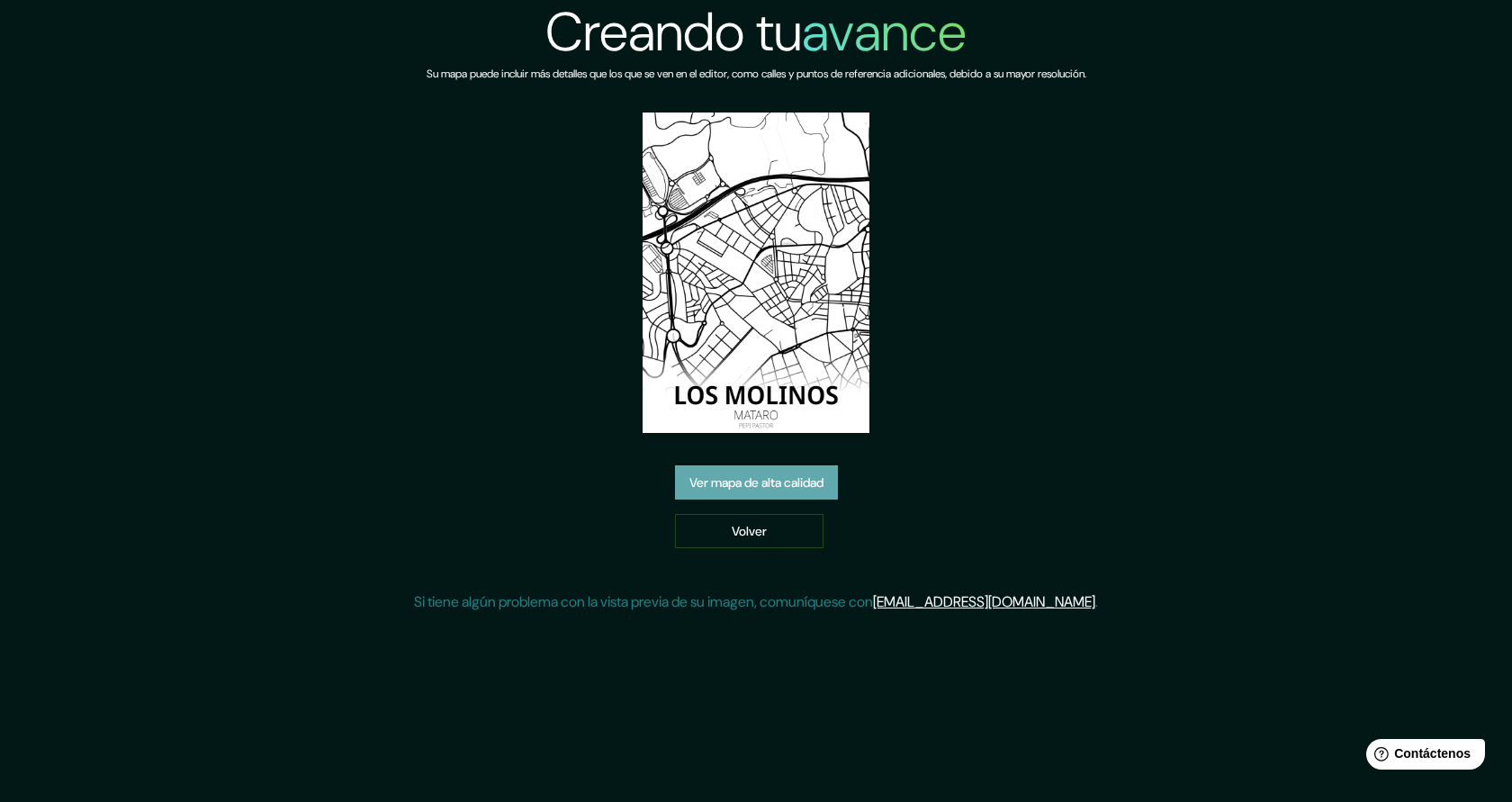
click at [824, 488] on font "Ver mapa de alta calidad" at bounding box center [756, 483] width 134 height 16
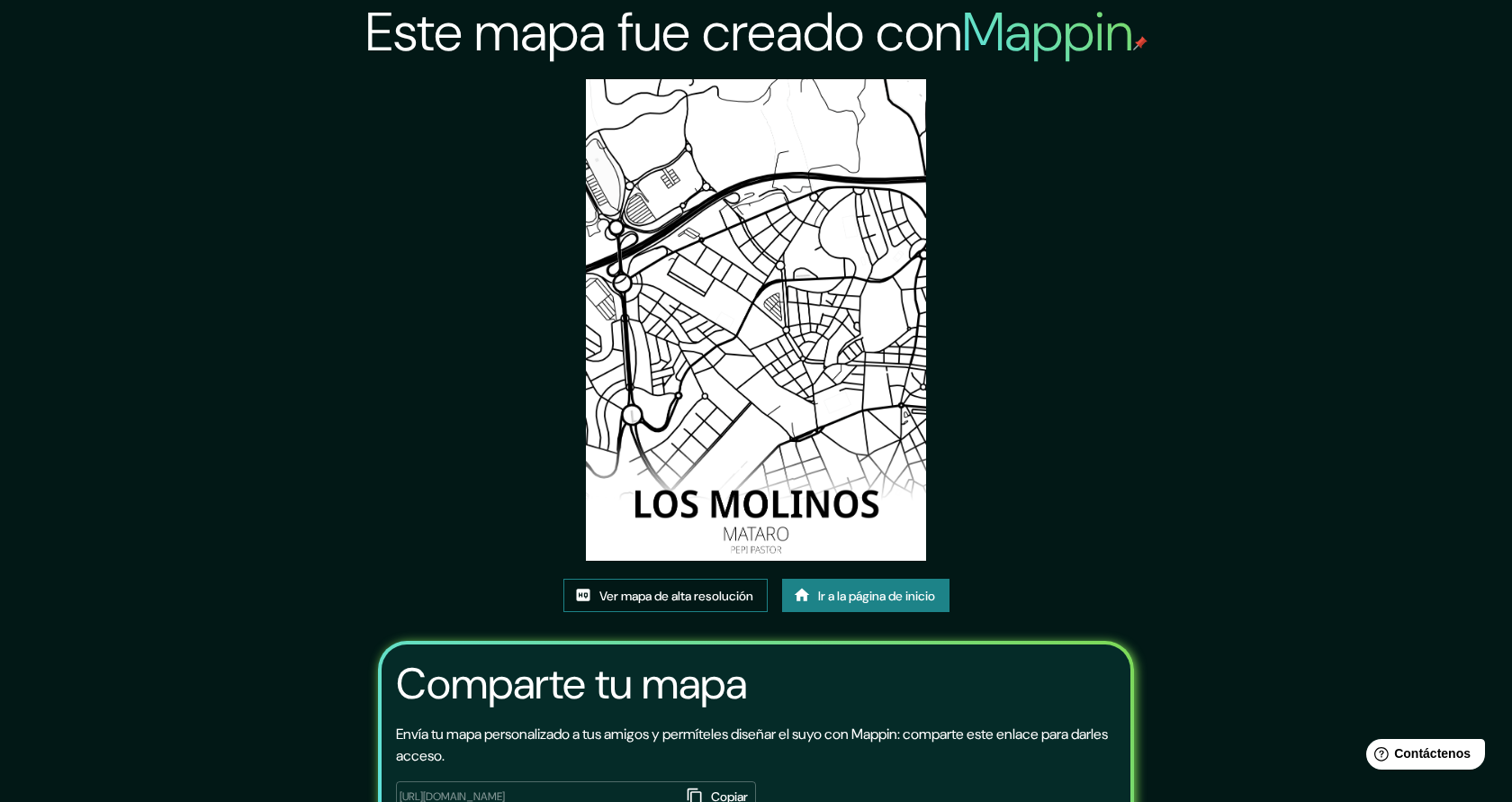
click at [693, 599] on font "Ver mapa de alta resolución" at bounding box center [676, 595] width 153 height 16
click at [871, 598] on font "Ir a la página de inicio" at bounding box center [877, 595] width 117 height 16
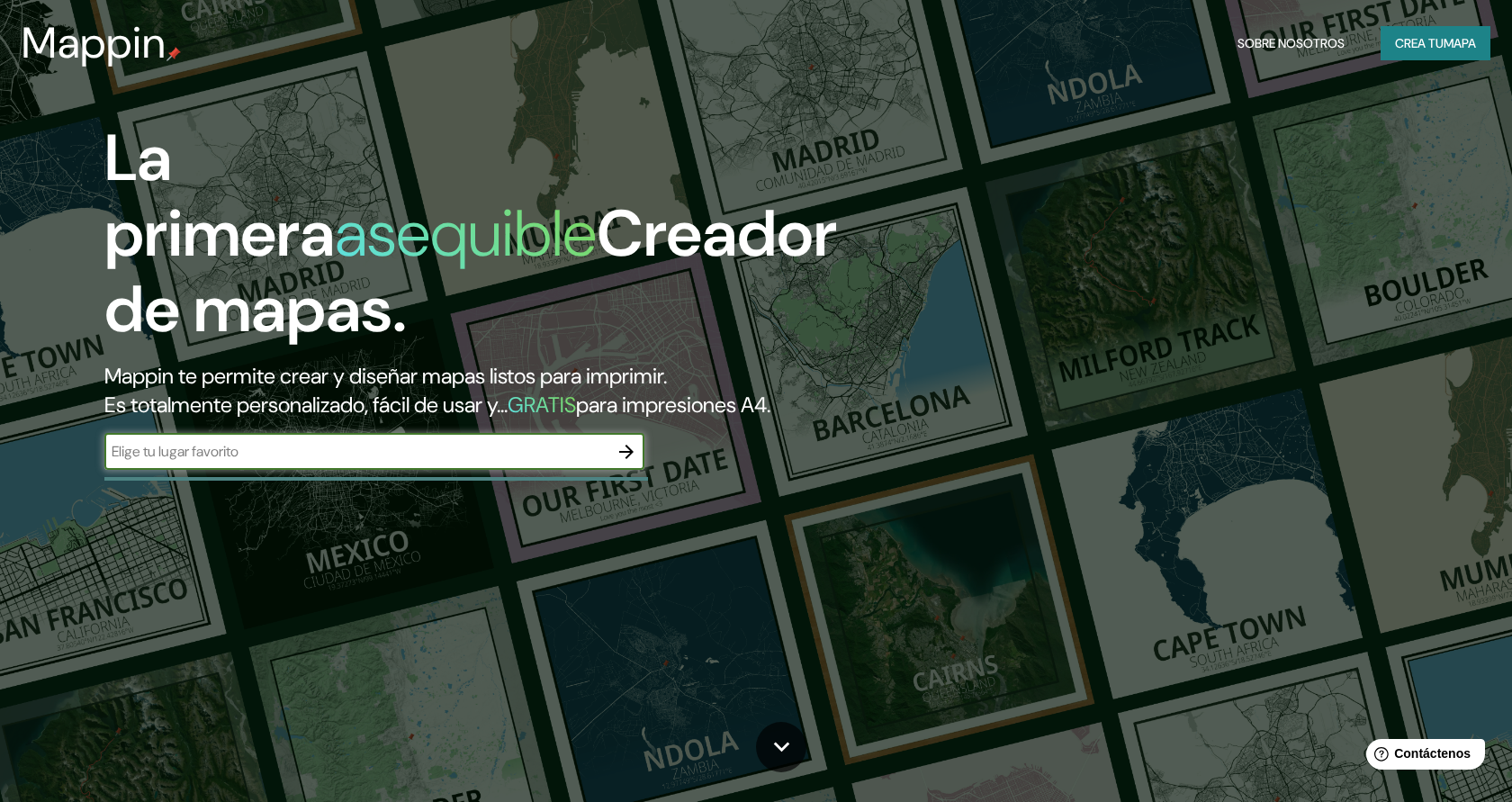
click at [622, 447] on icon "button" at bounding box center [626, 451] width 22 height 22
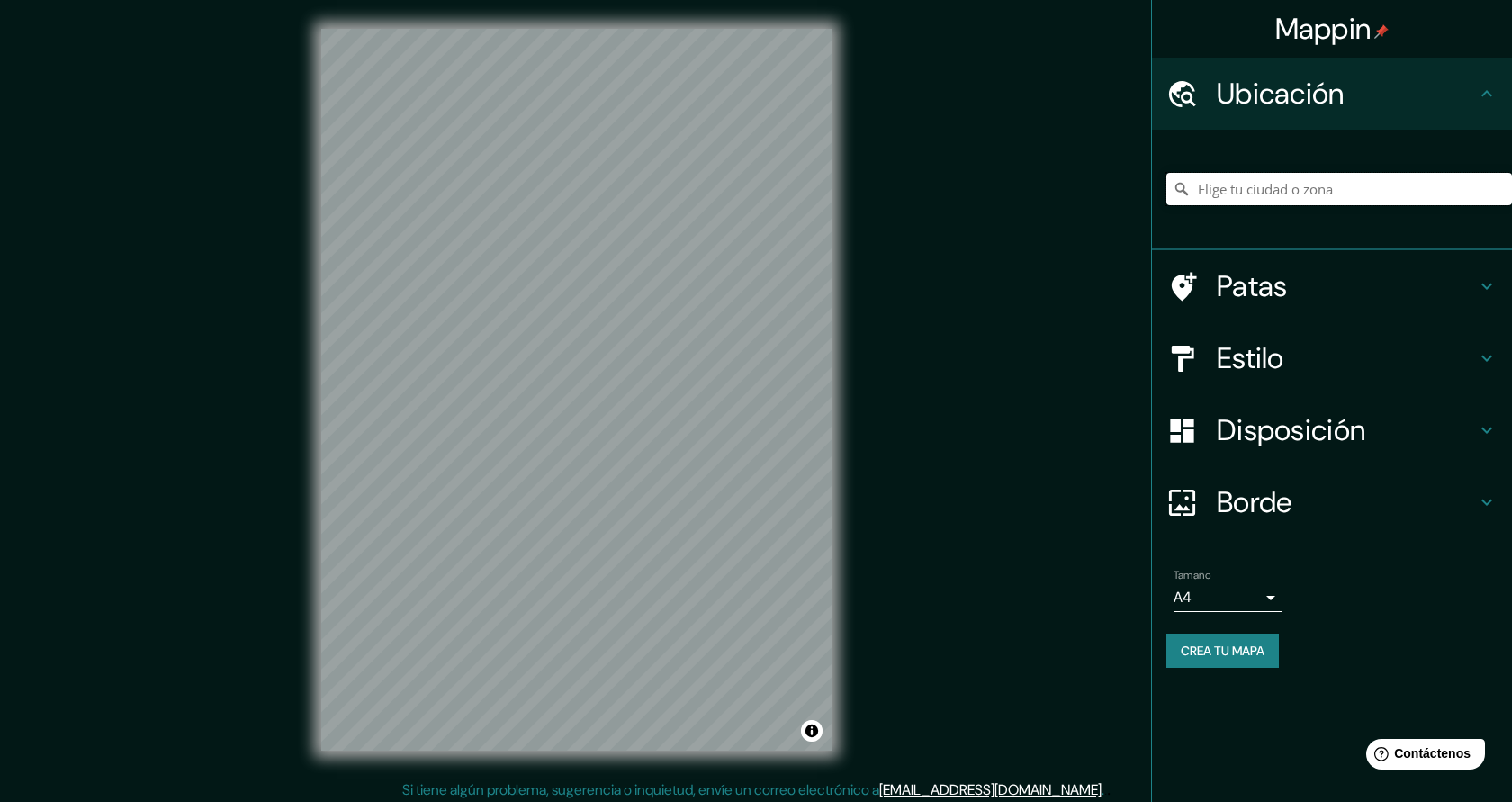
click at [1203, 195] on input "Elige tu ciudad o zona" at bounding box center [1339, 189] width 346 height 32
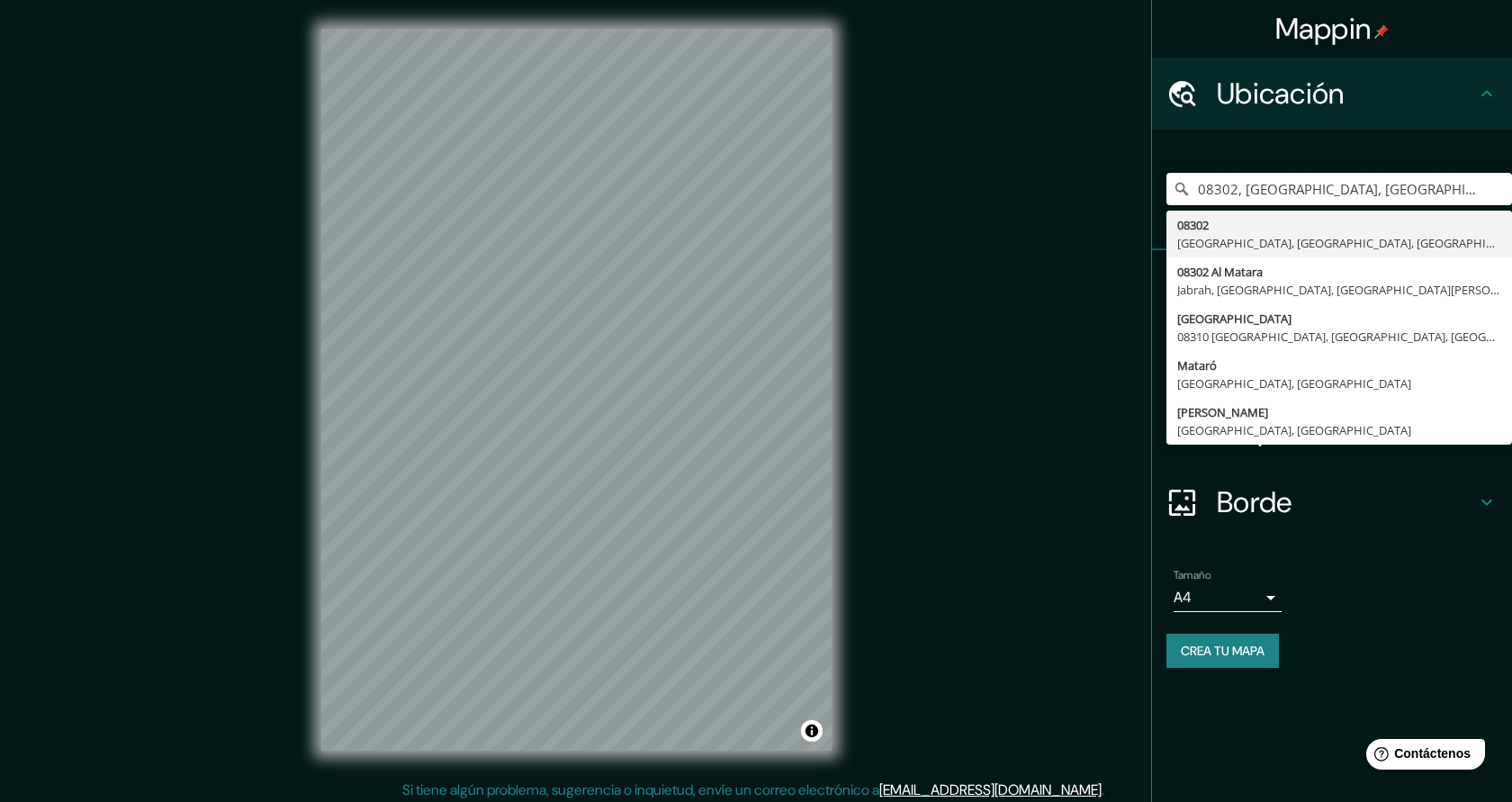
type input "08302, Mataró, provincia de Barcelona, España"
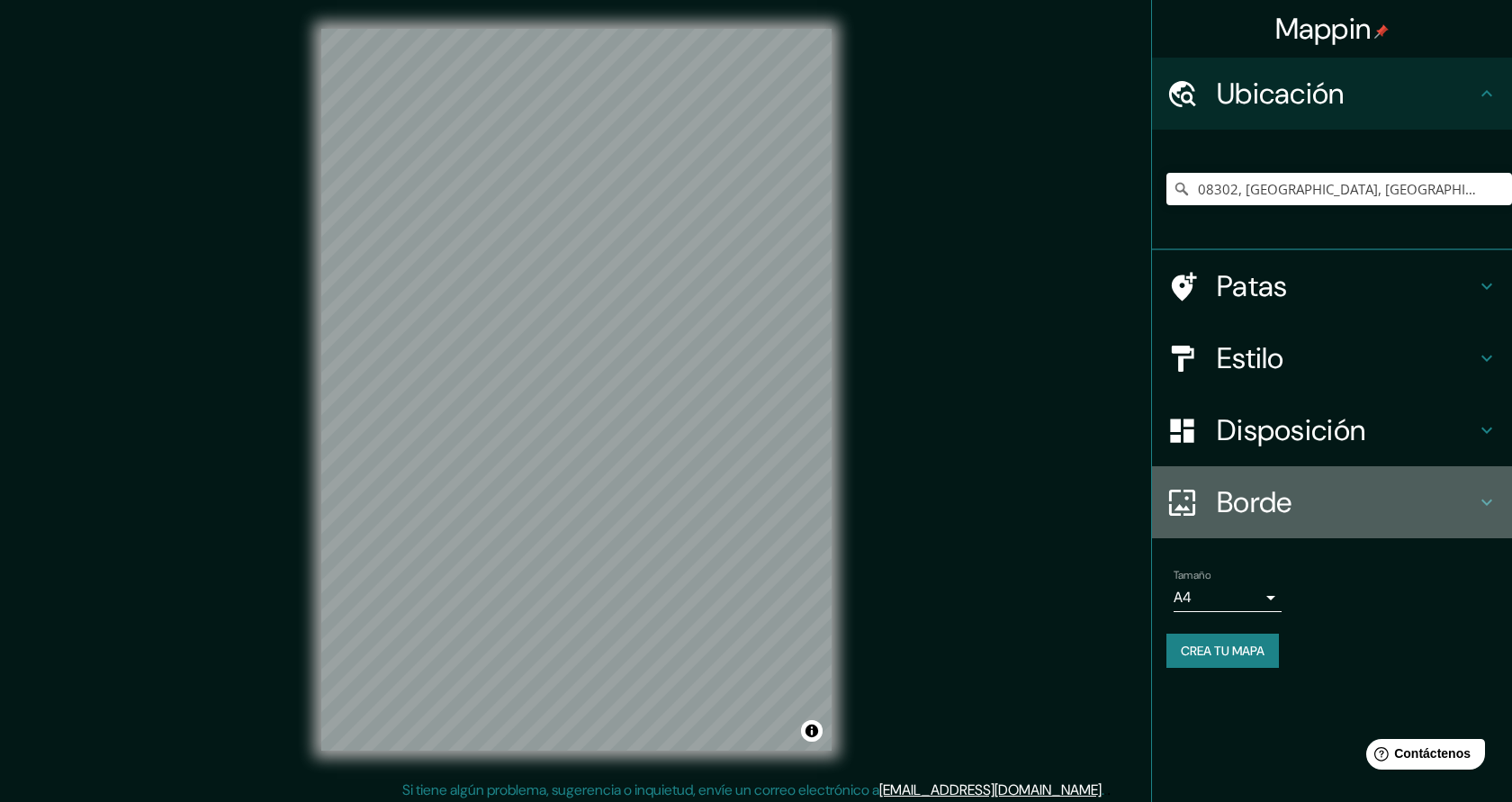
click at [1248, 492] on font "Borde" at bounding box center [1255, 502] width 75 height 38
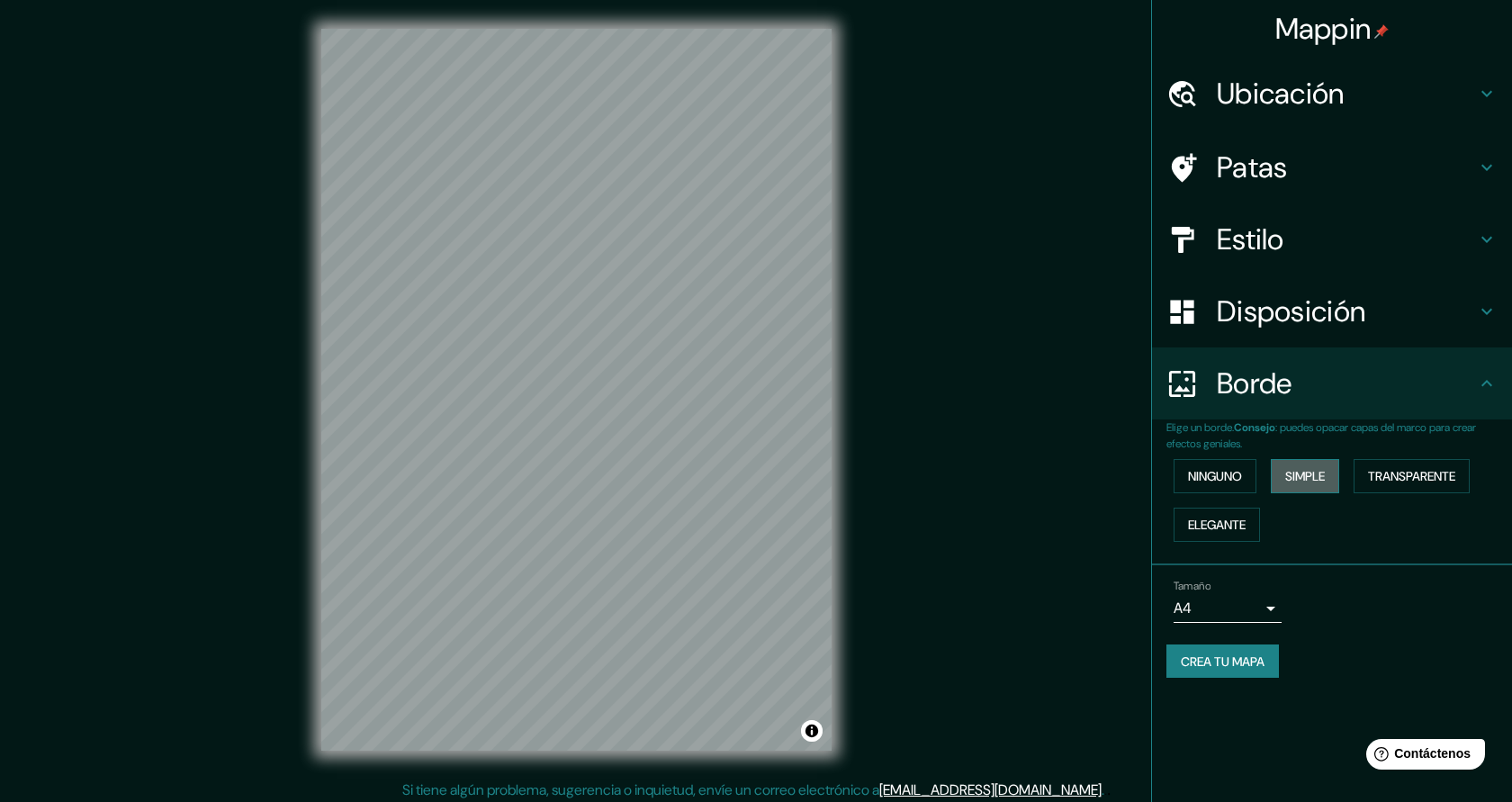
click at [1302, 487] on font "Simple" at bounding box center [1305, 475] width 40 height 24
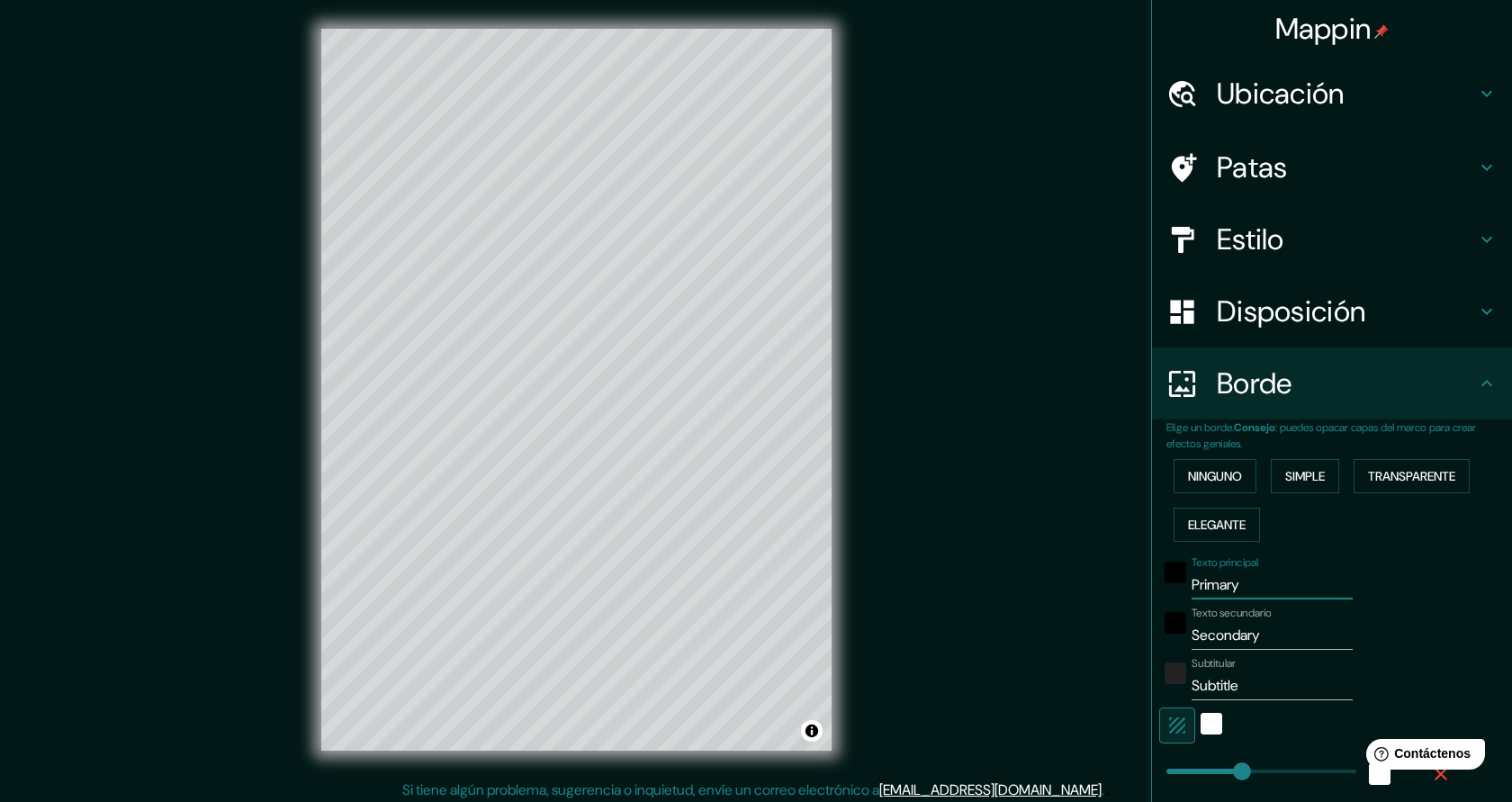
drag, startPoint x: 1249, startPoint y: 591, endPoint x: 1184, endPoint y: 588, distance: 65.1
click at [1184, 589] on div "Texto principal Primary" at bounding box center [1307, 578] width 296 height 43
type input "MA"
type input "227"
type input "45"
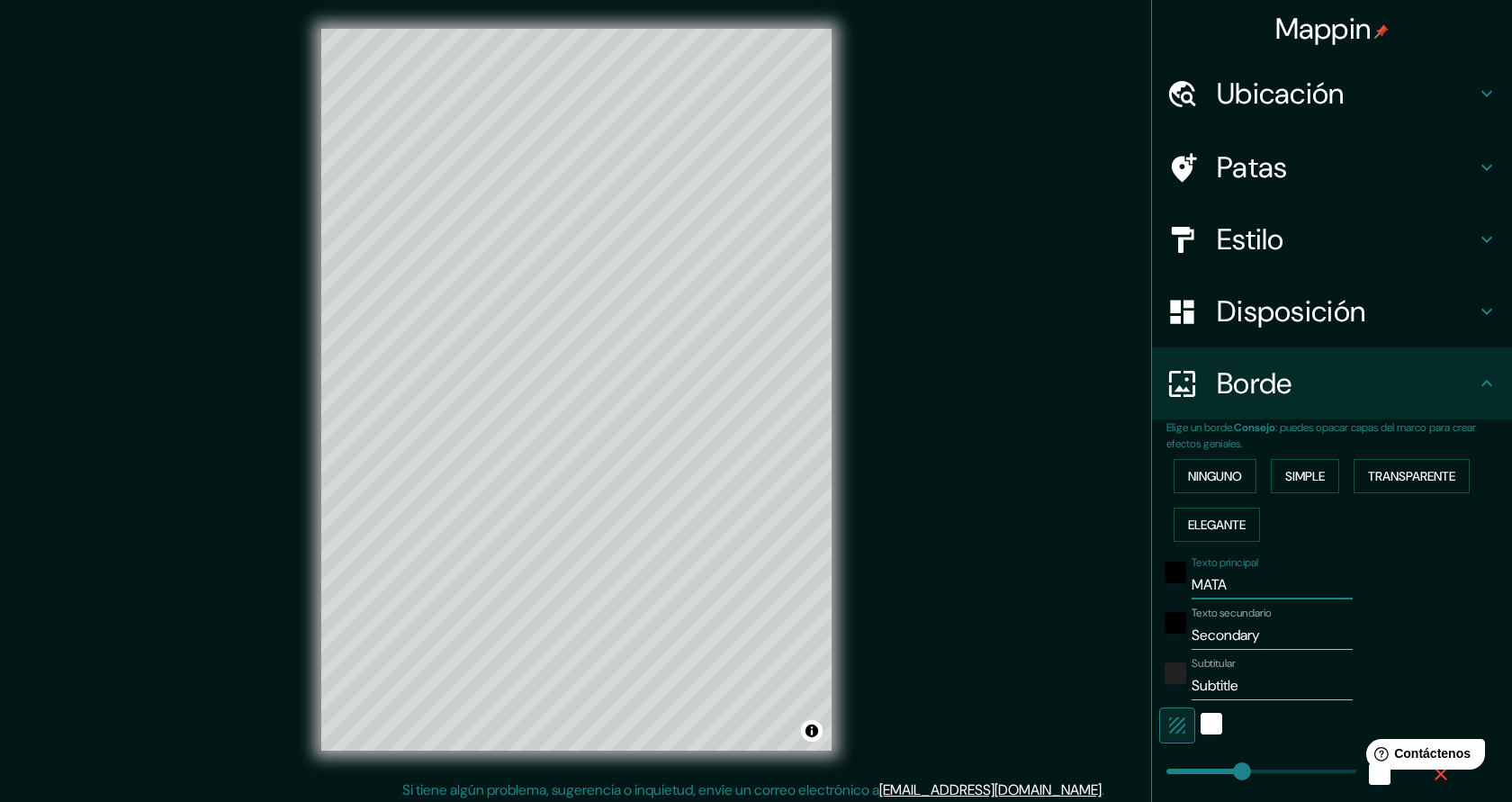
type input "MATAR"
type input "227"
type input "45"
type input "MATARO"
type input "227"
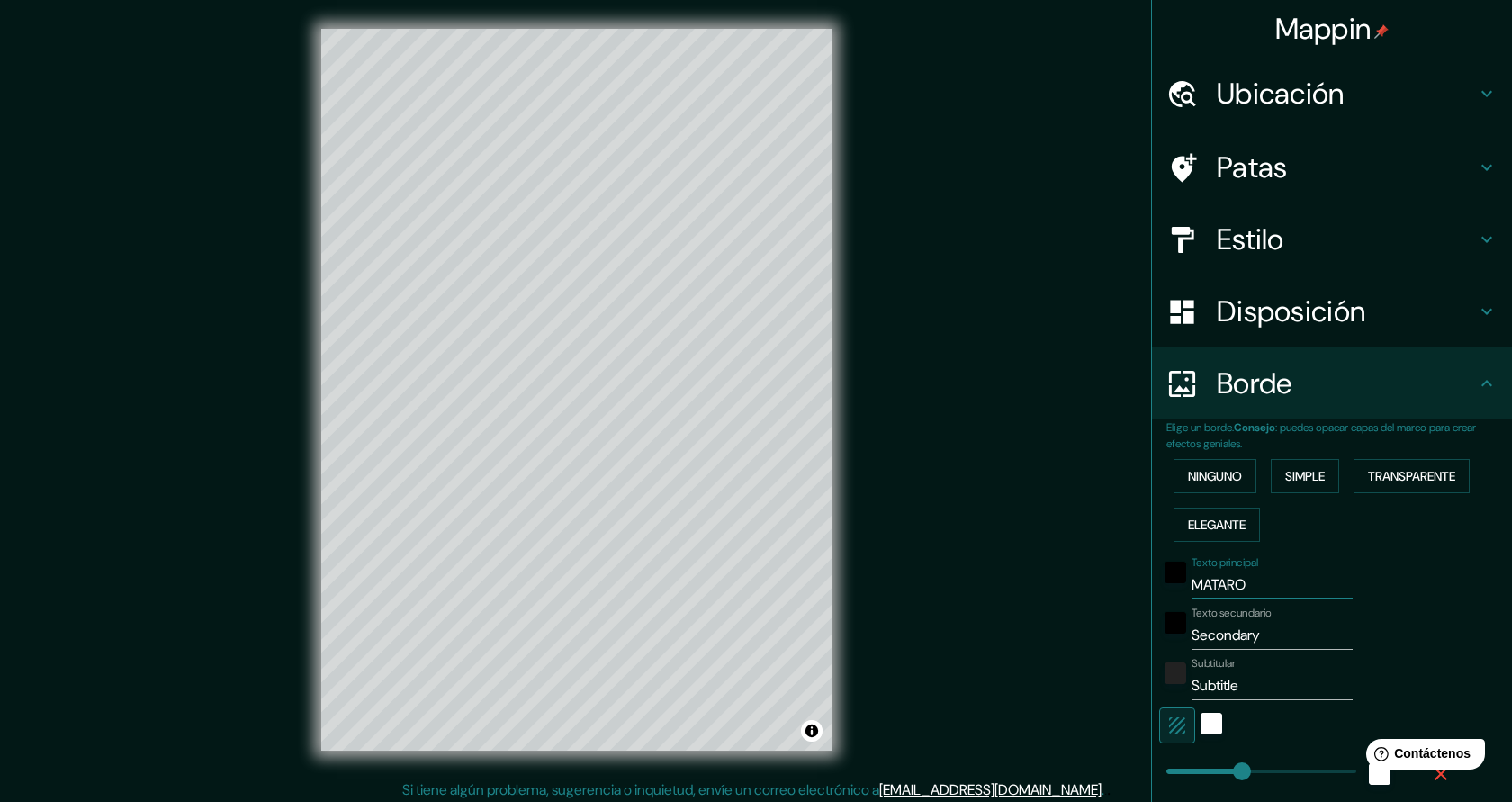
type input "45"
type input "MATARO-"
type input "227"
type input "45"
type input "MATARO-CE"
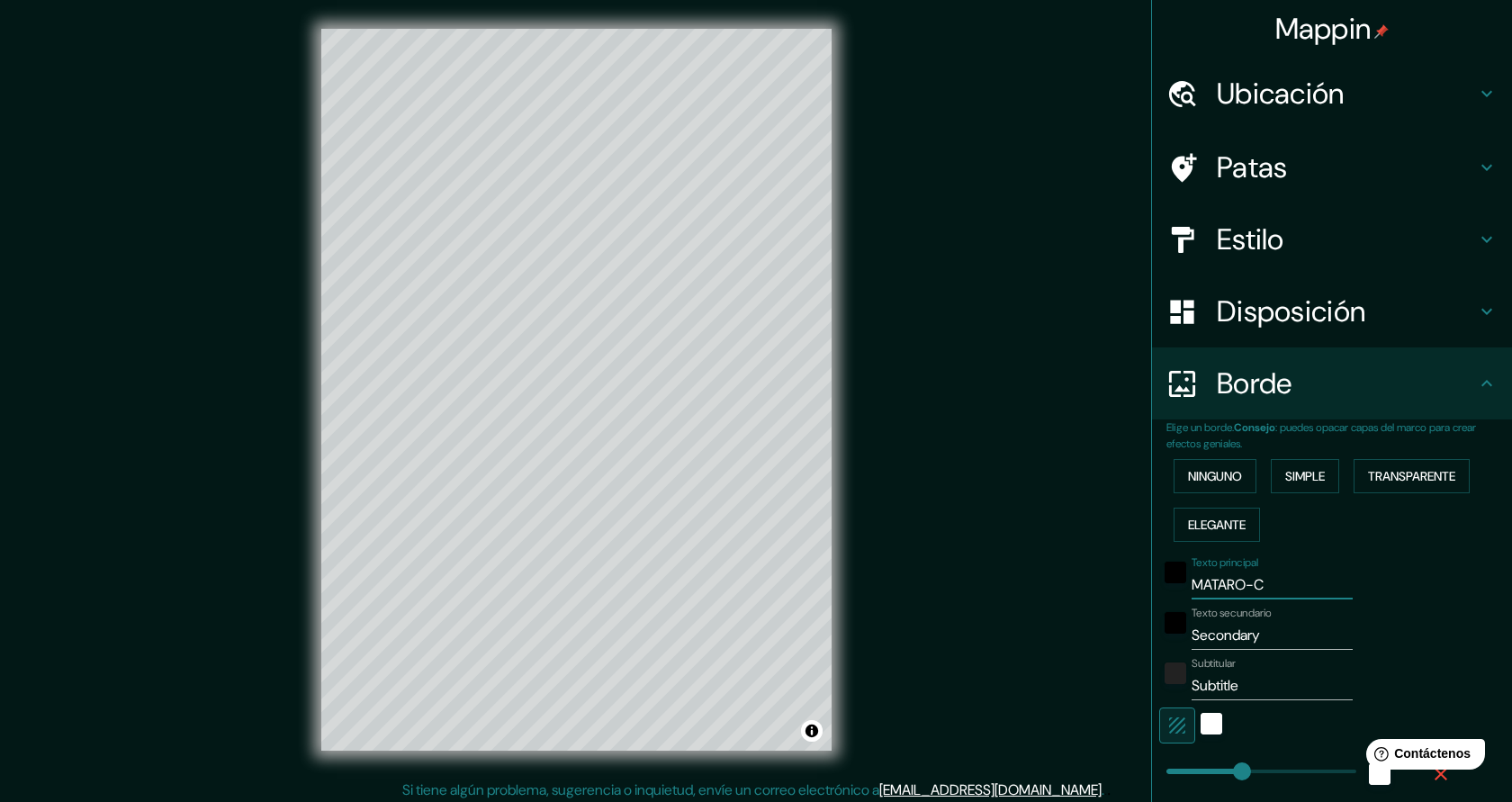
type input "227"
type input "45"
type input "MATARO-CEN"
type input "227"
type input "45"
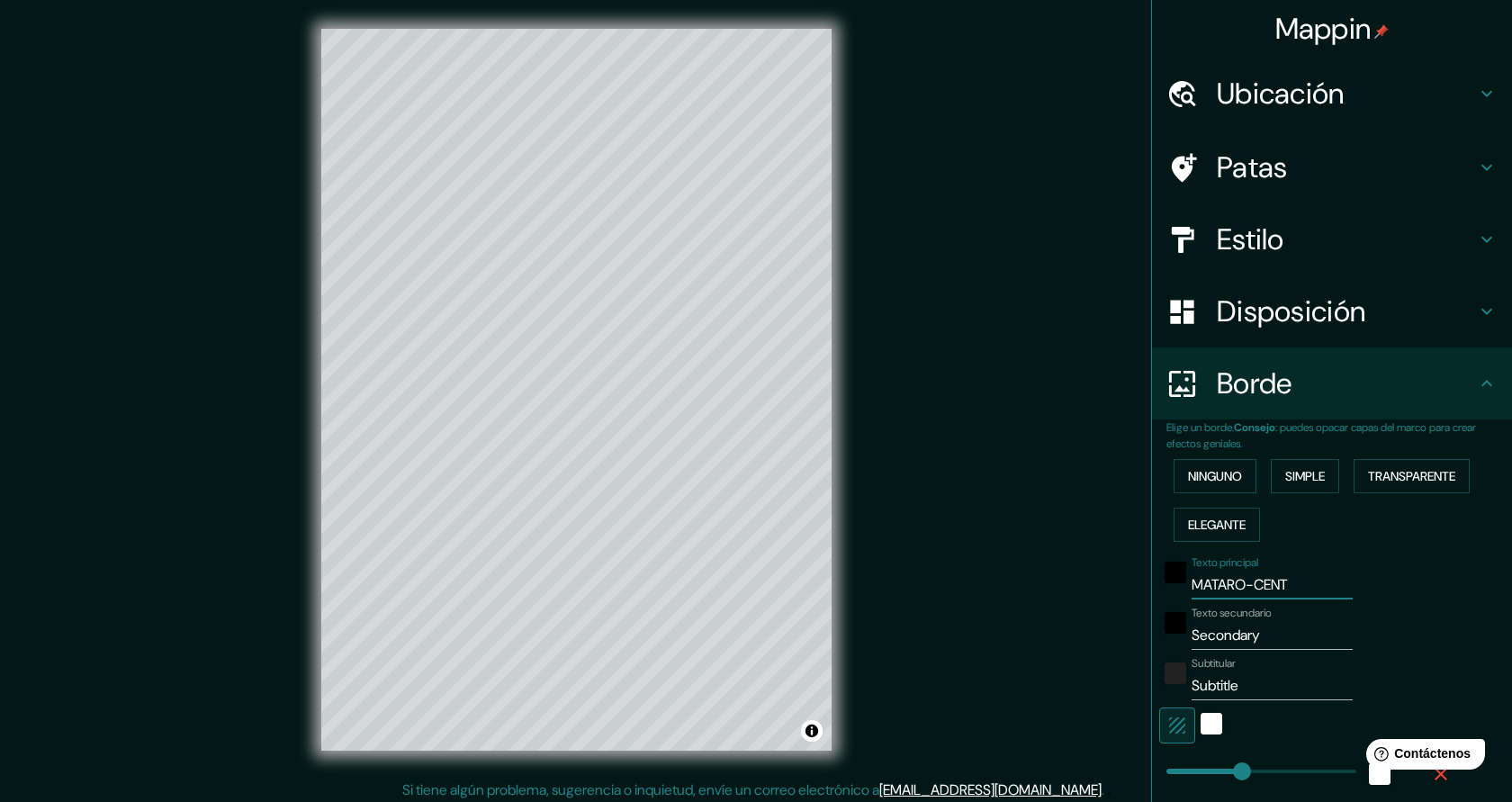
type input "MATARO-CENTR"
type input "227"
type input "45"
type input "MATARO-CENTRE"
type input "227"
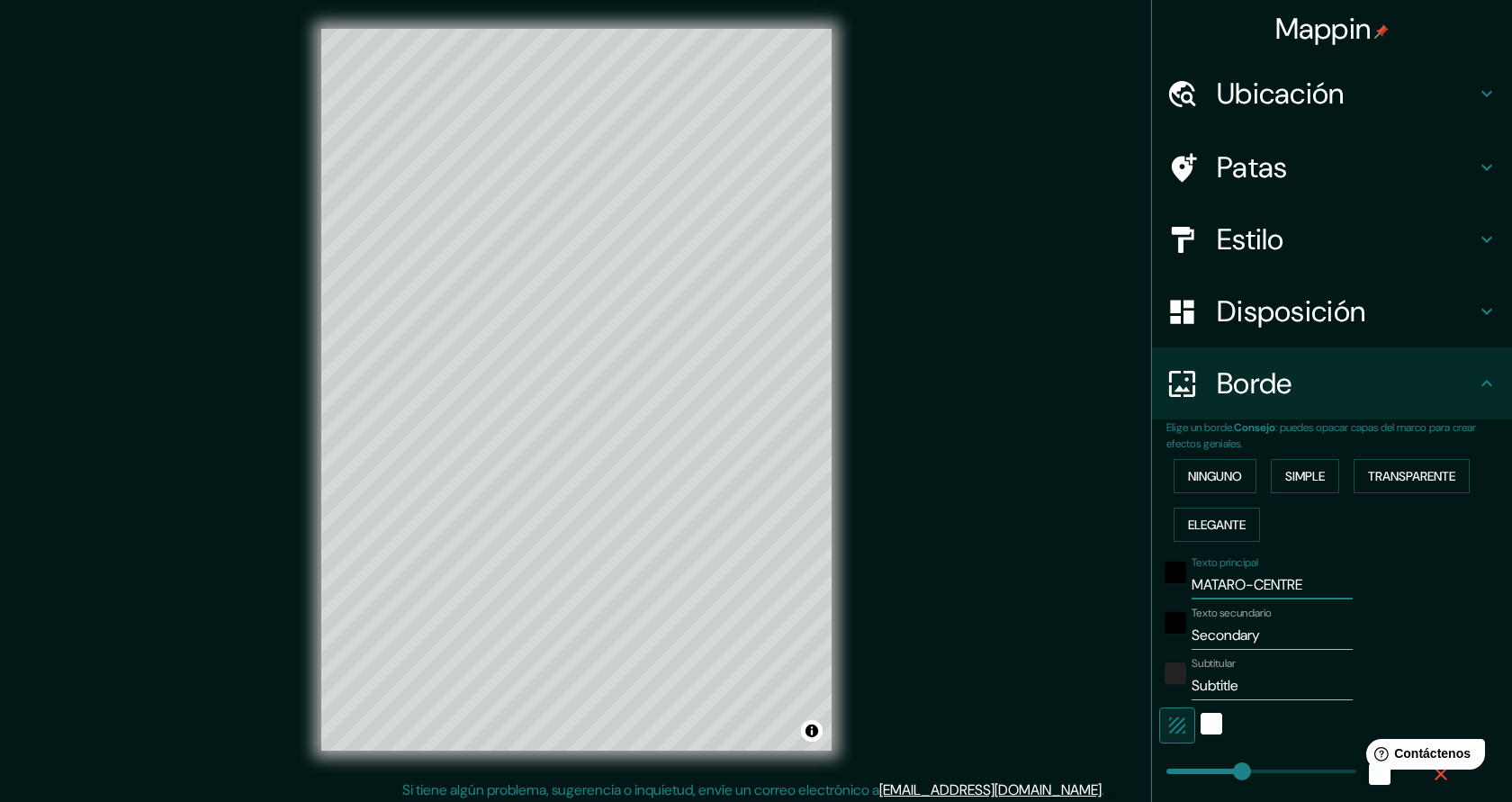
type input "45"
type input "MATARO-CENTRE"
drag, startPoint x: 1270, startPoint y: 639, endPoint x: 1194, endPoint y: 638, distance: 76.0
click at [1194, 638] on input "Secondary" at bounding box center [1272, 635] width 161 height 29
type input "M"
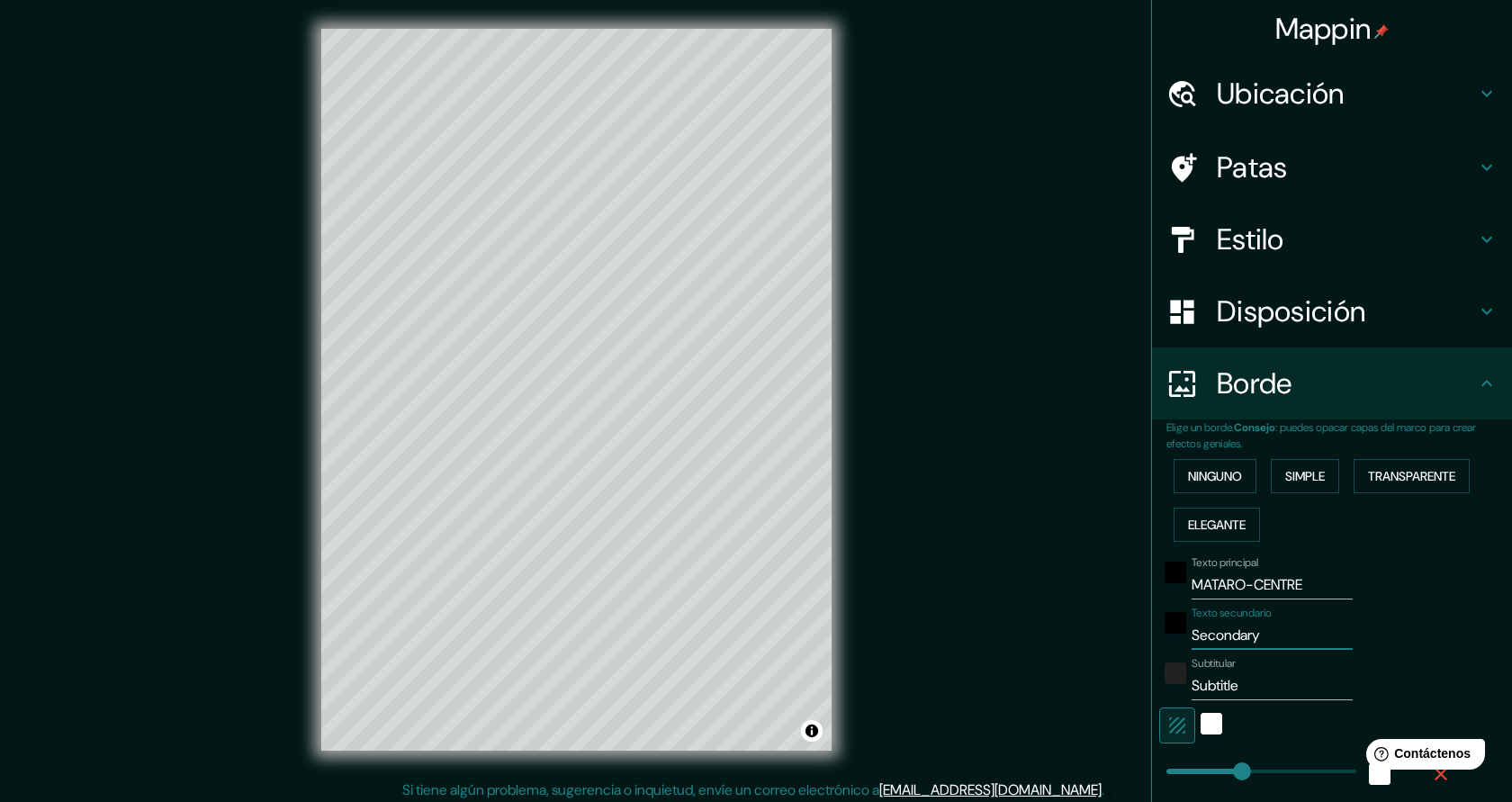
type input "227"
type input "45"
type input "MA"
type input "227"
type input "45"
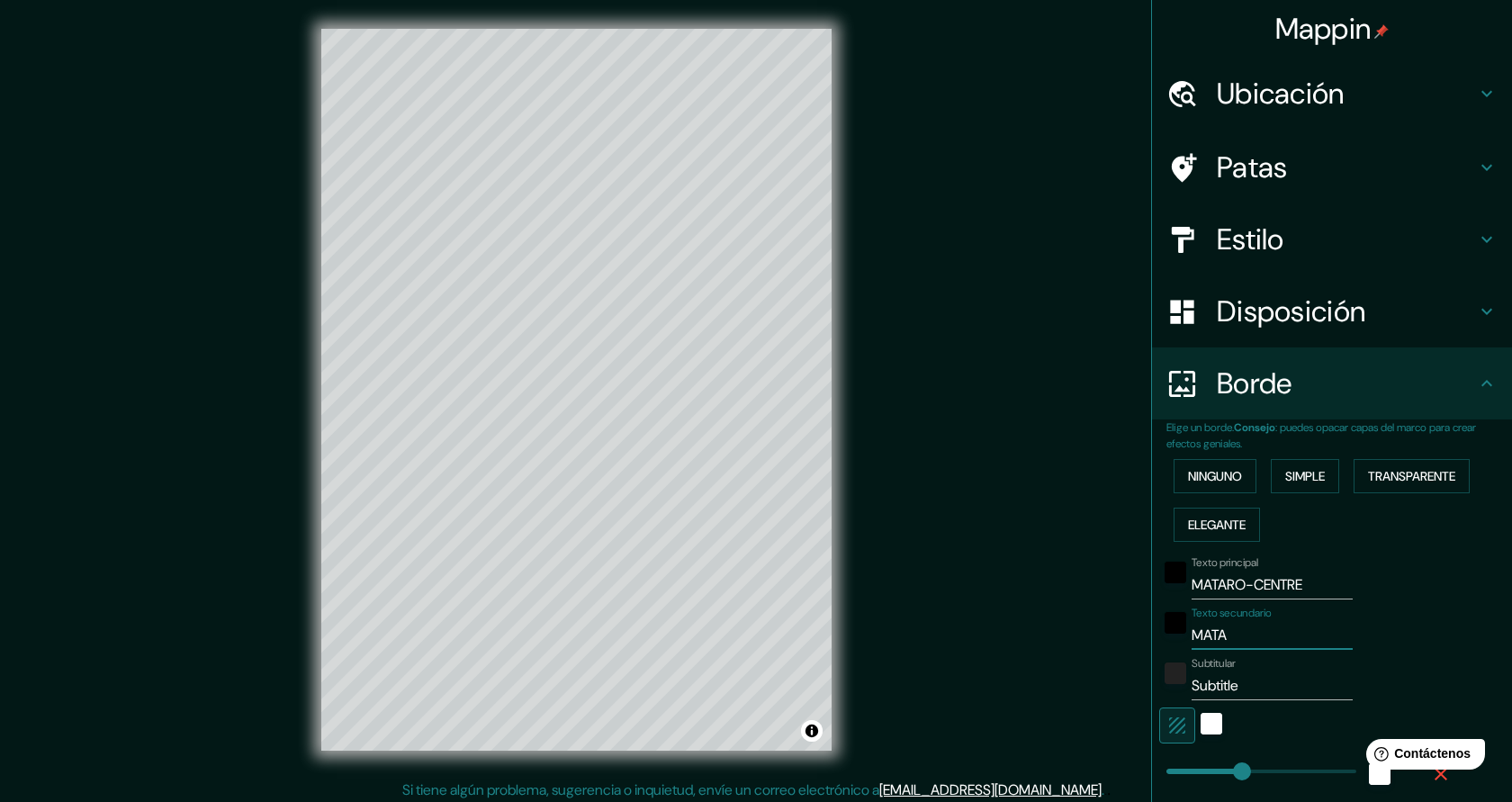
type input "MATAR"
type input "227"
type input "45"
type input "MATARO"
type input "227"
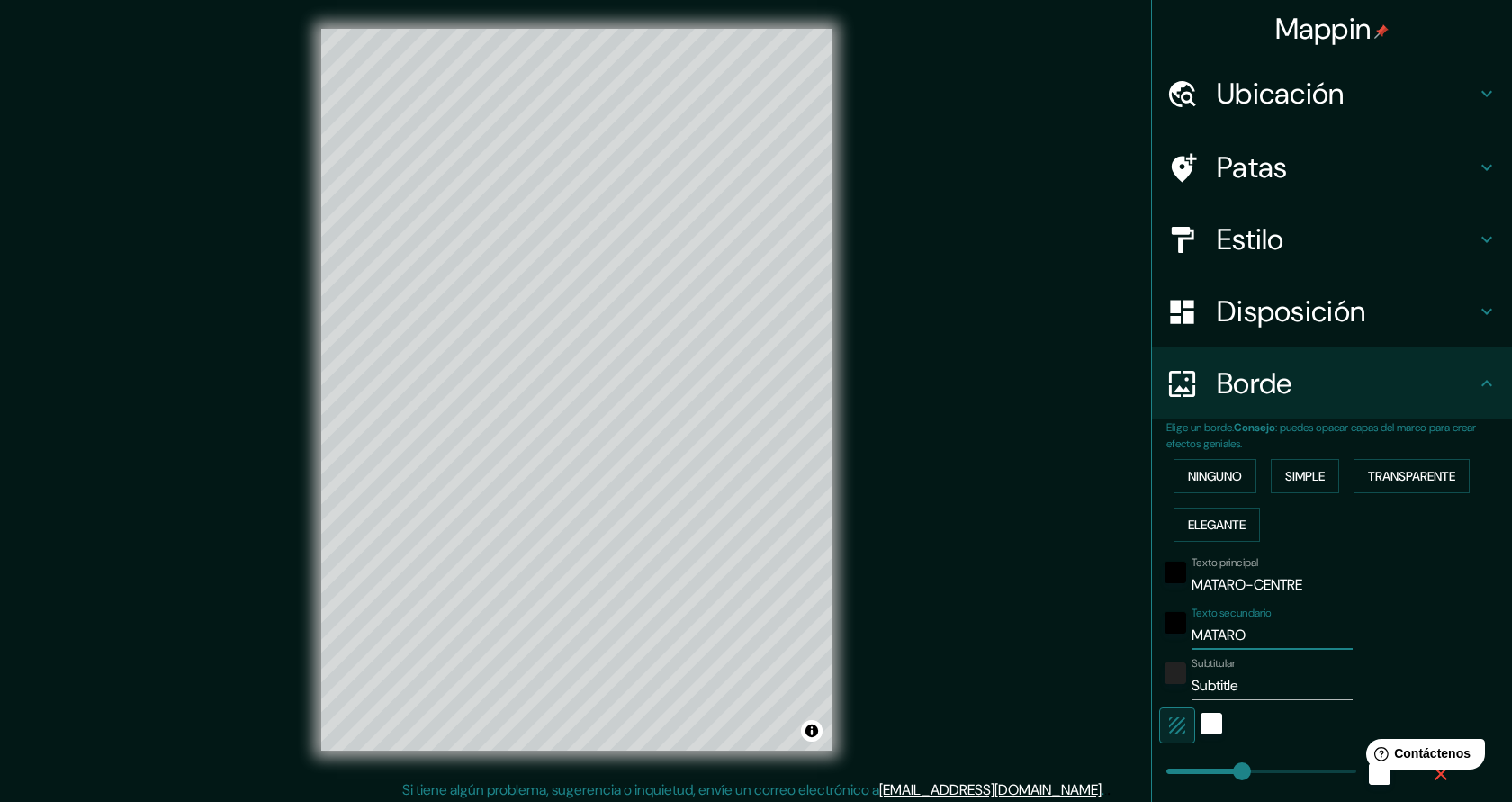
type input "45"
type input "MATARO"
drag, startPoint x: 1193, startPoint y: 686, endPoint x: 1249, endPoint y: 682, distance: 56.1
click at [1249, 682] on input "Subtitle" at bounding box center [1272, 685] width 161 height 29
type input "J"
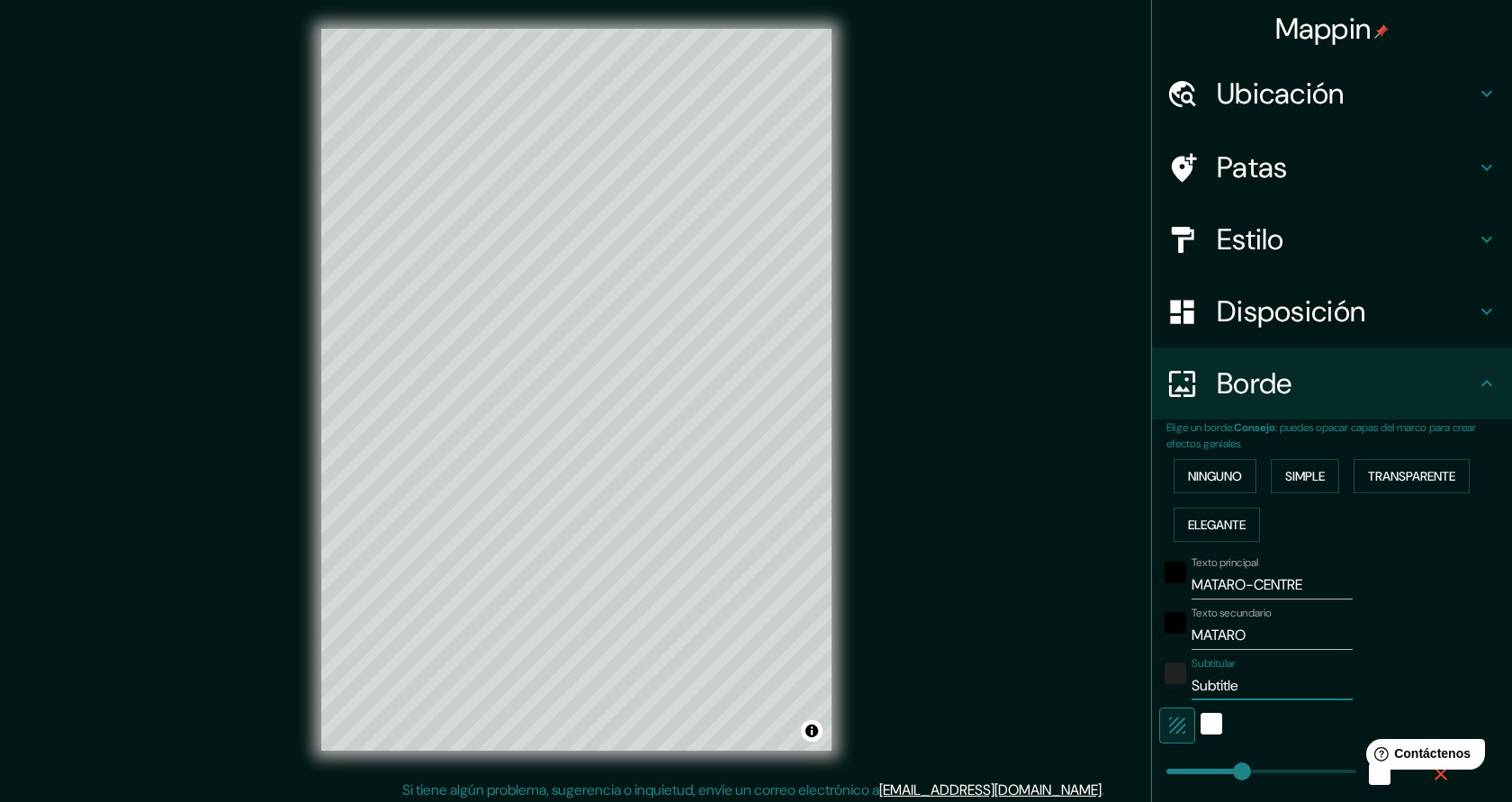
type input "227"
type input "45"
type input "JOA"
type input "227"
type input "45"
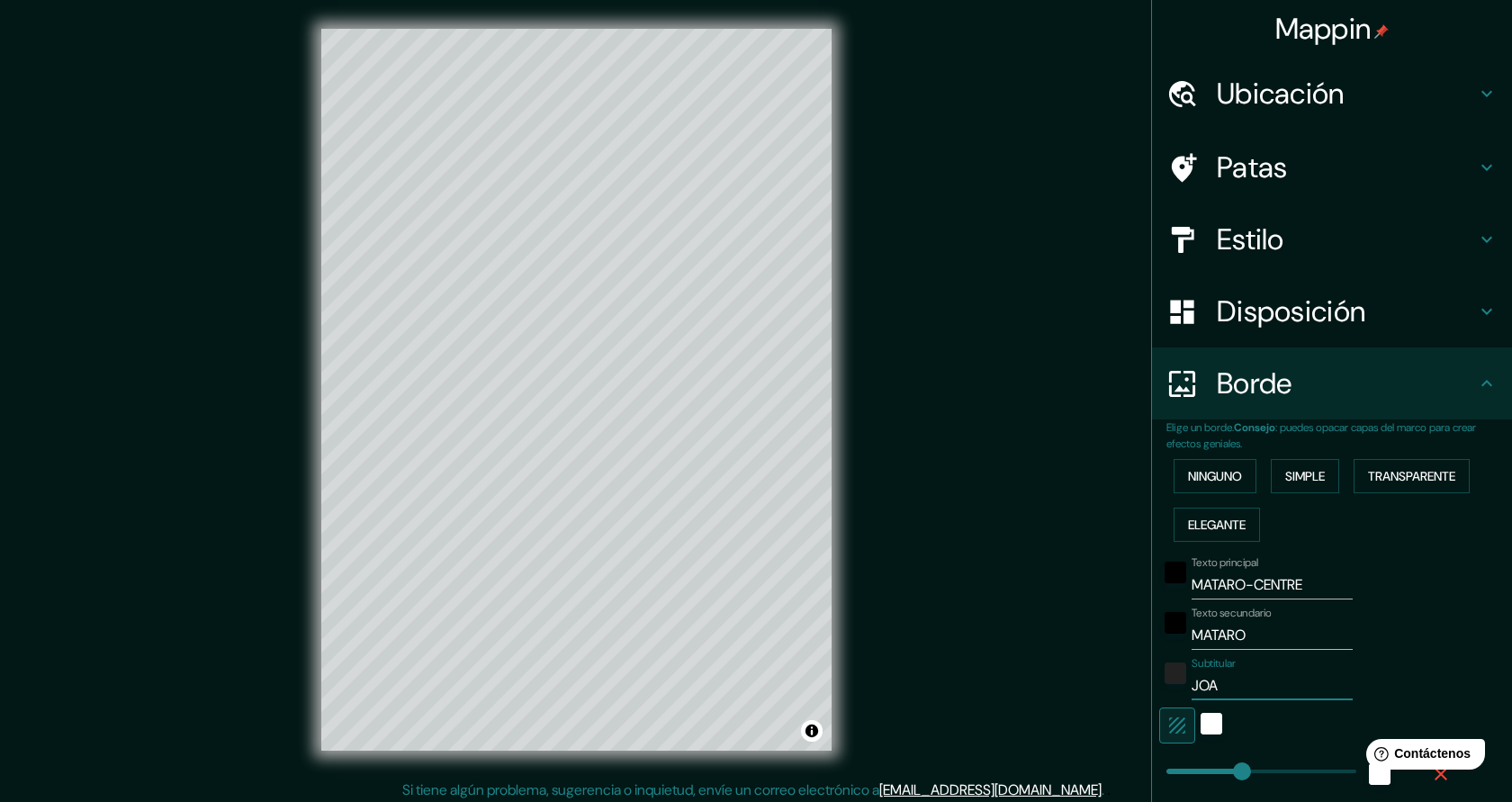
type input "JOAN"
type input "227"
type input "45"
type input "JOANCA"
type input "227"
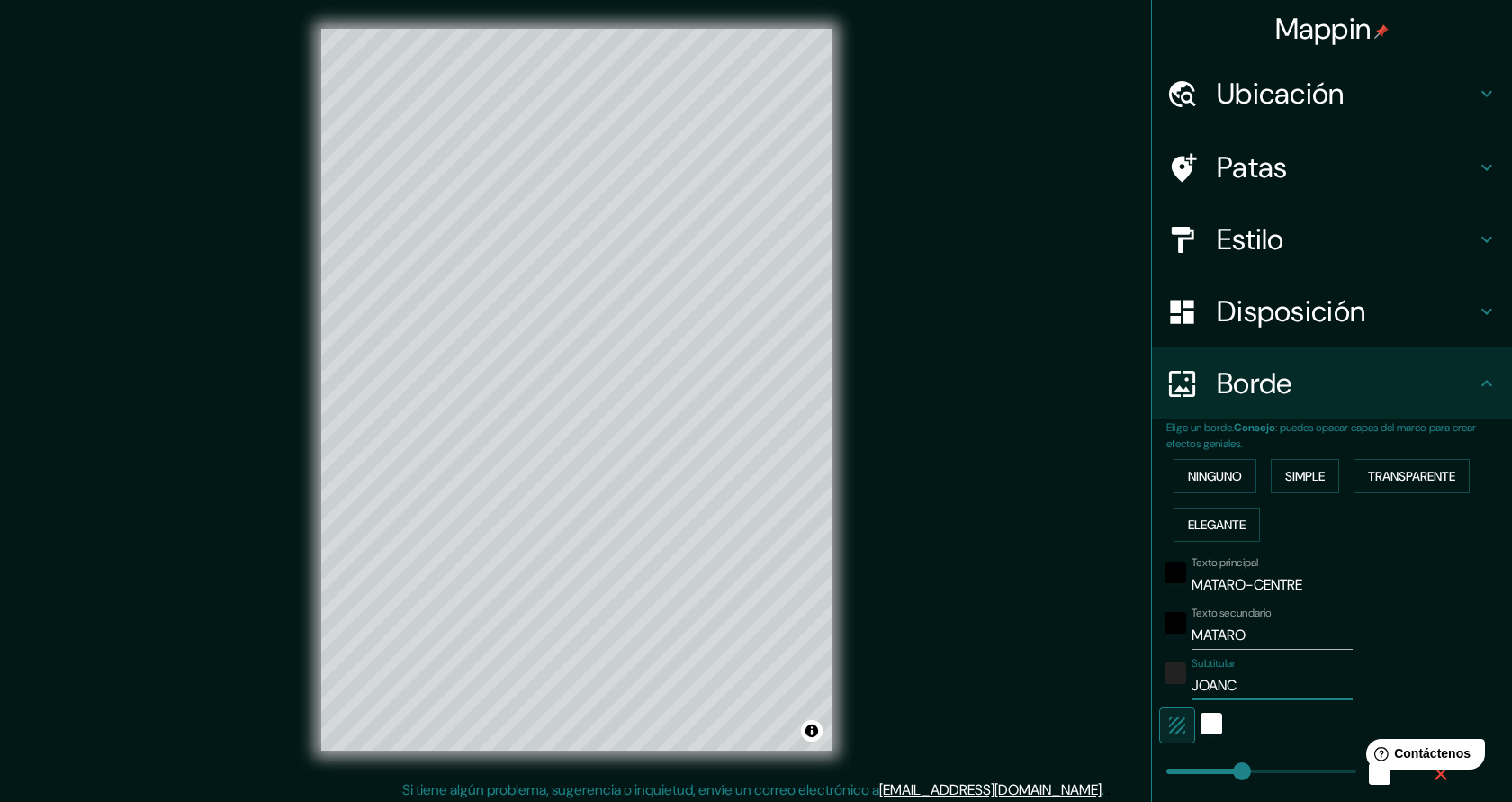
type input "45"
type input "JOANCARA"
type input "227"
type input "45"
type input "JOANCARAPE"
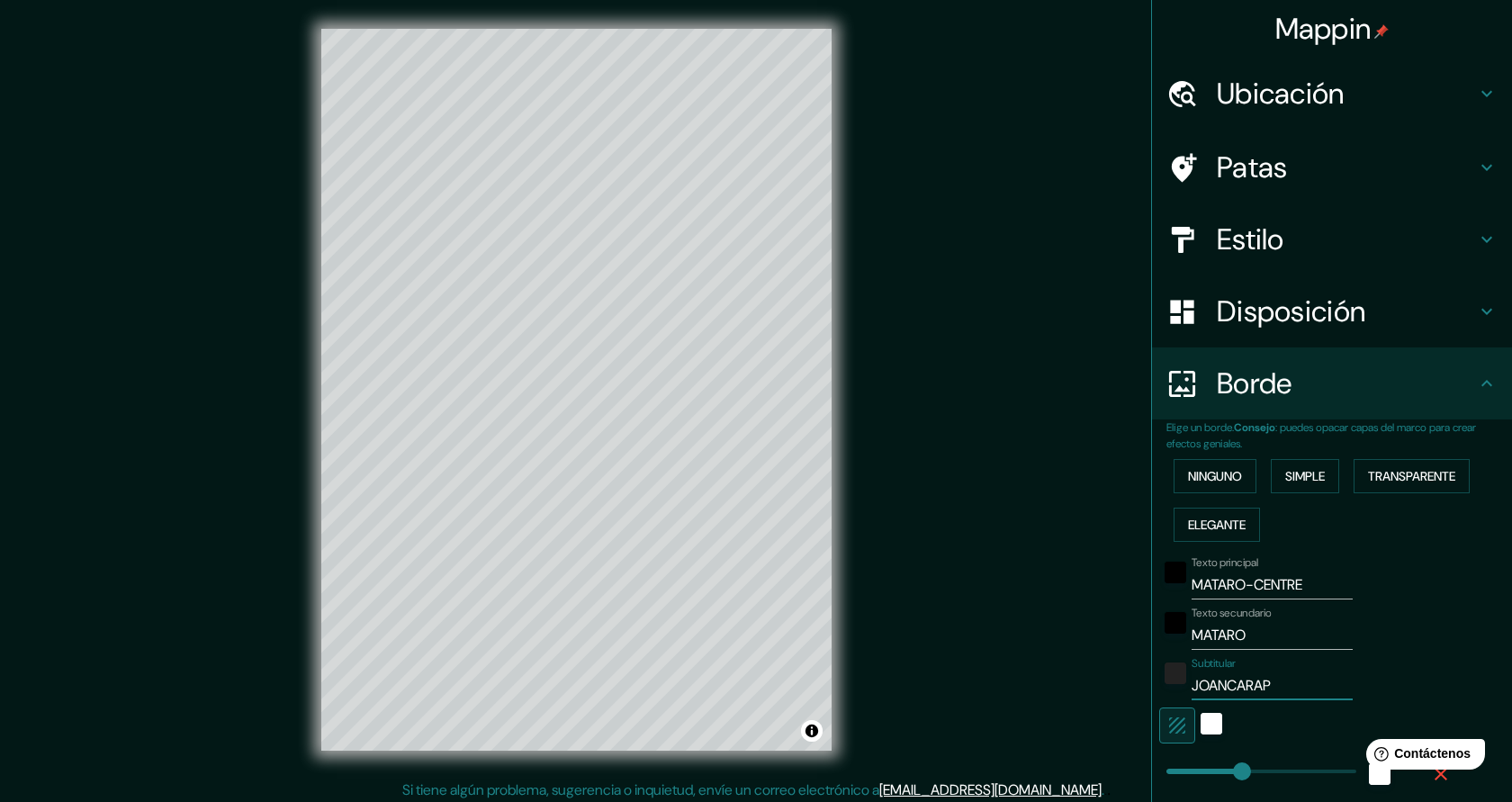
type input "227"
type input "45"
type input "JOANCARAPET"
type input "227"
type input "45"
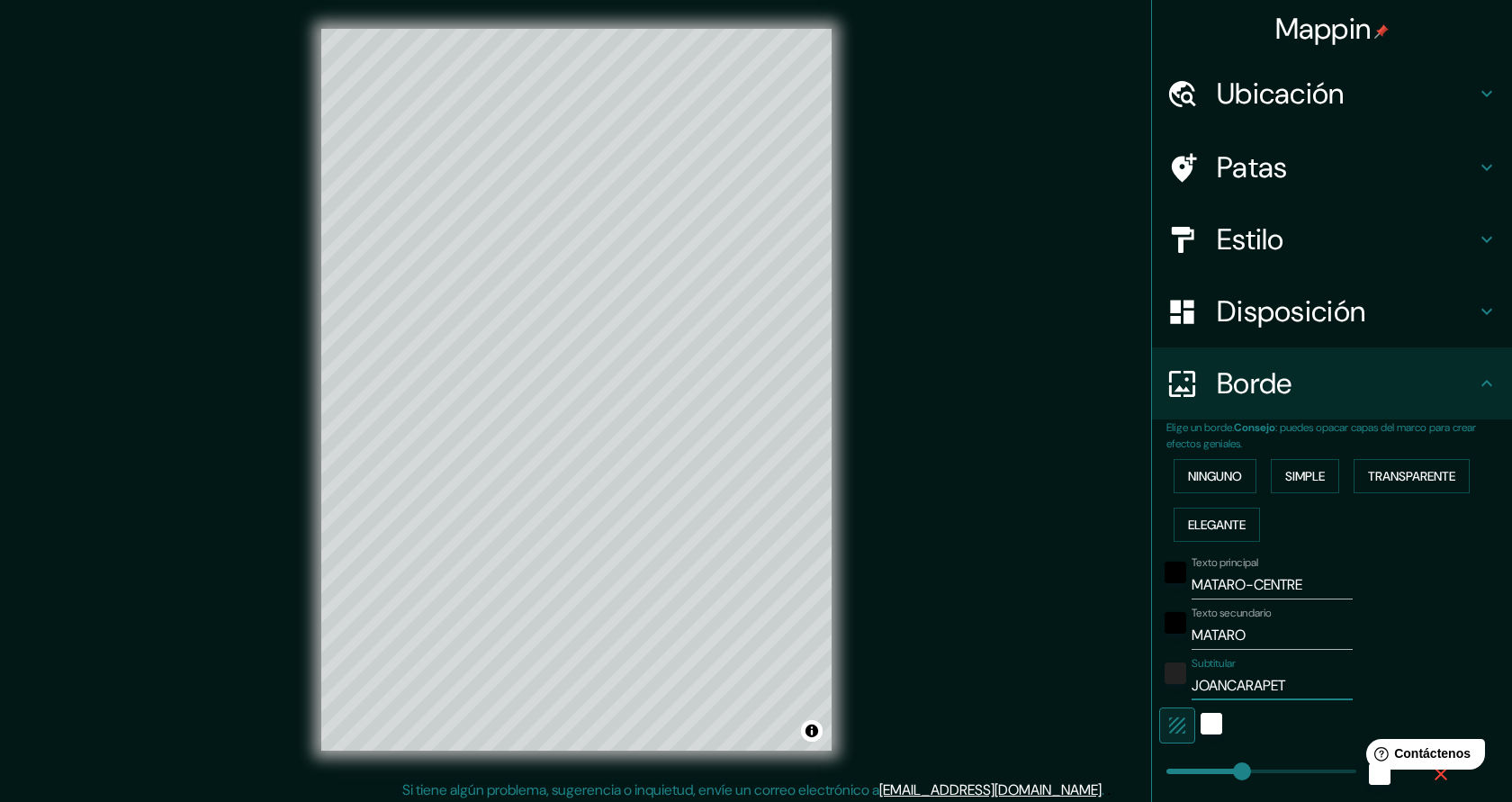
type input "JOANCARAPETO"
type input "227"
type input "45"
type input "227"
type input "JOANCARAPETO"
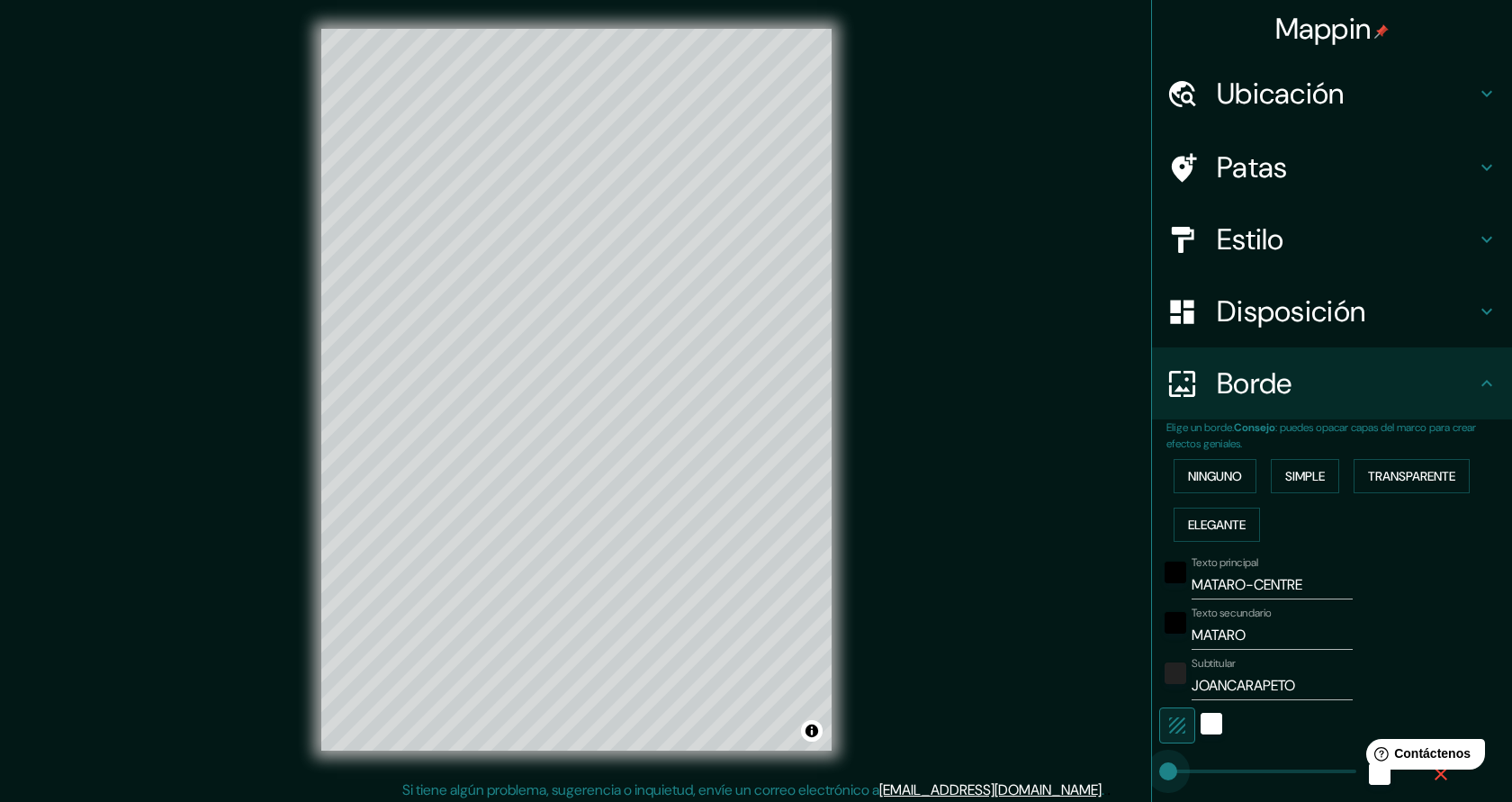
type input "0"
drag, startPoint x: 1242, startPoint y: 771, endPoint x: 1166, endPoint y: 772, distance: 76.0
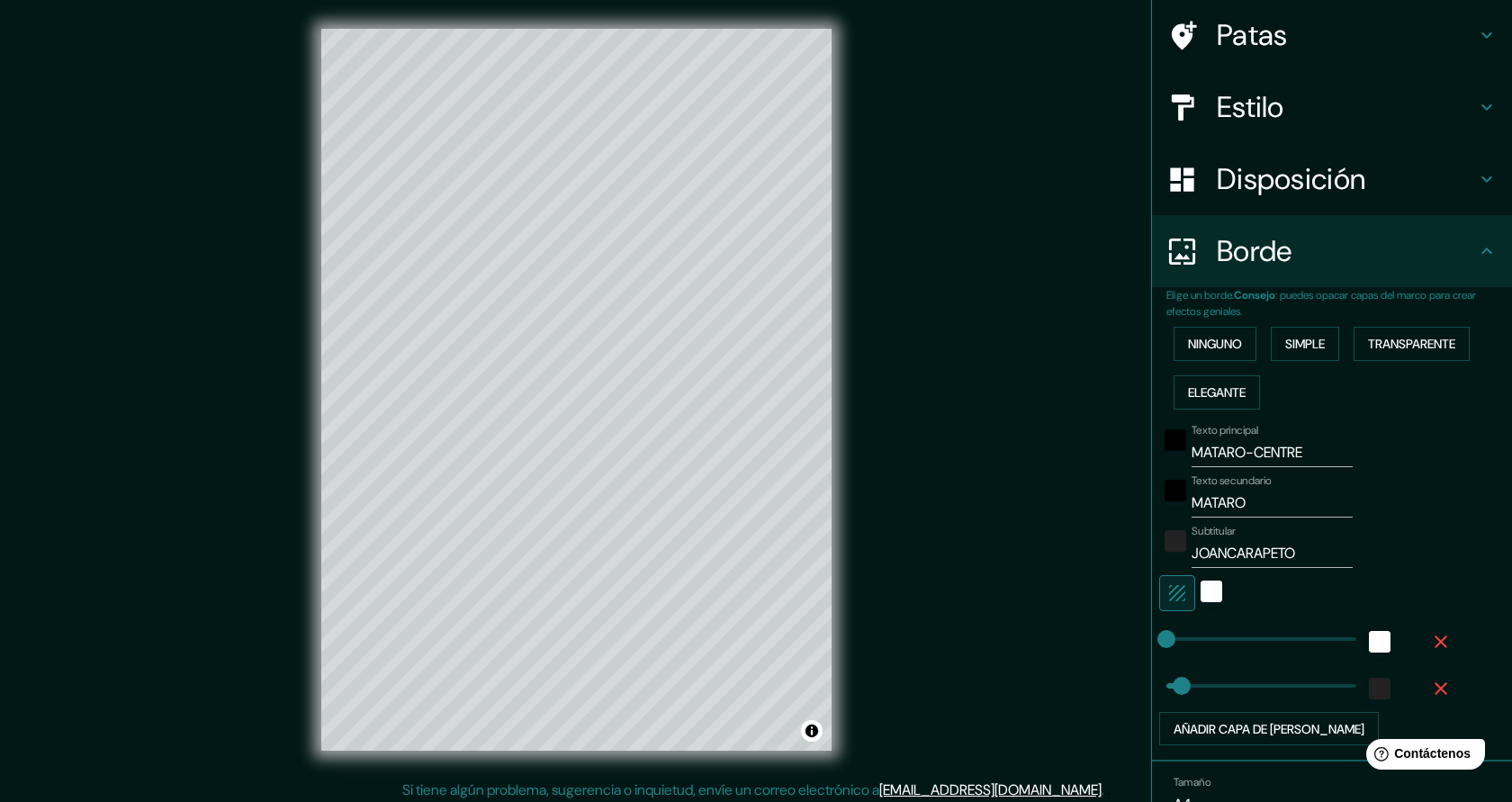
scroll to position [134, 0]
type input "0"
drag, startPoint x: 1182, startPoint y: 682, endPoint x: 1148, endPoint y: 685, distance: 34.1
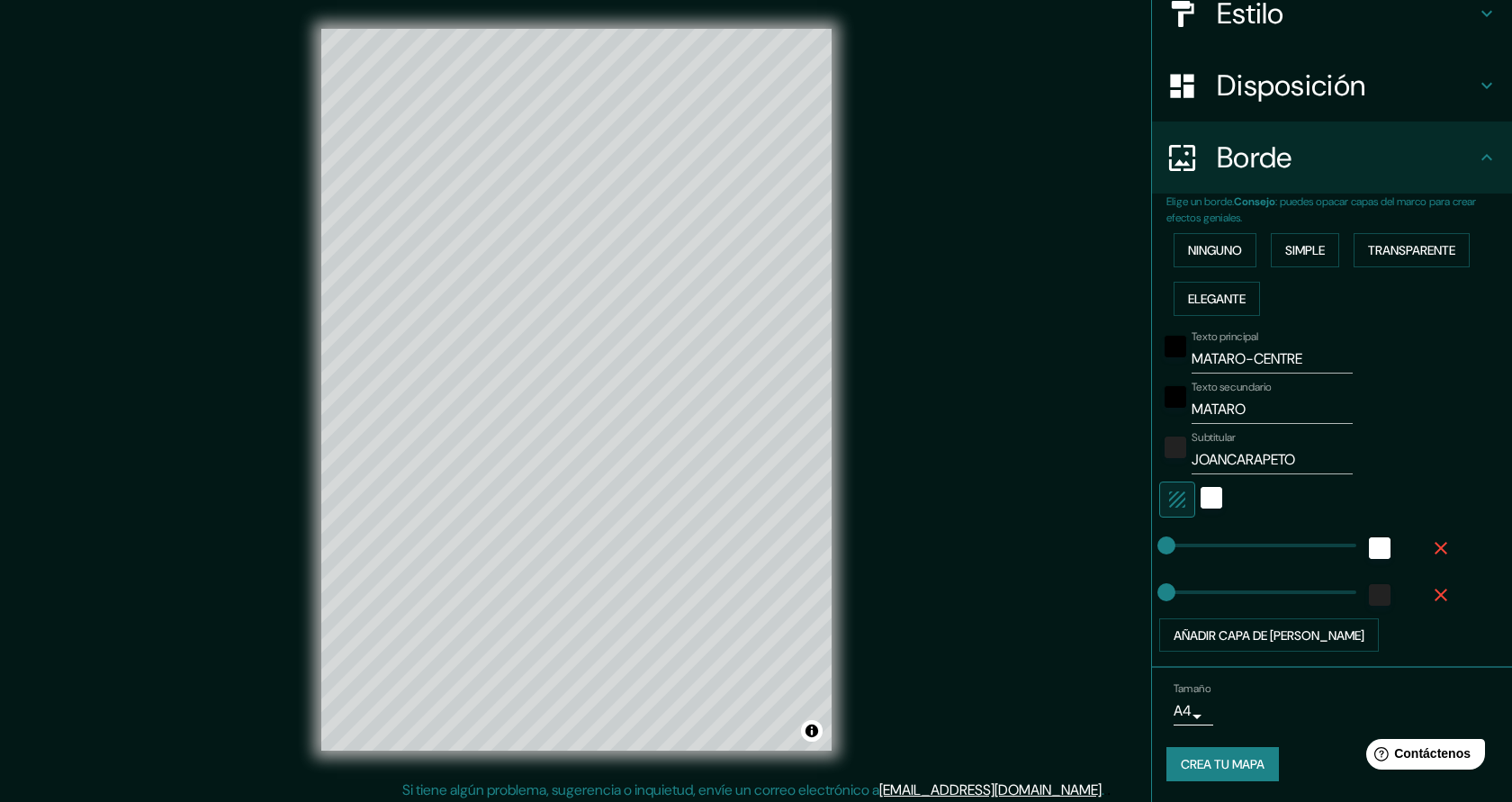
scroll to position [227, 0]
click at [1234, 463] on input "JOANCARAPETO" at bounding box center [1272, 458] width 161 height 29
type input "JOAN CARAPETO"
click at [1219, 769] on font "Crea tu mapa" at bounding box center [1222, 763] width 84 height 16
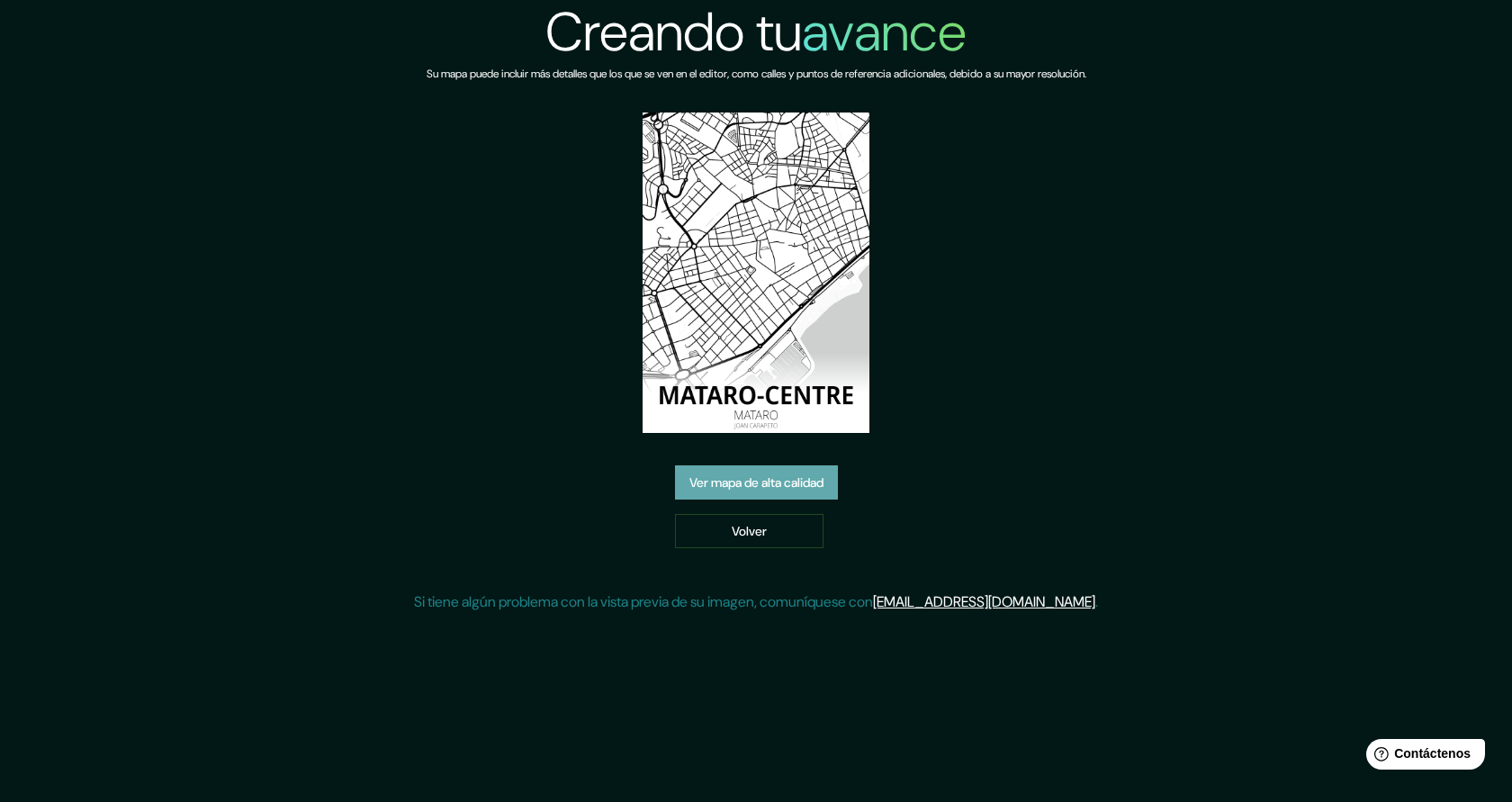
click at [774, 489] on font "Ver mapa de alta calidad" at bounding box center [756, 483] width 134 height 16
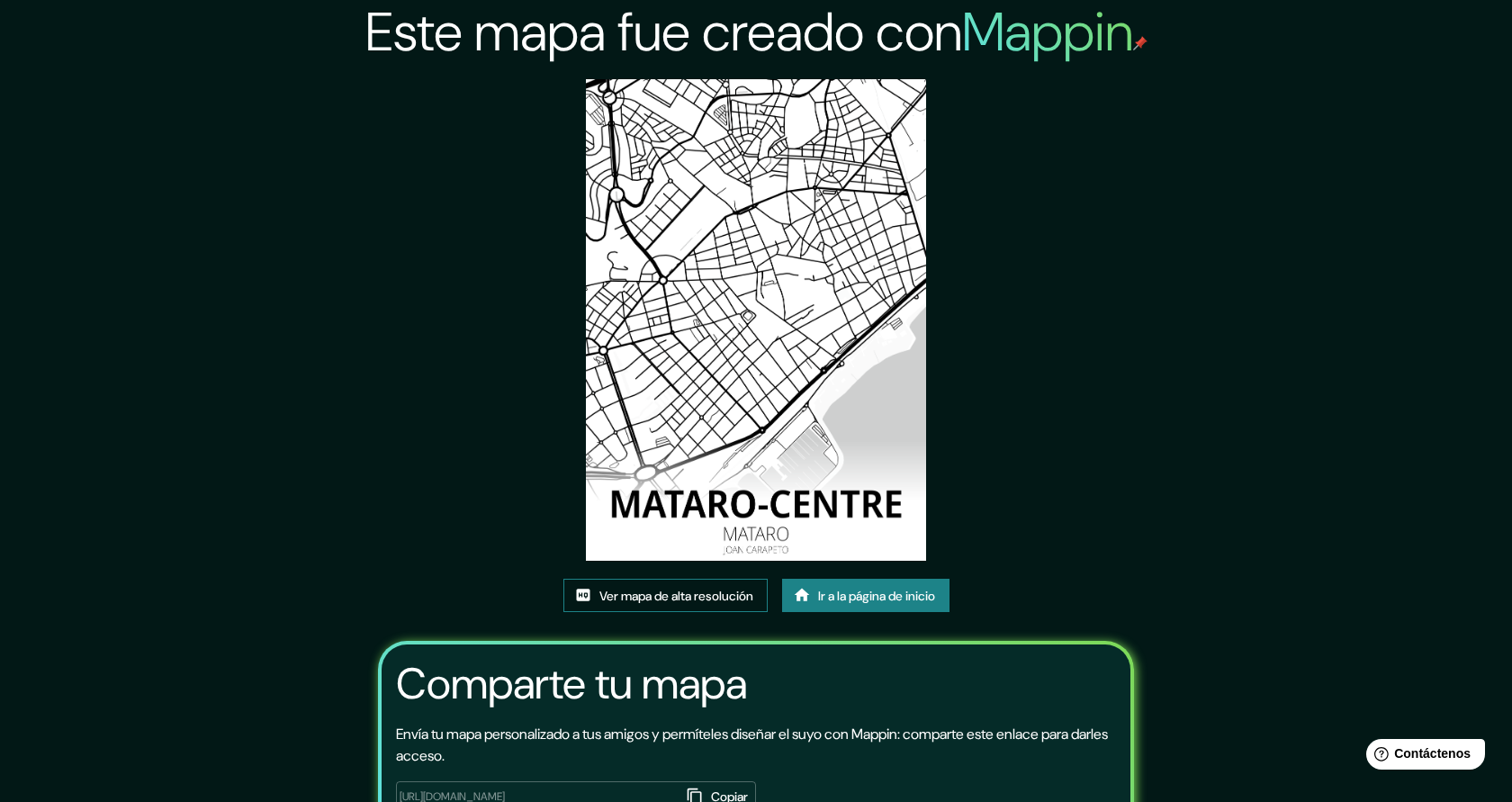
click at [672, 599] on font "Ver mapa de alta resolución" at bounding box center [676, 595] width 153 height 16
click at [929, 607] on link "Ir a la página de inicio" at bounding box center [866, 596] width 168 height 34
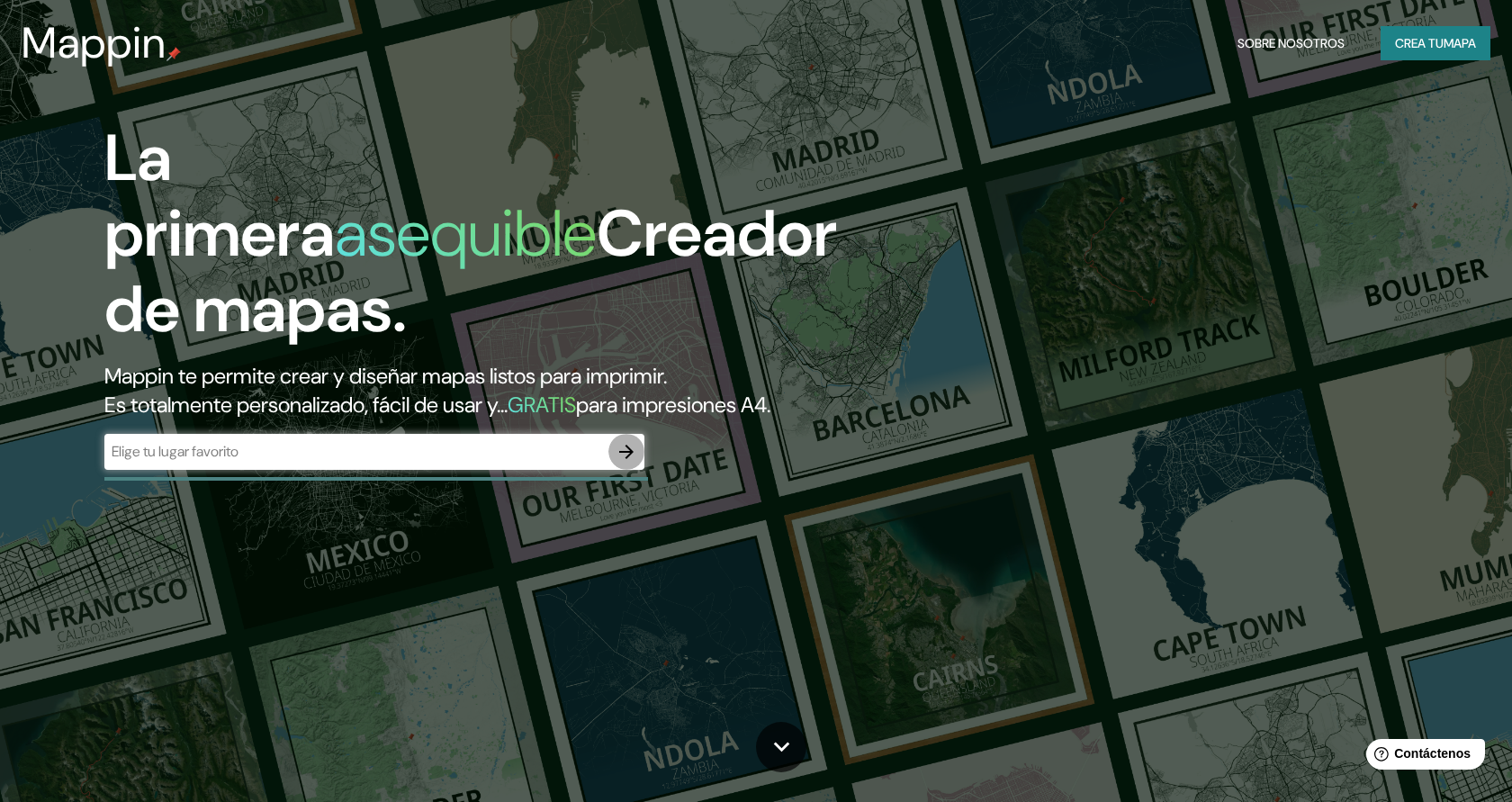
click at [625, 460] on icon "button" at bounding box center [626, 451] width 22 height 22
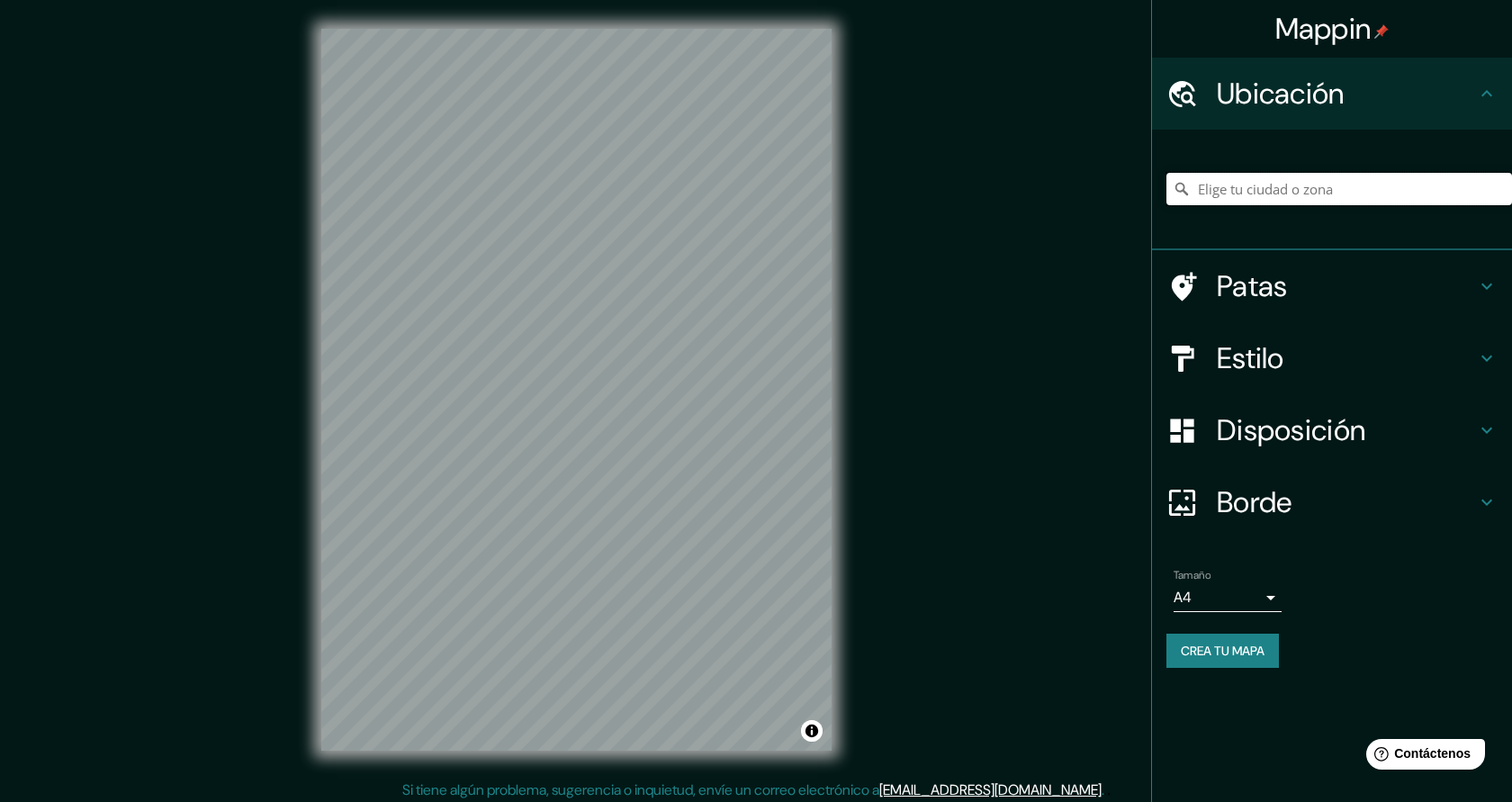
click at [1335, 192] on input "Elige tu ciudad o zona" at bounding box center [1339, 189] width 346 height 32
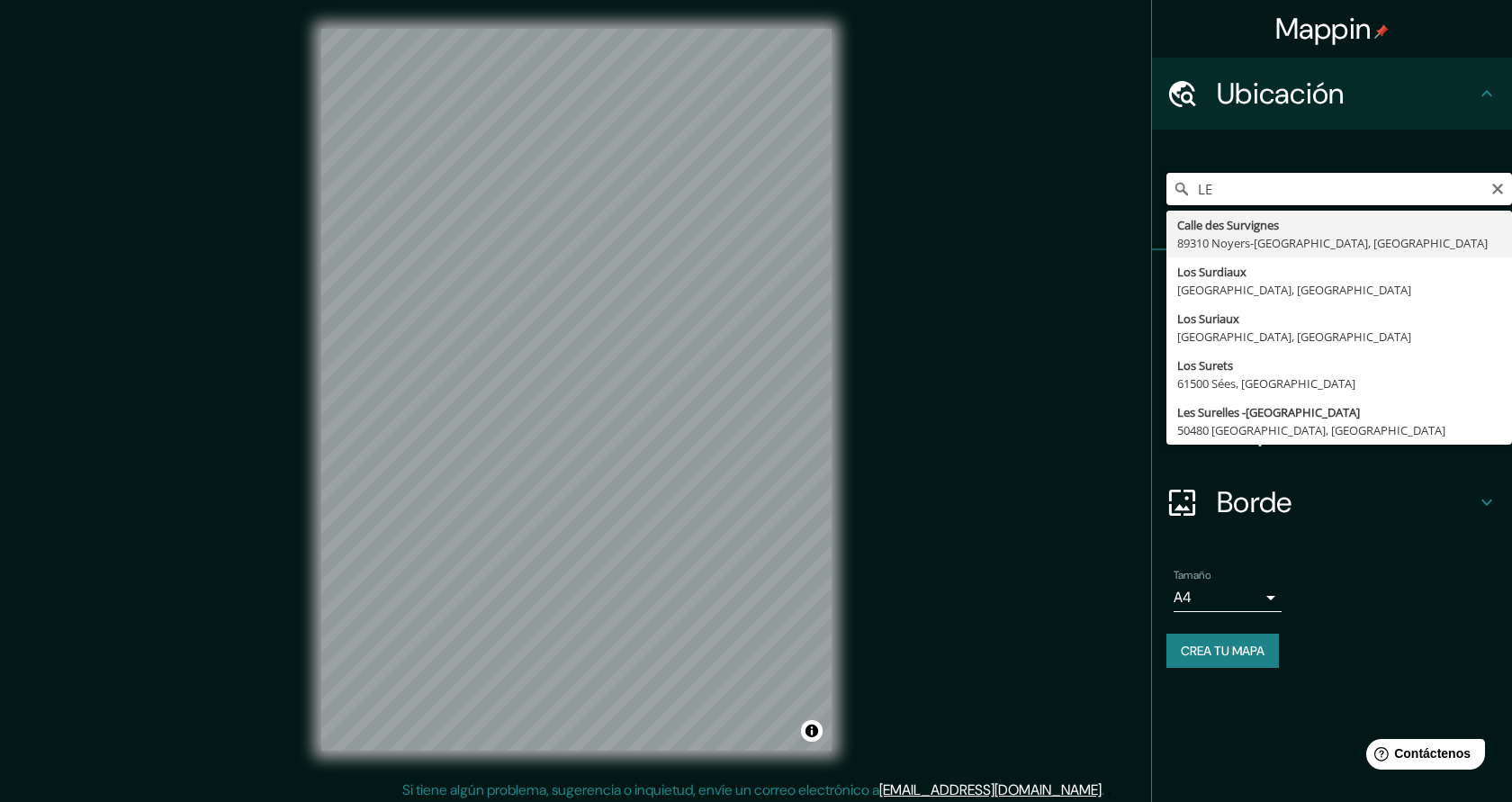
type input "L"
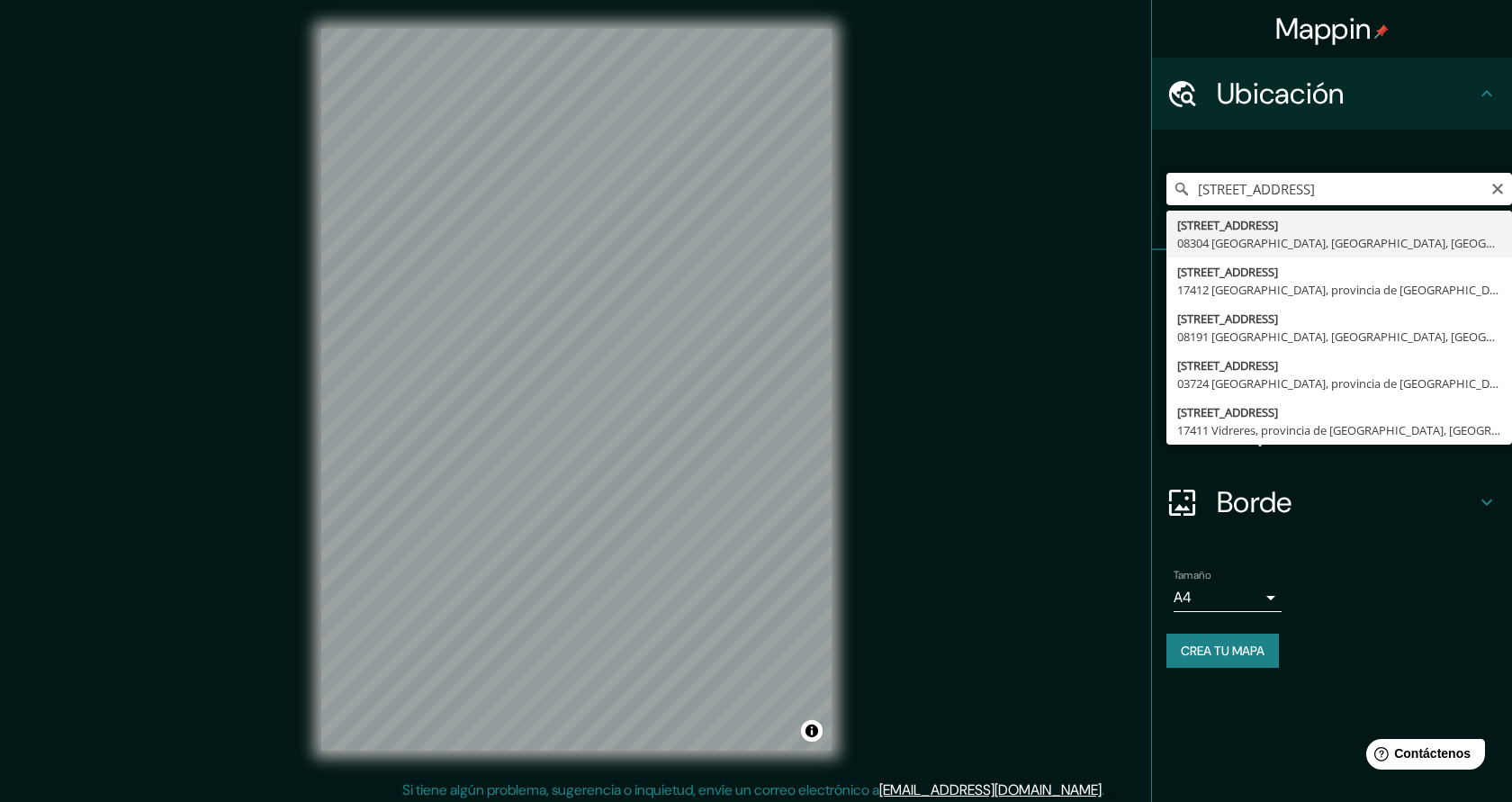
type input "[STREET_ADDRESS]"
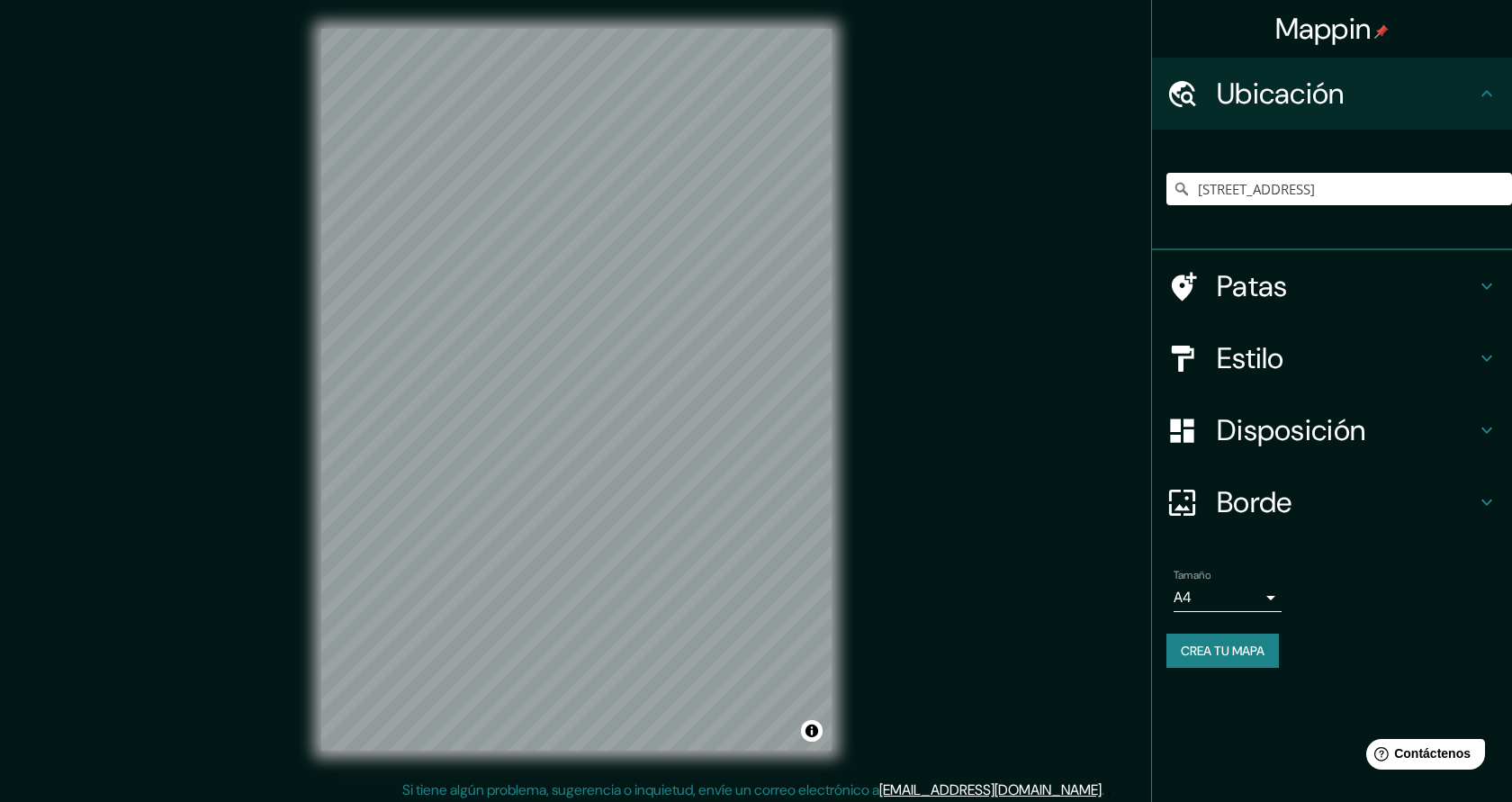
click at [1272, 501] on font "Borde" at bounding box center [1255, 502] width 75 height 38
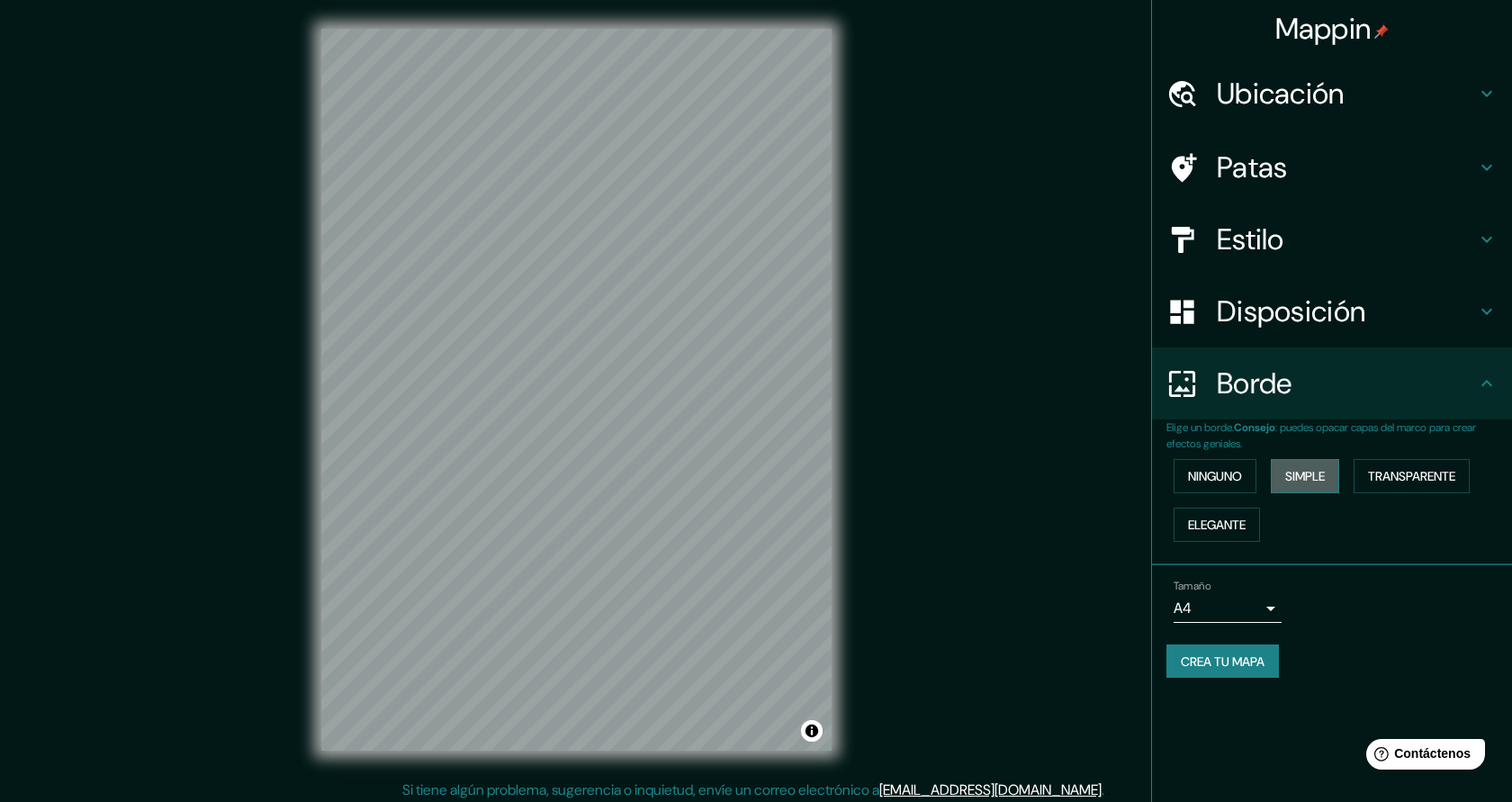
click at [1317, 483] on font "Simple" at bounding box center [1305, 475] width 40 height 16
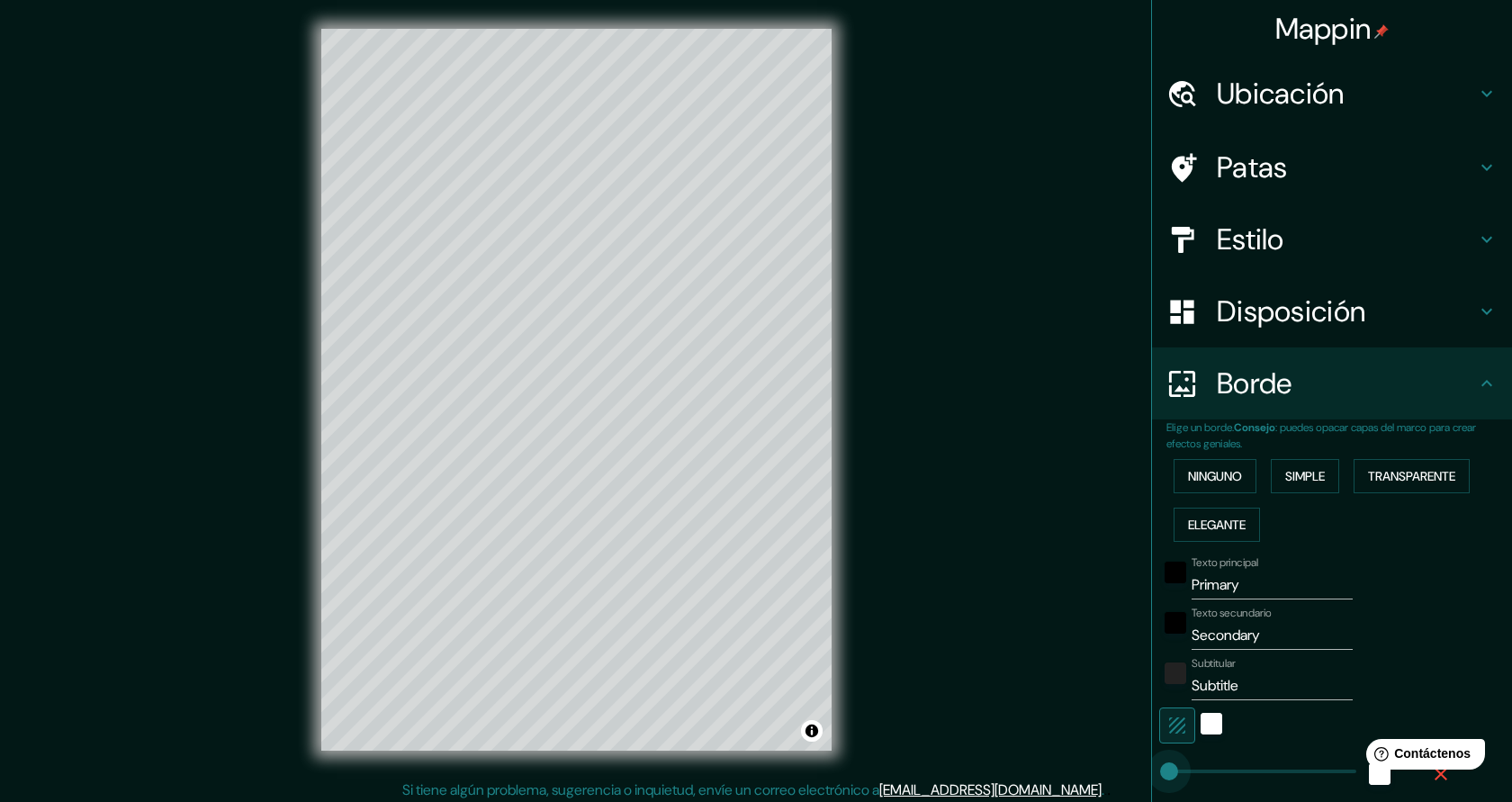
type input "0"
drag, startPoint x: 1243, startPoint y: 771, endPoint x: 1162, endPoint y: 772, distance: 81.0
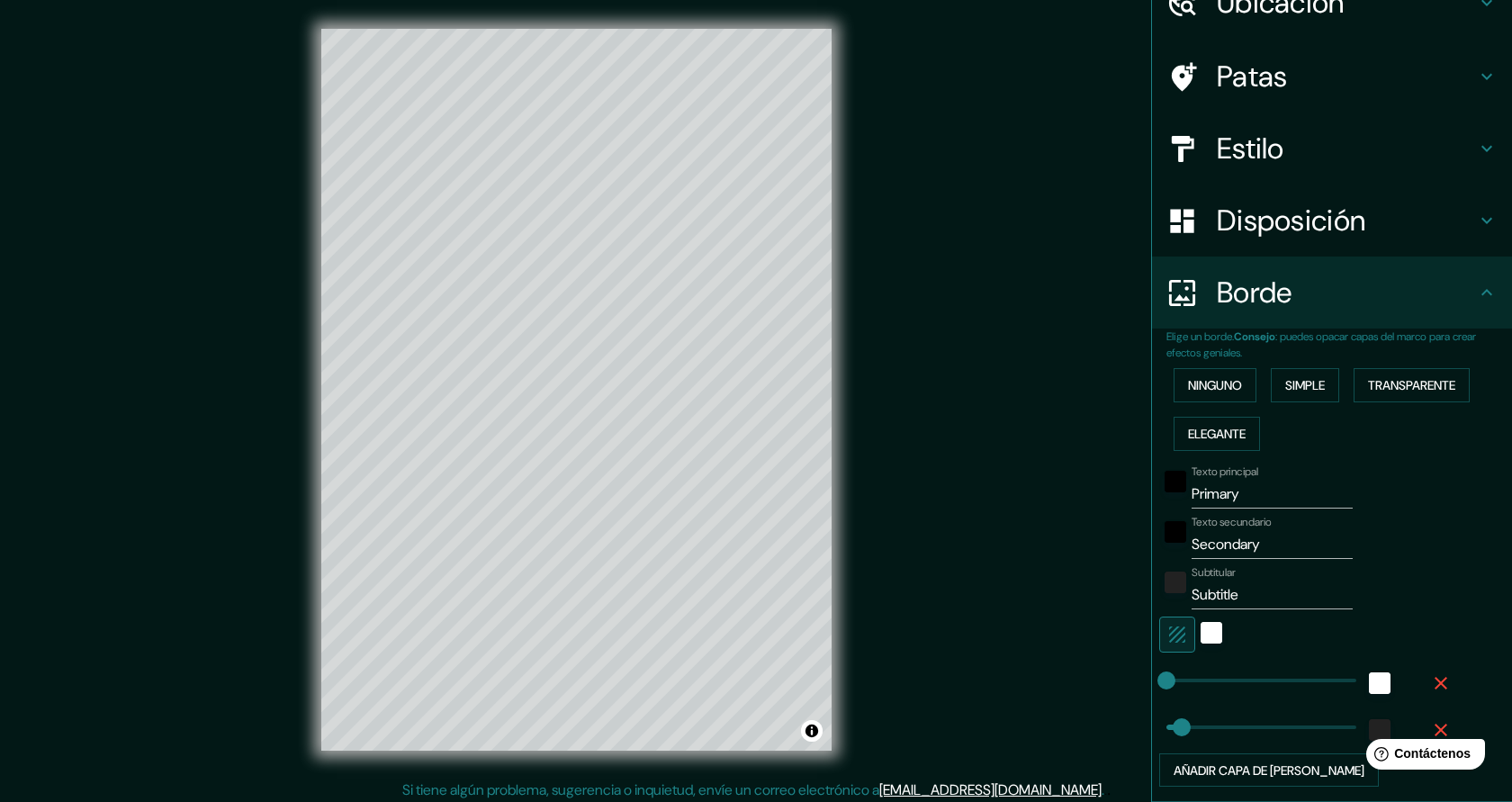
scroll to position [124, 0]
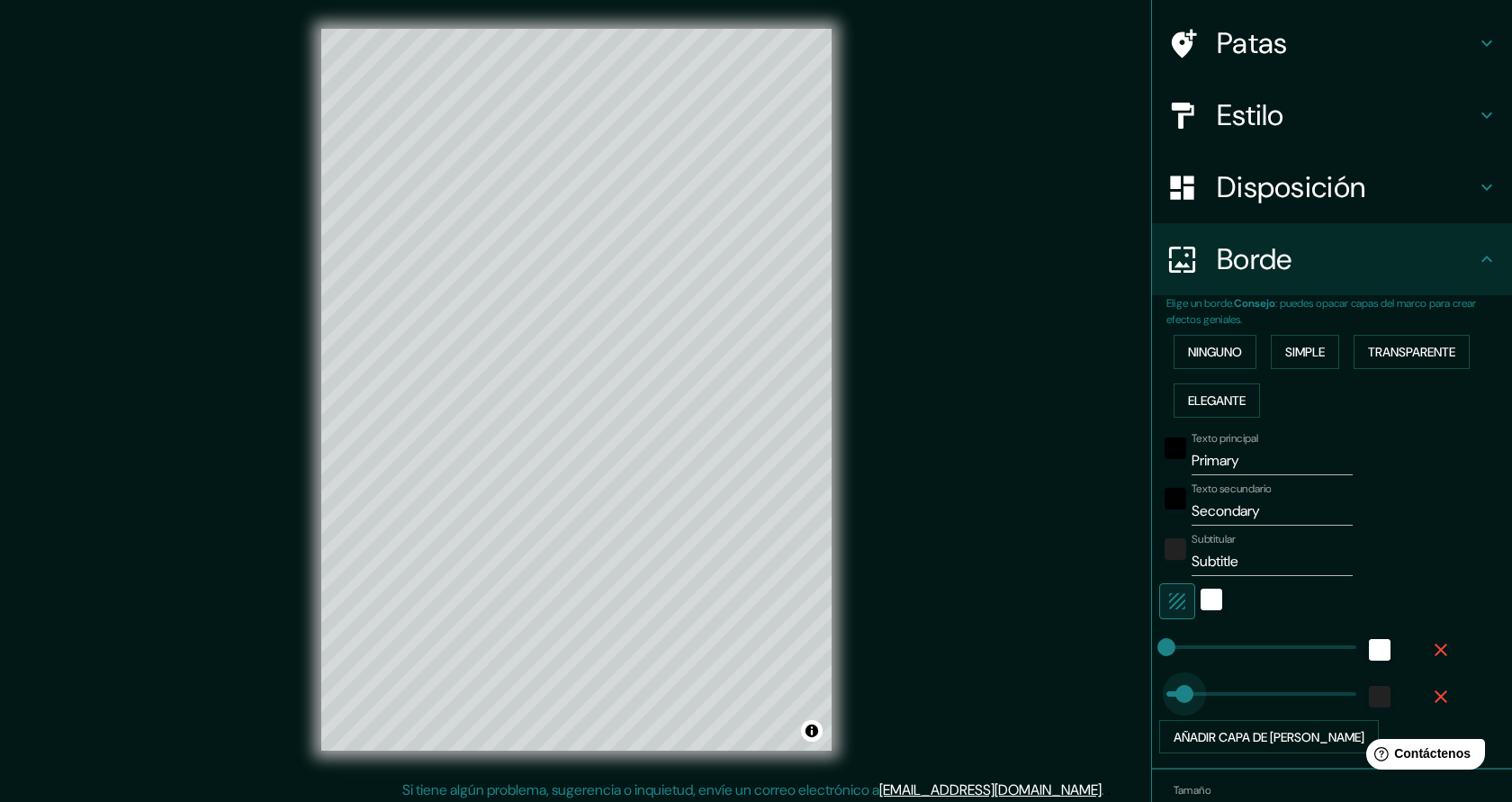
type input "0"
drag, startPoint x: 1184, startPoint y: 694, endPoint x: 1160, endPoint y: 695, distance: 24.0
drag, startPoint x: 1248, startPoint y: 467, endPoint x: 1194, endPoint y: 462, distance: 54.2
click at [1194, 462] on input "Primary" at bounding box center [1272, 460] width 161 height 29
type input "LLAR"
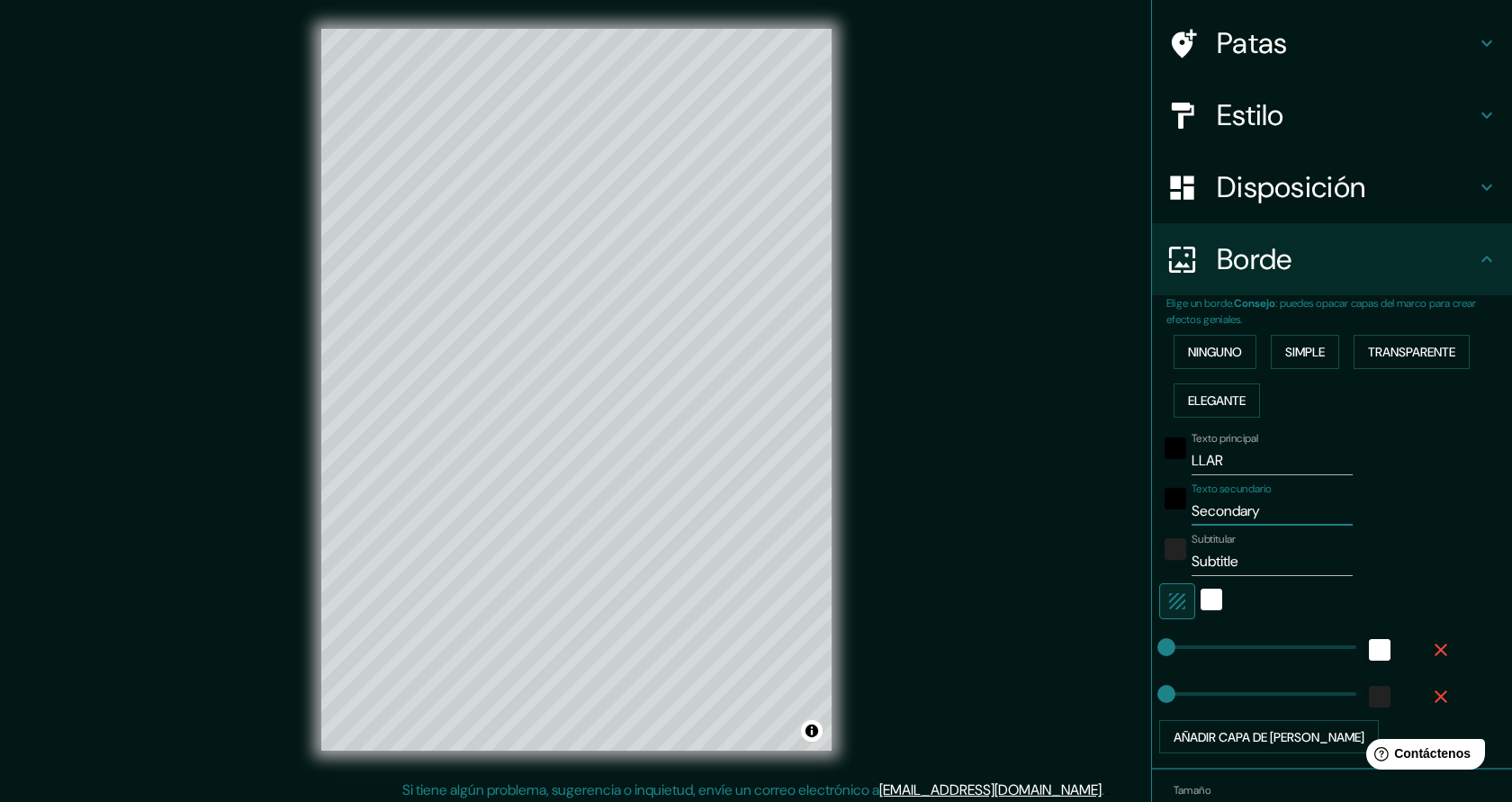
drag, startPoint x: 1280, startPoint y: 516, endPoint x: 1186, endPoint y: 510, distance: 94.2
click at [1186, 510] on div "Texto secundario Secondary" at bounding box center [1307, 504] width 296 height 43
type input "URBANITZACIO LES SURERES"
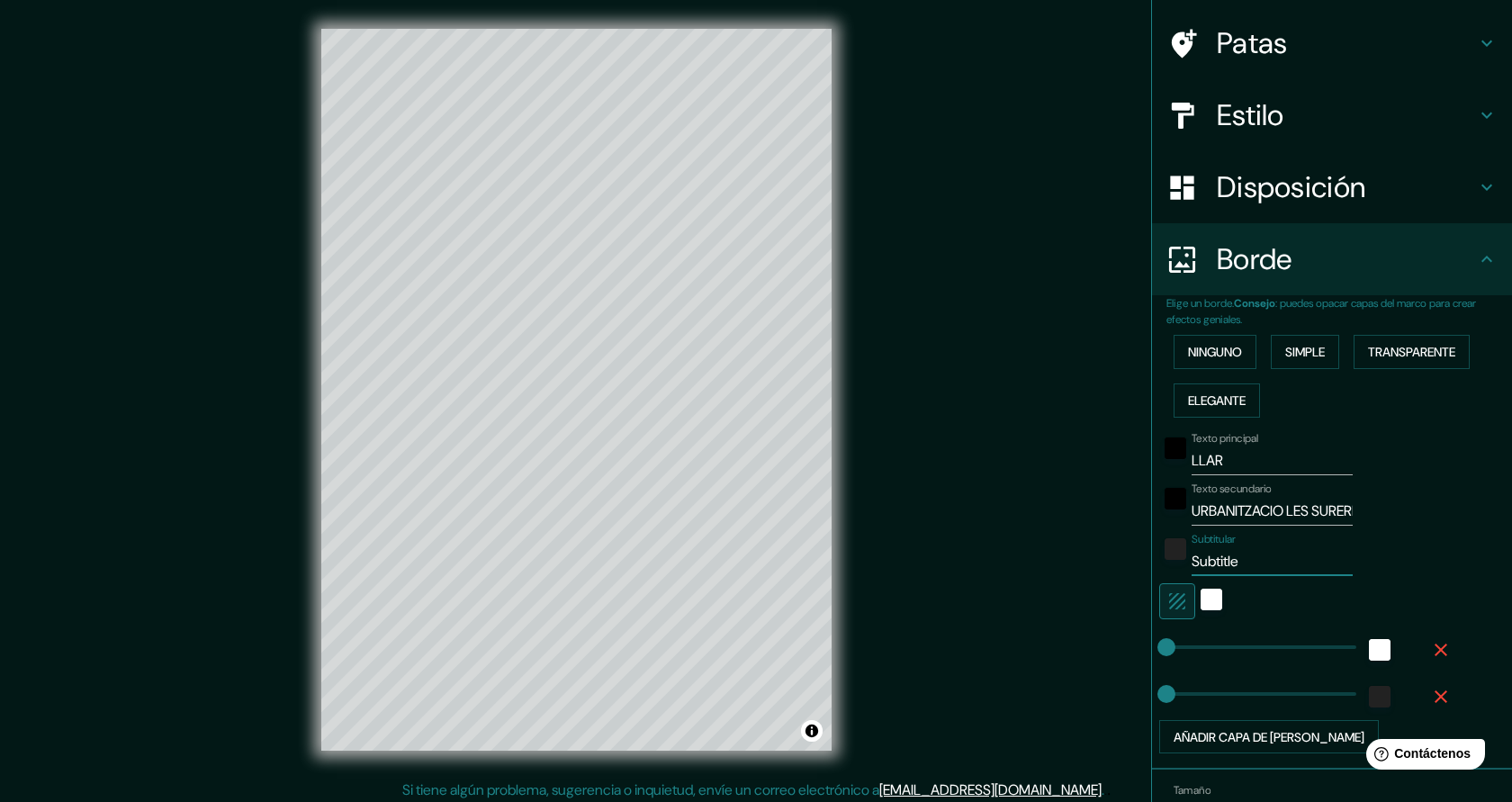
drag, startPoint x: 1260, startPoint y: 563, endPoint x: 1195, endPoint y: 562, distance: 65.0
click at [1195, 562] on input "Subtitle" at bounding box center [1272, 561] width 161 height 29
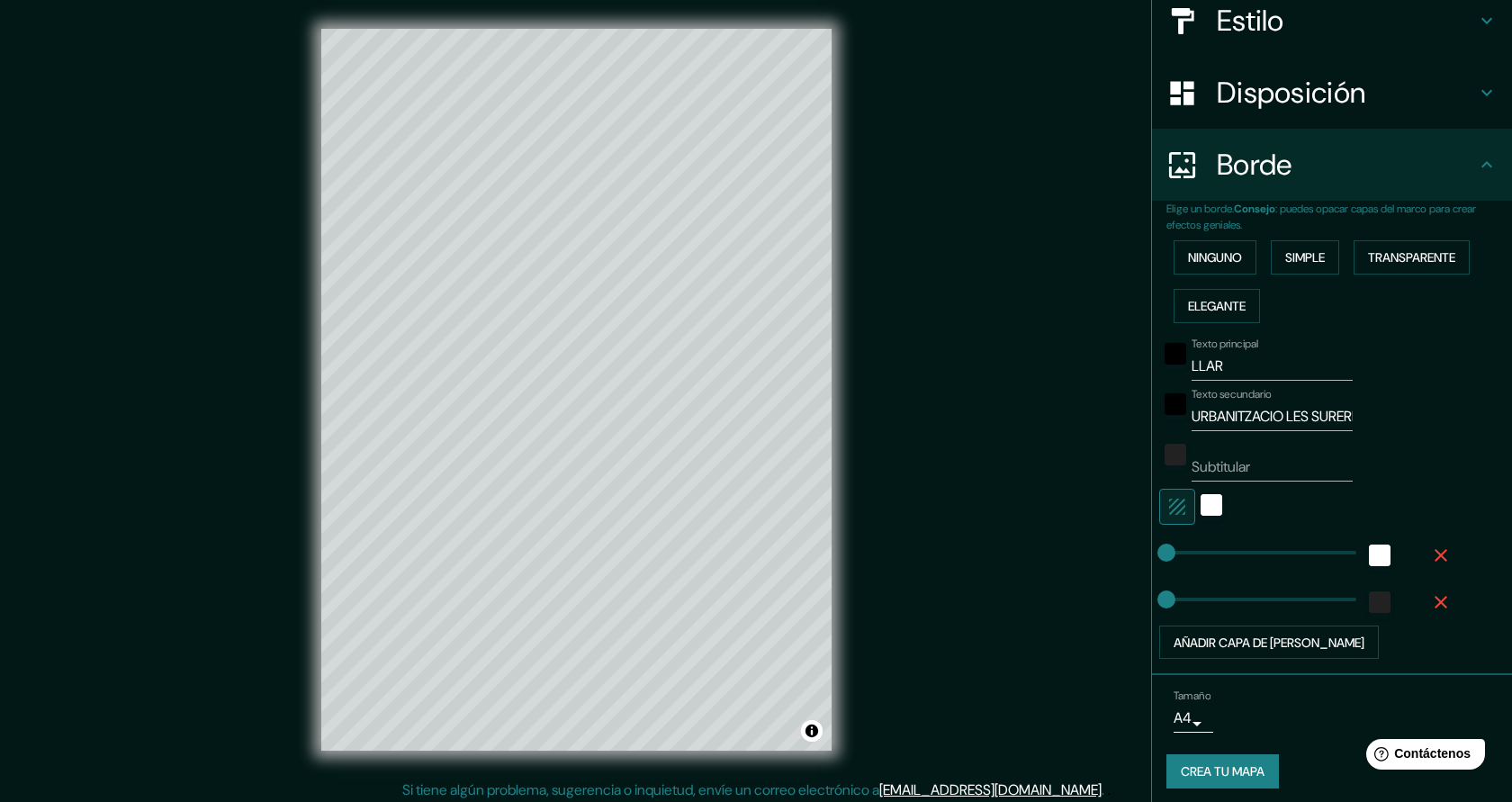
scroll to position [227, 0]
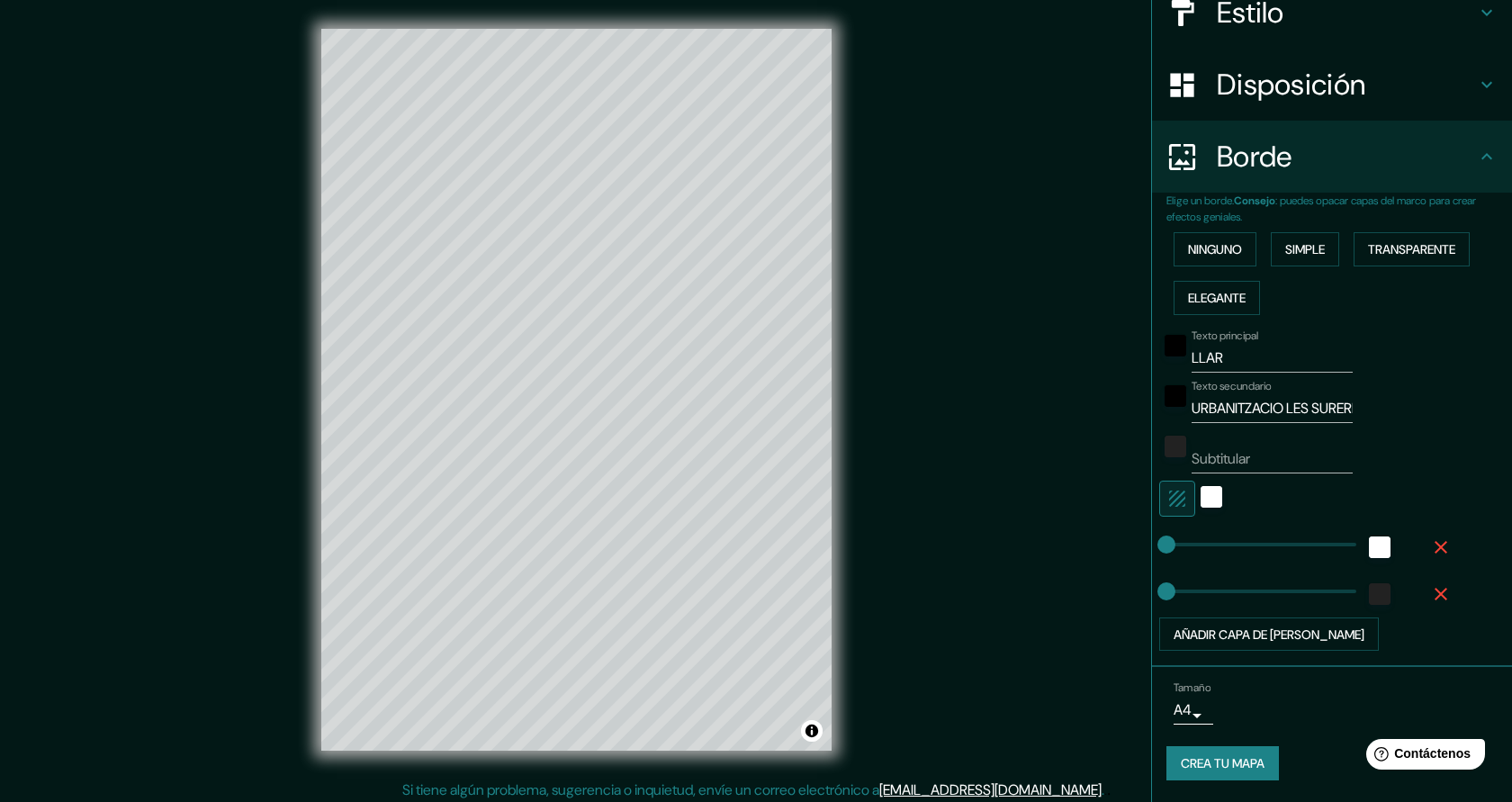
click at [1245, 760] on font "Crea tu mapa" at bounding box center [1222, 763] width 84 height 16
click at [1252, 461] on input "Subtitular" at bounding box center [1272, 458] width 161 height 29
click at [1301, 730] on div "Tamaño A4 single" at bounding box center [1332, 702] width 331 height 57
click at [1271, 760] on button "Crea tu mapa" at bounding box center [1223, 763] width 113 height 34
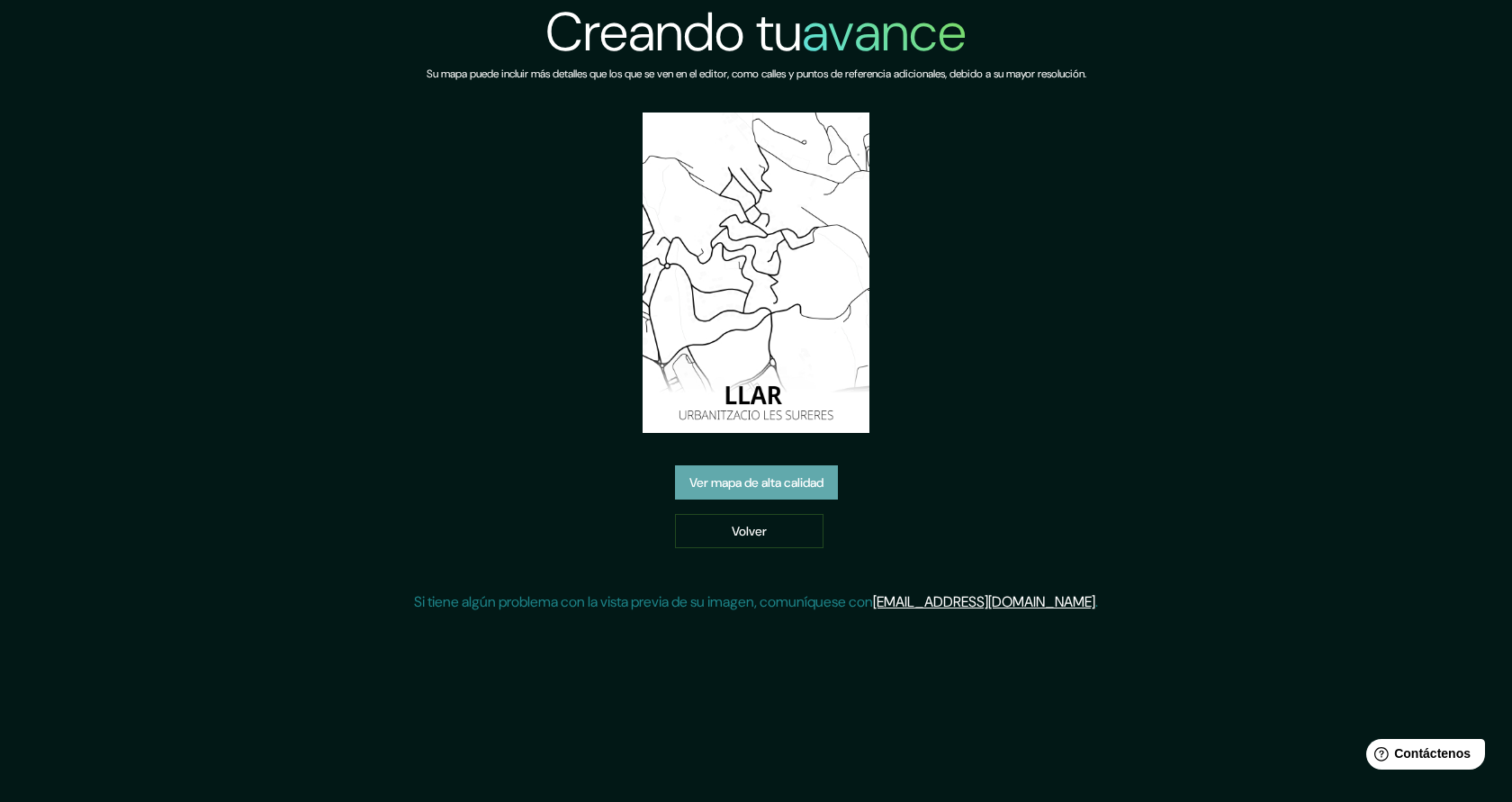
click at [817, 489] on font "Ver mapa de alta calidad" at bounding box center [756, 483] width 134 height 16
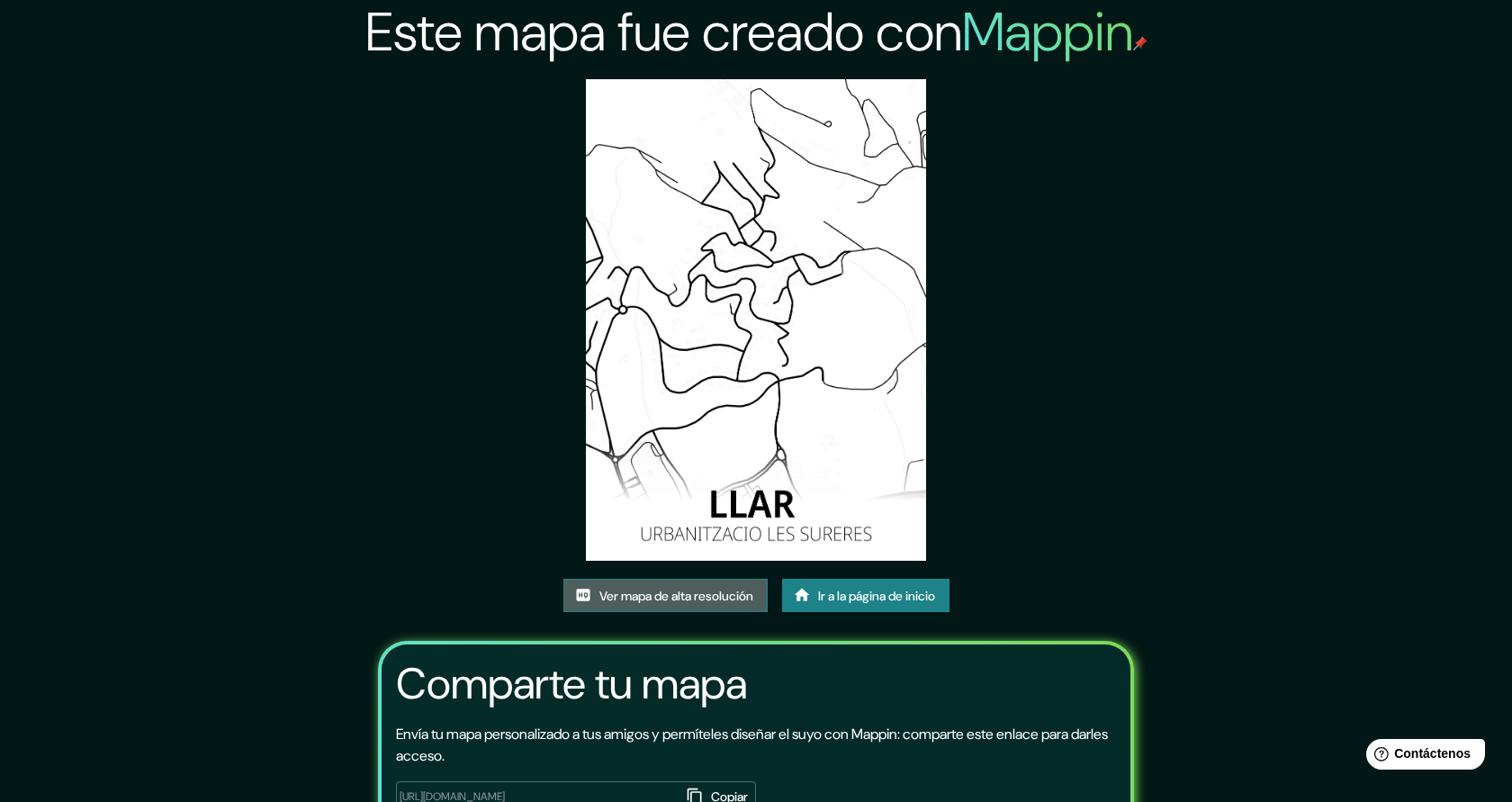
click at [737, 597] on font "Ver mapa de alta resolución" at bounding box center [676, 595] width 153 height 16
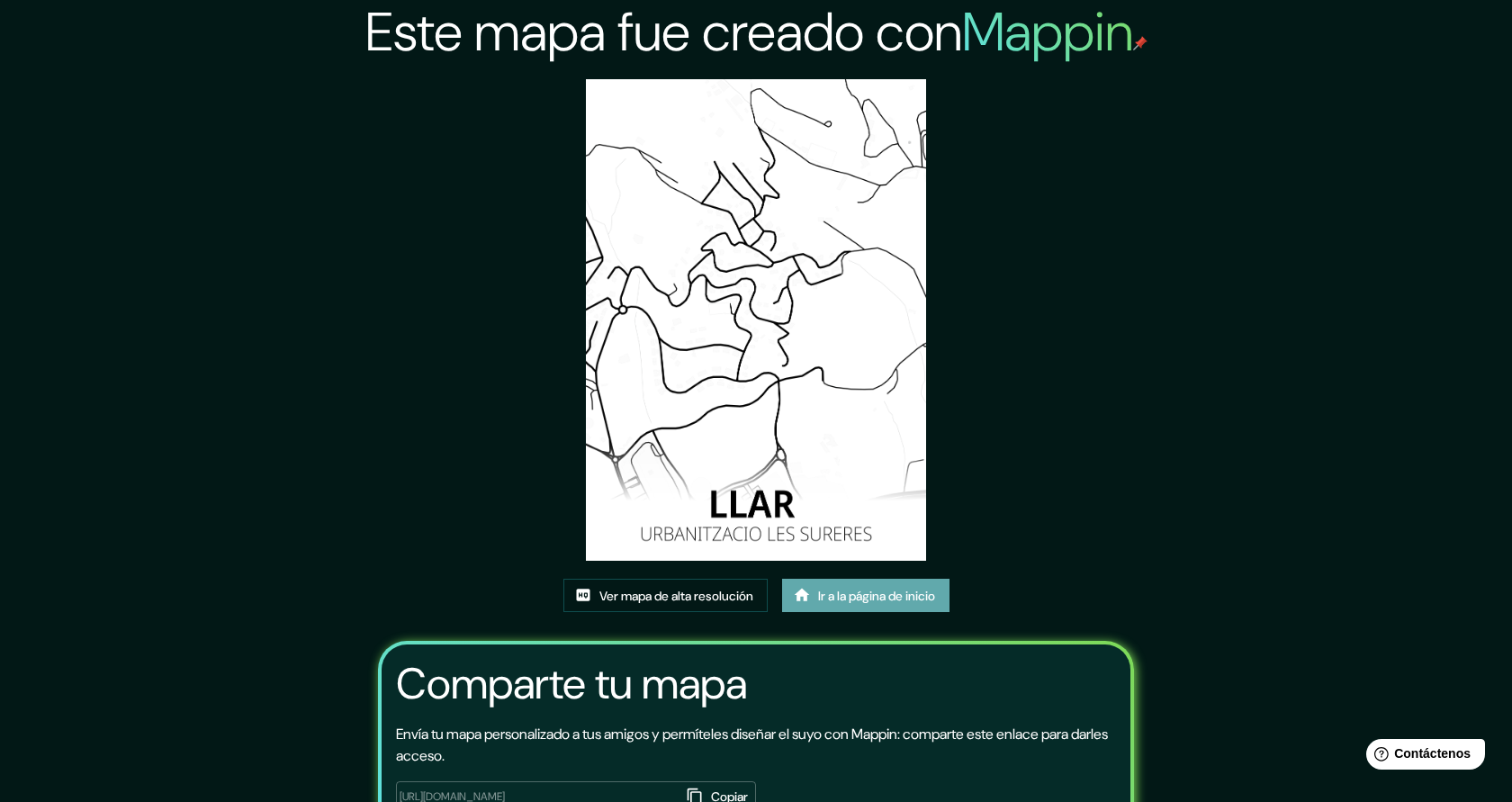
click at [910, 596] on font "Ir a la página de inicio" at bounding box center [877, 595] width 117 height 16
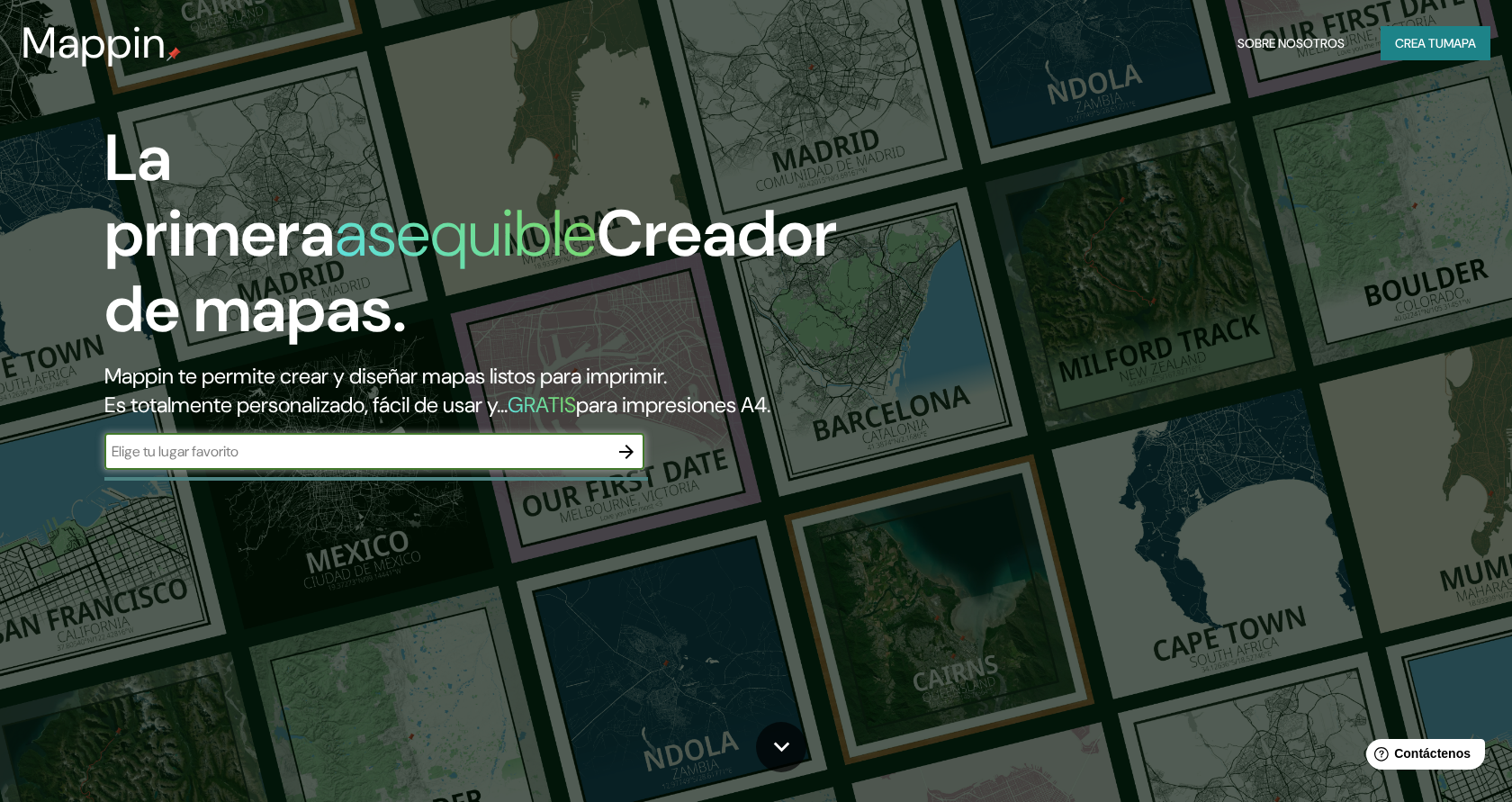
click at [619, 449] on icon "button" at bounding box center [626, 451] width 22 height 22
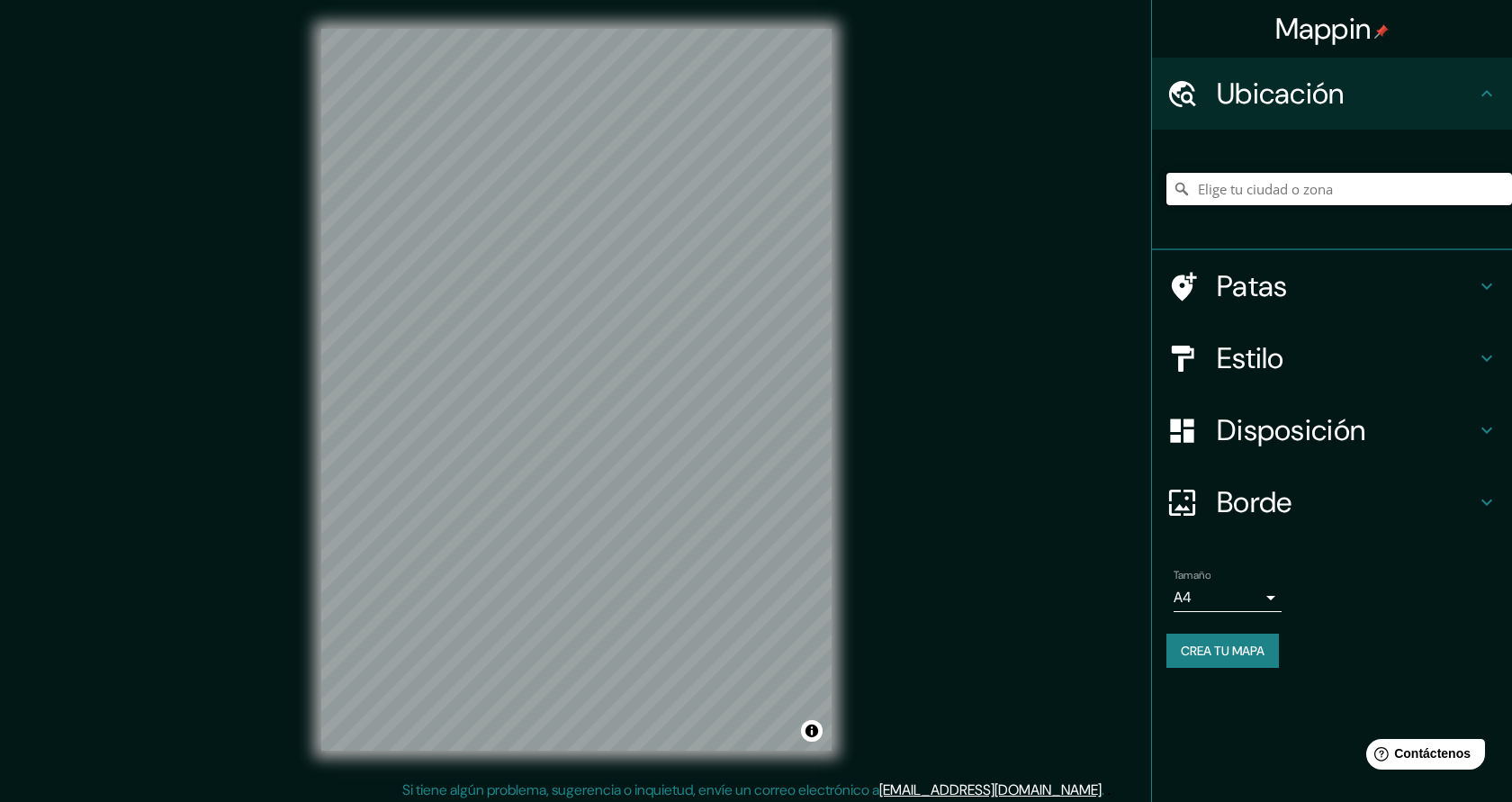
click at [1198, 192] on input "Elige tu ciudad o zona" at bounding box center [1339, 189] width 346 height 32
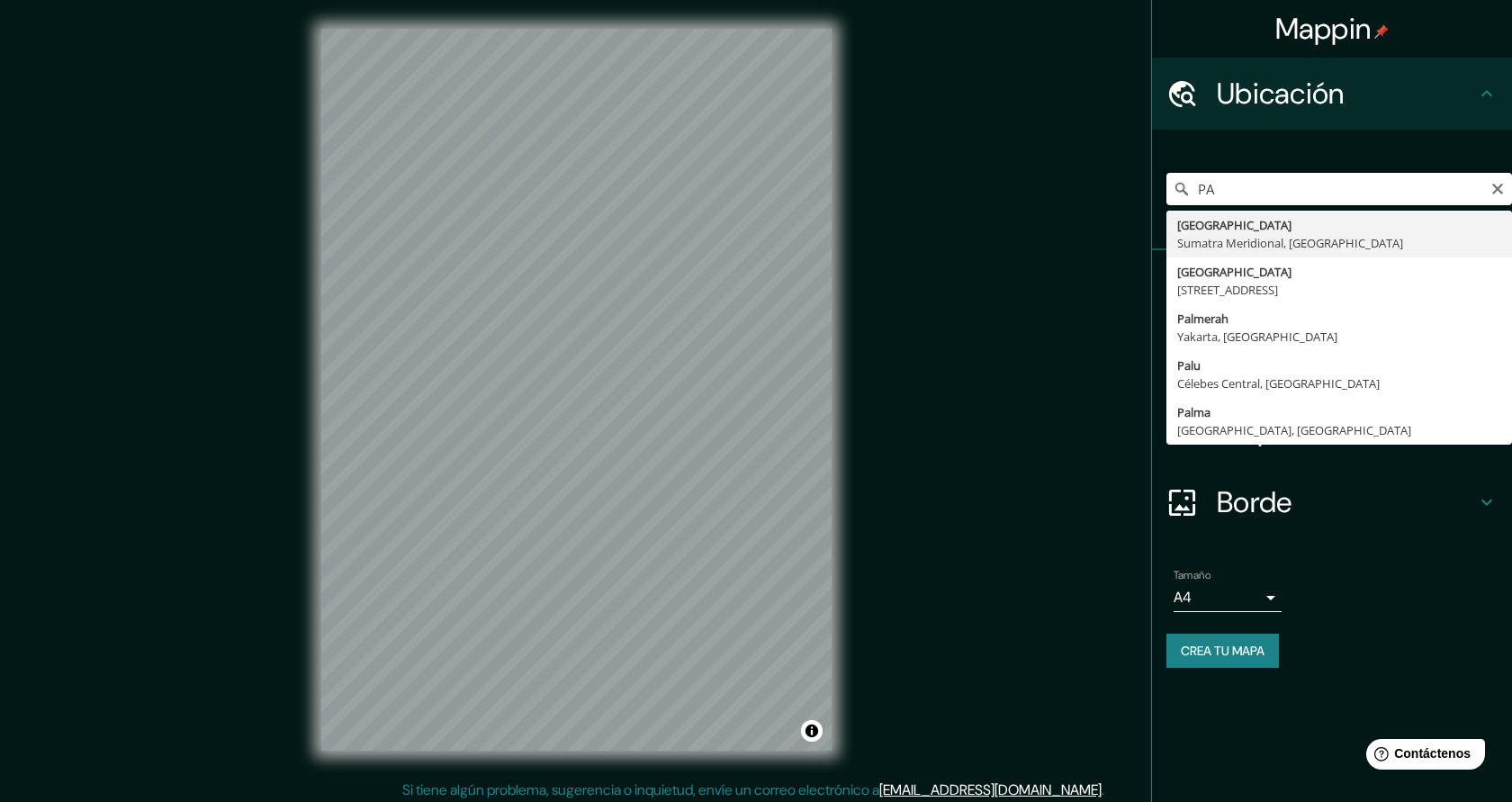
type input "P"
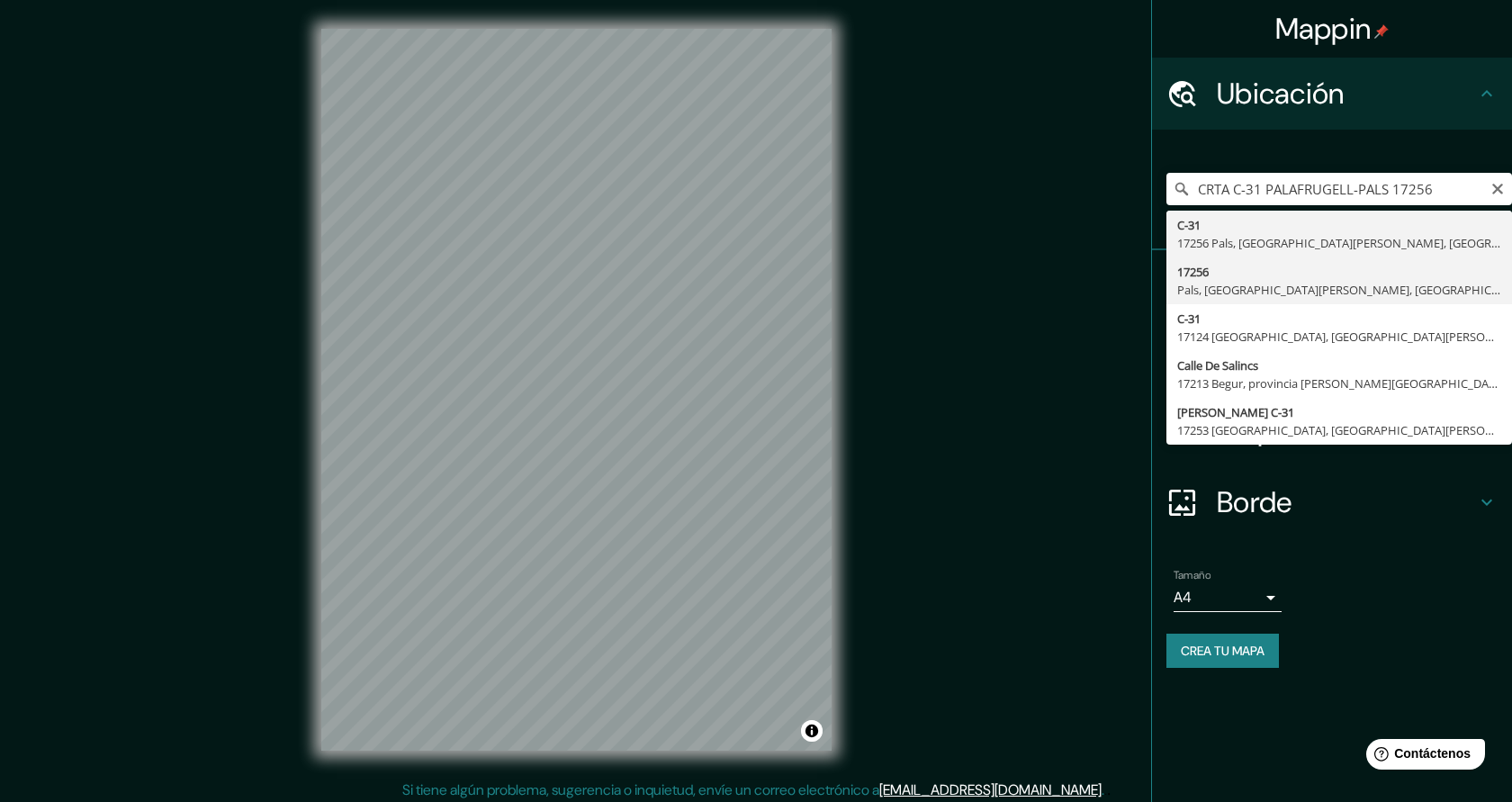
type input "17256, Pals, provincia de Gerona, España"
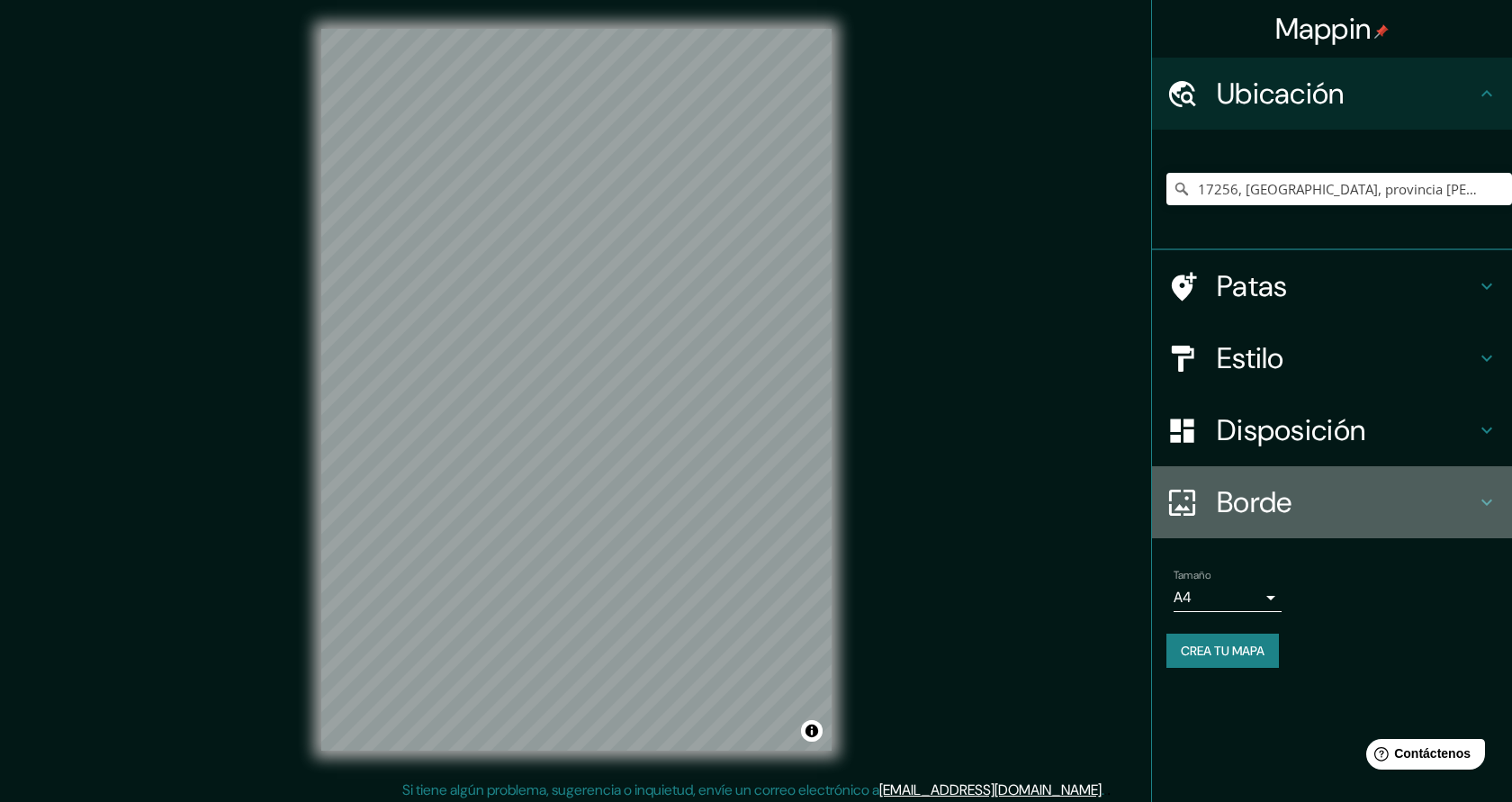
click at [1286, 495] on font "Borde" at bounding box center [1255, 502] width 75 height 38
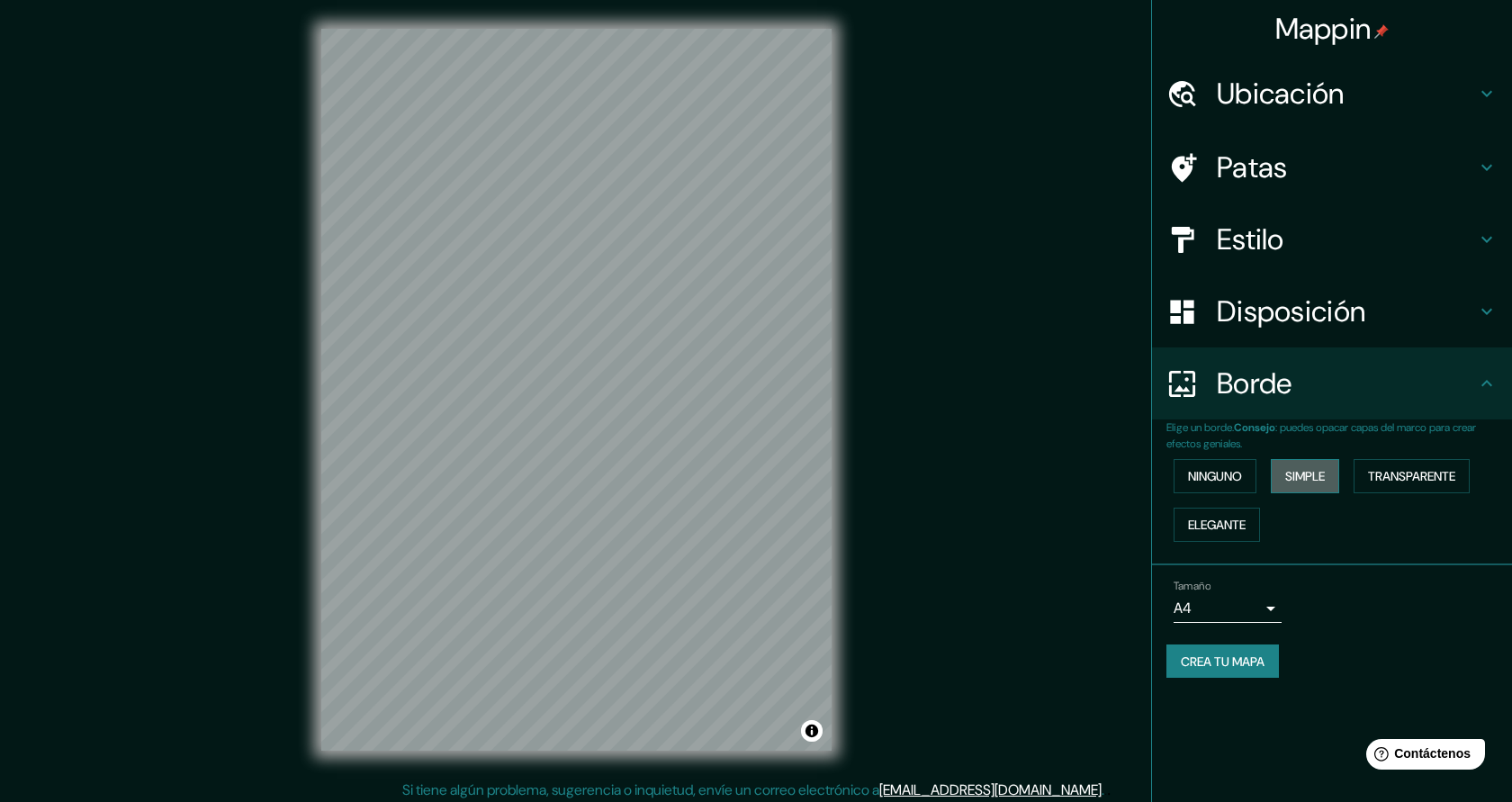
click at [1315, 481] on font "Simple" at bounding box center [1305, 475] width 40 height 16
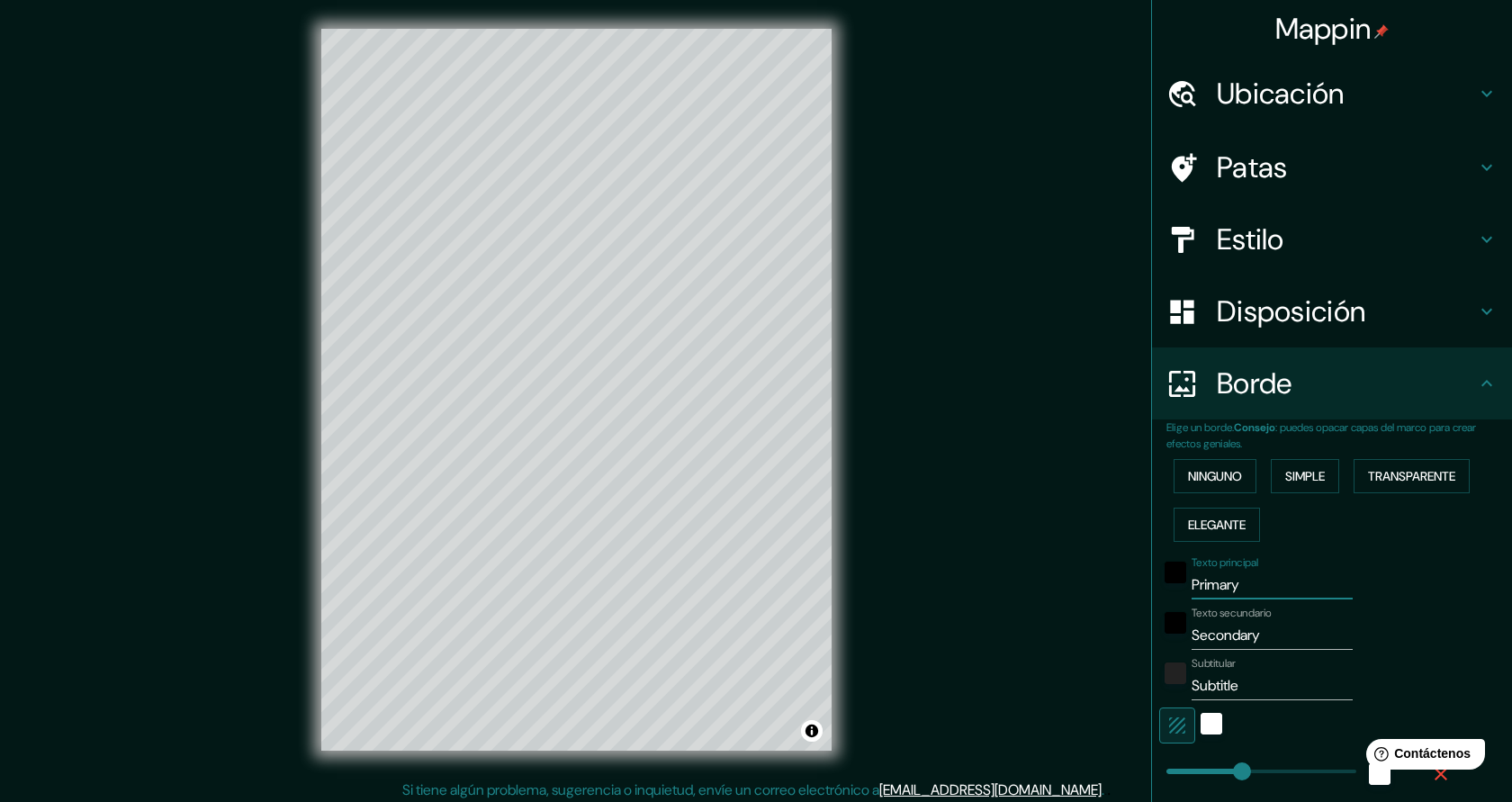
drag, startPoint x: 1260, startPoint y: 585, endPoint x: 1194, endPoint y: 583, distance: 66.0
click at [1194, 583] on input "Primary" at bounding box center [1272, 585] width 161 height 29
type input "M"
type input "227"
type input "45"
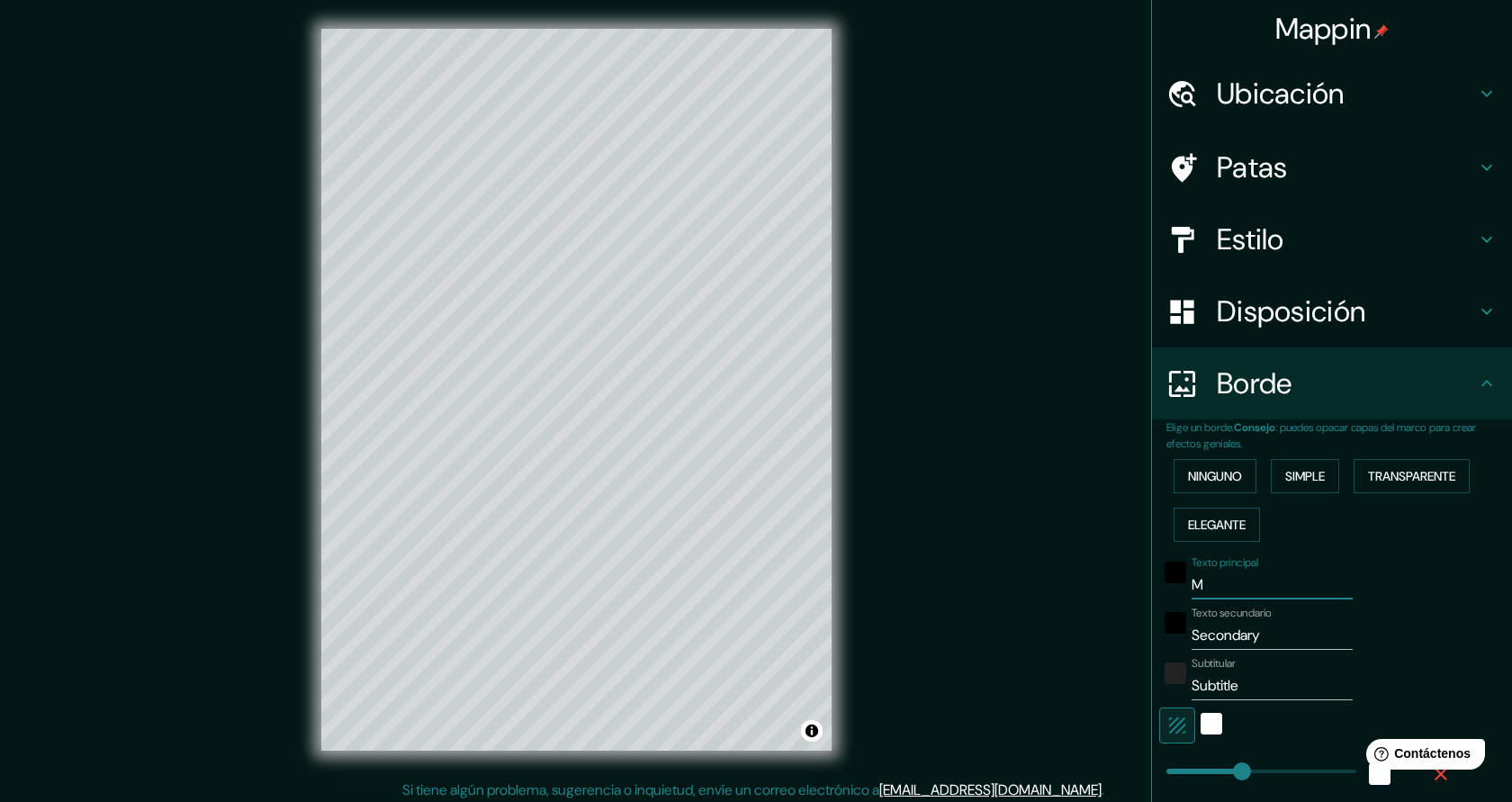
type input "MA"
type input "227"
type input "45"
type input "MAS"
type input "227"
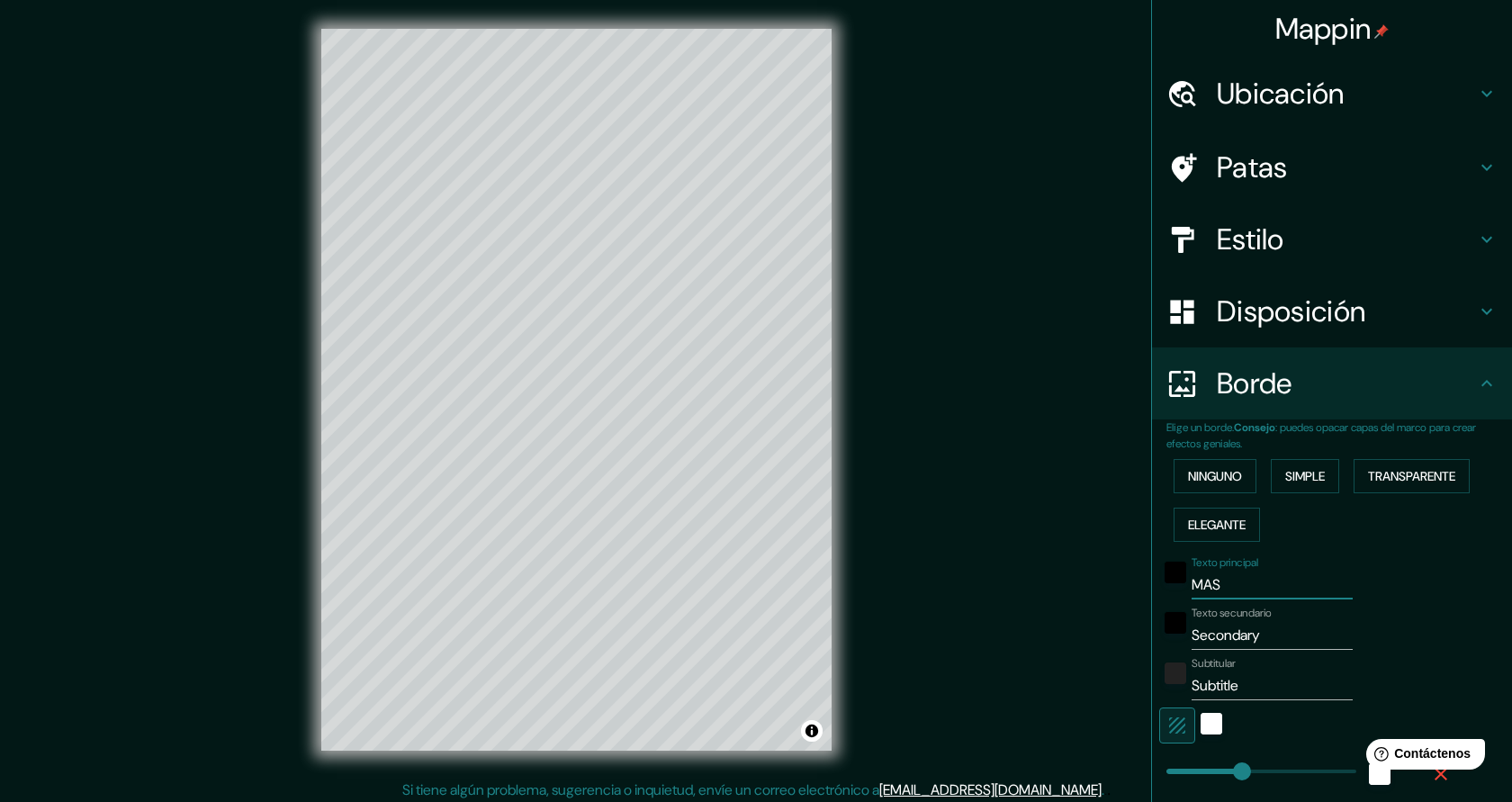
type input "45"
type input "MAS"
type input "227"
type input "45"
type input "MAS P"
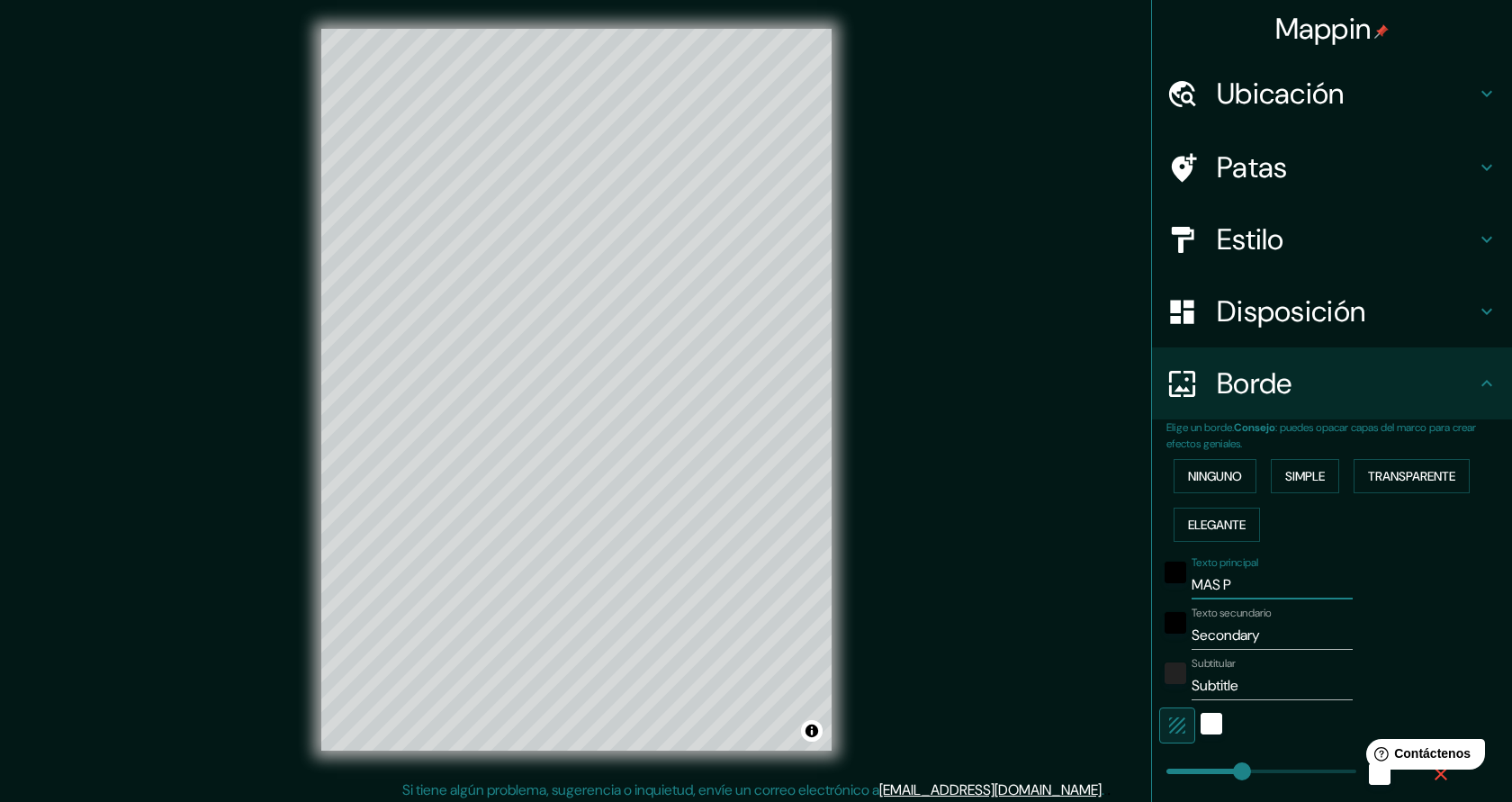
type input "227"
type input "45"
type input "MAS PA"
type input "227"
type input "45"
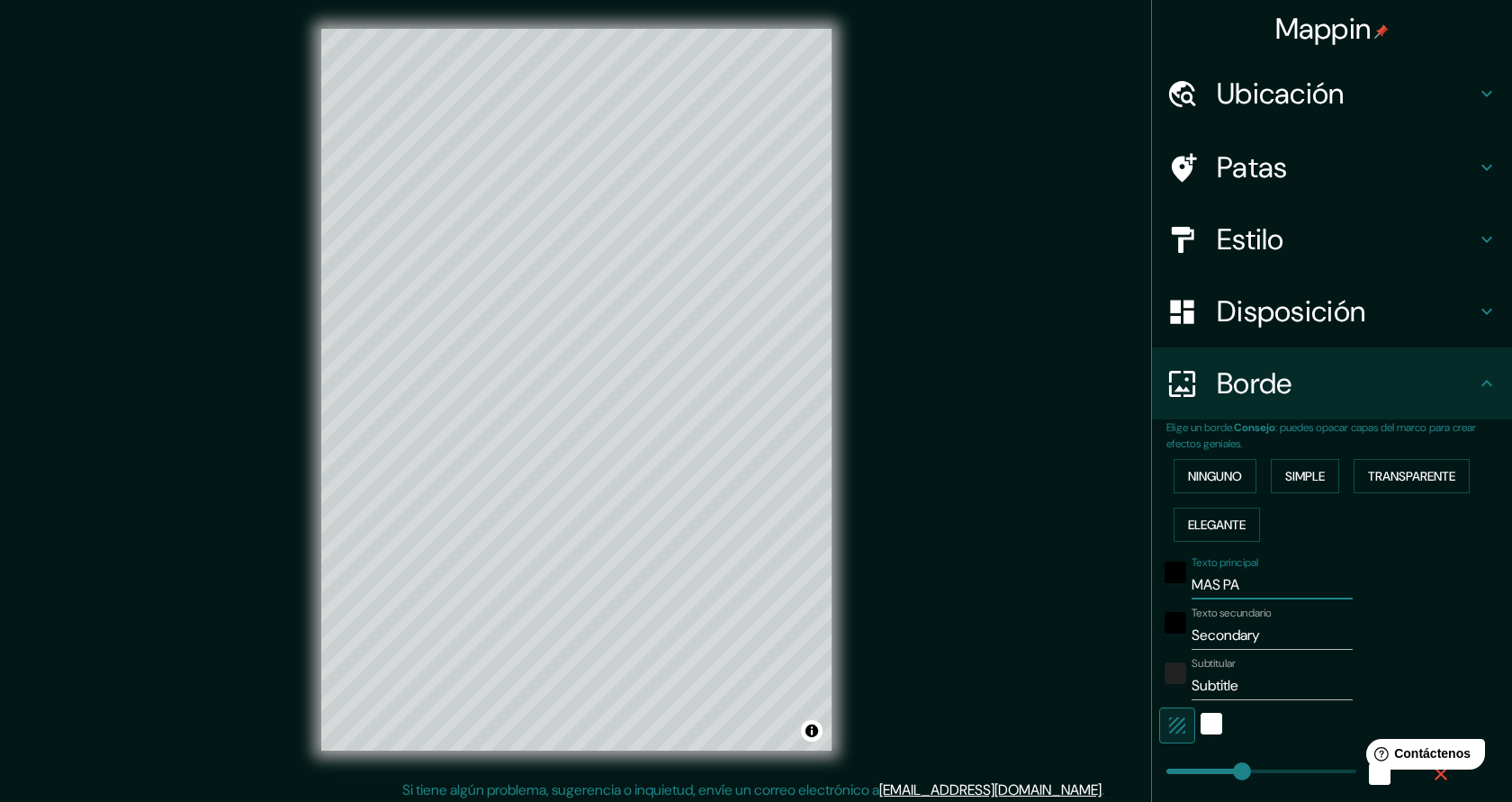
type input "MAS PAT"
type input "227"
type input "45"
type input "MAS PATO"
type input "227"
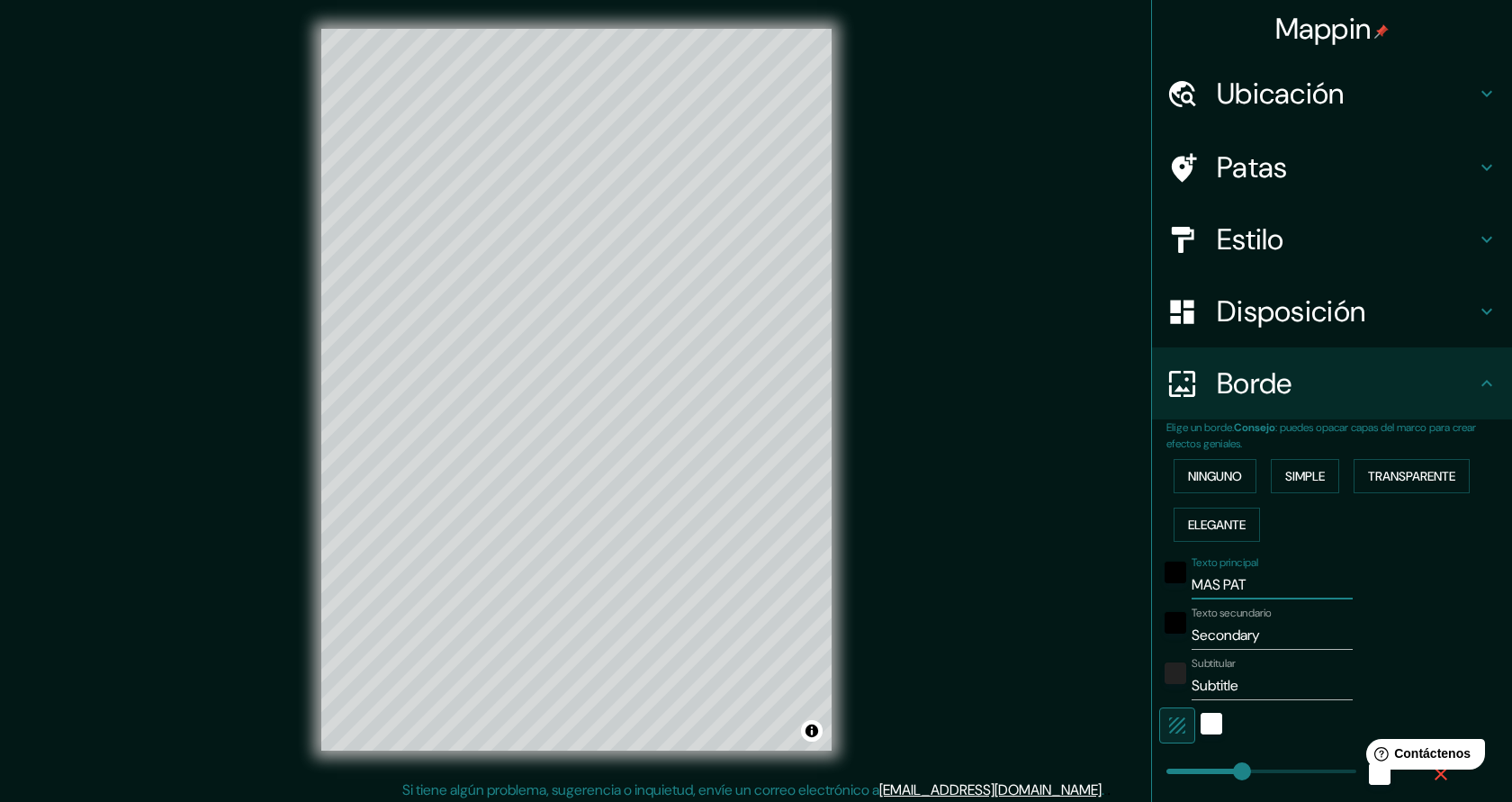
type input "45"
type input "MAS PATOXA"
type input "227"
type input "45"
type input "MAS PATOXAS"
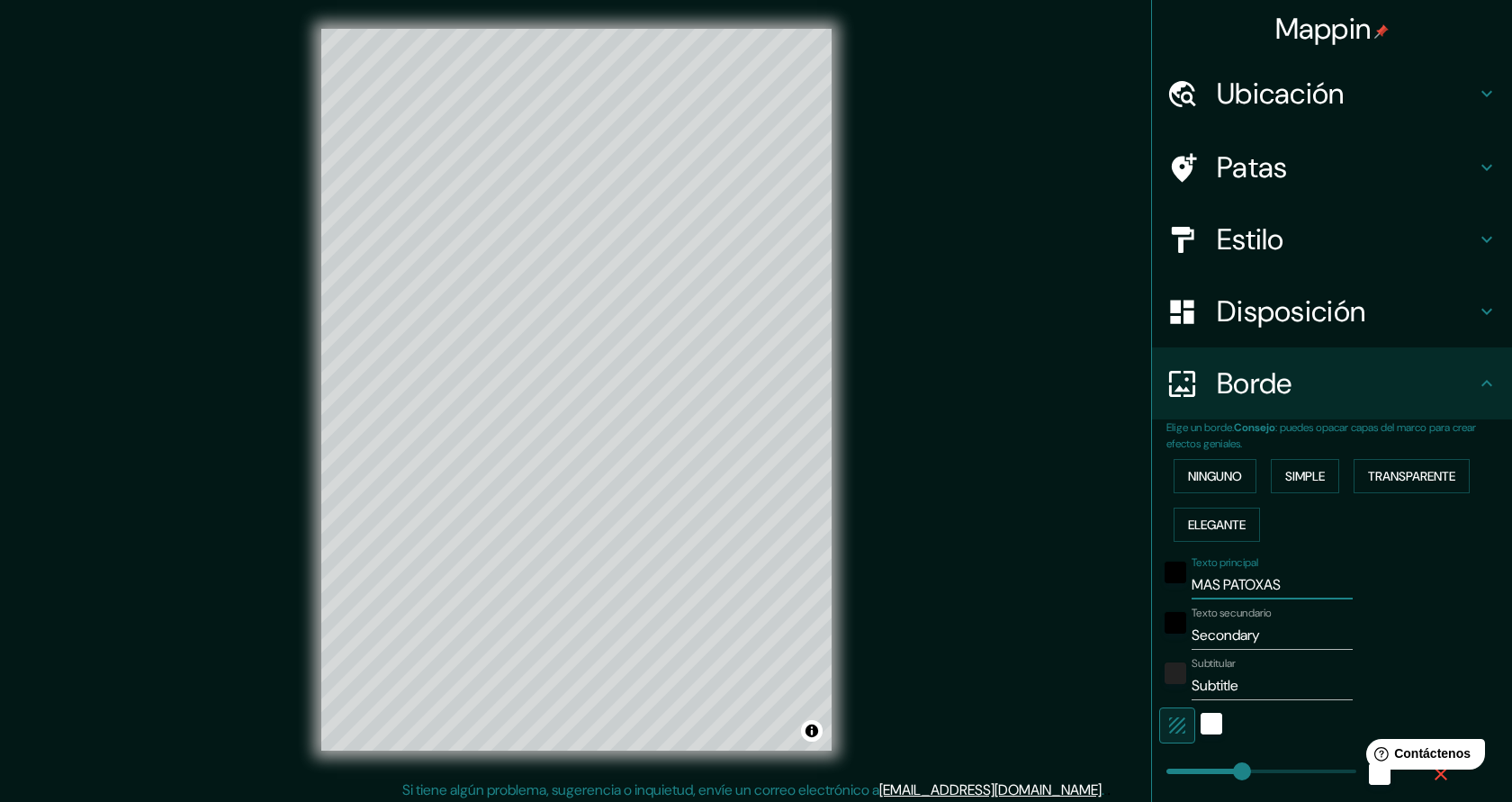
type input "227"
type input "45"
type input "MAS PATOXAS"
drag, startPoint x: 1265, startPoint y: 639, endPoint x: 1187, endPoint y: 637, distance: 78.0
click at [1187, 637] on div "Texto secundario Secondary" at bounding box center [1307, 628] width 296 height 43
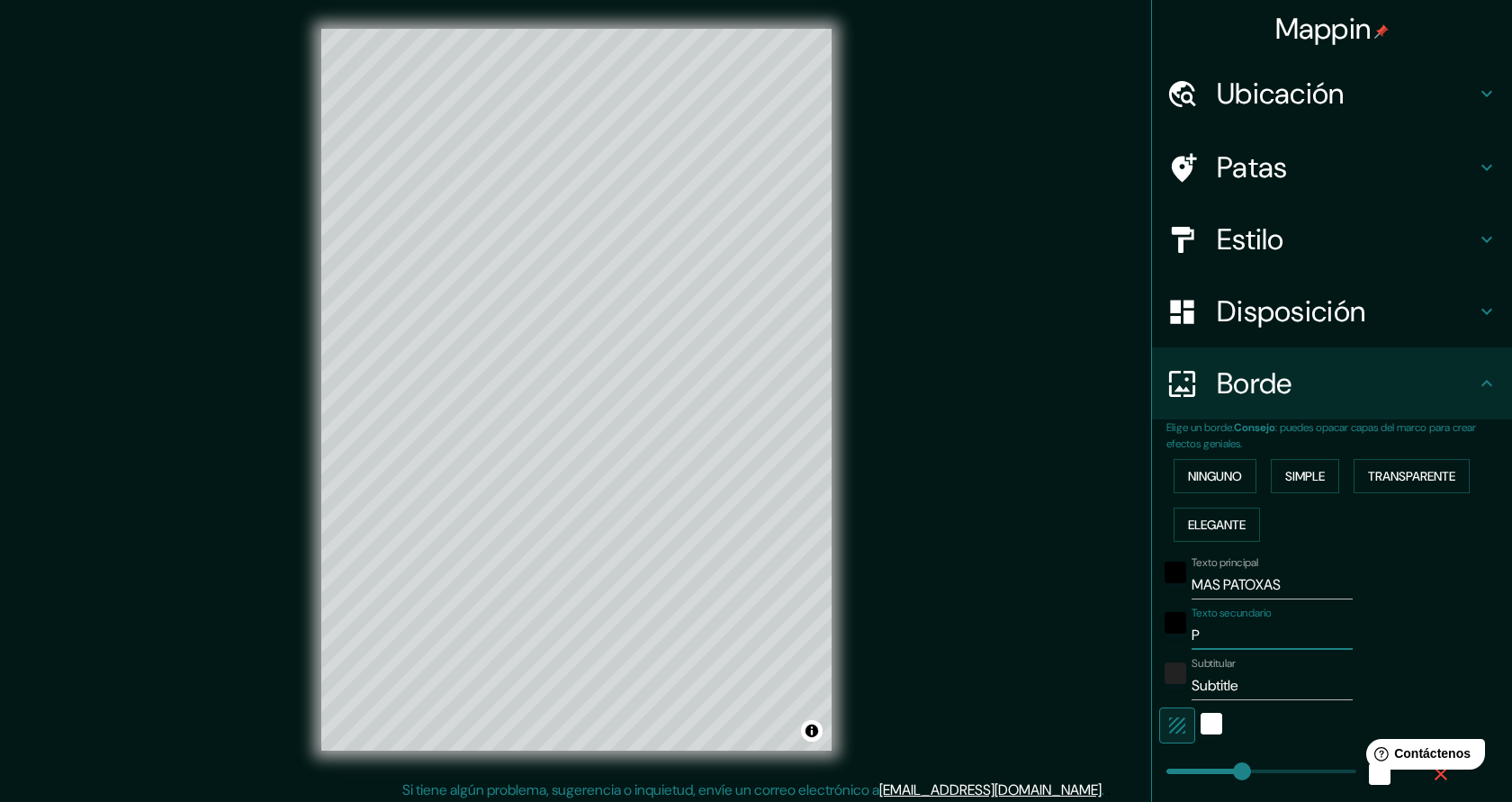
type input "PA"
type input "227"
type input "45"
type input "PALS"
type input "227"
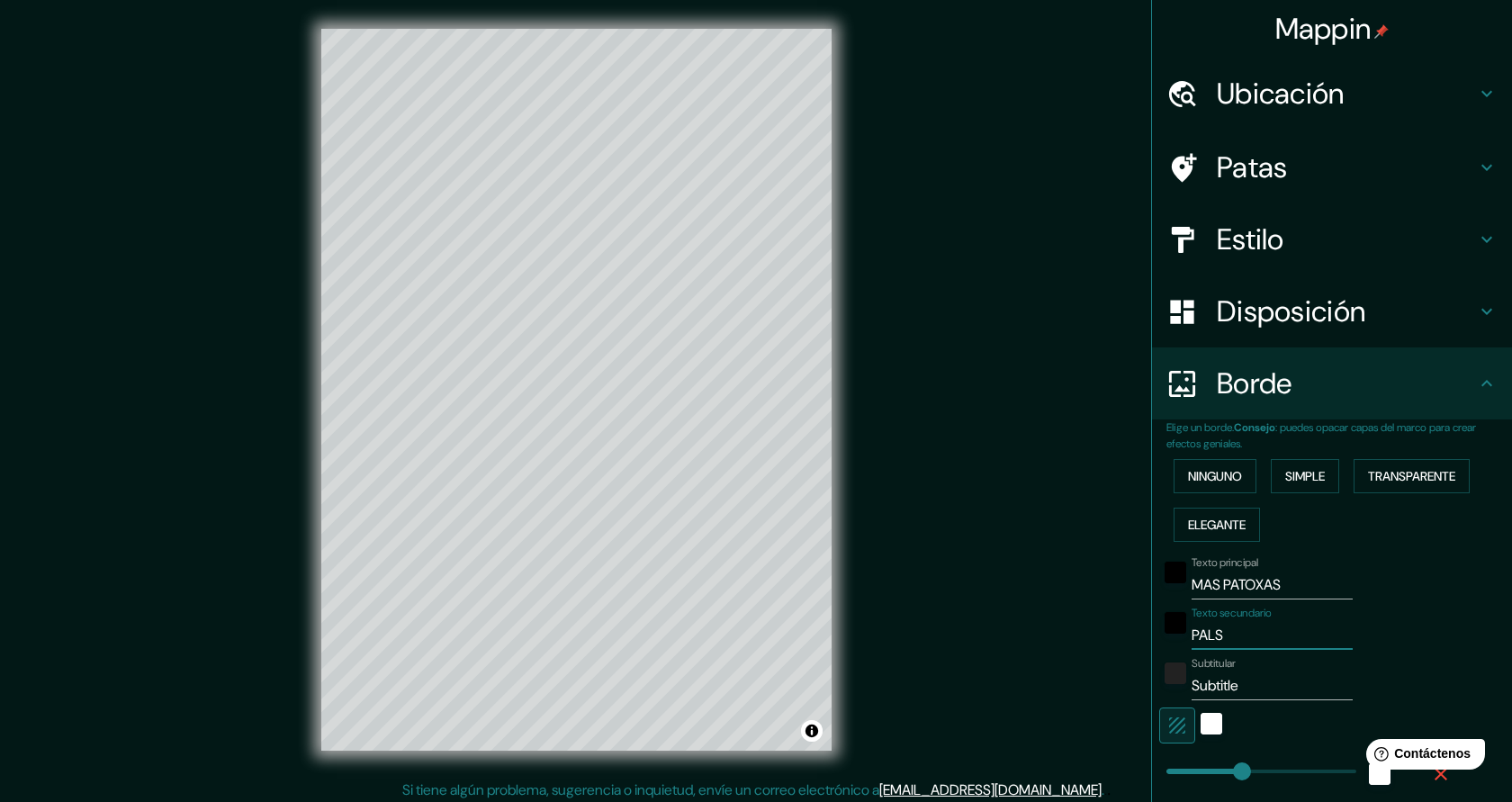
type input "45"
type input "PALS"
click at [1260, 685] on input "Subtitle" at bounding box center [1272, 685] width 161 height 29
type input "Subtitl"
type input "227"
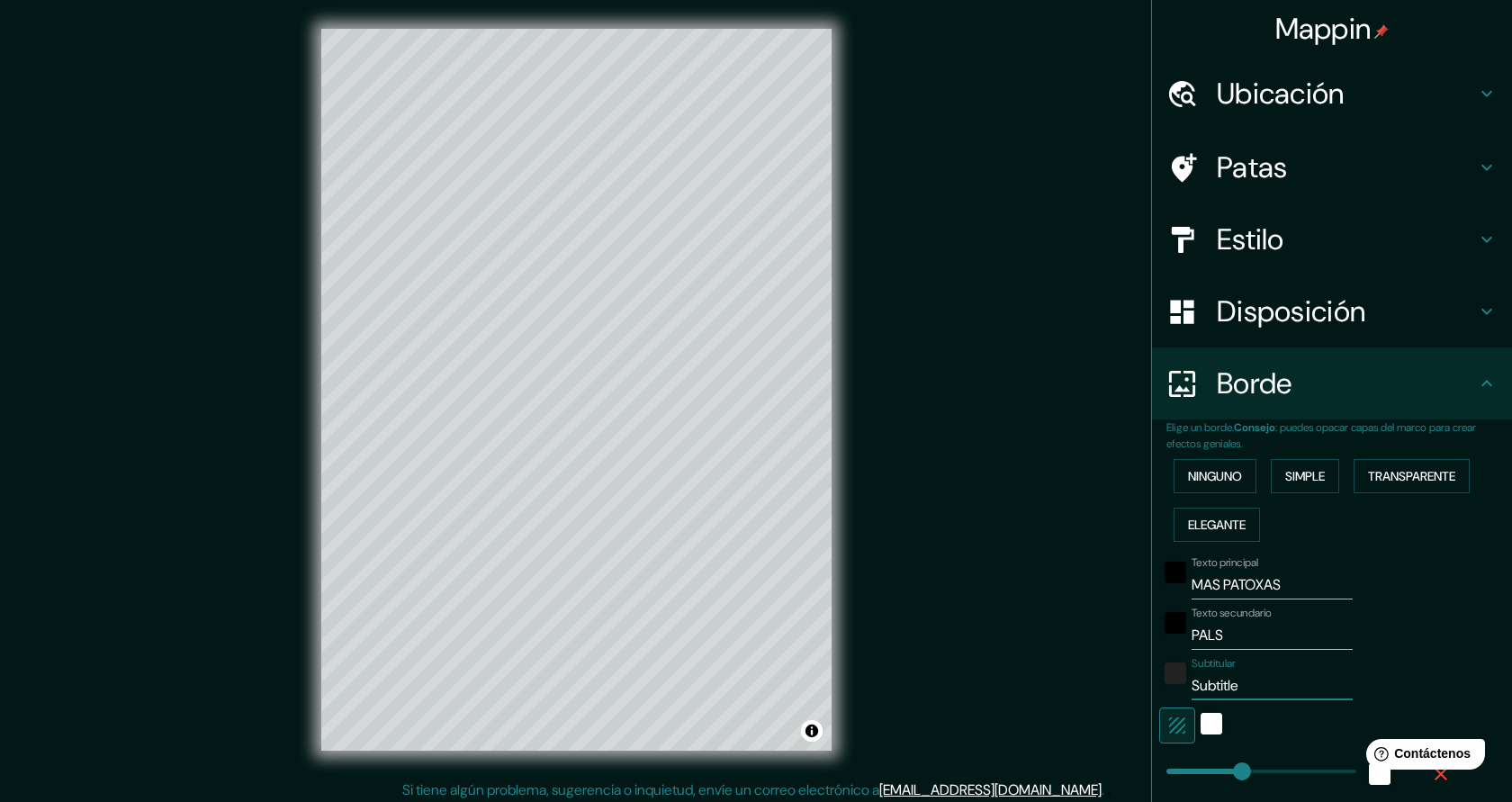
type input "45"
type input "Subt"
type input "227"
type input "45"
type input "S"
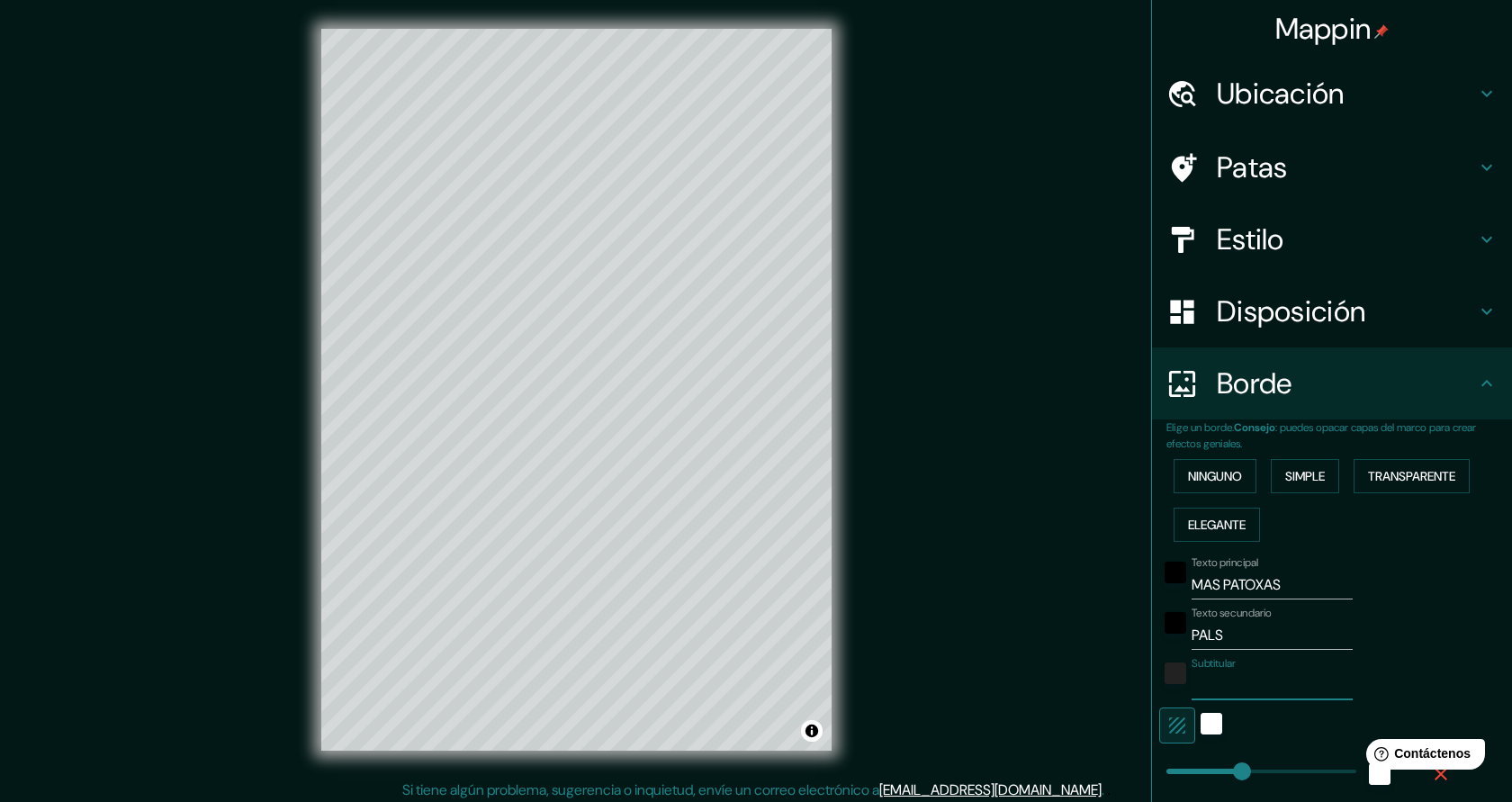
type input "227"
type input "45"
type input "227"
type input "0"
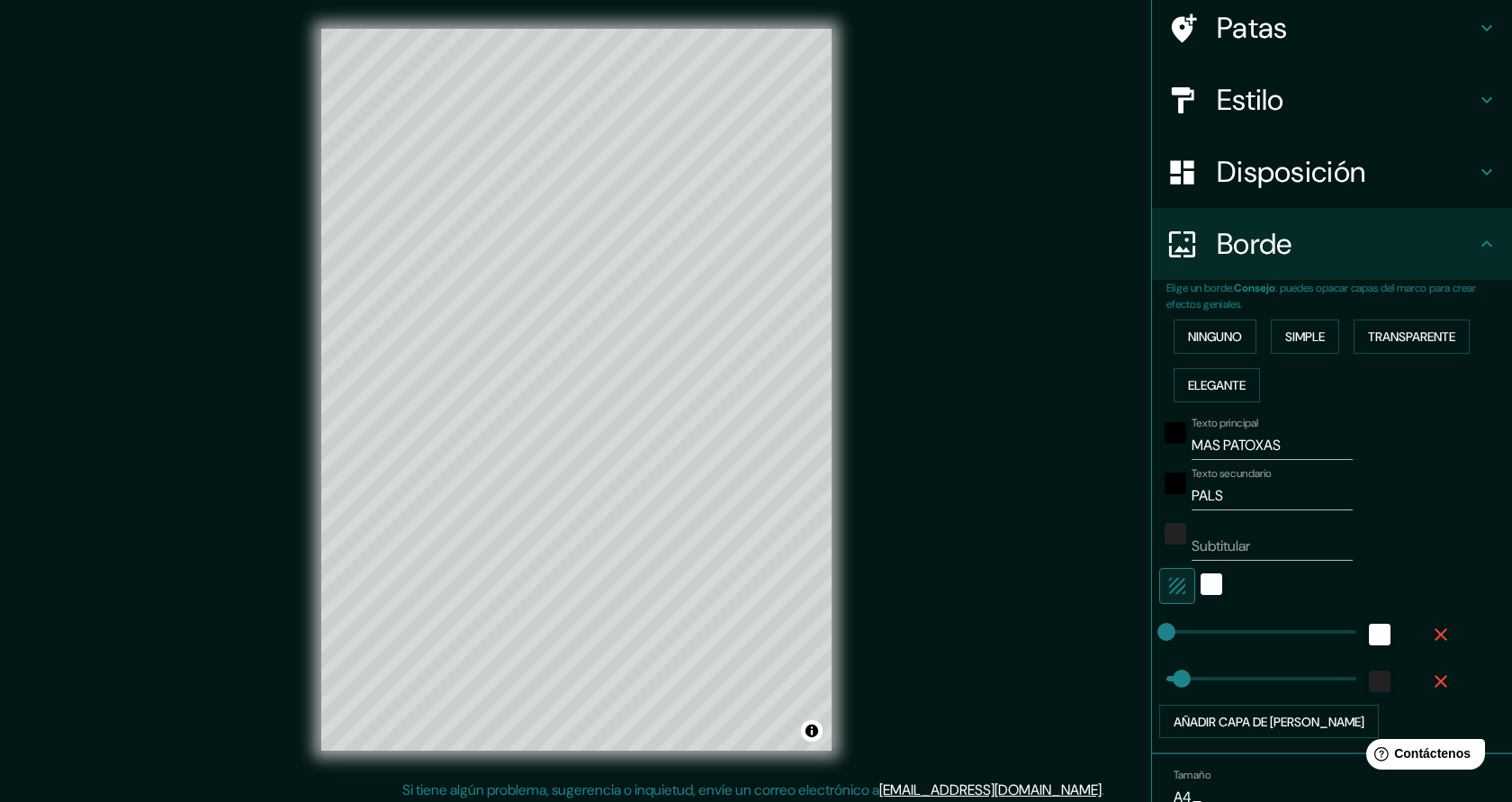
scroll to position [168, 0]
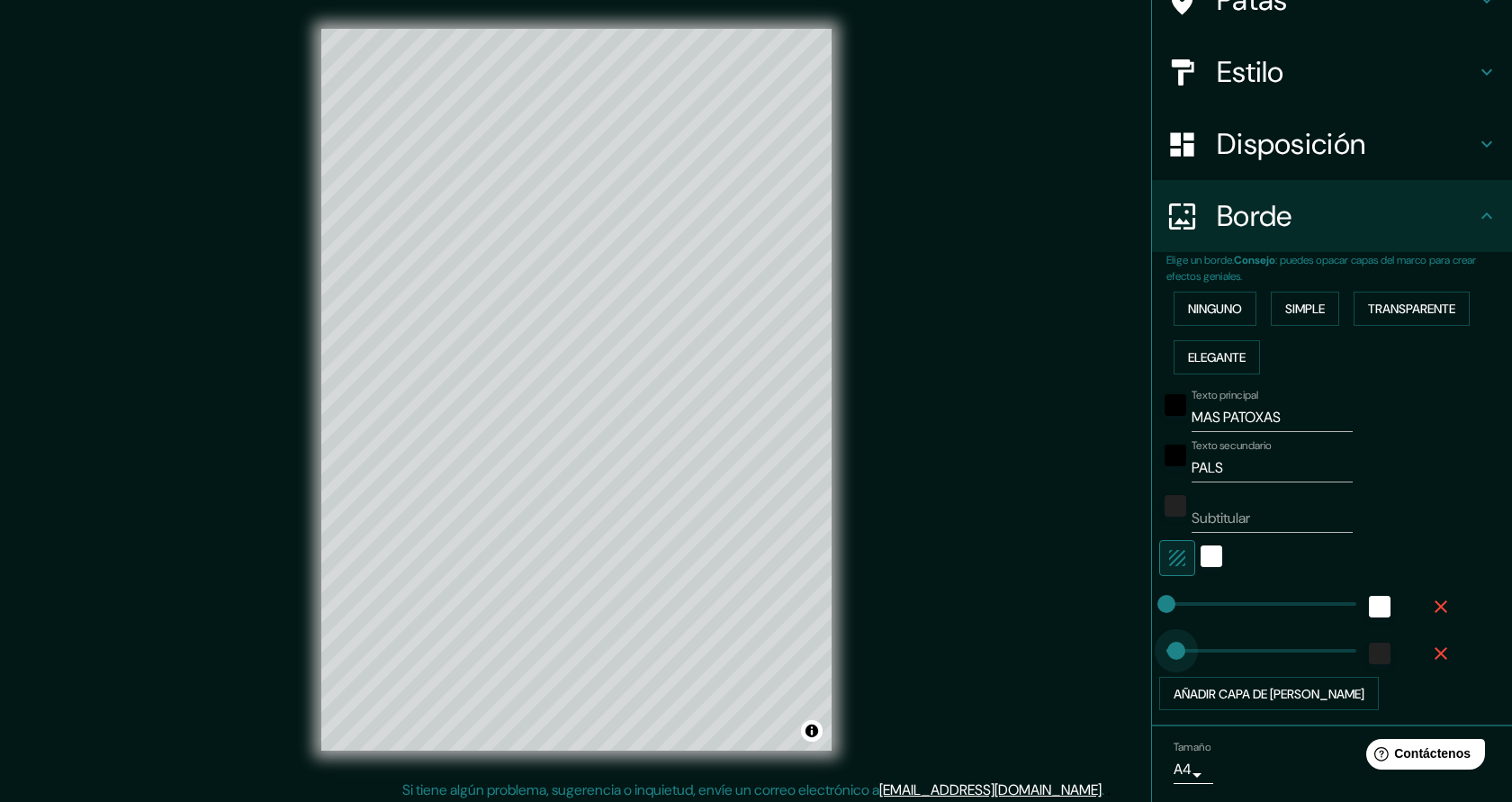
type input "0"
drag, startPoint x: 1177, startPoint y: 652, endPoint x: 1134, endPoint y: 652, distance: 43.0
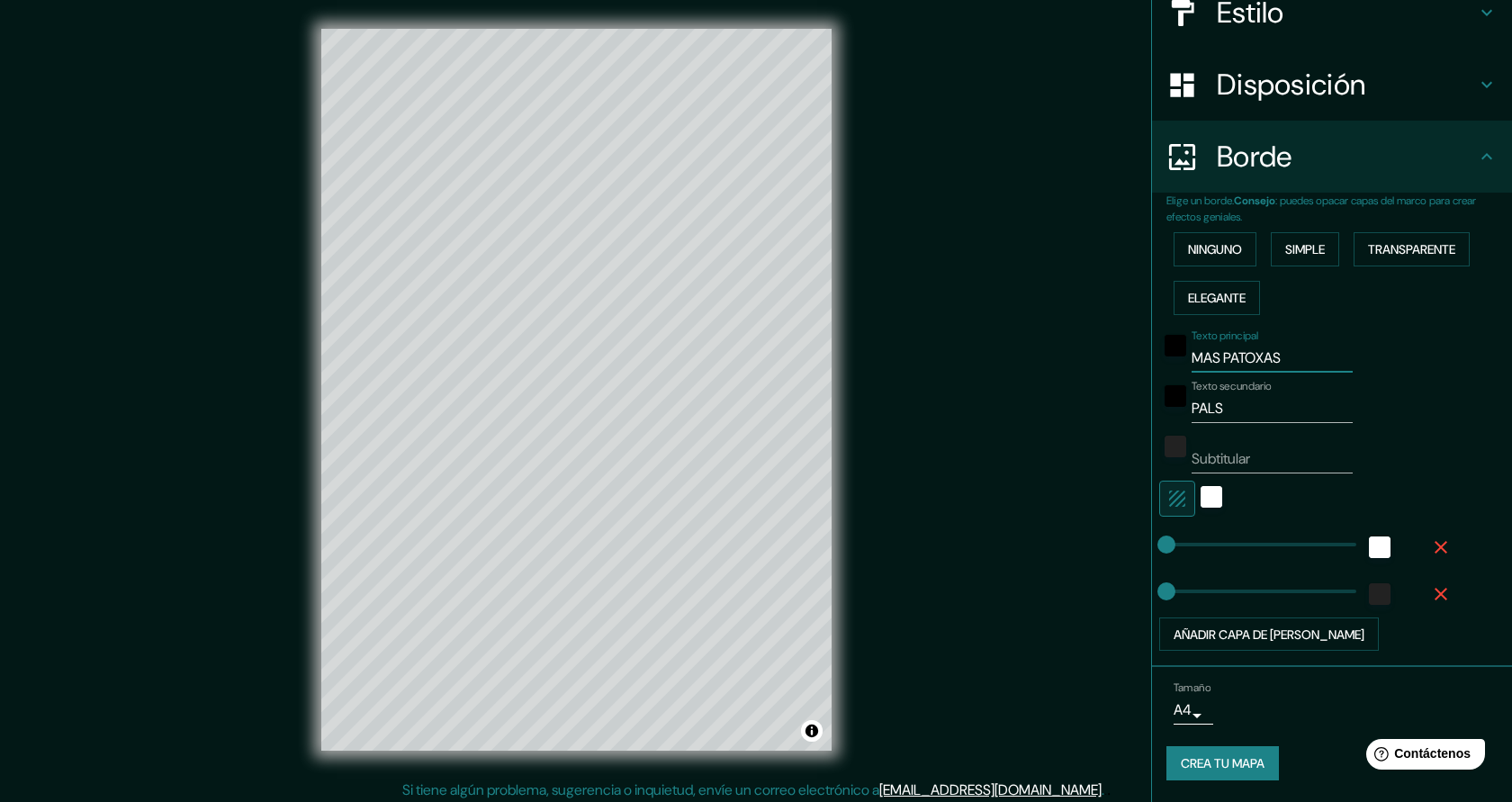
drag, startPoint x: 1301, startPoint y: 354, endPoint x: 1194, endPoint y: 353, distance: 107.0
click at [1194, 353] on input "MAS PATOXAS" at bounding box center [1272, 358] width 161 height 29
type input "CAMPING"
drag, startPoint x: 1235, startPoint y: 410, endPoint x: 1196, endPoint y: 408, distance: 39.1
click at [1196, 408] on input "PALS" at bounding box center [1272, 409] width 161 height 29
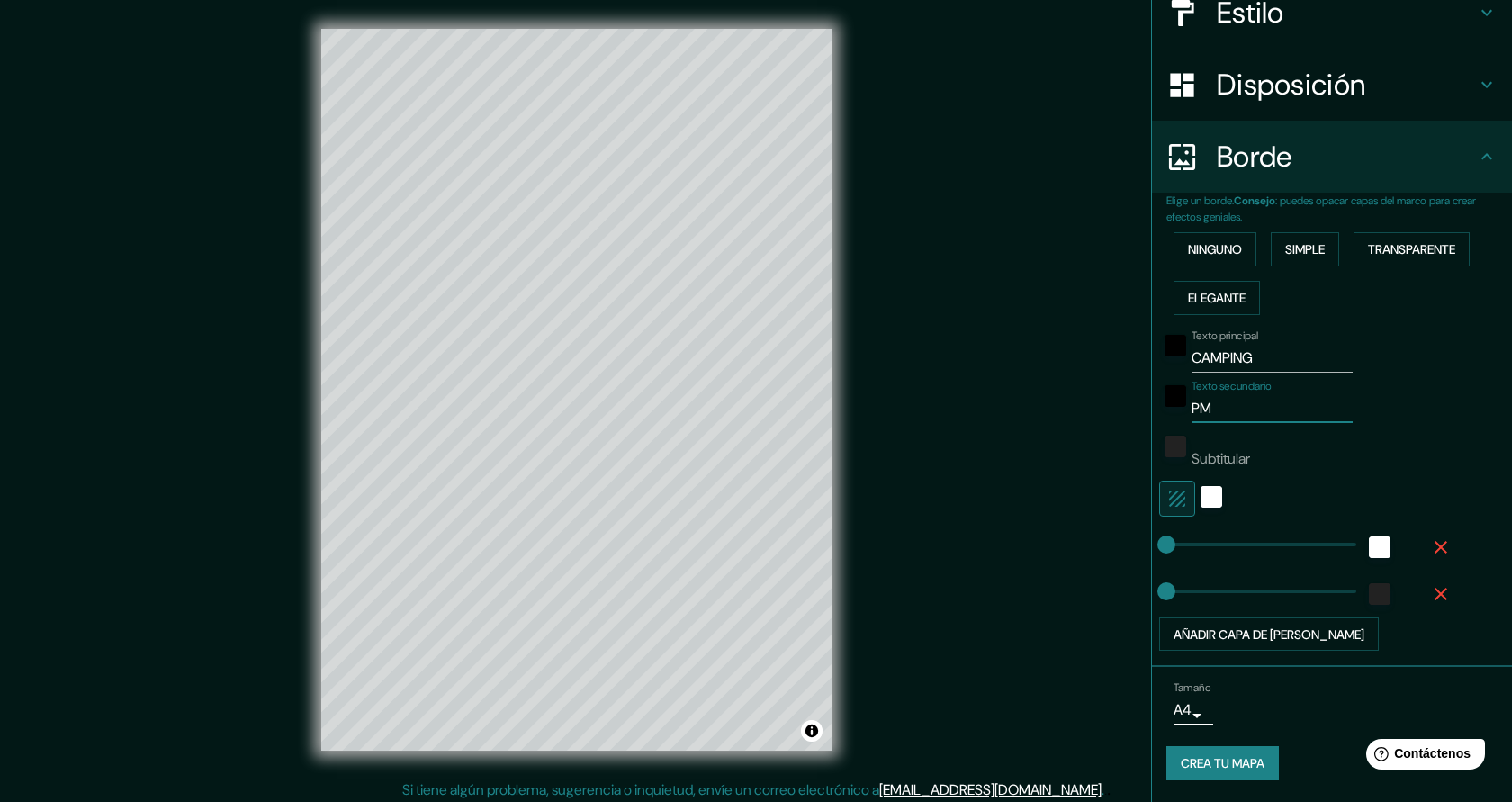
type input "P"
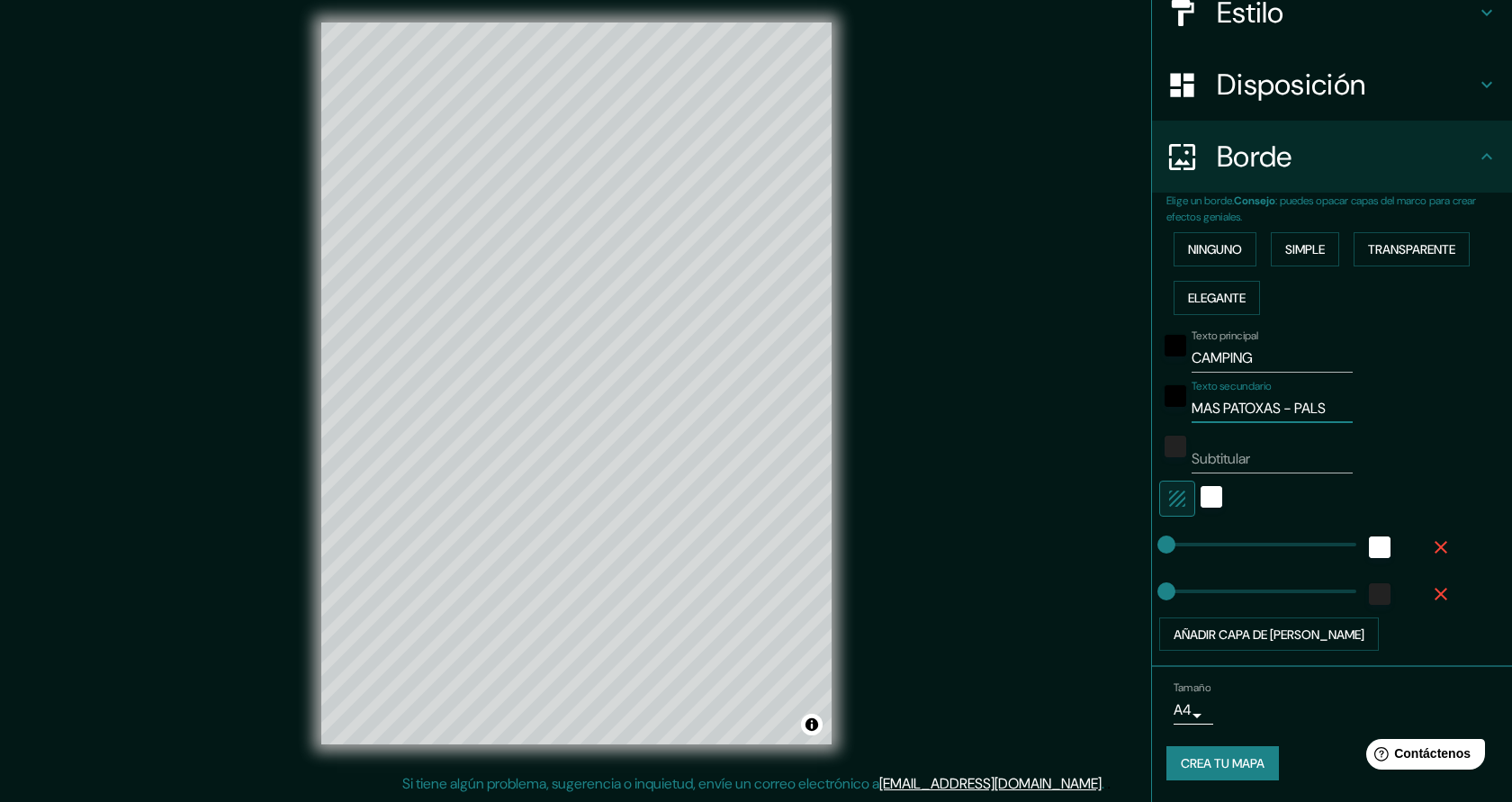
type input "MAS PATOXAS - PALS"
click at [1239, 769] on font "Crea tu mapa" at bounding box center [1222, 763] width 84 height 16
click at [1270, 464] on input "Subtitular" at bounding box center [1272, 458] width 161 height 29
click at [1325, 466] on input "Subtitular" at bounding box center [1272, 458] width 161 height 29
click at [1224, 770] on font "Crea tu mapa" at bounding box center [1222, 763] width 84 height 16
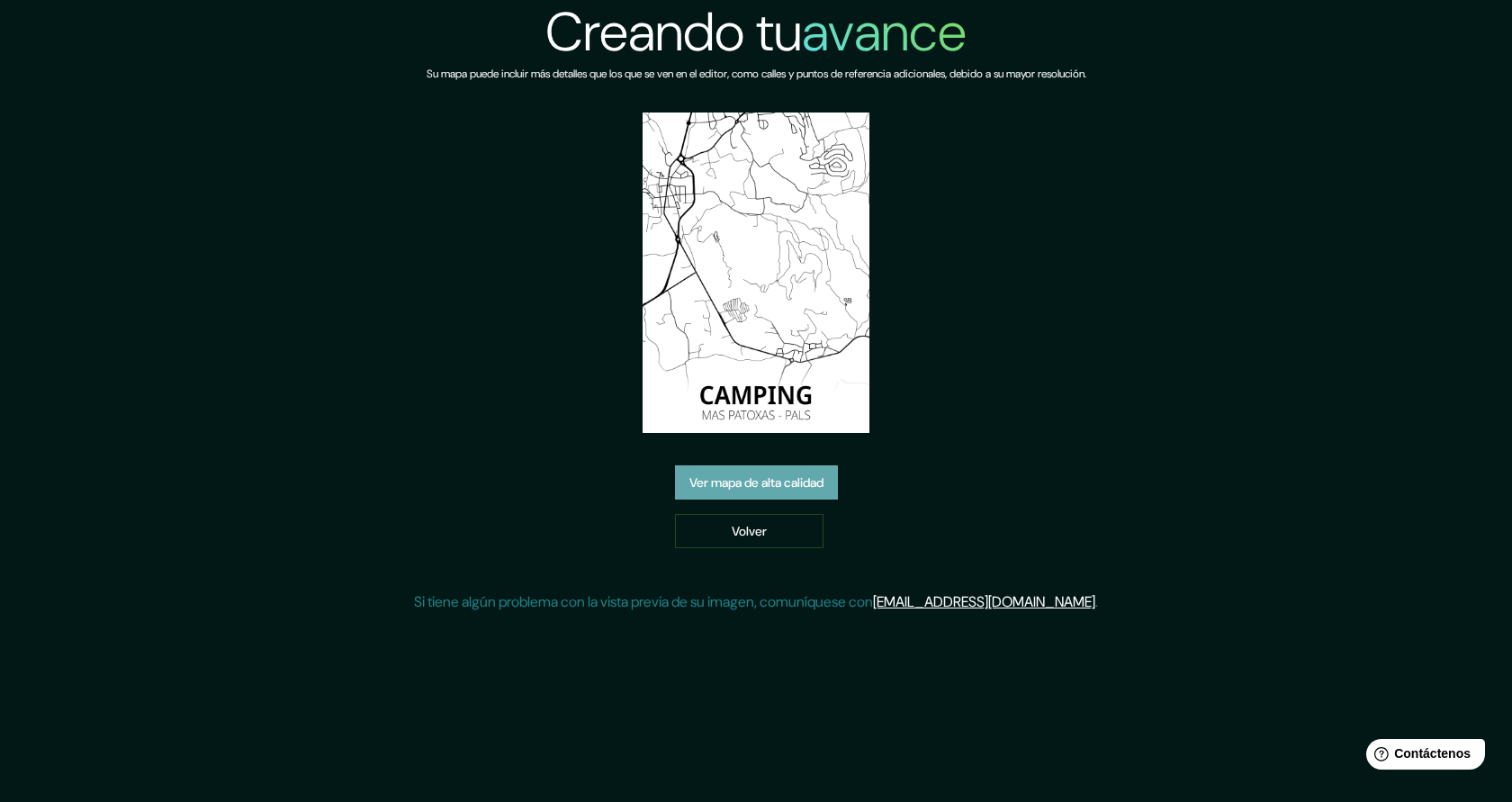
click at [732, 479] on font "Ver mapa de alta calidad" at bounding box center [756, 483] width 134 height 16
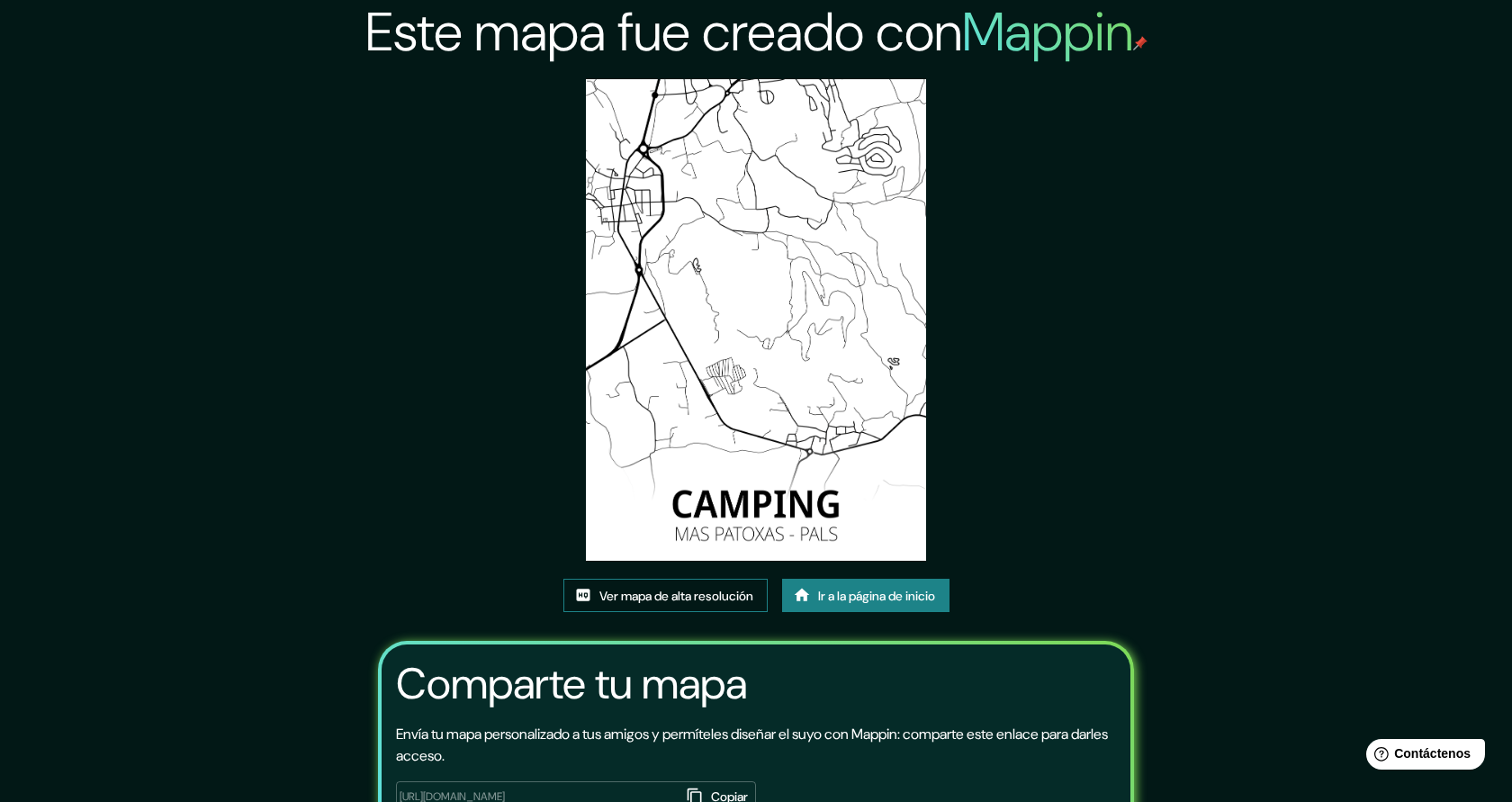
click at [630, 593] on font "Ver mapa de alta resolución" at bounding box center [676, 595] width 153 height 16
